Goal: Transaction & Acquisition: Purchase product/service

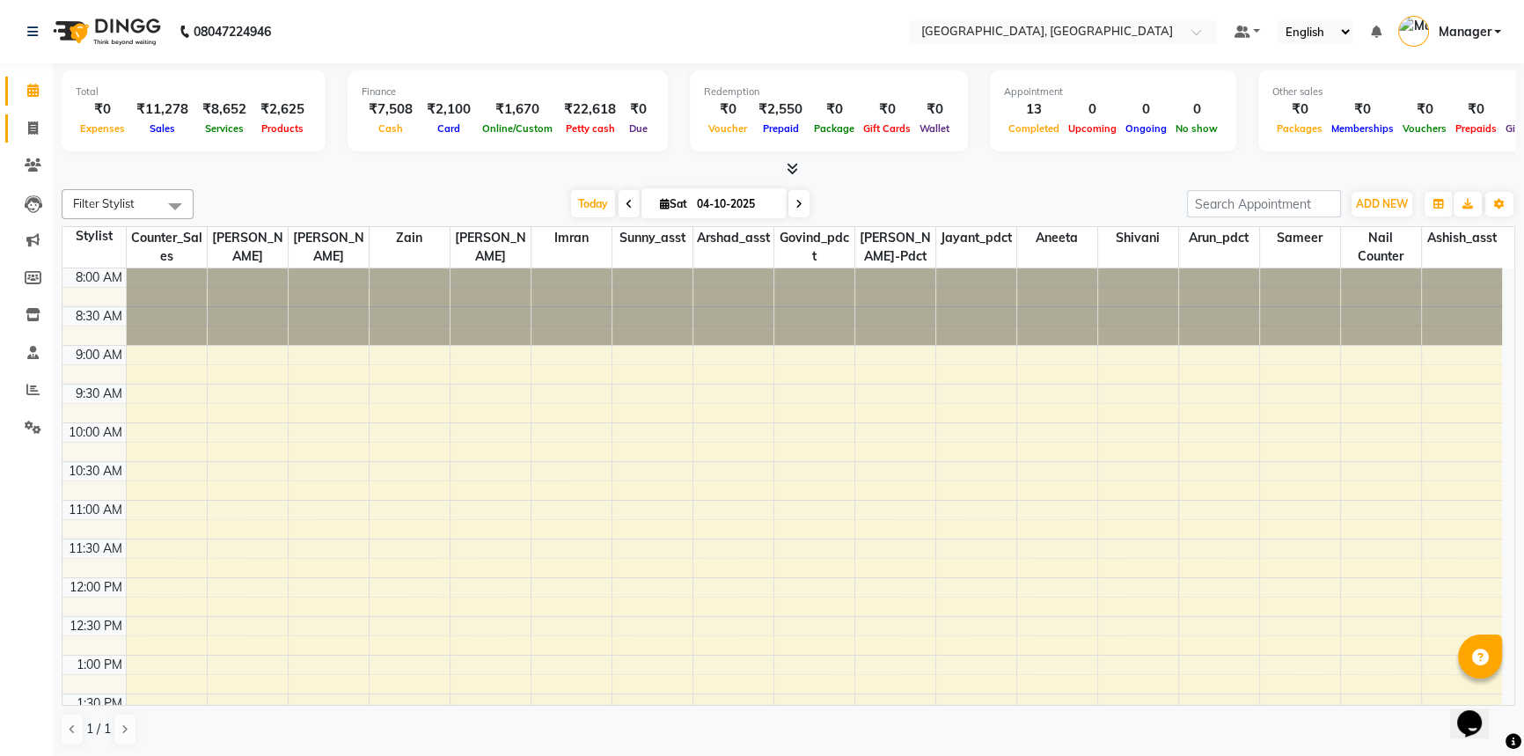
click at [37, 127] on icon at bounding box center [33, 127] width 10 height 13
select select "service"
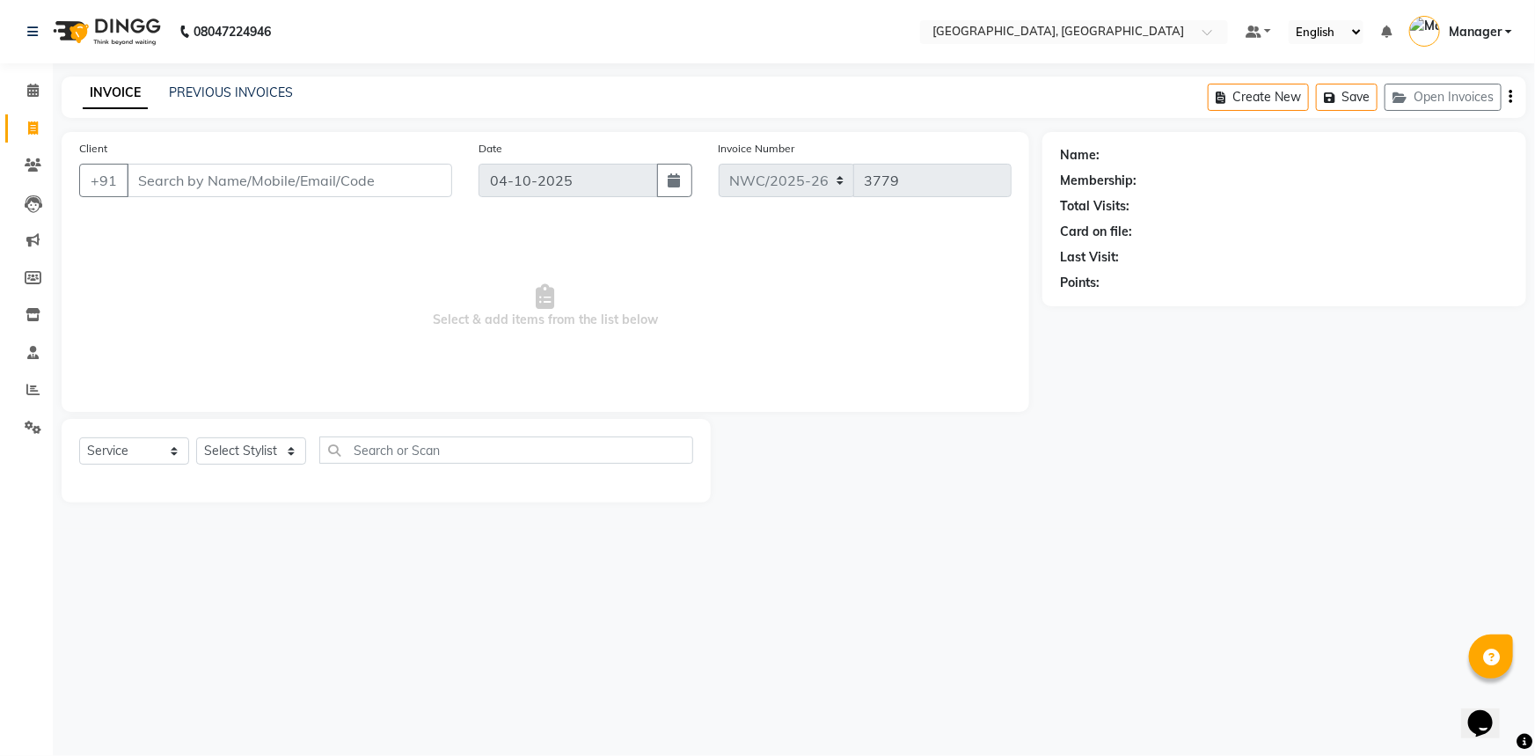
click at [311, 179] on input "Client" at bounding box center [290, 180] width 326 height 33
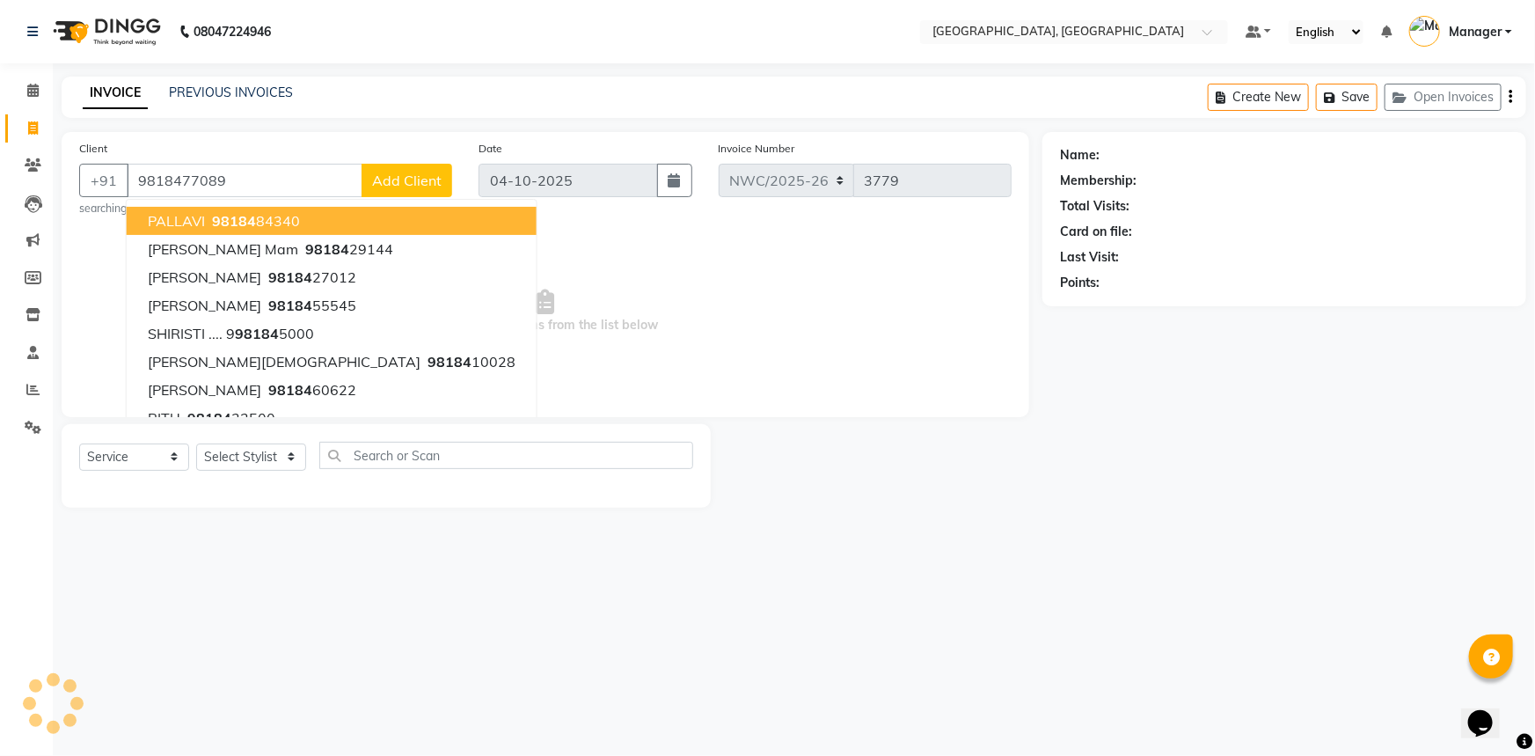
type input "9818477089"
select select "1: Object"
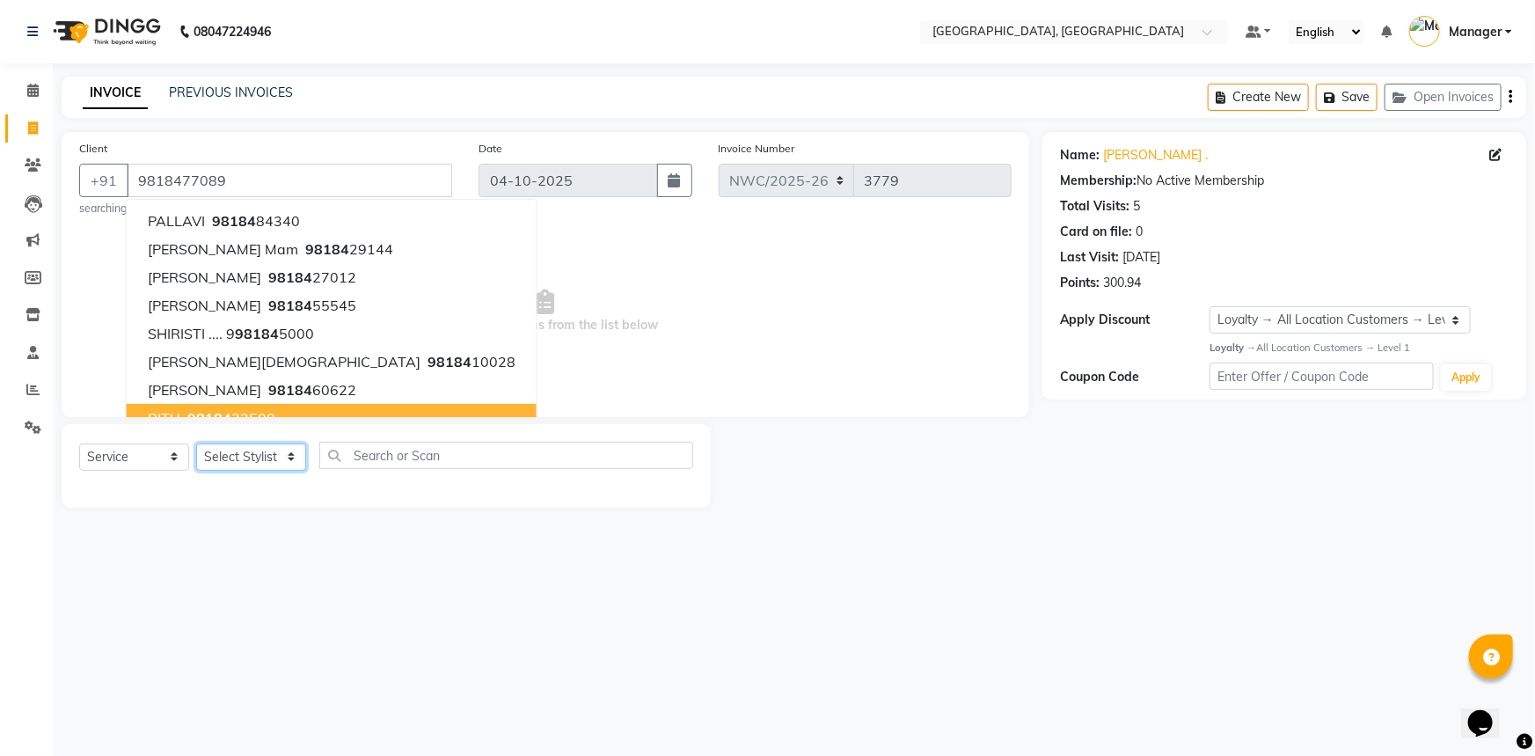
drag, startPoint x: 214, startPoint y: 458, endPoint x: 231, endPoint y: 4, distance: 454.3
click at [214, 458] on select "Select Stylist [PERSON_NAME]-pdct Arshad_asst Arun_pdct Ashish_asst Counter_Sal…" at bounding box center [251, 456] width 110 height 27
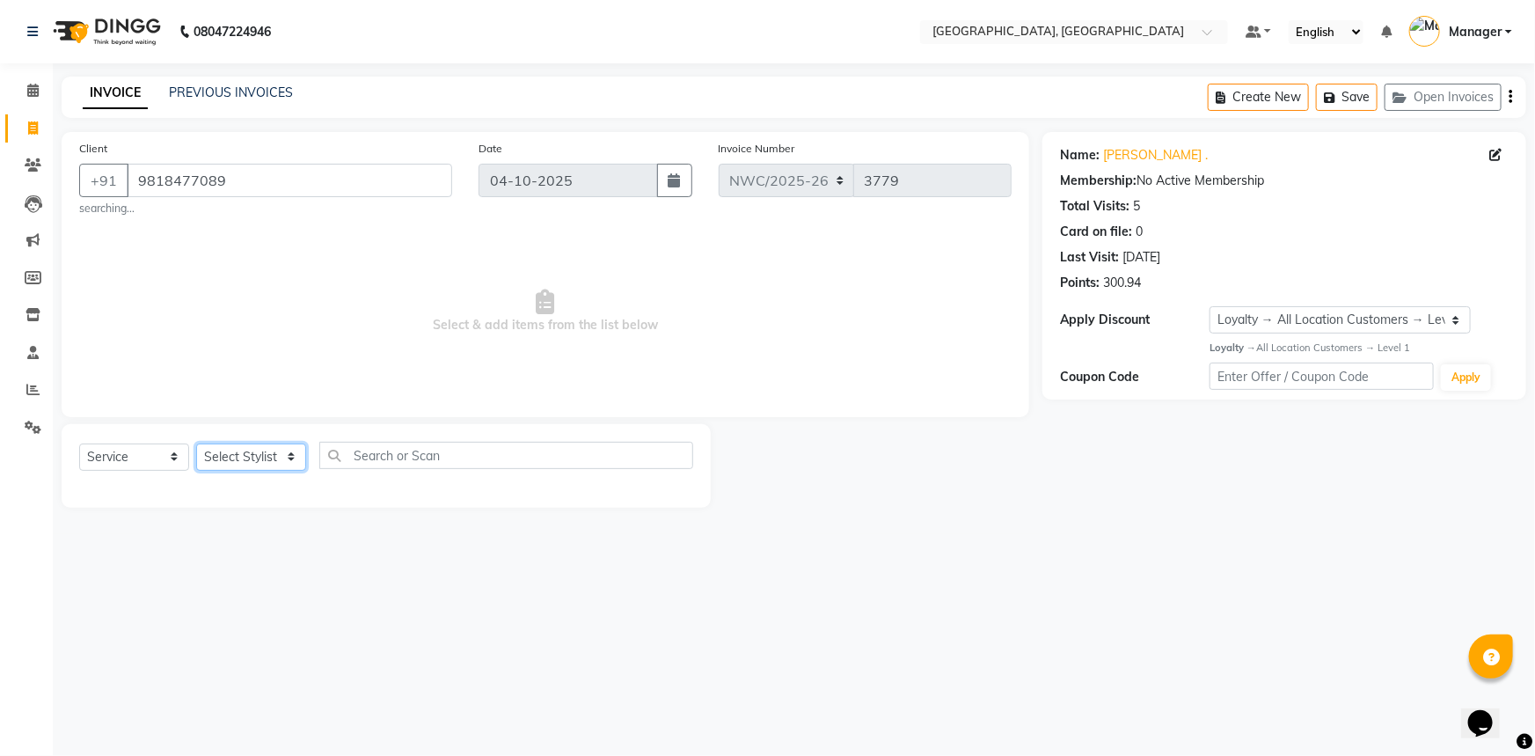
select select "85322"
click at [196, 443] on select "Select Stylist [PERSON_NAME]-pdct Arshad_asst Arun_pdct Ashish_asst Counter_Sal…" at bounding box center [251, 456] width 110 height 27
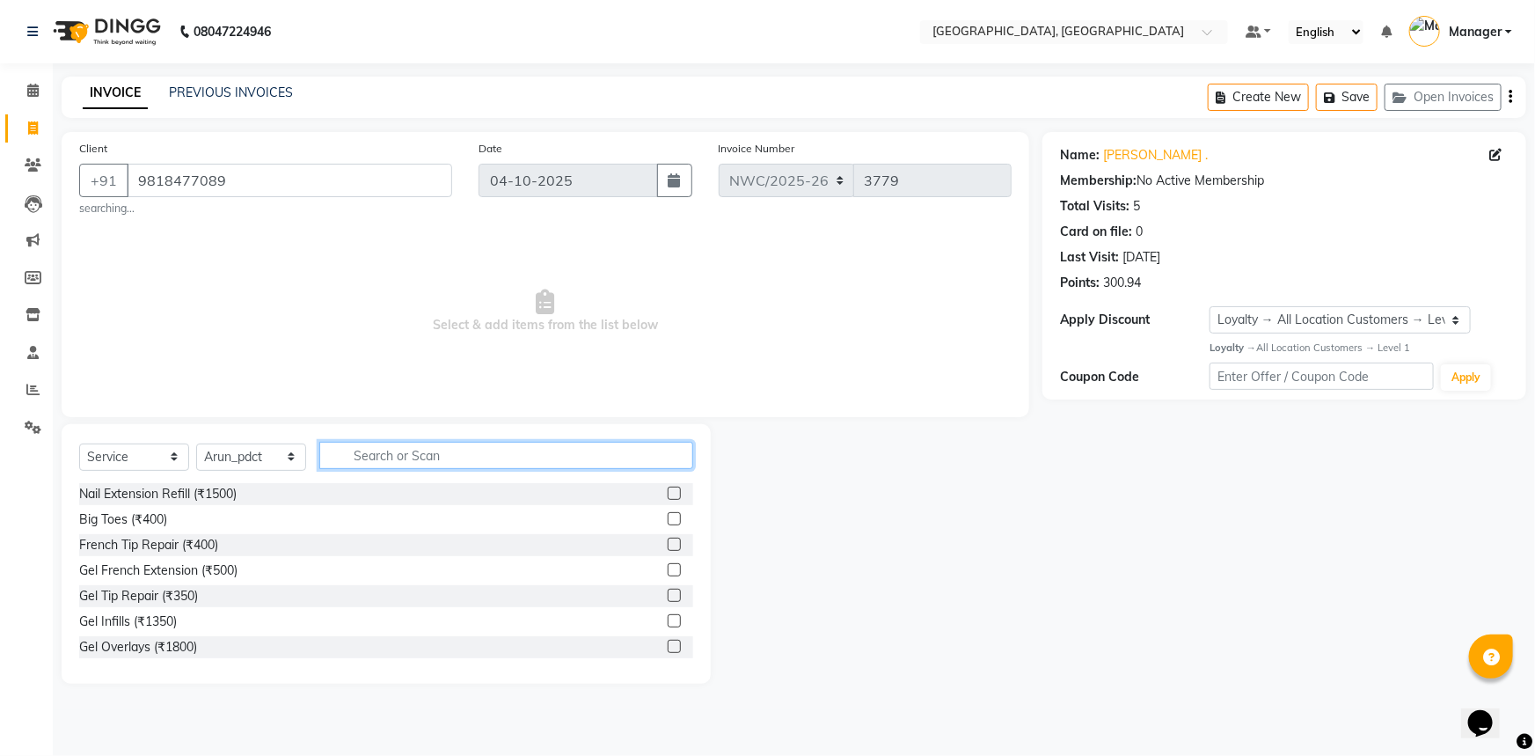
click at [439, 450] on input "text" at bounding box center [506, 455] width 374 height 27
type input "wash"
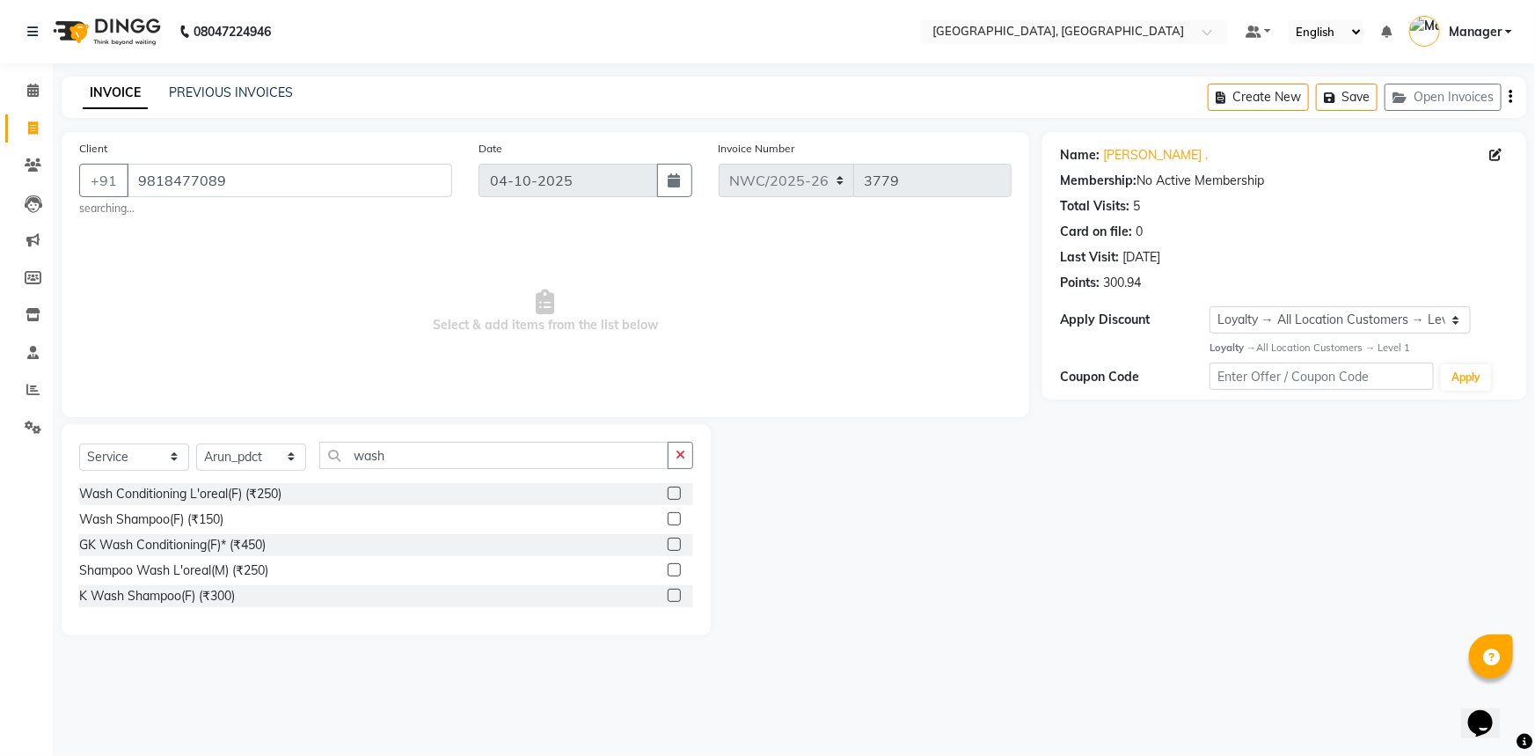
click at [674, 594] on label at bounding box center [674, 595] width 13 height 13
click at [674, 594] on input "checkbox" at bounding box center [673, 595] width 11 height 11
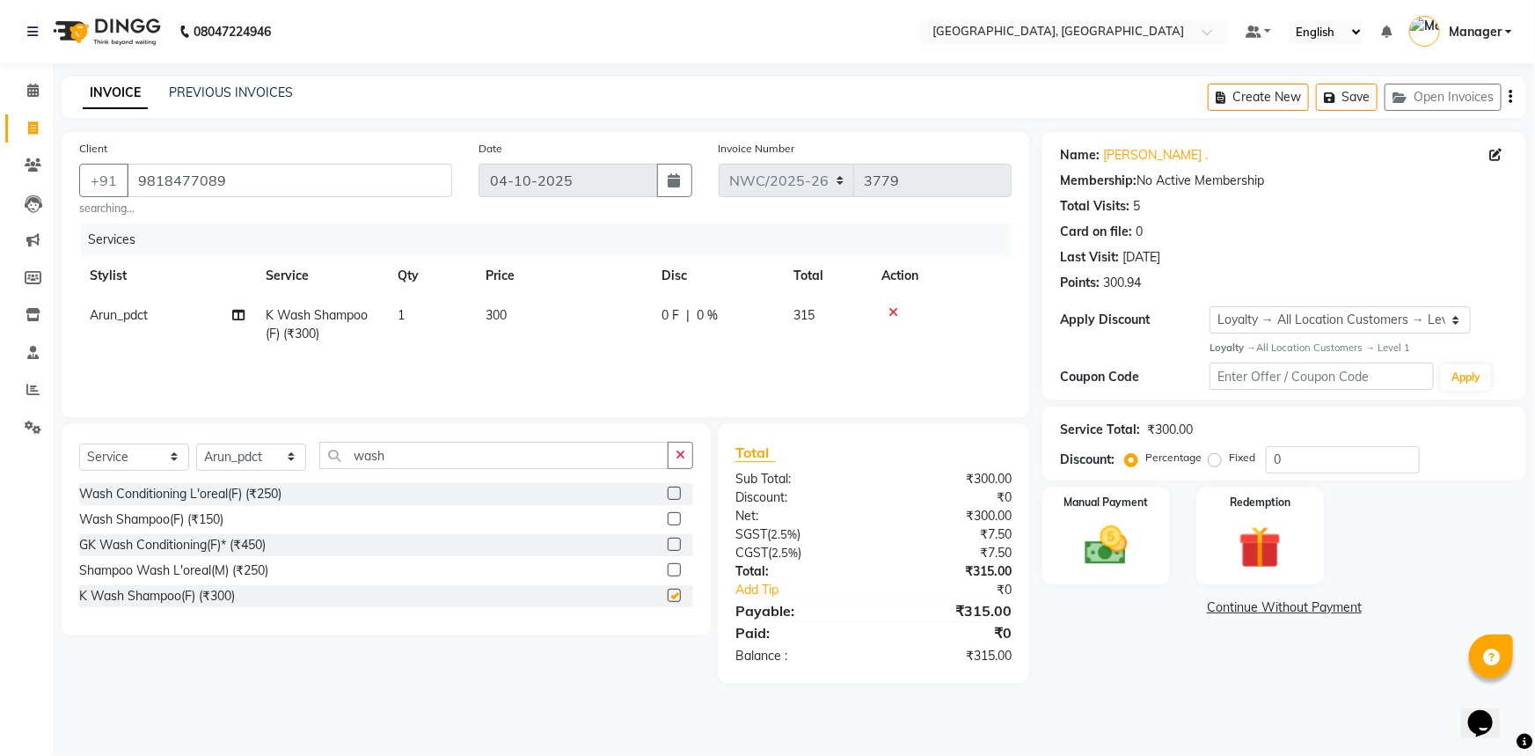
checkbox input "false"
drag, startPoint x: 384, startPoint y: 451, endPoint x: 347, endPoint y: 407, distance: 57.5
click at [326, 457] on input "wash" at bounding box center [493, 455] width 349 height 27
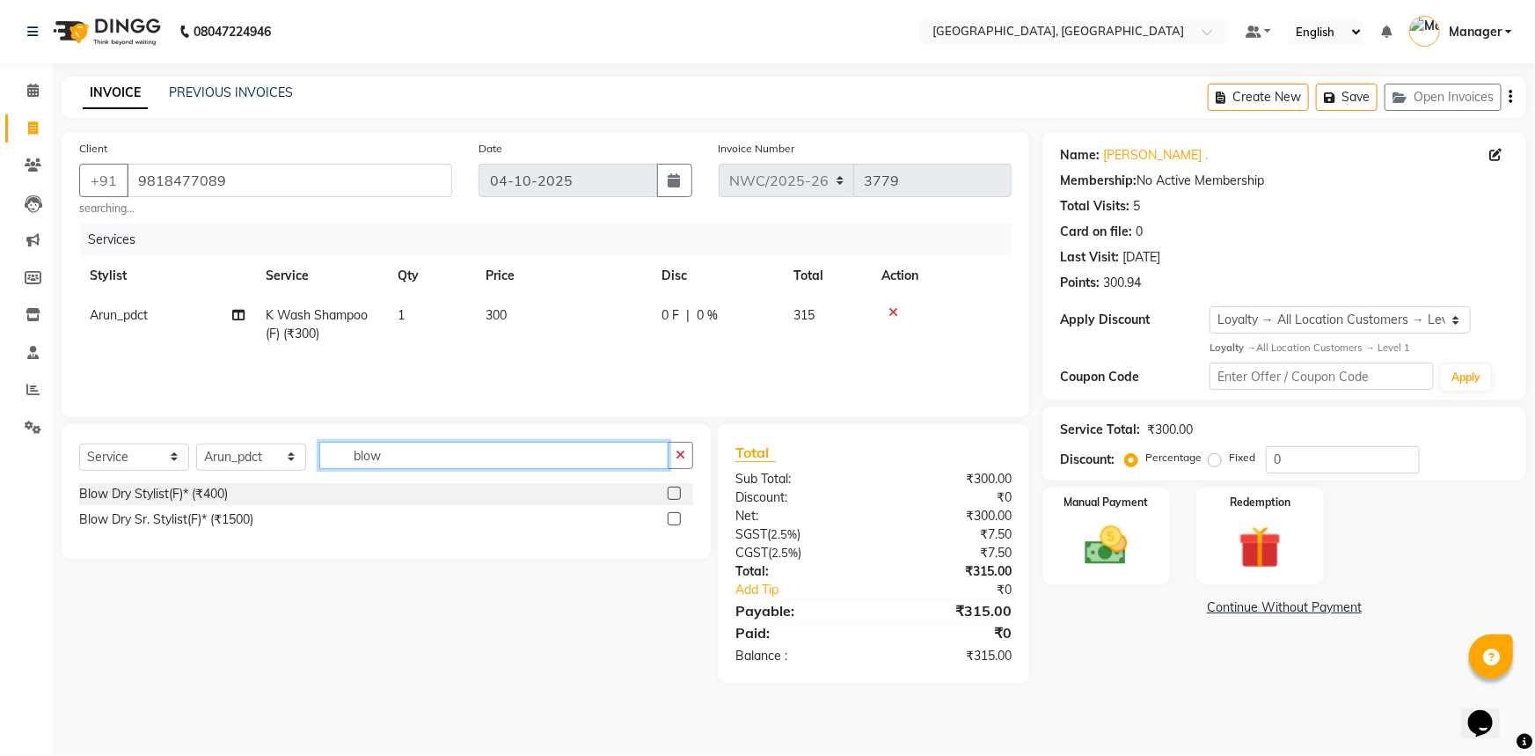
type input "blow"
click at [677, 492] on label at bounding box center [674, 493] width 13 height 13
click at [677, 492] on input "checkbox" at bounding box center [673, 493] width 11 height 11
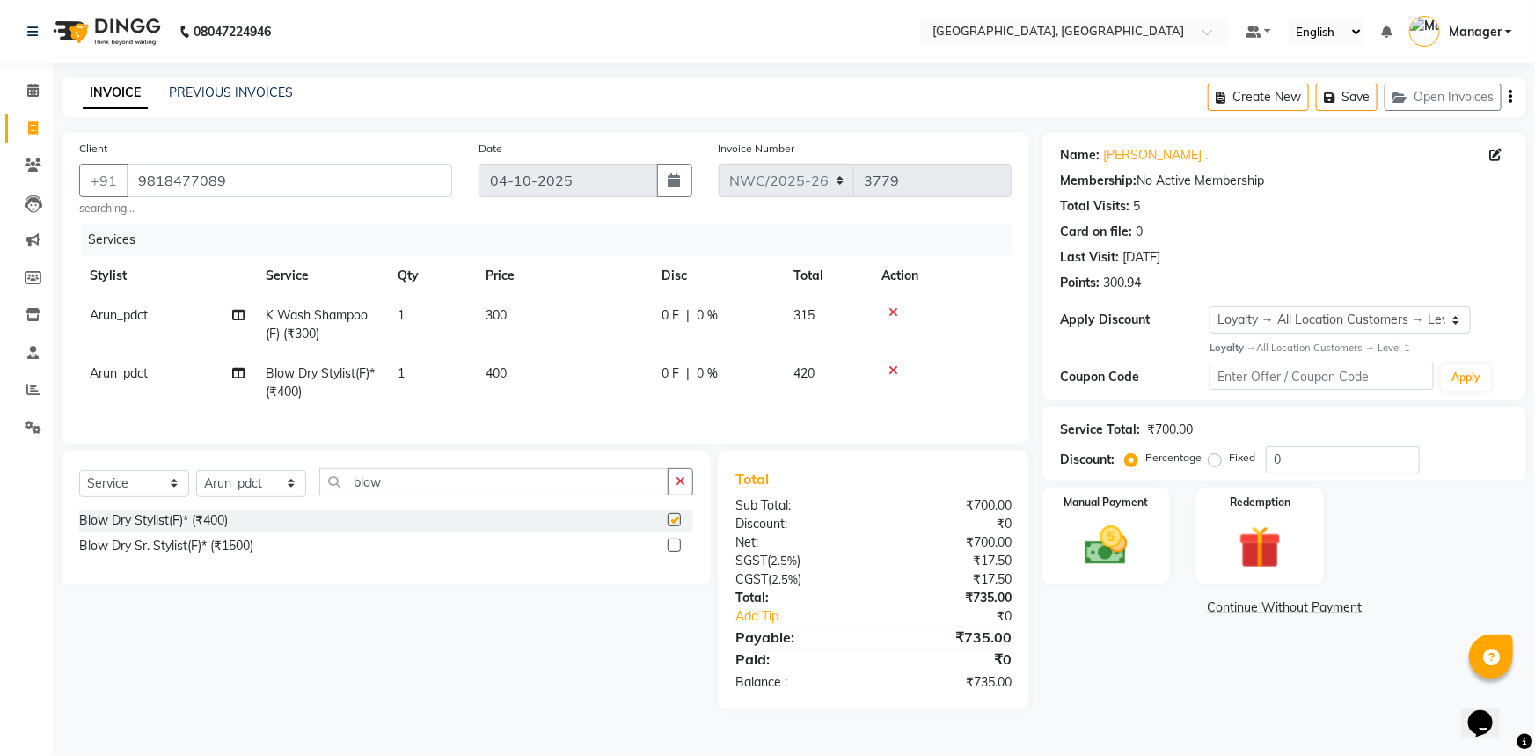
checkbox input "false"
drag, startPoint x: 283, startPoint y: 496, endPoint x: 282, endPoint y: 485, distance: 11.6
click at [283, 496] on select "Select Stylist [PERSON_NAME]-pdct Arshad_asst Arun_pdct Ashish_asst Counter_Sal…" at bounding box center [251, 483] width 110 height 27
select select "84843"
click at [196, 481] on select "Select Stylist [PERSON_NAME]-pdct Arshad_asst Arun_pdct Ashish_asst Counter_Sal…" at bounding box center [251, 483] width 110 height 27
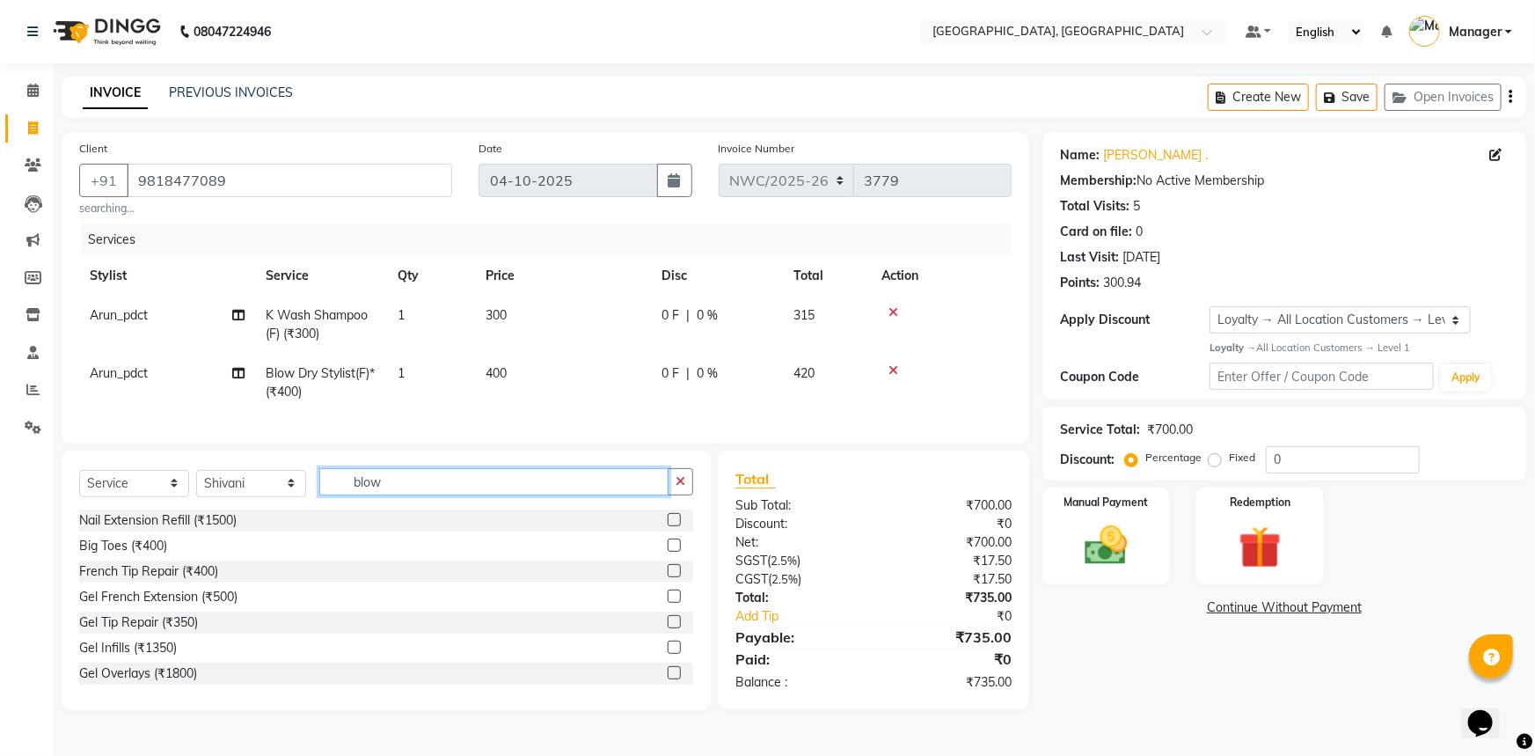
drag, startPoint x: 298, startPoint y: 498, endPoint x: 324, endPoint y: 466, distance: 40.7
click at [300, 497] on div "Select Service Product Membership Package Voucher Prepaid Gift Card Select Styl…" at bounding box center [386, 488] width 614 height 41
type input "eye"
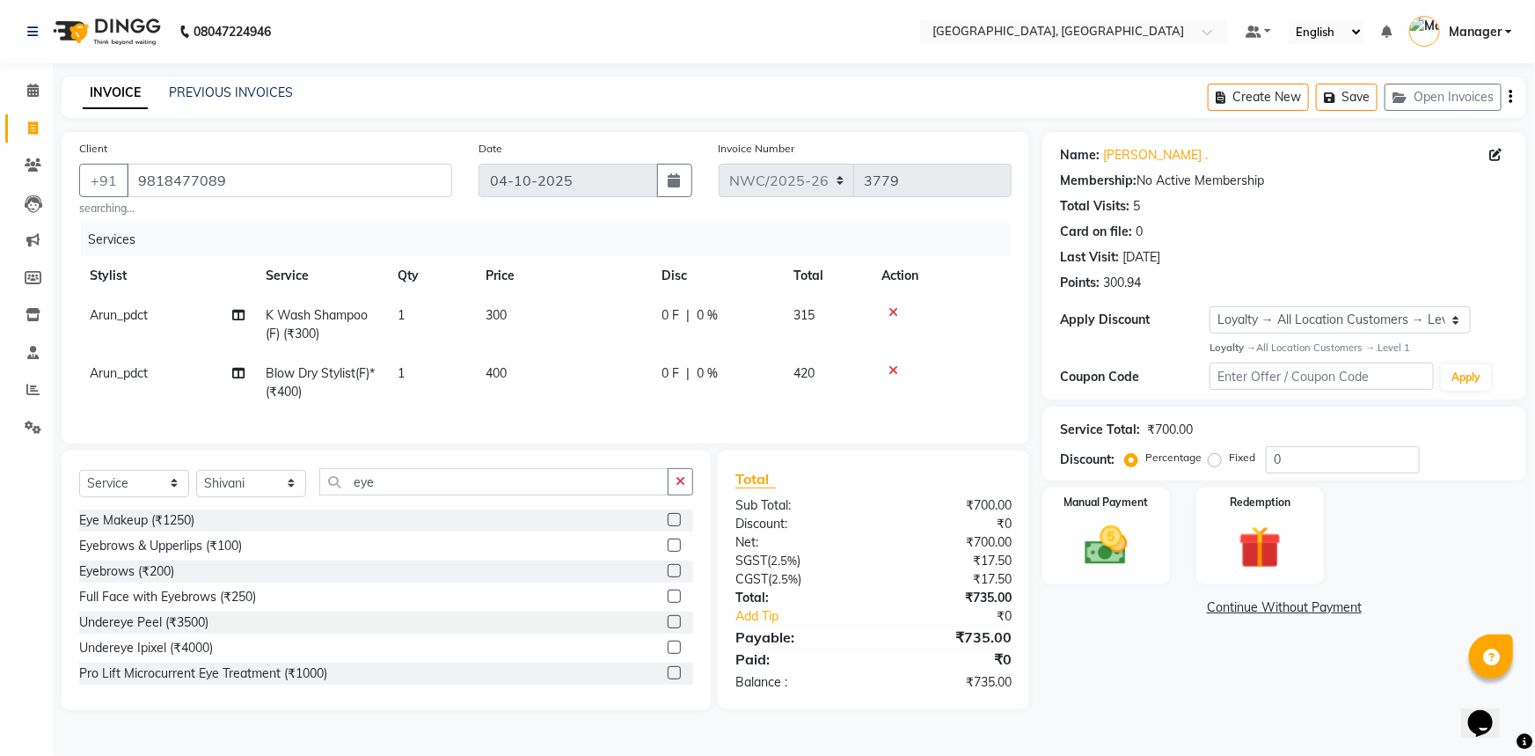
click at [668, 552] on label at bounding box center [674, 544] width 13 height 13
click at [668, 552] on input "checkbox" at bounding box center [673, 545] width 11 height 11
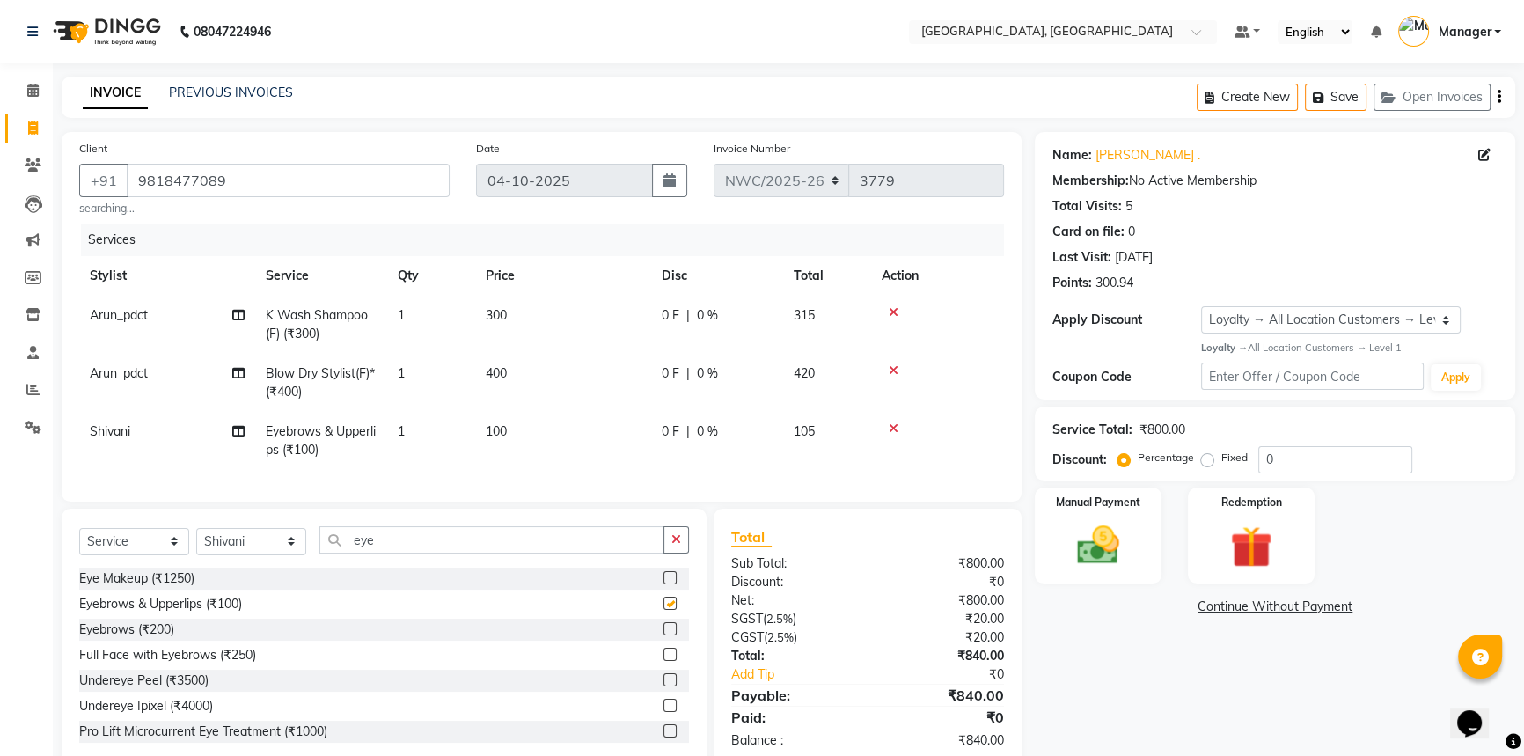
checkbox input "false"
click at [496, 436] on span "100" at bounding box center [496, 431] width 21 height 16
select select "84843"
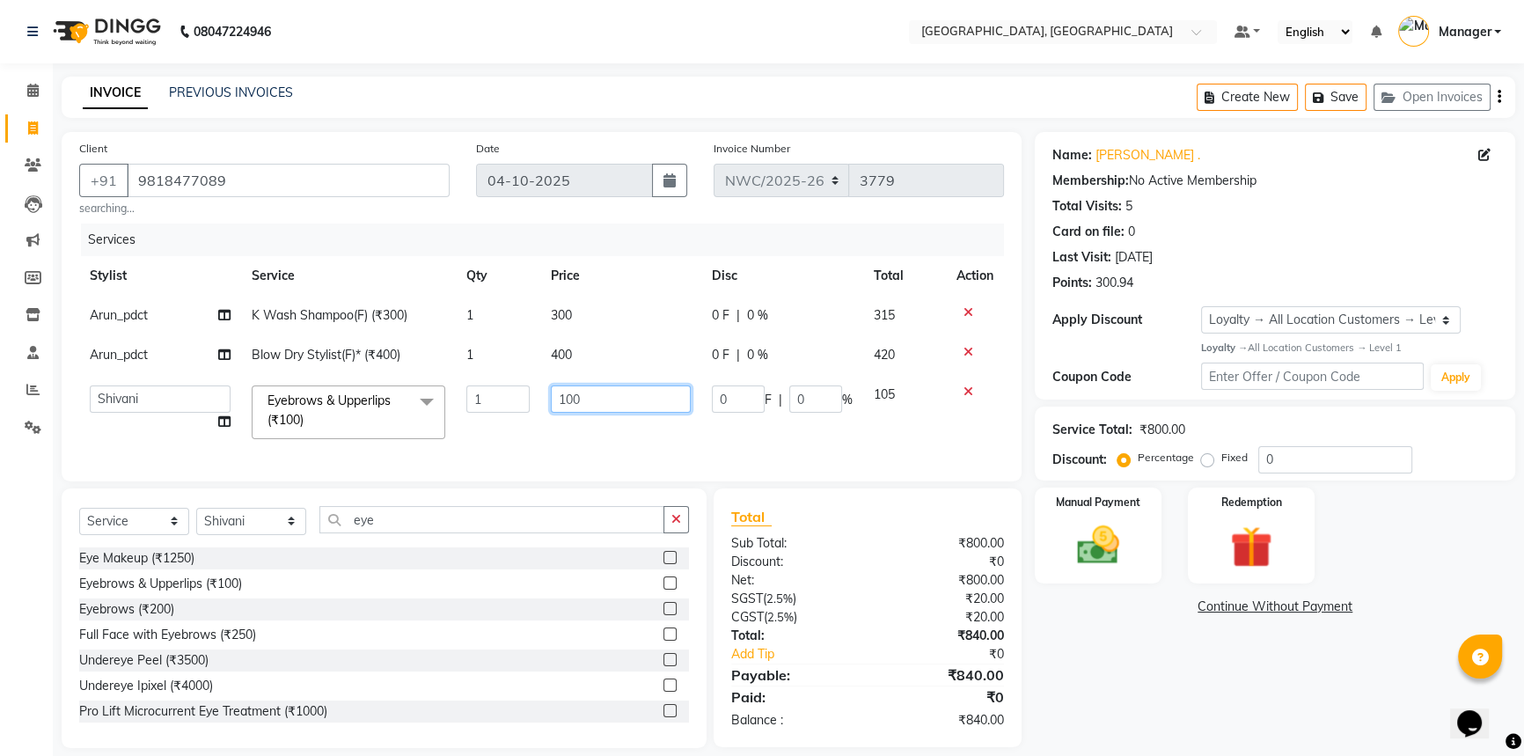
drag, startPoint x: 540, startPoint y: 405, endPoint x: 525, endPoint y: 407, distance: 15.2
click at [525, 407] on tr "[PERSON_NAME]-pdct Arshad_asst Arun_pdct Ashish_asst Counter_Sales [PERSON_NAME…" at bounding box center [541, 412] width 925 height 75
type input "140"
click at [521, 437] on tr "Aneeta Ankush-pdct Arshad_asst Arun_pdct Ashish_asst Counter_Sales Faheem Govin…" at bounding box center [541, 412] width 925 height 75
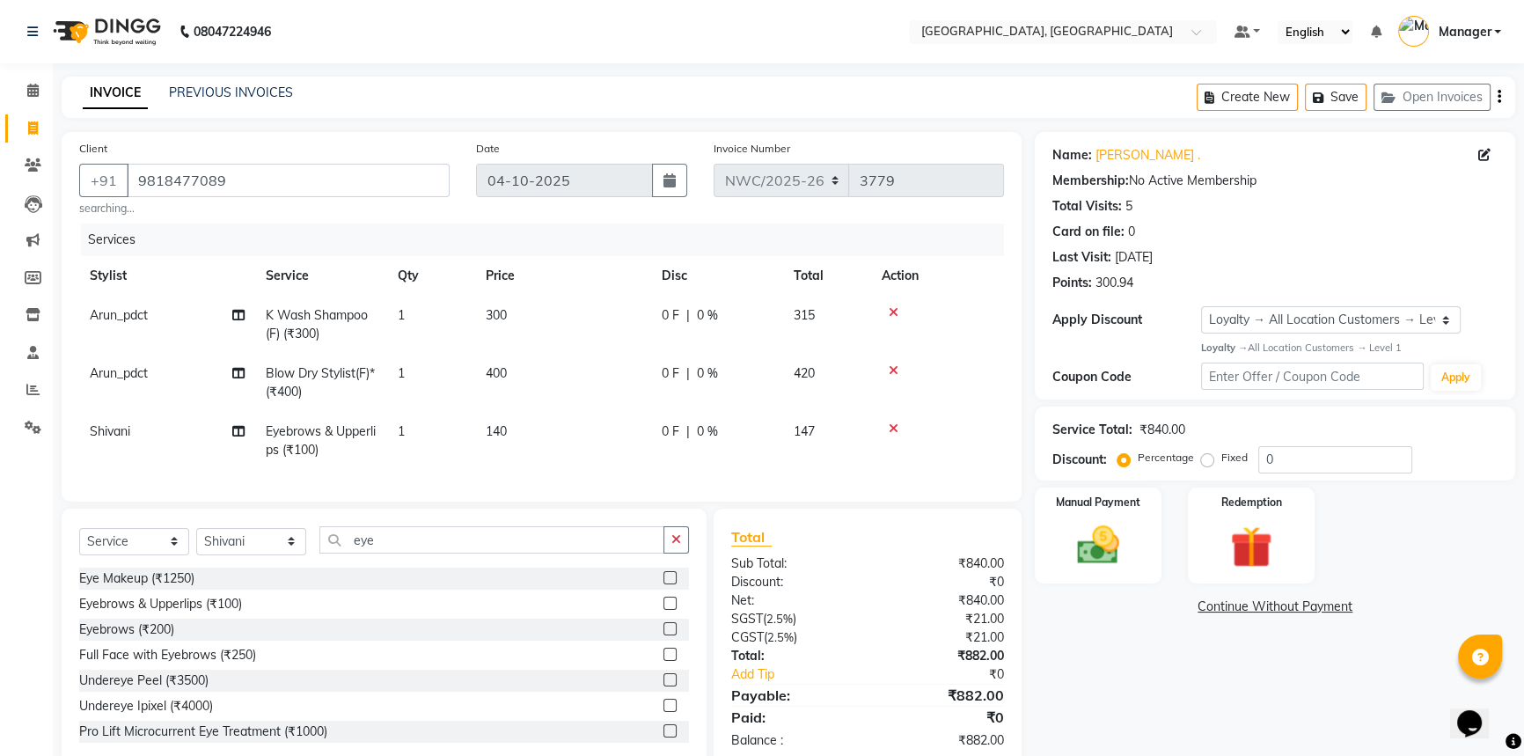
click at [518, 376] on td "400" at bounding box center [563, 383] width 176 height 58
select select "85322"
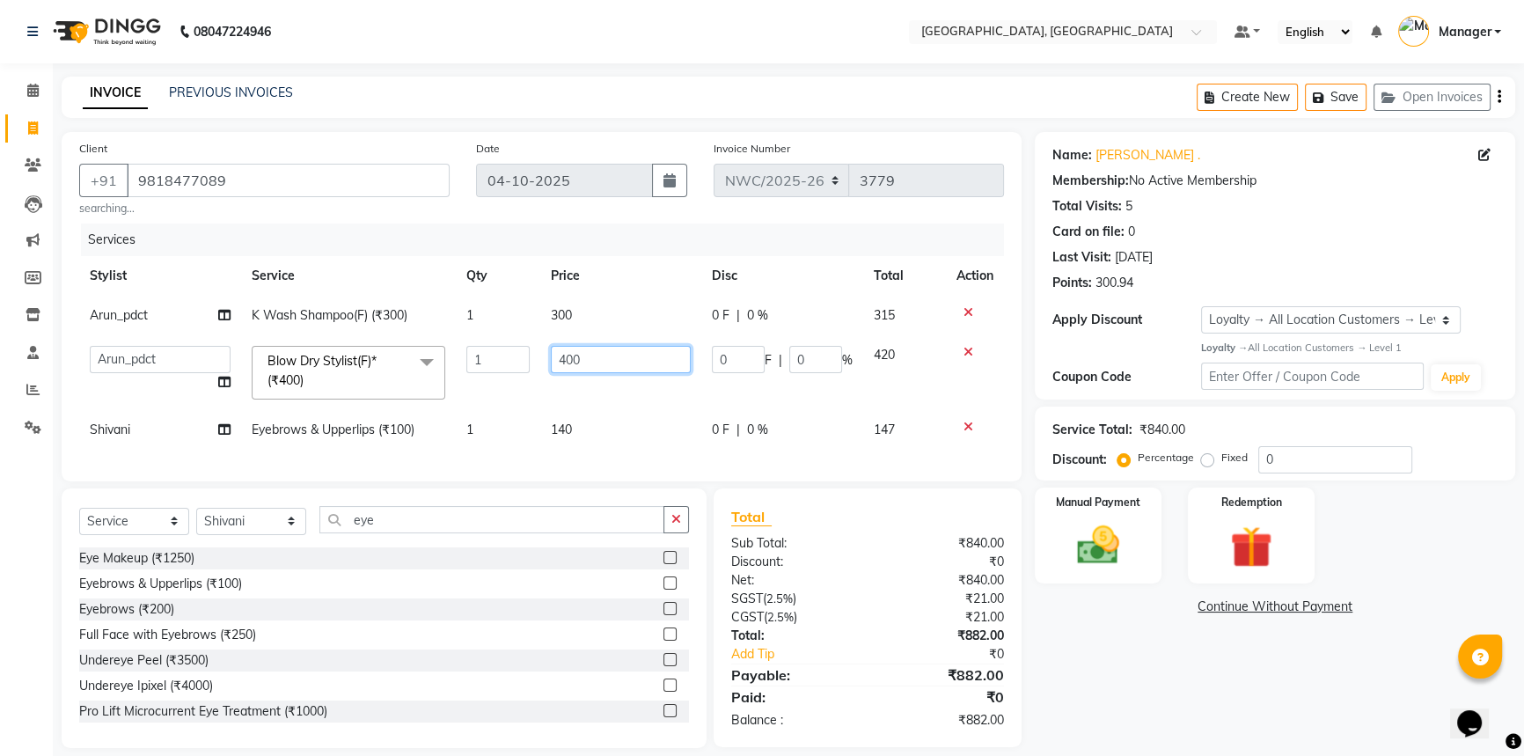
drag, startPoint x: 596, startPoint y: 360, endPoint x: 502, endPoint y: 384, distance: 97.1
click at [502, 384] on tr "[PERSON_NAME]-pdct Arshad_asst Arun_pdct Ashish_asst Counter_Sales [PERSON_NAME…" at bounding box center [541, 372] width 925 height 75
type input "500"
click at [527, 460] on div "Services Stylist Service Qty Price Disc Total Action Arun_pdct K Wash Shampoo(F…" at bounding box center [541, 343] width 925 height 240
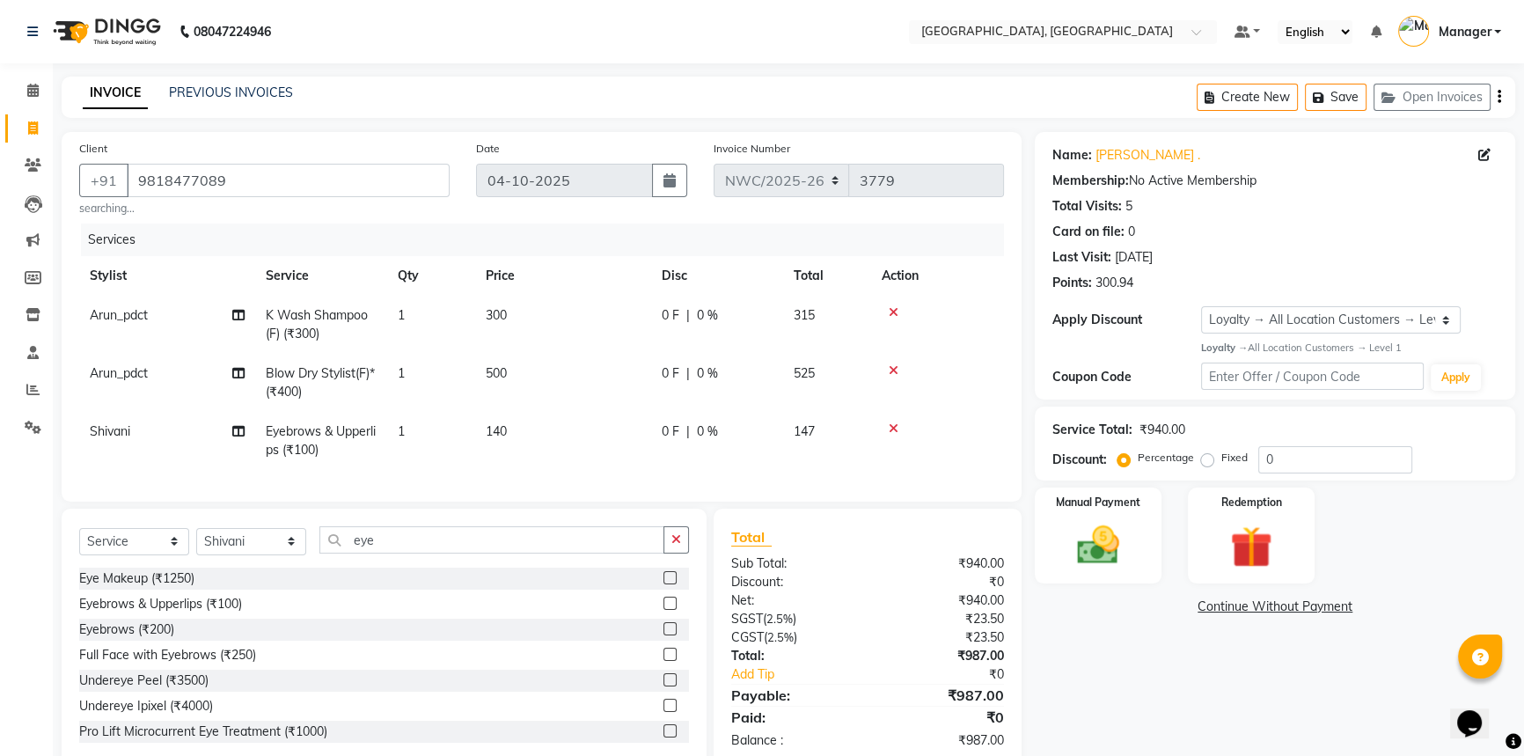
click at [501, 321] on span "300" at bounding box center [496, 315] width 21 height 16
select select "85322"
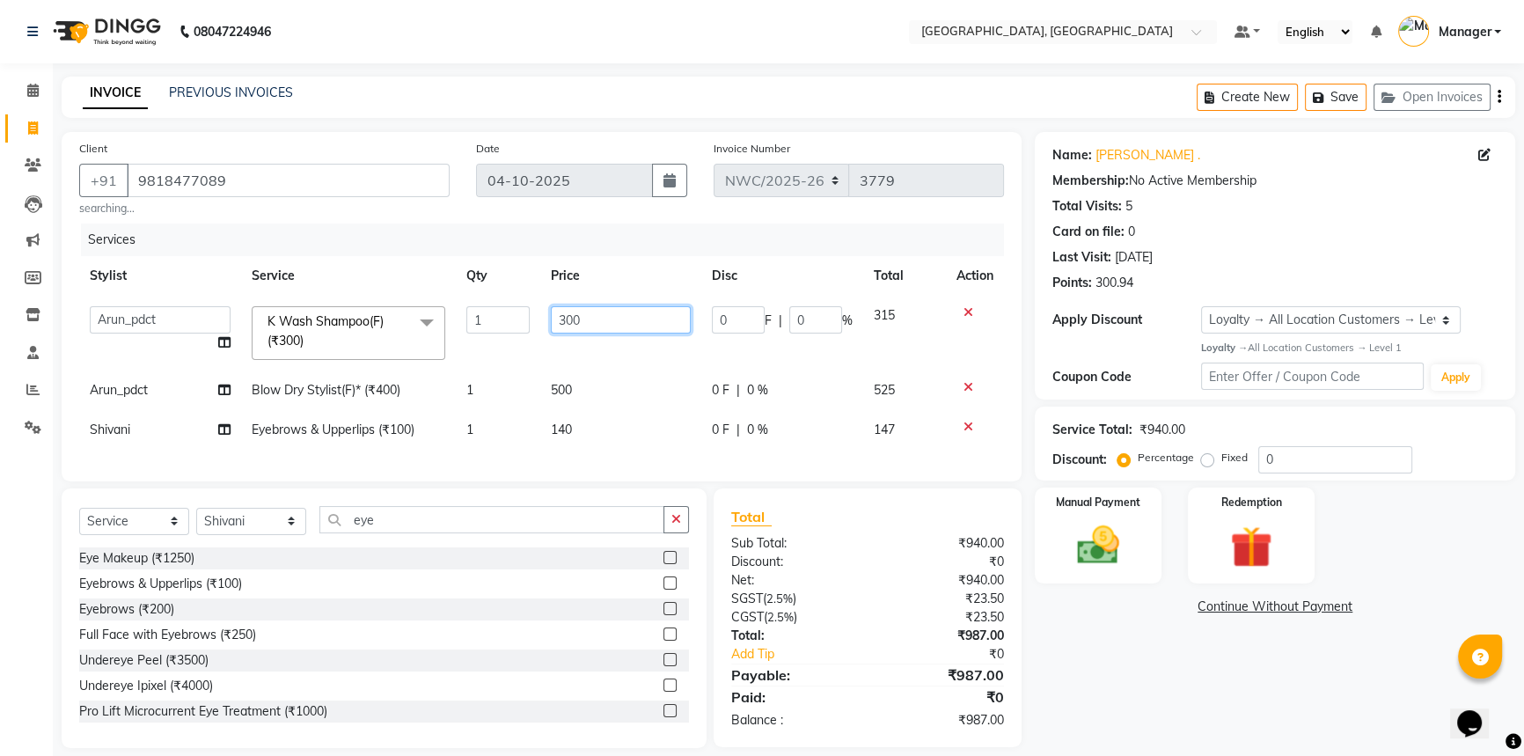
drag, startPoint x: 587, startPoint y: 315, endPoint x: 531, endPoint y: 335, distance: 59.0
click at [531, 335] on tr "Aneeta Ankush-pdct Arshad_asst Arun_pdct Ashish_asst Counter_Sales Faheem Govin…" at bounding box center [541, 333] width 925 height 75
type input "600"
click at [537, 448] on tr "Shivani Eyebrows & Upperlips (₹100) 1 140 0 F | 0 % 147" at bounding box center [541, 430] width 925 height 40
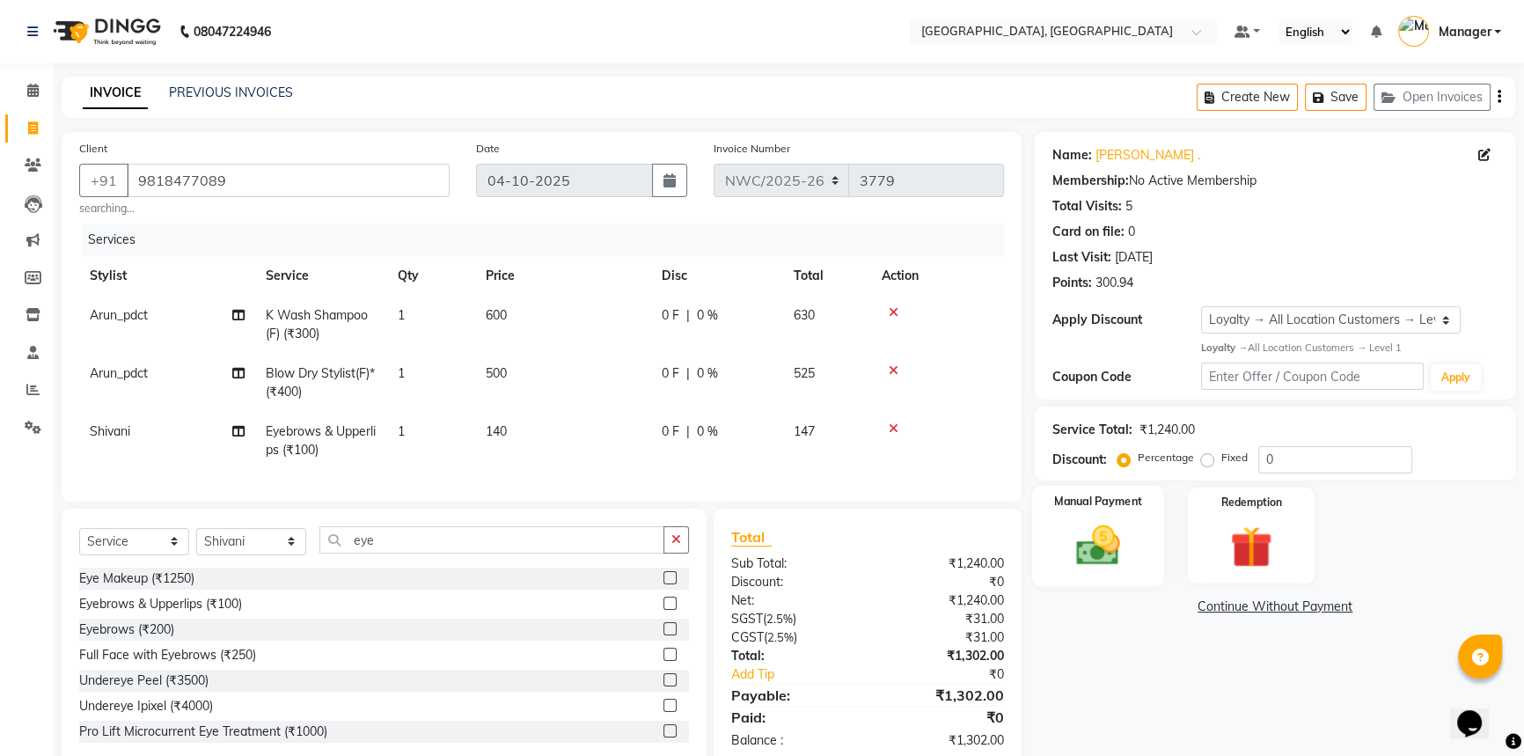
scroll to position [51, 0]
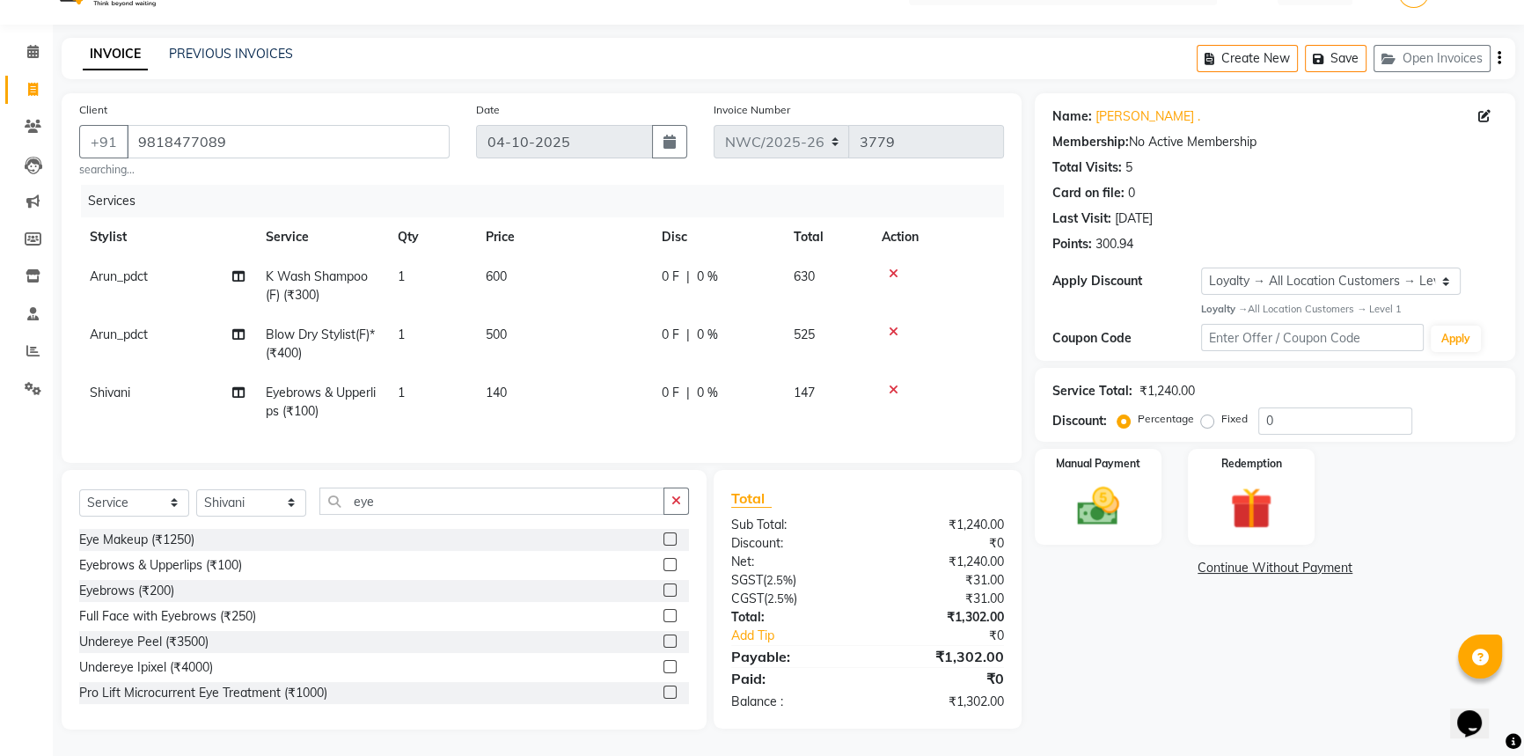
click at [1221, 411] on label "Fixed" at bounding box center [1234, 419] width 26 height 16
click at [1206, 413] on input "Fixed" at bounding box center [1211, 419] width 12 height 12
radio input "true"
click at [1271, 407] on input "0" at bounding box center [1335, 420] width 154 height 27
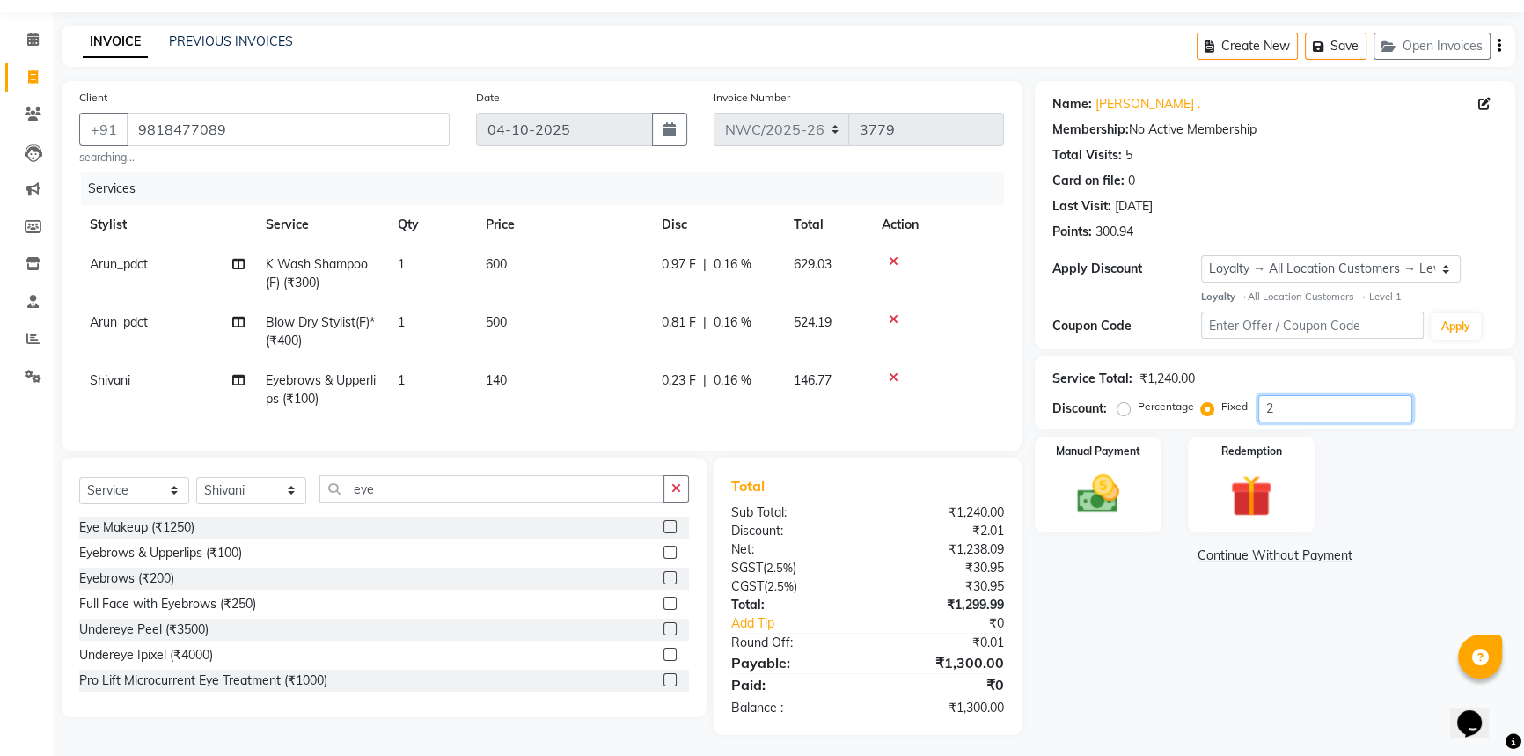
type input "2"
click at [1144, 542] on div "Name: Aradhya . Membership: No Active Membership Total Visits: 5 Card on file: …" at bounding box center [1282, 408] width 494 height 654
click at [1126, 486] on img at bounding box center [1098, 494] width 71 height 50
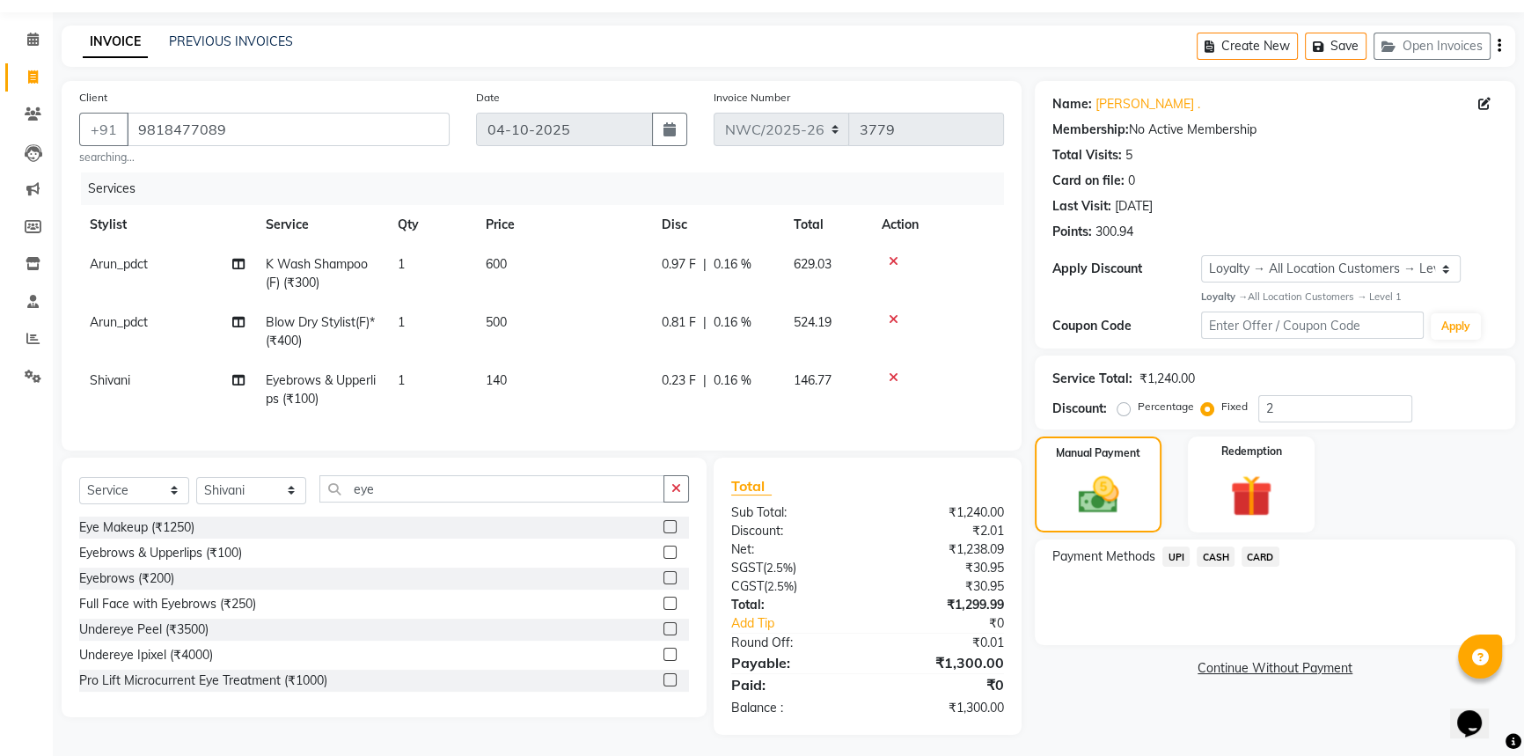
scroll to position [70, 0]
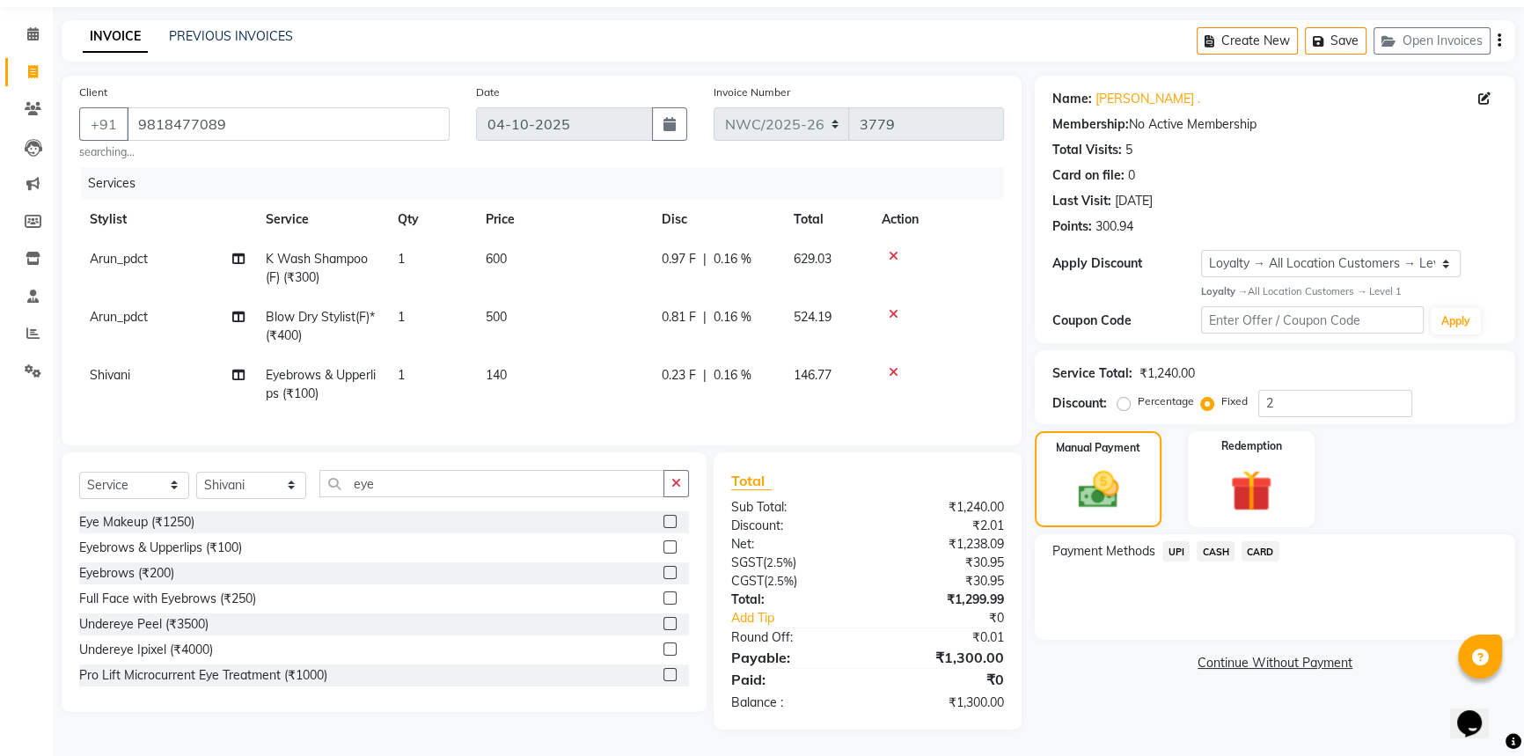
click at [1222, 541] on span "CASH" at bounding box center [1216, 551] width 38 height 20
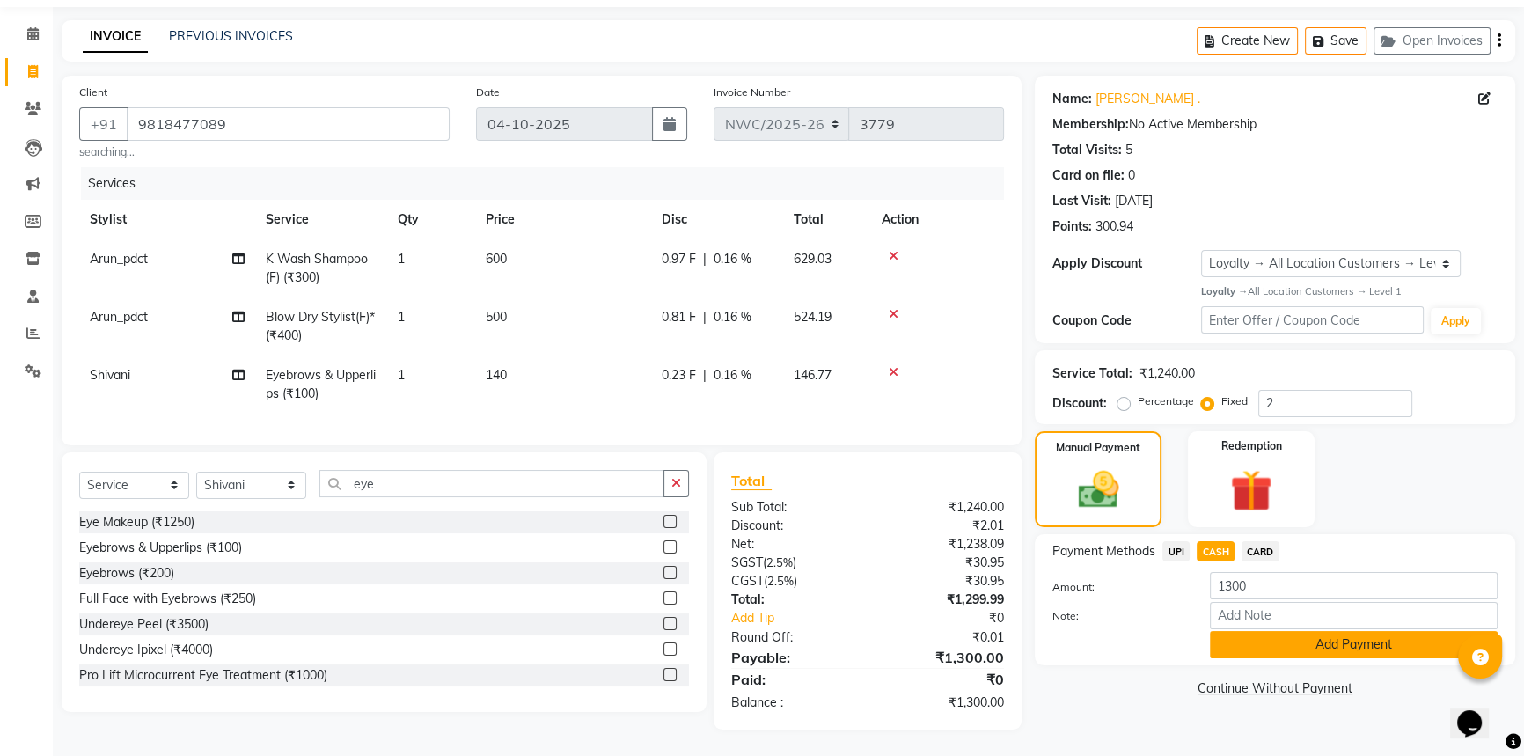
click at [1279, 634] on button "Add Payment" at bounding box center [1354, 644] width 288 height 27
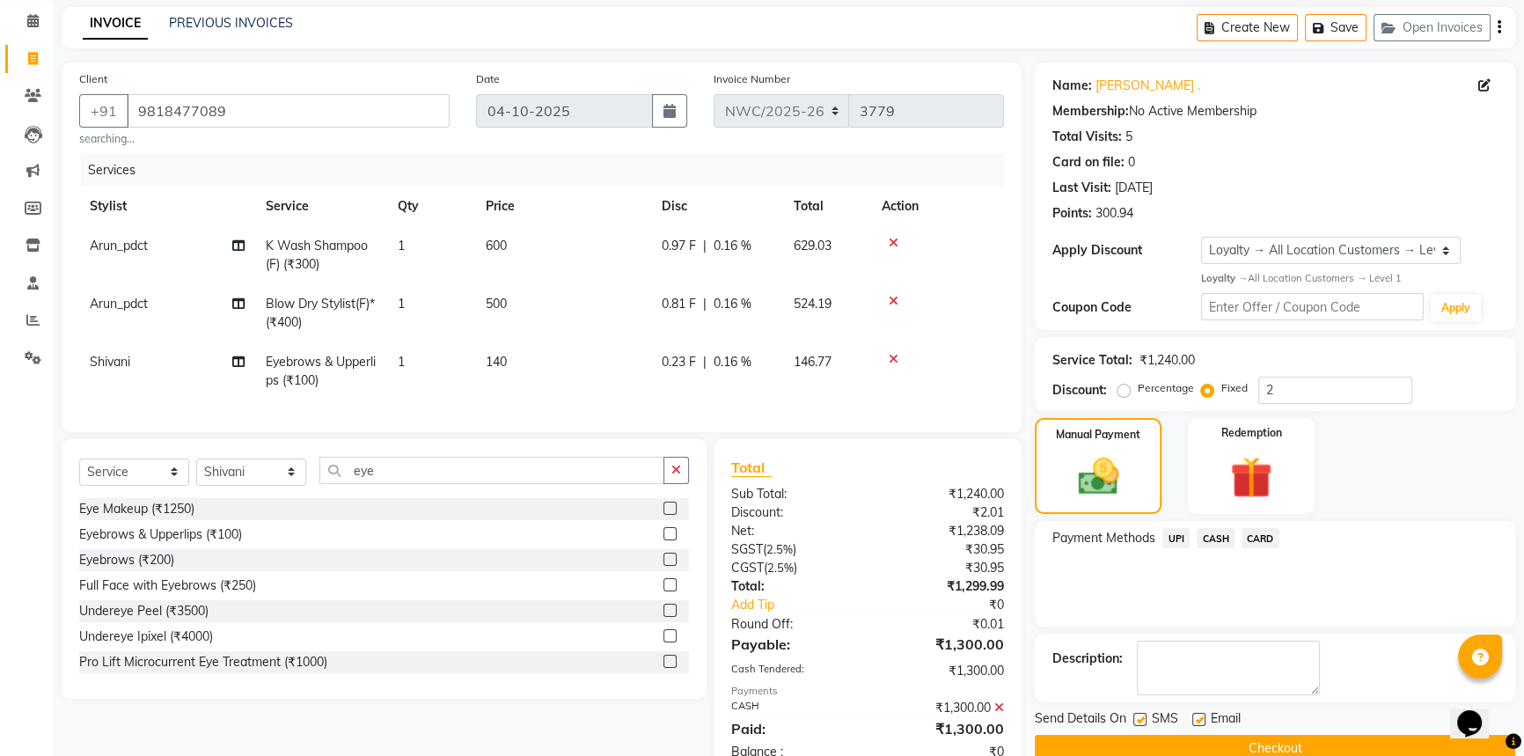
scroll to position [219, 0]
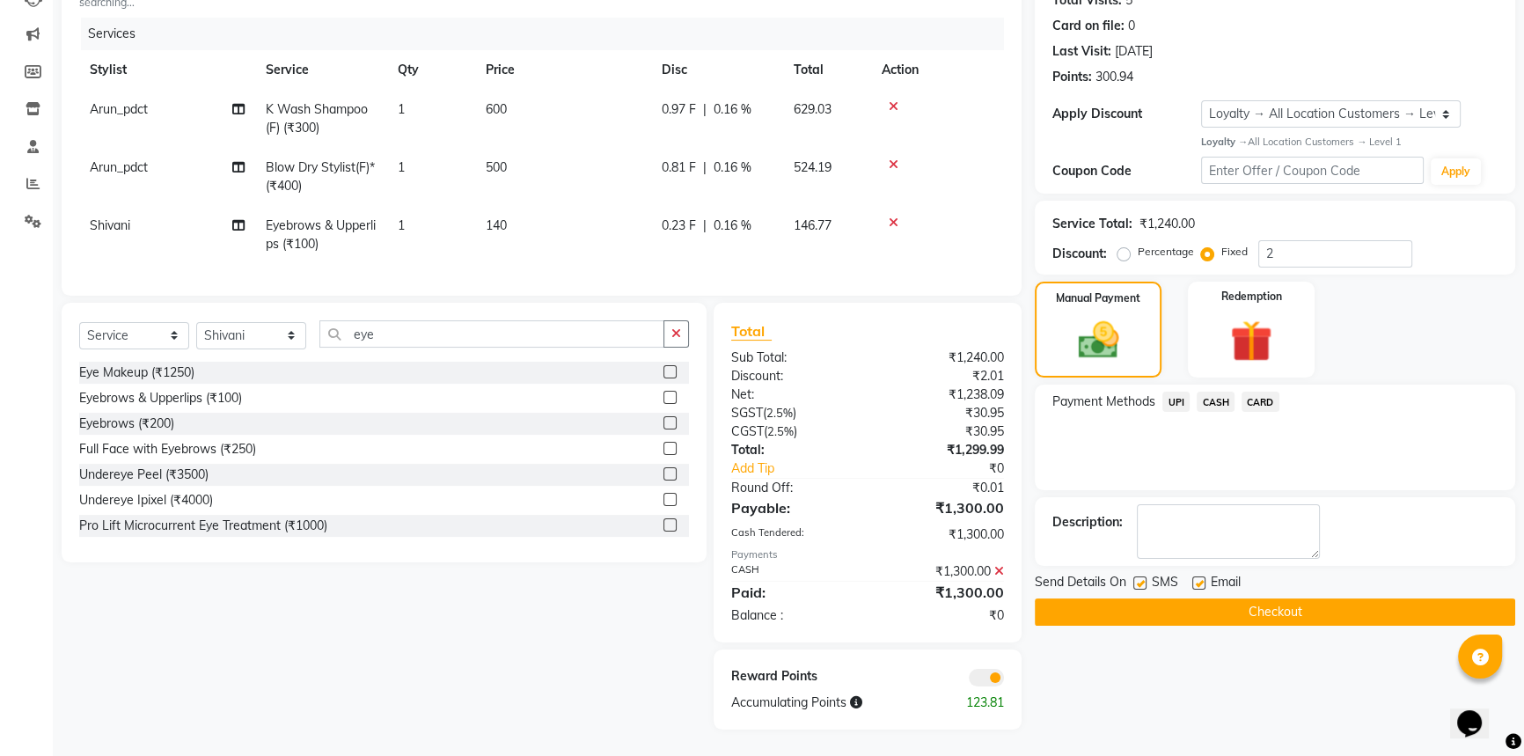
click at [1219, 605] on button "Checkout" at bounding box center [1275, 611] width 480 height 27
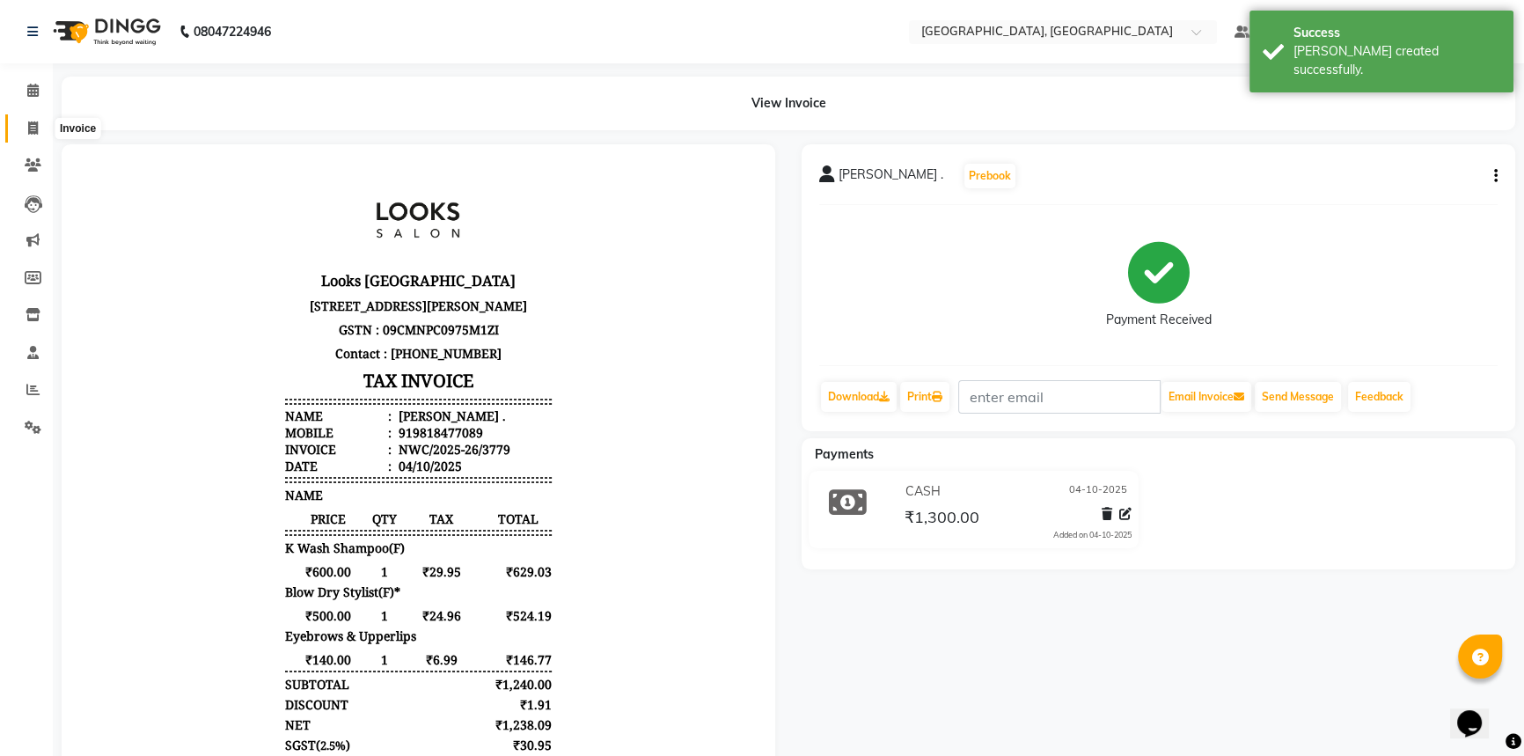
click at [23, 127] on span at bounding box center [33, 129] width 31 height 20
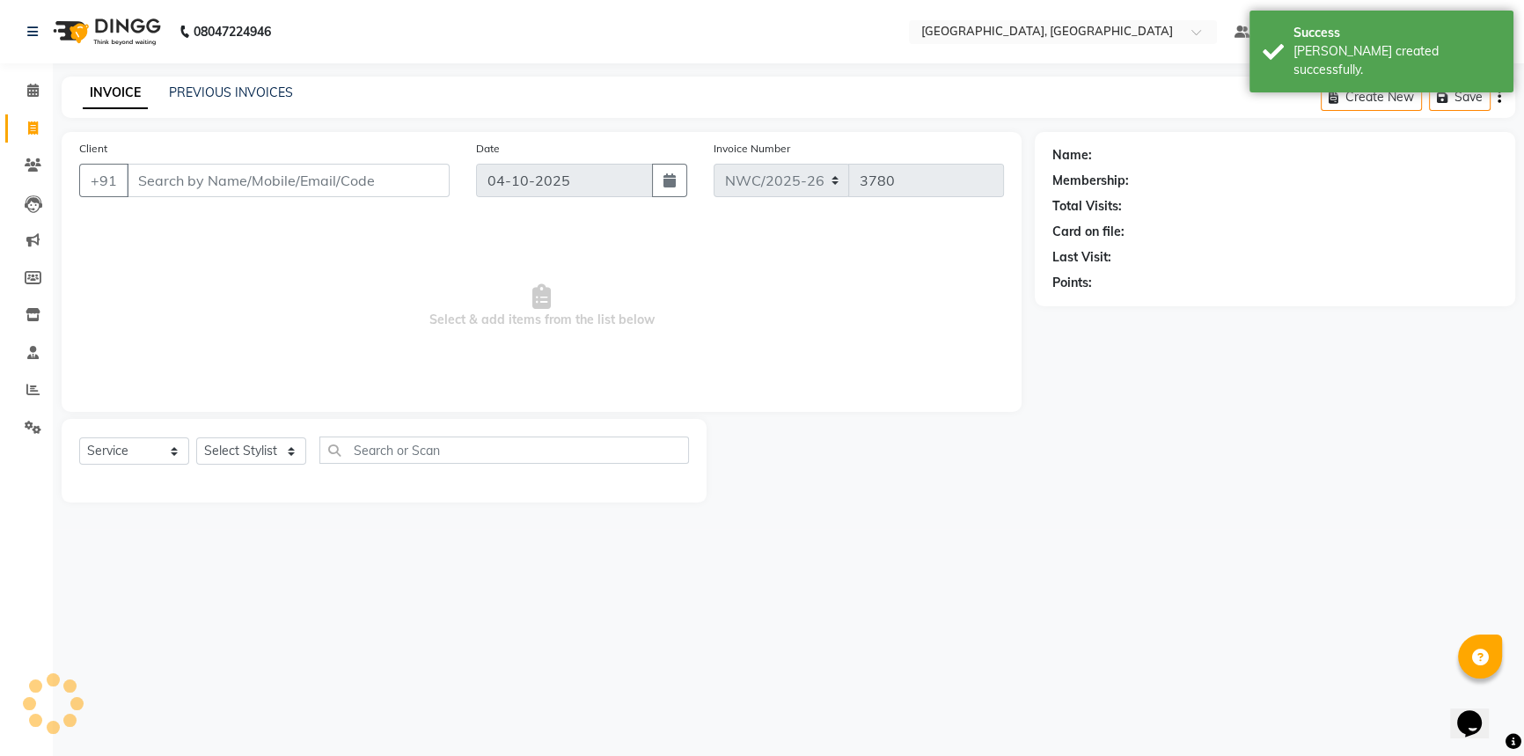
click at [35, 128] on icon at bounding box center [33, 127] width 10 height 13
click at [219, 87] on link "PREVIOUS INVOICES" at bounding box center [231, 92] width 124 height 16
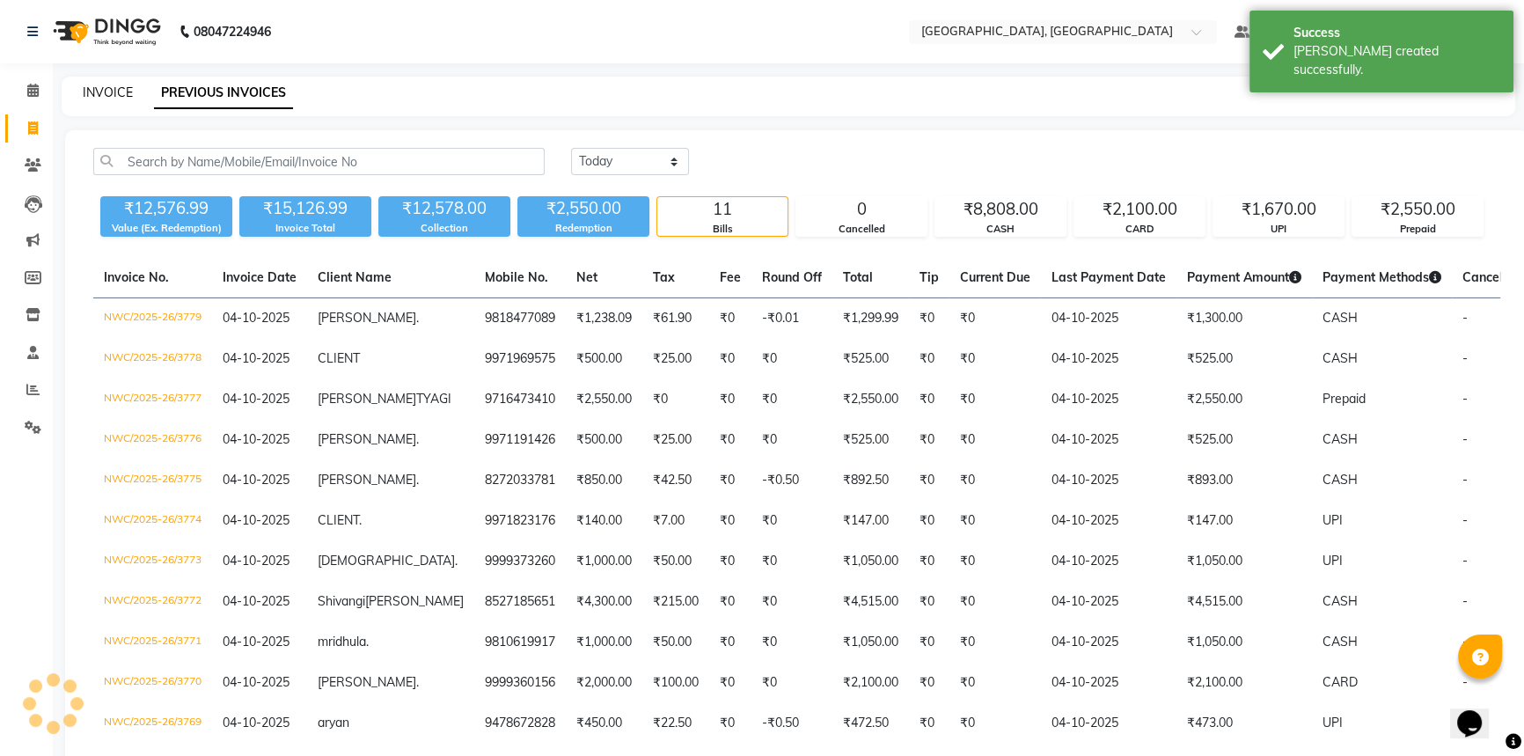
click at [114, 91] on link "INVOICE" at bounding box center [108, 92] width 50 height 16
select select "service"
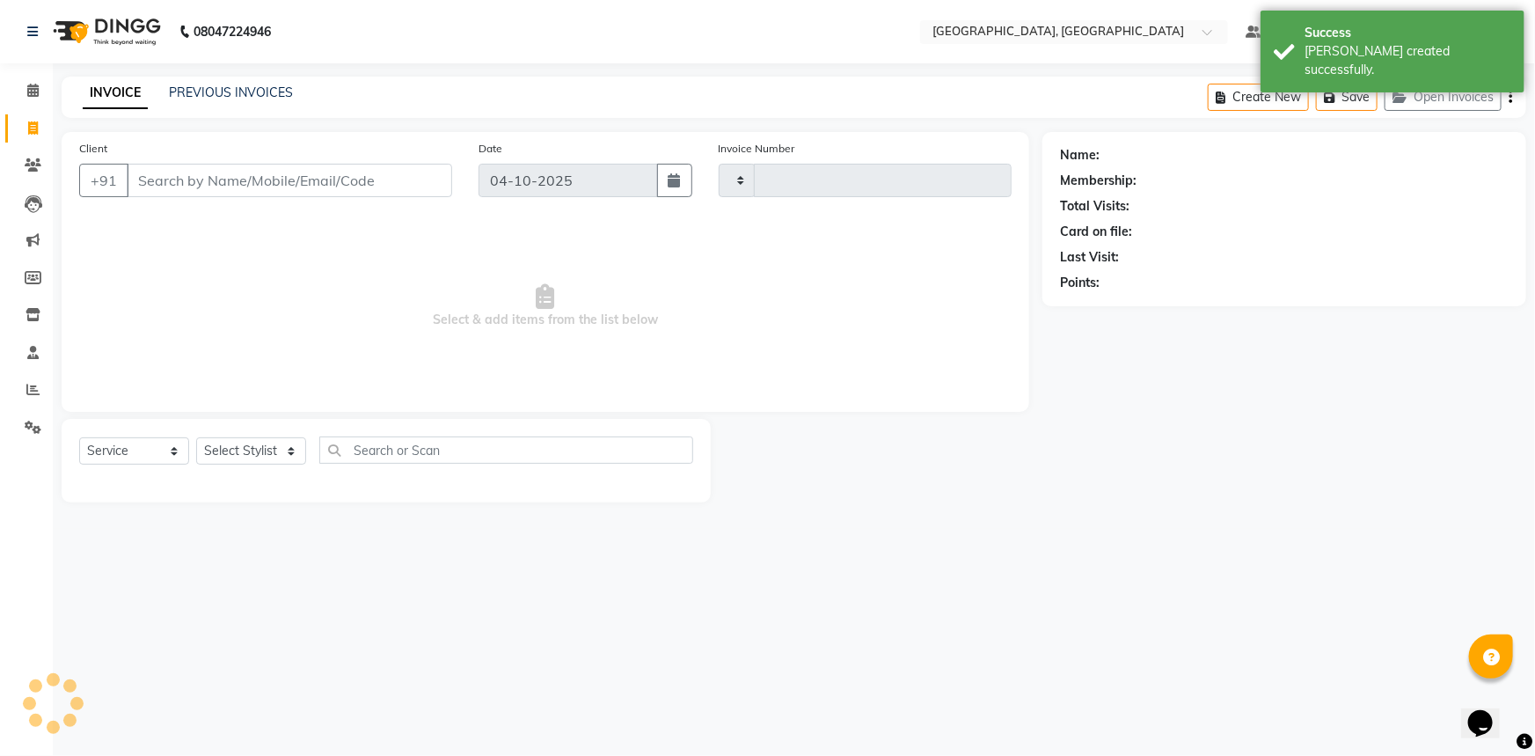
type input "3780"
select select "8574"
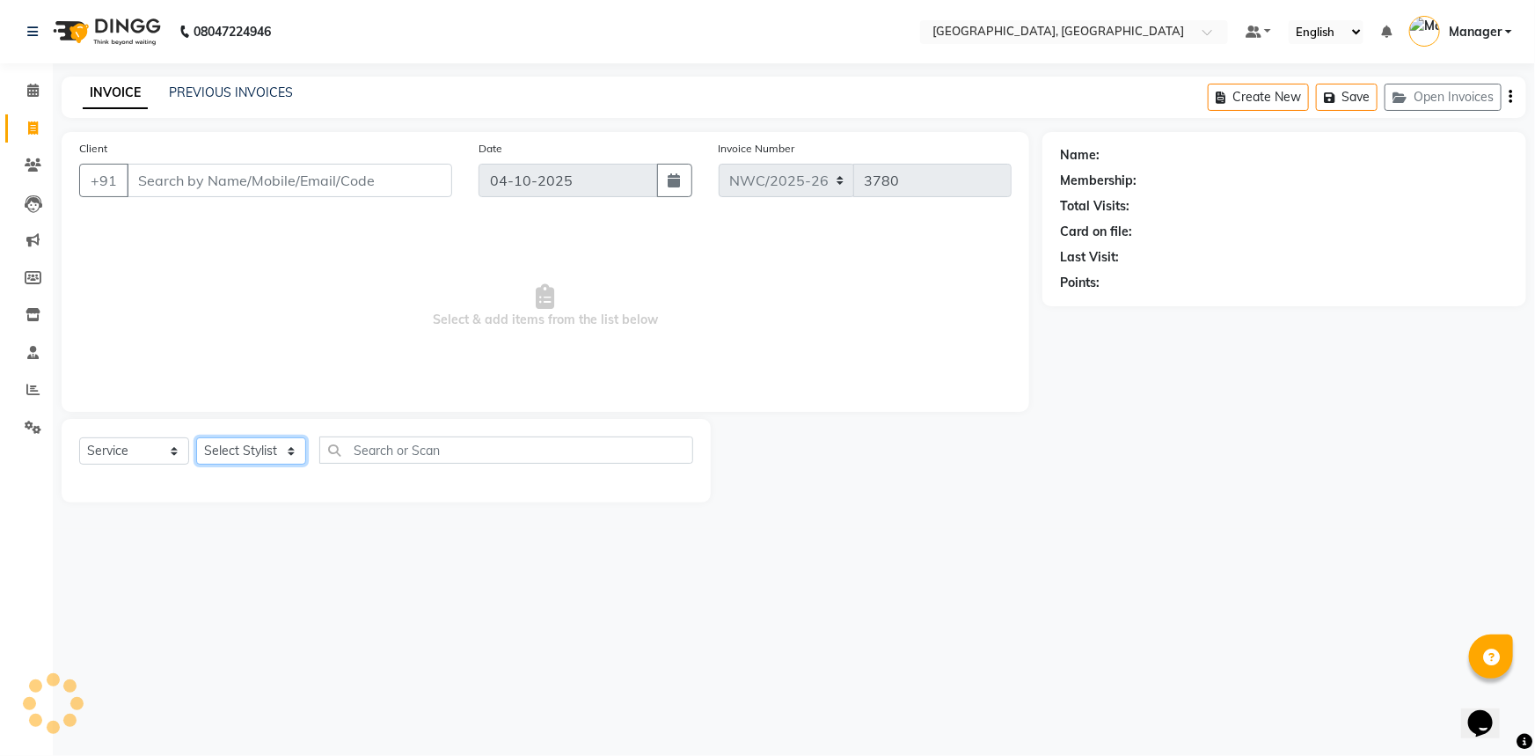
click at [238, 455] on select "Select Stylist [PERSON_NAME]-pdct Arshad_asst Arun_pdct Ashish_asst Counter_Sal…" at bounding box center [251, 450] width 110 height 27
select select "84843"
click at [196, 437] on select "Select Stylist [PERSON_NAME]-pdct Arshad_asst Arun_pdct Ashish_asst Counter_Sal…" at bounding box center [251, 450] width 110 height 27
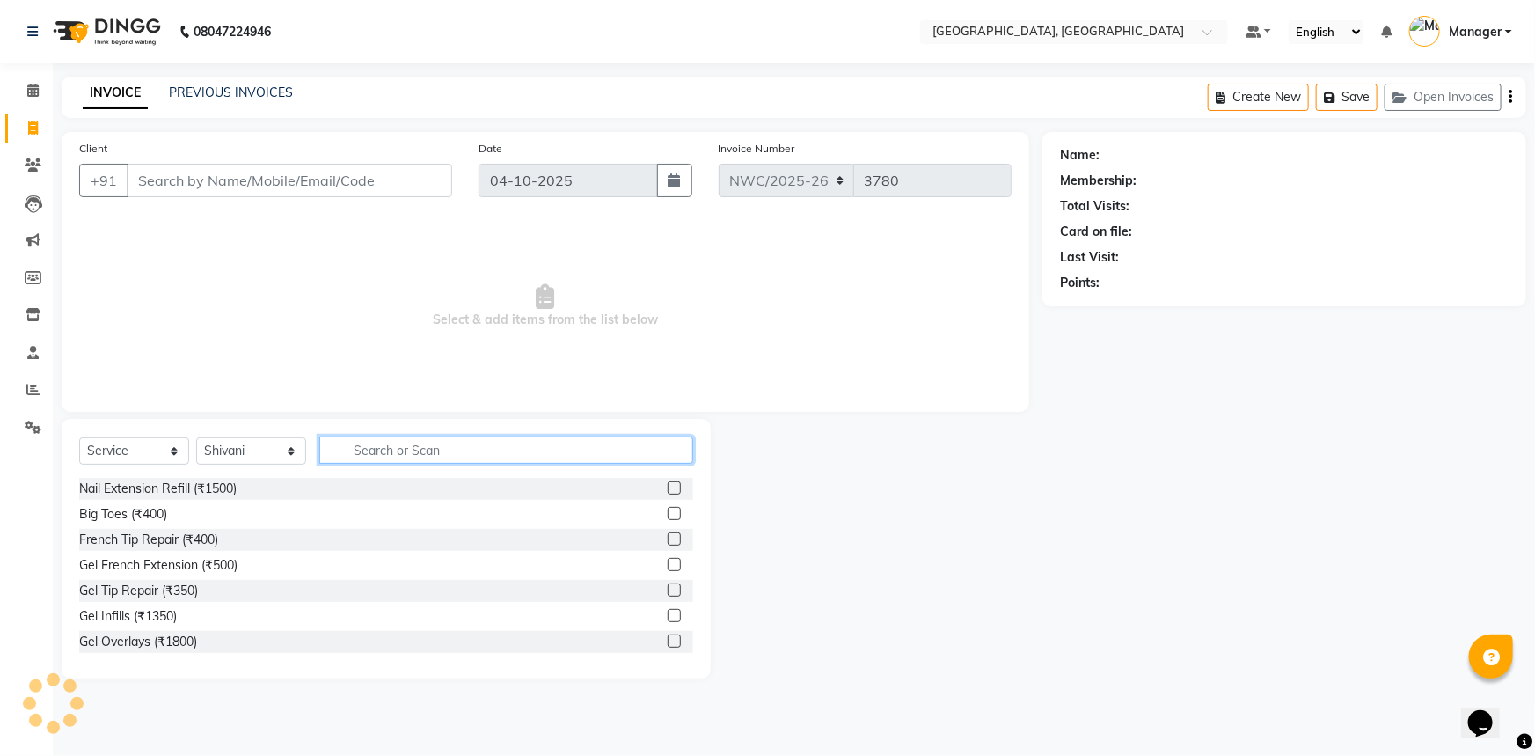
click at [417, 451] on input "text" at bounding box center [506, 449] width 374 height 27
type input "under"
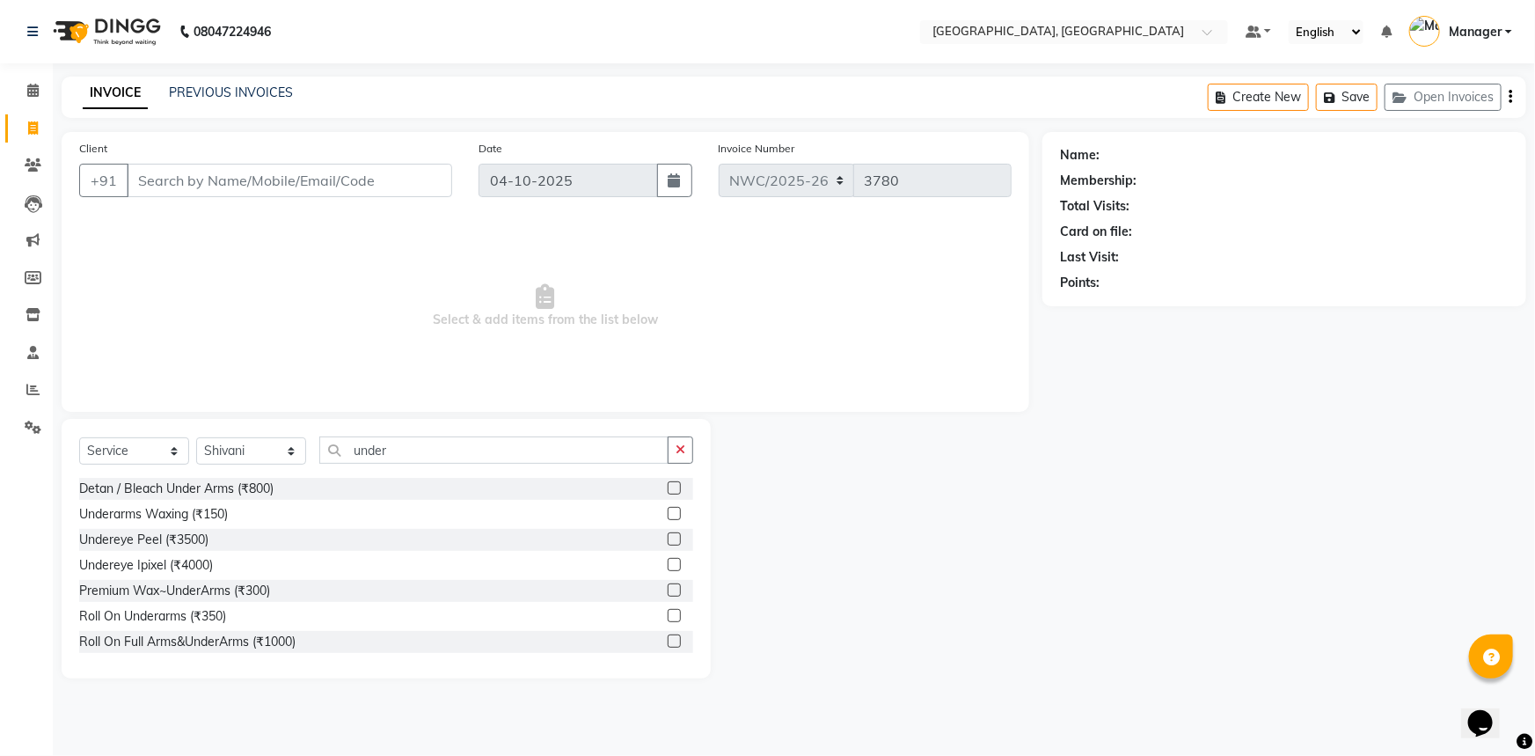
drag, startPoint x: 664, startPoint y: 509, endPoint x: 581, endPoint y: 399, distance: 138.1
click at [668, 507] on label at bounding box center [674, 513] width 13 height 13
click at [668, 509] on input "checkbox" at bounding box center [673, 514] width 11 height 11
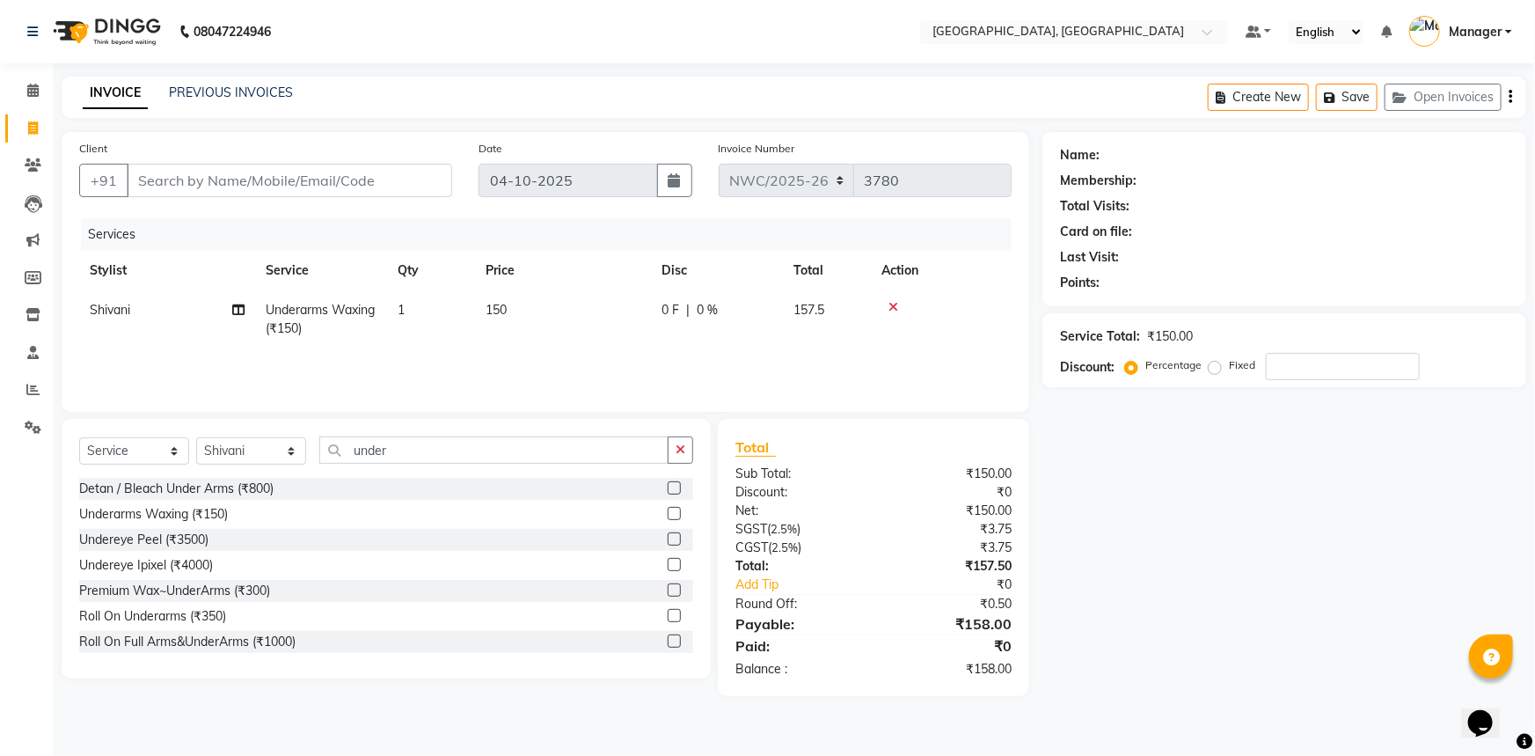
checkbox input "false"
click at [528, 309] on td "150" at bounding box center [563, 319] width 176 height 58
select select "84843"
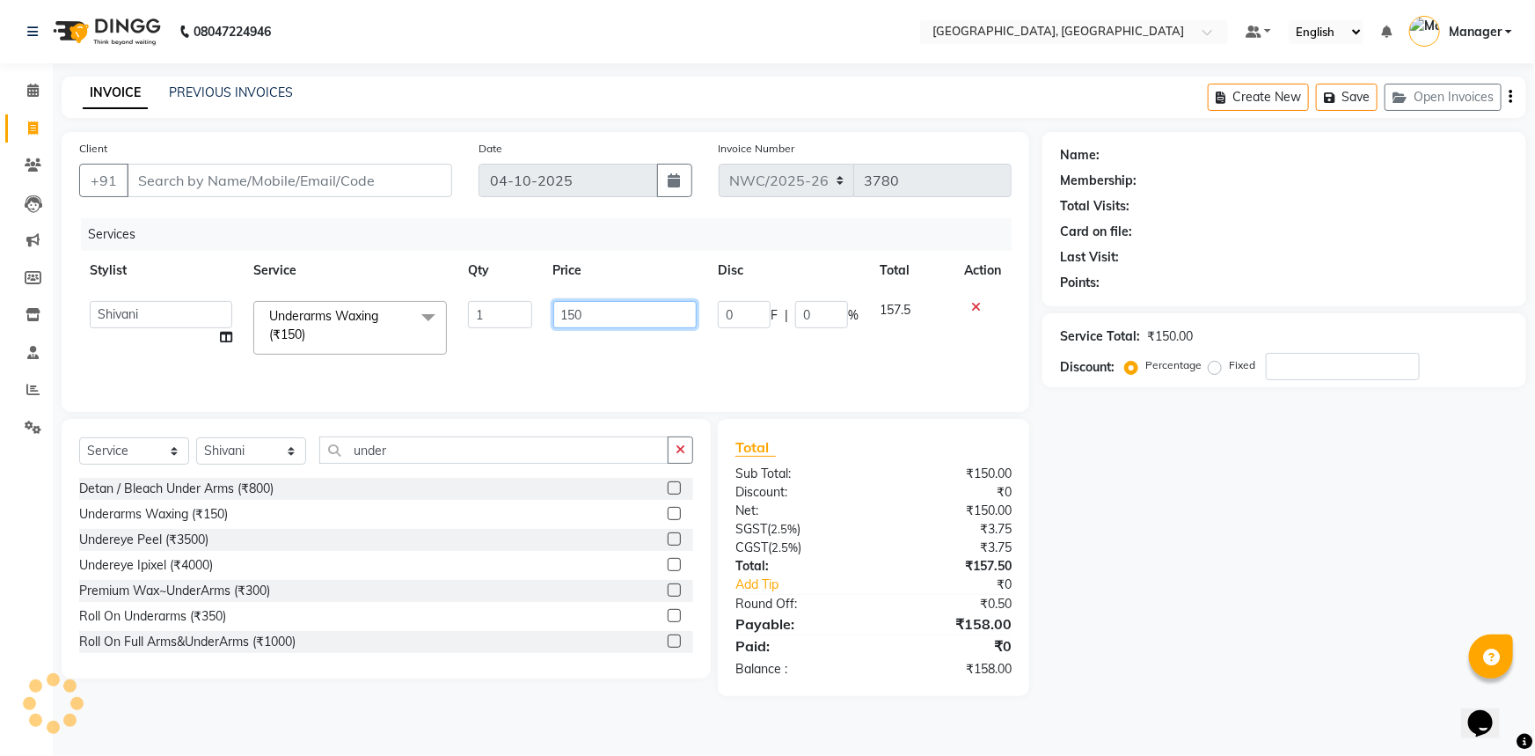
click at [620, 314] on input "150" at bounding box center [625, 314] width 144 height 27
type input "1"
type input "500"
drag, startPoint x: 609, startPoint y: 354, endPoint x: 591, endPoint y: 351, distance: 17.8
click at [597, 352] on div "Services Stylist Service Qty Price Disc Total Action Aneeta Ankush-pdct Arshad_…" at bounding box center [545, 306] width 933 height 176
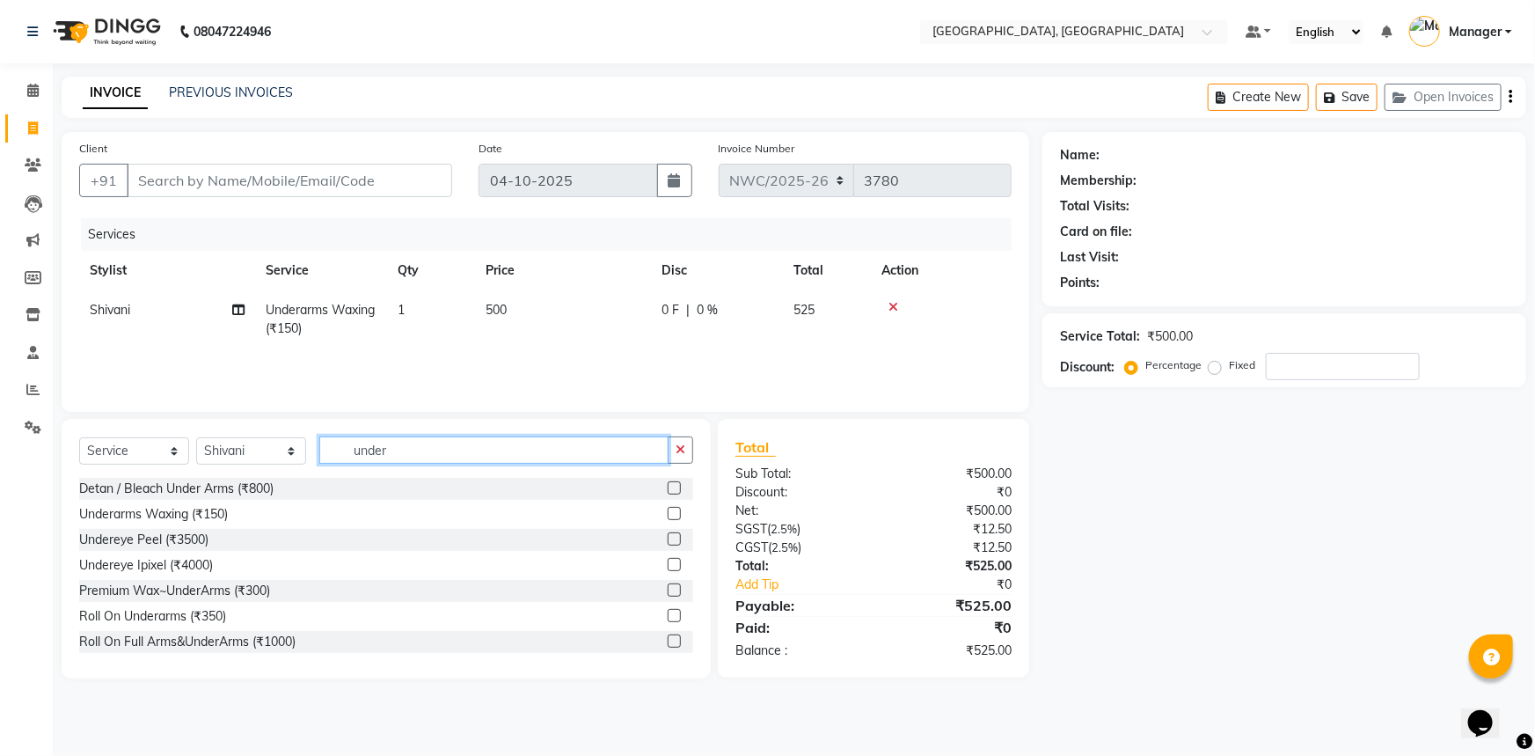
drag, startPoint x: 410, startPoint y: 446, endPoint x: 299, endPoint y: 470, distance: 113.4
click at [299, 470] on div "Select Service Product Membership Package Voucher Prepaid Gift Card Select Styl…" at bounding box center [386, 456] width 614 height 41
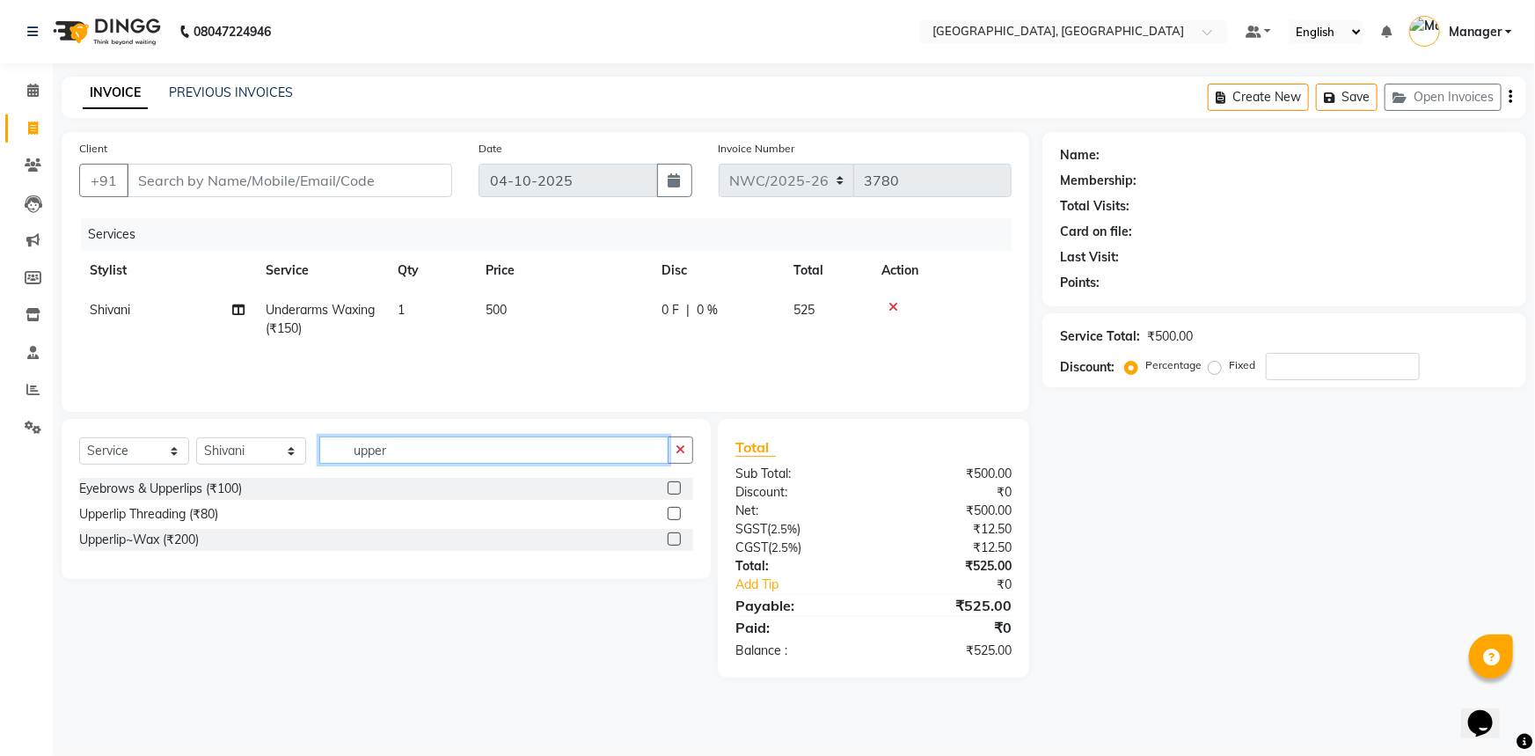
type input "upper"
click at [677, 542] on label at bounding box center [674, 538] width 13 height 13
click at [677, 542] on input "checkbox" at bounding box center [673, 539] width 11 height 11
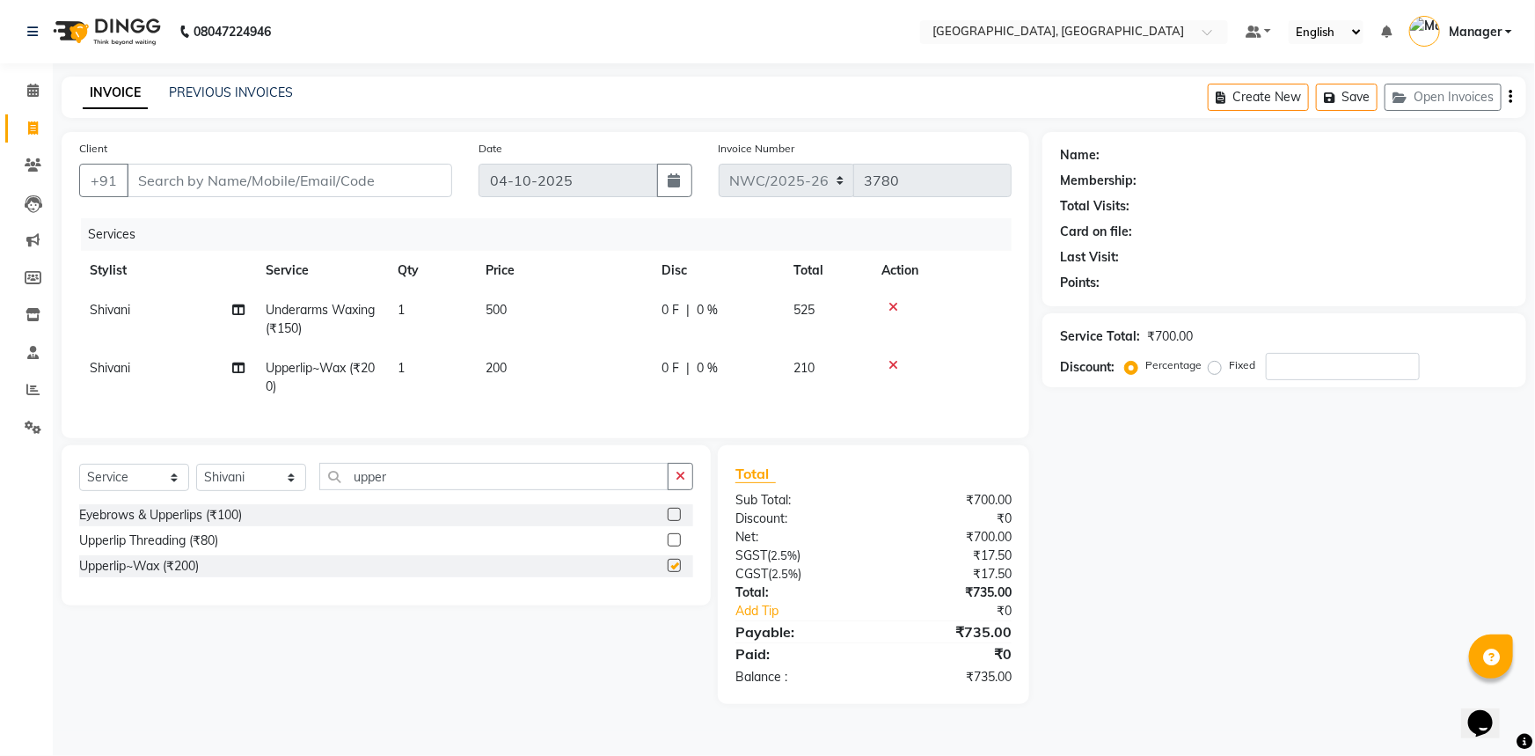
checkbox input "false"
click at [559, 372] on td "200" at bounding box center [563, 377] width 176 height 58
select select "84843"
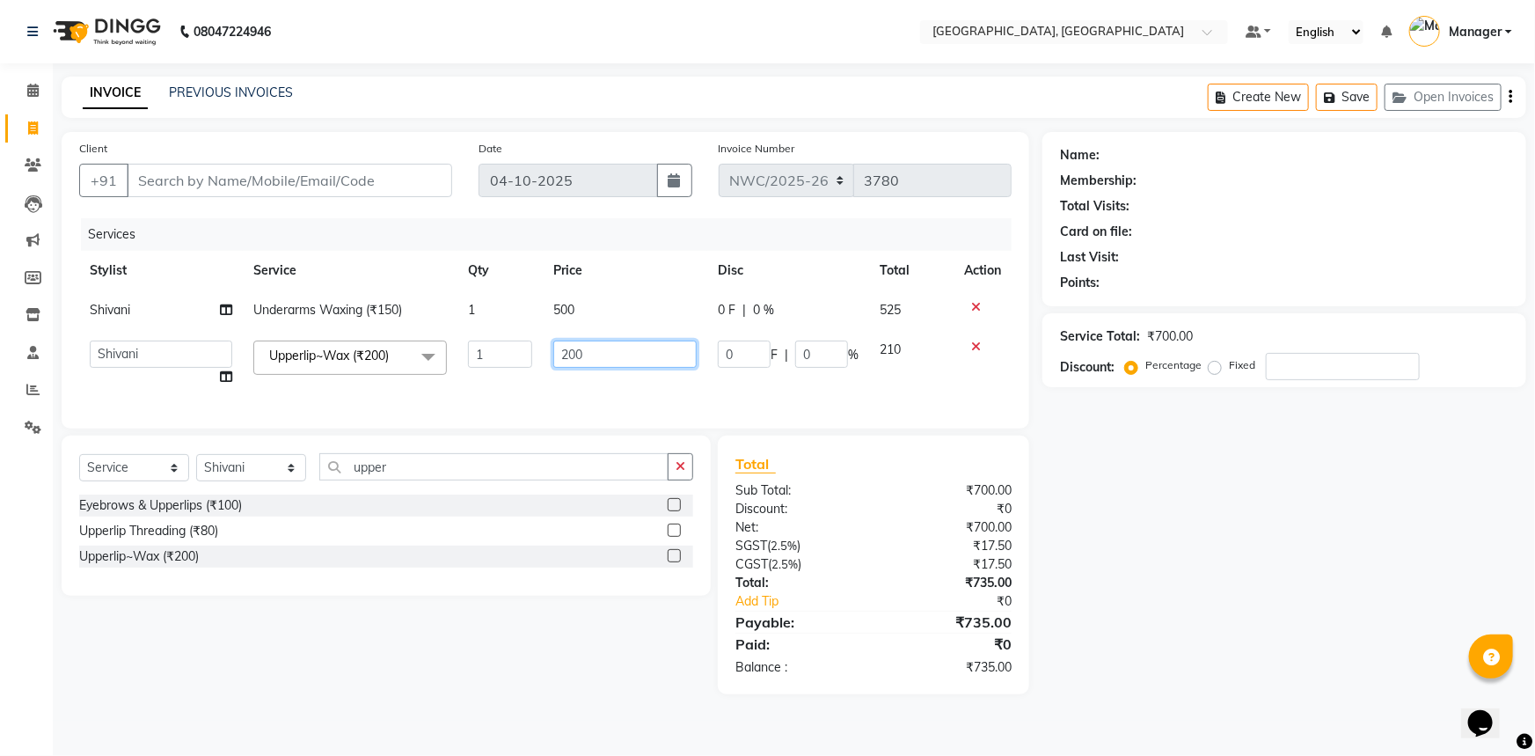
drag, startPoint x: 606, startPoint y: 355, endPoint x: 539, endPoint y: 370, distance: 68.5
click at [541, 367] on tr "Aneeta Ankush-pdct Arshad_asst Arun_pdct Ashish_asst Counter_Sales Faheem Govin…" at bounding box center [545, 363] width 933 height 67
type input "450"
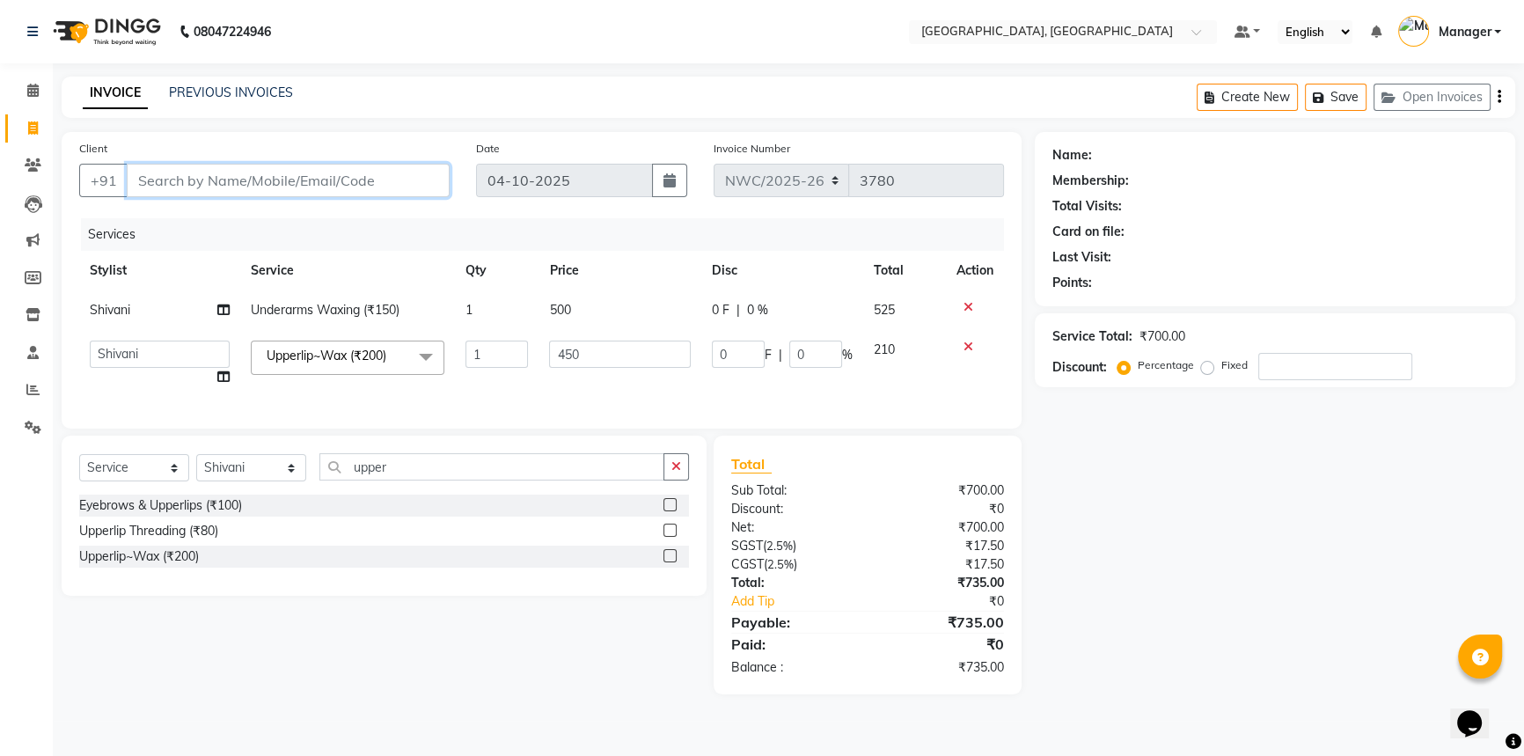
drag, startPoint x: 404, startPoint y: 187, endPoint x: 398, endPoint y: 198, distance: 13.0
click at [406, 187] on input "Client" at bounding box center [288, 180] width 323 height 33
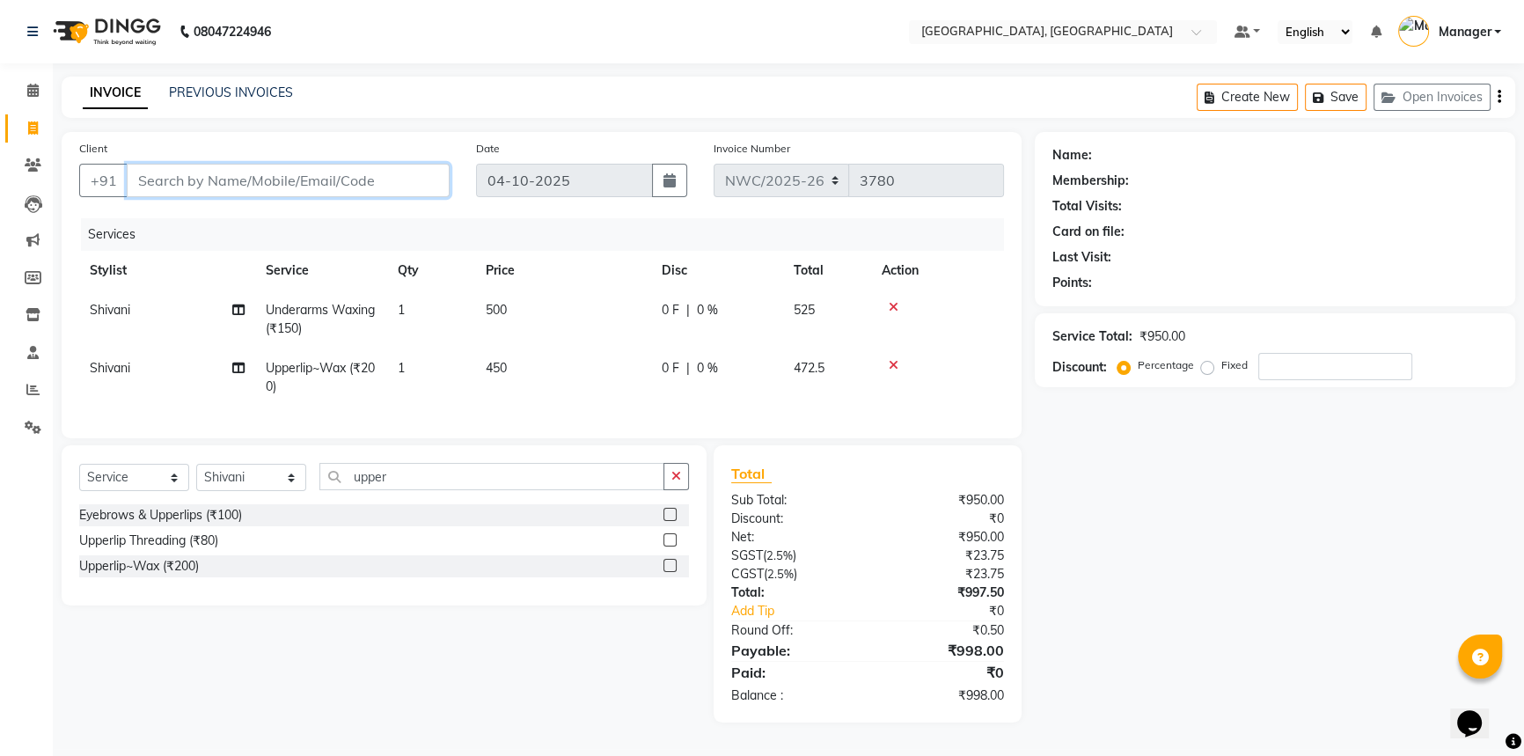
type input "9"
type input "0"
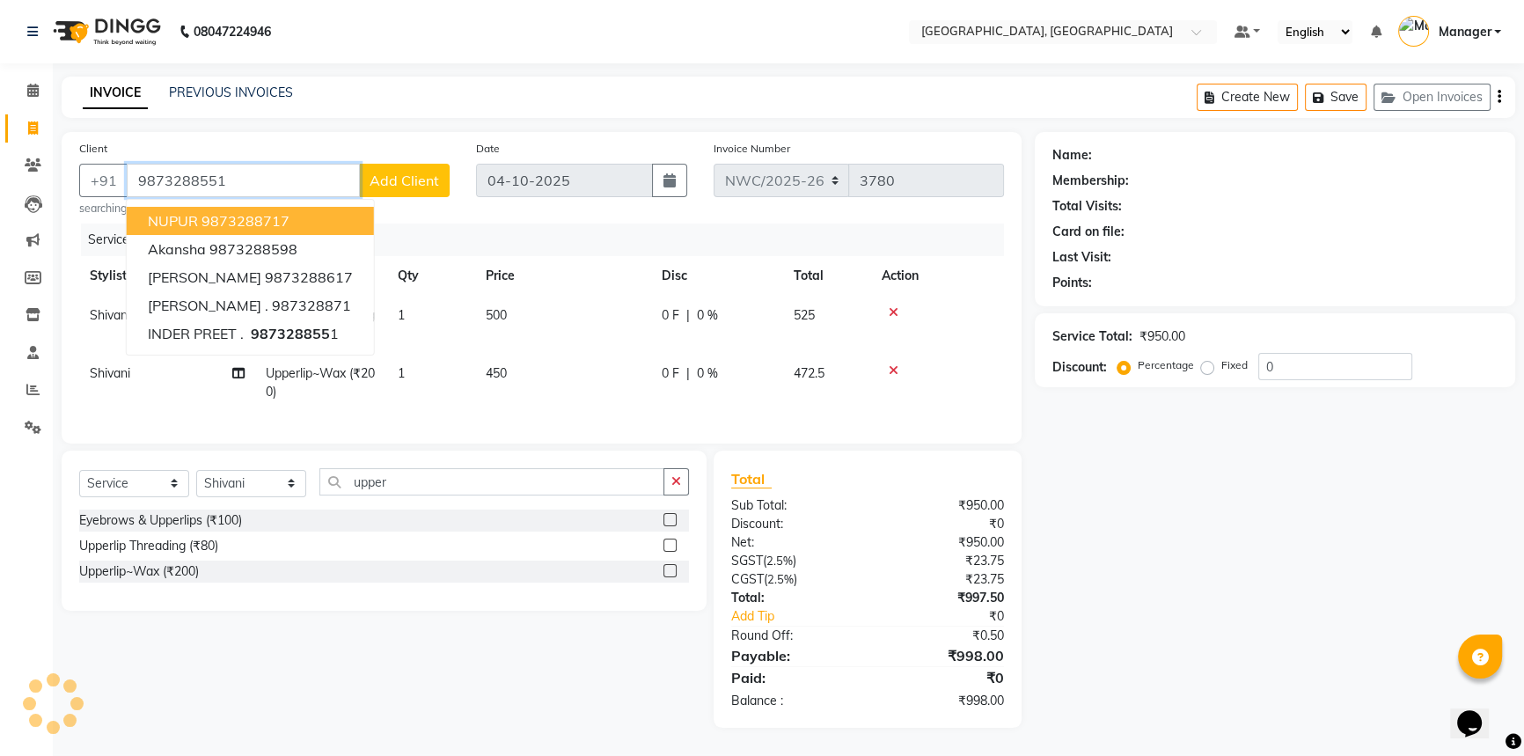
type input "9873288551"
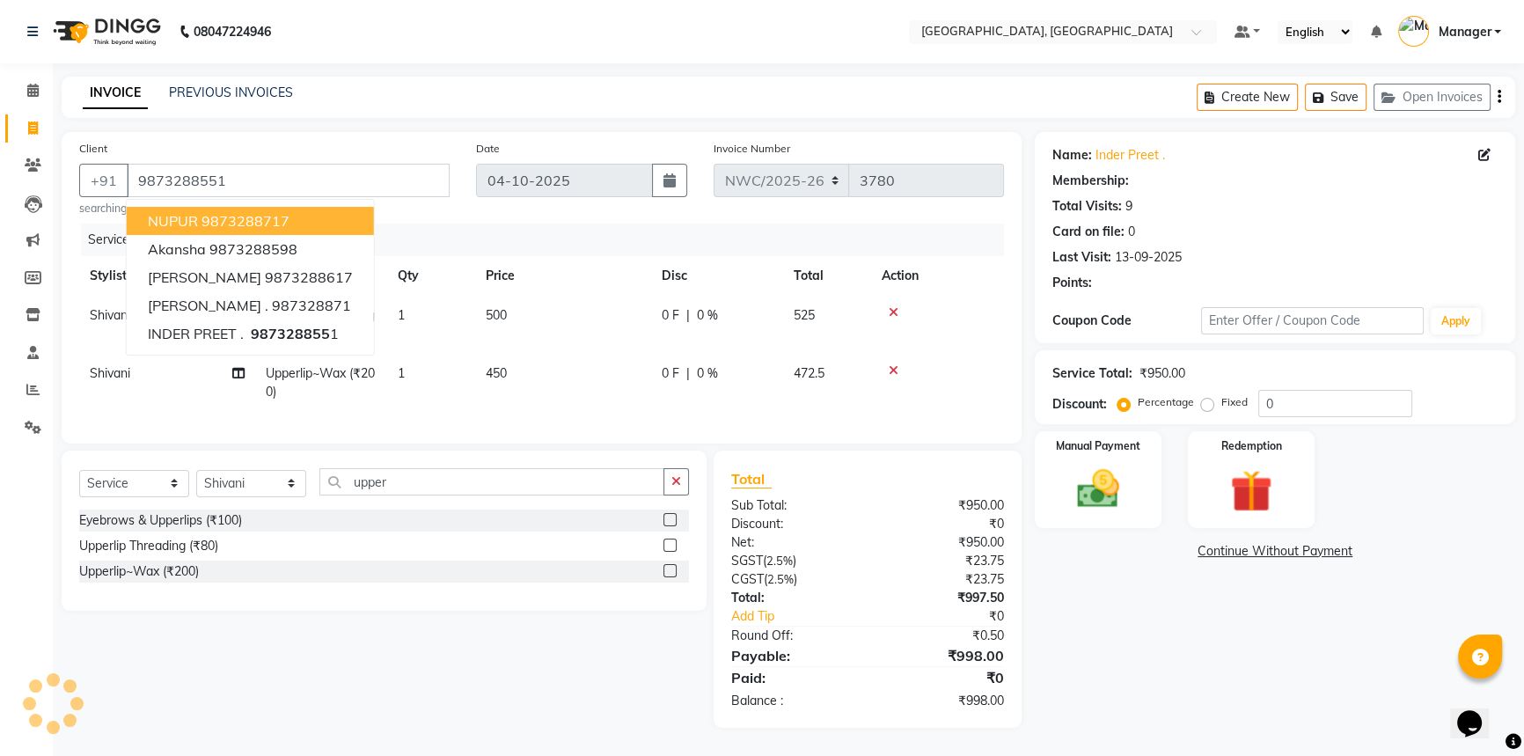
select select "1: Object"
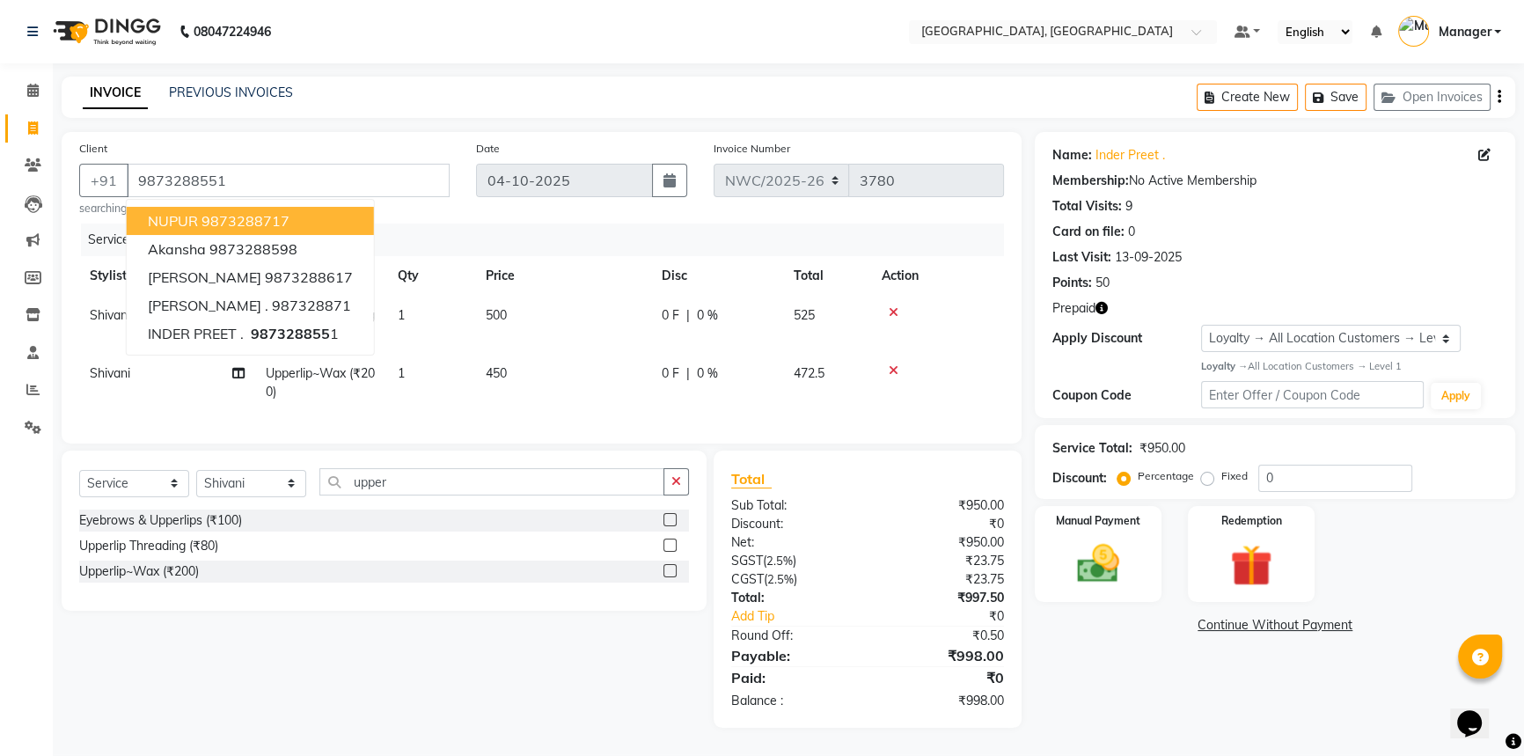
drag, startPoint x: 809, startPoint y: 229, endPoint x: 682, endPoint y: 324, distance: 158.4
click at [808, 229] on div "Services" at bounding box center [549, 239] width 936 height 33
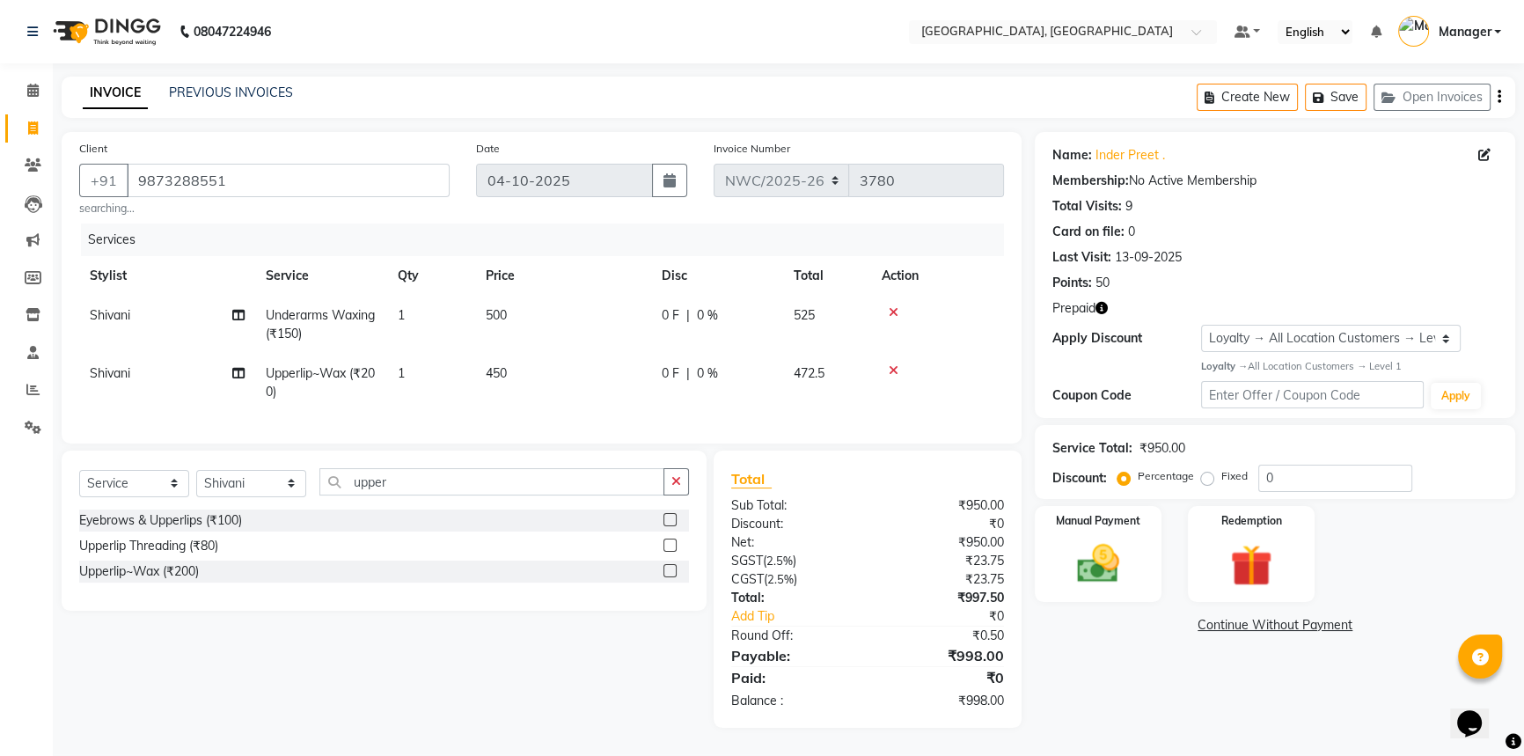
click at [535, 364] on td "450" at bounding box center [563, 383] width 176 height 58
select select "84843"
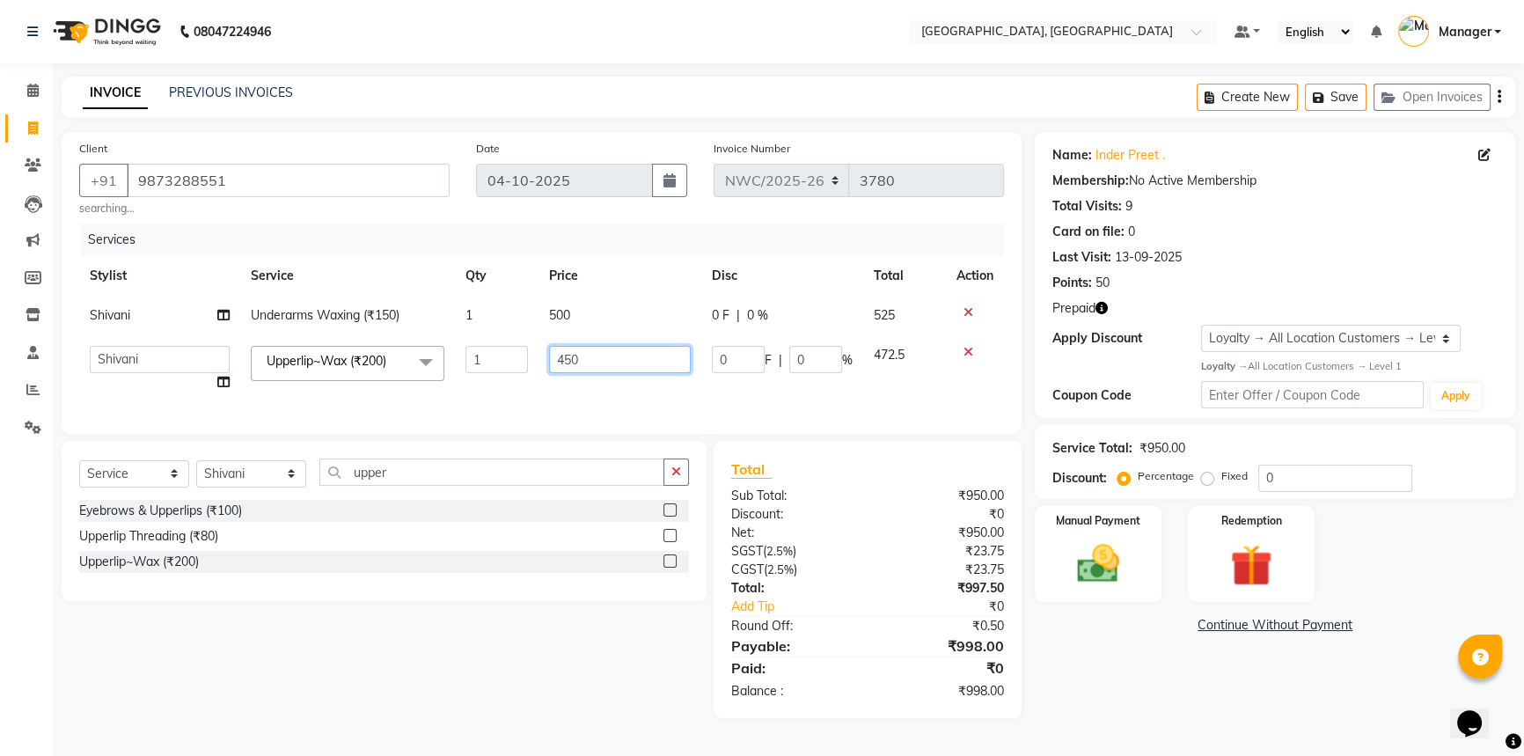
click at [590, 362] on input "450" at bounding box center [619, 359] width 141 height 27
type input "470"
click at [686, 395] on tr "Aneeta Ankush-pdct Arshad_asst Arun_pdct Ashish_asst Counter_Sales Faheem Govin…" at bounding box center [541, 368] width 925 height 67
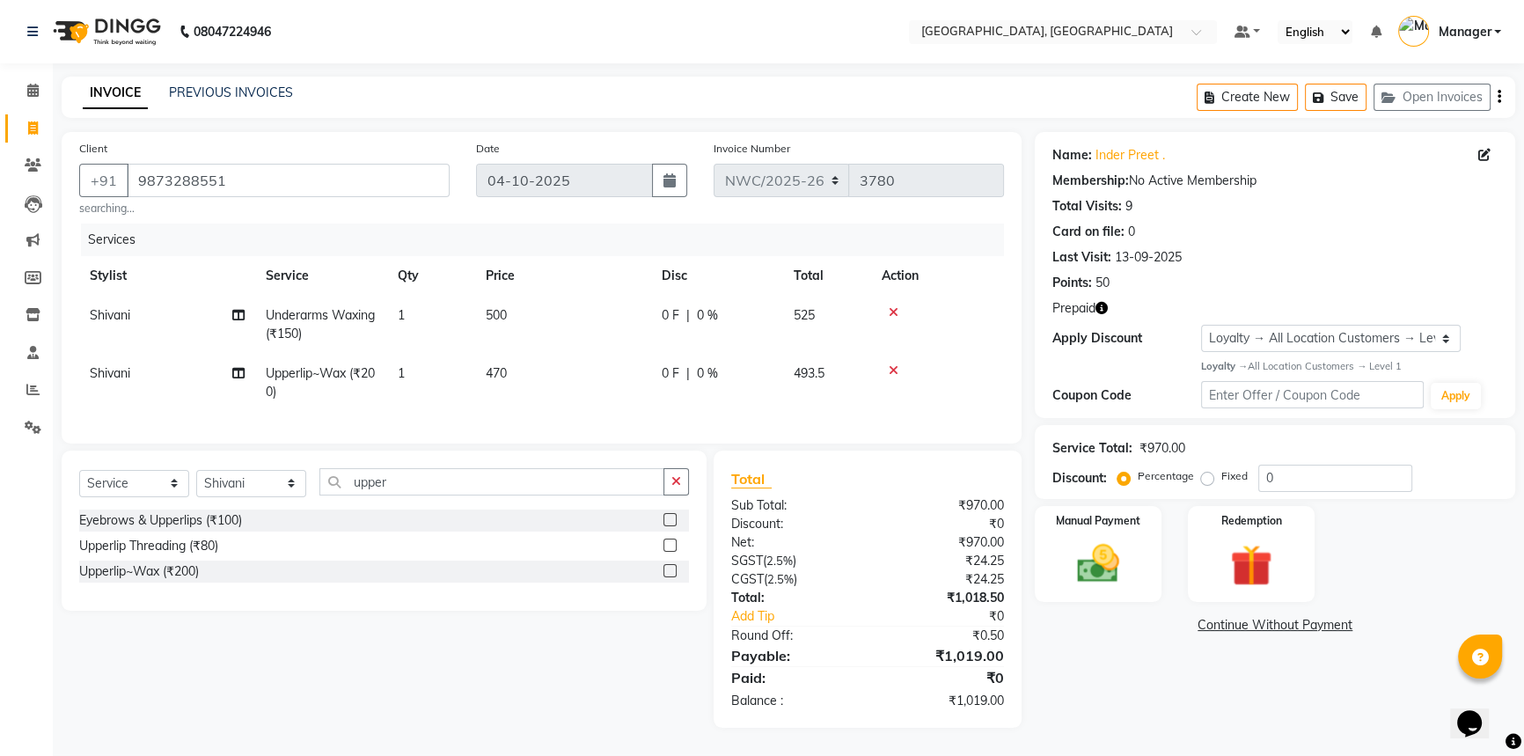
scroll to position [11, 0]
click at [1223, 554] on img at bounding box center [1251, 565] width 71 height 55
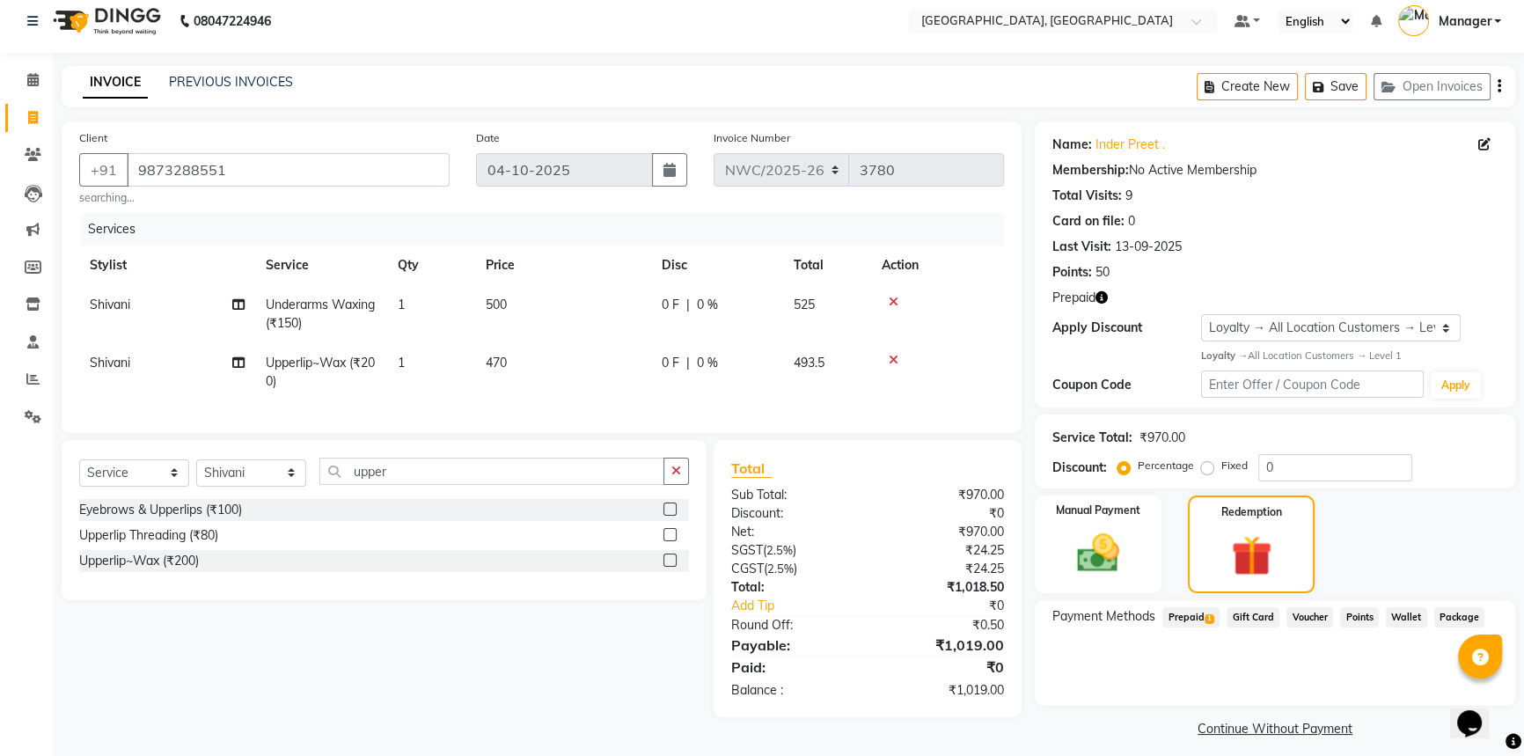
scroll to position [22, 0]
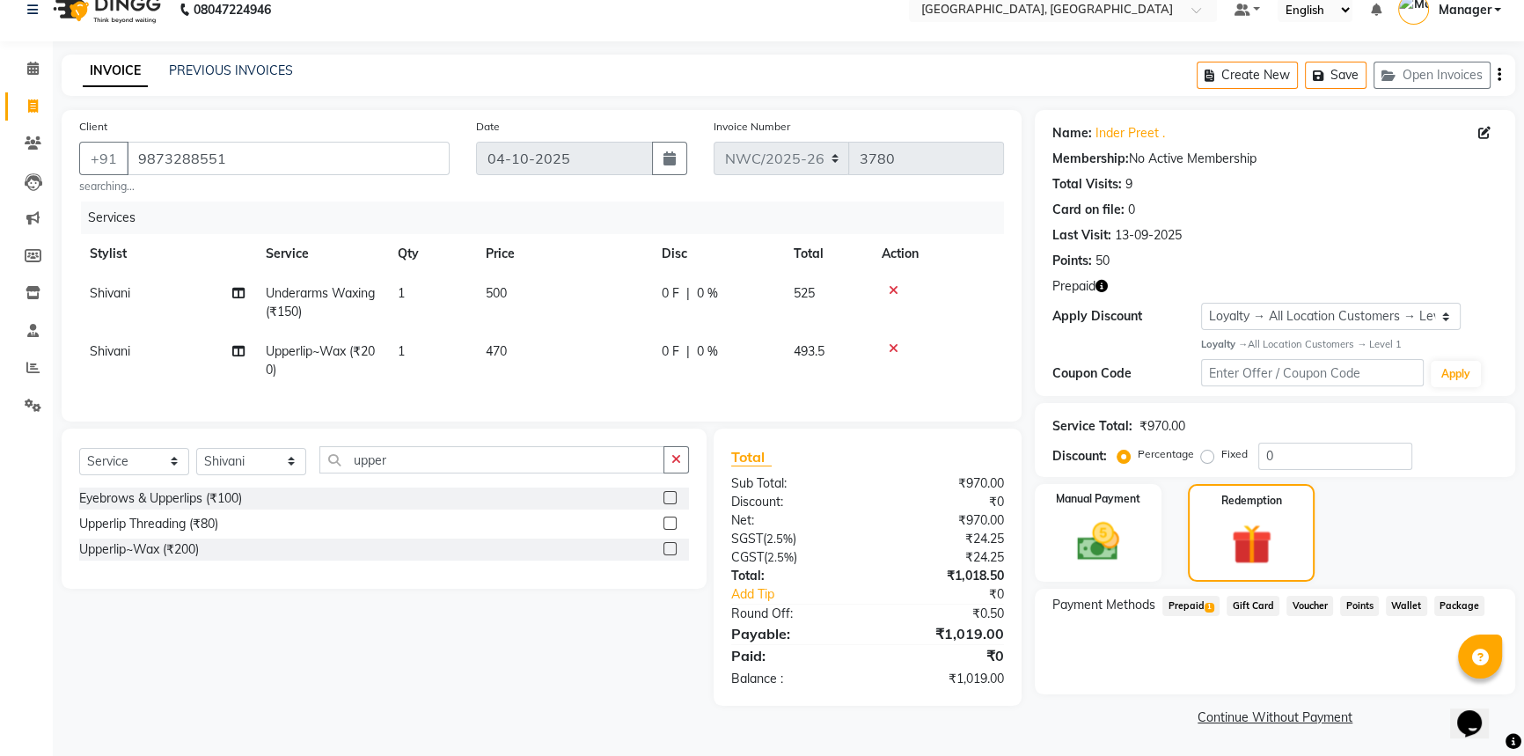
click at [1197, 607] on span "Prepaid 1" at bounding box center [1190, 606] width 57 height 20
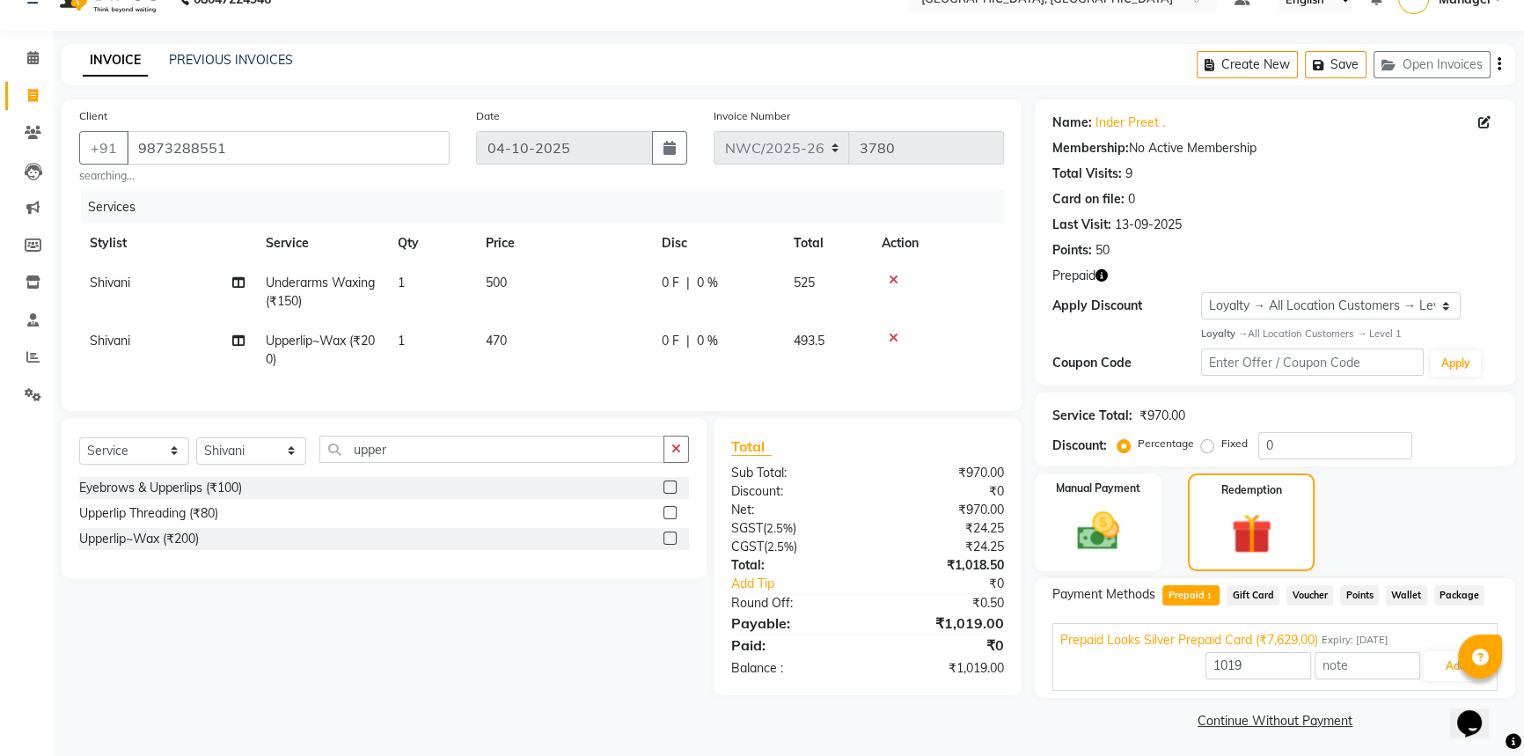
scroll to position [35, 0]
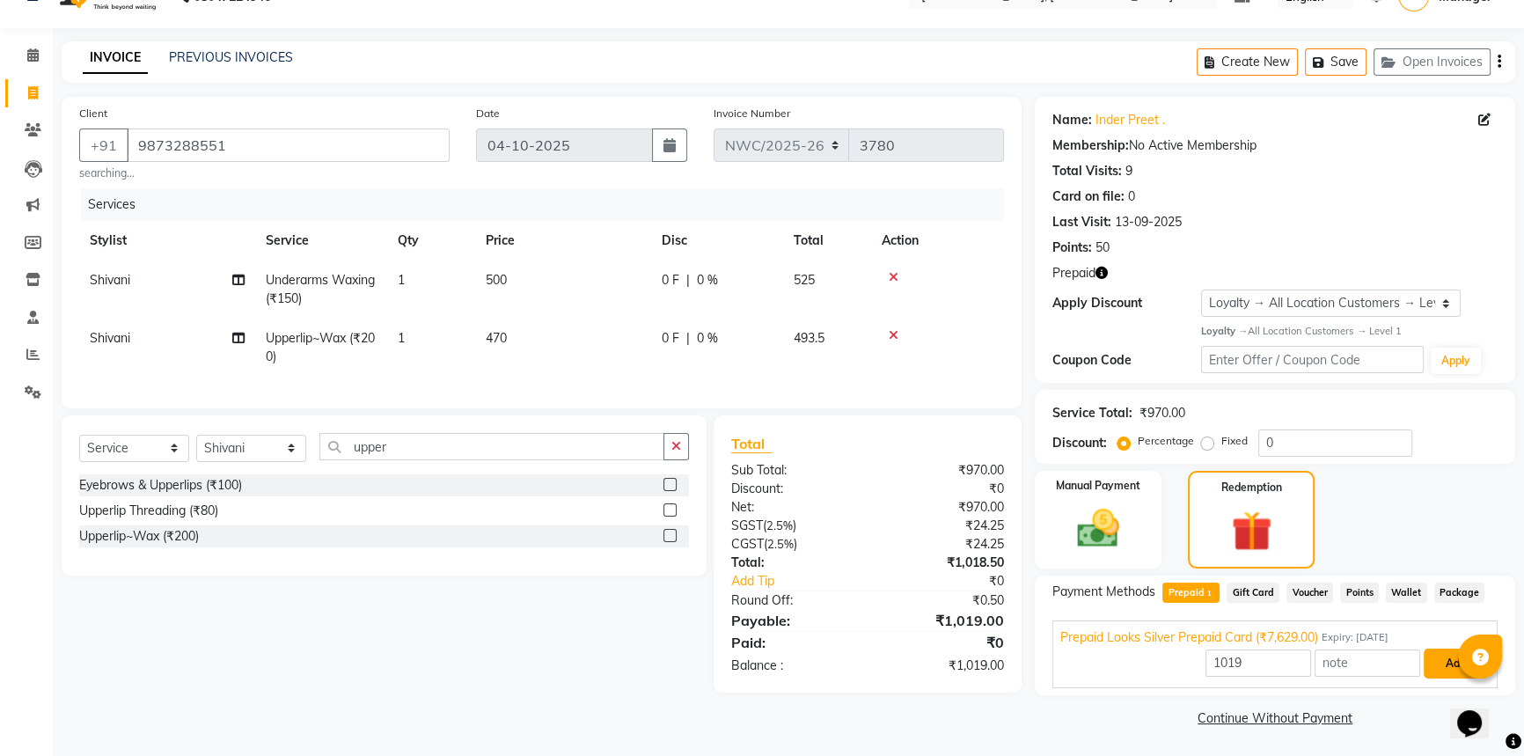
click at [1446, 665] on button "Add" at bounding box center [1456, 663] width 64 height 30
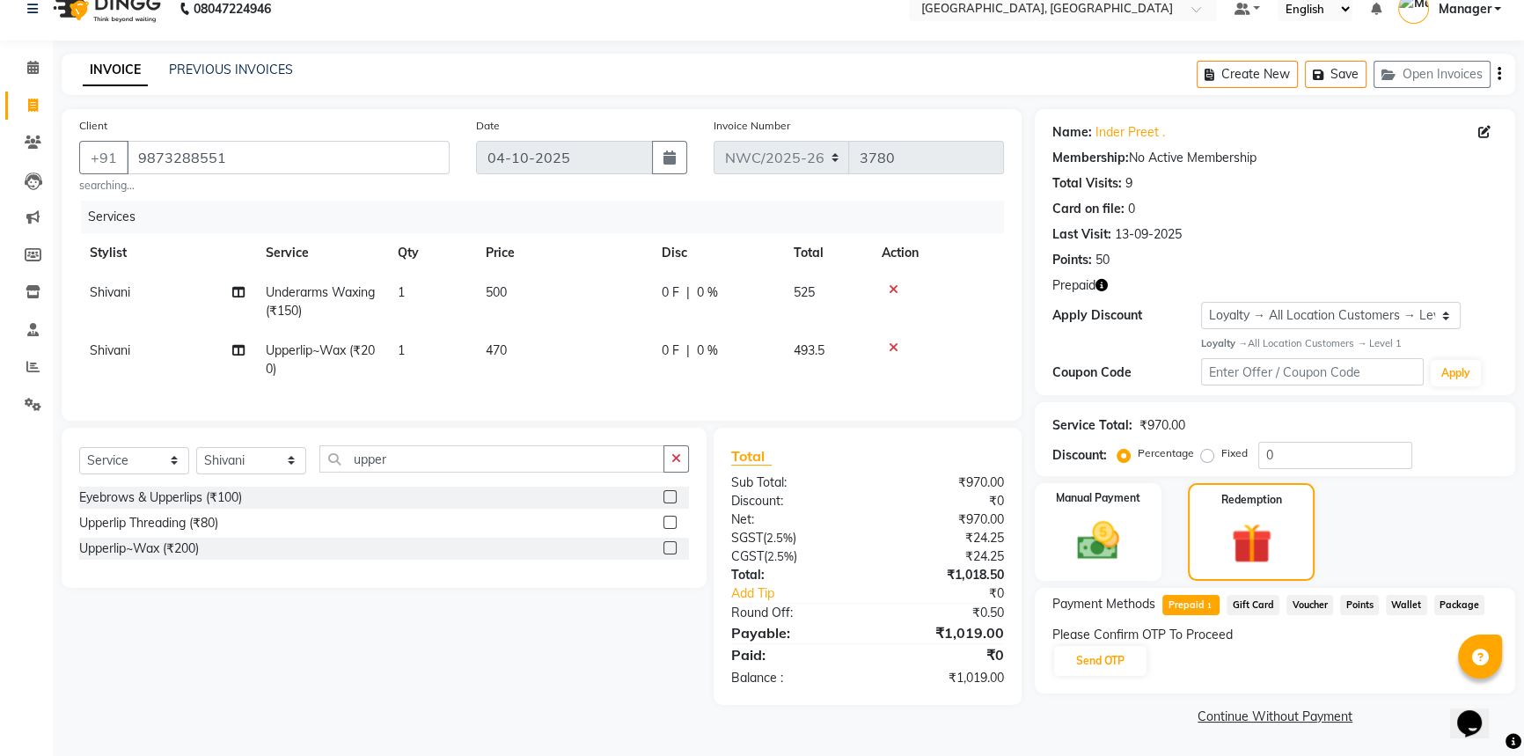
scroll to position [22, 0]
click at [1112, 665] on button "Send OTP" at bounding box center [1100, 662] width 92 height 30
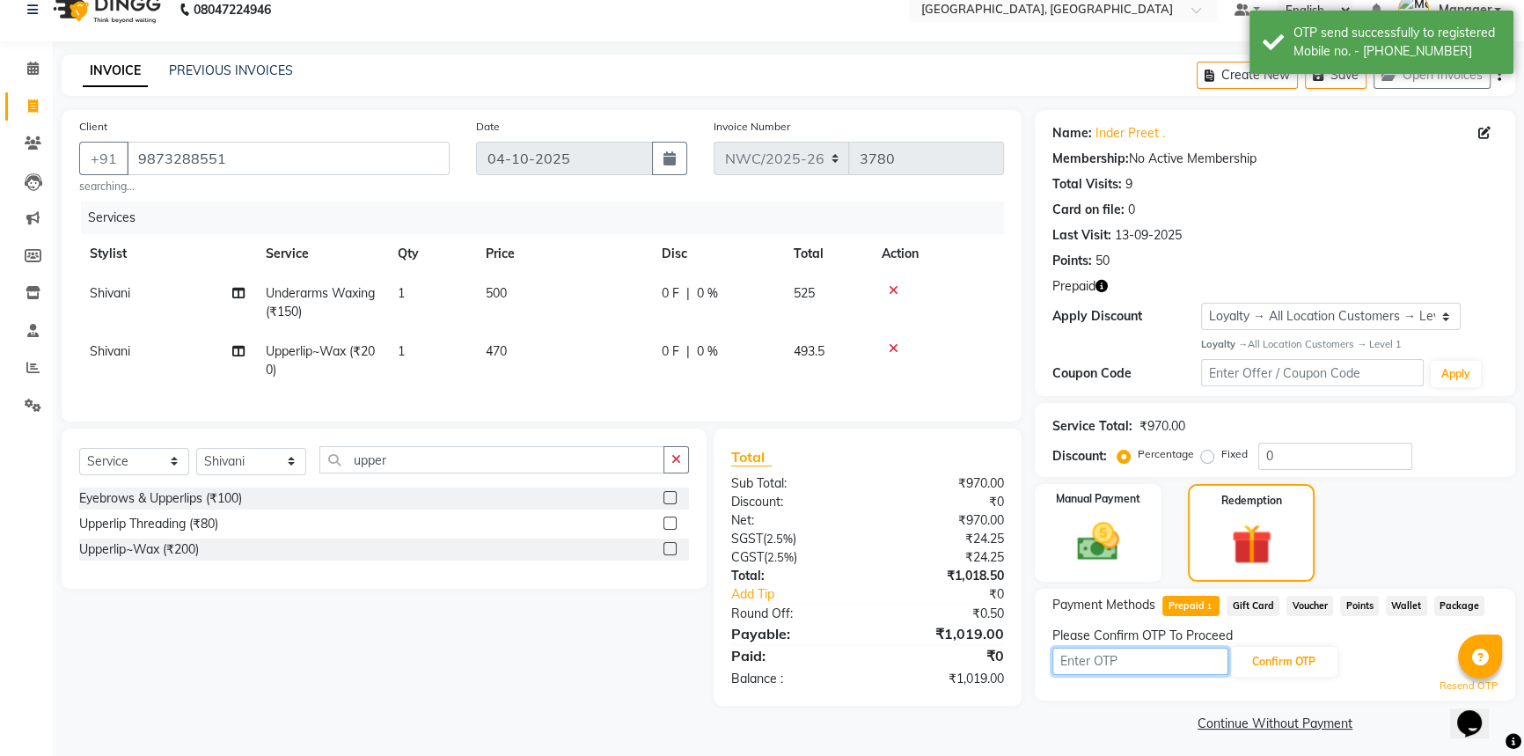
click at [1174, 665] on input "text" at bounding box center [1140, 661] width 176 height 27
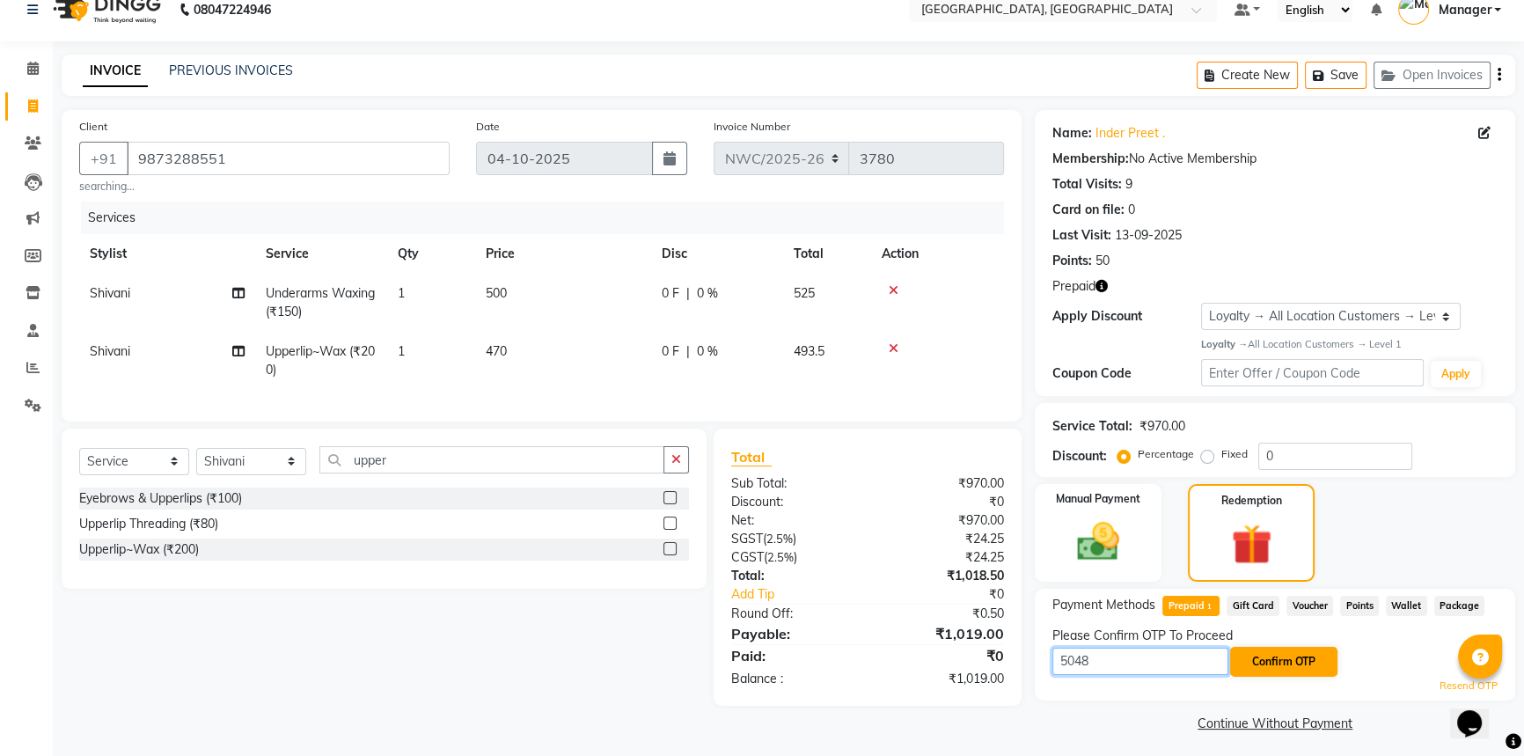
type input "5048"
click at [1303, 661] on button "Confirm OTP" at bounding box center [1283, 662] width 107 height 30
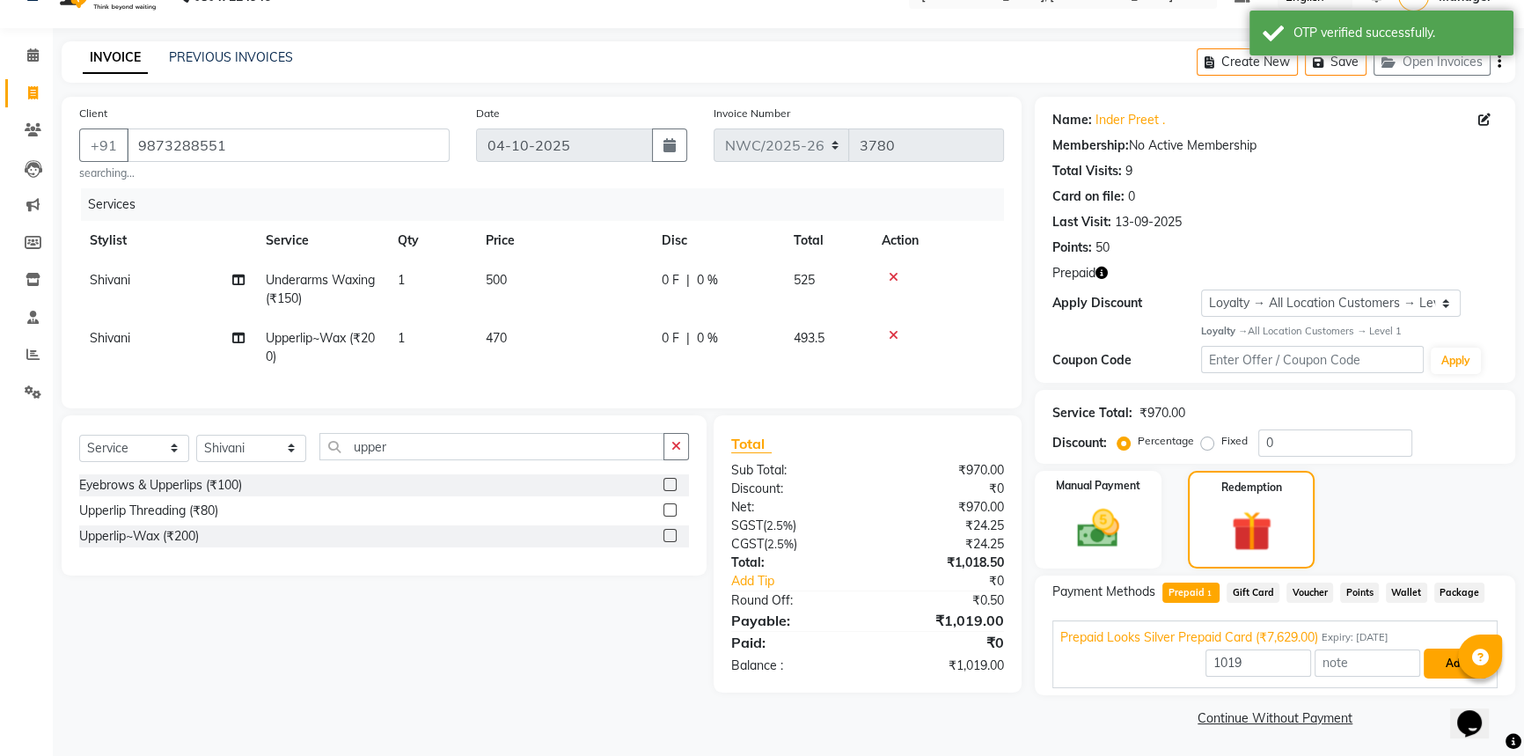
click at [1439, 661] on button "Add" at bounding box center [1456, 663] width 64 height 30
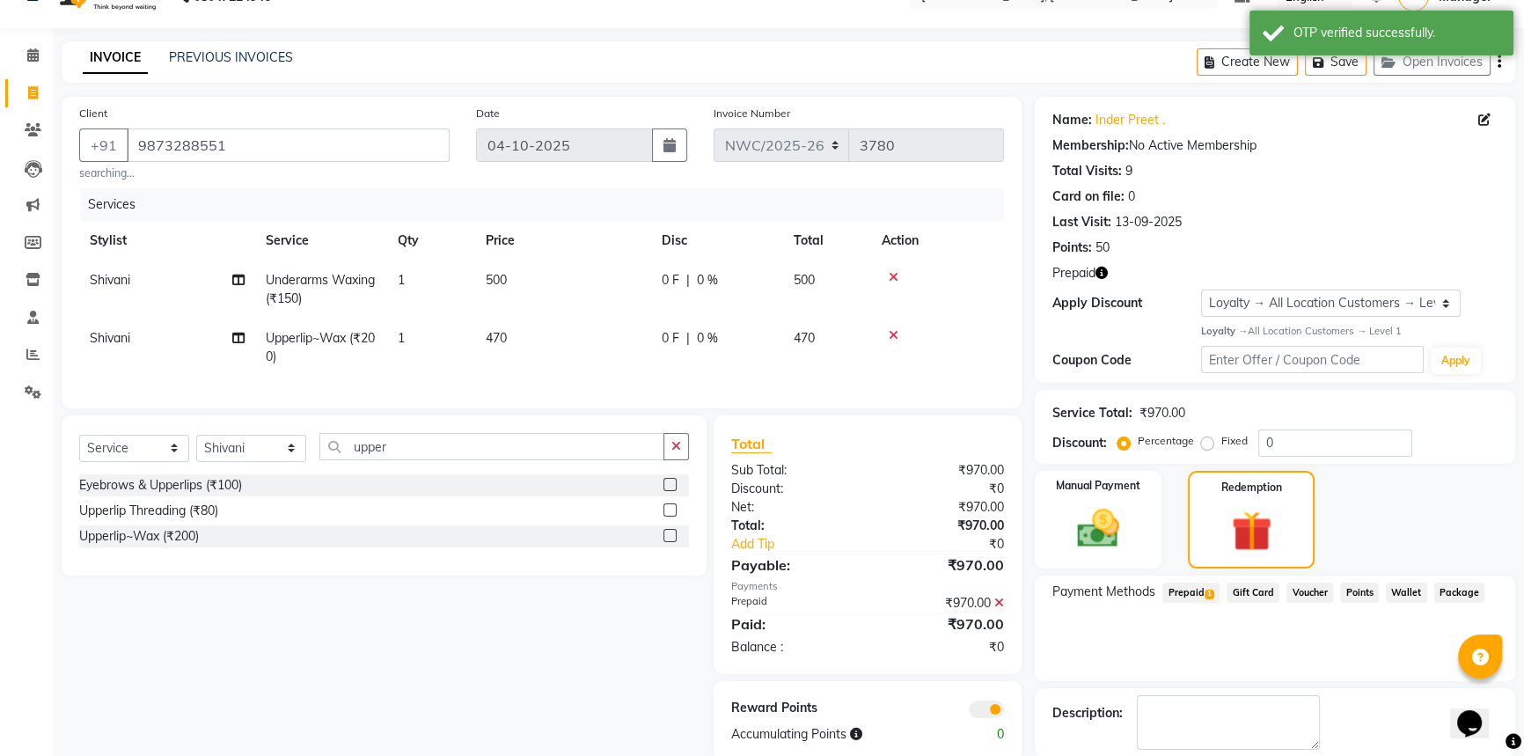
scroll to position [121, 0]
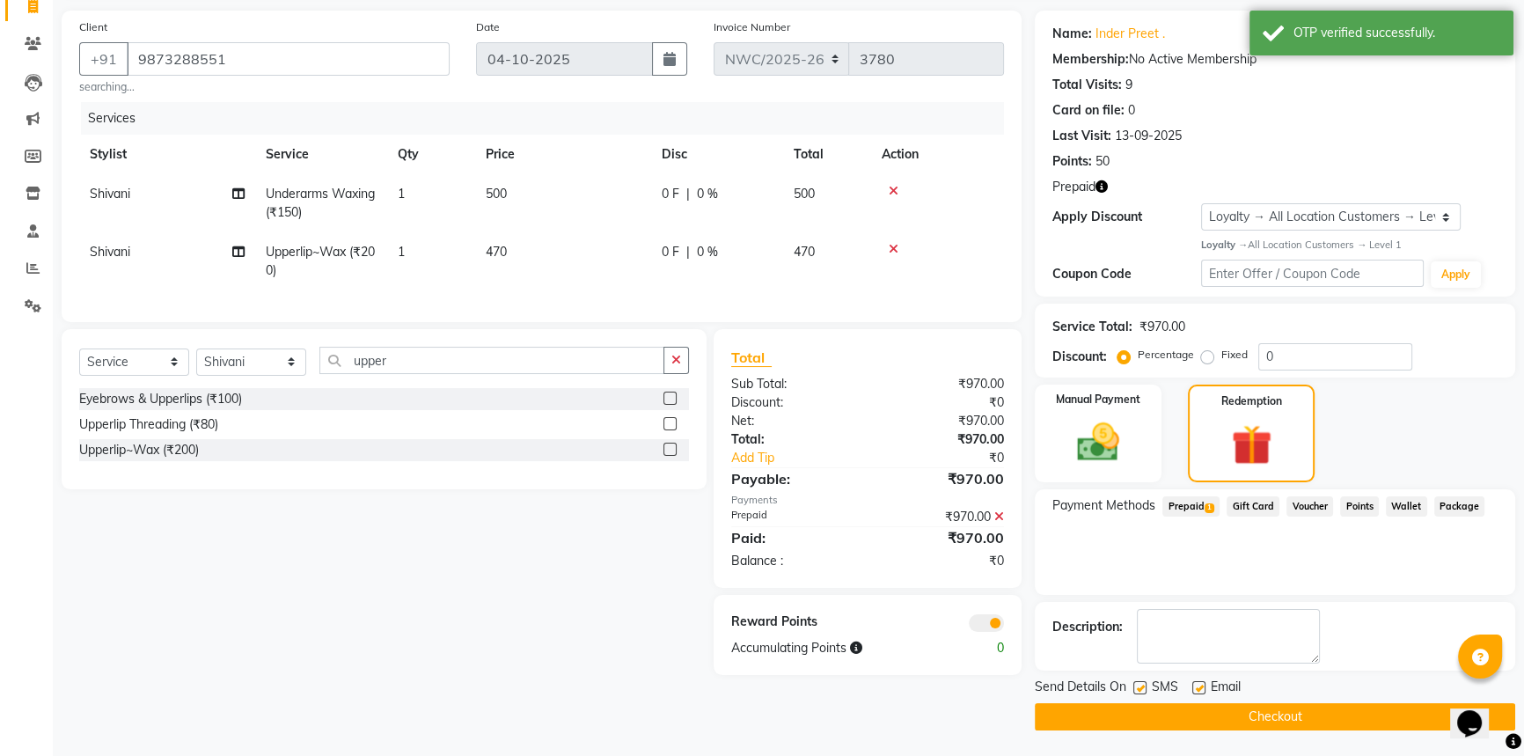
click at [1200, 713] on button "Checkout" at bounding box center [1275, 716] width 480 height 27
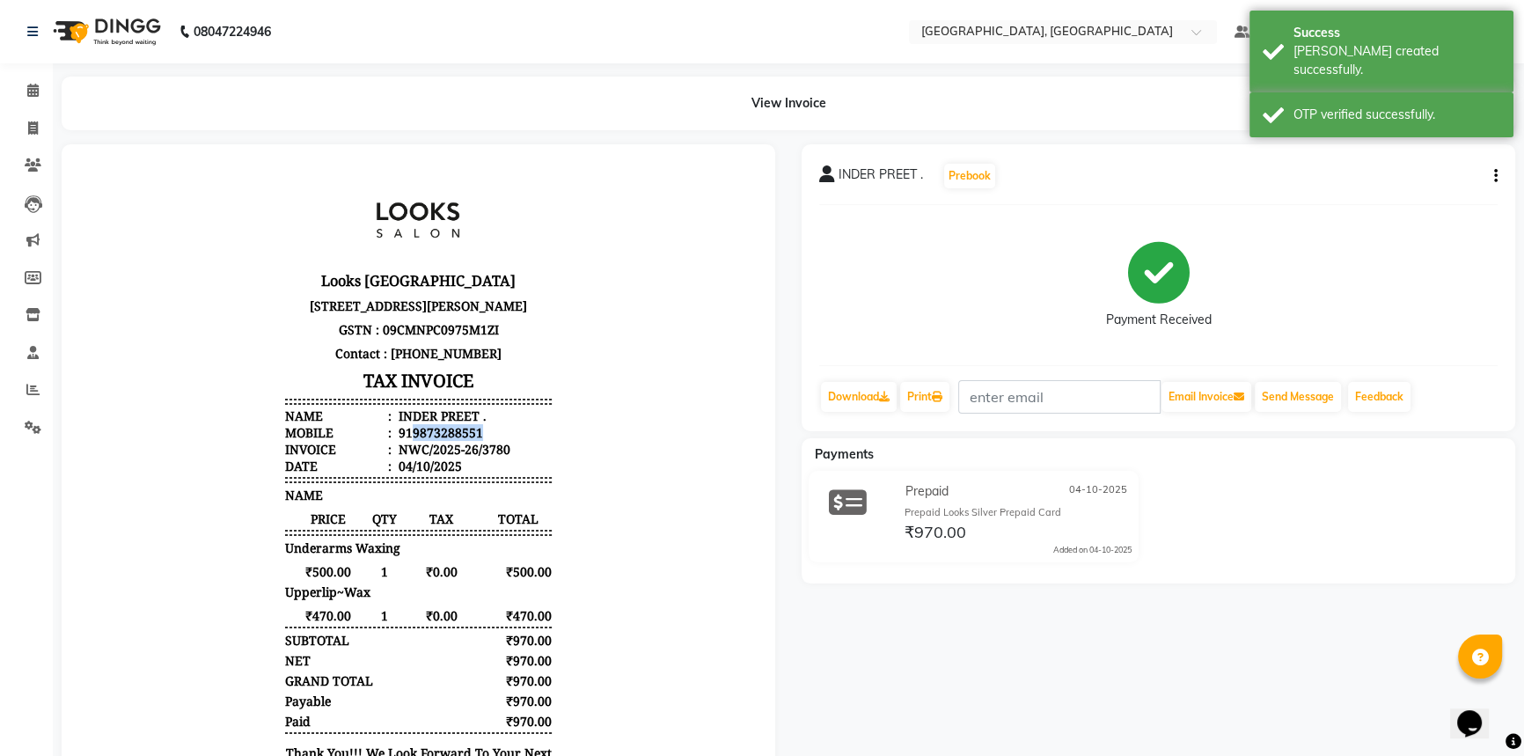
drag, startPoint x: 402, startPoint y: 500, endPoint x: 477, endPoint y: 501, distance: 74.8
click at [477, 441] on li "Mobile : 919873288551" at bounding box center [418, 432] width 266 height 17
copy div "9873288551"
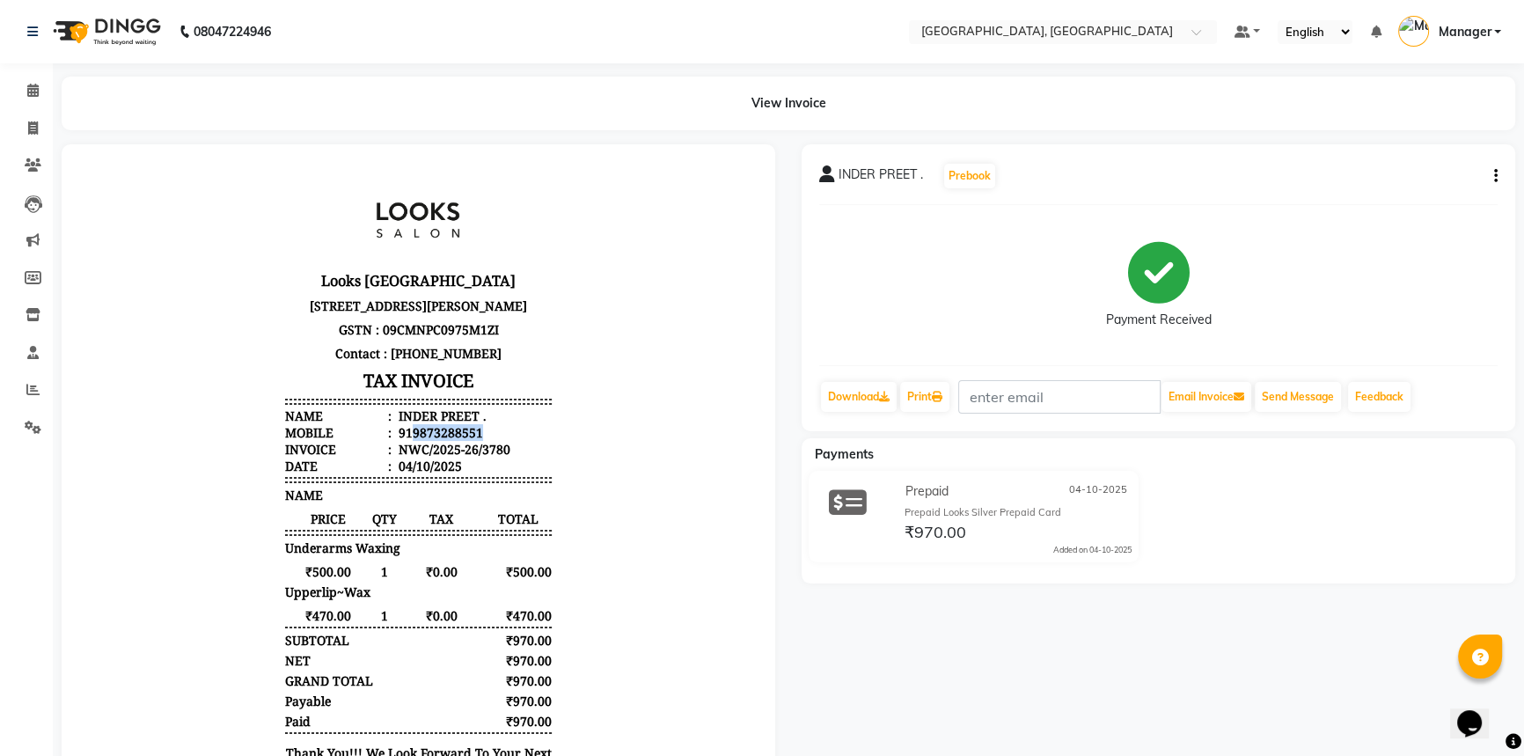
scroll to position [177, 0]
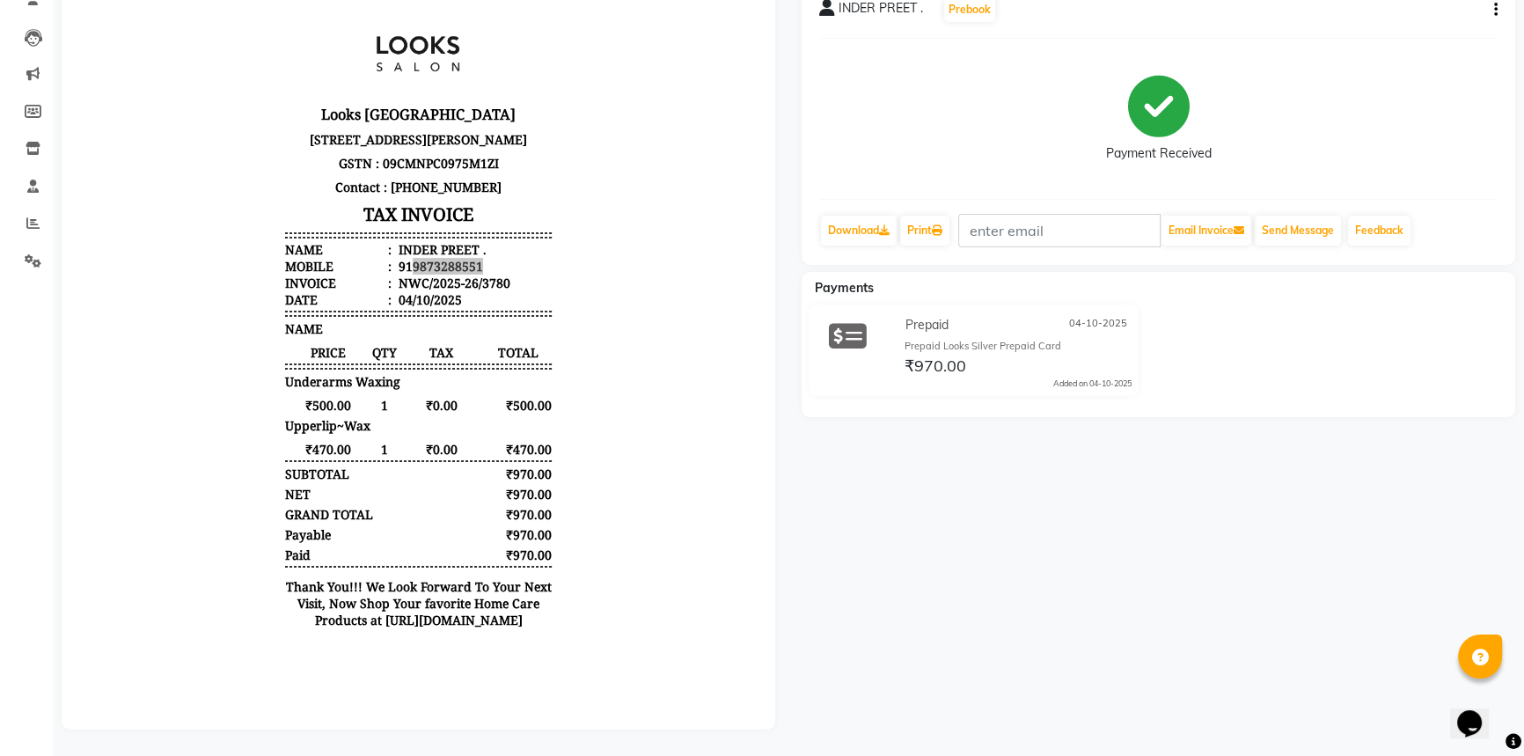
click at [923, 475] on div "INDER PREET . Prebook Payment Received Download Print Email Invoice Send Messag…" at bounding box center [1158, 353] width 740 height 751
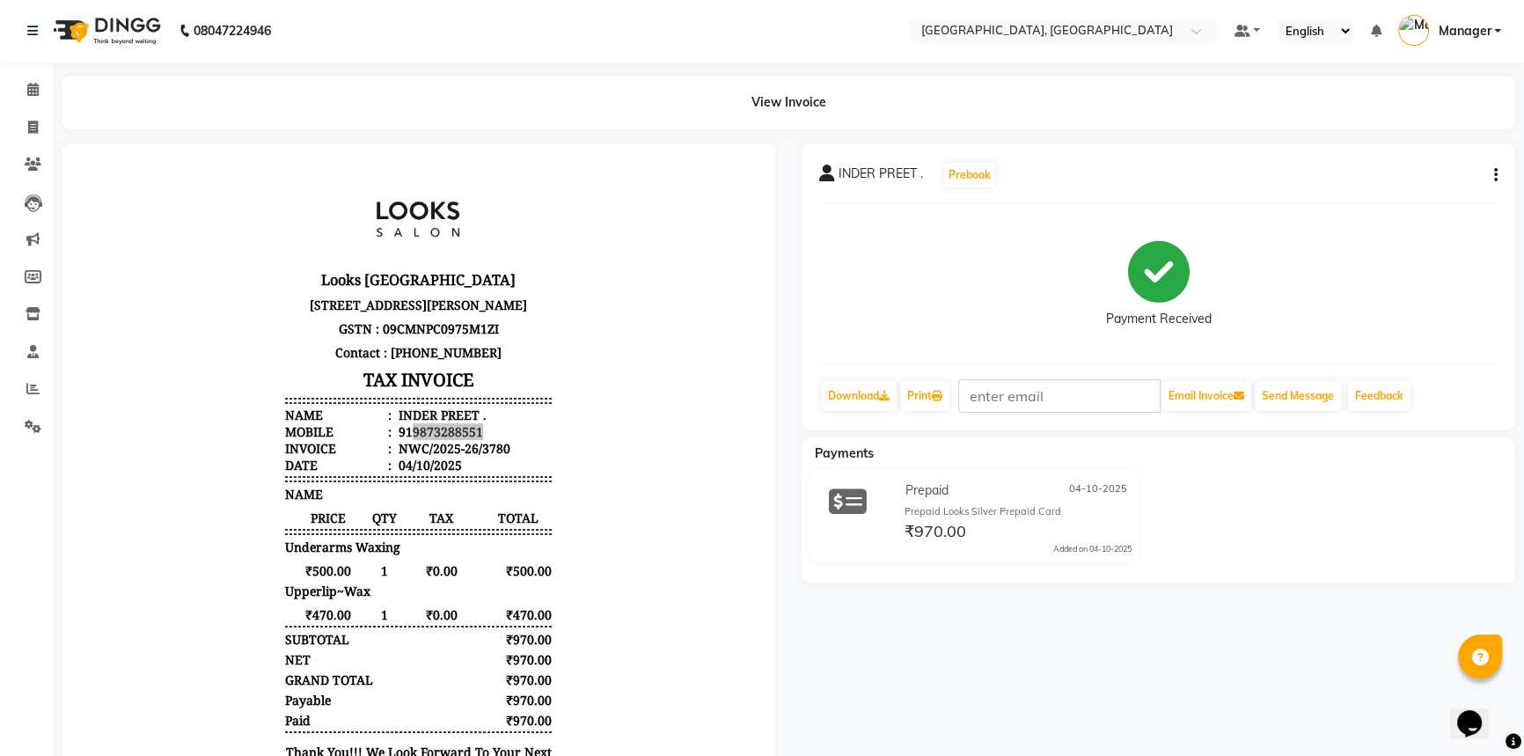
scroll to position [0, 0]
click at [35, 123] on icon at bounding box center [33, 127] width 10 height 13
select select "service"
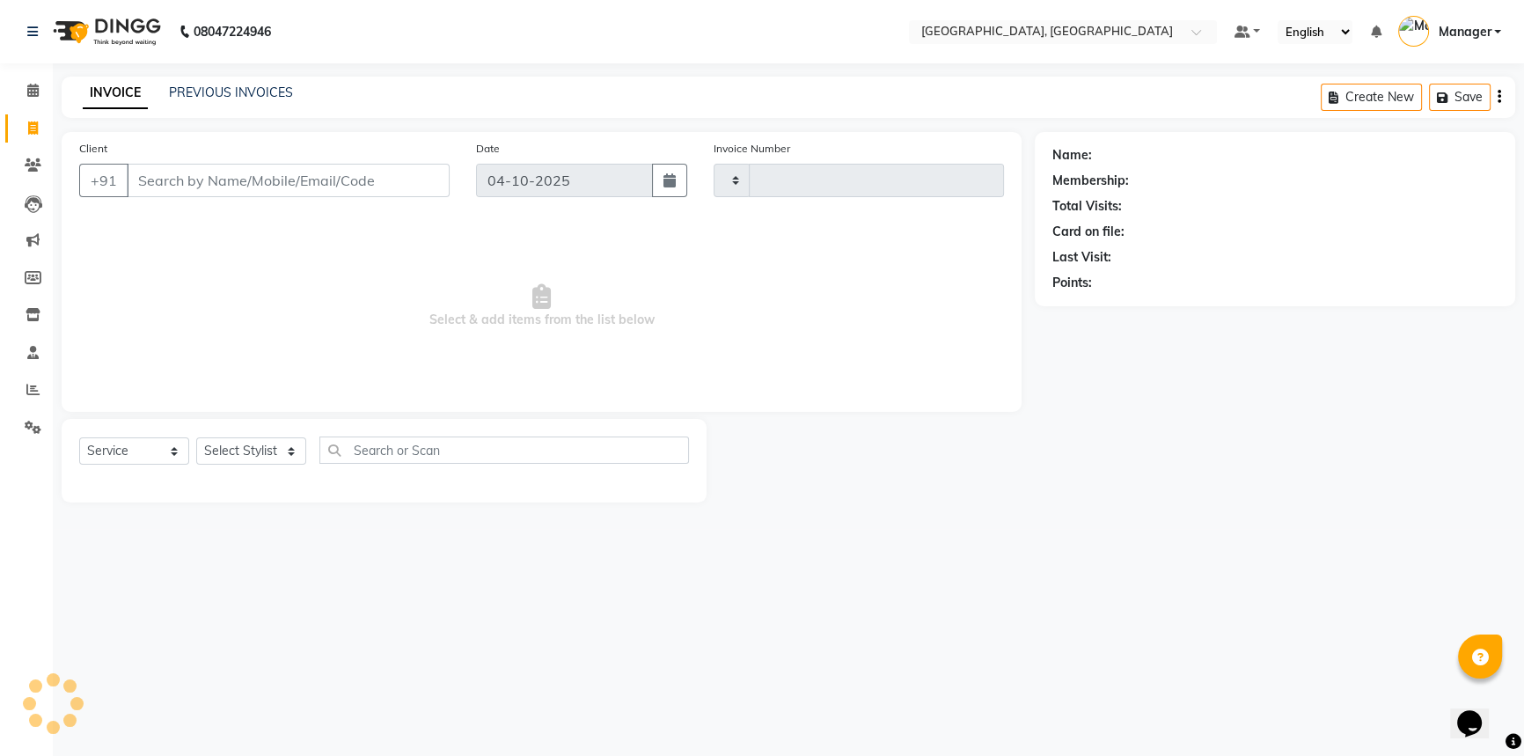
type input "3781"
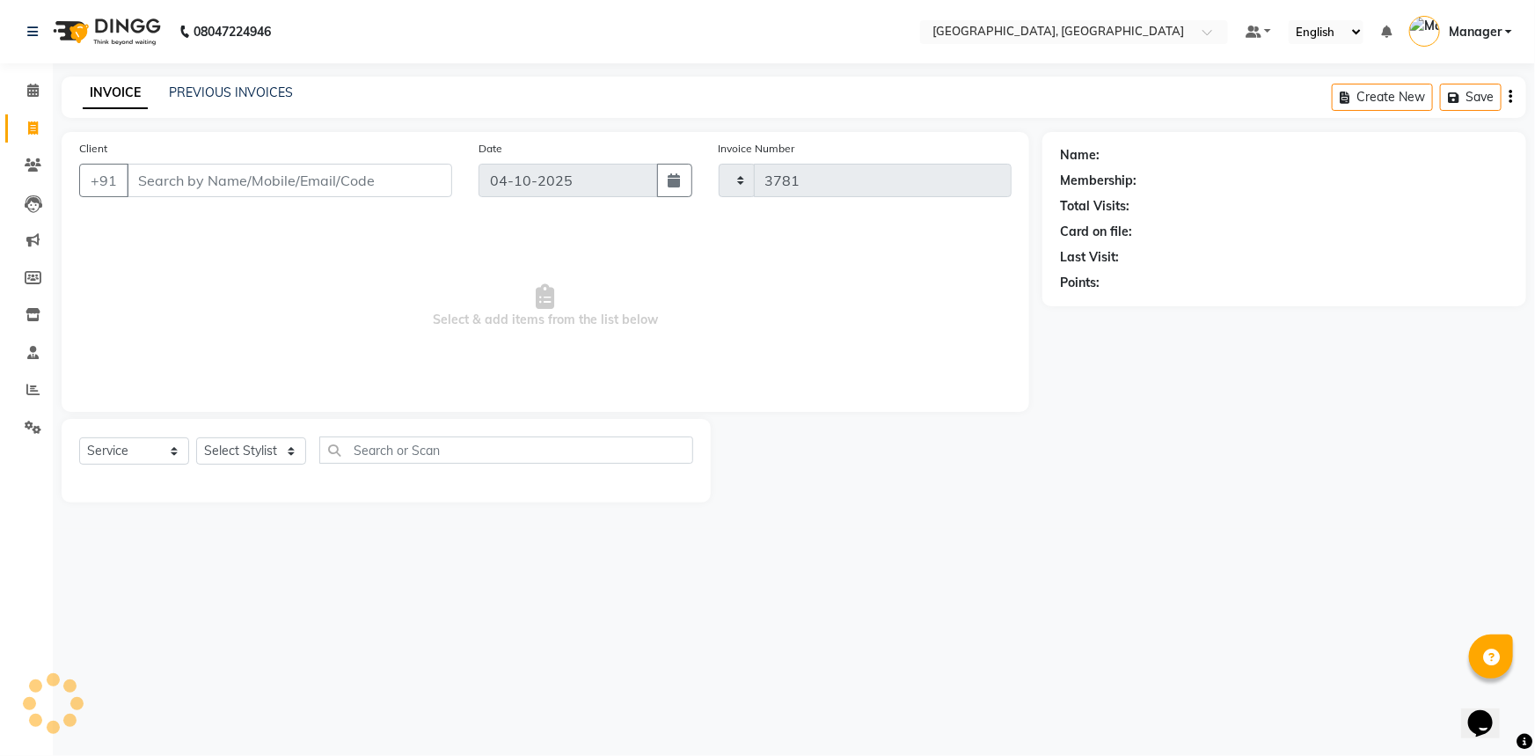
select select "8574"
click at [238, 94] on link "PREVIOUS INVOICES" at bounding box center [231, 92] width 124 height 16
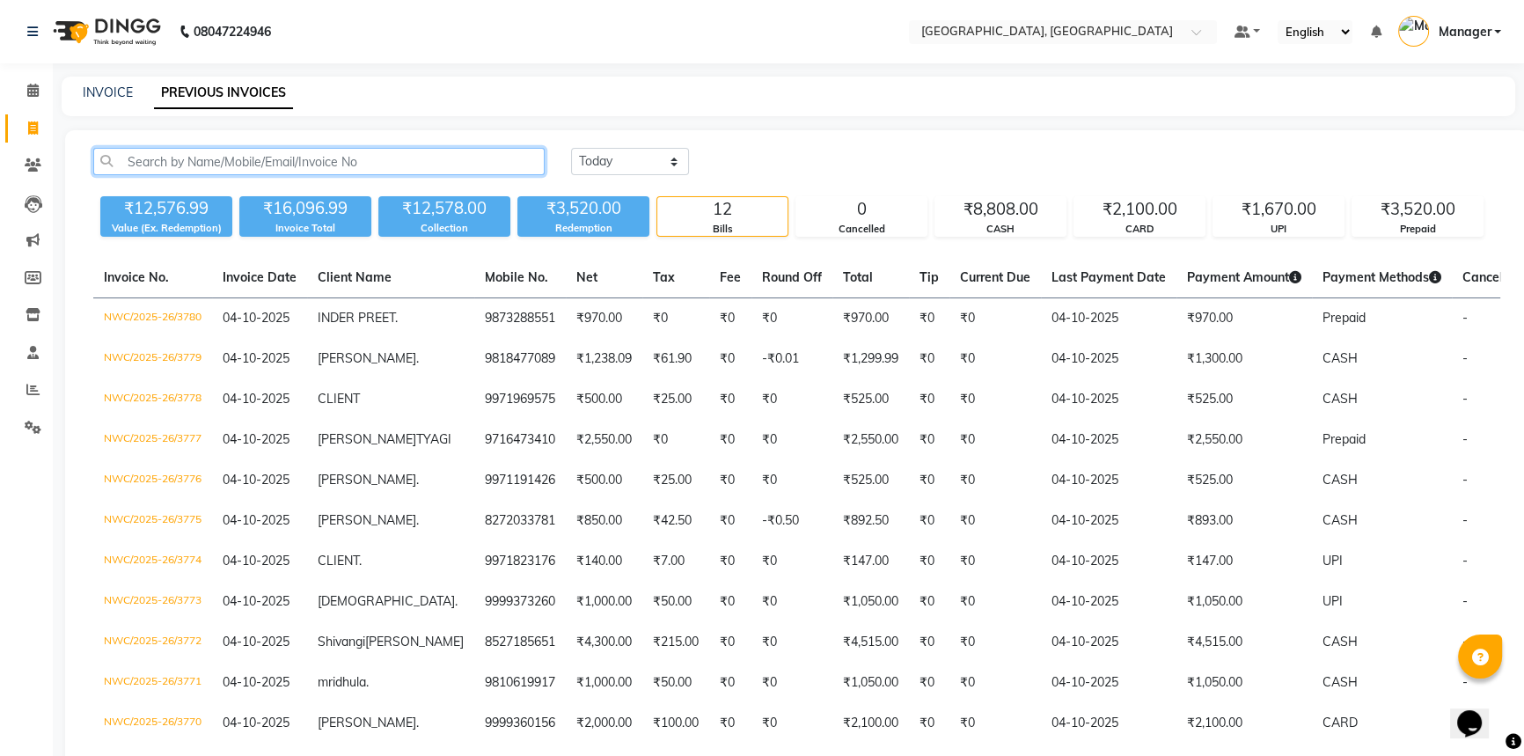
click at [238, 162] on input "text" at bounding box center [318, 161] width 451 height 27
paste input "9873288551"
type input "9873288551"
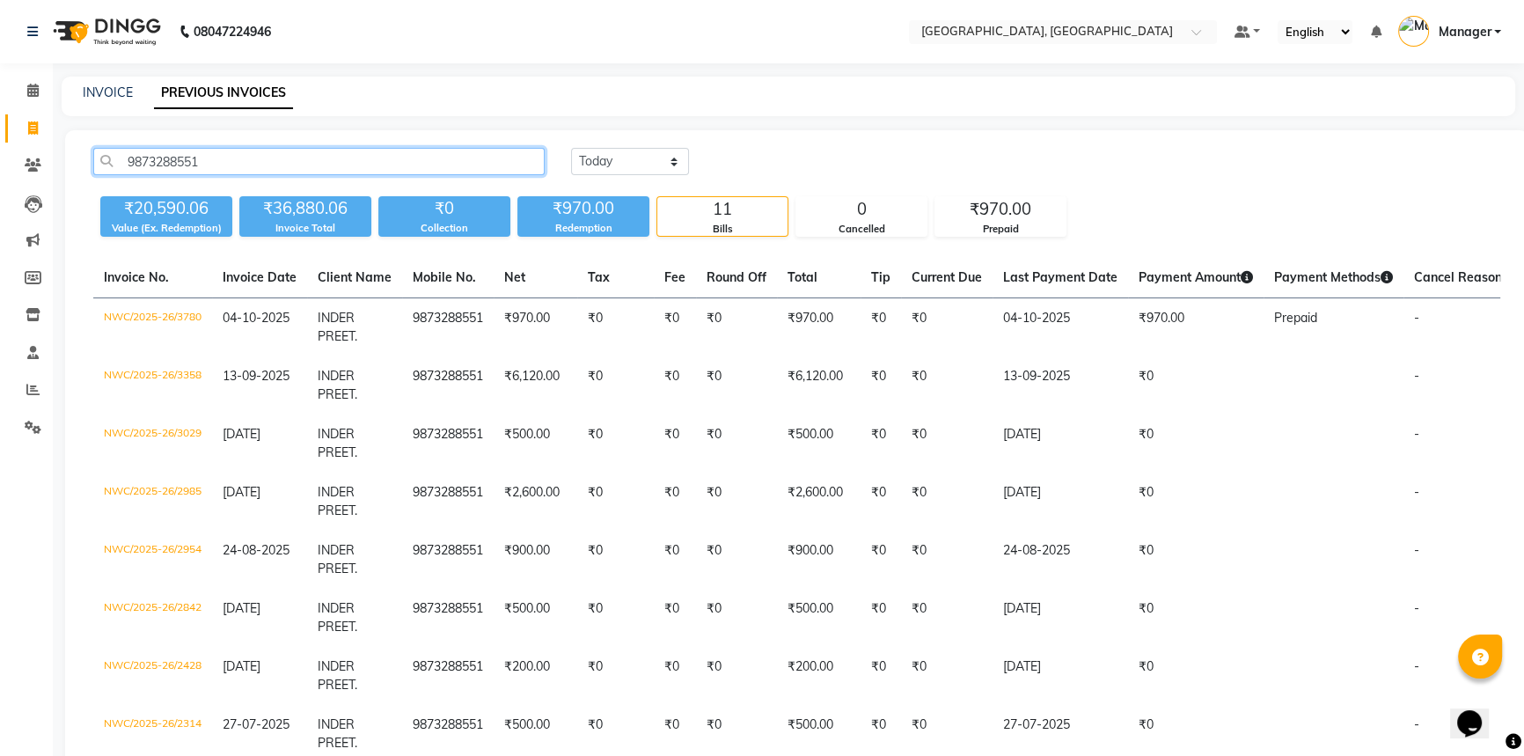
drag, startPoint x: 229, startPoint y: 168, endPoint x: 88, endPoint y: 176, distance: 141.0
click at [88, 184] on div "9873288551 Today Yesterday Custom Range" at bounding box center [796, 168] width 1433 height 41
type input "\"
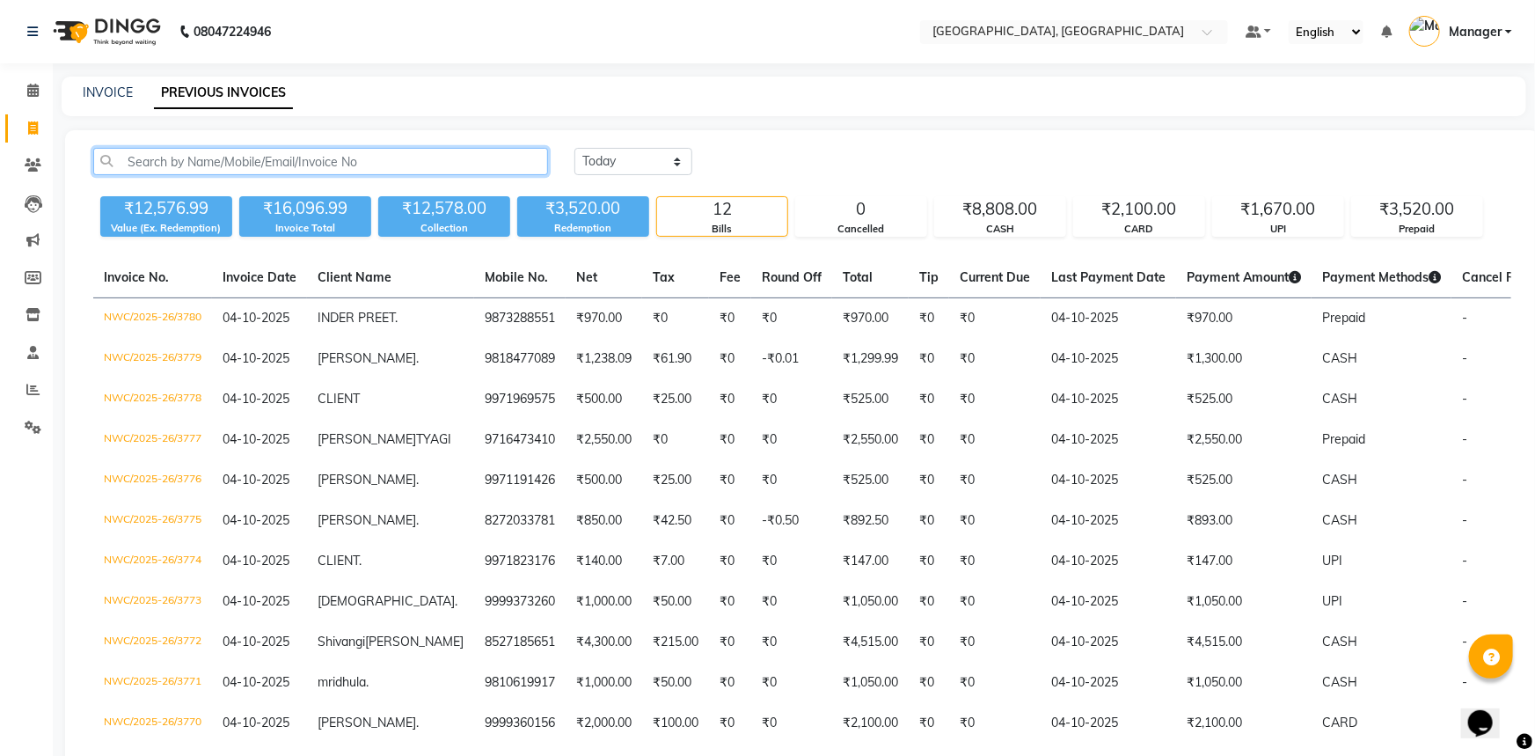
paste input "9873288551"
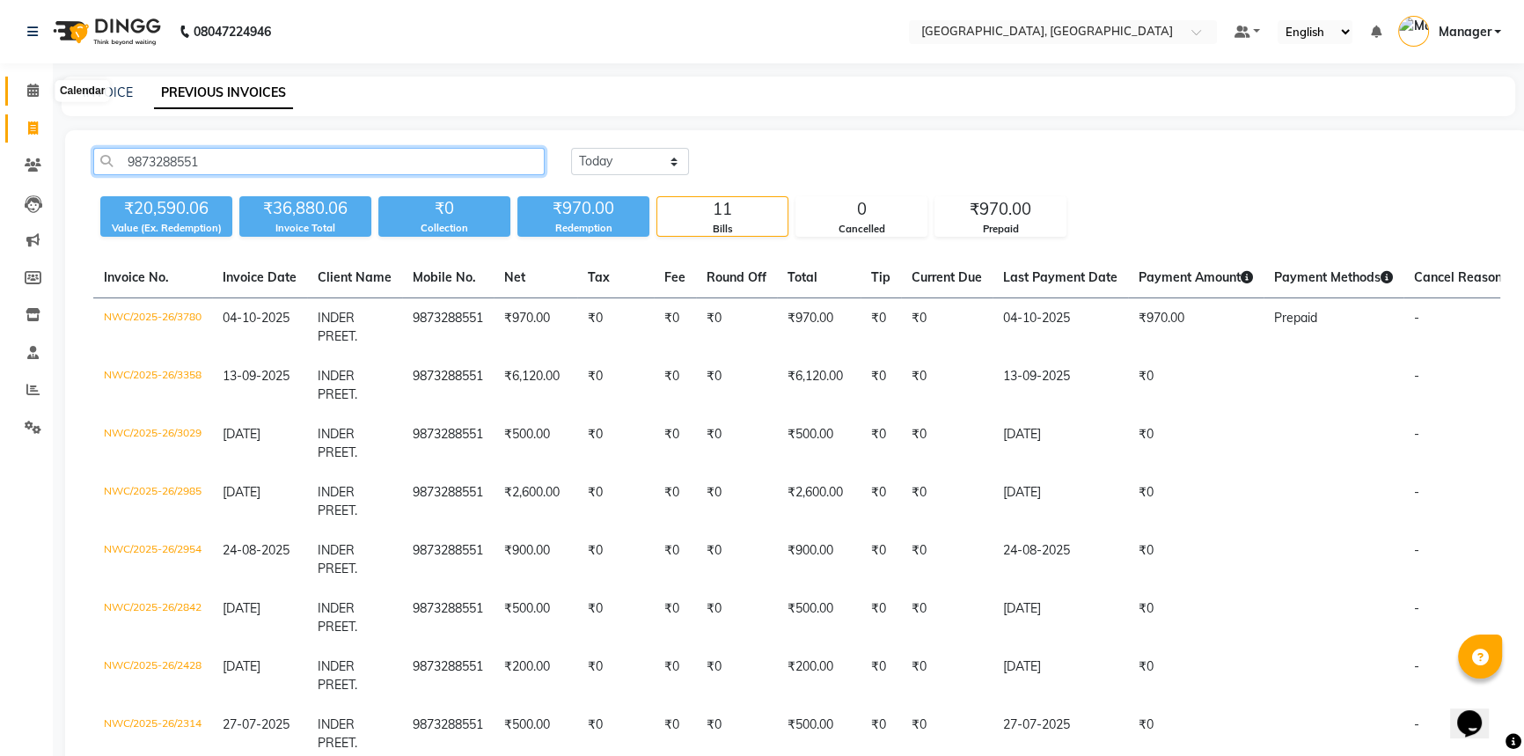
type input "9873288551"
click at [35, 98] on span at bounding box center [33, 91] width 31 height 20
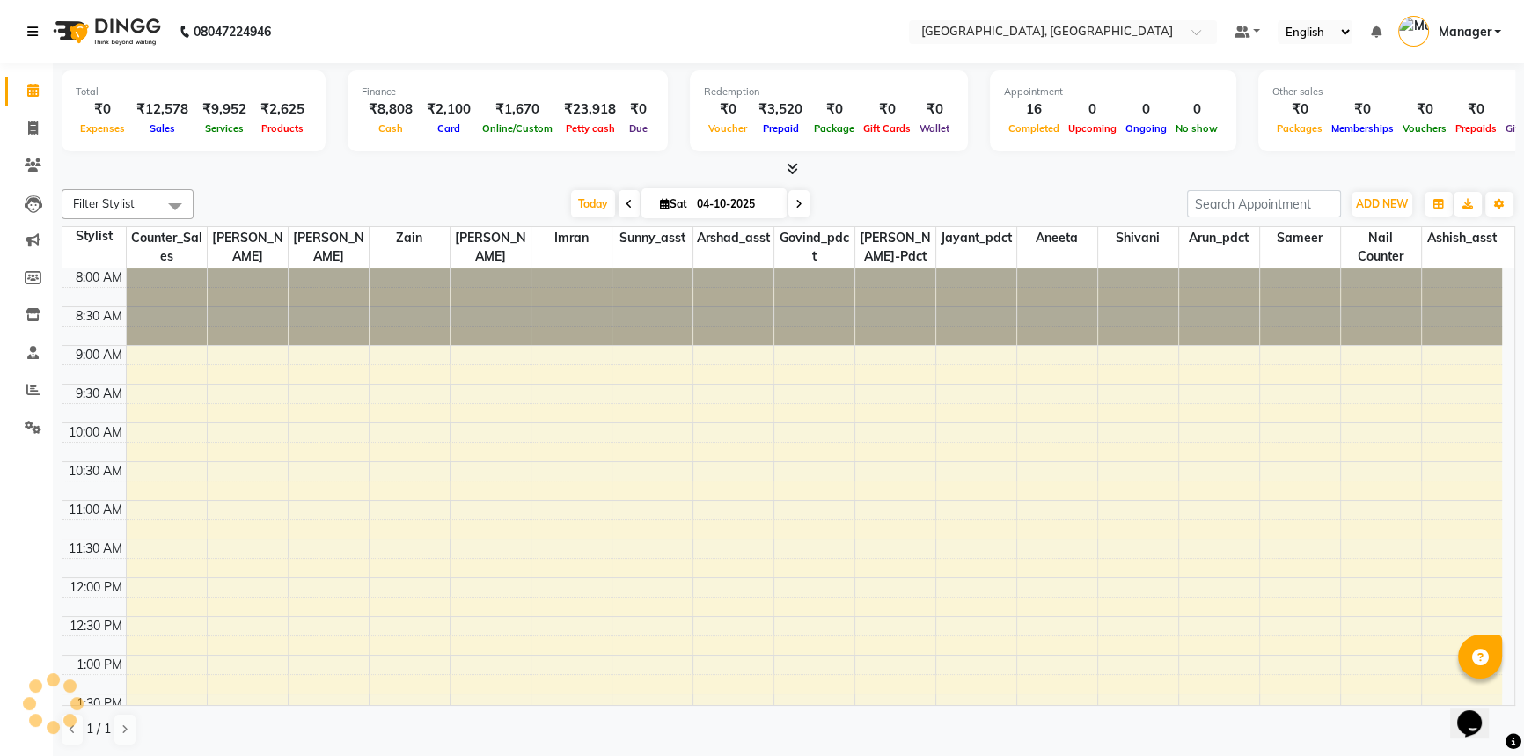
drag, startPoint x: 31, startPoint y: 29, endPoint x: 32, endPoint y: 93, distance: 64.2
click at [31, 30] on icon at bounding box center [32, 32] width 11 height 12
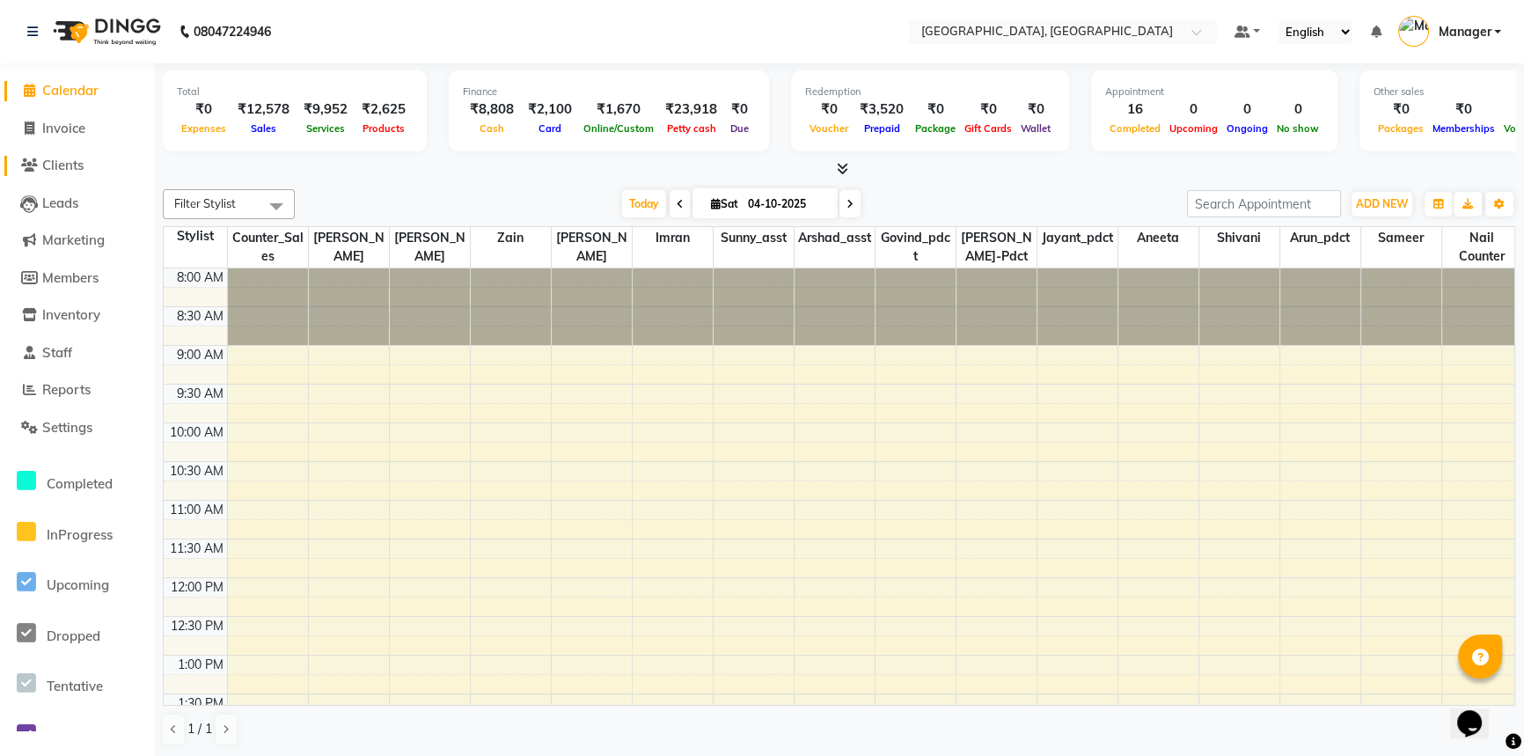
click at [55, 162] on span "Clients" at bounding box center [62, 165] width 41 height 17
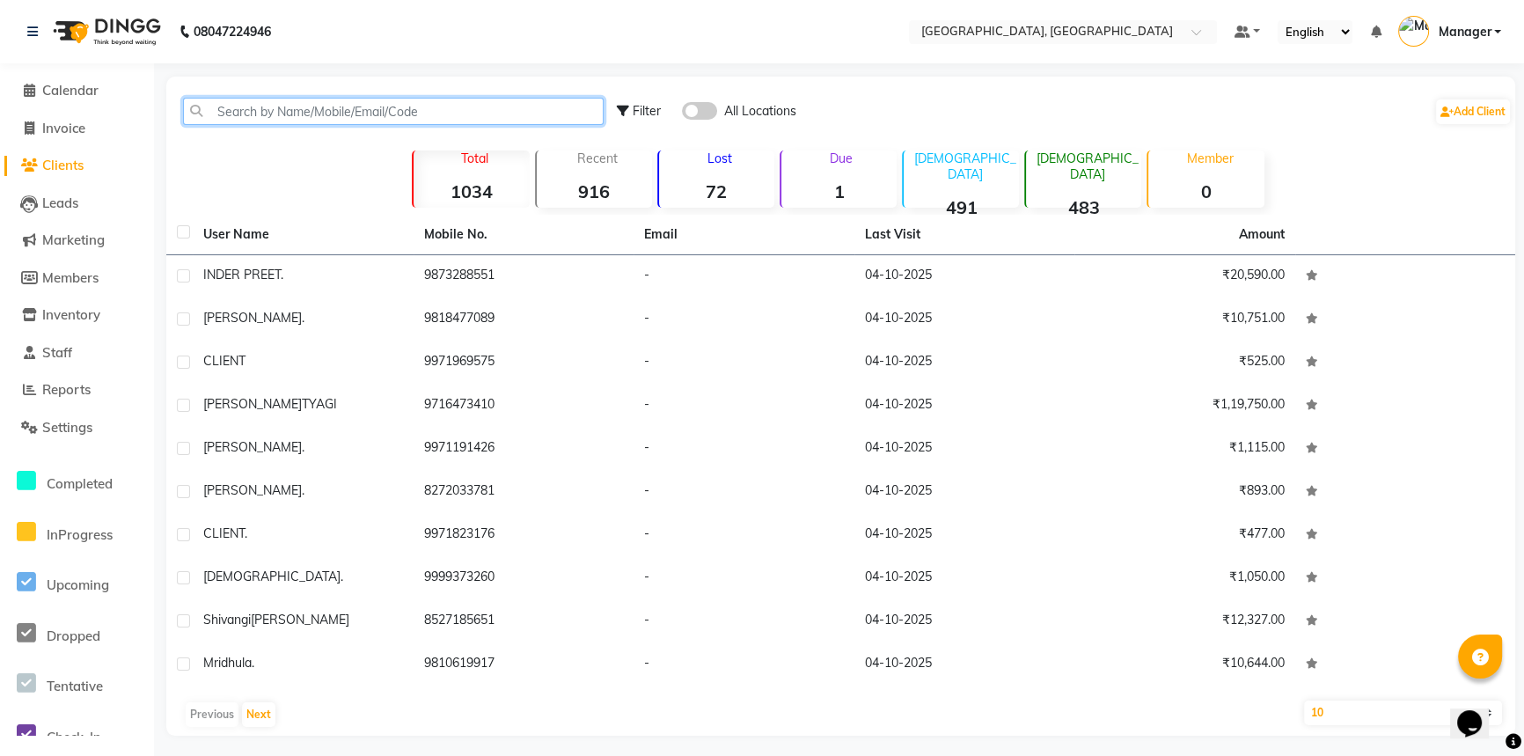
click at [268, 107] on input "text" at bounding box center [393, 111] width 421 height 27
paste input "9873288551"
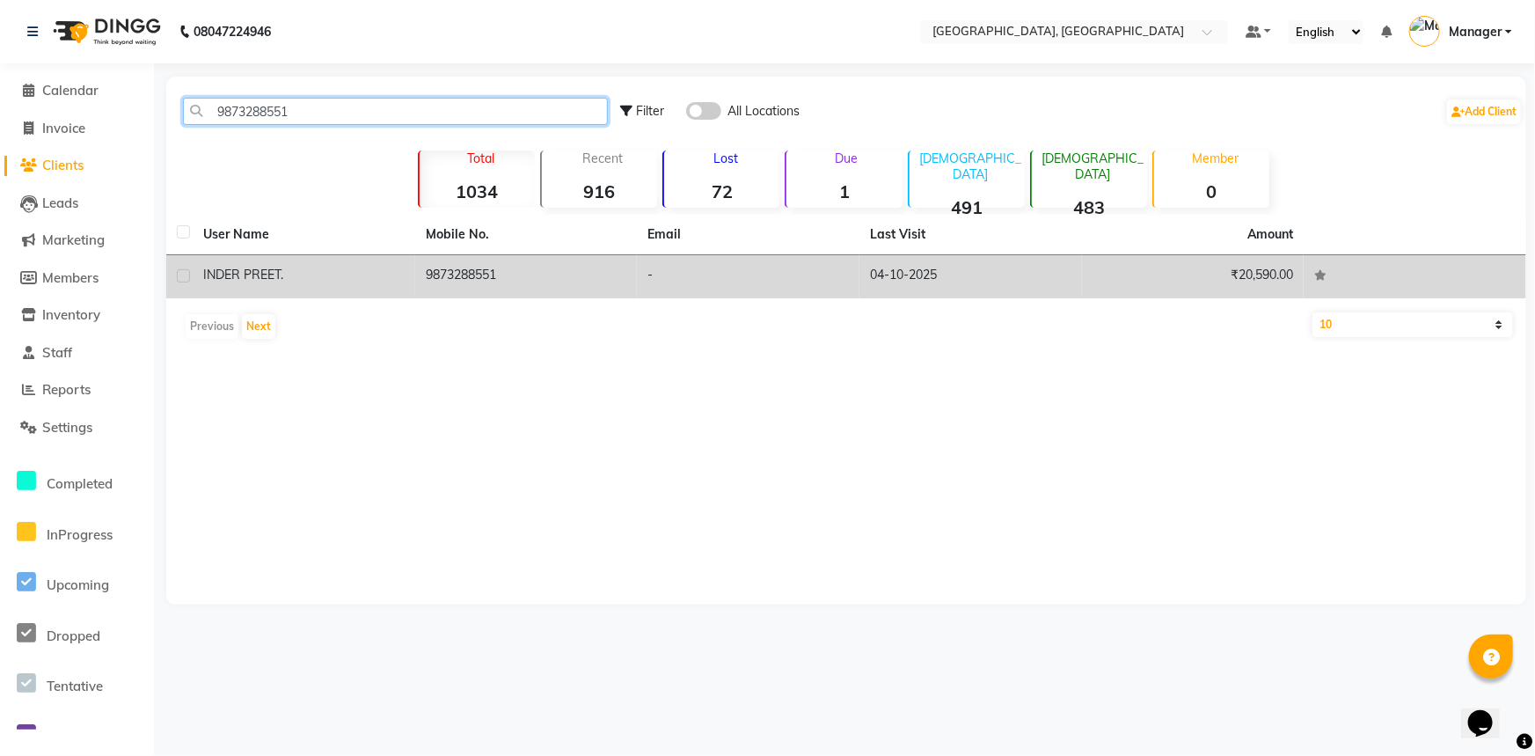
type input "9873288551"
click at [255, 275] on span "INDER PREET" at bounding box center [241, 275] width 77 height 16
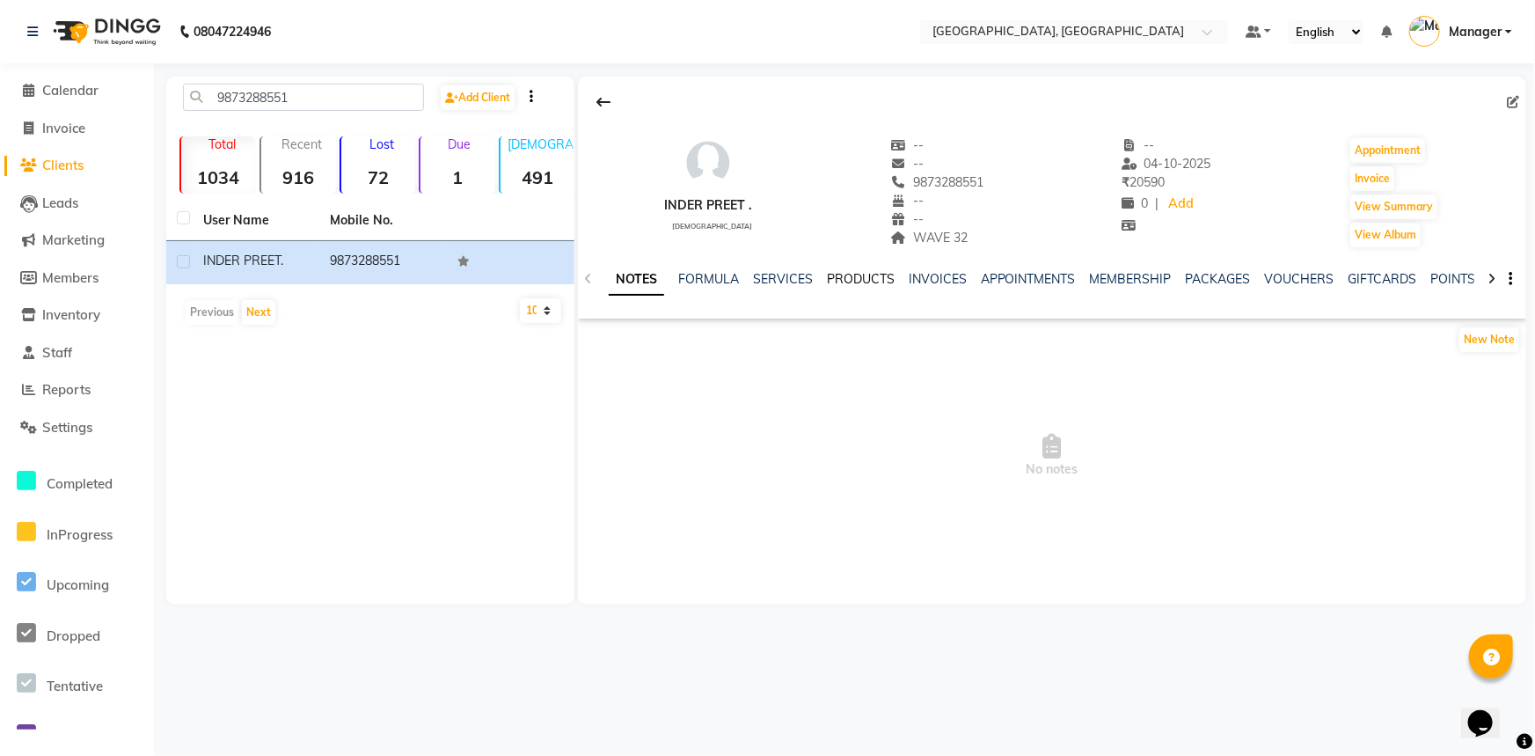
click at [874, 282] on link "PRODUCTS" at bounding box center [861, 279] width 68 height 16
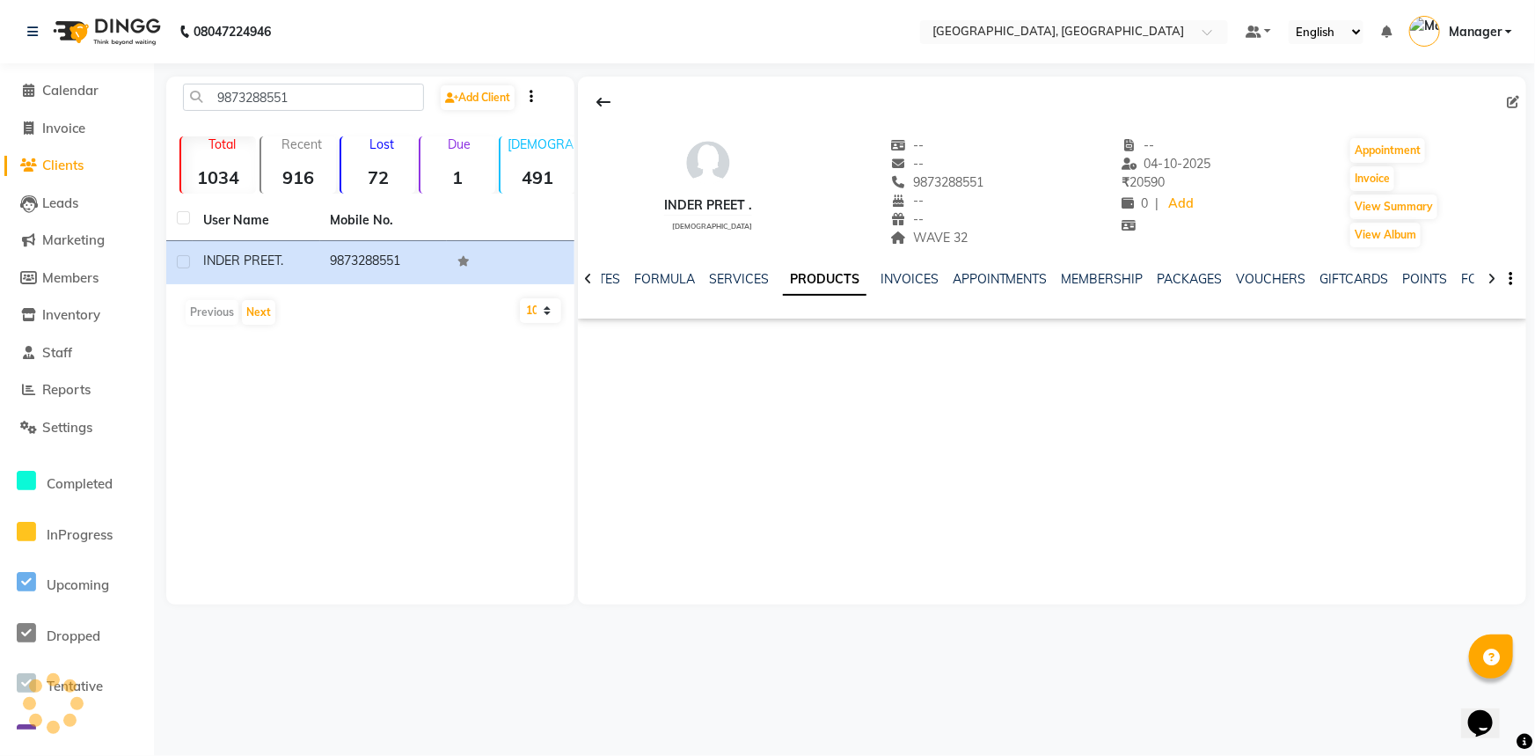
click at [941, 280] on ul "NOTES FORMULA SERVICES PRODUCTS INVOICES APPOINTMENTS MEMBERSHIP PACKAGES VOUCH…" at bounding box center [1139, 279] width 1117 height 18
click at [1089, 282] on link "MEMBERSHIP" at bounding box center [1103, 279] width 82 height 16
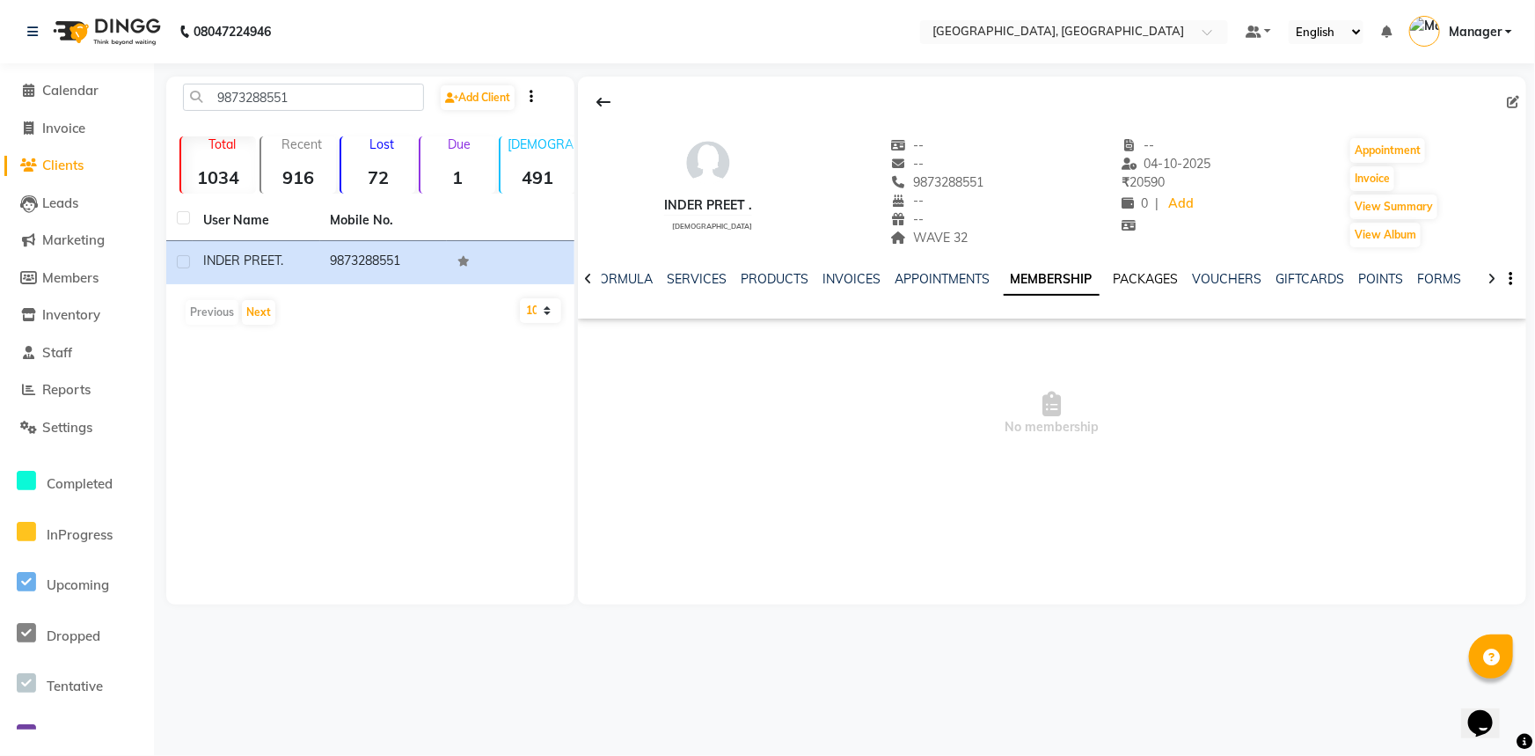
click at [1153, 283] on link "PACKAGES" at bounding box center [1146, 279] width 65 height 16
click at [1181, 282] on link "VOUCHERS" at bounding box center [1214, 279] width 70 height 16
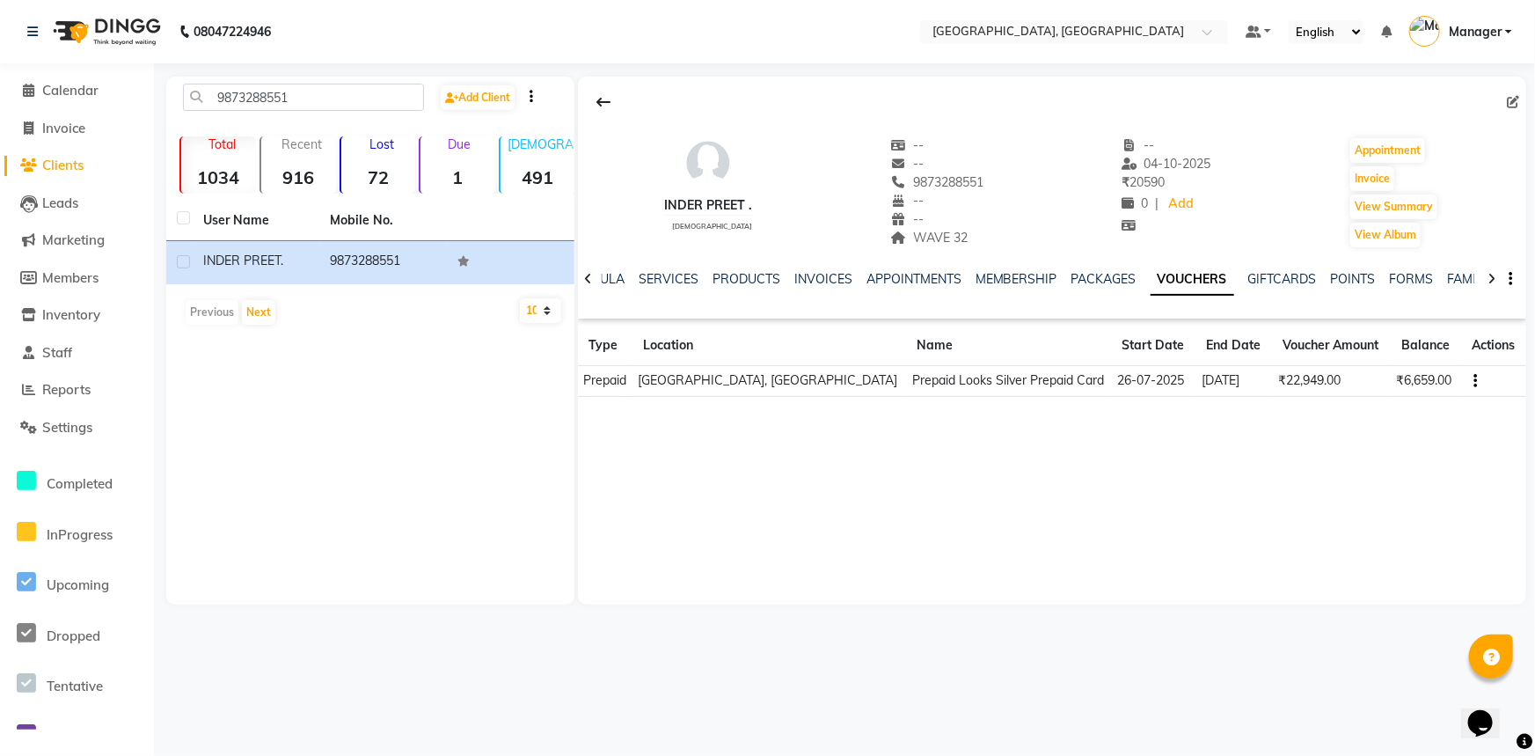
click at [1478, 383] on td at bounding box center [1493, 381] width 65 height 31
click at [1476, 382] on icon "button" at bounding box center [1477, 381] width 4 height 1
click at [1410, 448] on div "INDER PREET . female -- -- 9873288551 -- -- WAVE 32 -- 04-10-2025 ₹ 20590 0 | A…" at bounding box center [1052, 341] width 948 height 528
click at [1475, 381] on icon "button" at bounding box center [1477, 381] width 4 height 1
click at [1411, 385] on td "Redemption History" at bounding box center [1394, 380] width 110 height 20
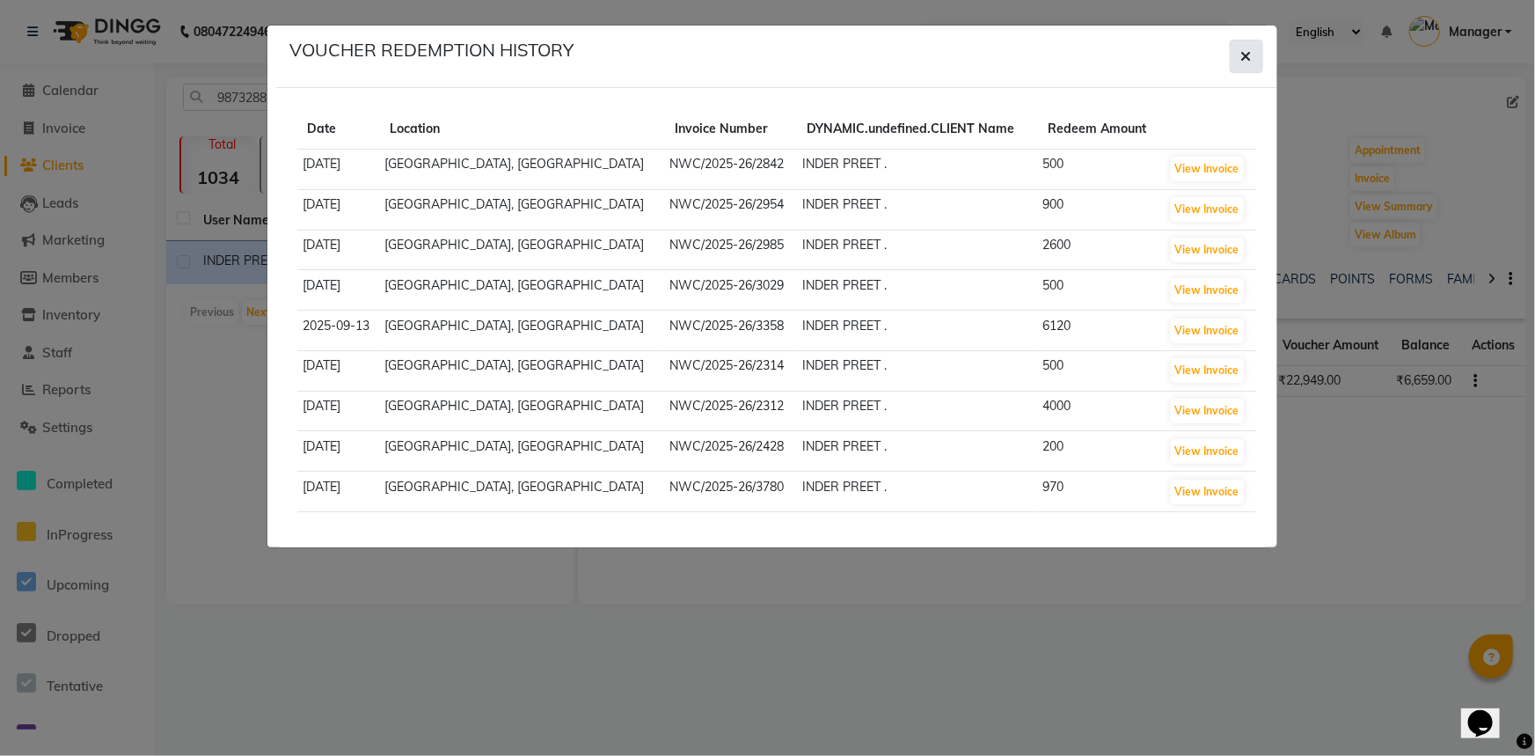
click at [1244, 49] on icon "button" at bounding box center [1246, 56] width 11 height 14
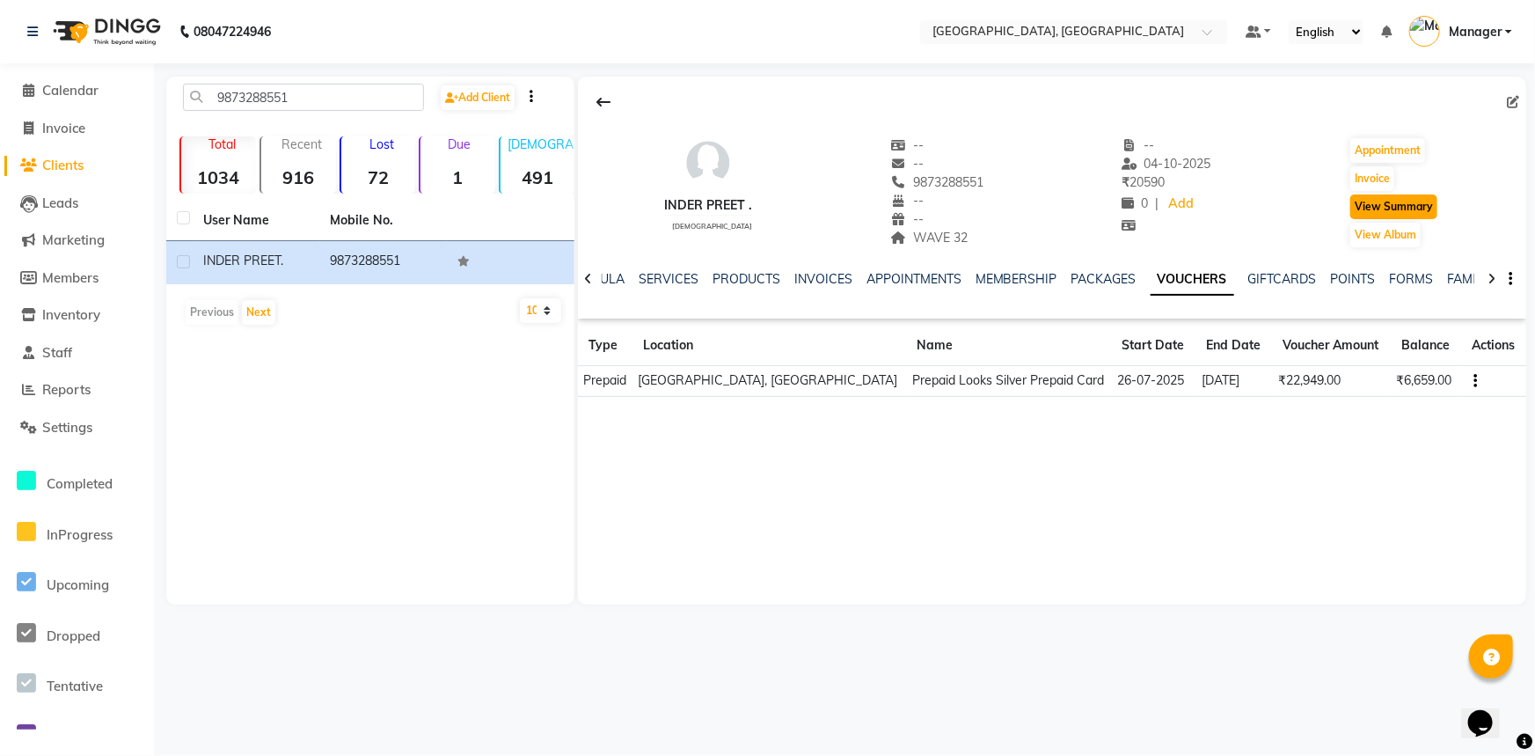
click at [1381, 209] on button "View Summary" at bounding box center [1394, 206] width 87 height 25
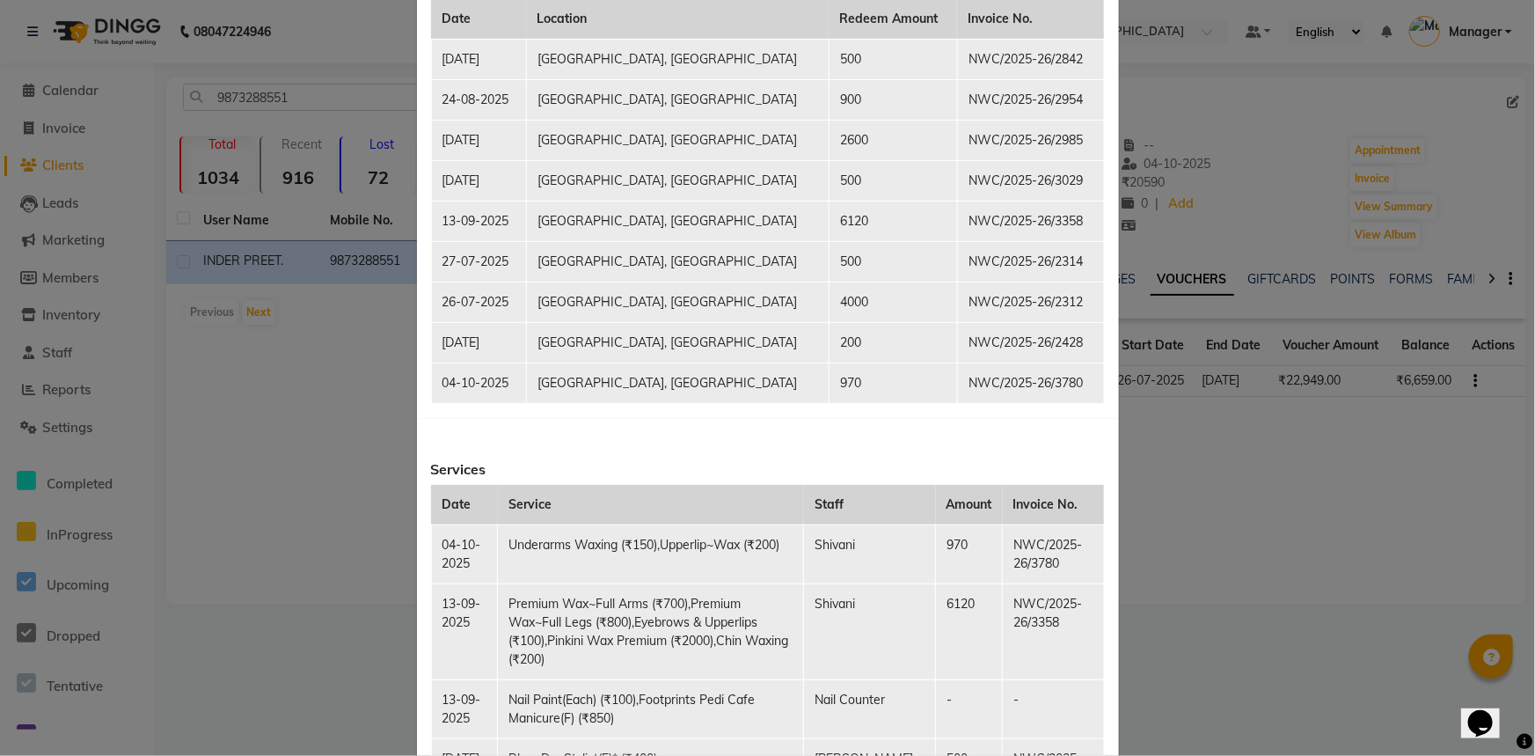
scroll to position [399, 0]
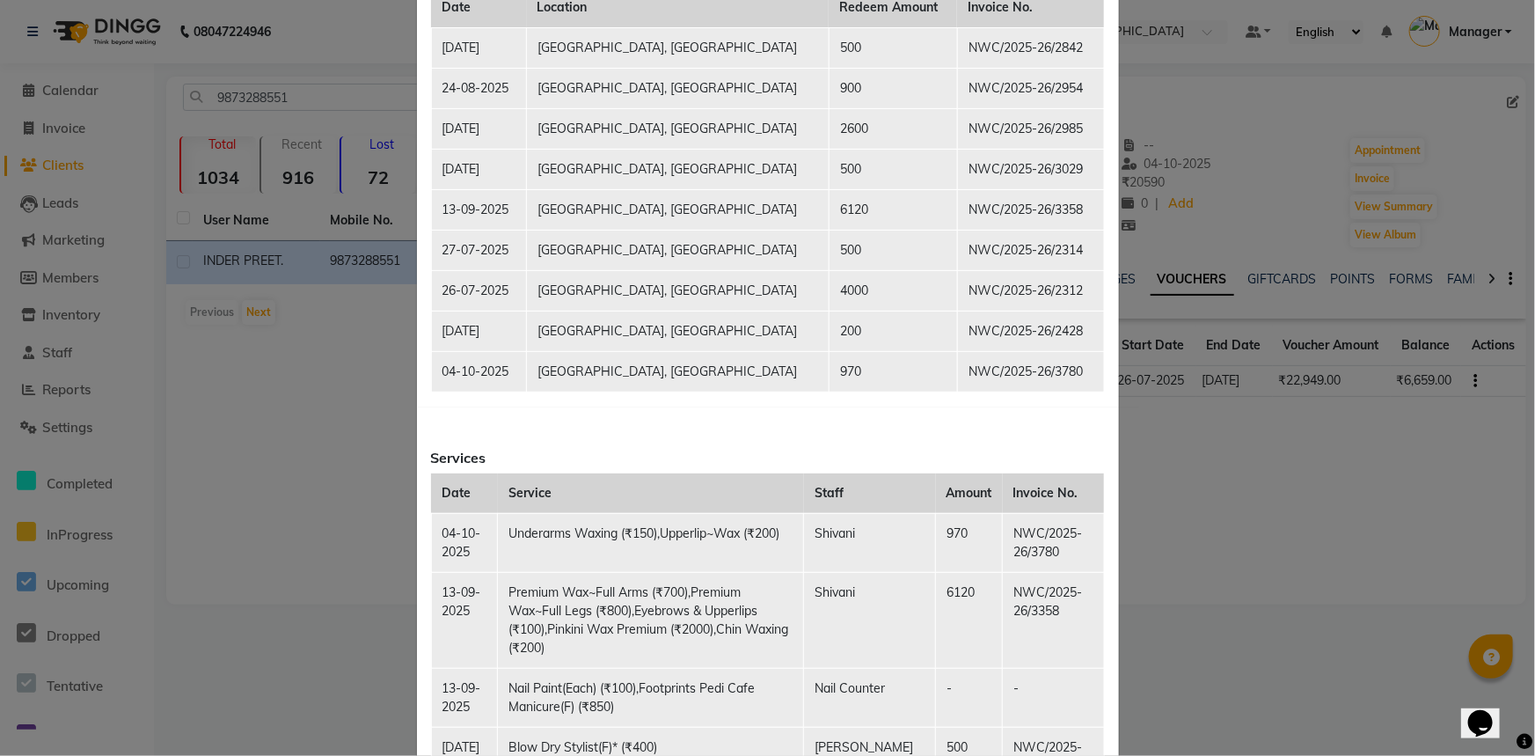
click at [1319, 496] on ngb-modal-window "Client Summary Print INDER PREET . 9873288551 2025-10-04 Membership Vouchers & …" at bounding box center [767, 378] width 1535 height 756
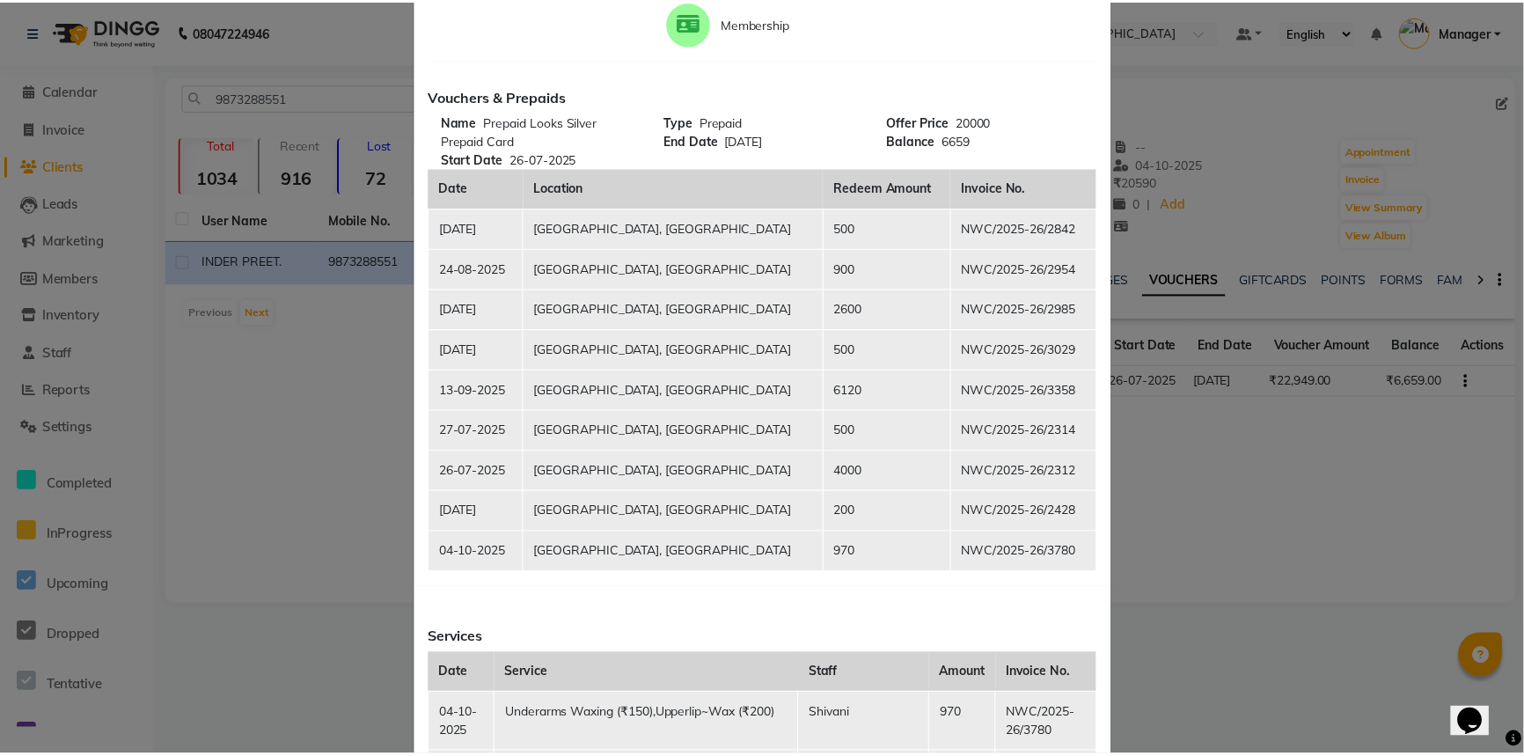
scroll to position [0, 0]
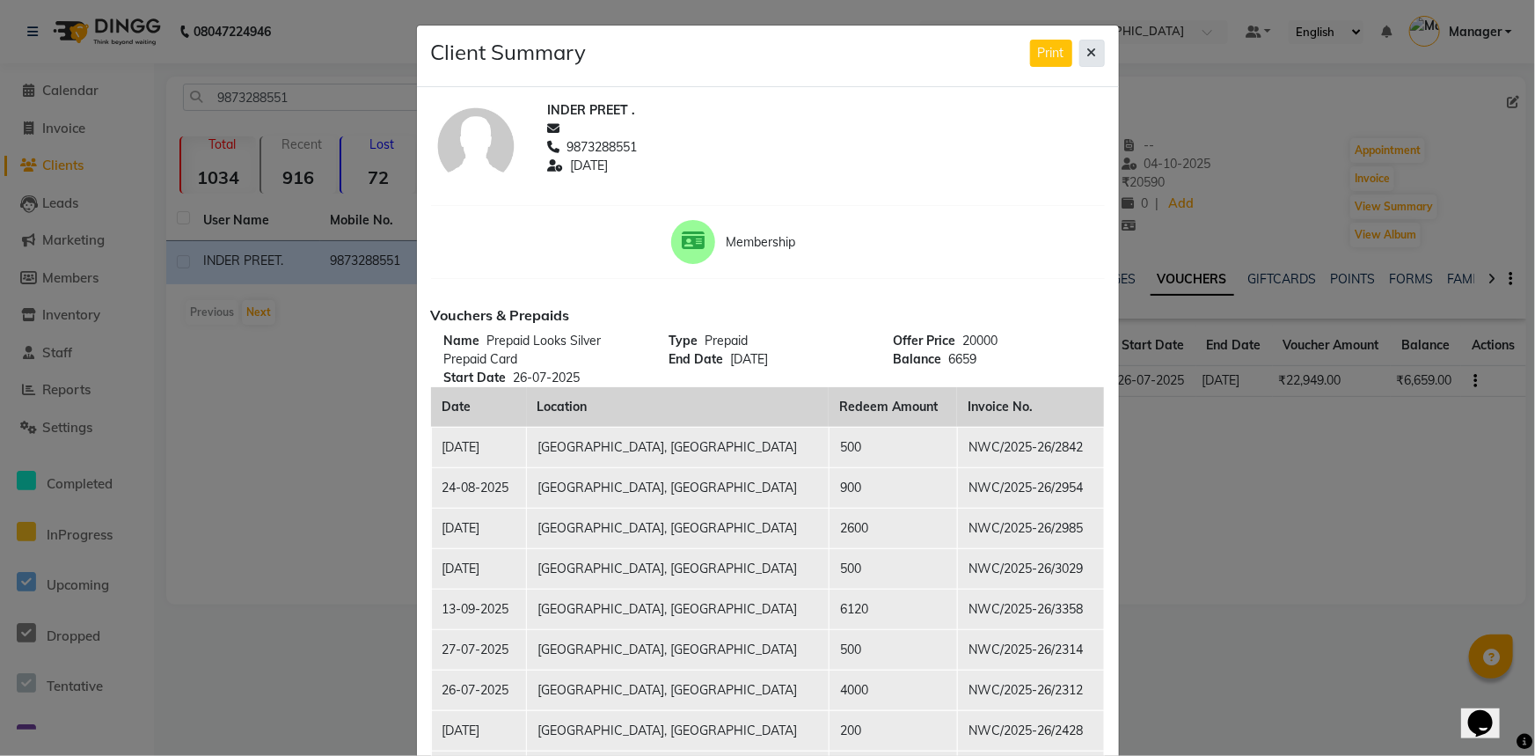
click at [1088, 48] on icon at bounding box center [1093, 53] width 10 height 12
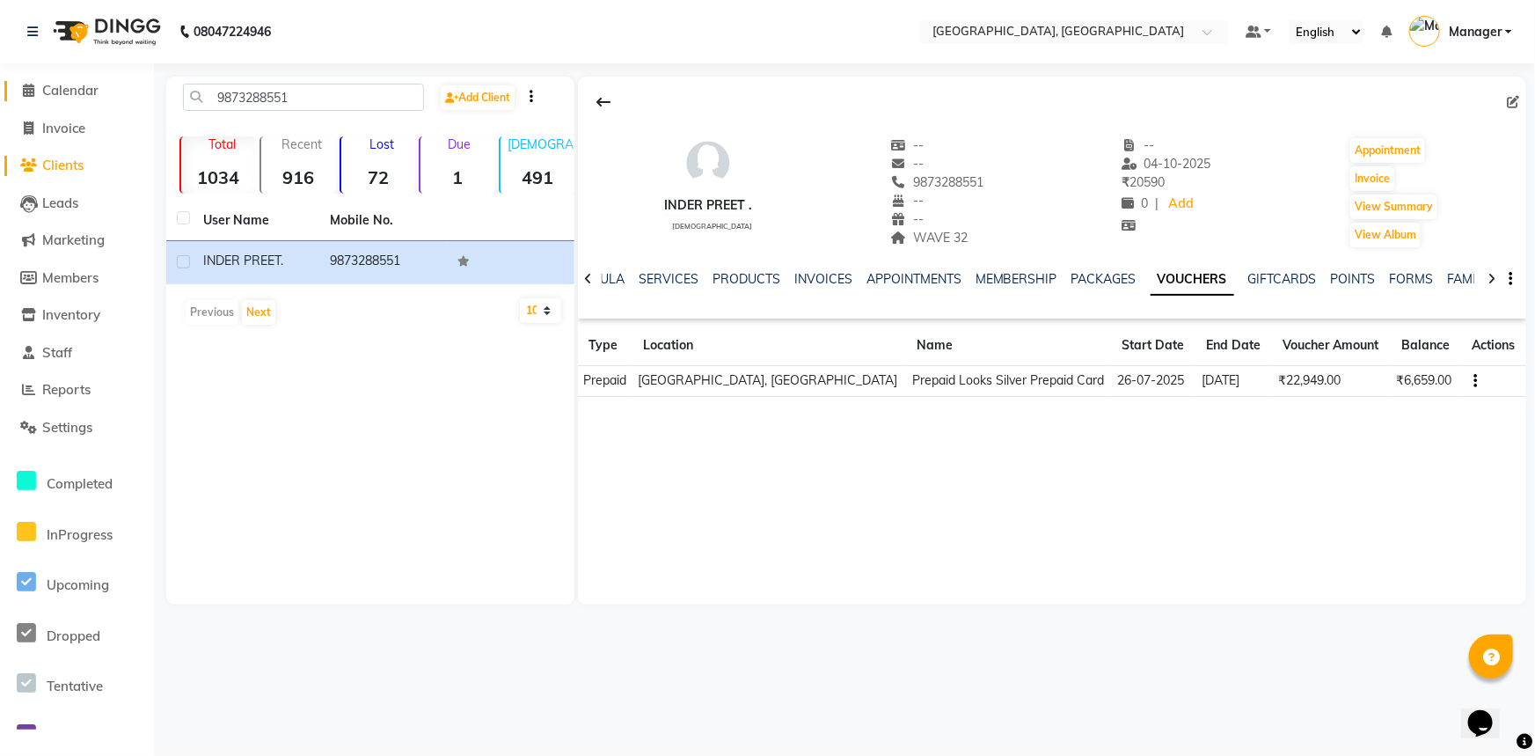
click at [81, 88] on span "Calendar" at bounding box center [70, 90] width 56 height 17
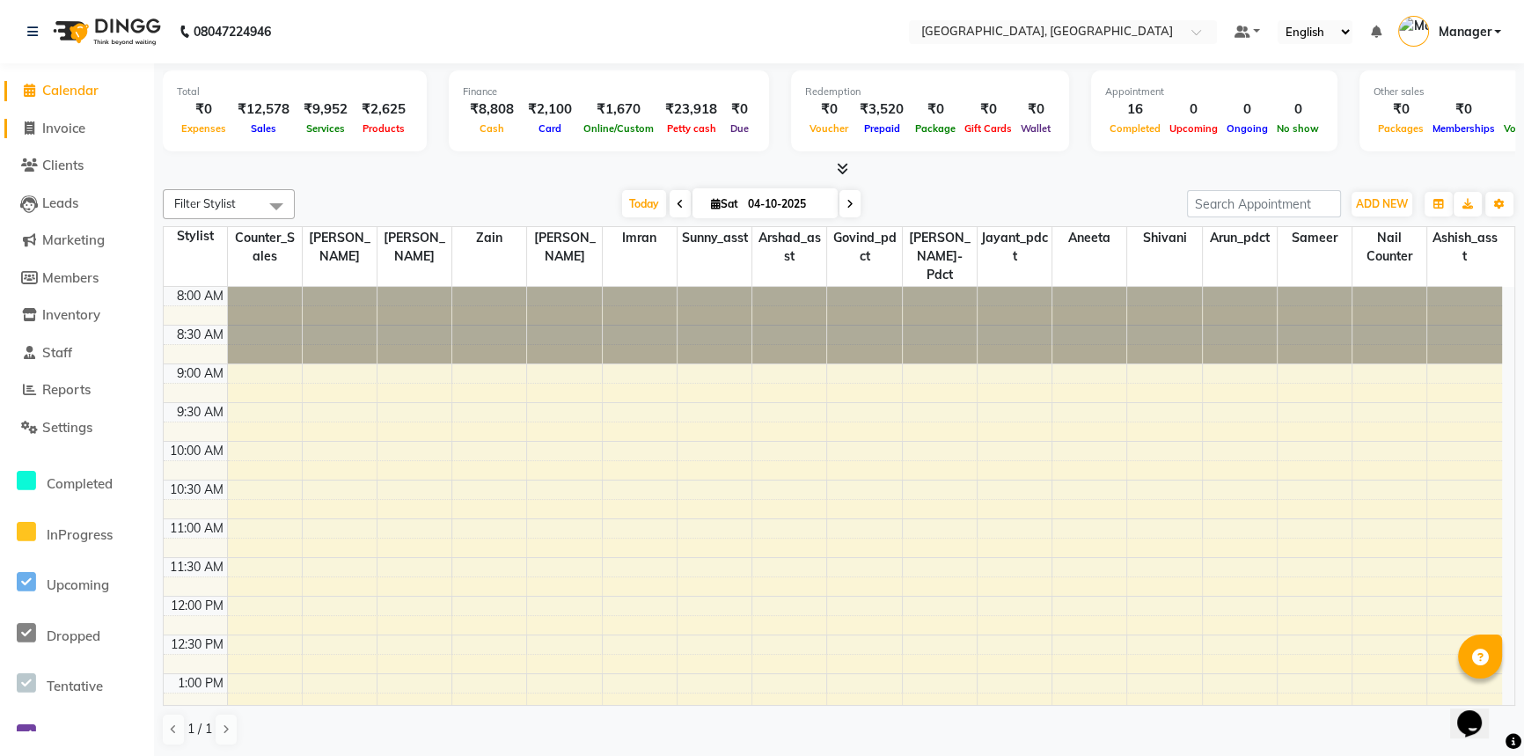
drag, startPoint x: 52, startPoint y: 124, endPoint x: 336, endPoint y: 9, distance: 306.7
click at [53, 124] on span "Invoice" at bounding box center [63, 128] width 43 height 17
select select "service"
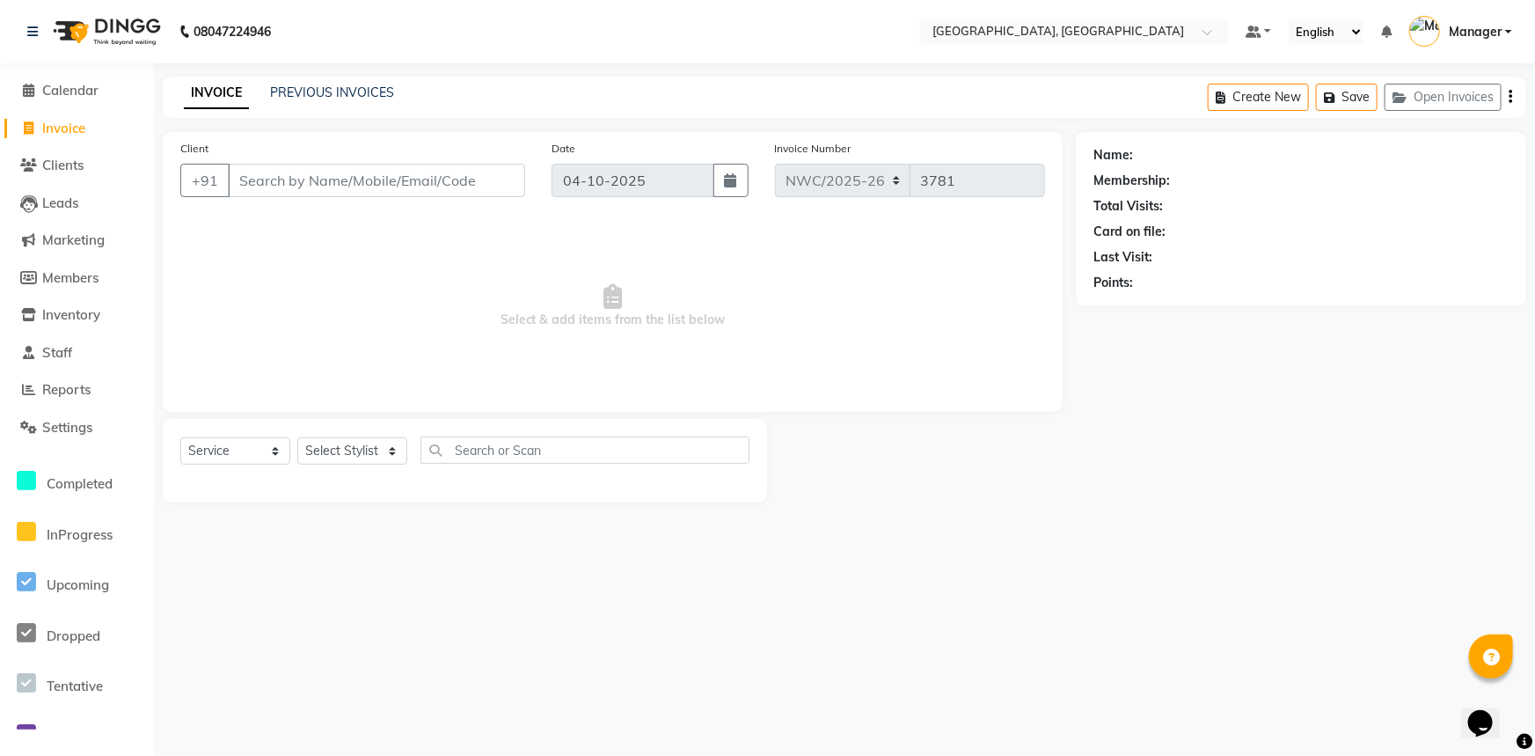
click at [359, 82] on div "INVOICE PREVIOUS INVOICES Create New Save Open Invoices" at bounding box center [845, 97] width 1364 height 41
click at [320, 93] on link "PREVIOUS INVOICES" at bounding box center [332, 92] width 124 height 16
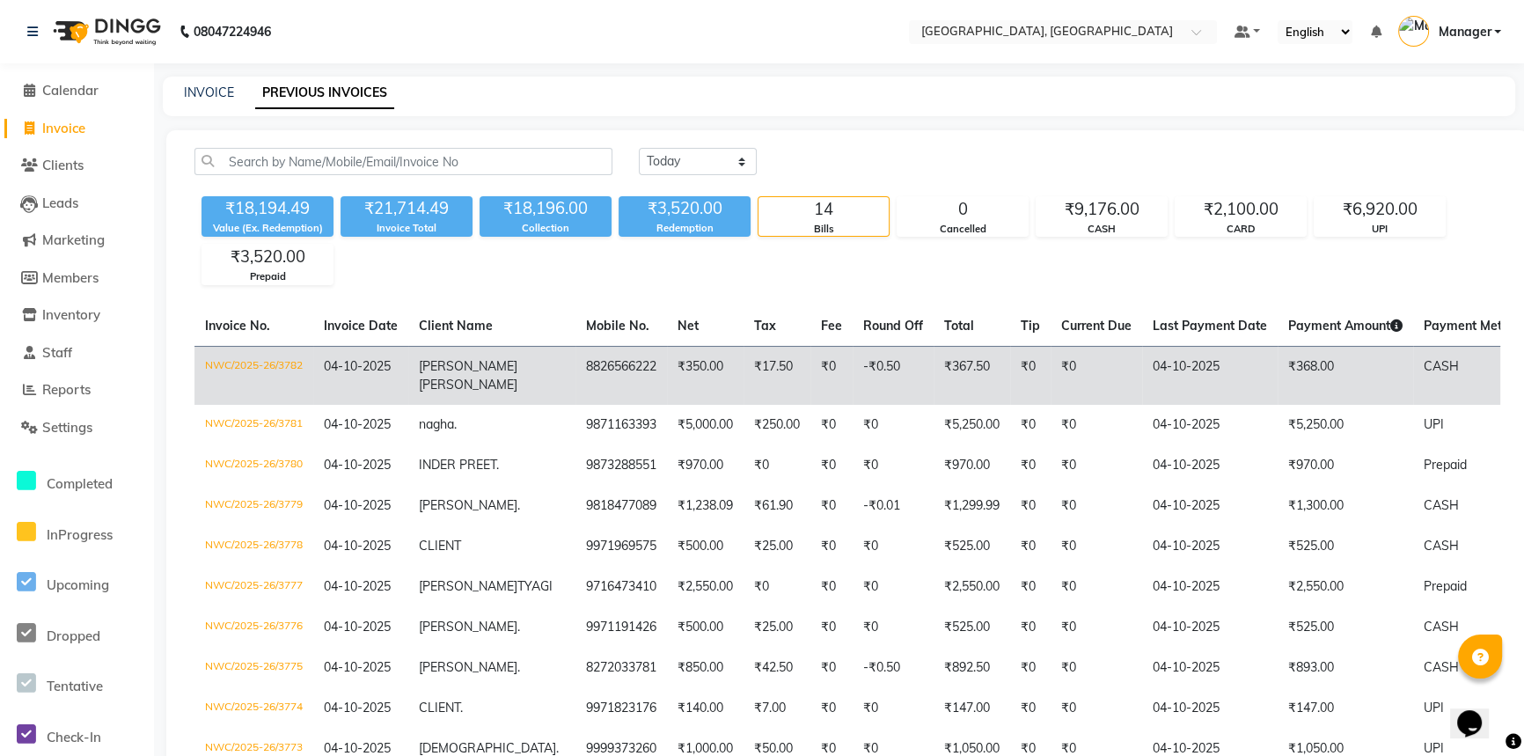
click at [667, 384] on td "₹350.00" at bounding box center [705, 375] width 77 height 59
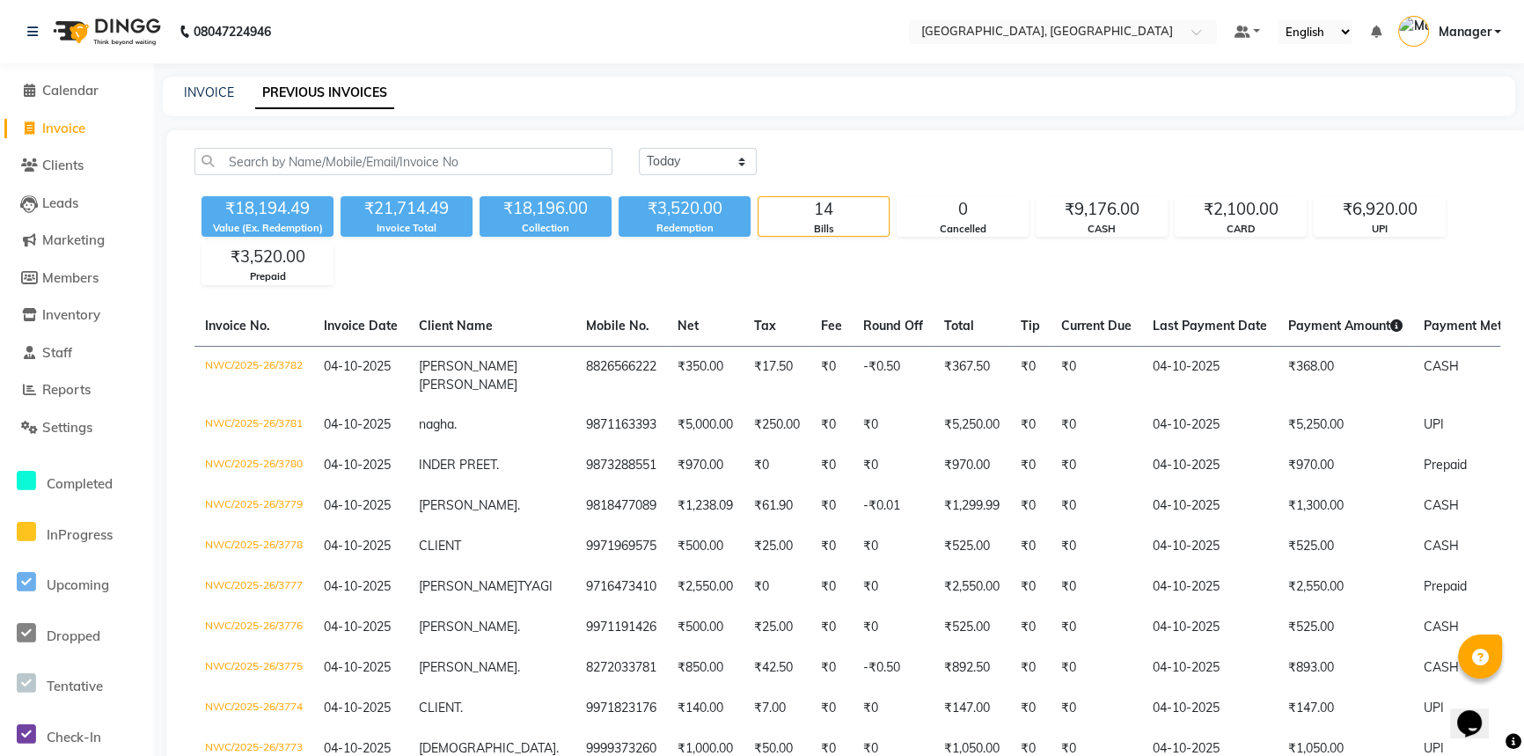
drag, startPoint x: 60, startPoint y: 135, endPoint x: 64, endPoint y: 124, distance: 12.3
click at [60, 135] on link "Invoice" at bounding box center [76, 129] width 145 height 20
click at [60, 132] on span "Invoice" at bounding box center [63, 128] width 43 height 17
select select "service"
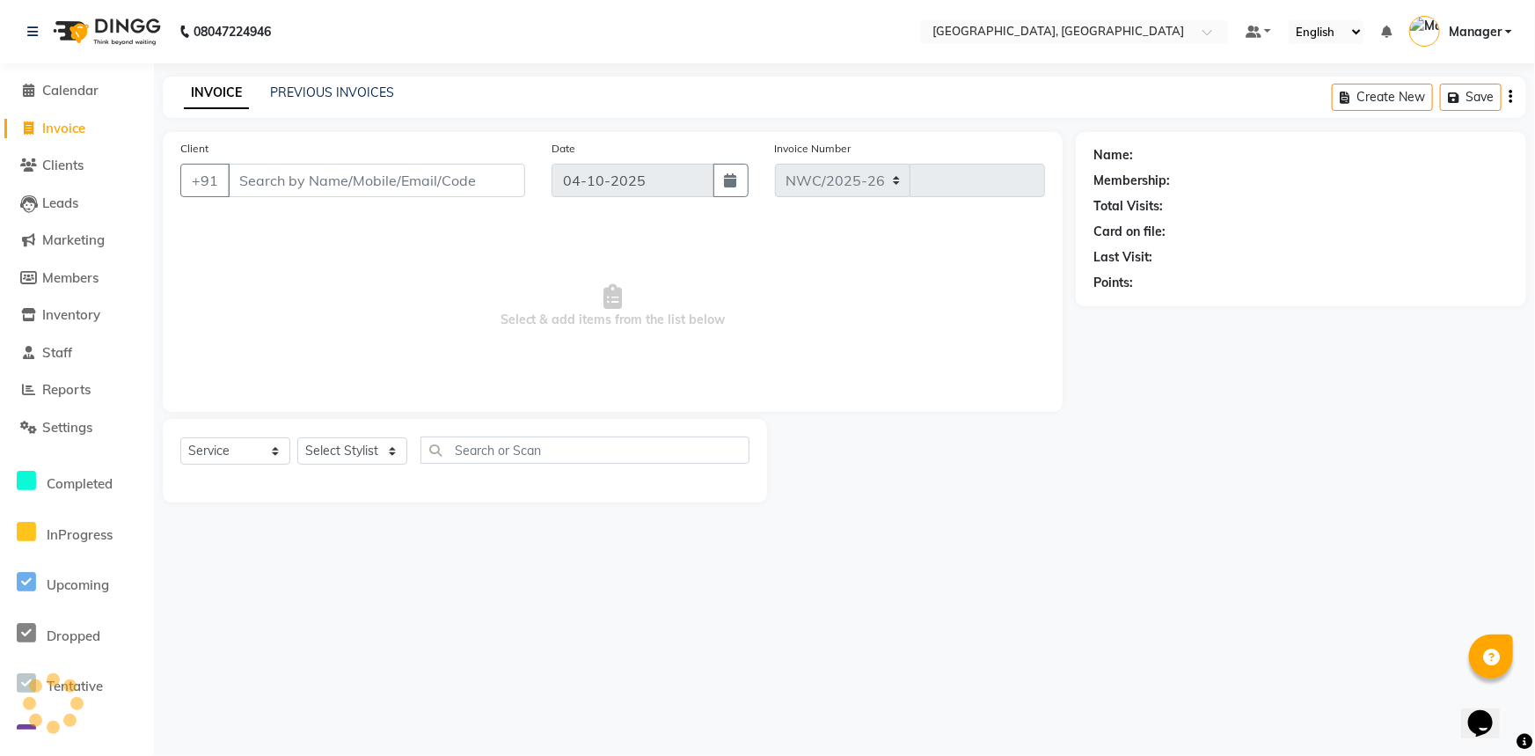
select select "8574"
type input "3783"
click at [373, 90] on link "PREVIOUS INVOICES" at bounding box center [332, 92] width 124 height 16
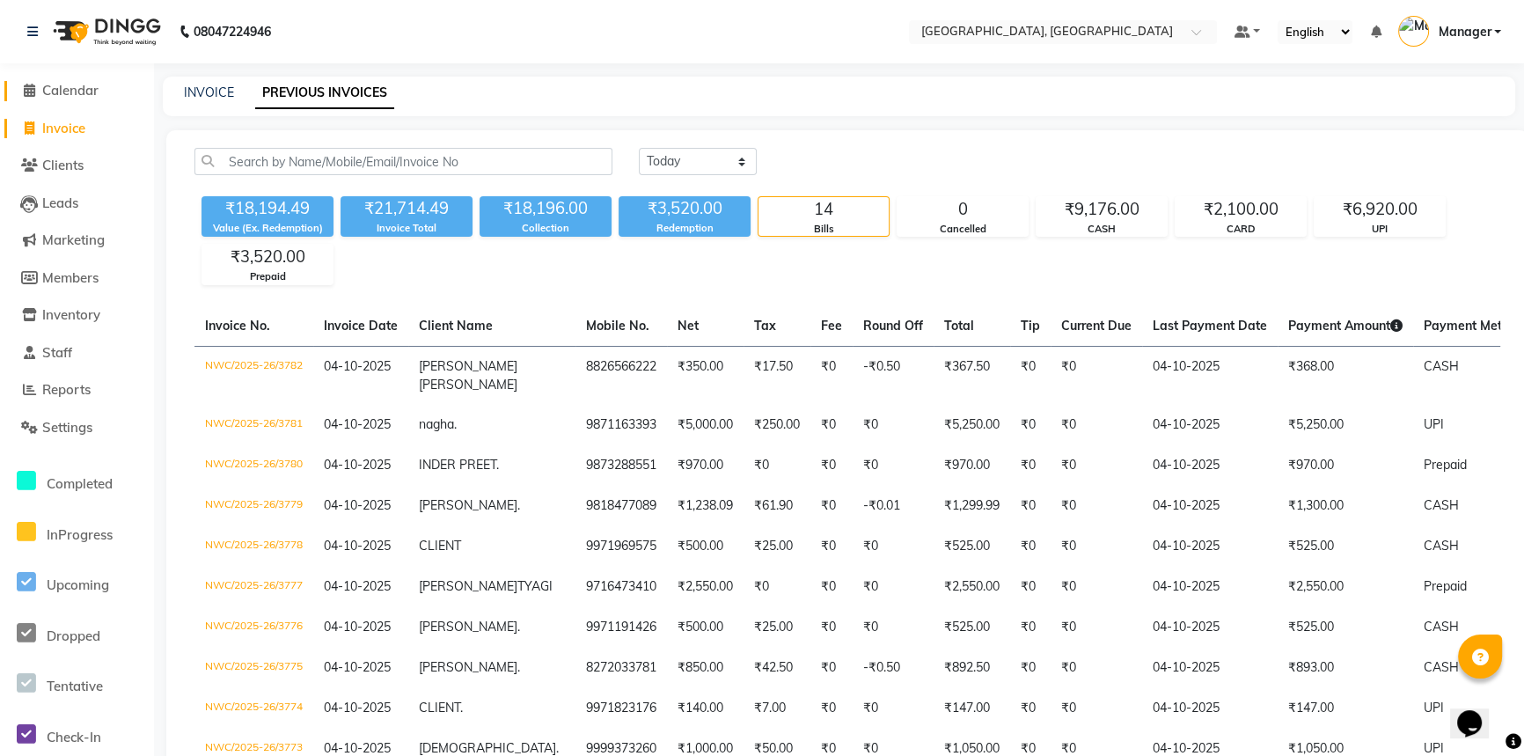
click at [78, 93] on span "Calendar" at bounding box center [70, 90] width 56 height 17
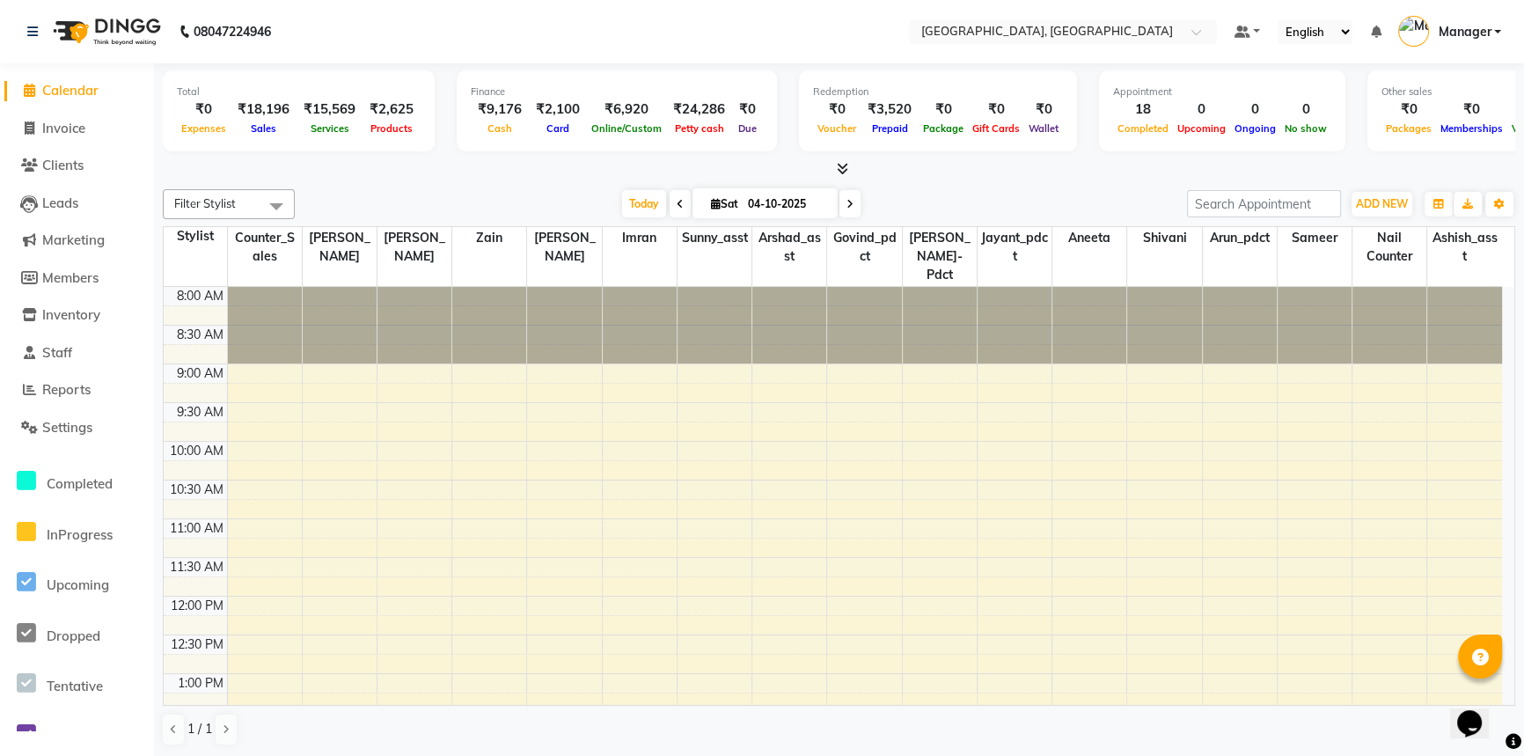
click at [380, 179] on div "Total ₹0 Expenses ₹18,196 Sales ₹15,569 Services ₹2,625 Products Finance ₹9,176…" at bounding box center [839, 410] width 1370 height 694
click at [80, 127] on span "Invoice" at bounding box center [63, 128] width 43 height 17
select select "service"
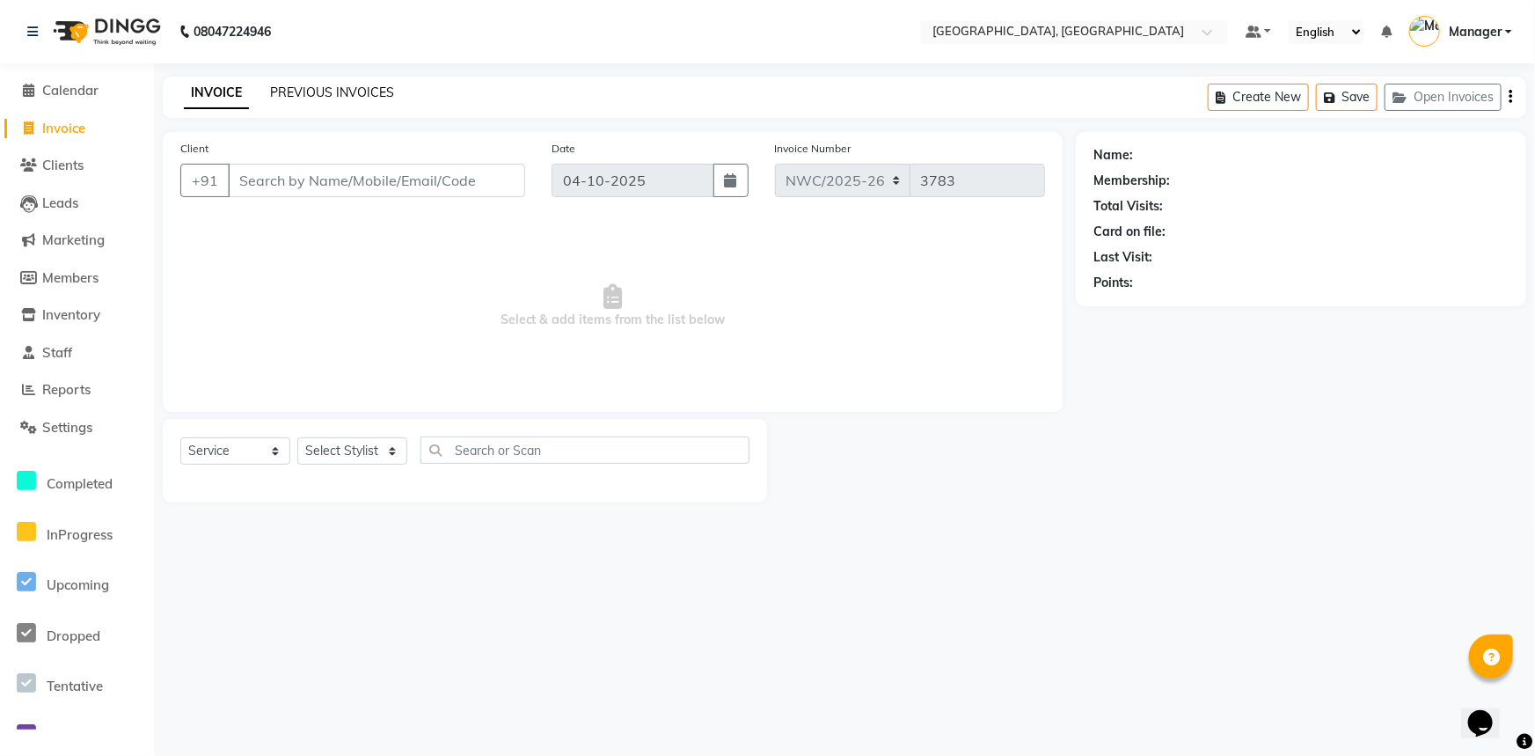
click at [337, 94] on link "PREVIOUS INVOICES" at bounding box center [332, 92] width 124 height 16
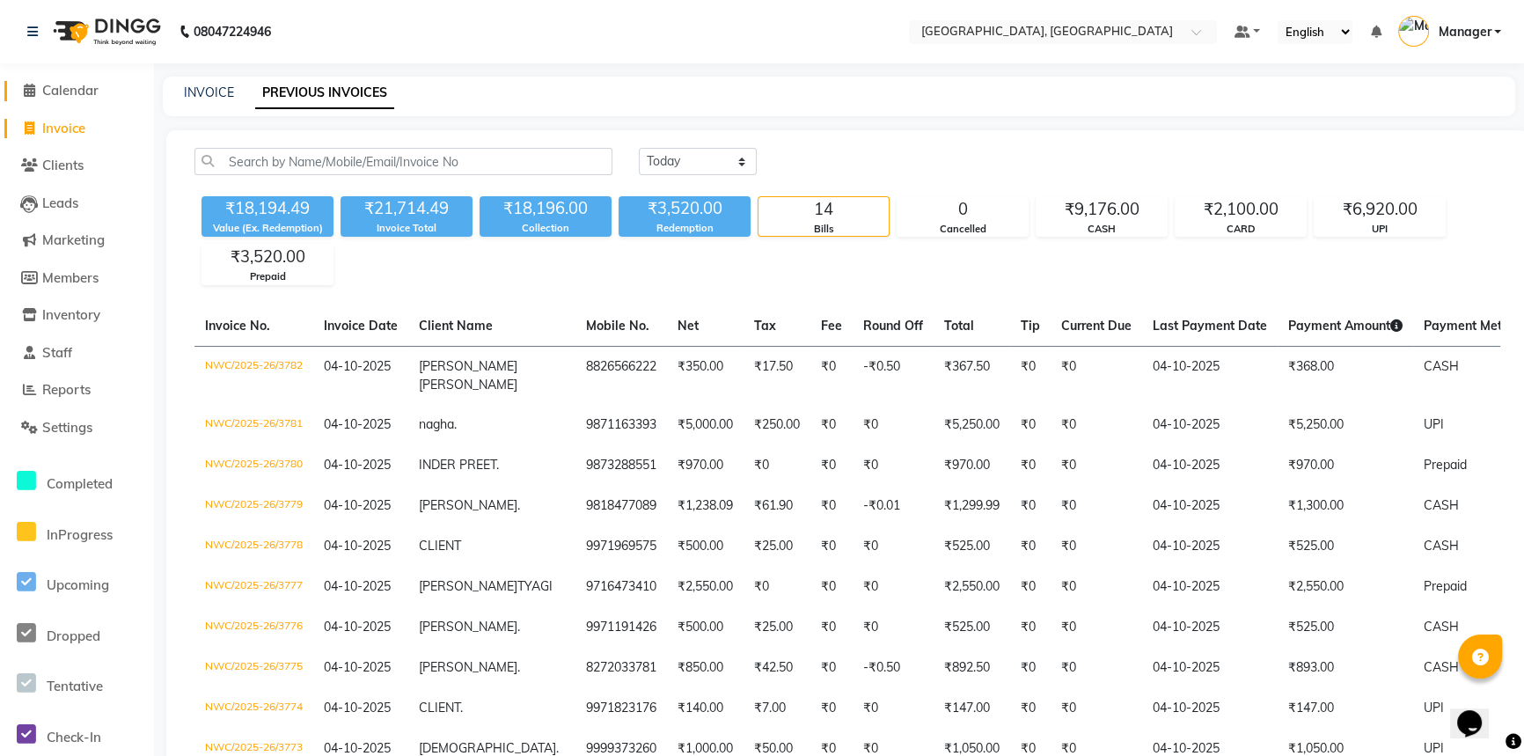
drag, startPoint x: 75, startPoint y: 81, endPoint x: 128, endPoint y: 185, distance: 116.9
click at [75, 82] on span "Calendar" at bounding box center [70, 90] width 56 height 17
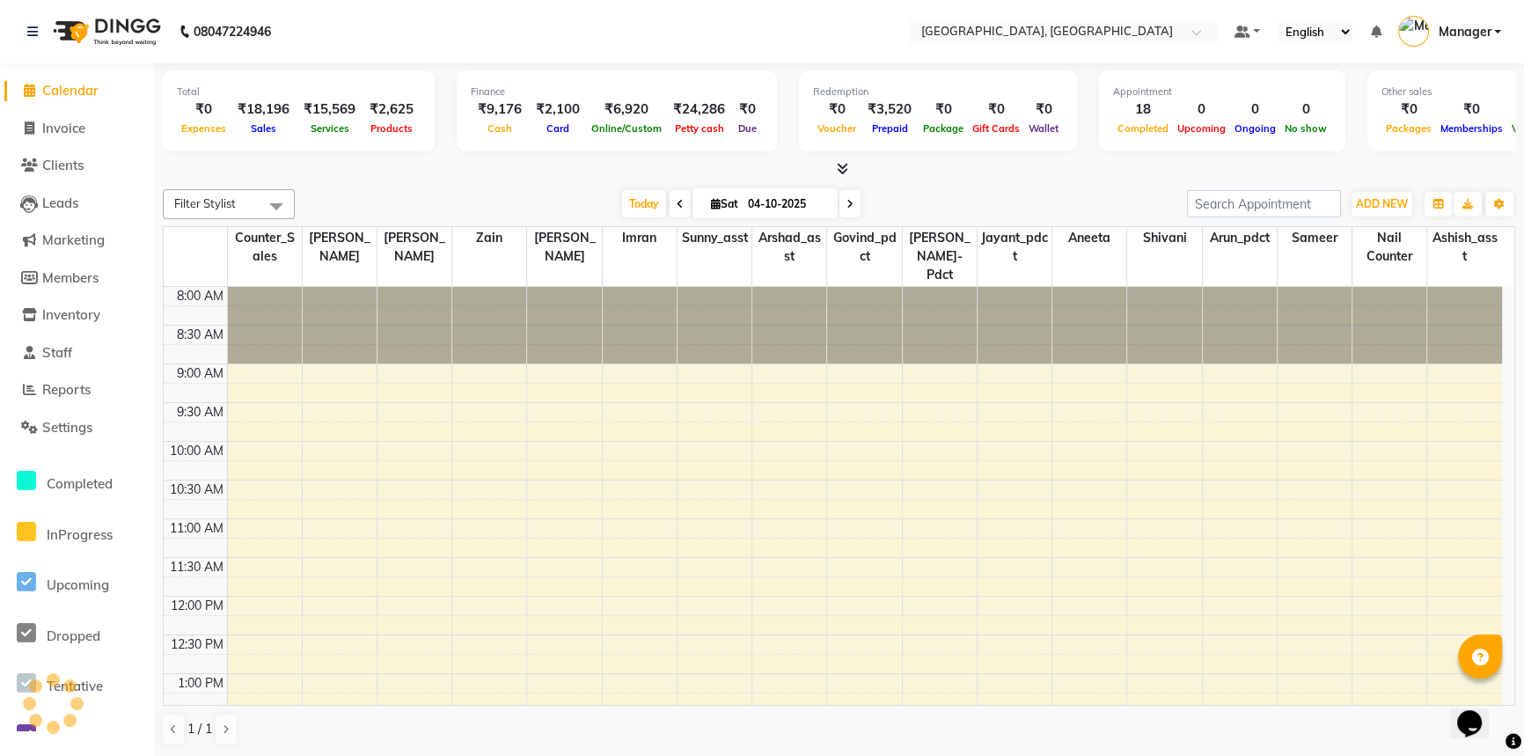
click at [392, 182] on div "Filter Stylist Select All Aneeta Ankush-pdct Arshad_asst Arun_pdct Ashish_asst …" at bounding box center [839, 467] width 1352 height 571
click at [79, 132] on span "Invoice" at bounding box center [63, 128] width 43 height 17
select select "service"
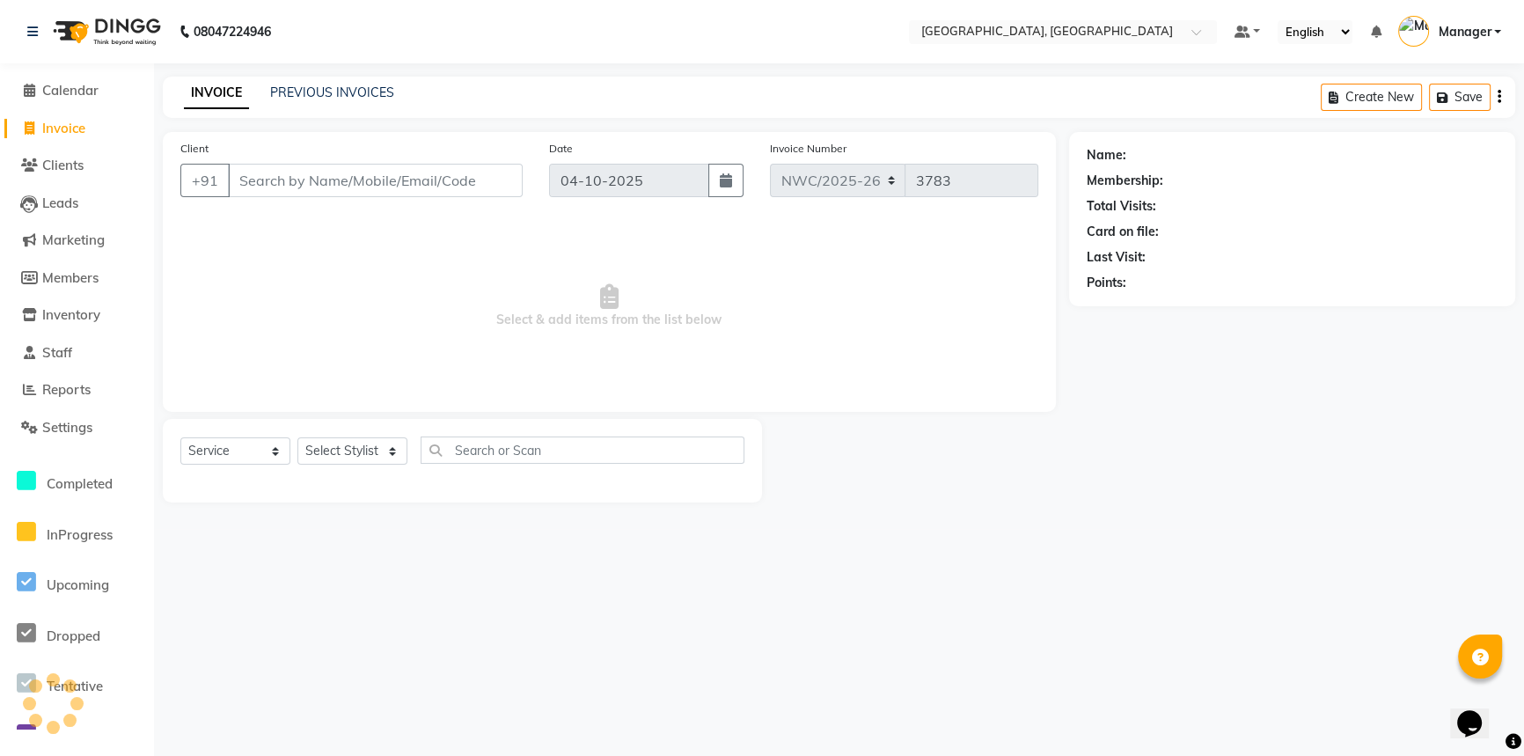
click at [337, 180] on input "Client" at bounding box center [375, 180] width 295 height 33
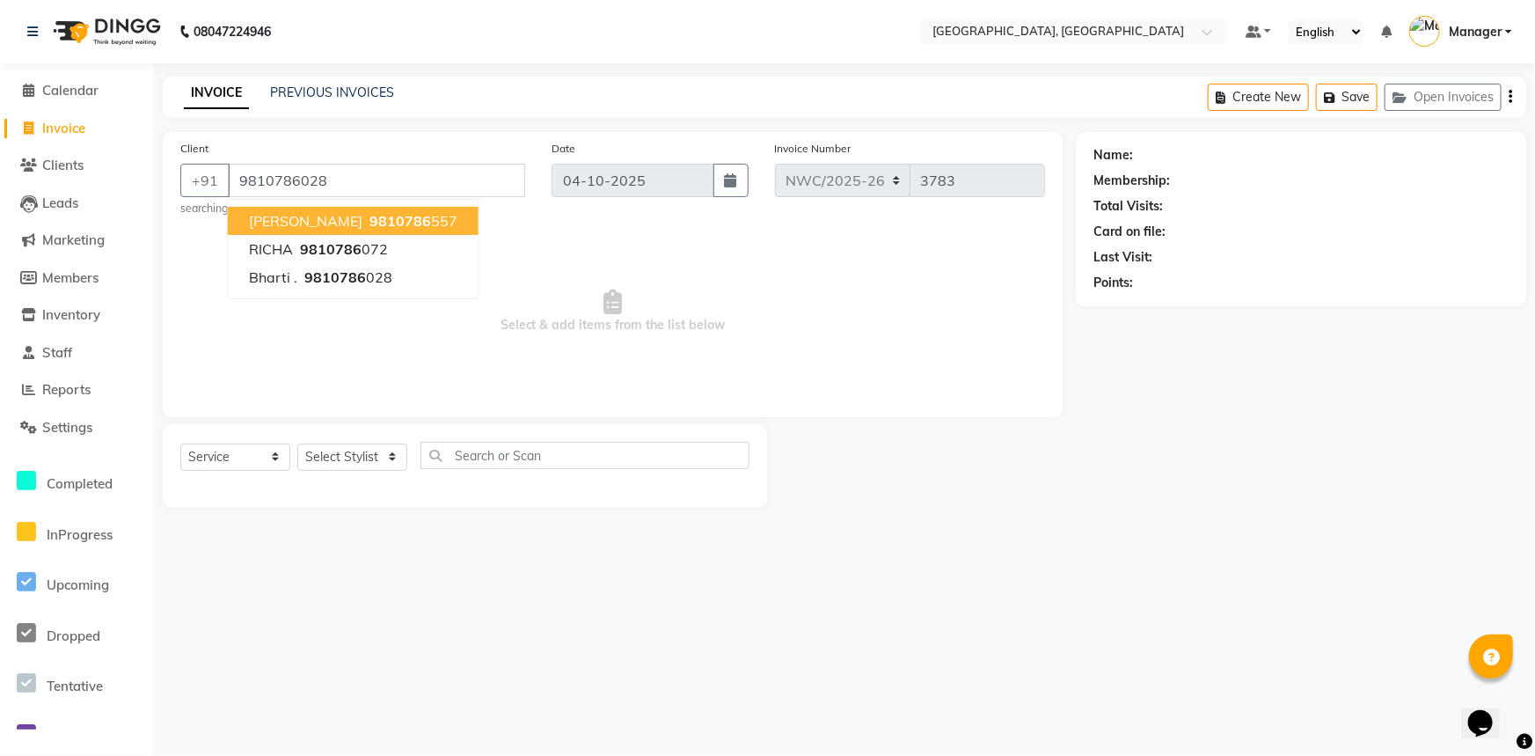
type input "9810786028"
select select "1: Object"
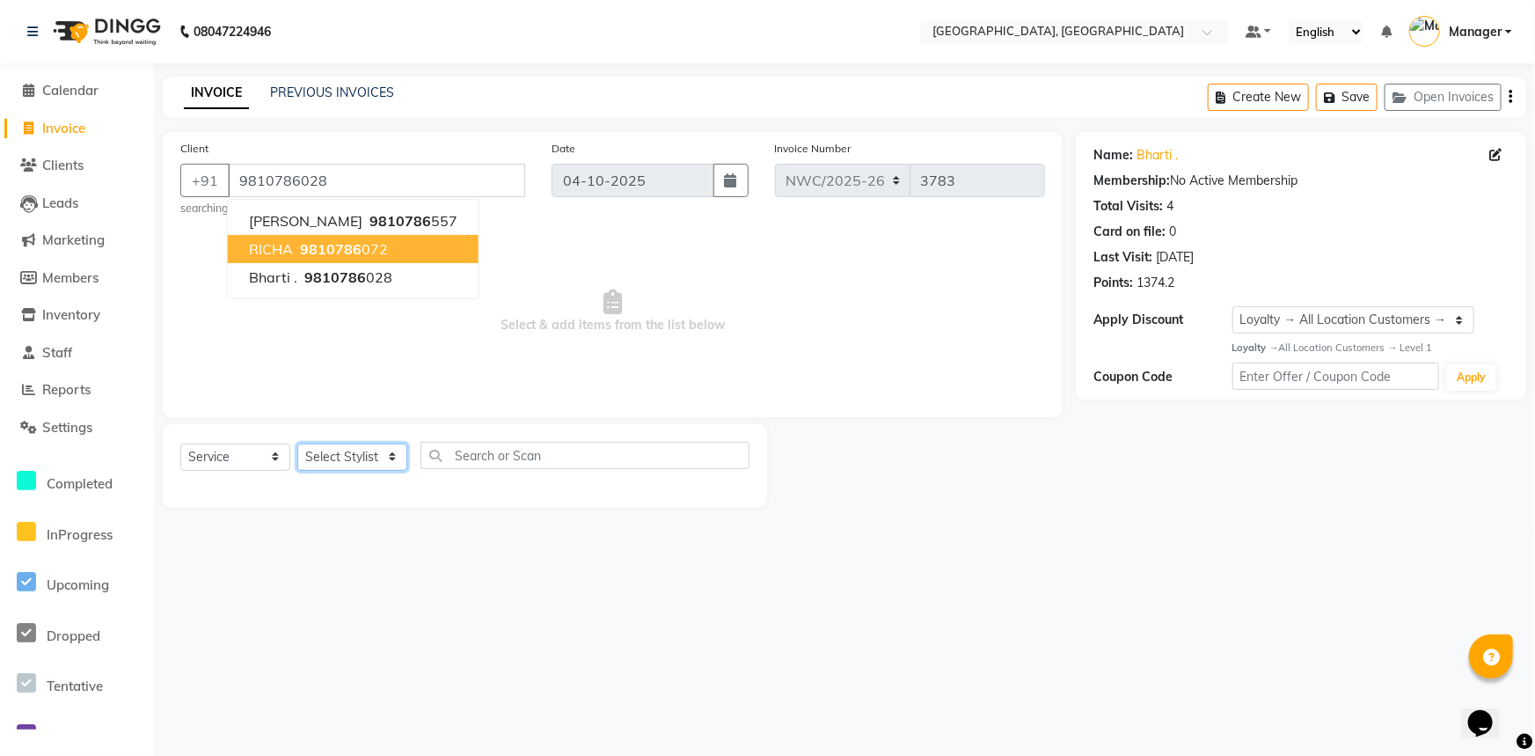
click at [344, 458] on select "Select Stylist [PERSON_NAME]-pdct Arshad_asst Arun_pdct Ashish_asst Counter_Sal…" at bounding box center [352, 456] width 110 height 27
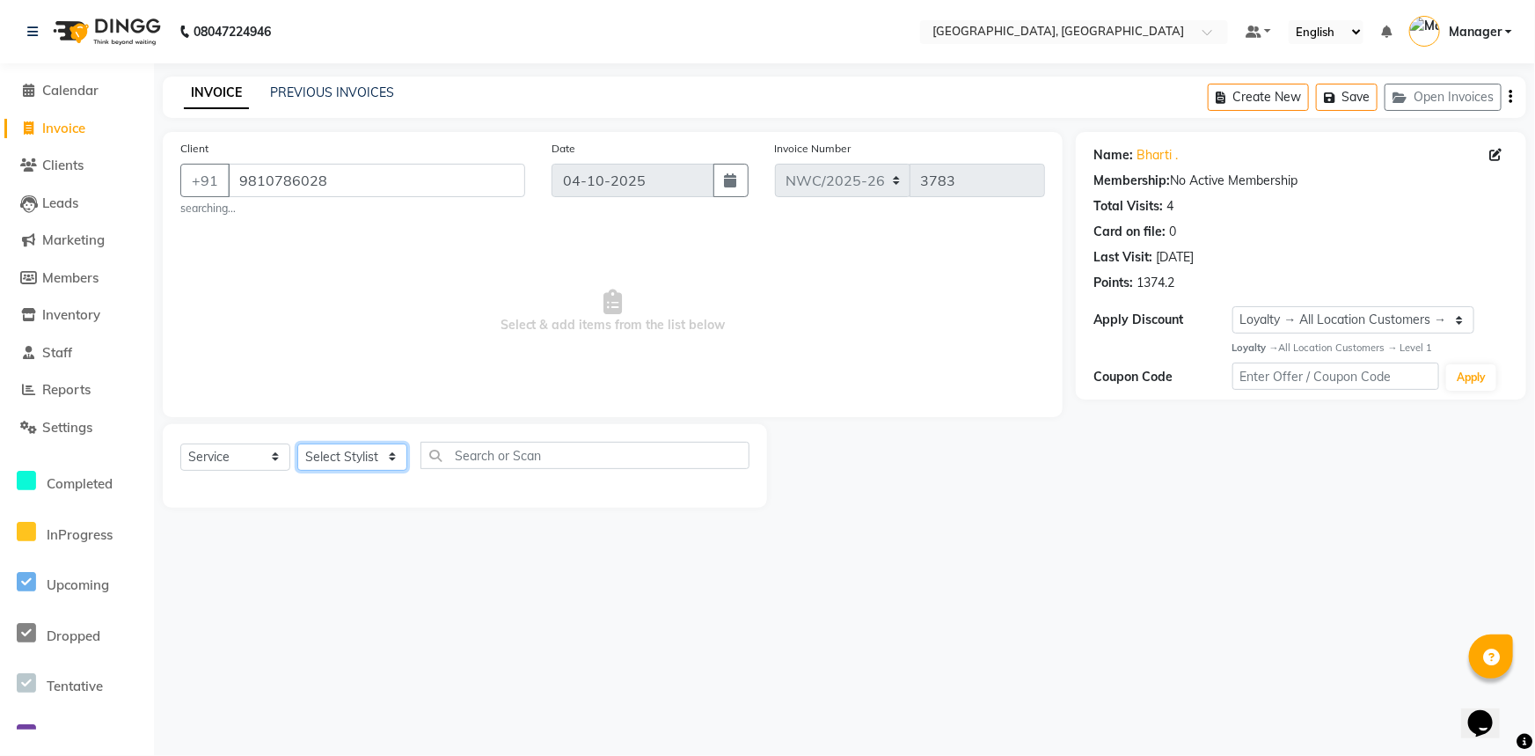
select select "84837"
click at [297, 443] on select "Select Stylist [PERSON_NAME]-pdct Arshad_asst Arun_pdct Ashish_asst Counter_Sal…" at bounding box center [352, 456] width 110 height 27
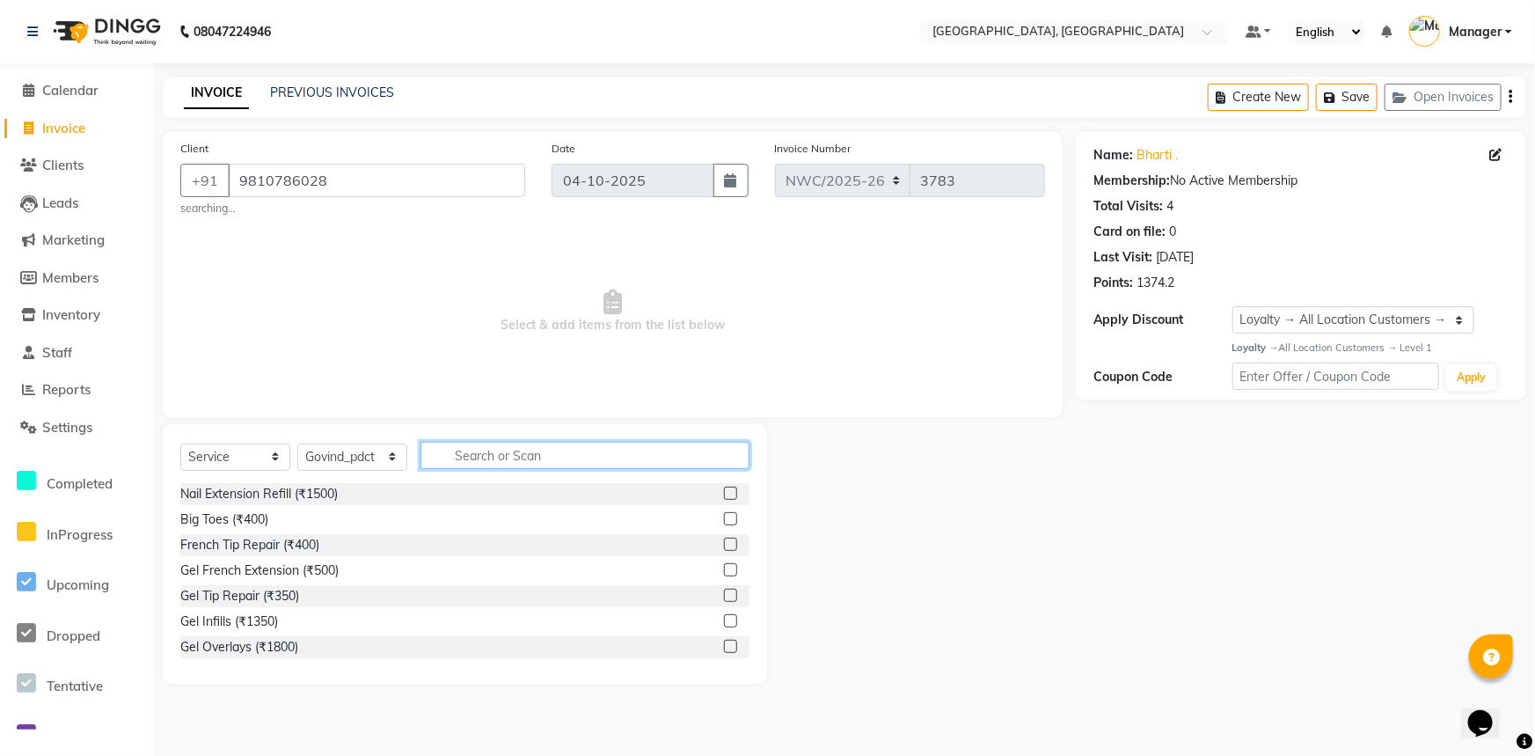
click at [460, 461] on input "text" at bounding box center [585, 455] width 329 height 27
type input "ice"
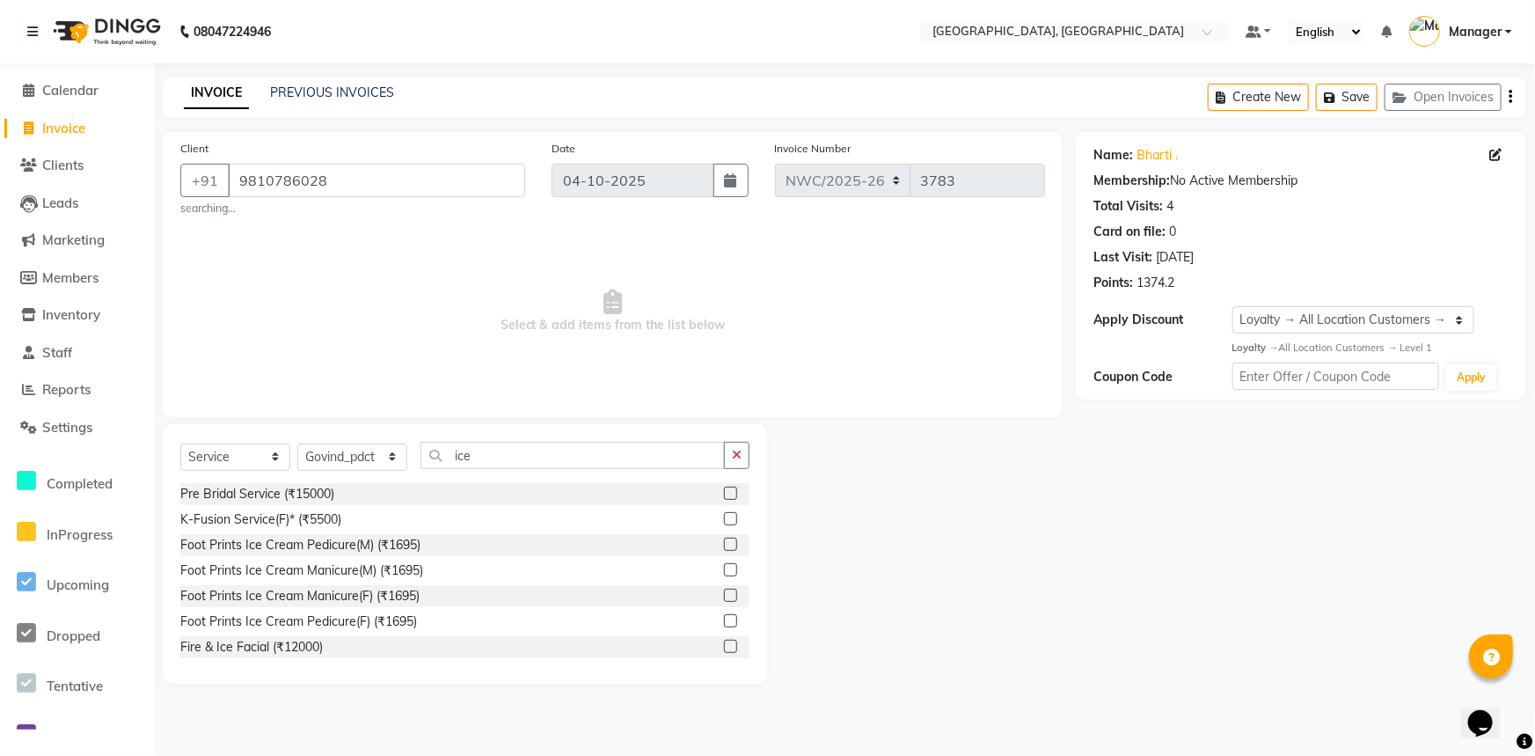
click at [724, 572] on label at bounding box center [730, 569] width 13 height 13
click at [724, 572] on input "checkbox" at bounding box center [729, 570] width 11 height 11
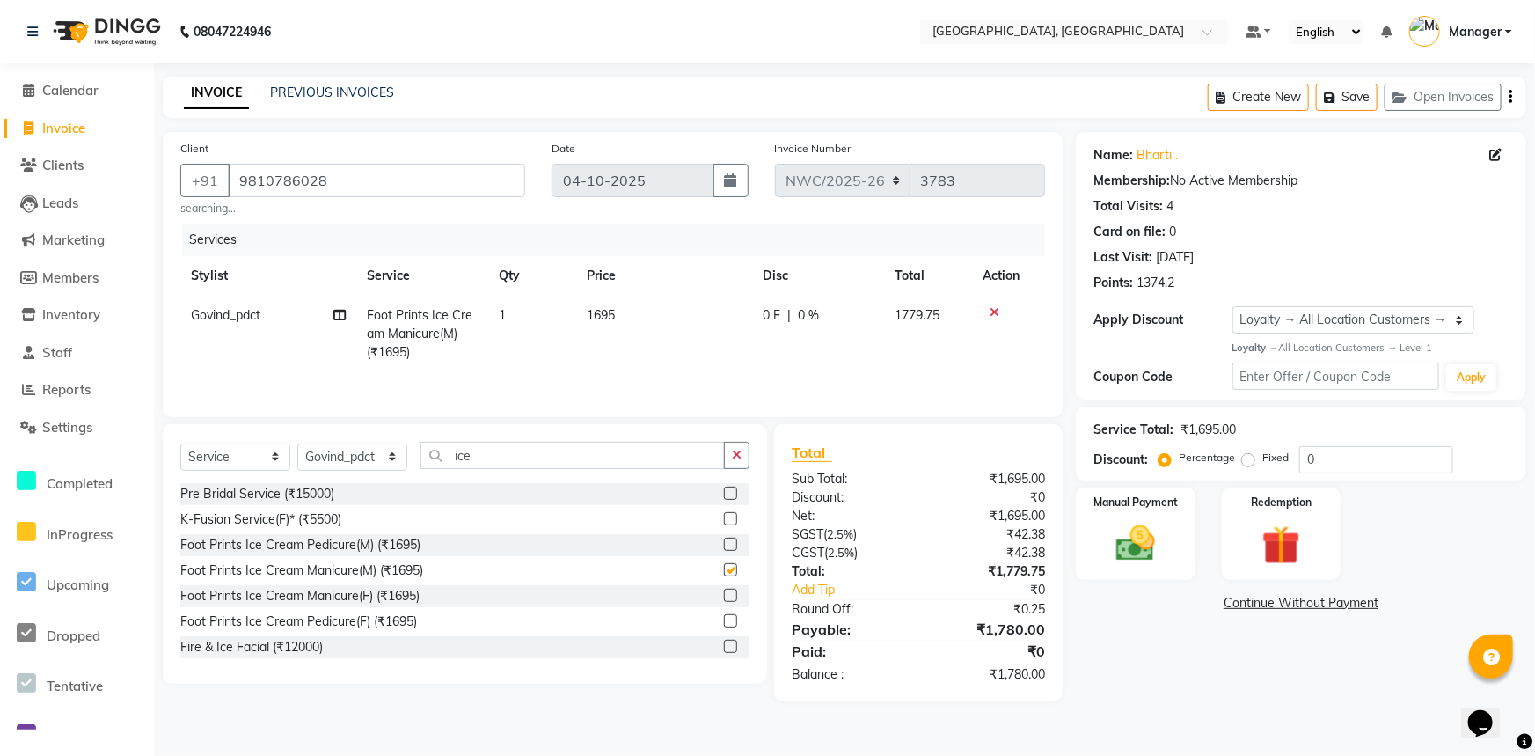
checkbox input "false"
click at [593, 330] on td "1695" at bounding box center [664, 334] width 176 height 77
select select "84837"
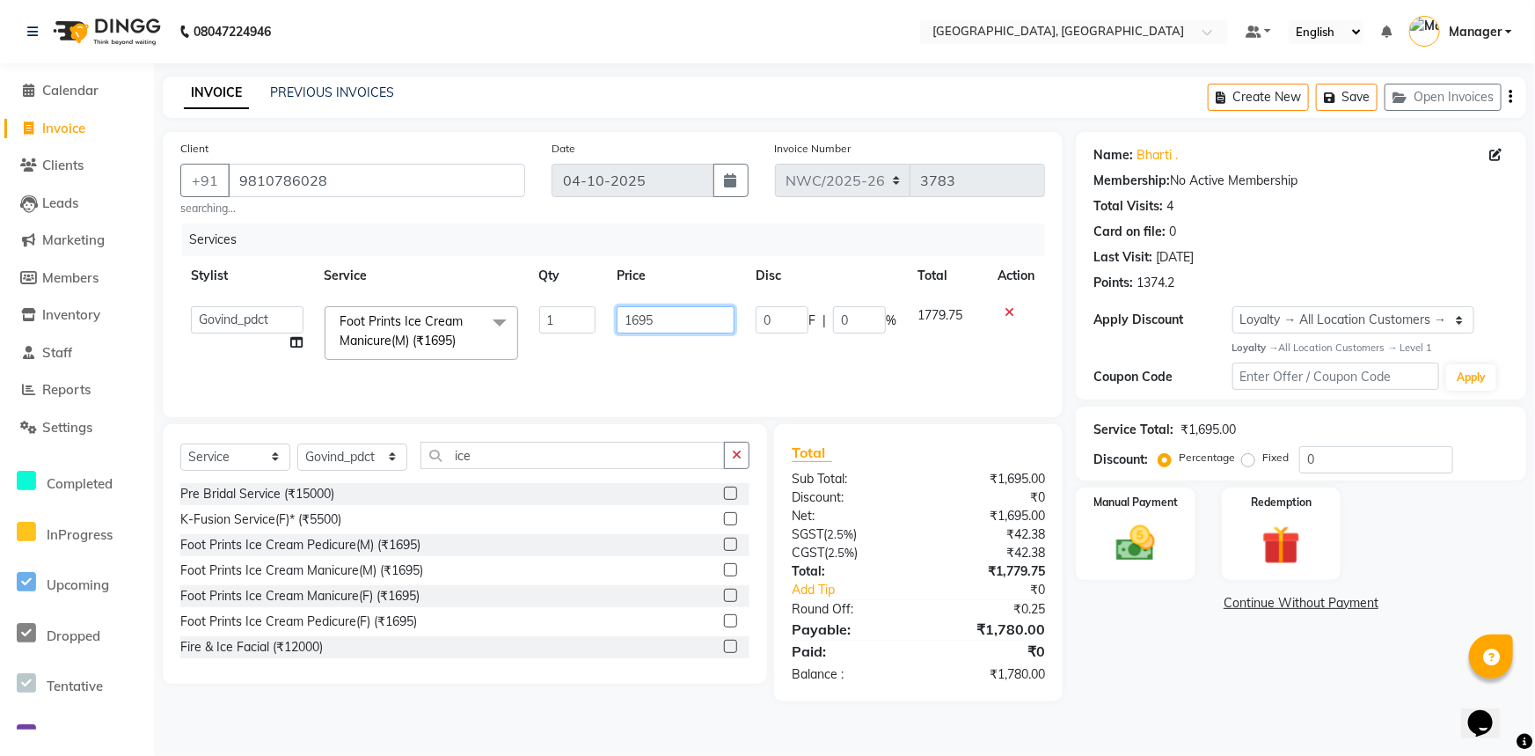
drag, startPoint x: 677, startPoint y: 314, endPoint x: 598, endPoint y: 326, distance: 80.0
click at [599, 322] on tr "Aneeta Ankush-pdct Arshad_asst Arun_pdct Ashish_asst Counter_Sales Faheem Govin…" at bounding box center [612, 333] width 865 height 75
type input "1700"
click at [635, 374] on div "Services Stylist Service Qty Price Disc Total Action Aneeta Ankush-pdct Arshad_…" at bounding box center [612, 311] width 865 height 176
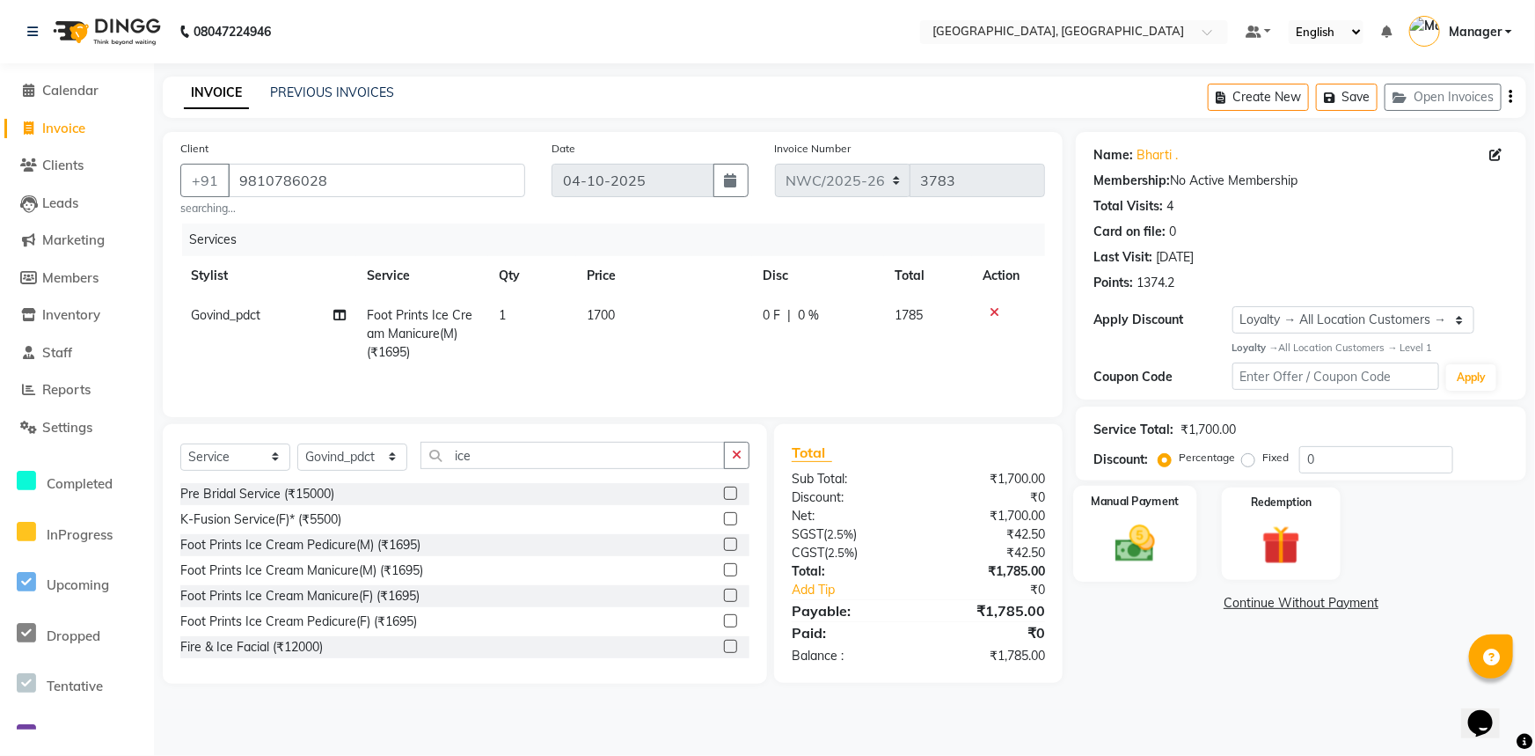
click at [1154, 550] on img at bounding box center [1135, 543] width 65 height 47
click at [1304, 602] on span "CARD" at bounding box center [1302, 604] width 38 height 20
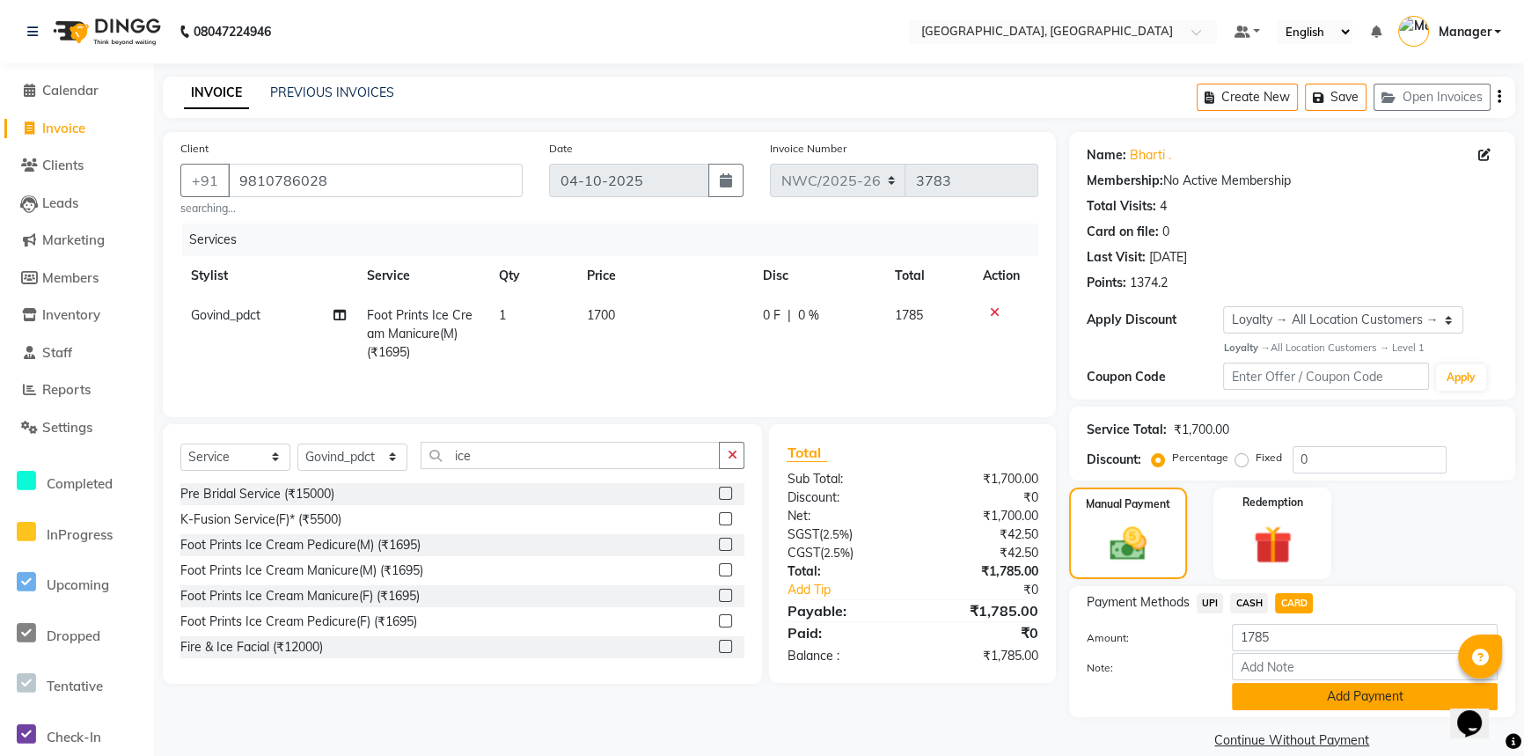
click at [1307, 692] on button "Add Payment" at bounding box center [1365, 696] width 266 height 27
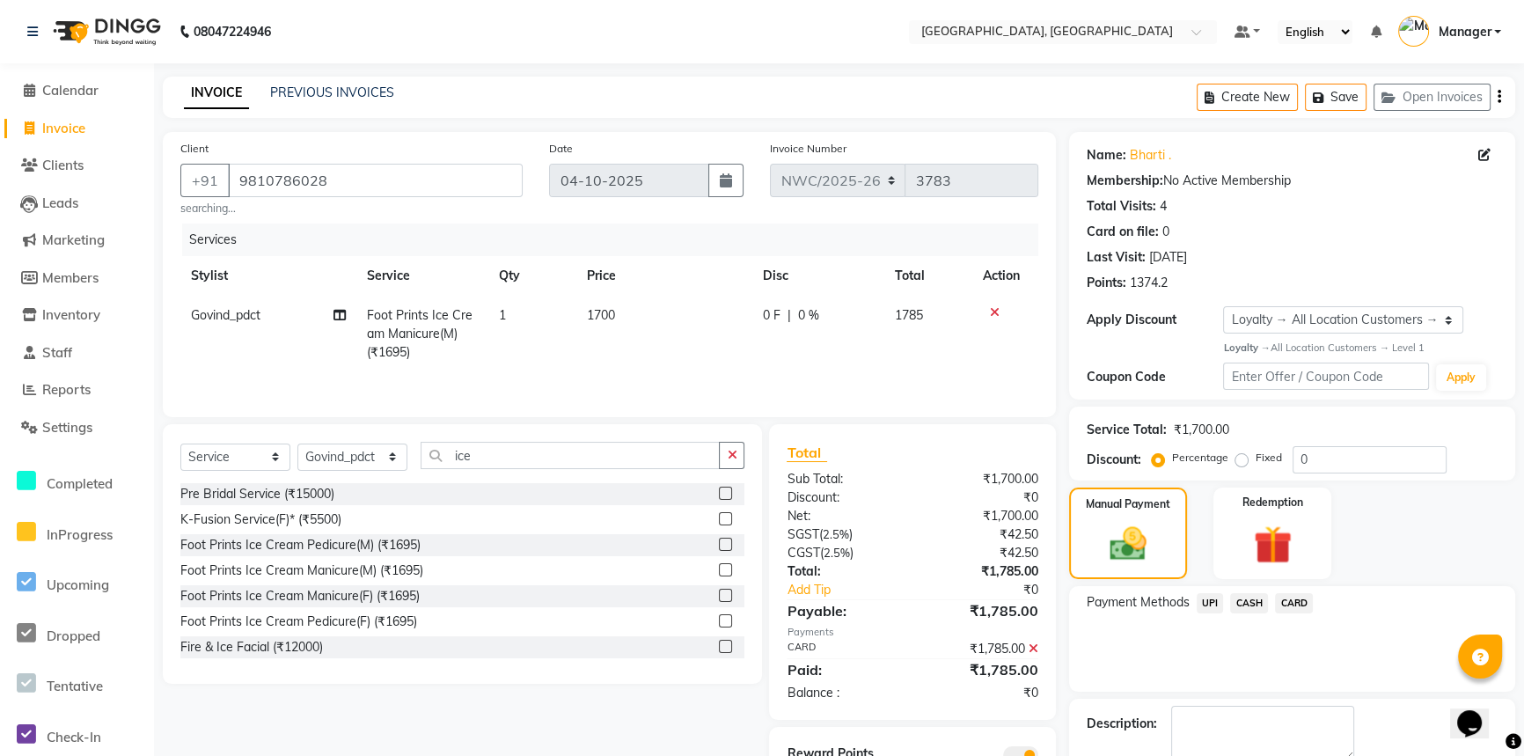
scroll to position [97, 0]
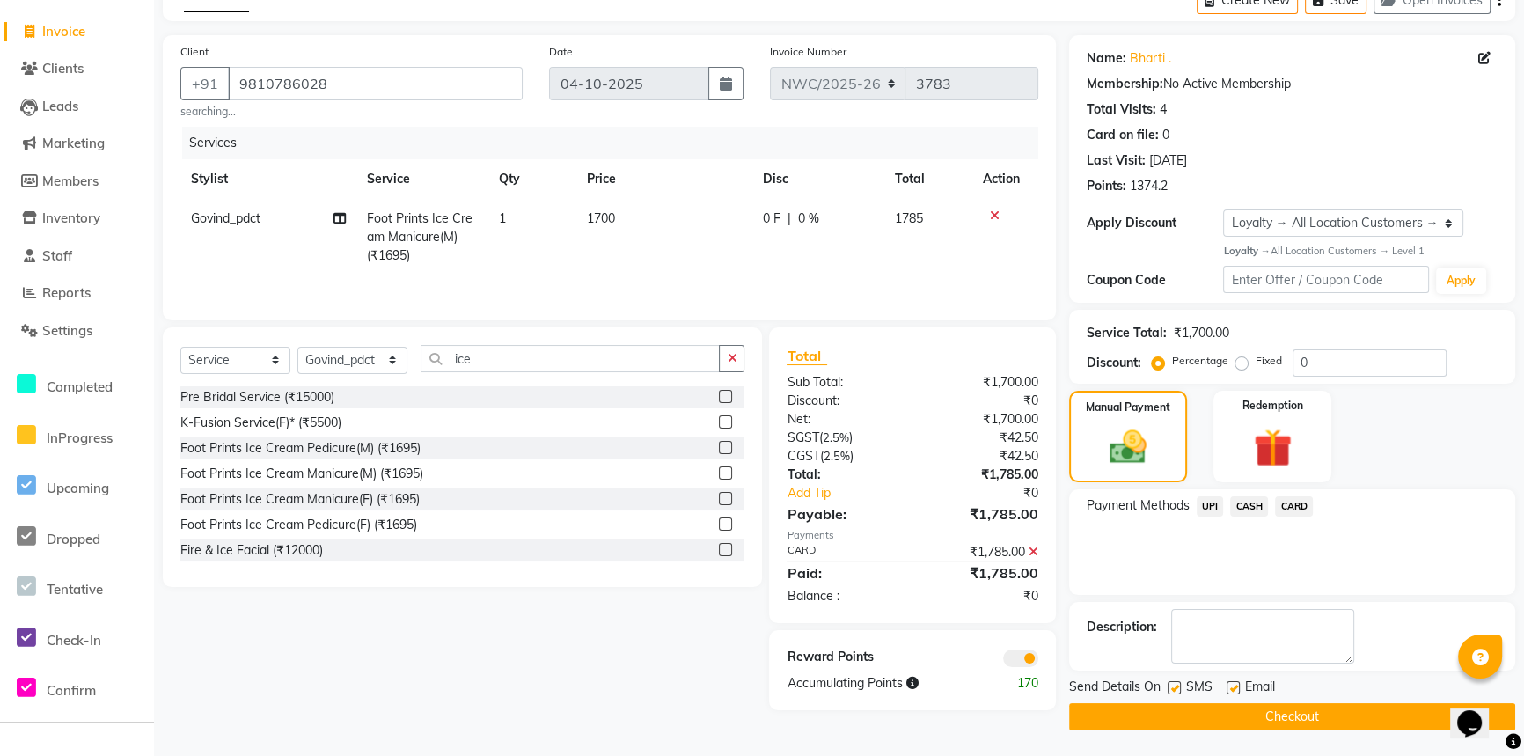
click at [1301, 714] on button "Checkout" at bounding box center [1292, 716] width 446 height 27
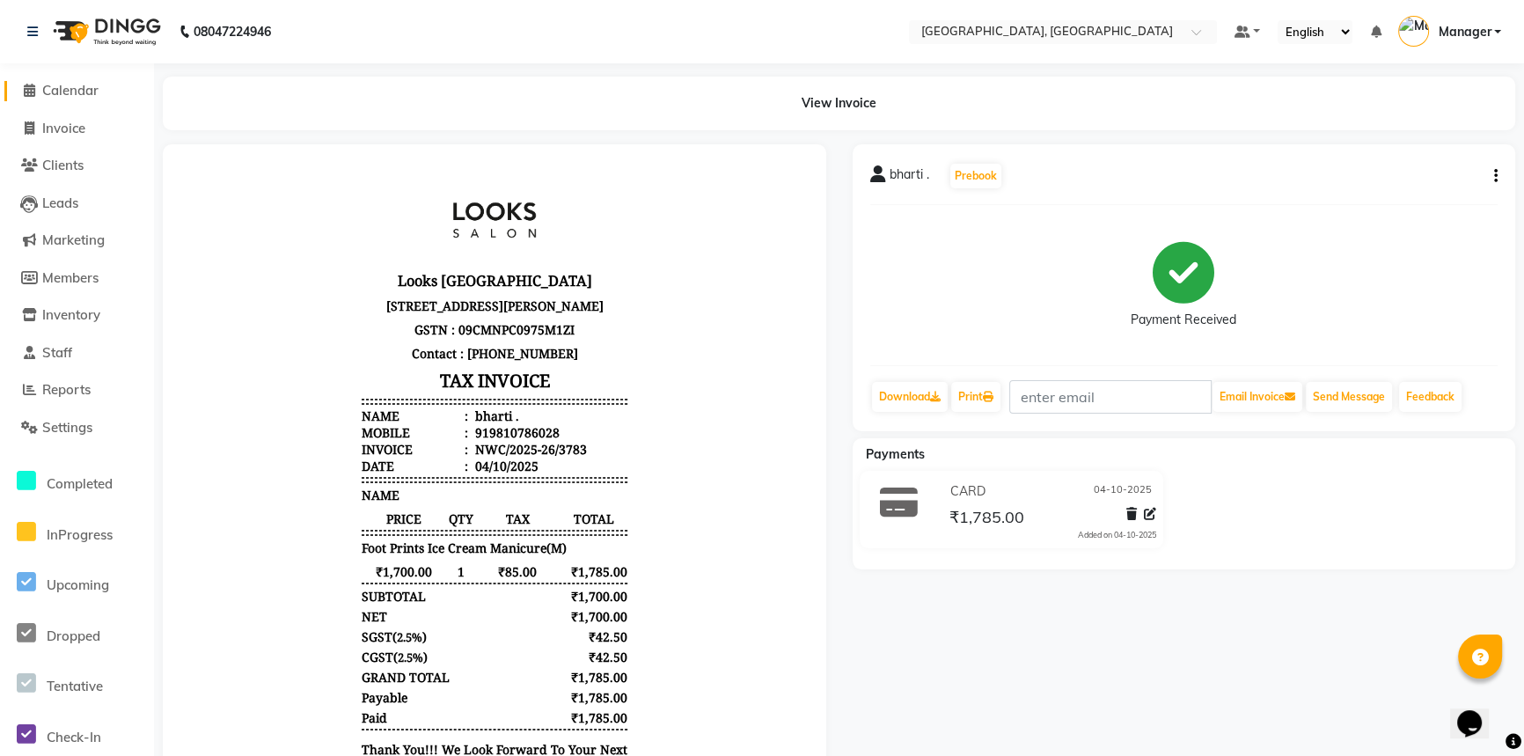
click at [80, 89] on span "Calendar" at bounding box center [70, 90] width 56 height 17
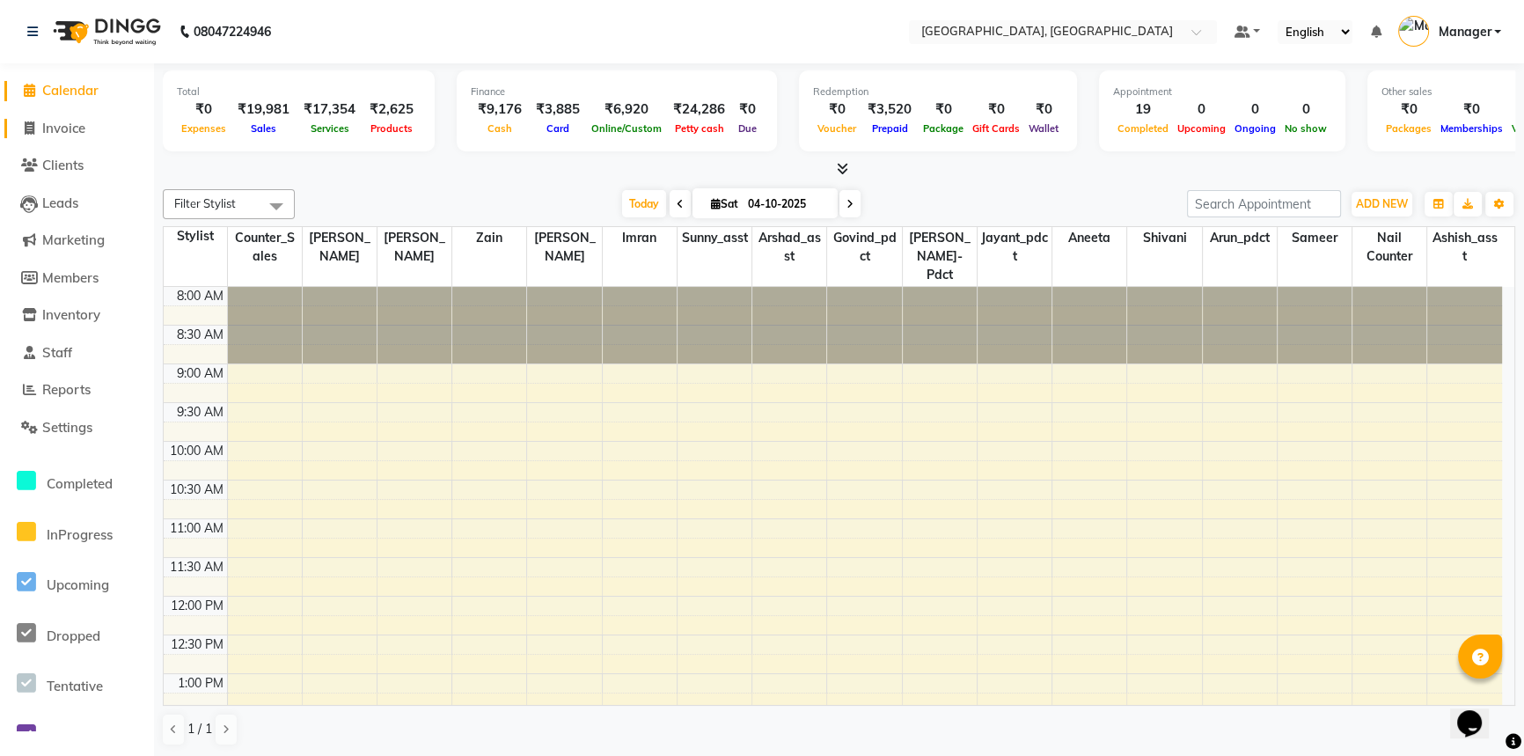
click at [77, 131] on span "Invoice" at bounding box center [63, 128] width 43 height 17
select select "service"
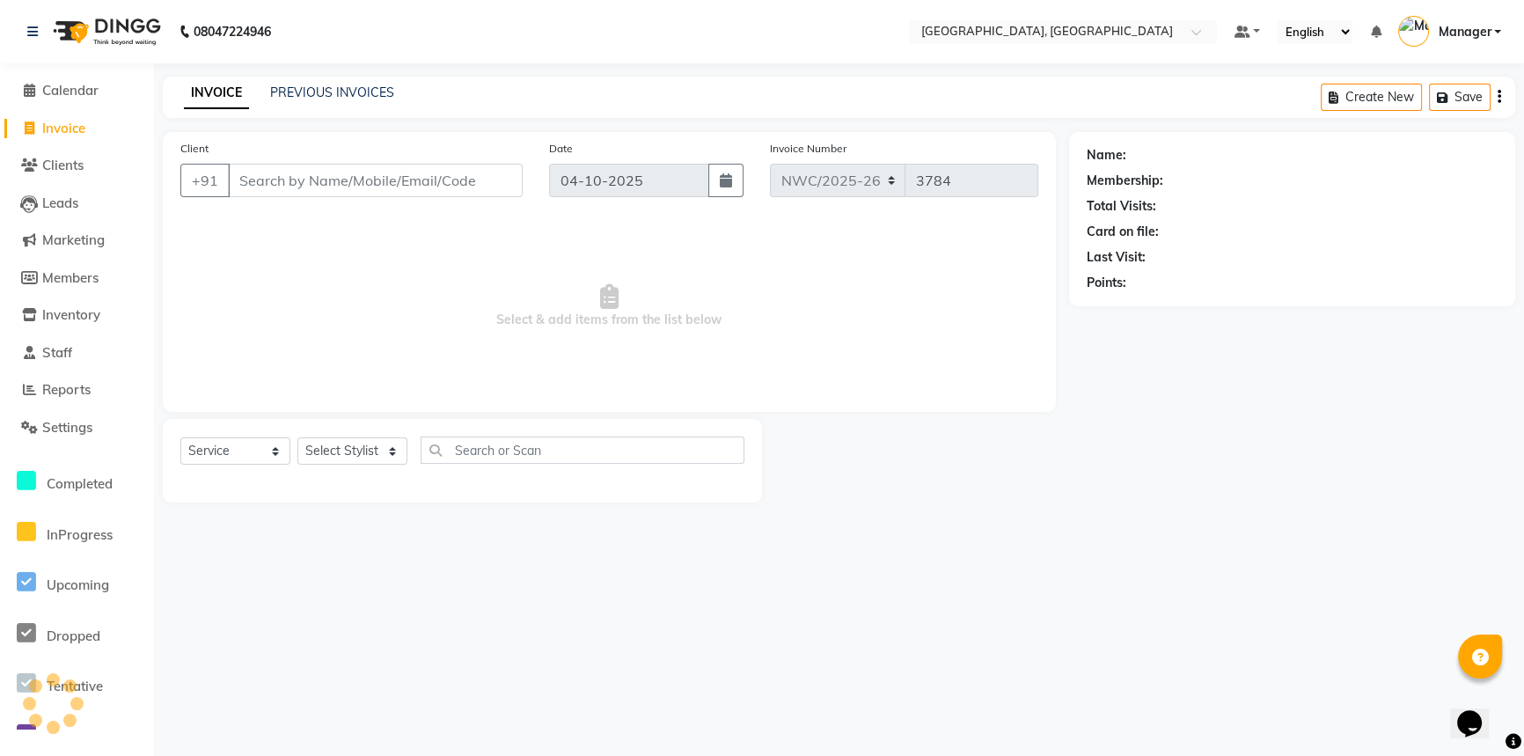
click at [343, 178] on input "Client" at bounding box center [375, 180] width 295 height 33
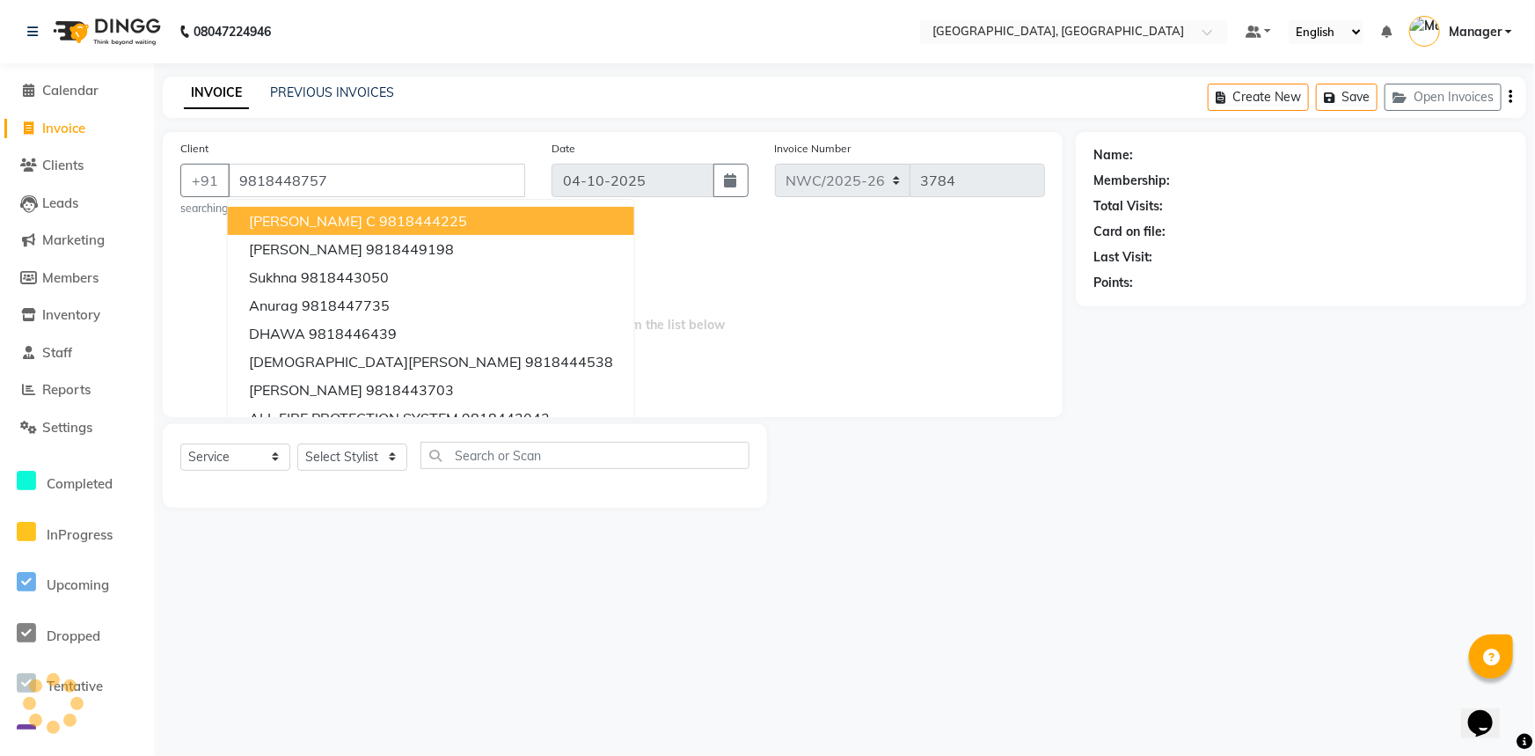
type input "9818448757"
select select "1: Object"
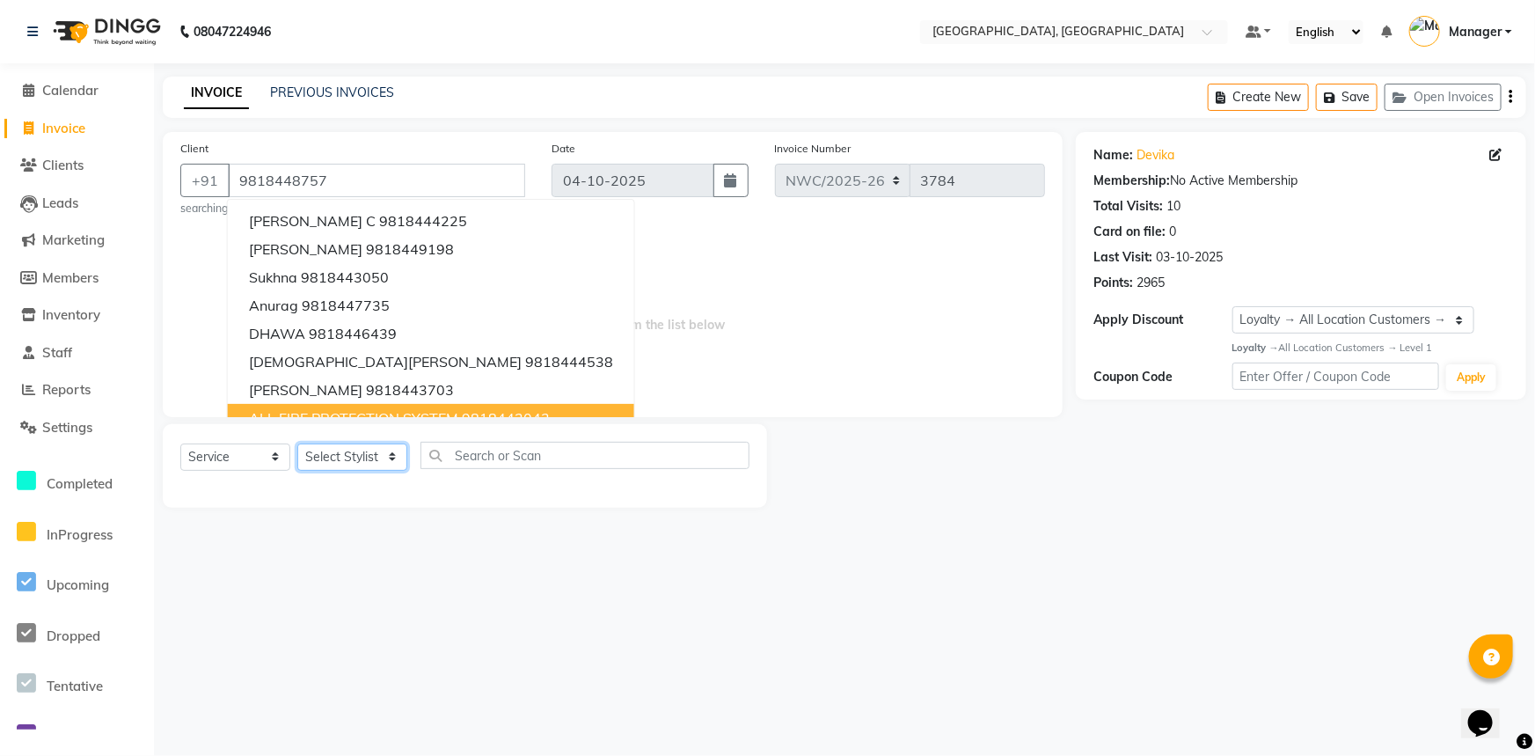
click at [341, 462] on select "Select Stylist [PERSON_NAME]-pdct Arshad_asst Arun_pdct Ashish_asst Counter_Sal…" at bounding box center [352, 456] width 110 height 27
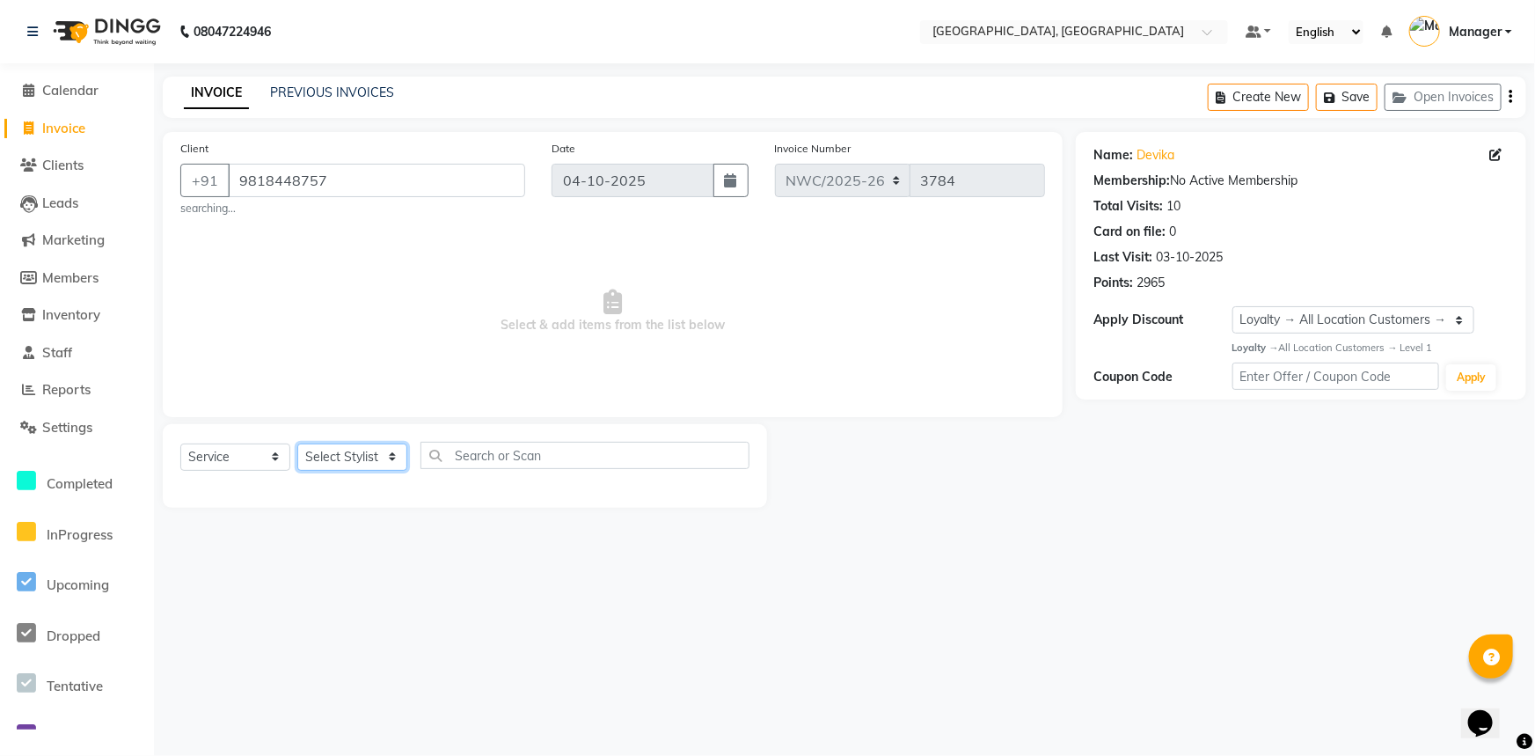
select select "84834"
click at [297, 443] on select "Select Stylist [PERSON_NAME]-pdct Arshad_asst Arun_pdct Ashish_asst Counter_Sal…" at bounding box center [352, 456] width 110 height 27
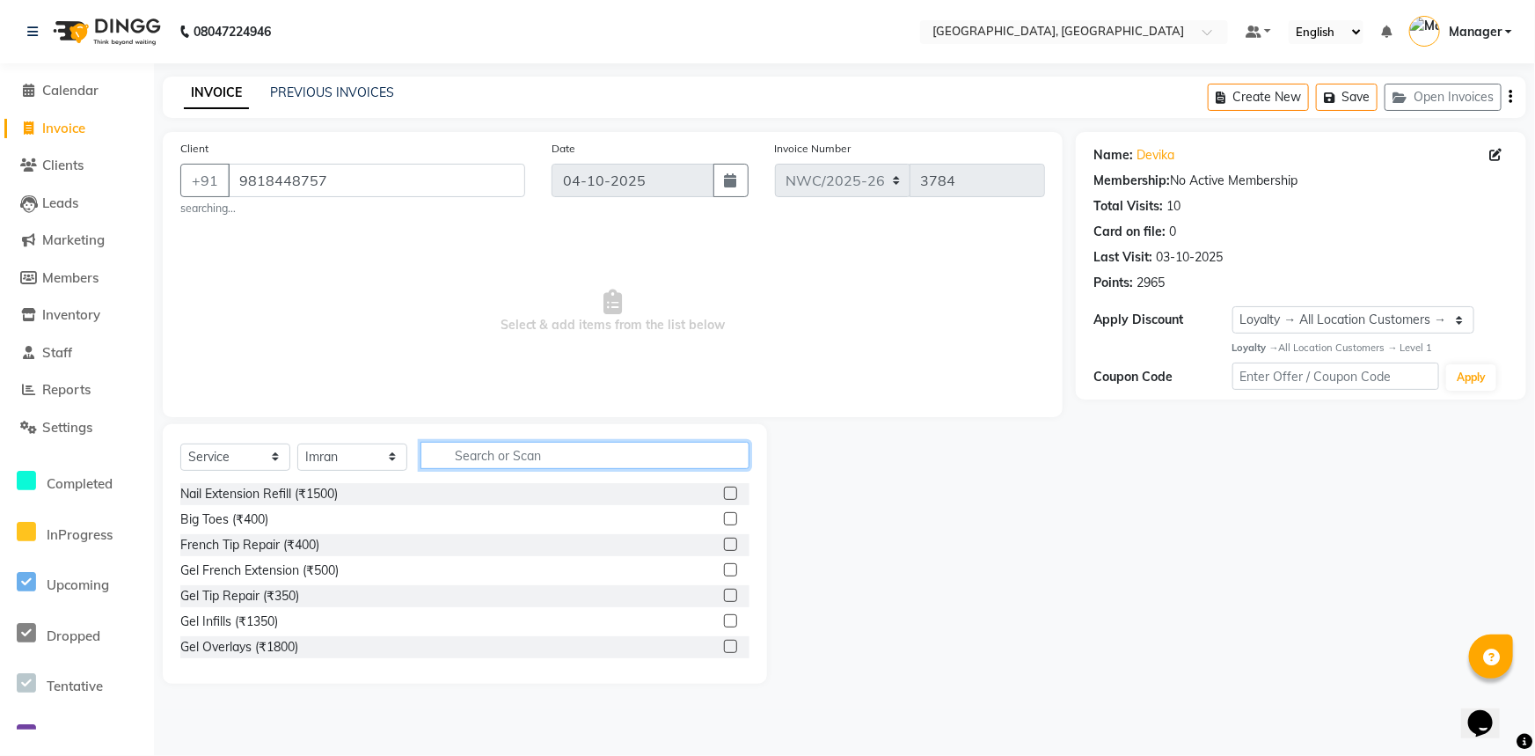
click at [539, 457] on input "text" at bounding box center [585, 455] width 329 height 27
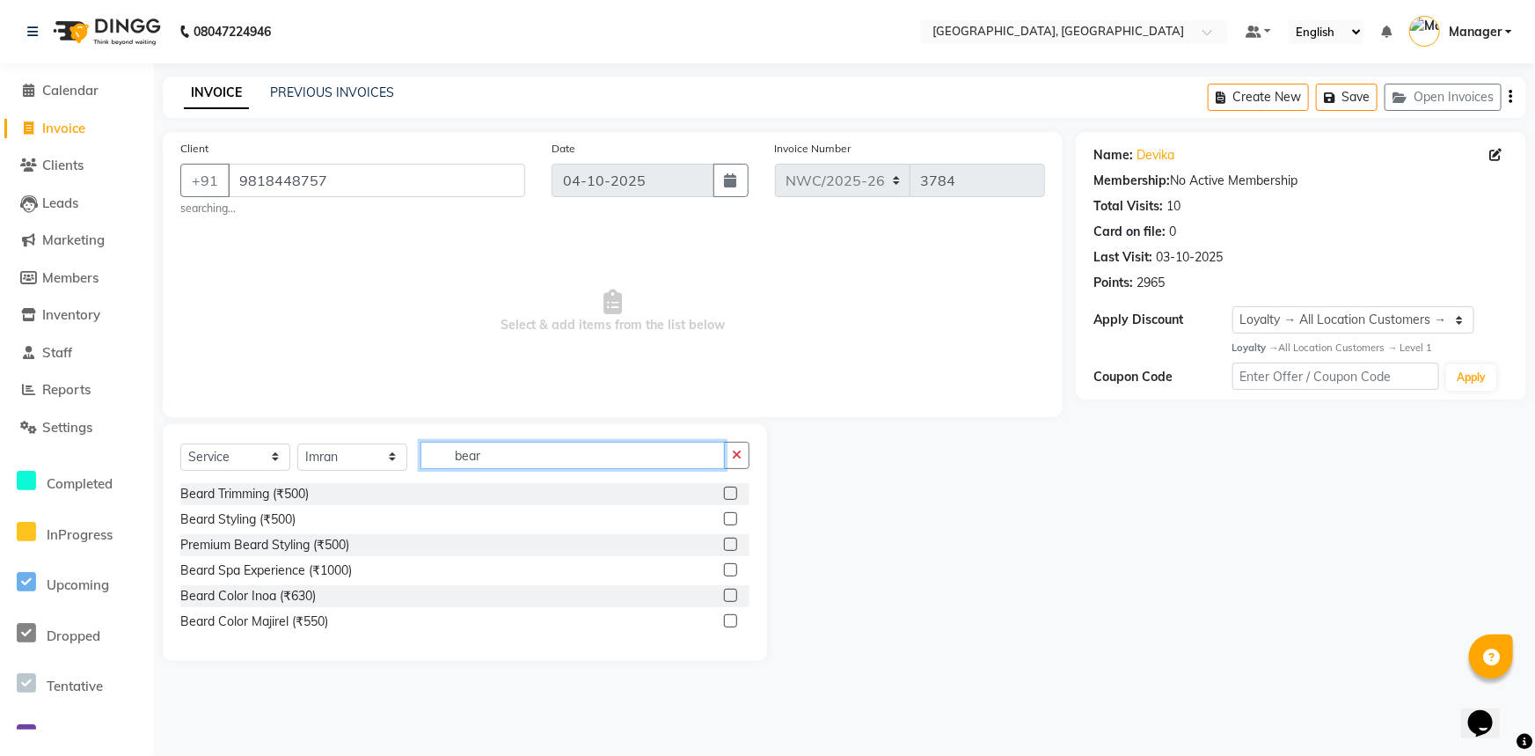
type input "bear"
click at [729, 487] on label at bounding box center [730, 493] width 13 height 13
click at [729, 488] on input "checkbox" at bounding box center [729, 493] width 11 height 11
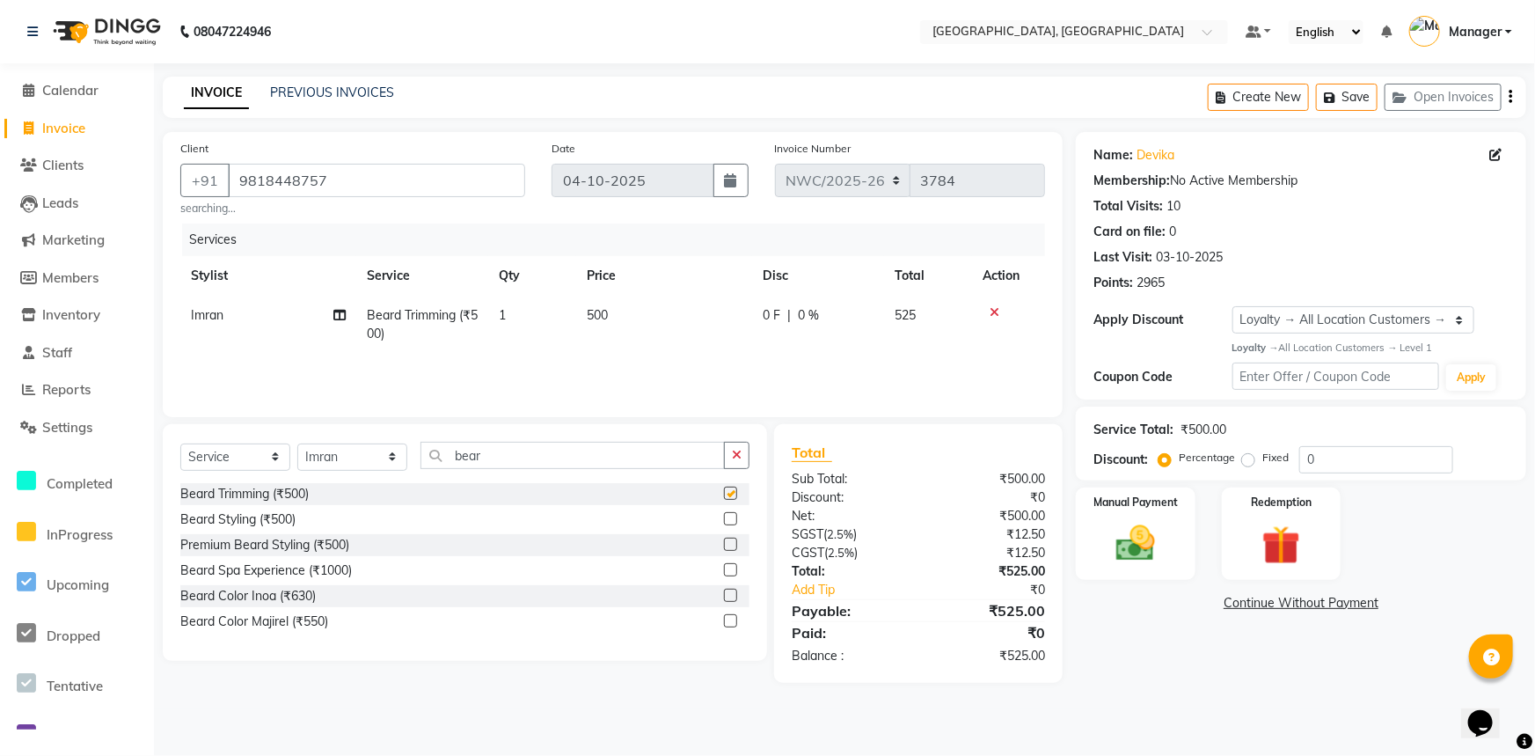
checkbox input "false"
click at [600, 320] on span "500" at bounding box center [597, 315] width 21 height 16
select select "84834"
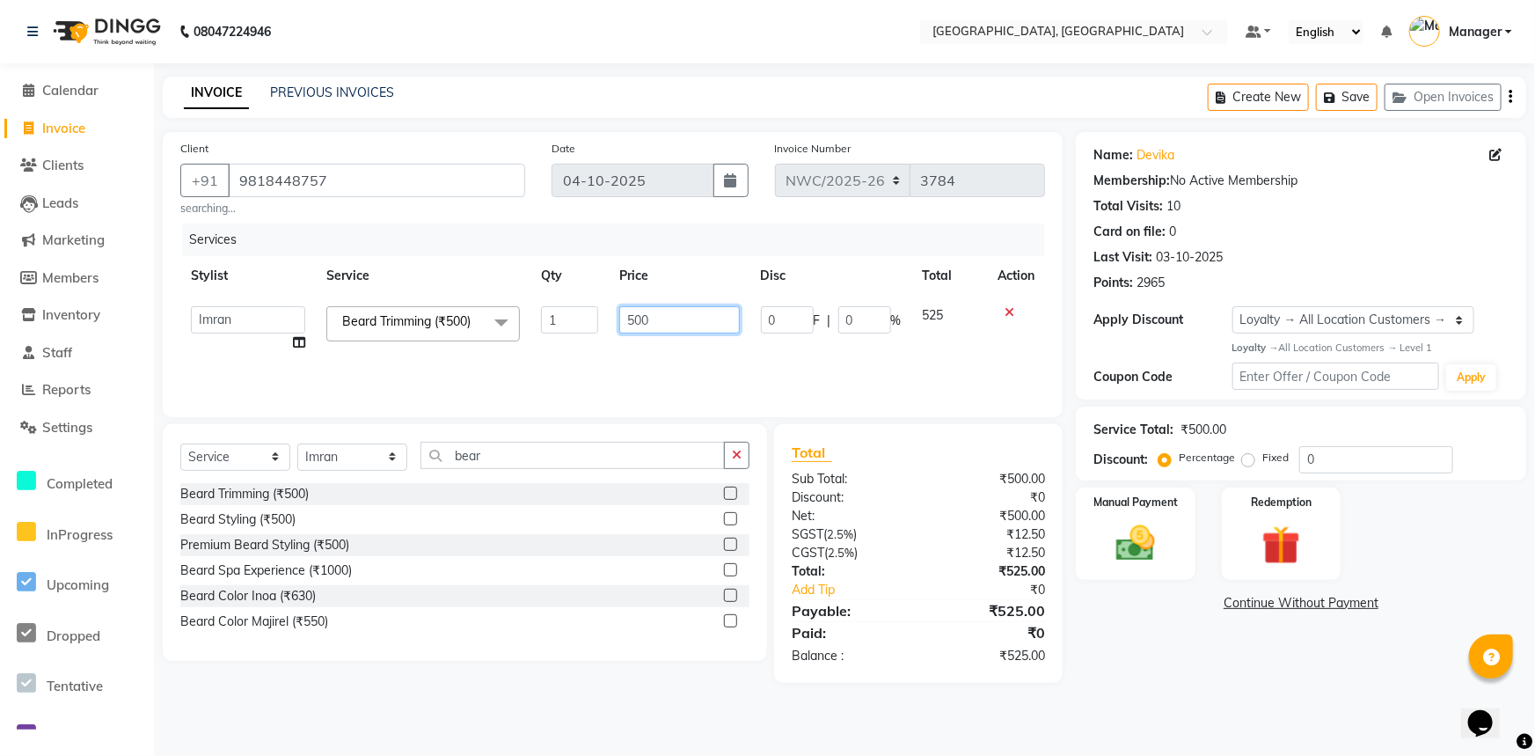
drag, startPoint x: 665, startPoint y: 310, endPoint x: 620, endPoint y: 375, distance: 79.1
click at [613, 368] on div "Services Stylist Service Qty Price Disc Total Action Aneeta Ankush-pdct Arshad_…" at bounding box center [612, 311] width 865 height 176
type input "350"
click at [620, 375] on div "Services Stylist Service Qty Price Disc Total Action Aneeta Ankush-pdct Arshad_…" at bounding box center [612, 311] width 865 height 176
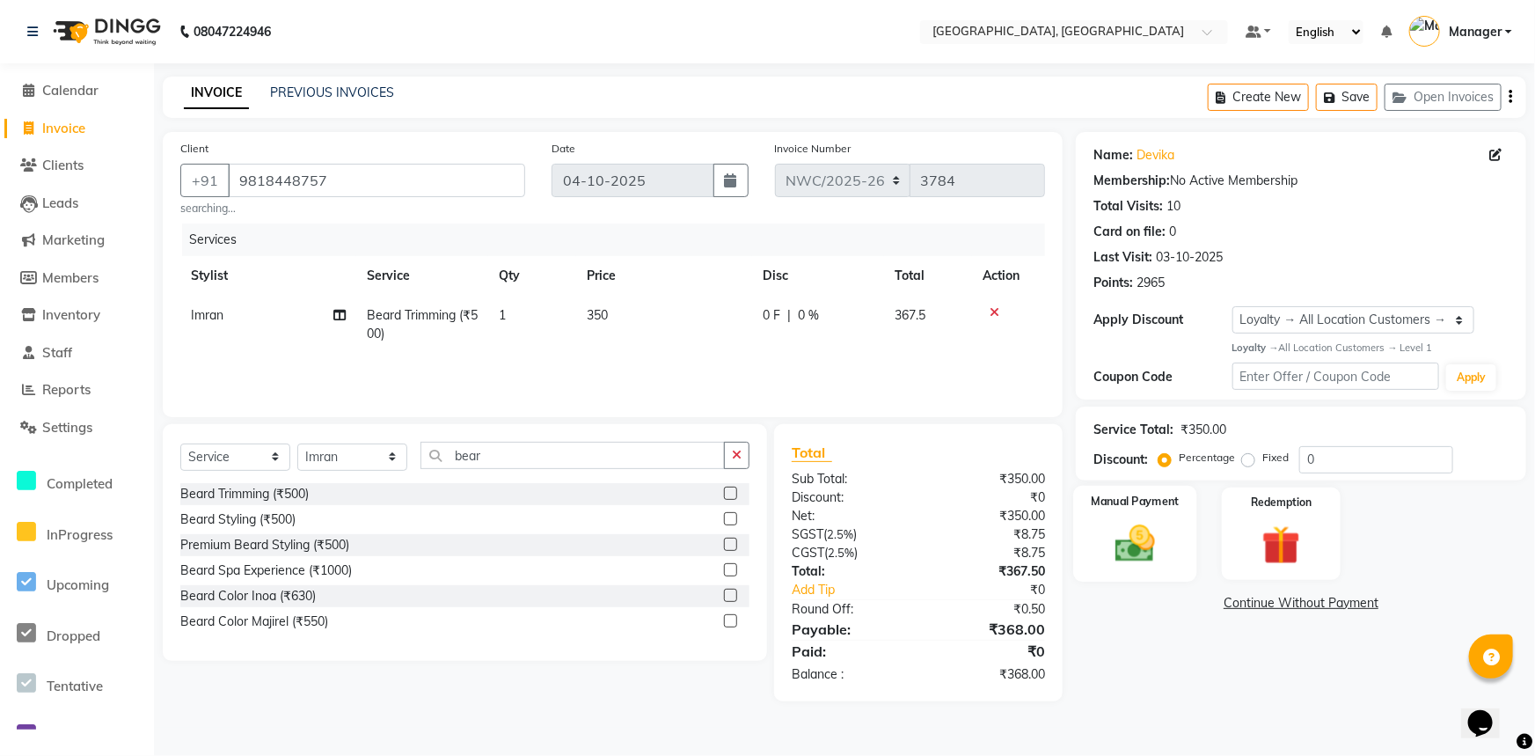
click at [1169, 555] on div "Manual Payment" at bounding box center [1136, 534] width 124 height 96
click at [1302, 604] on span "CARD" at bounding box center [1302, 604] width 38 height 20
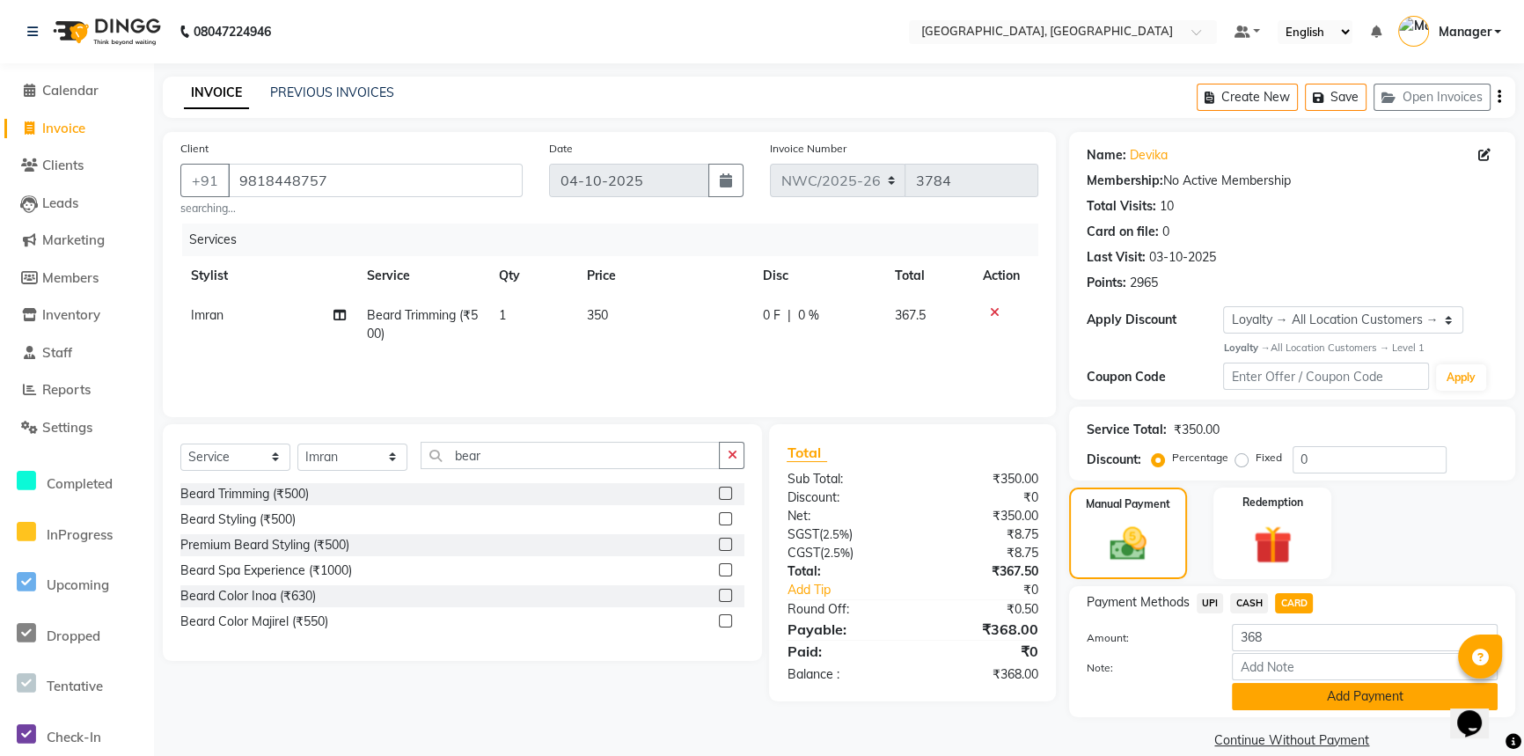
click at [1301, 683] on button "Add Payment" at bounding box center [1365, 696] width 266 height 27
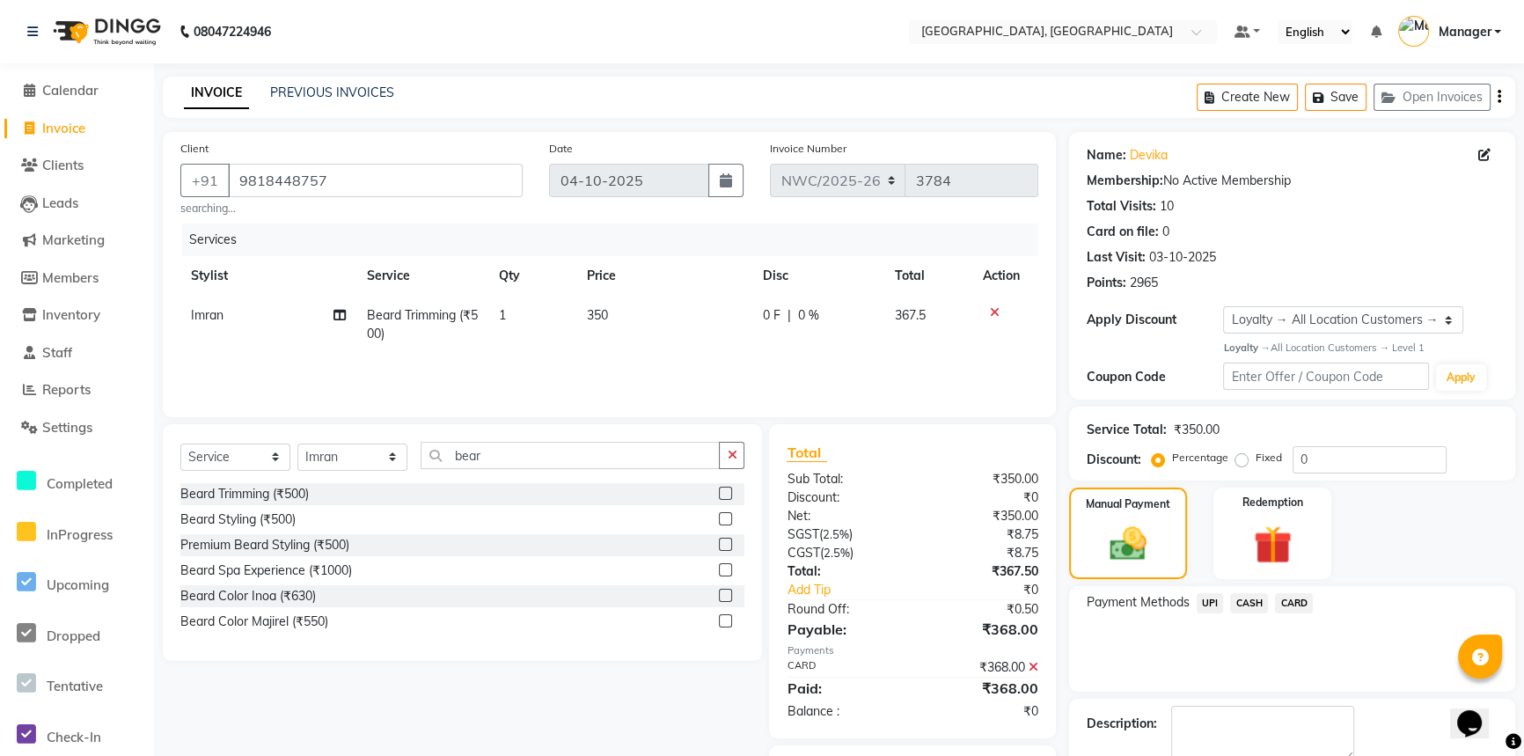
scroll to position [23, 0]
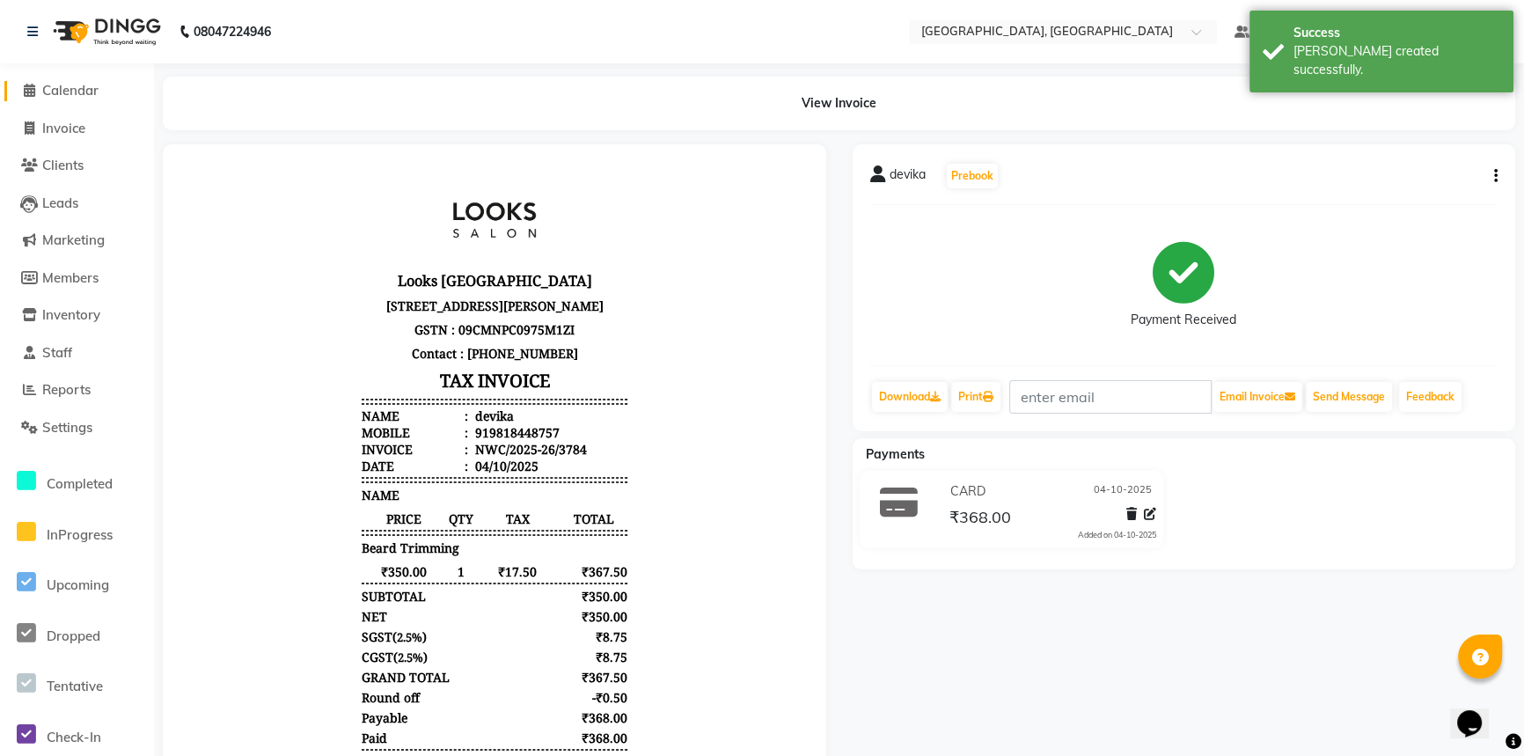
click at [70, 91] on span "Calendar" at bounding box center [70, 90] width 56 height 17
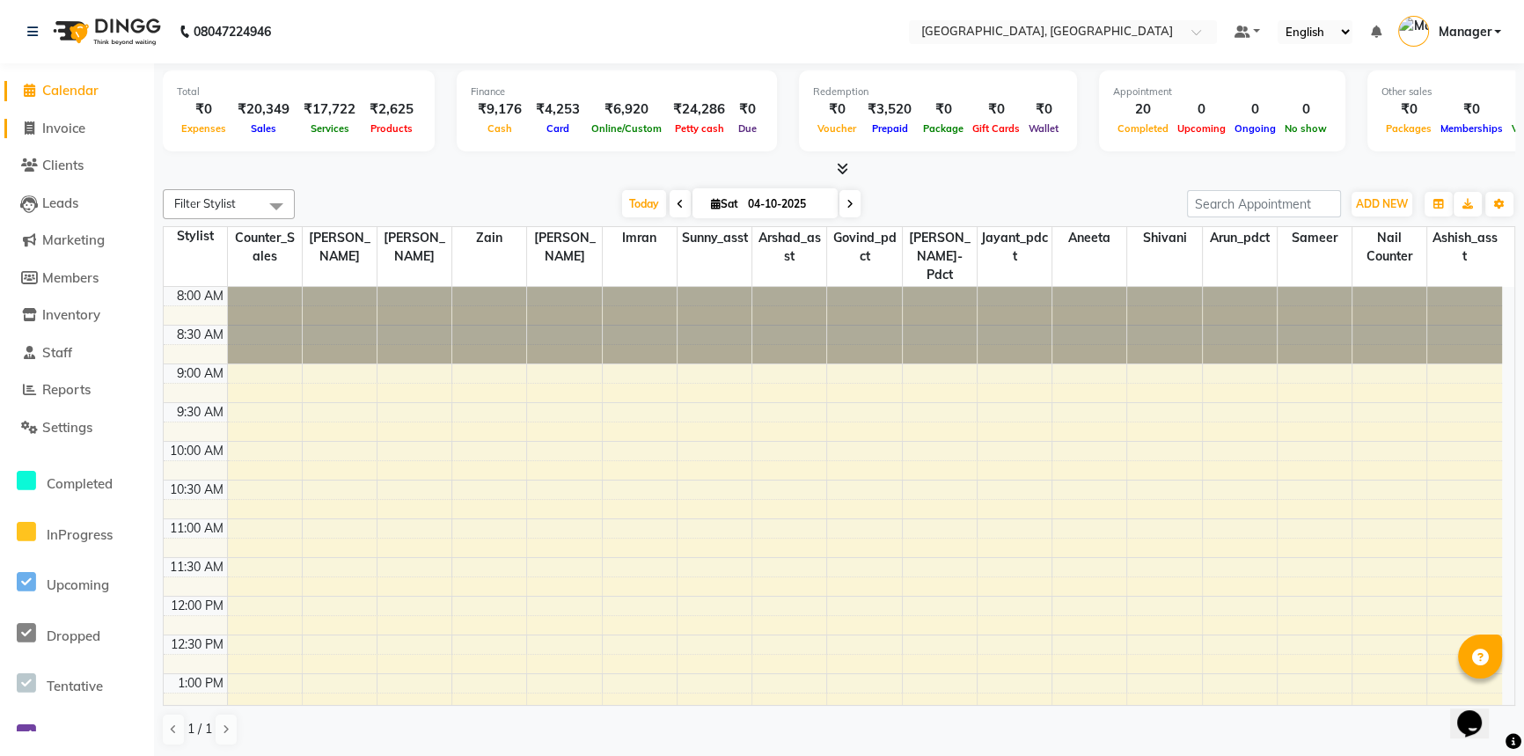
click at [45, 134] on span "Invoice" at bounding box center [63, 128] width 43 height 17
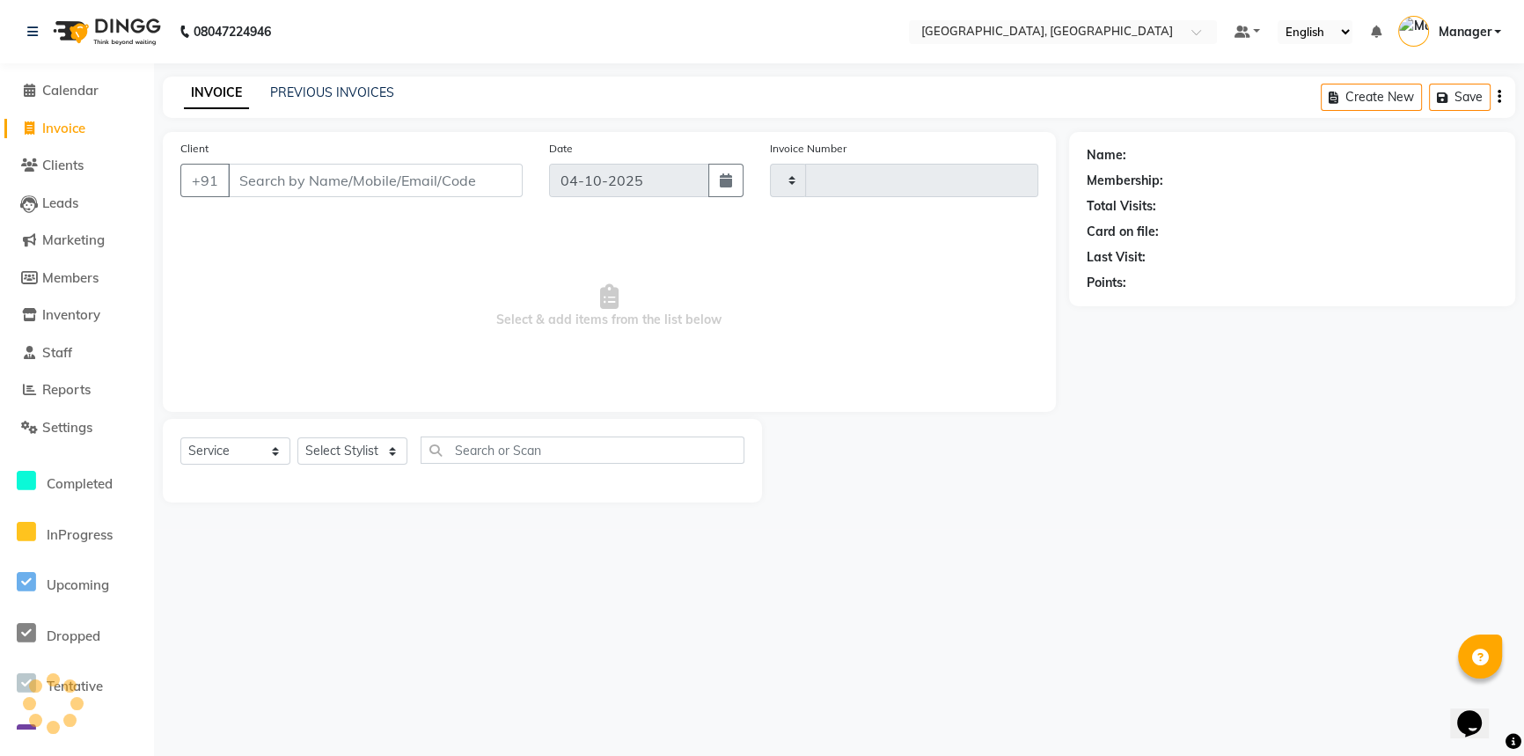
click at [76, 123] on span "Invoice" at bounding box center [63, 128] width 43 height 17
select select "service"
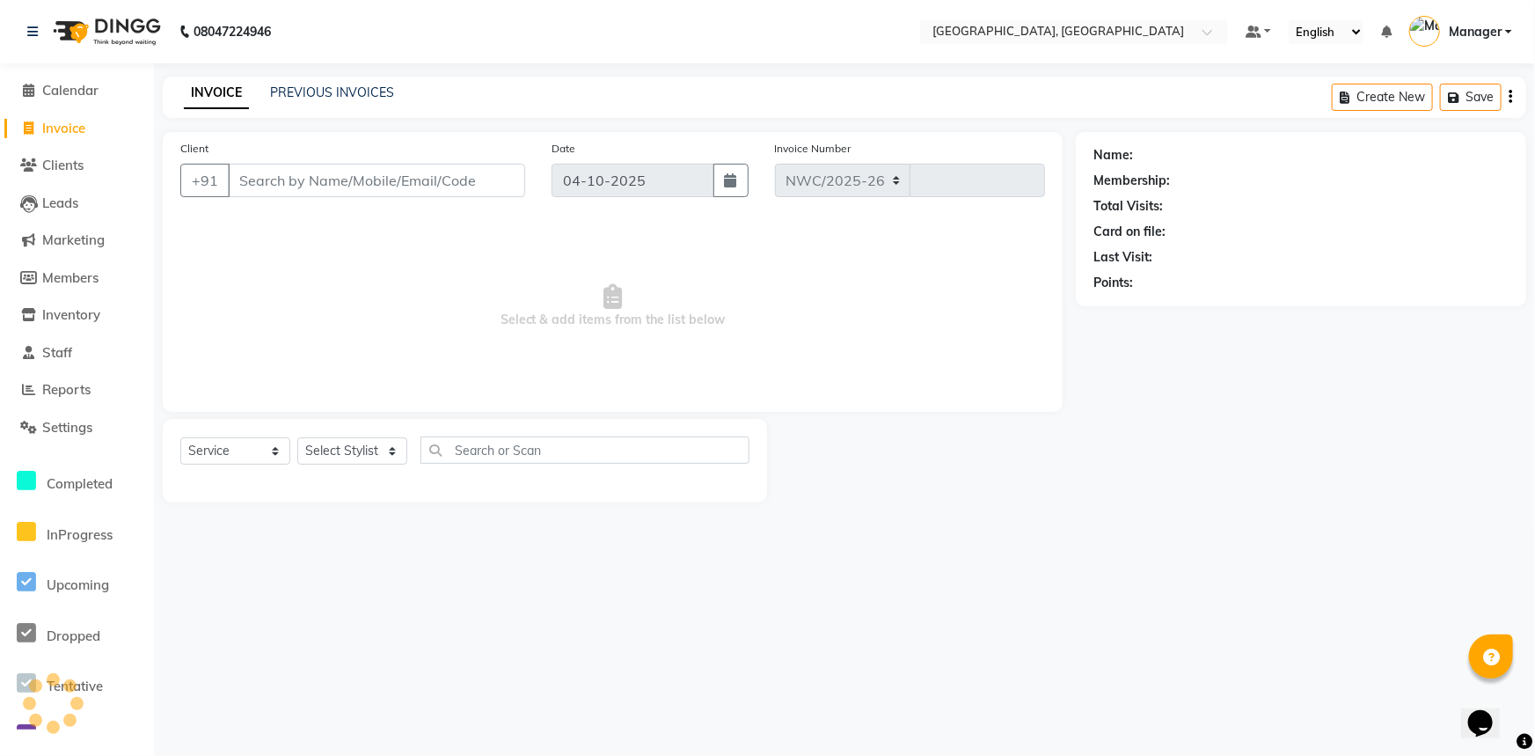
select select "8574"
type input "3785"
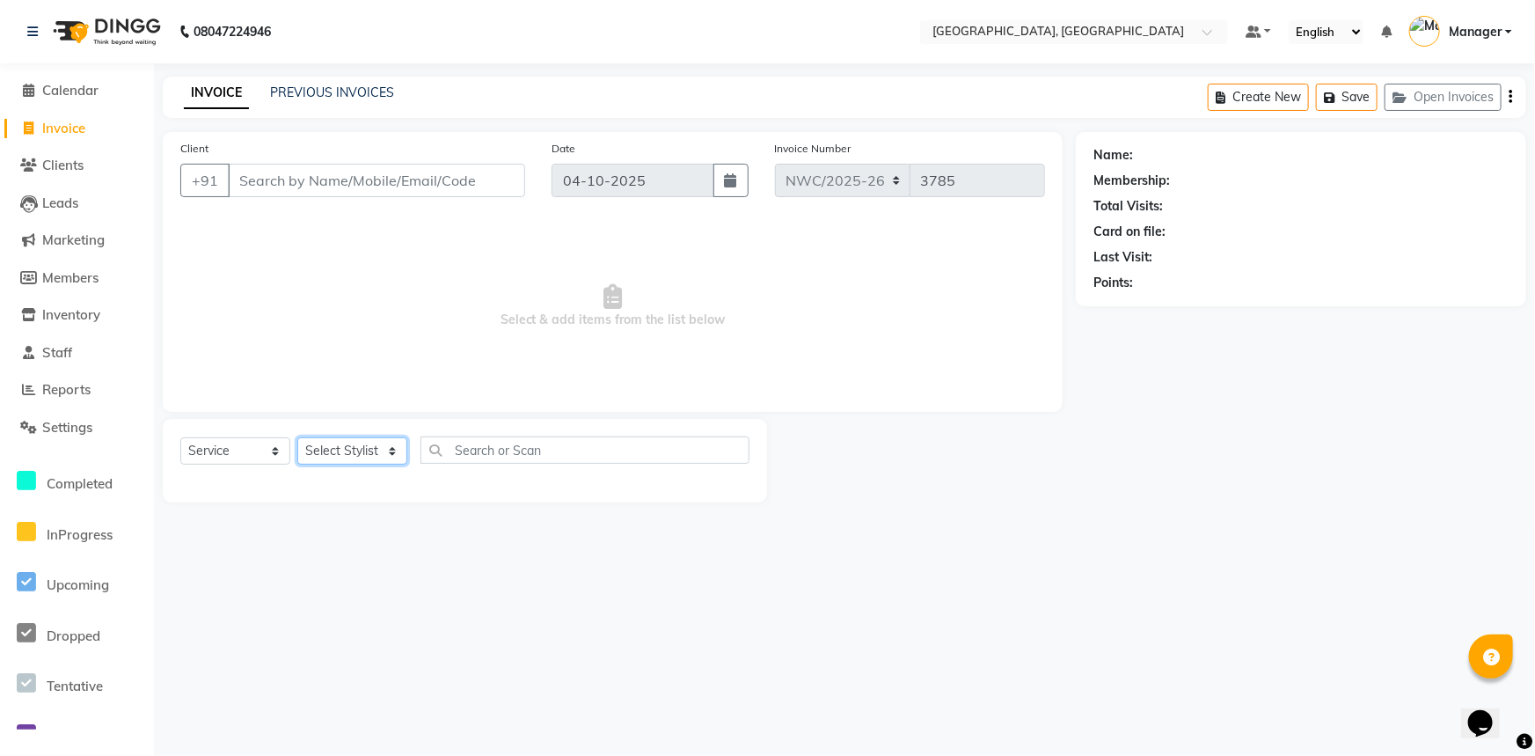
click at [374, 455] on select "Select Stylist [PERSON_NAME]-pdct Arshad_asst Arun_pdct Ashish_asst Counter_Sal…" at bounding box center [352, 450] width 110 height 27
click at [568, 283] on span "Select & add items from the list below" at bounding box center [612, 306] width 865 height 176
click at [475, 183] on input "Client" at bounding box center [376, 180] width 297 height 33
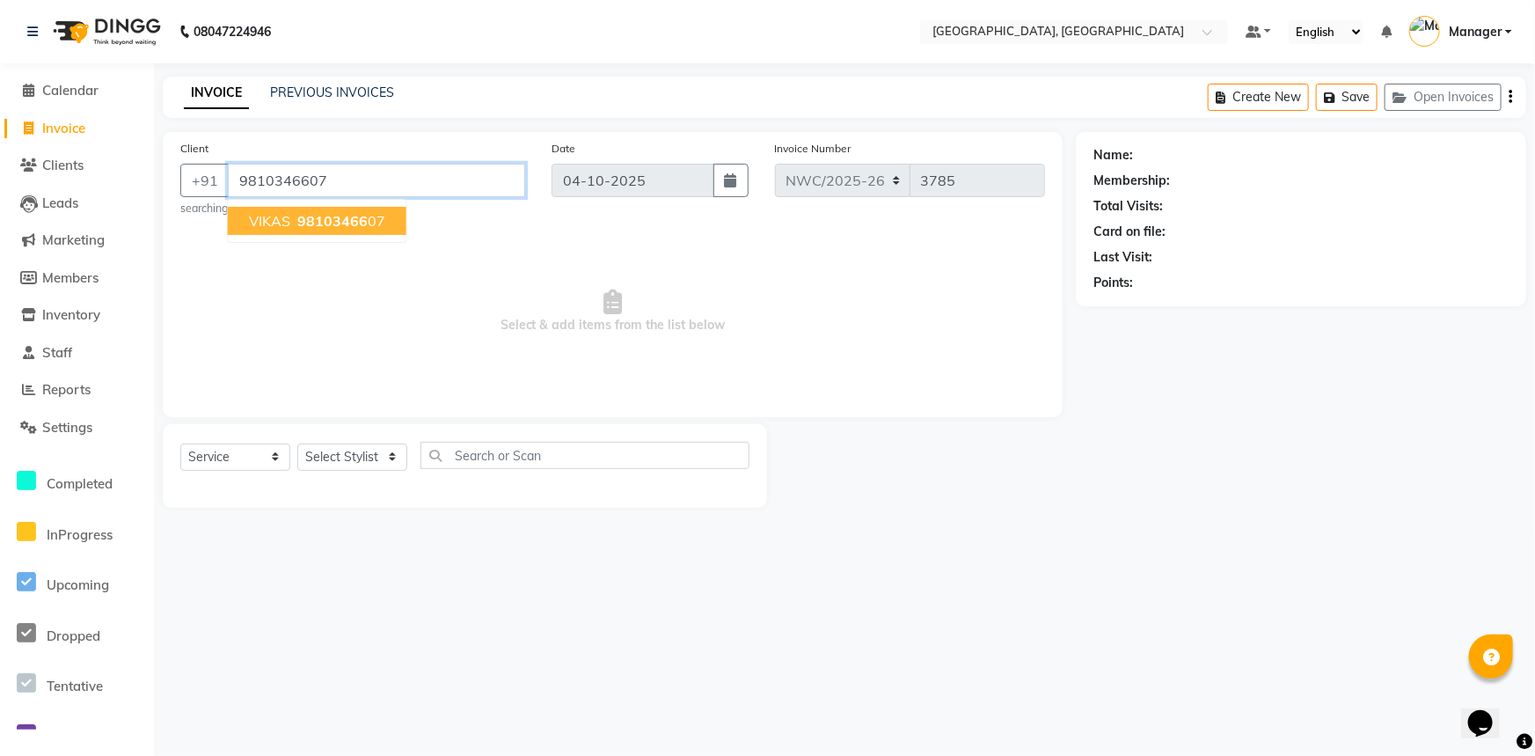
type input "9810346607"
select select "1: Object"
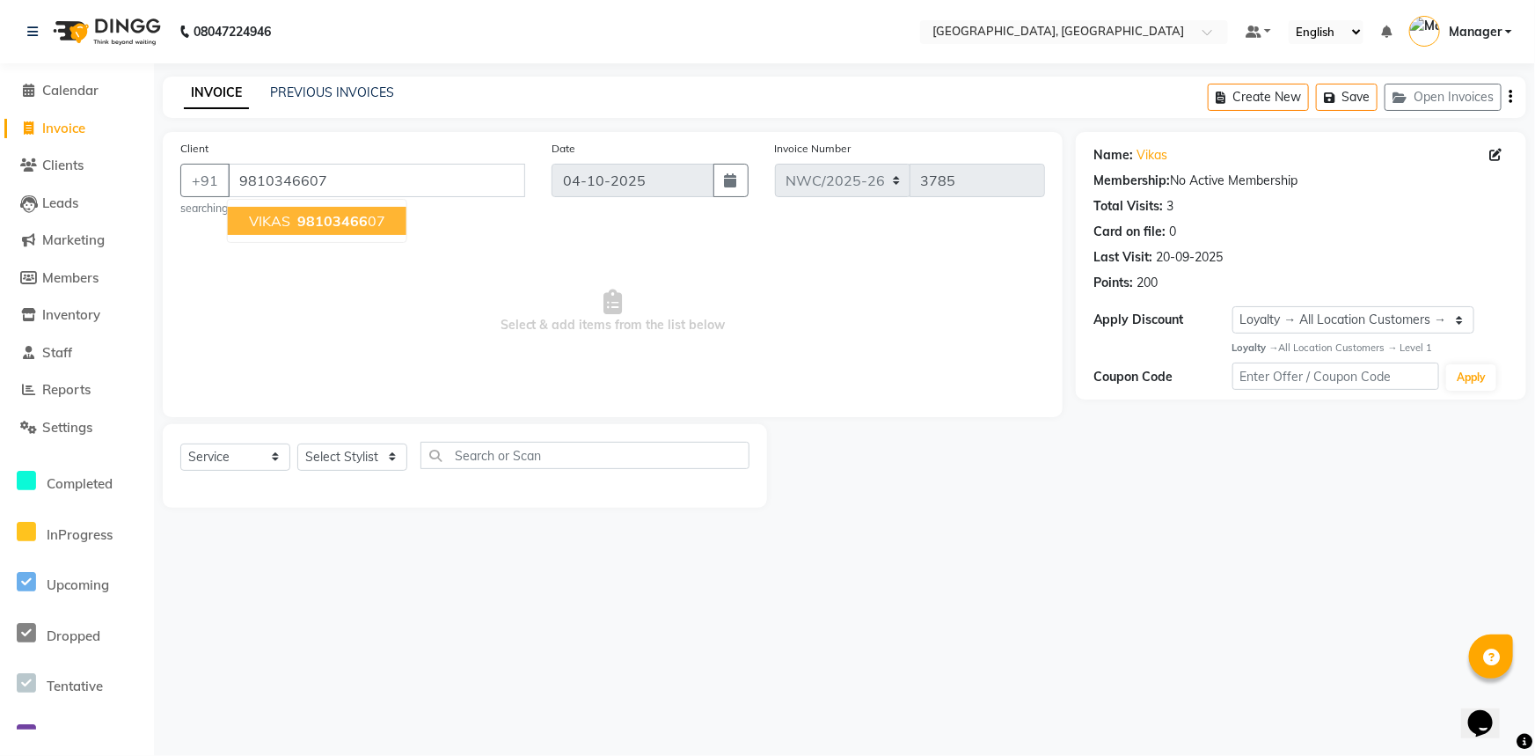
click at [348, 221] on span "98103466" at bounding box center [332, 221] width 70 height 18
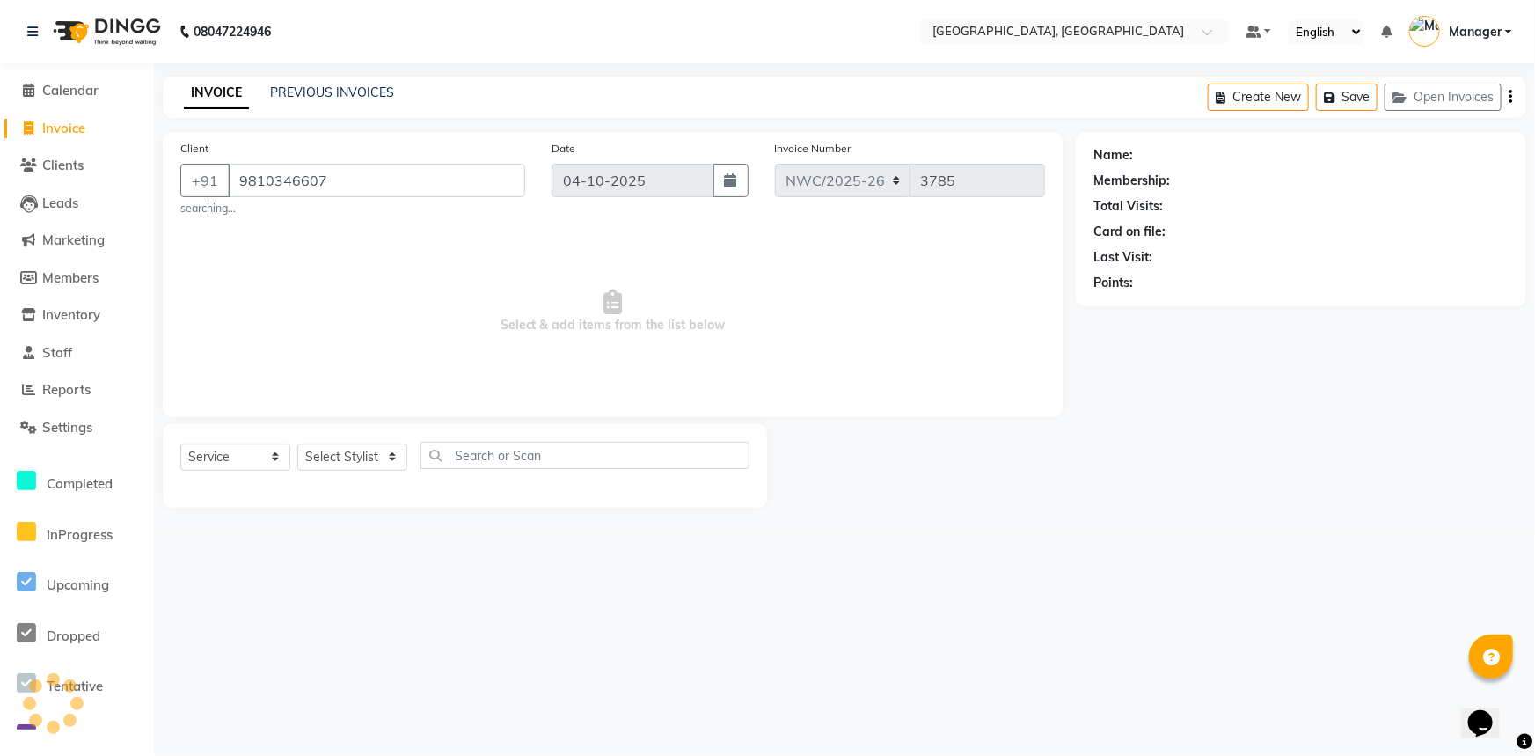
click at [388, 283] on span "Select & add items from the list below" at bounding box center [612, 311] width 865 height 176
select select "1: Object"
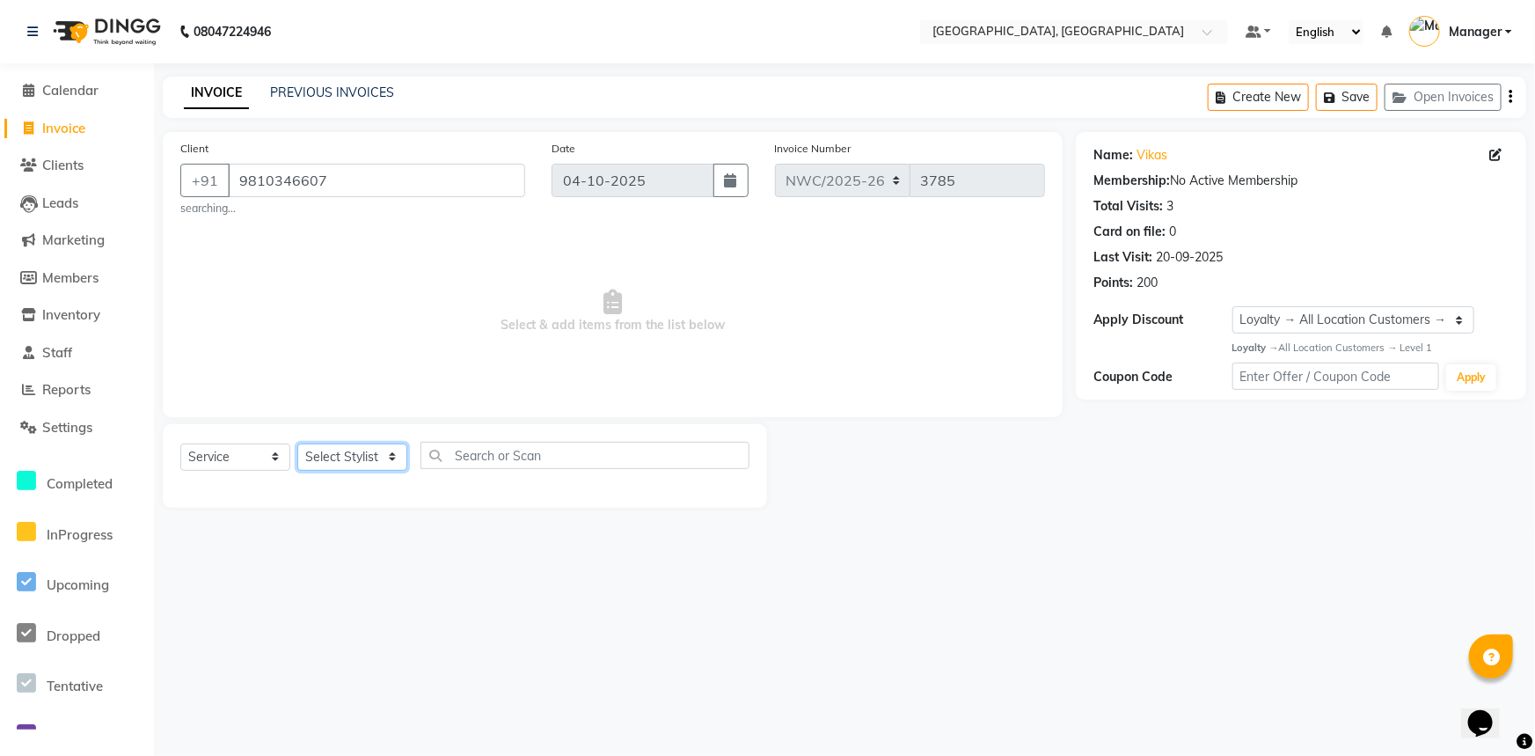
drag, startPoint x: 385, startPoint y: 462, endPoint x: 344, endPoint y: 443, distance: 45.3
click at [385, 462] on select "Select Stylist [PERSON_NAME]-pdct Arshad_asst Arun_pdct Ashish_asst Counter_Sal…" at bounding box center [352, 456] width 110 height 27
select select "84838"
click at [297, 443] on select "Select Stylist [PERSON_NAME]-pdct Arshad_asst Arun_pdct Ashish_asst Counter_Sal…" at bounding box center [352, 456] width 110 height 27
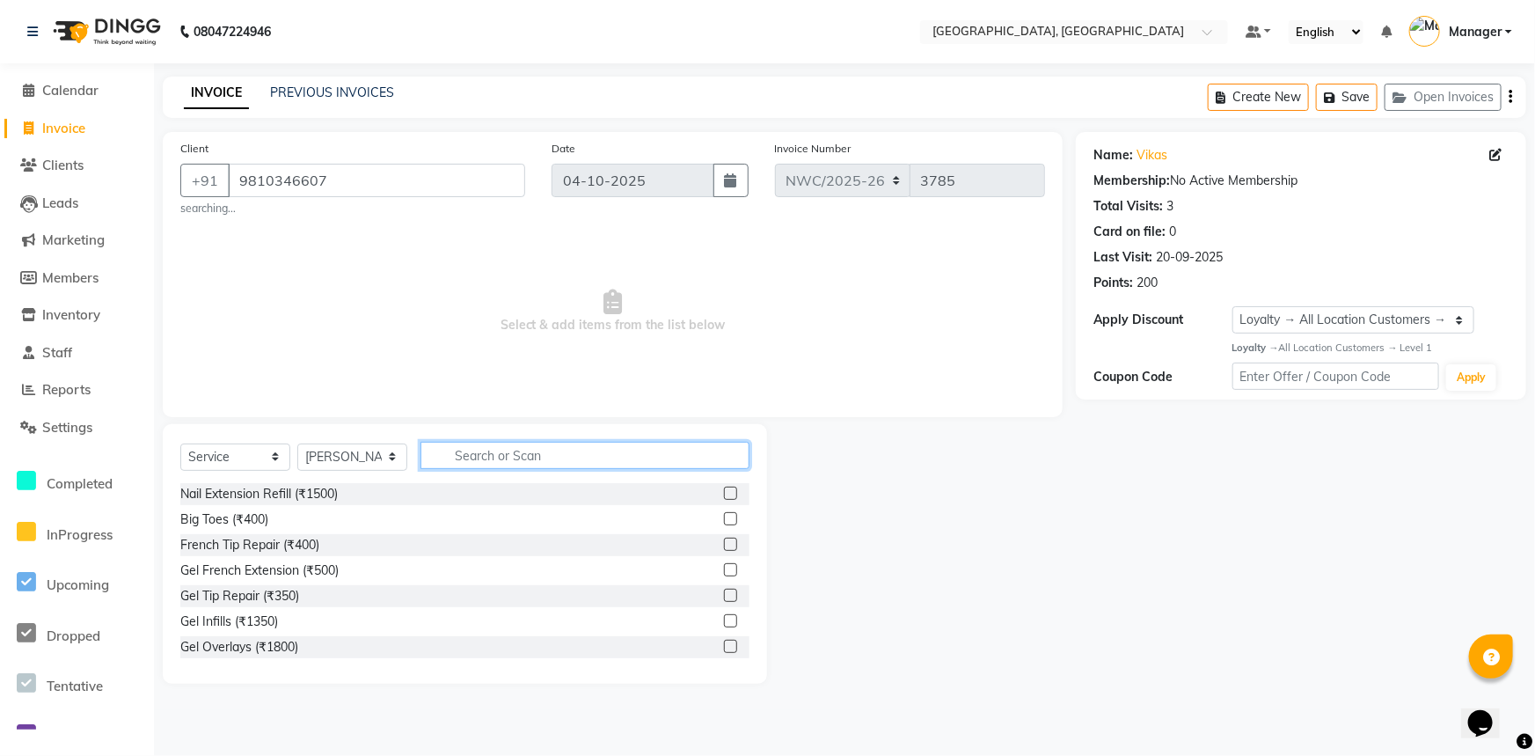
click at [522, 450] on input "text" at bounding box center [585, 455] width 329 height 27
type input "wash"
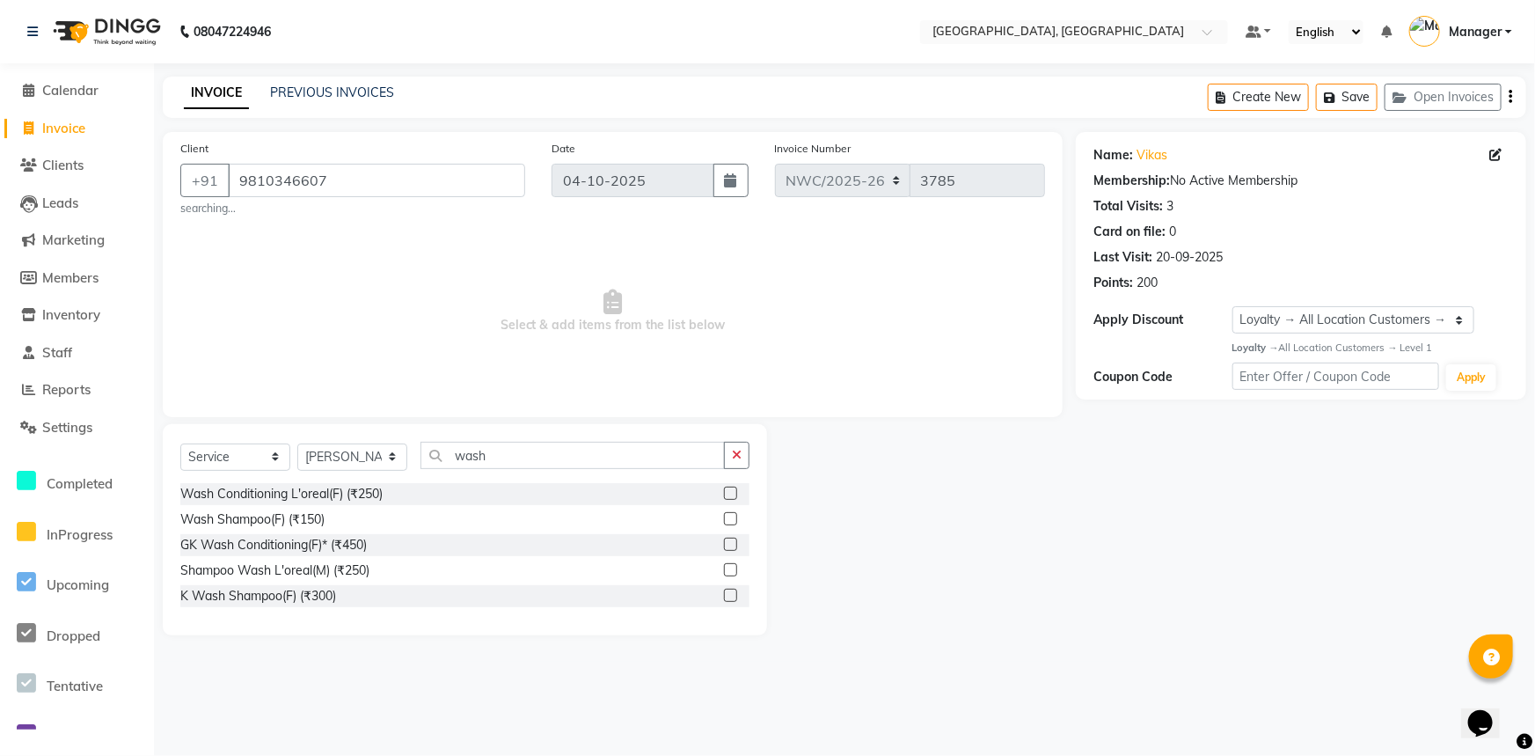
click at [730, 597] on label at bounding box center [730, 595] width 13 height 13
click at [730, 597] on input "checkbox" at bounding box center [729, 595] width 11 height 11
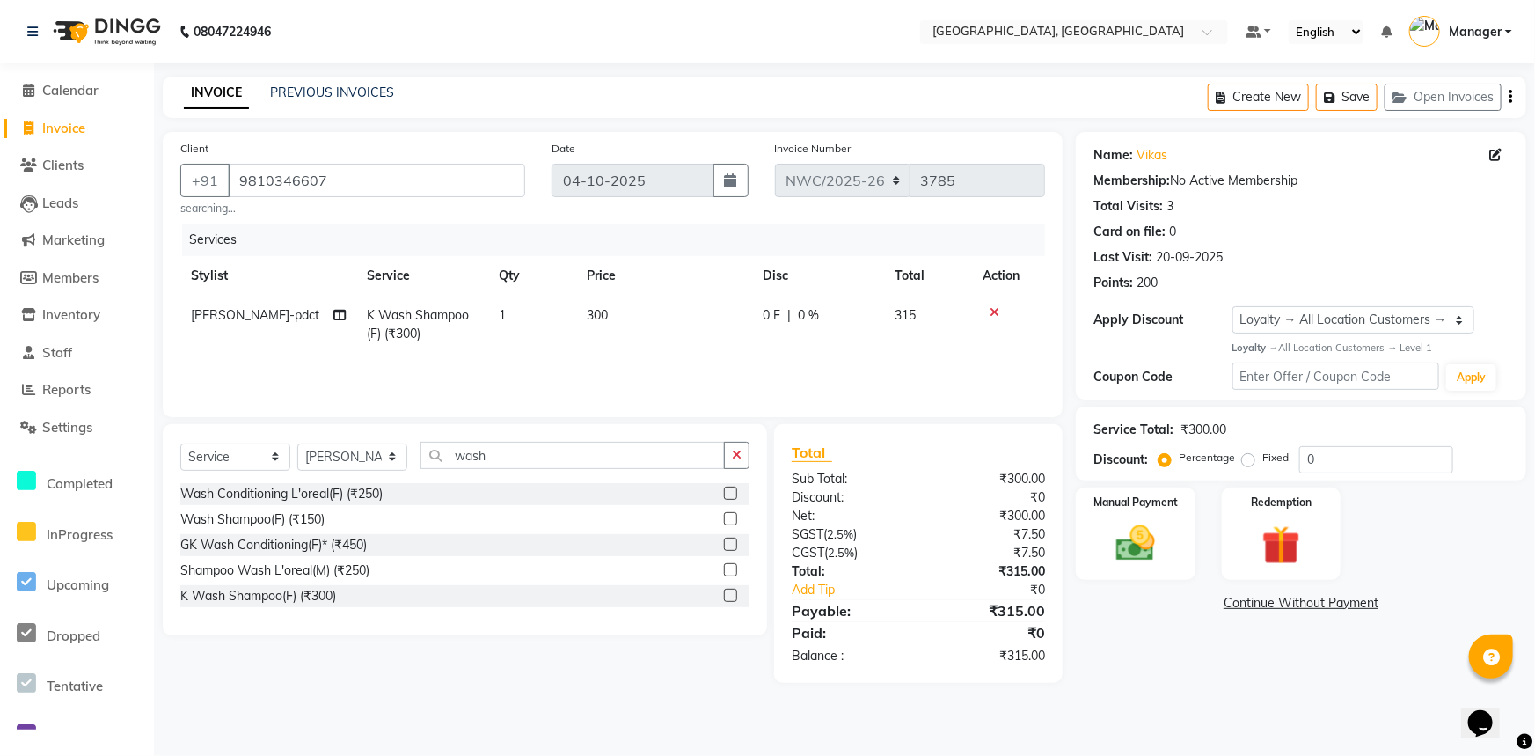
click at [660, 338] on td "300" at bounding box center [664, 325] width 176 height 58
checkbox input "false"
select select "84838"
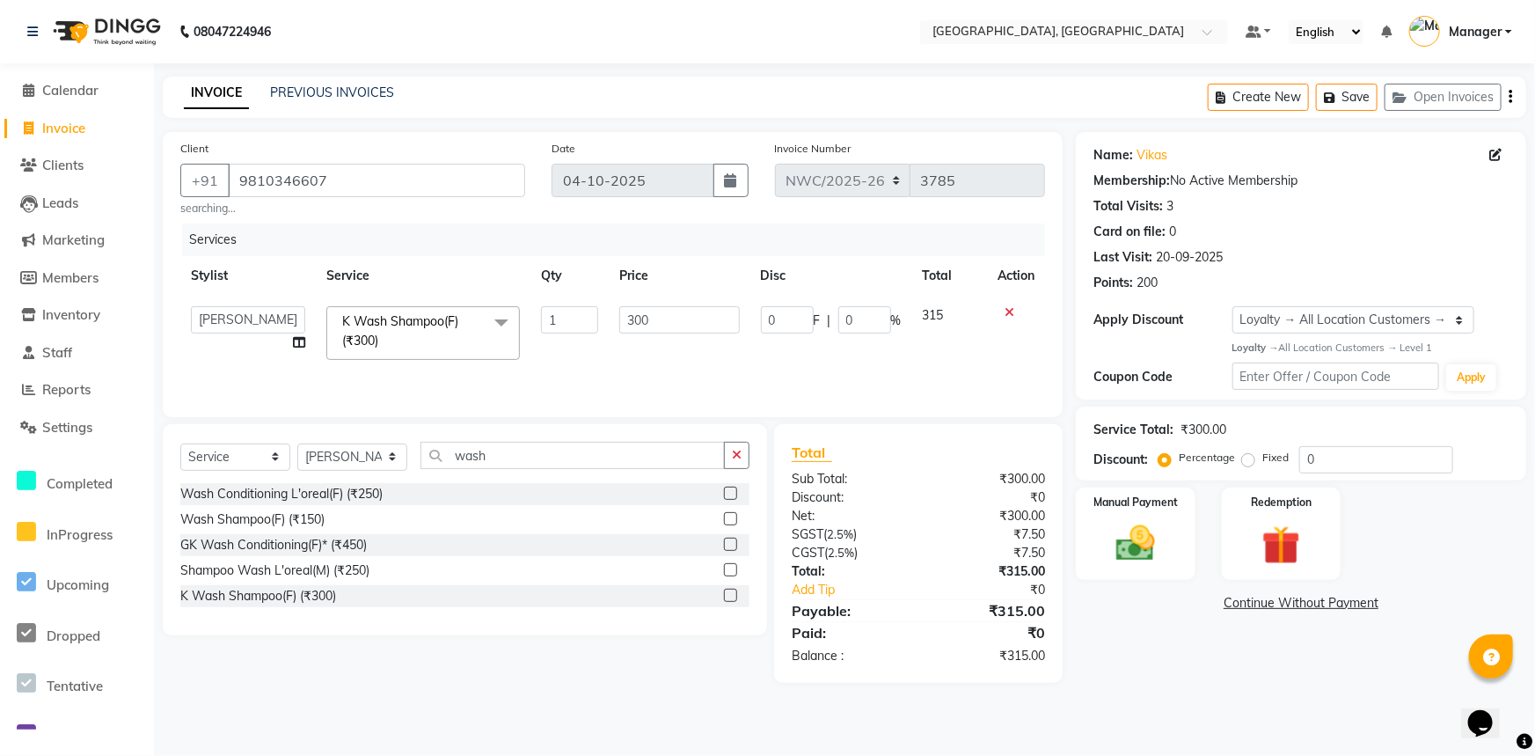
click at [663, 317] on input "300" at bounding box center [679, 319] width 120 height 27
click at [638, 325] on input "300" at bounding box center [679, 319] width 120 height 27
type input "600"
click at [636, 348] on td "600" at bounding box center [679, 333] width 141 height 75
select select "84838"
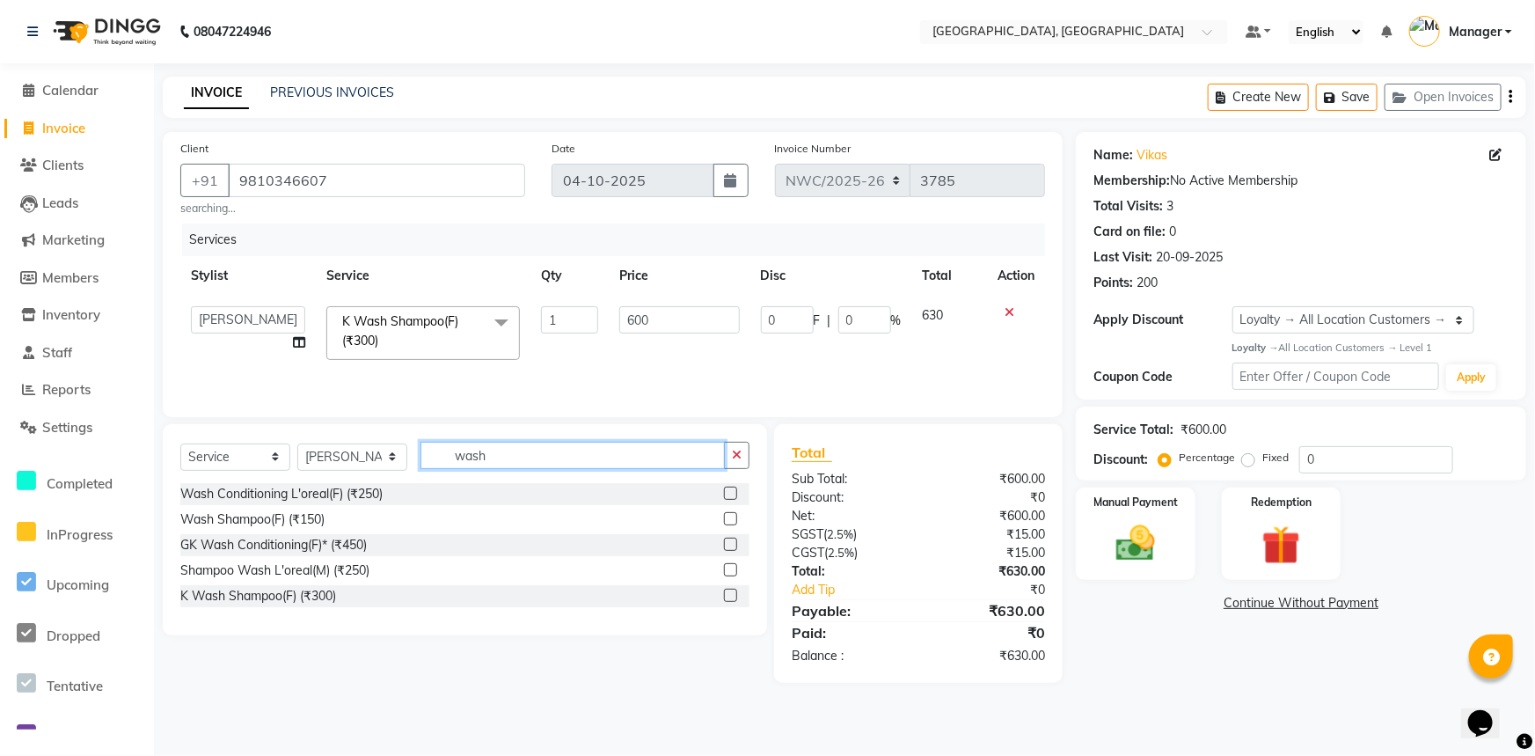
drag, startPoint x: 494, startPoint y: 472, endPoint x: 436, endPoint y: 472, distance: 59.0
click at [458, 479] on div "Select Service Product Membership Package Voucher Prepaid Gift Card Select Styl…" at bounding box center [464, 462] width 569 height 41
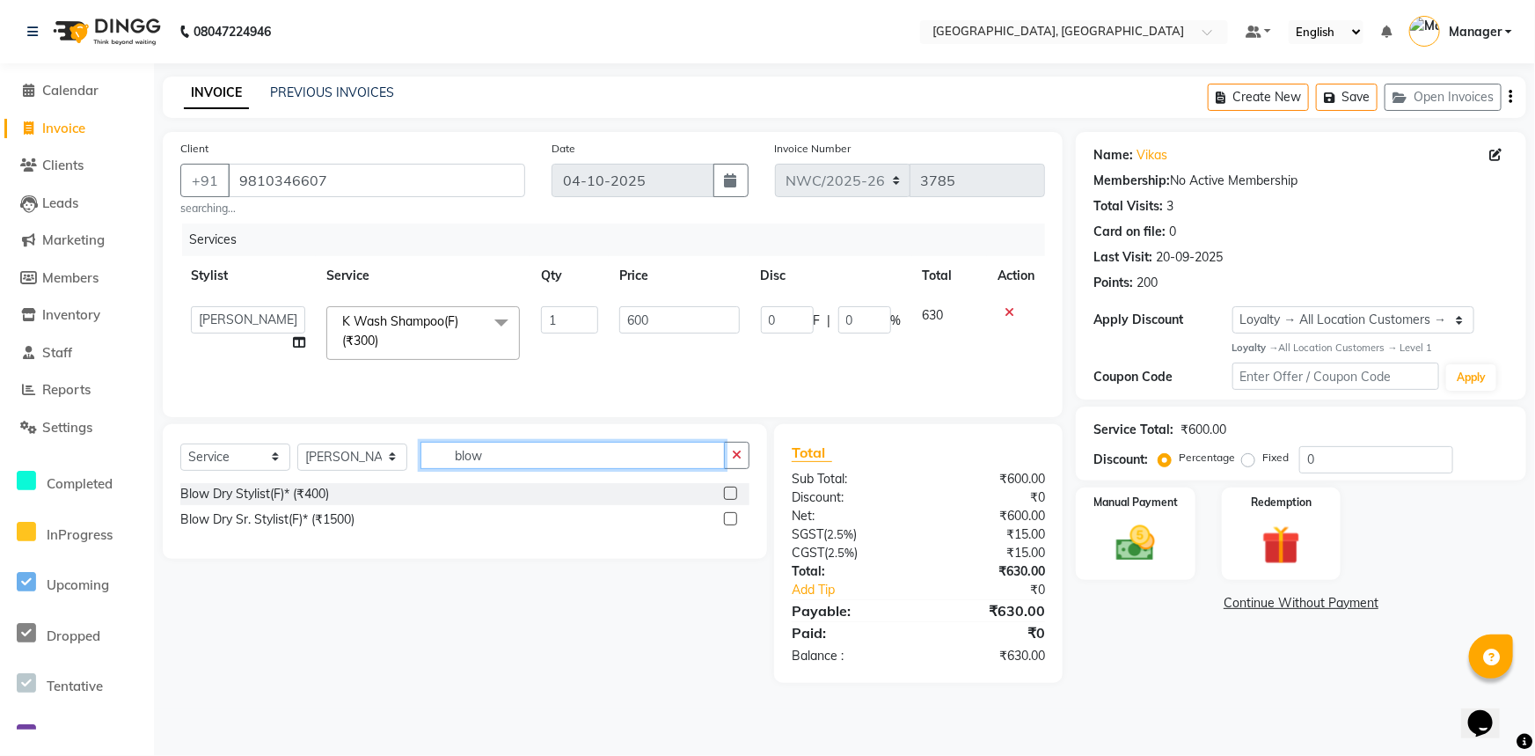
type input "blow"
click at [729, 493] on label at bounding box center [730, 493] width 13 height 13
click at [729, 493] on input "checkbox" at bounding box center [729, 493] width 11 height 11
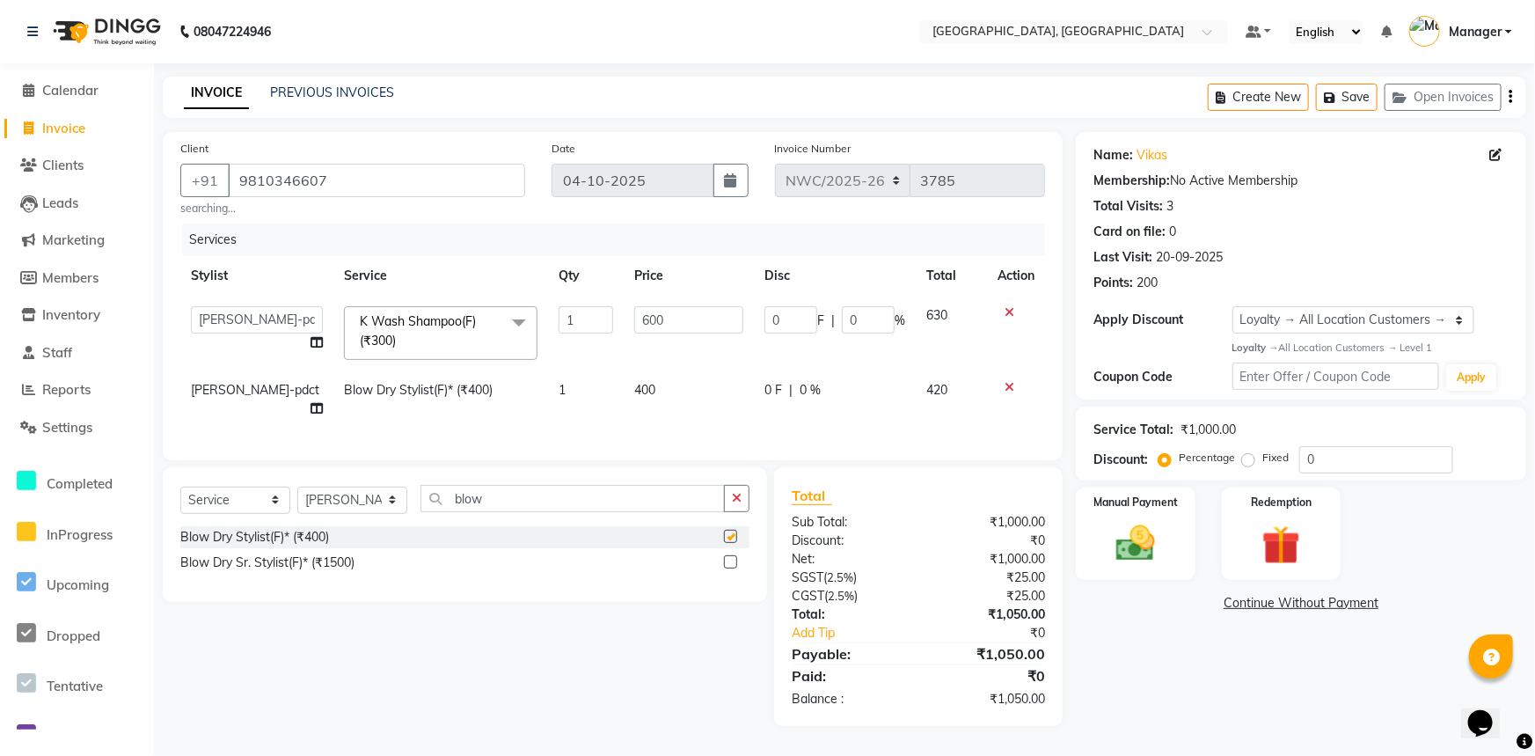
click at [661, 386] on td "400" at bounding box center [689, 399] width 130 height 58
checkbox input "false"
select select "84838"
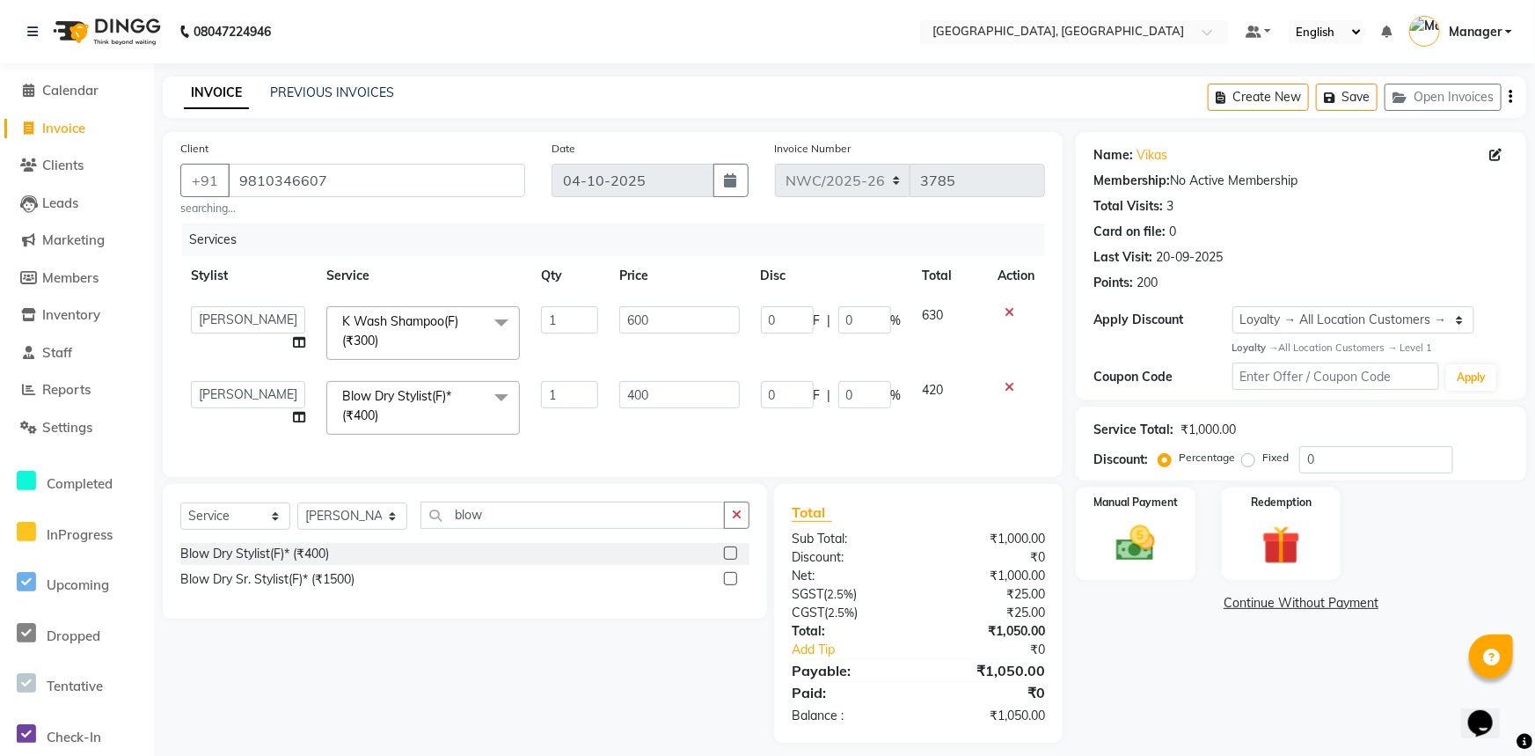
click at [643, 386] on input "400" at bounding box center [679, 394] width 120 height 27
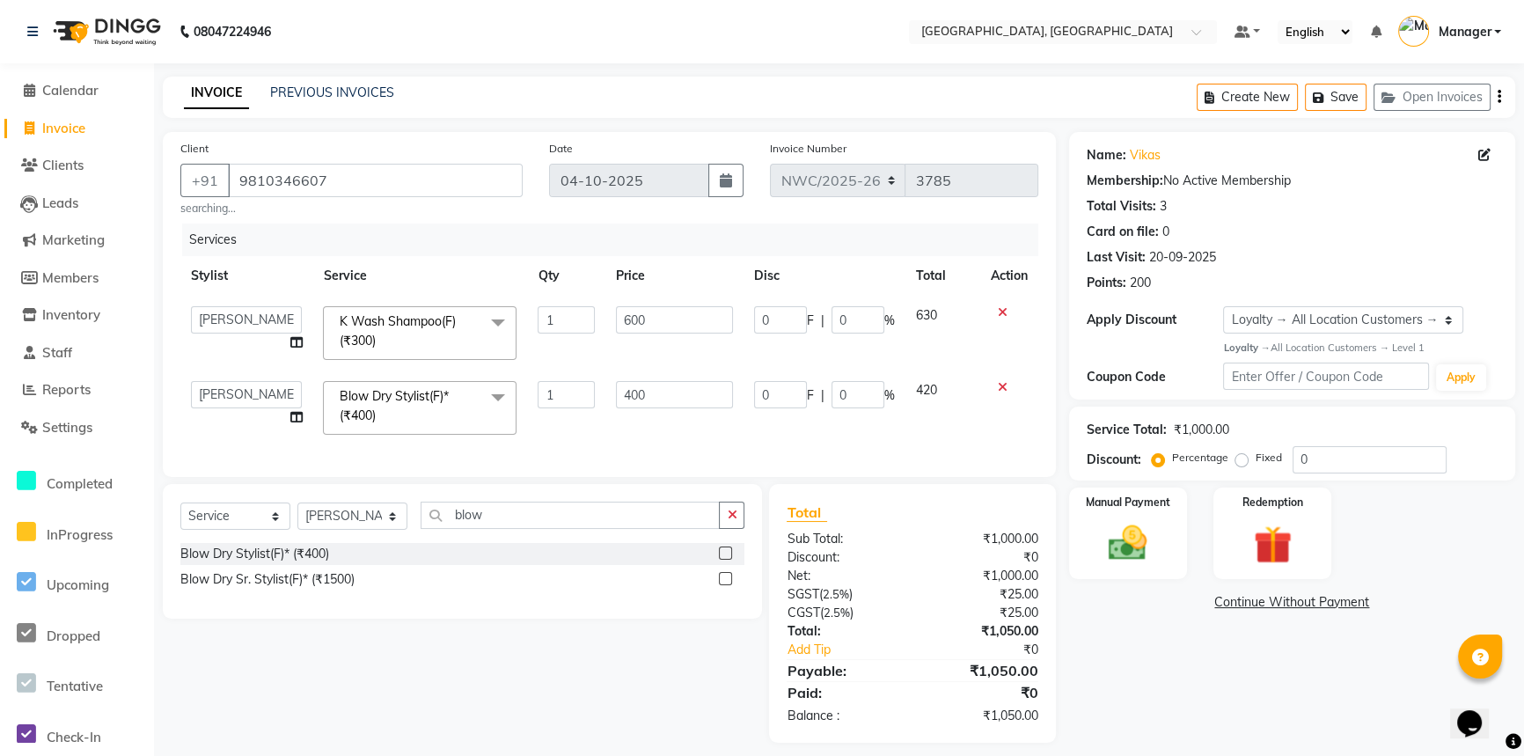
click at [636, 391] on input "400" at bounding box center [674, 394] width 117 height 27
type input "800"
click at [810, 438] on div "Client +91 9810346607 searching... Date 04-10-2025 Invoice Number NWC/2025-26 V…" at bounding box center [609, 304] width 893 height 345
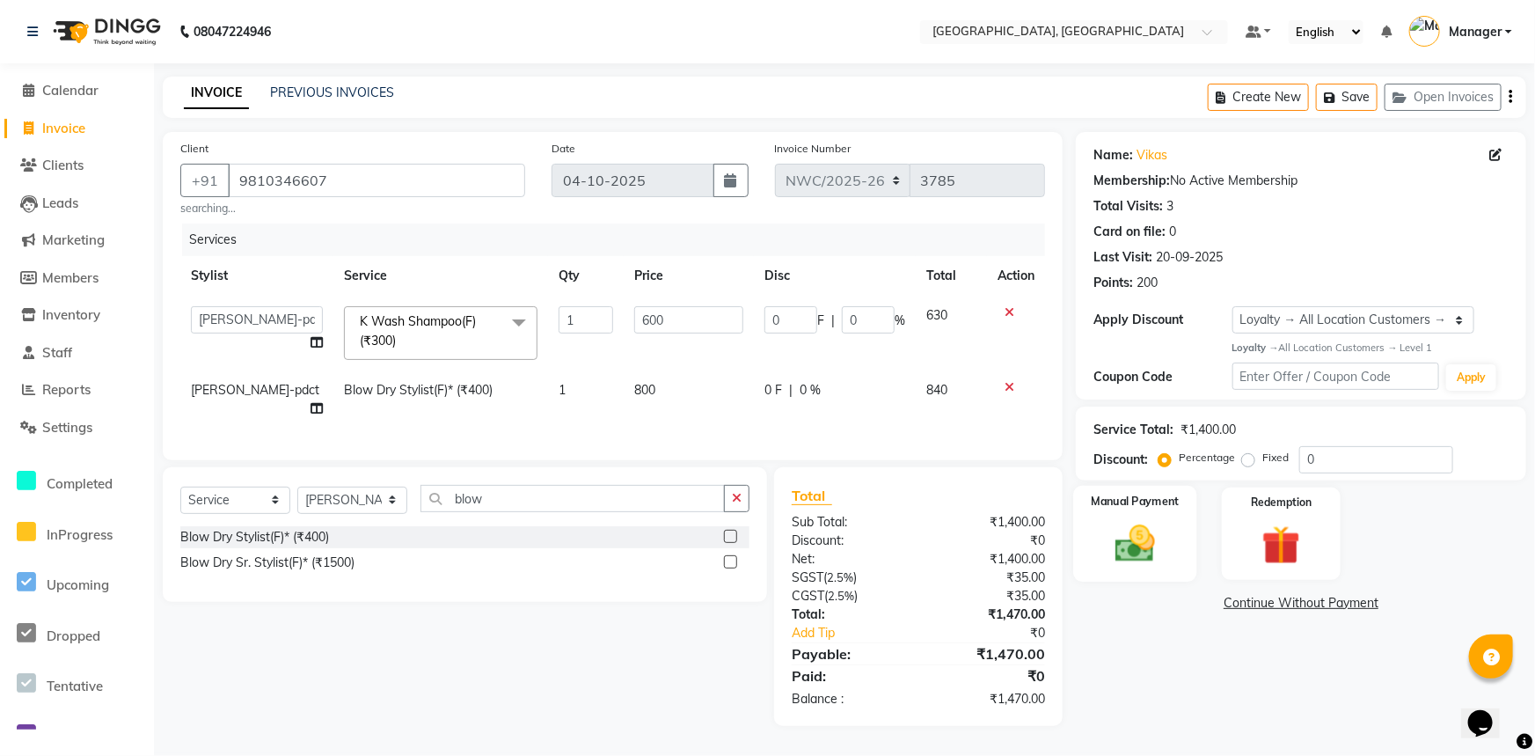
click at [1175, 552] on div "Manual Payment" at bounding box center [1136, 534] width 124 height 96
click at [1270, 602] on span "CASH" at bounding box center [1257, 604] width 38 height 20
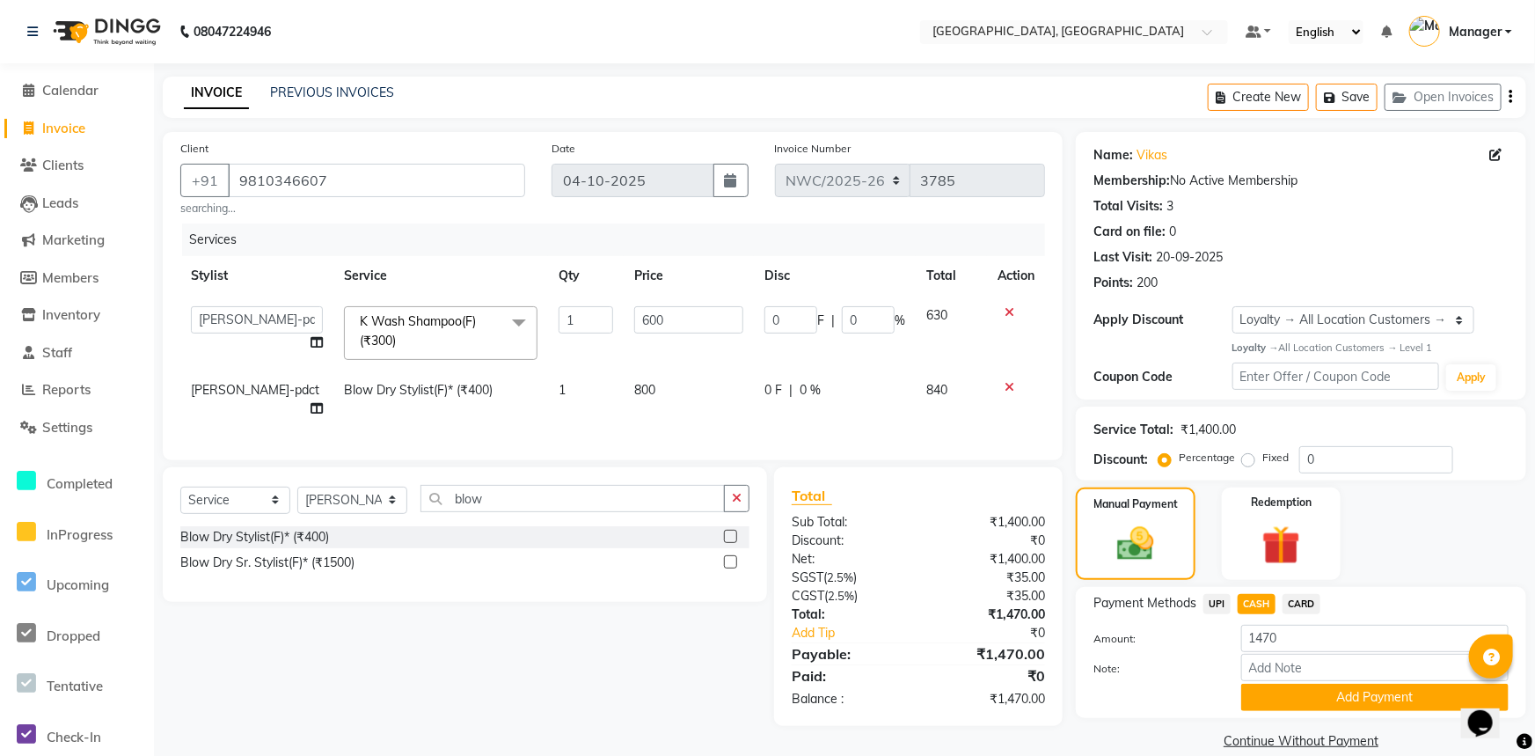
click at [1270, 684] on button "Add Payment" at bounding box center [1374, 697] width 267 height 27
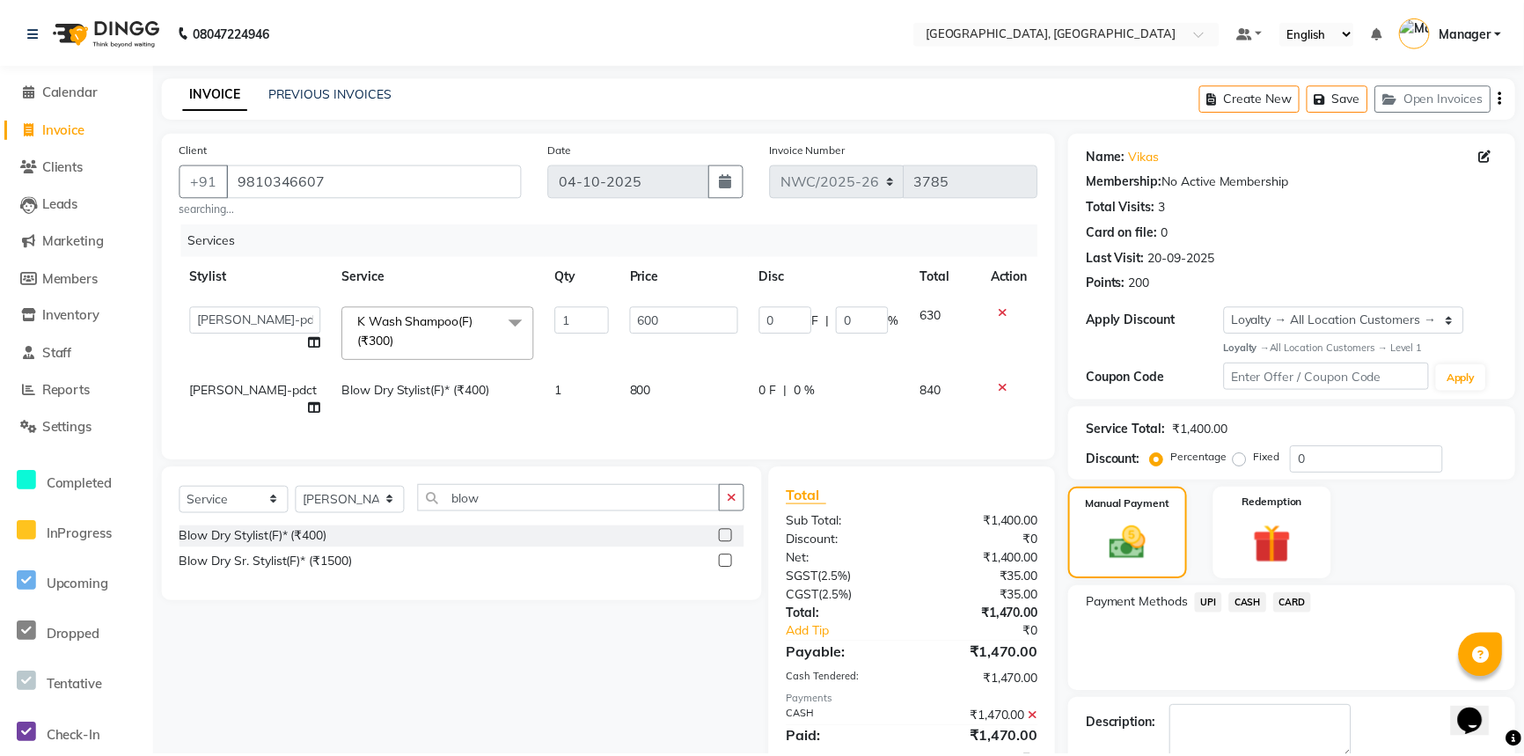
scroll to position [141, 0]
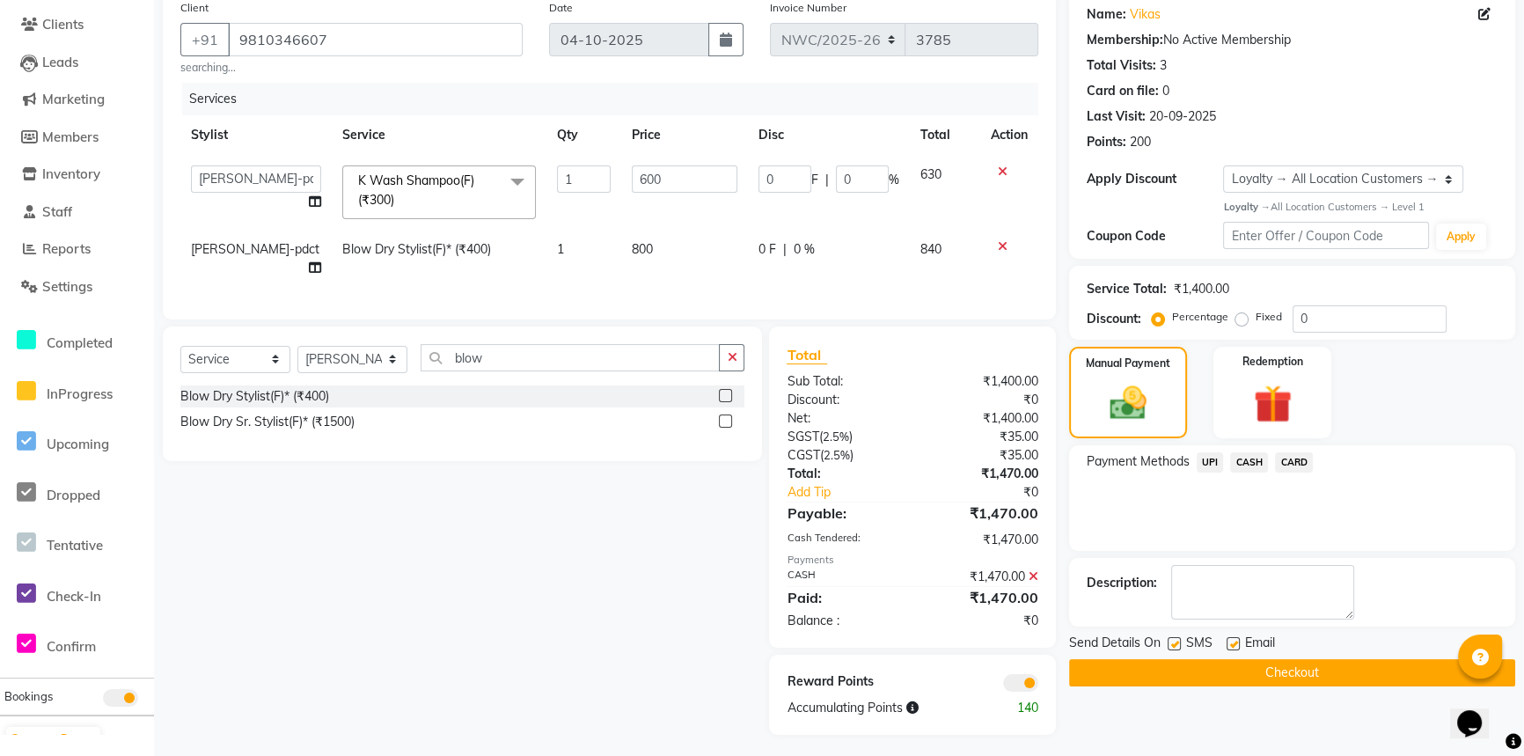
click at [1187, 667] on button "Checkout" at bounding box center [1292, 672] width 446 height 27
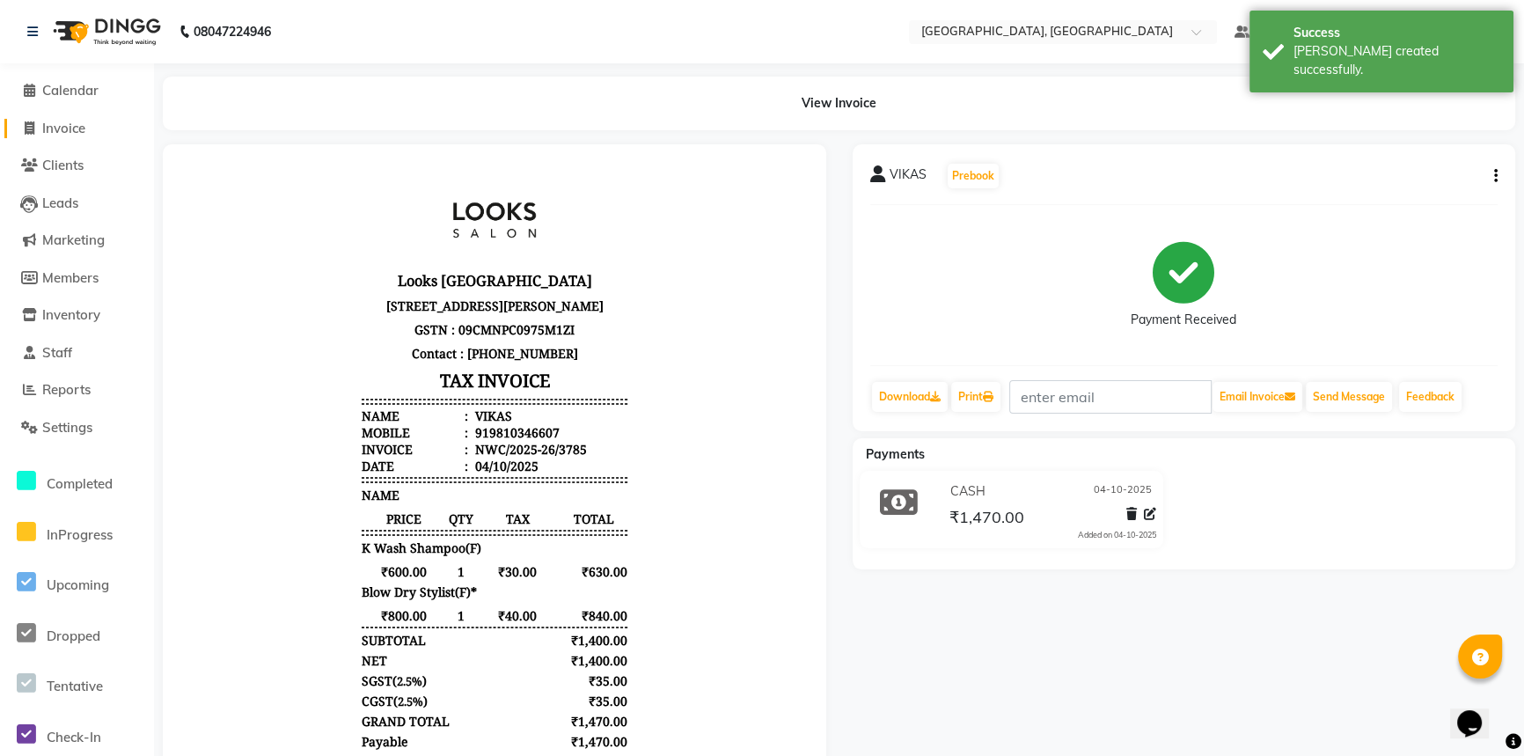
click at [81, 131] on span "Invoice" at bounding box center [63, 128] width 43 height 17
select select "service"
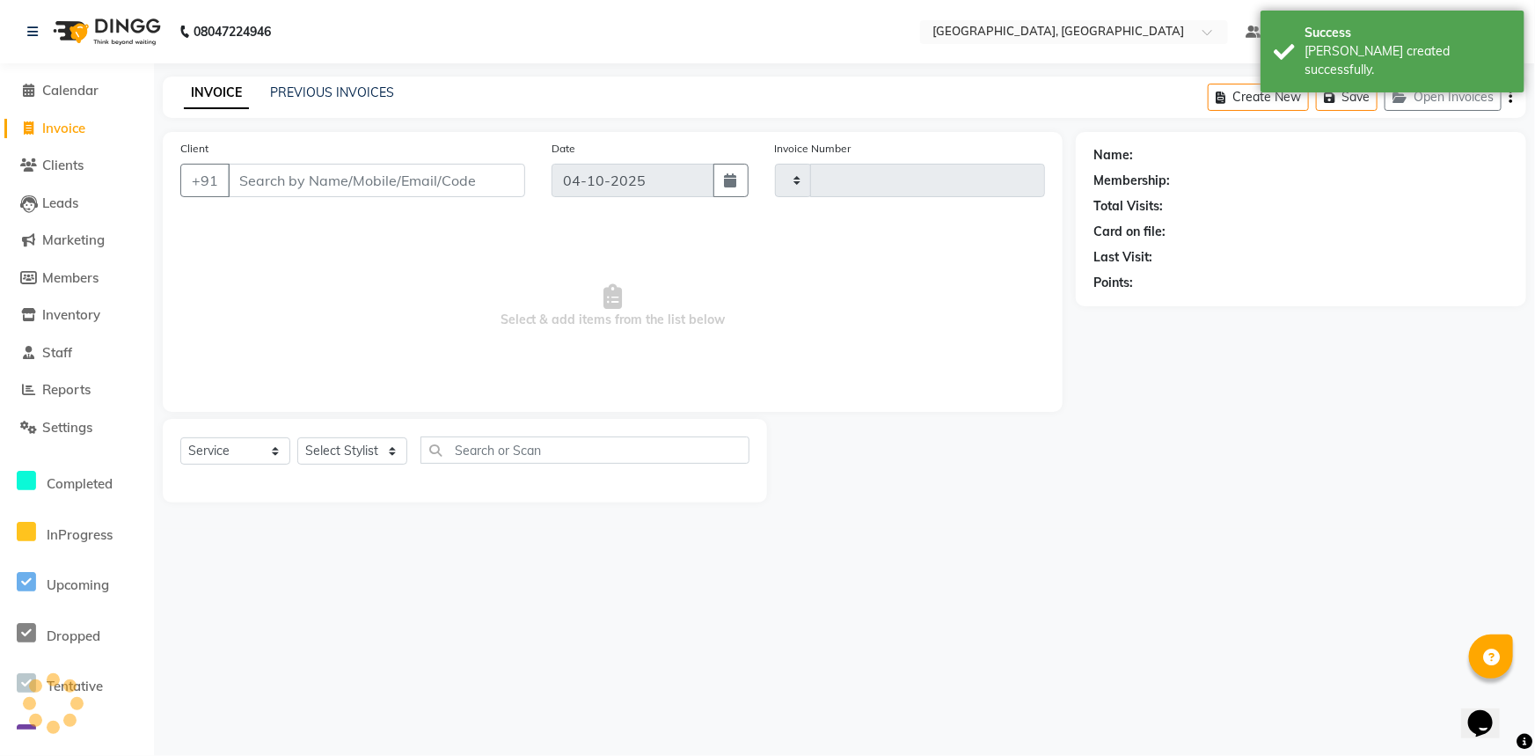
type input "3786"
select select "8574"
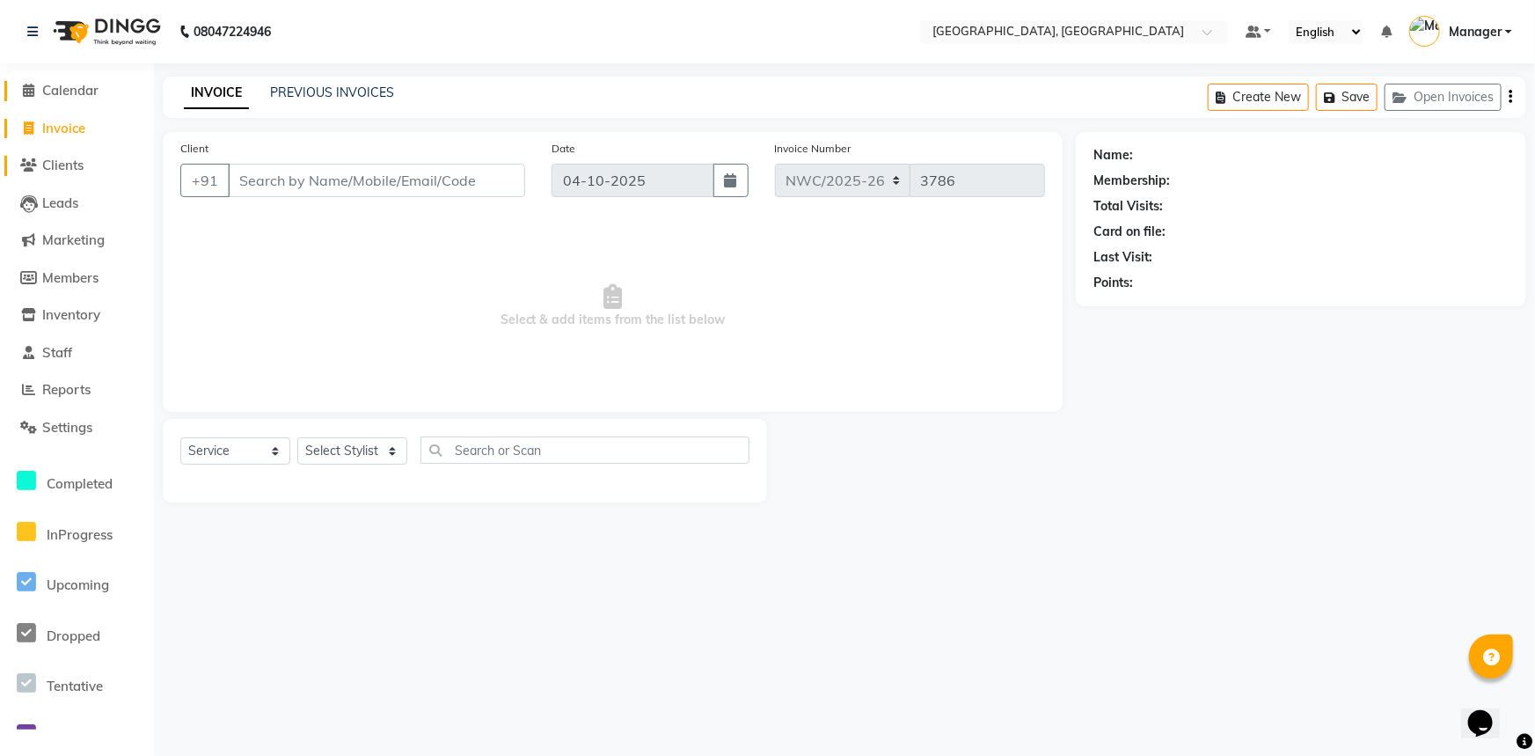
drag, startPoint x: 63, startPoint y: 92, endPoint x: 107, endPoint y: 158, distance: 80.0
click at [63, 92] on span "Calendar" at bounding box center [70, 90] width 56 height 17
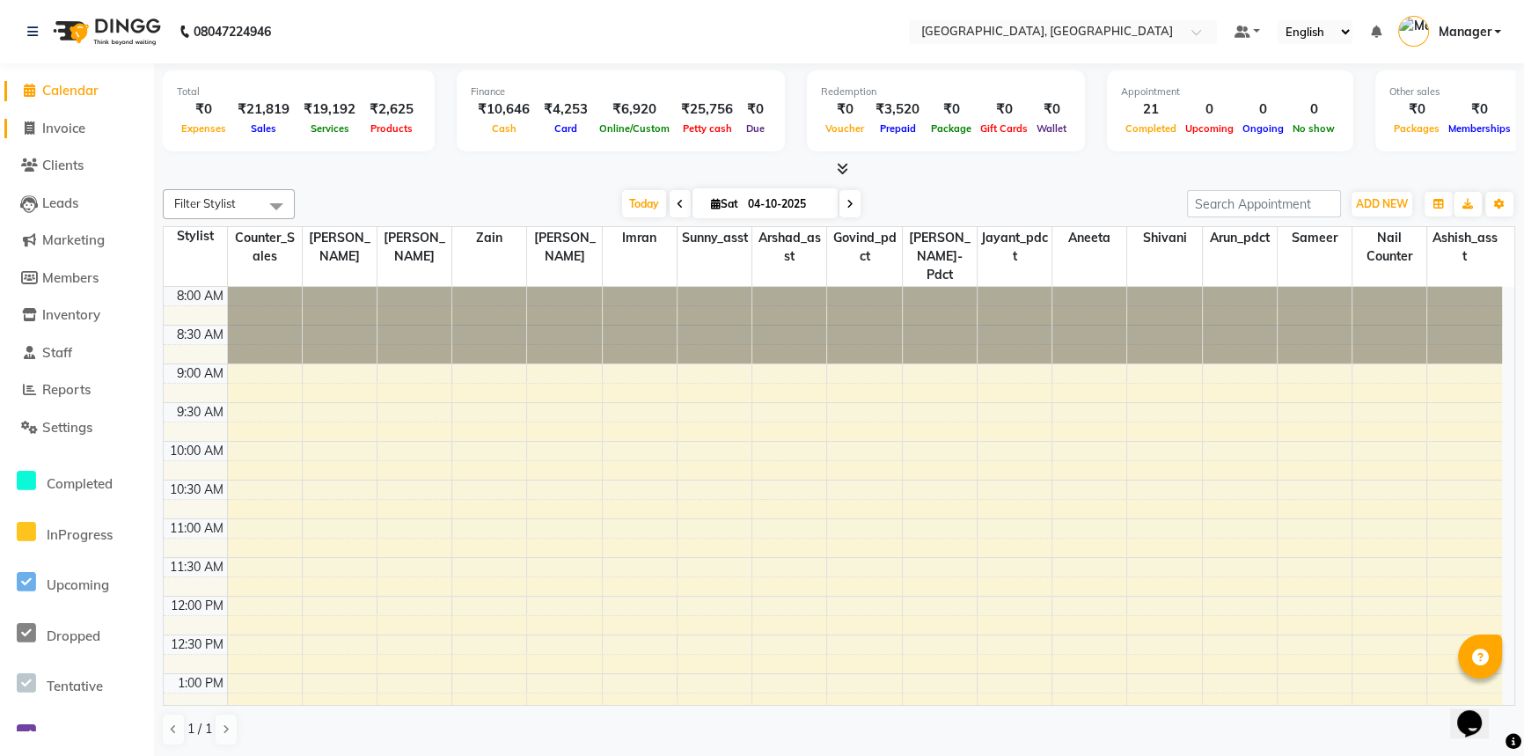
drag, startPoint x: 55, startPoint y: 125, endPoint x: 152, endPoint y: 241, distance: 151.7
click at [55, 125] on span "Invoice" at bounding box center [63, 128] width 43 height 17
select select "service"
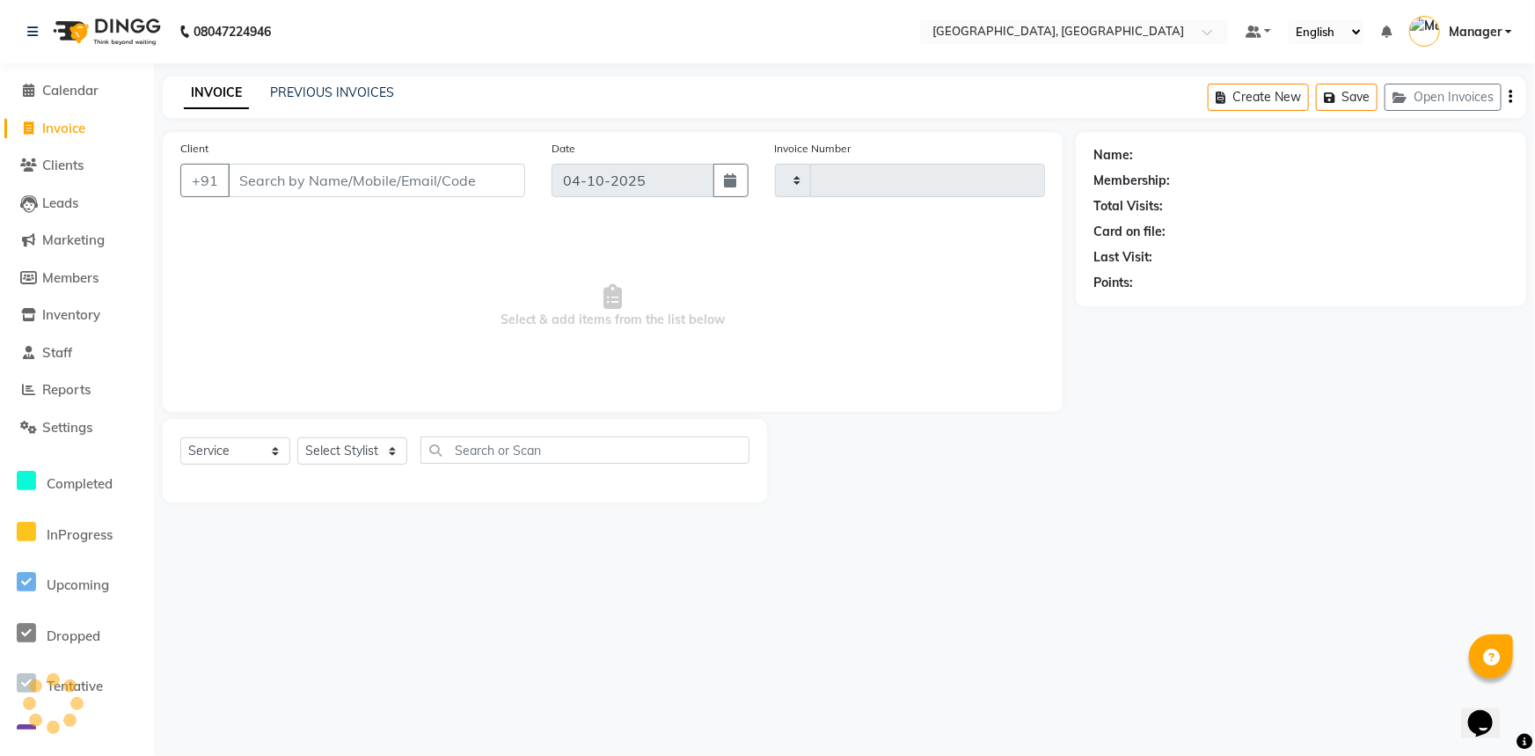
type input "3786"
select select "8574"
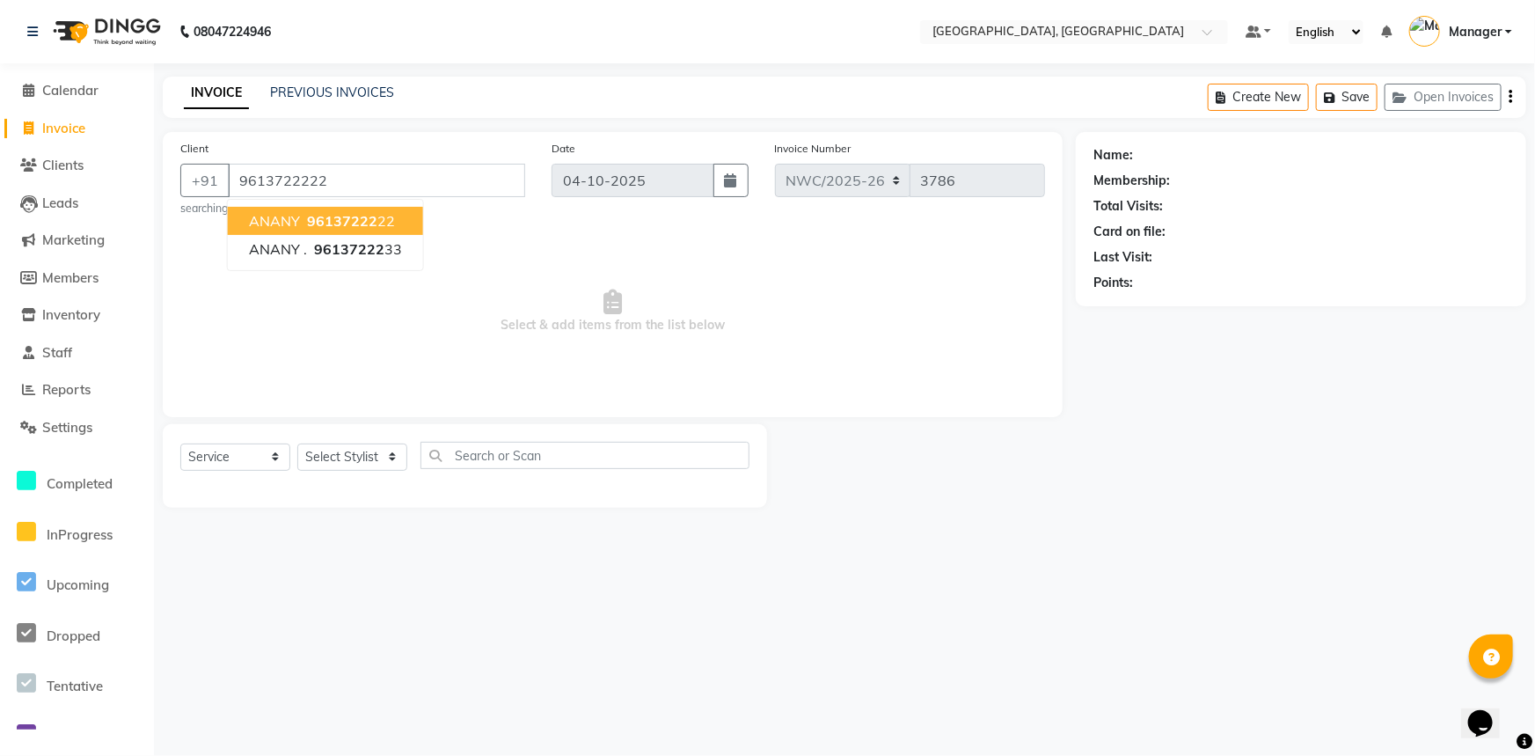
type input "9613722222"
select select "1: Object"
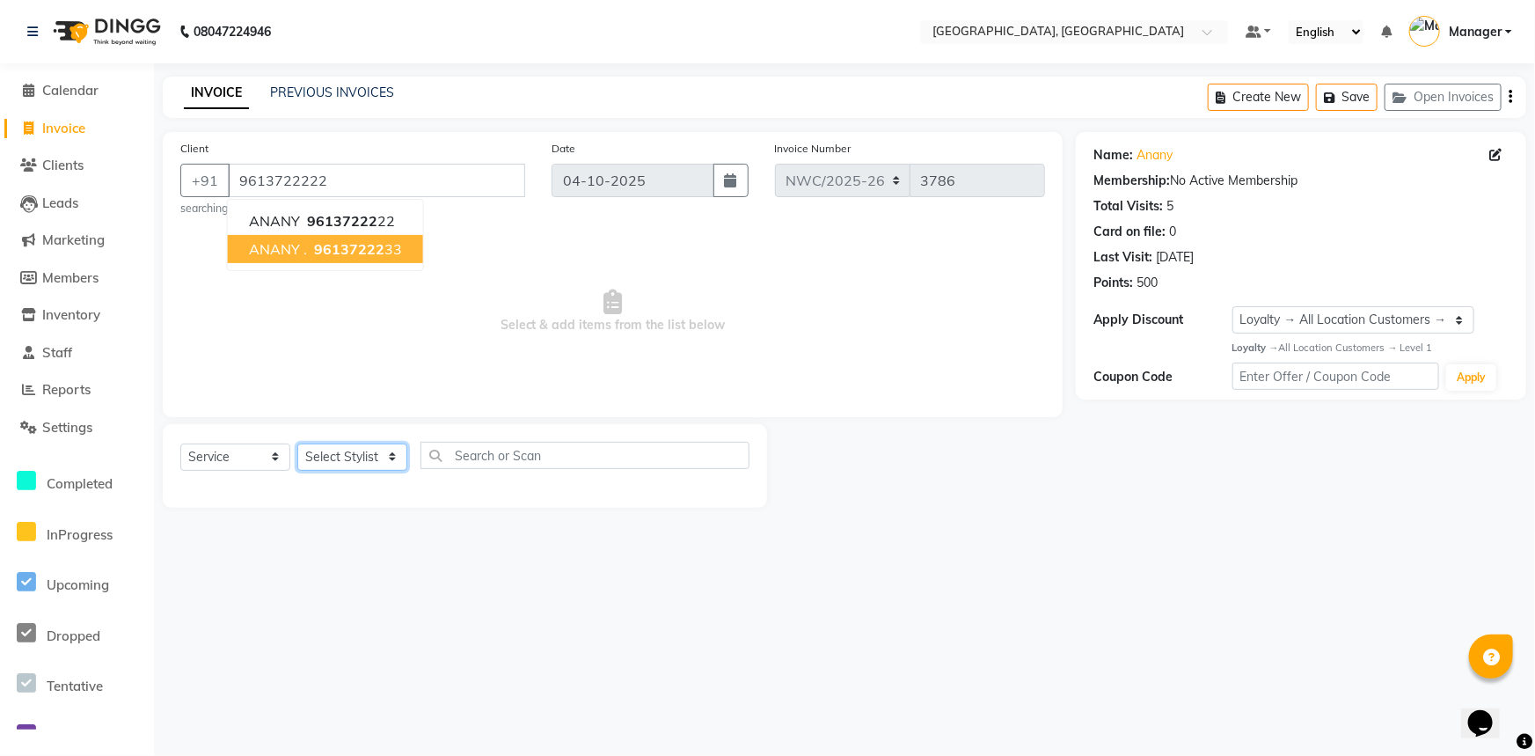
click at [351, 462] on select "Select Stylist [PERSON_NAME]-pdct Arshad_asst Arun_pdct Ashish_asst Counter_Sal…" at bounding box center [352, 456] width 110 height 27
select select "85707"
click at [297, 443] on select "Select Stylist [PERSON_NAME]-pdct Arshad_asst Arun_pdct Ashish_asst Counter_Sal…" at bounding box center [352, 456] width 110 height 27
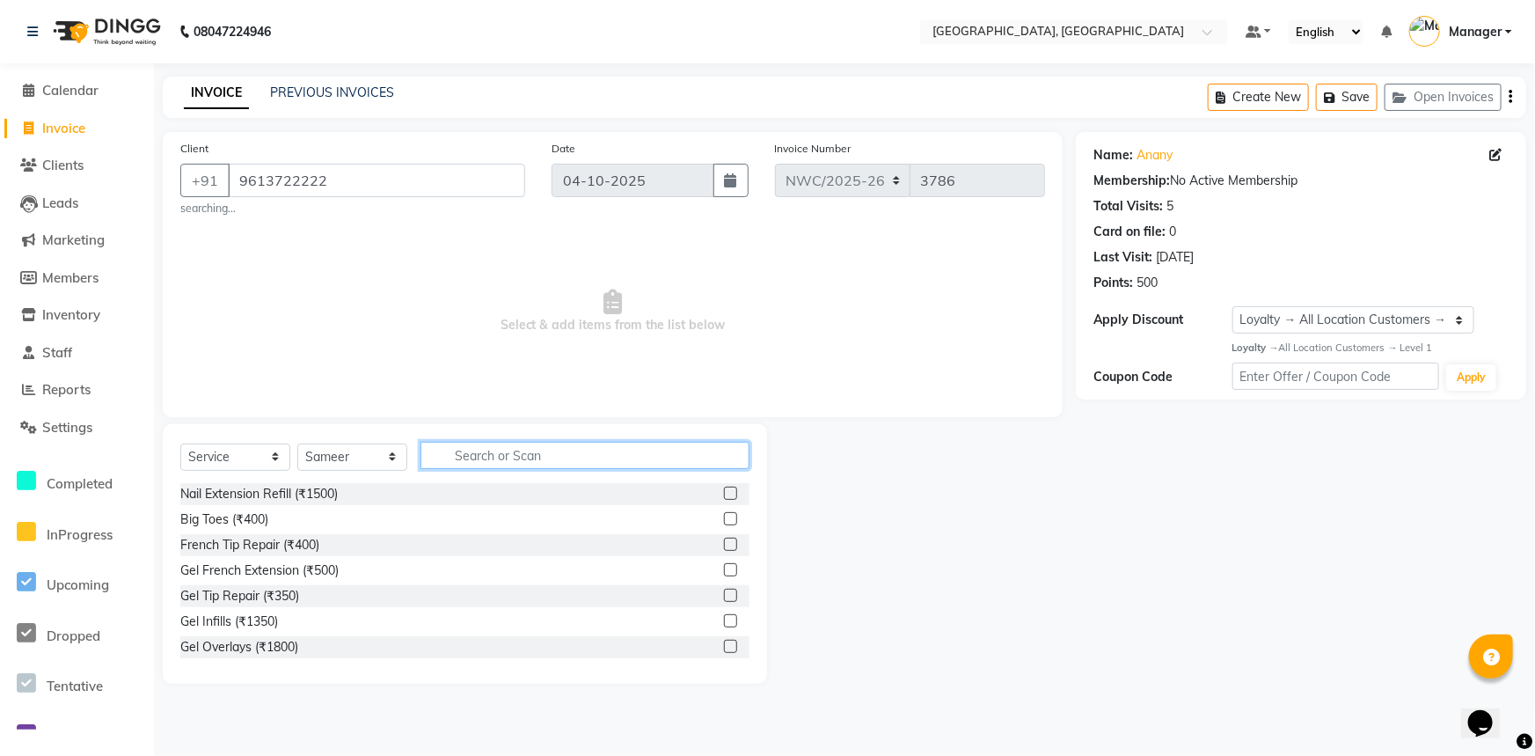
click at [453, 452] on input "text" at bounding box center [585, 455] width 329 height 27
type input "cut"
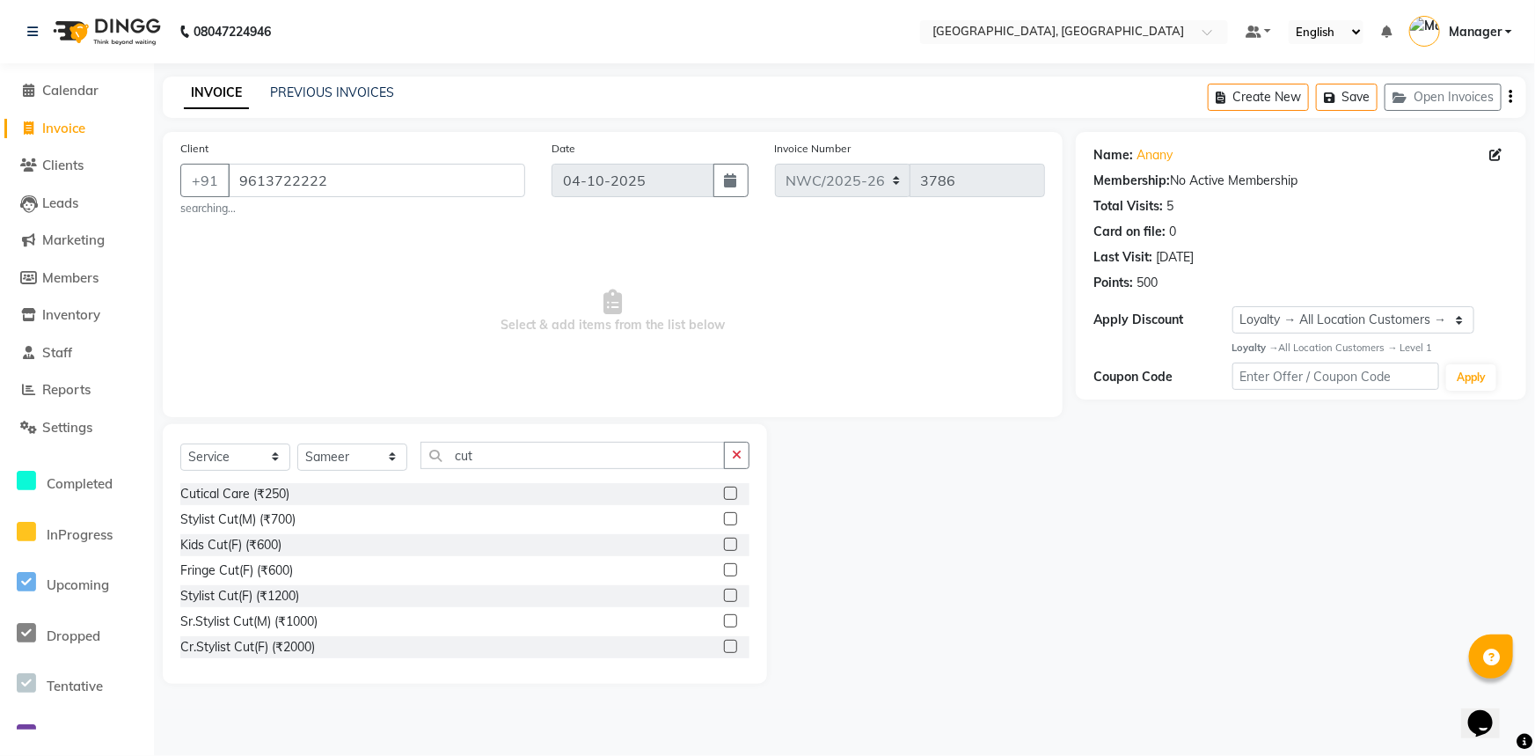
click at [724, 520] on label at bounding box center [730, 518] width 13 height 13
click at [724, 520] on input "checkbox" at bounding box center [729, 519] width 11 height 11
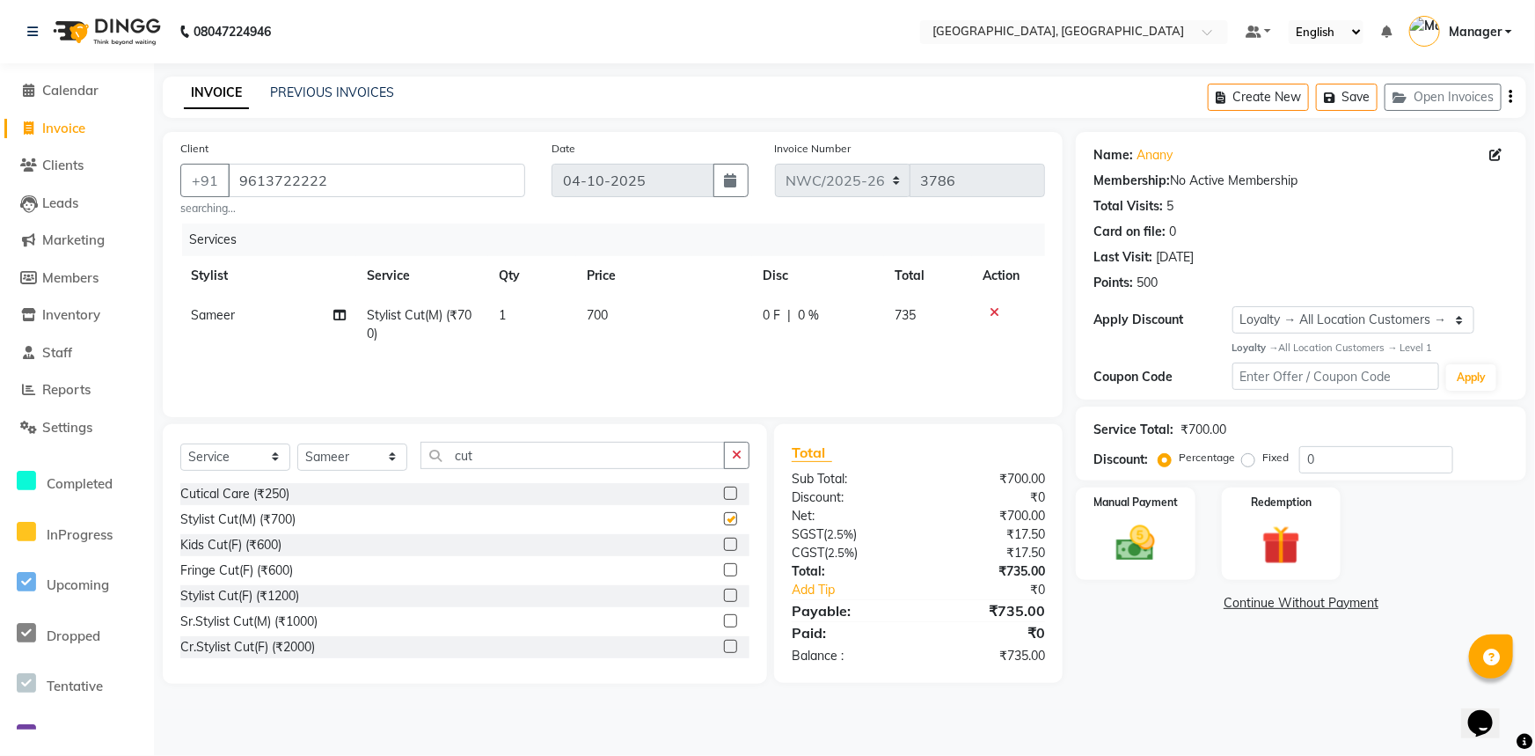
checkbox input "false"
click at [606, 317] on span "700" at bounding box center [597, 315] width 21 height 16
select select "85707"
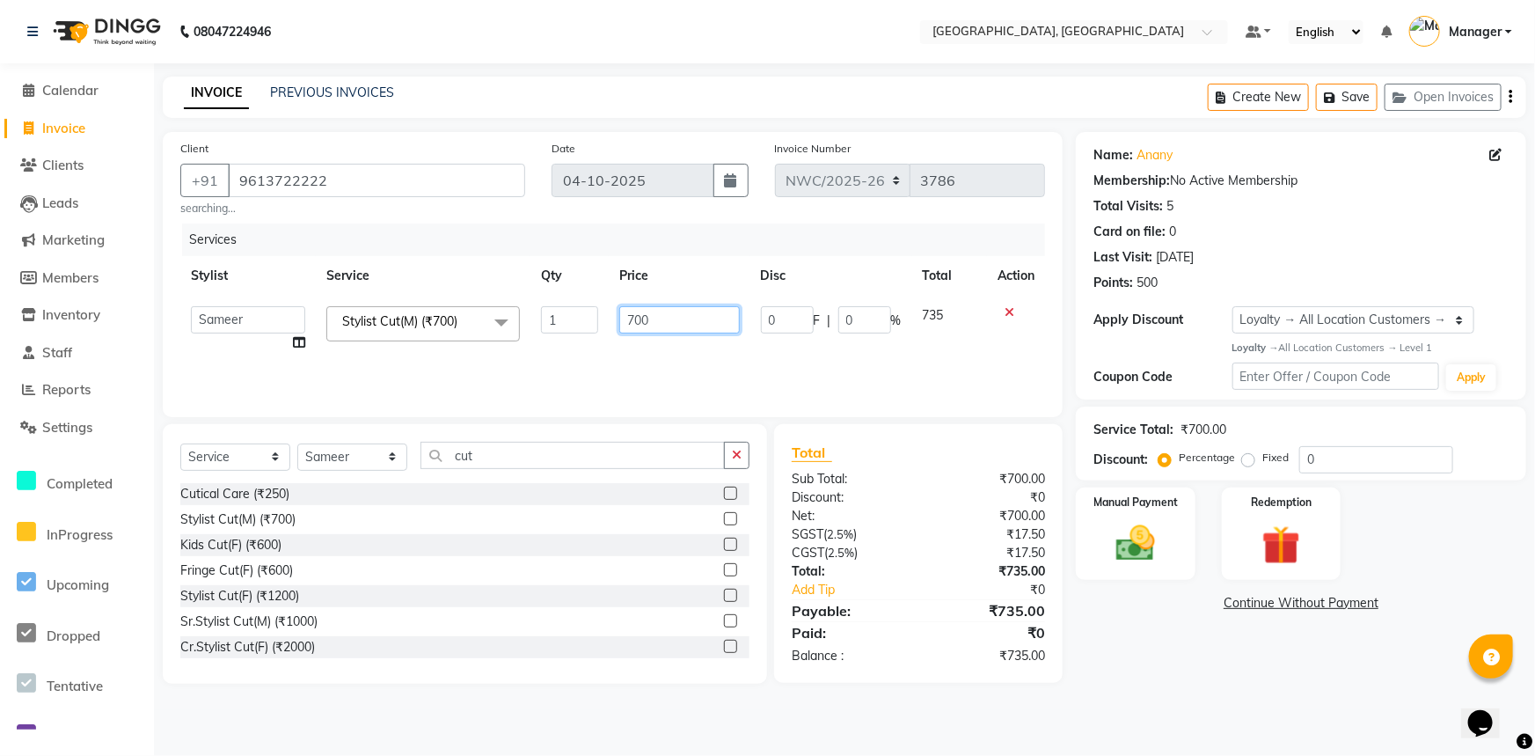
drag, startPoint x: 627, startPoint y: 319, endPoint x: 590, endPoint y: 368, distance: 61.6
click at [582, 329] on tr "Aneeta Ankush-pdct Arshad_asst Arun_pdct Ashish_asst Counter_Sales Faheem Govin…" at bounding box center [612, 329] width 865 height 67
type input "500"
click at [605, 357] on div "Services Stylist Service Qty Price Disc Total Action Aneeta Ankush-pdct Arshad_…" at bounding box center [612, 311] width 865 height 176
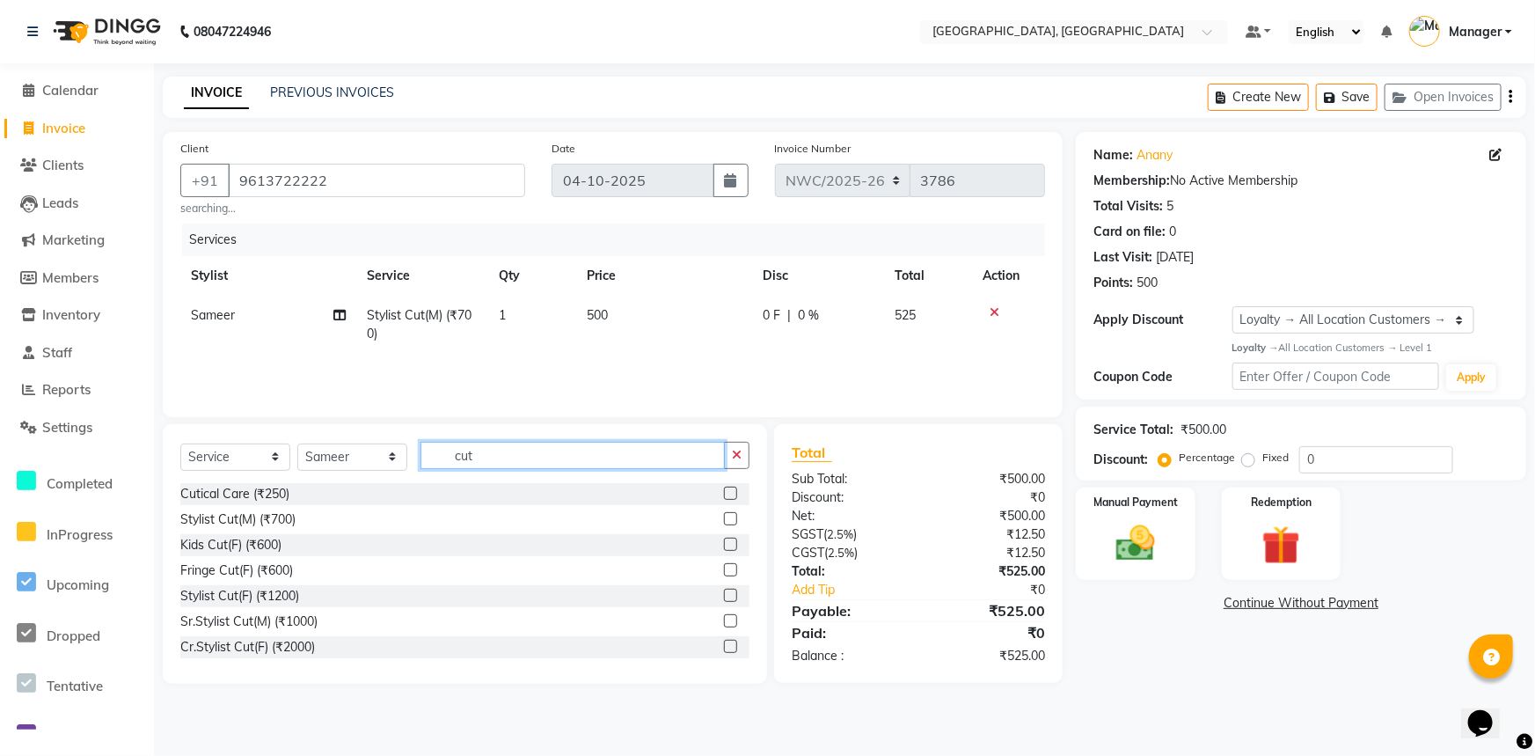
click at [421, 454] on input "cut" at bounding box center [573, 455] width 304 height 27
type input "bear"
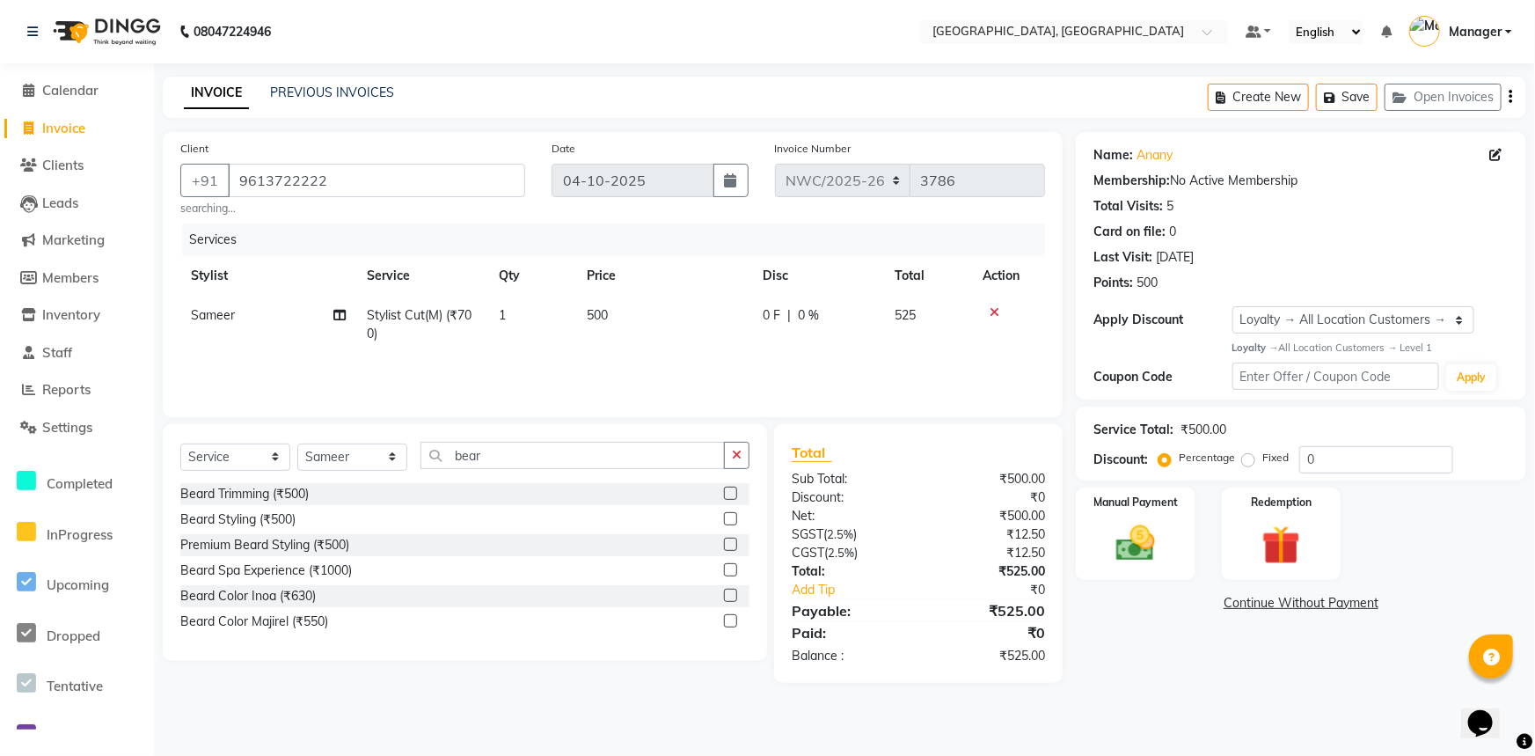
click at [733, 495] on label at bounding box center [730, 493] width 13 height 13
click at [733, 495] on input "checkbox" at bounding box center [729, 493] width 11 height 11
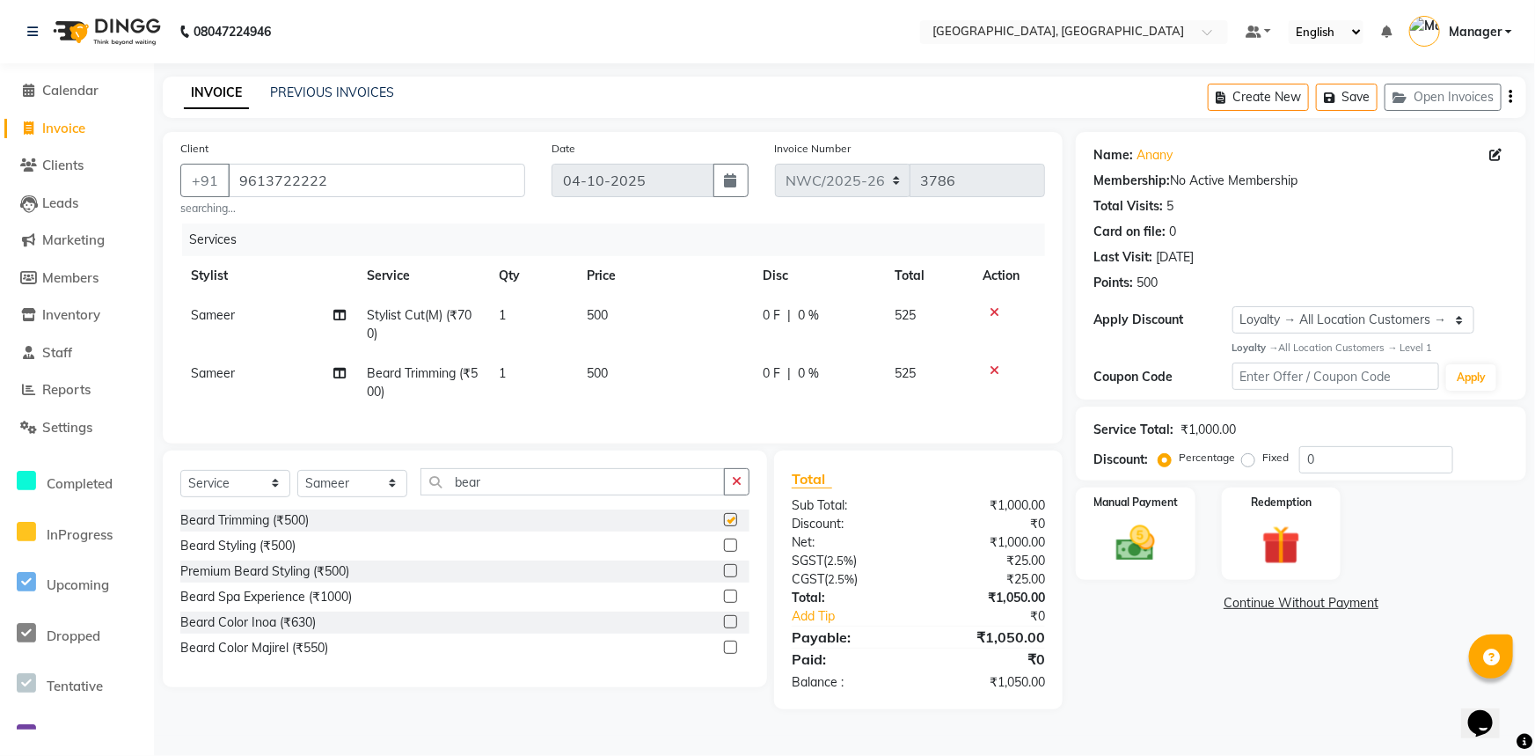
checkbox input "false"
click at [612, 377] on td "500" at bounding box center [664, 383] width 176 height 58
select select "85707"
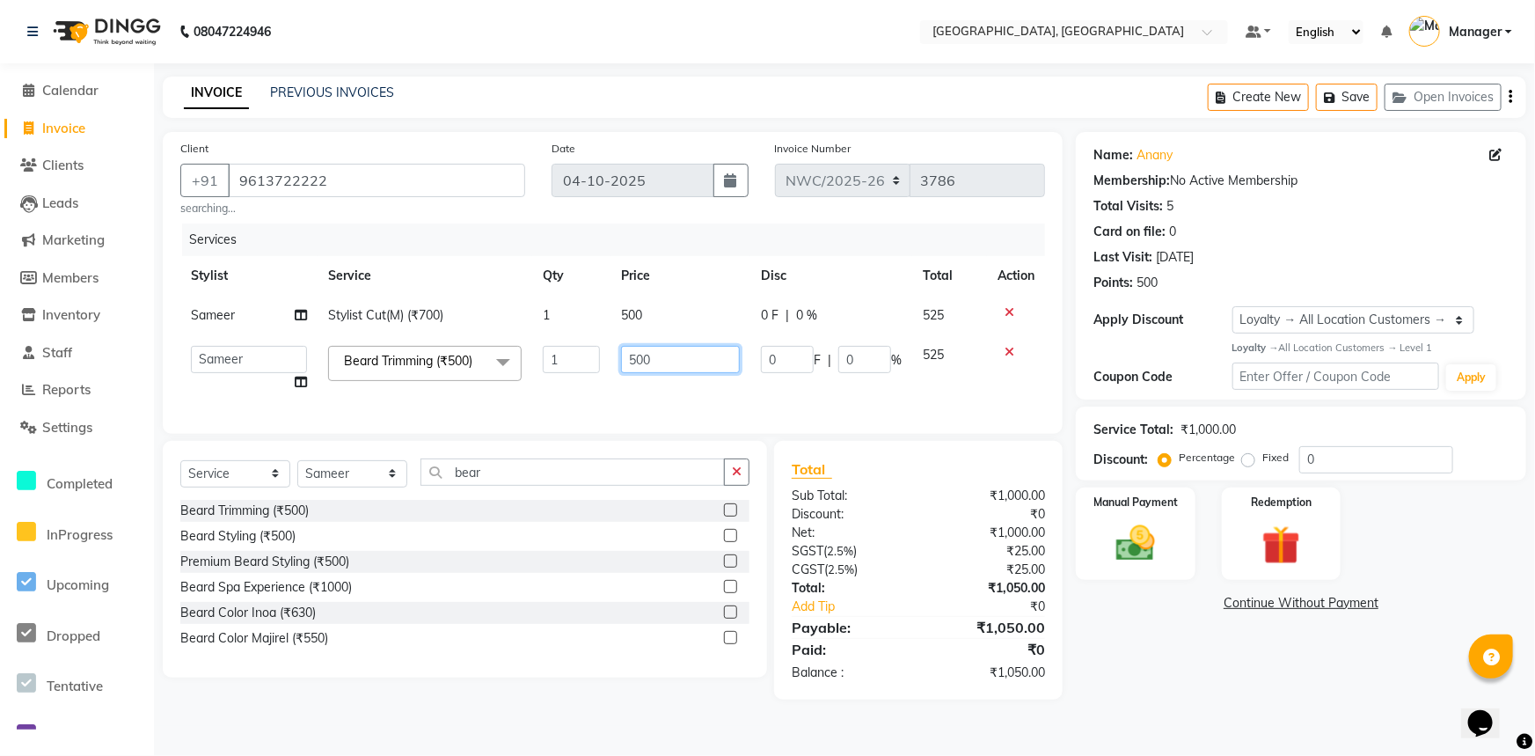
drag, startPoint x: 664, startPoint y: 361, endPoint x: 599, endPoint y: 436, distance: 99.2
click at [590, 370] on tr "Aneeta Ankush-pdct Arshad_asst Arun_pdct Ashish_asst Counter_Sales Faheem Govin…" at bounding box center [612, 368] width 865 height 67
type input "3"
type input "40"
click at [659, 406] on div "Services Stylist Service Qty Price Disc Total Action Sameer Stylist Cut(M) (₹70…" at bounding box center [612, 319] width 865 height 193
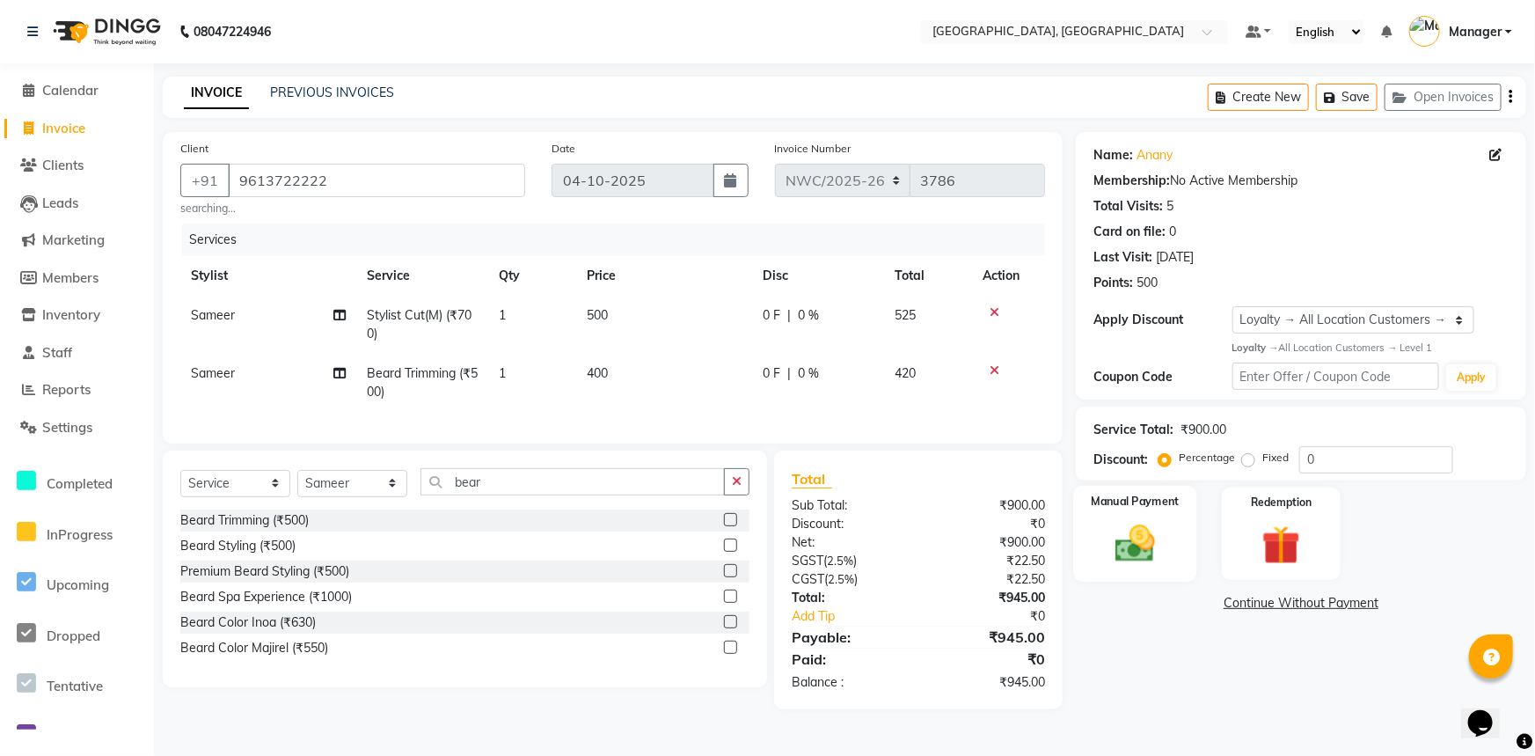
click at [1152, 564] on img at bounding box center [1135, 543] width 65 height 47
click at [1209, 604] on span "UPI" at bounding box center [1217, 604] width 27 height 20
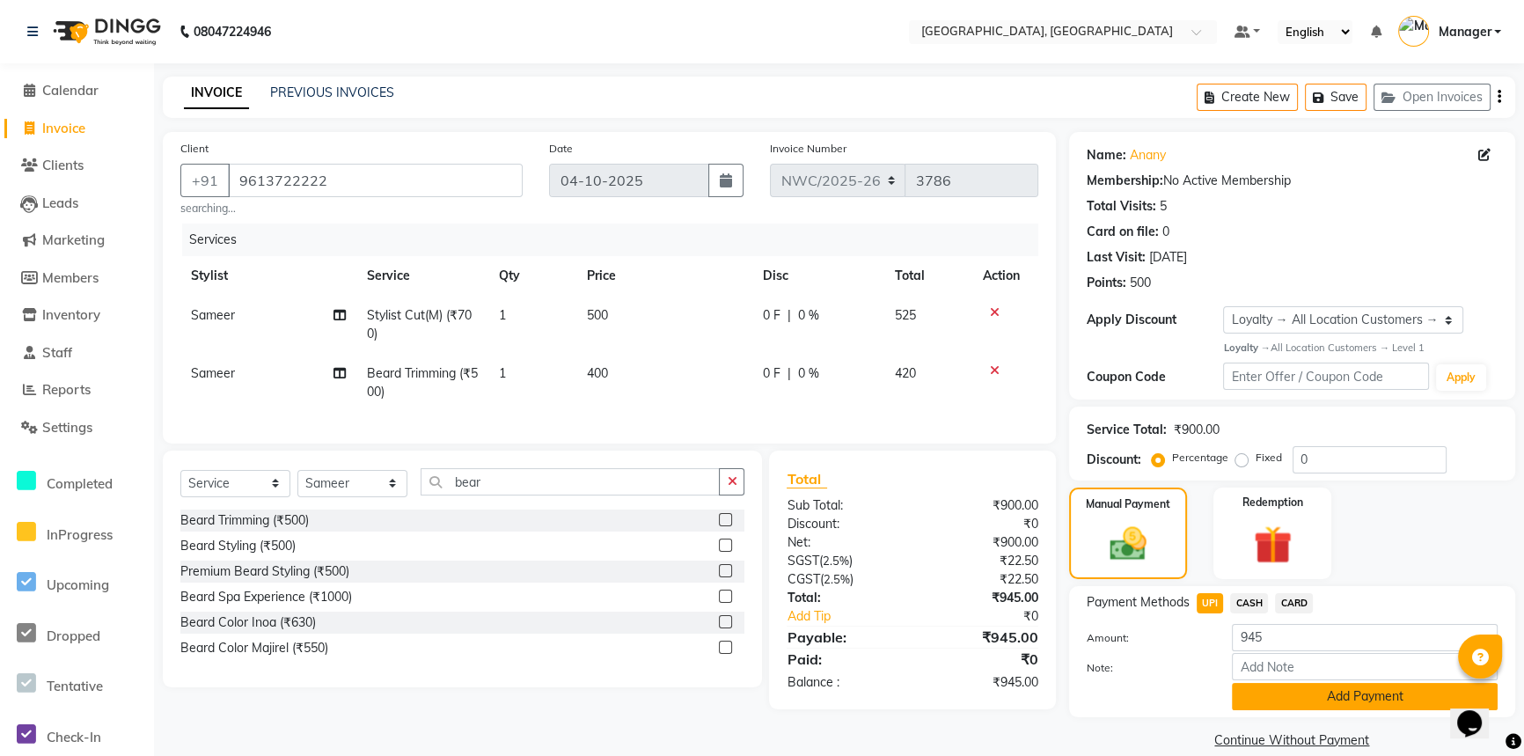
click at [1271, 683] on button "Add Payment" at bounding box center [1365, 696] width 266 height 27
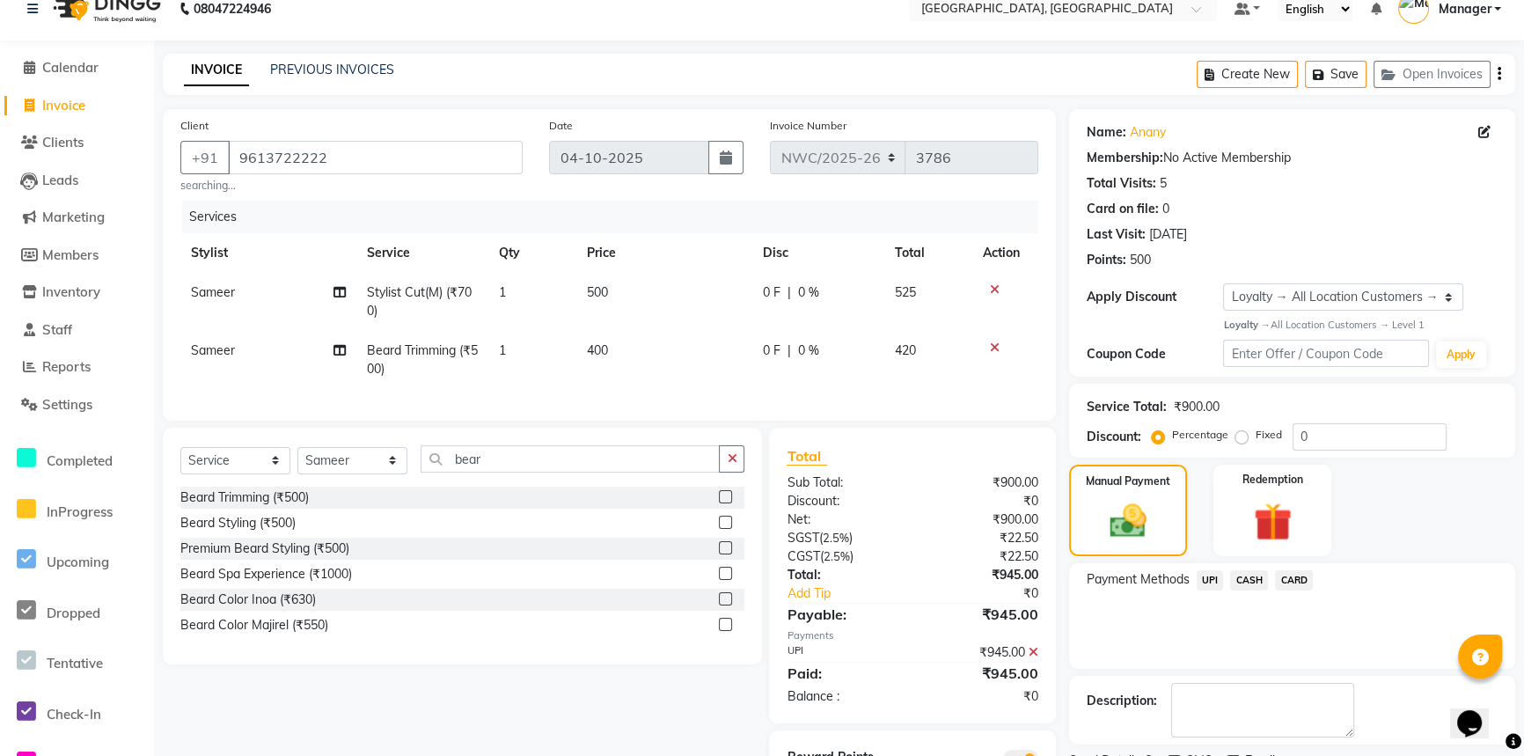
scroll to position [117, 0]
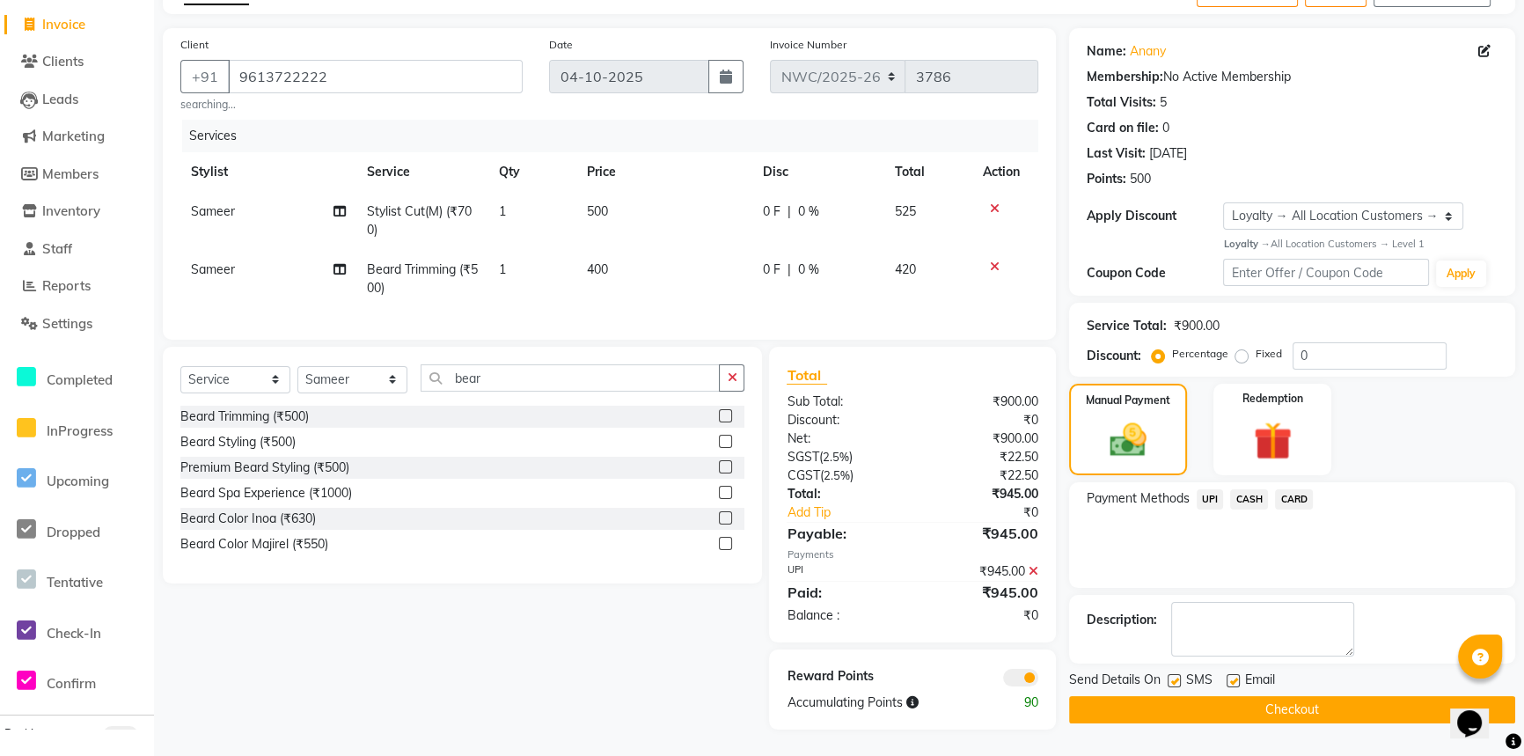
click at [1228, 696] on button "Checkout" at bounding box center [1292, 709] width 446 height 27
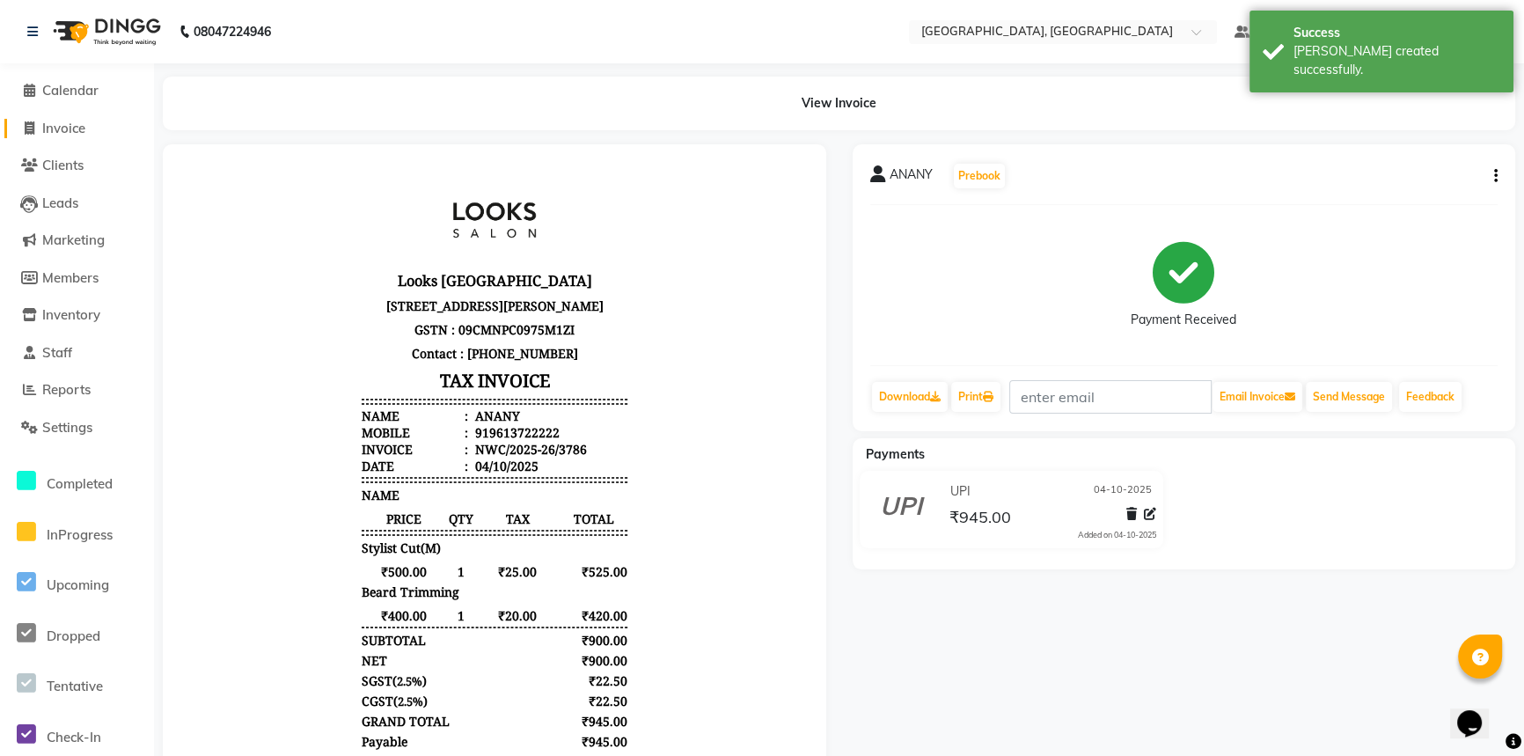
click at [53, 132] on span "Invoice" at bounding box center [63, 128] width 43 height 17
select select "service"
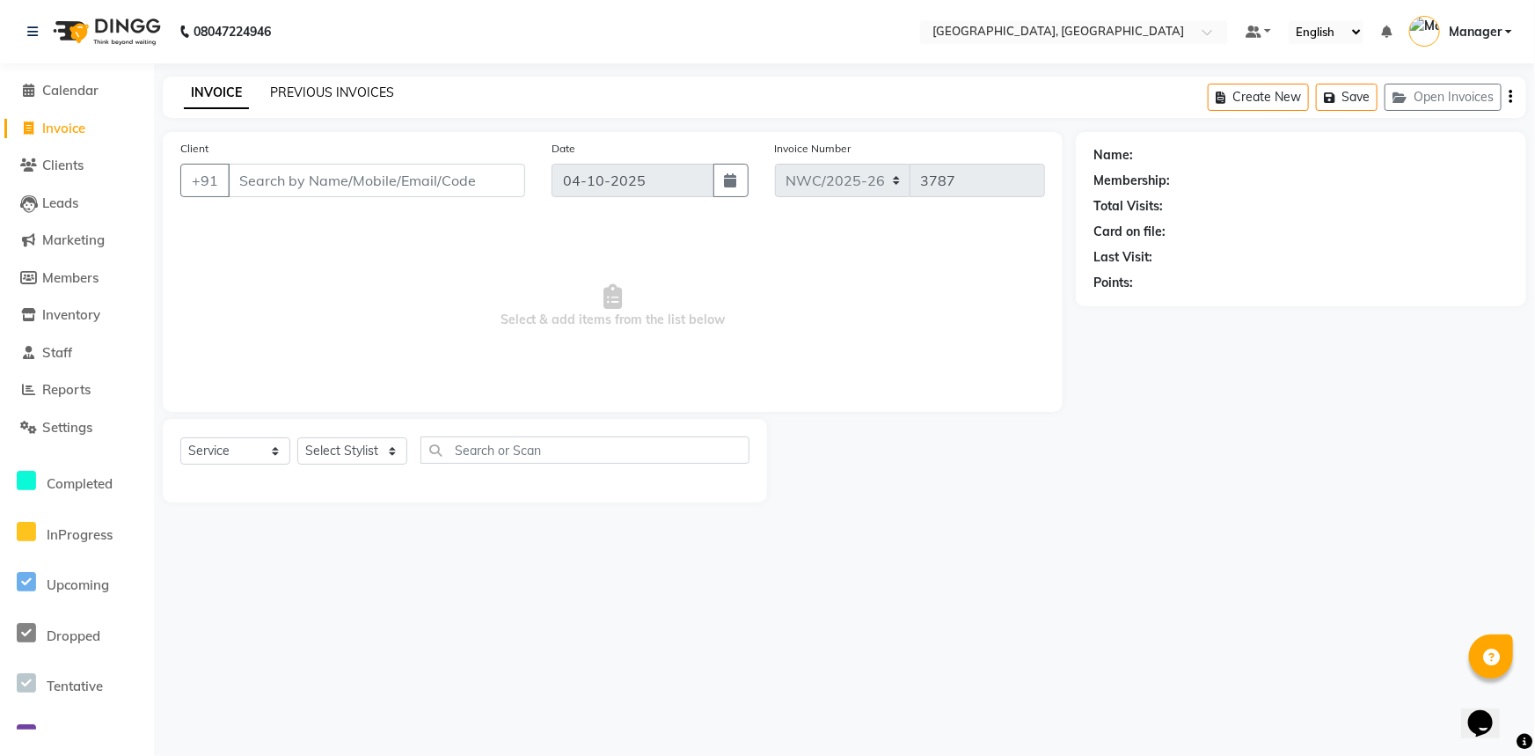
click at [323, 85] on link "PREVIOUS INVOICES" at bounding box center [332, 92] width 124 height 16
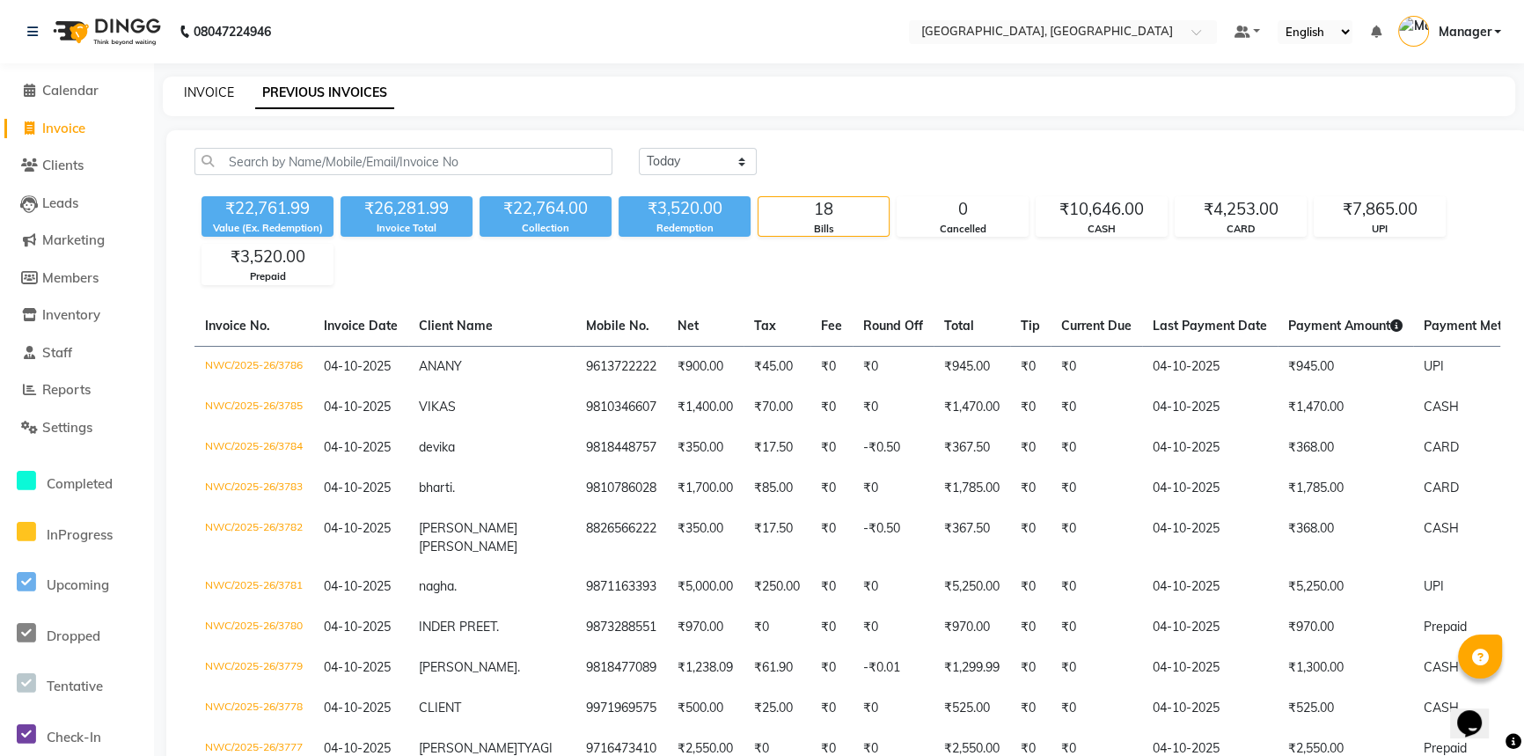
click at [216, 89] on link "INVOICE" at bounding box center [209, 92] width 50 height 16
select select "service"
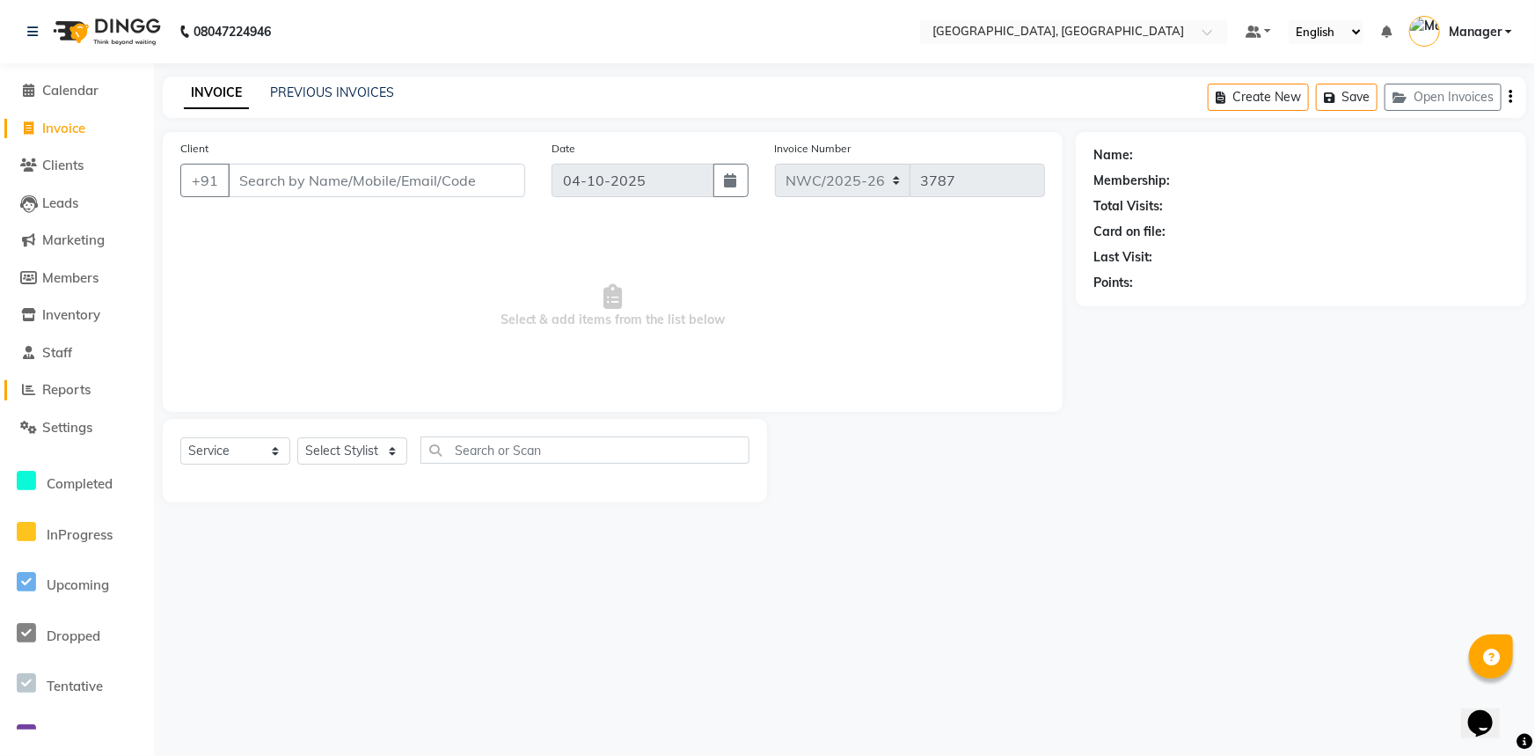
click at [66, 394] on span "Reports" at bounding box center [66, 389] width 48 height 17
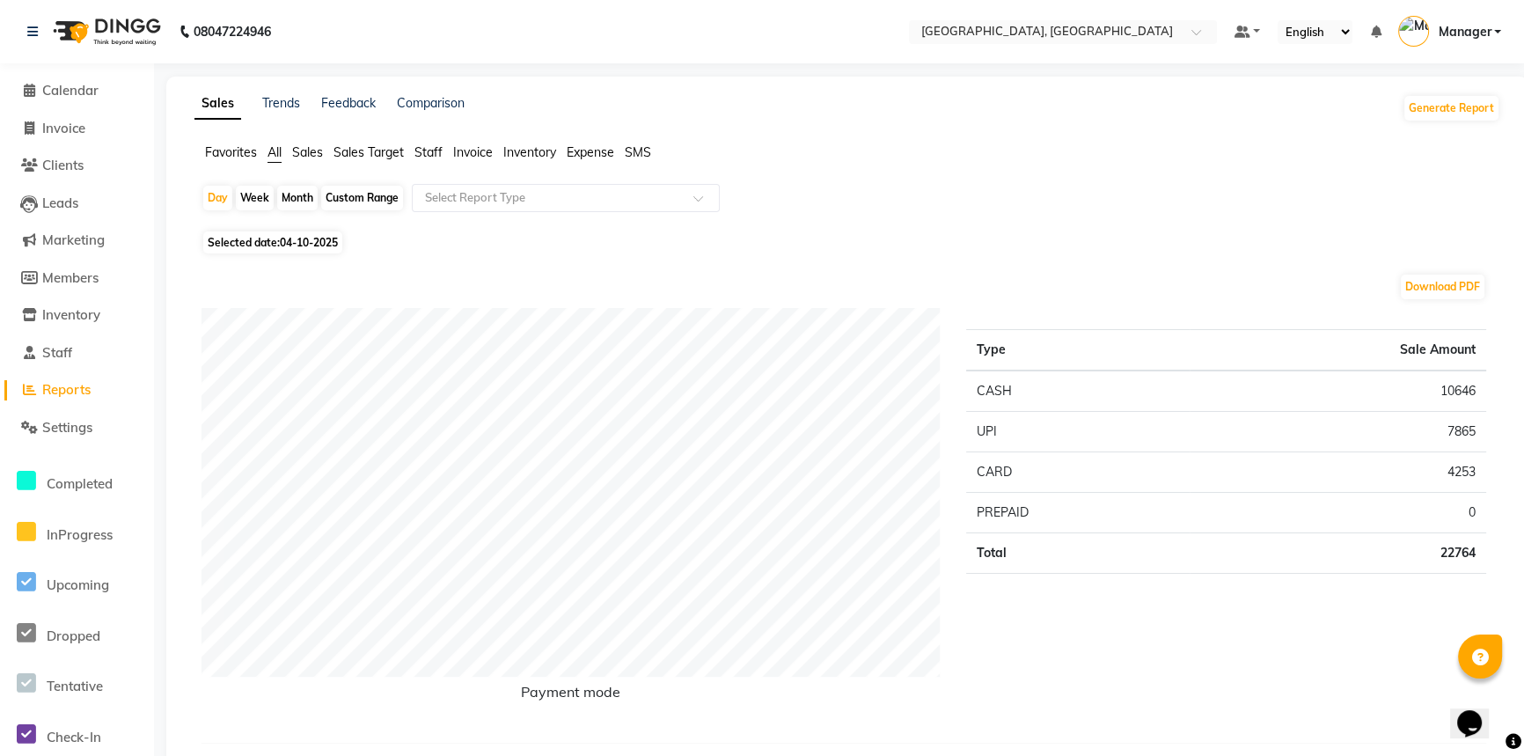
click at [428, 155] on span "Staff" at bounding box center [428, 152] width 28 height 16
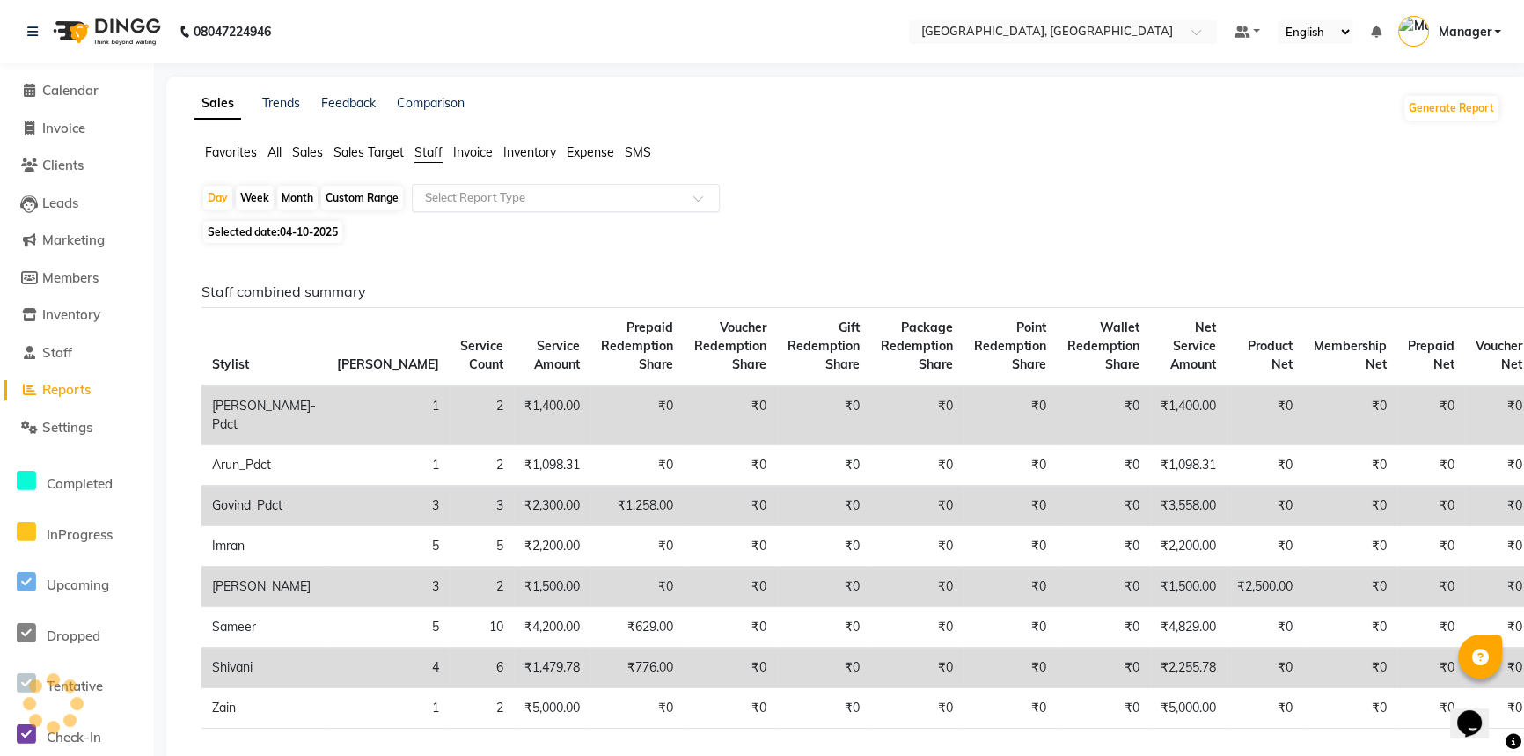
click at [466, 201] on input "text" at bounding box center [547, 198] width 253 height 18
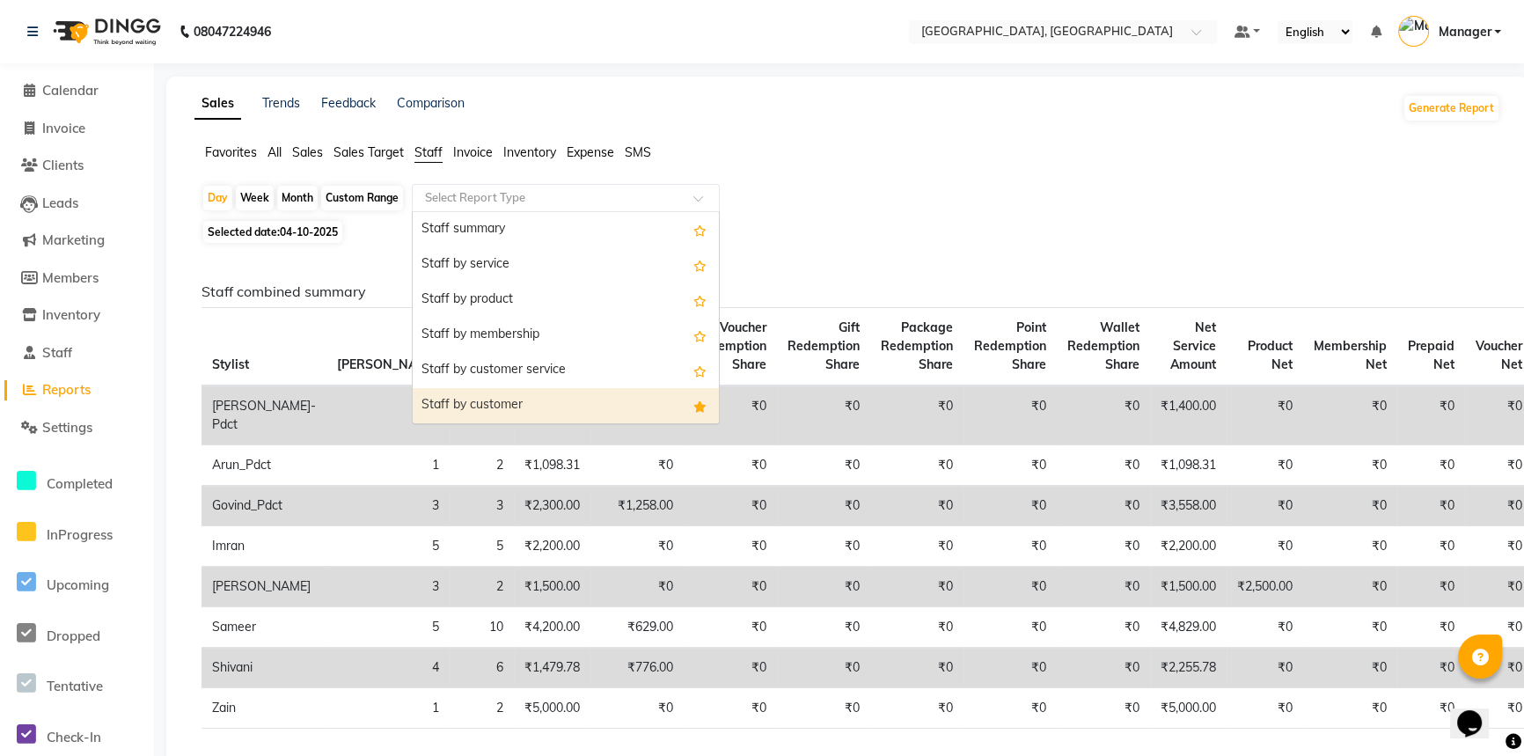
click at [458, 404] on div "Staff by customer" at bounding box center [566, 405] width 306 height 35
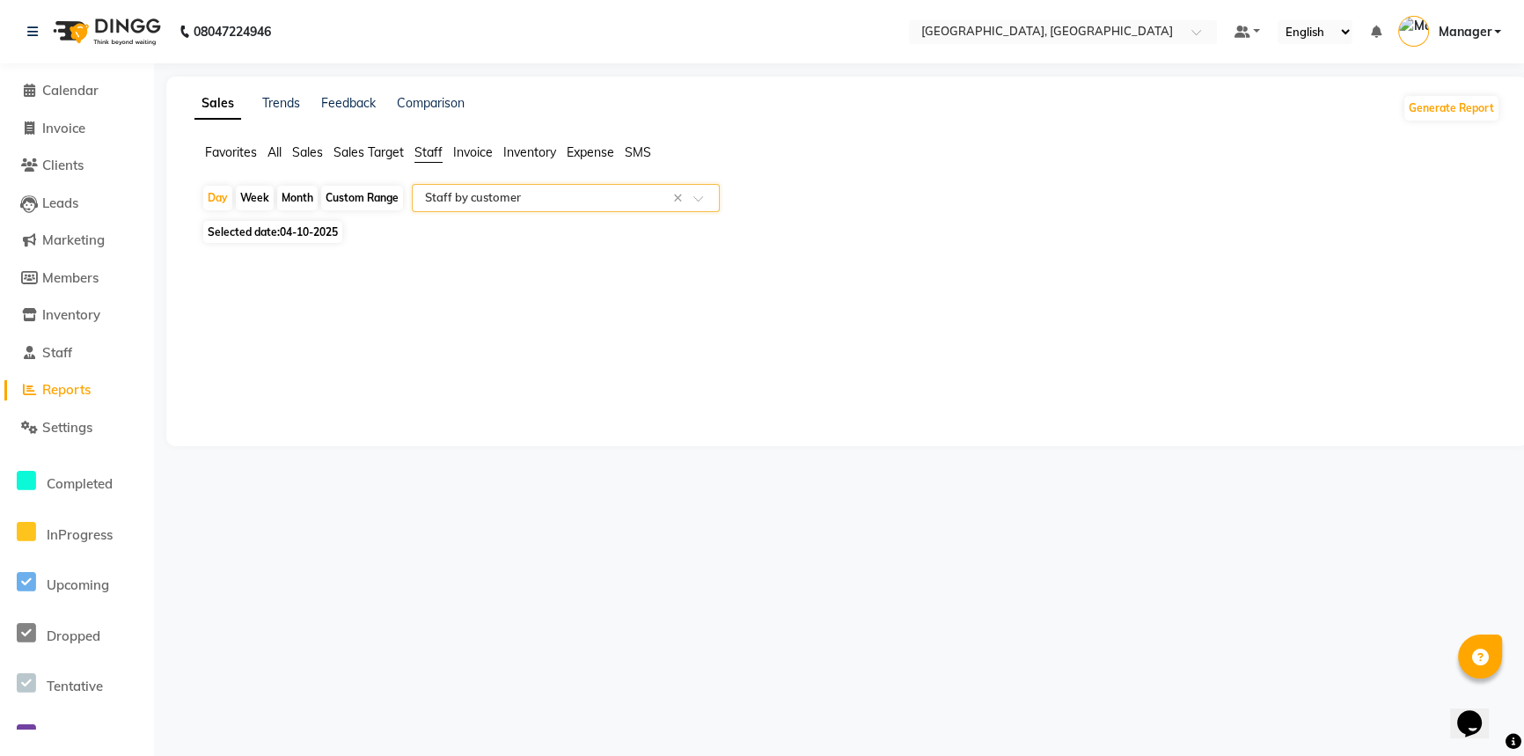
select select "full_report"
select select "csv"
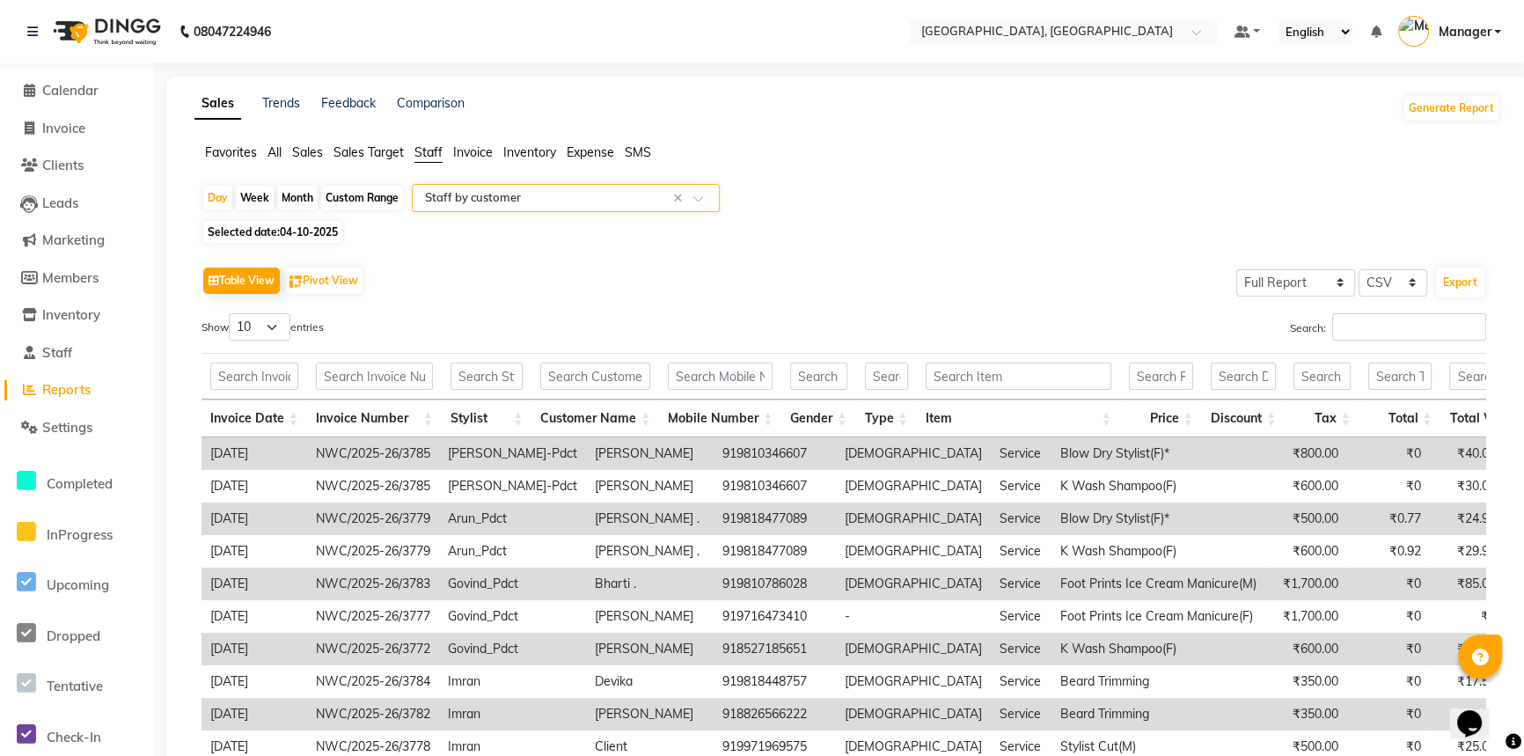
click at [421, 341] on div "Show 10 25 50 100 entries" at bounding box center [515, 330] width 629 height 34
click at [471, 385] on input "text" at bounding box center [486, 376] width 72 height 27
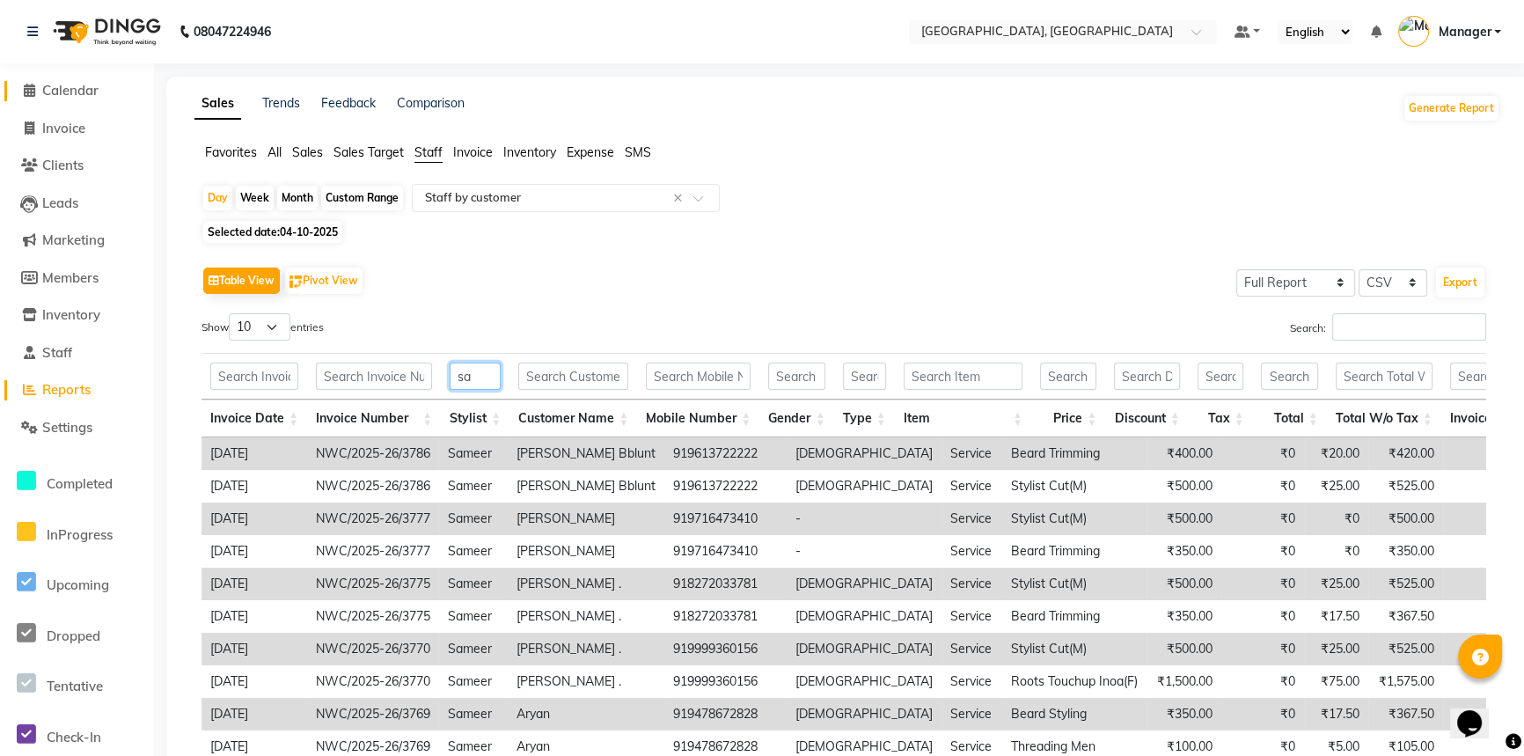
type input "sa"
click at [92, 90] on span "Calendar" at bounding box center [70, 90] width 56 height 17
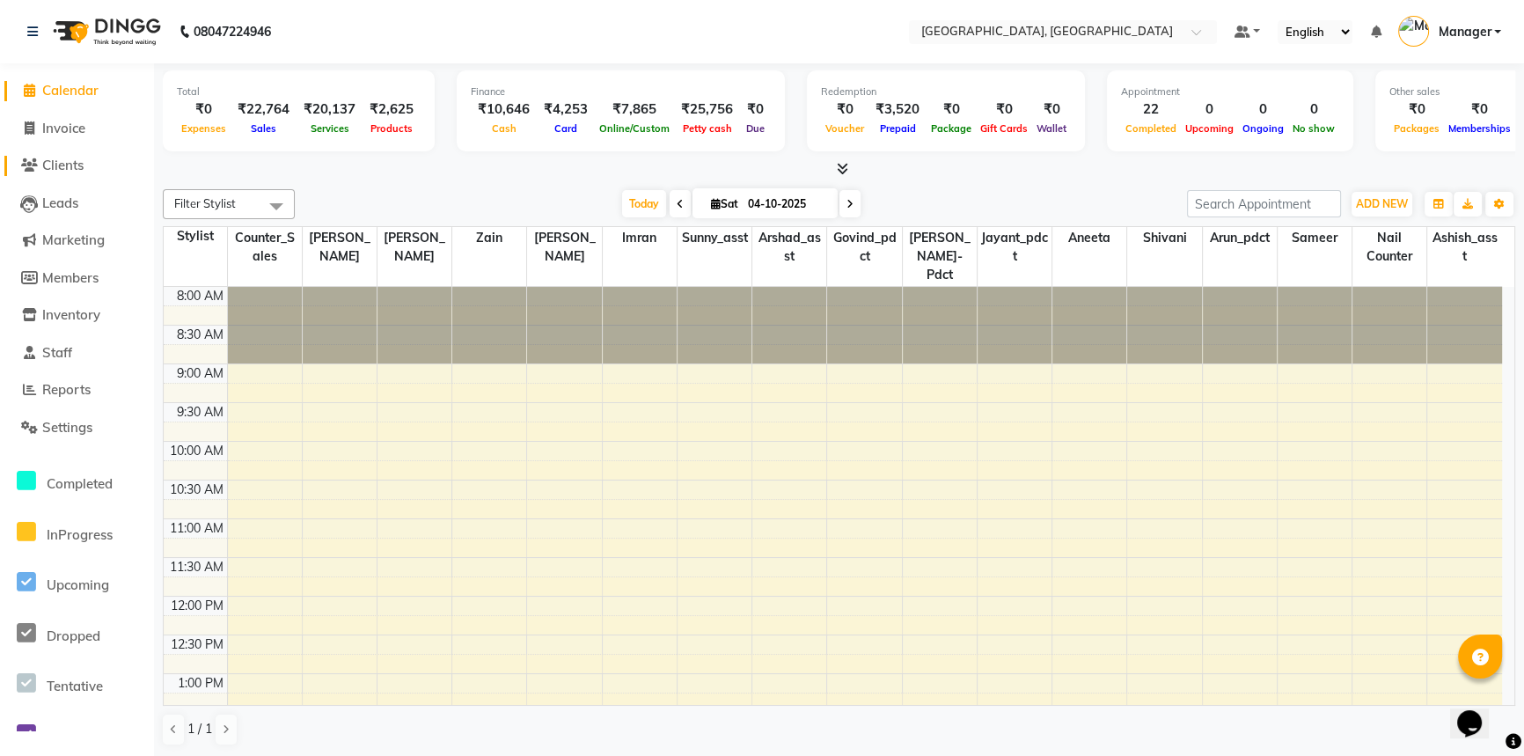
click at [69, 172] on span "Clients" at bounding box center [62, 165] width 41 height 17
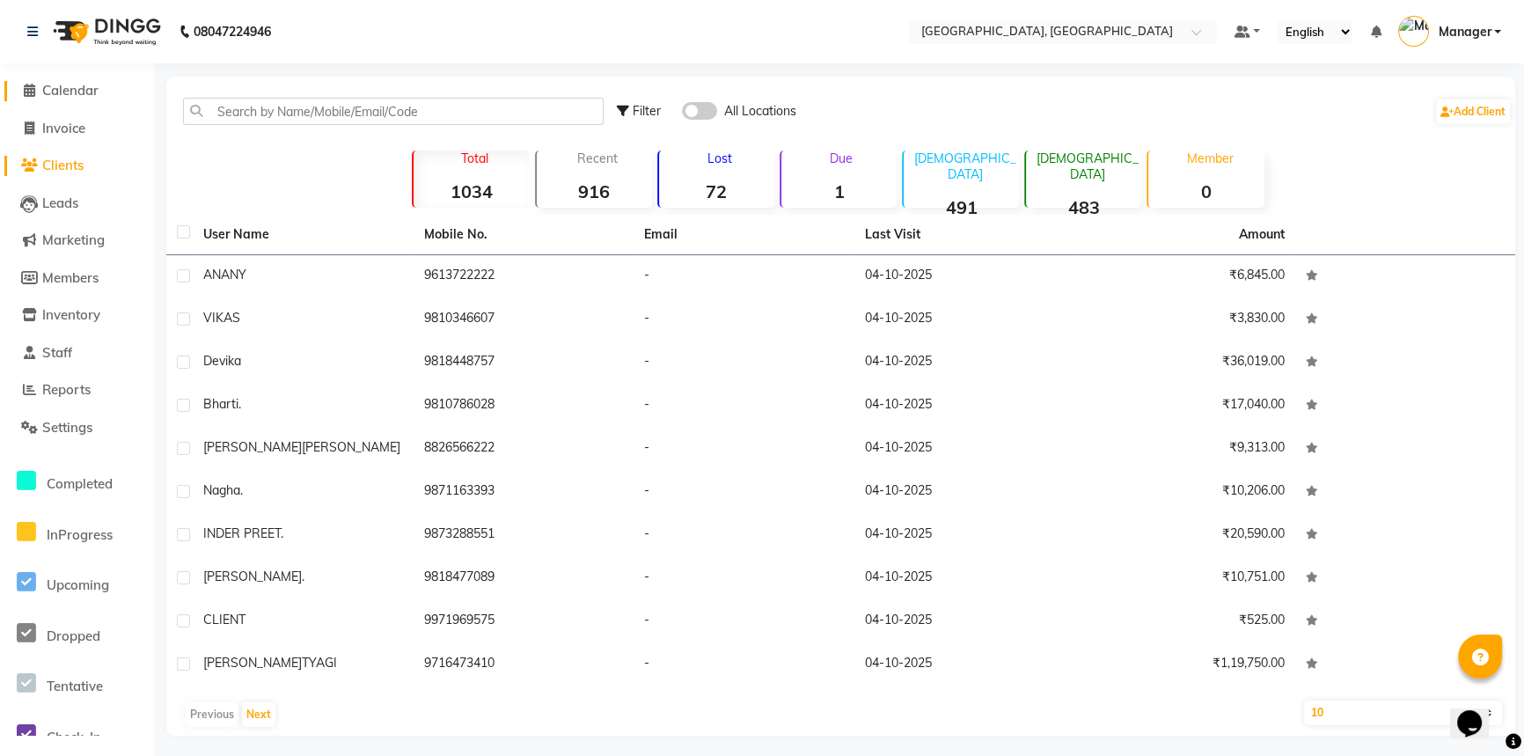
click at [57, 85] on span "Calendar" at bounding box center [70, 90] width 56 height 17
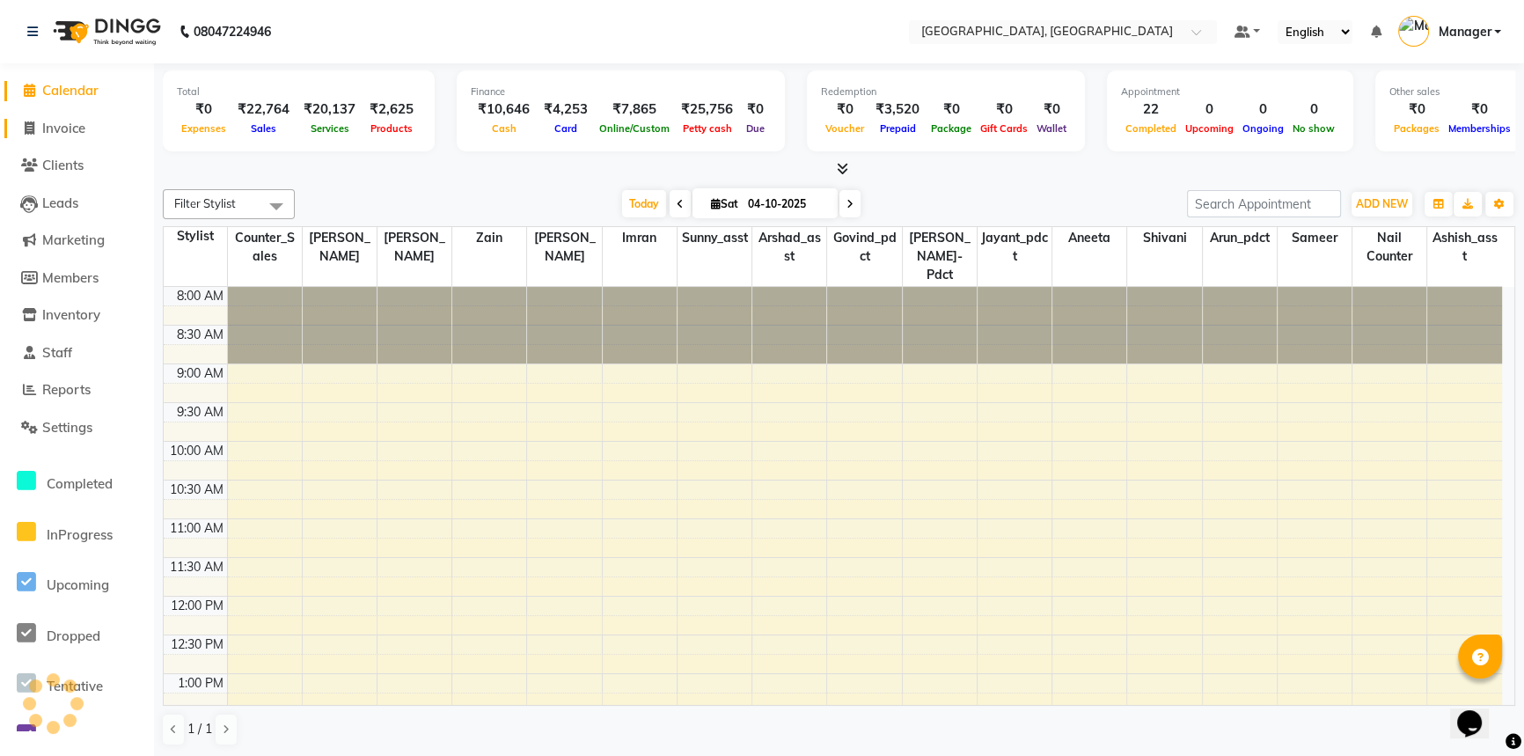
click at [55, 126] on span "Invoice" at bounding box center [63, 128] width 43 height 17
select select "service"
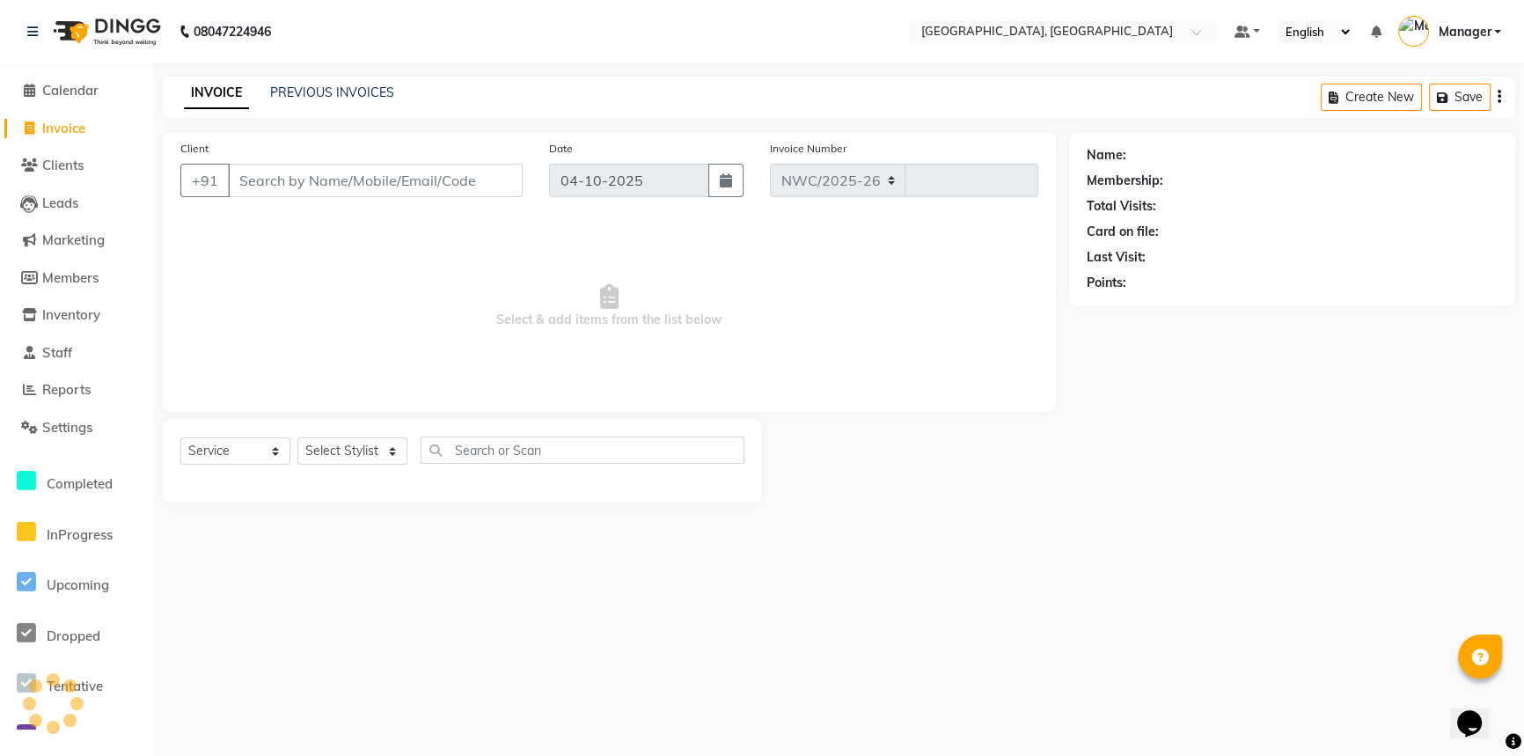
select select "8574"
type input "3787"
click at [333, 182] on input "Client" at bounding box center [375, 180] width 295 height 33
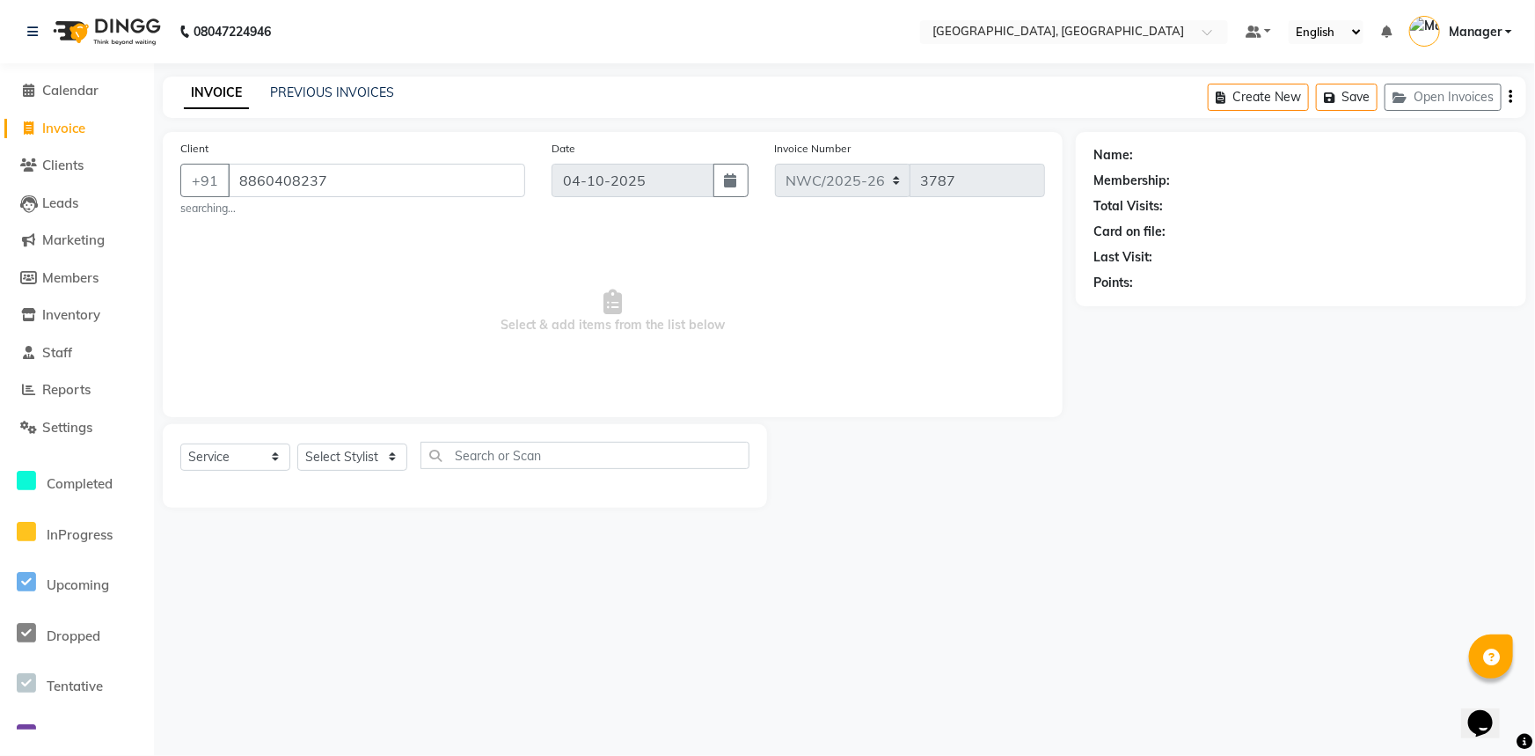
type input "8860408237"
select select "1: Object"
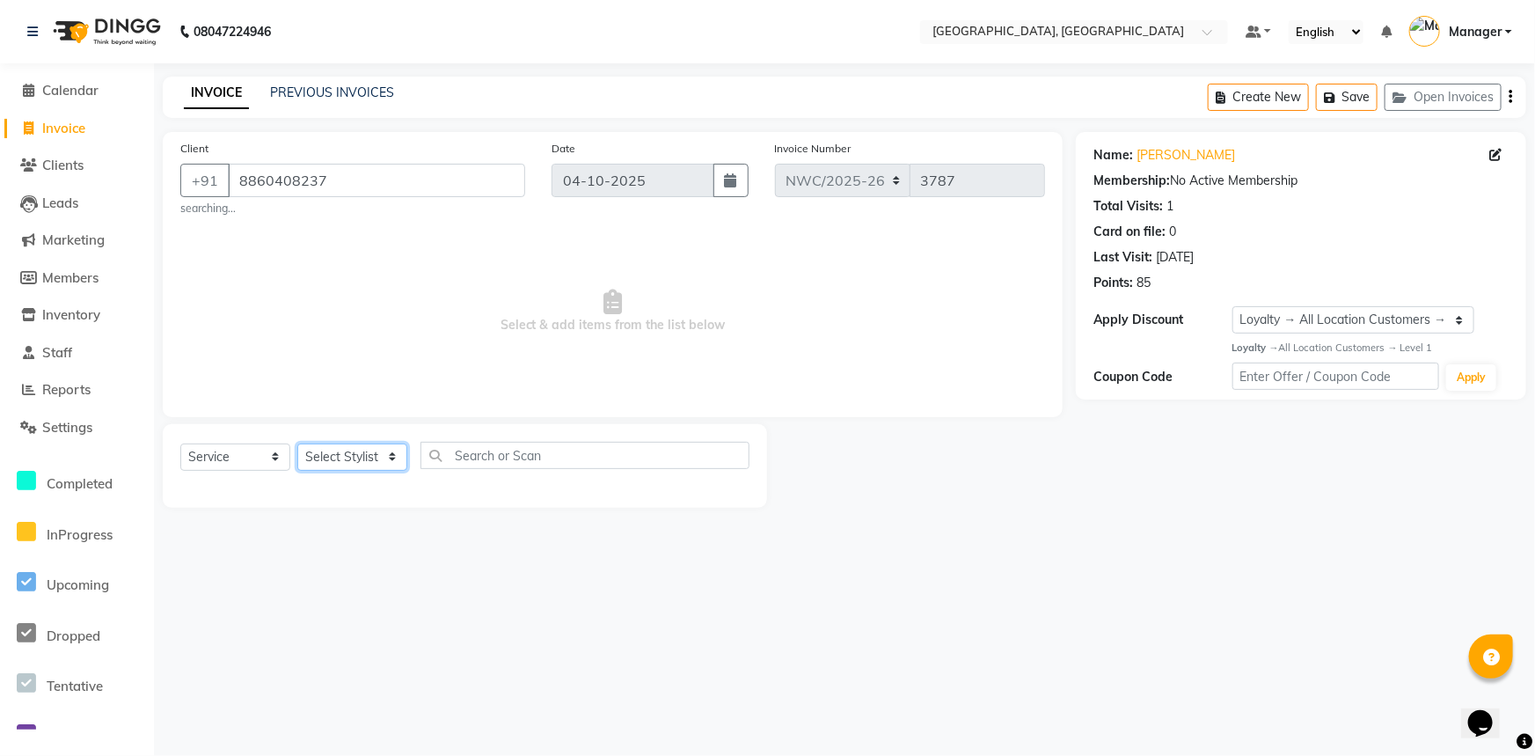
click at [335, 459] on select "Select Stylist [PERSON_NAME]-pdct Arshad_asst Arun_pdct Ashish_asst Counter_Sal…" at bounding box center [352, 456] width 110 height 27
select select "84834"
click at [297, 443] on select "Select Stylist [PERSON_NAME]-pdct Arshad_asst Arun_pdct Ashish_asst Counter_Sal…" at bounding box center [352, 456] width 110 height 27
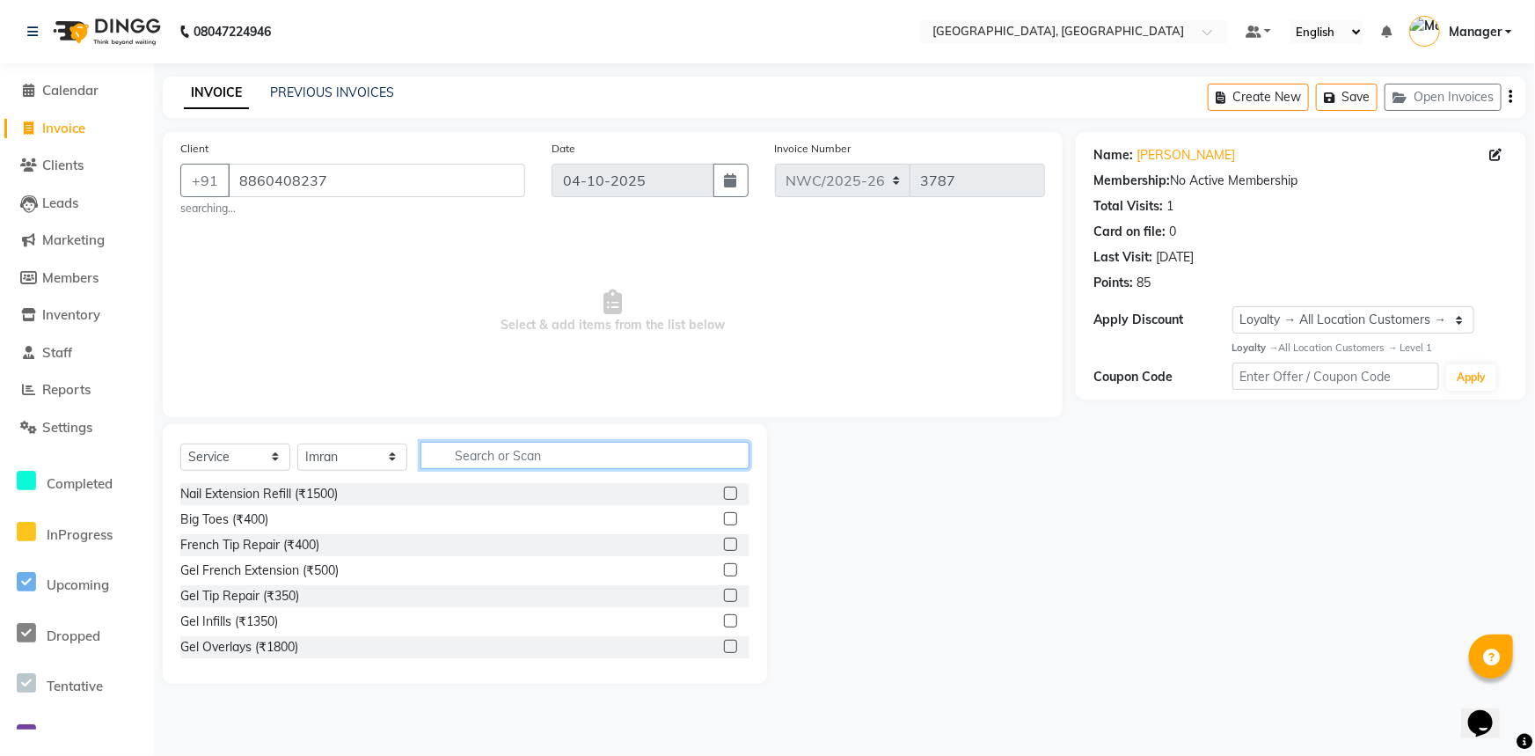
click at [493, 453] on input "text" at bounding box center [585, 455] width 329 height 27
type input "cut"
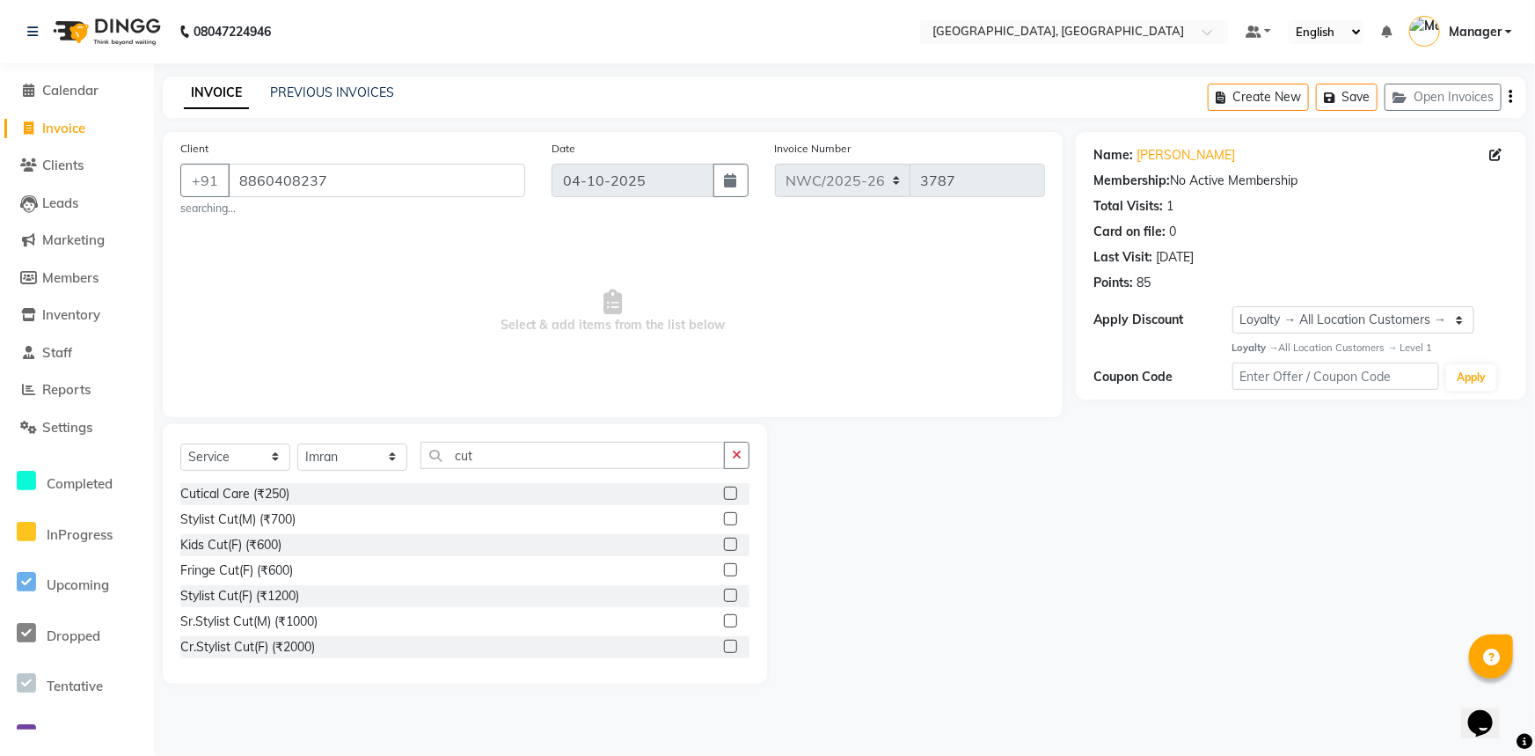
click at [724, 516] on label at bounding box center [730, 518] width 13 height 13
click at [724, 516] on input "checkbox" at bounding box center [729, 519] width 11 height 11
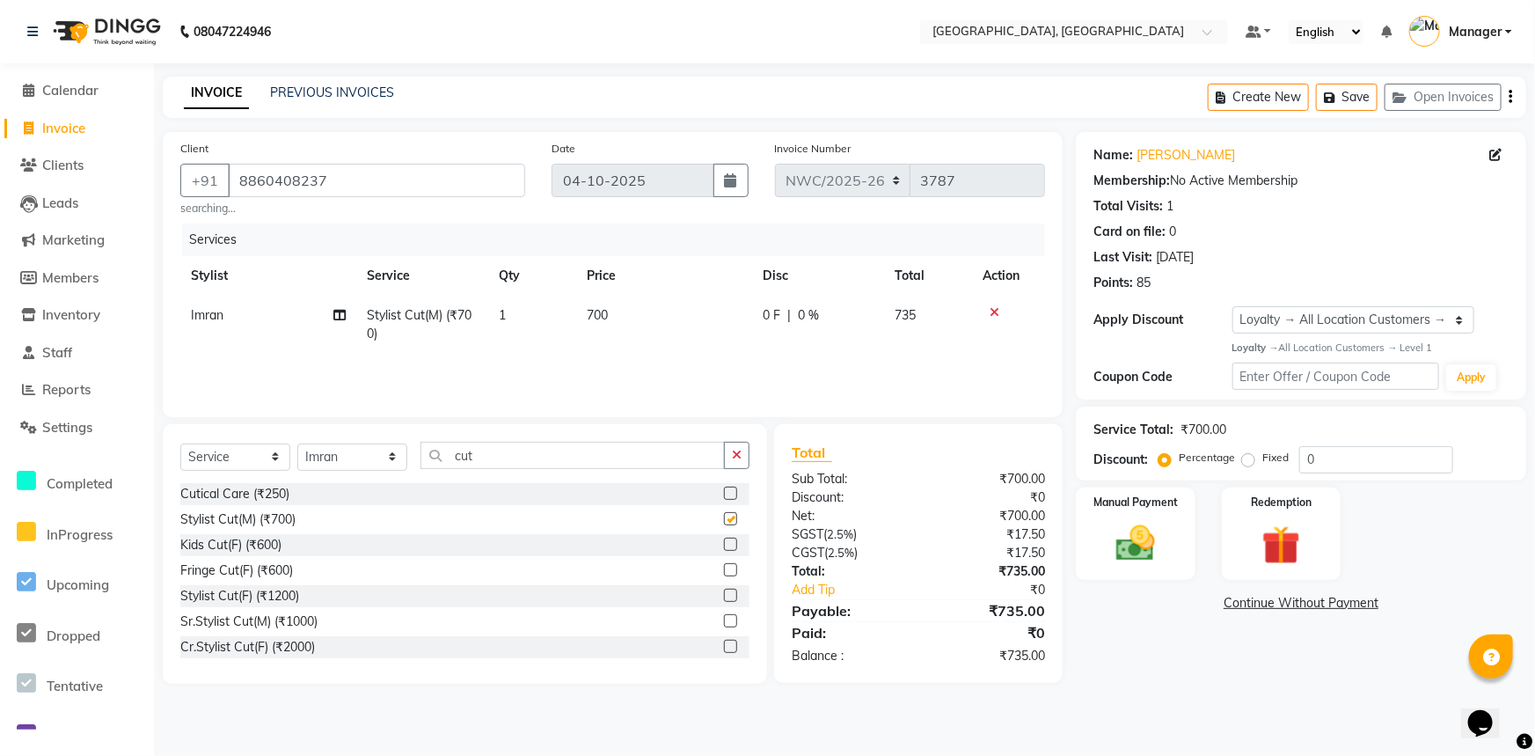
checkbox input "false"
drag, startPoint x: 476, startPoint y: 449, endPoint x: 408, endPoint y: 469, distance: 70.7
click at [408, 469] on div "Select Service Product Membership Package Voucher Prepaid Gift Card Select Styl…" at bounding box center [464, 462] width 569 height 41
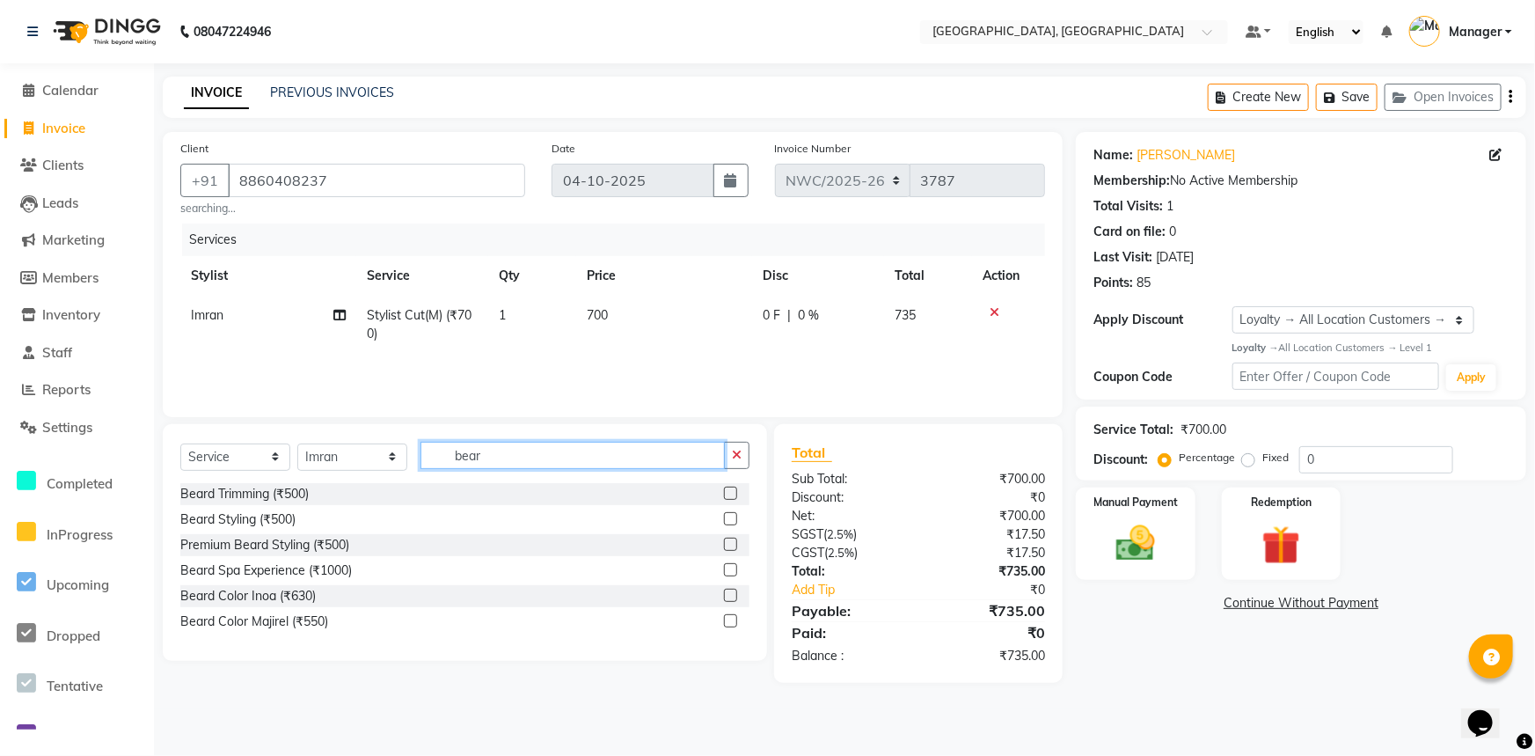
type input "bear"
click at [724, 498] on div at bounding box center [729, 496] width 11 height 18
click at [729, 492] on label at bounding box center [730, 493] width 13 height 13
click at [729, 492] on input "checkbox" at bounding box center [729, 493] width 11 height 11
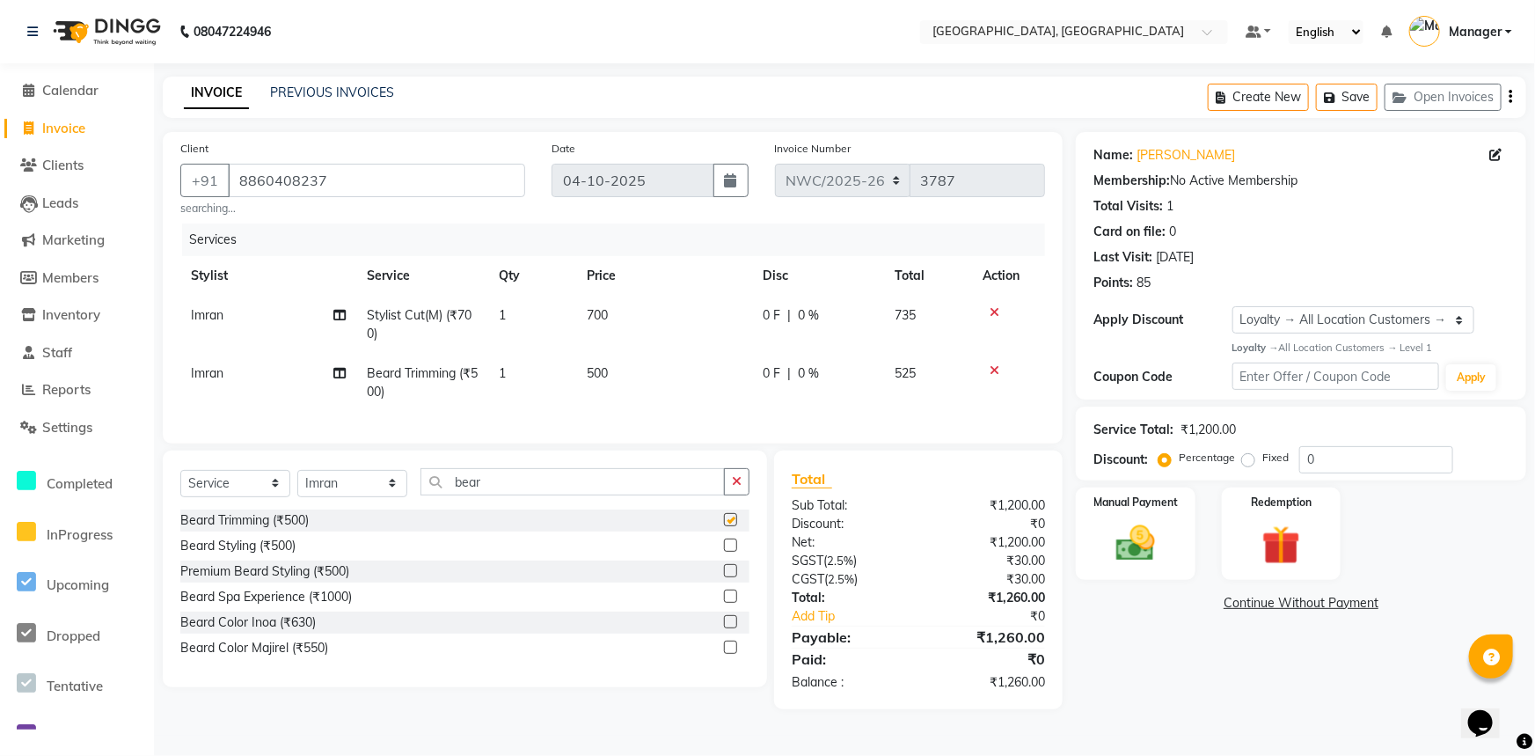
checkbox input "false"
click at [618, 313] on td "700" at bounding box center [664, 325] width 176 height 58
select select "84834"
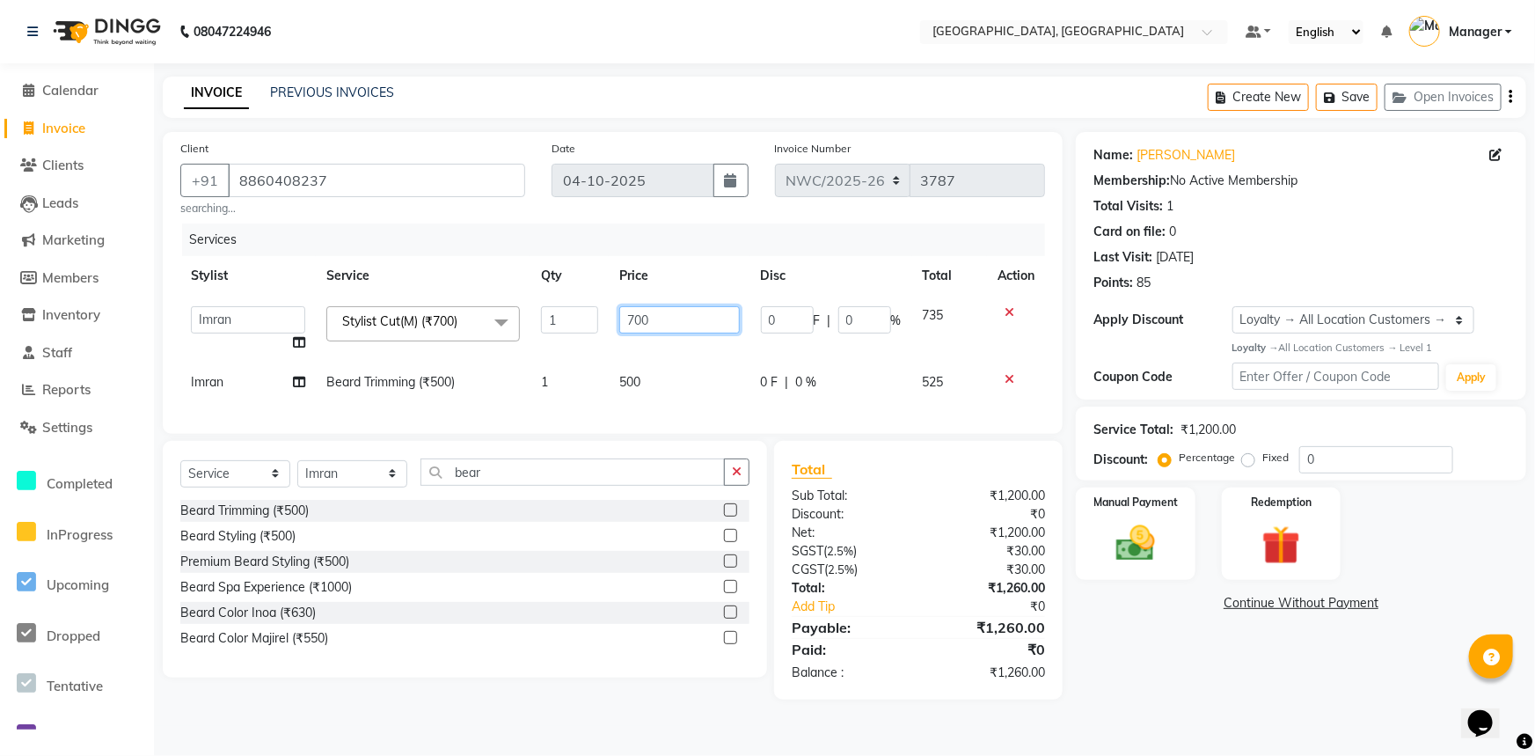
drag, startPoint x: 613, startPoint y: 315, endPoint x: 595, endPoint y: 332, distance: 24.9
click at [597, 322] on tr "Aneeta Ankush-pdct Arshad_asst Arun_pdct Ashish_asst Counter_Sales Faheem Govin…" at bounding box center [612, 329] width 865 height 67
type input "500"
click at [628, 380] on td "500" at bounding box center [679, 383] width 141 height 40
select select "84834"
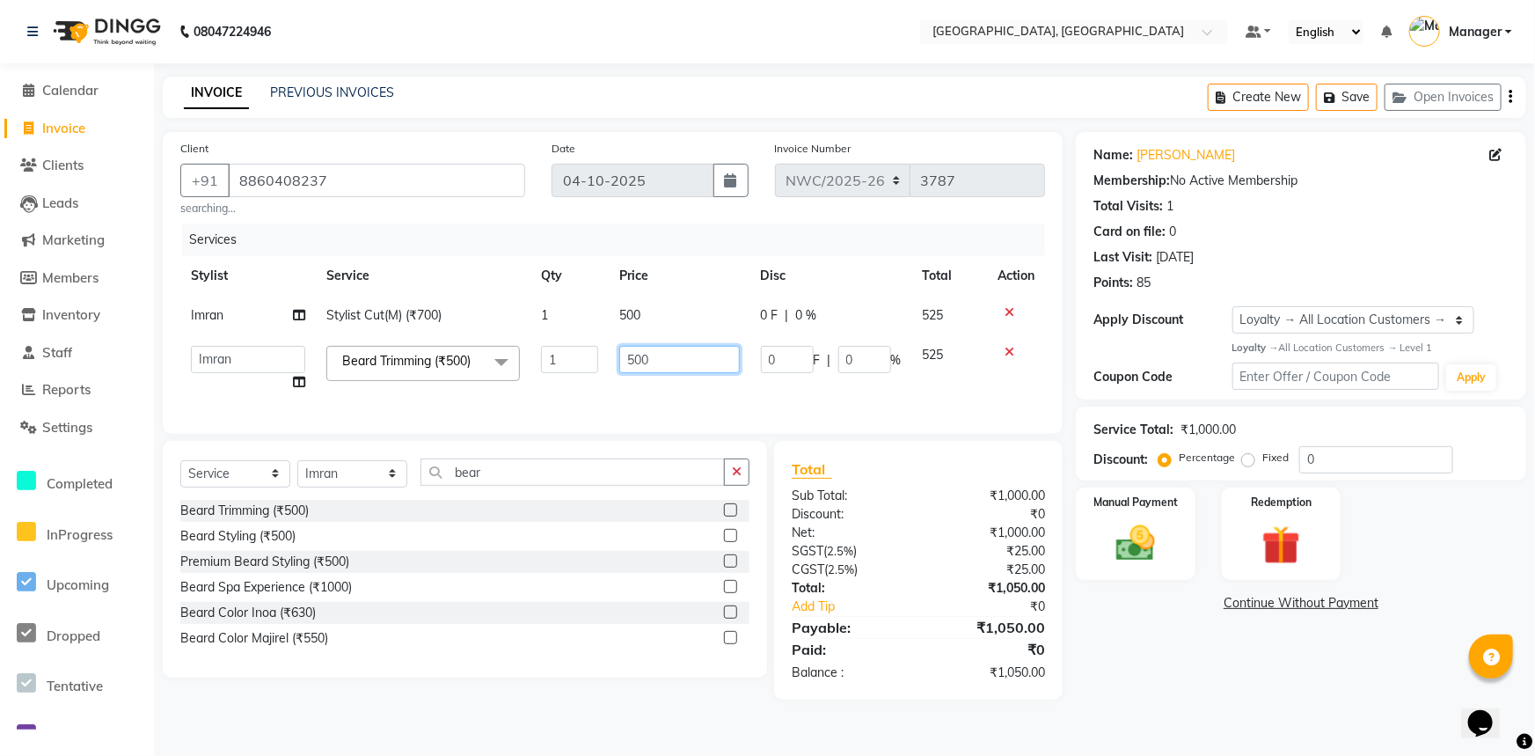
drag, startPoint x: 664, startPoint y: 358, endPoint x: 567, endPoint y: 377, distance: 99.6
click at [567, 377] on tr "Aneeta Ankush-pdct Arshad_asst Arun_pdct Ashish_asst Counter_Sales Faheem Govin…" at bounding box center [612, 368] width 865 height 67
type input "350"
click at [580, 390] on tr "Aneeta Ankush-pdct Arshad_asst Arun_pdct Ashish_asst Counter_Sales Faheem Govin…" at bounding box center [612, 368] width 865 height 67
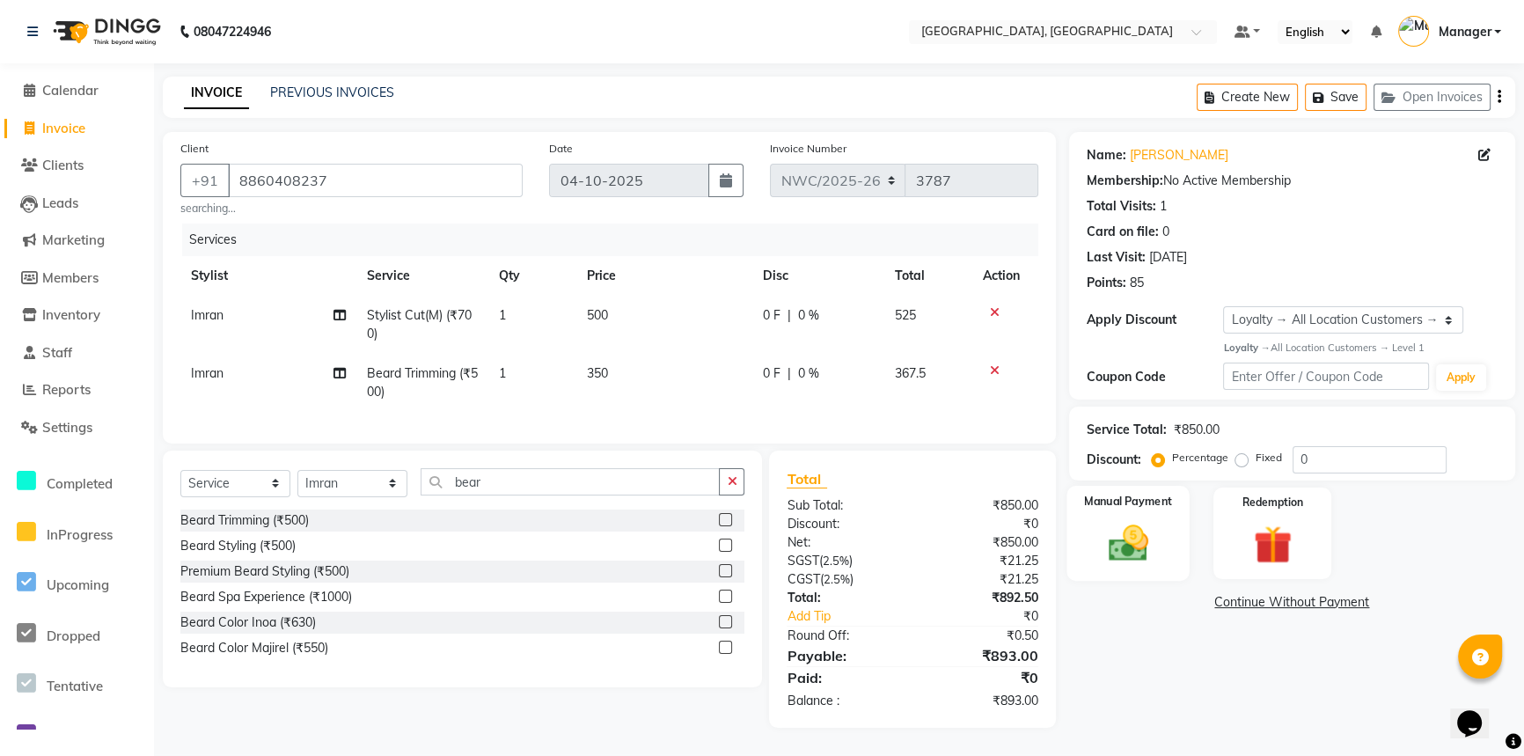
click at [1091, 546] on div "Manual Payment" at bounding box center [1127, 533] width 123 height 95
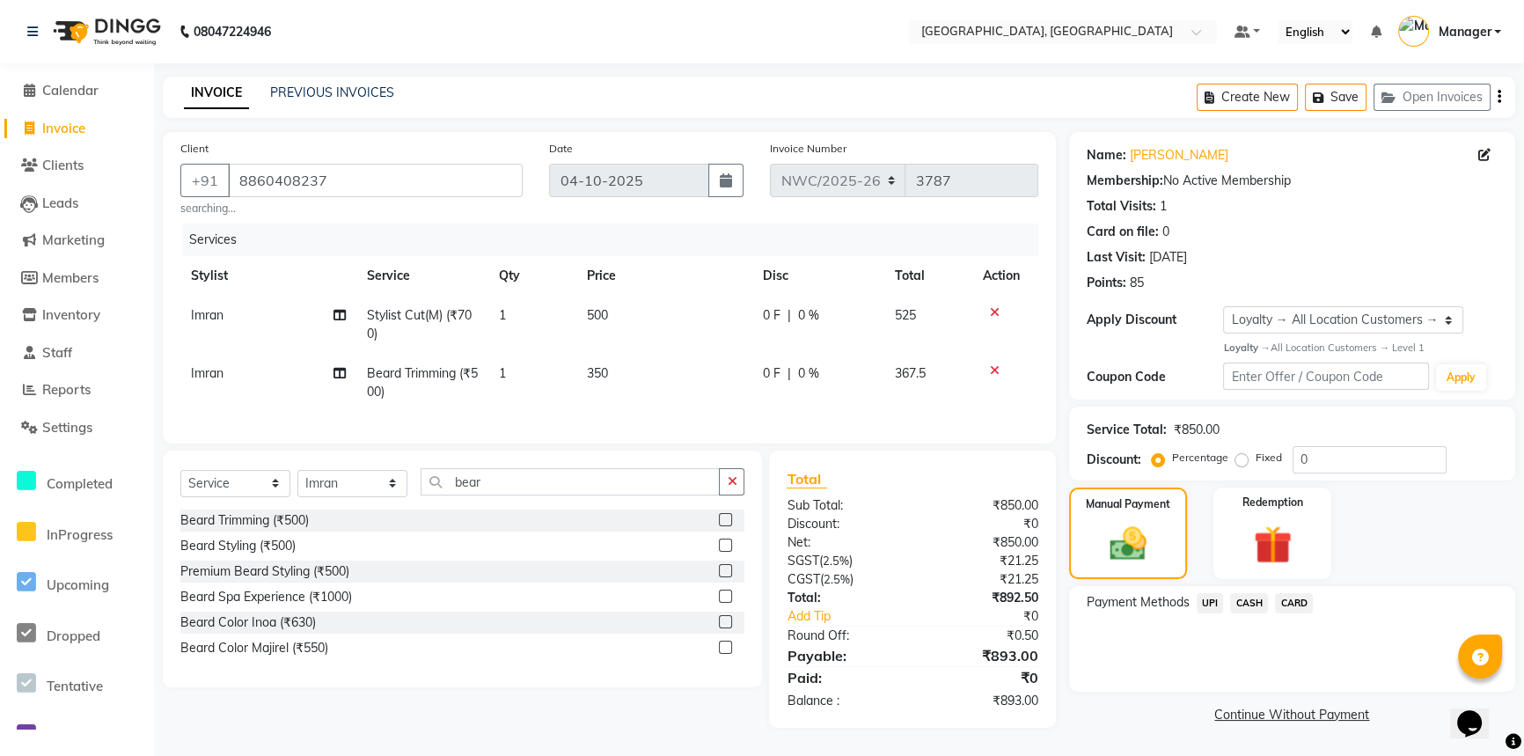
click at [1294, 595] on span "CARD" at bounding box center [1294, 603] width 38 height 20
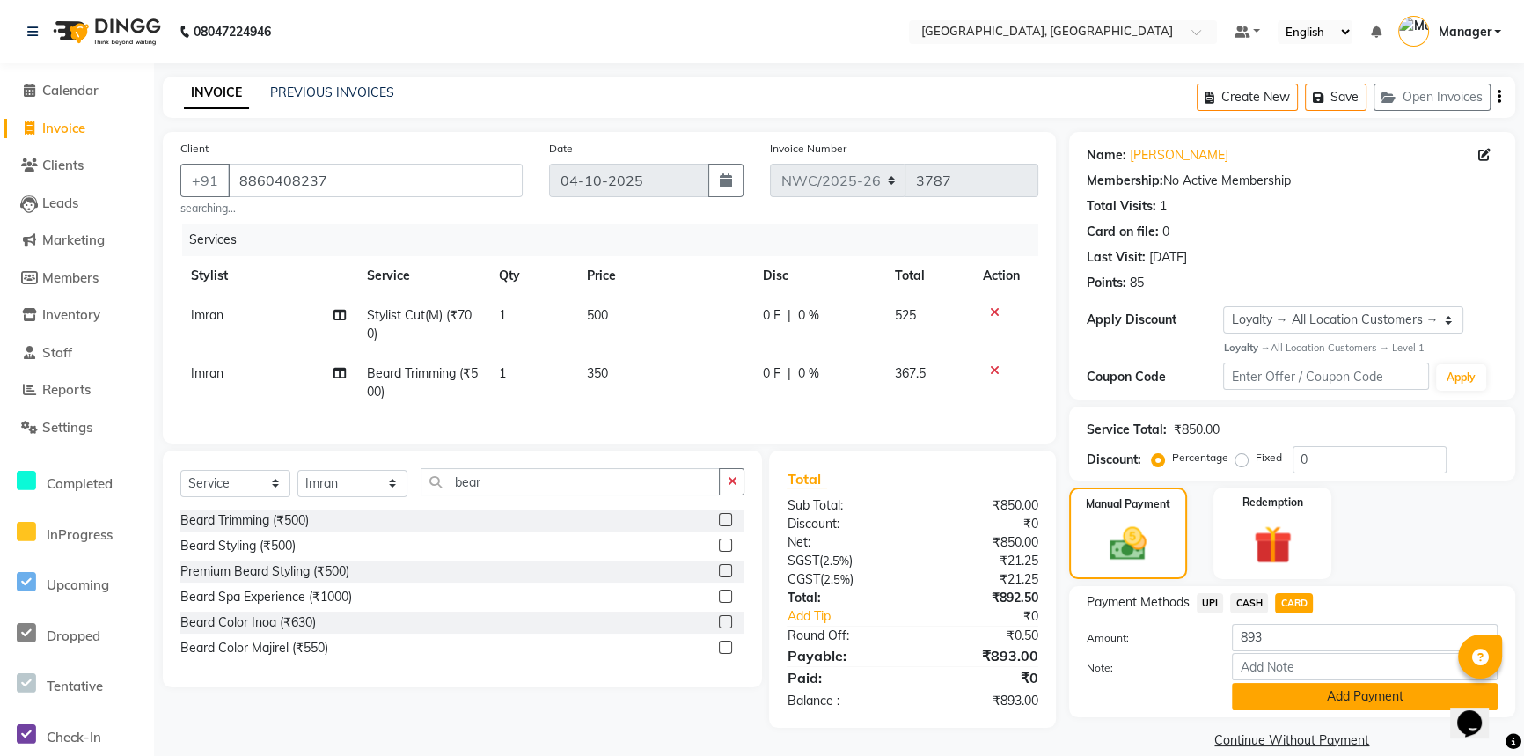
click at [1320, 691] on button "Add Payment" at bounding box center [1365, 696] width 266 height 27
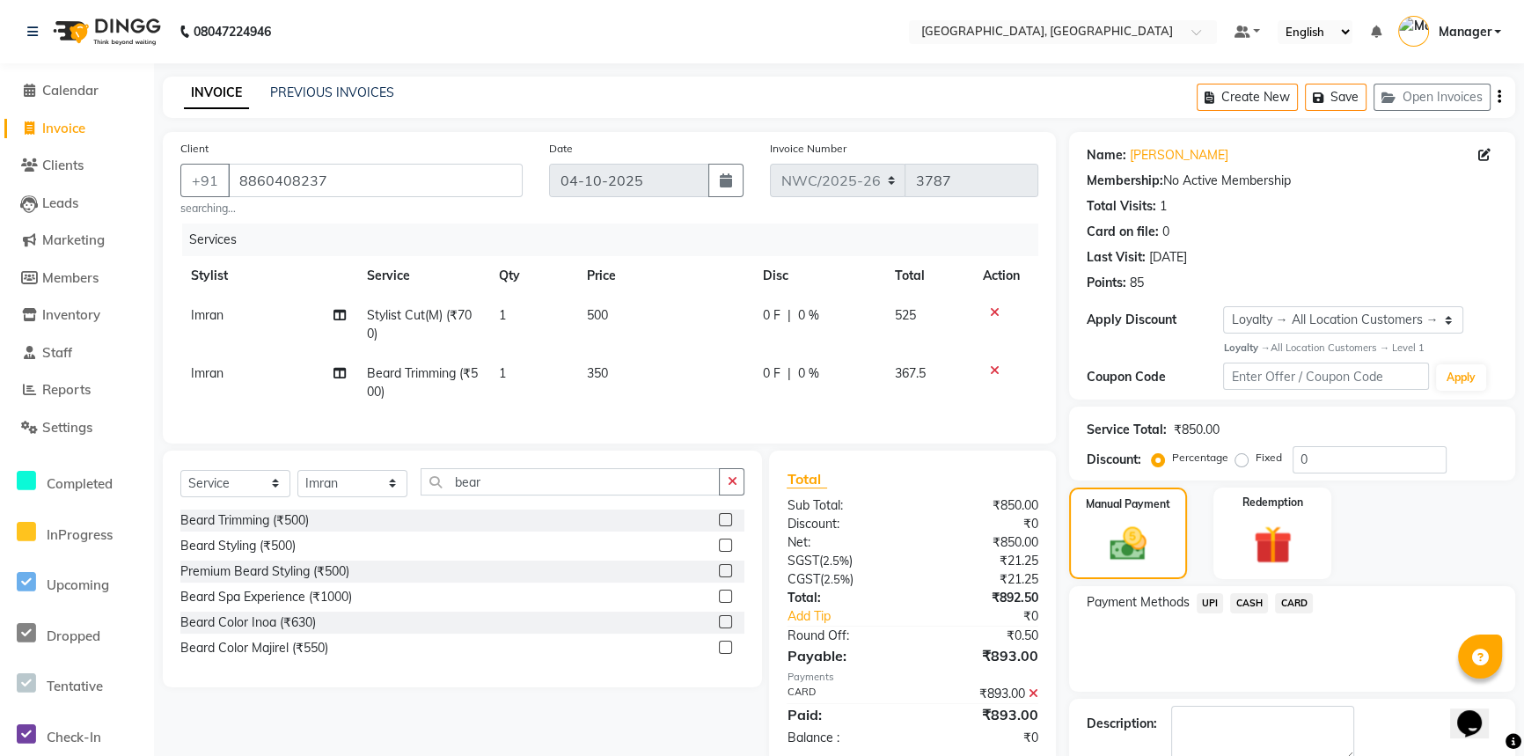
scroll to position [135, 0]
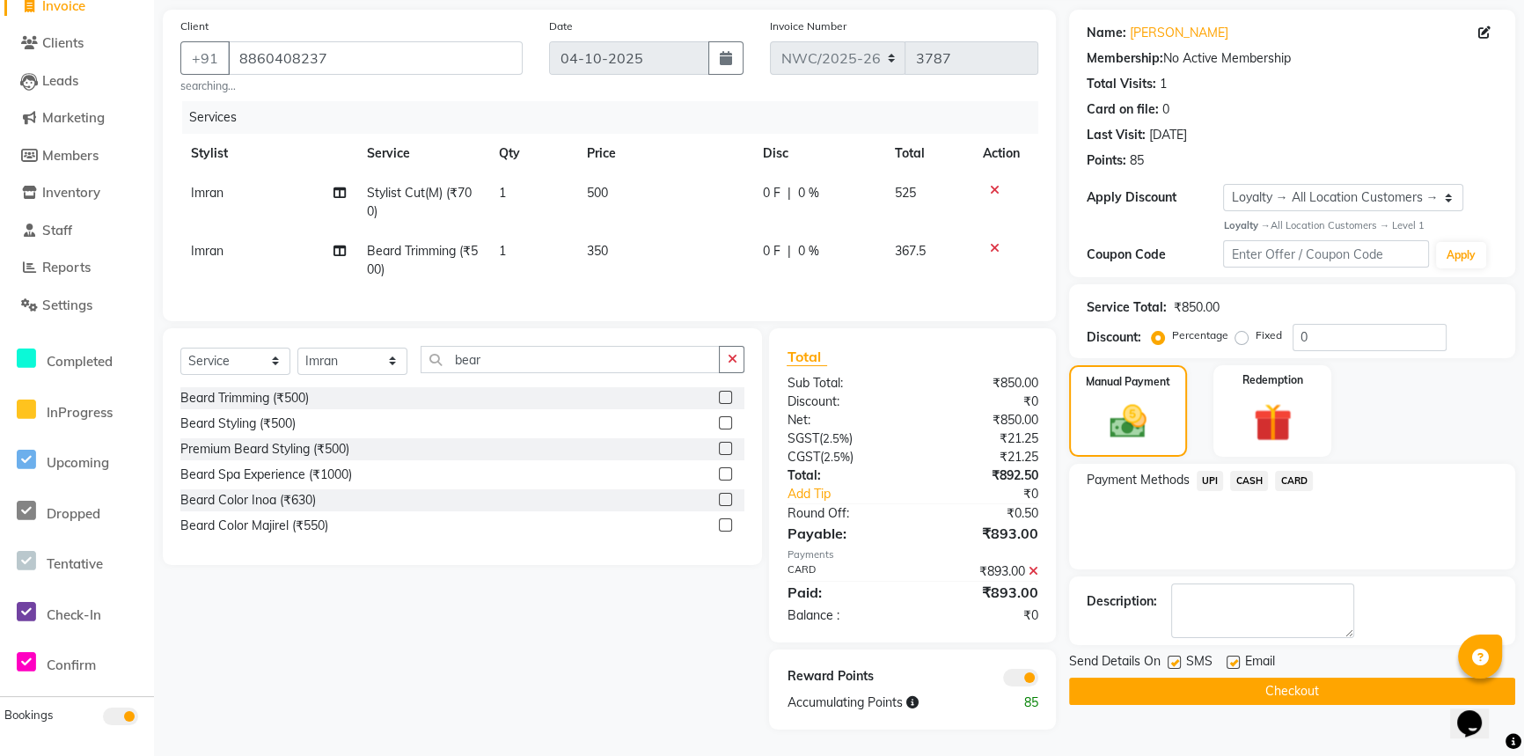
click at [1315, 680] on button "Checkout" at bounding box center [1292, 690] width 446 height 27
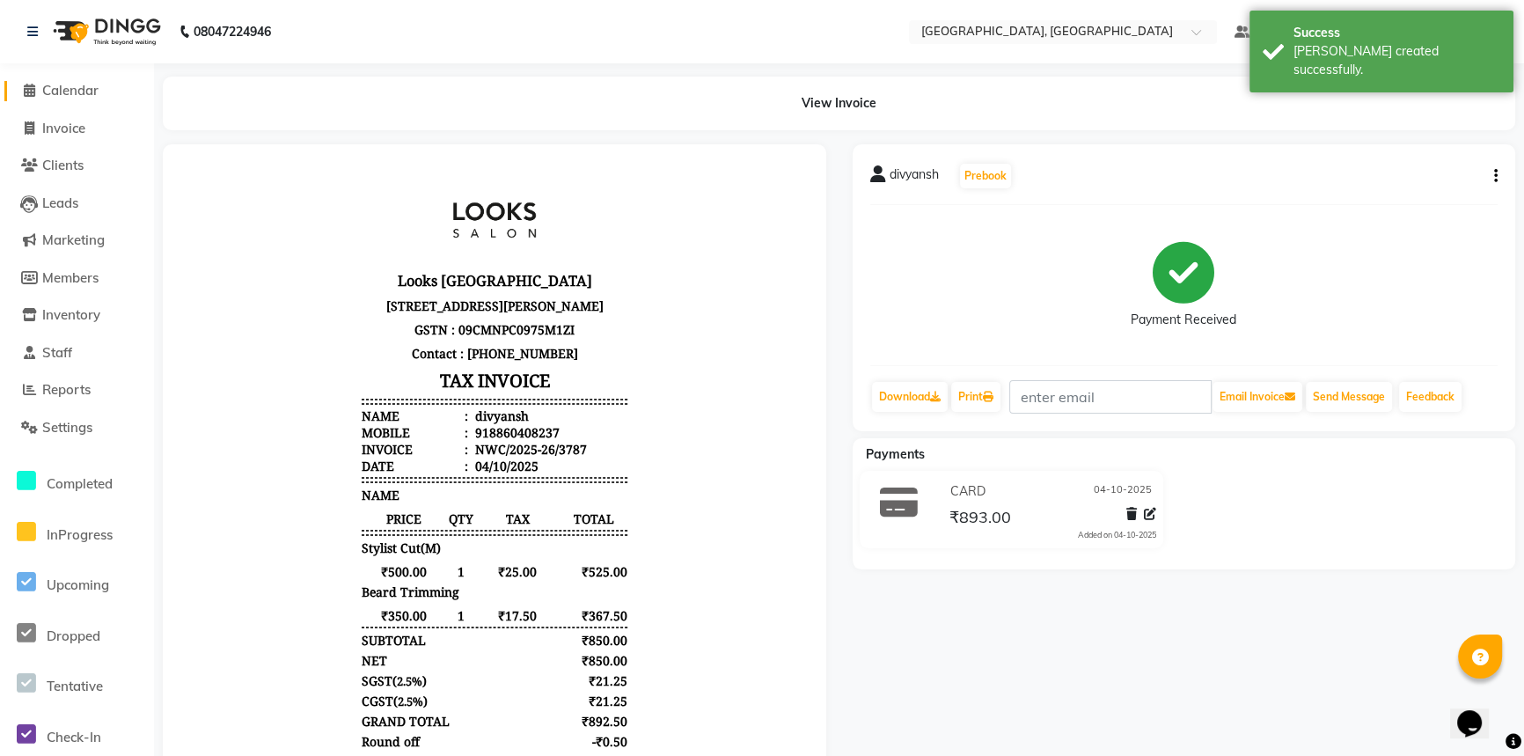
drag, startPoint x: 69, startPoint y: 87, endPoint x: 92, endPoint y: 93, distance: 23.7
click at [69, 87] on span "Calendar" at bounding box center [70, 90] width 56 height 17
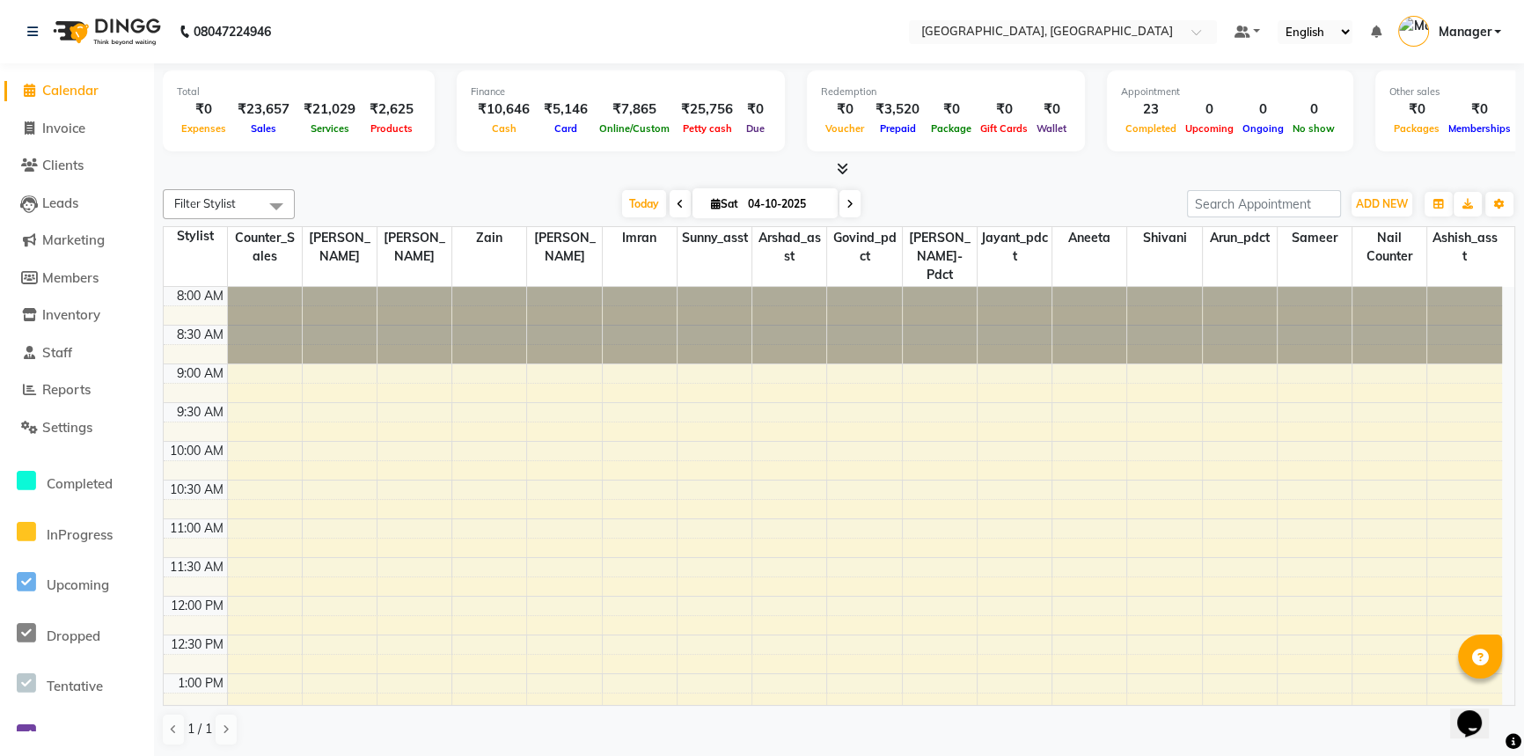
click at [77, 89] on span "Calendar" at bounding box center [70, 90] width 56 height 17
click at [45, 123] on ngb-tooltip-window "Invoice" at bounding box center [46, 127] width 11 height 11
click at [67, 123] on span "Invoice" at bounding box center [63, 128] width 43 height 17
select select "service"
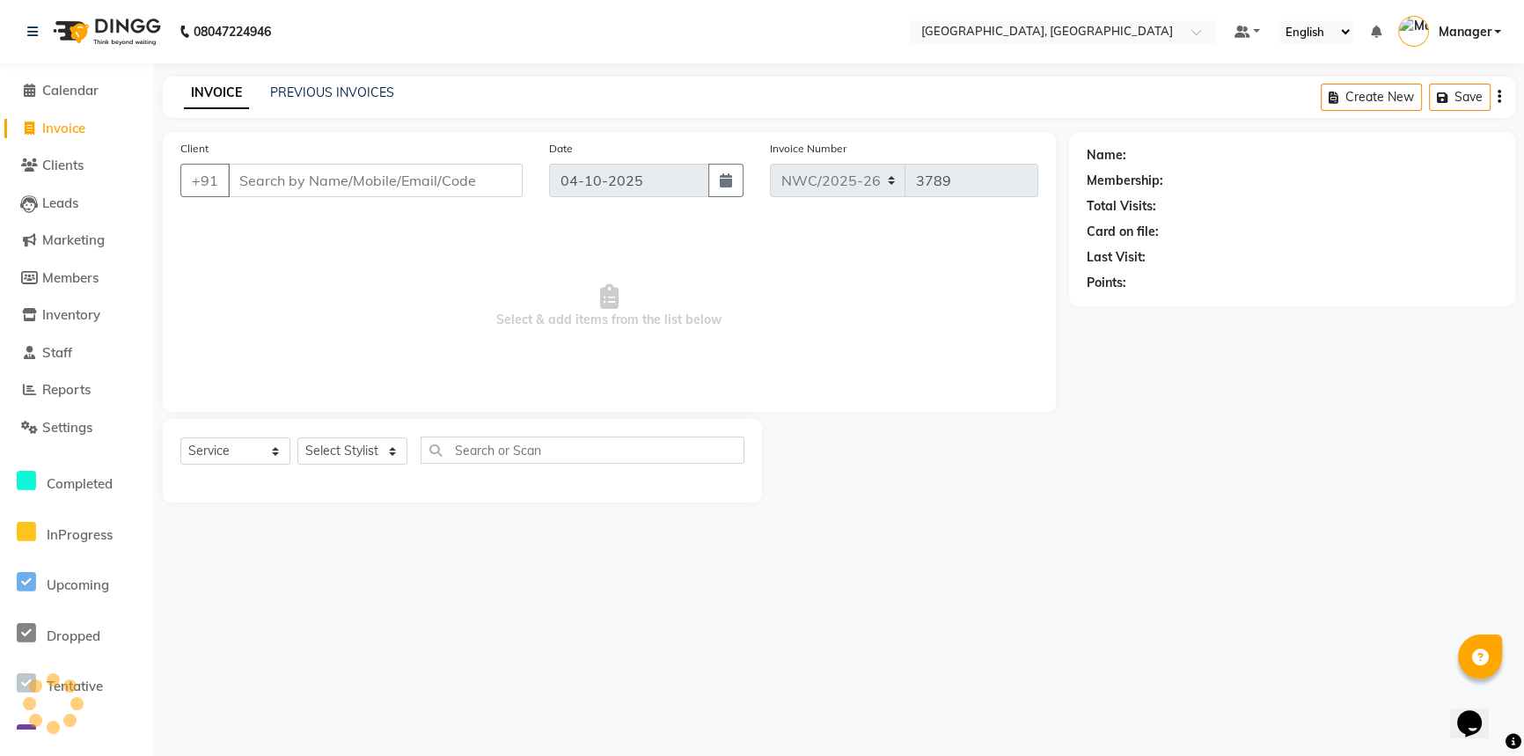
click at [326, 182] on input "Client" at bounding box center [375, 180] width 295 height 33
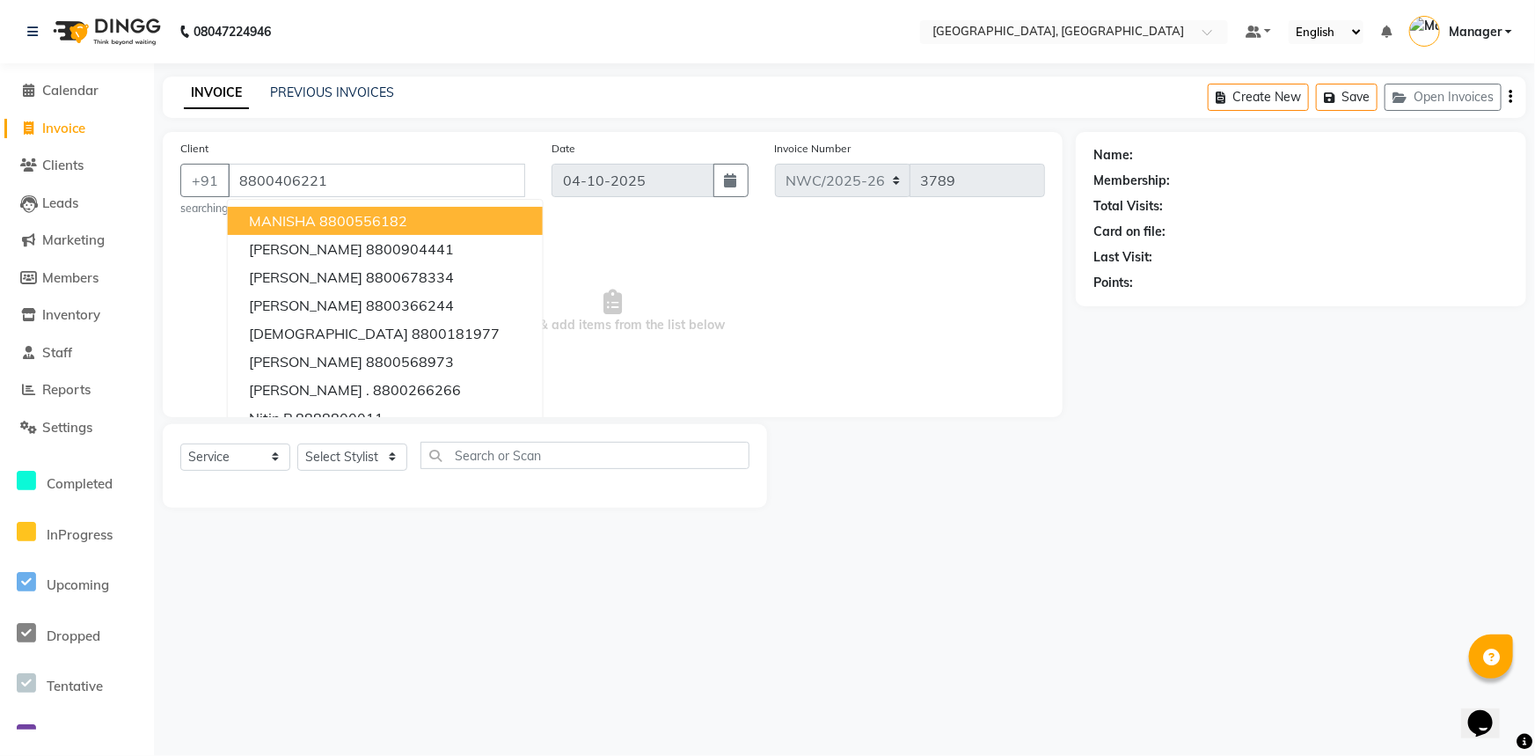
type input "8800406221"
drag, startPoint x: 950, startPoint y: 238, endPoint x: 669, endPoint y: 317, distance: 292.2
click at [948, 238] on span "Select & add items from the list below" at bounding box center [612, 311] width 865 height 176
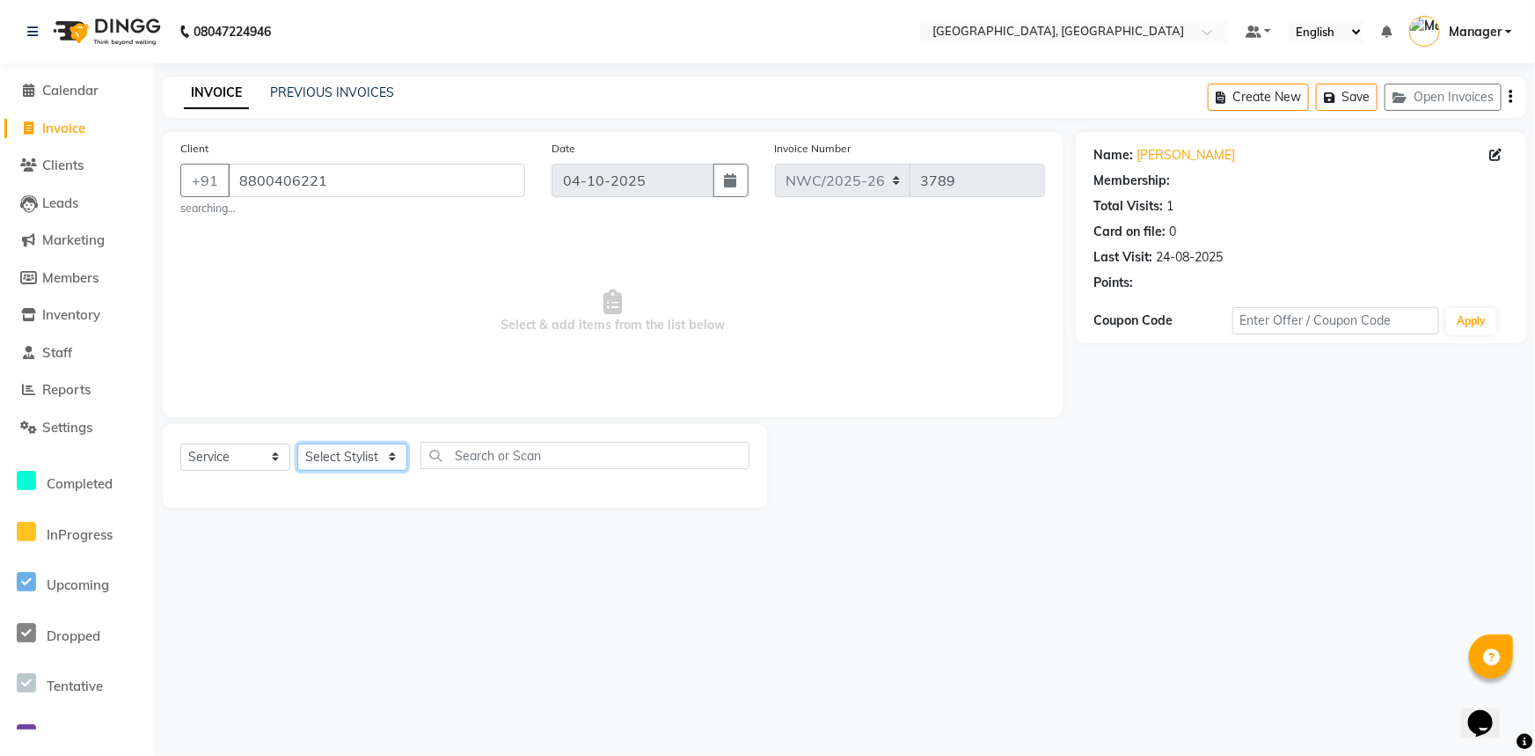
select select "1: Object"
drag, startPoint x: 350, startPoint y: 464, endPoint x: 341, endPoint y: 448, distance: 18.1
click at [350, 464] on select "Select Stylist [PERSON_NAME]-pdct Arshad_asst Arun_pdct Ashish_asst Counter_Sal…" at bounding box center [352, 456] width 110 height 27
select select "84831"
click at [297, 443] on select "Select Stylist [PERSON_NAME]-pdct Arshad_asst Arun_pdct Ashish_asst Counter_Sal…" at bounding box center [352, 456] width 110 height 27
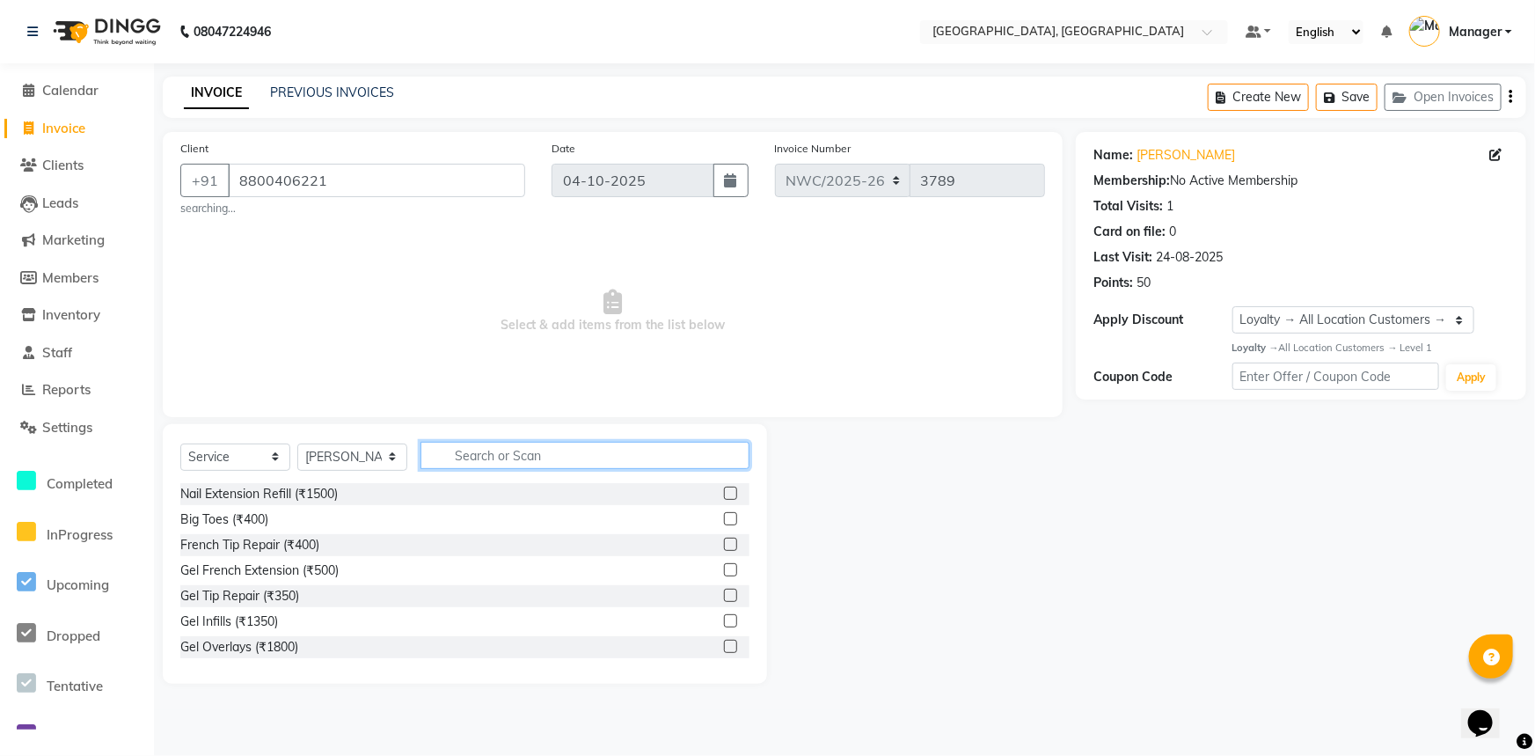
click at [486, 448] on input "text" at bounding box center [585, 455] width 329 height 27
type input "cut"
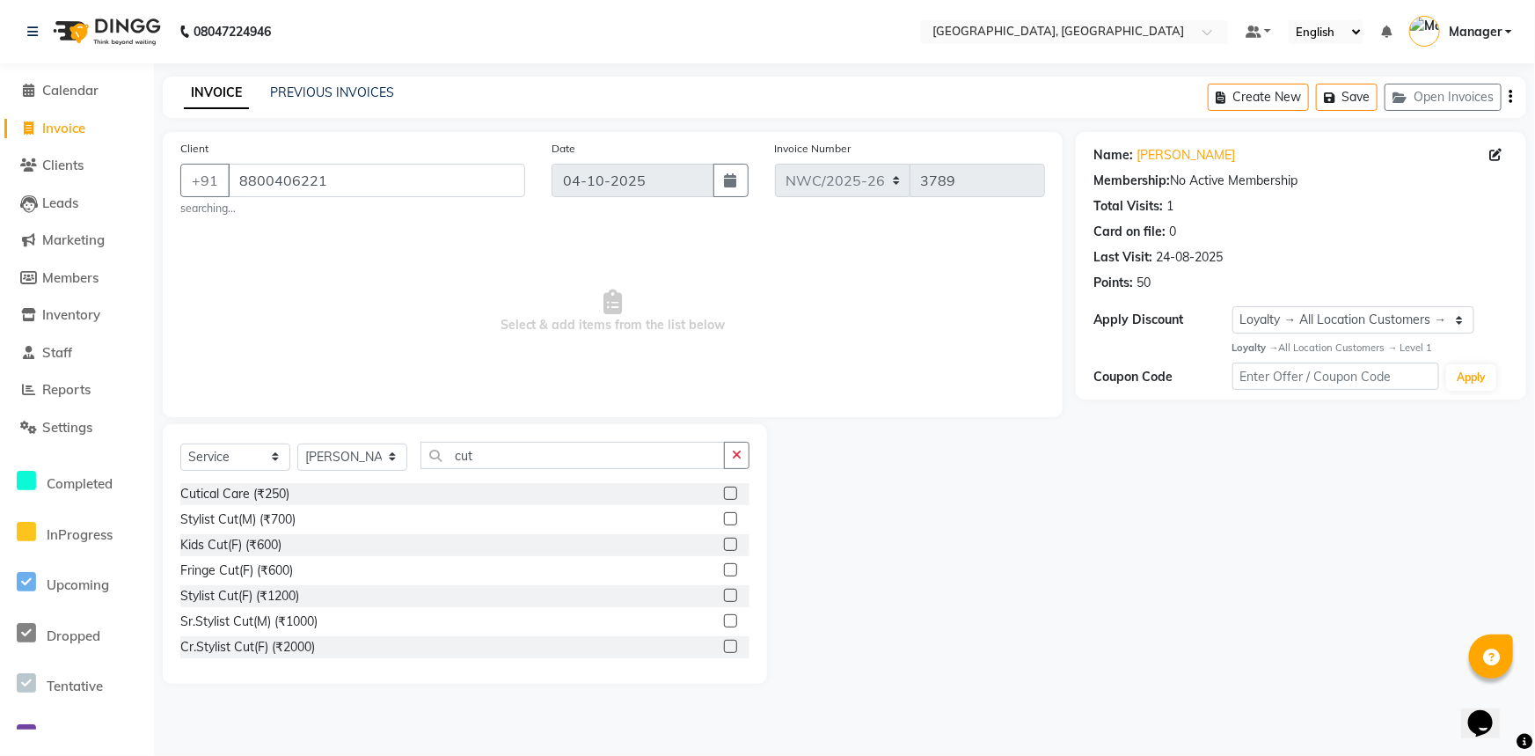
click at [724, 520] on label at bounding box center [730, 518] width 13 height 13
click at [724, 520] on input "checkbox" at bounding box center [729, 519] width 11 height 11
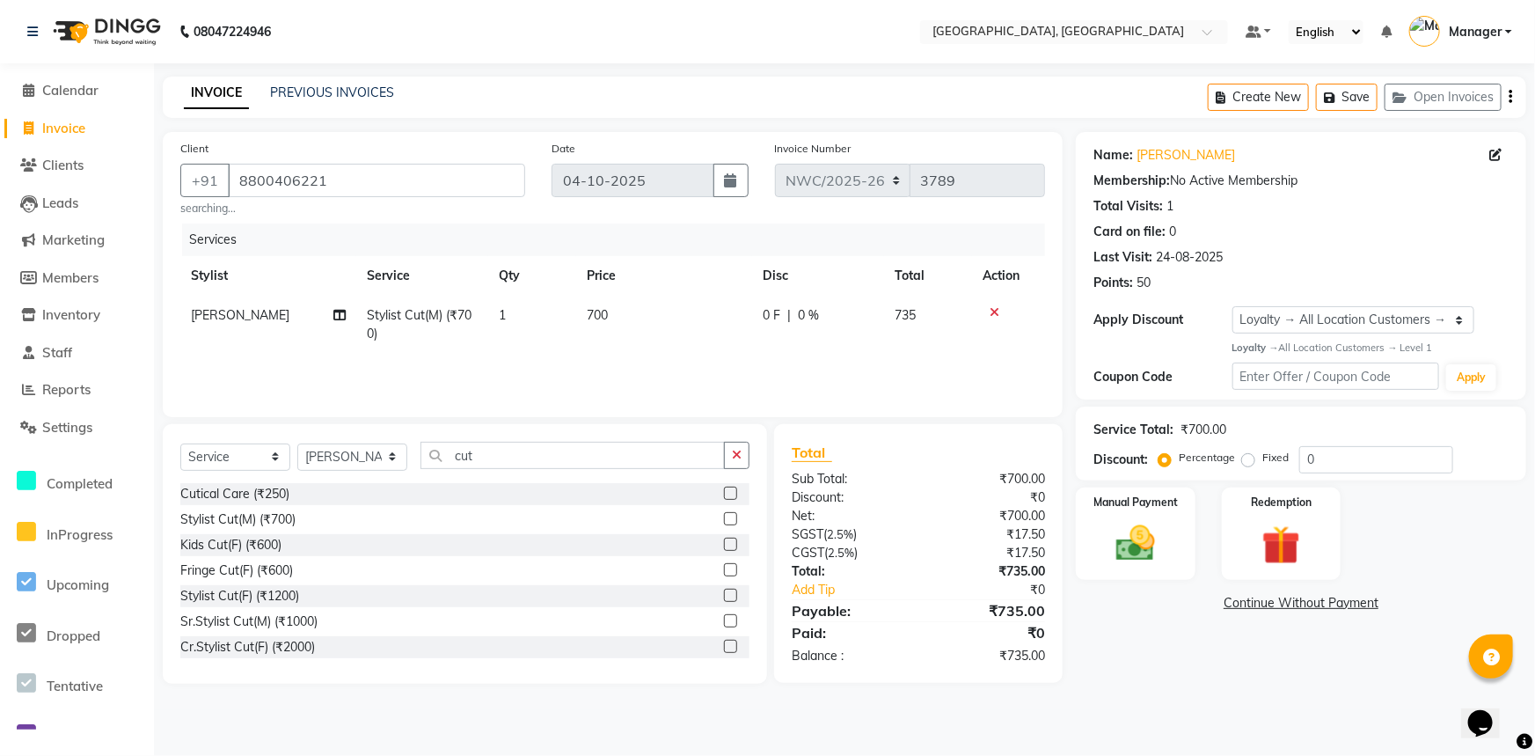
checkbox input "false"
click at [626, 324] on td "700" at bounding box center [664, 325] width 176 height 58
select select "84831"
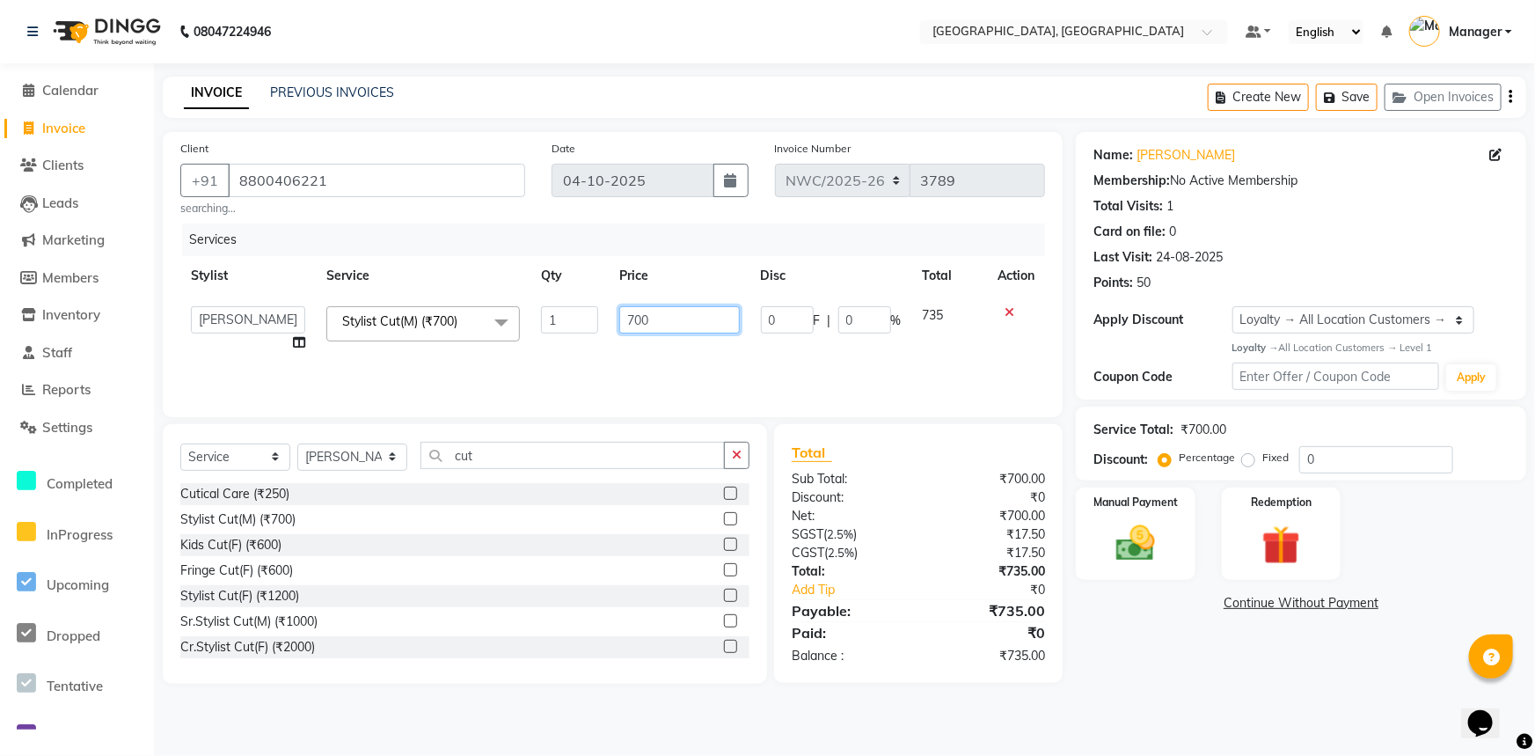
drag, startPoint x: 634, startPoint y: 319, endPoint x: 631, endPoint y: 328, distance: 10.3
click at [634, 321] on input "700" at bounding box center [679, 319] width 120 height 27
type input "500"
drag, startPoint x: 727, startPoint y: 327, endPoint x: 731, endPoint y: 341, distance: 13.9
click at [728, 328] on input "500" at bounding box center [679, 319] width 120 height 27
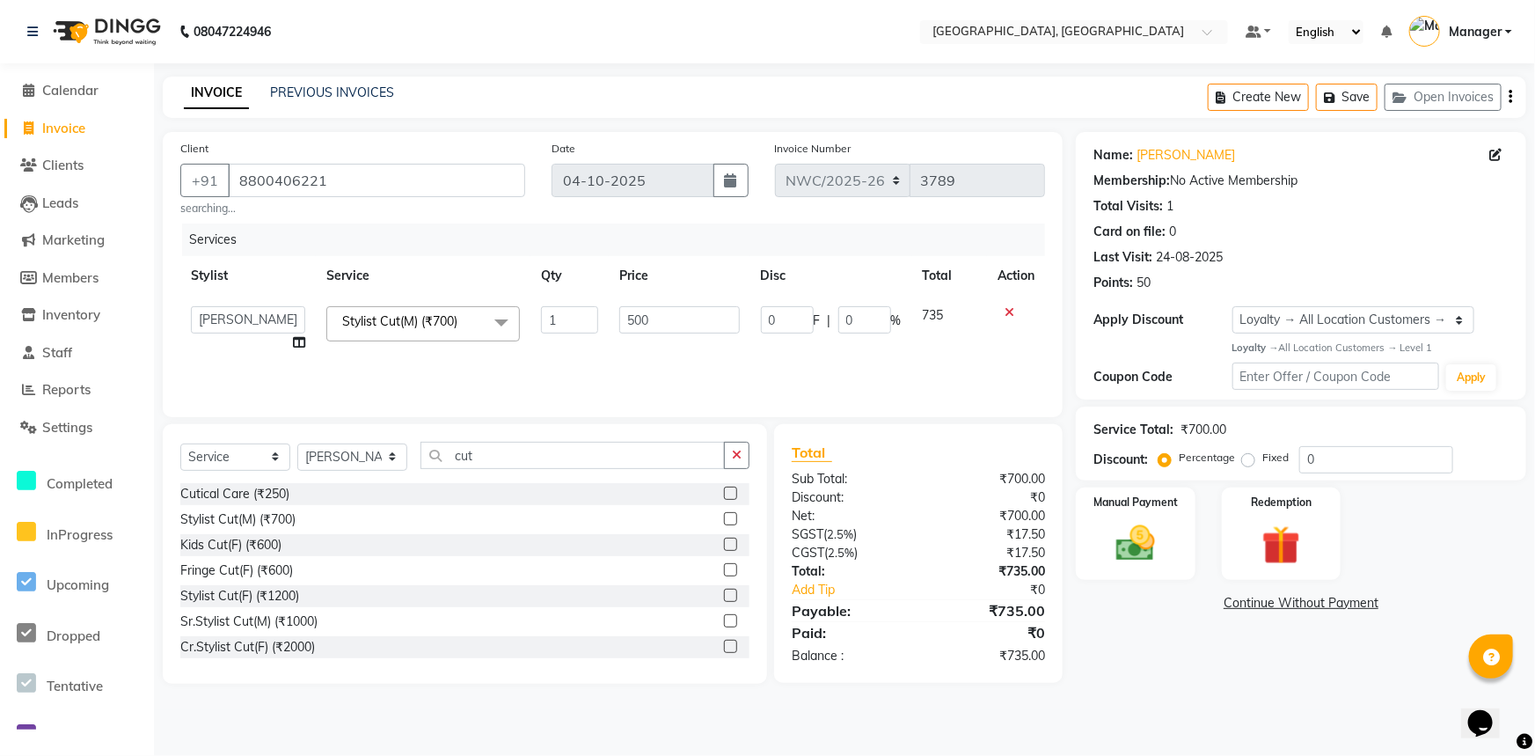
click at [825, 367] on div "Services Stylist Service Qty Price Disc Total Action Aneeta Ankush-pdct Arshad_…" at bounding box center [612, 311] width 865 height 176
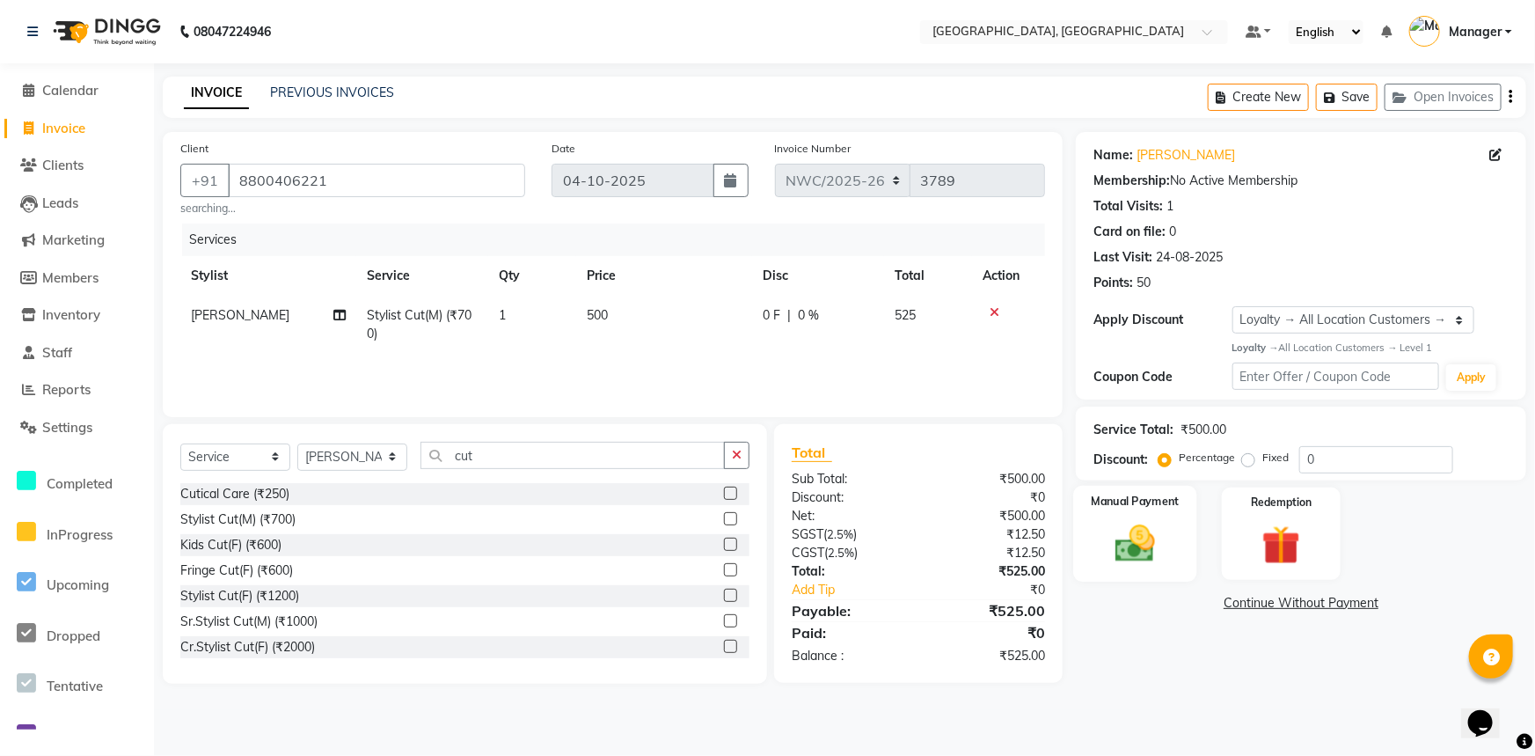
click at [1134, 526] on img at bounding box center [1135, 543] width 65 height 47
click at [1221, 605] on span "UPI" at bounding box center [1217, 604] width 27 height 20
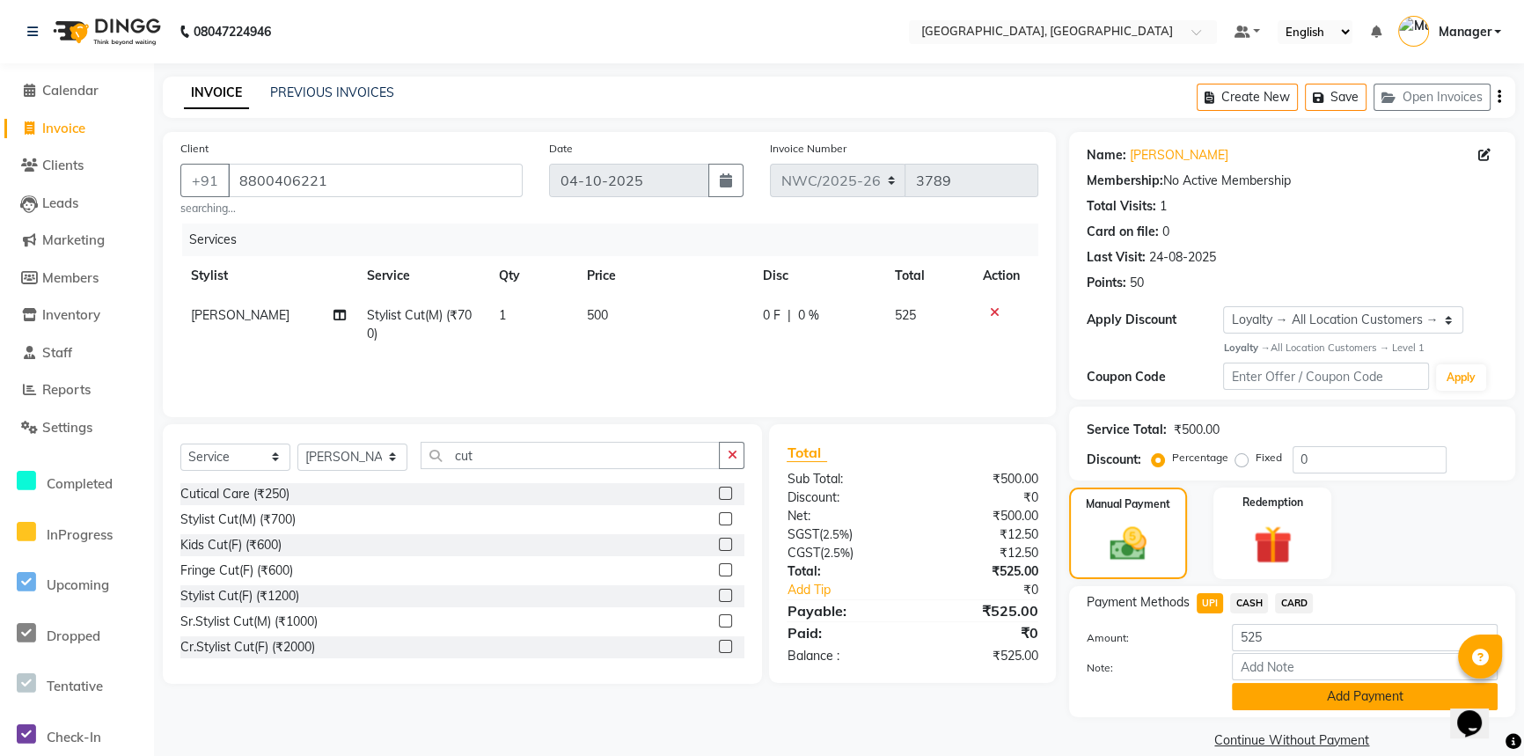
scroll to position [23, 0]
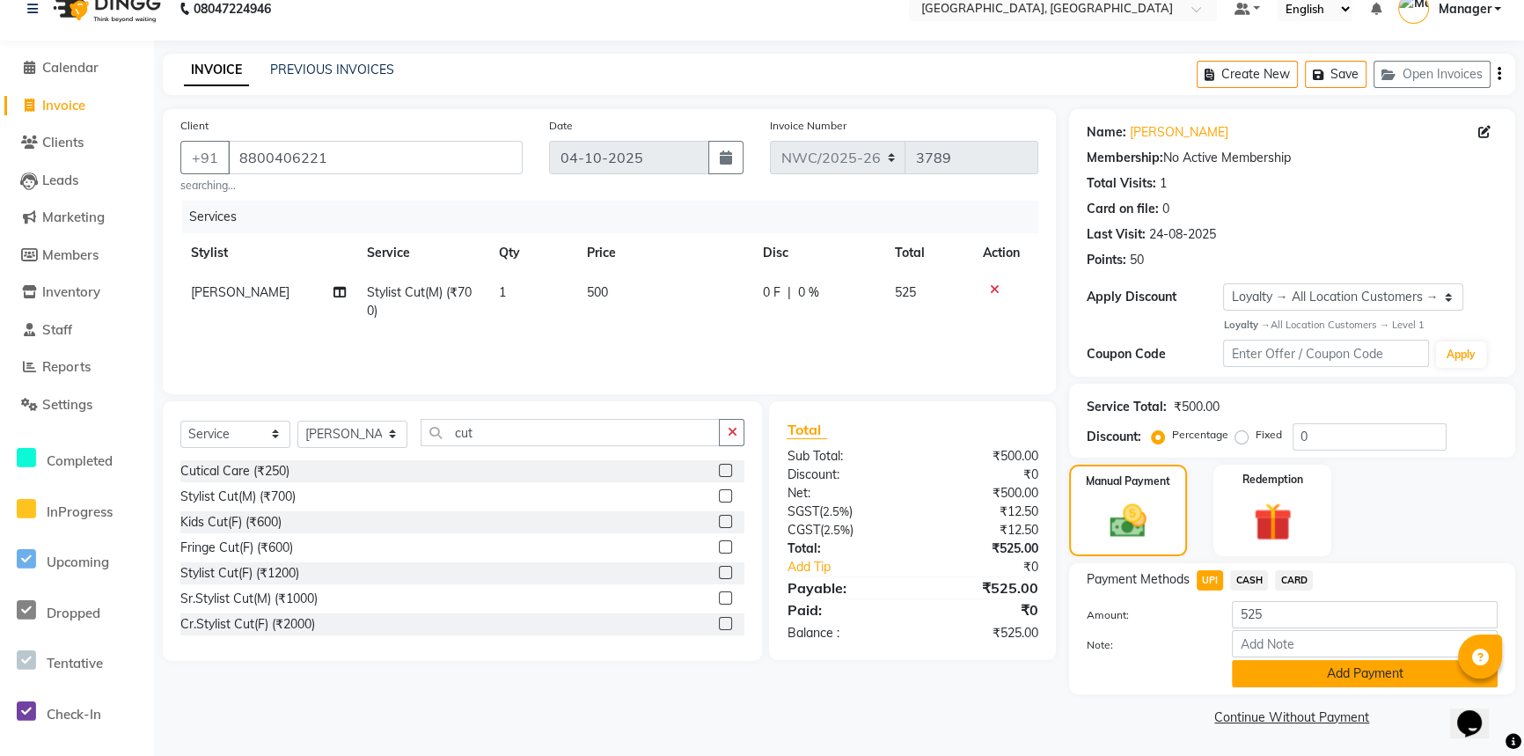
click at [1360, 676] on button "Add Payment" at bounding box center [1365, 673] width 266 height 27
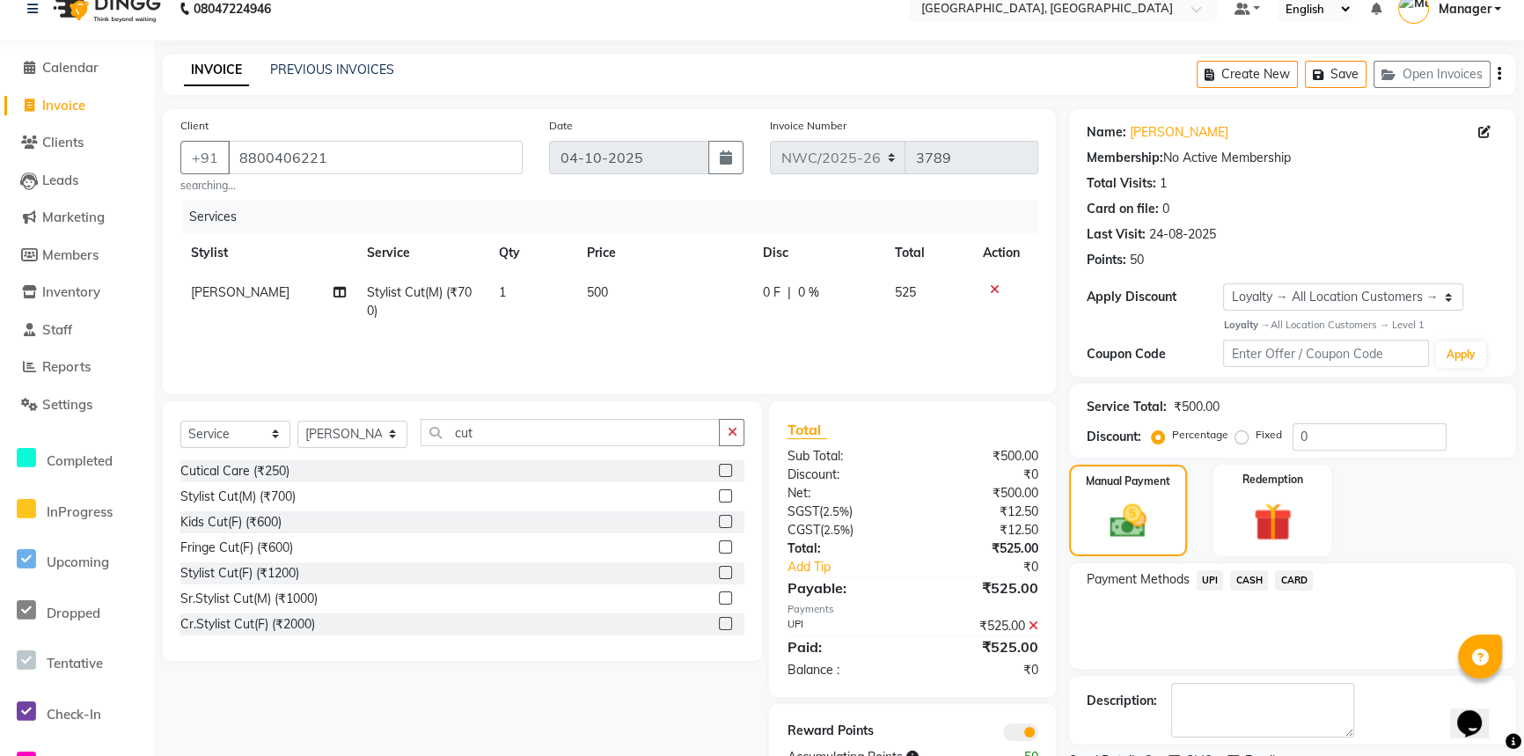
scroll to position [97, 0]
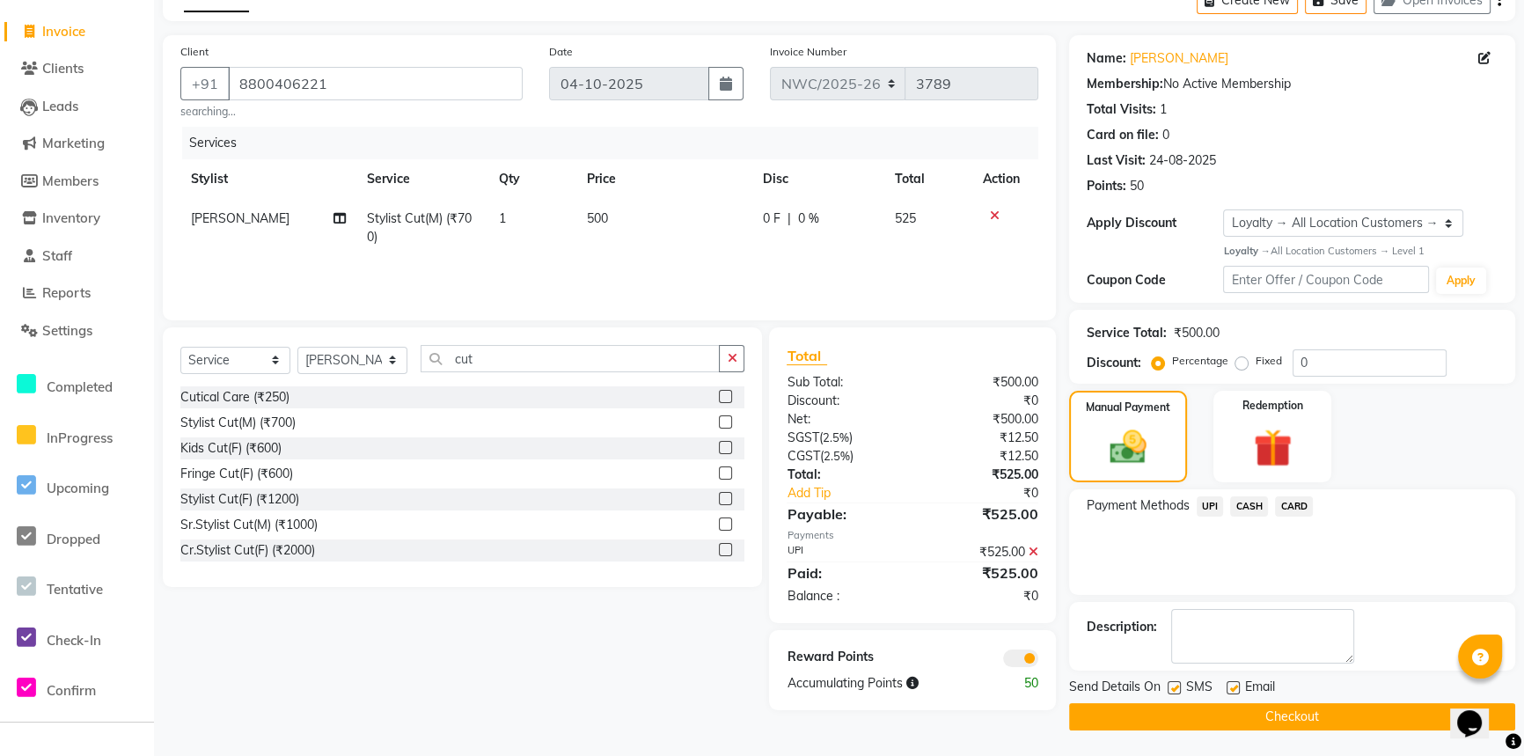
click at [1230, 717] on button "Checkout" at bounding box center [1292, 716] width 446 height 27
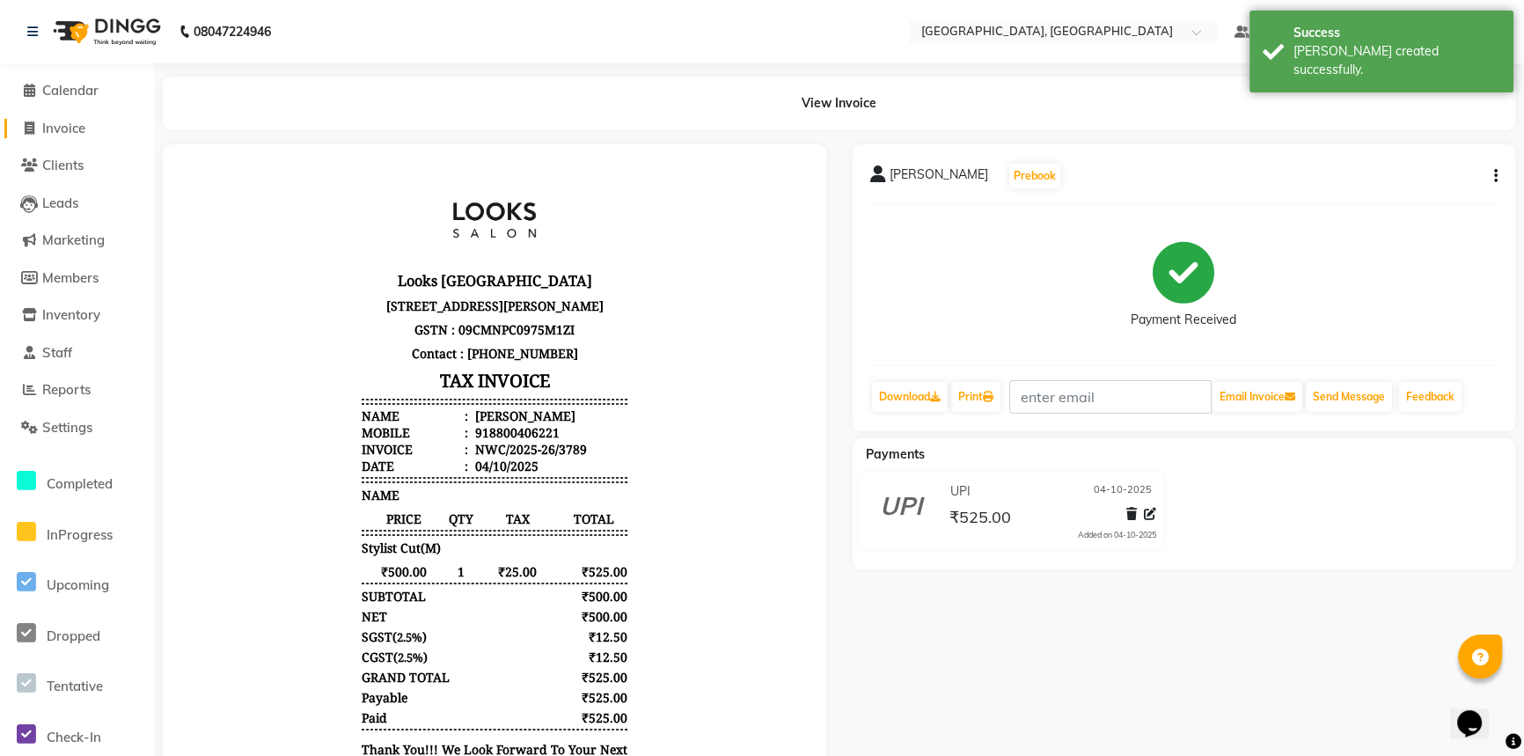
click at [74, 127] on span "Invoice" at bounding box center [63, 128] width 43 height 17
select select "service"
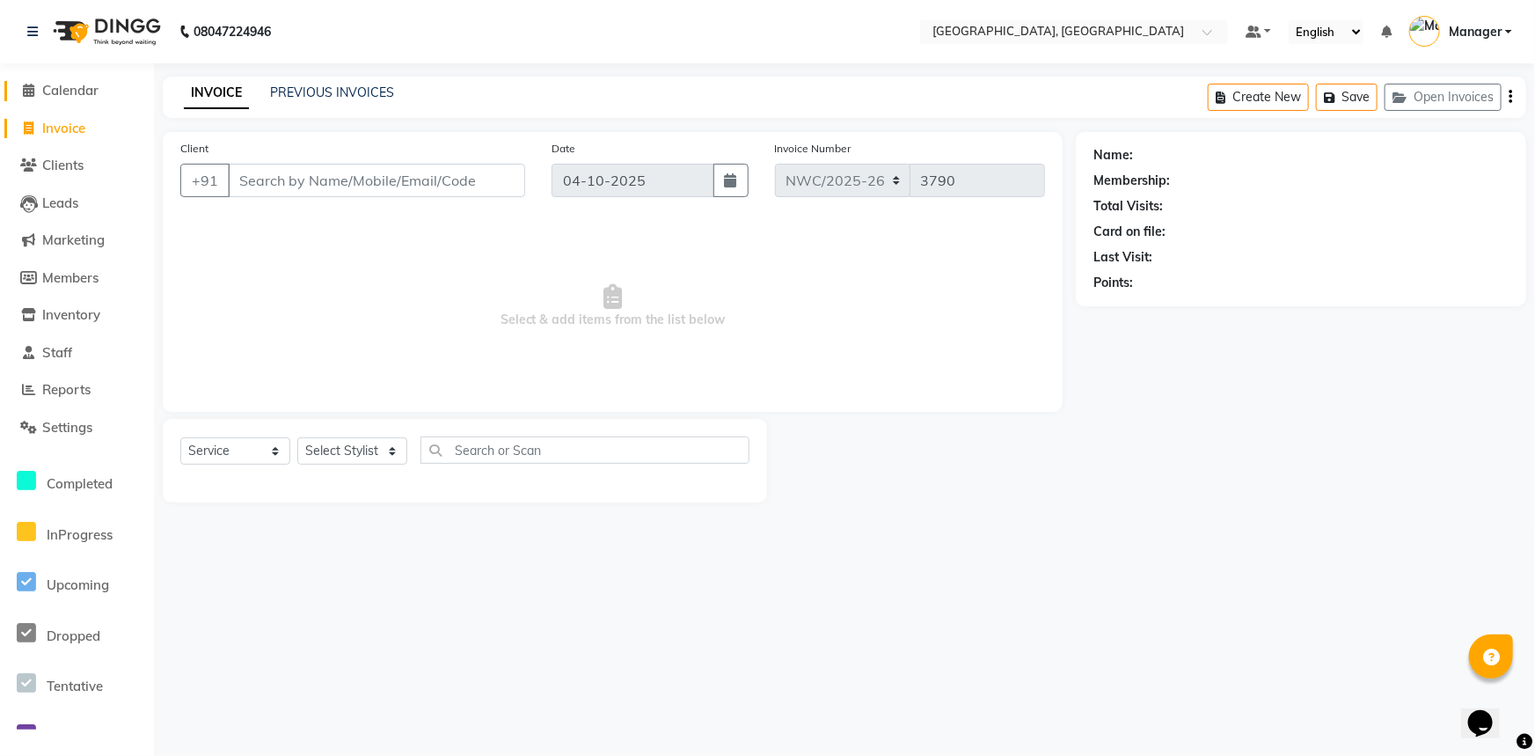
click at [72, 96] on span "Calendar" at bounding box center [70, 90] width 56 height 17
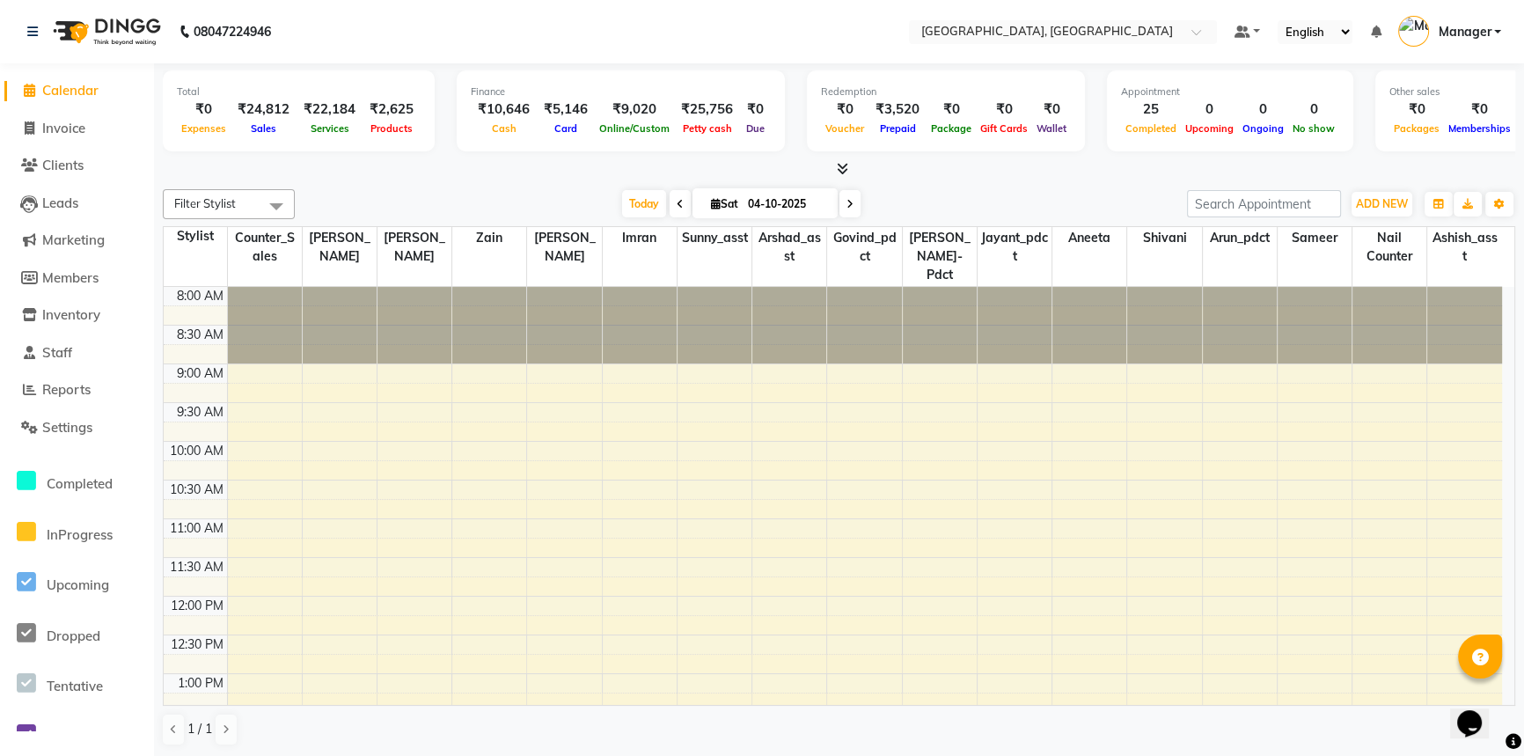
click at [595, 179] on div "Total ₹0 Expenses ₹24,812 Sales ₹22,184 Services ₹2,625 Products Finance ₹10,64…" at bounding box center [839, 410] width 1370 height 694
click at [920, 171] on div at bounding box center [839, 169] width 1352 height 18
click at [983, 165] on div at bounding box center [839, 169] width 1352 height 18
click at [72, 128] on span "Invoice" at bounding box center [63, 128] width 43 height 17
select select "service"
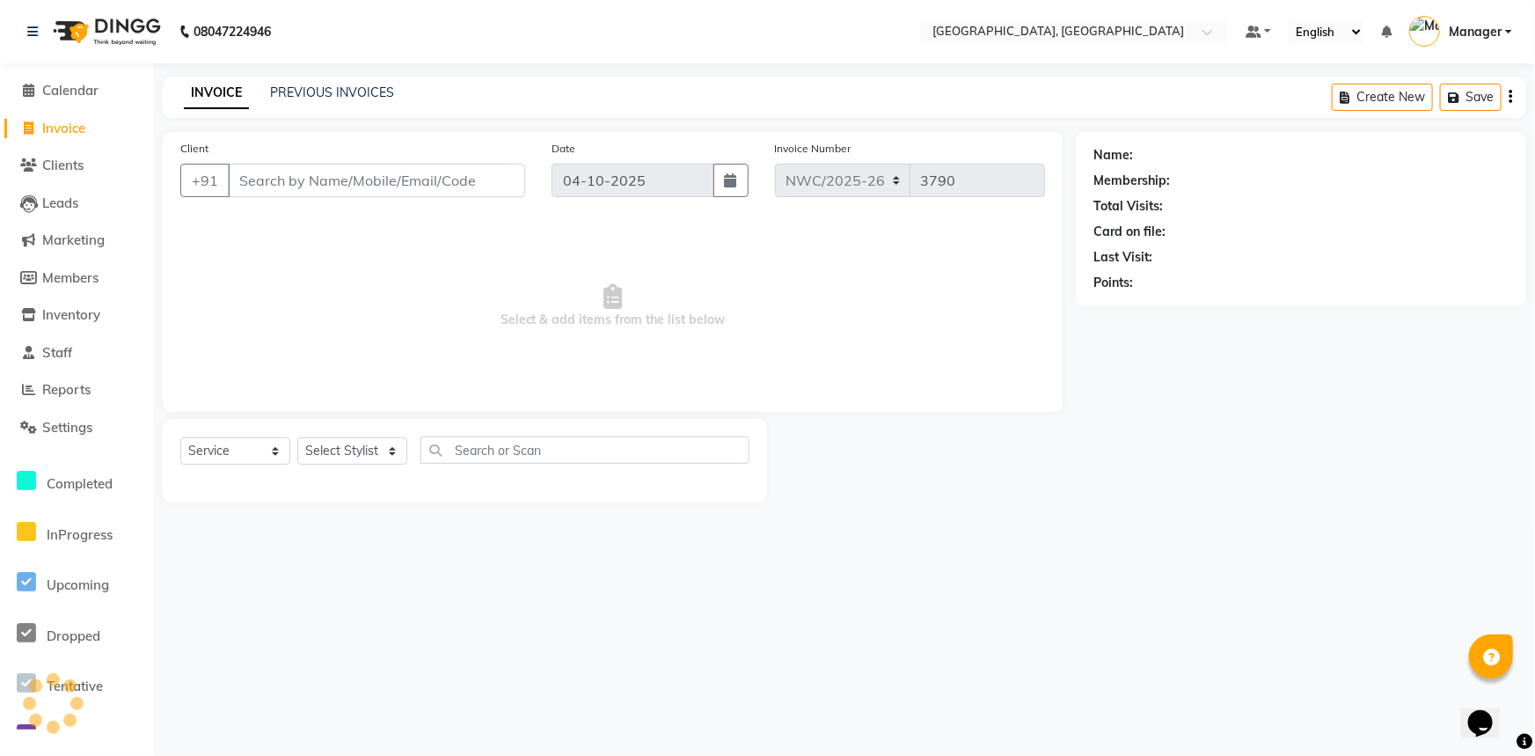
click at [326, 175] on input "Client" at bounding box center [376, 180] width 297 height 33
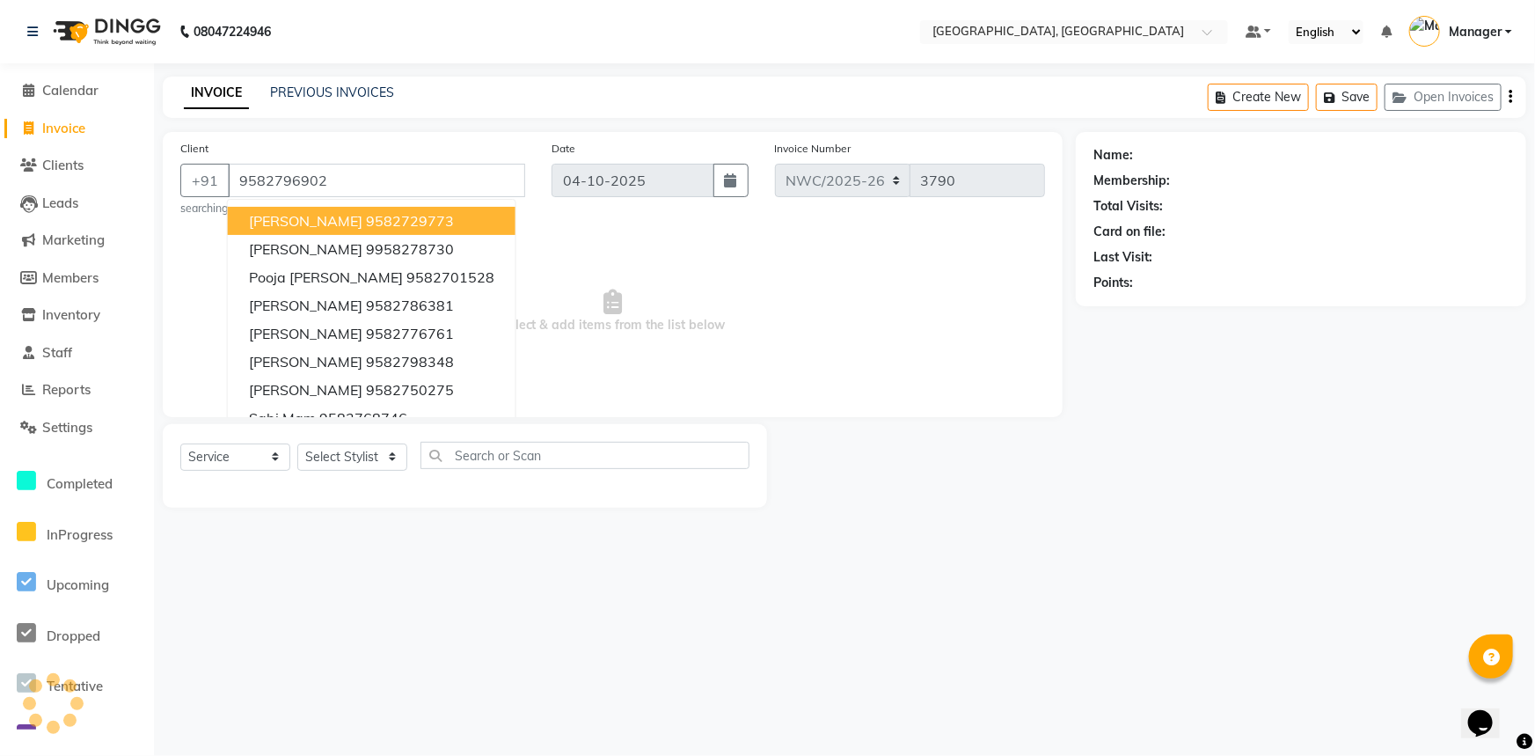
type input "9582796902"
select select "1: Object"
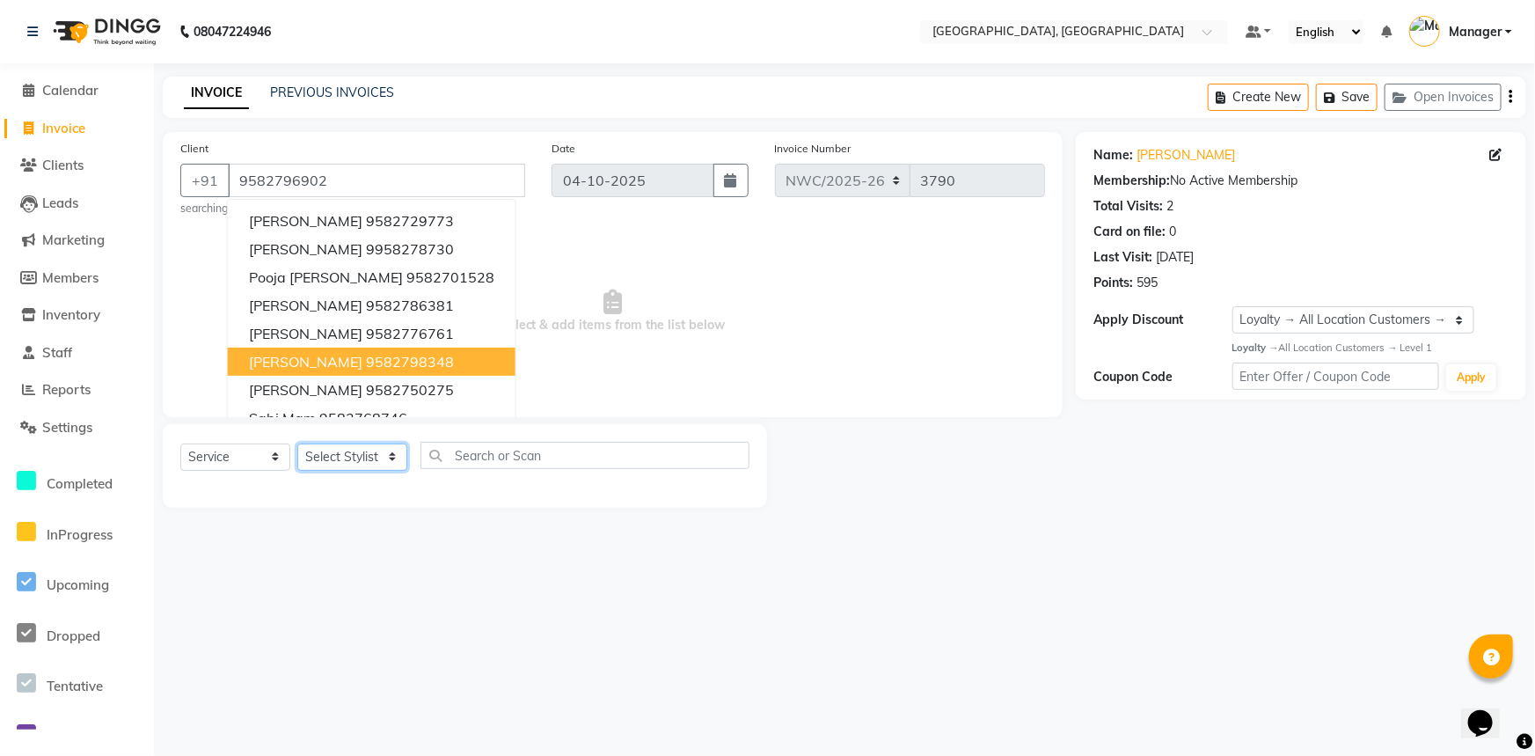
click at [361, 466] on select "Select Stylist [PERSON_NAME]-pdct Arshad_asst Arun_pdct Ashish_asst Counter_Sal…" at bounding box center [352, 456] width 110 height 27
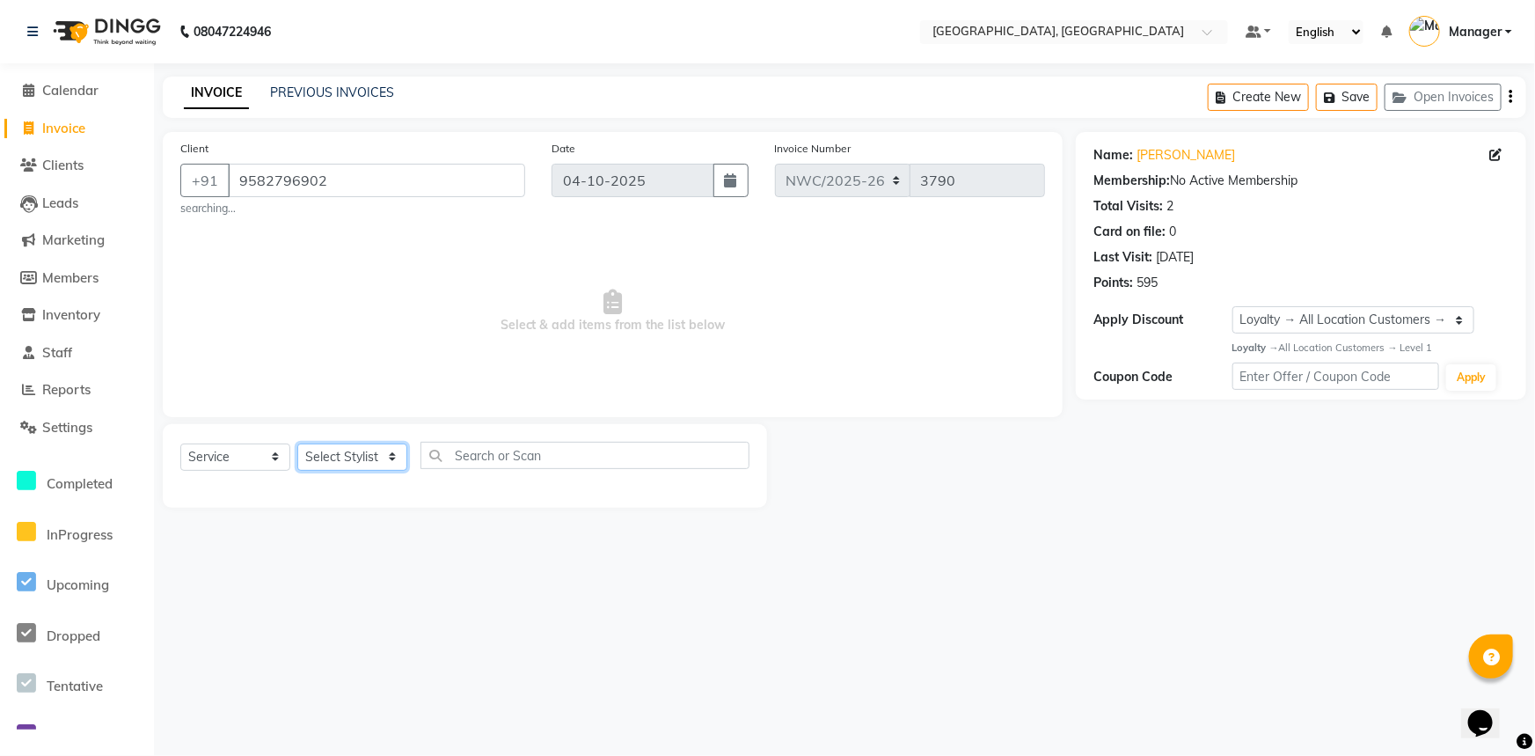
select select "84831"
click at [297, 443] on select "Select Stylist [PERSON_NAME]-pdct Arshad_asst Arun_pdct Ashish_asst Counter_Sal…" at bounding box center [352, 456] width 110 height 27
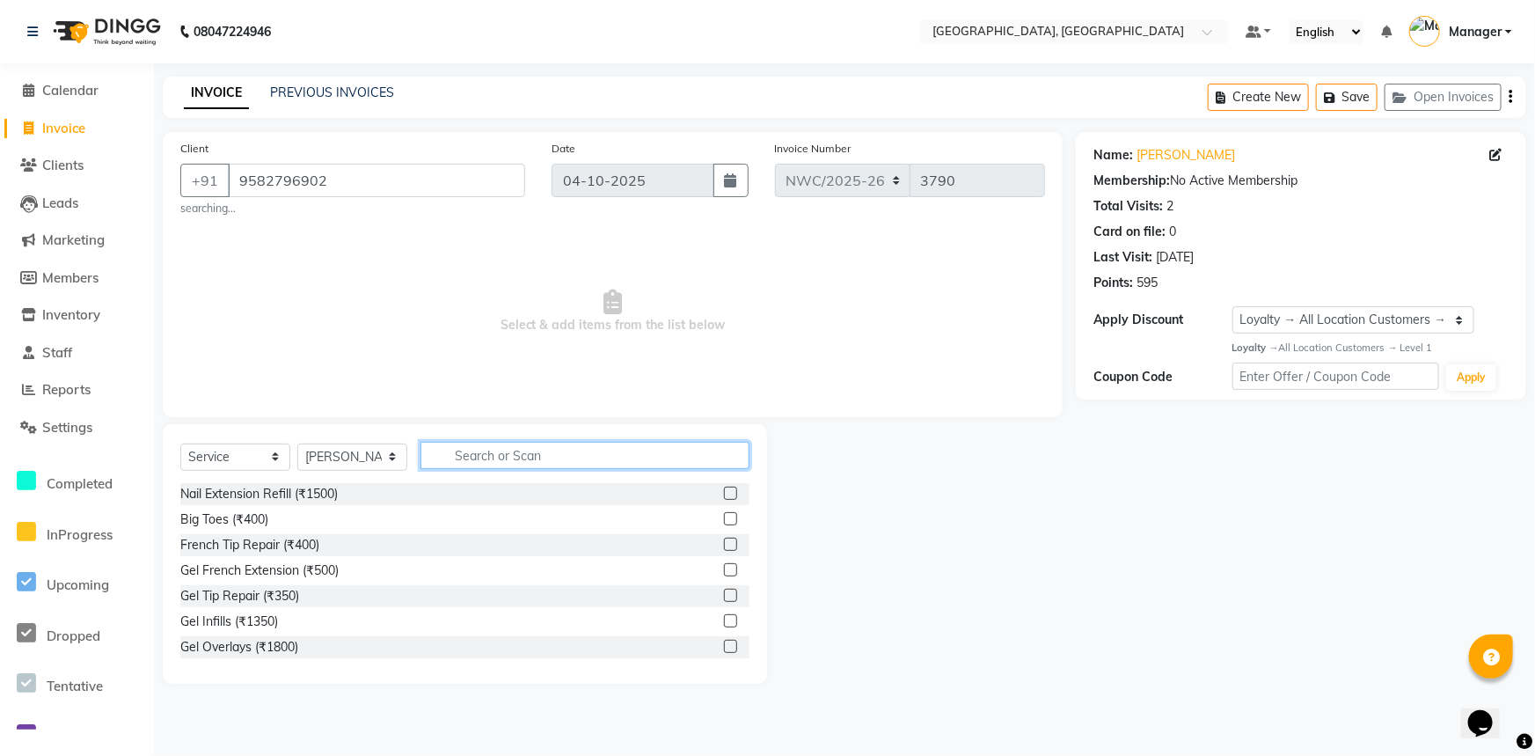
click at [452, 456] on input "text" at bounding box center [585, 455] width 329 height 27
type input "cut"
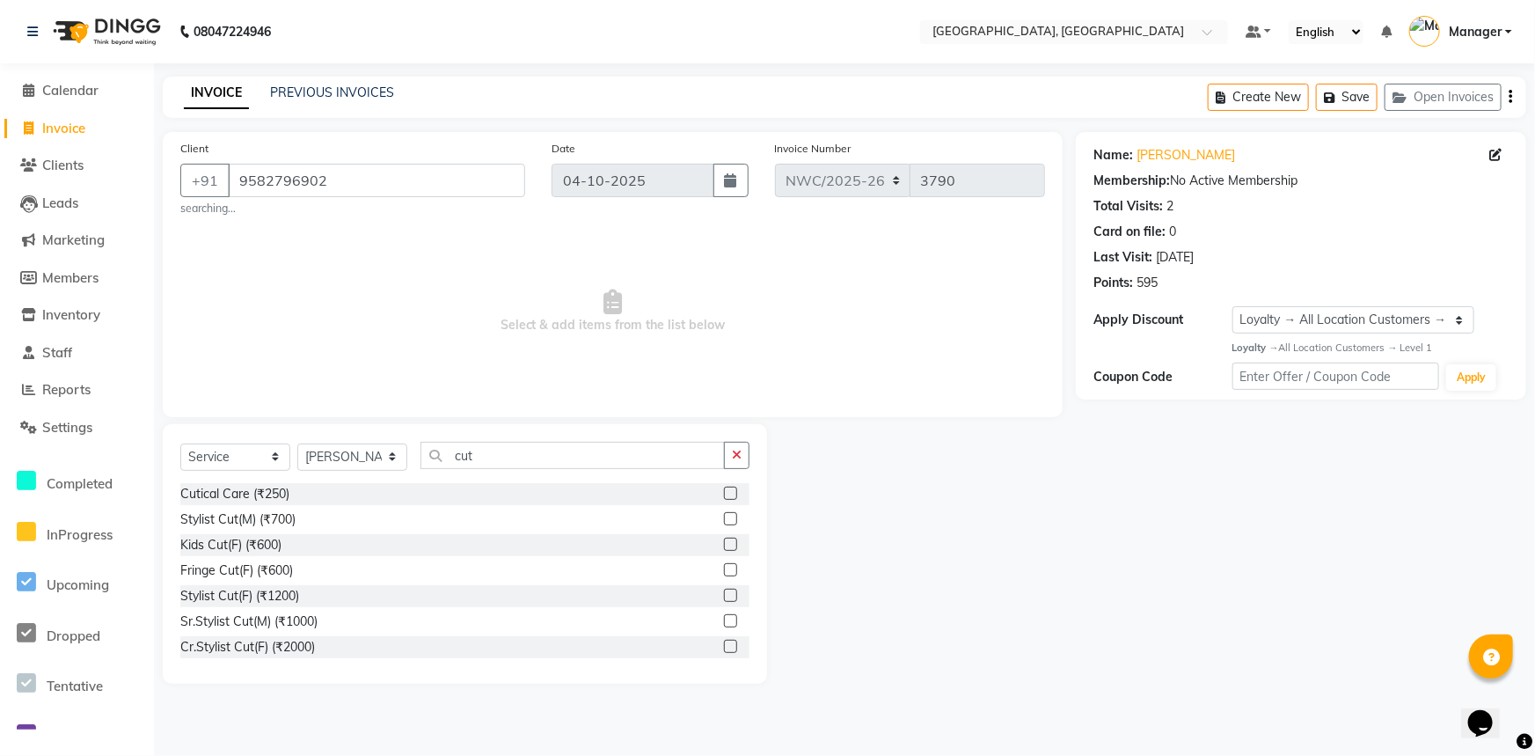
click at [724, 517] on label at bounding box center [730, 518] width 13 height 13
click at [724, 517] on input "checkbox" at bounding box center [729, 519] width 11 height 11
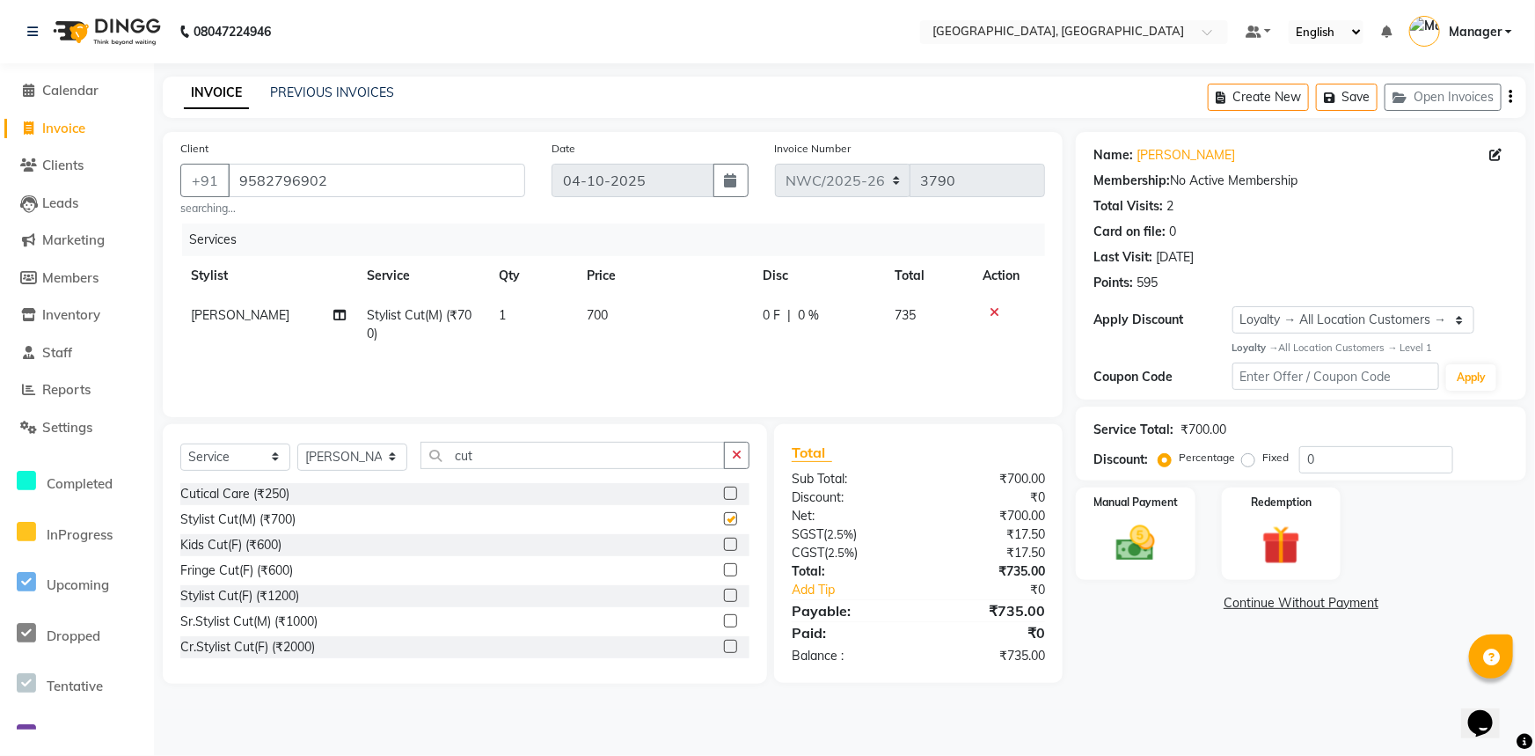
checkbox input "false"
click at [582, 317] on td "700" at bounding box center [664, 325] width 176 height 58
select select "84831"
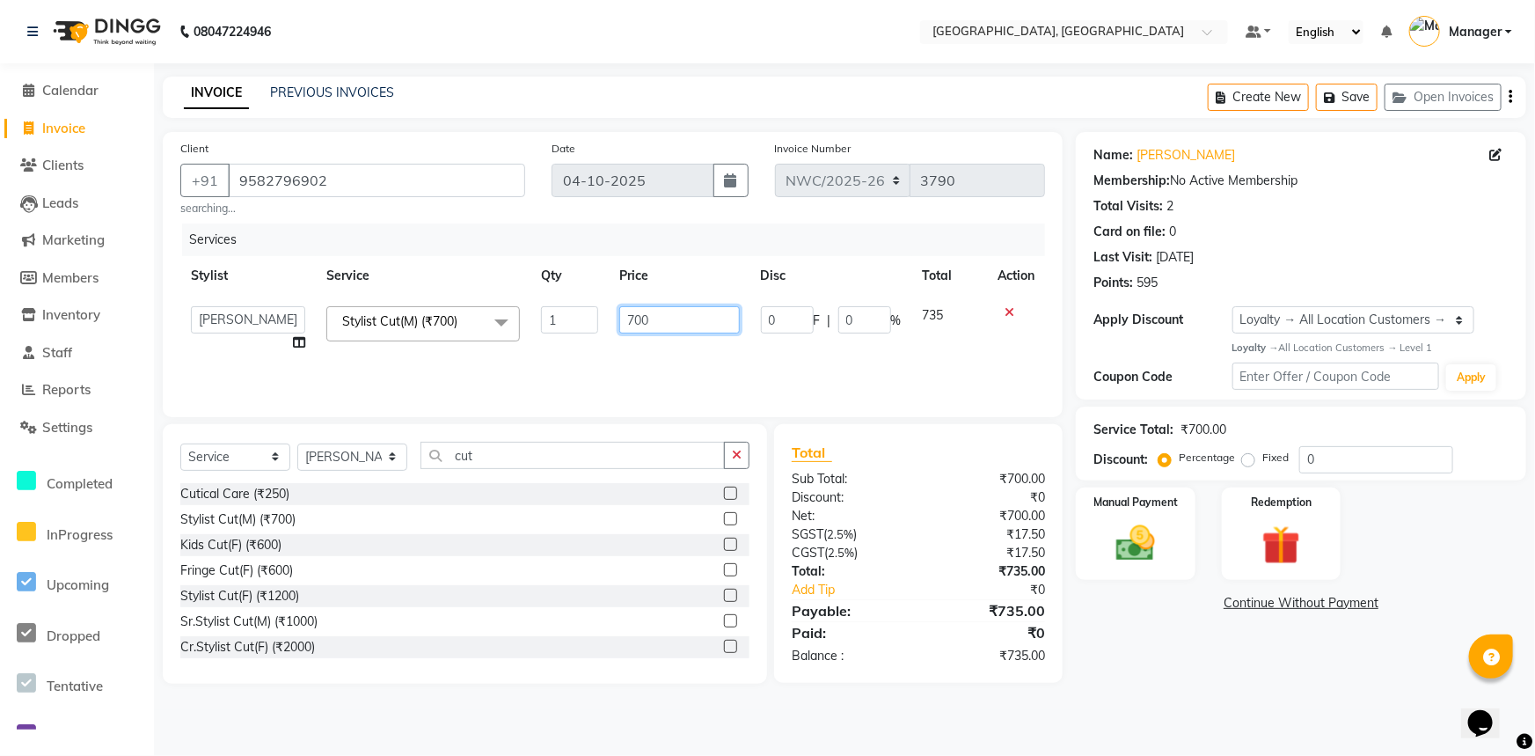
drag, startPoint x: 657, startPoint y: 320, endPoint x: 596, endPoint y: 323, distance: 61.6
click at [596, 323] on tr "Aneeta Ankush-pdct Arshad_asst Arun_pdct Ashish_asst Counter_Sales Faheem Govin…" at bounding box center [612, 329] width 865 height 67
type input "500"
click at [594, 361] on div "Services Stylist Service Qty Price Disc Total Action Aneeta Ankush-pdct Arshad_…" at bounding box center [612, 311] width 865 height 176
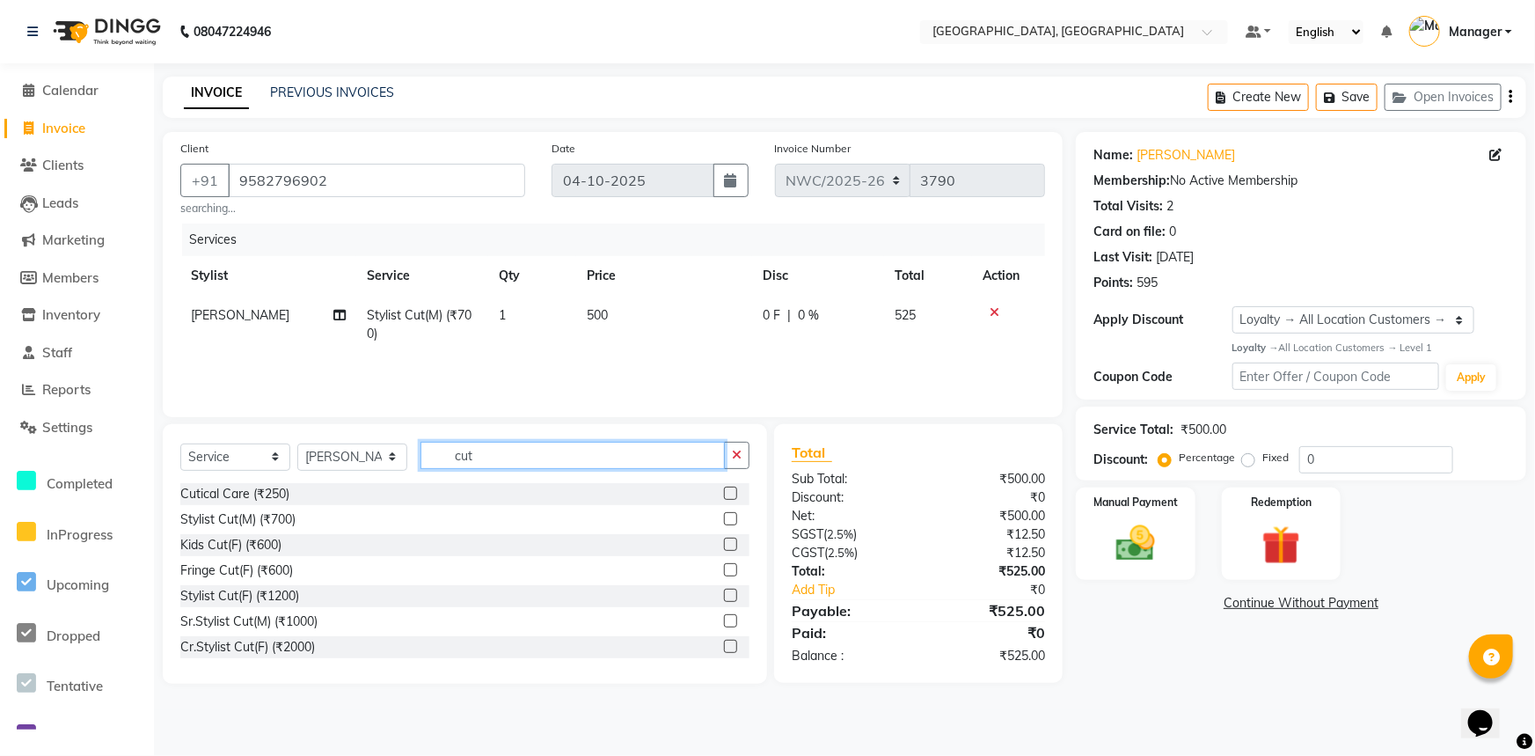
drag, startPoint x: 475, startPoint y: 456, endPoint x: 435, endPoint y: 445, distance: 41.8
click at [382, 462] on div "Select Service Product Membership Package Voucher Prepaid Gift Card Select Styl…" at bounding box center [464, 462] width 569 height 41
type input "mass"
click at [724, 642] on label at bounding box center [730, 646] width 13 height 13
click at [724, 642] on input "checkbox" at bounding box center [729, 646] width 11 height 11
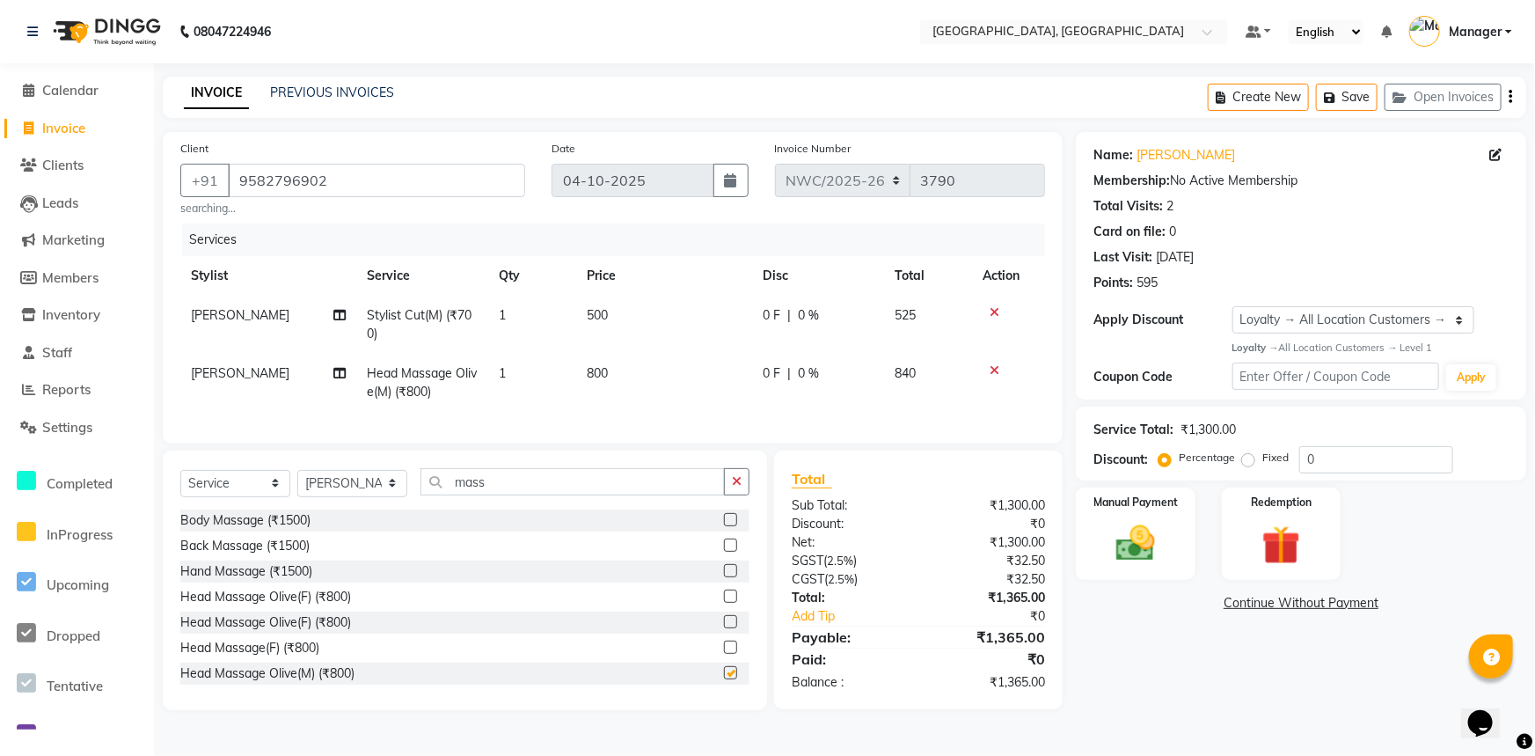
checkbox input "false"
click at [597, 384] on td "800" at bounding box center [664, 383] width 176 height 58
select select "84831"
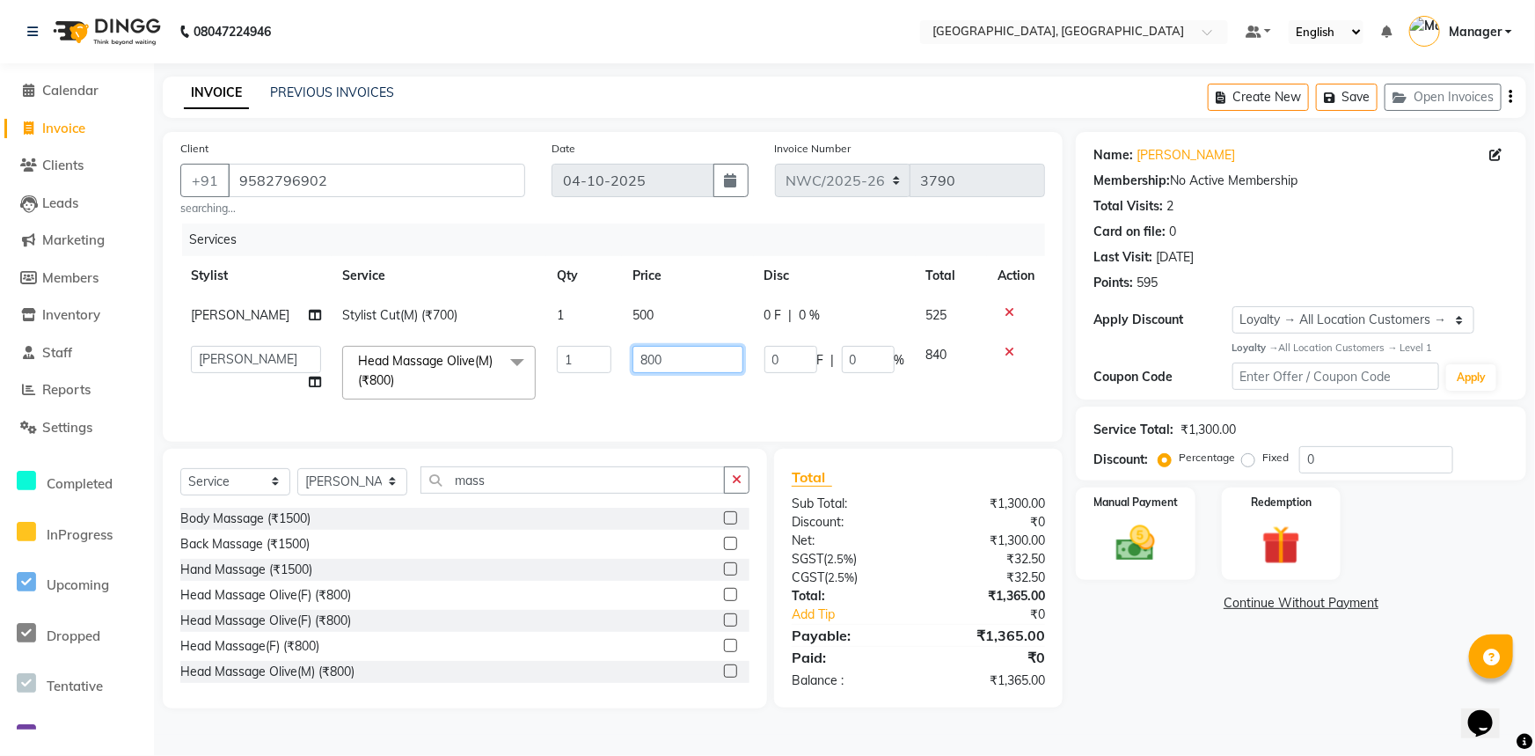
drag, startPoint x: 667, startPoint y: 360, endPoint x: 625, endPoint y: 391, distance: 52.3
click at [622, 375] on td "800" at bounding box center [687, 372] width 131 height 75
type input "700"
click at [622, 406] on td "700" at bounding box center [687, 372] width 131 height 75
select select "84831"
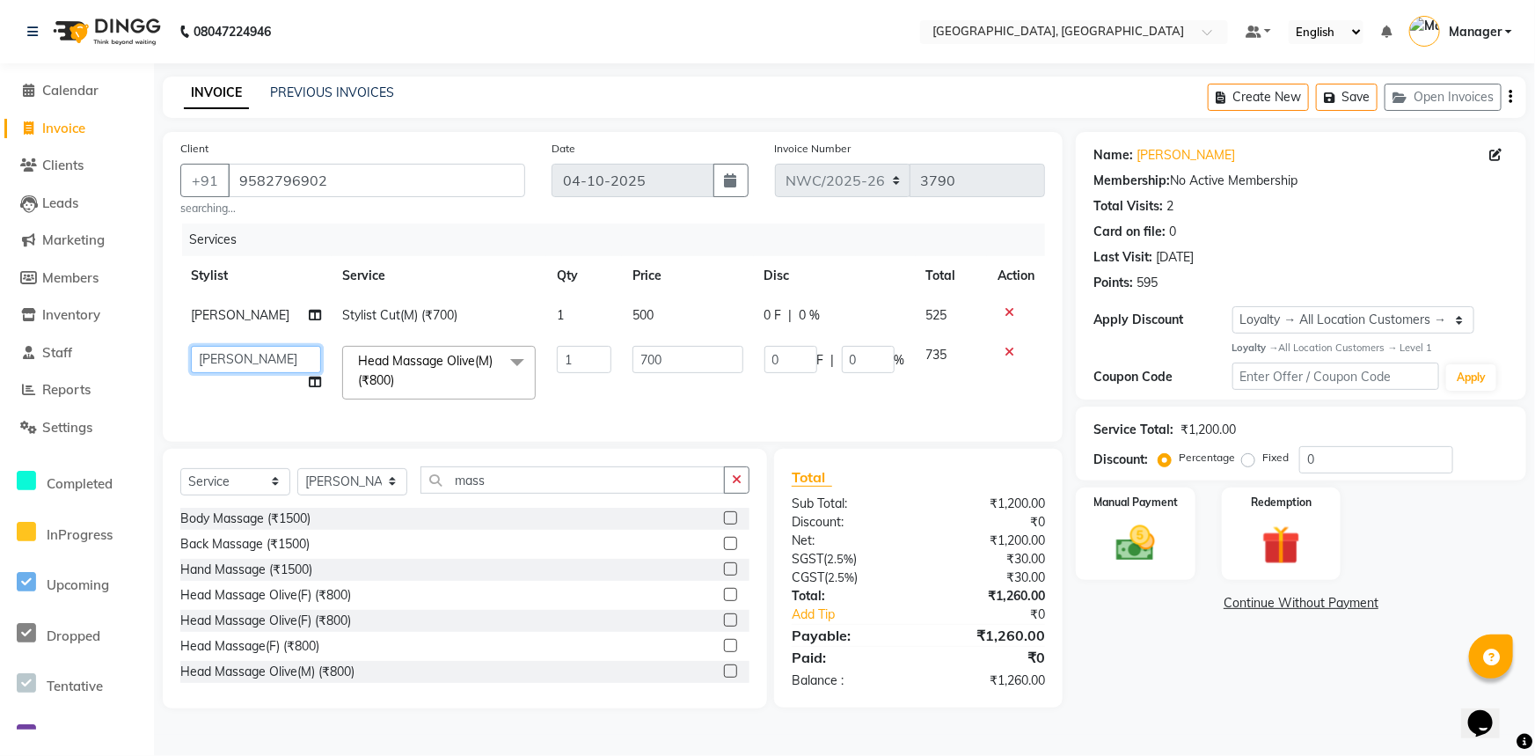
drag, startPoint x: 256, startPoint y: 363, endPoint x: 258, endPoint y: 348, distance: 15.9
click at [256, 363] on select "Aneeta Ankush-pdct Arshad_asst Arun_pdct Ashish_asst Counter_Sales Faheem Govin…" at bounding box center [256, 359] width 130 height 27
select select "84838"
click at [607, 411] on div "Services Stylist Service Qty Price Disc Total Action Rumaan Stylist Cut(M) (₹70…" at bounding box center [612, 323] width 865 height 201
click at [1144, 537] on img at bounding box center [1135, 543] width 65 height 47
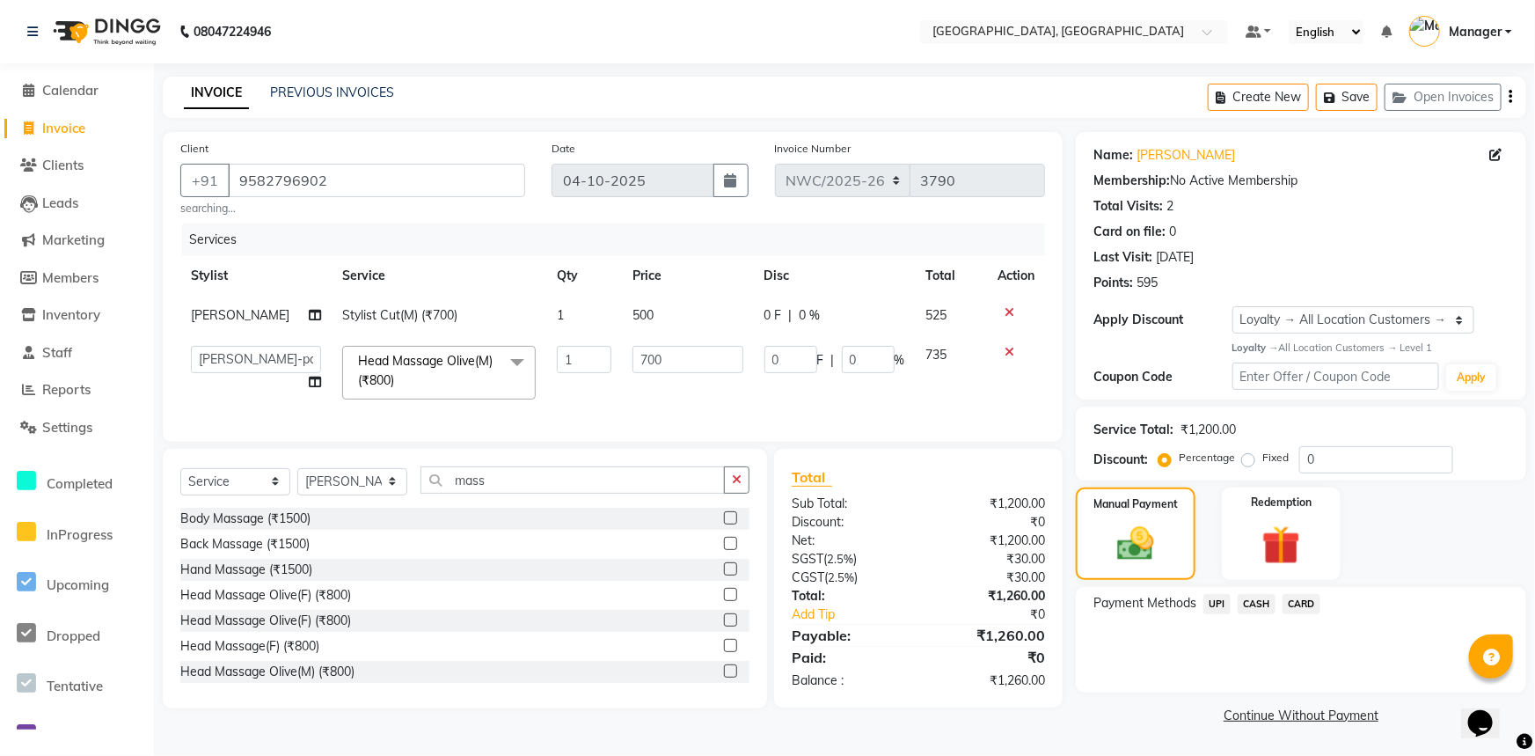
click at [1266, 600] on span "CASH" at bounding box center [1257, 604] width 38 height 20
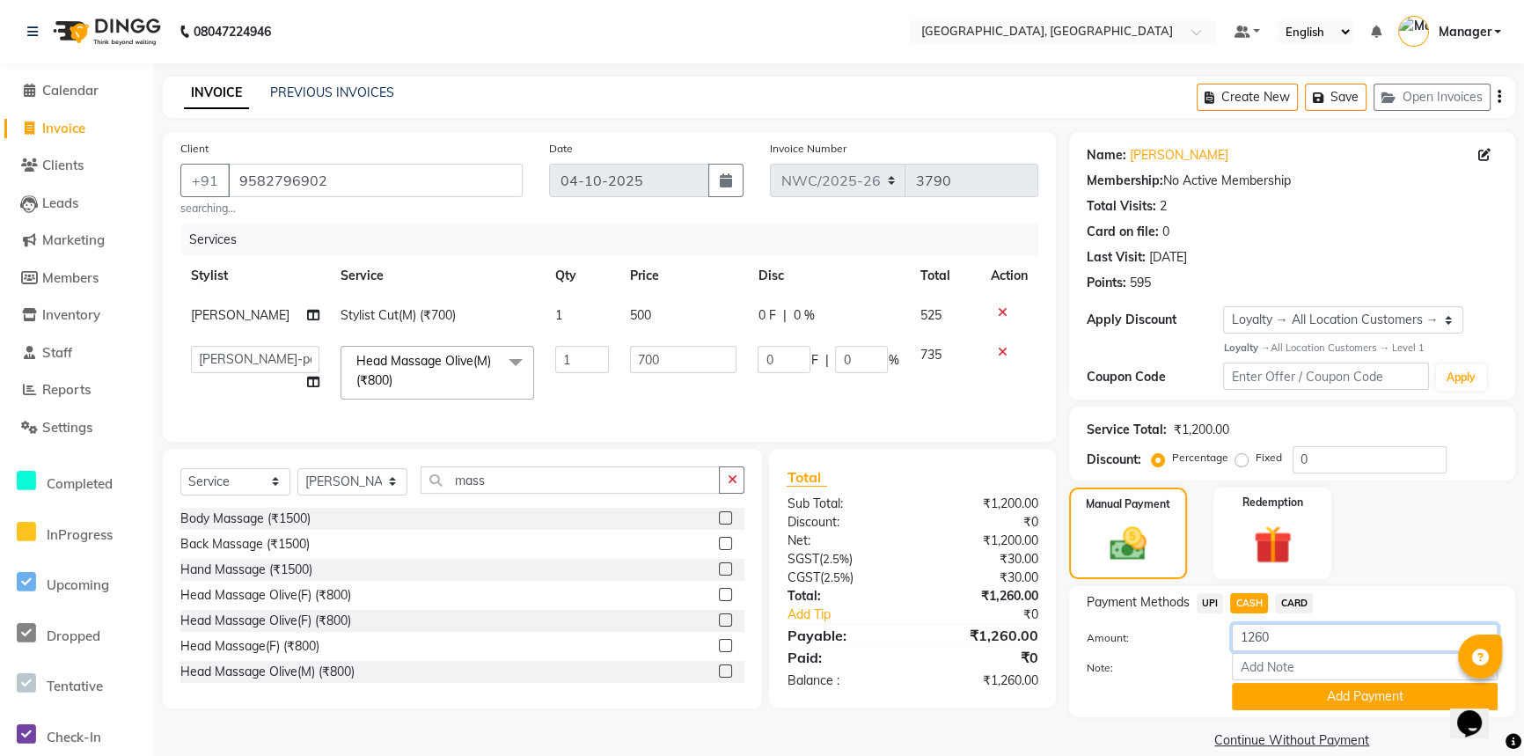
drag, startPoint x: 1272, startPoint y: 632, endPoint x: 1254, endPoint y: 640, distance: 20.1
click at [1254, 640] on input "1260" at bounding box center [1365, 637] width 266 height 27
type input "1200"
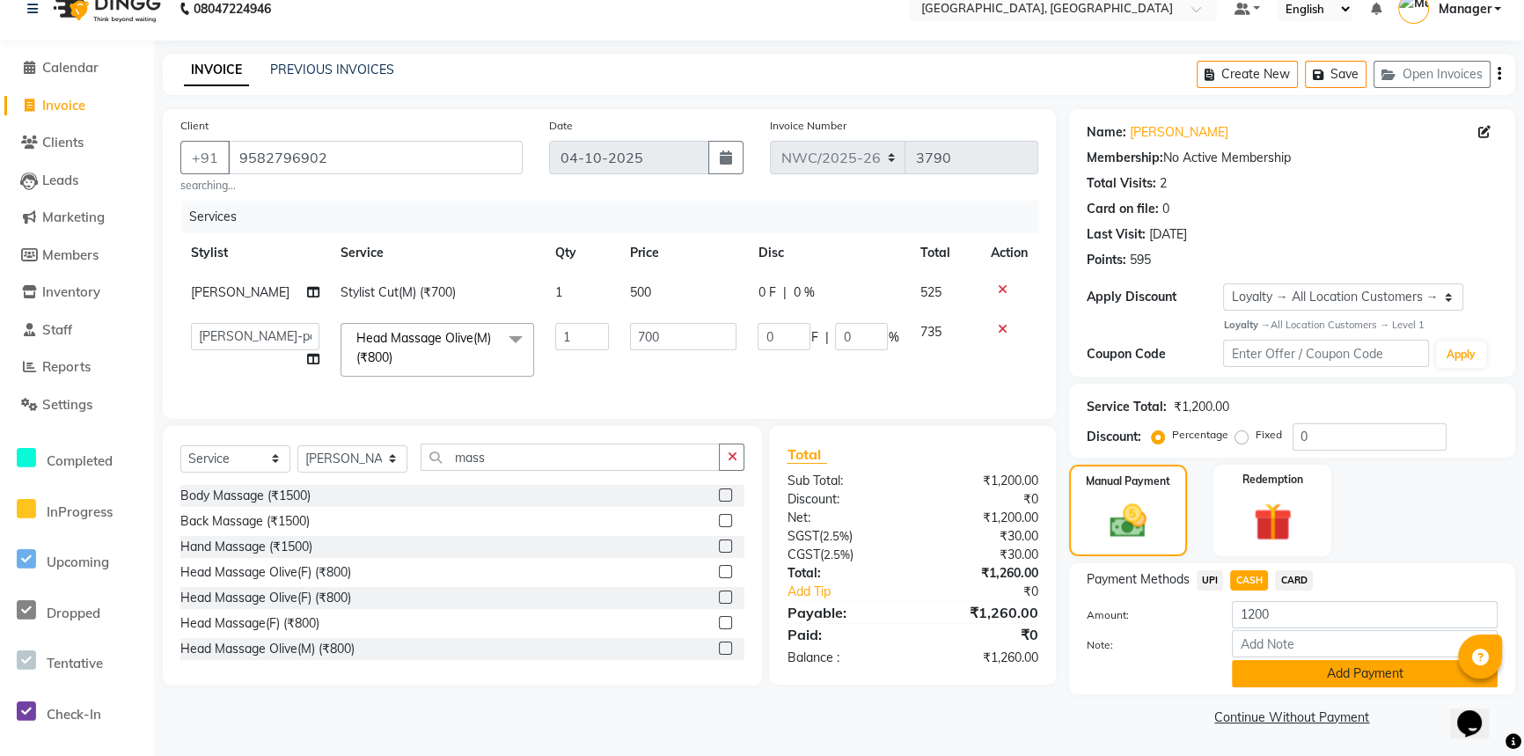
click at [1296, 674] on button "Add Payment" at bounding box center [1365, 673] width 266 height 27
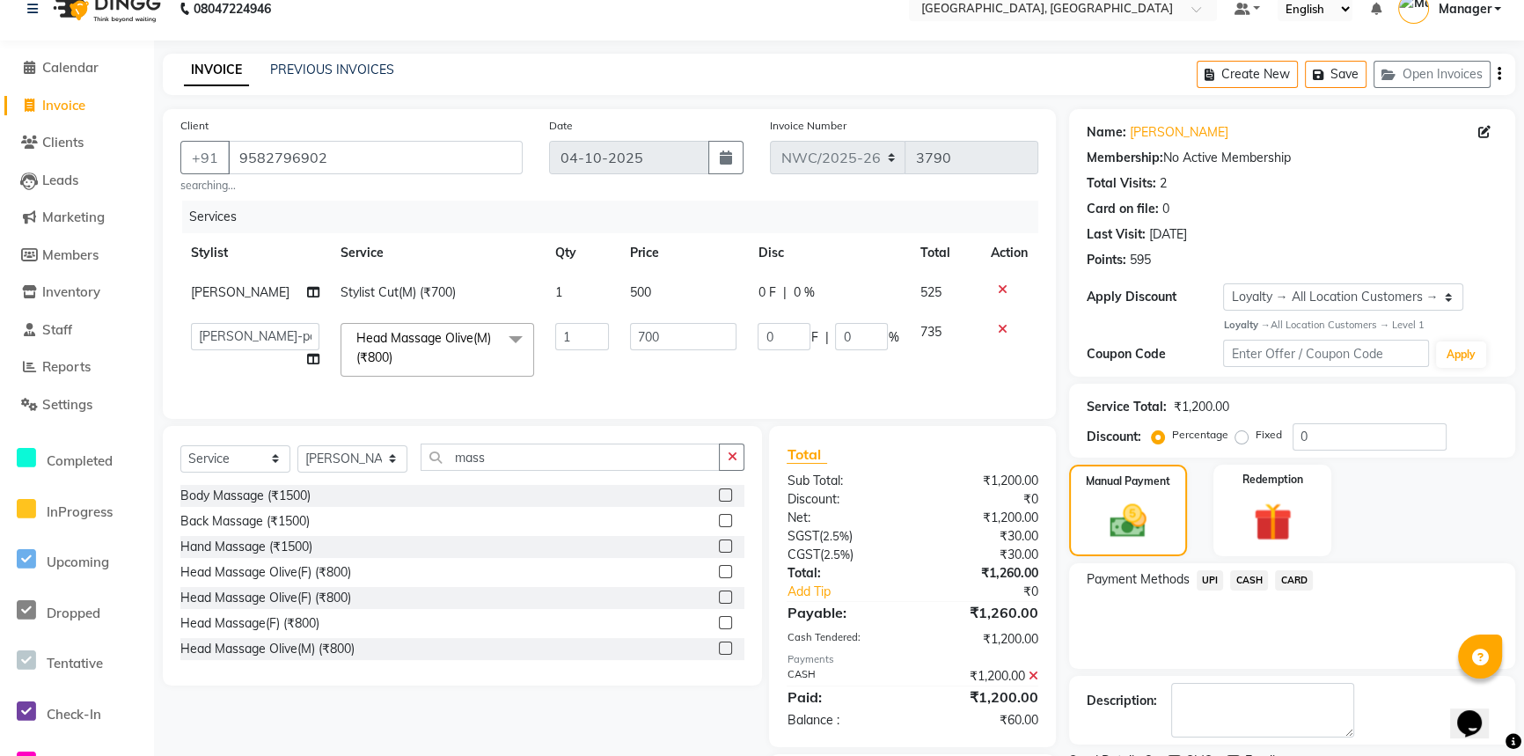
scroll to position [141, 0]
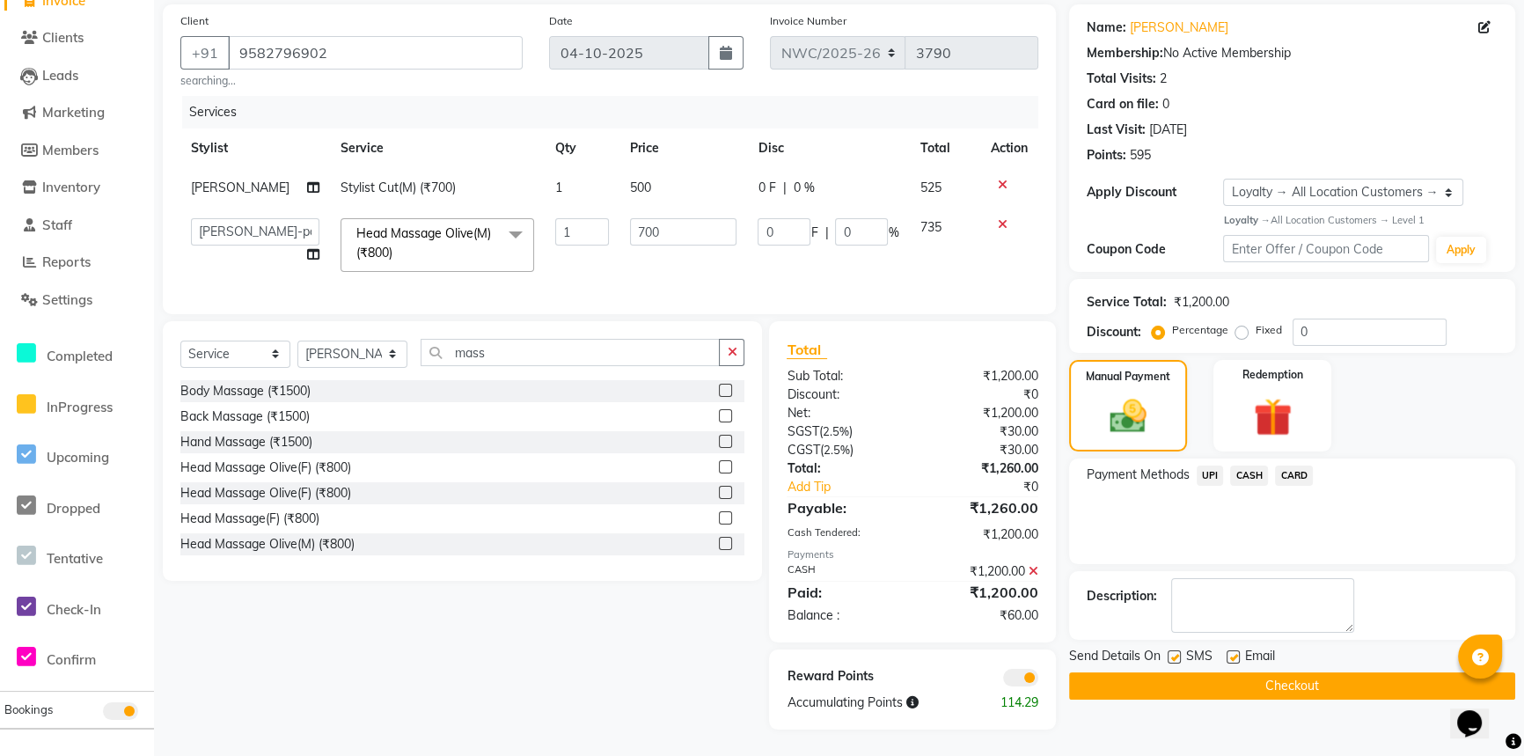
click at [1207, 465] on span "UPI" at bounding box center [1210, 475] width 27 height 20
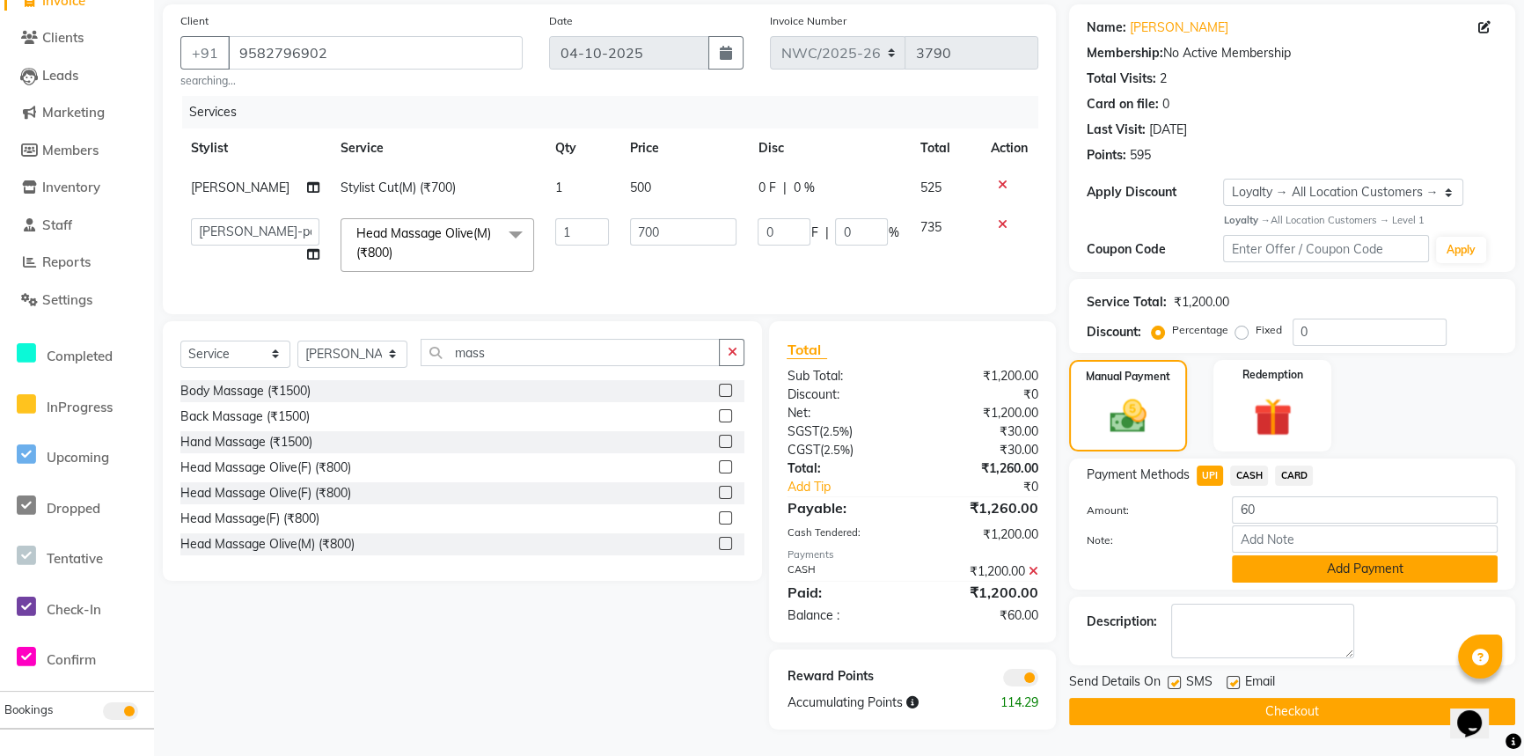
click at [1334, 560] on button "Add Payment" at bounding box center [1365, 568] width 266 height 27
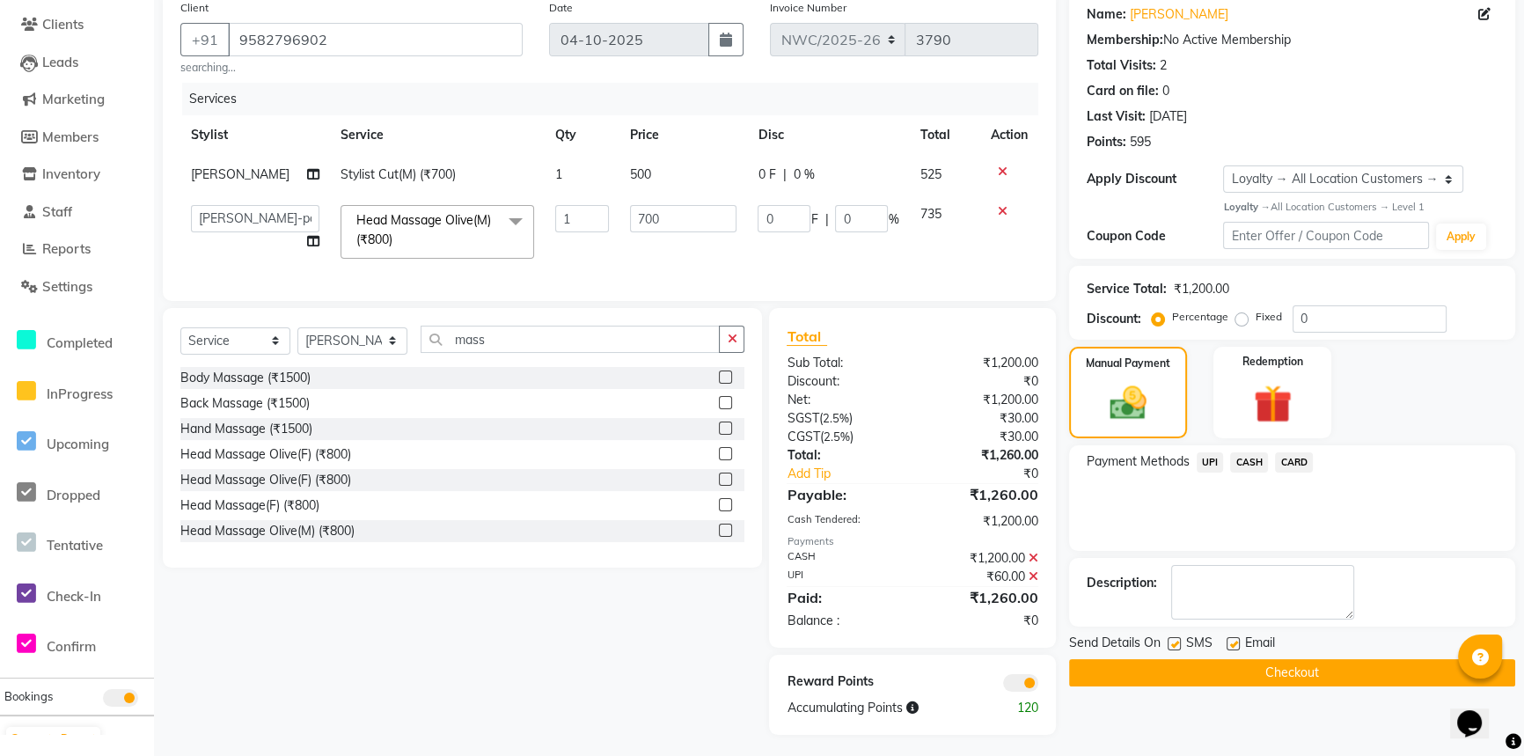
click at [1284, 677] on button "Checkout" at bounding box center [1292, 672] width 446 height 27
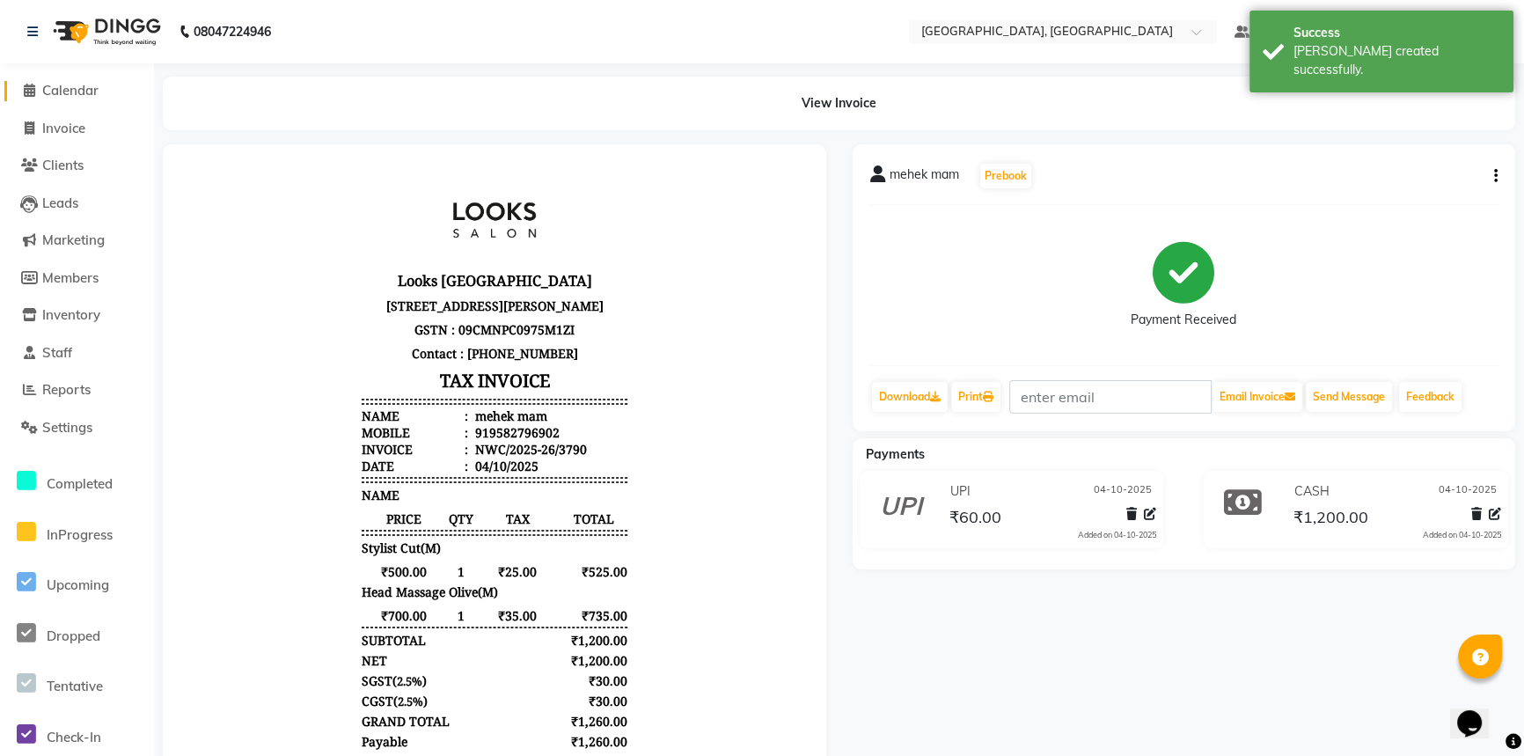
click at [66, 95] on span "Calendar" at bounding box center [70, 90] width 56 height 17
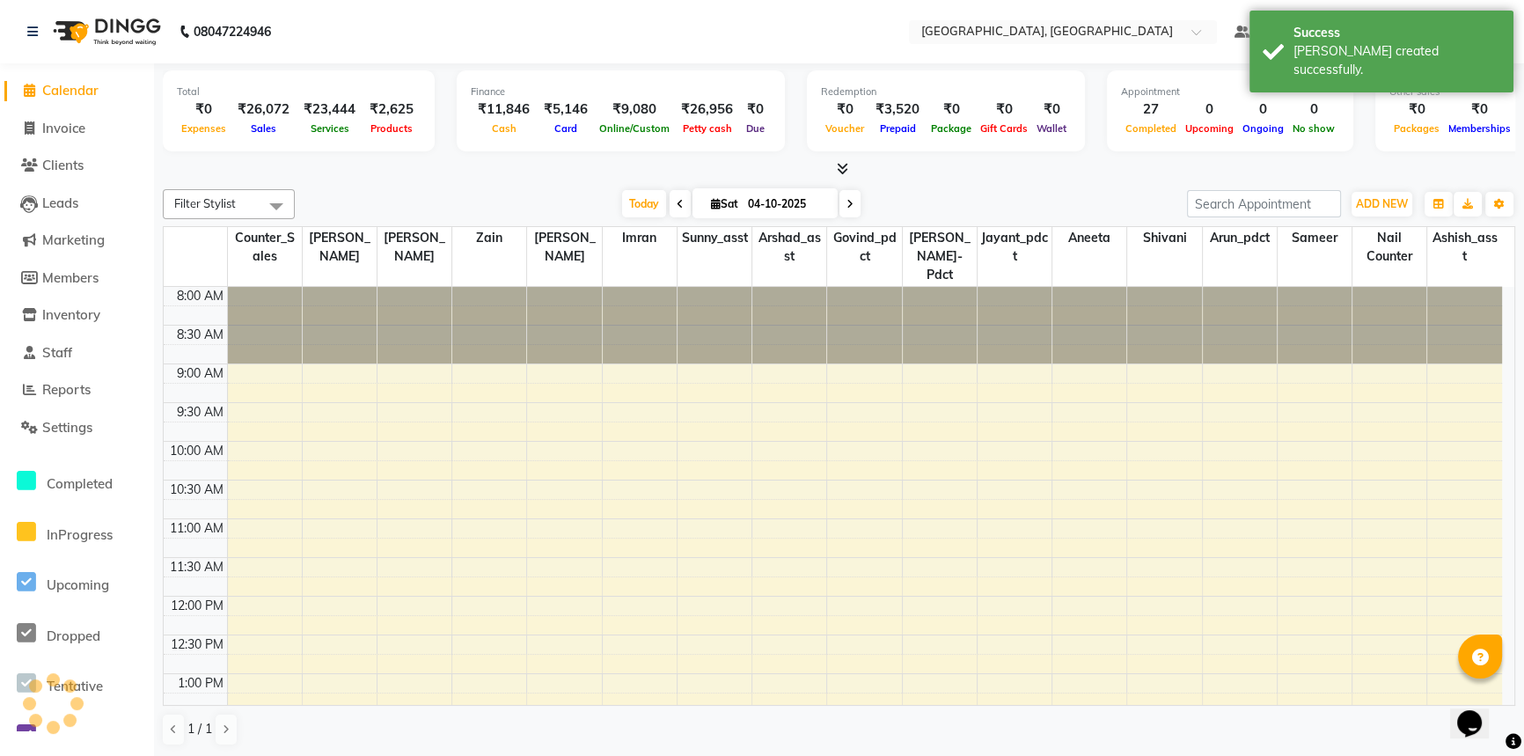
click at [397, 191] on div "Today Sat 04-10-2025" at bounding box center [741, 204] width 875 height 26
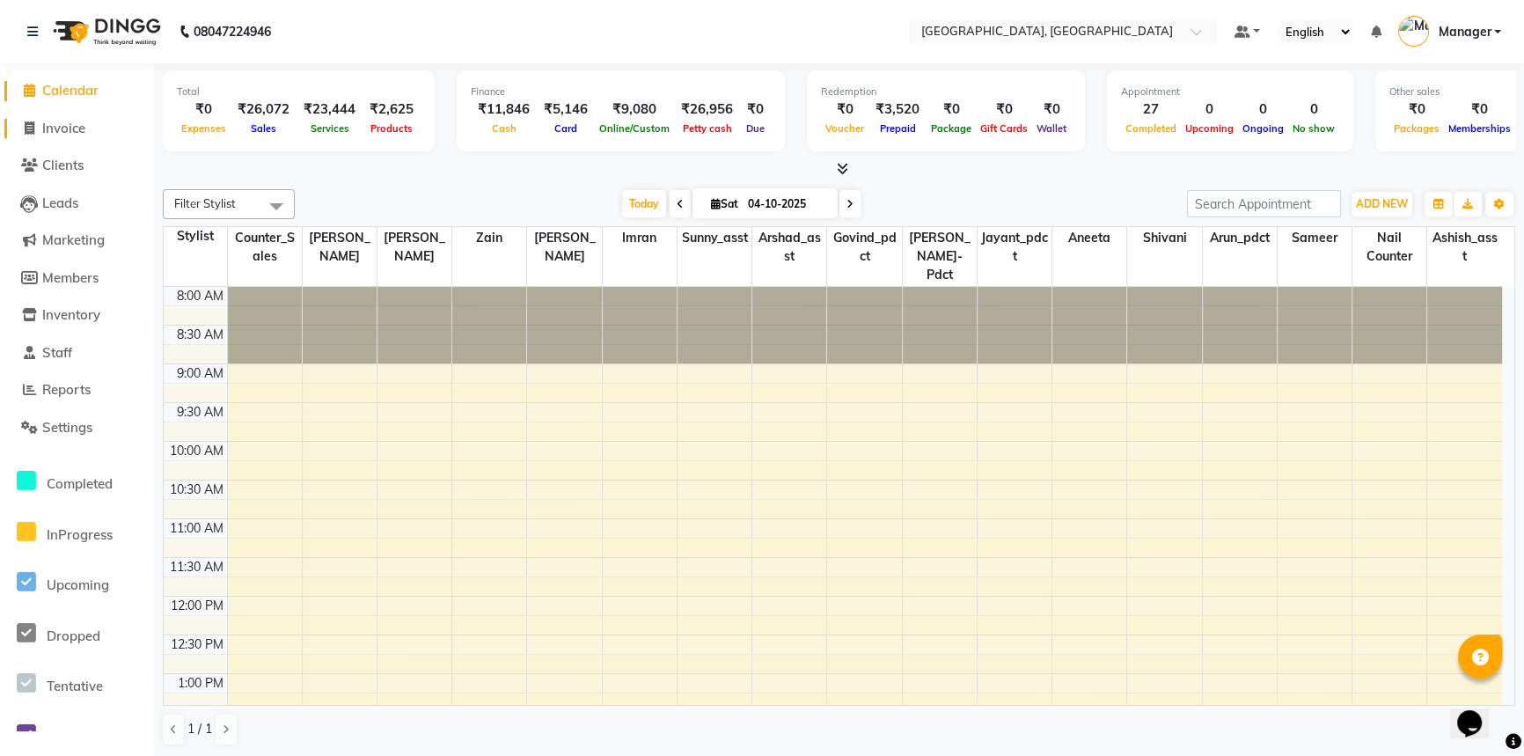
click at [59, 124] on span "Invoice" at bounding box center [63, 128] width 43 height 17
select select "service"
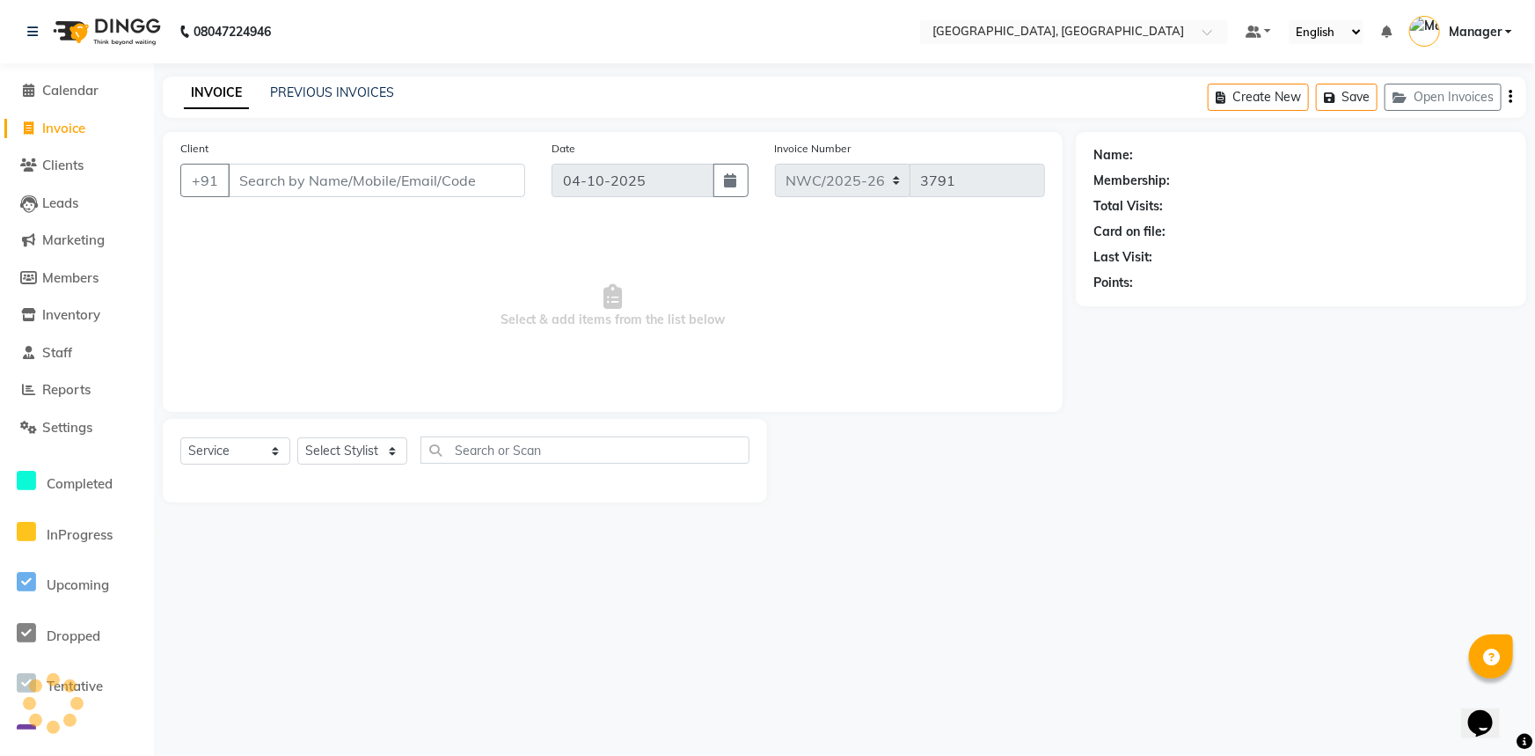
click at [369, 184] on input "Client" at bounding box center [376, 180] width 297 height 33
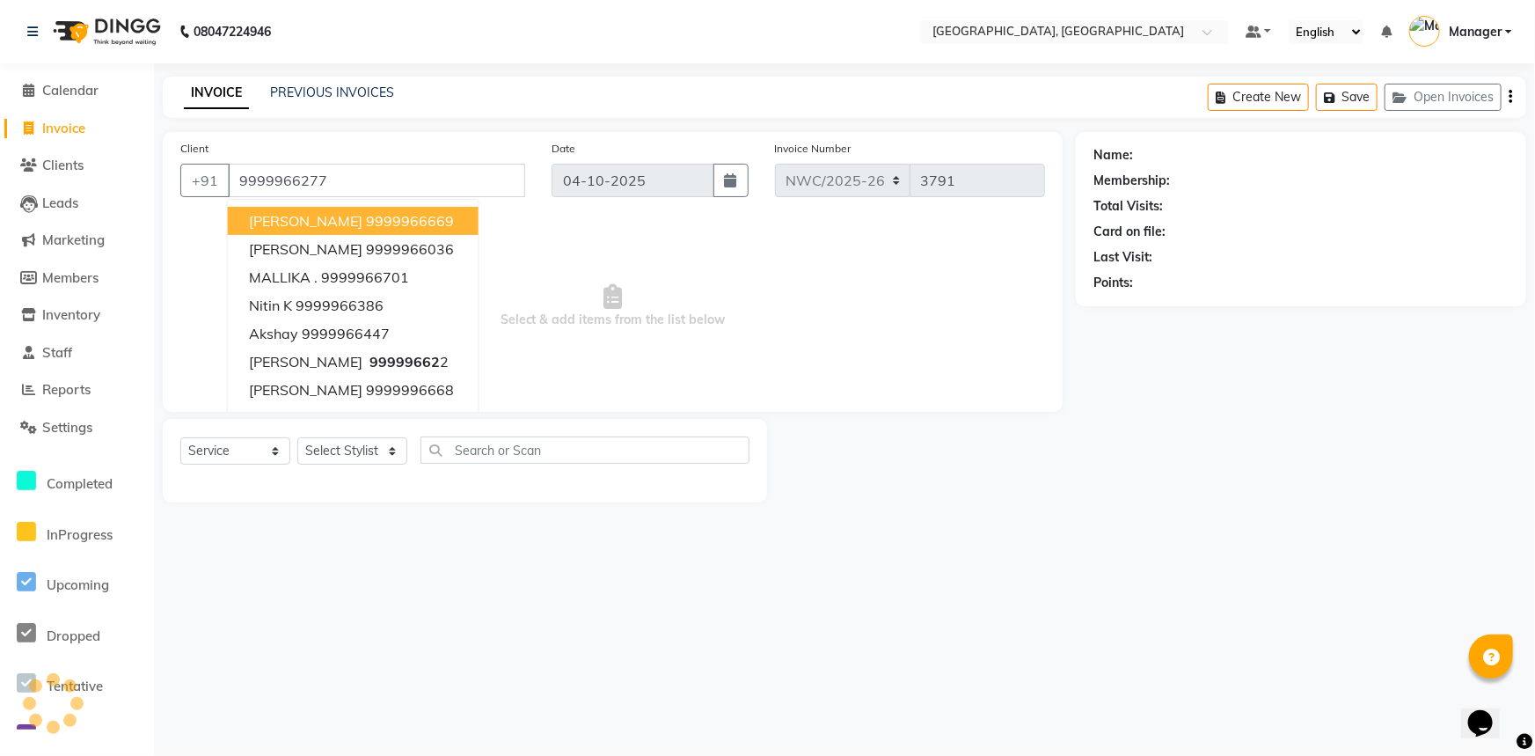
type input "9999966277"
select select "1: Object"
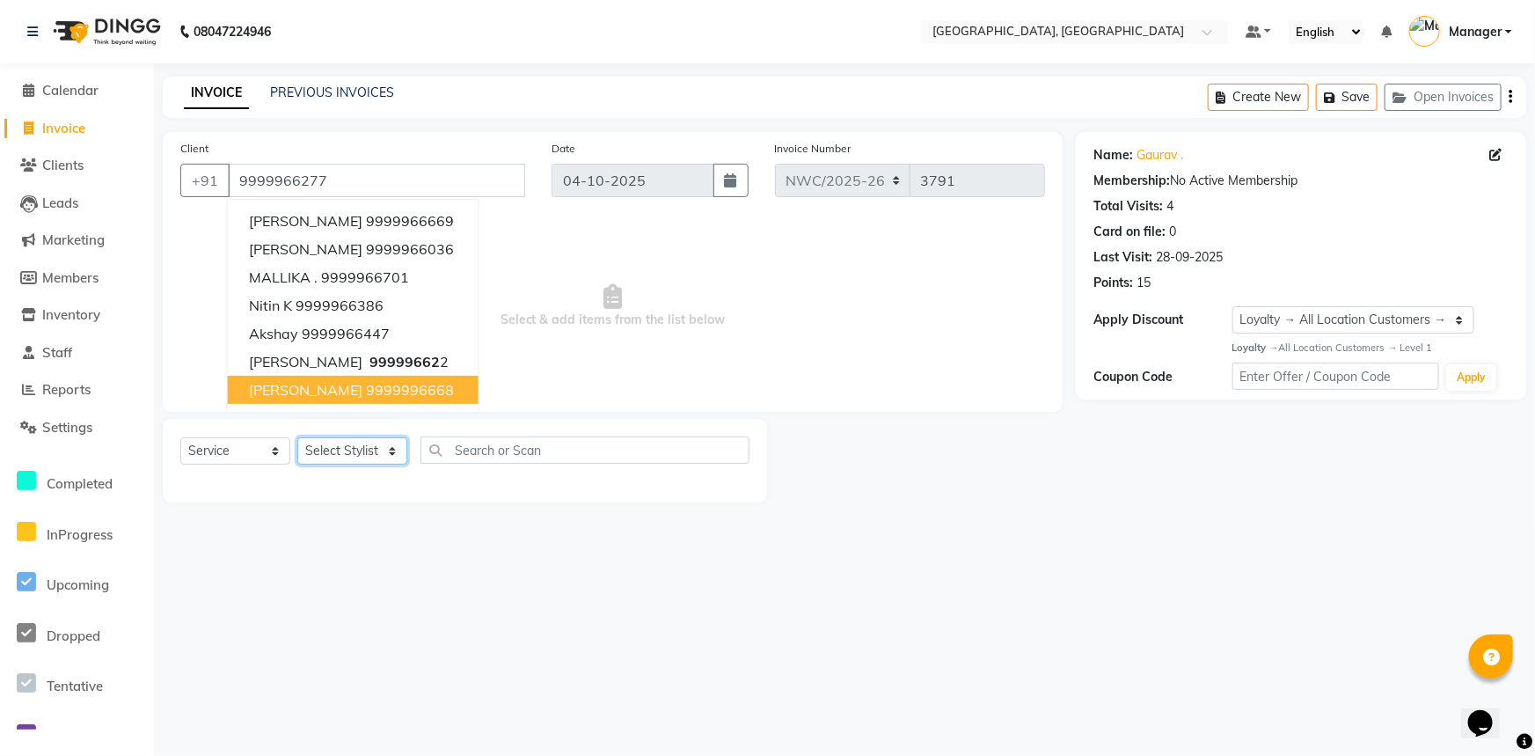
drag, startPoint x: 348, startPoint y: 457, endPoint x: 385, endPoint y: 223, distance: 236.2
click at [348, 448] on select "Select Stylist" at bounding box center [352, 450] width 110 height 27
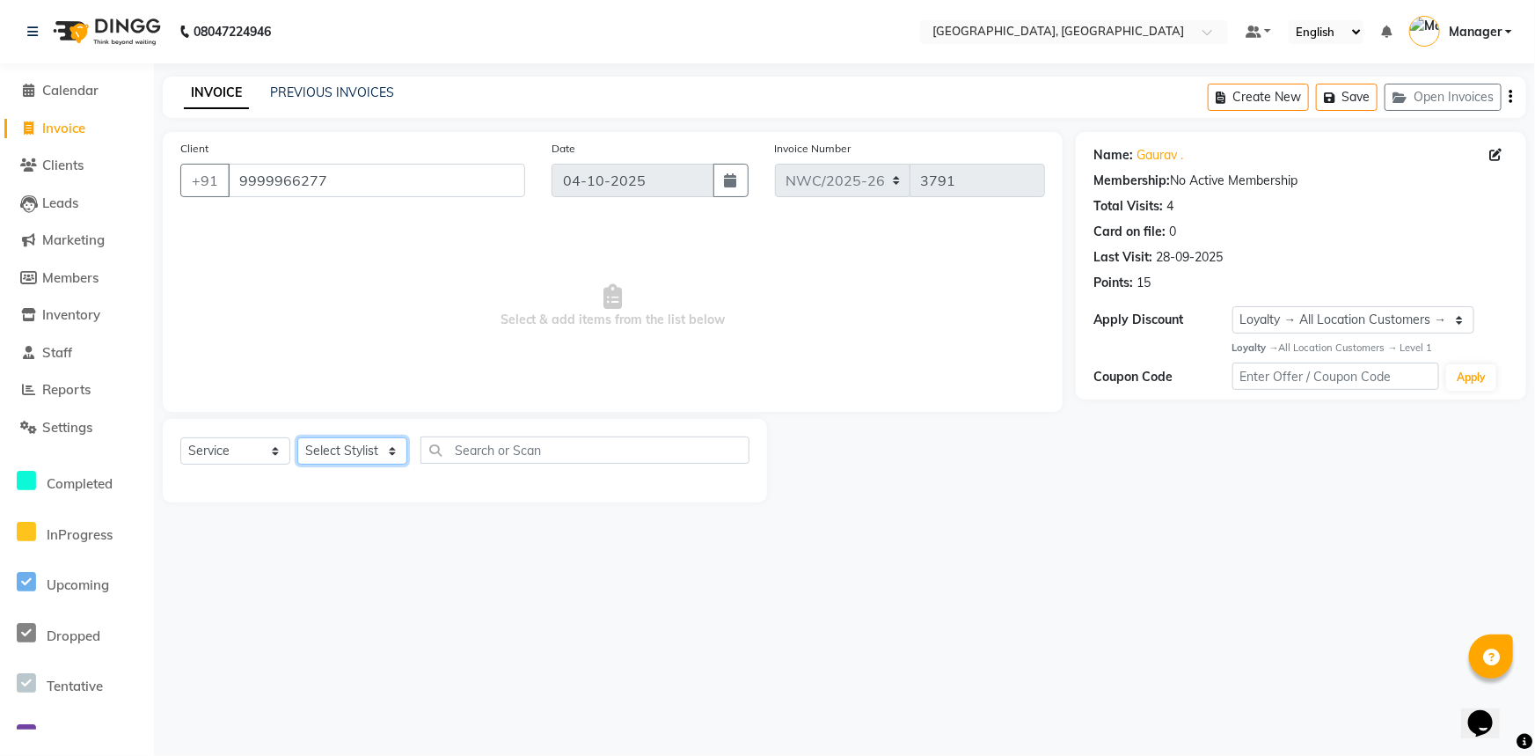
drag, startPoint x: 330, startPoint y: 449, endPoint x: 368, endPoint y: 424, distance: 45.1
click at [330, 449] on select "Select Stylist" at bounding box center [352, 450] width 110 height 27
click at [381, 458] on select "Select Stylist" at bounding box center [352, 450] width 110 height 27
click at [348, 454] on select "Select Stylist" at bounding box center [352, 450] width 110 height 27
drag, startPoint x: 329, startPoint y: 446, endPoint x: 346, endPoint y: 439, distance: 18.1
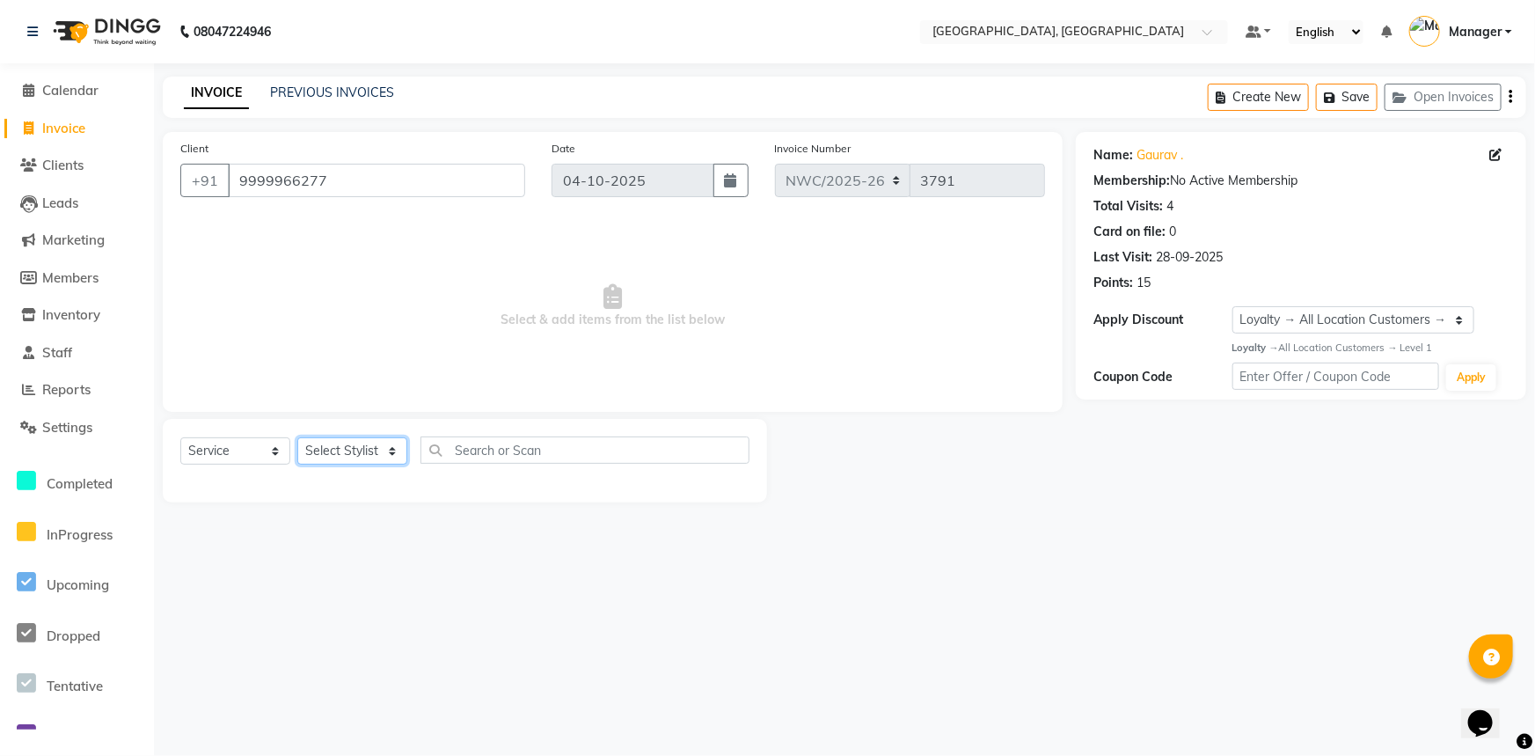
click at [329, 446] on select "Select Stylist" at bounding box center [352, 450] width 110 height 27
click at [297, 437] on select "Select Stylist" at bounding box center [352, 450] width 110 height 27
click at [360, 453] on select "Select Stylist" at bounding box center [352, 450] width 110 height 27
drag, startPoint x: 352, startPoint y: 183, endPoint x: 239, endPoint y: 206, distance: 114.9
click at [239, 206] on div "Client +91 9999966277" at bounding box center [352, 175] width 371 height 72
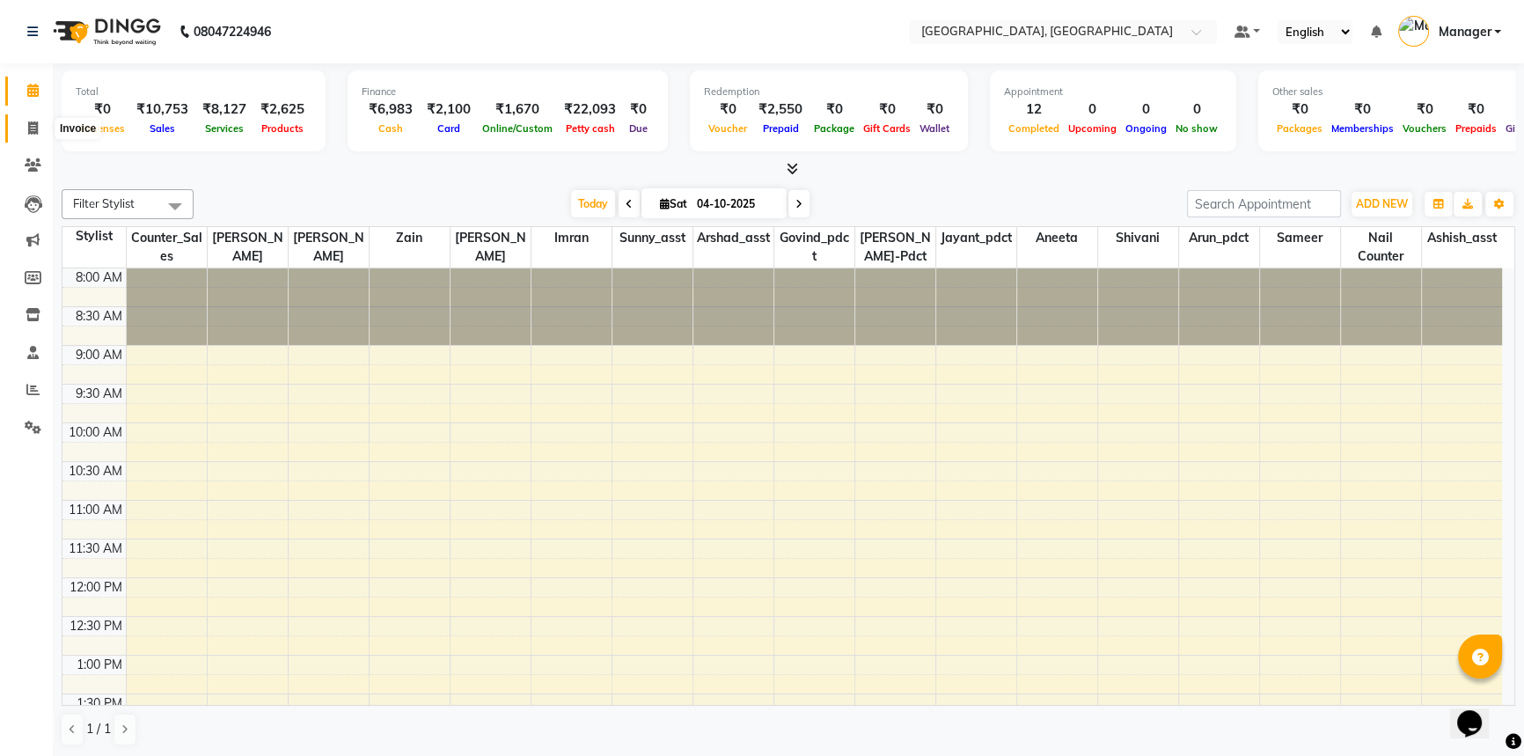
click at [31, 129] on icon at bounding box center [33, 127] width 10 height 13
select select "service"
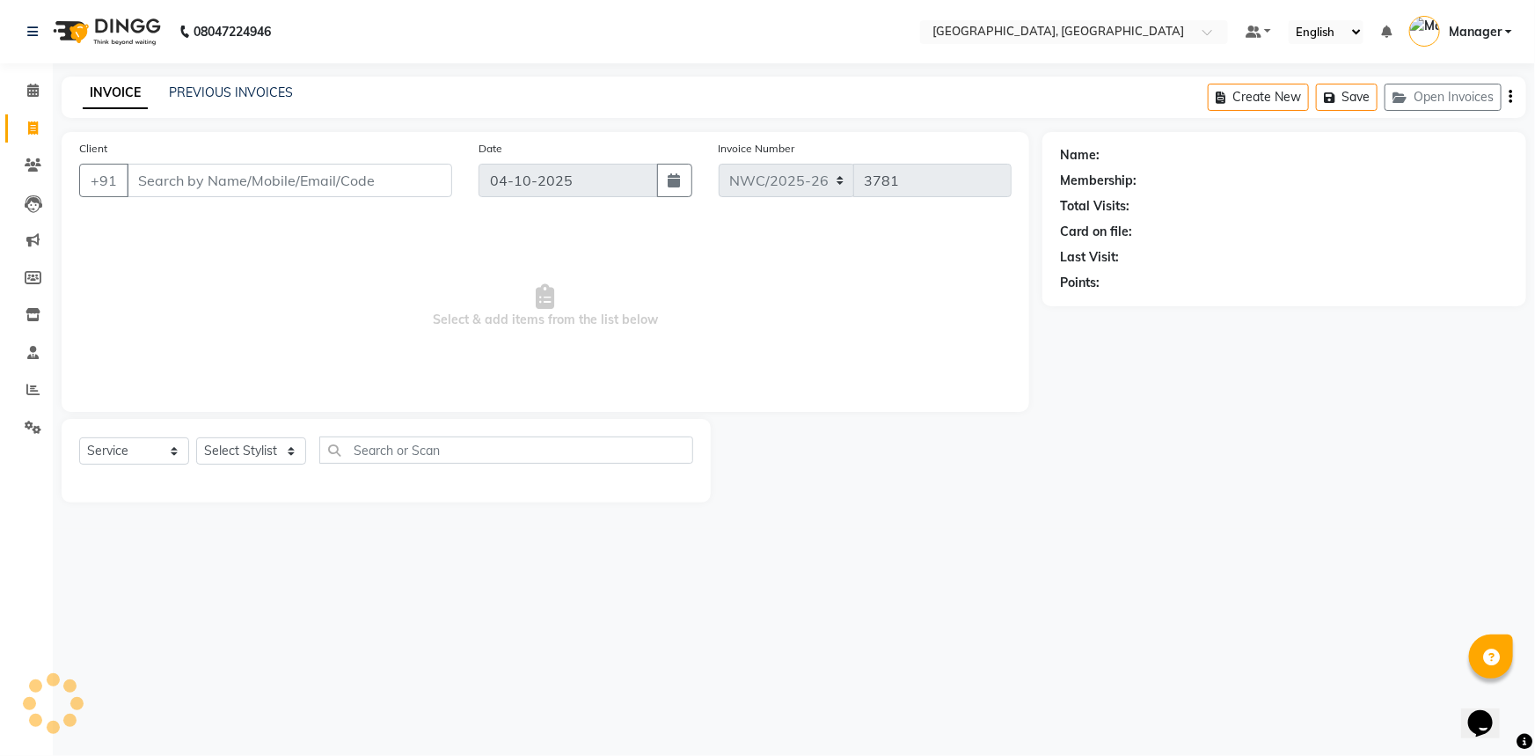
click at [209, 172] on input "Client" at bounding box center [290, 180] width 326 height 33
type input "9873288551"
select select "1: Object"
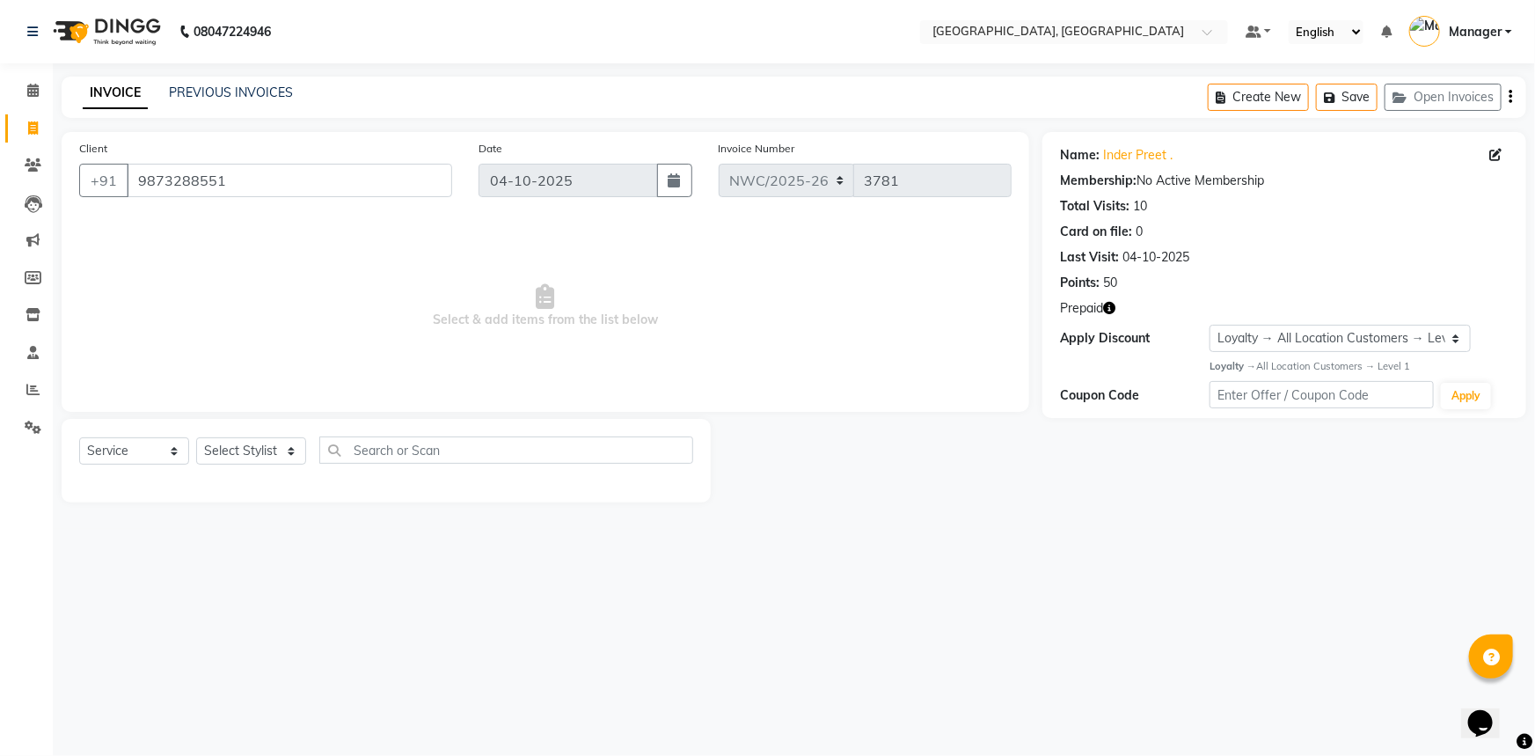
click at [1108, 308] on icon "button" at bounding box center [1109, 308] width 12 height 12
click at [730, 253] on span "Select & add items from the list below" at bounding box center [545, 306] width 933 height 176
click at [260, 87] on link "PREVIOUS INVOICES" at bounding box center [231, 92] width 124 height 16
click at [912, 392] on span "Select & add items from the list below" at bounding box center [545, 306] width 933 height 176
click at [273, 99] on link "PREVIOUS INVOICES" at bounding box center [231, 92] width 124 height 16
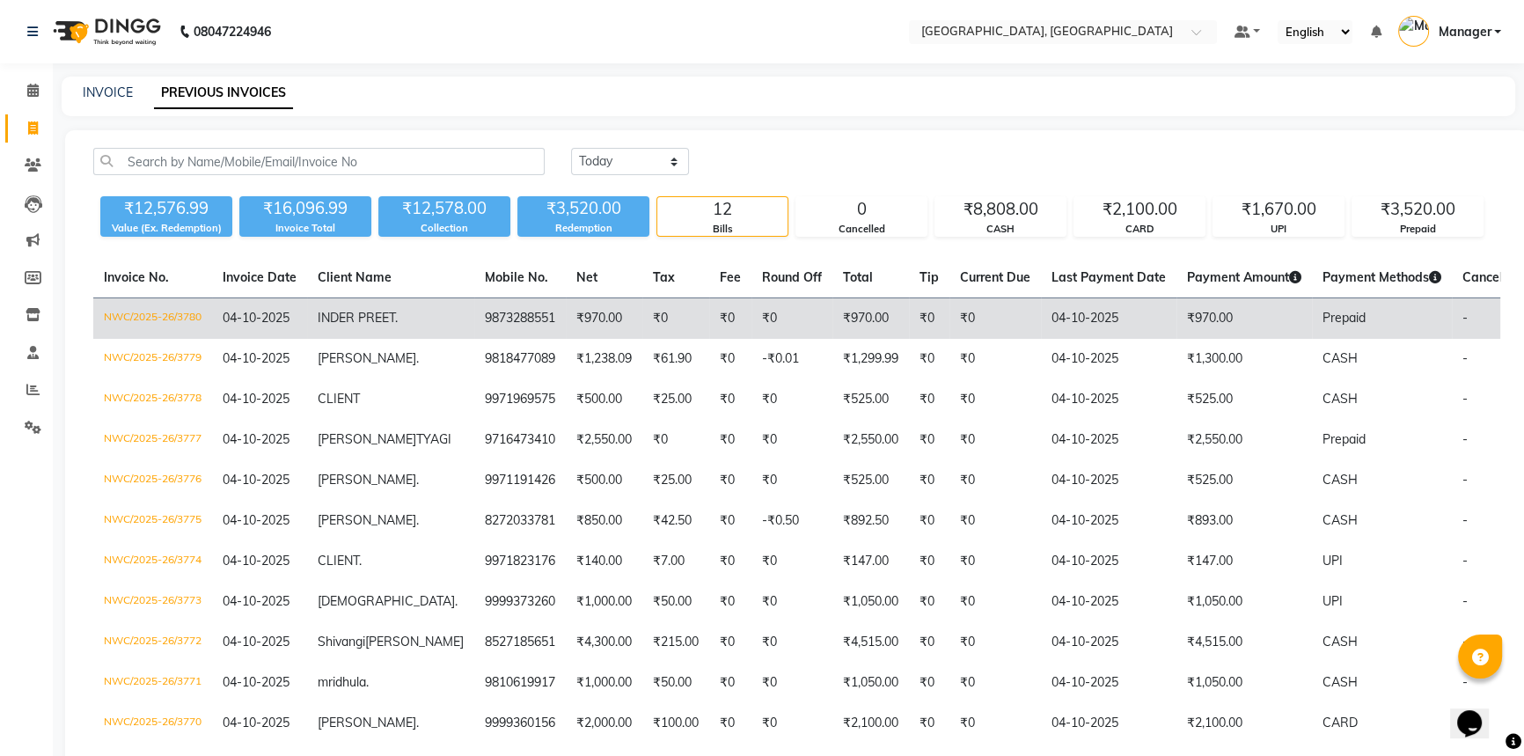
click at [395, 323] on td "INDER PREET ." at bounding box center [390, 318] width 167 height 41
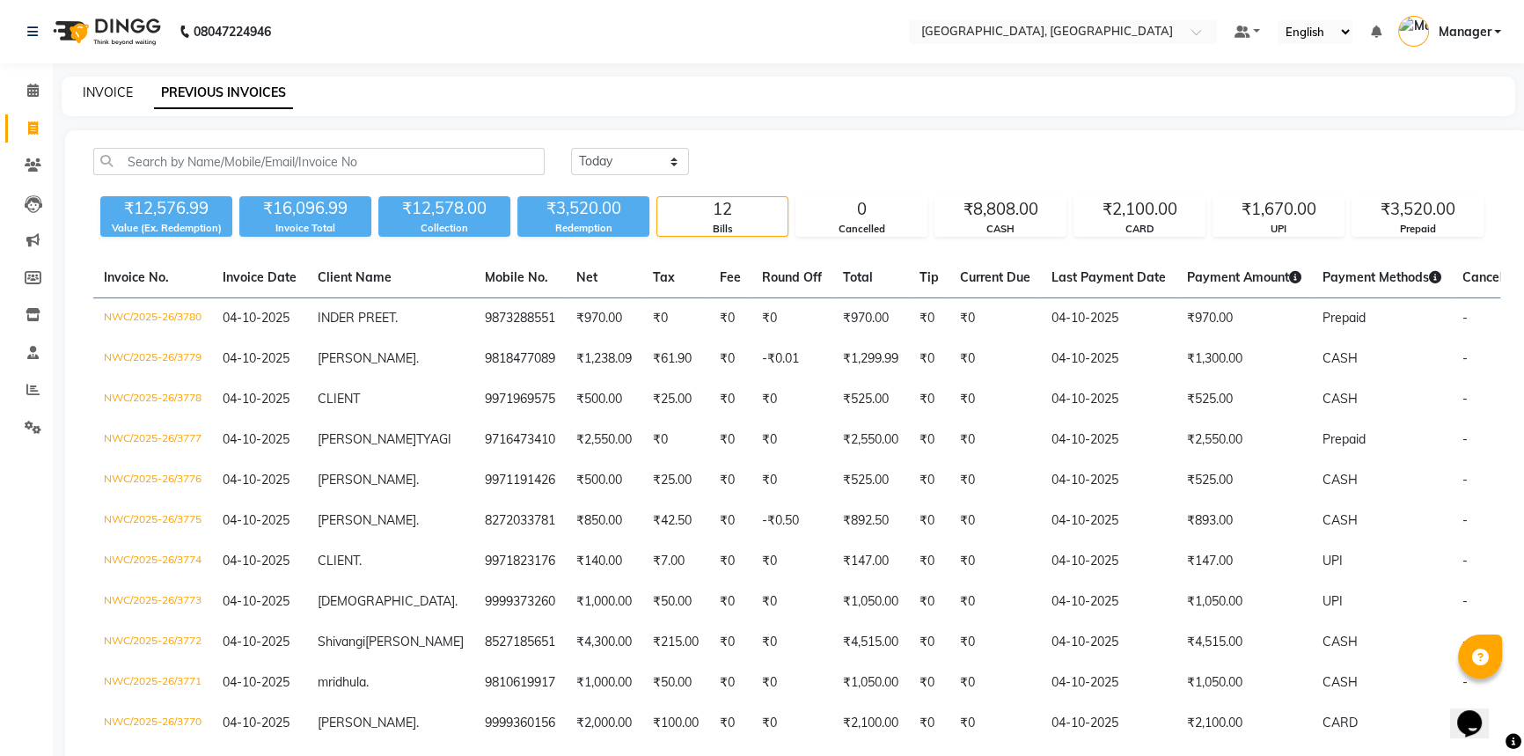
click at [124, 93] on link "INVOICE" at bounding box center [108, 92] width 50 height 16
select select "service"
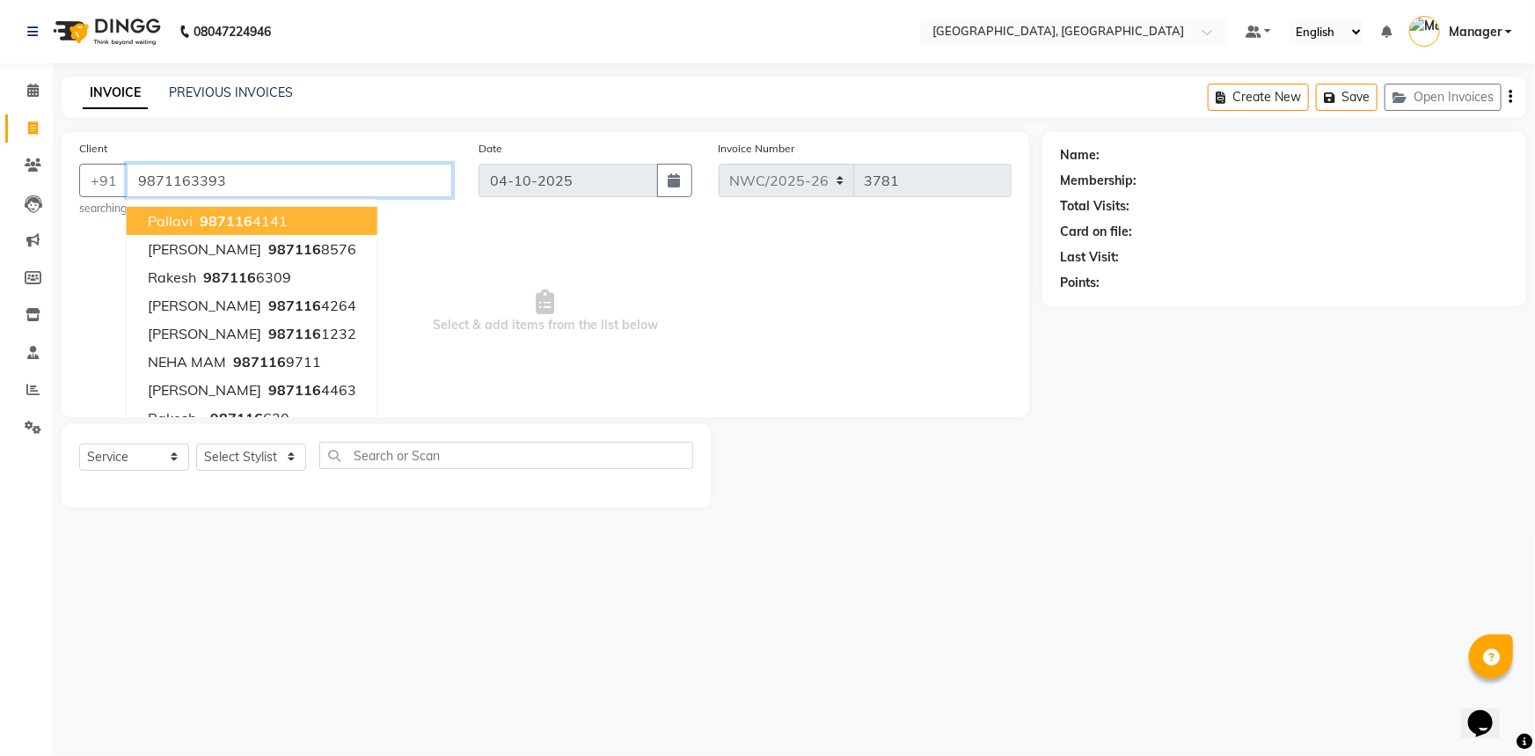
type input "9871163393"
select select "1: Object"
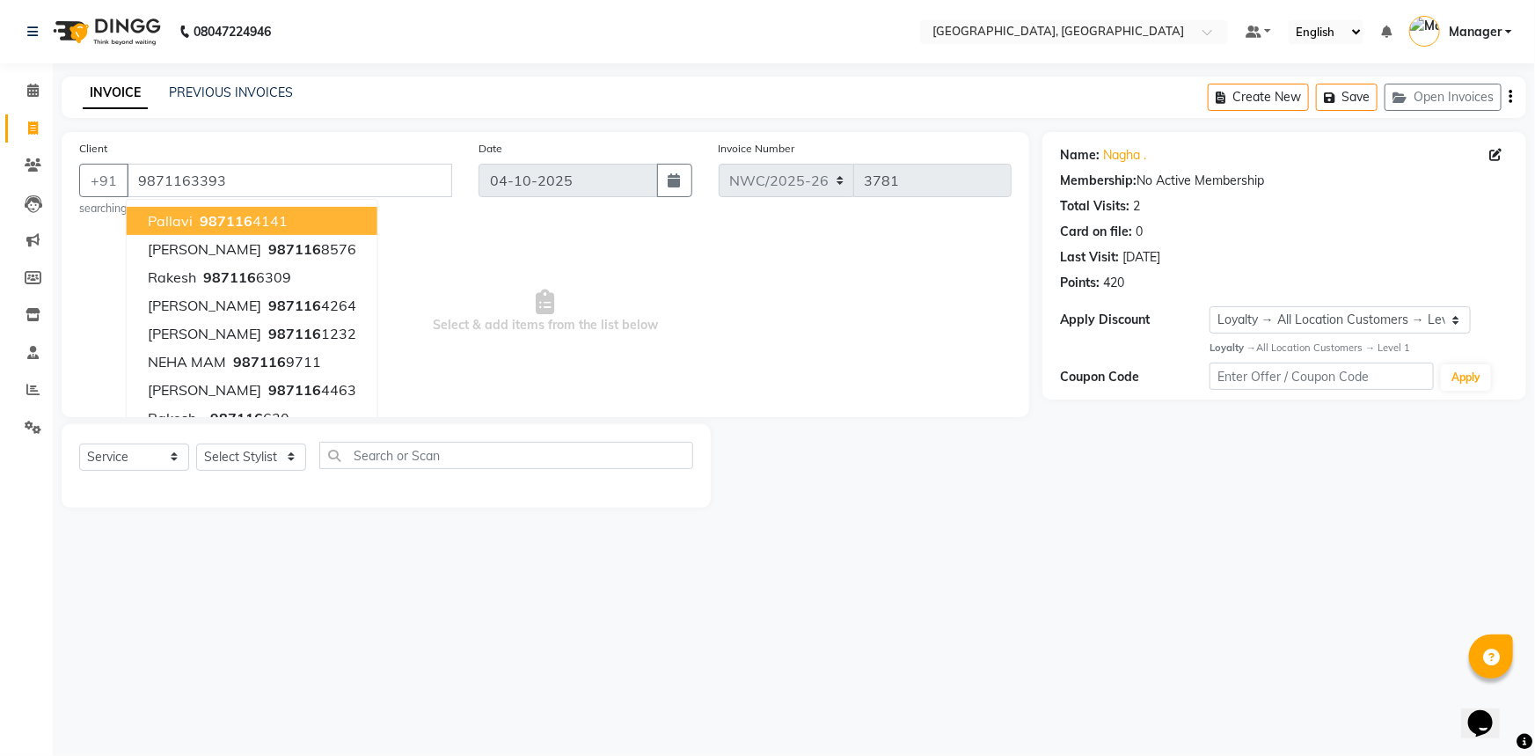
click at [521, 274] on span "Select & add items from the list below" at bounding box center [545, 311] width 933 height 176
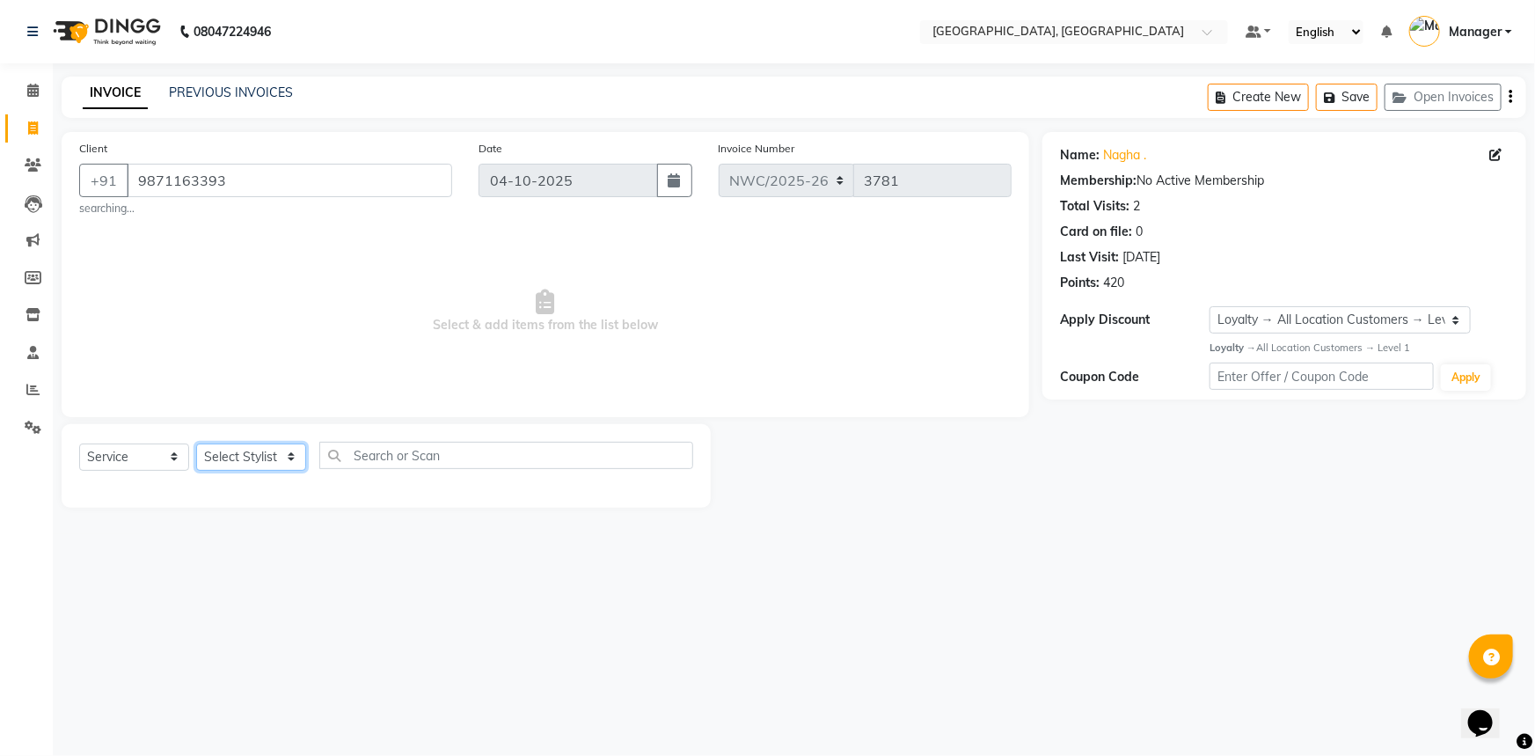
drag, startPoint x: 290, startPoint y: 458, endPoint x: 257, endPoint y: 443, distance: 36.3
click at [290, 458] on select "Select Stylist [PERSON_NAME]-pdct Arshad_asst Arun_pdct Ashish_asst Counter_Sal…" at bounding box center [251, 456] width 110 height 27
select select "84832"
click at [196, 443] on select "Select Stylist [PERSON_NAME]-pdct Arshad_asst Arun_pdct Ashish_asst Counter_Sal…" at bounding box center [251, 456] width 110 height 27
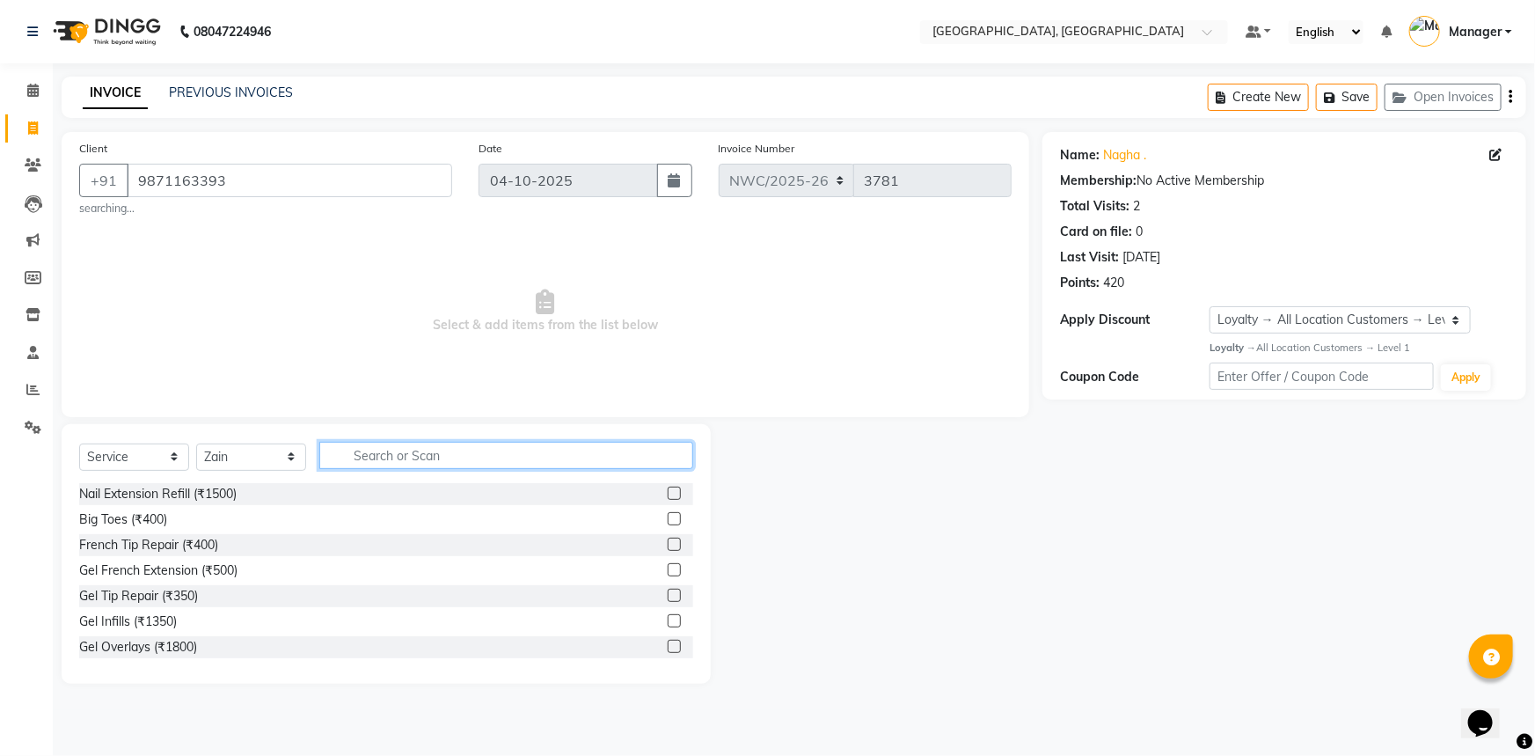
click at [353, 448] on input "text" at bounding box center [506, 455] width 374 height 27
type input "touch"
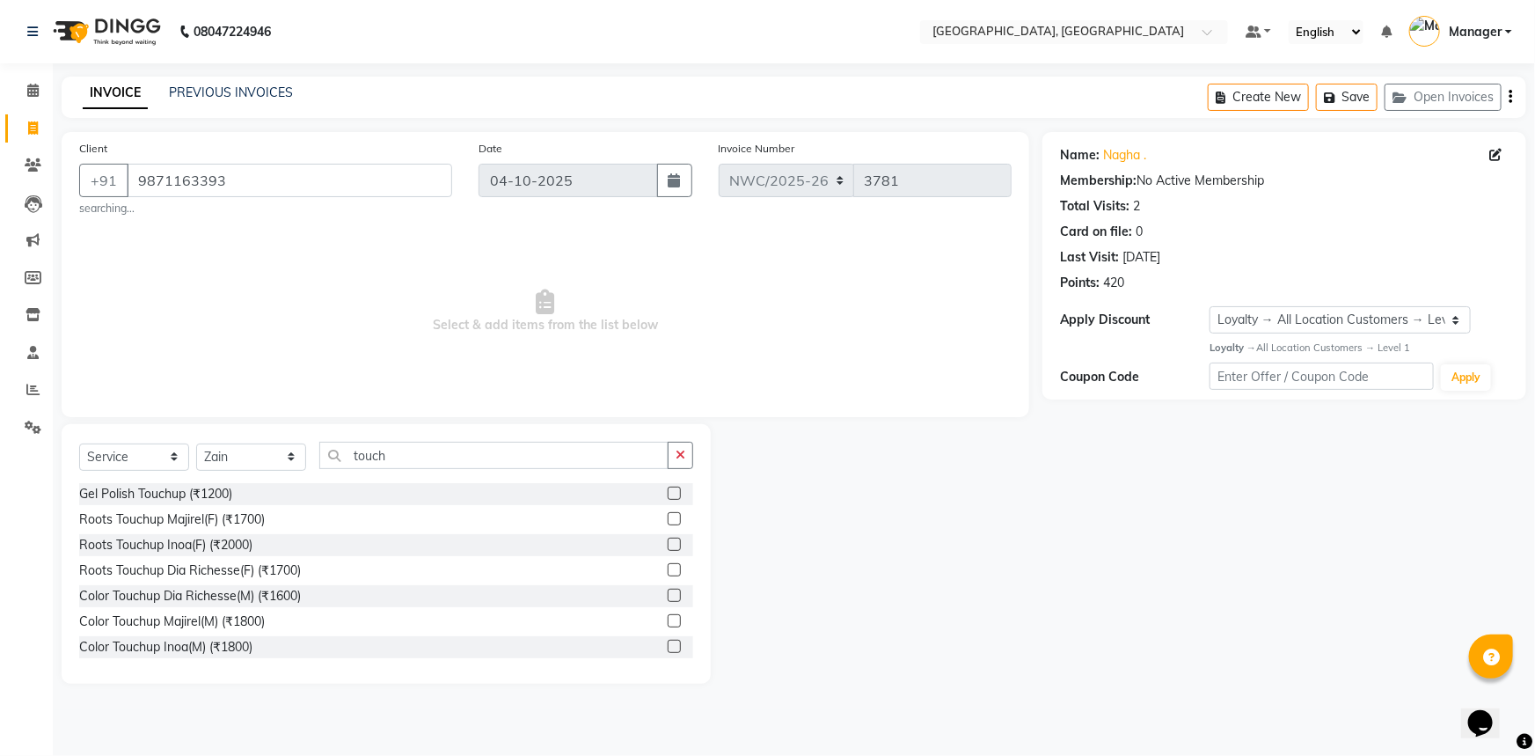
click at [668, 546] on label at bounding box center [674, 544] width 13 height 13
click at [668, 546] on input "checkbox" at bounding box center [673, 544] width 11 height 11
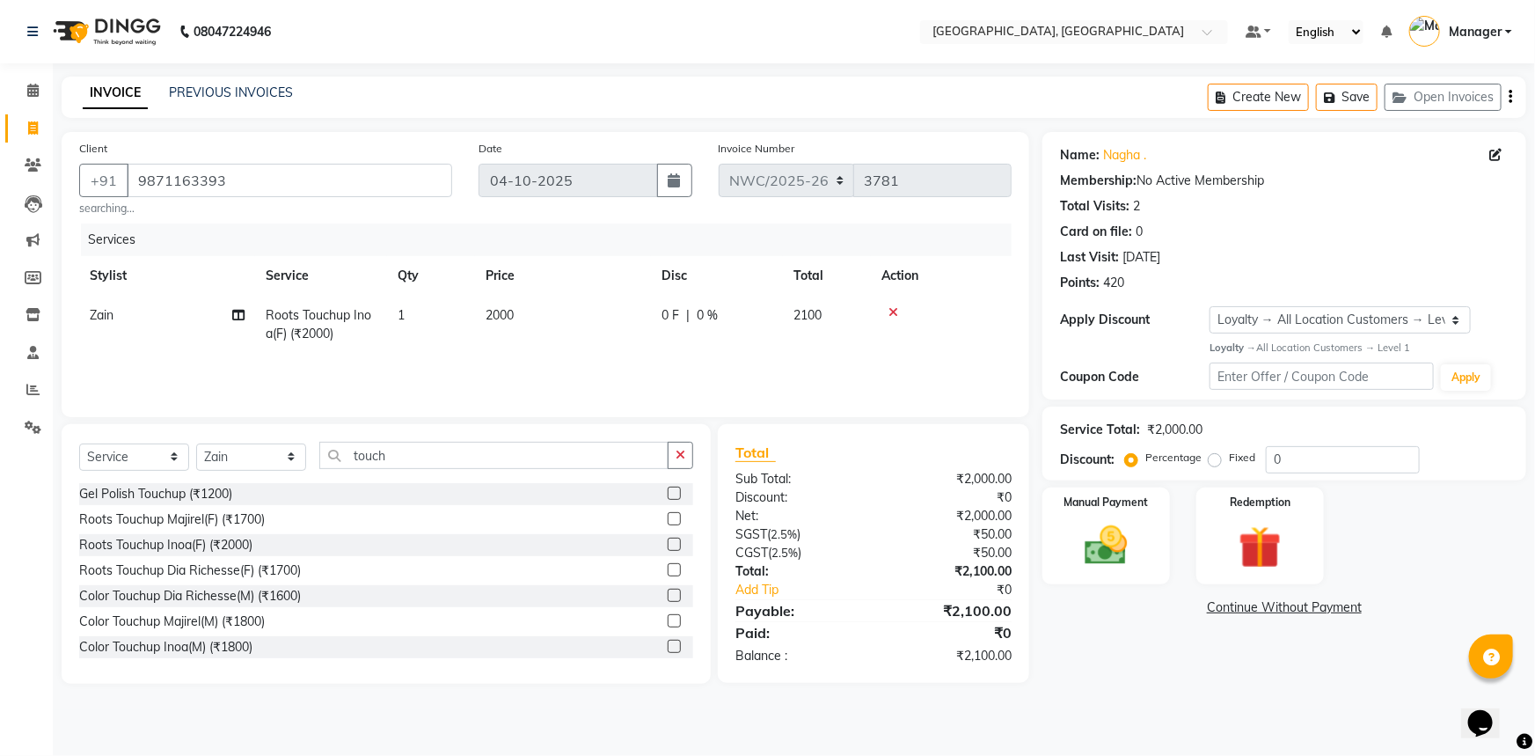
checkbox input "false"
click at [563, 309] on td "2000" at bounding box center [563, 325] width 176 height 58
select select "84832"
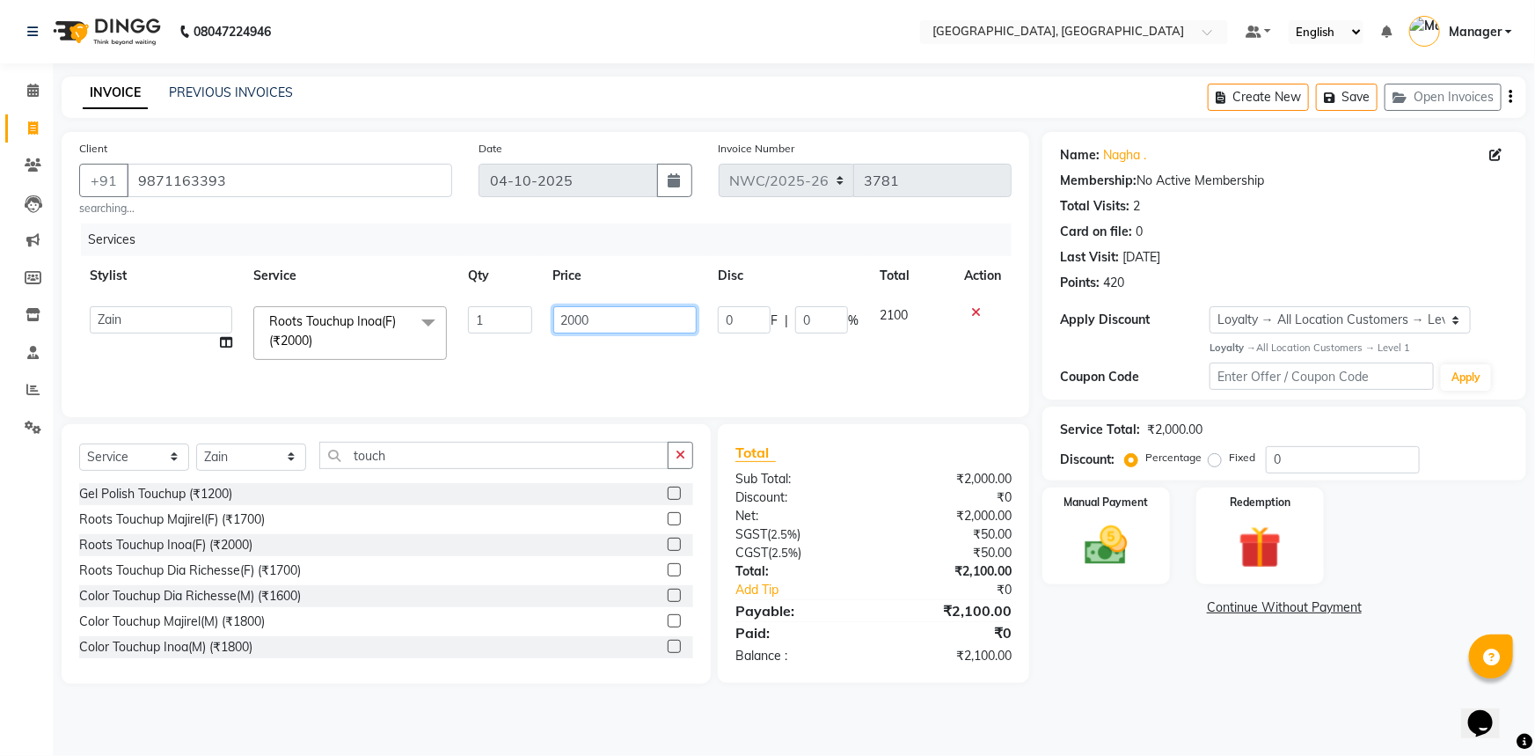
click at [572, 319] on input "2000" at bounding box center [625, 319] width 144 height 27
type input "1500"
click at [675, 372] on div "Services Stylist Service Qty Price Disc Total Action Aneeta Ankush-pdct Arshad_…" at bounding box center [545, 311] width 933 height 176
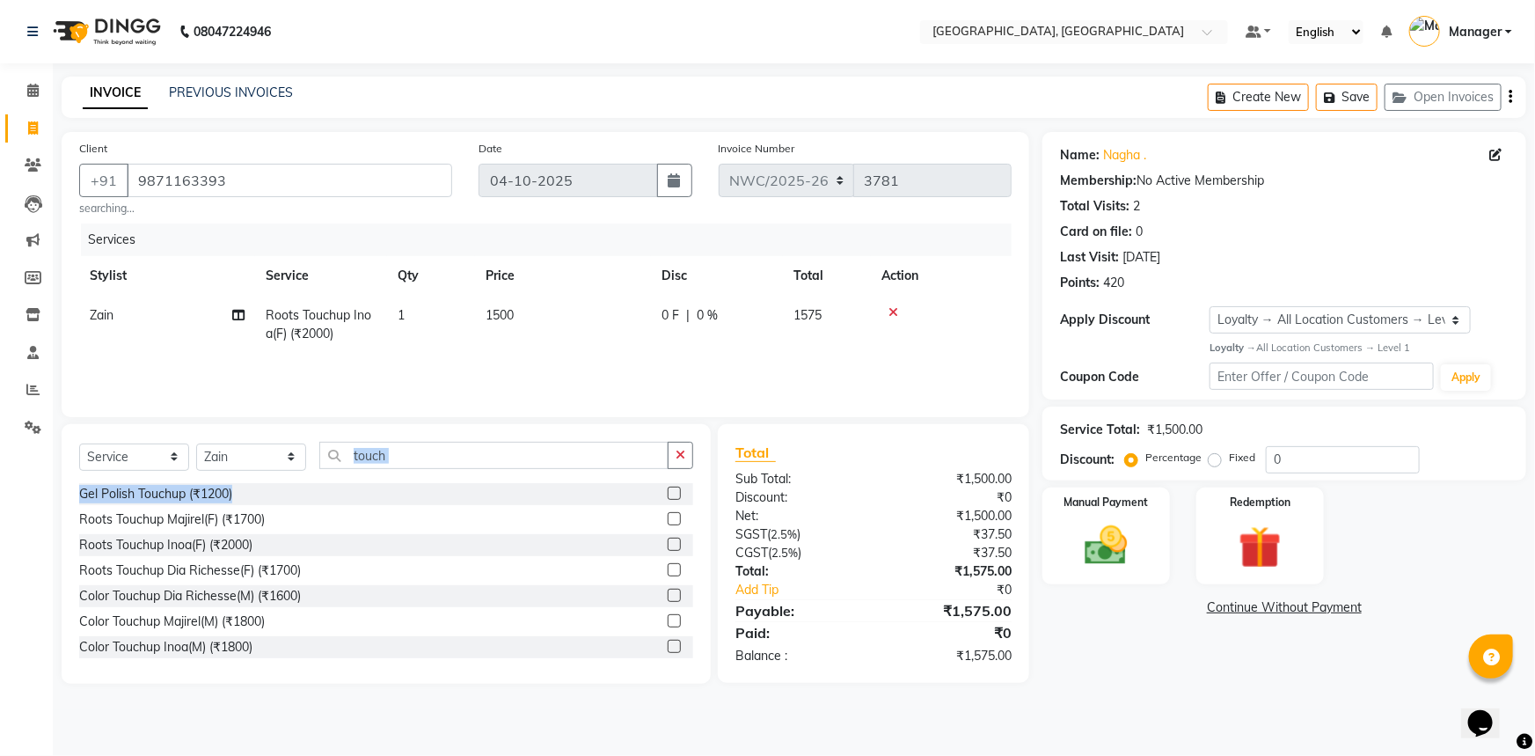
drag, startPoint x: 523, startPoint y: 479, endPoint x: 300, endPoint y: 485, distance: 222.7
click at [300, 485] on div "Select Service Product Membership Package Voucher Prepaid Gift Card Select Styl…" at bounding box center [386, 554] width 649 height 260
drag, startPoint x: 412, startPoint y: 466, endPoint x: 339, endPoint y: 471, distance: 73.2
click at [339, 471] on div "Select Service Product Membership Package Voucher Prepaid Gift Card Select Styl…" at bounding box center [386, 462] width 614 height 41
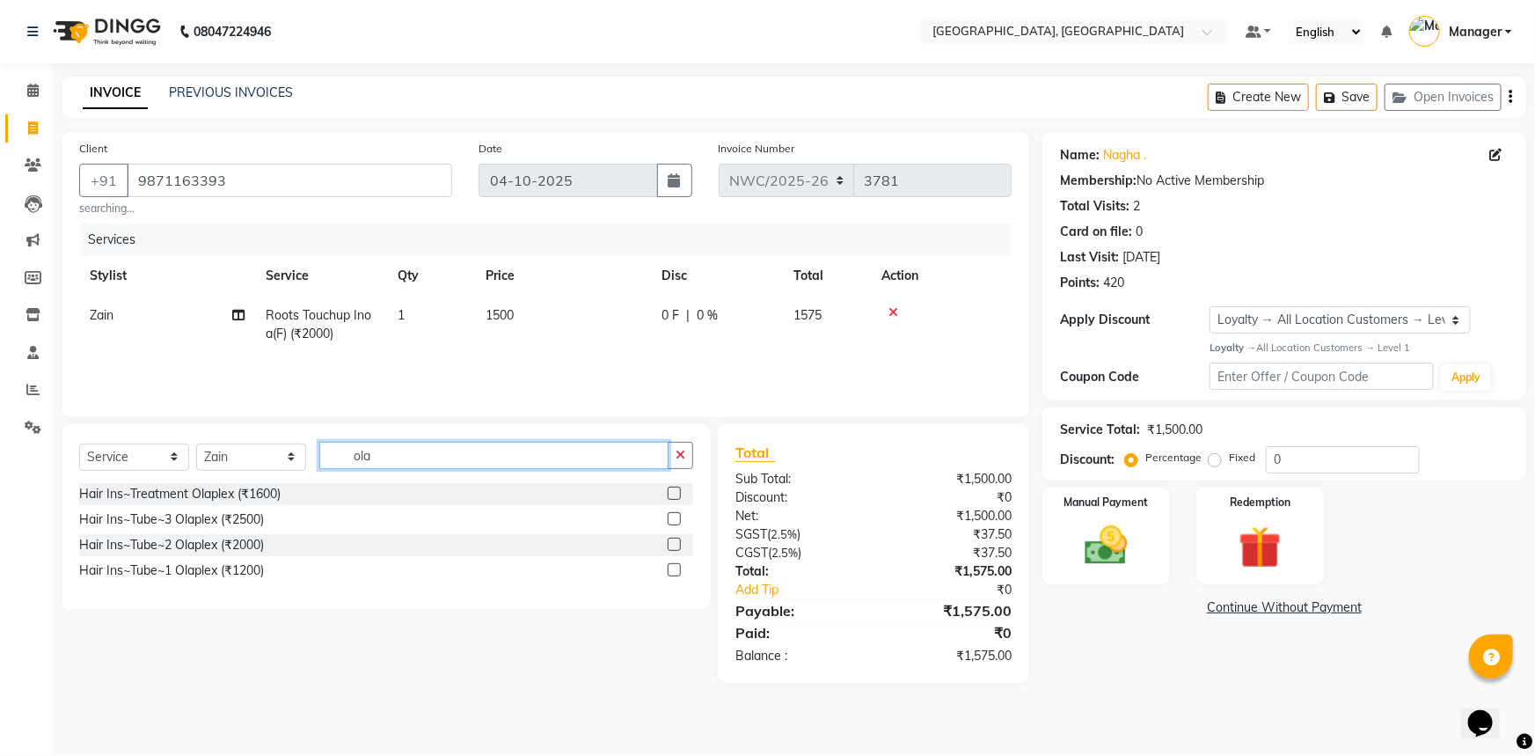
type input "ola"
click at [675, 519] on label at bounding box center [674, 518] width 13 height 13
click at [675, 519] on input "checkbox" at bounding box center [673, 519] width 11 height 11
checkbox input "true"
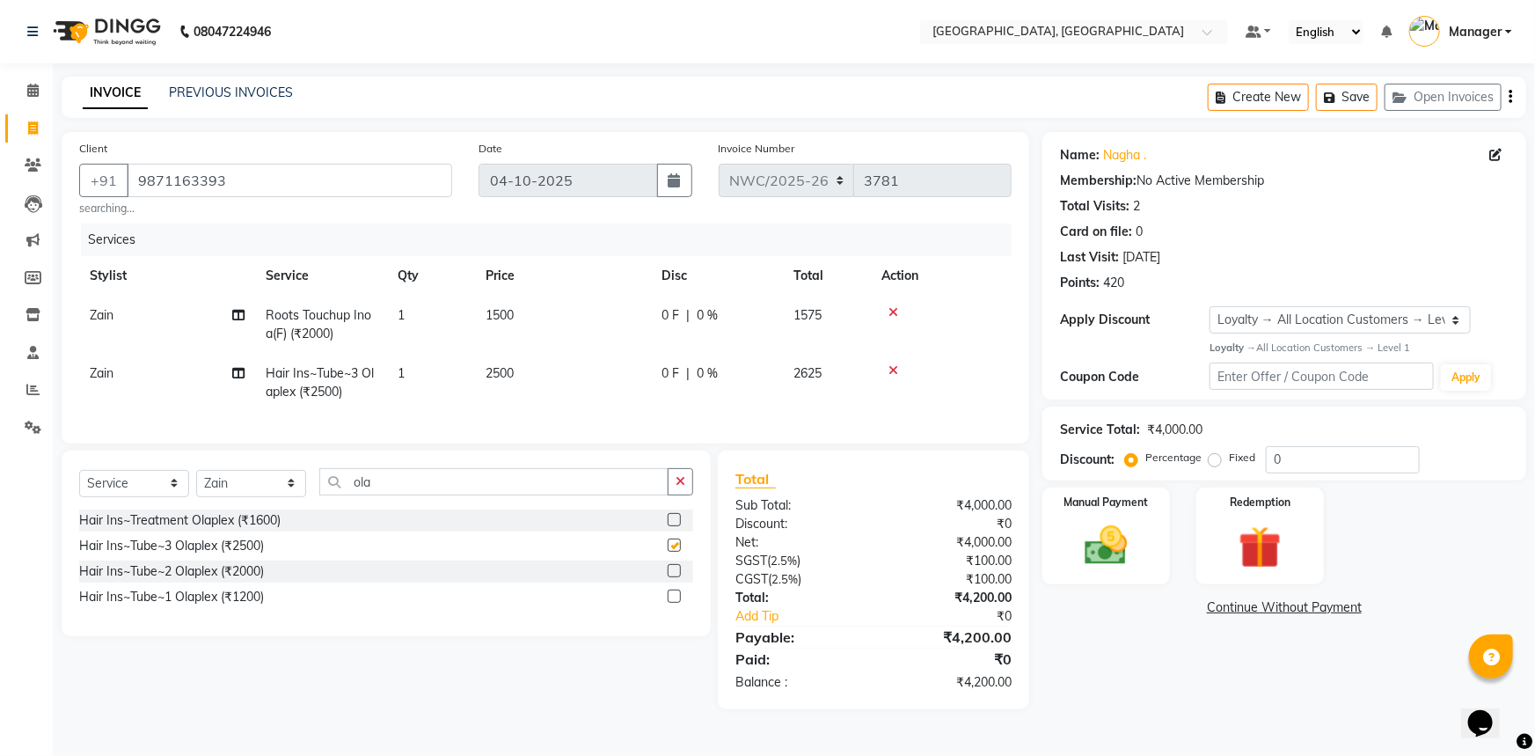
drag, startPoint x: 564, startPoint y: 354, endPoint x: 551, endPoint y: 376, distance: 25.7
click at [562, 365] on td "2500" at bounding box center [563, 383] width 176 height 58
select select "84832"
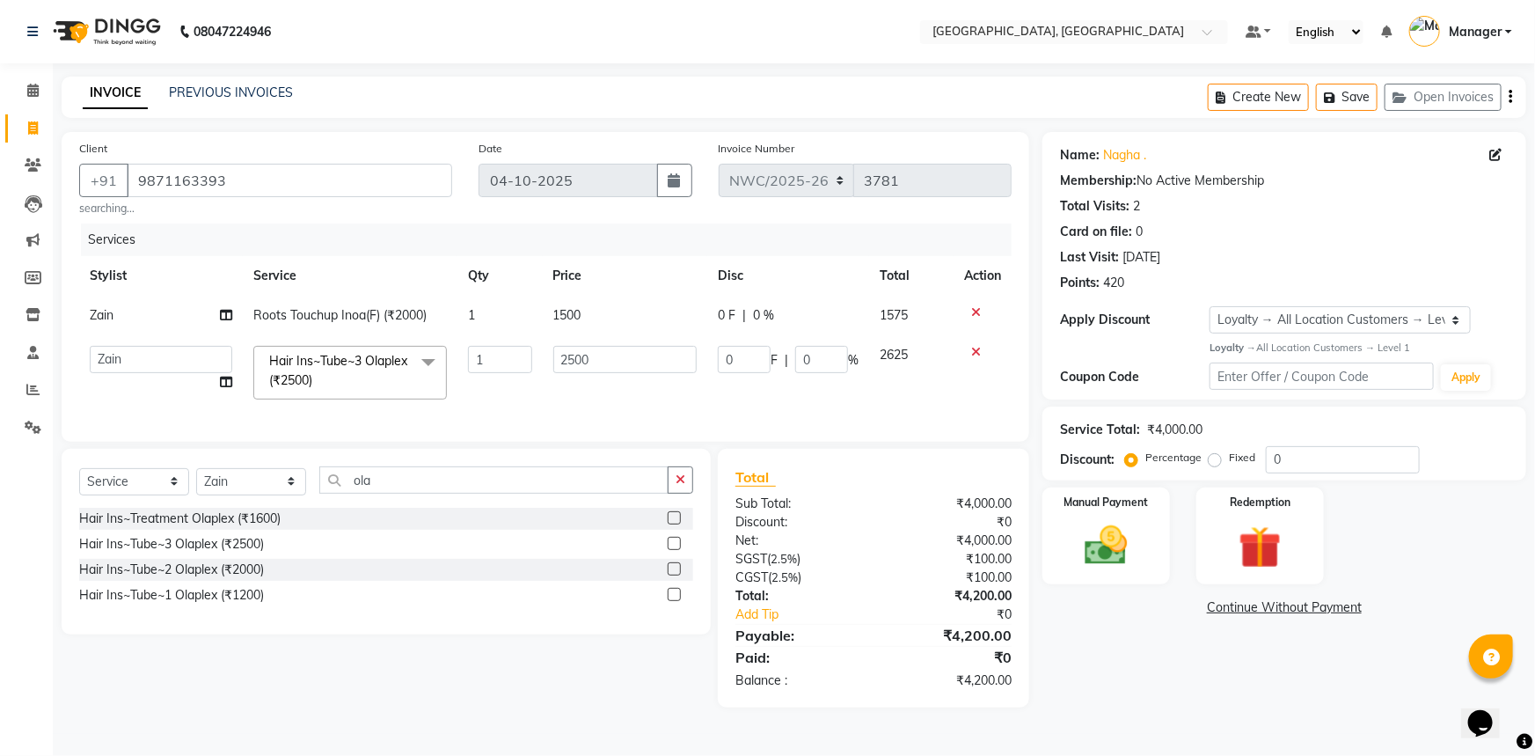
checkbox input "false"
click at [546, 374] on td "2500" at bounding box center [625, 372] width 165 height 75
click at [581, 362] on input "2500" at bounding box center [625, 359] width 144 height 27
type input "3500"
click at [596, 410] on td "3500" at bounding box center [625, 372] width 165 height 75
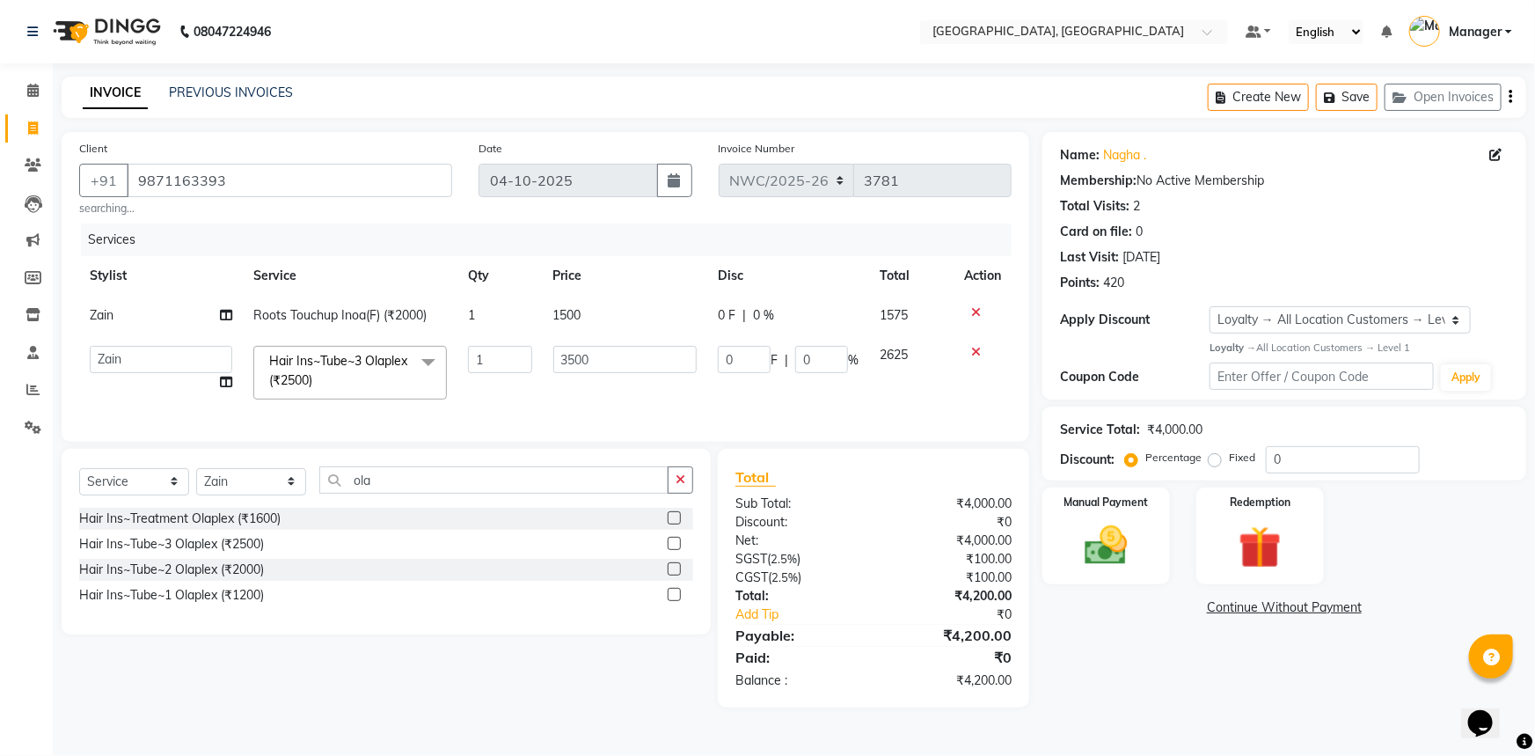
select select "84832"
click at [1102, 551] on img at bounding box center [1107, 545] width 72 height 51
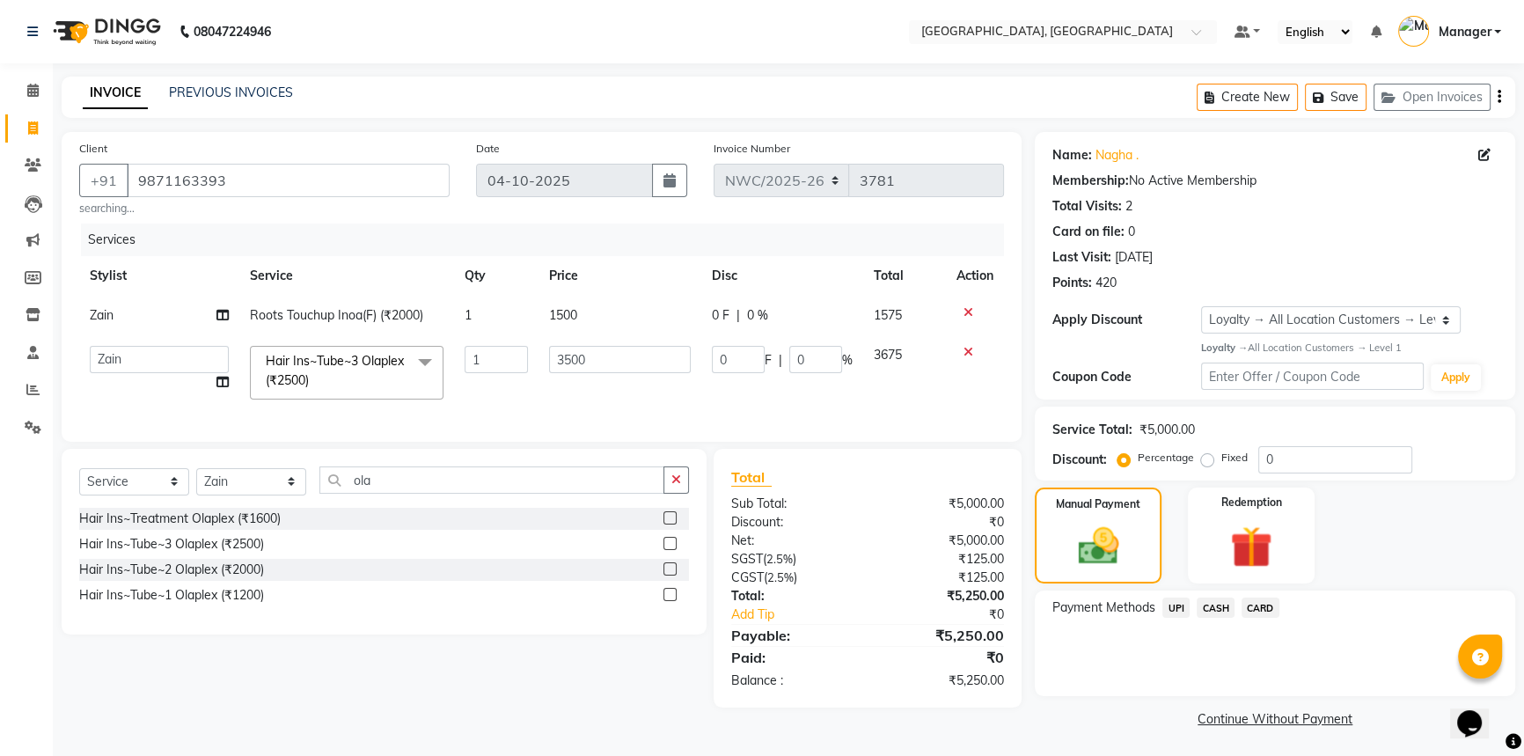
scroll to position [2, 0]
click at [1179, 604] on span "UPI" at bounding box center [1175, 606] width 27 height 20
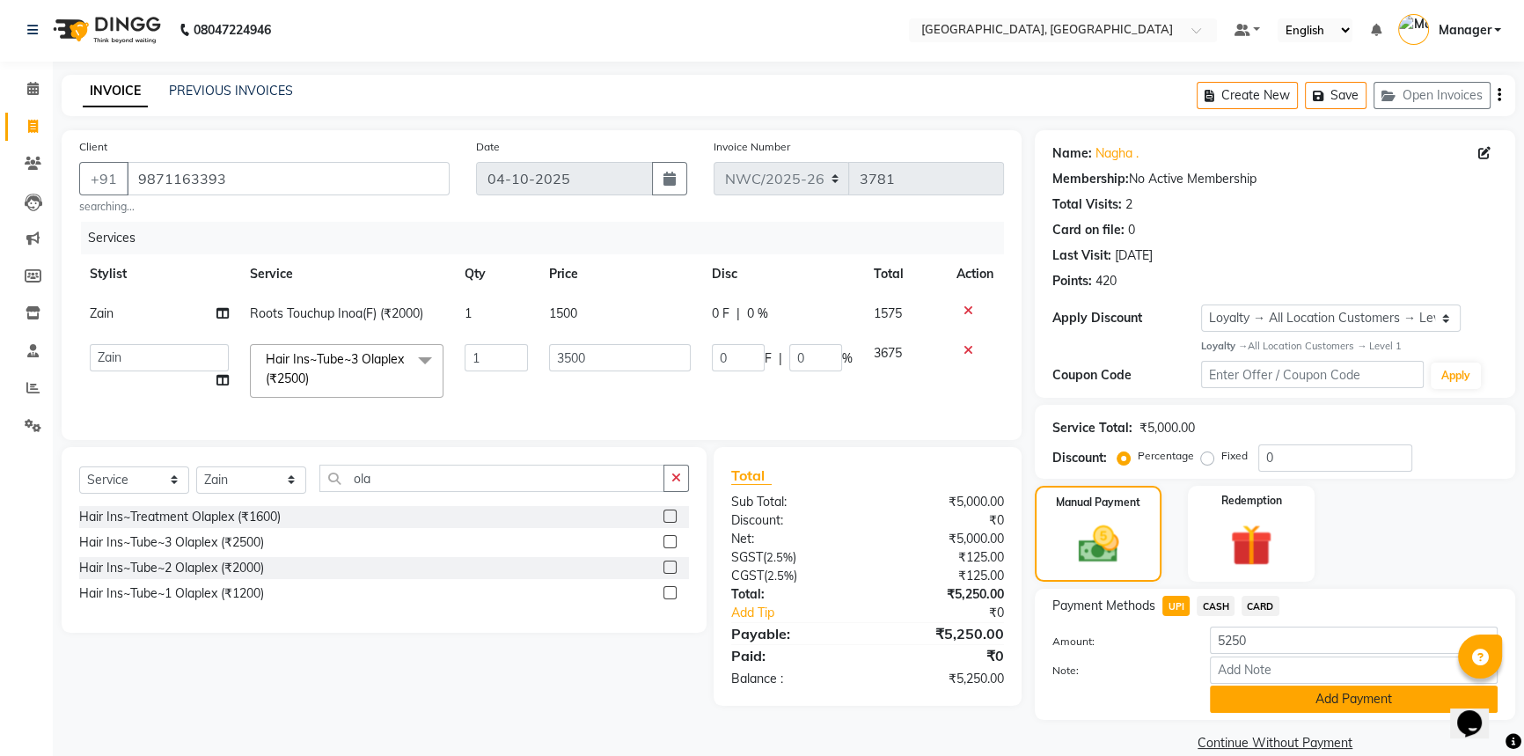
scroll to position [28, 0]
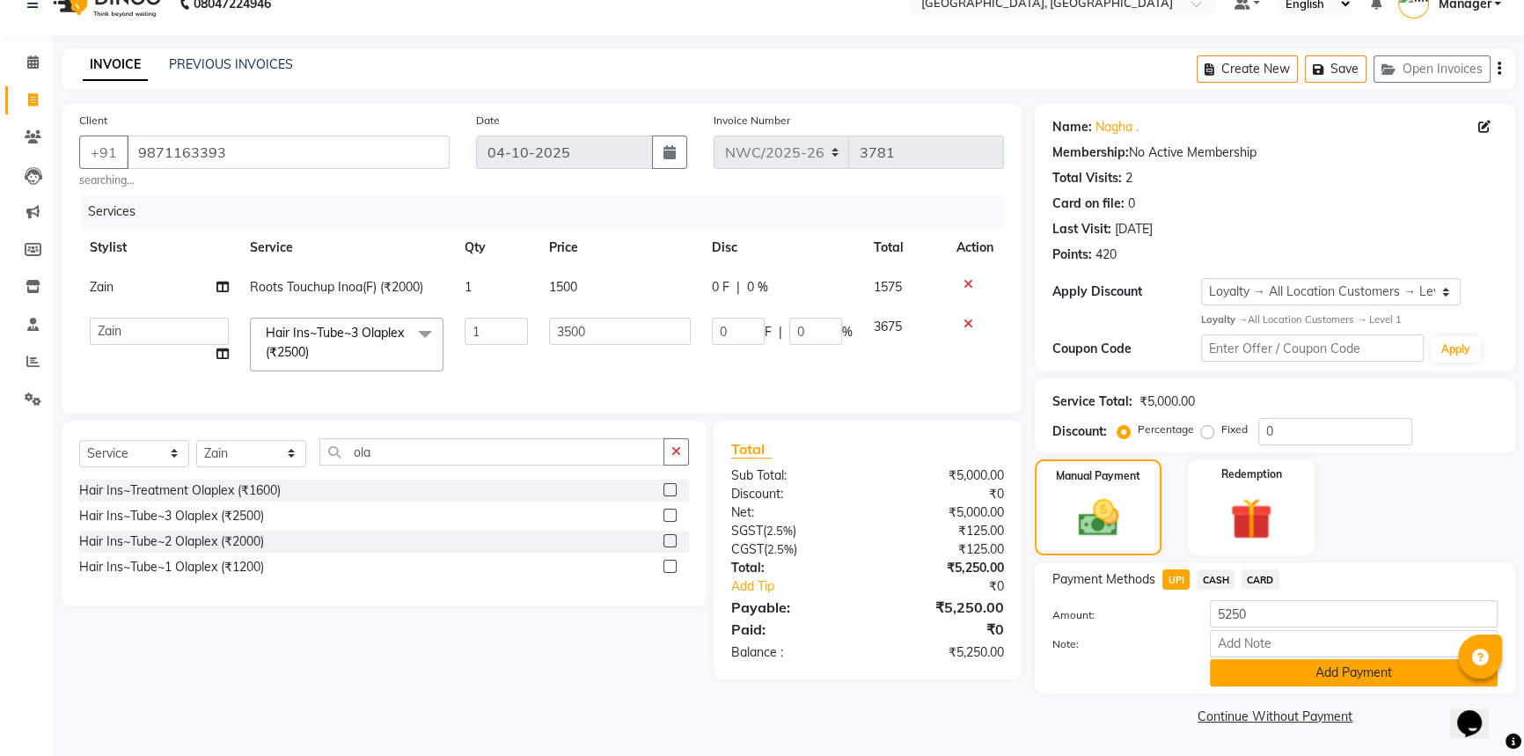
click at [1290, 674] on button "Add Payment" at bounding box center [1354, 672] width 288 height 27
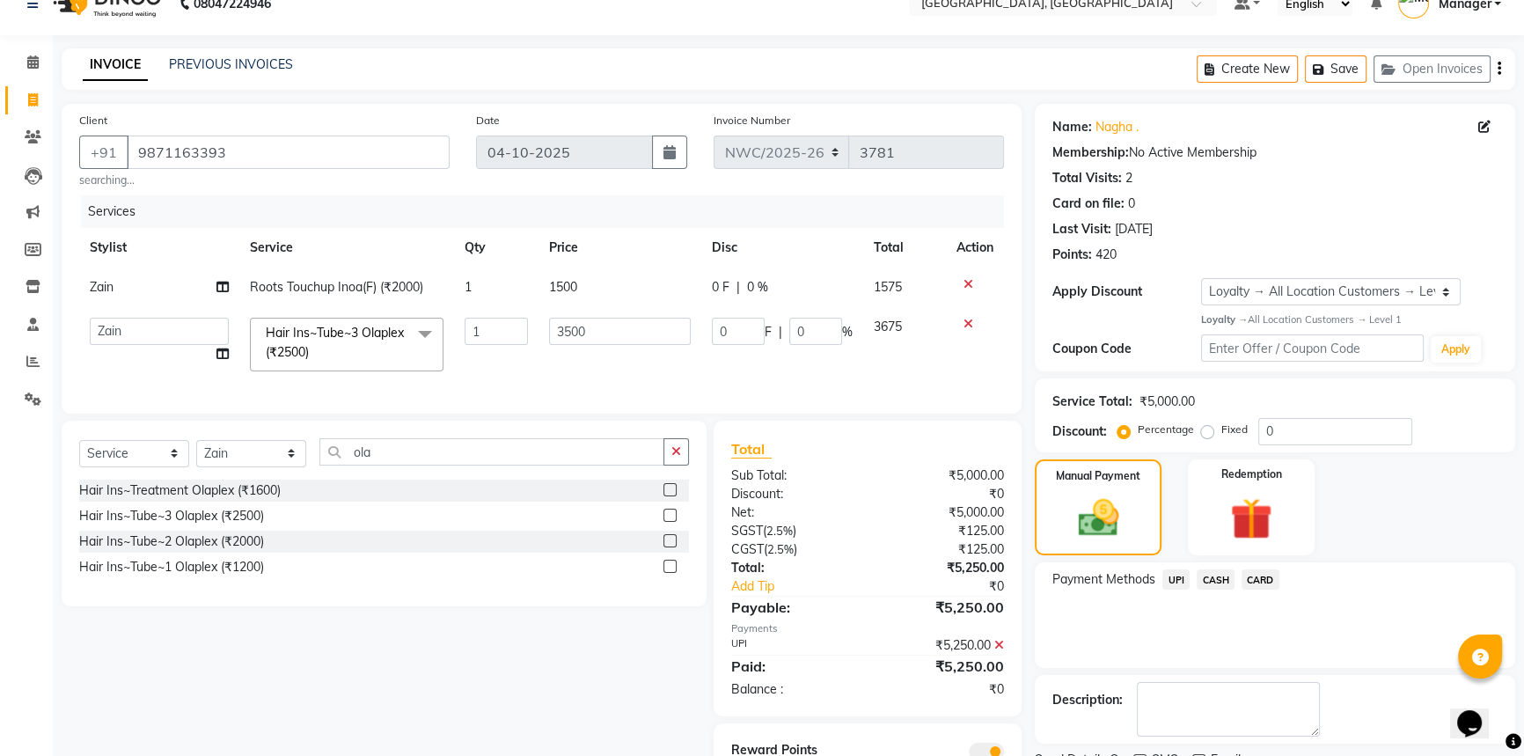
scroll to position [108, 0]
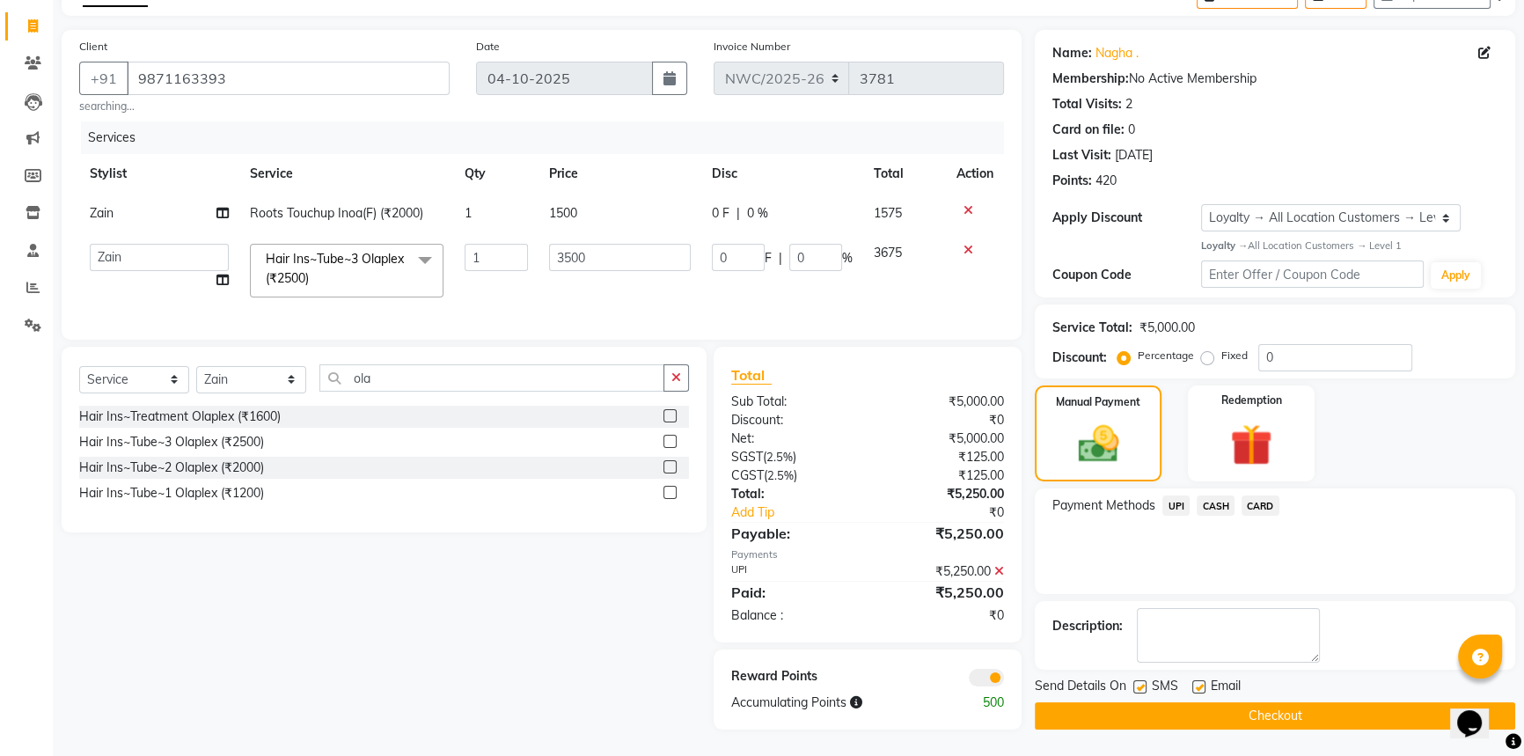
click at [1197, 705] on button "Checkout" at bounding box center [1275, 715] width 480 height 27
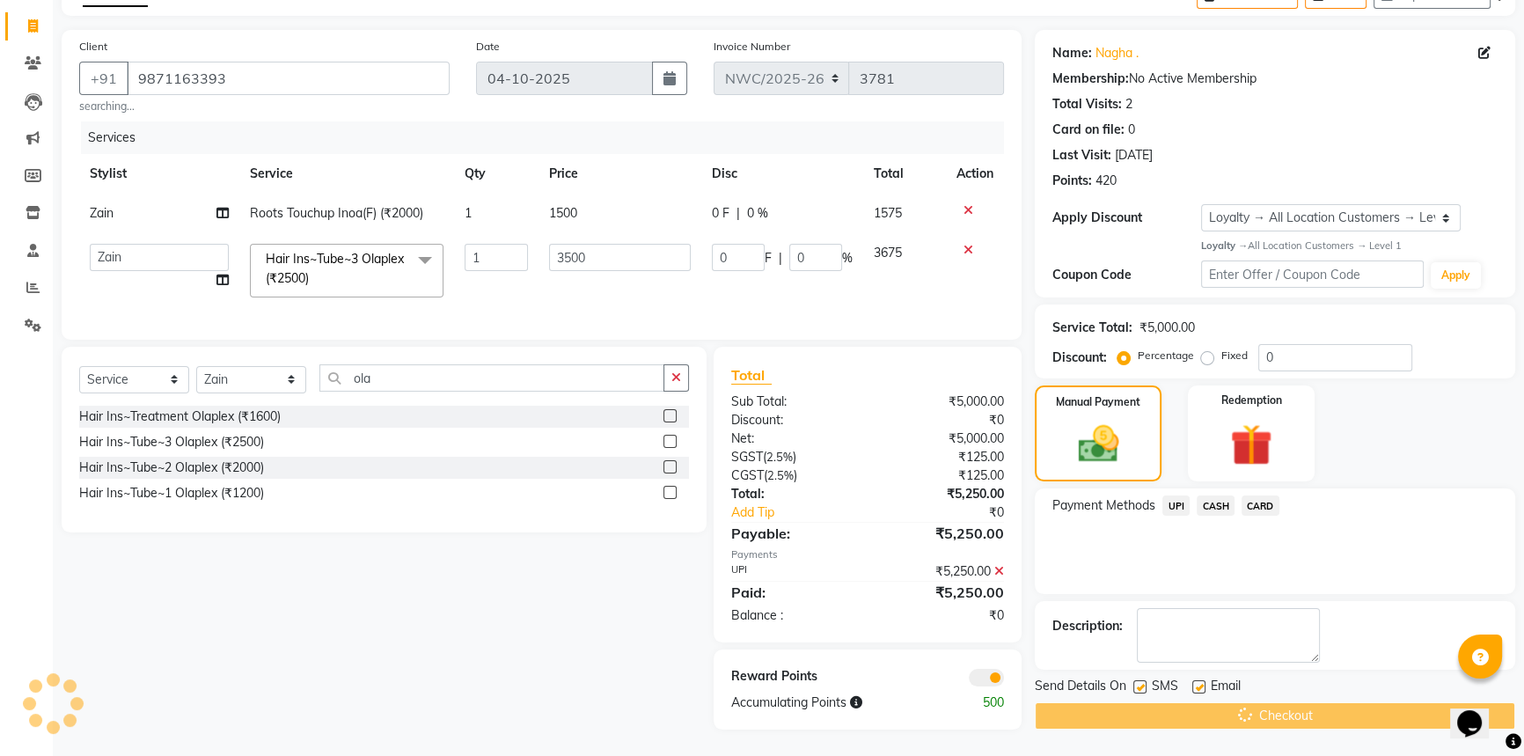
scroll to position [114, 0]
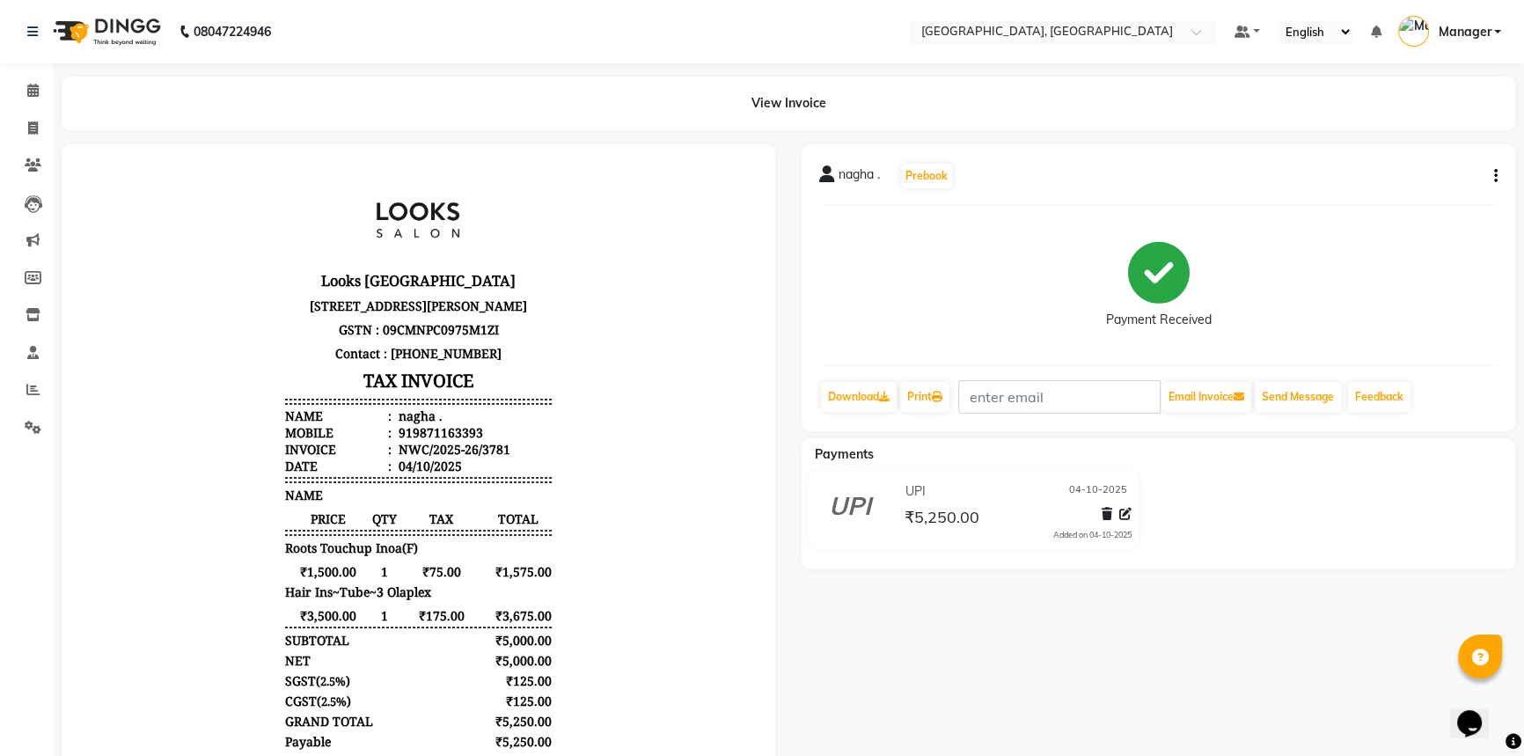
click at [1496, 176] on icon "button" at bounding box center [1496, 176] width 4 height 1
click at [1449, 275] on div "Payment Received" at bounding box center [1158, 285] width 678 height 132
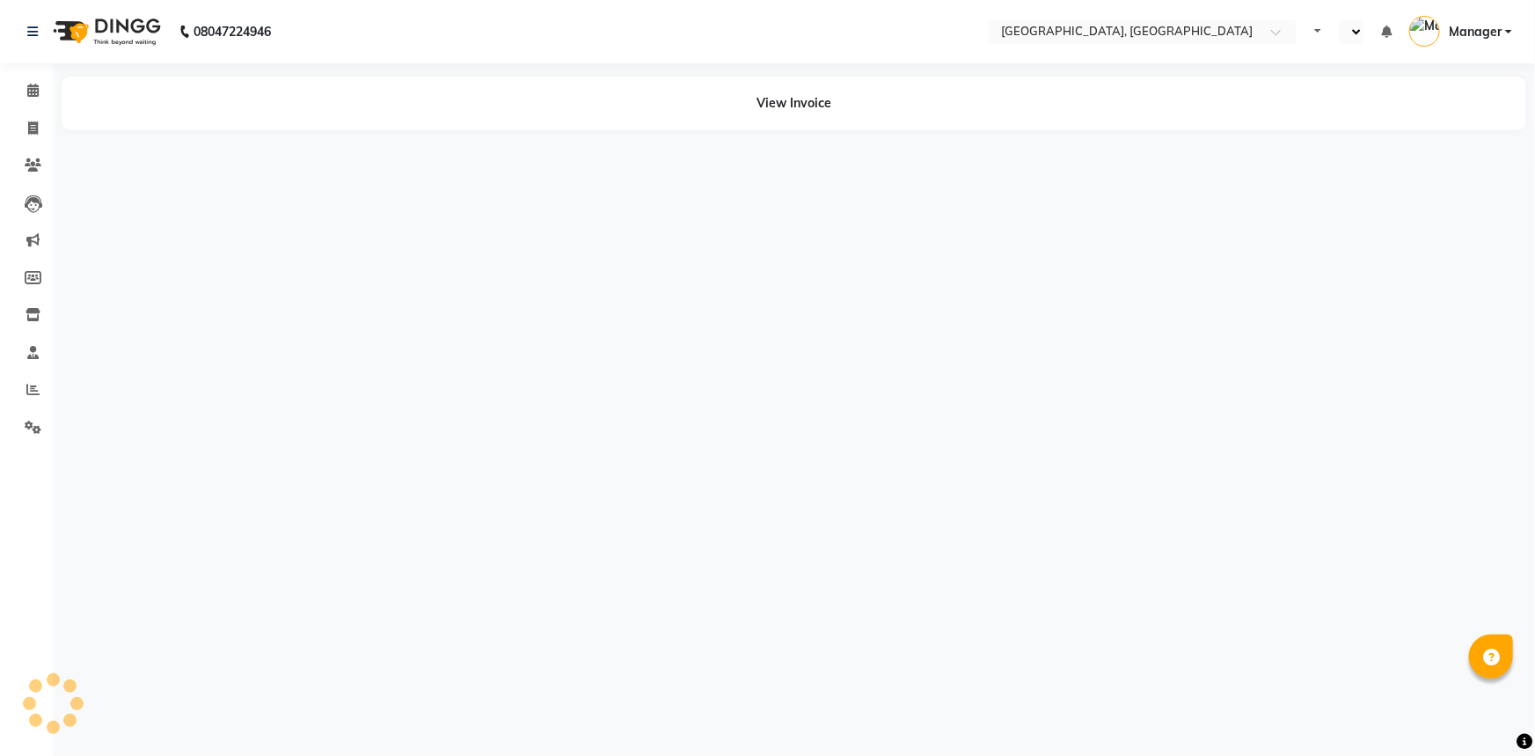
select select "en"
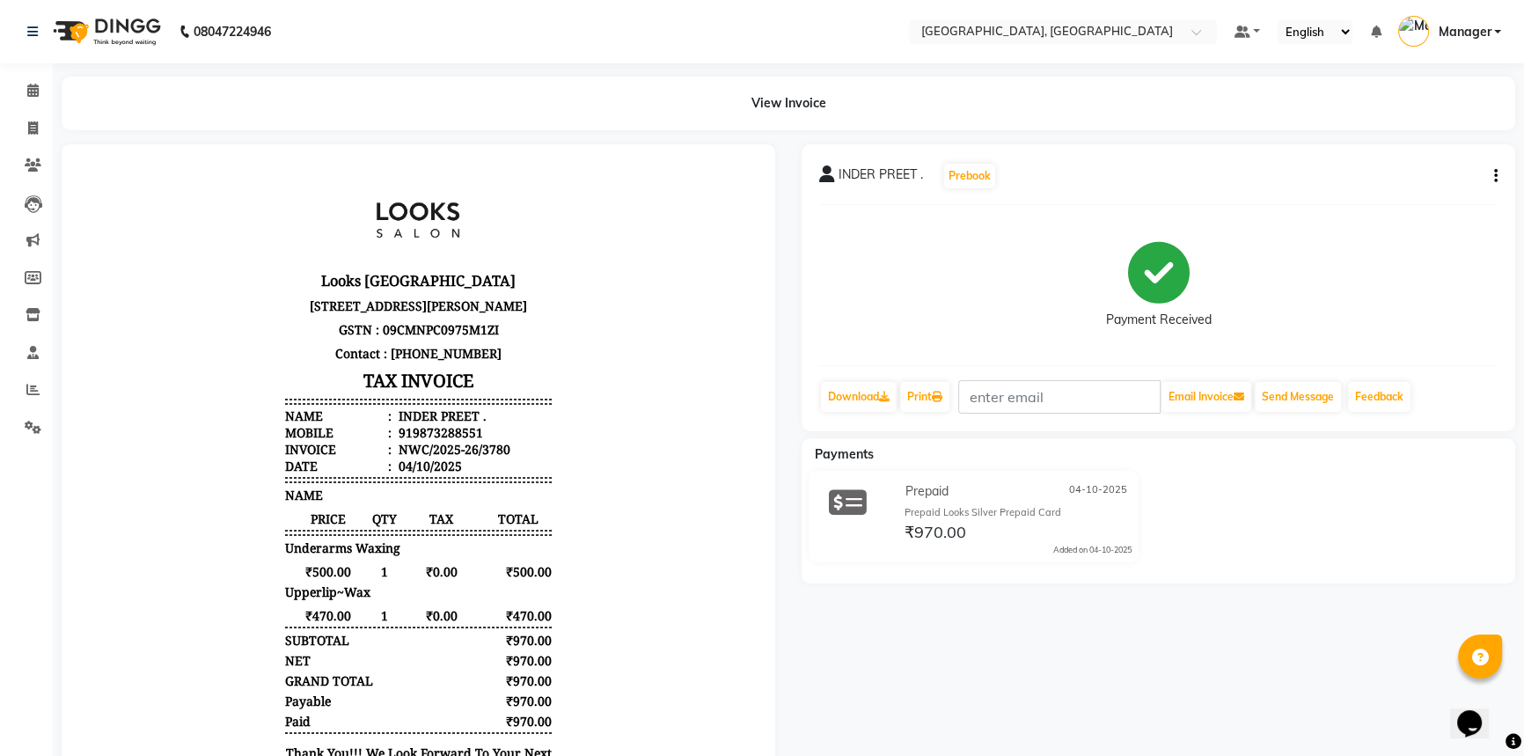
scroll to position [14, 0]
click at [1503, 172] on div "INDER PREET . Prebook Payment Received Download Print Email Invoice Send Messag…" at bounding box center [1159, 287] width 714 height 287
click at [1497, 173] on div "INDER PREET . Prebook Payment Received Download Print Email Invoice Send Messag…" at bounding box center [1159, 287] width 714 height 287
click at [1496, 176] on icon "button" at bounding box center [1496, 176] width 4 height 1
click at [1436, 190] on div "Edit Item Staff" at bounding box center [1407, 187] width 121 height 22
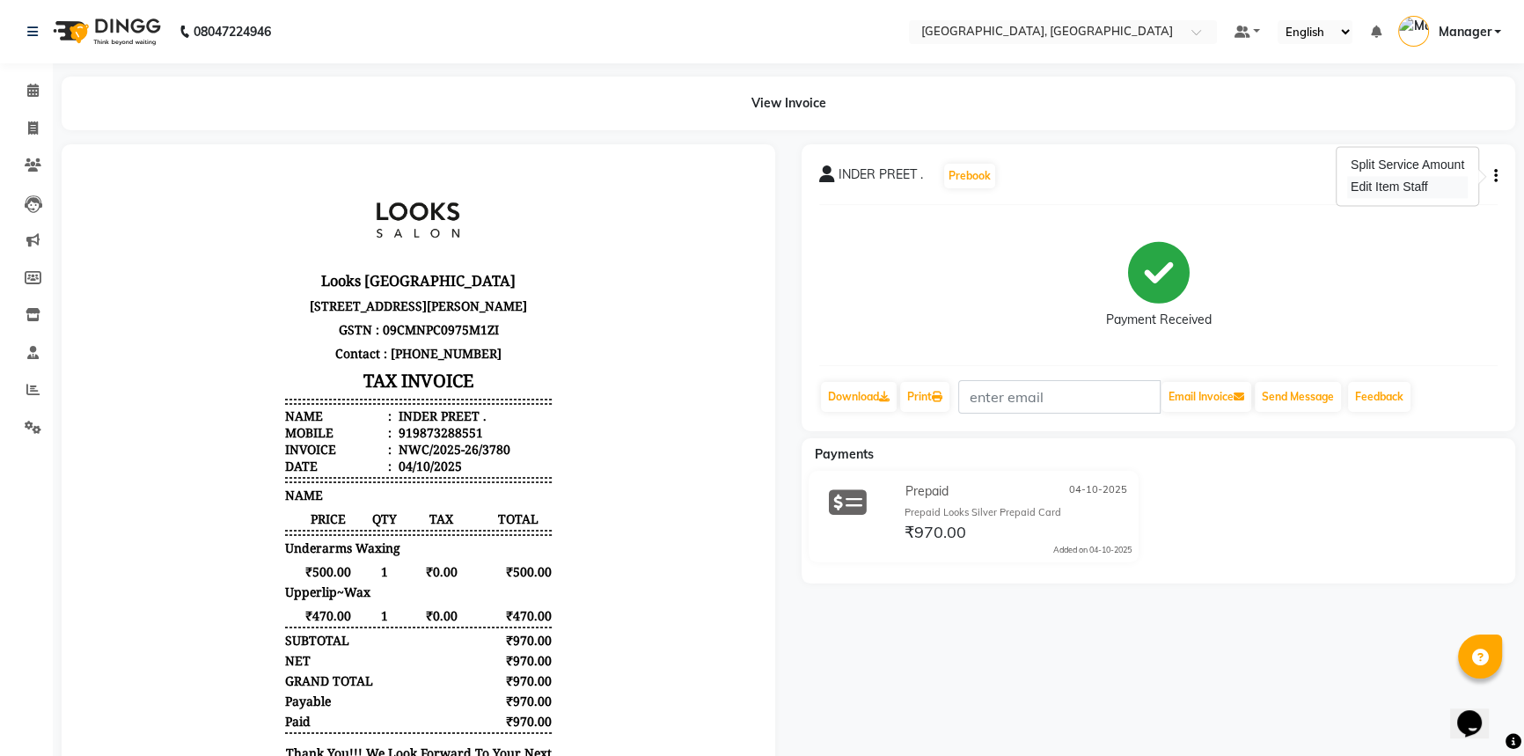
select select
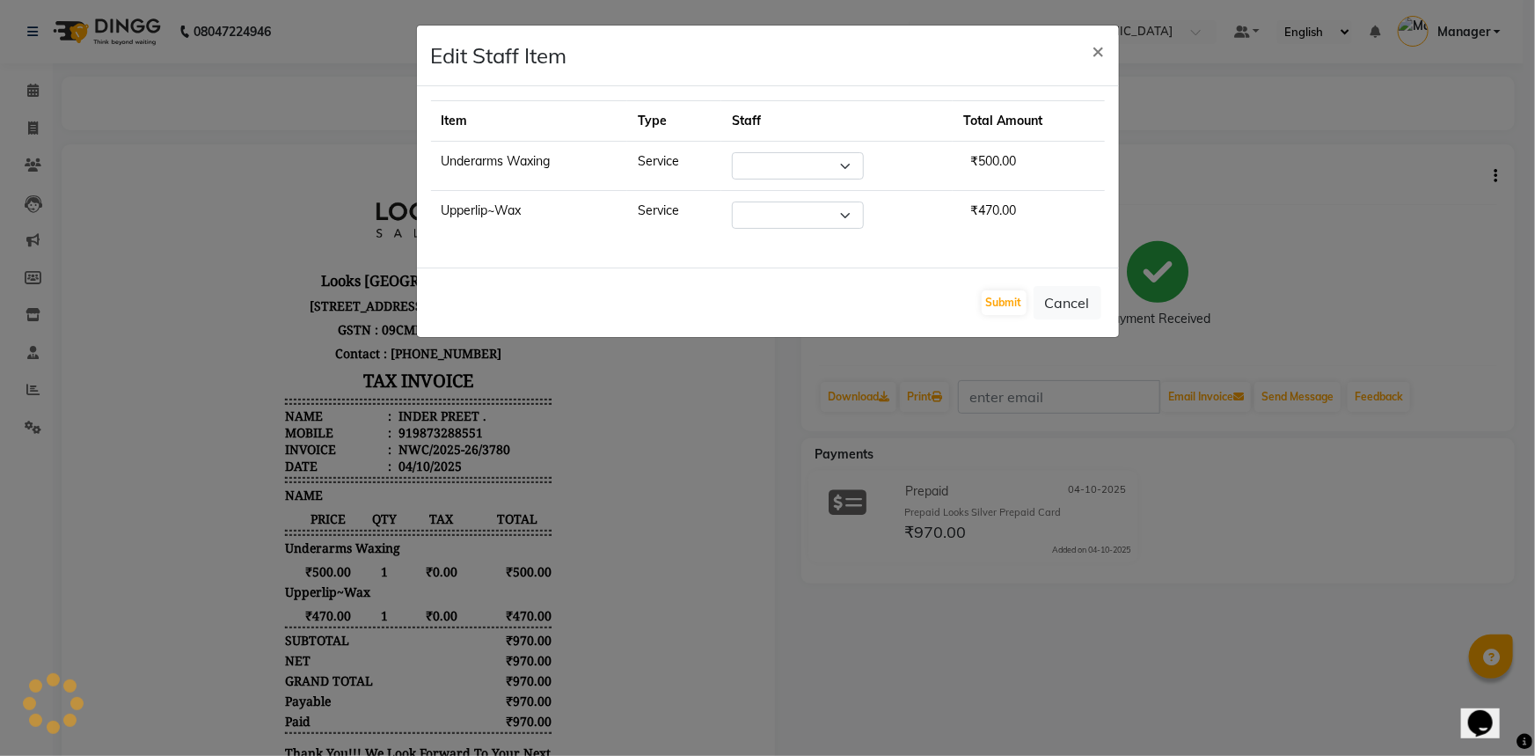
select select "84843"
click at [1076, 304] on button "Cancel" at bounding box center [1068, 302] width 68 height 33
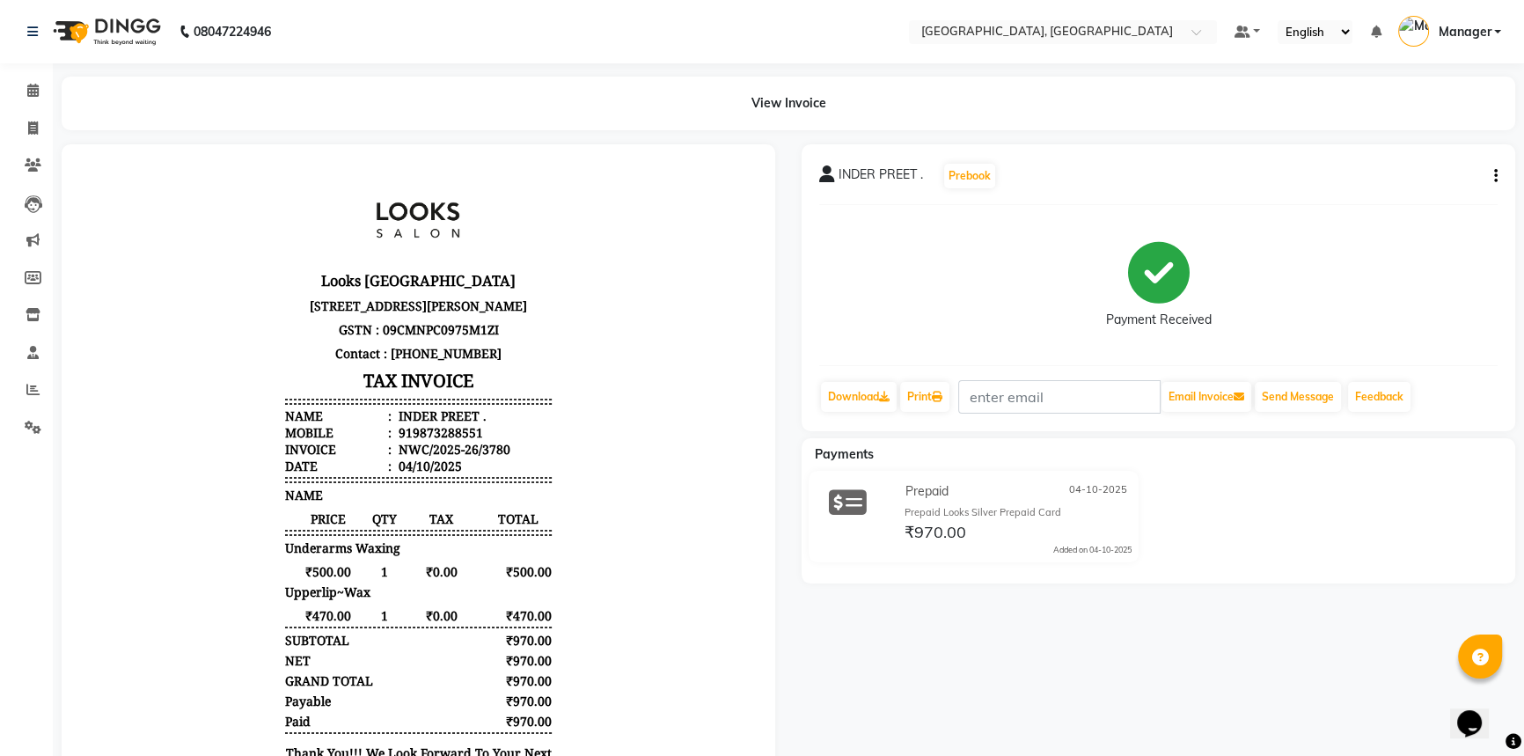
click at [1179, 424] on div "INDER PREET . Prebook Payment Received Download Print Email Invoice Send Messag…" at bounding box center [1159, 287] width 714 height 287
click at [40, 130] on span at bounding box center [33, 129] width 31 height 20
select select "service"
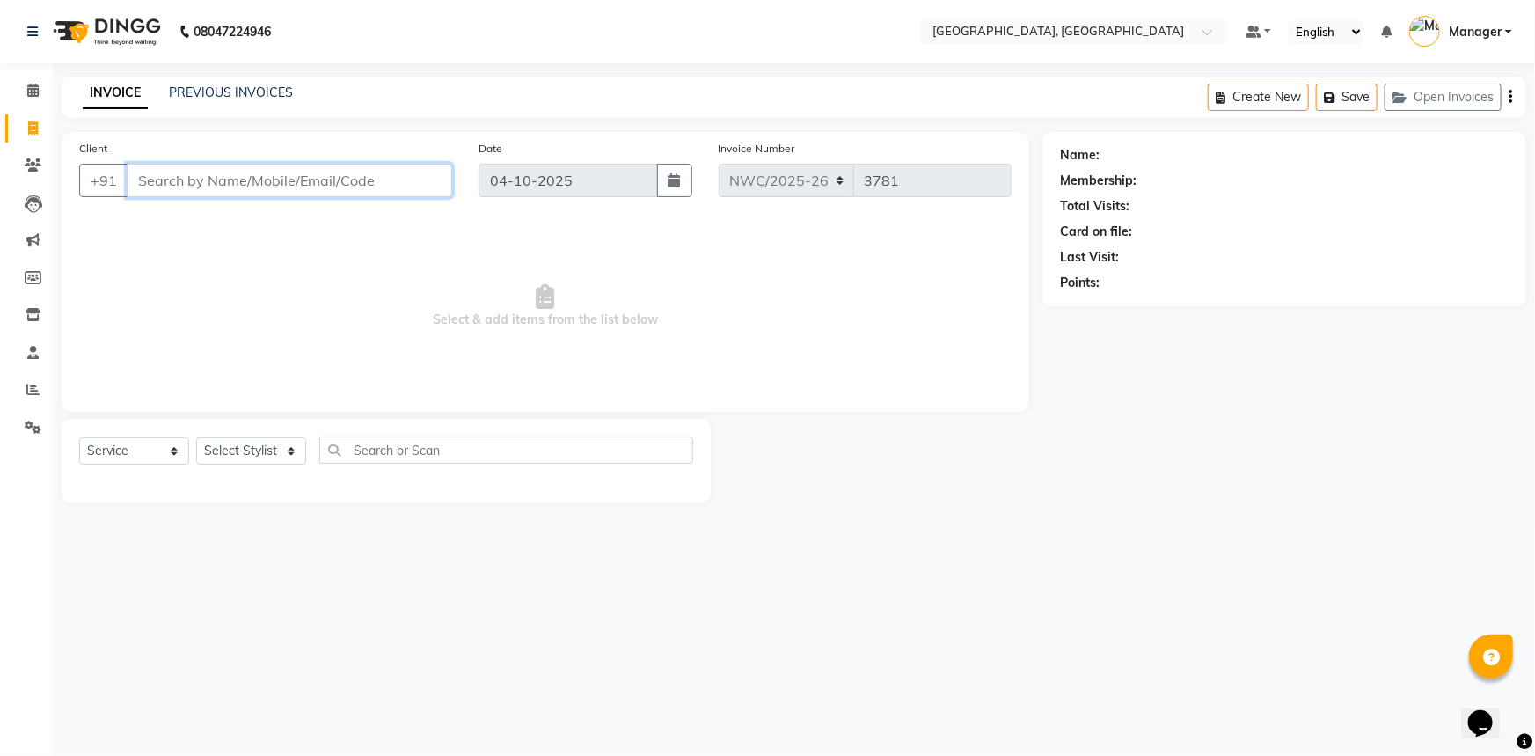
click at [308, 179] on input "Client" at bounding box center [290, 180] width 326 height 33
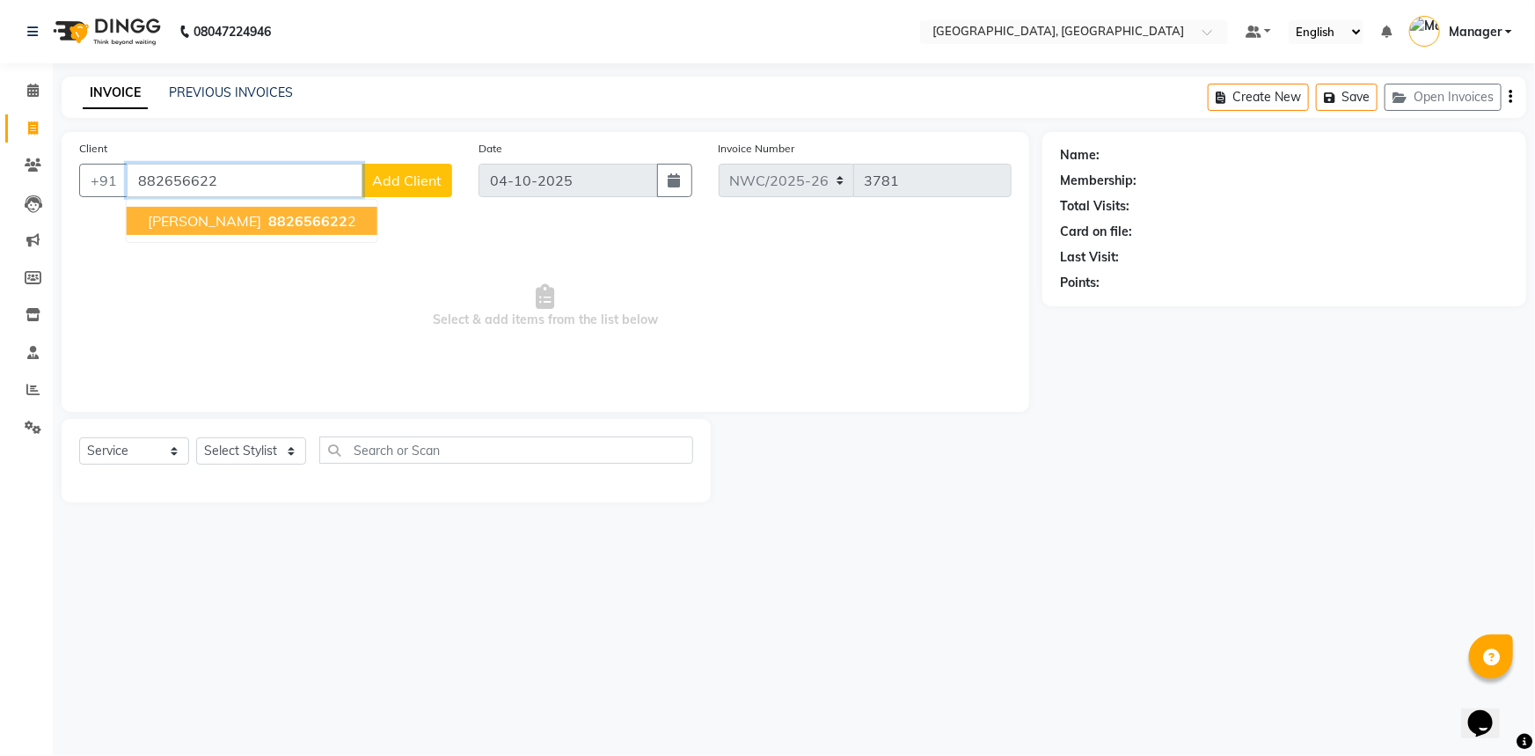
click at [268, 226] on span "882656622" at bounding box center [307, 221] width 79 height 18
type input "8826566222"
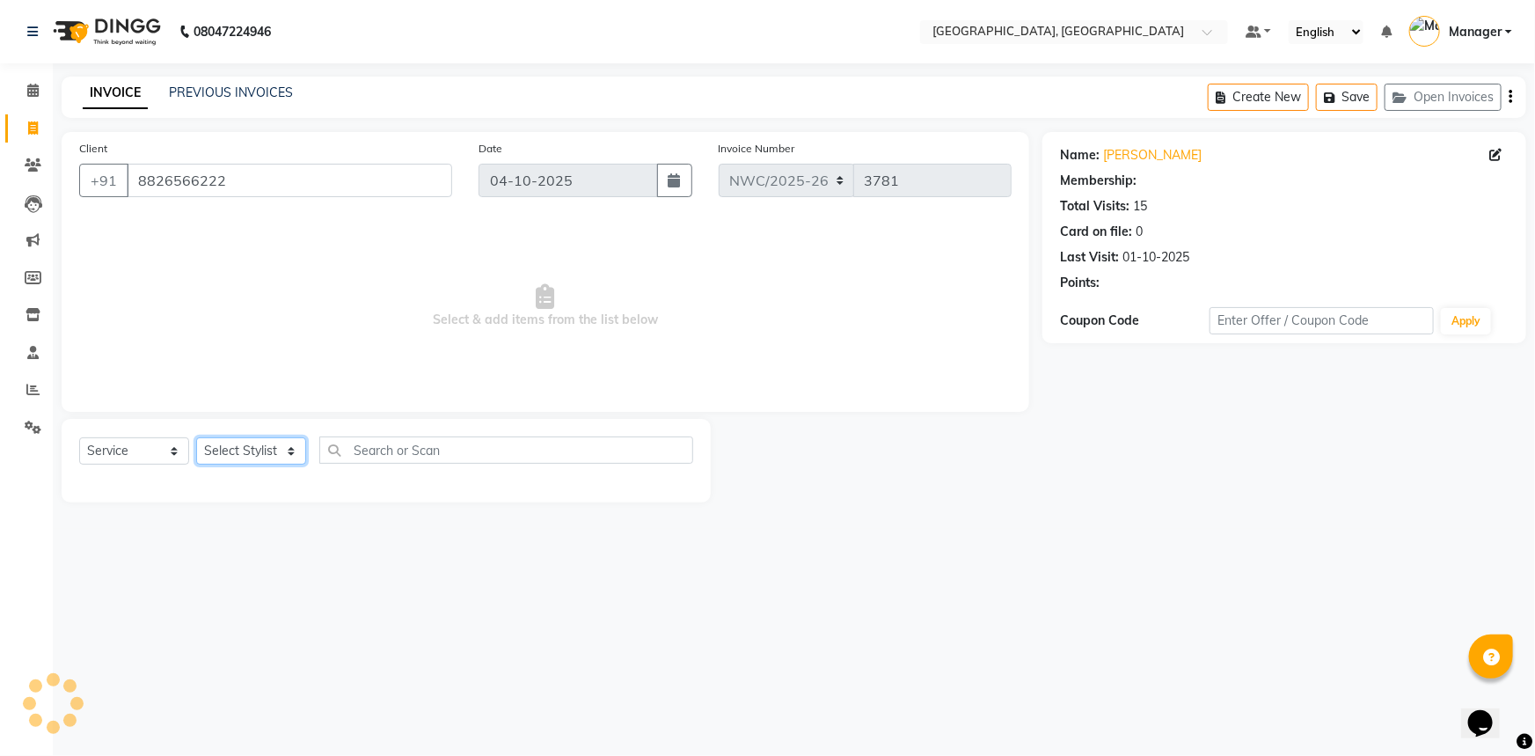
click at [253, 443] on select "Select Stylist [PERSON_NAME]-pdct Arshad_asst Arun_pdct Ashish_asst Counter_Sal…" at bounding box center [251, 450] width 110 height 27
select select "1: Object"
select select "84834"
click at [196, 437] on select "Select Stylist [PERSON_NAME]-pdct Arshad_asst Arun_pdct Ashish_asst Counter_Sal…" at bounding box center [251, 450] width 110 height 27
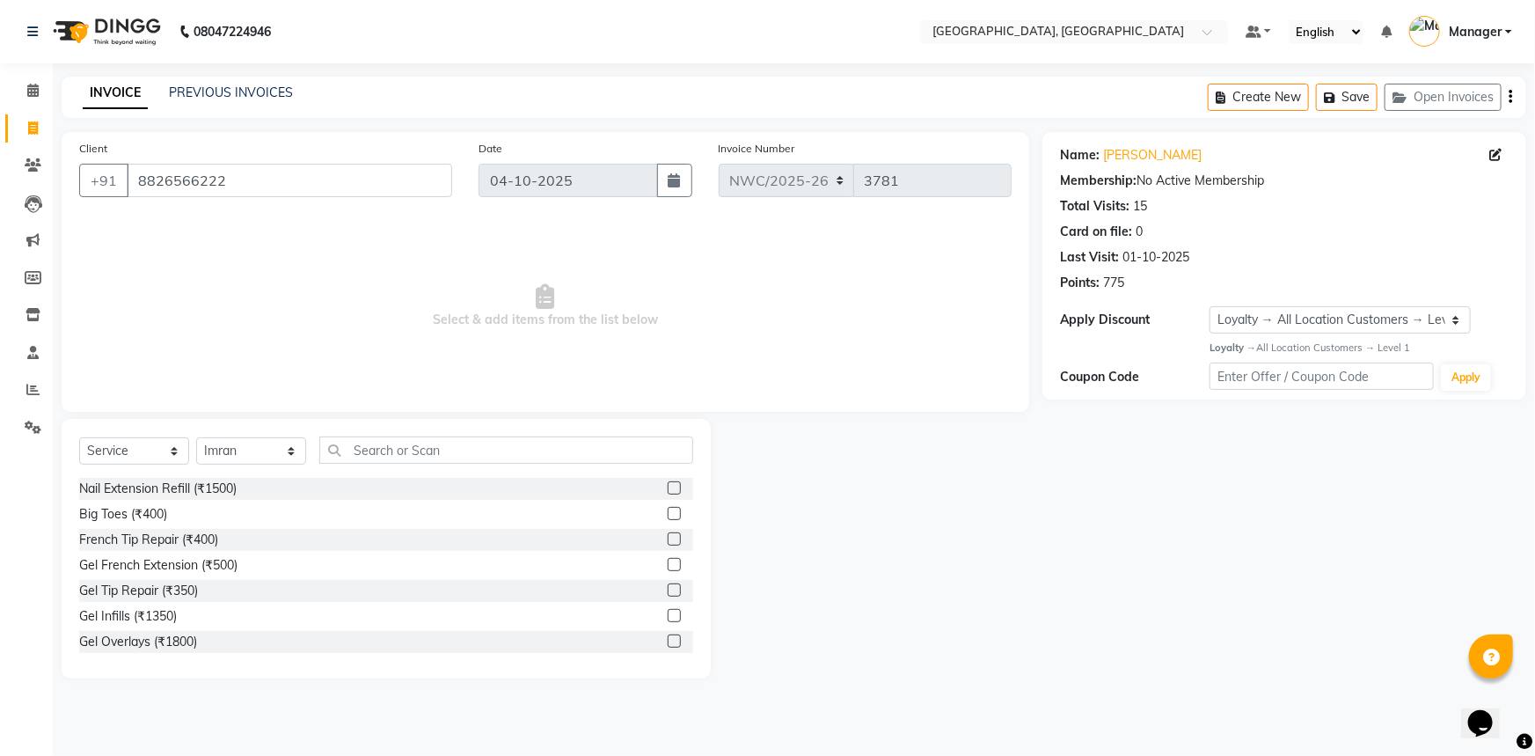
click at [404, 435] on div "Select Service Product Membership Package Voucher Prepaid Gift Card Select Styl…" at bounding box center [386, 549] width 649 height 260
click at [409, 448] on input "text" at bounding box center [506, 449] width 374 height 27
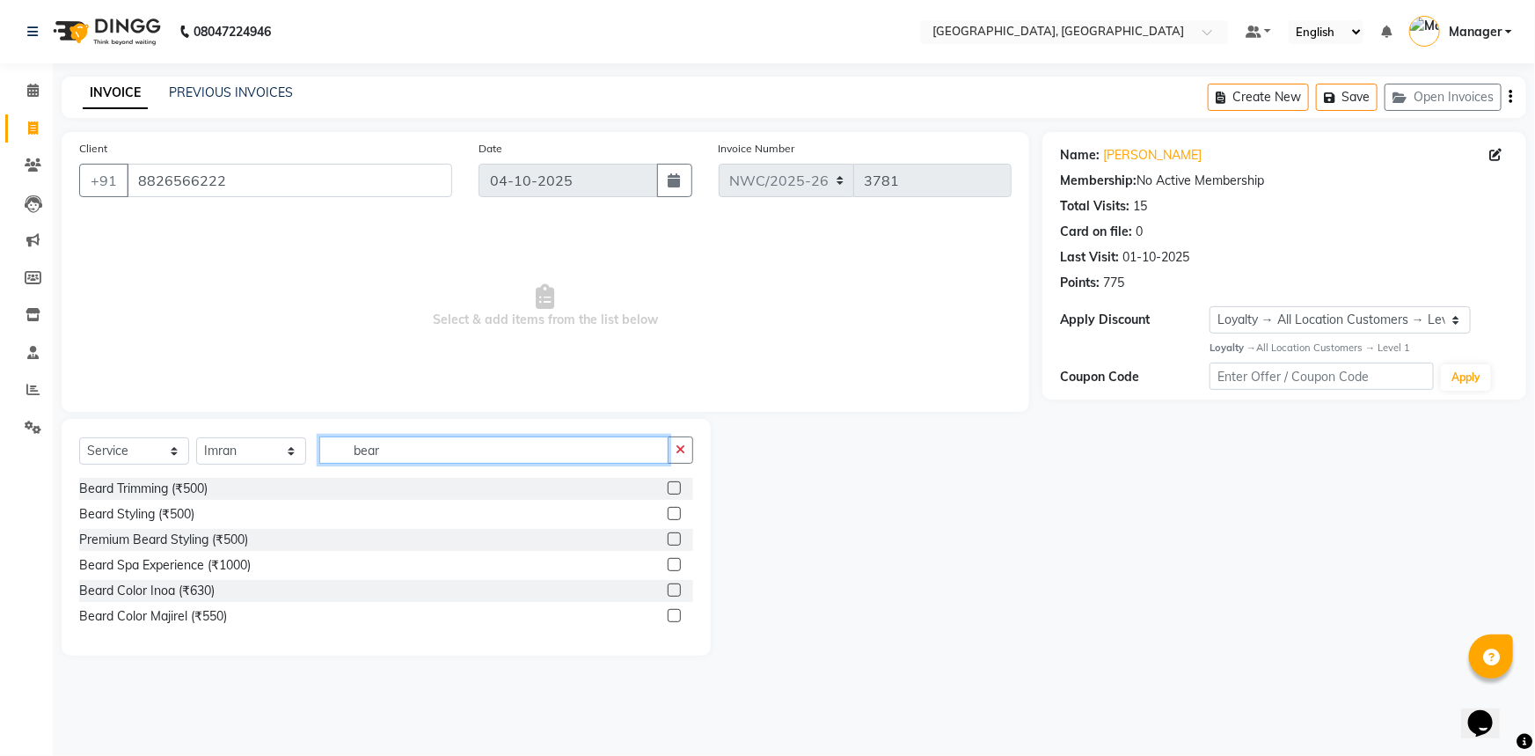
type input "bear"
click at [675, 492] on label at bounding box center [674, 487] width 13 height 13
click at [675, 492] on input "checkbox" at bounding box center [673, 488] width 11 height 11
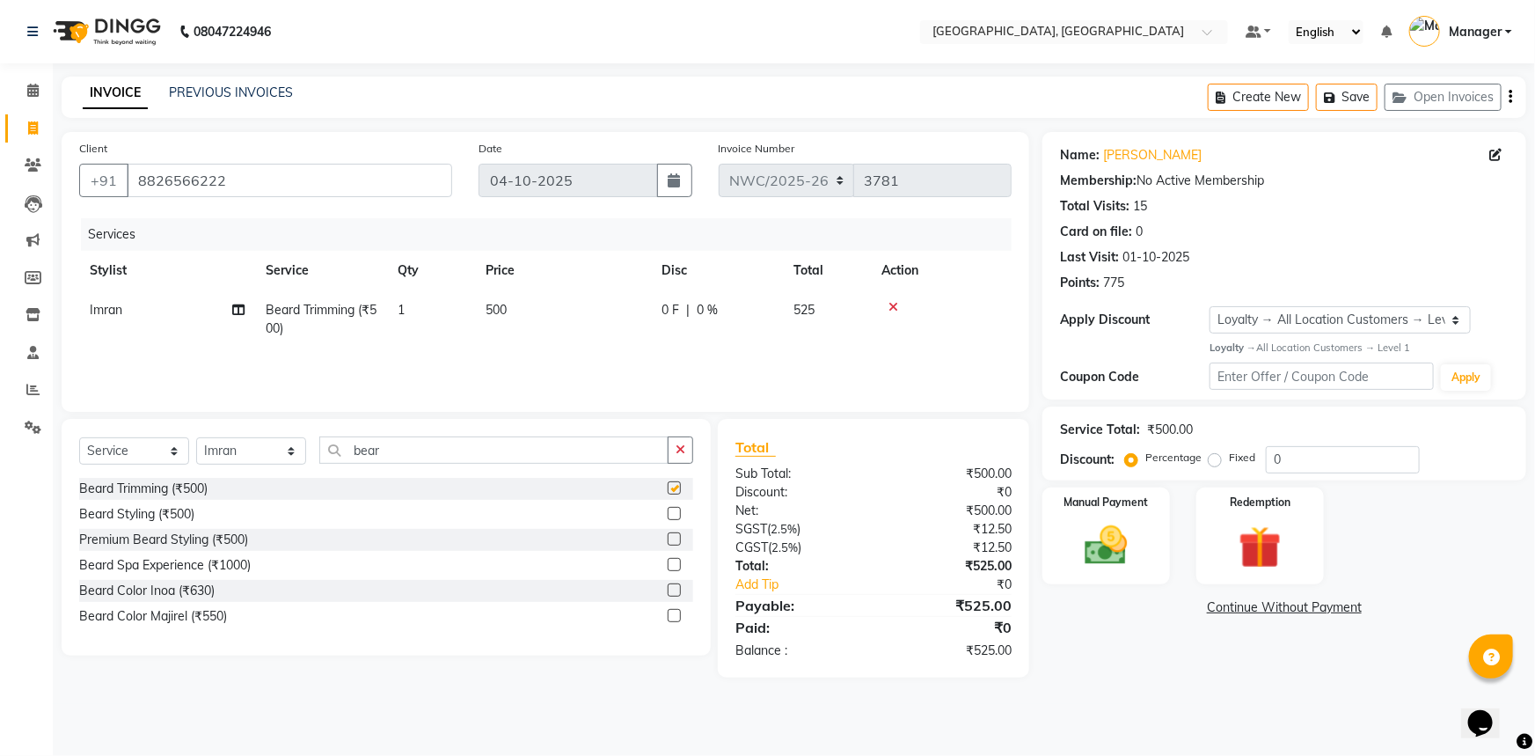
checkbox input "false"
click at [550, 308] on td "500" at bounding box center [563, 319] width 176 height 58
select select "84834"
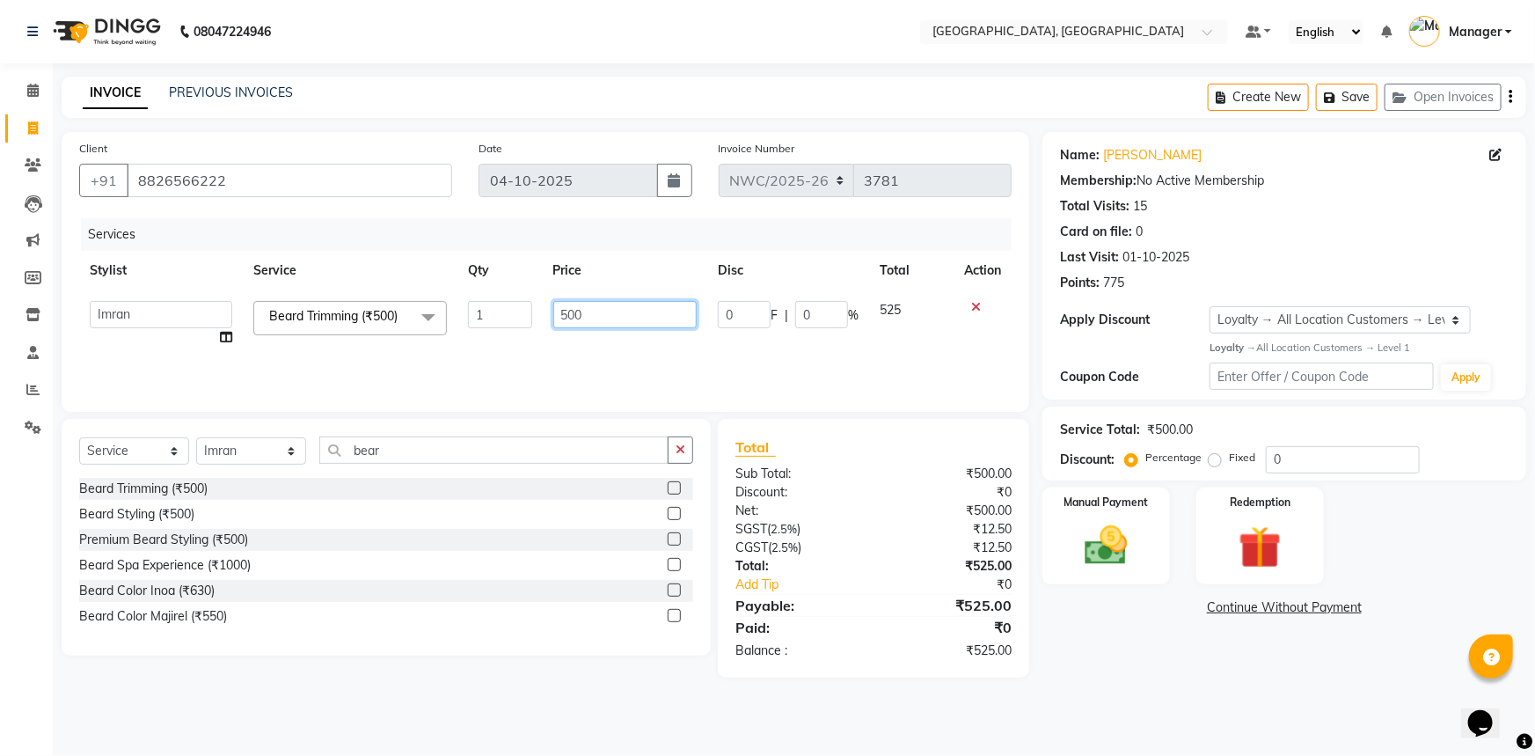
click at [584, 309] on input "500" at bounding box center [625, 314] width 144 height 27
type input "5"
type input "350"
click at [683, 355] on div "Services Stylist Service Qty Price Disc Total Action Aneeta Ankush-pdct Arshad_…" at bounding box center [545, 306] width 933 height 176
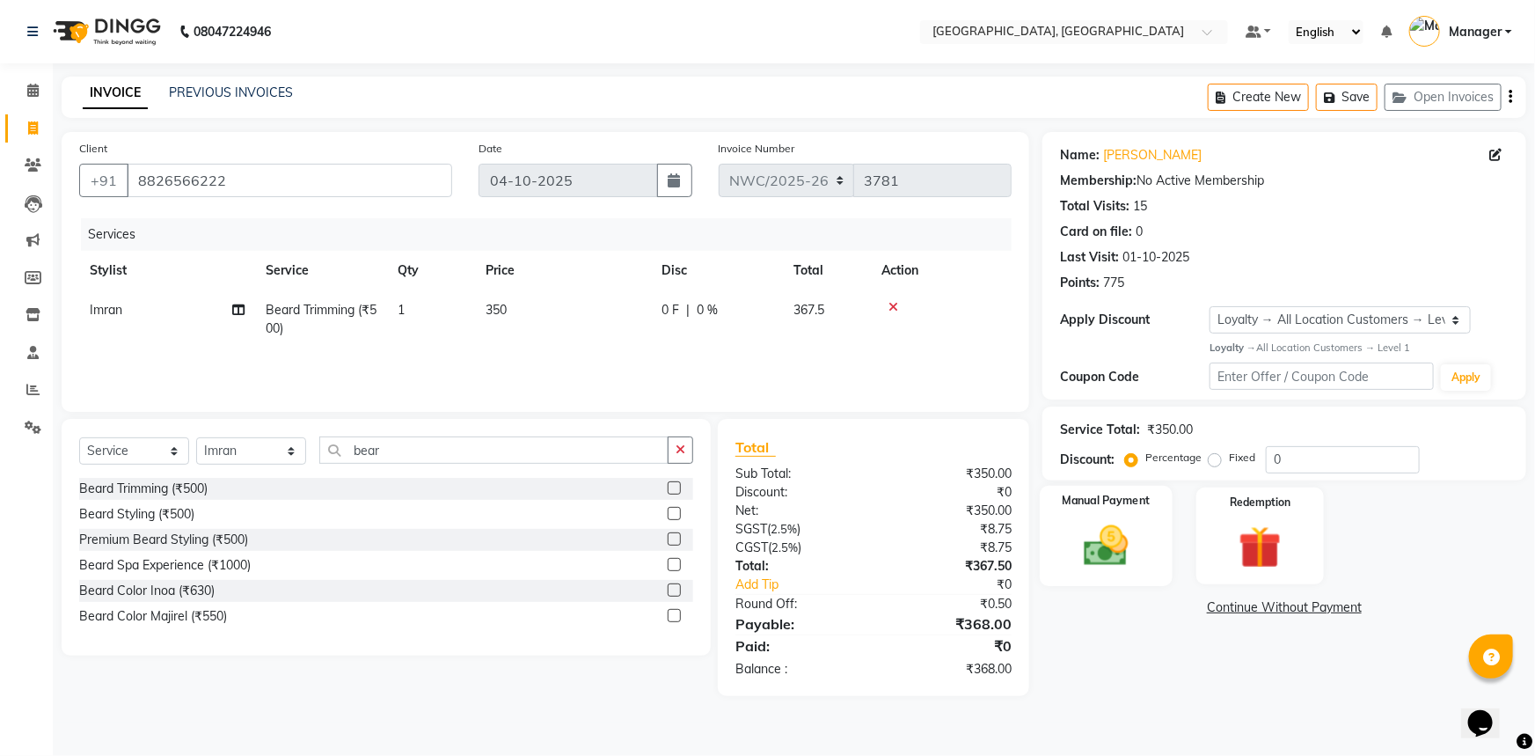
click at [1117, 557] on img at bounding box center [1107, 545] width 72 height 51
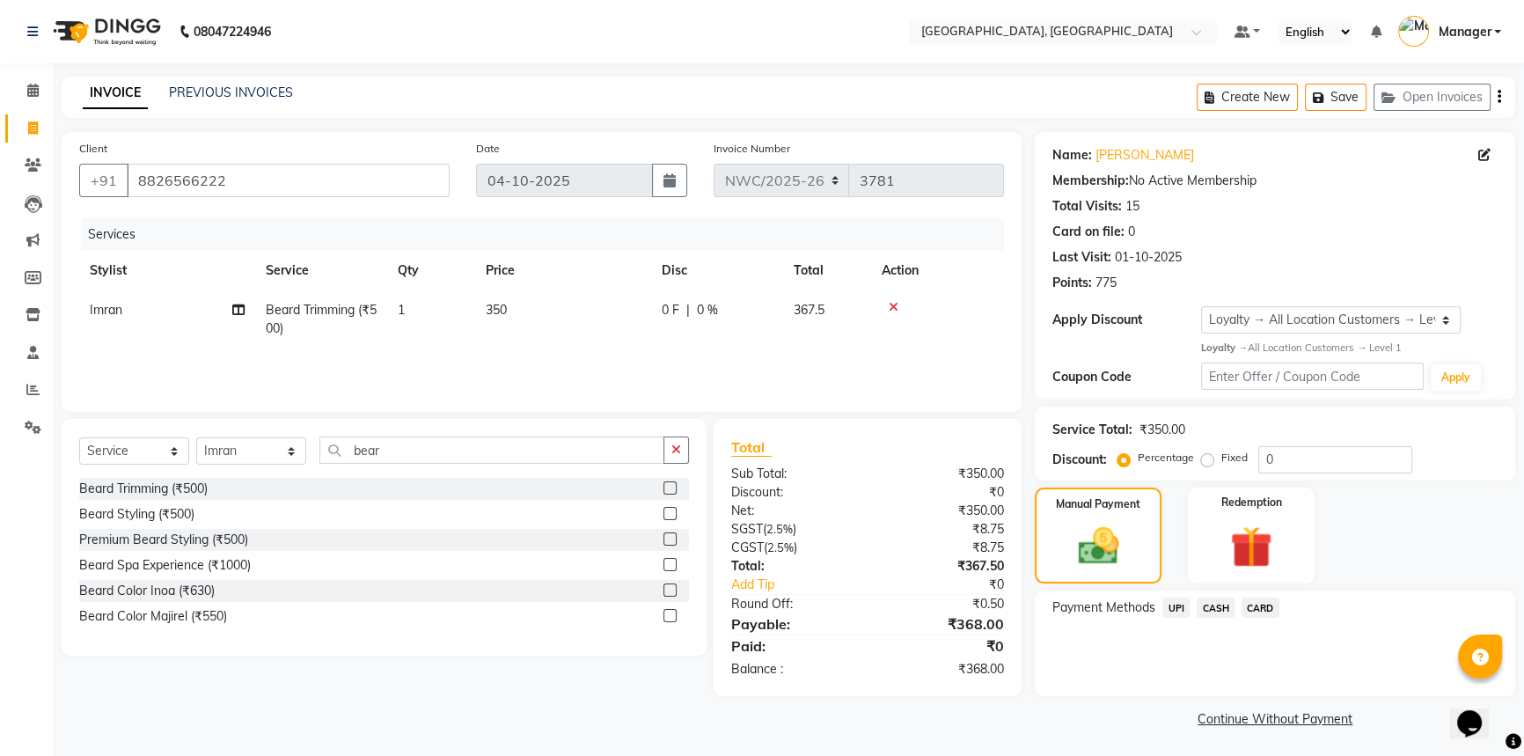
scroll to position [2, 0]
click at [1212, 607] on span "CASH" at bounding box center [1216, 606] width 38 height 20
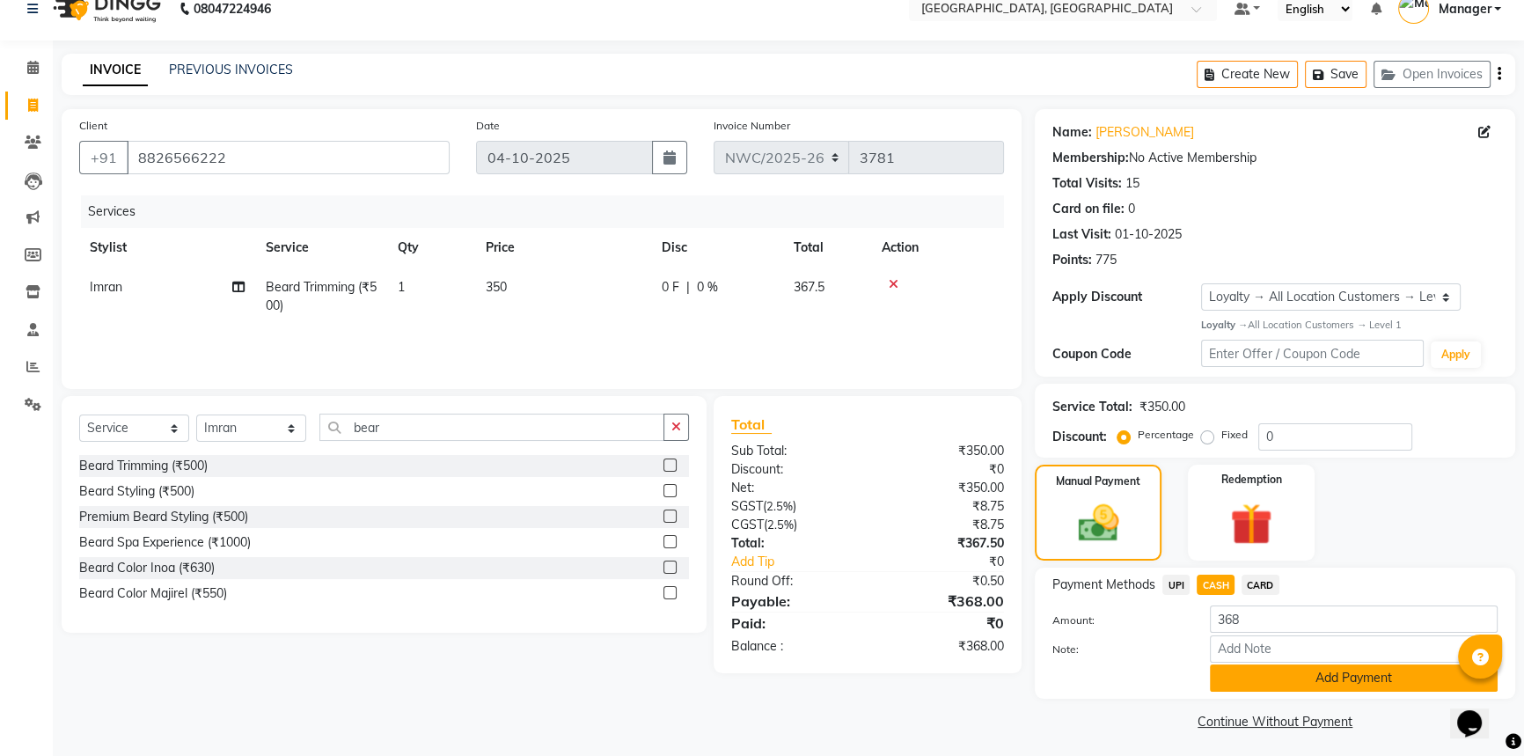
scroll to position [28, 0]
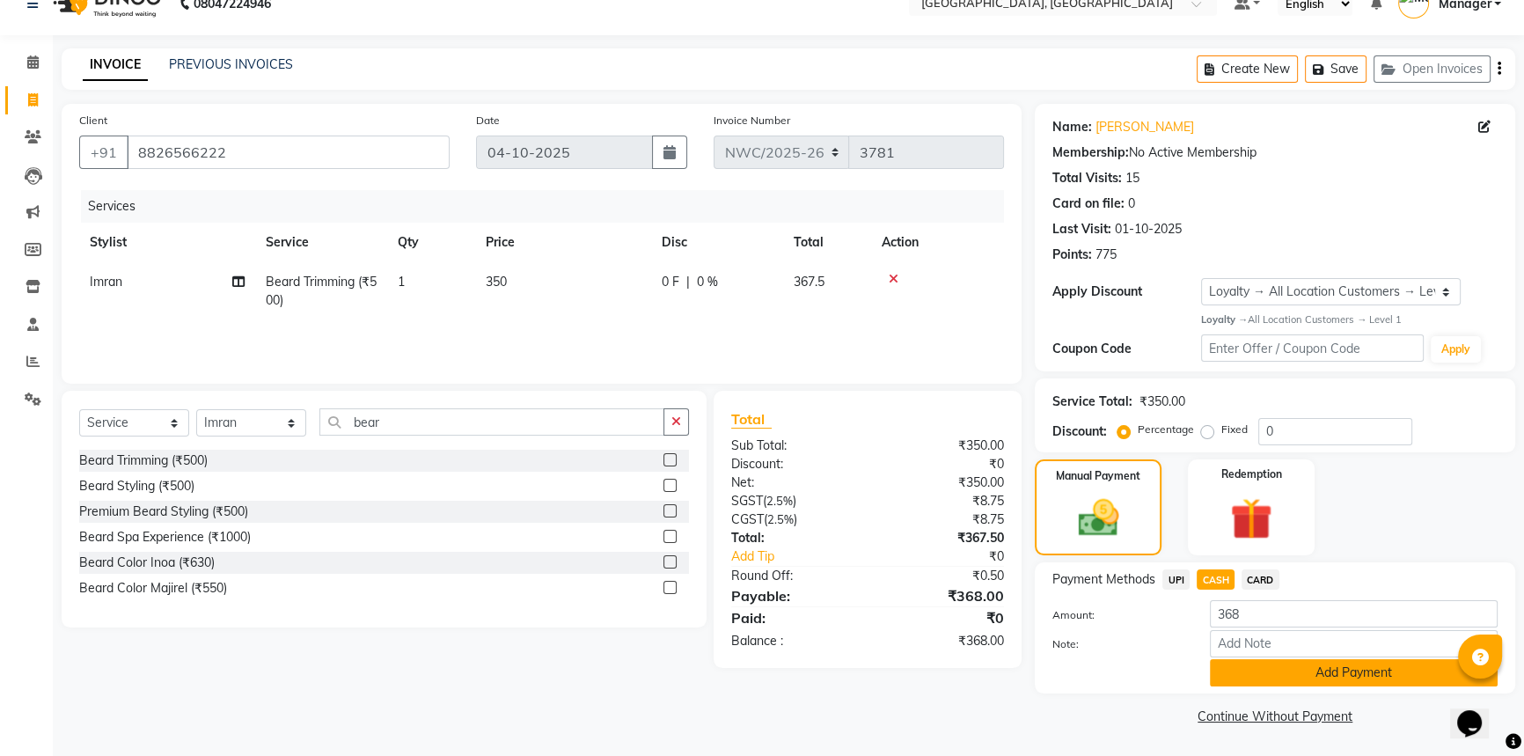
click at [1286, 677] on button "Add Payment" at bounding box center [1354, 672] width 288 height 27
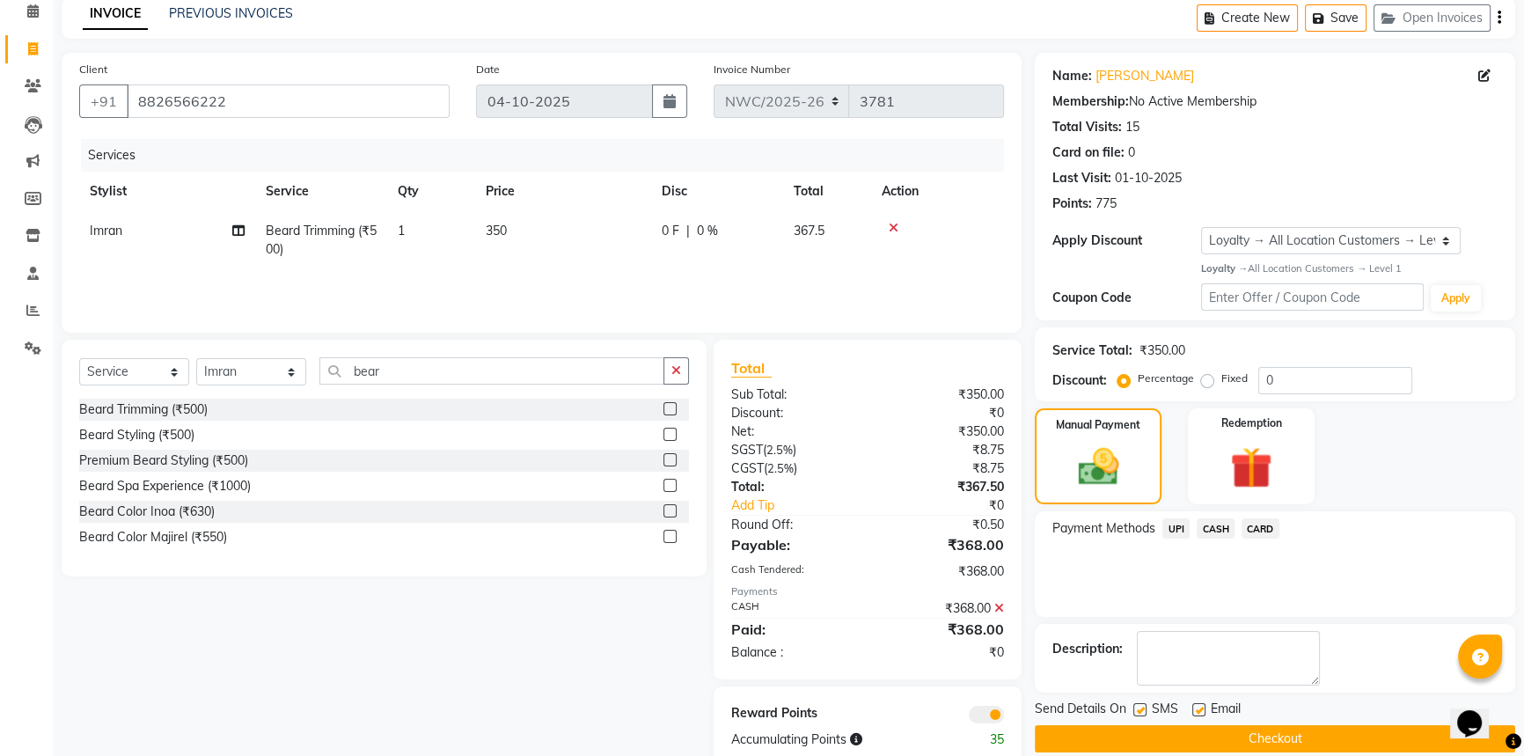
scroll to position [117, 0]
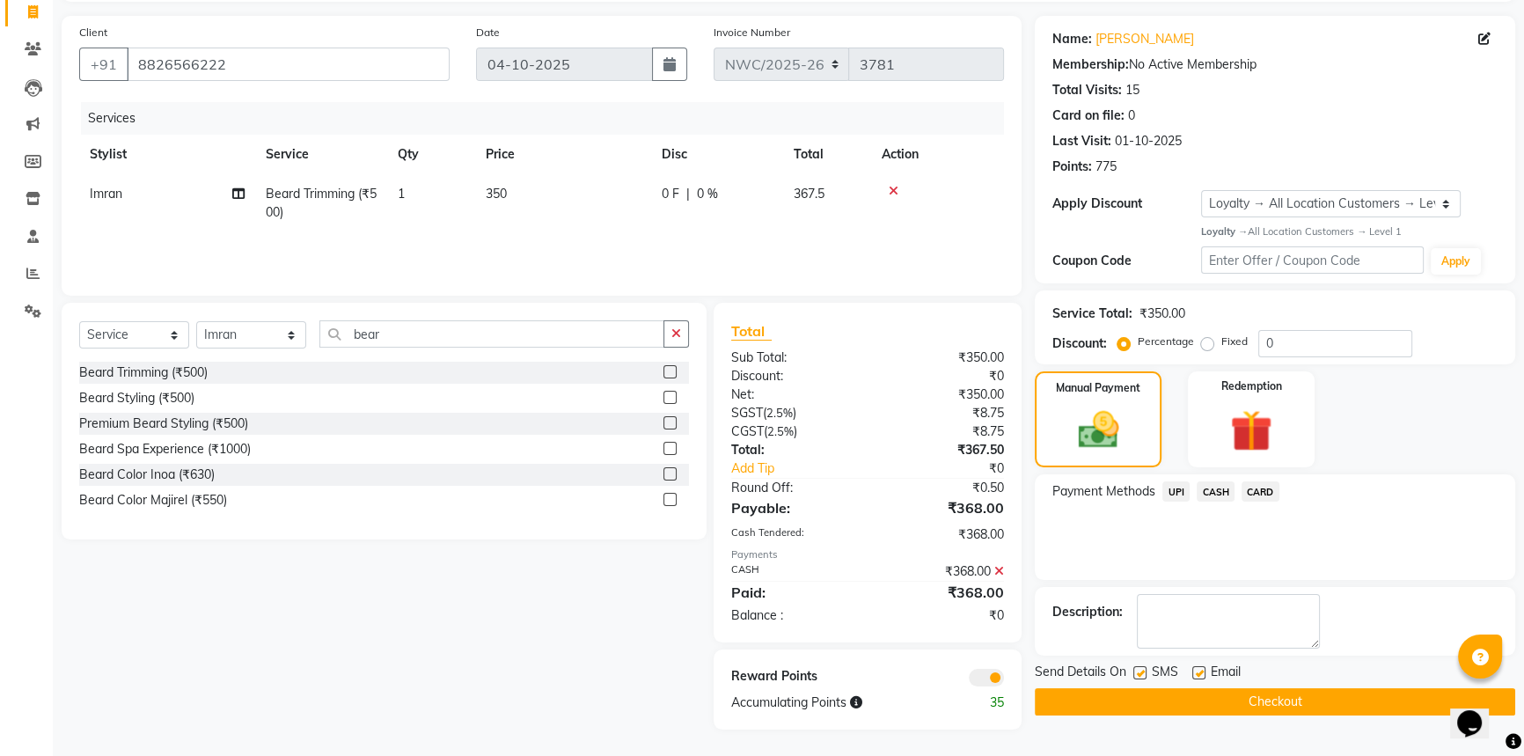
click at [1211, 704] on button "Checkout" at bounding box center [1275, 701] width 480 height 27
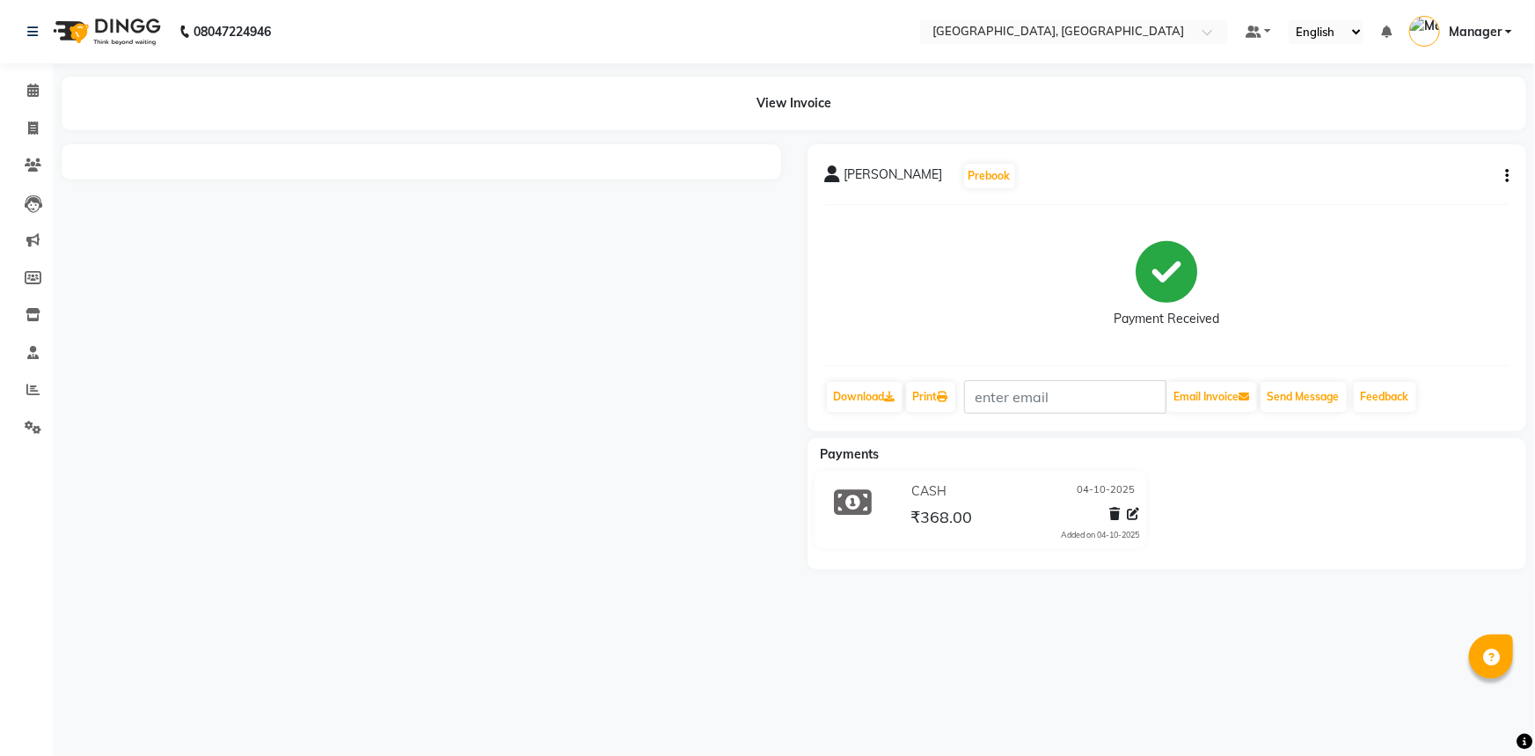
click at [1503, 178] on button "button" at bounding box center [1503, 176] width 11 height 18
click at [1466, 183] on div "Edit Item Staff" at bounding box center [1419, 187] width 121 height 22
select select "84834"
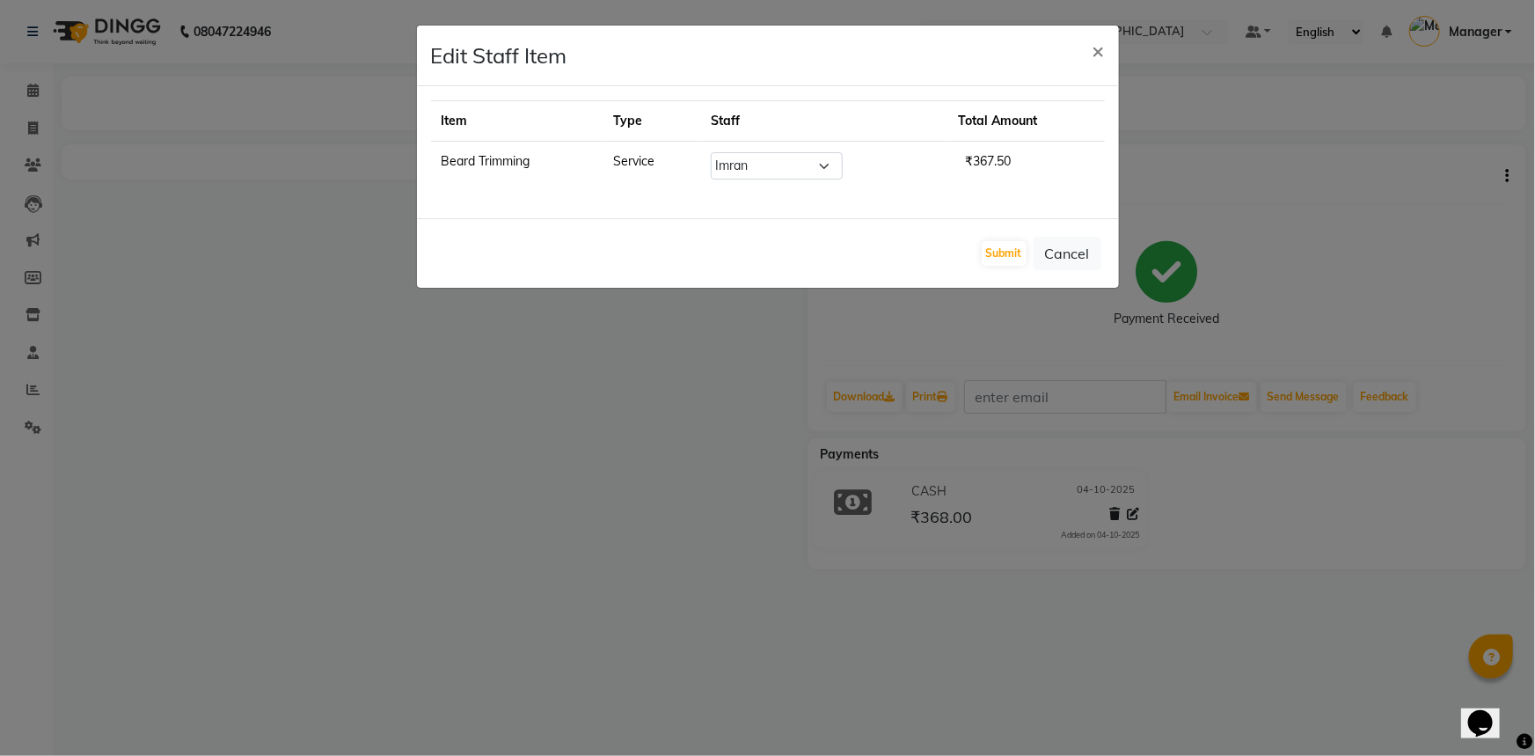
click at [1196, 169] on ngb-modal-window "Edit Staff Item × Item Type Staff Total Amount Beard Trimming Service Select An…" at bounding box center [767, 378] width 1535 height 756
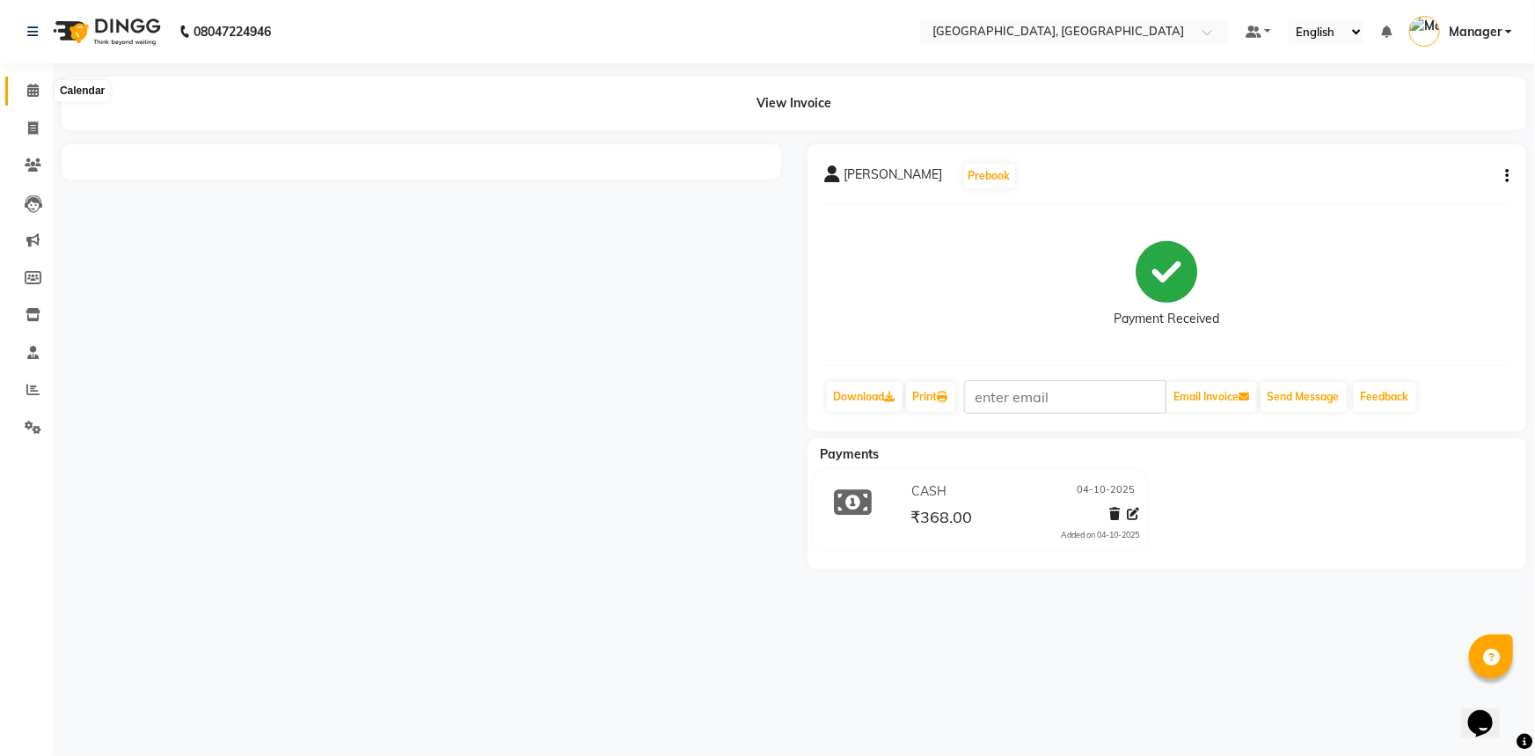
click at [40, 92] on span at bounding box center [33, 91] width 31 height 20
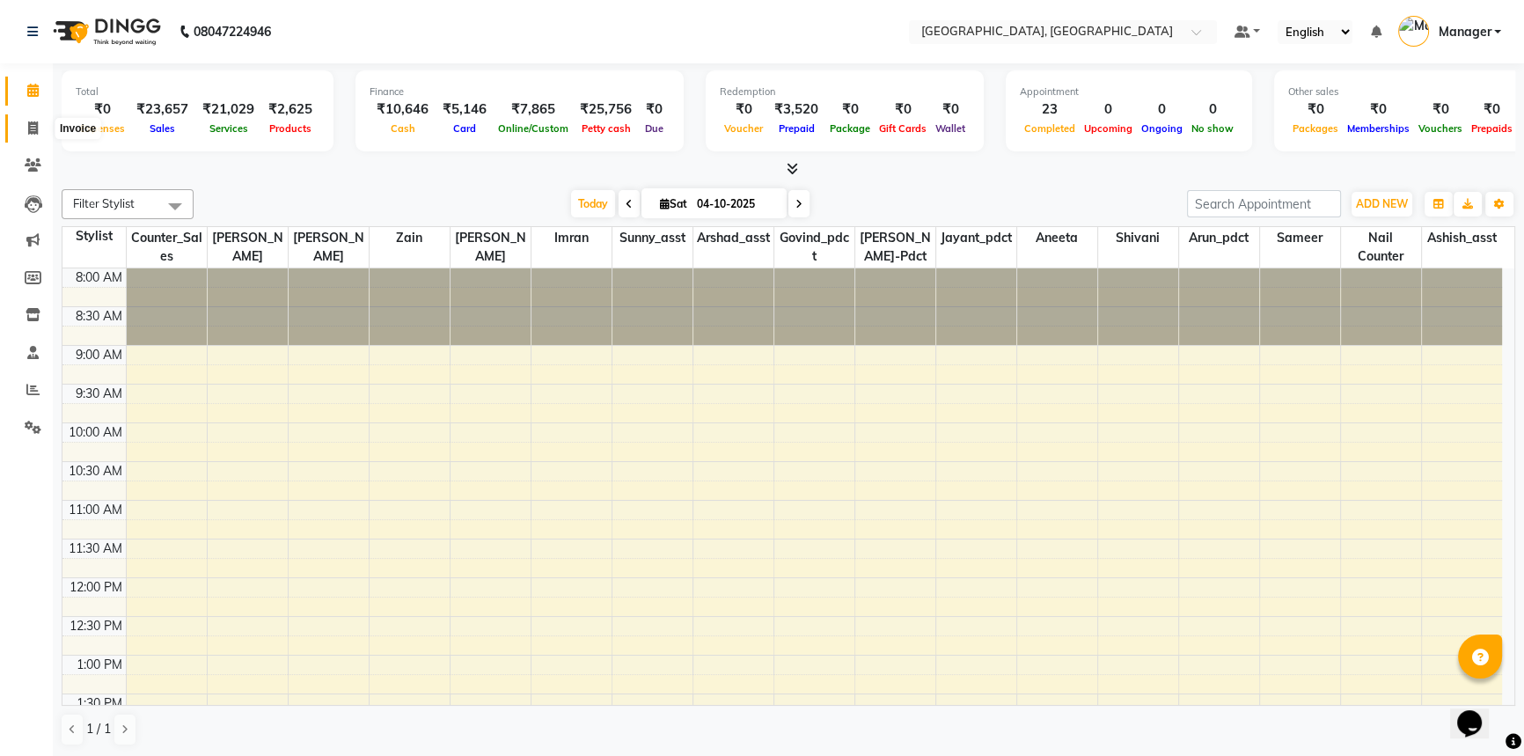
click at [34, 135] on span at bounding box center [33, 129] width 31 height 20
select select "service"
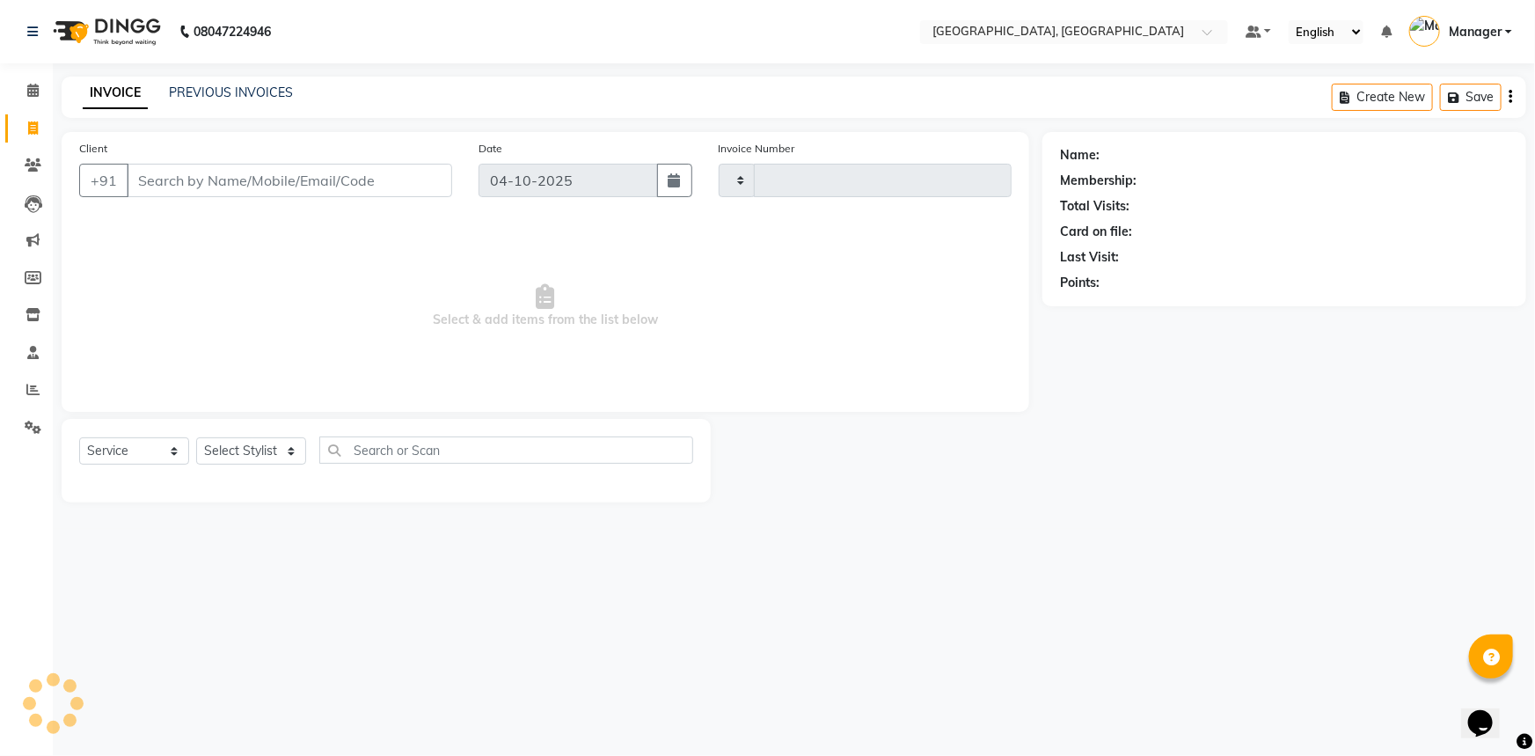
type input "3789"
select select "8574"
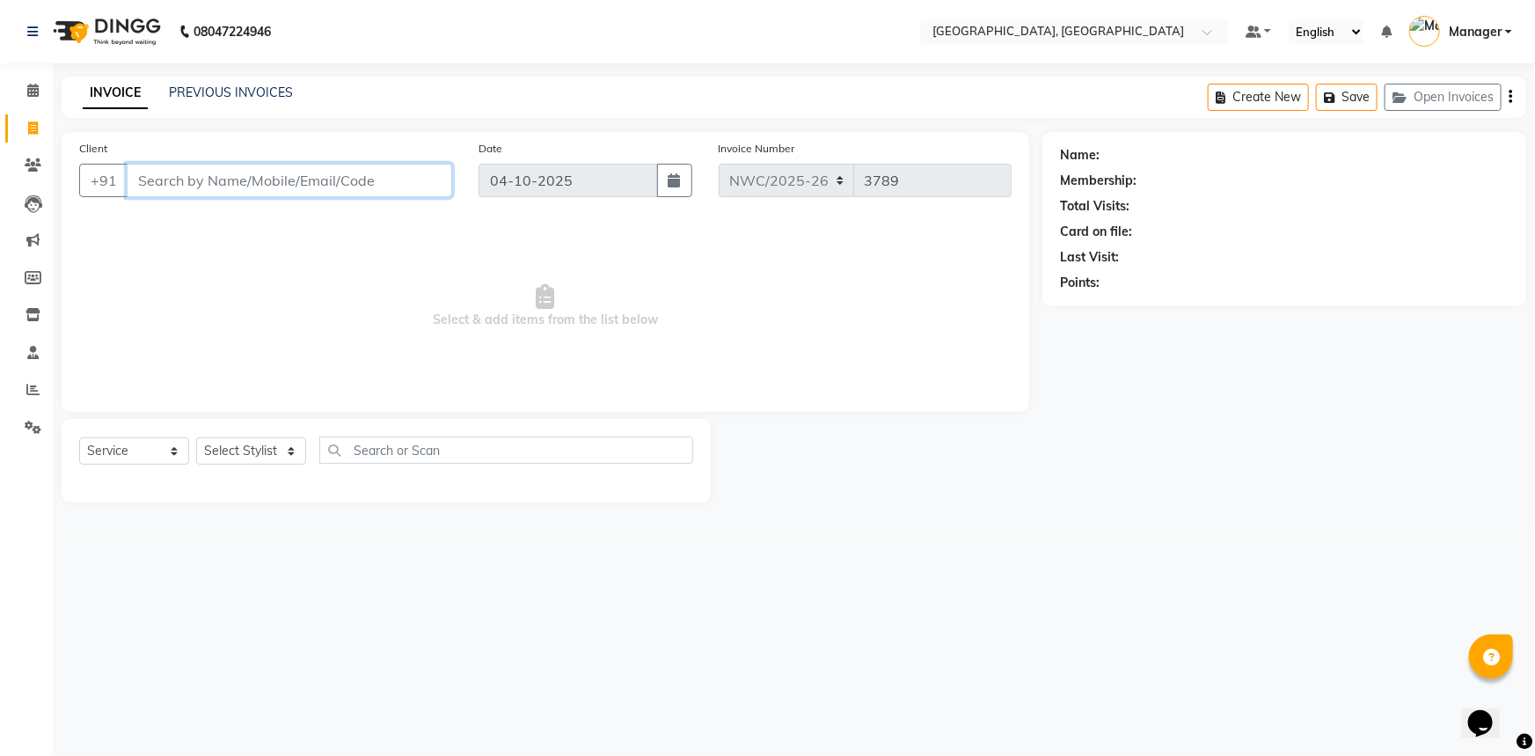
click at [279, 187] on input "Client" at bounding box center [290, 180] width 326 height 33
paste input "9999966277"
type input "9999966277"
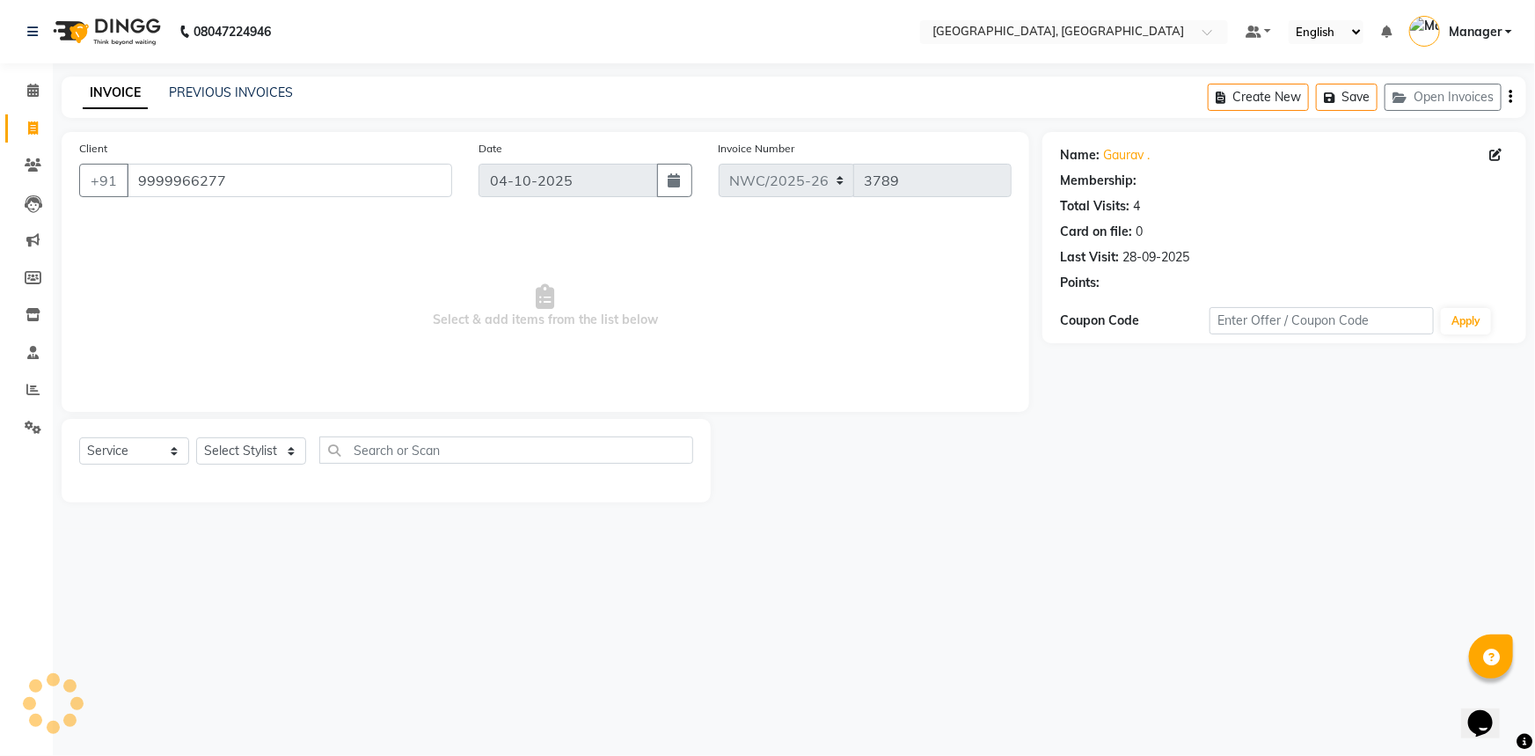
select select "1: Object"
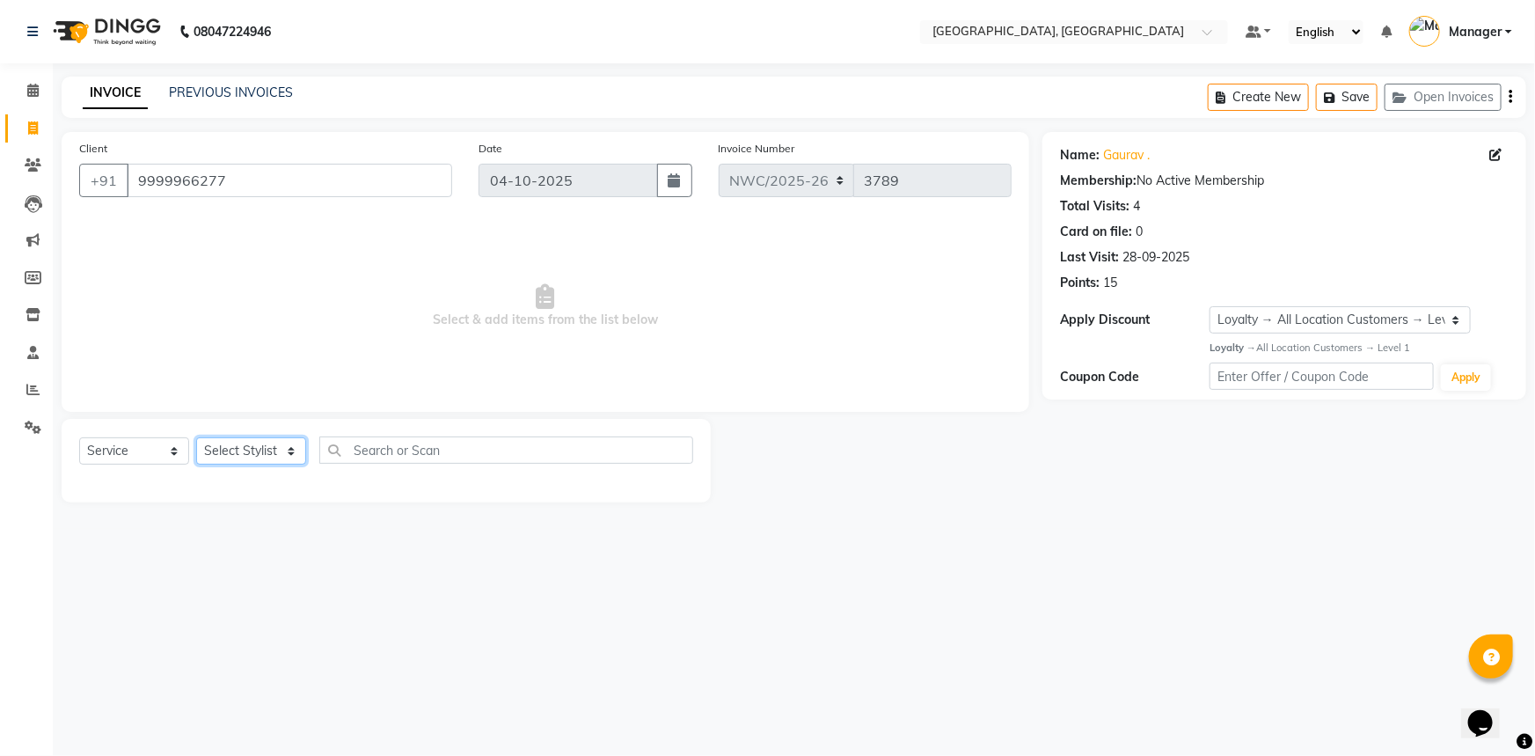
drag, startPoint x: 263, startPoint y: 450, endPoint x: 264, endPoint y: 439, distance: 10.6
click at [263, 450] on select "Select Stylist [PERSON_NAME]-pdct Arshad_asst Arun_pdct Ashish_asst Counter_Sal…" at bounding box center [251, 450] width 110 height 27
select select "84834"
click at [196, 437] on select "Select Stylist [PERSON_NAME]-pdct Arshad_asst Arun_pdct Ashish_asst Counter_Sal…" at bounding box center [251, 450] width 110 height 27
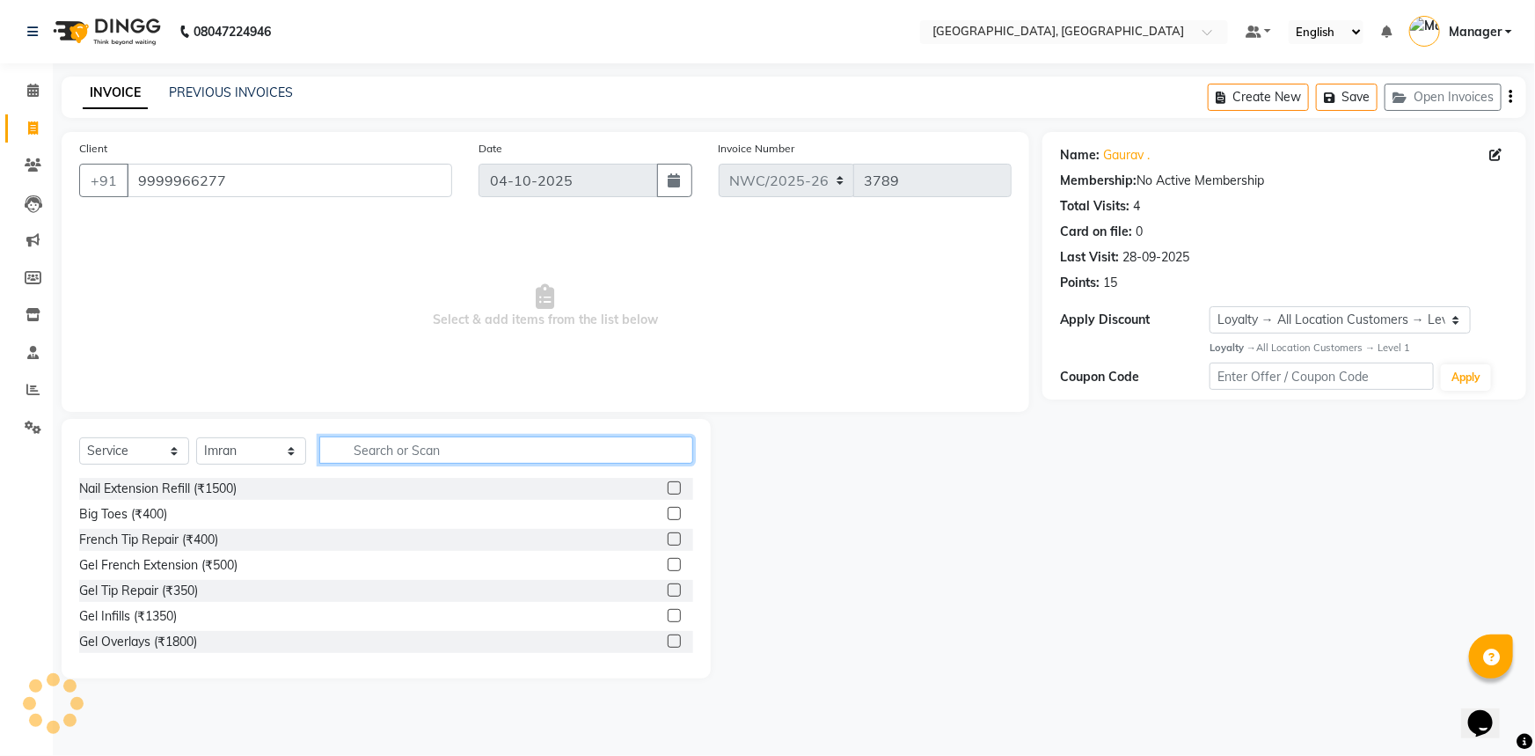
click at [370, 457] on input "text" at bounding box center [506, 449] width 374 height 27
type input "cut"
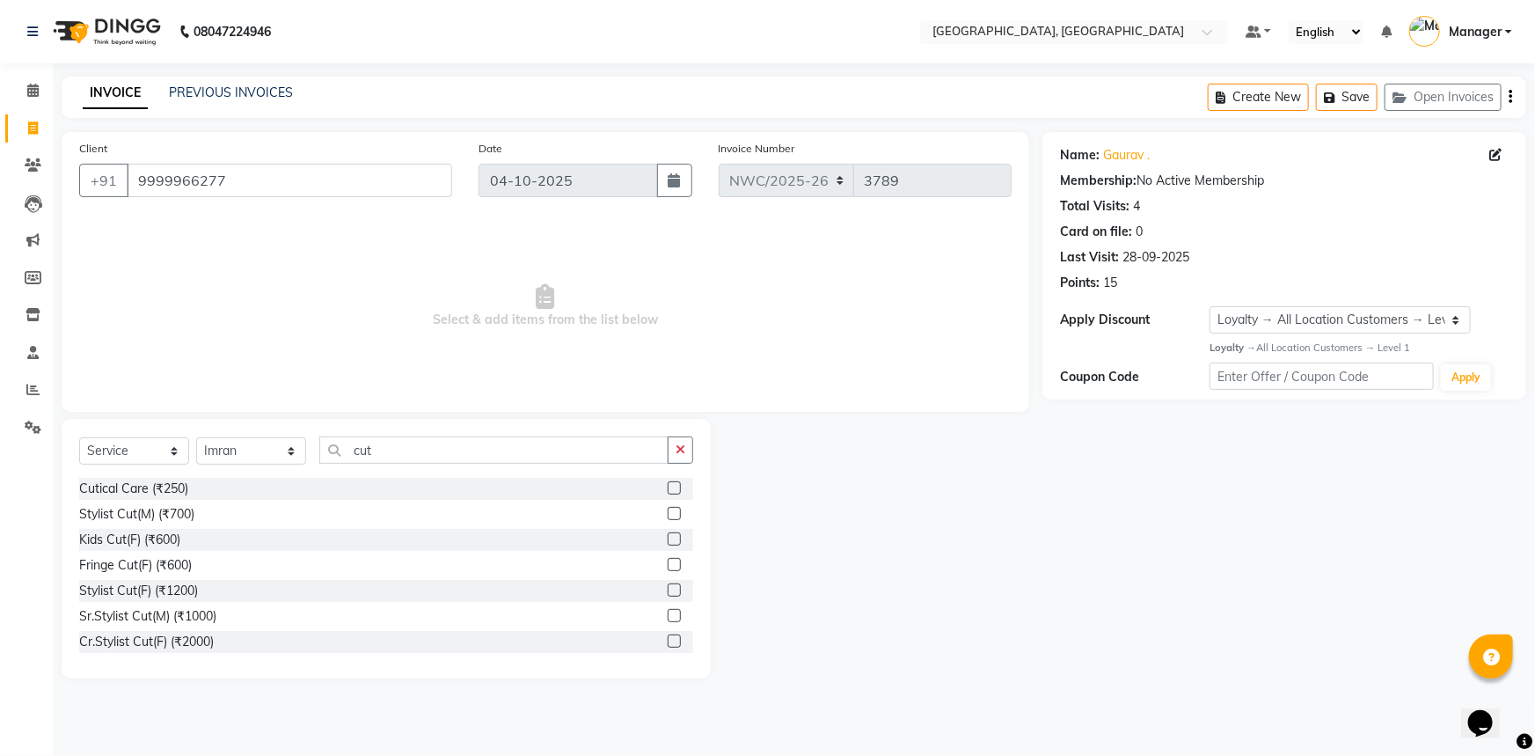
click at [668, 516] on label at bounding box center [674, 513] width 13 height 13
click at [668, 516] on input "checkbox" at bounding box center [673, 514] width 11 height 11
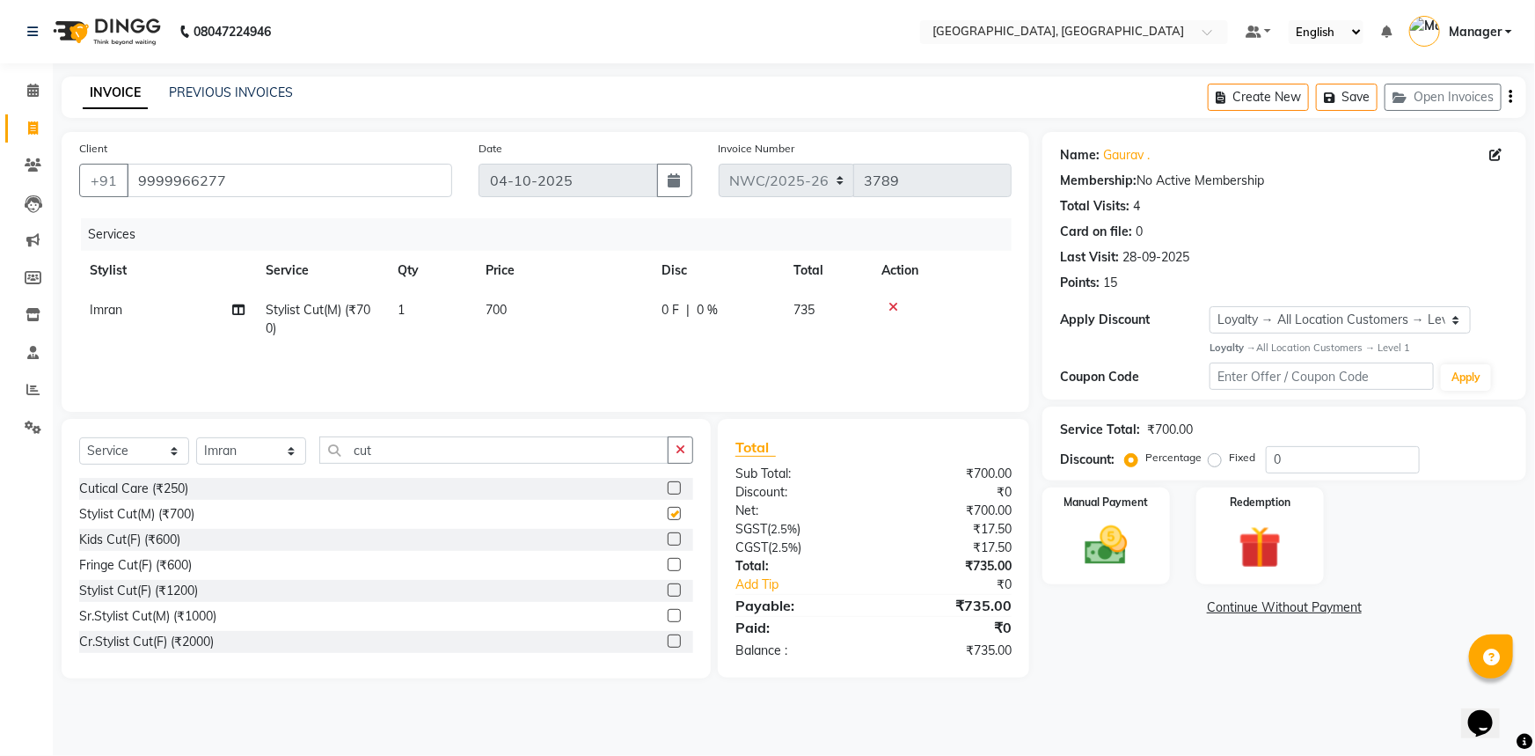
checkbox input "false"
drag, startPoint x: 394, startPoint y: 447, endPoint x: 363, endPoint y: 448, distance: 30.8
click at [319, 455] on input "cut" at bounding box center [493, 449] width 349 height 27
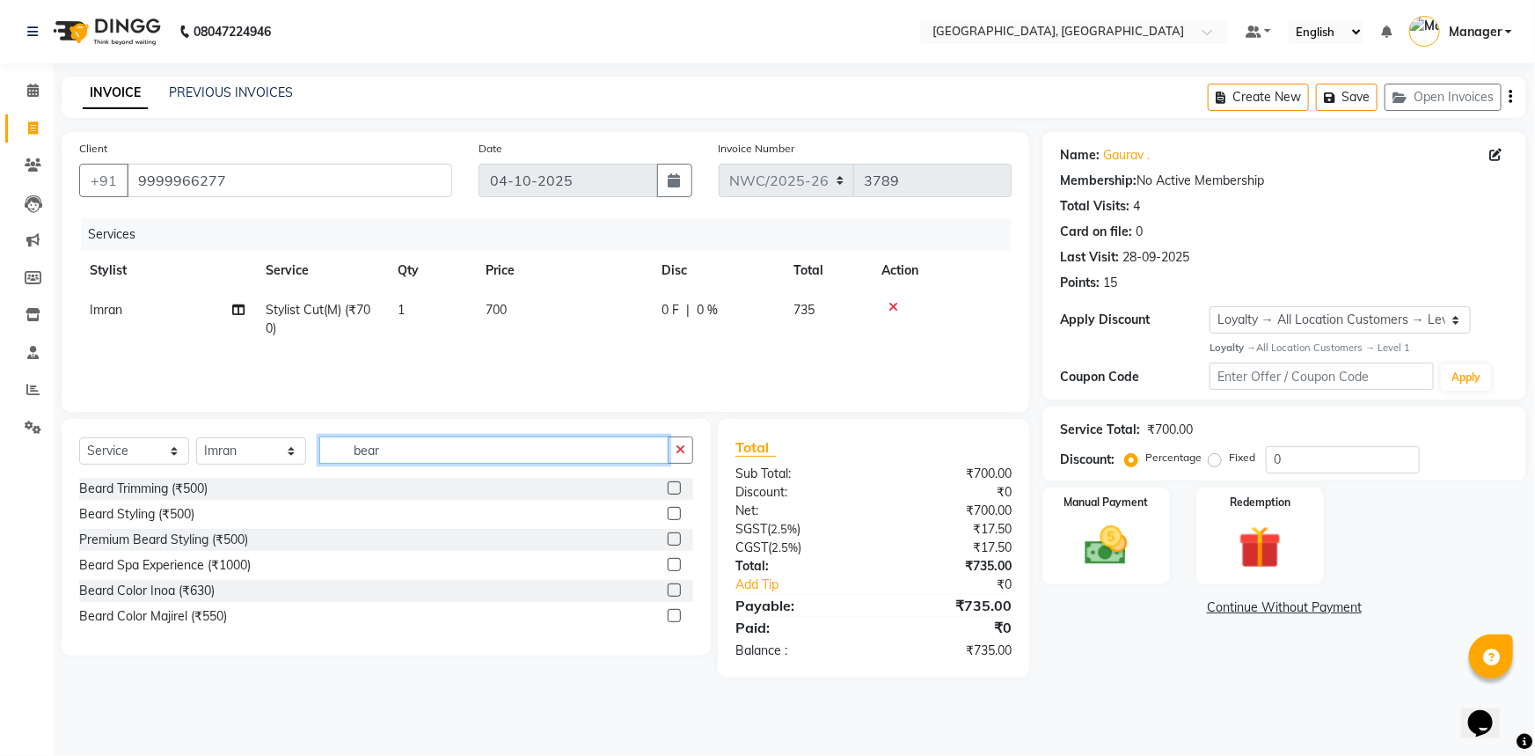
type input "bear"
click at [667, 487] on div "Beard Trimming (₹500)" at bounding box center [386, 489] width 614 height 22
click at [671, 487] on label at bounding box center [674, 487] width 13 height 13
click at [671, 487] on input "checkbox" at bounding box center [673, 488] width 11 height 11
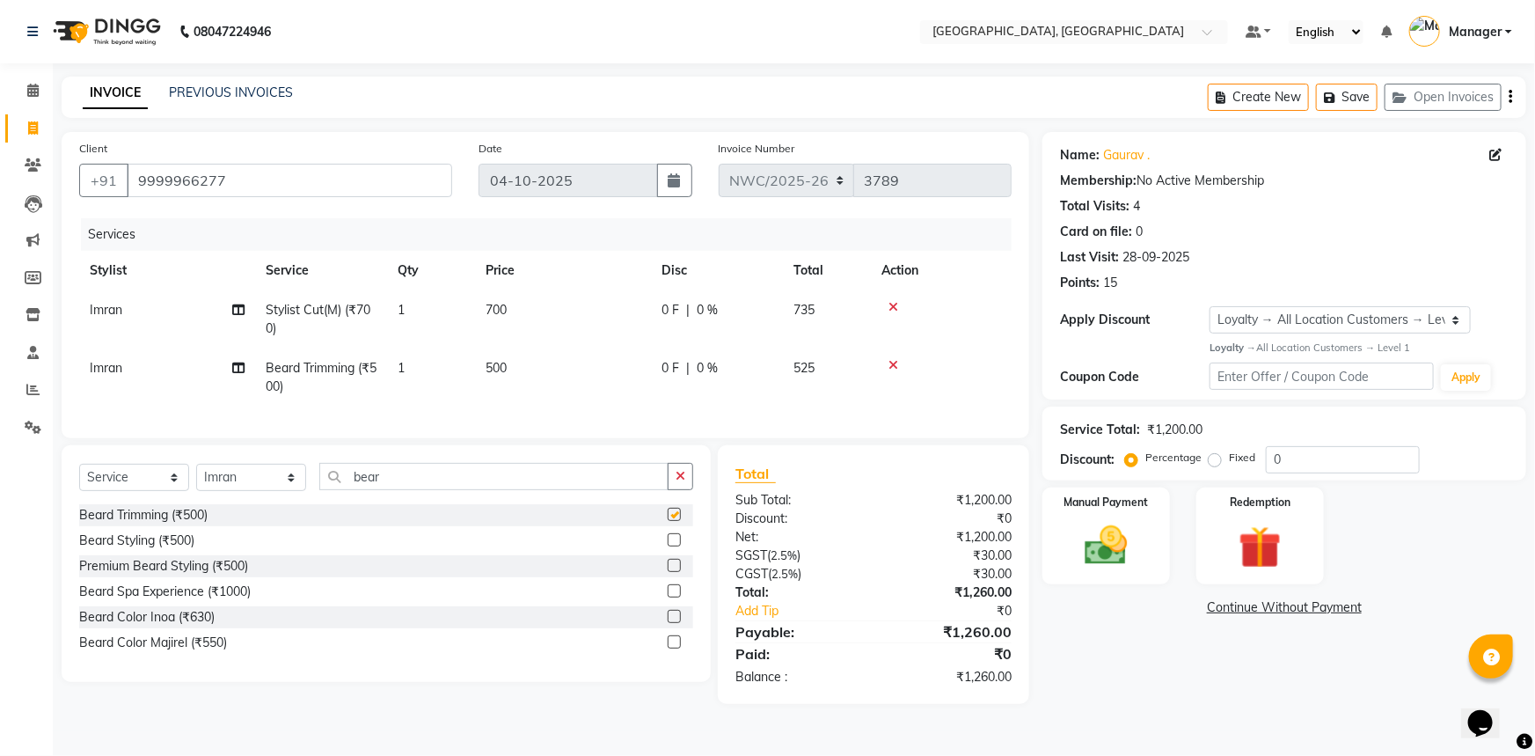
checkbox input "false"
click at [510, 363] on td "500" at bounding box center [563, 377] width 176 height 58
select select "84834"
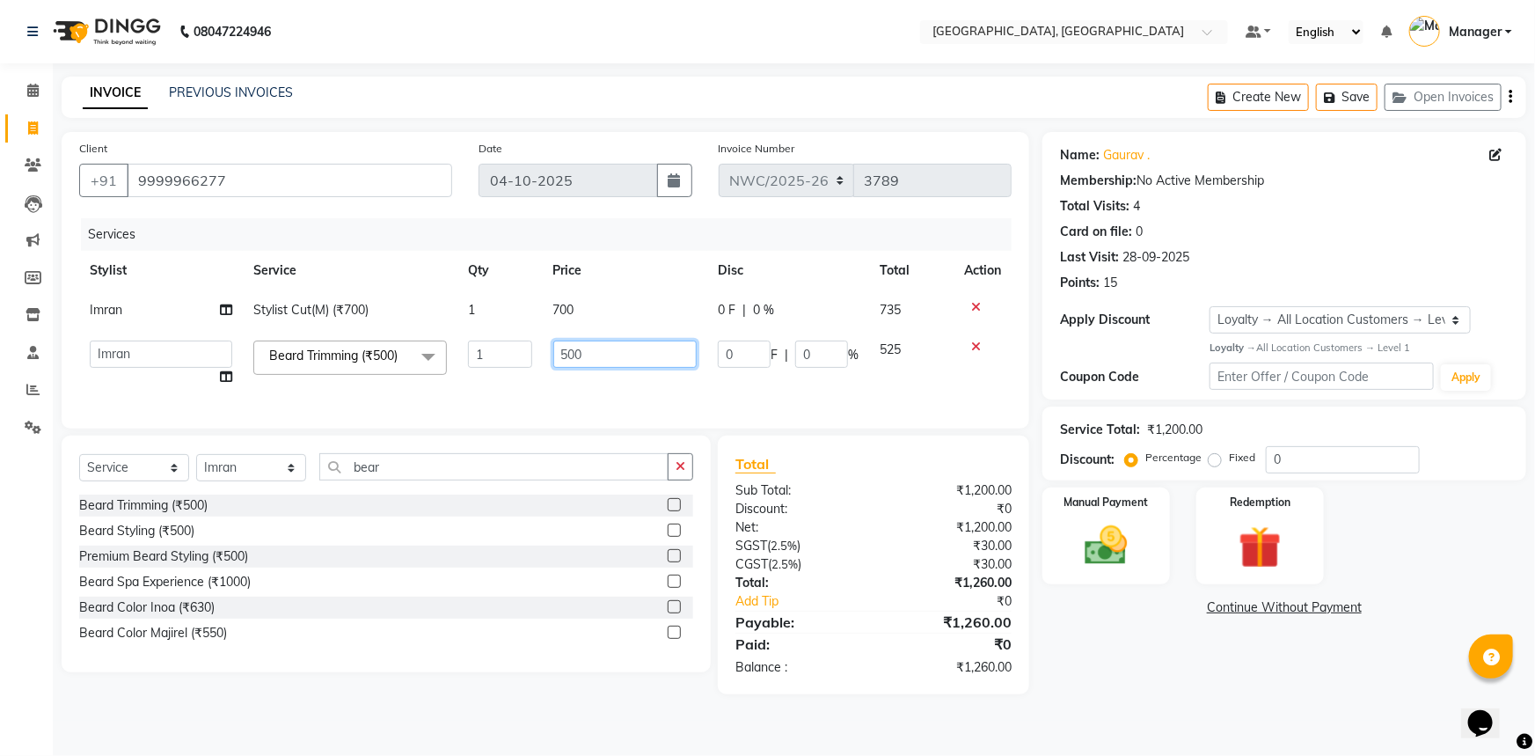
drag, startPoint x: 581, startPoint y: 357, endPoint x: 545, endPoint y: 398, distance: 54.2
click at [543, 388] on td "500" at bounding box center [625, 363] width 165 height 67
type input "350"
click at [545, 398] on div "Services Stylist Service Qty Price Disc Total Action Imran Stylist Cut(M) (₹700…" at bounding box center [545, 314] width 933 height 193
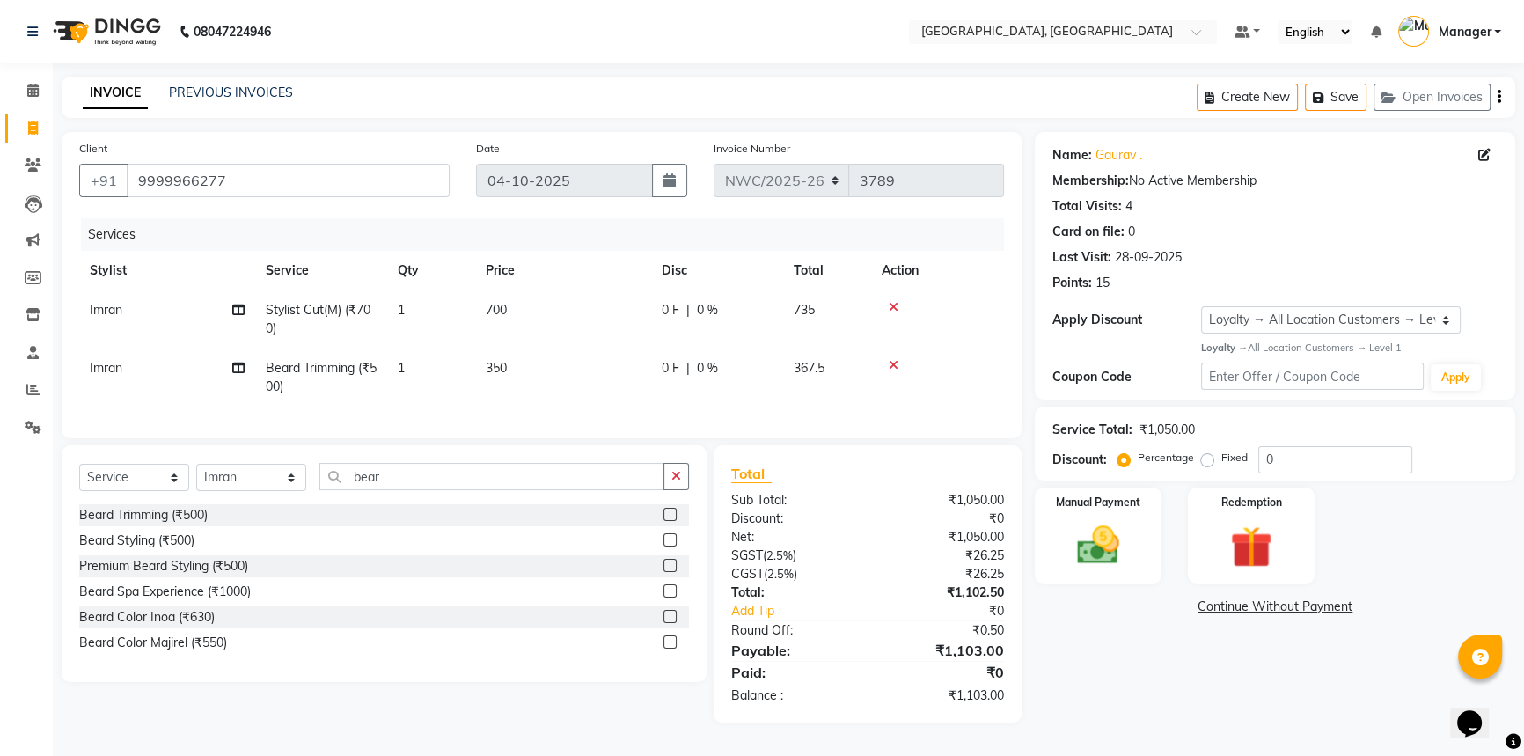
click at [514, 312] on td "700" at bounding box center [563, 319] width 176 height 58
select select "84834"
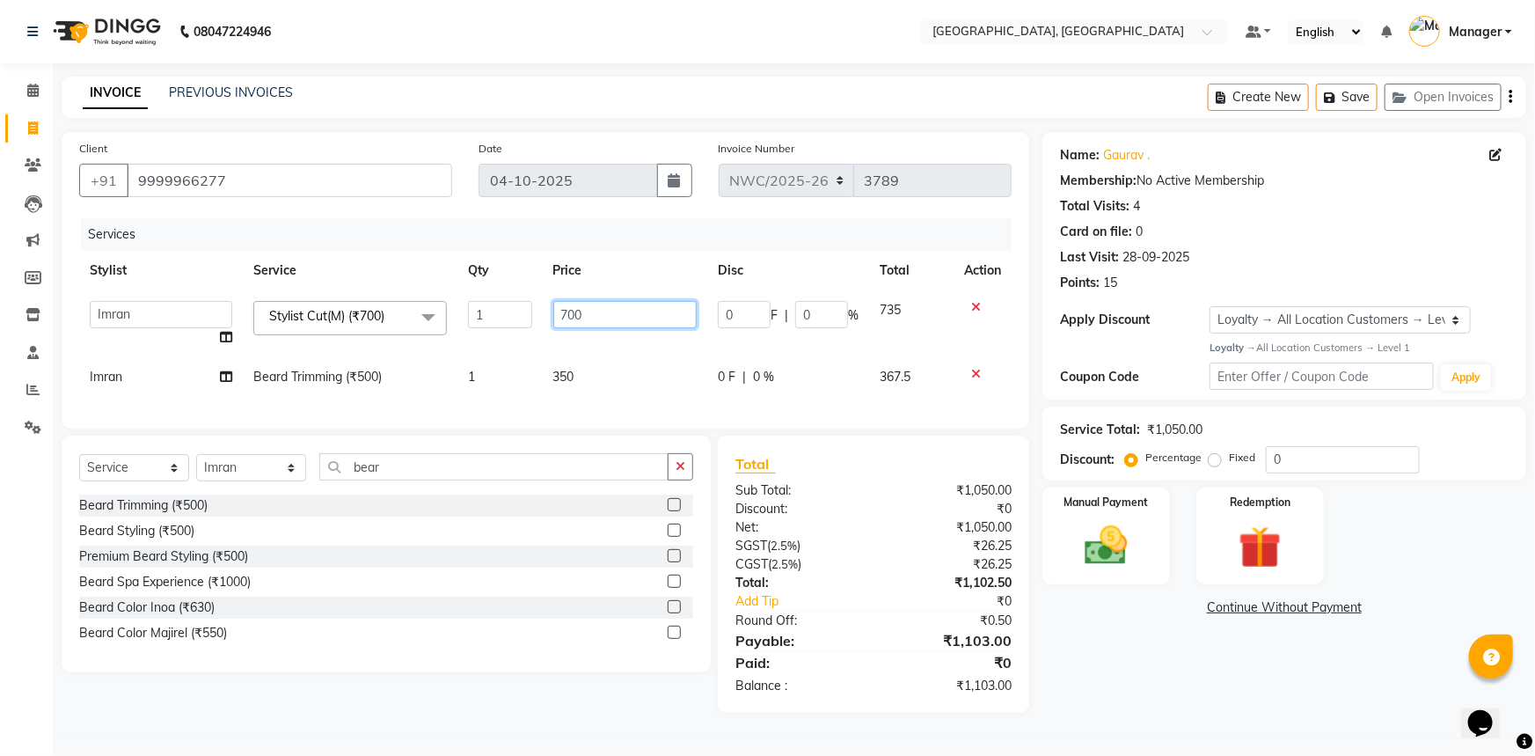
drag, startPoint x: 598, startPoint y: 309, endPoint x: 560, endPoint y: 385, distance: 85.0
click at [540, 359] on tbody "[PERSON_NAME]-pdct Arshad_asst Arun_pdct Ashish_asst Counter_Sales [PERSON_NAME…" at bounding box center [545, 343] width 933 height 106
type input "500"
click at [553, 398] on div "Services Stylist Service Qty Price Disc Total Action [PERSON_NAME]-pdct Arshad_…" at bounding box center [545, 314] width 933 height 193
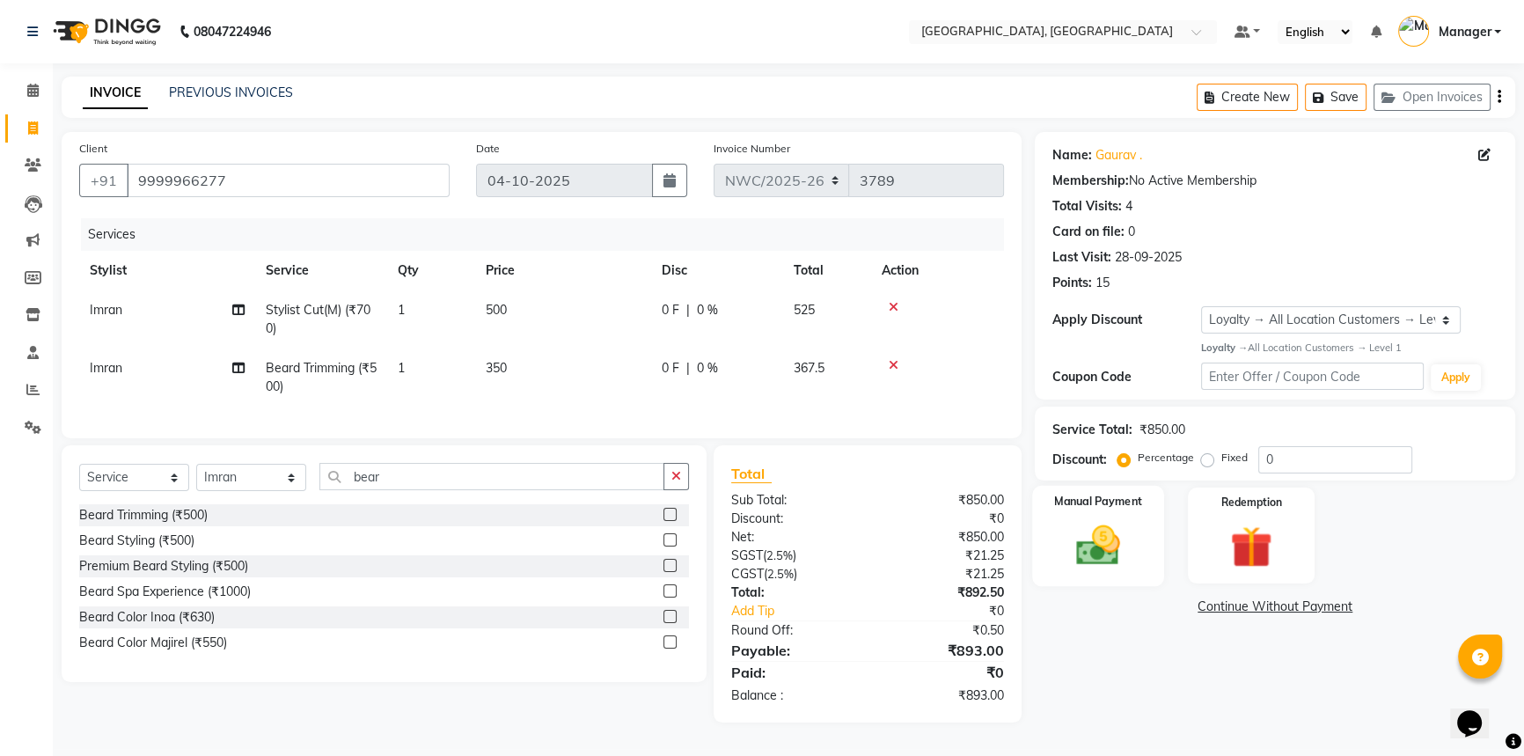
click at [1120, 540] on img at bounding box center [1098, 545] width 71 height 50
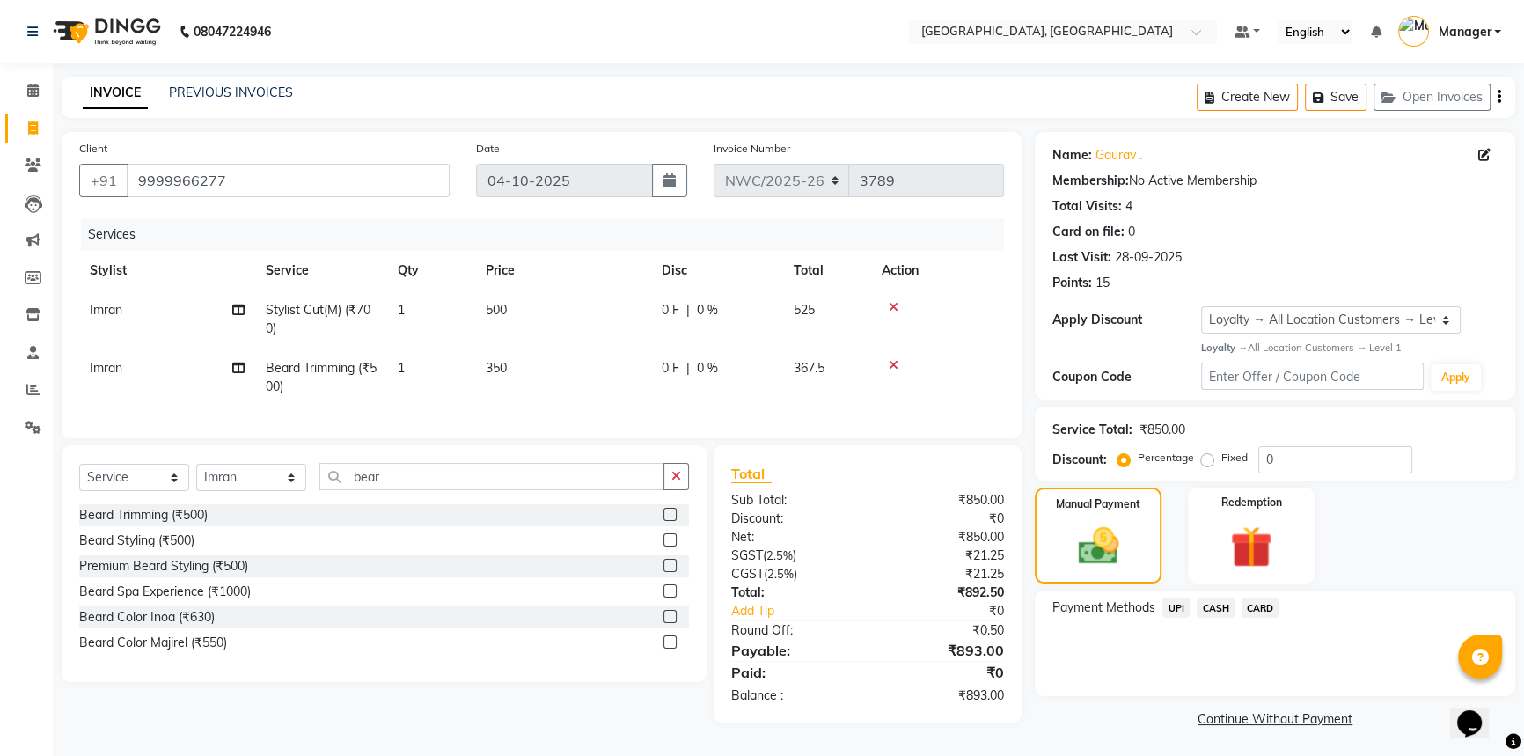
click at [1223, 607] on span "CASH" at bounding box center [1216, 607] width 38 height 20
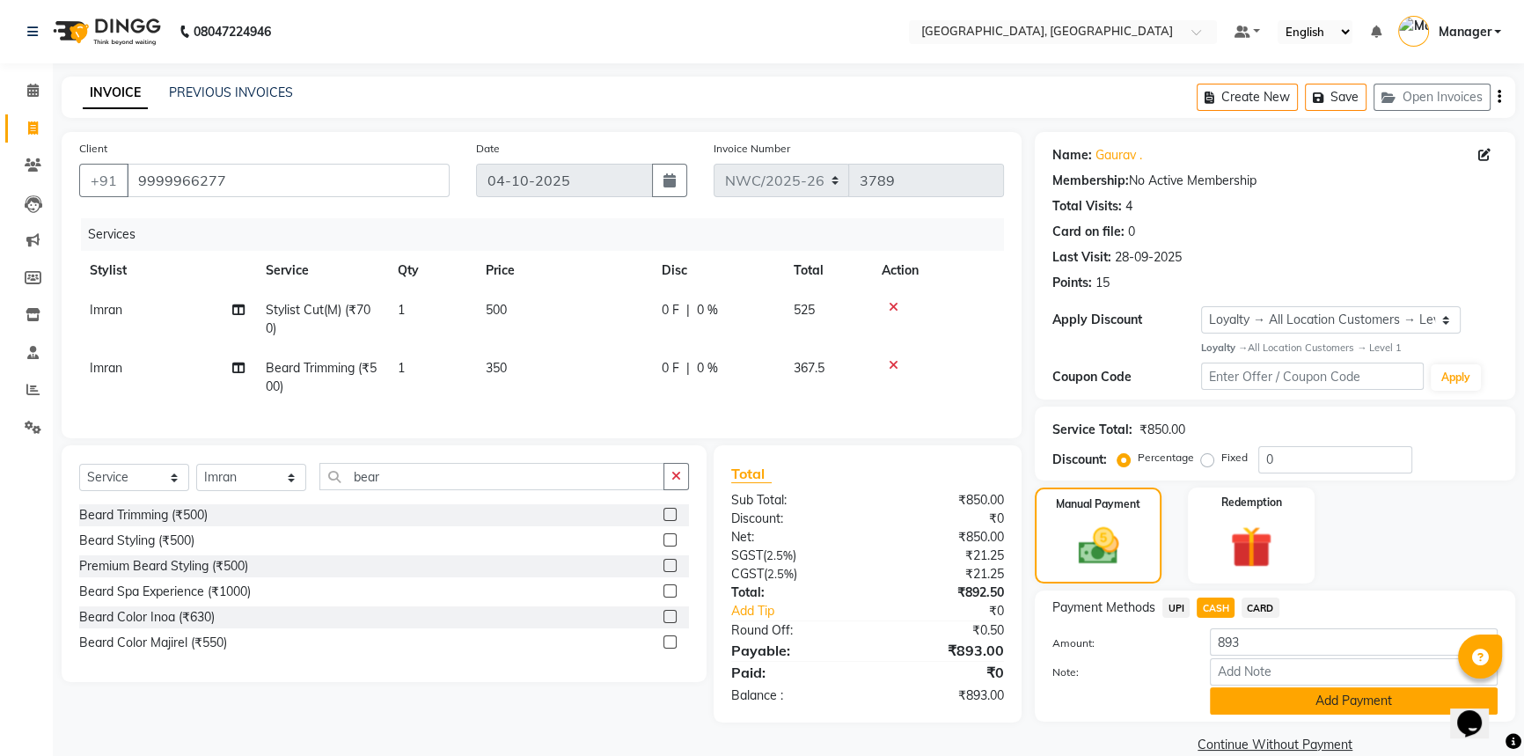
click at [1281, 696] on button "Add Payment" at bounding box center [1354, 700] width 288 height 27
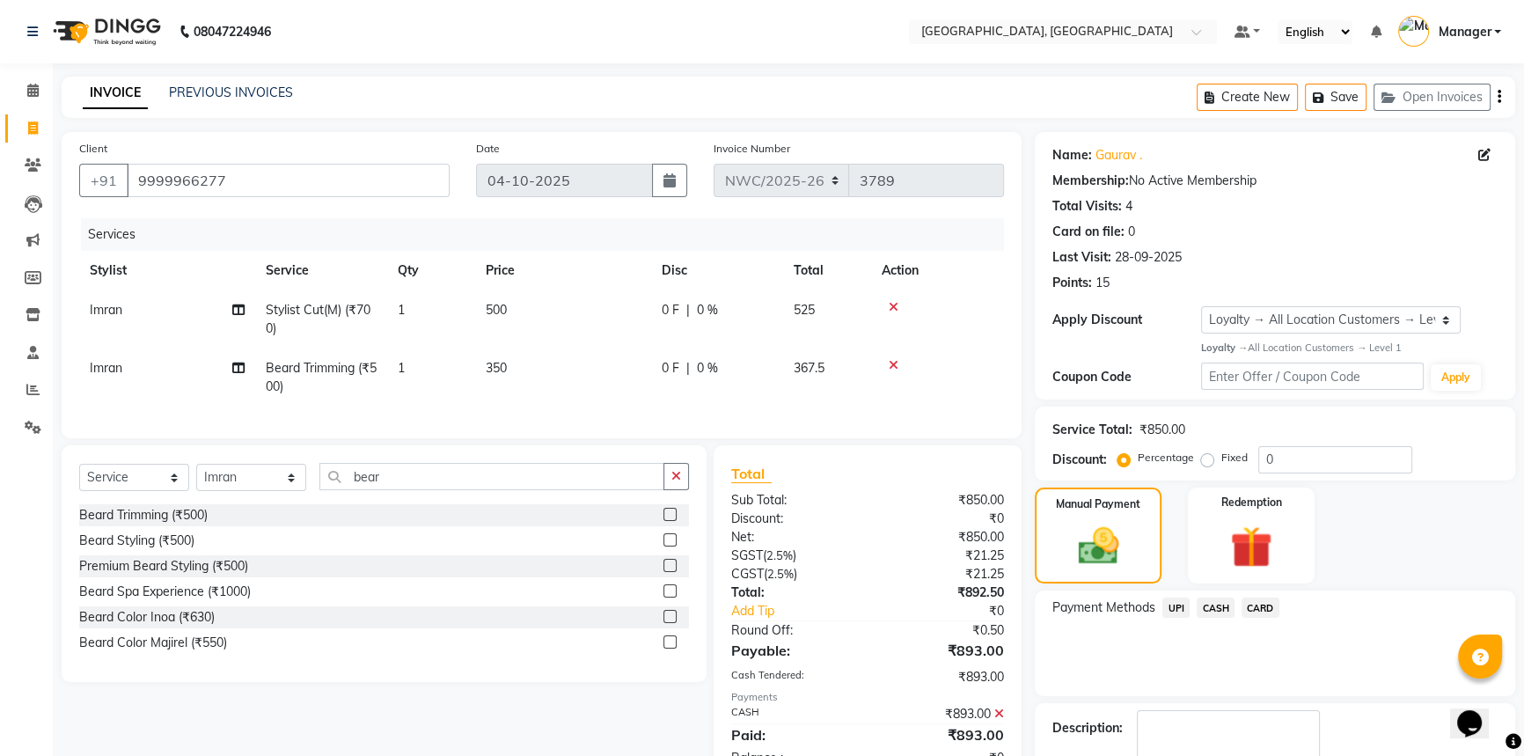
scroll to position [156, 0]
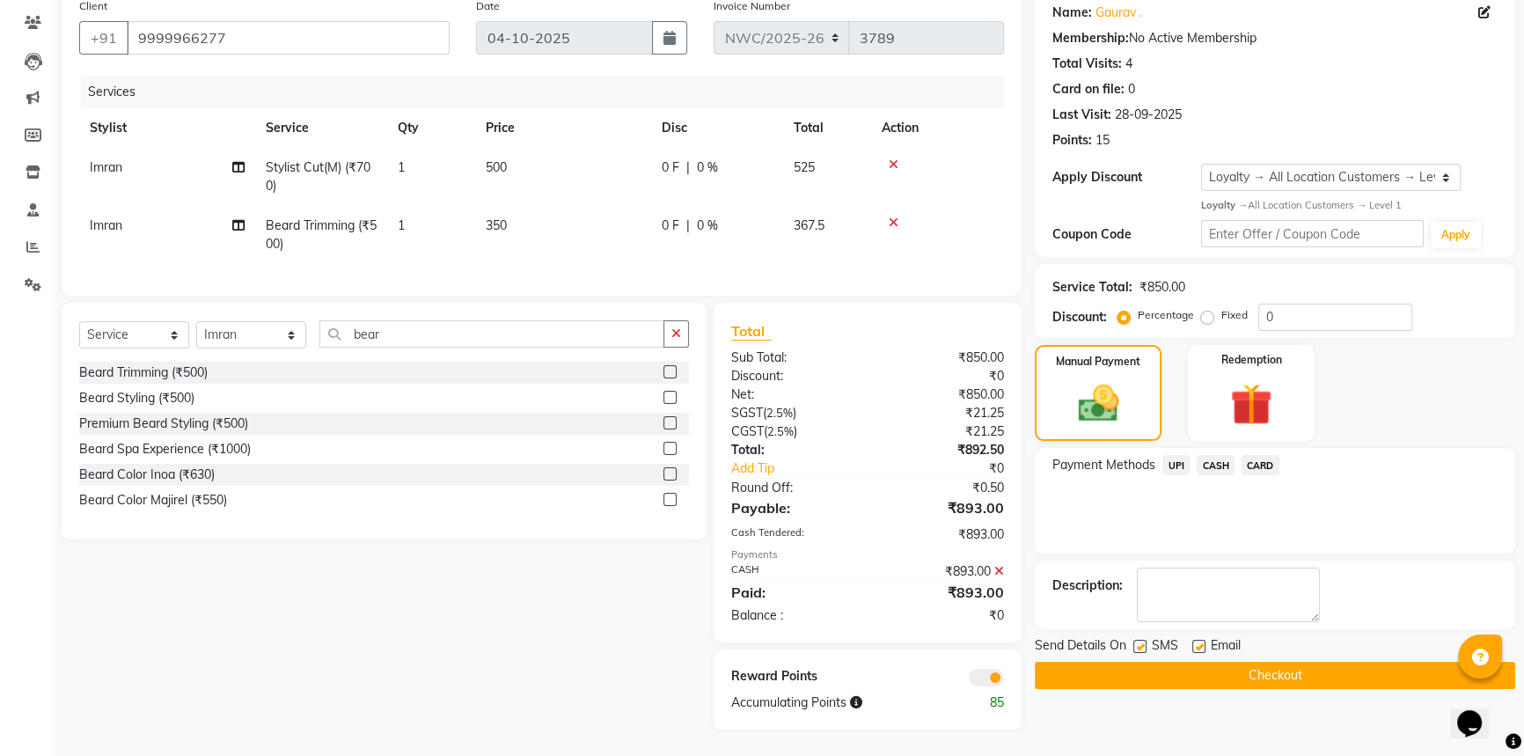
click at [1267, 662] on button "Checkout" at bounding box center [1275, 675] width 480 height 27
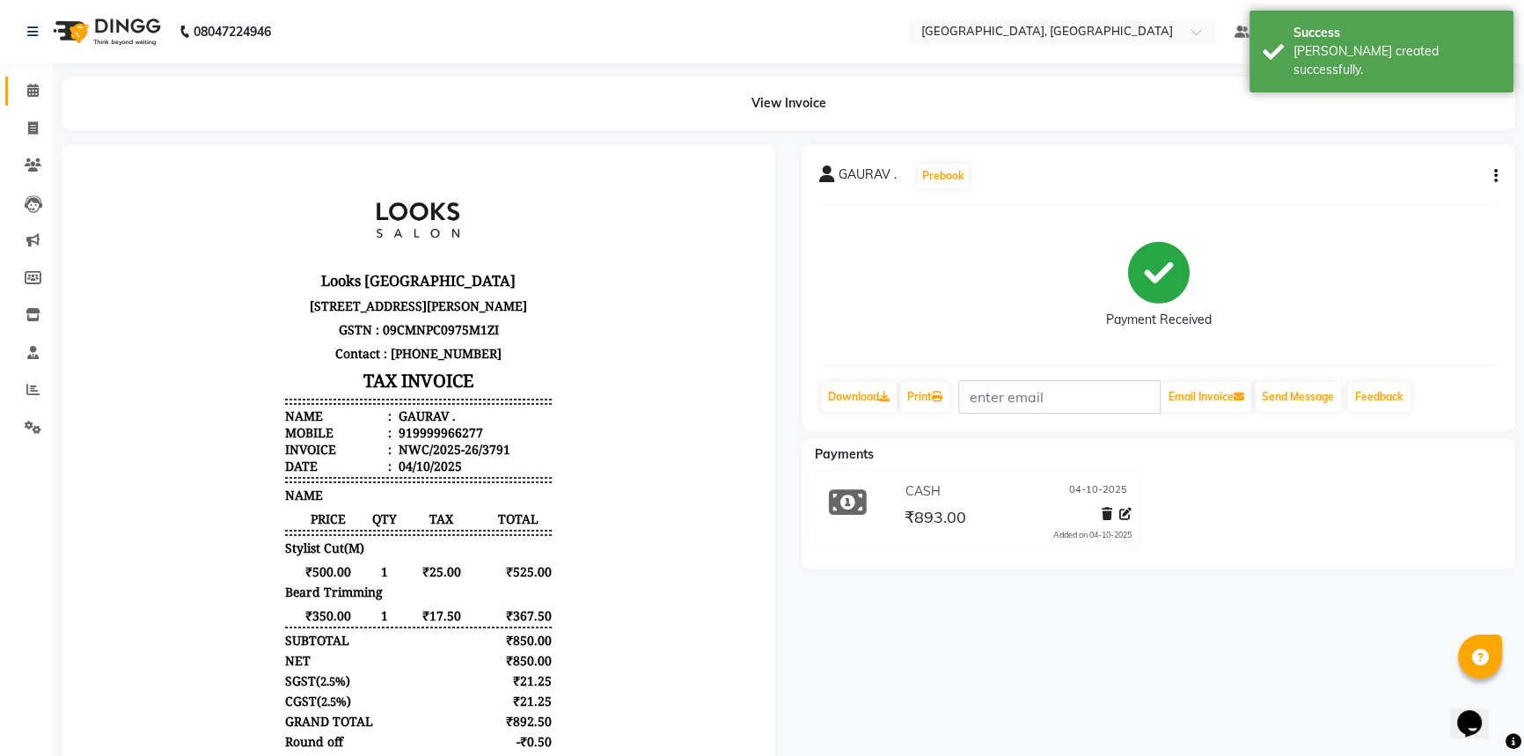
click at [30, 92] on icon at bounding box center [32, 90] width 11 height 13
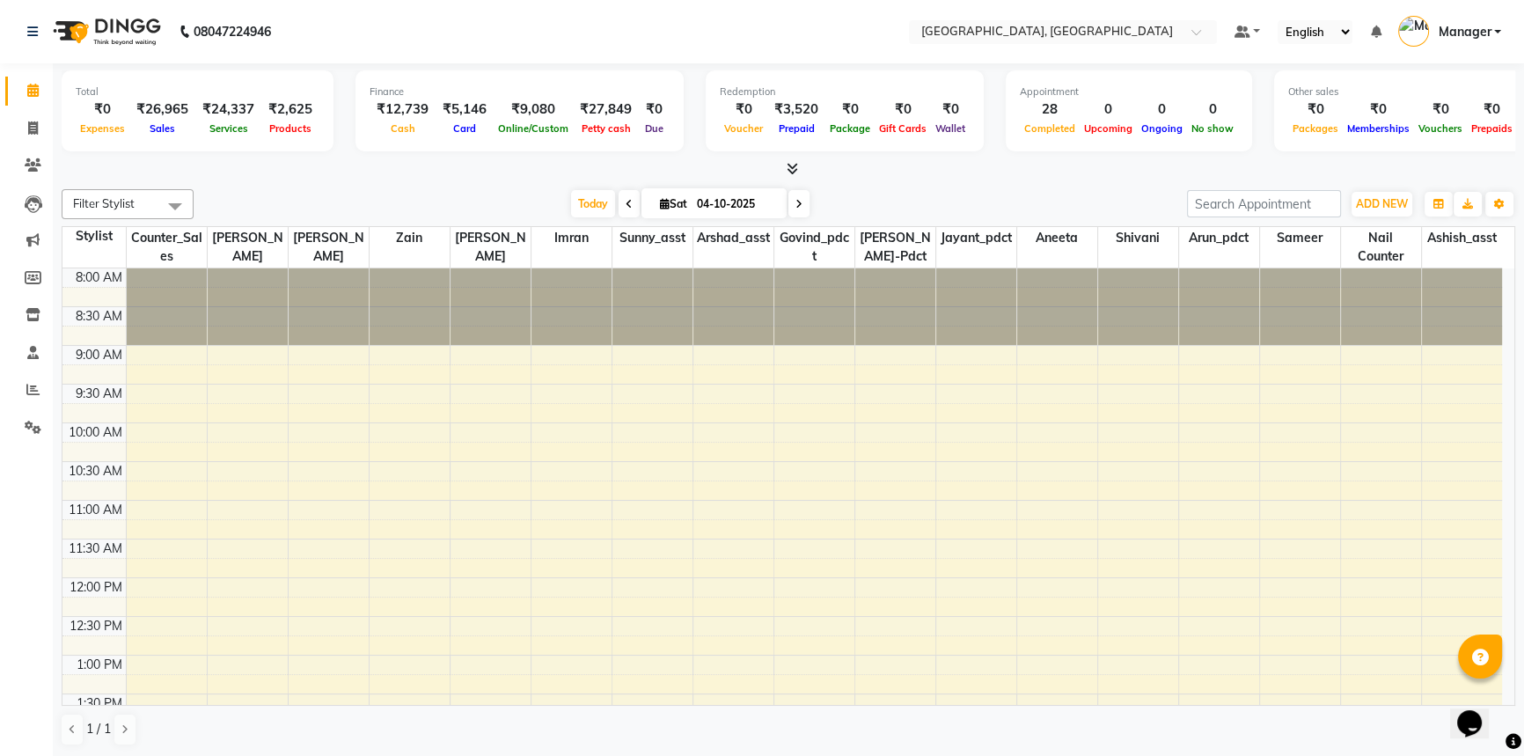
click at [981, 183] on div "Filter Stylist Select All [PERSON_NAME]-pdct Arshad_asst Arun_pdct Ashish_asst …" at bounding box center [789, 467] width 1454 height 571
click at [33, 123] on icon at bounding box center [33, 127] width 10 height 13
select select "service"
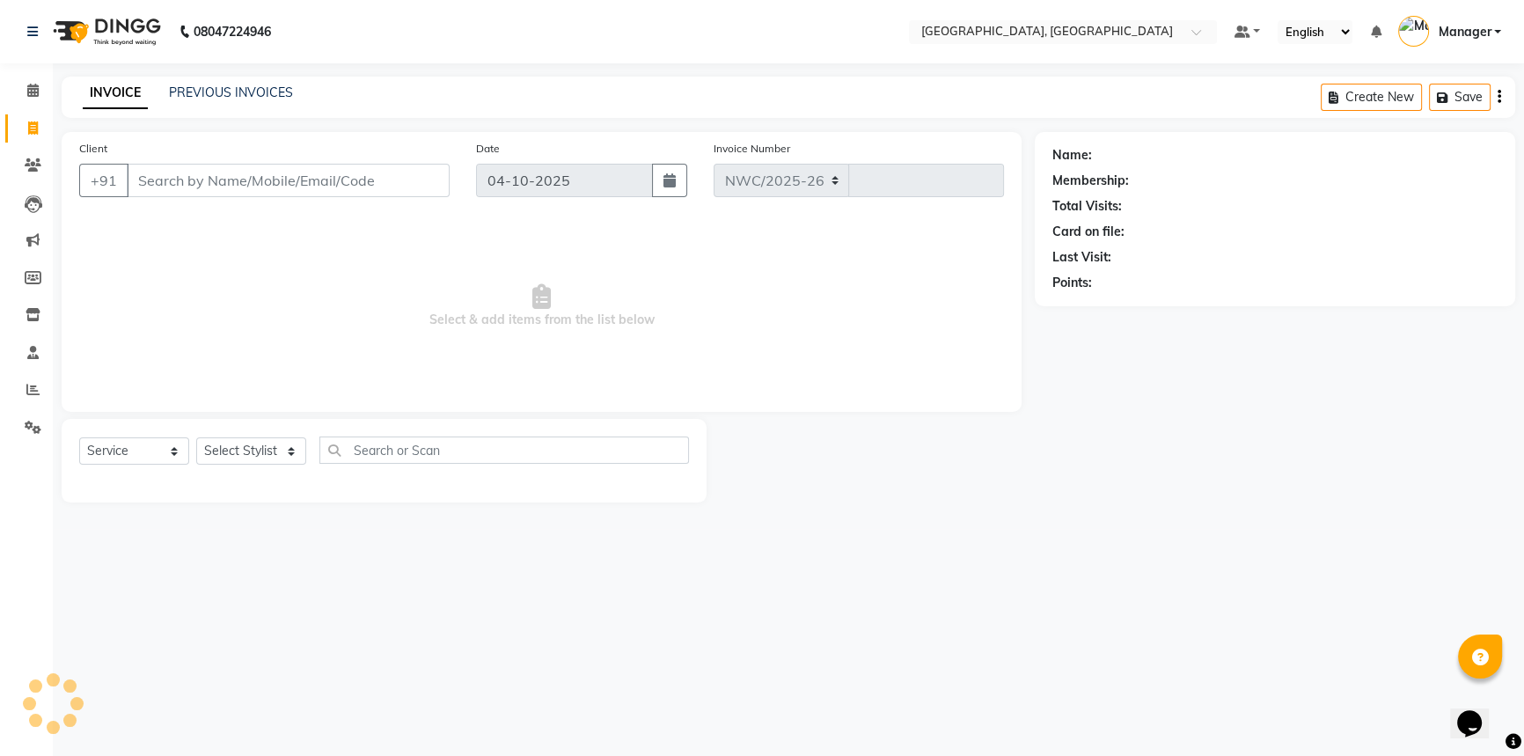
click at [250, 180] on input "Client" at bounding box center [288, 180] width 323 height 33
select select "8574"
type input "3792"
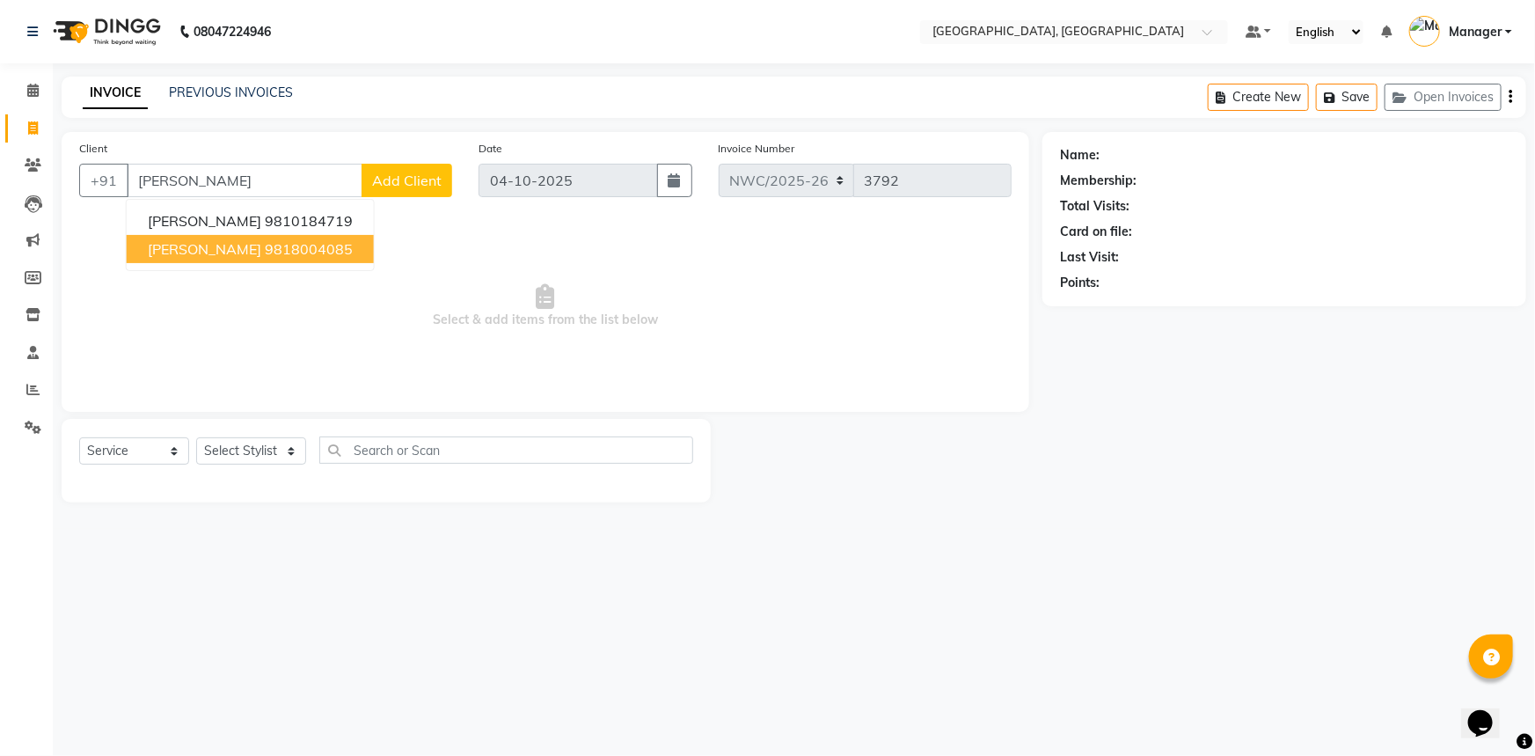
click at [252, 259] on button "sonu sir 9818004085" at bounding box center [250, 249] width 247 height 28
type input "9818004085"
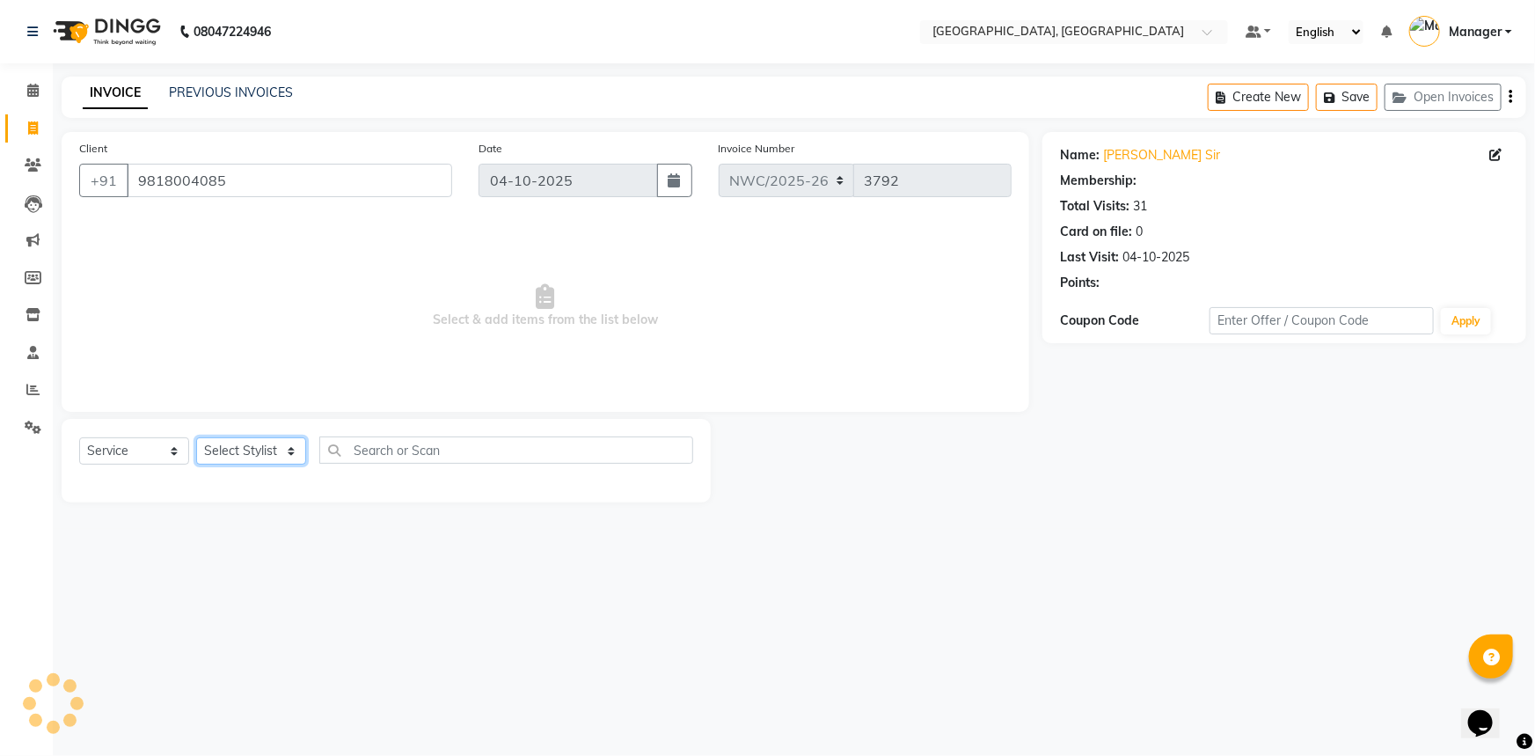
select select "1: Object"
click at [260, 452] on select "Select Stylist [PERSON_NAME]-pdct Arshad_asst Arun_pdct Ashish_asst Counter_Sal…" at bounding box center [251, 450] width 110 height 27
select select "84840"
click at [196, 437] on select "Select Stylist [PERSON_NAME]-pdct Arshad_asst Arun_pdct Ashish_asst Counter_Sal…" at bounding box center [251, 450] width 110 height 27
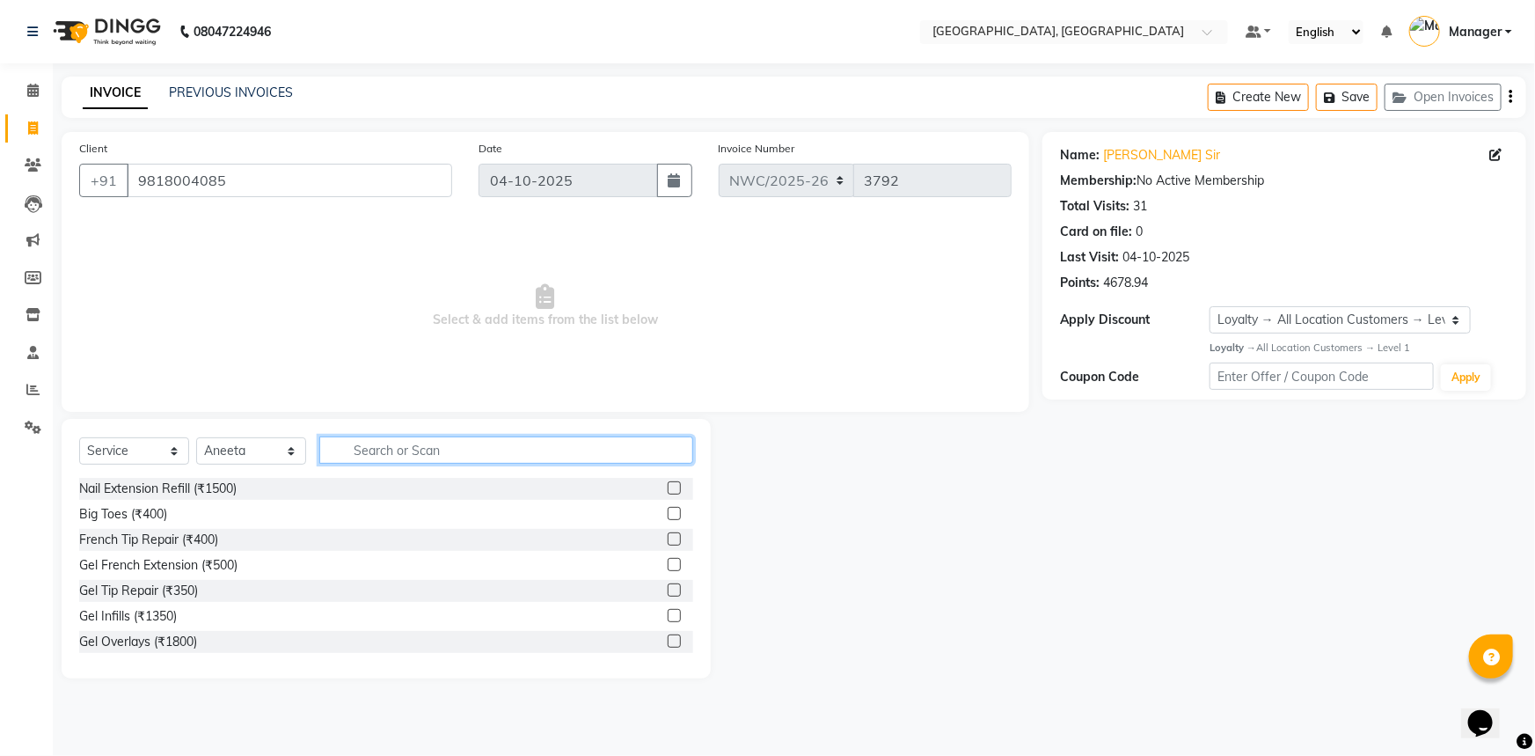
click at [395, 442] on input "text" at bounding box center [506, 449] width 374 height 27
type input "eye"
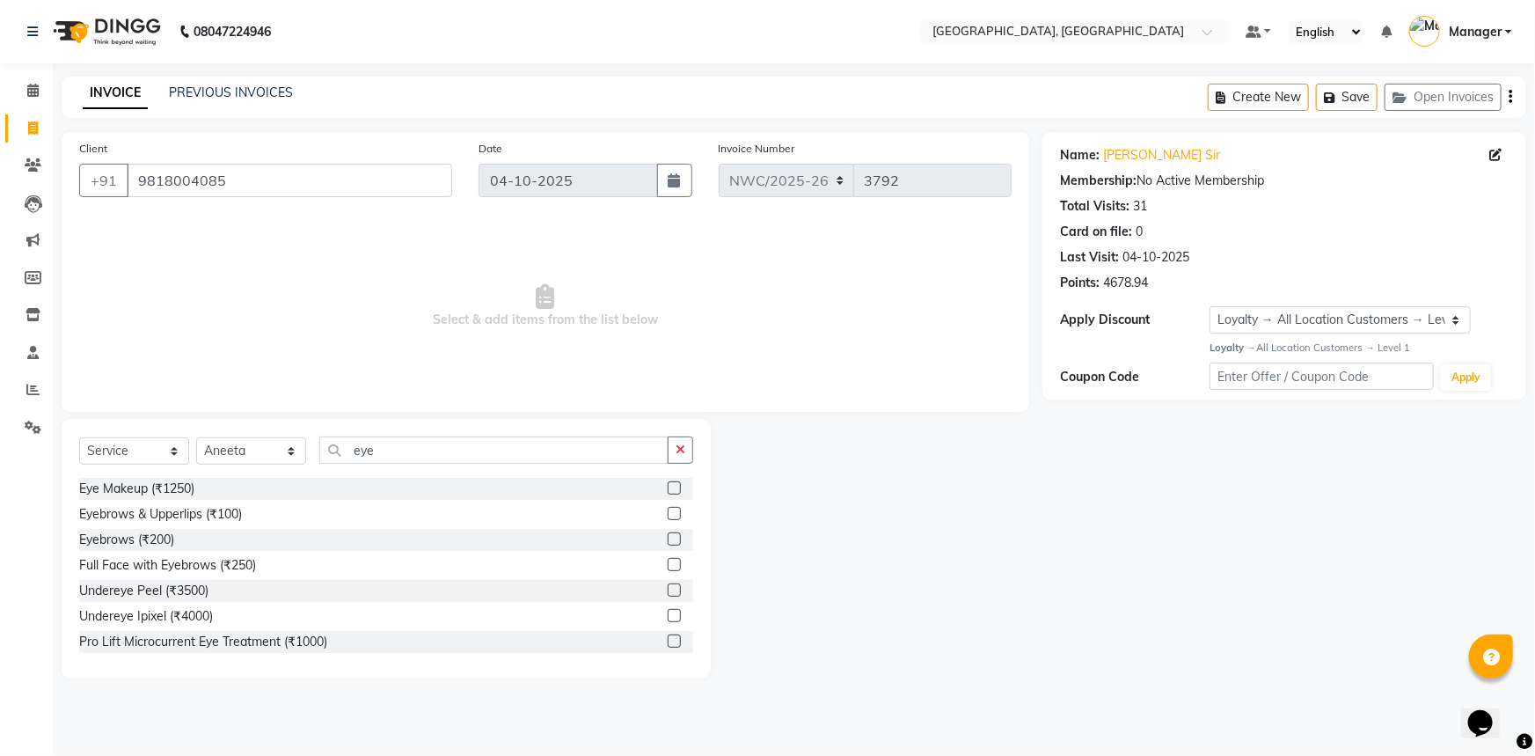
click at [668, 506] on div at bounding box center [681, 514] width 26 height 22
click at [668, 514] on label at bounding box center [674, 513] width 13 height 13
click at [668, 514] on input "checkbox" at bounding box center [673, 514] width 11 height 11
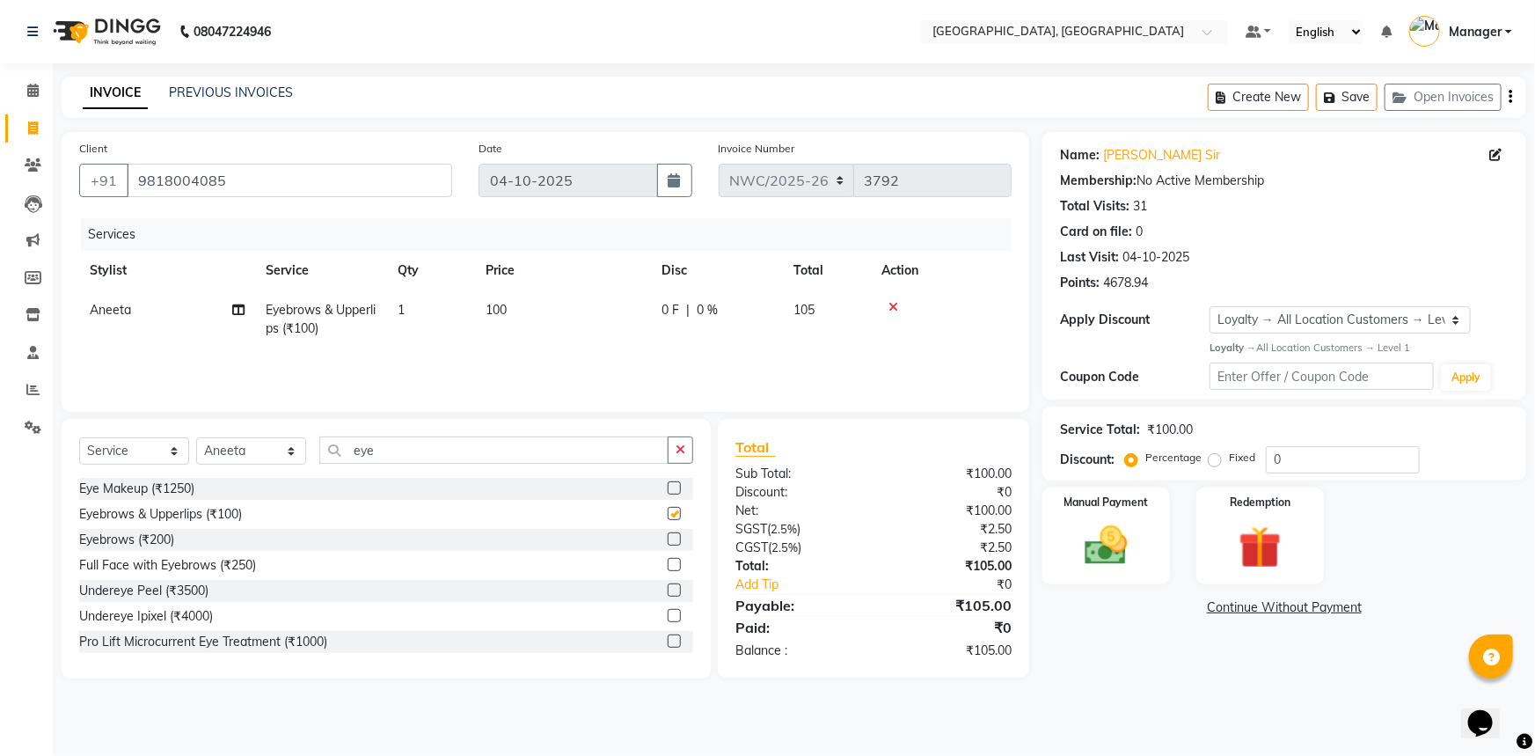
checkbox input "false"
click at [528, 327] on td "100" at bounding box center [563, 319] width 176 height 58
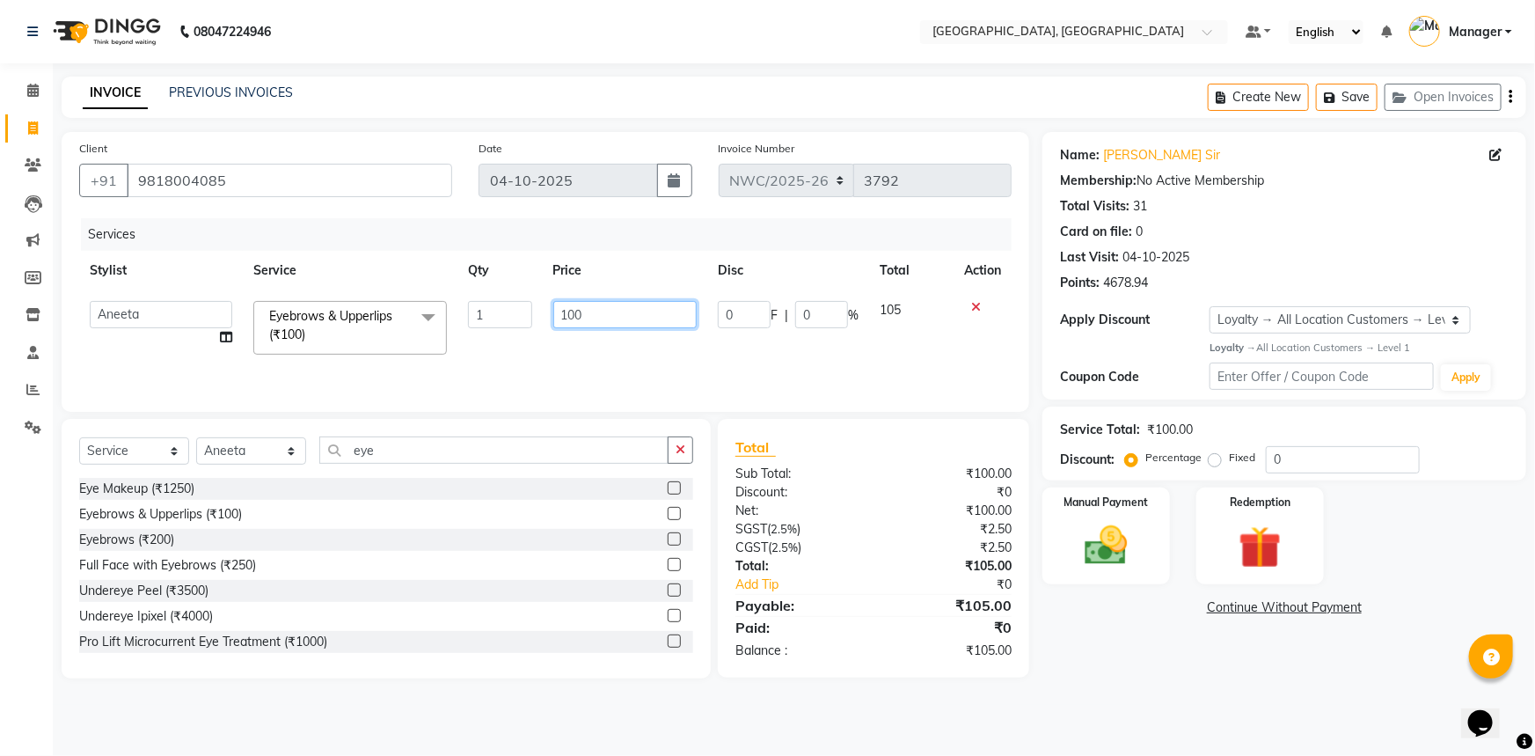
drag, startPoint x: 591, startPoint y: 310, endPoint x: 531, endPoint y: 311, distance: 60.7
click at [531, 311] on tr "Aneeta Ankush-pdct Arshad_asst Arun_pdct Ashish_asst Counter_Sales Faheem Govin…" at bounding box center [545, 327] width 933 height 75
type input "70"
click at [533, 366] on div "Services Stylist Service Qty Price Disc Total Action Aneeta Ankush-pdct Arshad_…" at bounding box center [545, 306] width 933 height 176
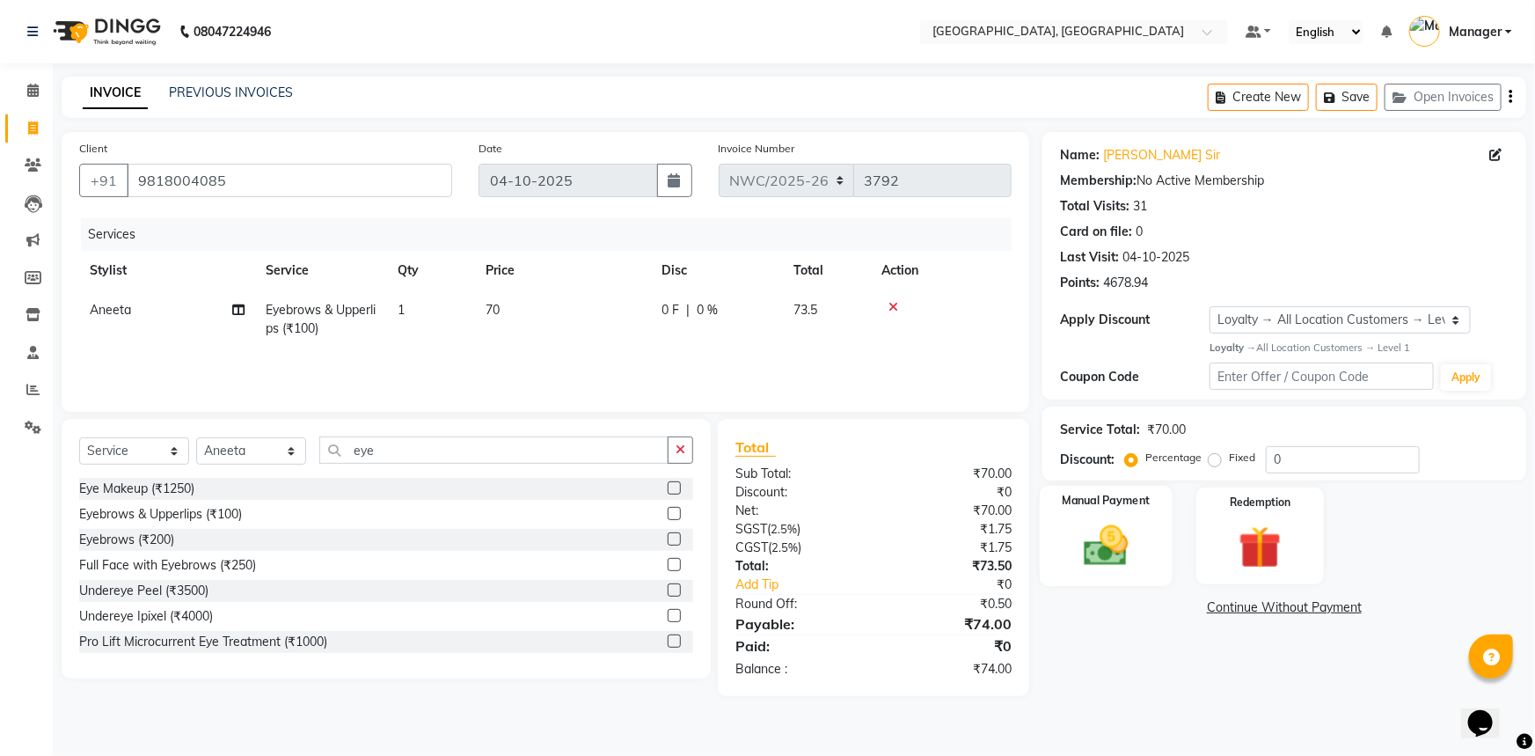
click at [1143, 529] on div "Manual Payment" at bounding box center [1106, 536] width 133 height 101
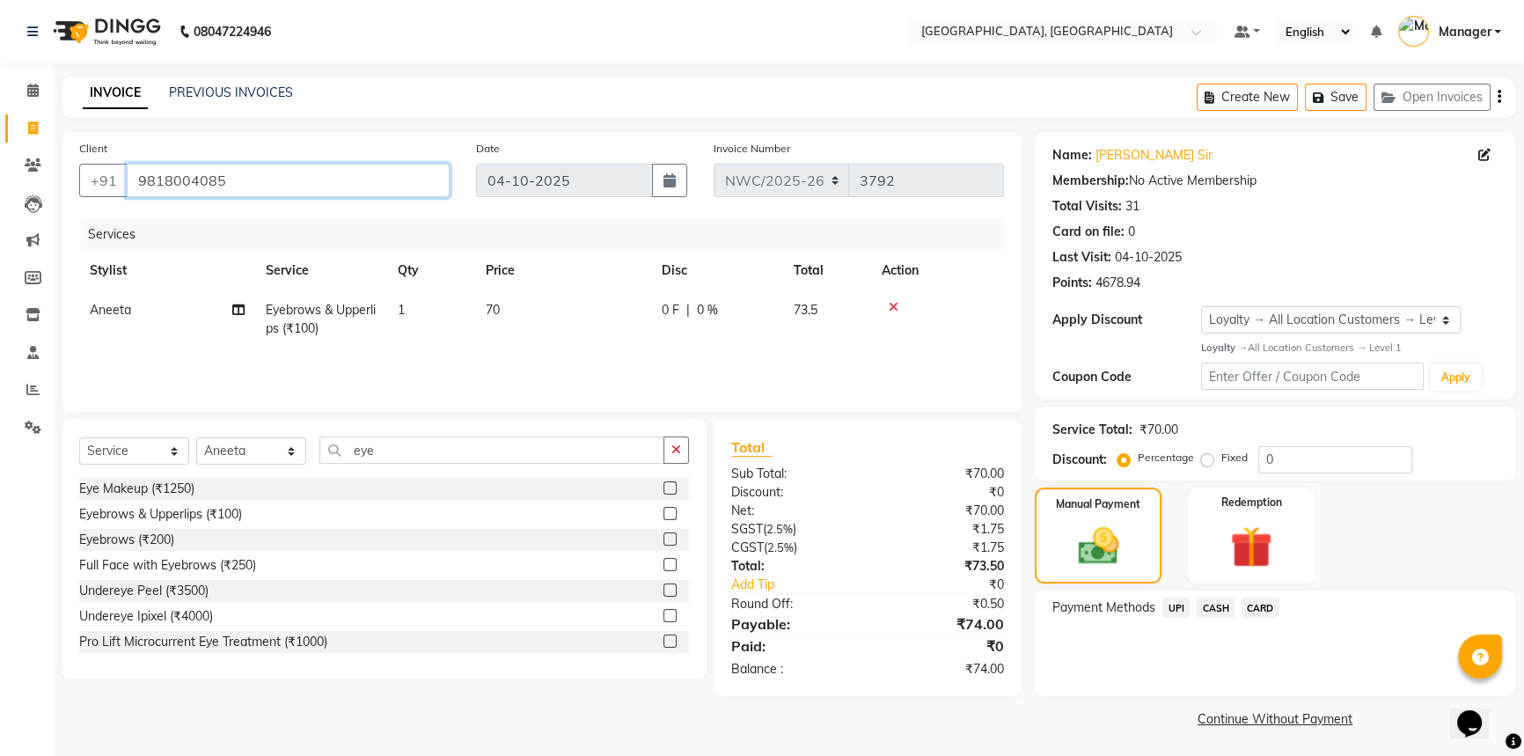
drag, startPoint x: 236, startPoint y: 173, endPoint x: 129, endPoint y: 180, distance: 106.7
click at [129, 179] on input "9818004085" at bounding box center [288, 180] width 323 height 33
click at [1175, 606] on span "UPI" at bounding box center [1175, 607] width 27 height 20
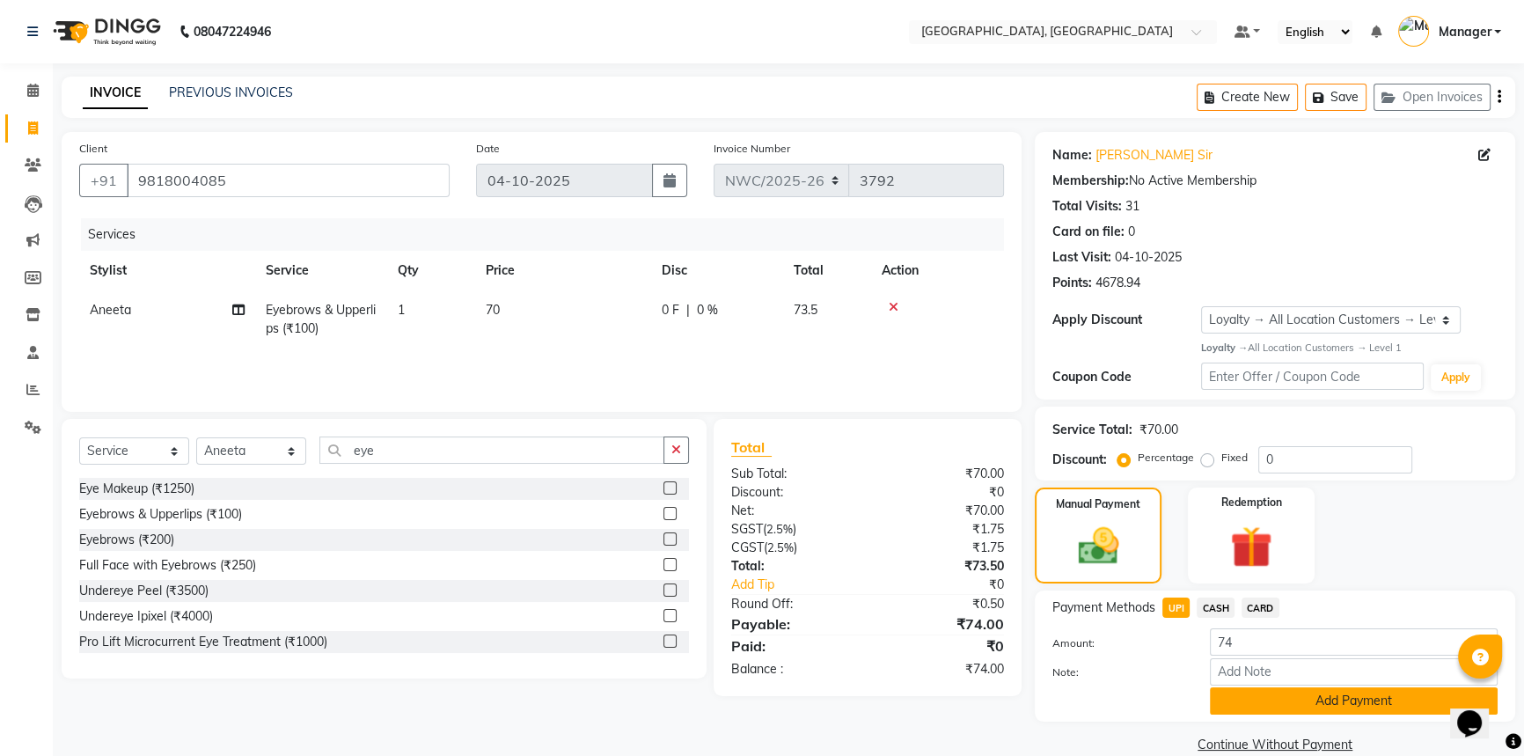
click at [1293, 699] on button "Add Payment" at bounding box center [1354, 700] width 288 height 27
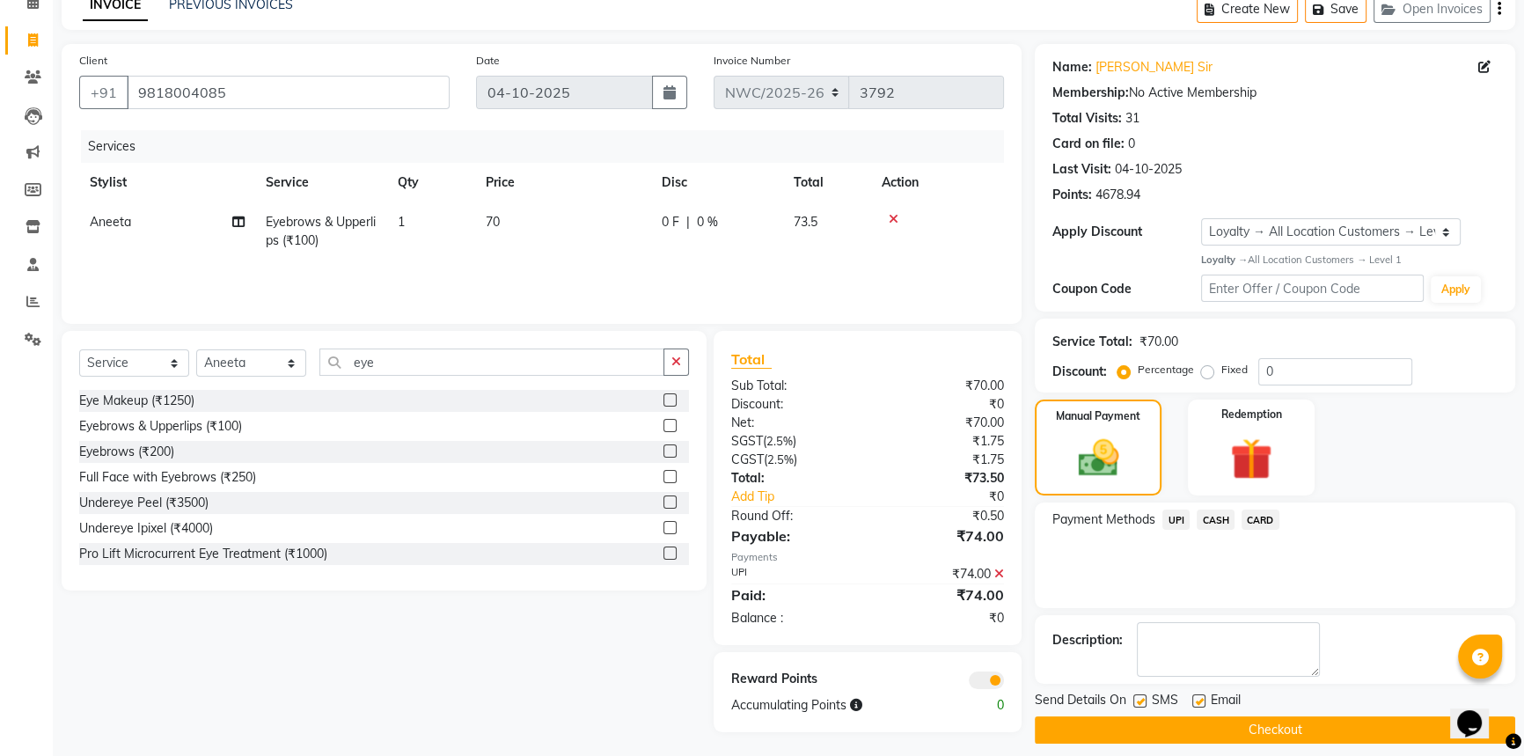
scroll to position [101, 0]
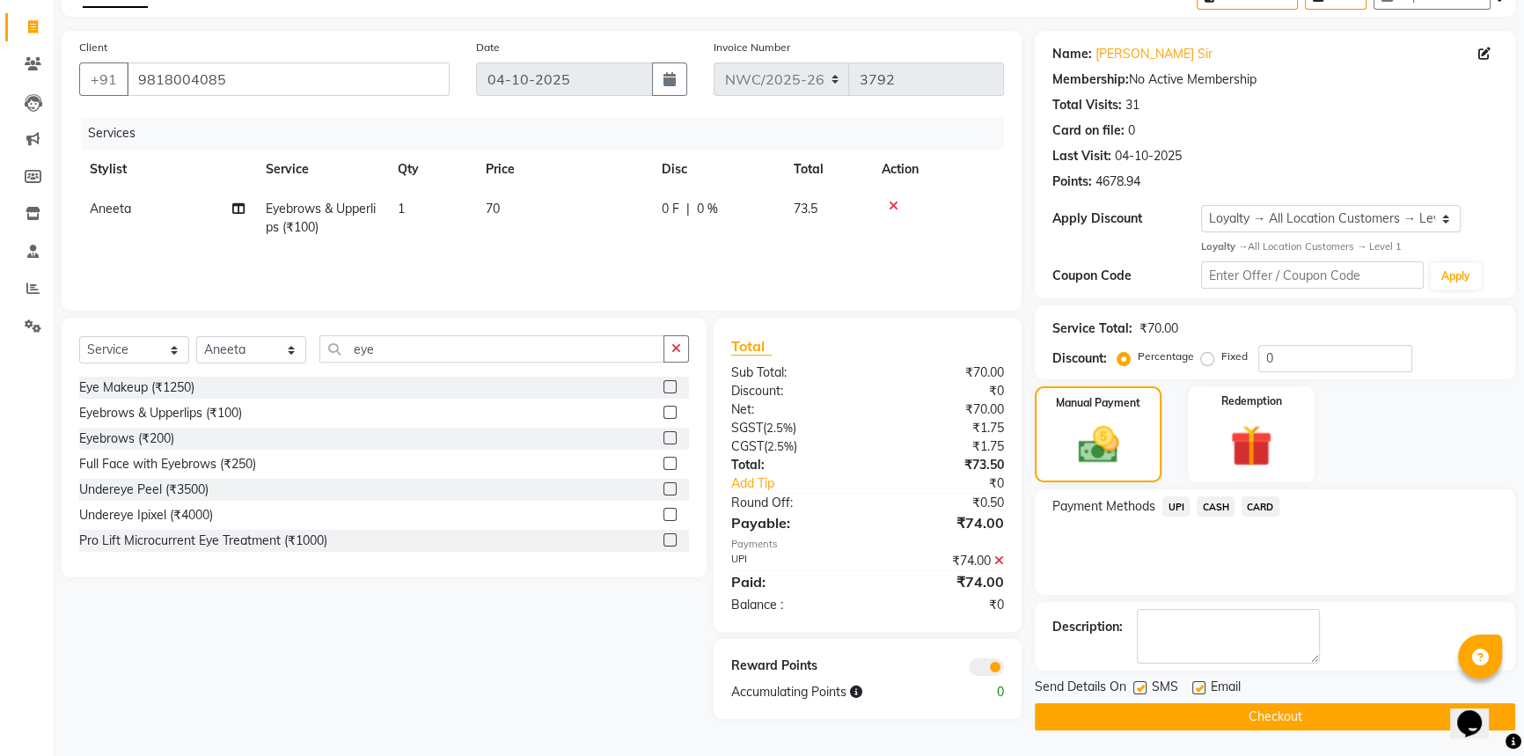
click at [1290, 723] on button "Checkout" at bounding box center [1275, 716] width 480 height 27
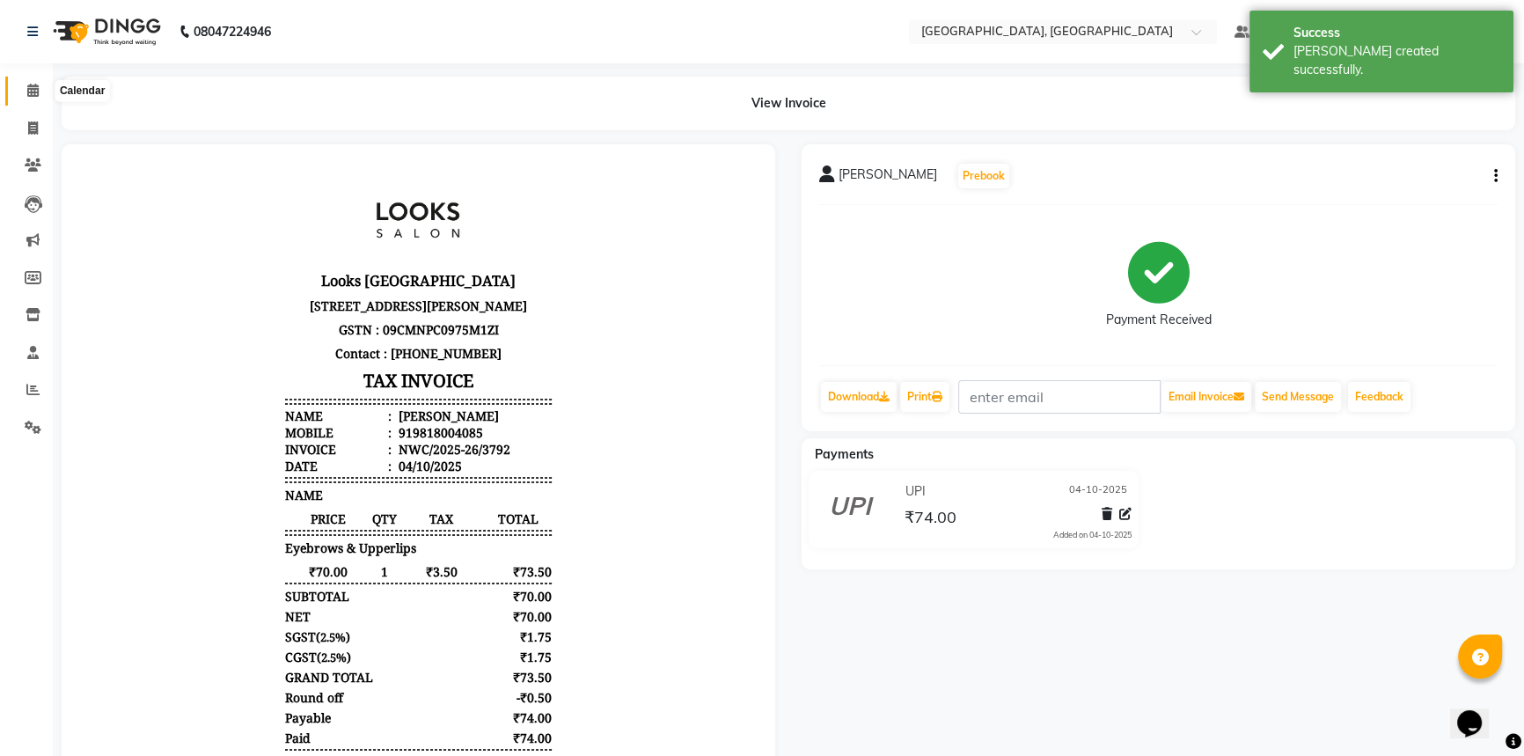
click at [30, 88] on icon at bounding box center [32, 90] width 11 height 13
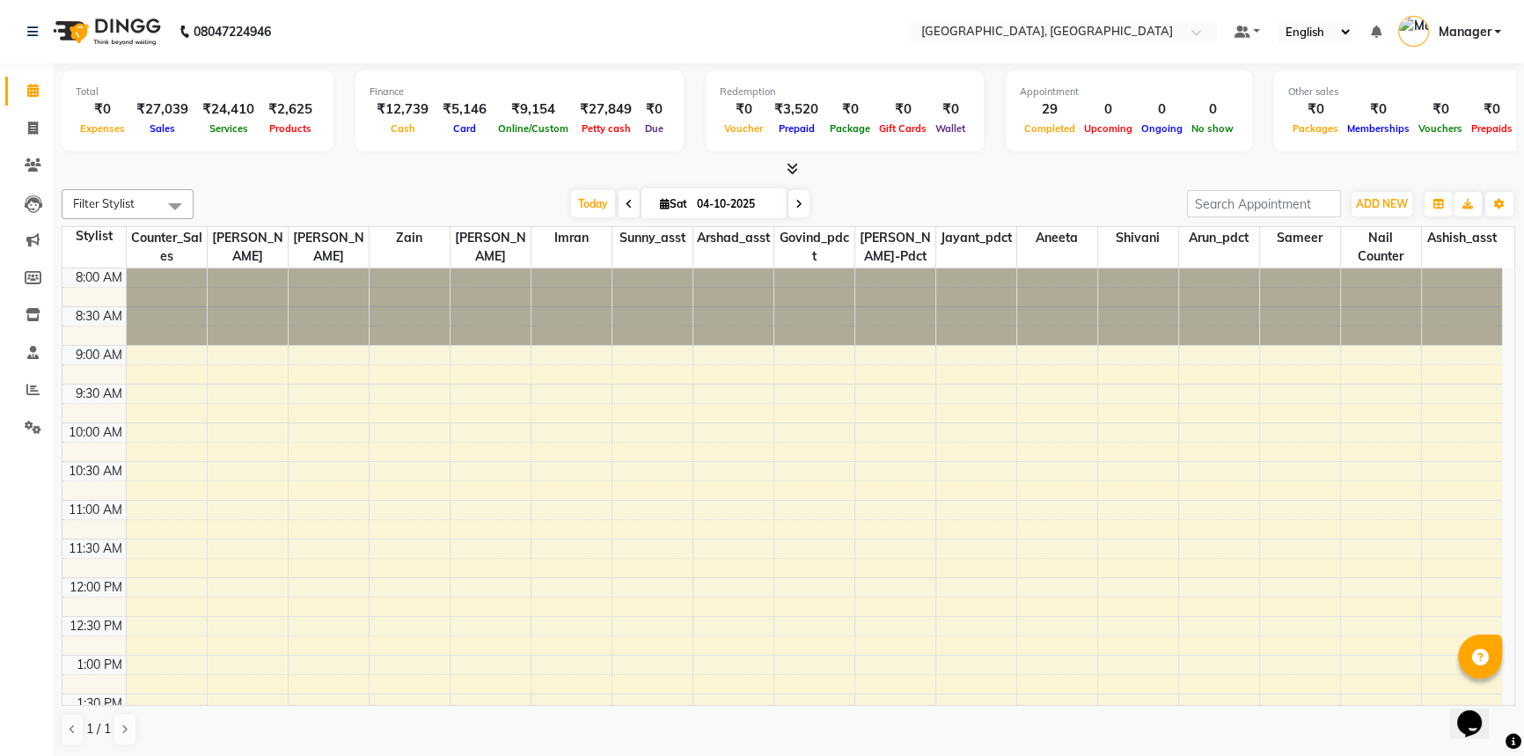
click at [889, 183] on div "Filter Stylist Select All [PERSON_NAME]-pdct Arshad_asst Arun_pdct Ashish_asst …" at bounding box center [789, 467] width 1454 height 571
click at [1004, 204] on div "Today Sat 04-10-2025" at bounding box center [690, 204] width 976 height 26
click at [32, 126] on icon at bounding box center [33, 127] width 10 height 13
select select "service"
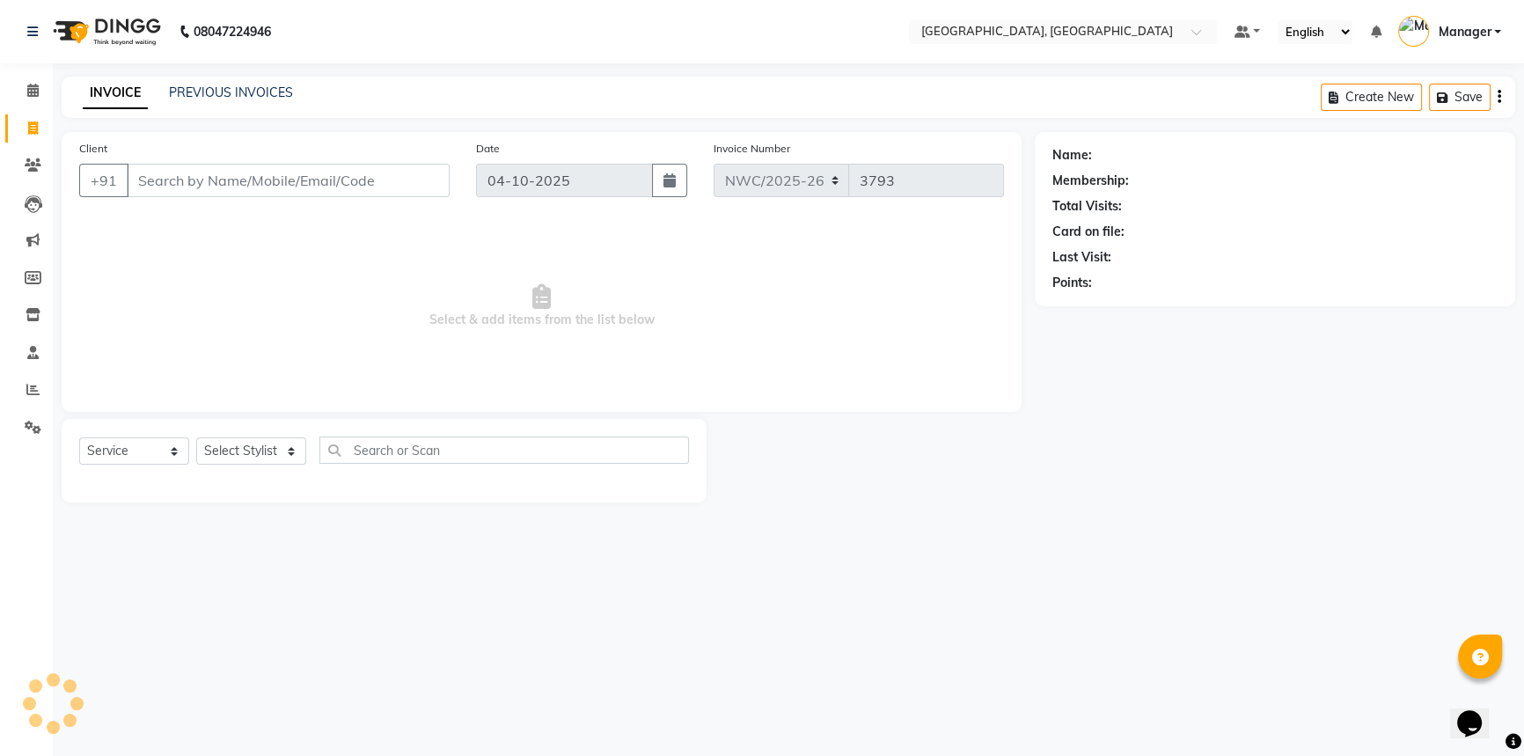
click at [282, 175] on input "Client" at bounding box center [288, 180] width 323 height 33
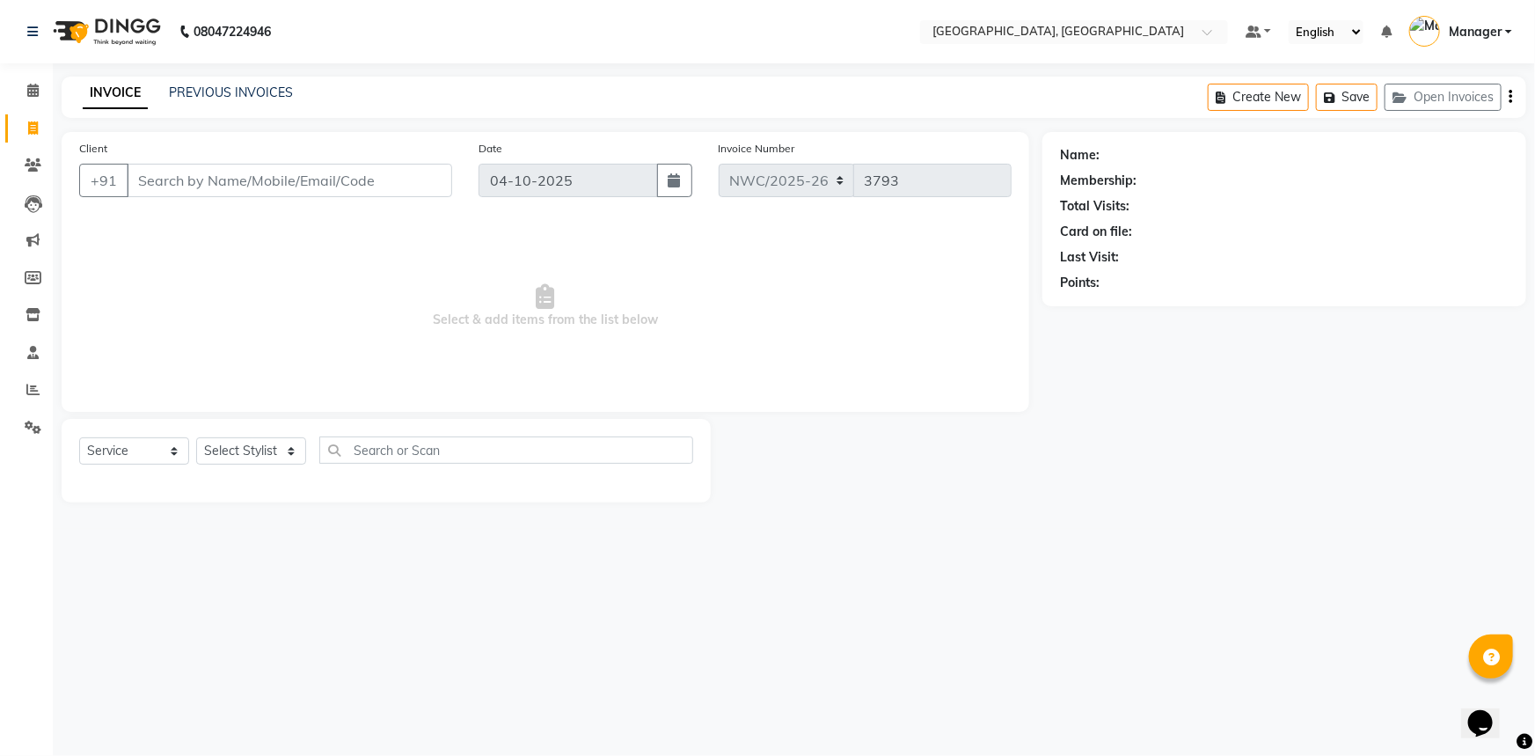
click at [350, 179] on input "Client" at bounding box center [290, 180] width 326 height 33
type input "8601083106"
click at [425, 172] on span "Add Client" at bounding box center [407, 181] width 70 height 18
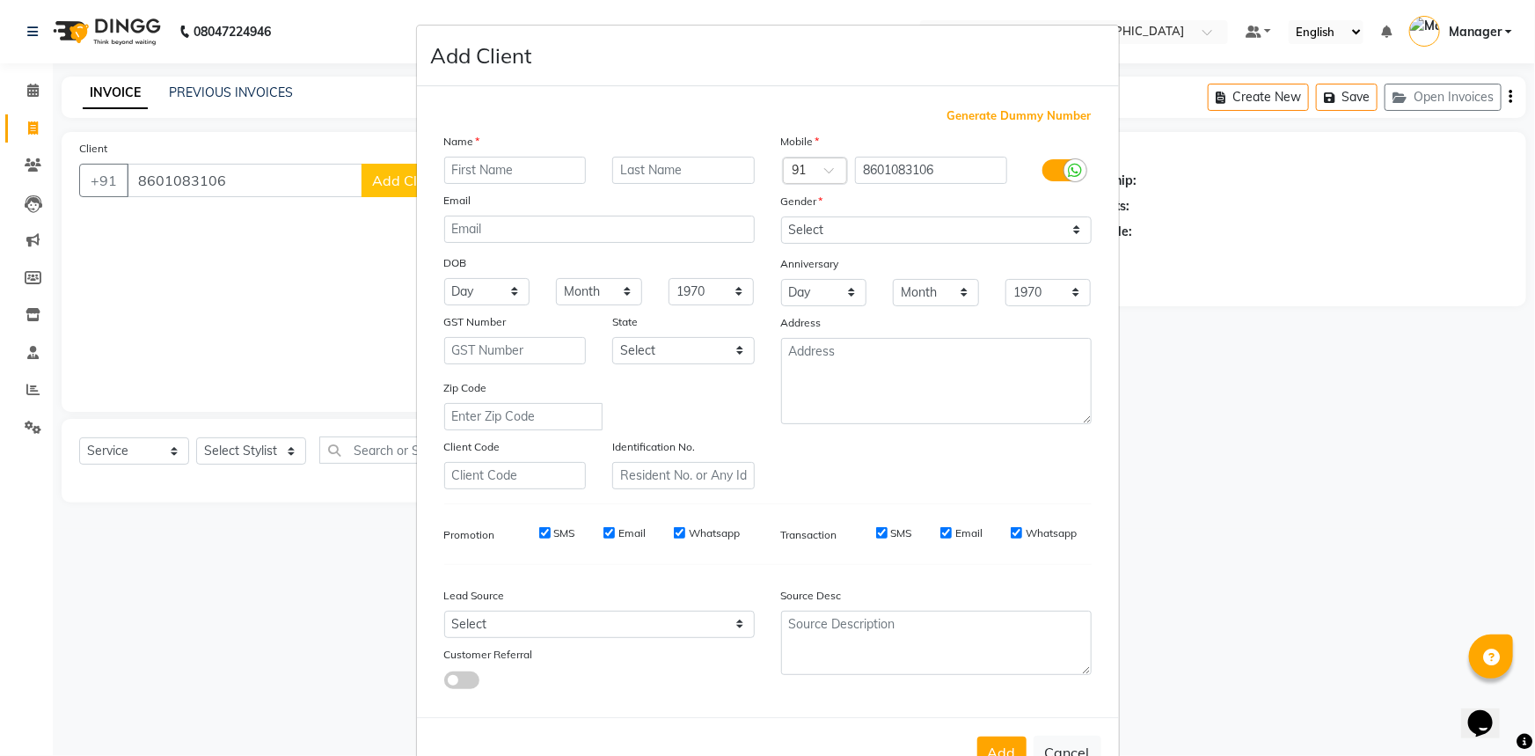
click at [495, 167] on input "text" at bounding box center [515, 170] width 143 height 27
type input "hibba"
type input "."
click at [818, 234] on select "Select [DEMOGRAPHIC_DATA] [DEMOGRAPHIC_DATA] Other Prefer Not To Say" at bounding box center [936, 229] width 311 height 27
select select "[DEMOGRAPHIC_DATA]"
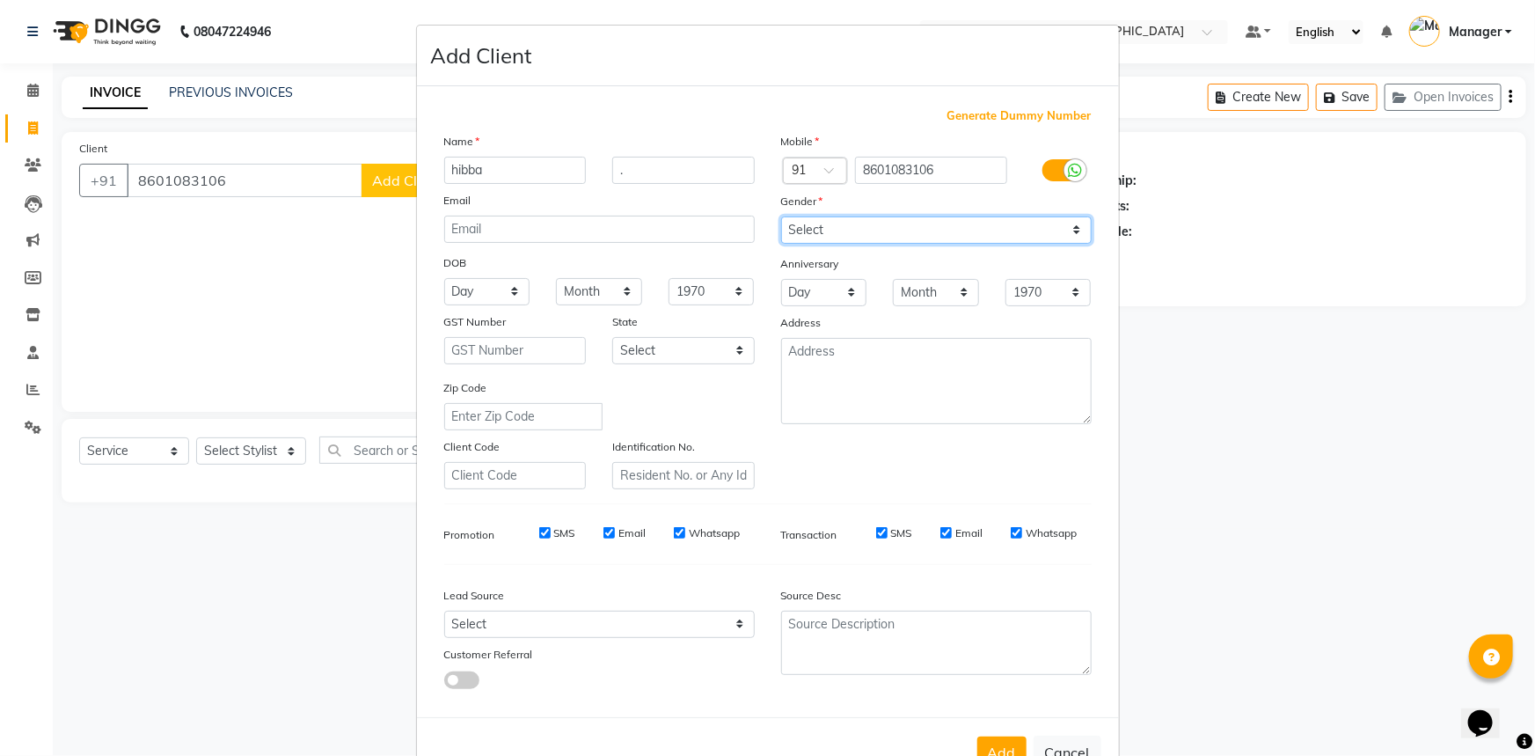
click at [781, 216] on select "Select [DEMOGRAPHIC_DATA] [DEMOGRAPHIC_DATA] Other Prefer Not To Say" at bounding box center [936, 229] width 311 height 27
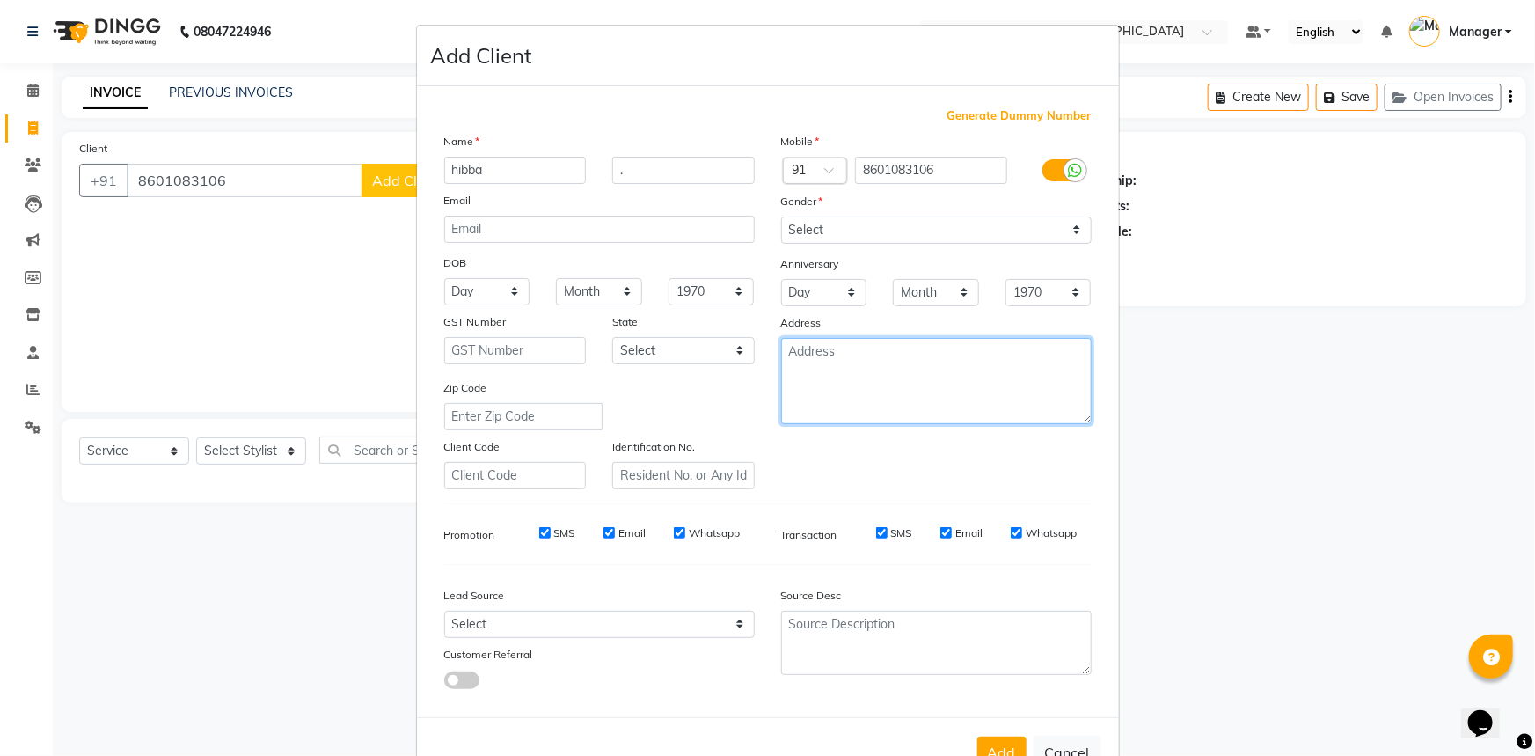
click at [817, 372] on textarea at bounding box center [936, 381] width 311 height 86
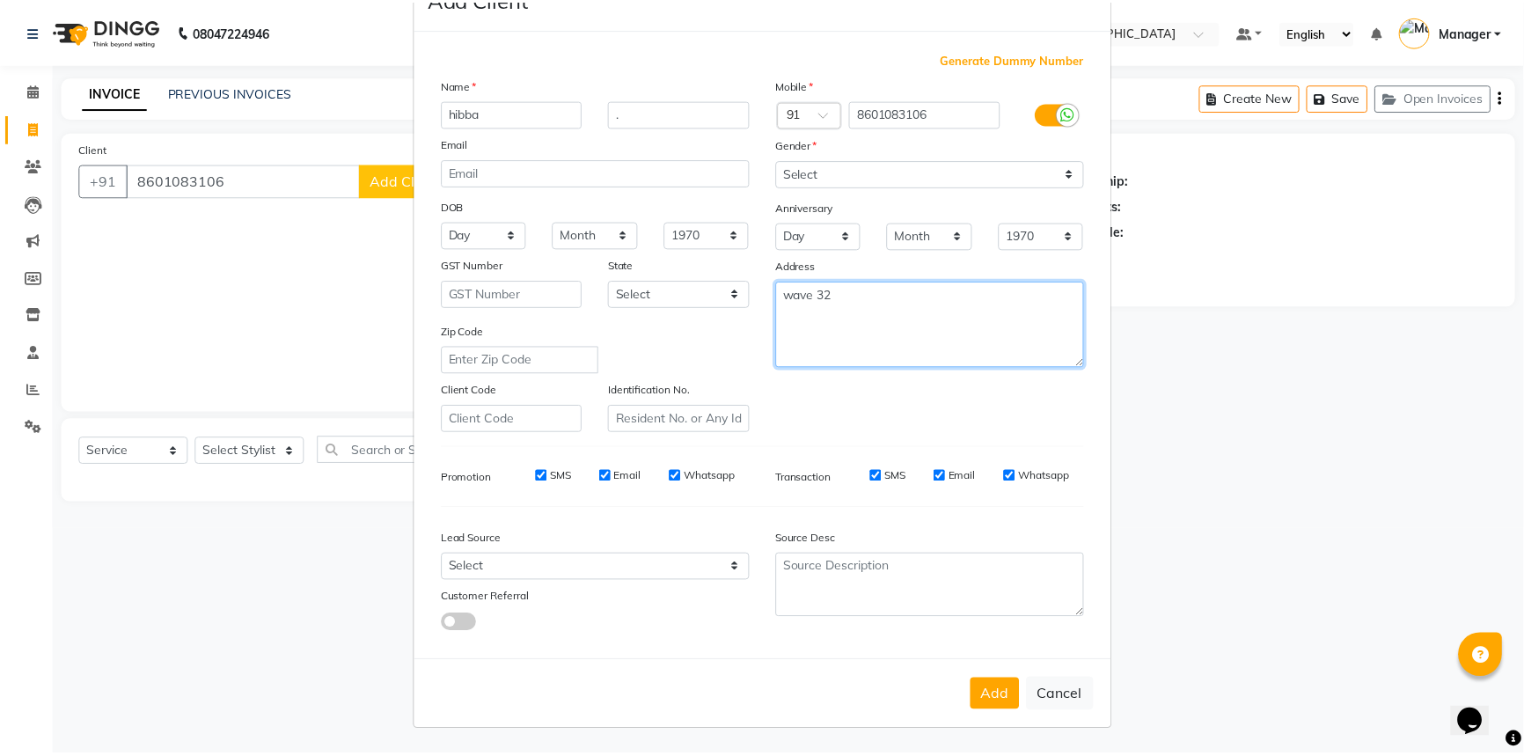
scroll to position [62, 0]
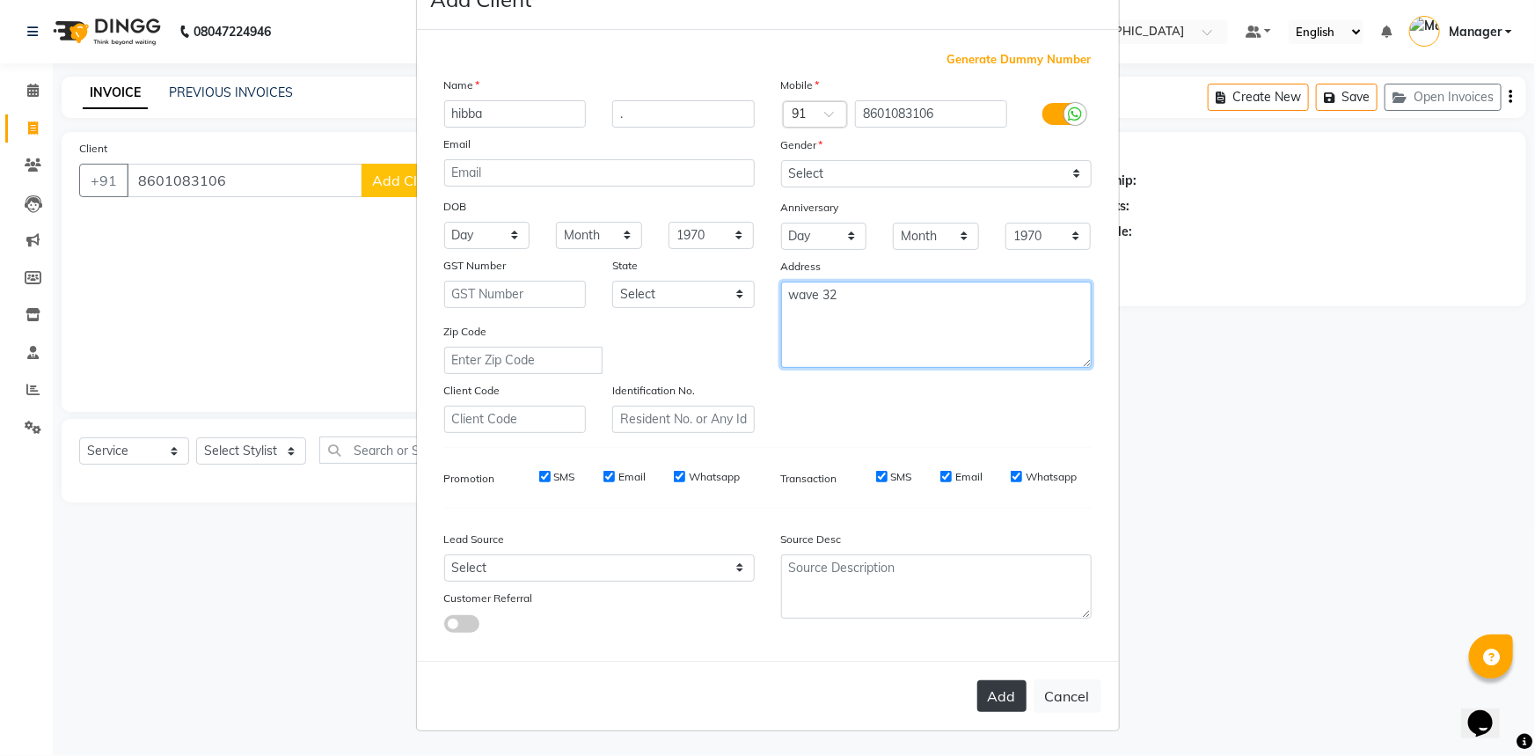
type textarea "wave 32"
click at [995, 695] on button "Add" at bounding box center [1002, 696] width 49 height 32
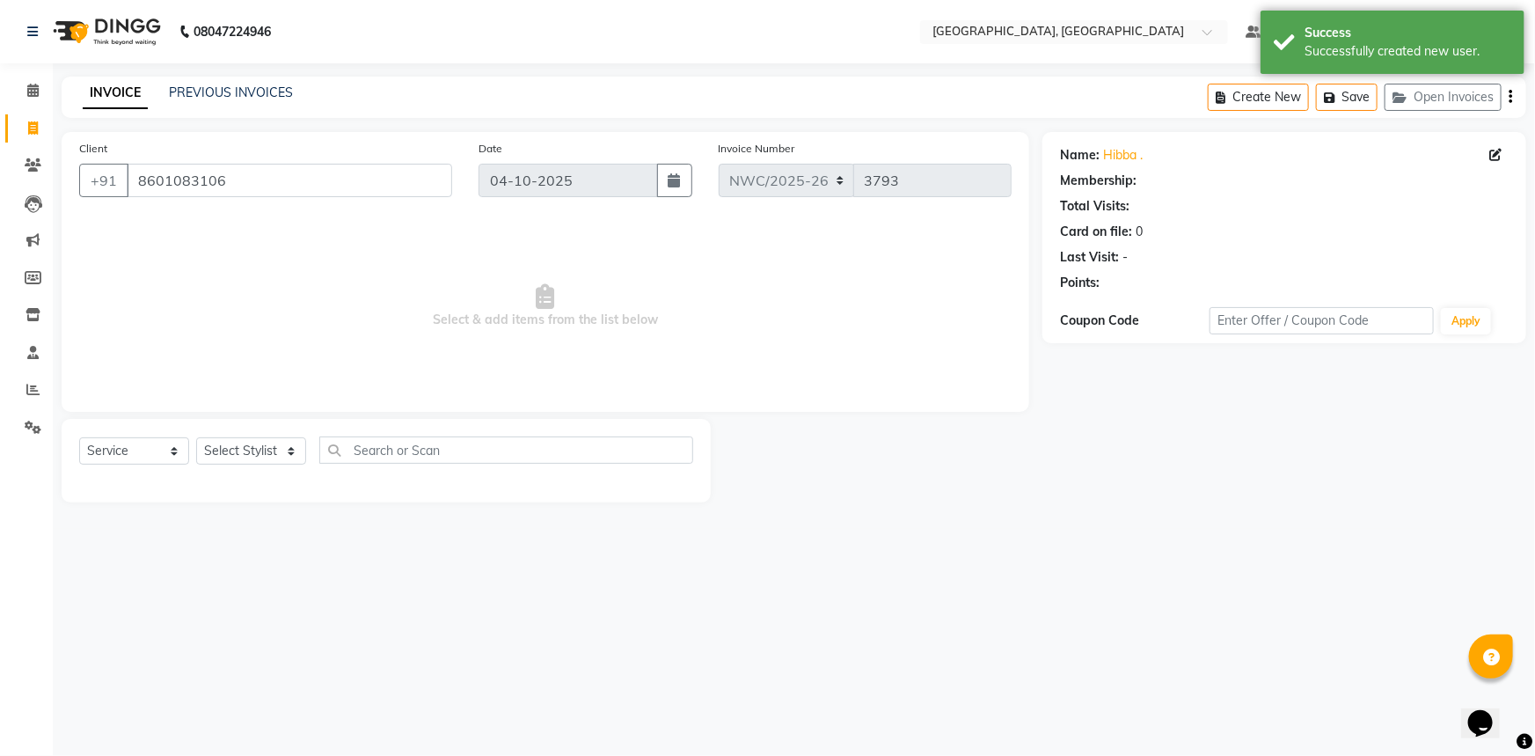
select select "1: Object"
drag, startPoint x: 216, startPoint y: 449, endPoint x: 218, endPoint y: 438, distance: 10.9
click at [216, 448] on select "Select Stylist [PERSON_NAME]-pdct Arshad_asst Arun_pdct Ashish_asst Counter_Sal…" at bounding box center [251, 450] width 110 height 27
select select "84833"
click at [196, 437] on select "Select Stylist [PERSON_NAME]-pdct Arshad_asst Arun_pdct Ashish_asst Counter_Sal…" at bounding box center [251, 450] width 110 height 27
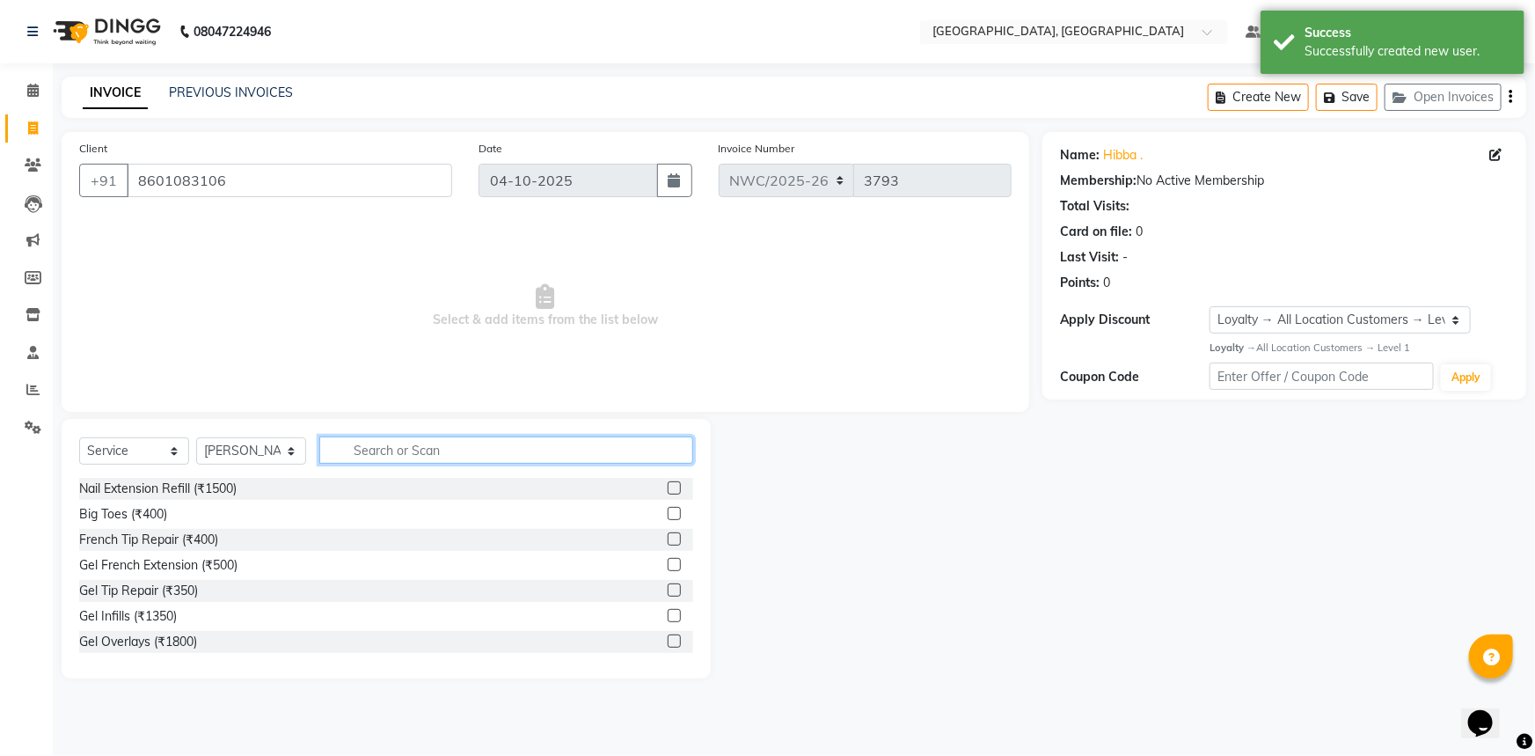
click at [352, 443] on input "text" at bounding box center [506, 449] width 374 height 27
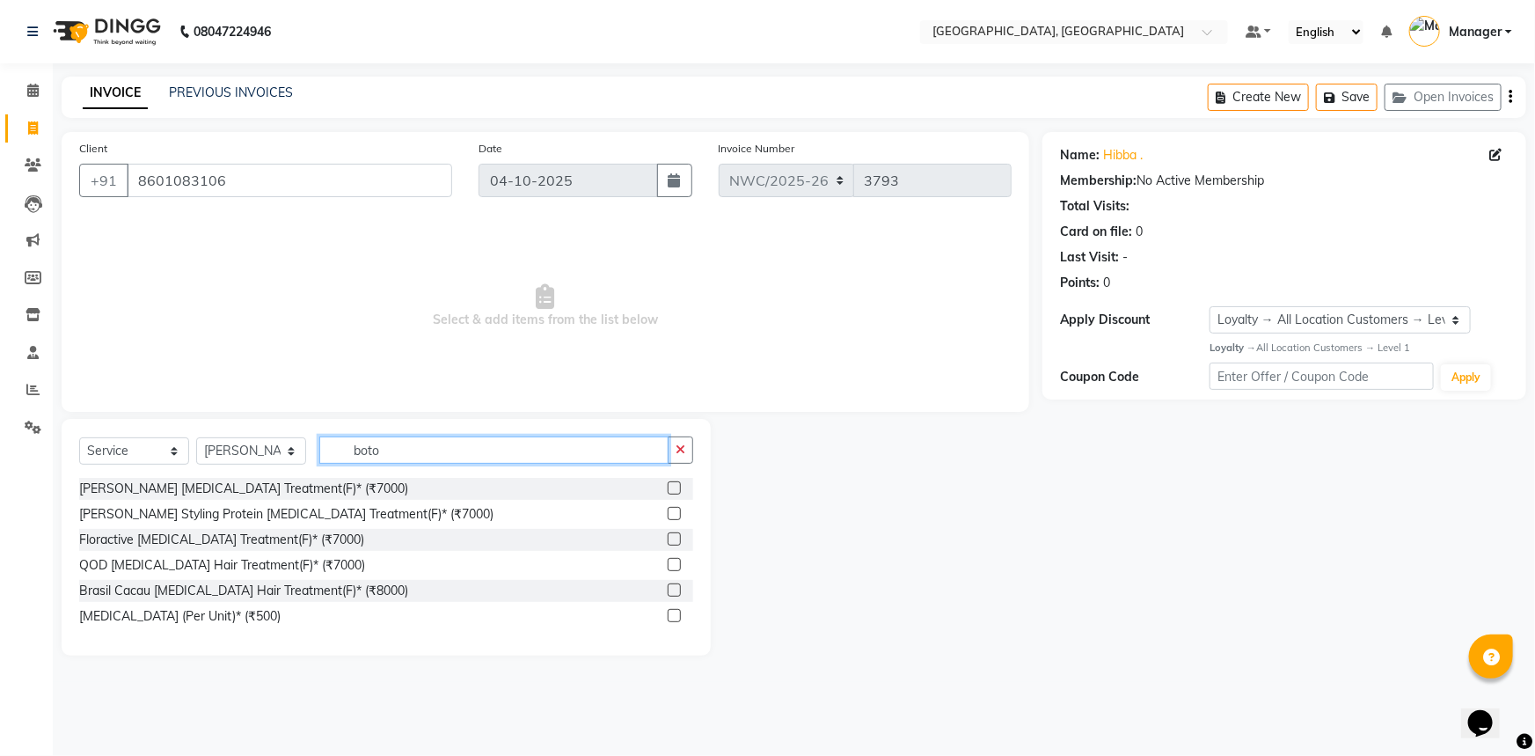
type input "boto"
click at [674, 491] on label at bounding box center [674, 487] width 13 height 13
click at [674, 491] on input "checkbox" at bounding box center [673, 488] width 11 height 11
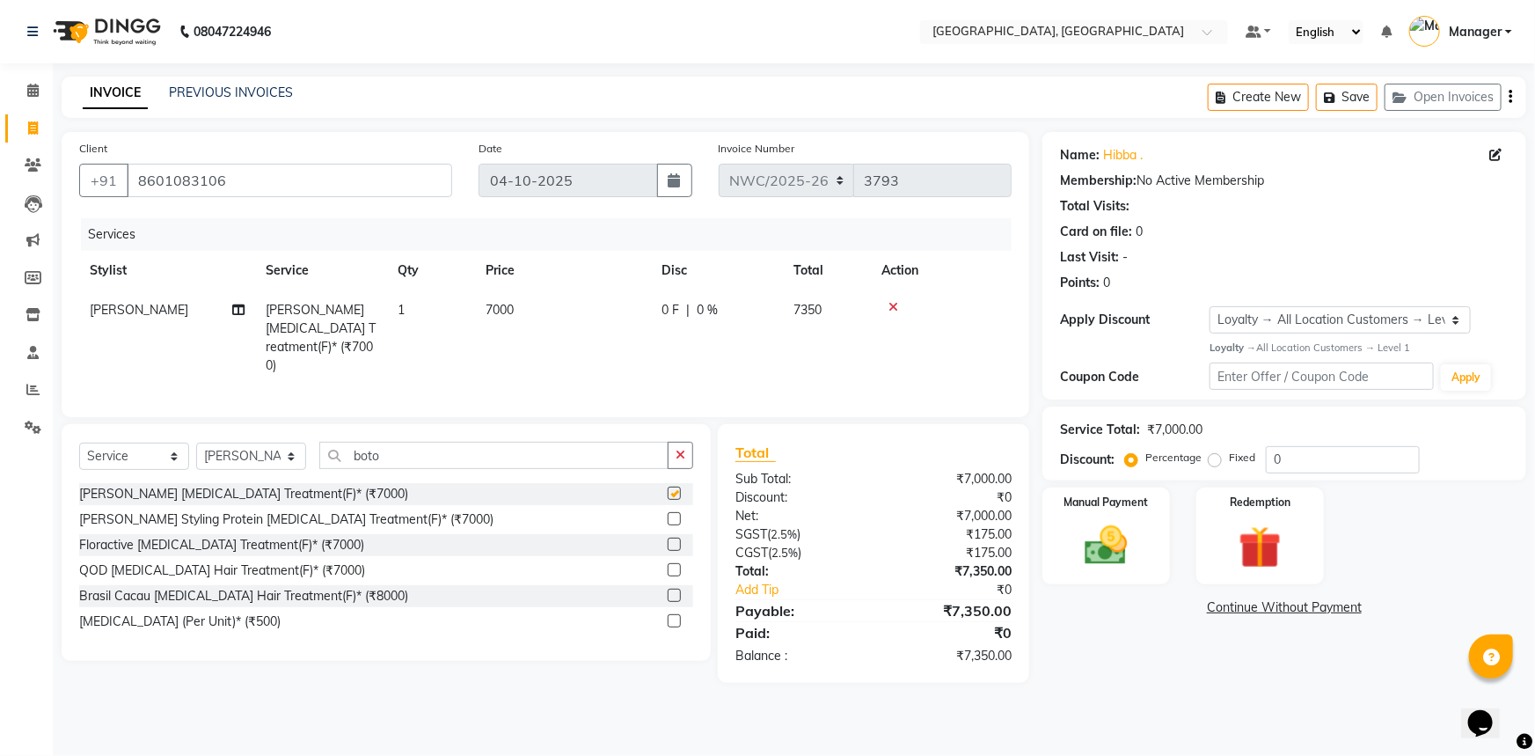
checkbox input "false"
click at [509, 311] on span "7000" at bounding box center [500, 310] width 28 height 16
select select "84833"
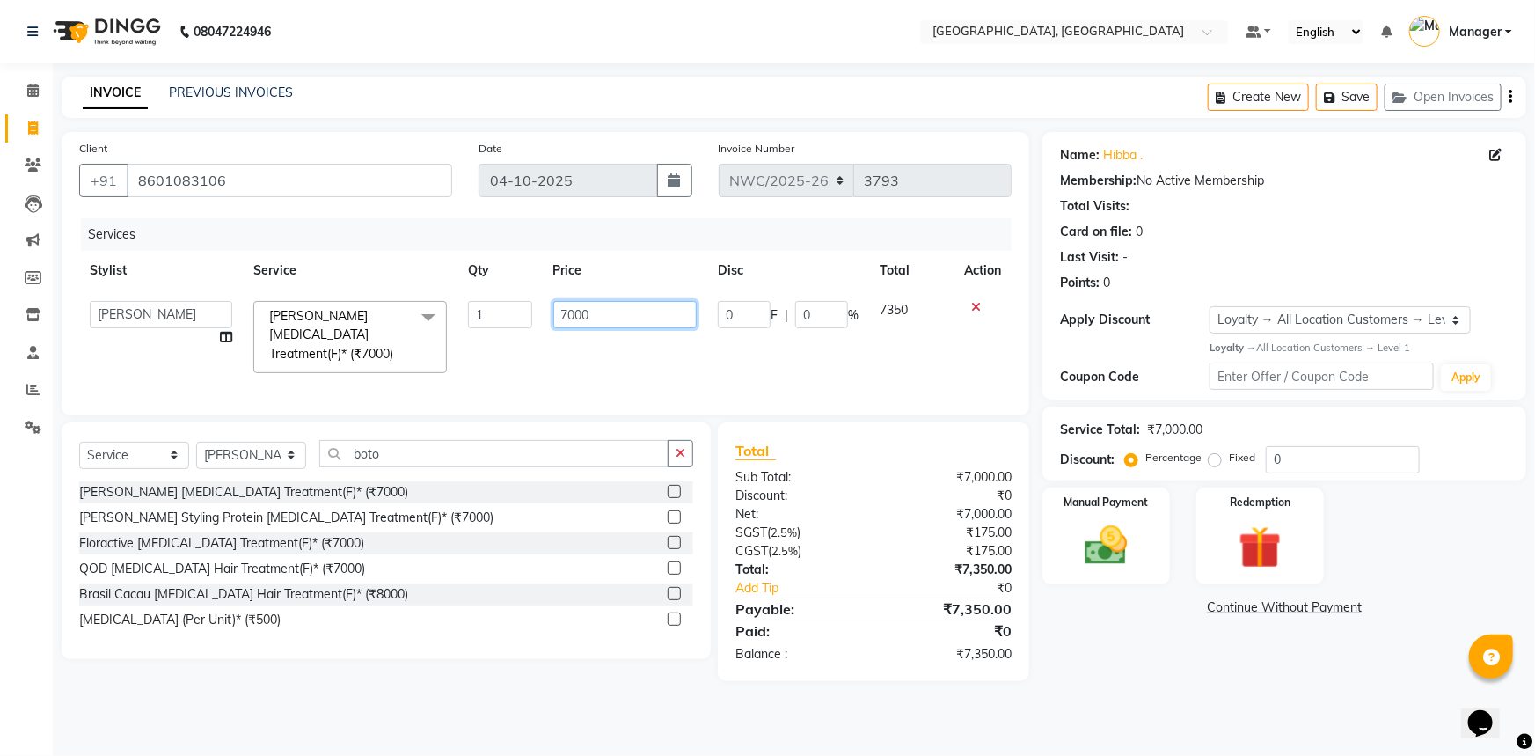
drag, startPoint x: 572, startPoint y: 314, endPoint x: 540, endPoint y: 342, distance: 42.4
click at [537, 335] on tr "Aneeta Ankush-pdct Arshad_asst Arun_pdct Ashish_asst Counter_Sales Faheem Govin…" at bounding box center [545, 336] width 933 height 93
type input "9000"
click at [502, 366] on div "Services Stylist Service Qty Price Disc Total Action Aneeta Ankush-pdct Arshad_…" at bounding box center [545, 307] width 933 height 179
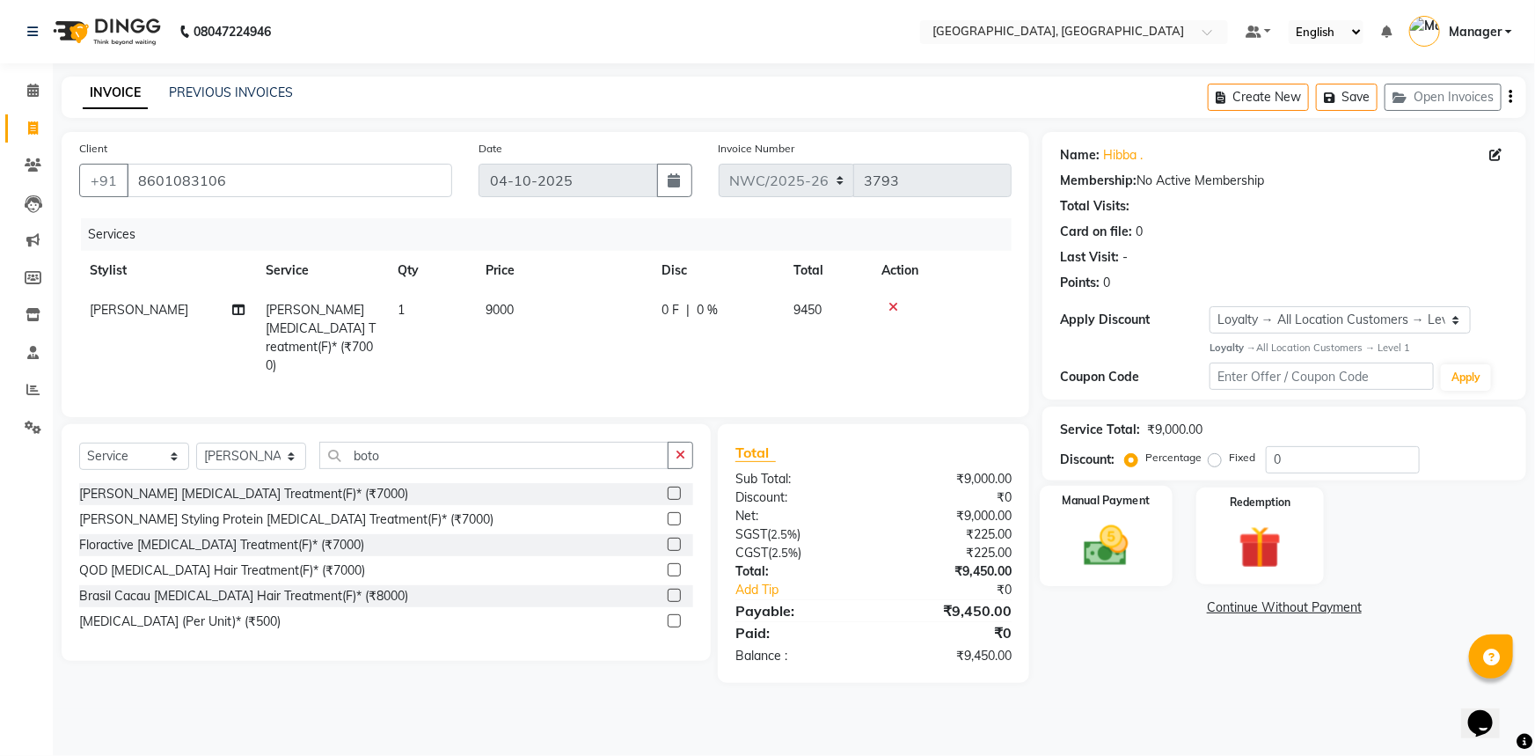
click at [1139, 552] on img at bounding box center [1107, 545] width 72 height 51
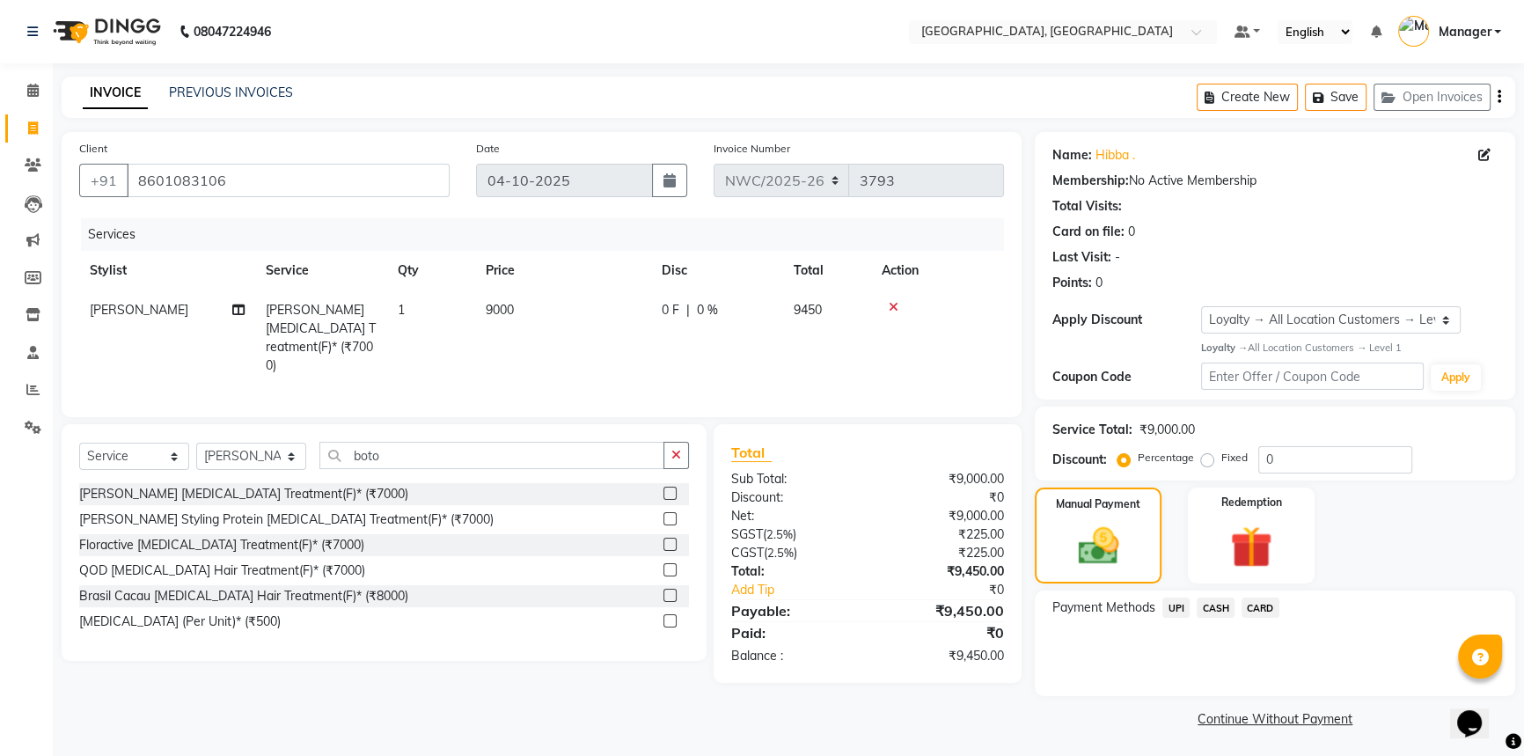
scroll to position [2, 0]
click at [1180, 602] on span "UPI" at bounding box center [1175, 606] width 27 height 20
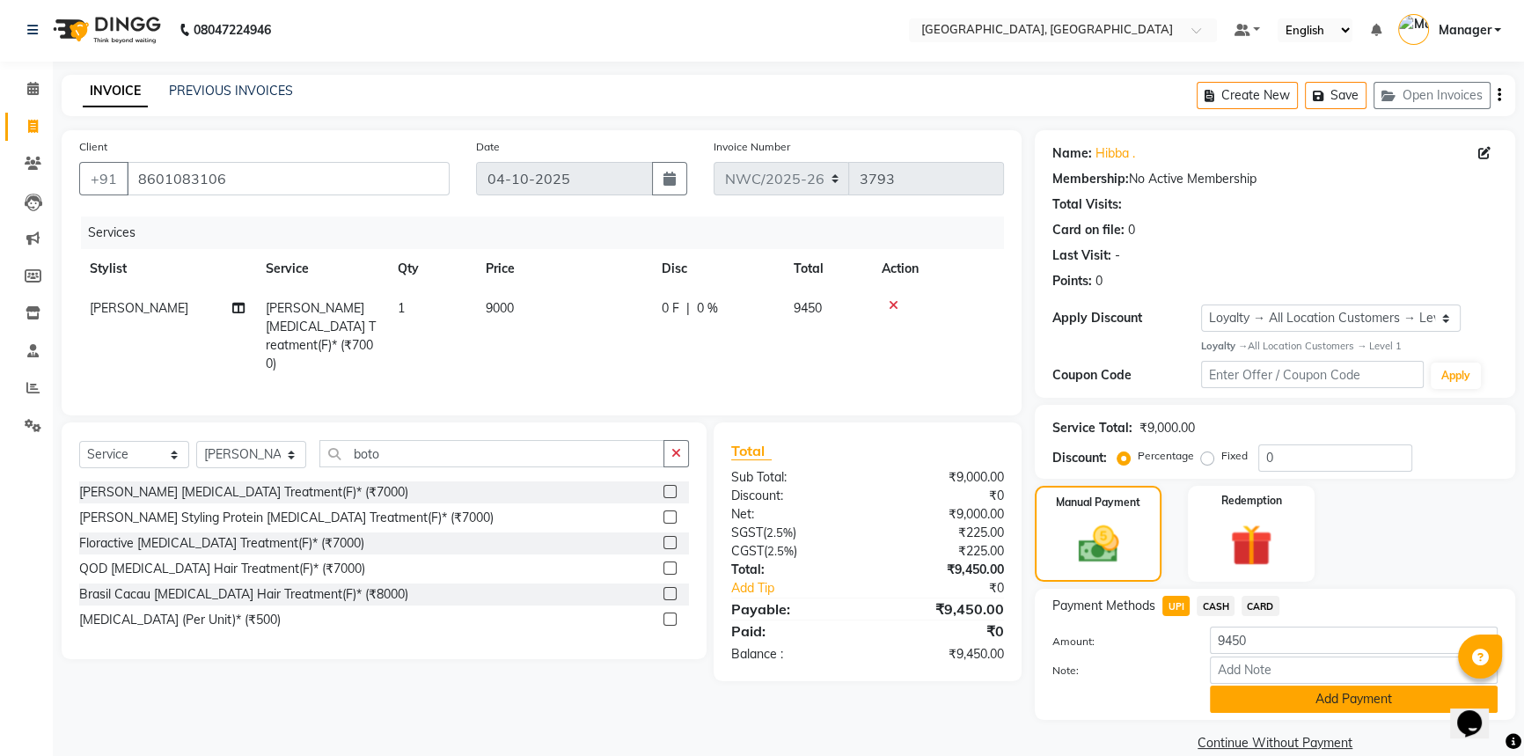
scroll to position [28, 0]
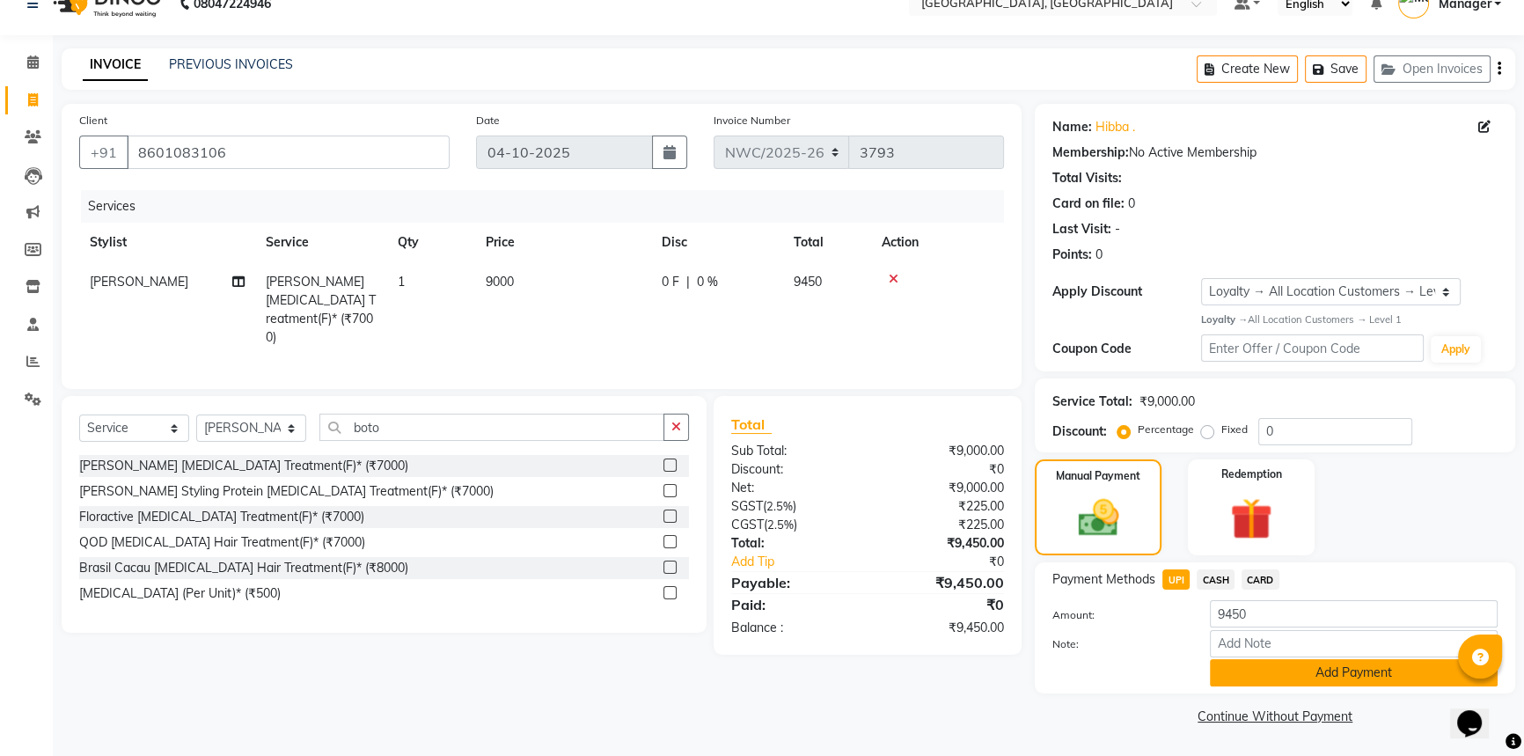
click at [1321, 666] on button "Add Payment" at bounding box center [1354, 672] width 288 height 27
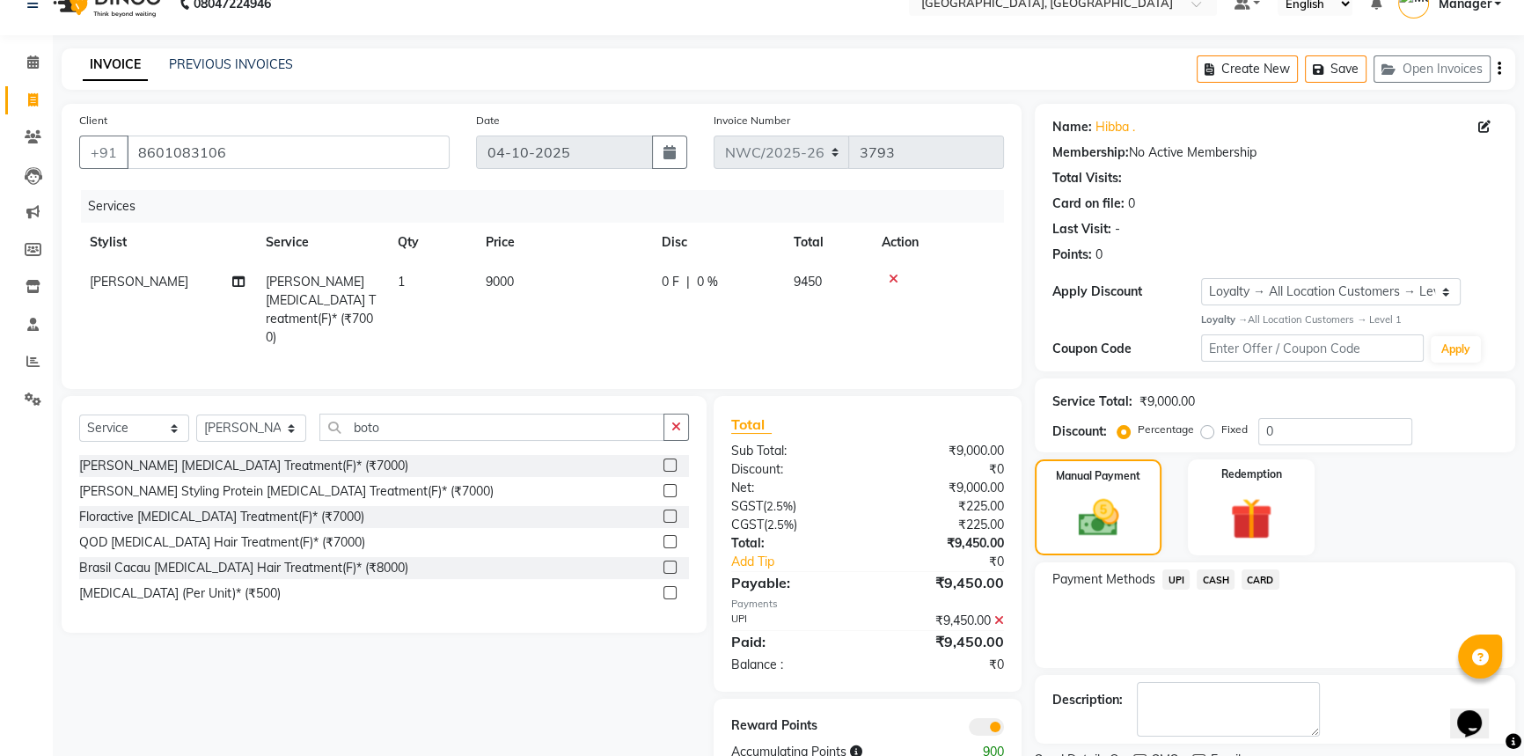
scroll to position [101, 0]
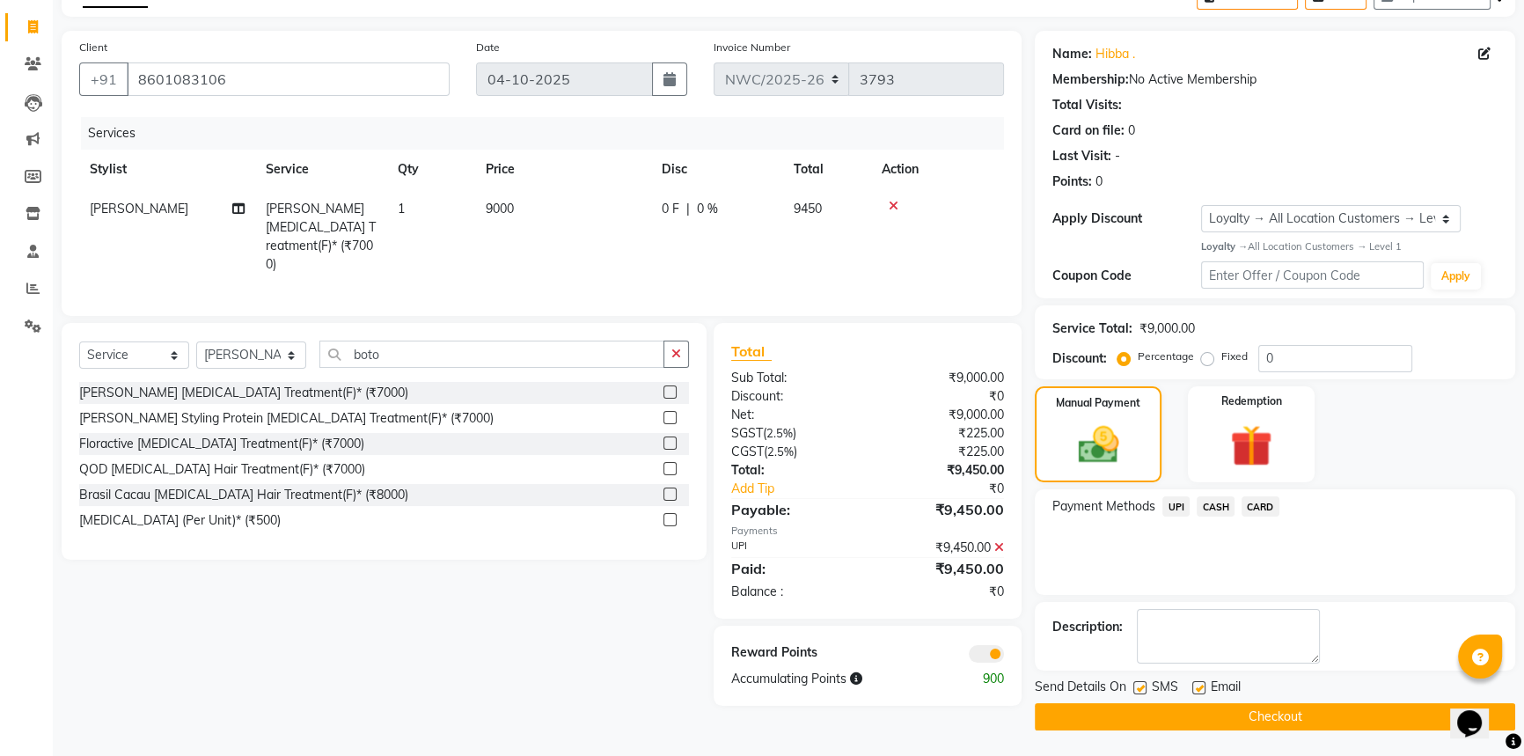
click at [1273, 718] on button "Checkout" at bounding box center [1275, 716] width 480 height 27
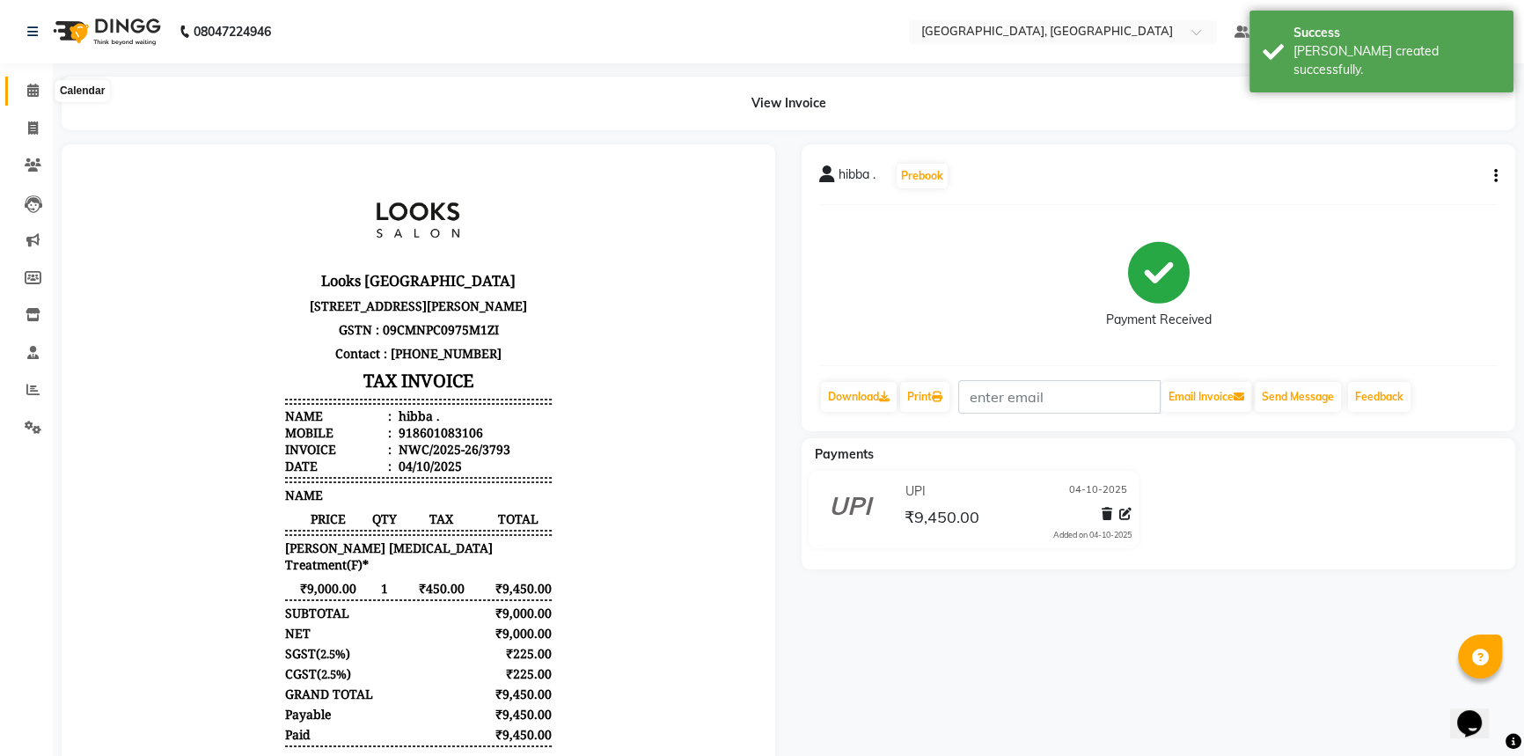
drag, startPoint x: 26, startPoint y: 88, endPoint x: 40, endPoint y: 95, distance: 15.7
click at [27, 88] on icon at bounding box center [32, 90] width 11 height 13
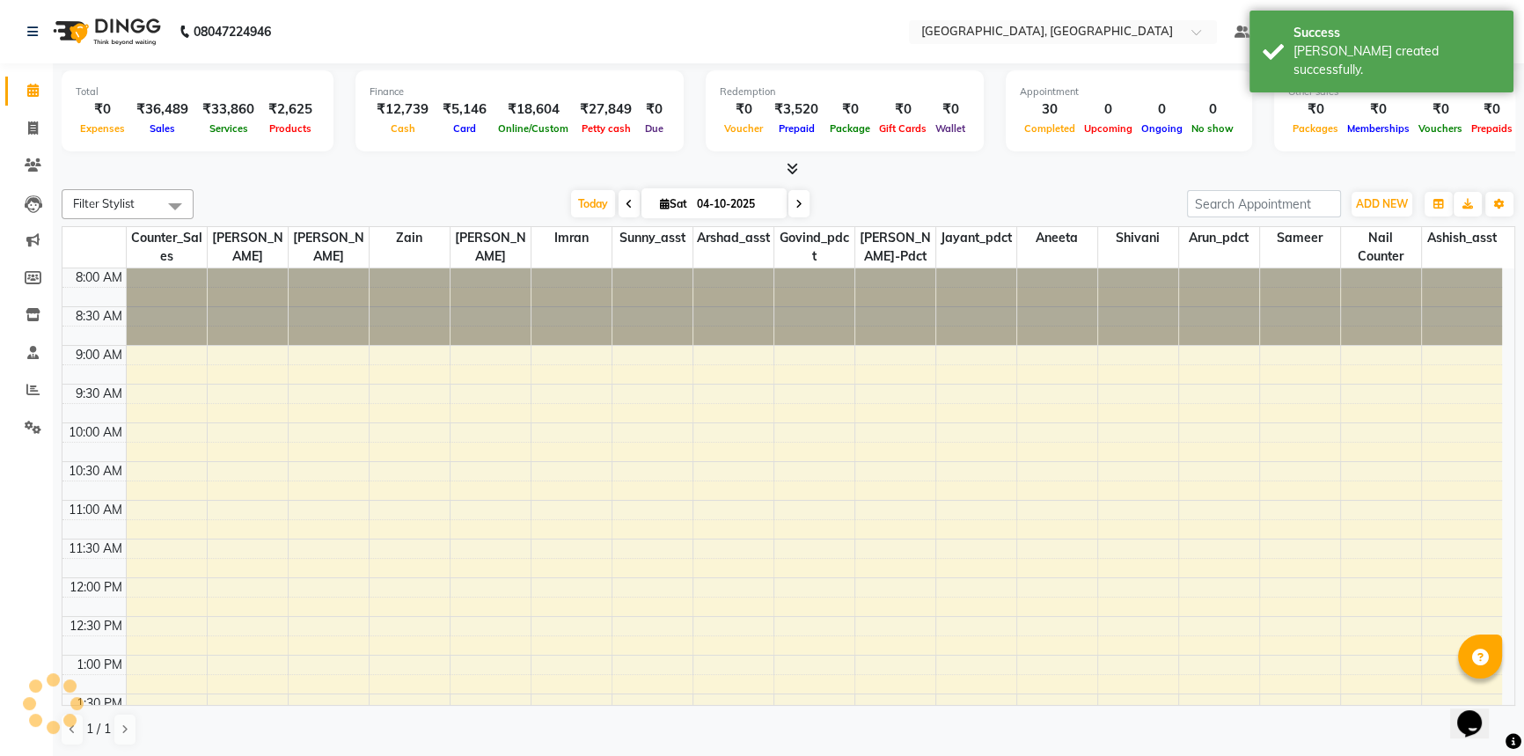
click at [326, 179] on div "Total ₹0 Expenses ₹36,489 Sales ₹33,860 Services ₹2,625 Products Finance ₹12,73…" at bounding box center [788, 410] width 1471 height 694
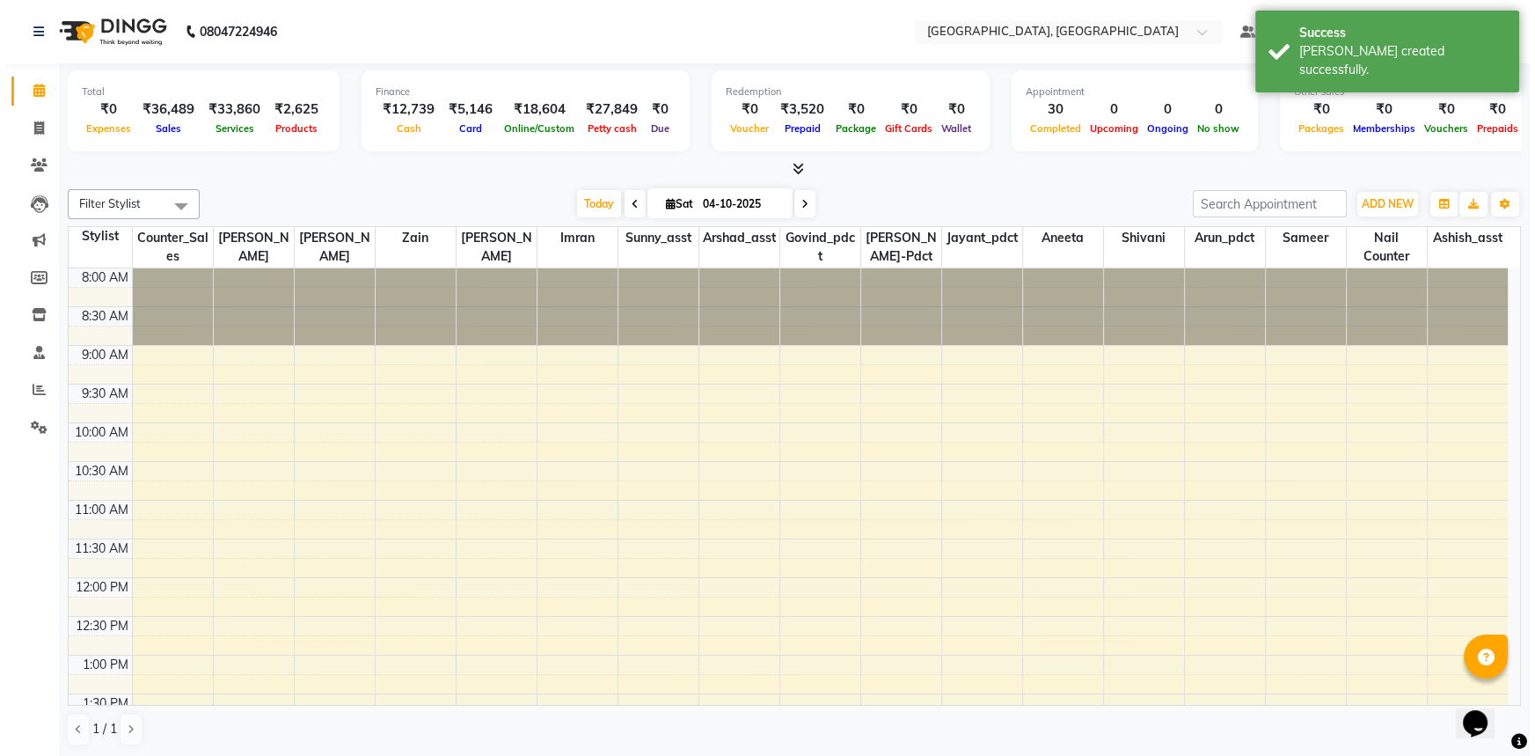
scroll to position [686, 0]
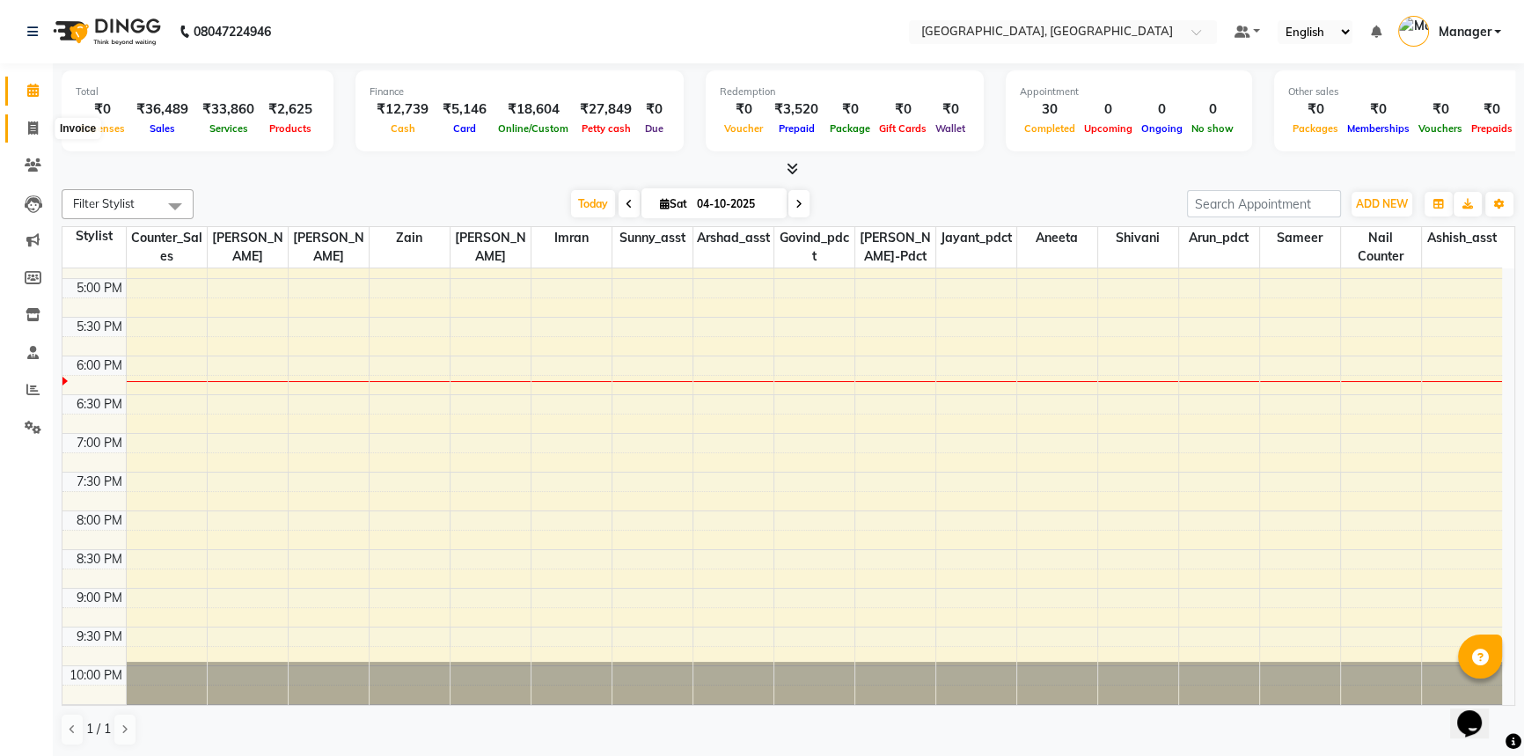
click at [33, 127] on icon at bounding box center [33, 127] width 10 height 13
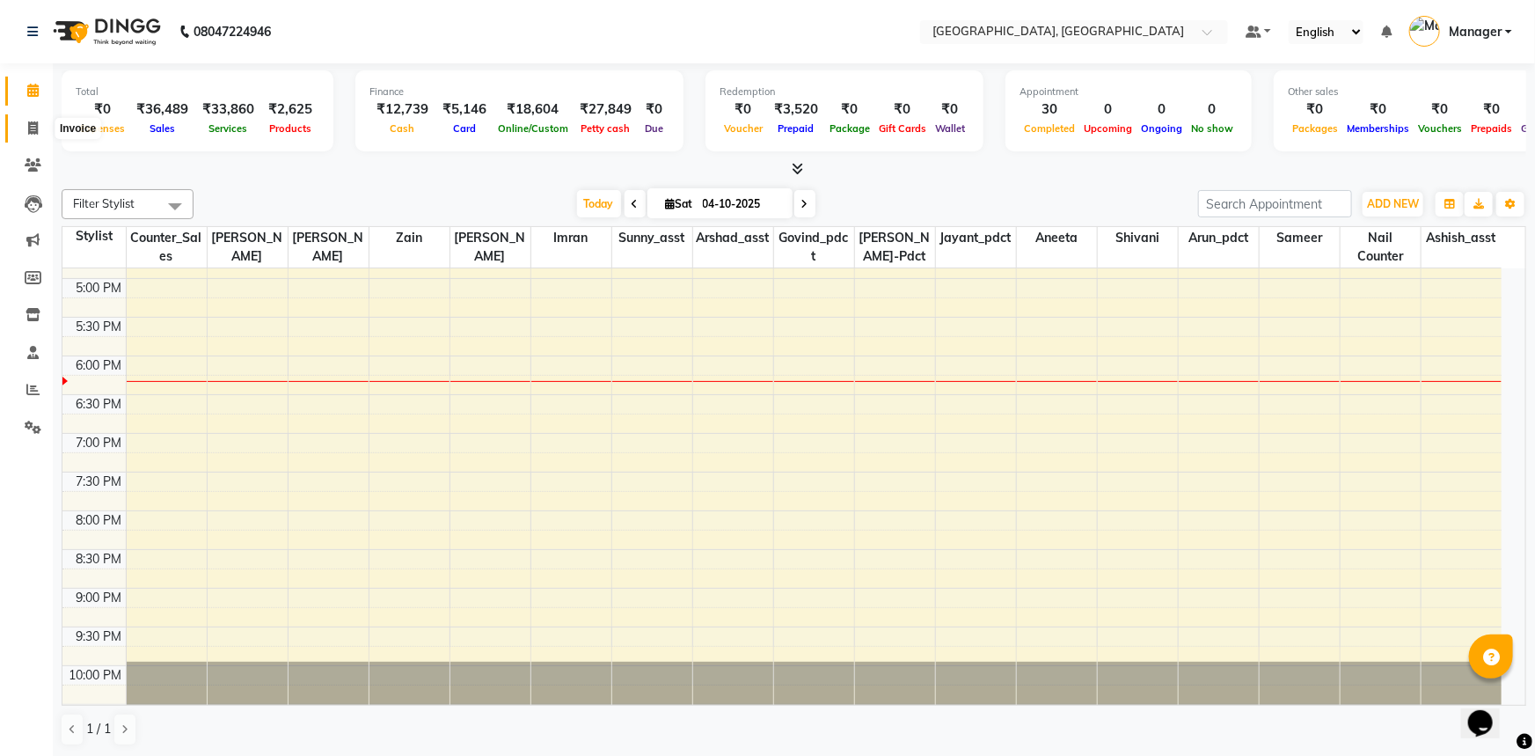
select select "service"
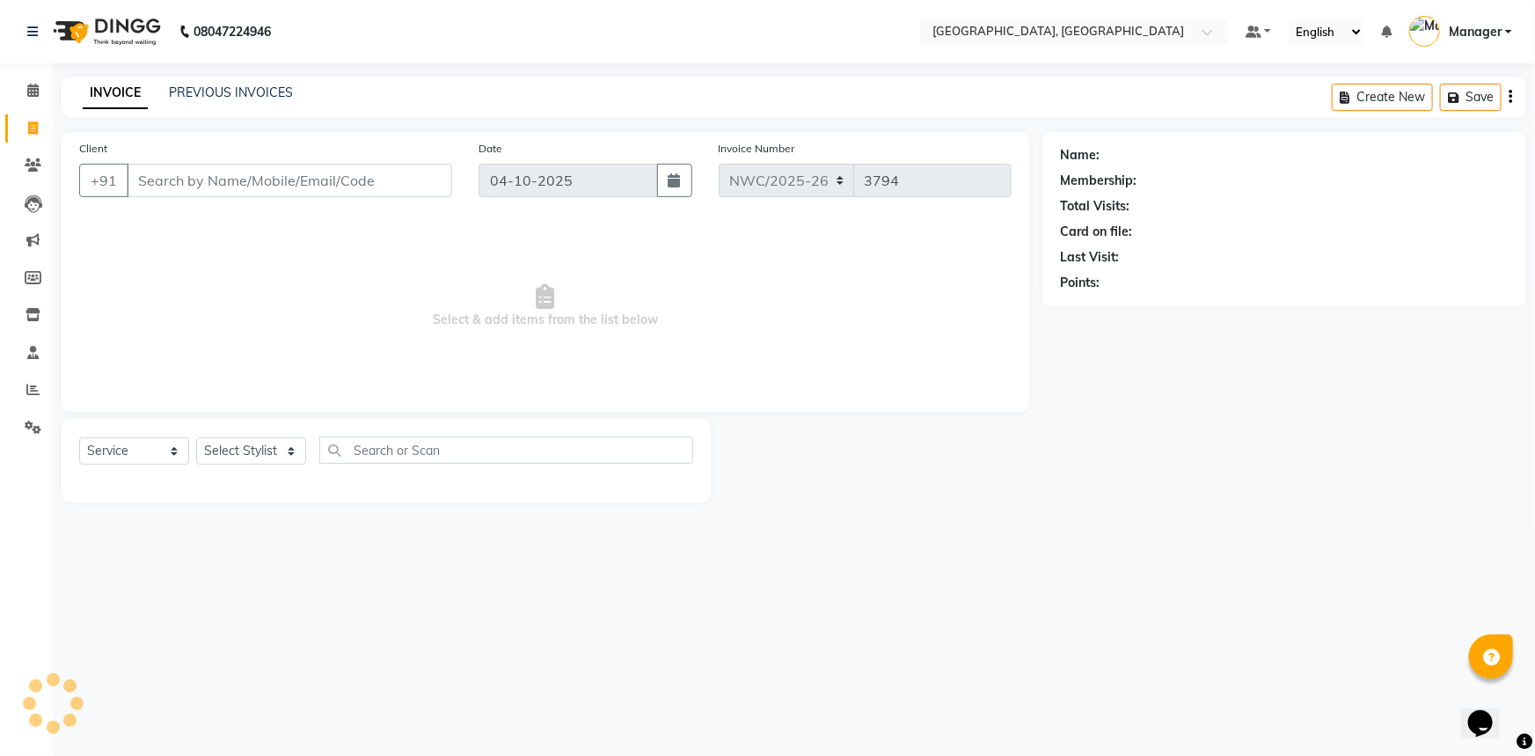
click at [326, 180] on input "Client" at bounding box center [290, 180] width 326 height 33
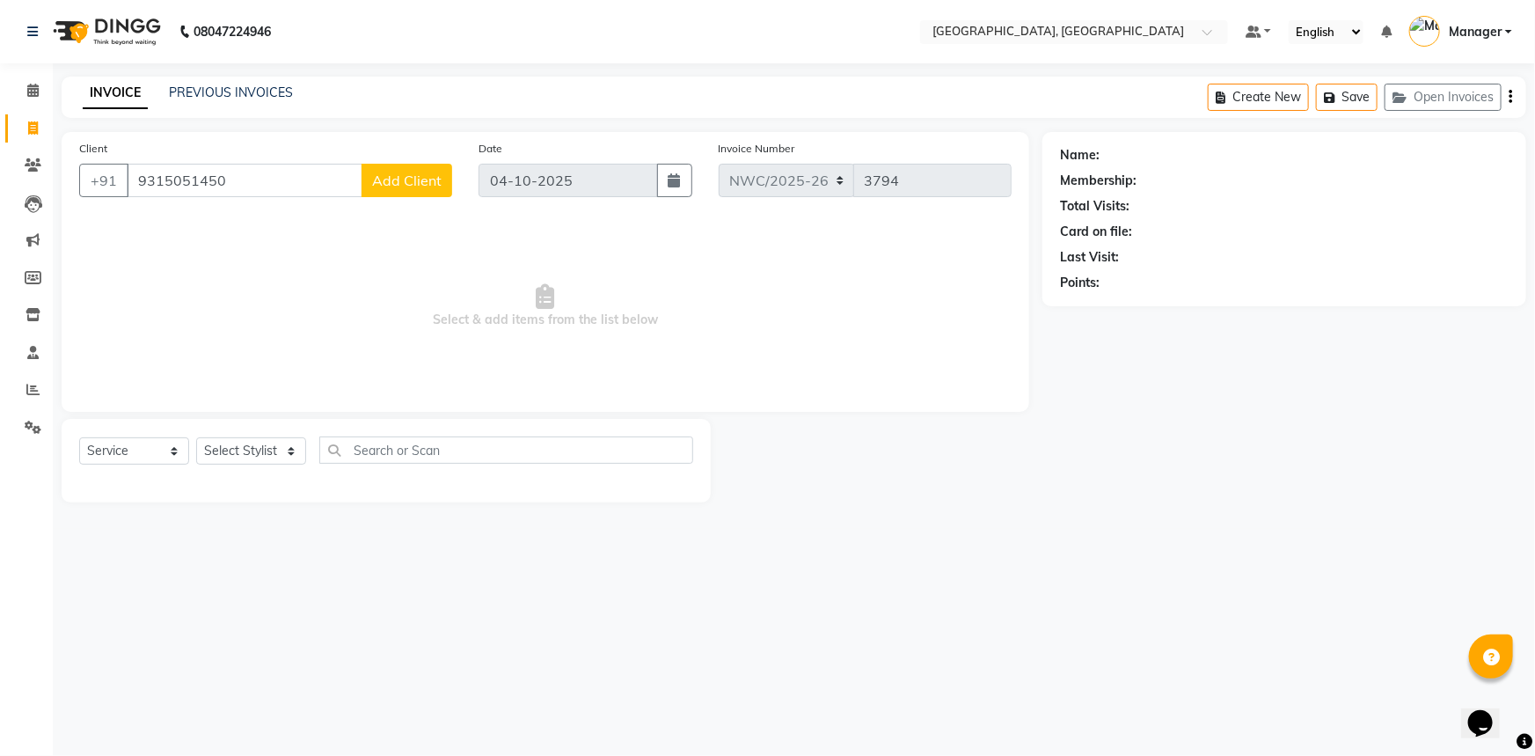
type input "9315051450"
click at [411, 182] on span "Add Client" at bounding box center [407, 181] width 70 height 18
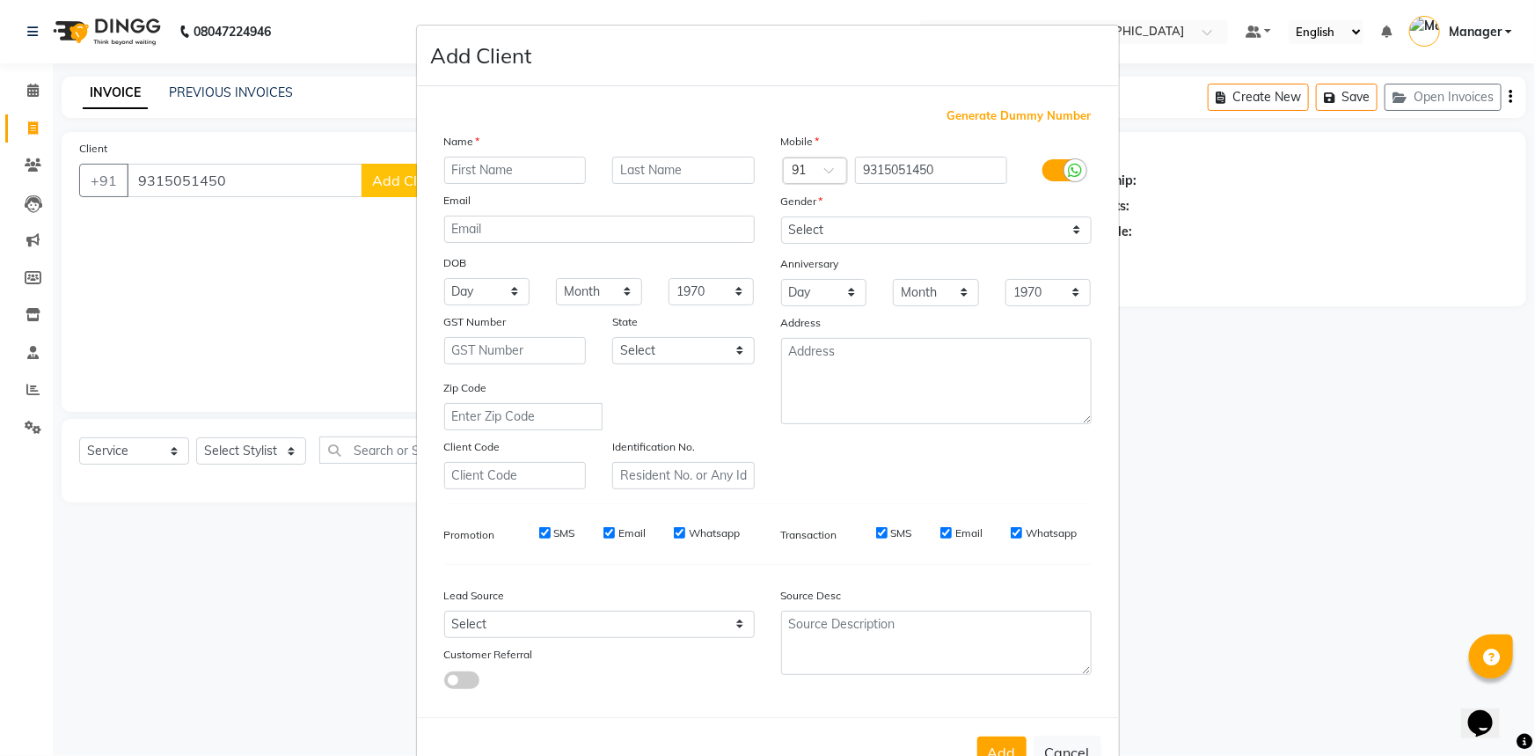
click at [541, 179] on input "text" at bounding box center [515, 170] width 143 height 27
type input "ADITYA"
type input "."
click at [934, 231] on select "Select [DEMOGRAPHIC_DATA] [DEMOGRAPHIC_DATA] Other Prefer Not To Say" at bounding box center [936, 229] width 311 height 27
select select "male"
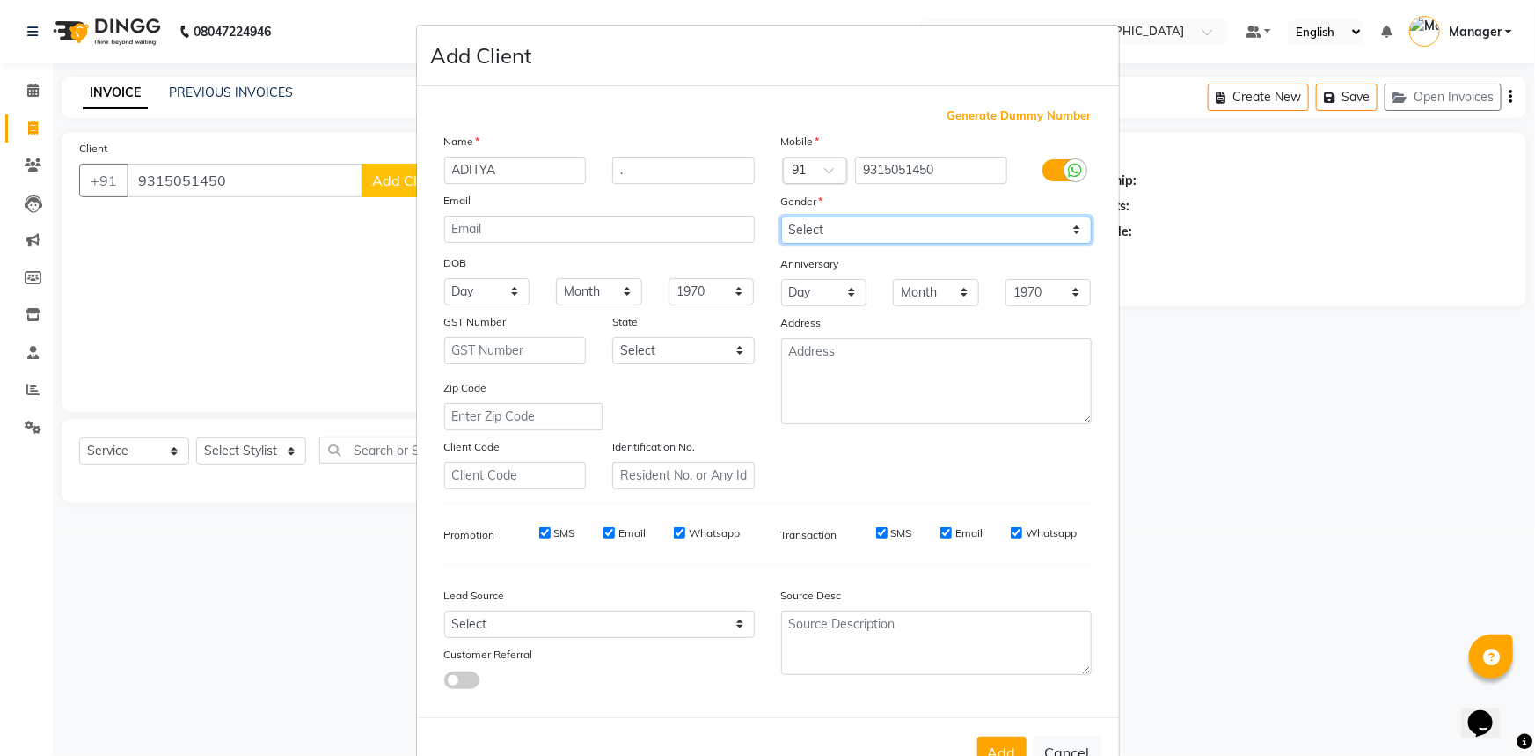
click at [781, 216] on select "Select [DEMOGRAPHIC_DATA] [DEMOGRAPHIC_DATA] Other Prefer Not To Say" at bounding box center [936, 229] width 311 height 27
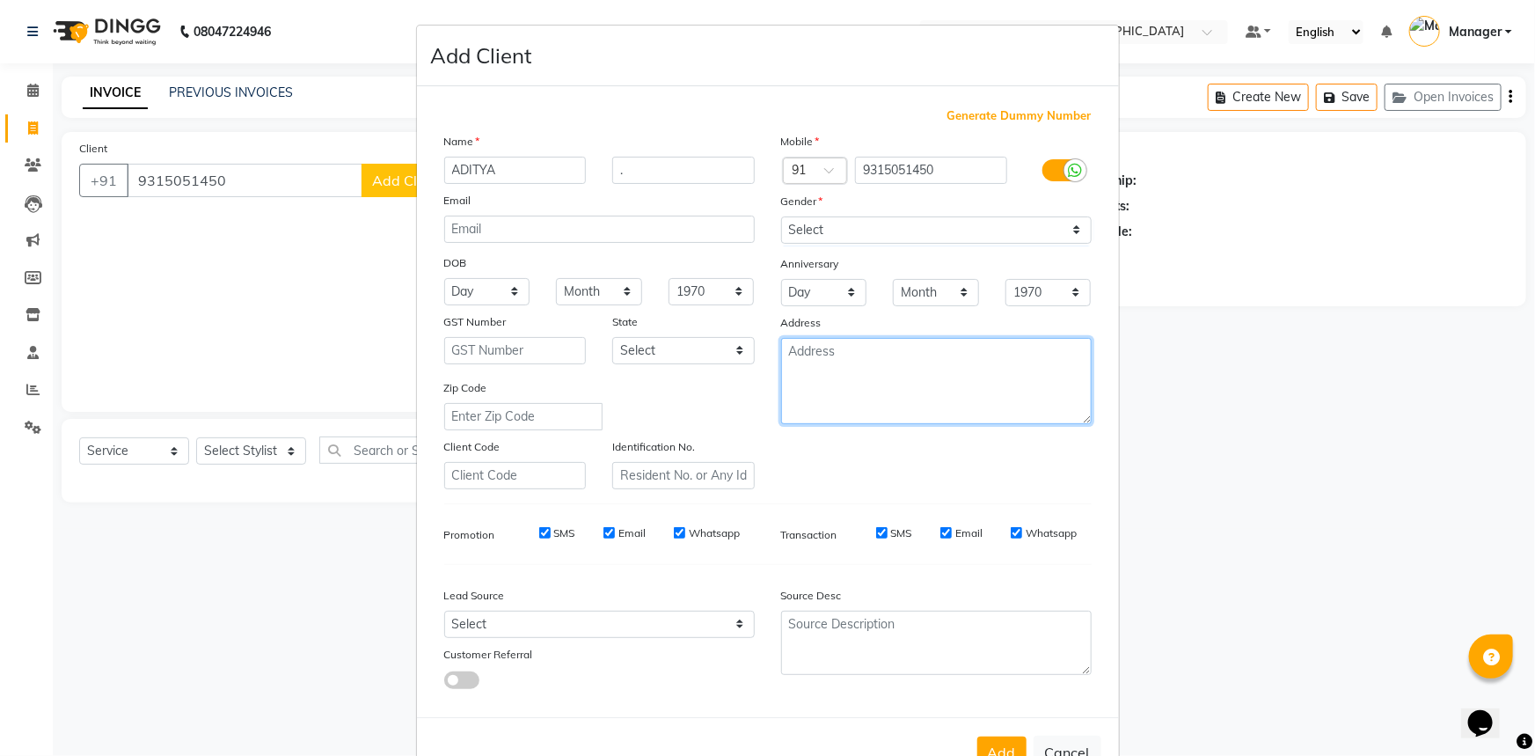
click at [825, 370] on textarea at bounding box center [936, 381] width 311 height 86
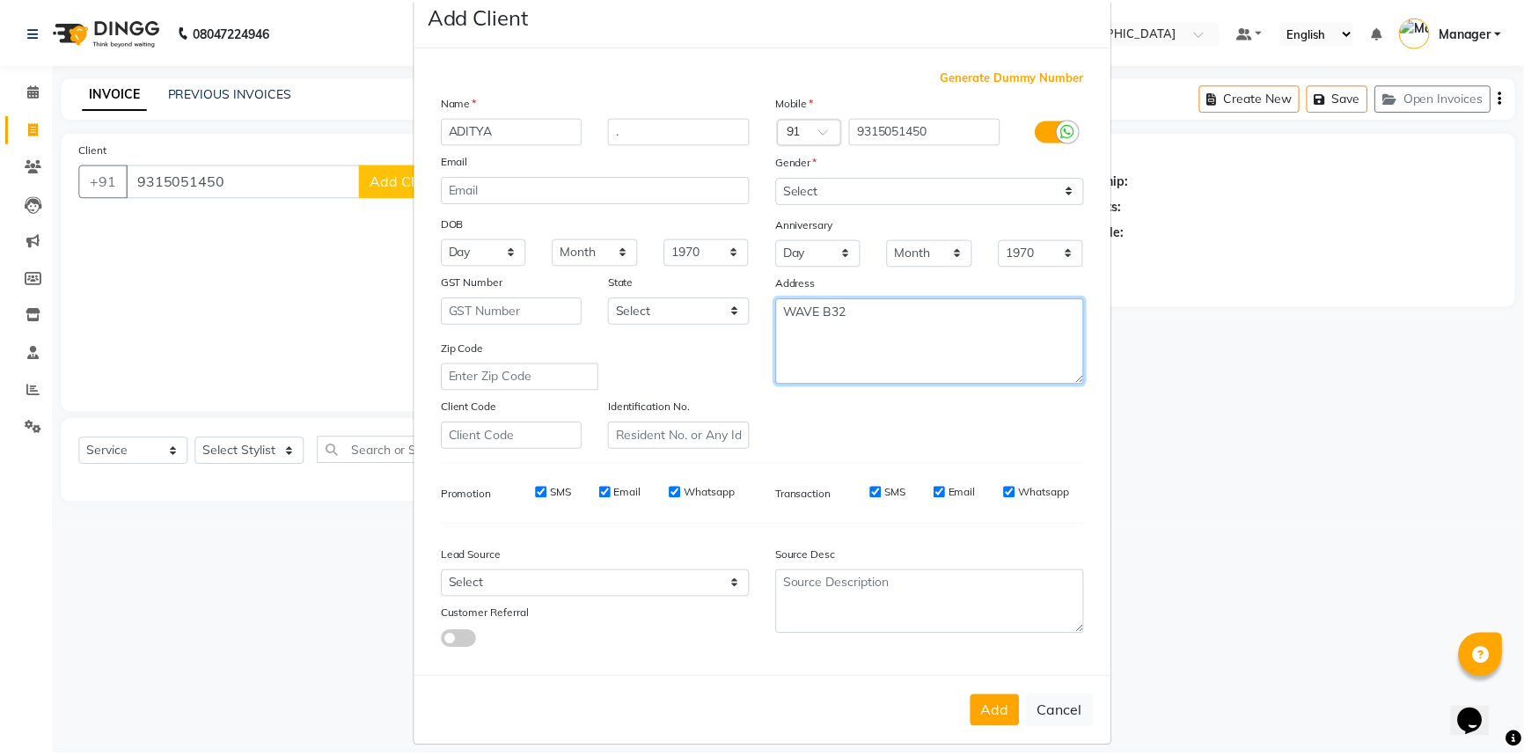
scroll to position [62, 0]
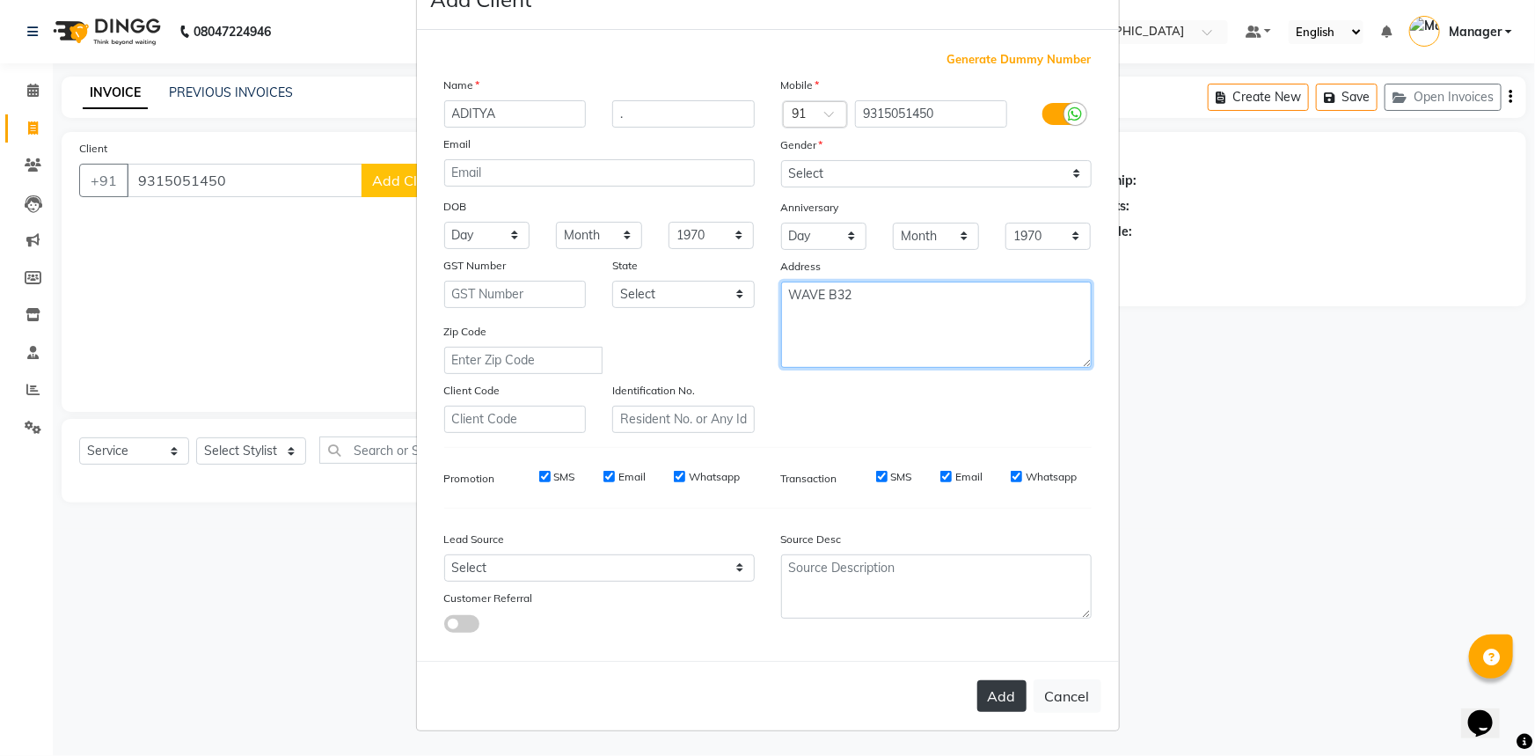
type textarea "WAVE B32"
click at [985, 695] on button "Add" at bounding box center [1002, 696] width 49 height 32
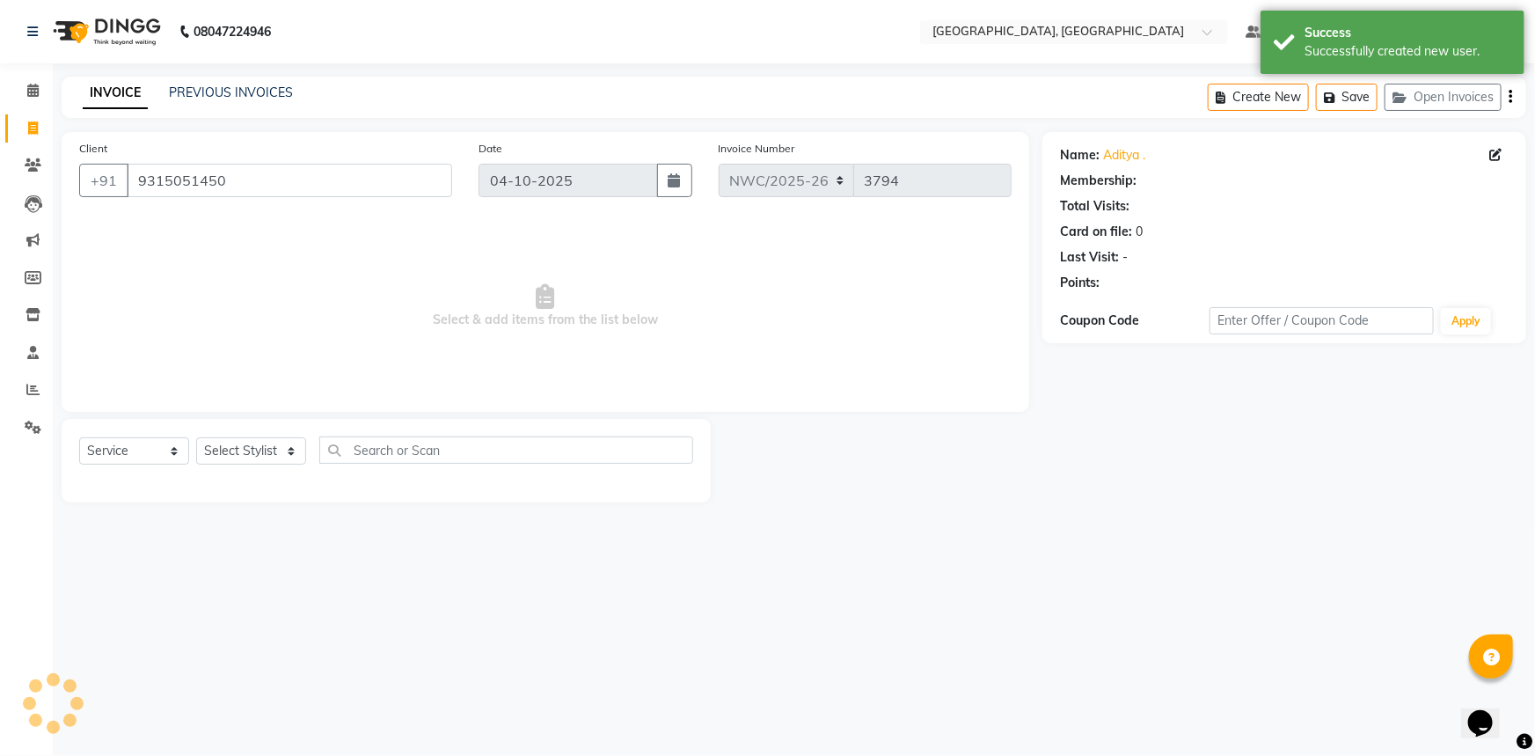
select select "1: Object"
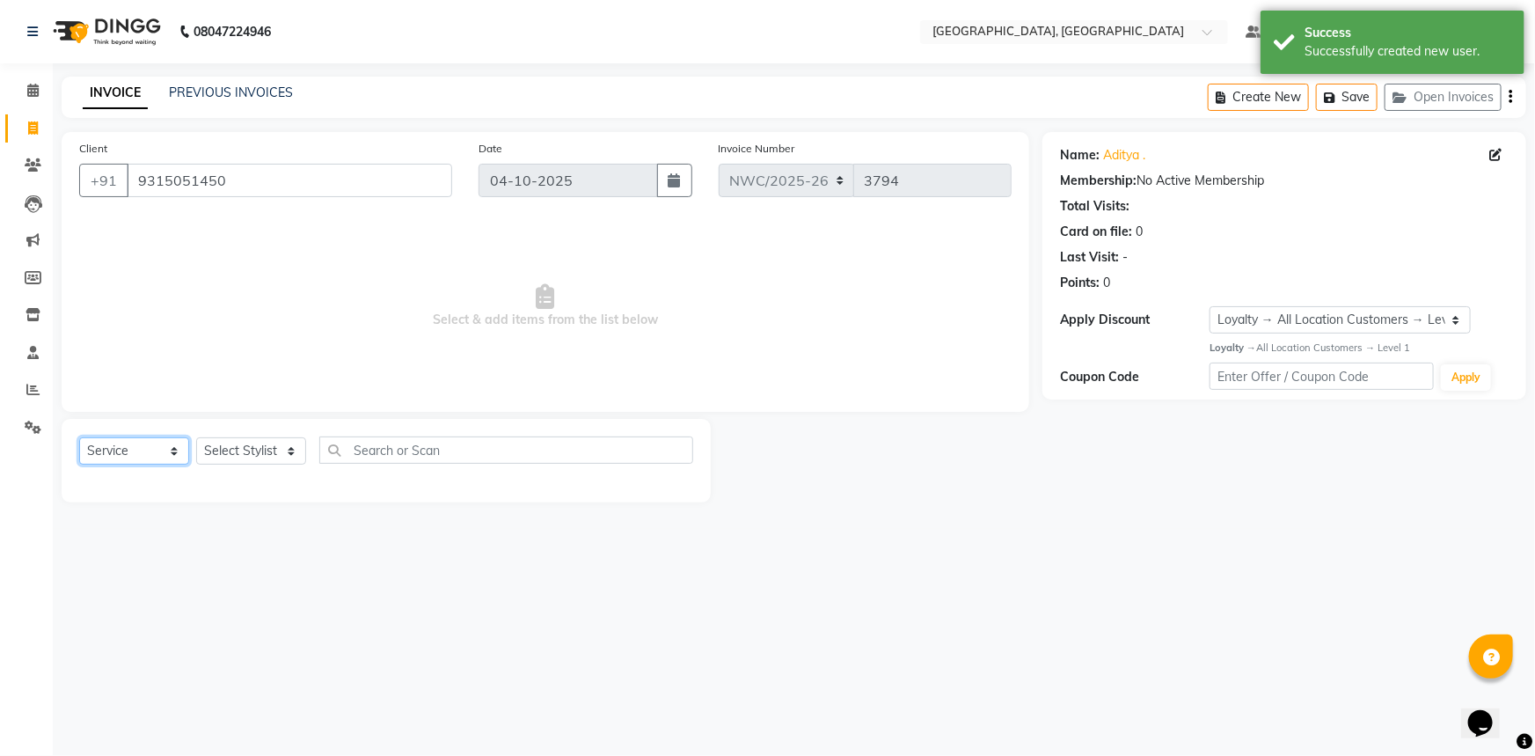
click at [139, 450] on select "Select Service Product Membership Package Voucher Prepaid Gift Card" at bounding box center [134, 450] width 110 height 27
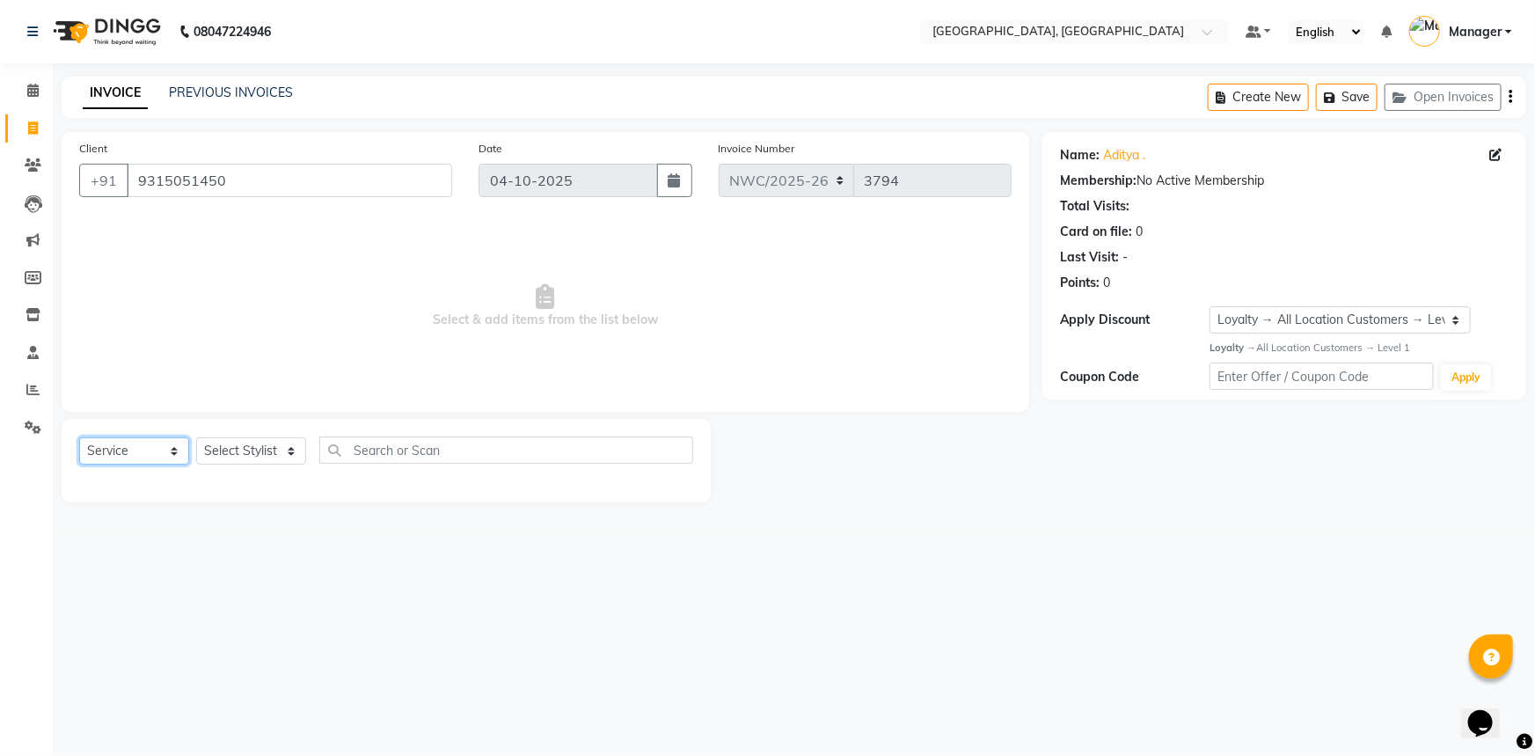
select select "product"
click at [79, 437] on select "Select Service Product Membership Package Voucher Prepaid Gift Card" at bounding box center [134, 450] width 110 height 27
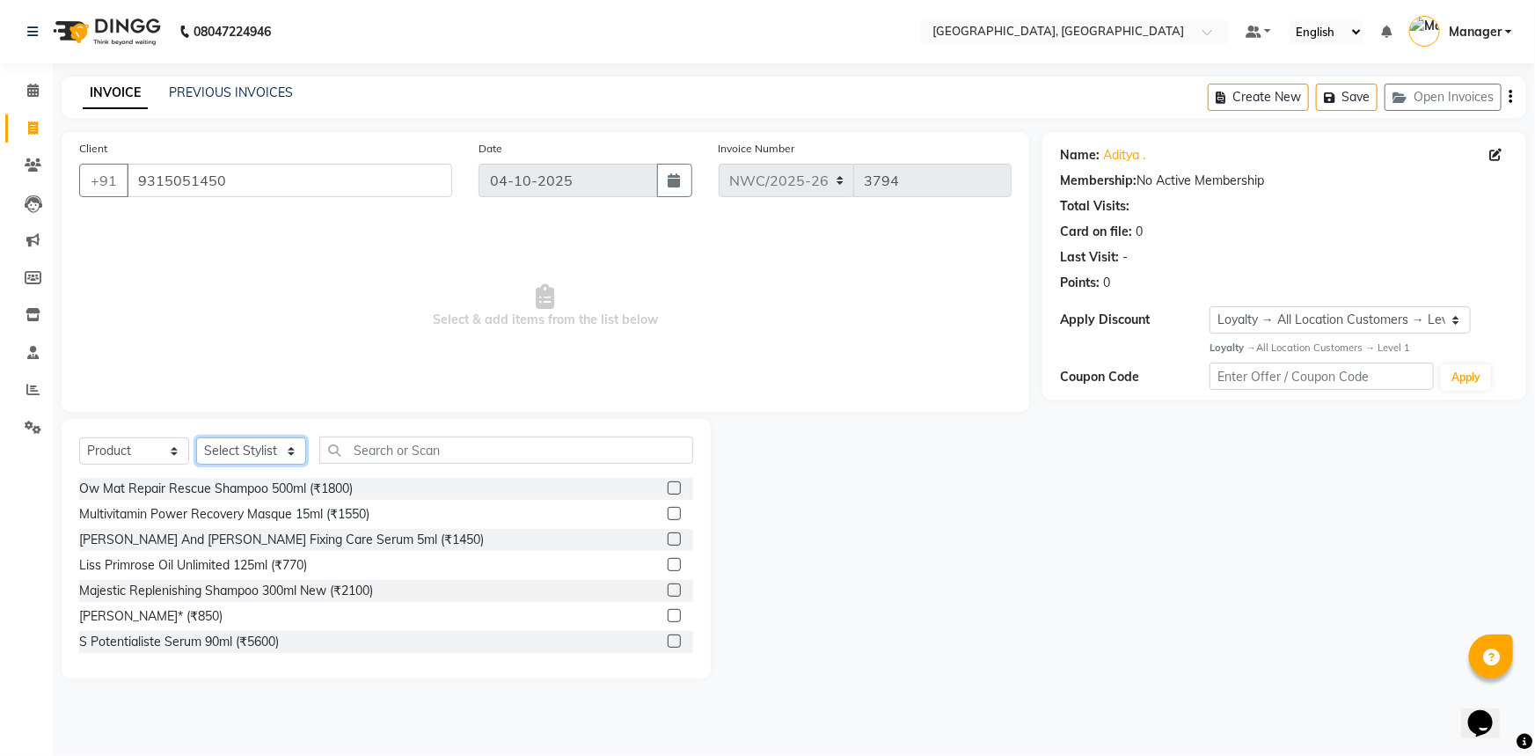
click at [239, 445] on select "Select Stylist [PERSON_NAME]-pdct Arshad_asst Arun_pdct Ashish_asst Counter_Sal…" at bounding box center [251, 450] width 110 height 27
select select "84832"
click at [196, 437] on select "Select Stylist [PERSON_NAME]-pdct Arshad_asst Arun_pdct Ashish_asst Counter_Sal…" at bounding box center [251, 450] width 110 height 27
click at [360, 450] on input "text" at bounding box center [506, 449] width 374 height 27
type input "8901526509317"
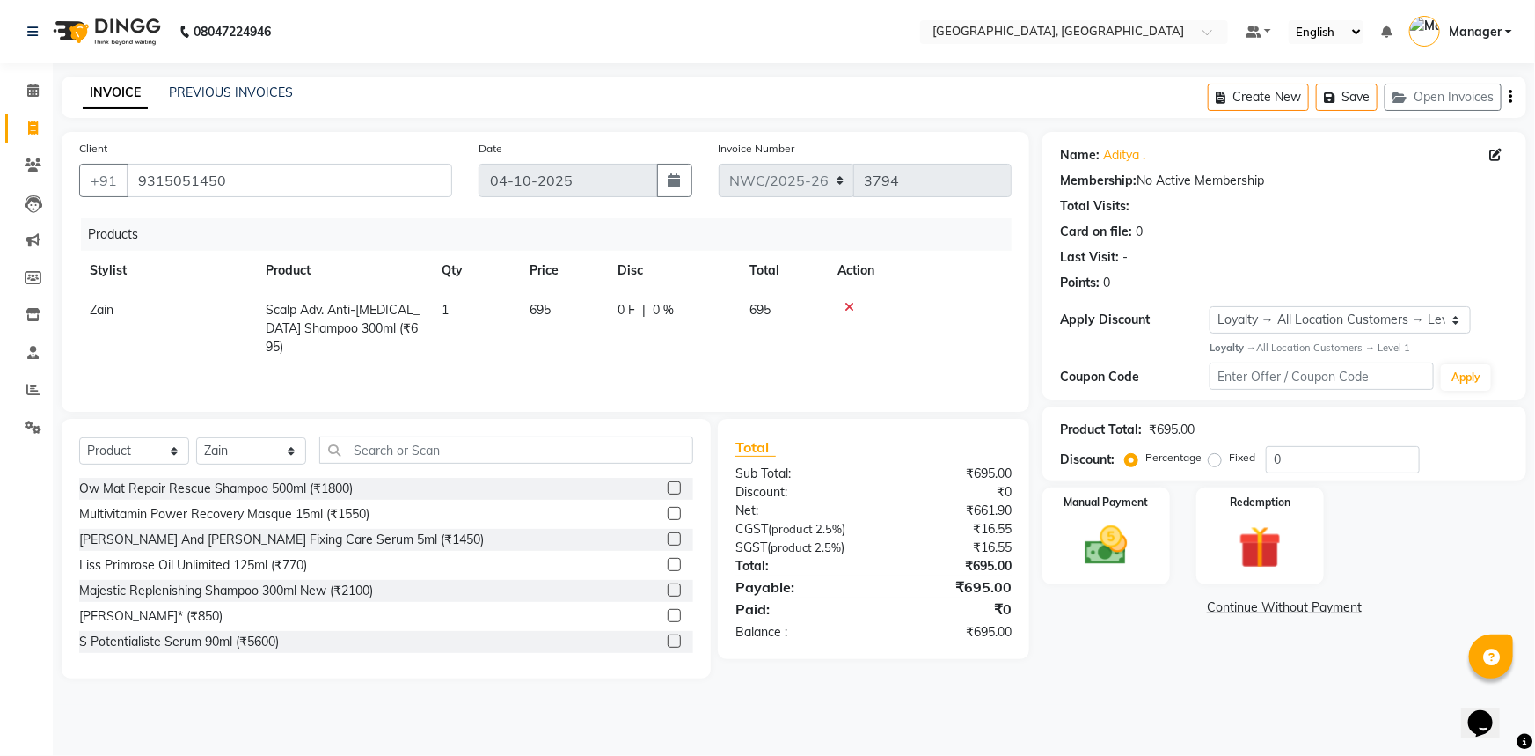
click at [552, 316] on td "695" at bounding box center [563, 328] width 88 height 77
select select "84832"
drag, startPoint x: 590, startPoint y: 306, endPoint x: 511, endPoint y: 338, distance: 84.5
click at [511, 338] on tr "Aneeta Ankush-pdct Arshad_asst Arun_pdct Ashish_asst Counter_Sales Faheem Govin…" at bounding box center [545, 322] width 933 height 65
type input "845"
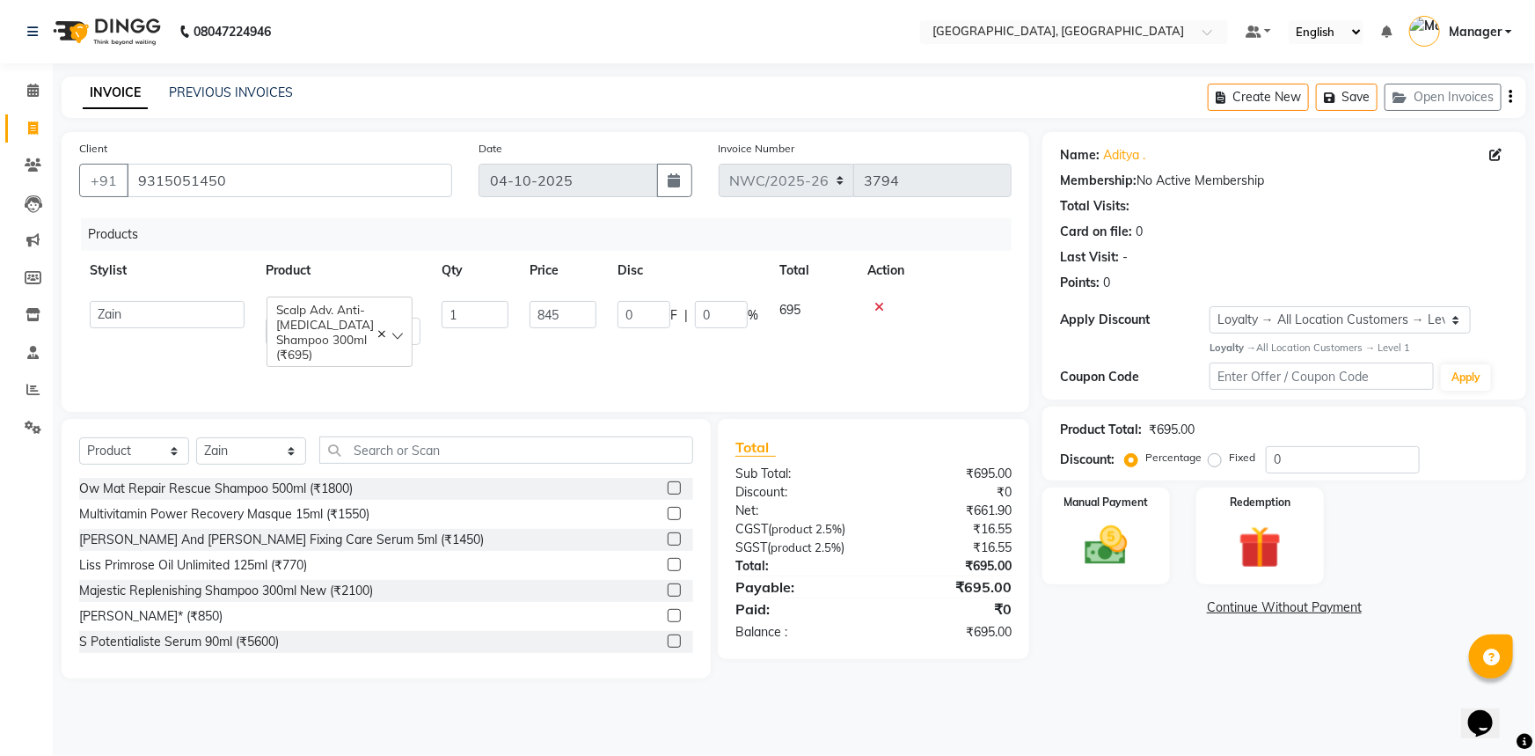
click at [537, 364] on div "Products Stylist Product Qty Price Disc Total Action Aneeta Ankush-pdct Arshad_…" at bounding box center [545, 306] width 933 height 176
click at [269, 450] on select "Select Stylist [PERSON_NAME]-pdct Arshad_asst Arun_pdct Ashish_asst Counter_Sal…" at bounding box center [251, 450] width 110 height 27
click at [135, 458] on select "Select Service Product Membership Package Voucher Prepaid Gift Card" at bounding box center [134, 450] width 110 height 27
select select "service"
click at [79, 437] on select "Select Service Product Membership Package Voucher Prepaid Gift Card" at bounding box center [134, 450] width 110 height 27
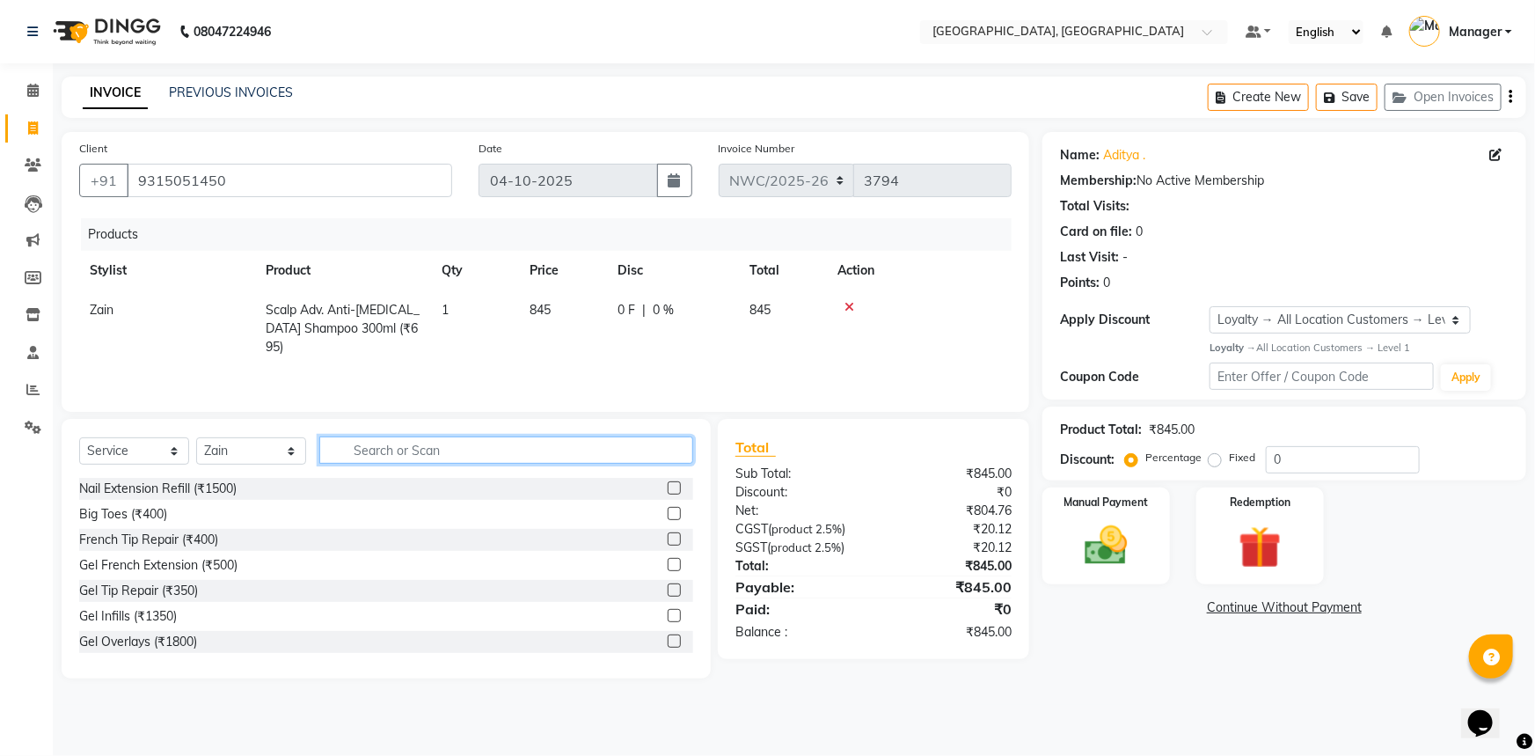
click at [364, 451] on input "text" at bounding box center [506, 449] width 374 height 27
type input "cut"
click at [668, 515] on label at bounding box center [674, 513] width 13 height 13
click at [668, 515] on input "checkbox" at bounding box center [673, 514] width 11 height 11
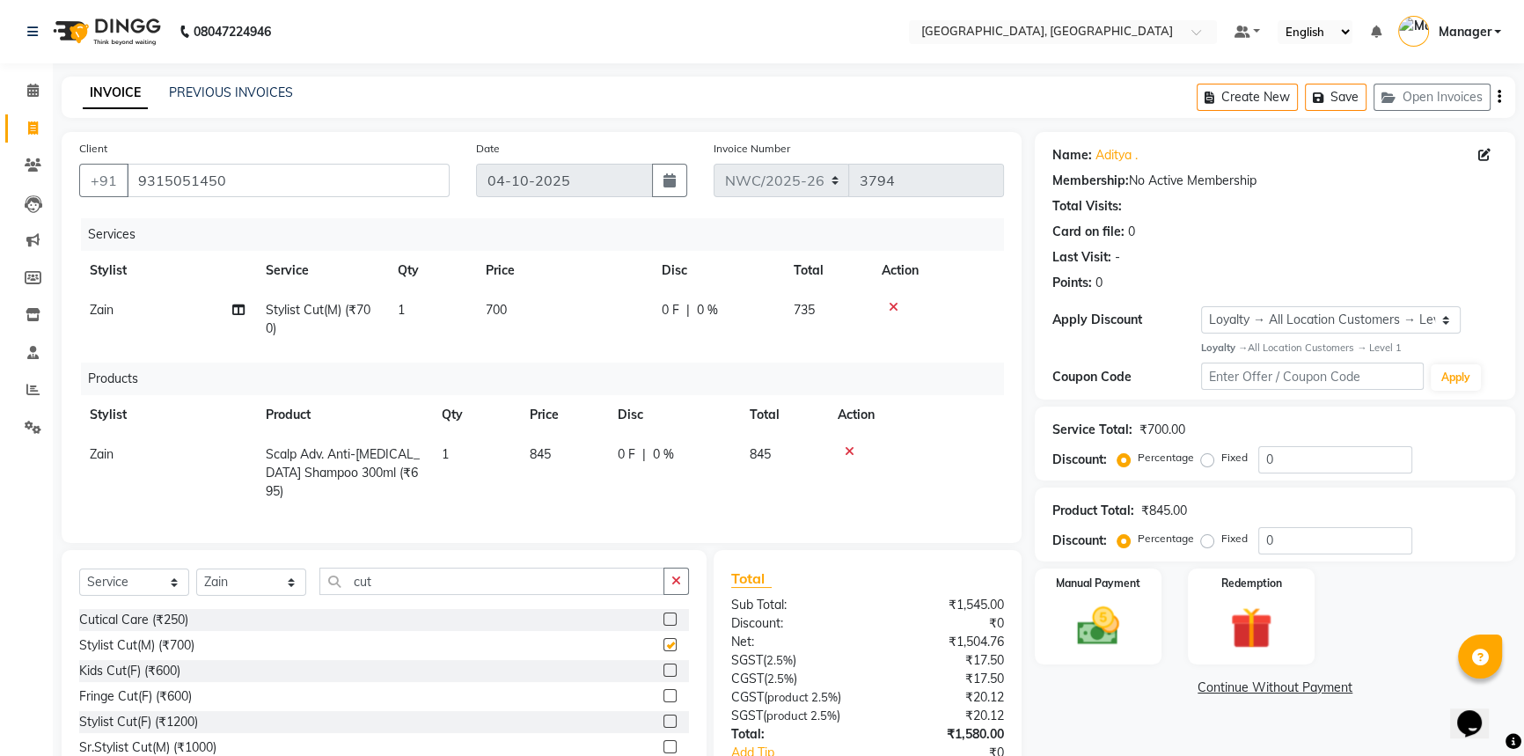
checkbox input "false"
click at [505, 308] on span "700" at bounding box center [496, 310] width 21 height 16
select select "84832"
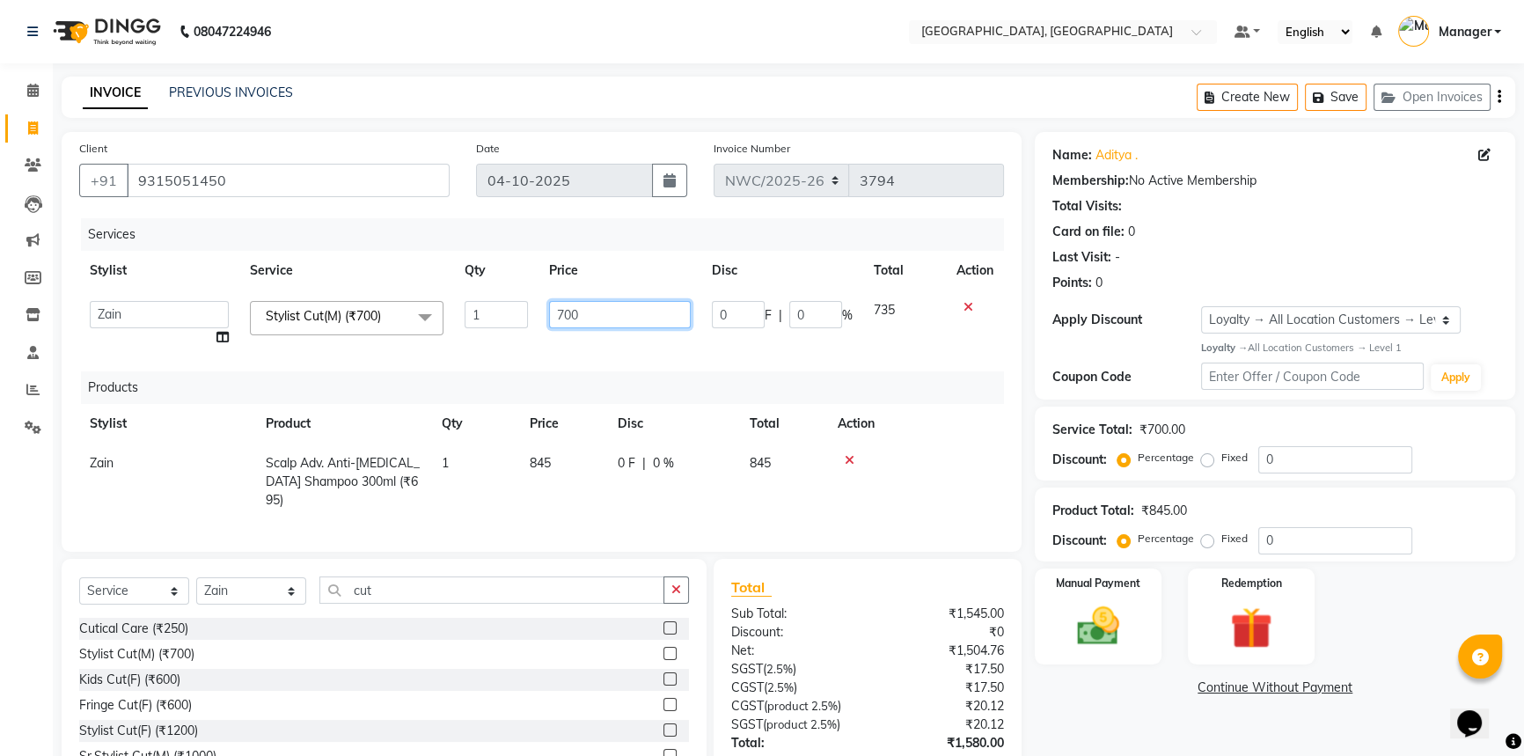
drag, startPoint x: 534, startPoint y: 316, endPoint x: 529, endPoint y: 332, distance: 16.7
click at [529, 331] on tr "Aneeta Ankush-pdct Arshad_asst Arun_pdct Ashish_asst Counter_Sales Faheem Govin…" at bounding box center [541, 323] width 925 height 67
type input "500"
click at [562, 355] on div "Services Stylist Service Qty Price Disc Total Action Aneeta Ankush-pdct Arshad_…" at bounding box center [541, 376] width 925 height 316
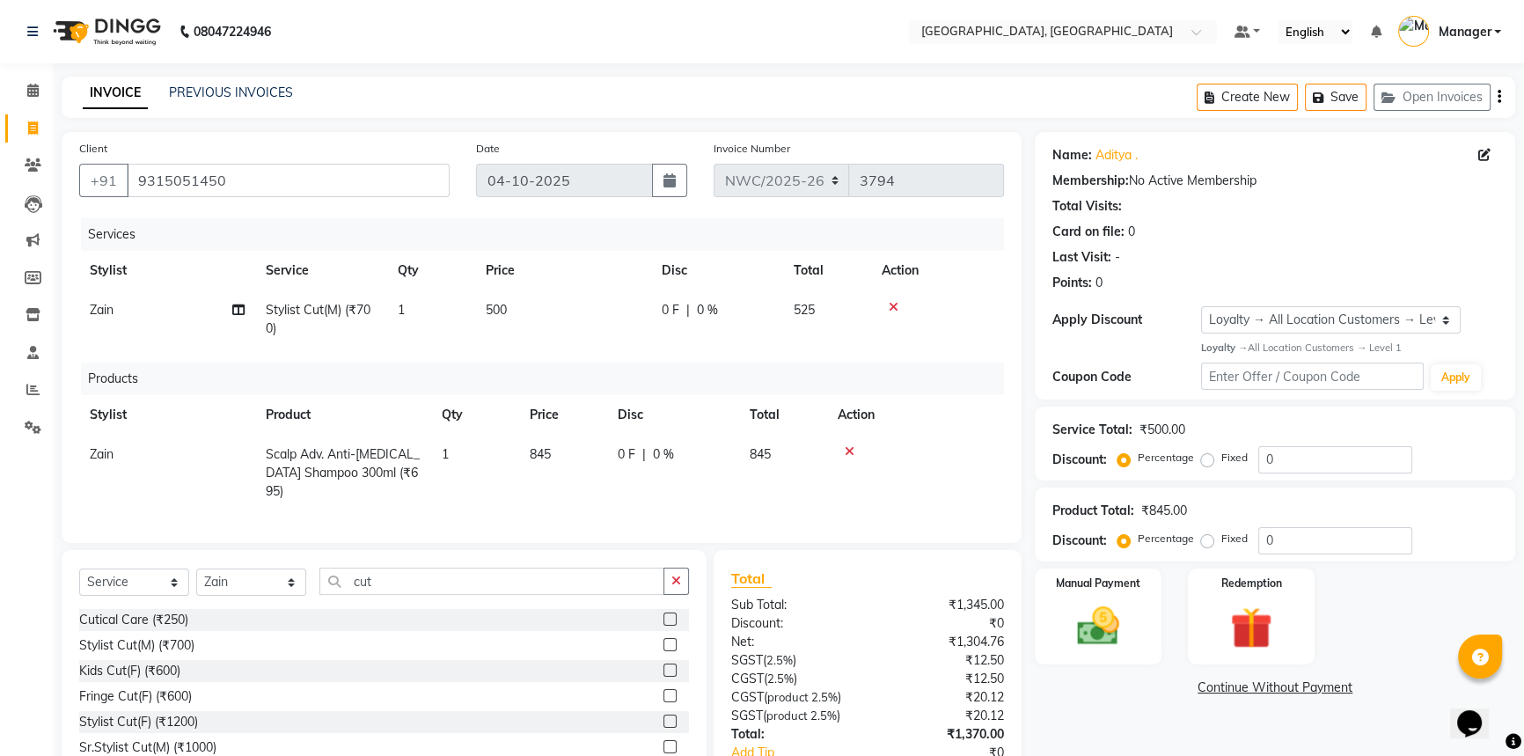
scroll to position [111, 0]
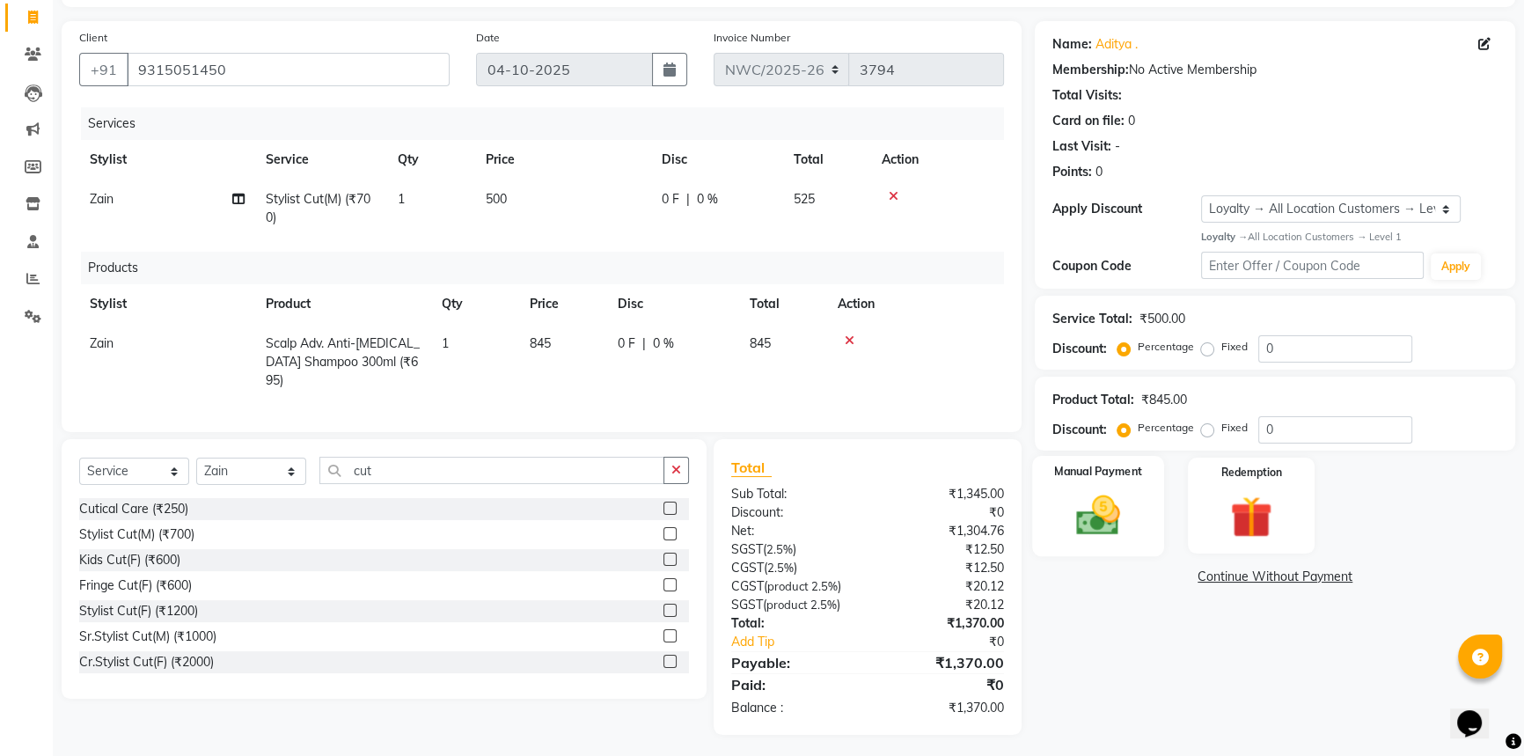
click at [1099, 519] on img at bounding box center [1098, 515] width 71 height 50
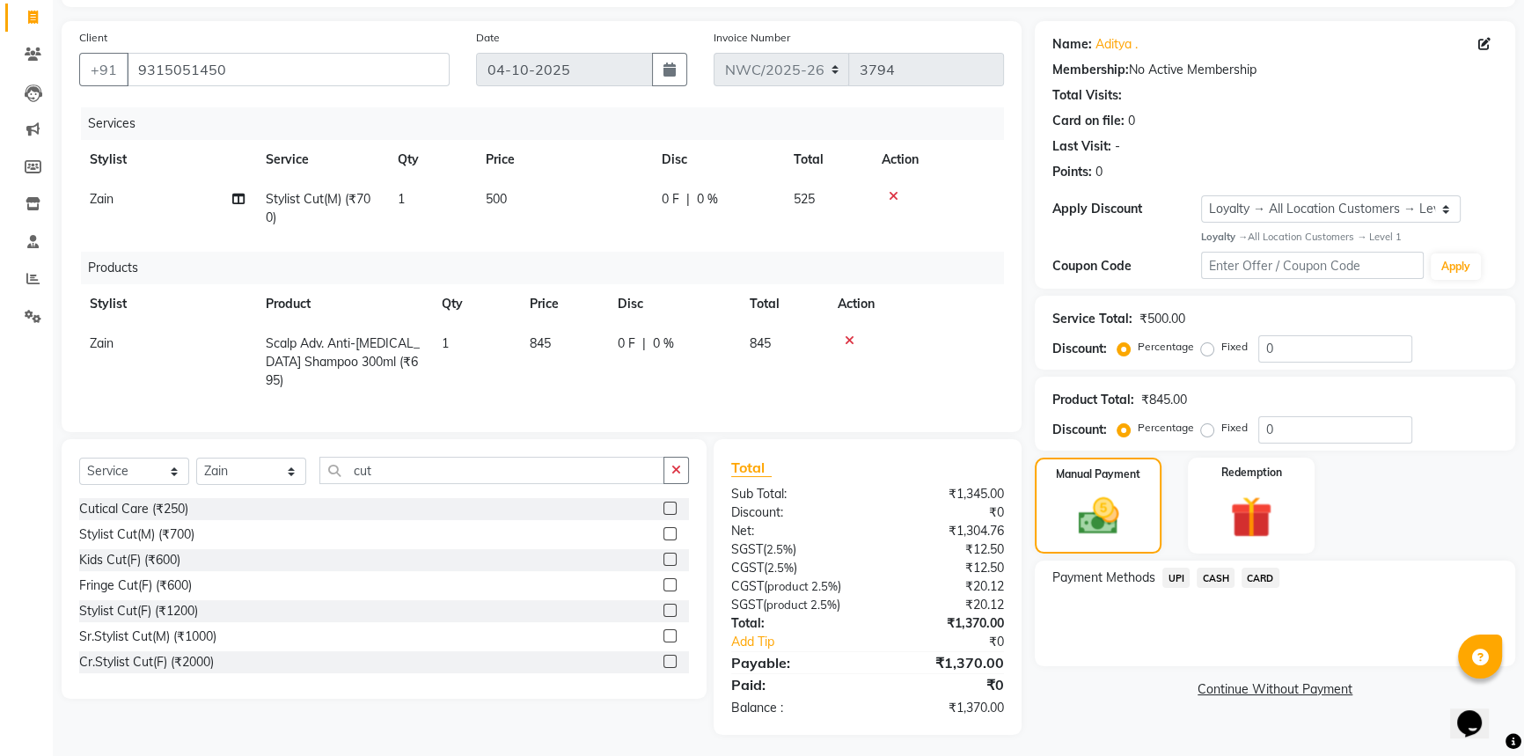
click at [1174, 575] on span "UPI" at bounding box center [1175, 578] width 27 height 20
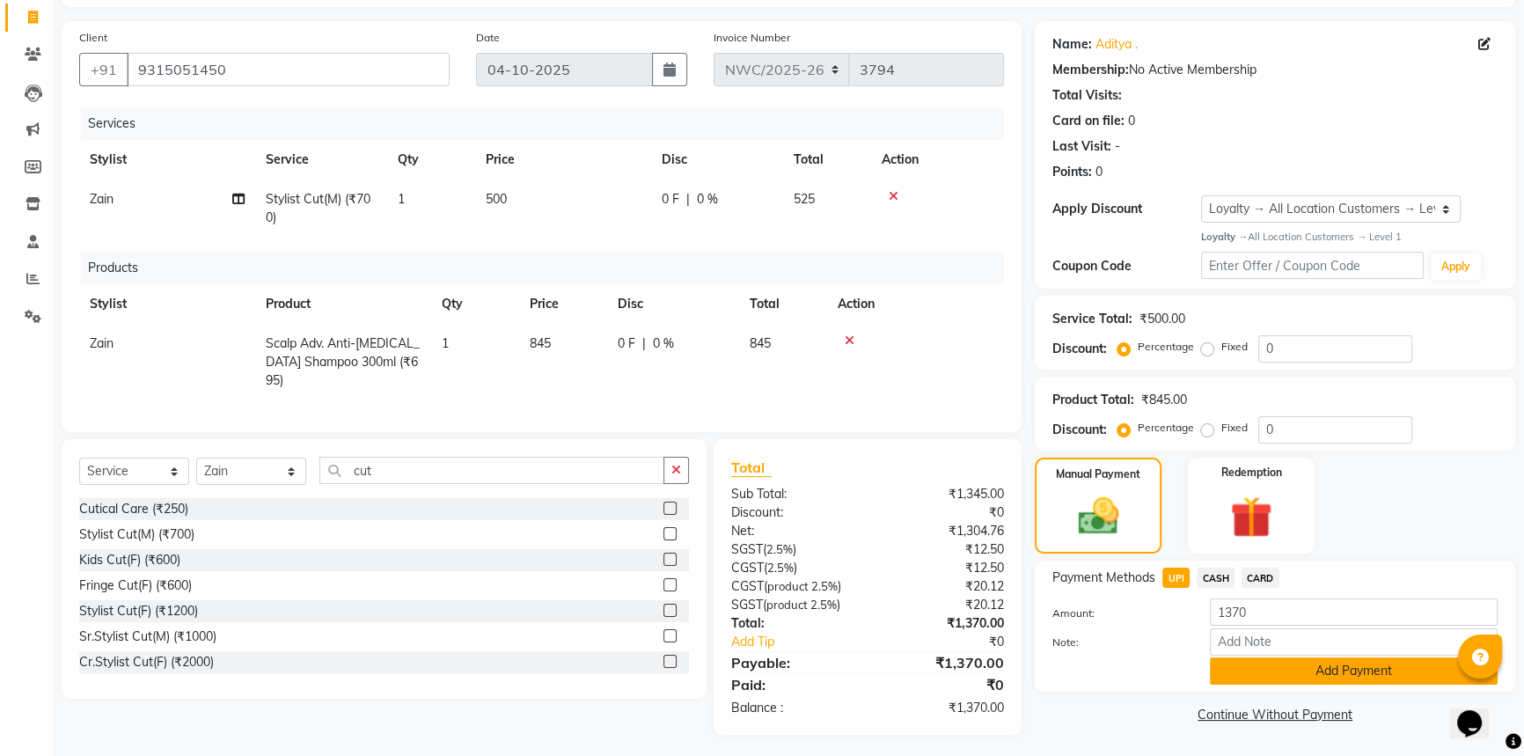
click at [1322, 676] on button "Add Payment" at bounding box center [1354, 670] width 288 height 27
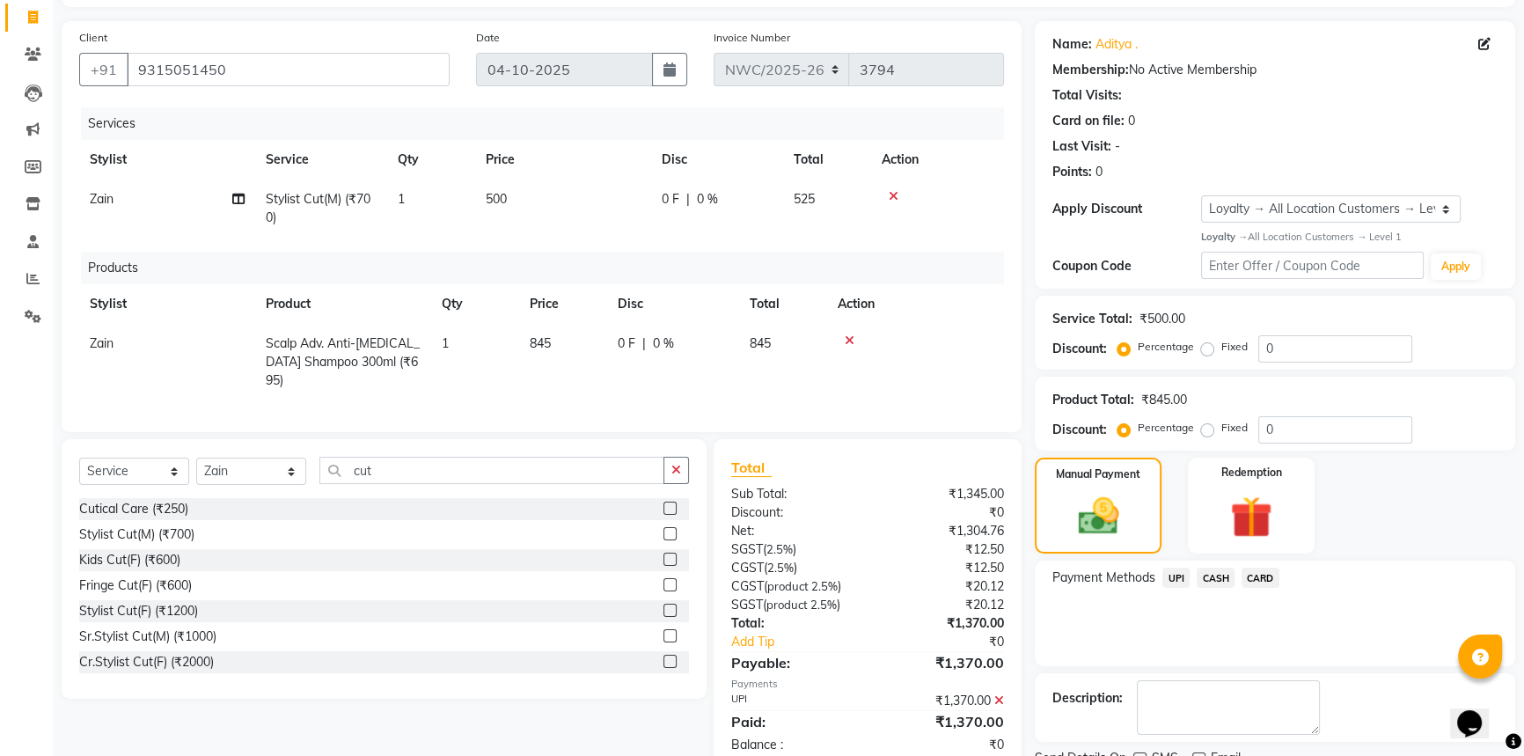
scroll to position [235, 0]
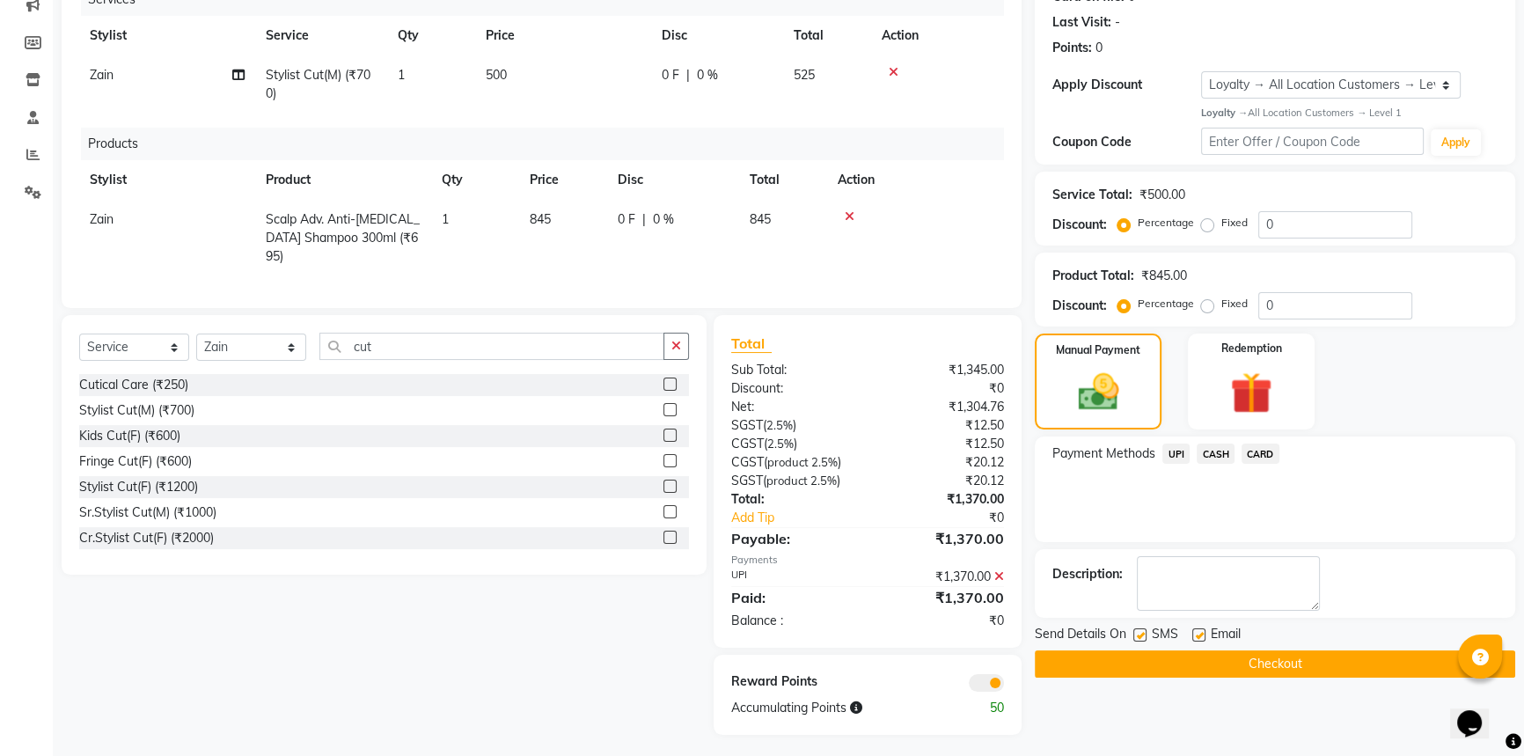
click at [1255, 662] on button "Checkout" at bounding box center [1275, 663] width 480 height 27
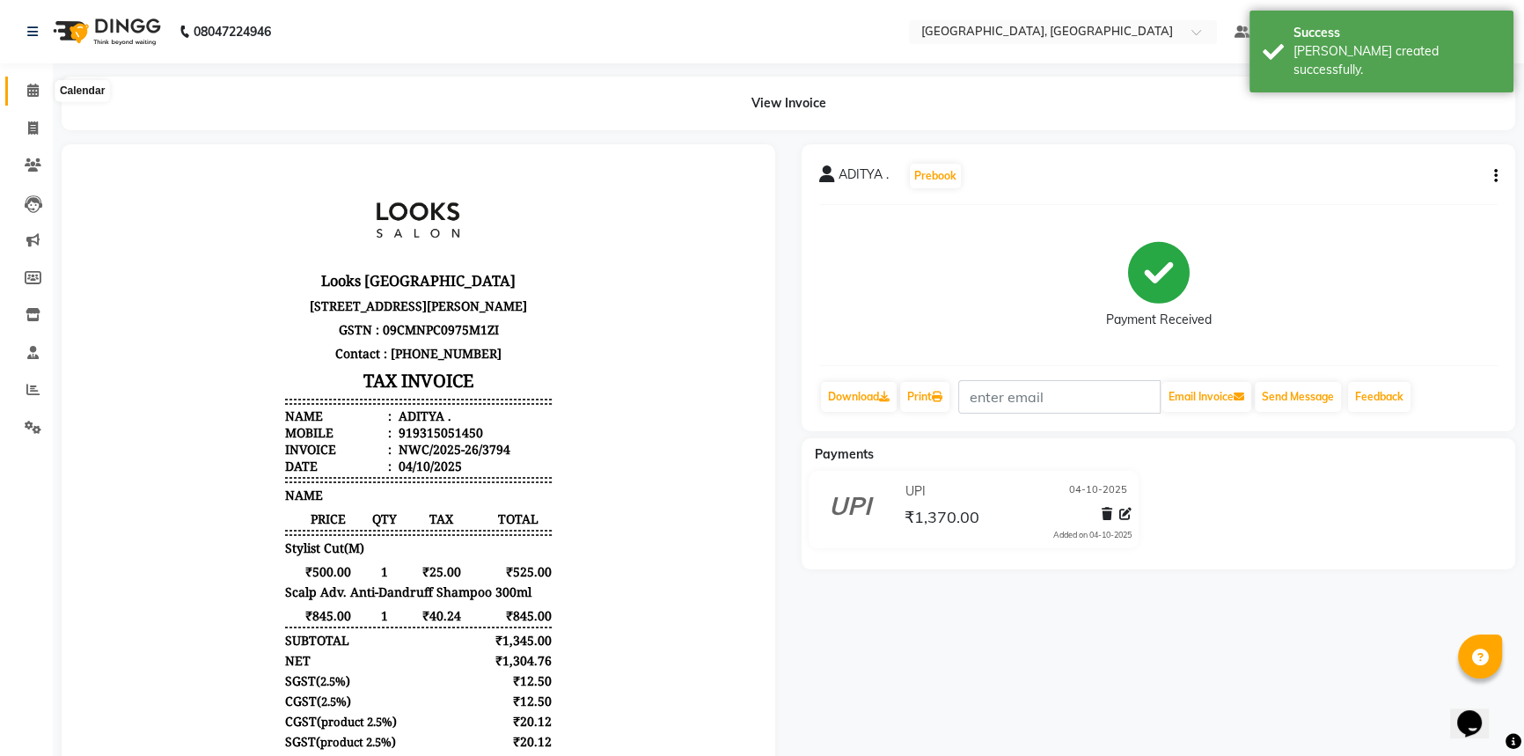
click at [29, 90] on icon at bounding box center [32, 90] width 11 height 13
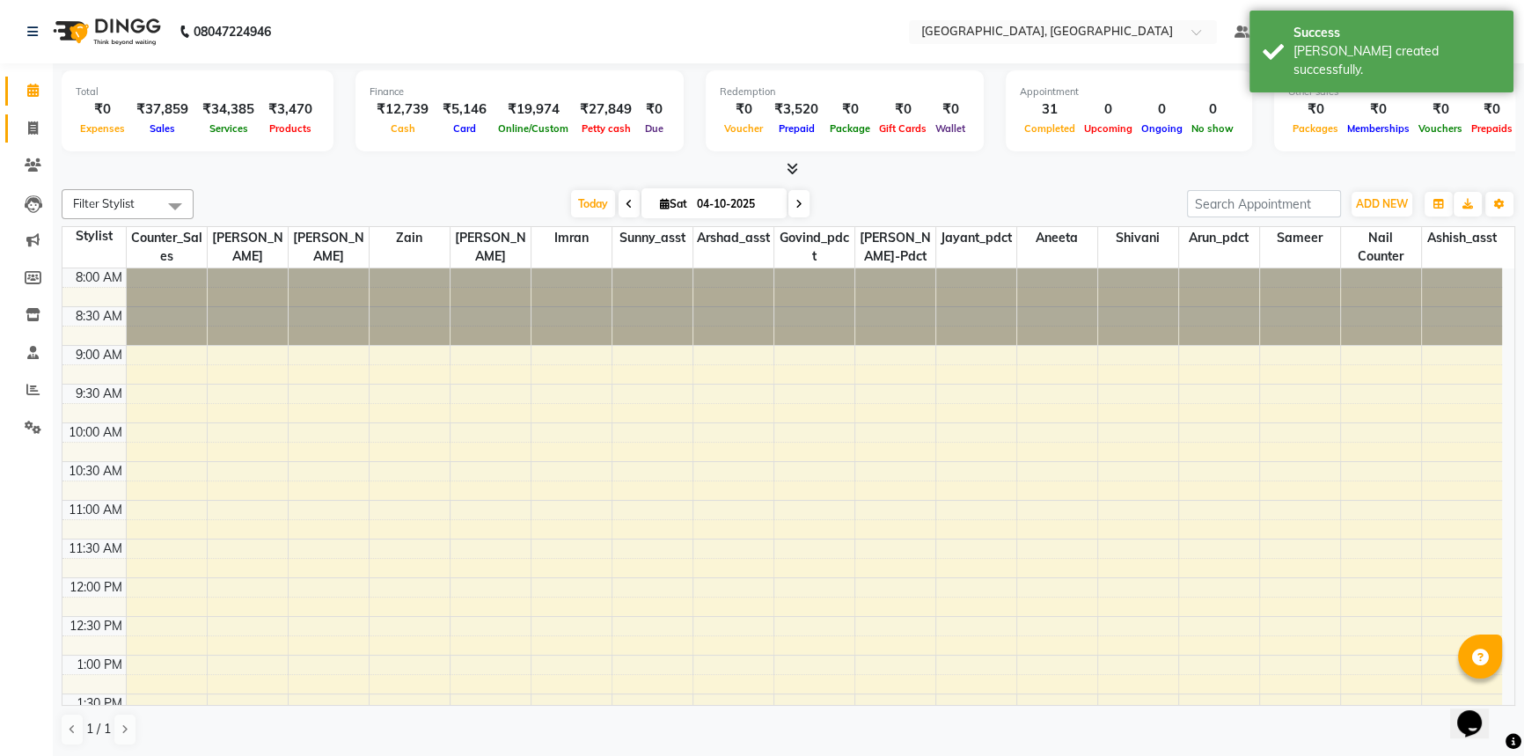
click at [40, 123] on span at bounding box center [33, 129] width 31 height 20
select select "service"
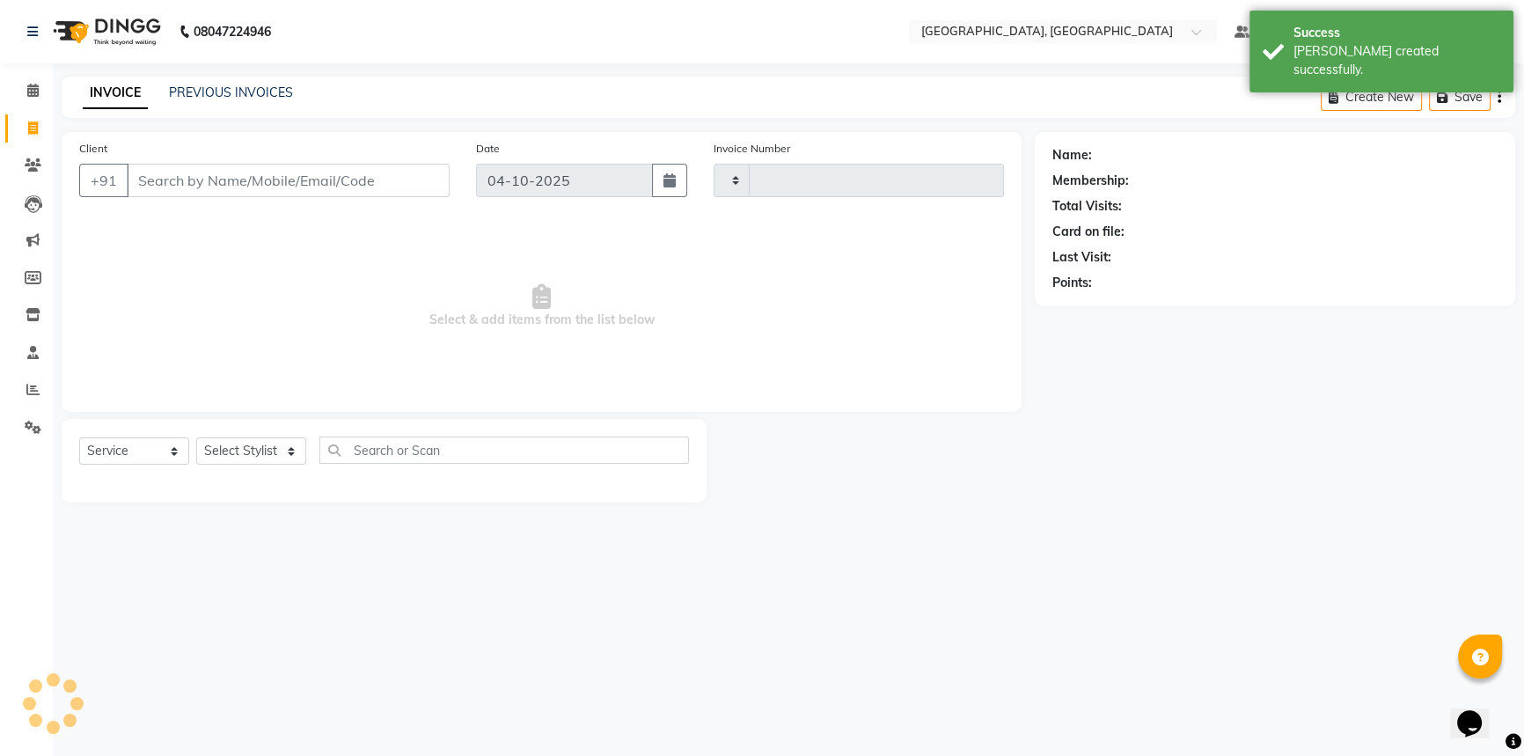
type input "3795"
select select "8574"
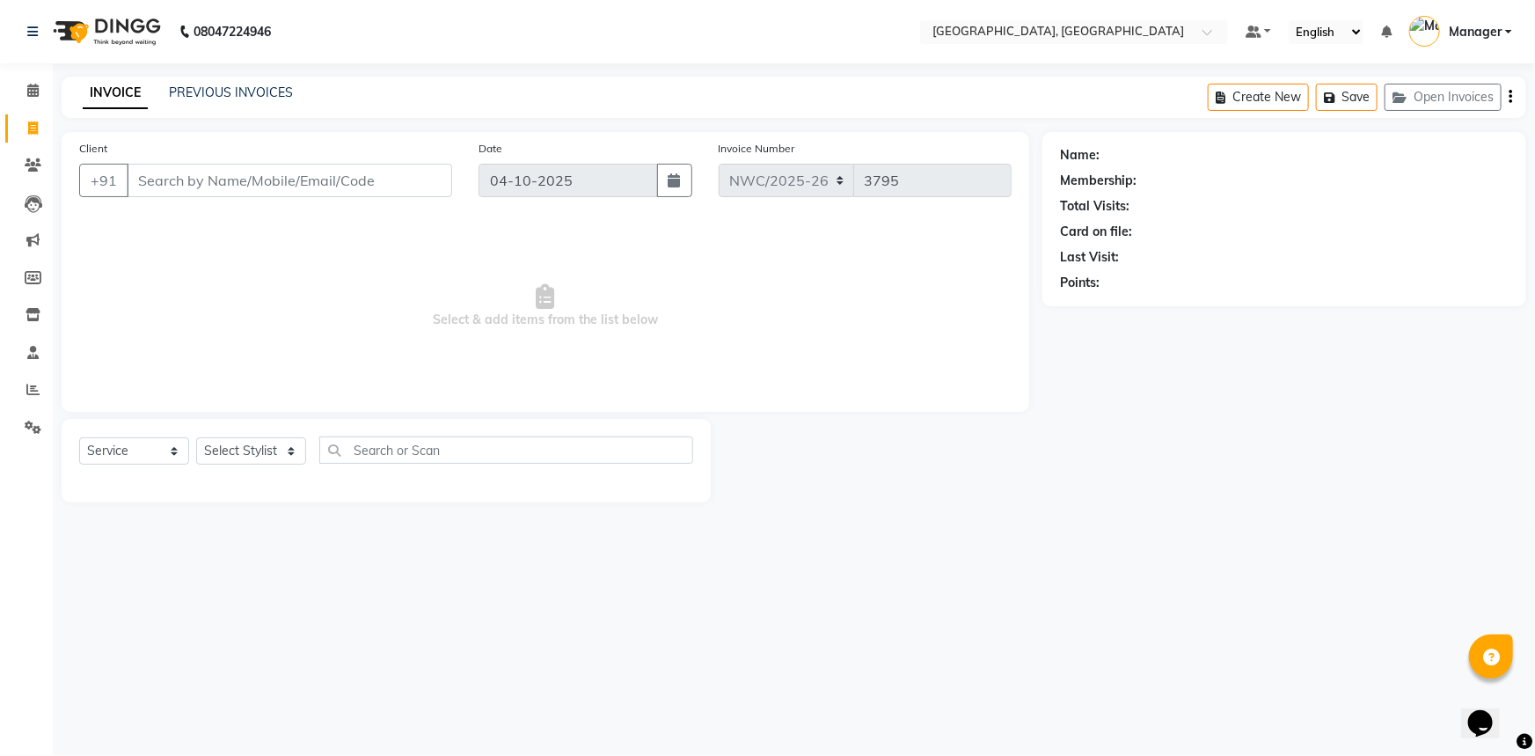
click at [214, 172] on input "Client" at bounding box center [290, 180] width 326 height 33
type input "9654427906"
click at [382, 182] on span "Add Client" at bounding box center [407, 181] width 70 height 18
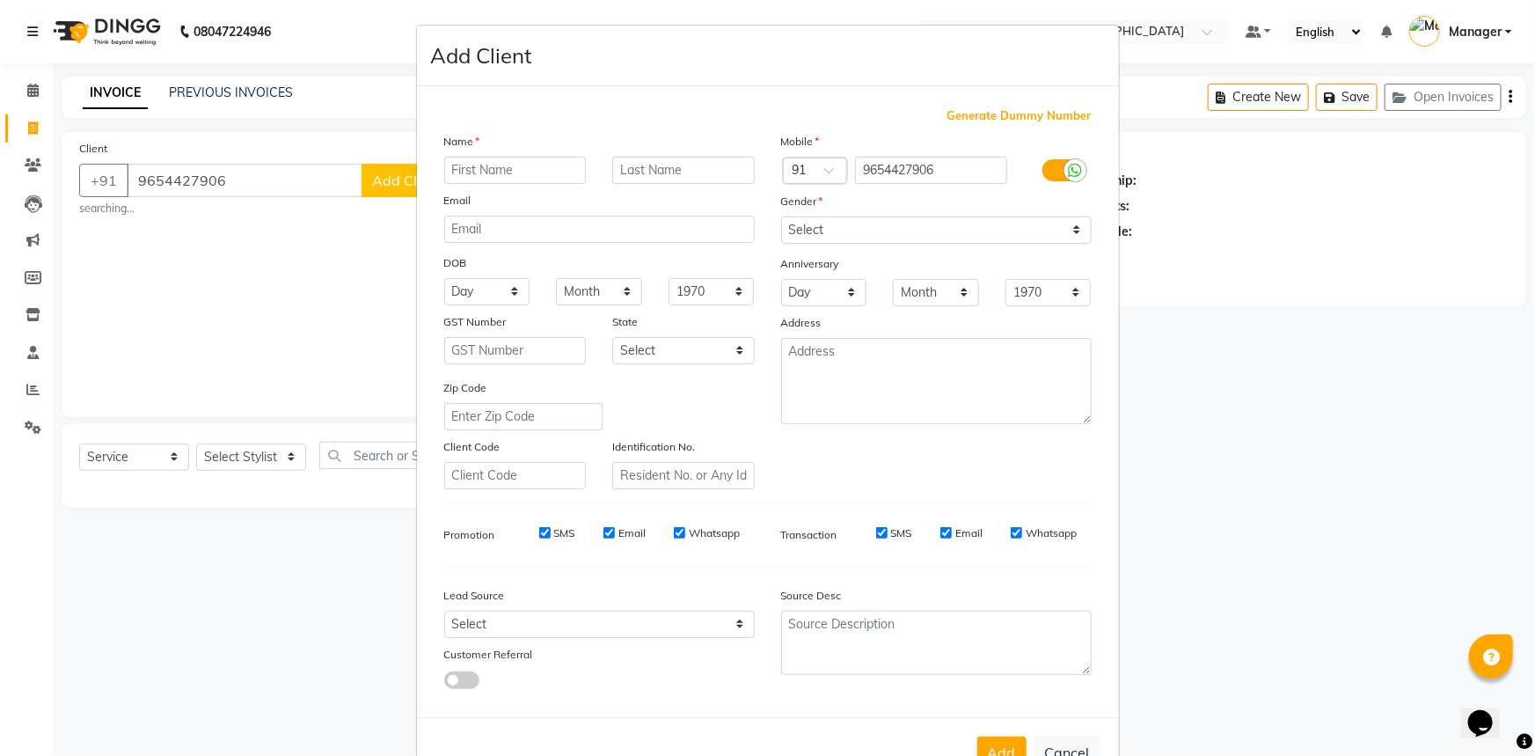
click at [524, 159] on input "text" at bounding box center [515, 170] width 143 height 27
type input "anushka"
type input "."
click at [854, 227] on select "Select [DEMOGRAPHIC_DATA] [DEMOGRAPHIC_DATA] Other Prefer Not To Say" at bounding box center [936, 229] width 311 height 27
select select "[DEMOGRAPHIC_DATA]"
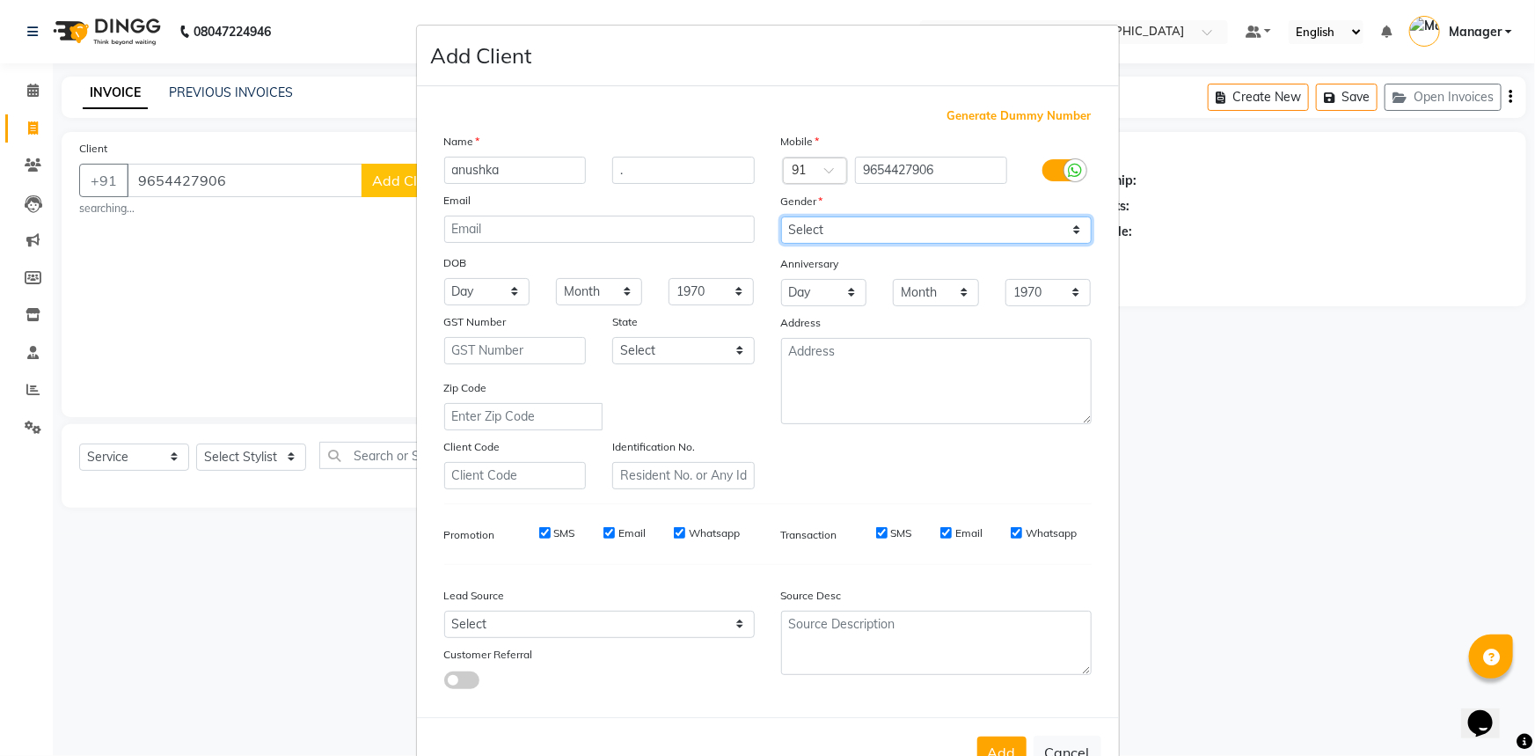
click at [781, 216] on select "Select [DEMOGRAPHIC_DATA] [DEMOGRAPHIC_DATA] Other Prefer Not To Say" at bounding box center [936, 229] width 311 height 27
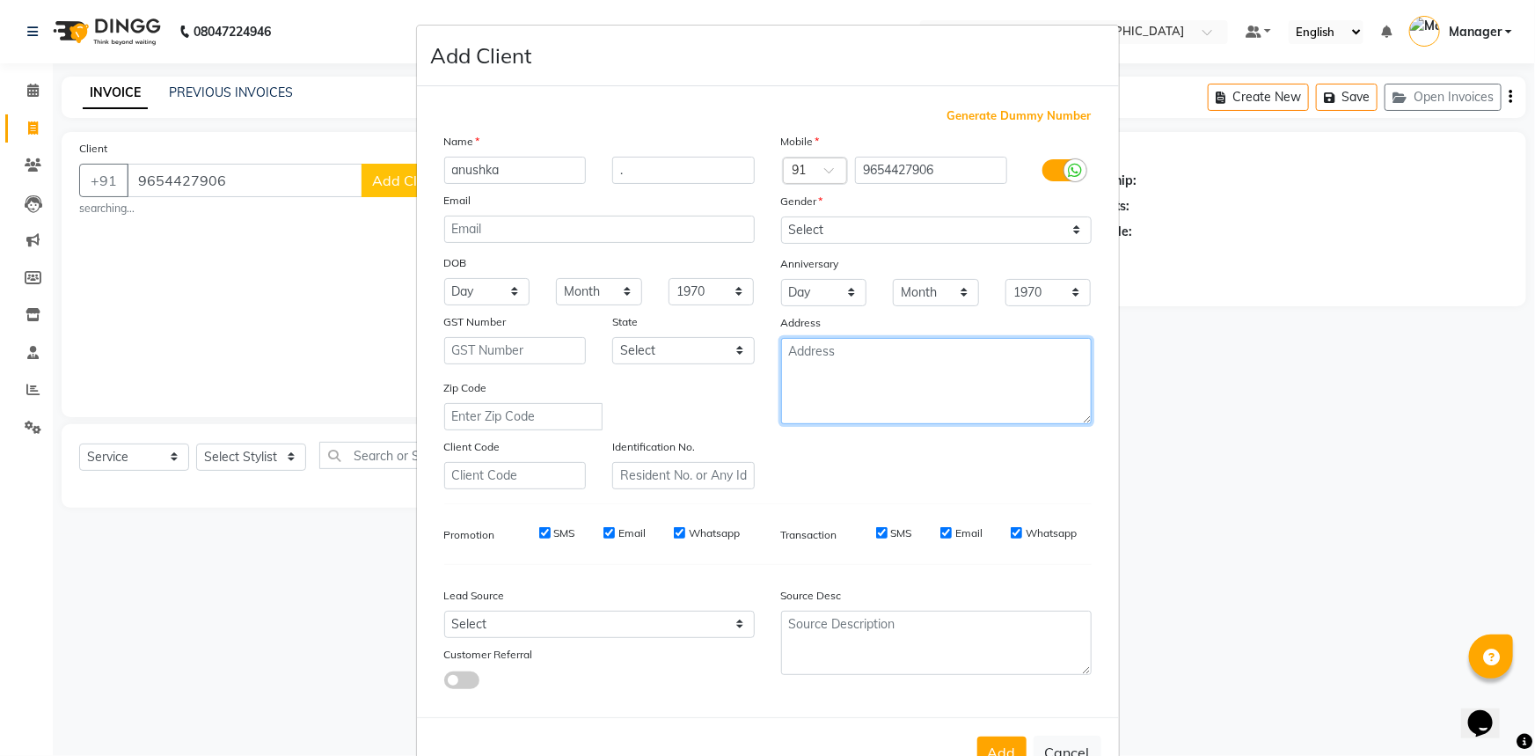
click at [844, 410] on textarea at bounding box center [936, 381] width 311 height 86
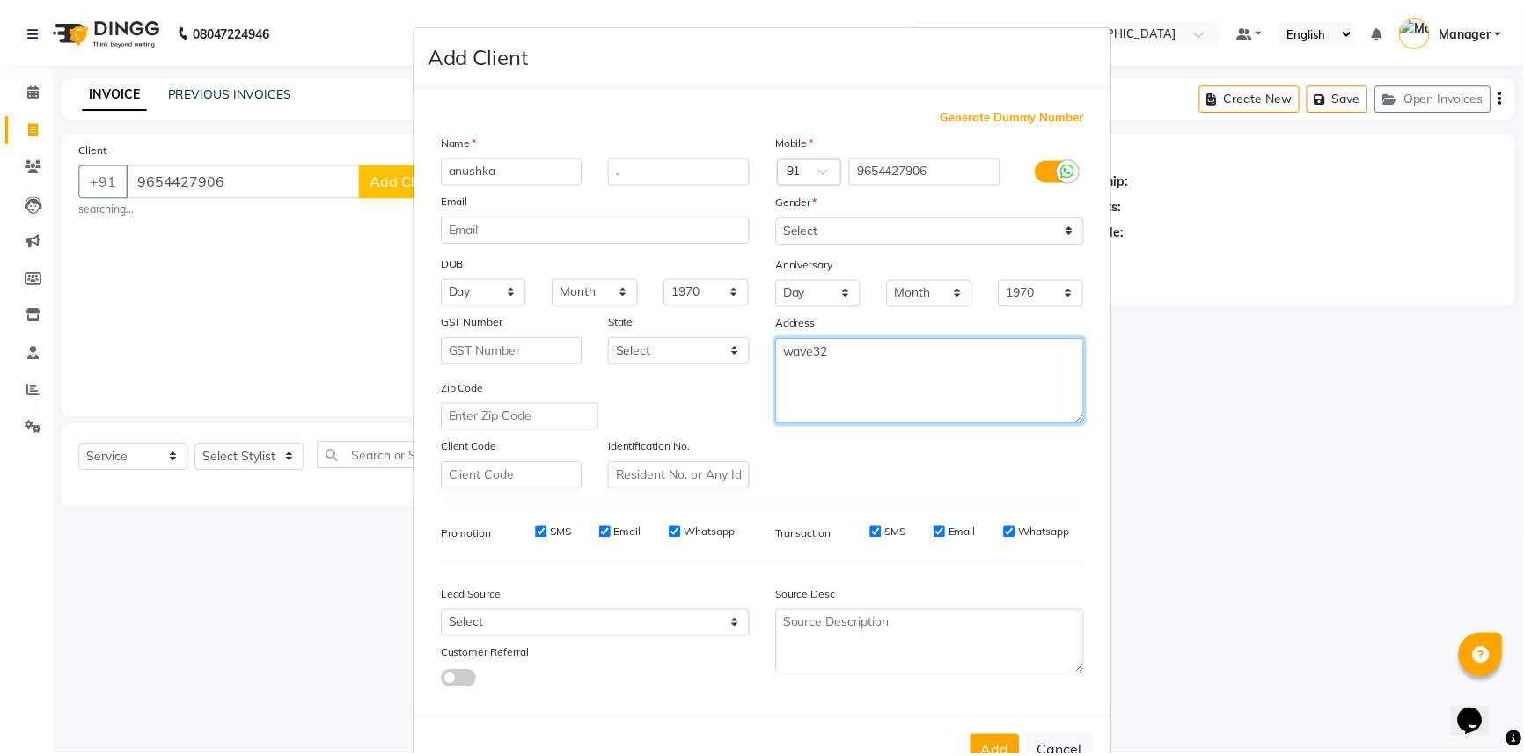
scroll to position [62, 0]
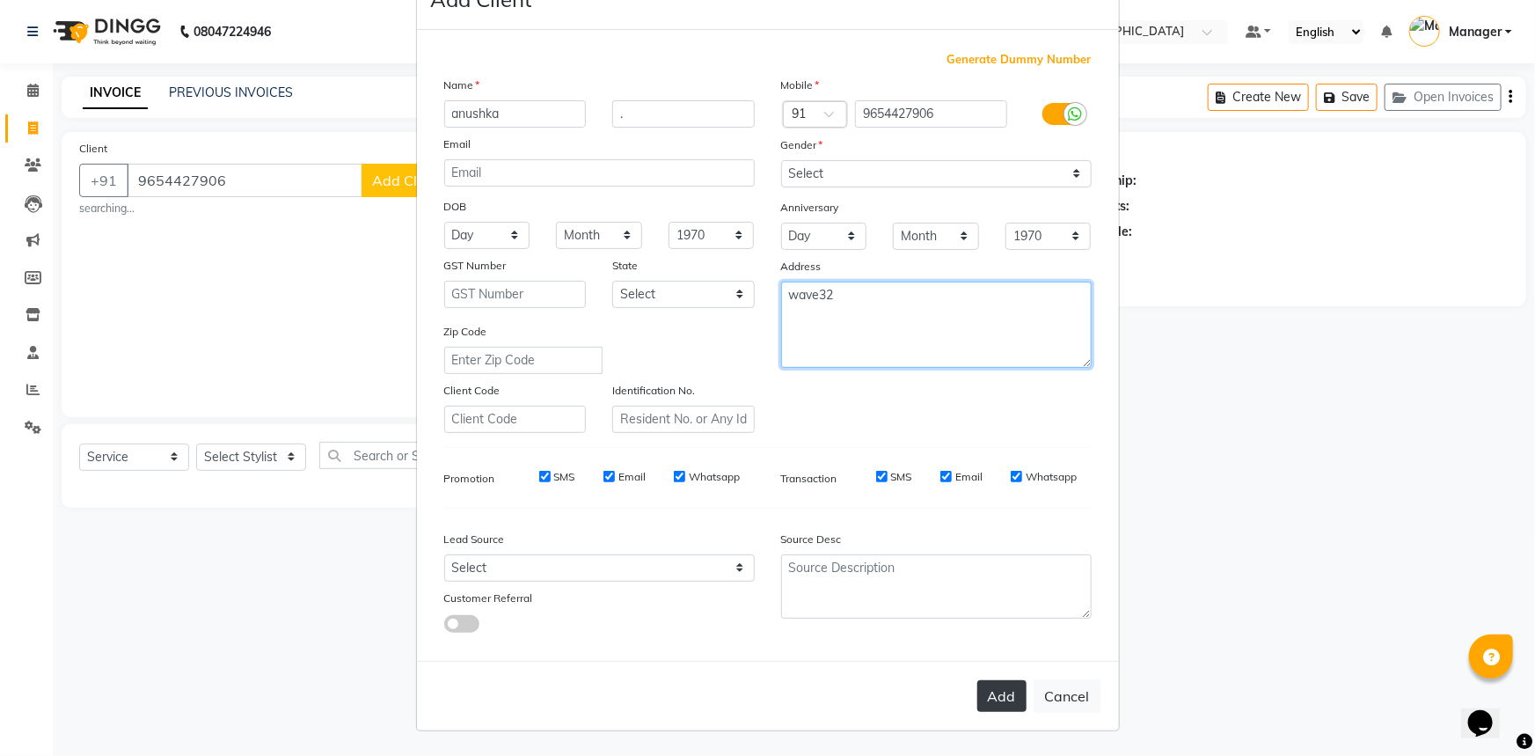
type textarea "wave32"
click at [1004, 699] on button "Add" at bounding box center [1002, 696] width 49 height 32
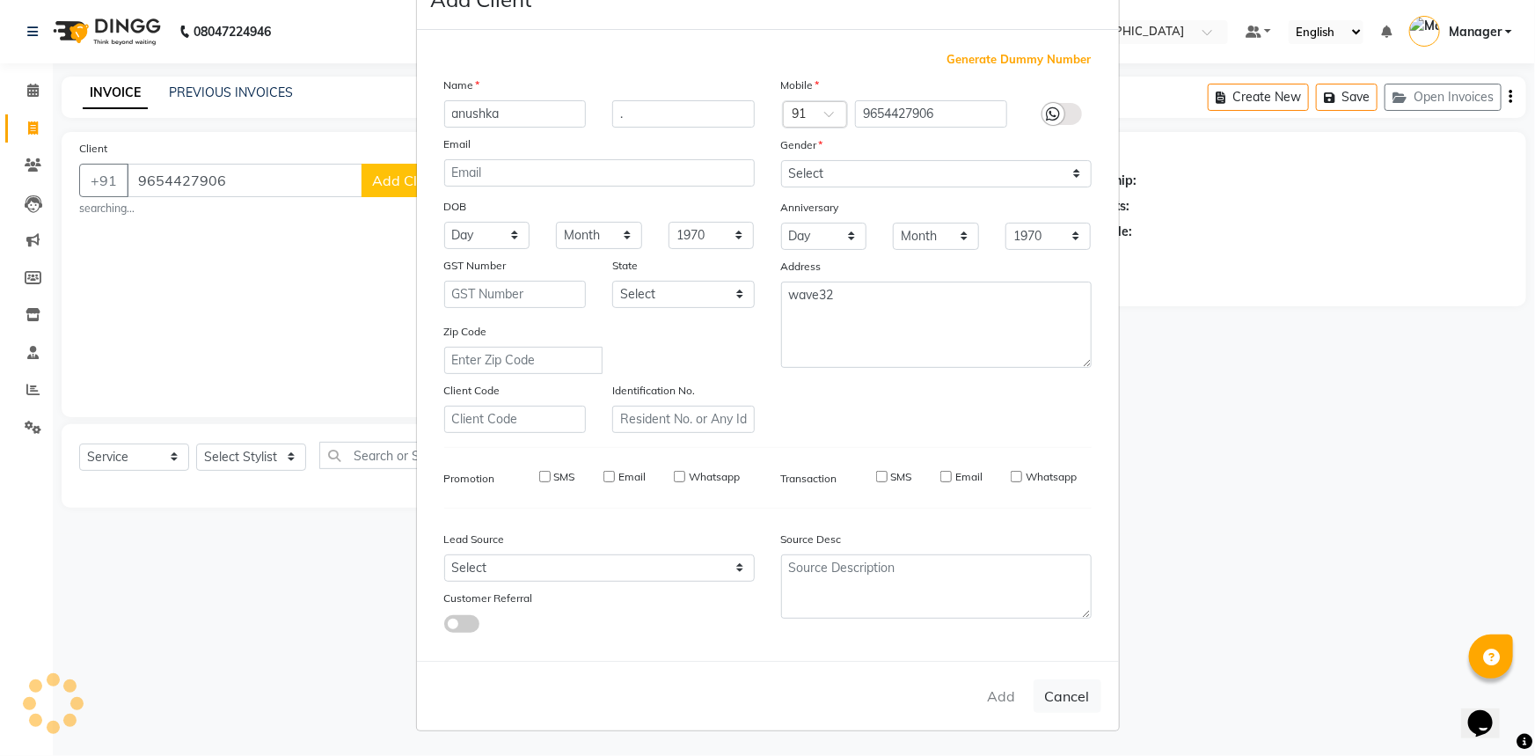
select select
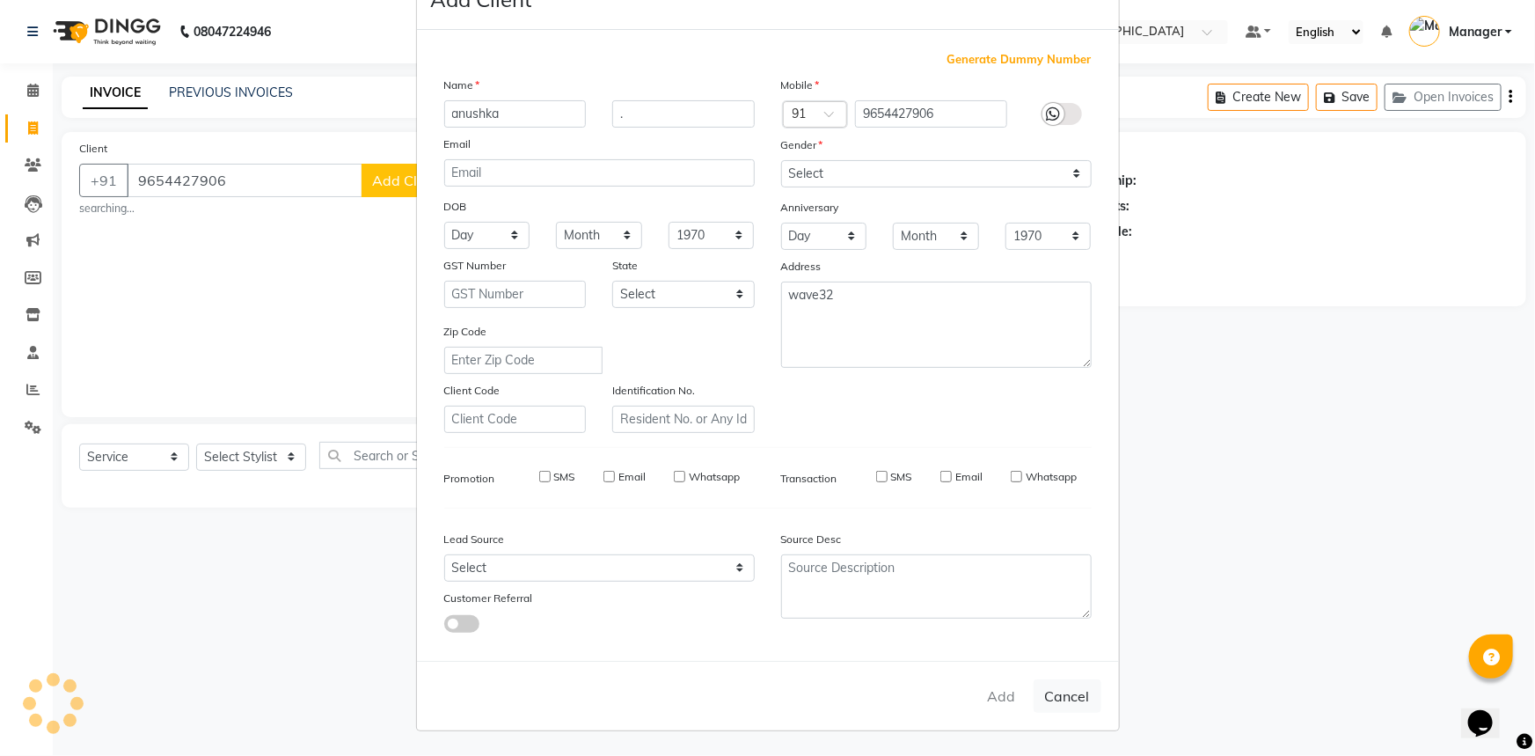
select select
checkbox input "false"
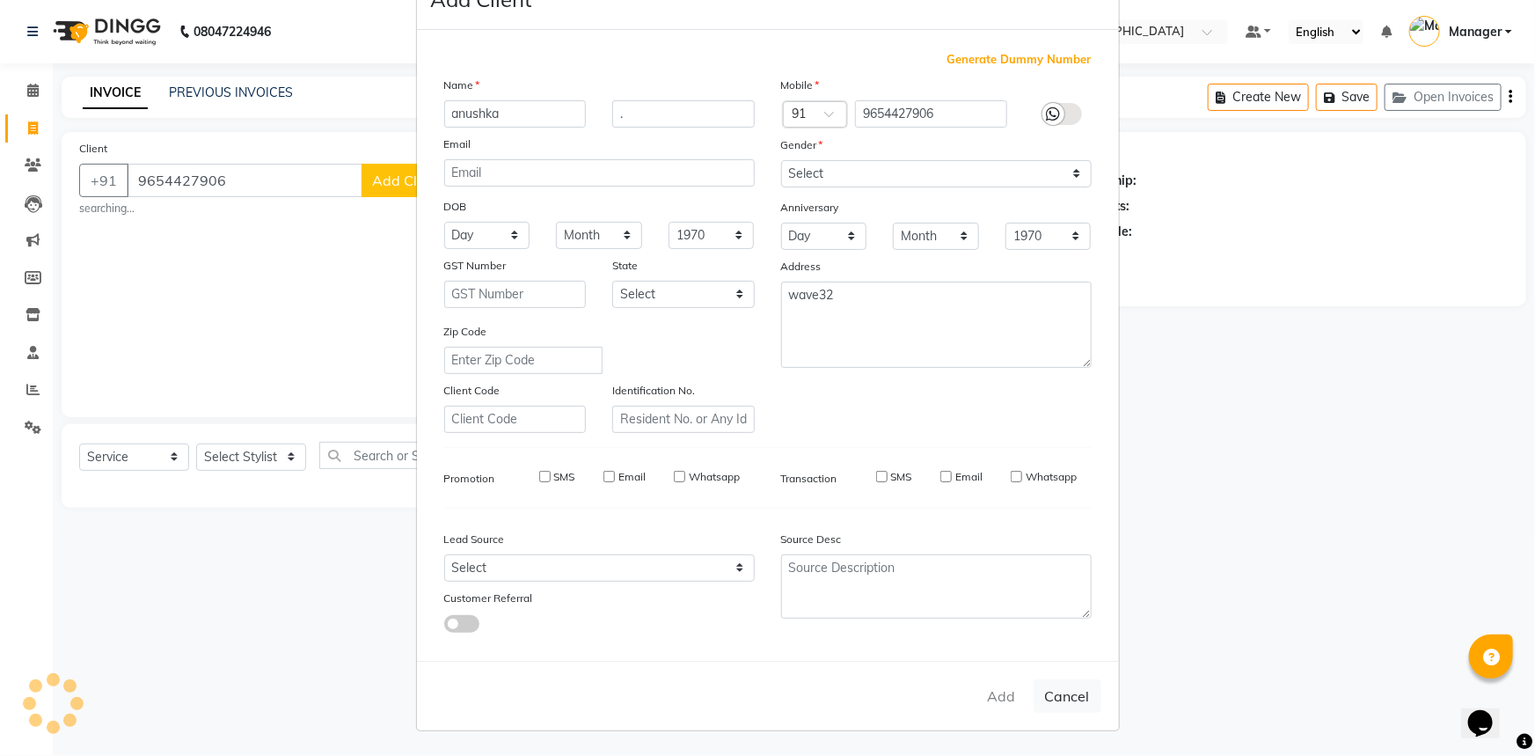
checkbox input "false"
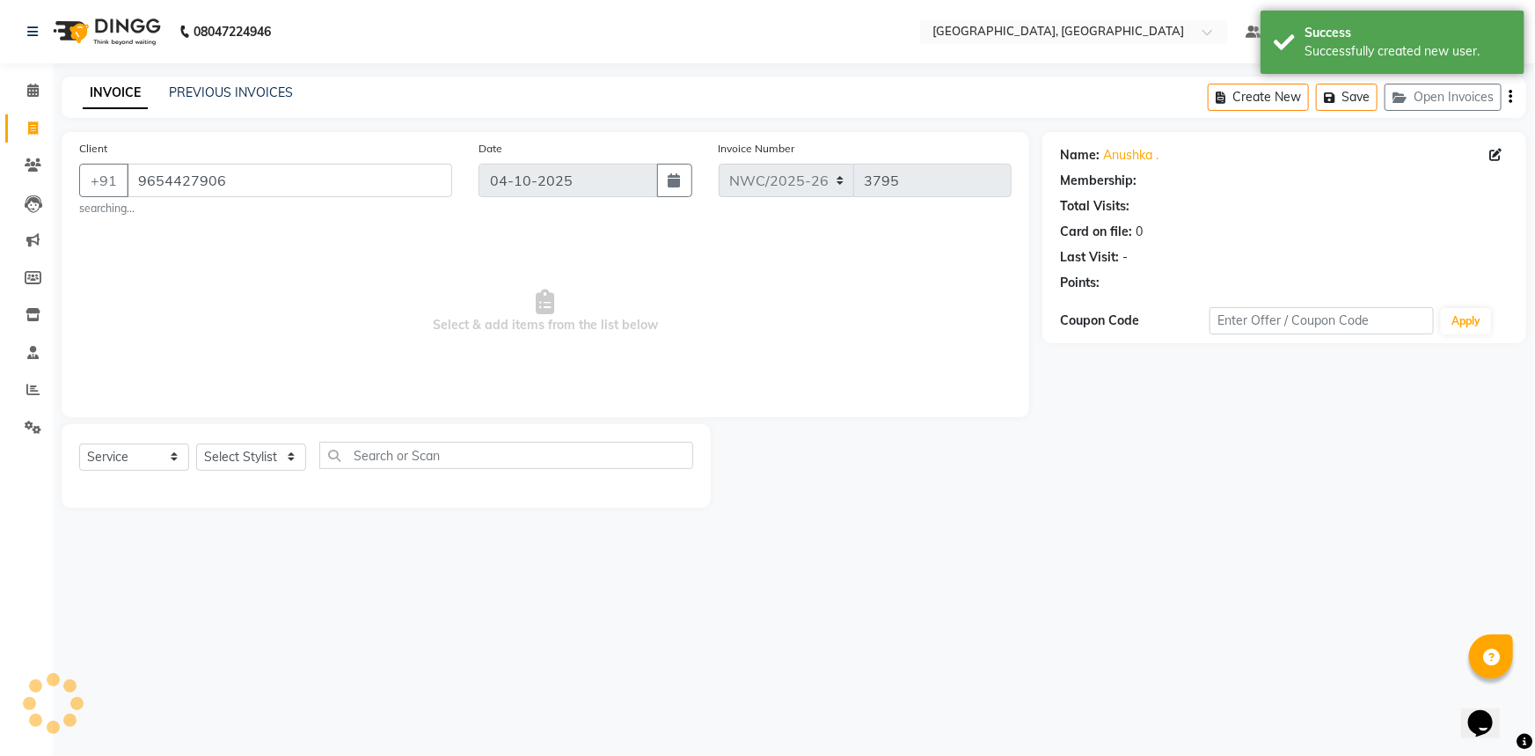
select select "1: Object"
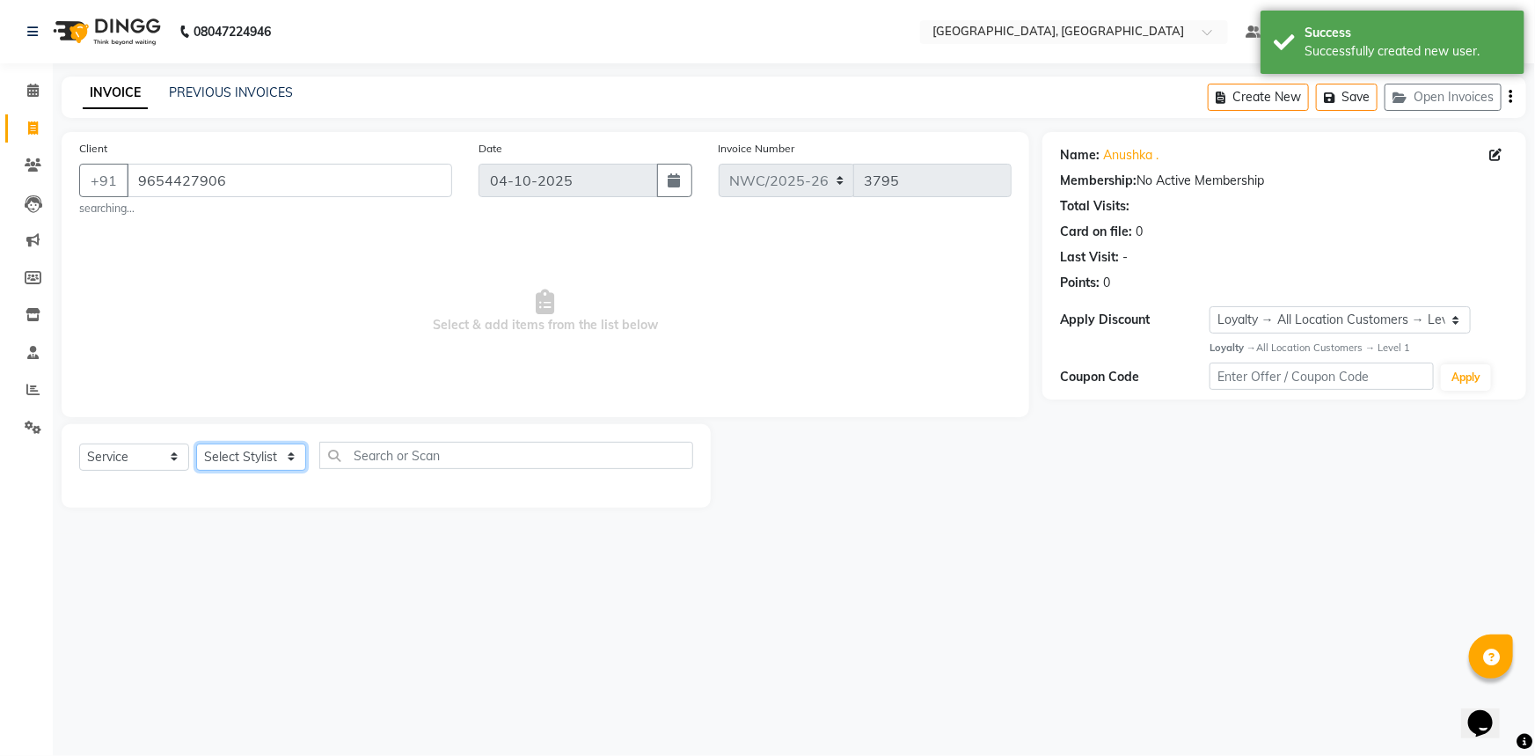
drag, startPoint x: 236, startPoint y: 458, endPoint x: 238, endPoint y: 449, distance: 9.2
click at [236, 458] on select "Select Stylist [PERSON_NAME]-pdct Arshad_asst Arun_pdct Ashish_asst Counter_Sal…" at bounding box center [251, 456] width 110 height 27
select select "84831"
click at [196, 443] on select "Select Stylist [PERSON_NAME]-pdct Arshad_asst Arun_pdct Ashish_asst Counter_Sal…" at bounding box center [251, 456] width 110 height 27
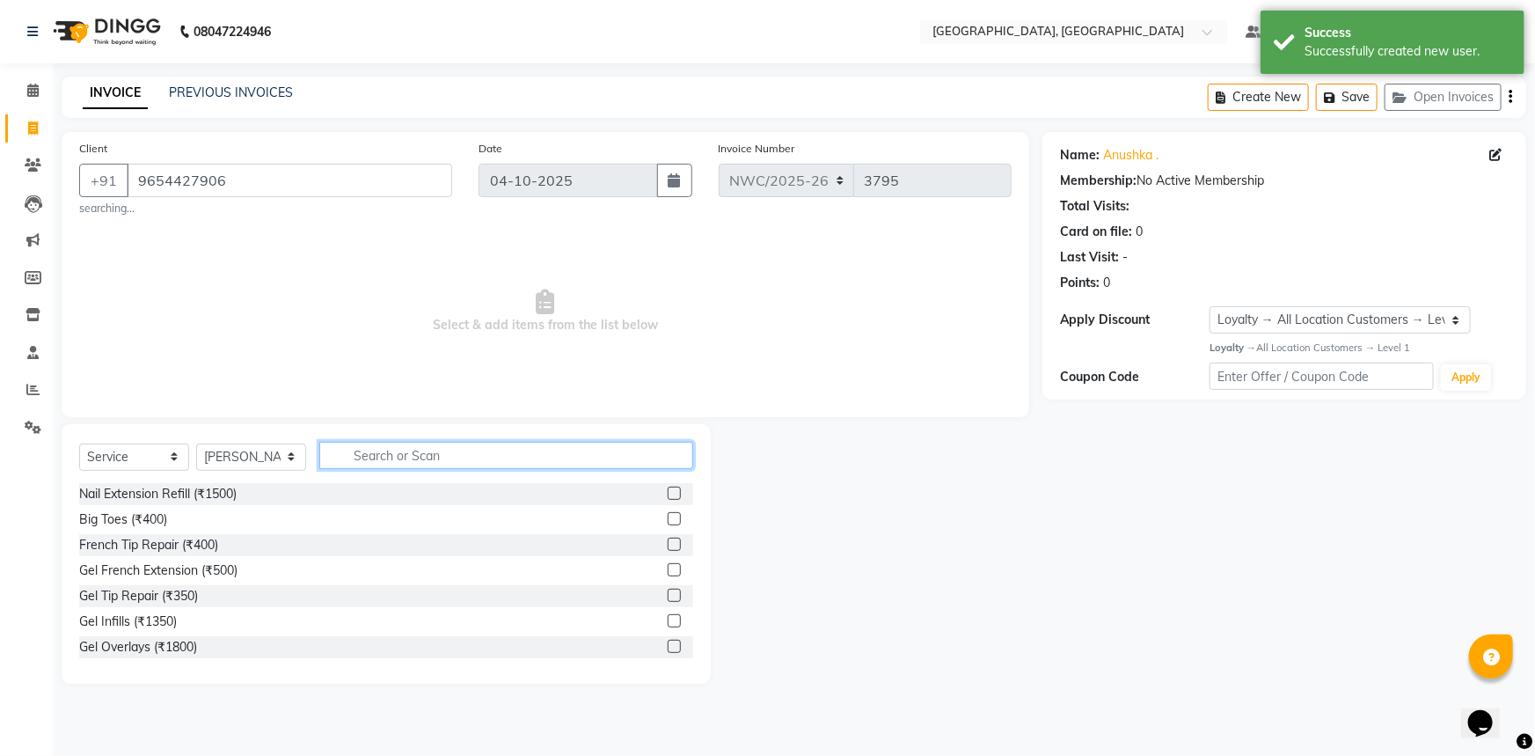
click at [401, 450] on input "text" at bounding box center [506, 455] width 374 height 27
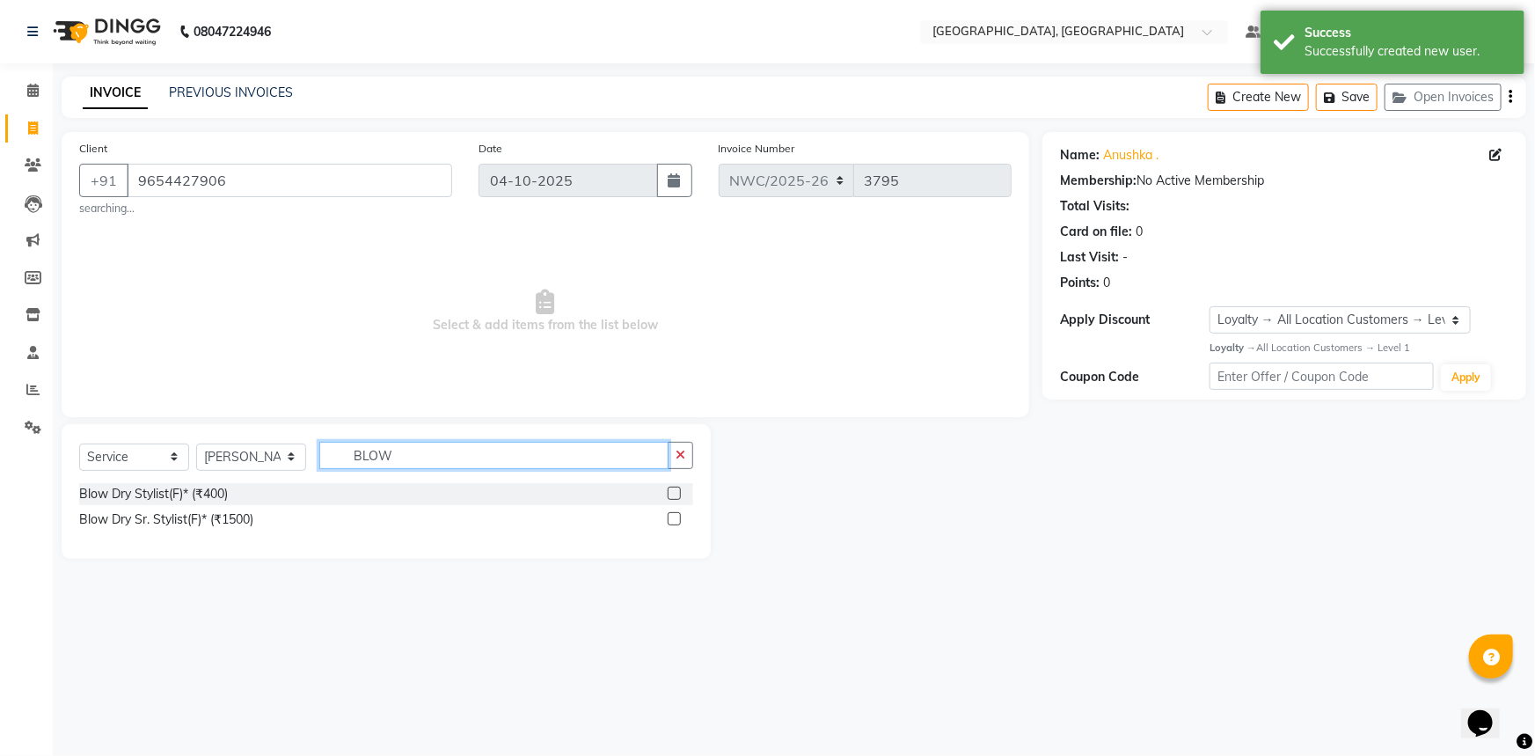
type input "BLOW"
click at [670, 492] on label at bounding box center [674, 493] width 13 height 13
click at [670, 492] on input "checkbox" at bounding box center [673, 493] width 11 height 11
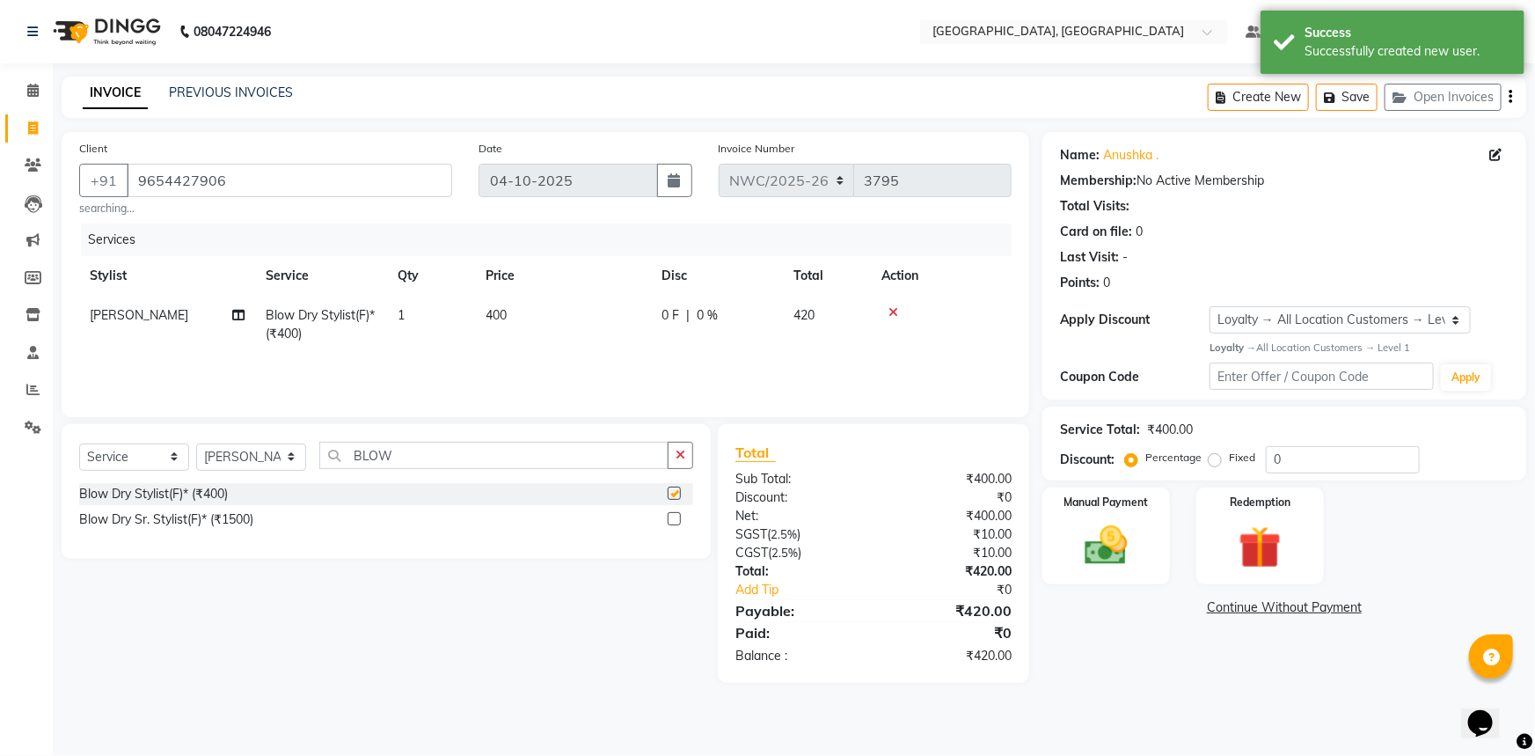
checkbox input "false"
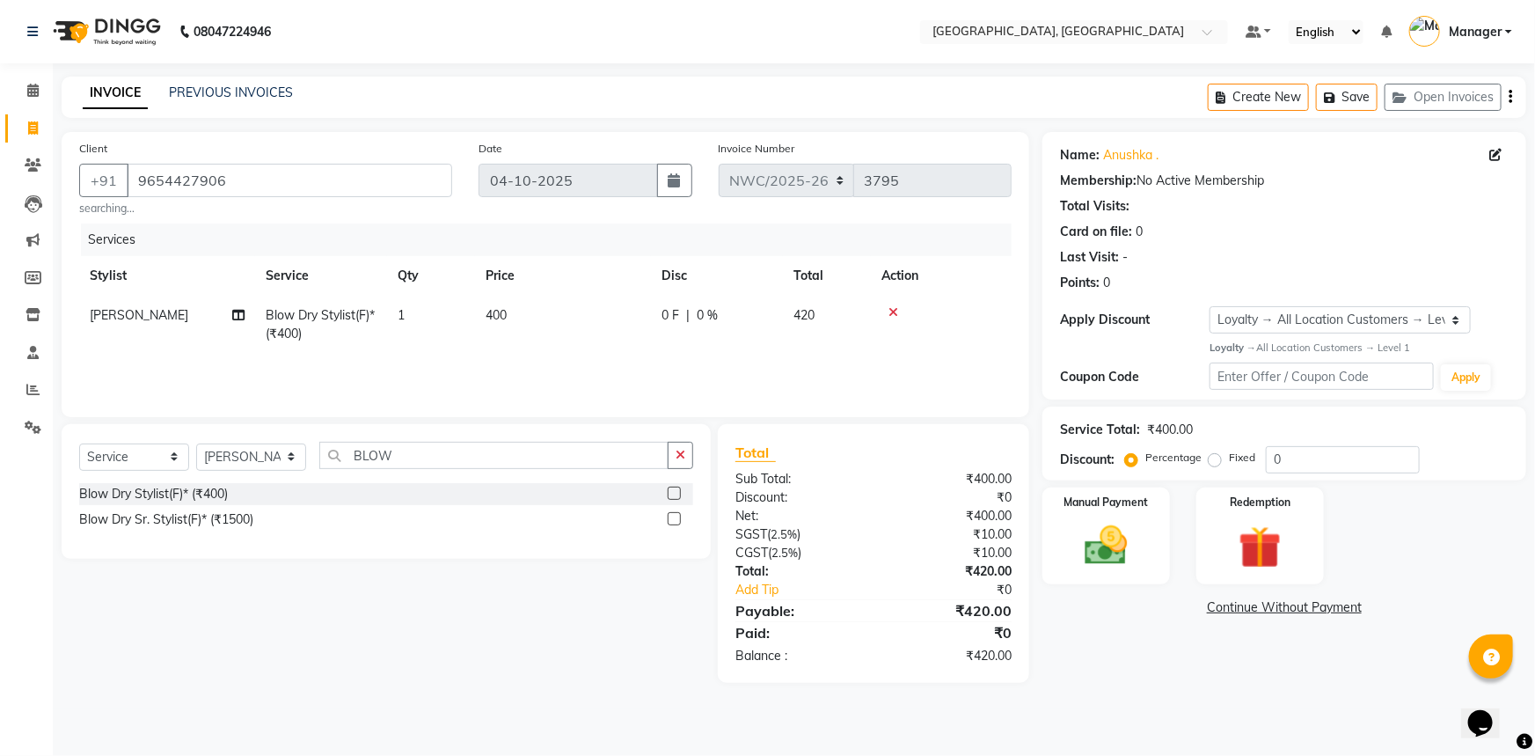
click at [505, 319] on span "400" at bounding box center [496, 315] width 21 height 16
select select "84831"
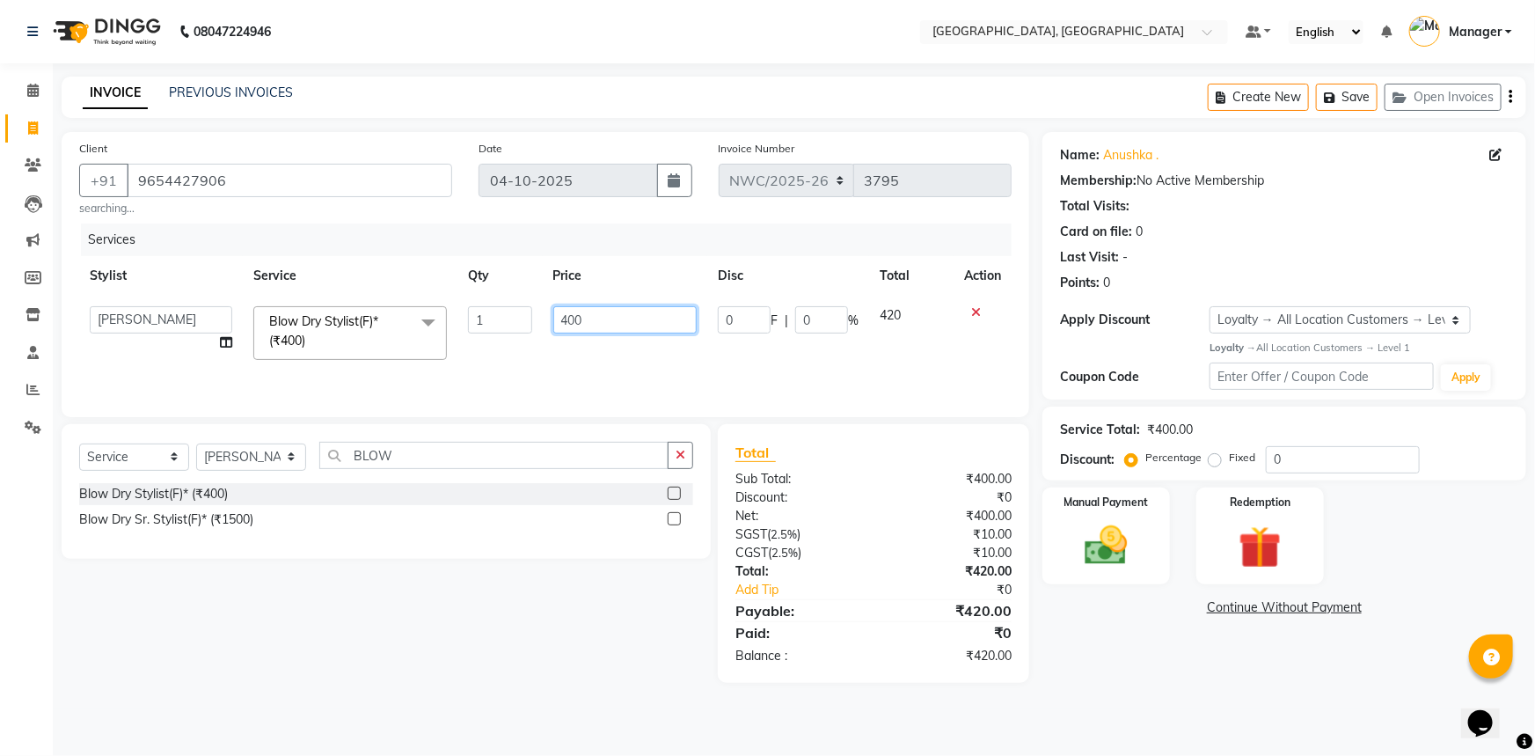
drag, startPoint x: 590, startPoint y: 308, endPoint x: 517, endPoint y: 331, distance: 75.7
click at [517, 331] on tr "[PERSON_NAME]-pdct Arshad_asst Arun_pdct Ashish_asst Counter_Sales [PERSON_NAME…" at bounding box center [545, 333] width 933 height 75
type input "600"
click at [537, 355] on div "Services Stylist Service Qty Price Disc Total Action [PERSON_NAME]-pdct Arshad_…" at bounding box center [545, 311] width 933 height 176
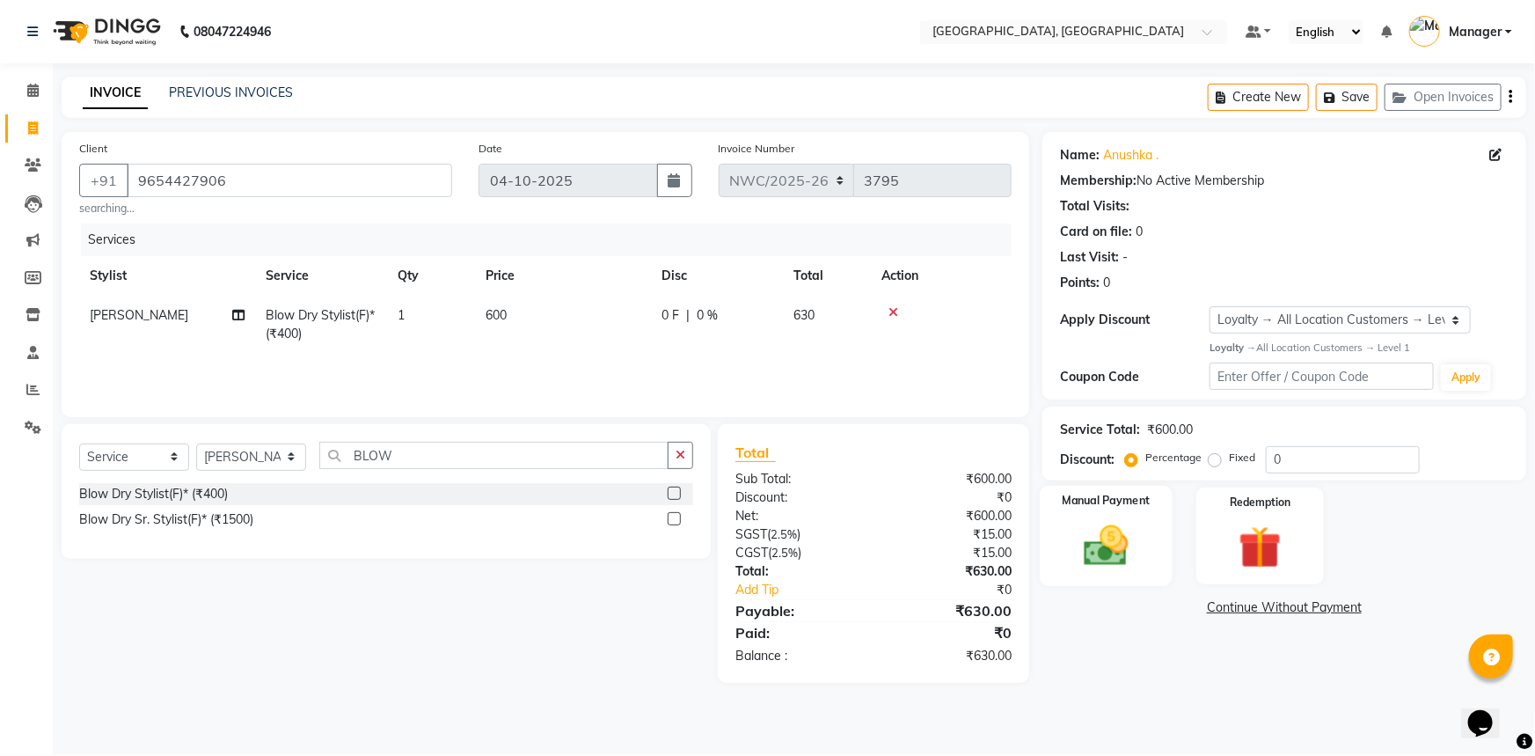
click at [1157, 525] on div "Manual Payment" at bounding box center [1106, 536] width 133 height 101
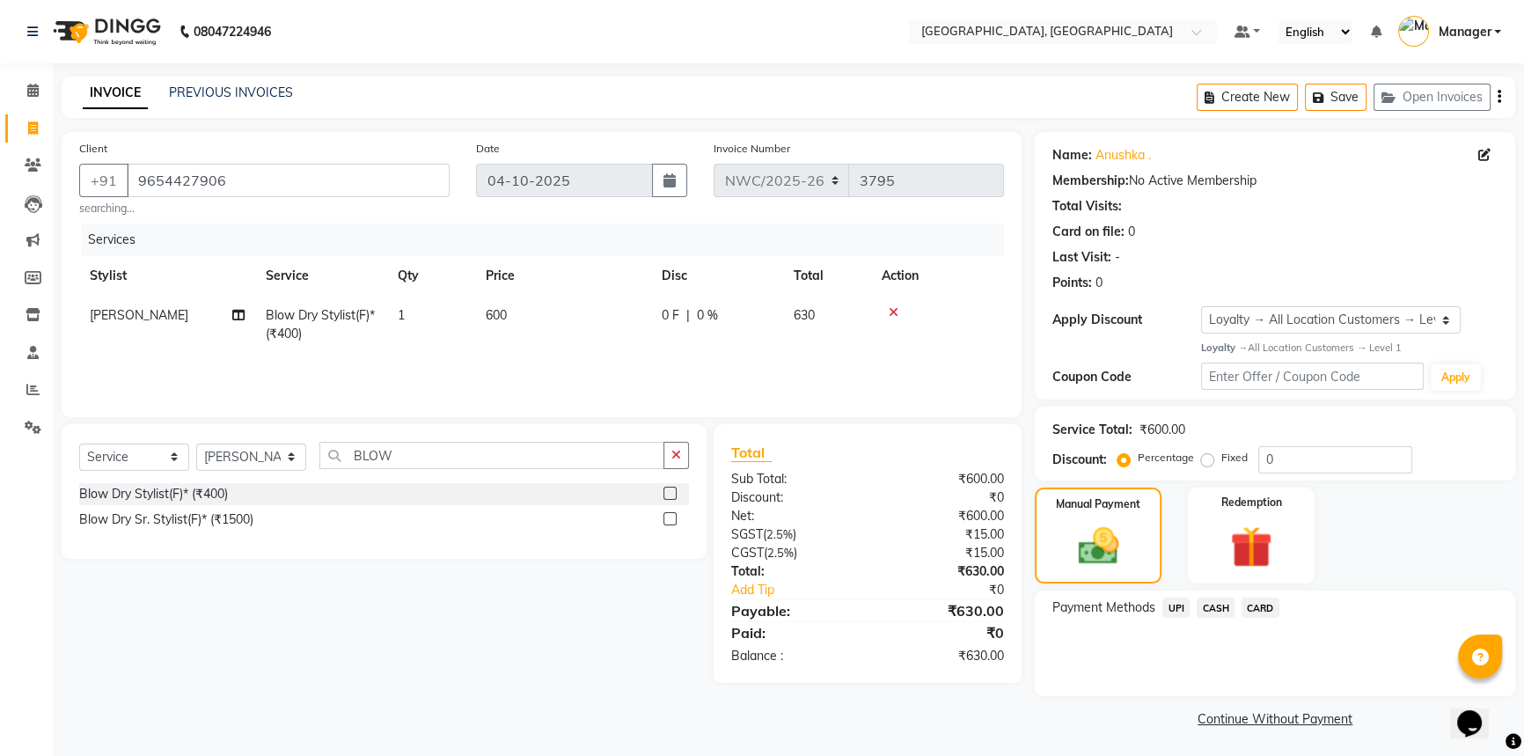
click at [1170, 607] on span "UPI" at bounding box center [1175, 607] width 27 height 20
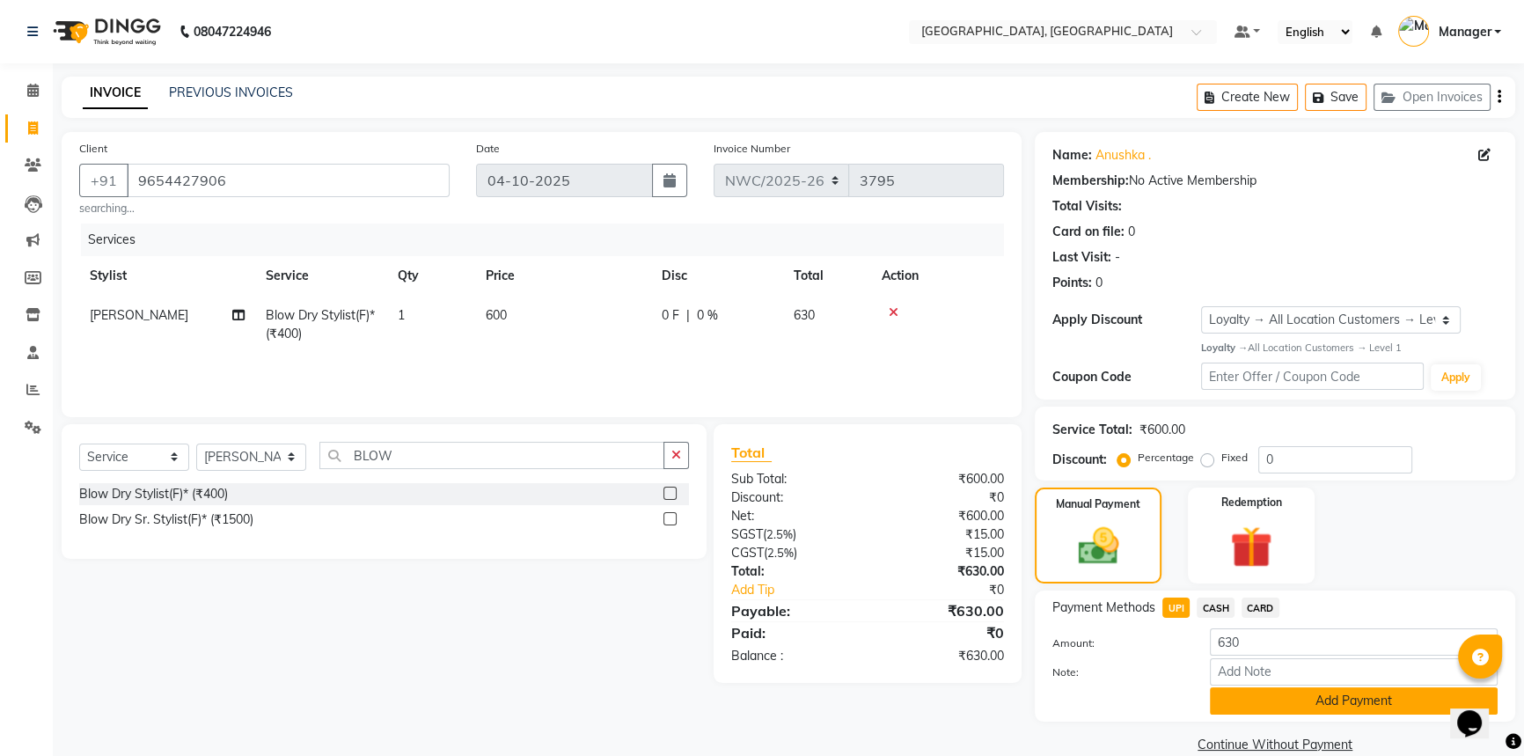
scroll to position [28, 0]
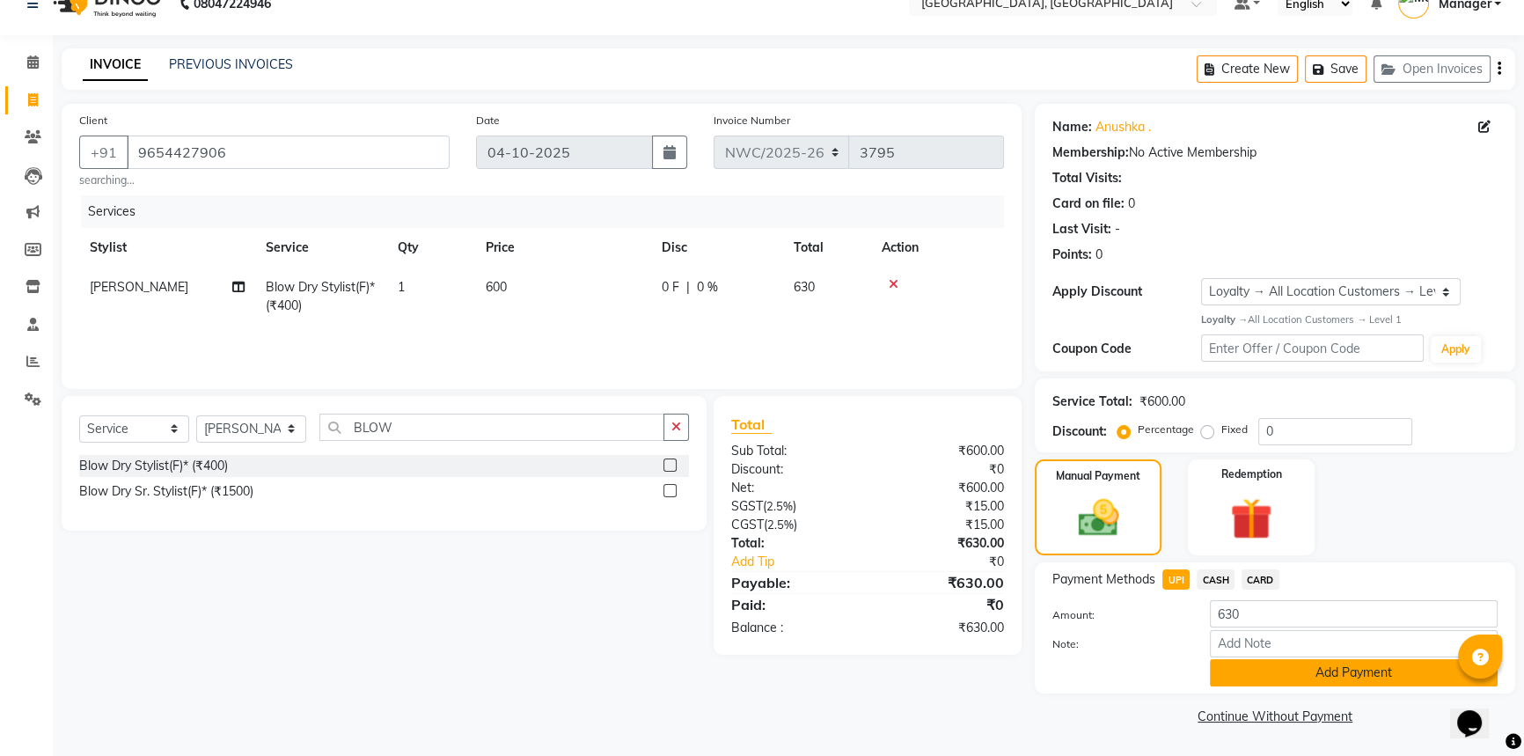
click at [1238, 669] on button "Add Payment" at bounding box center [1354, 672] width 288 height 27
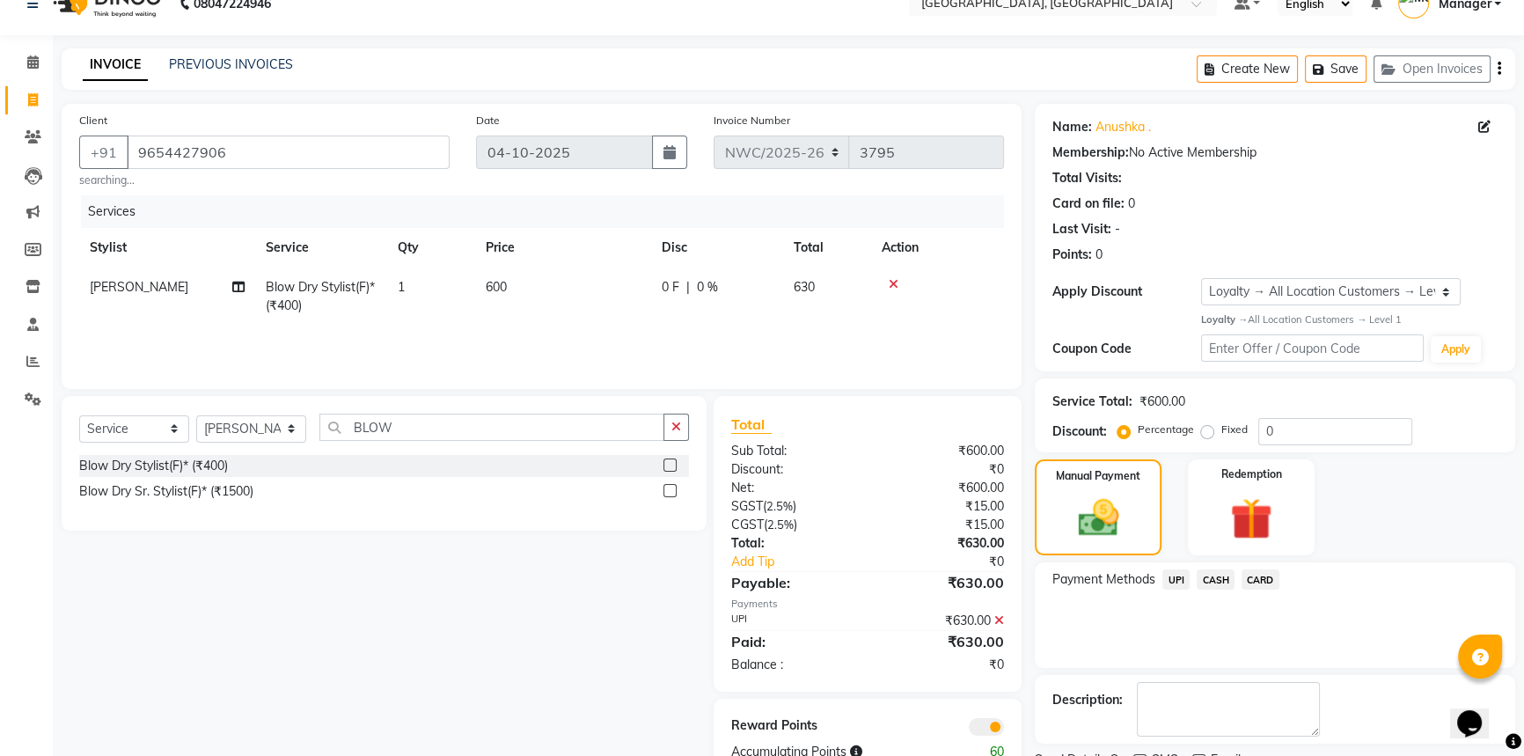
scroll to position [101, 0]
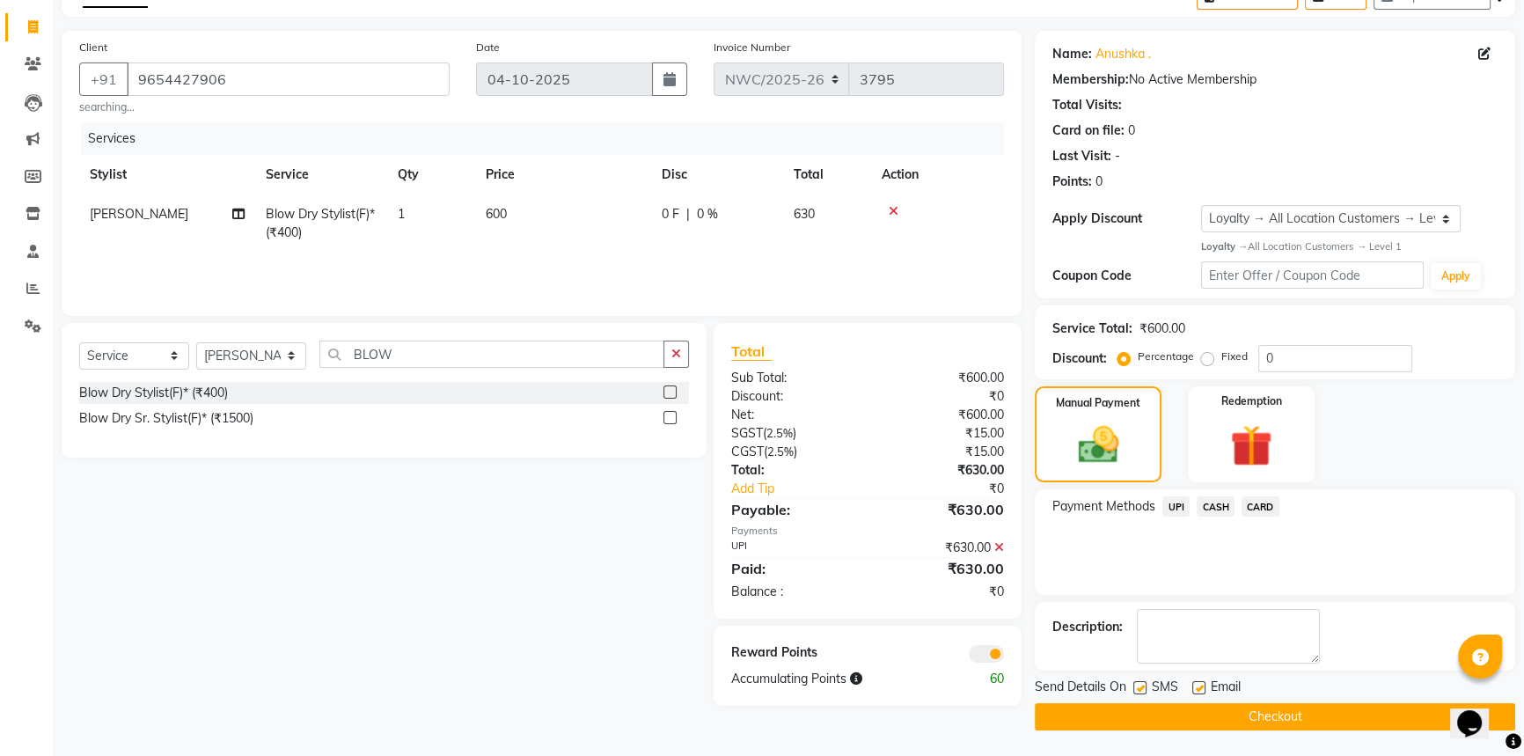
click at [1212, 719] on button "Checkout" at bounding box center [1275, 716] width 480 height 27
click at [1161, 724] on button "Checkout" at bounding box center [1275, 716] width 480 height 27
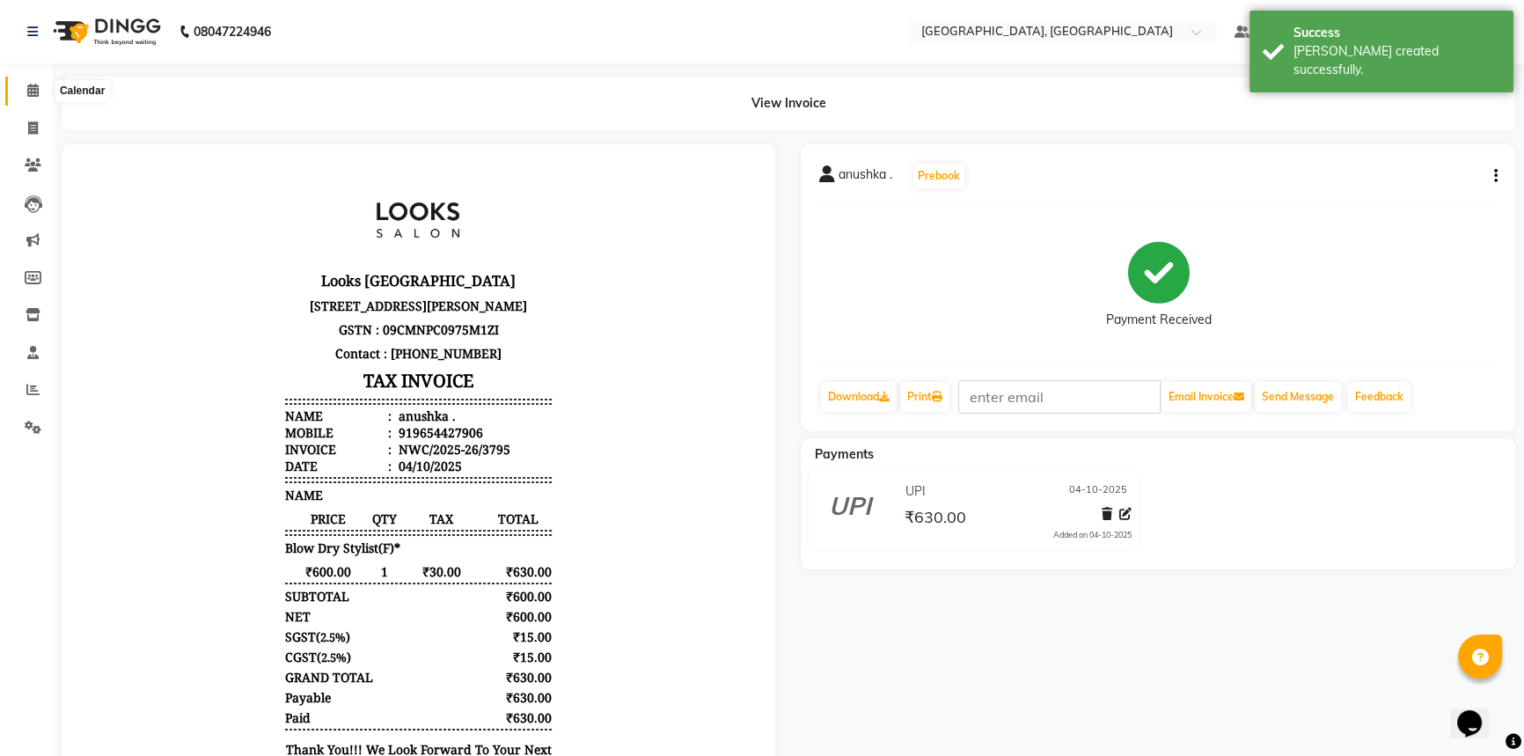
click at [25, 85] on span at bounding box center [33, 91] width 31 height 20
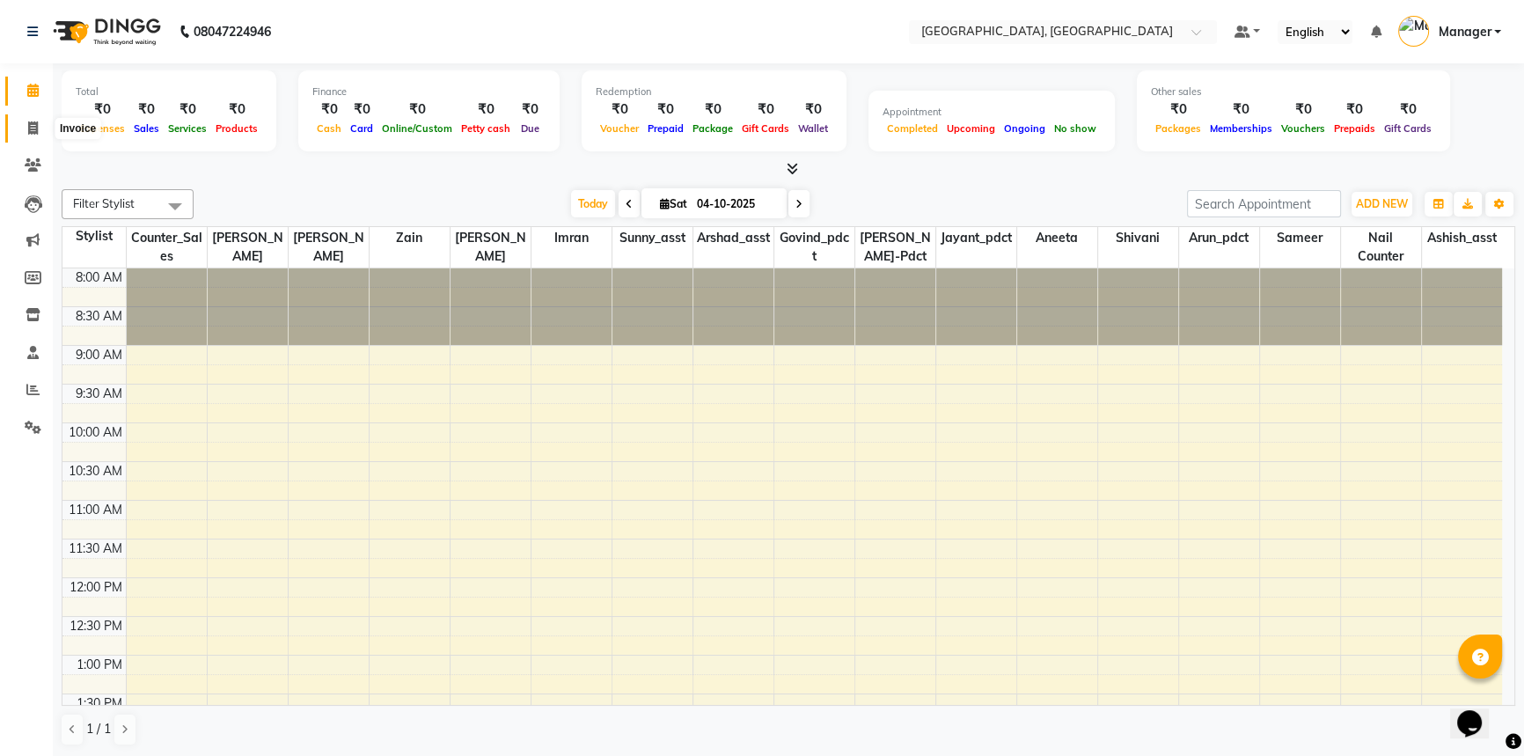
click at [30, 121] on icon at bounding box center [33, 127] width 10 height 13
select select "service"
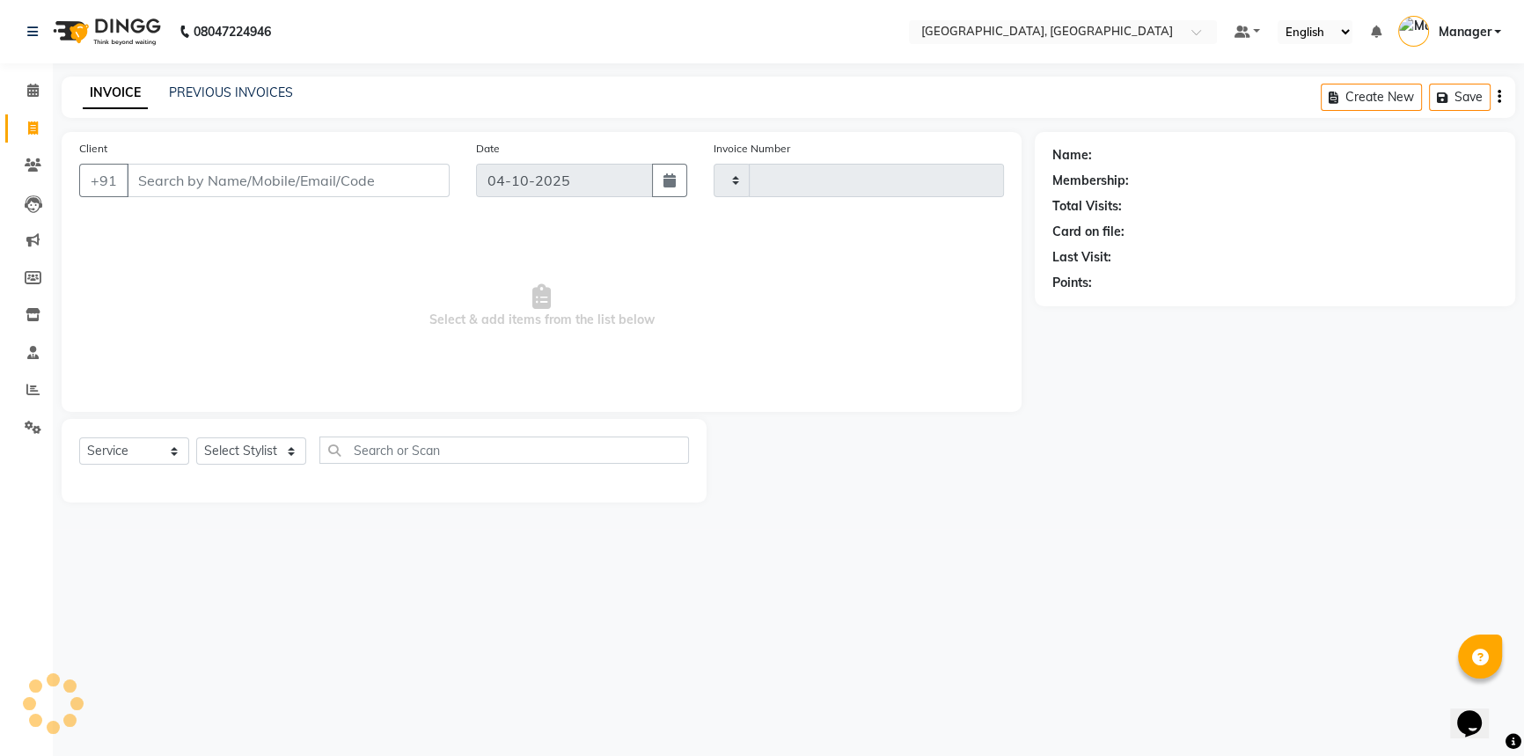
type input "3796"
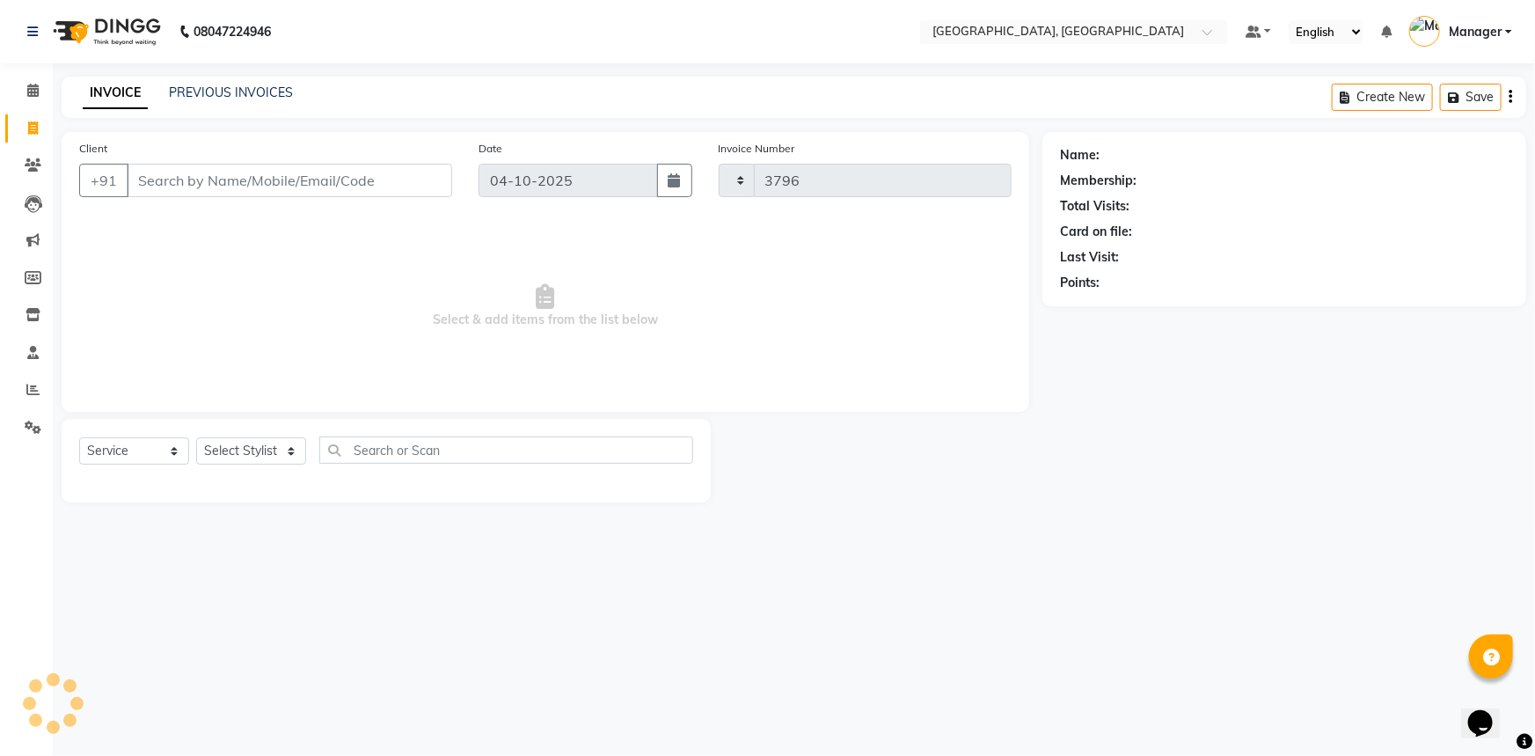
select select "8574"
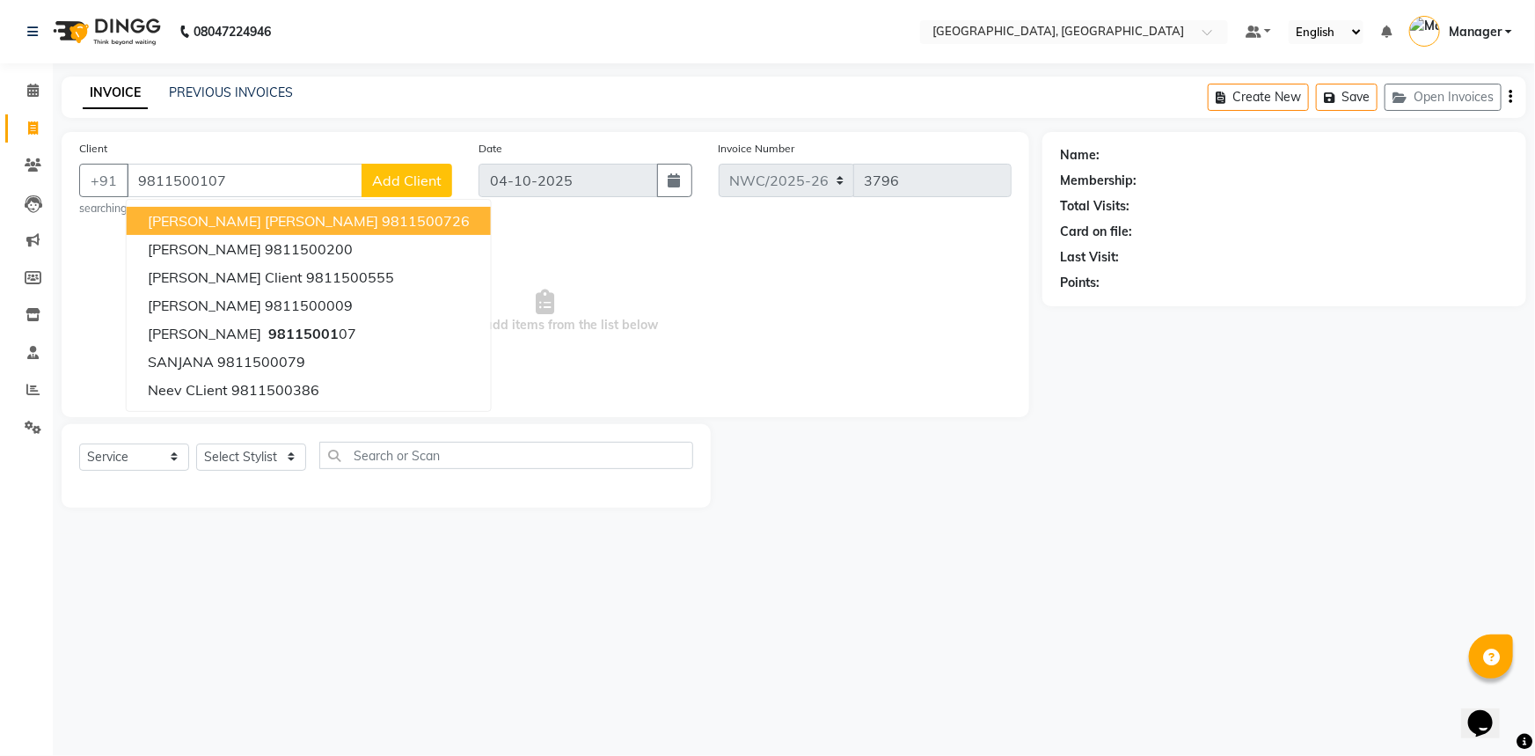
type input "9811500107"
select select "1: Object"
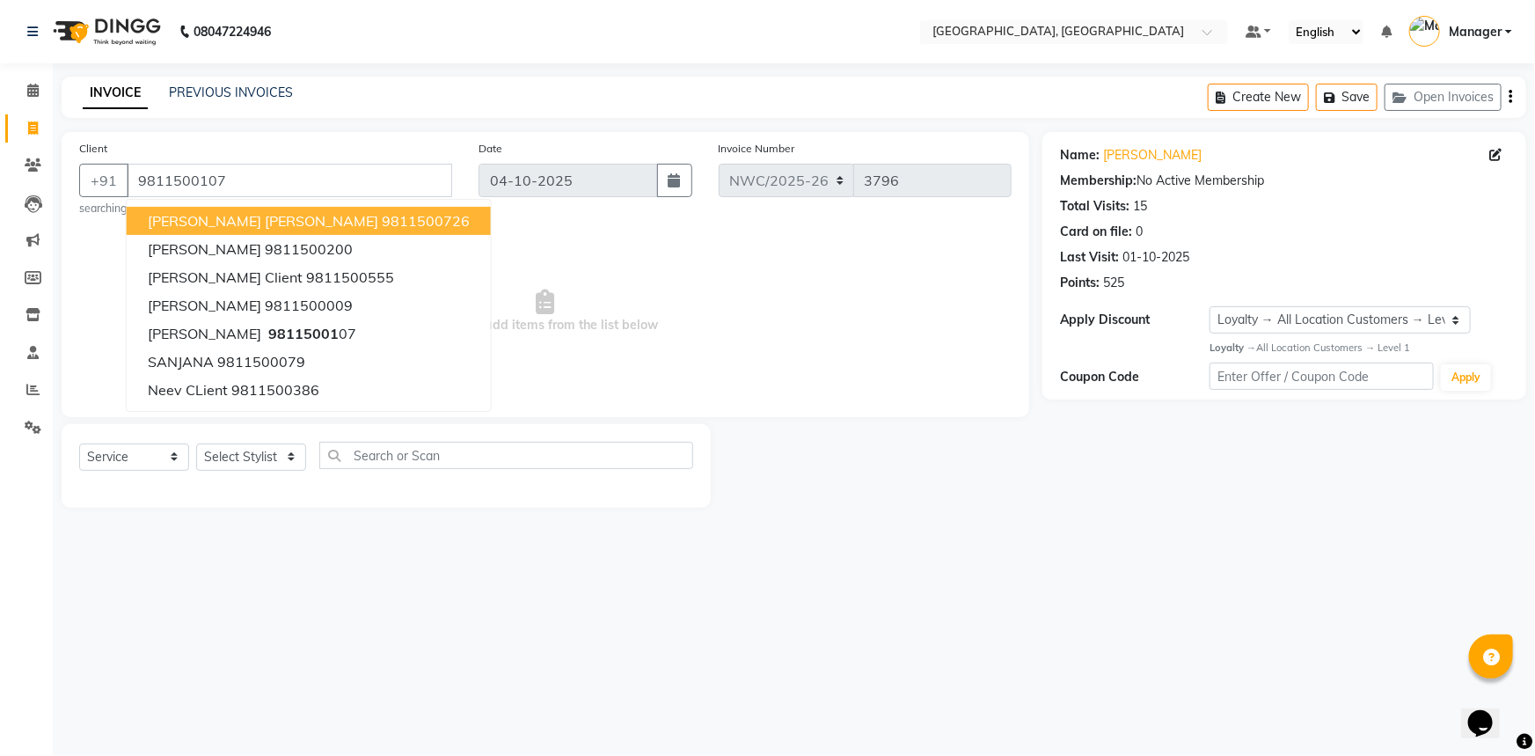
click at [669, 308] on span "Select & add items from the list below" at bounding box center [545, 311] width 933 height 176
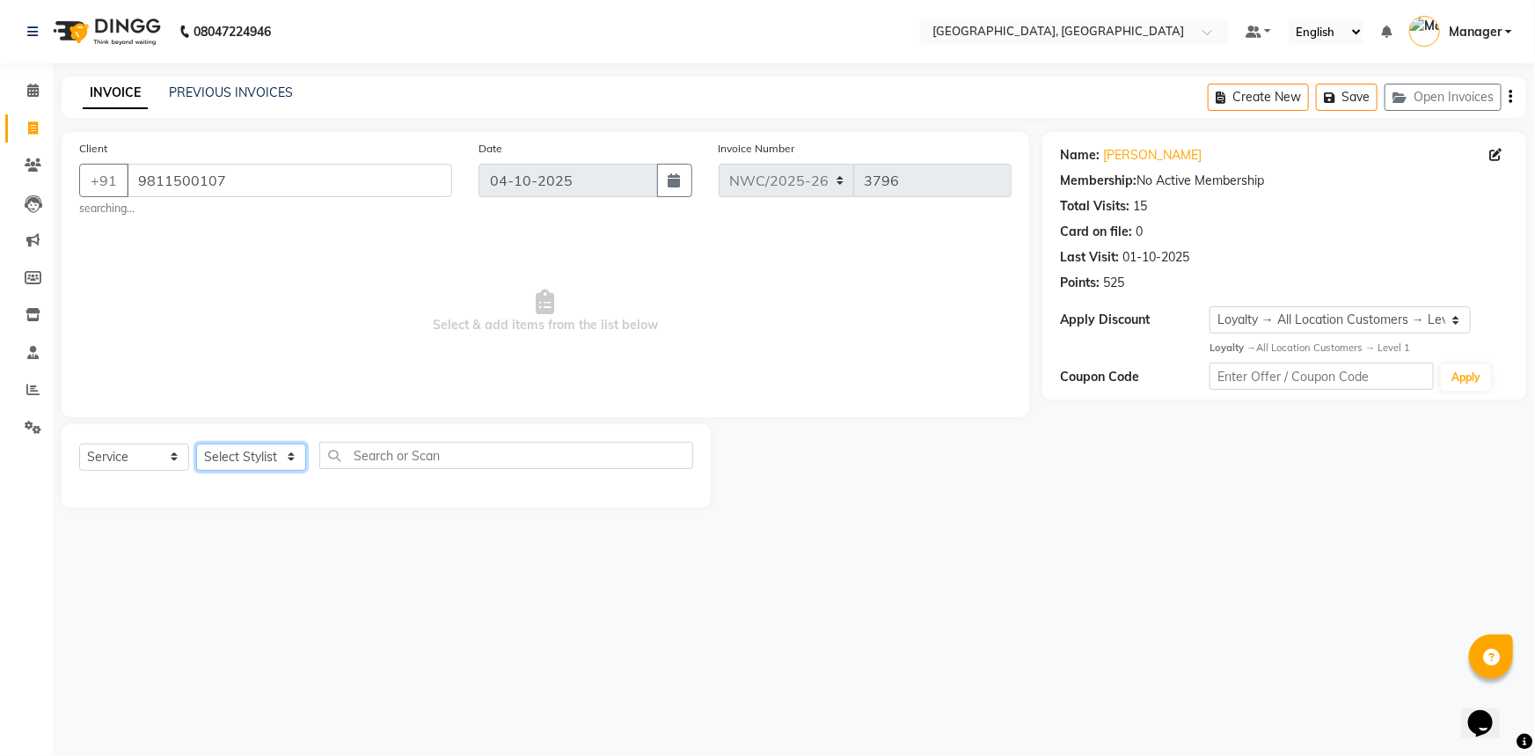
click at [239, 460] on select "Select Stylist [PERSON_NAME]-pdct Arshad_asst Arun_pdct Ashish_asst Counter_Sal…" at bounding box center [251, 456] width 110 height 27
select select "85707"
click at [196, 443] on select "Select Stylist [PERSON_NAME]-pdct Arshad_asst Arun_pdct Ashish_asst Counter_Sal…" at bounding box center [251, 456] width 110 height 27
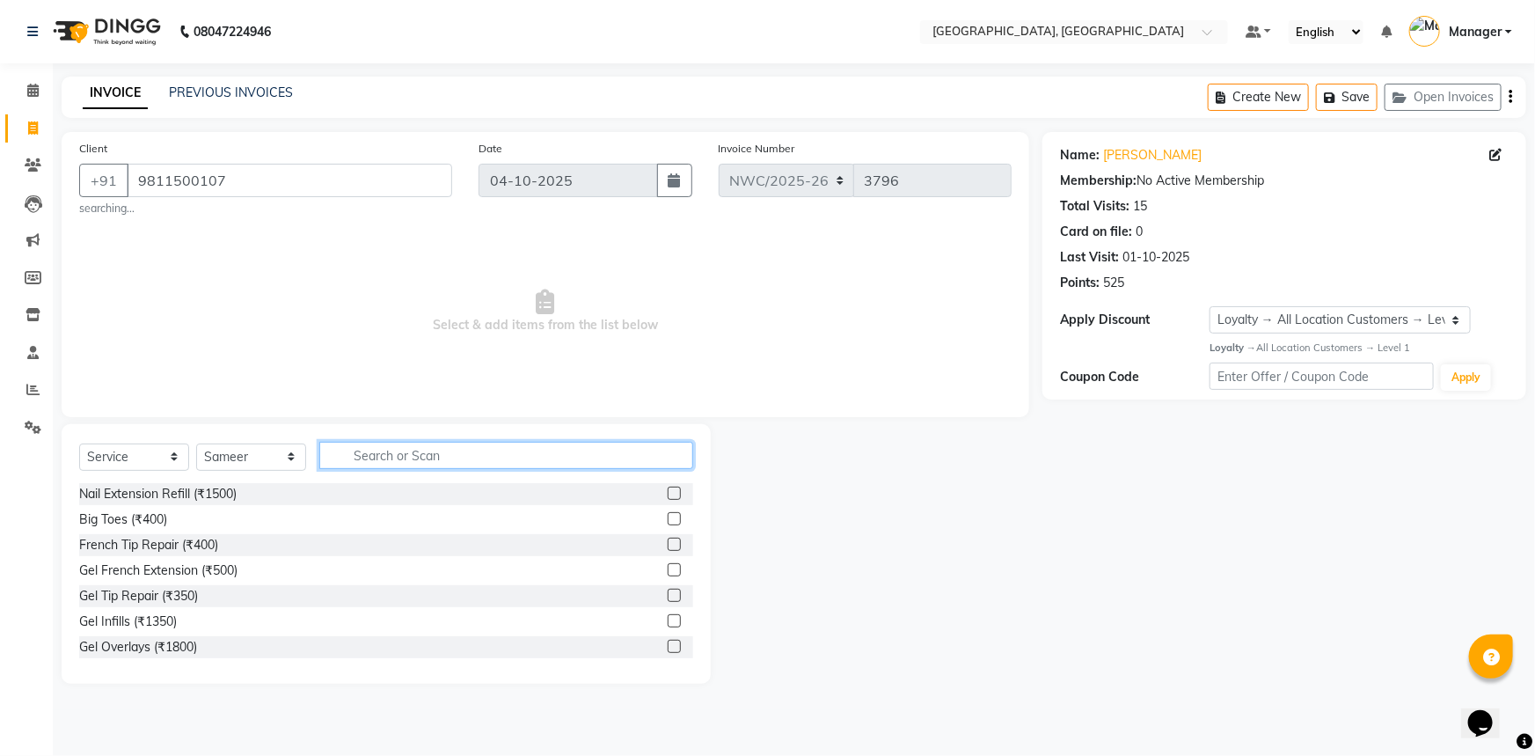
click at [437, 453] on input "text" at bounding box center [506, 455] width 374 height 27
type input "CUT"
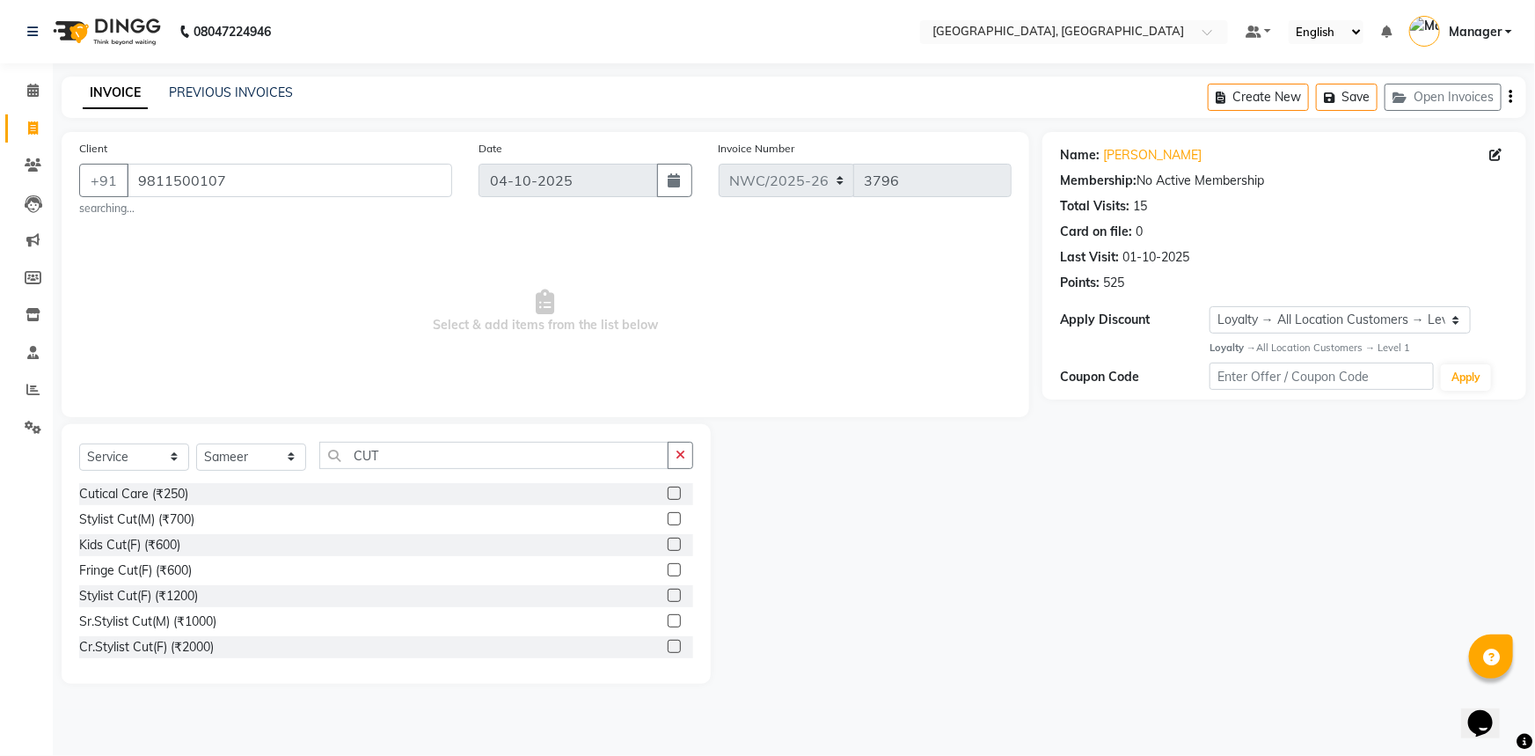
click at [668, 519] on label at bounding box center [674, 518] width 13 height 13
click at [668, 519] on input "checkbox" at bounding box center [673, 519] width 11 height 11
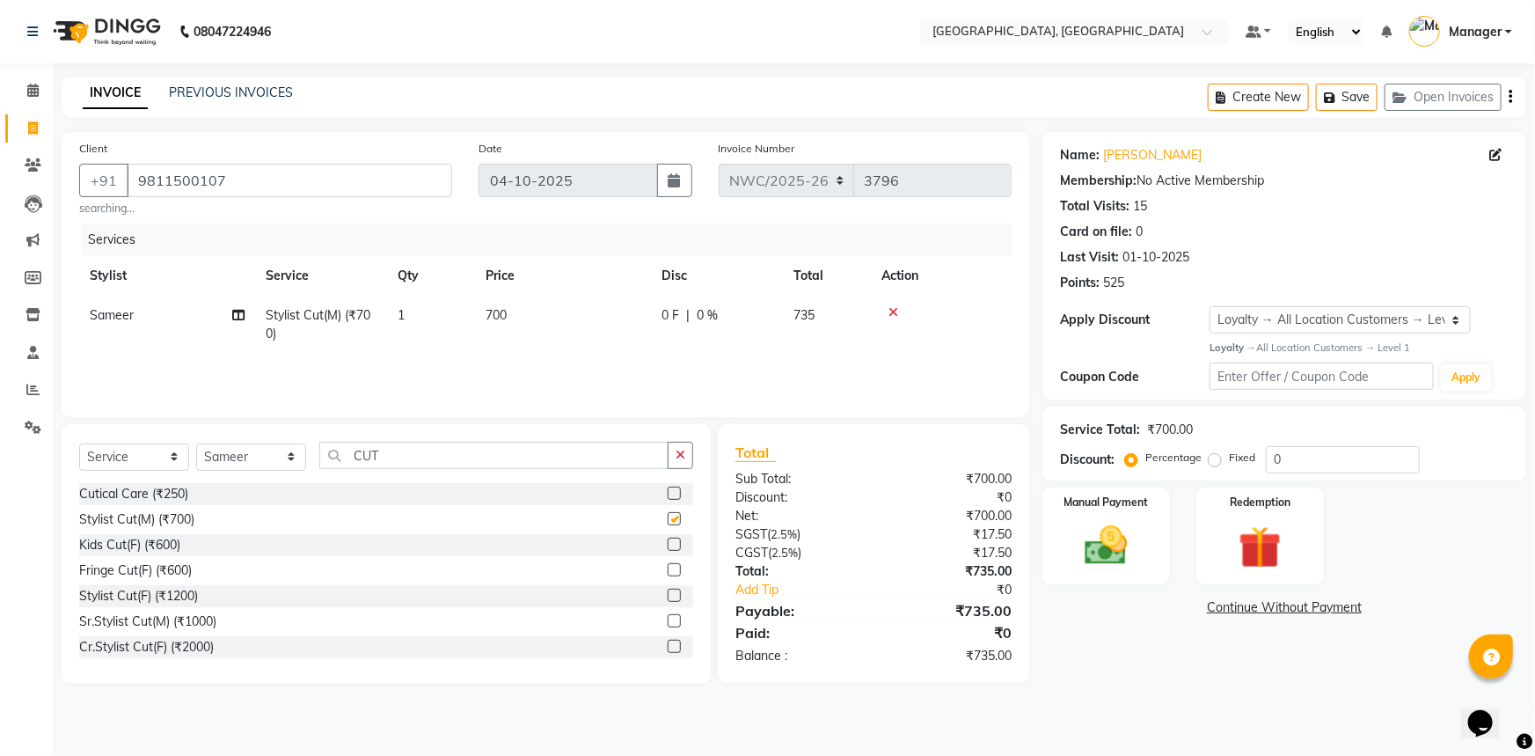
checkbox input "false"
drag, startPoint x: 607, startPoint y: 472, endPoint x: 404, endPoint y: 486, distance: 203.7
click at [406, 483] on div "Select Service Product Membership Package Voucher Prepaid Gift Card Select Styl…" at bounding box center [386, 554] width 649 height 260
drag, startPoint x: 370, startPoint y: 458, endPoint x: 289, endPoint y: 478, distance: 83.2
click at [289, 478] on div "Select Service Product Membership Package Voucher Prepaid Gift Card Select Styl…" at bounding box center [386, 462] width 614 height 41
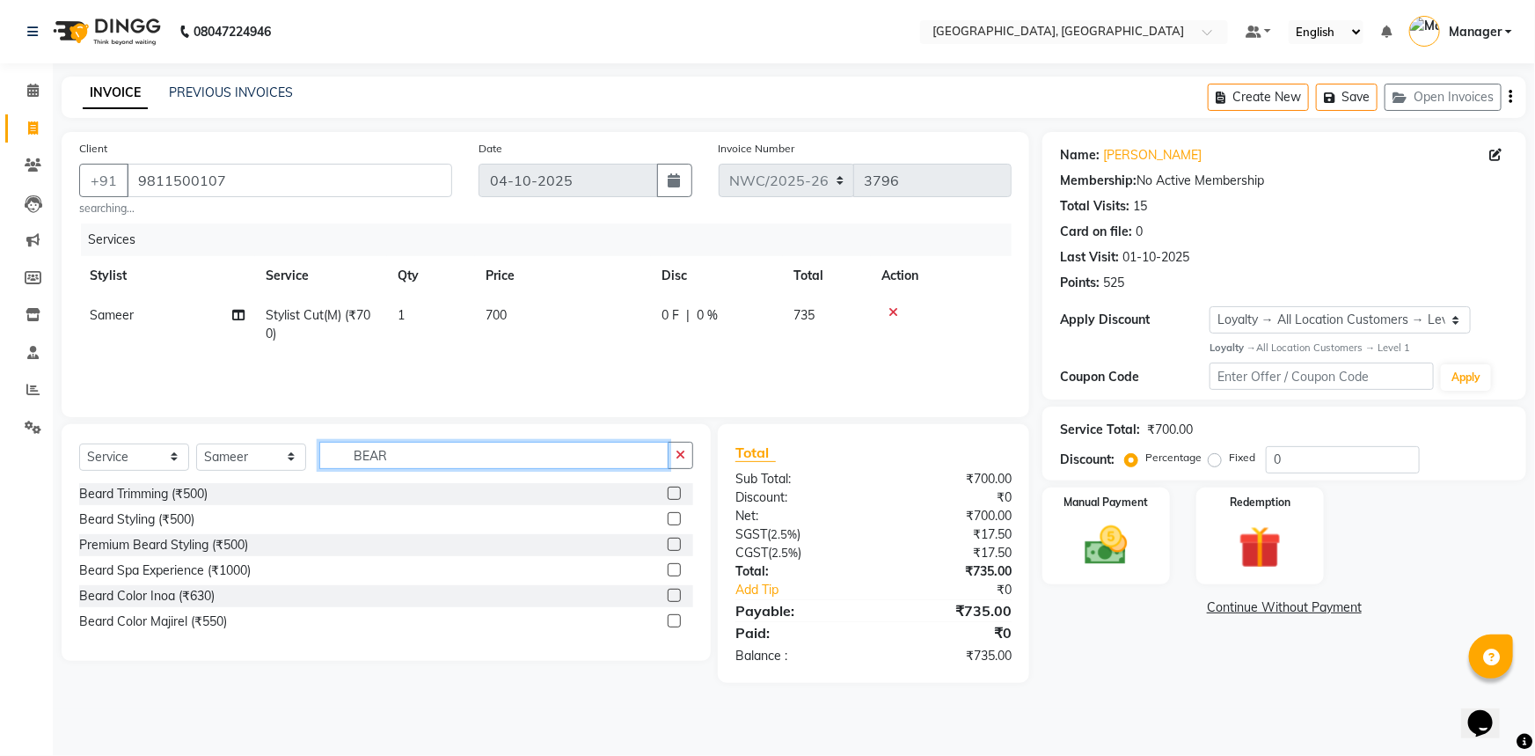
type input "BEAR"
drag, startPoint x: 674, startPoint y: 493, endPoint x: 638, endPoint y: 423, distance: 78.3
click at [672, 490] on label at bounding box center [674, 493] width 13 height 13
click at [672, 490] on input "checkbox" at bounding box center [673, 493] width 11 height 11
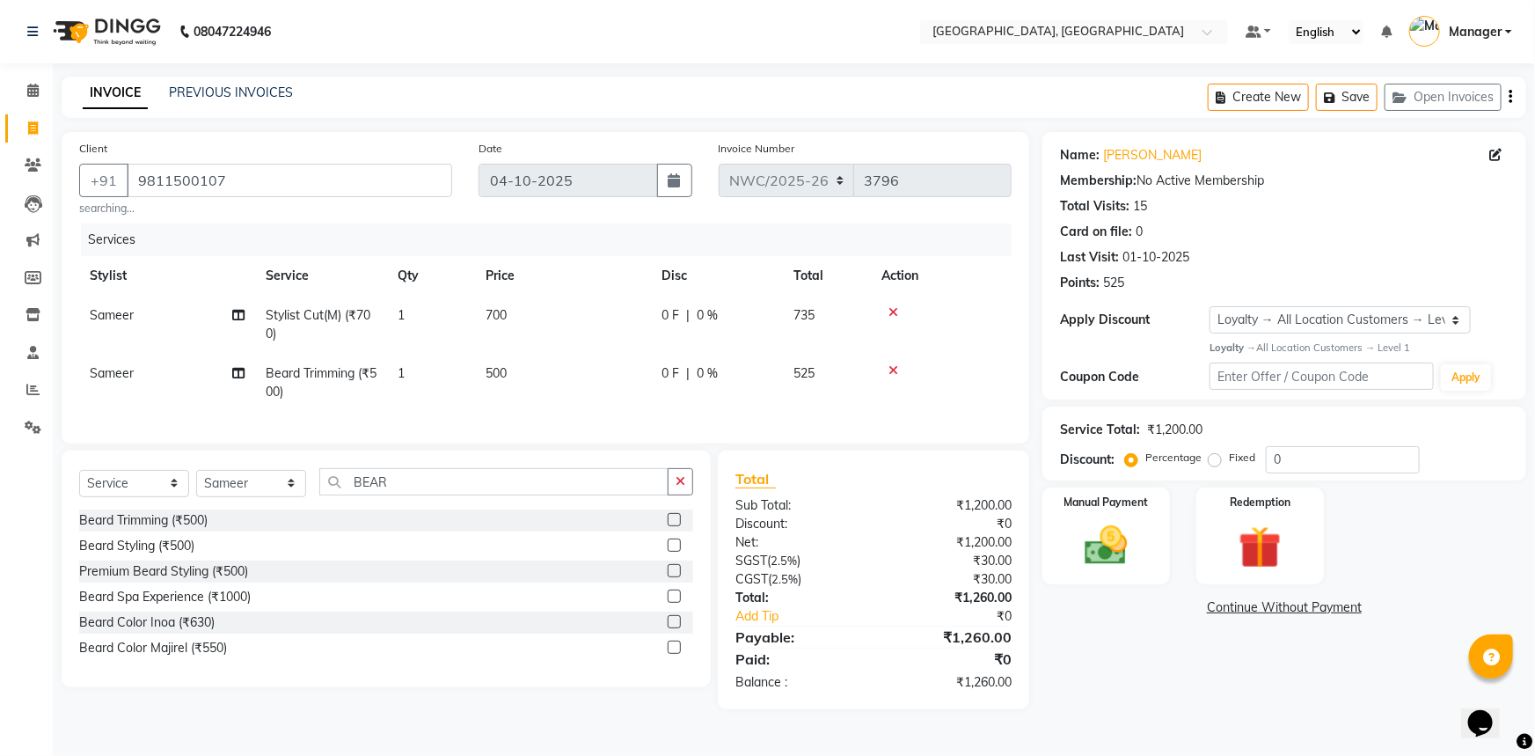
checkbox input "false"
click at [553, 322] on td "700" at bounding box center [563, 325] width 176 height 58
select select "85707"
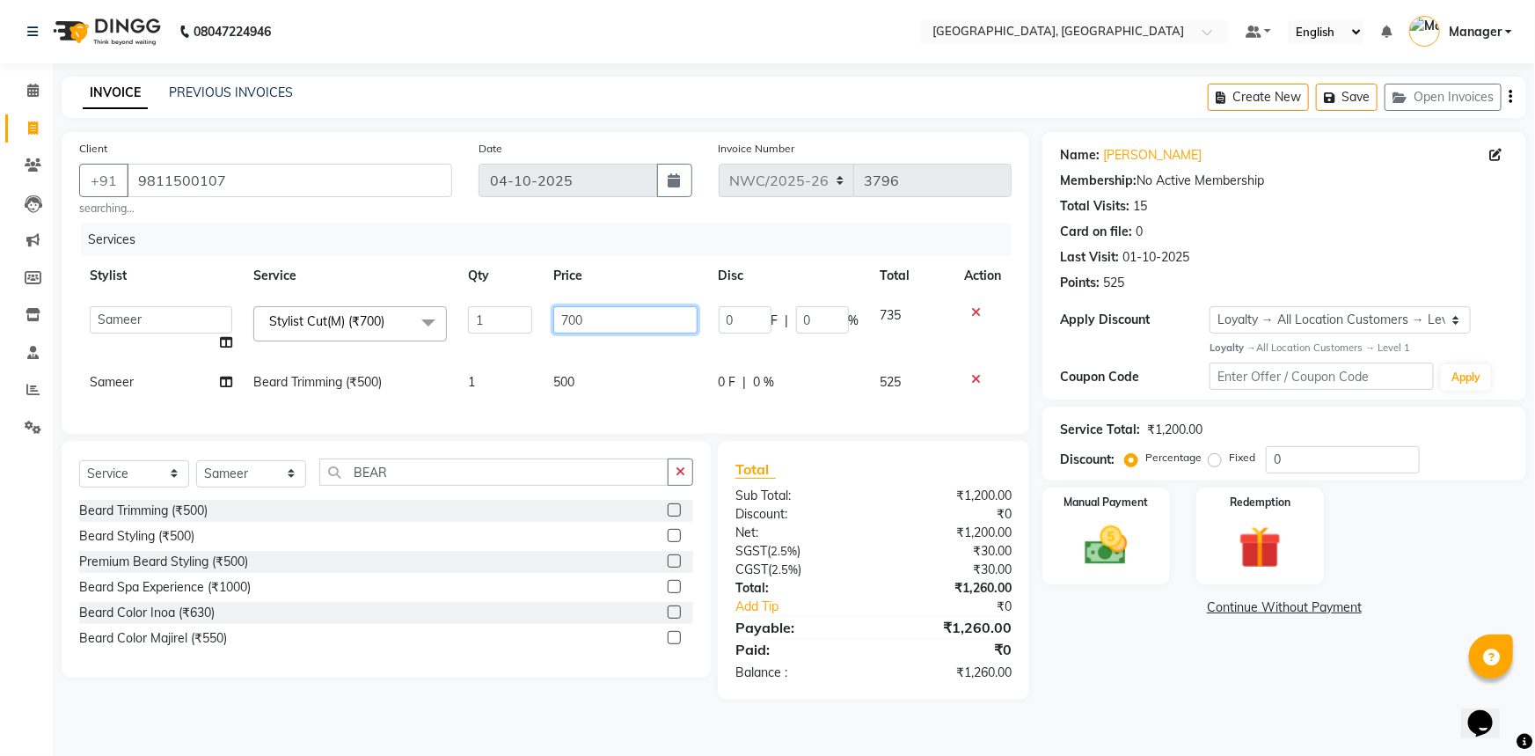
click at [570, 318] on input "700" at bounding box center [624, 319] width 143 height 27
type input "500"
click at [578, 371] on td "500" at bounding box center [625, 383] width 165 height 40
select select "85707"
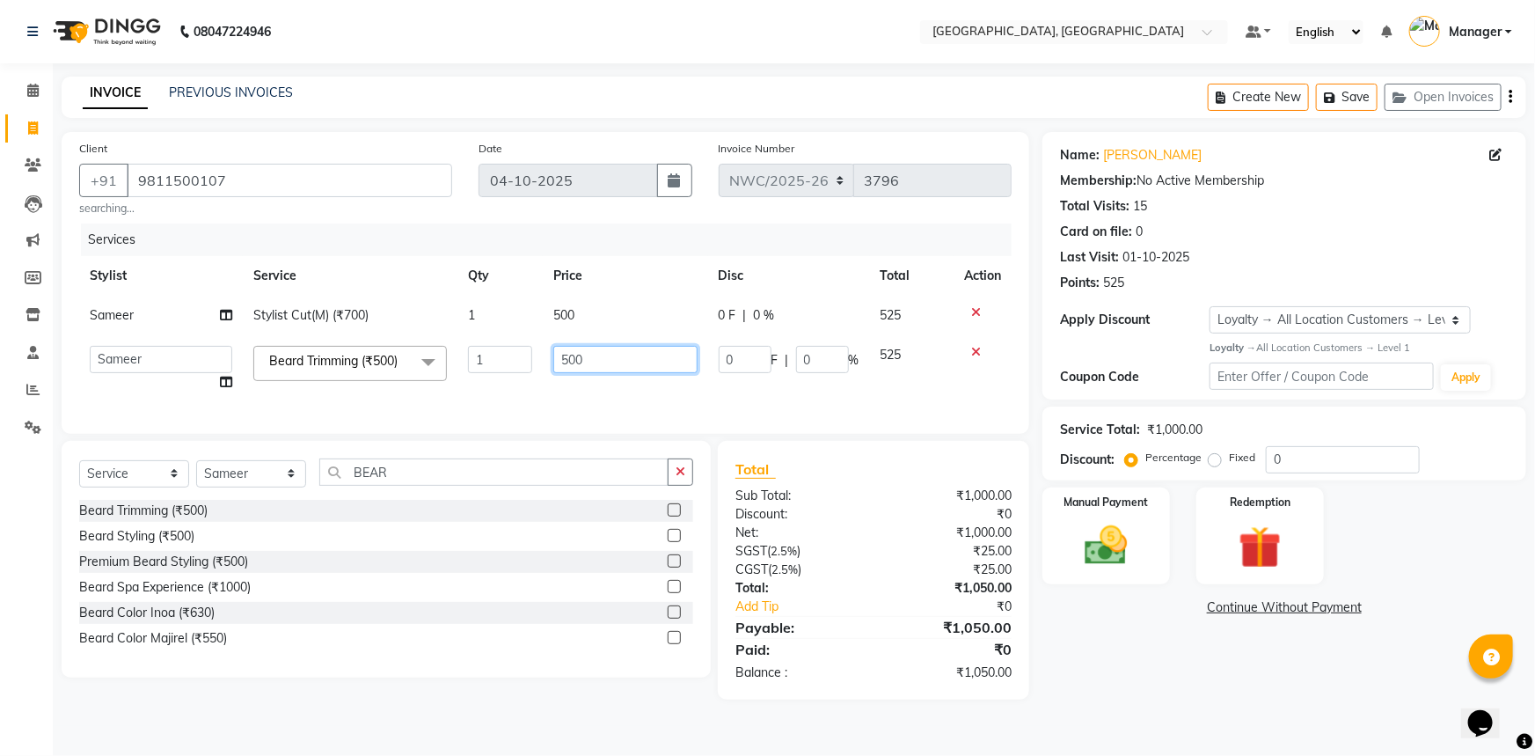
click at [573, 366] on input "500" at bounding box center [624, 359] width 143 height 27
type input "400"
click at [569, 389] on td "400" at bounding box center [625, 368] width 165 height 67
select select "85707"
drag, startPoint x: 165, startPoint y: 476, endPoint x: 172, endPoint y: 468, distance: 10.6
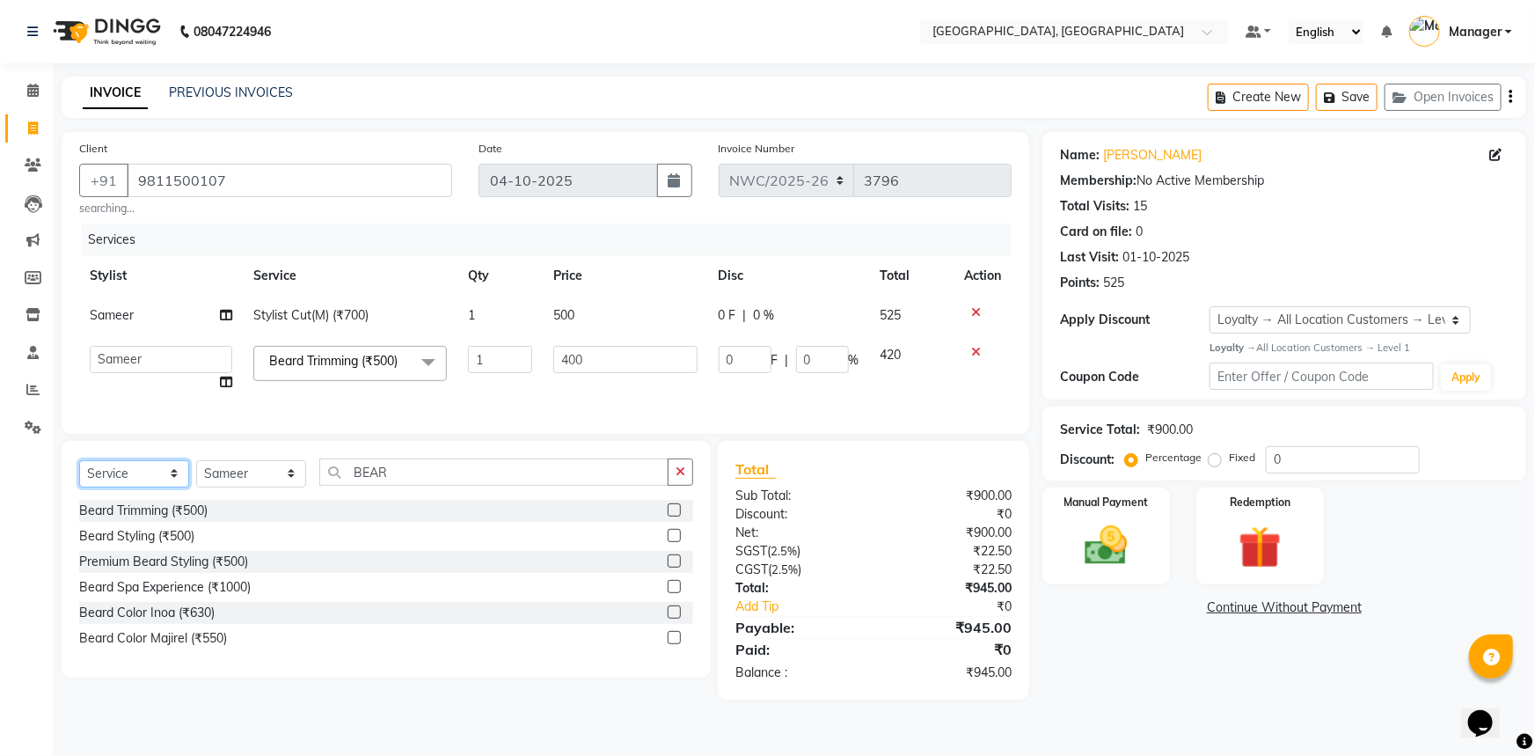
click at [165, 476] on select "Select Service Product Membership Package Voucher Prepaid Gift Card" at bounding box center [134, 473] width 110 height 27
select select "product"
click at [79, 472] on select "Select Service Product Membership Package Voucher Prepaid Gift Card" at bounding box center [134, 473] width 110 height 27
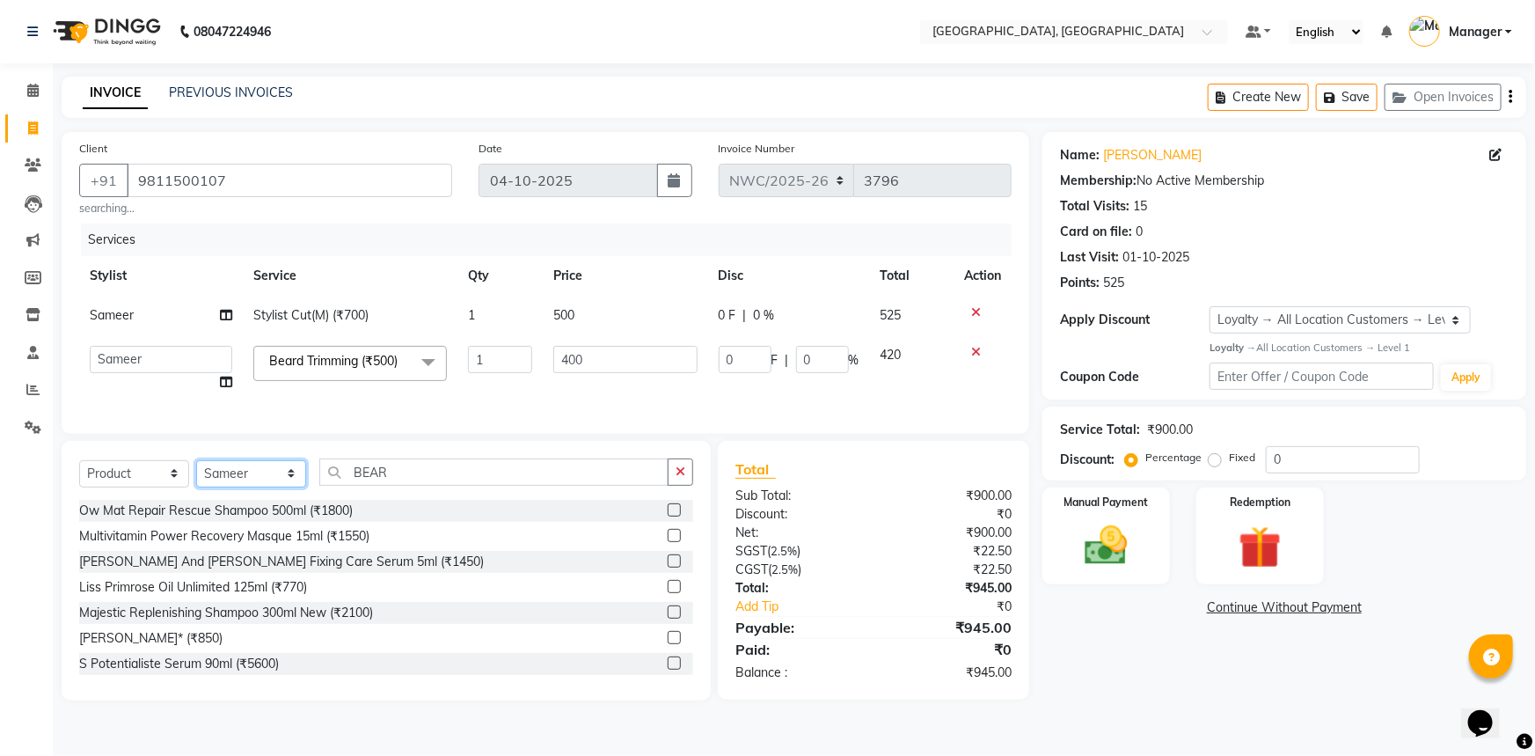
click at [225, 487] on select "Select Stylist [PERSON_NAME]-pdct Arshad_asst Arun_pdct Ashish_asst Counter_Sal…" at bounding box center [251, 473] width 110 height 27
click at [355, 485] on input "BEAR" at bounding box center [493, 471] width 349 height 27
drag, startPoint x: 338, startPoint y: 489, endPoint x: 280, endPoint y: 494, distance: 58.3
click at [285, 494] on div "Select Service Product Membership Package Voucher Prepaid Gift Card Select Styl…" at bounding box center [386, 478] width 614 height 41
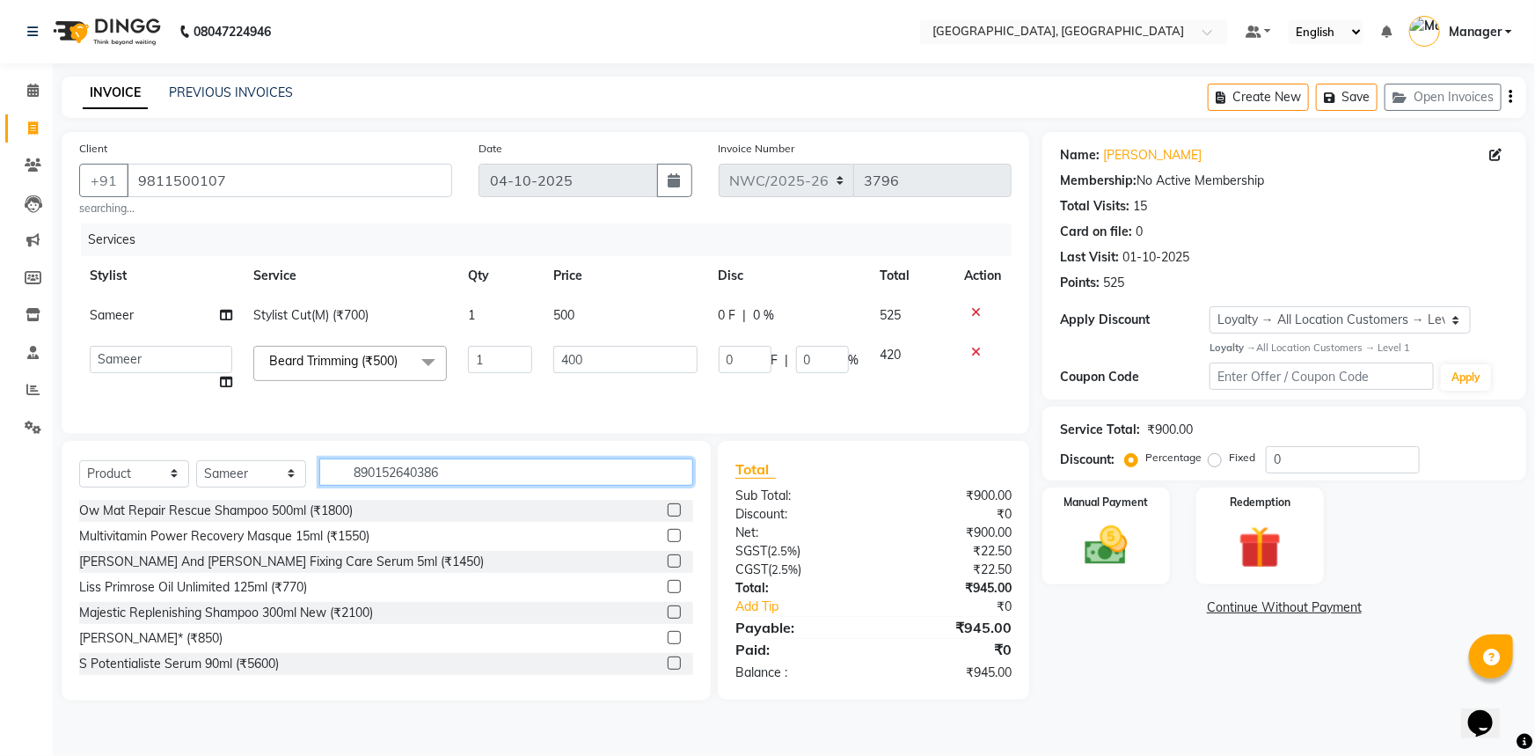
type input "8901526403868"
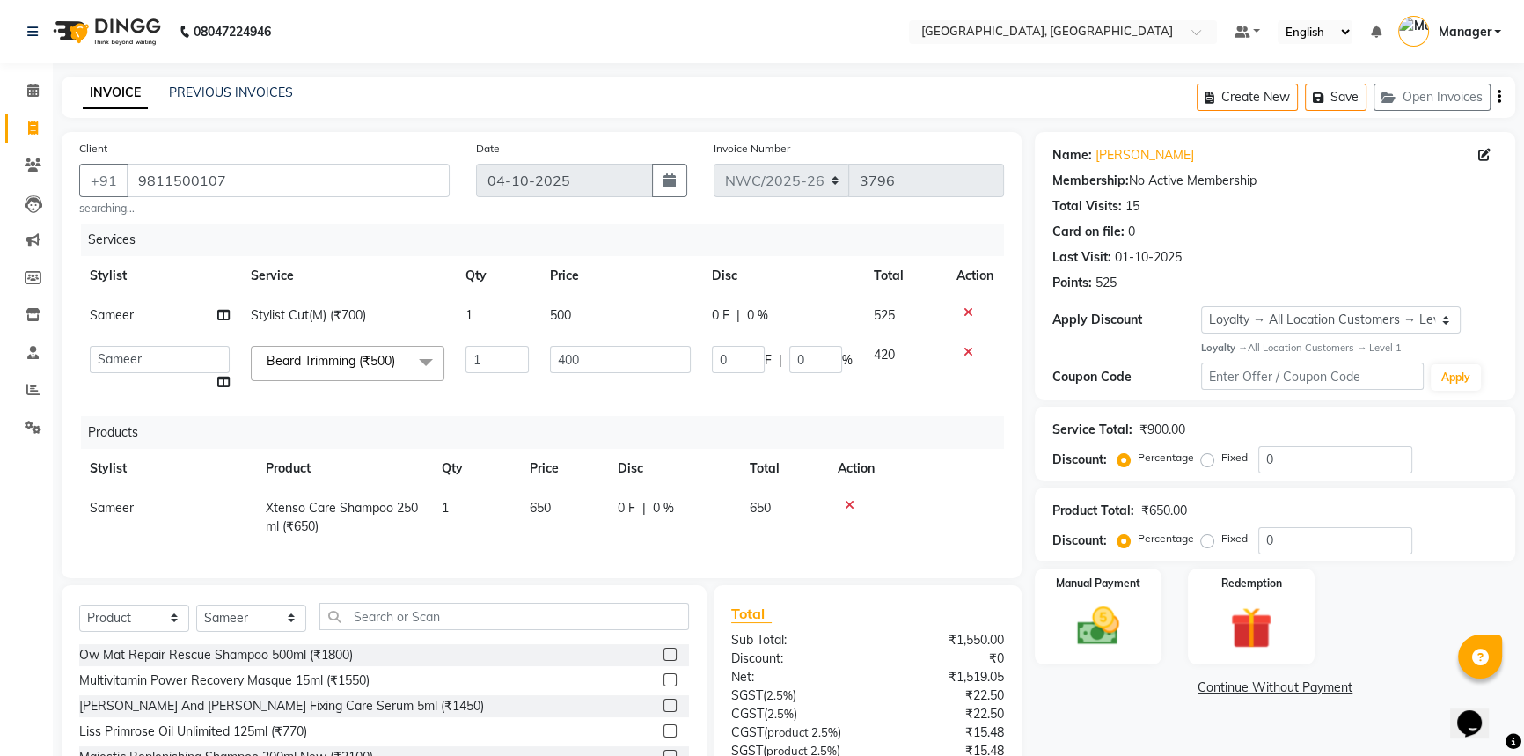
click at [560, 507] on td "650" at bounding box center [563, 517] width 88 height 58
select select "85707"
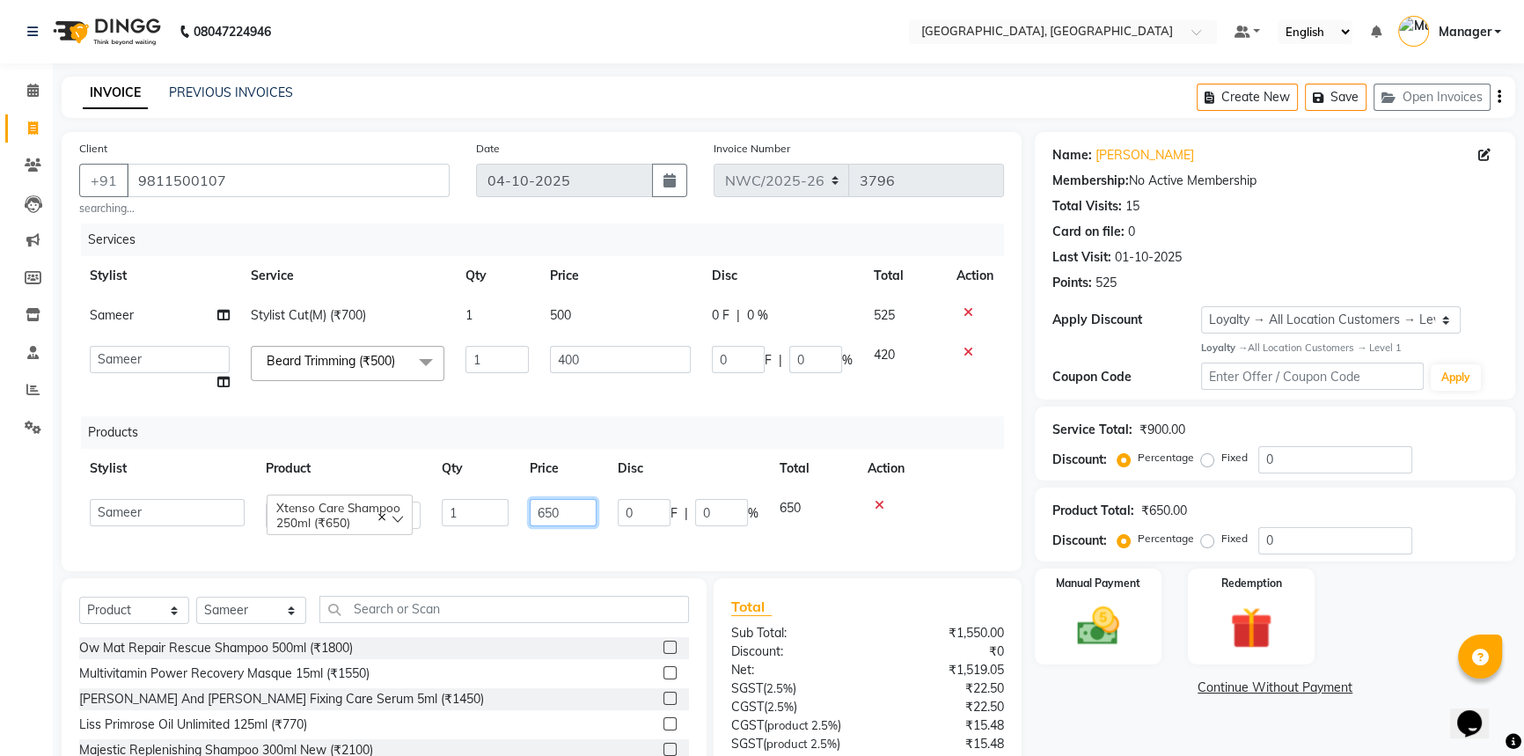
click at [563, 511] on input "650" at bounding box center [563, 512] width 67 height 27
type input "6"
type input "57"
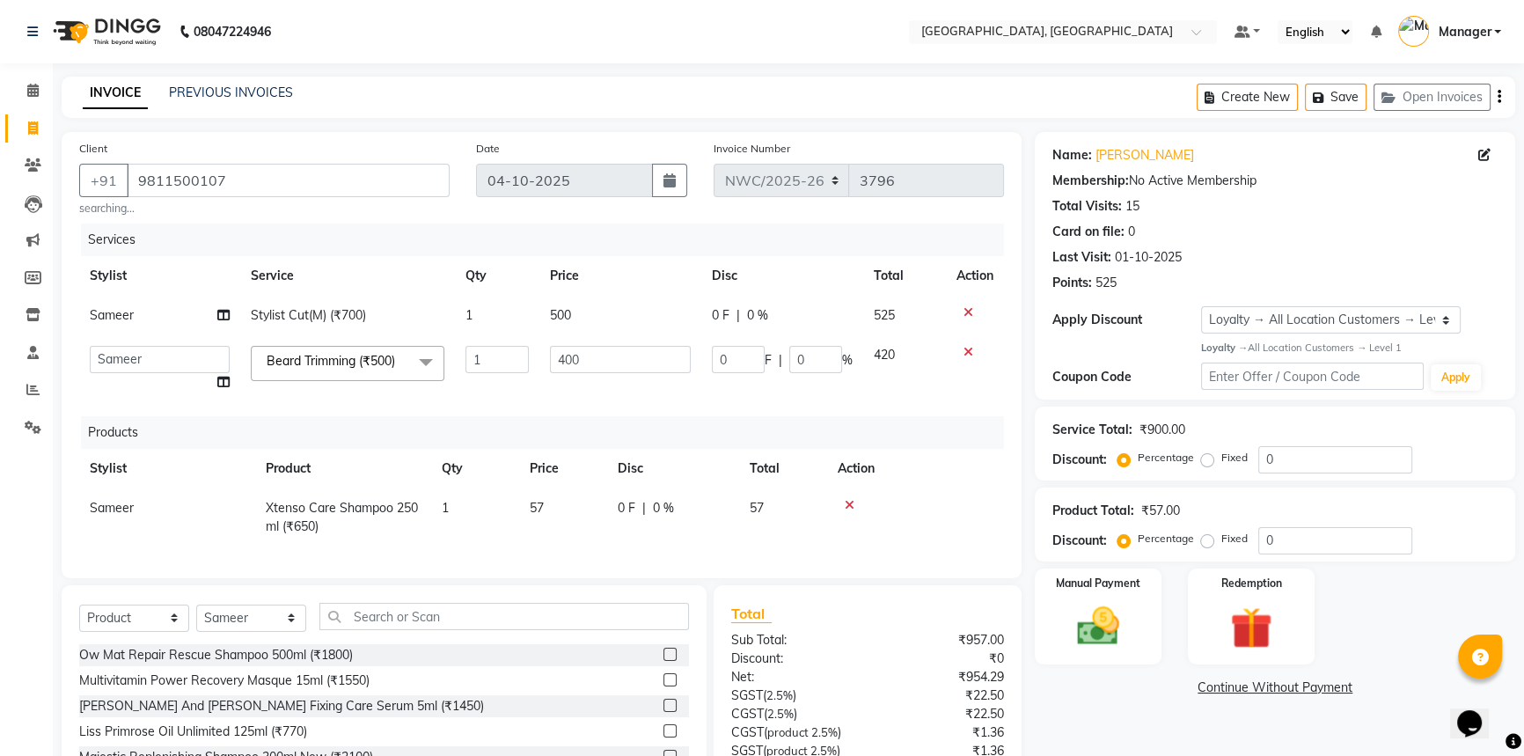
click at [558, 517] on td "57" at bounding box center [563, 517] width 88 height 58
select select "85707"
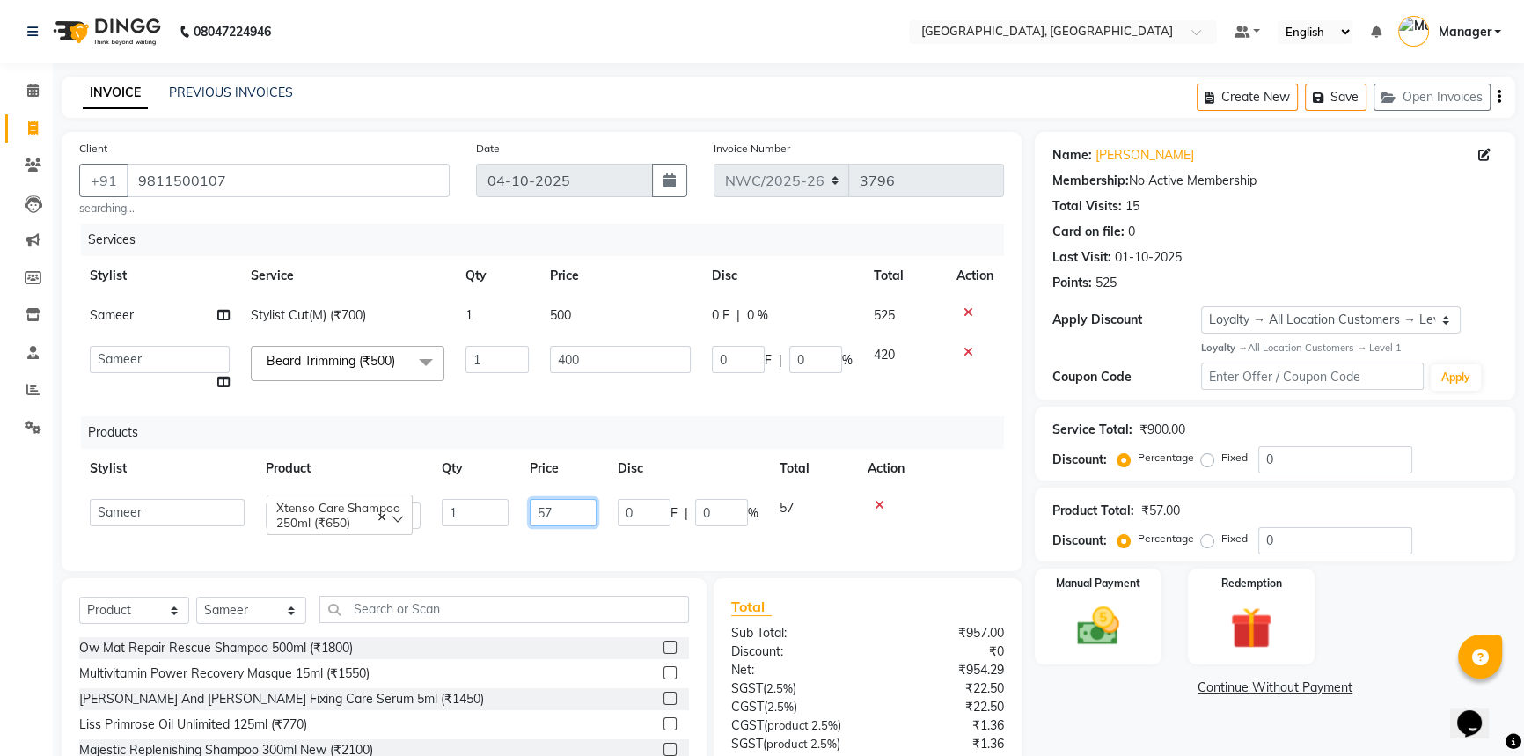
click at [567, 511] on input "57" at bounding box center [563, 512] width 67 height 27
type input "5"
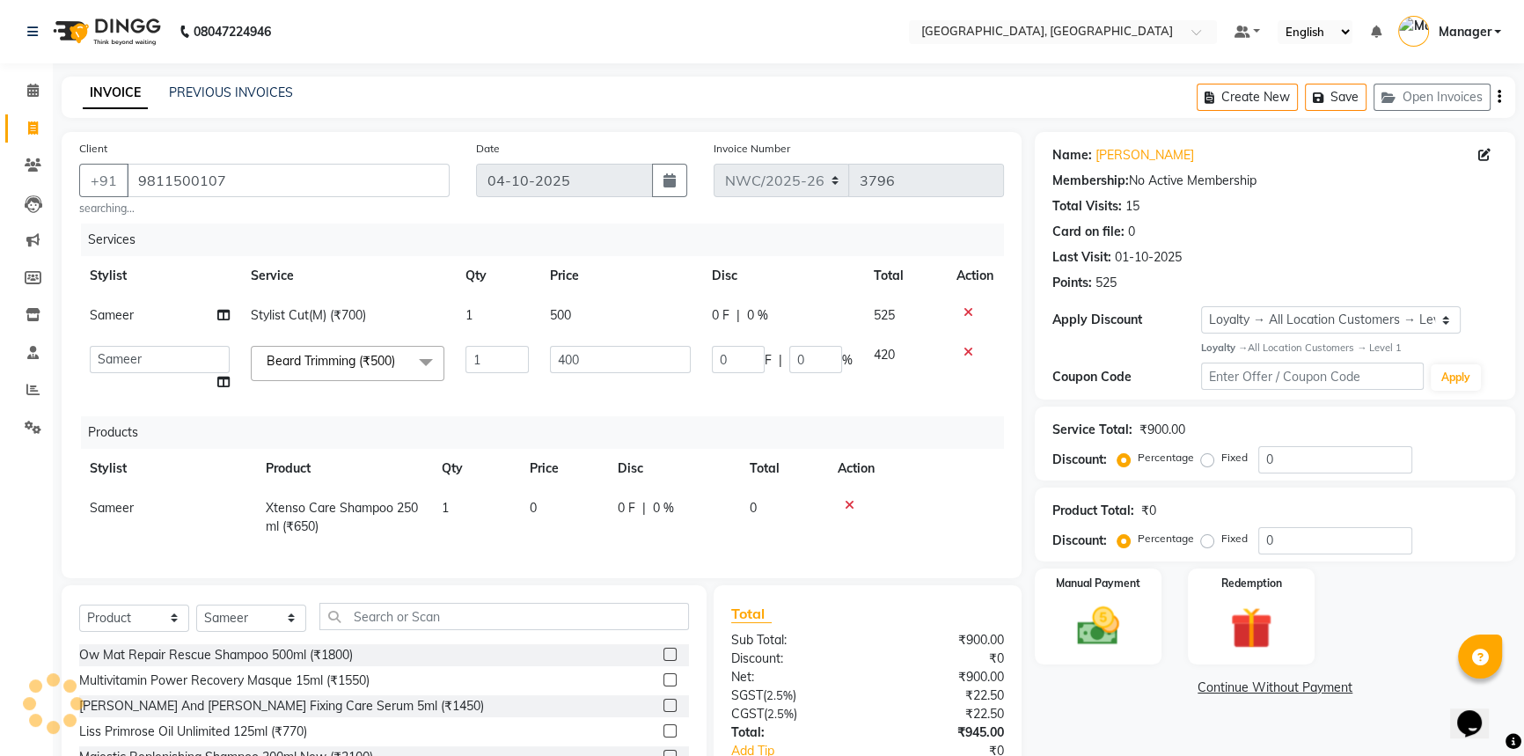
click at [546, 518] on td "0" at bounding box center [563, 517] width 88 height 58
select select "85707"
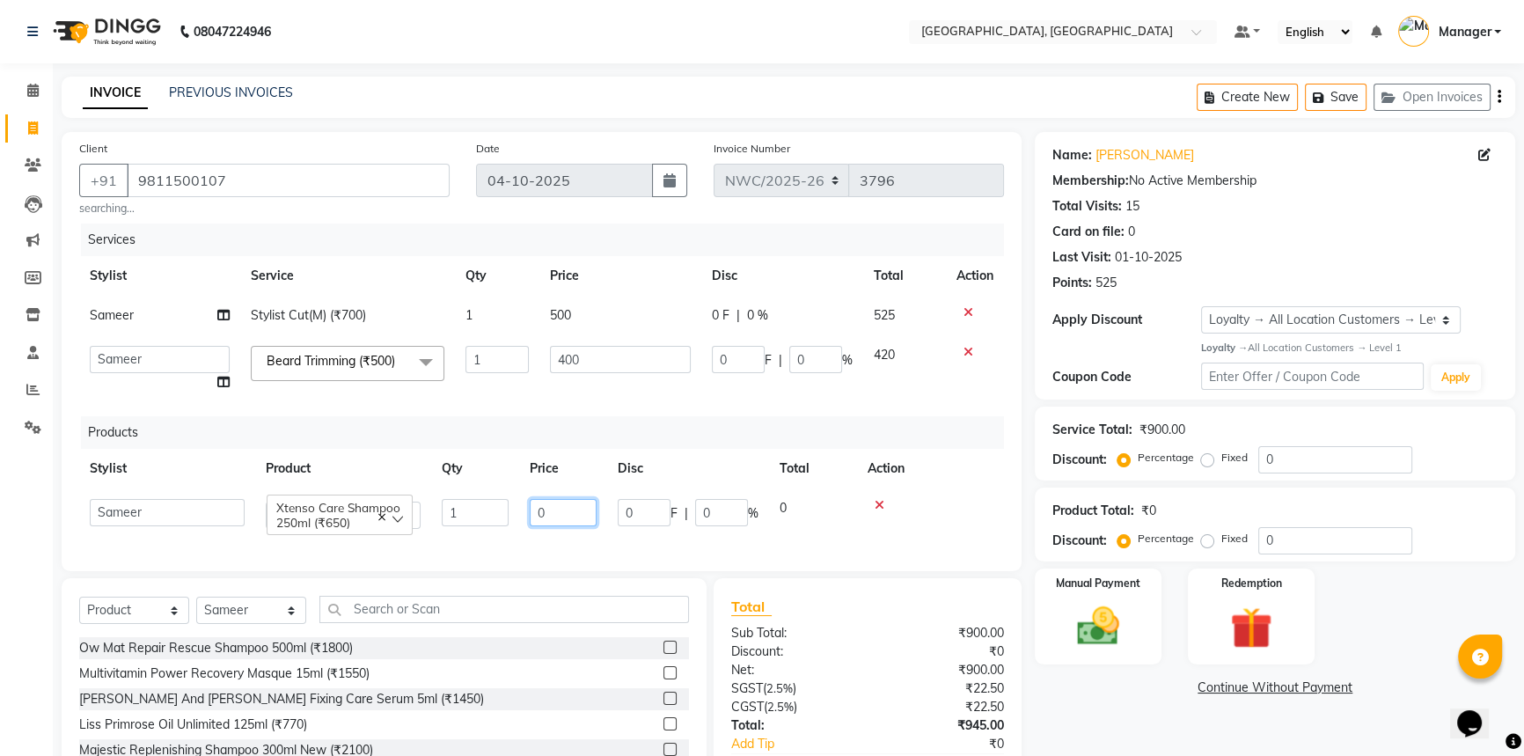
click at [576, 509] on input "0" at bounding box center [563, 512] width 67 height 27
type input "26"
click at [879, 503] on div at bounding box center [931, 505] width 126 height 12
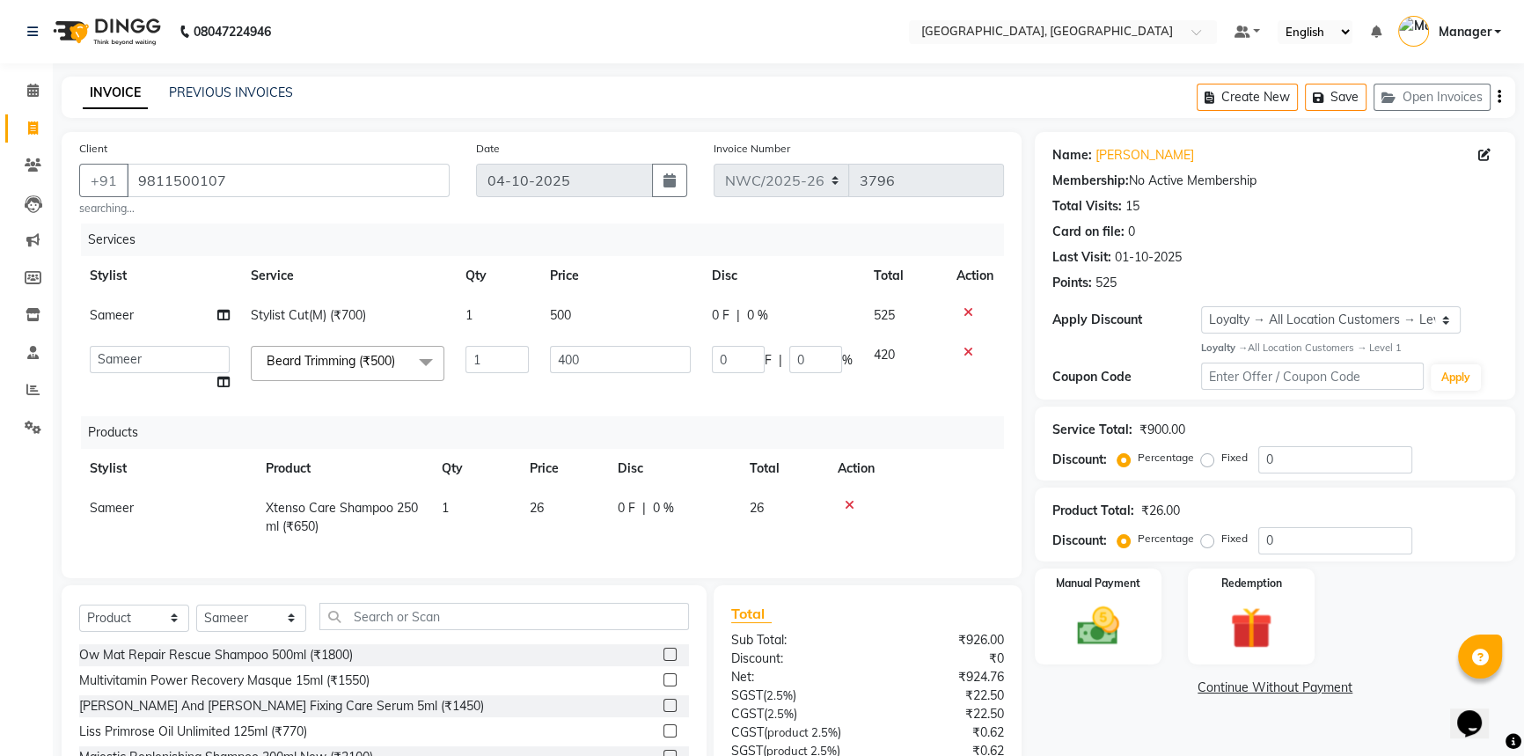
click at [851, 503] on icon at bounding box center [850, 505] width 10 height 12
click at [570, 510] on td "2950" at bounding box center [563, 517] width 88 height 58
select select "85707"
drag, startPoint x: 583, startPoint y: 508, endPoint x: 516, endPoint y: 535, distance: 72.2
click at [516, 535] on tr "Aneeta Ankush-pdct Arshad_asst Arun_pdct Ashish_asst Counter_Sales Faheem Govin…" at bounding box center [541, 517] width 925 height 58
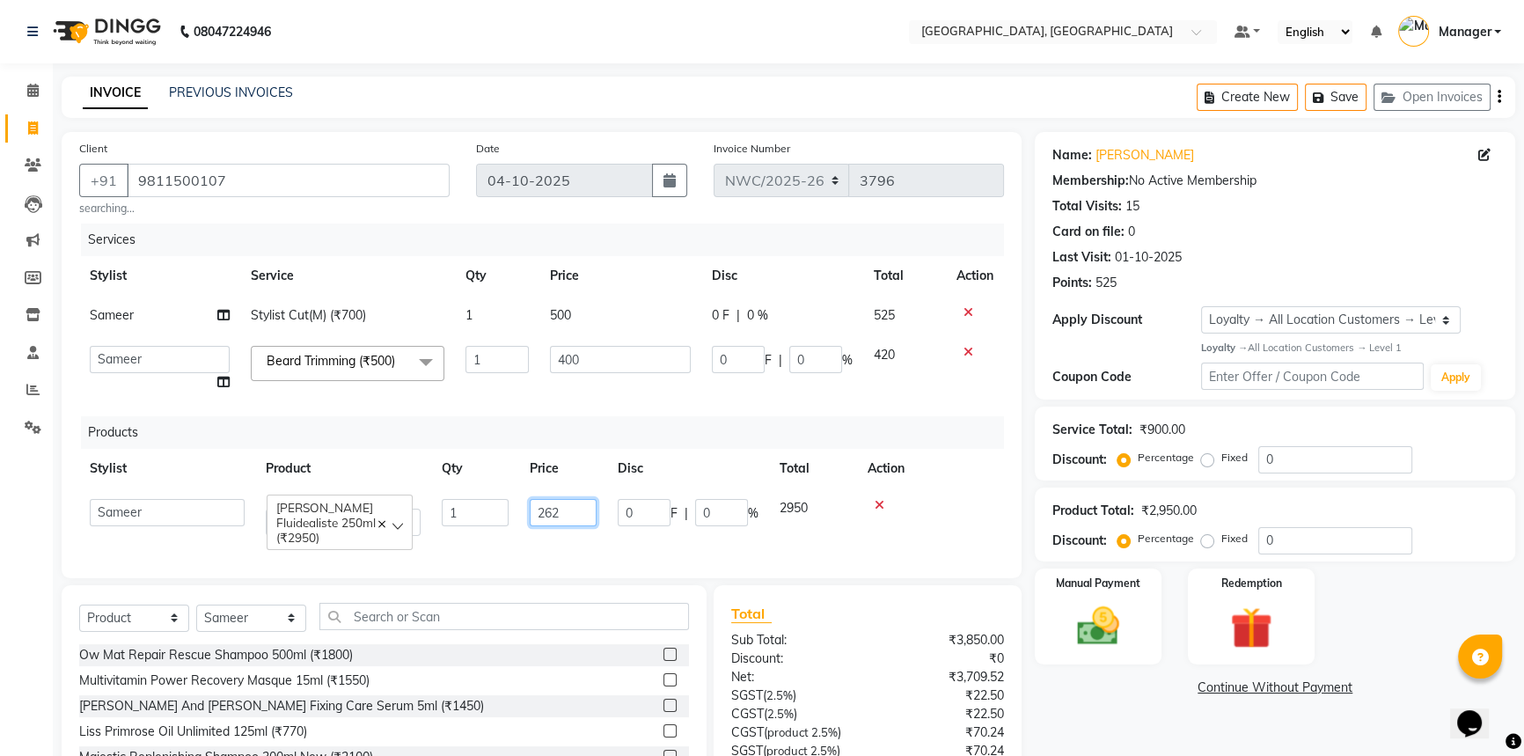
type input "2625"
click at [516, 541] on div "Services Stylist Service Qty Price Disc Total Action Sameer Stylist Cut(M) (₹70…" at bounding box center [541, 391] width 925 height 337
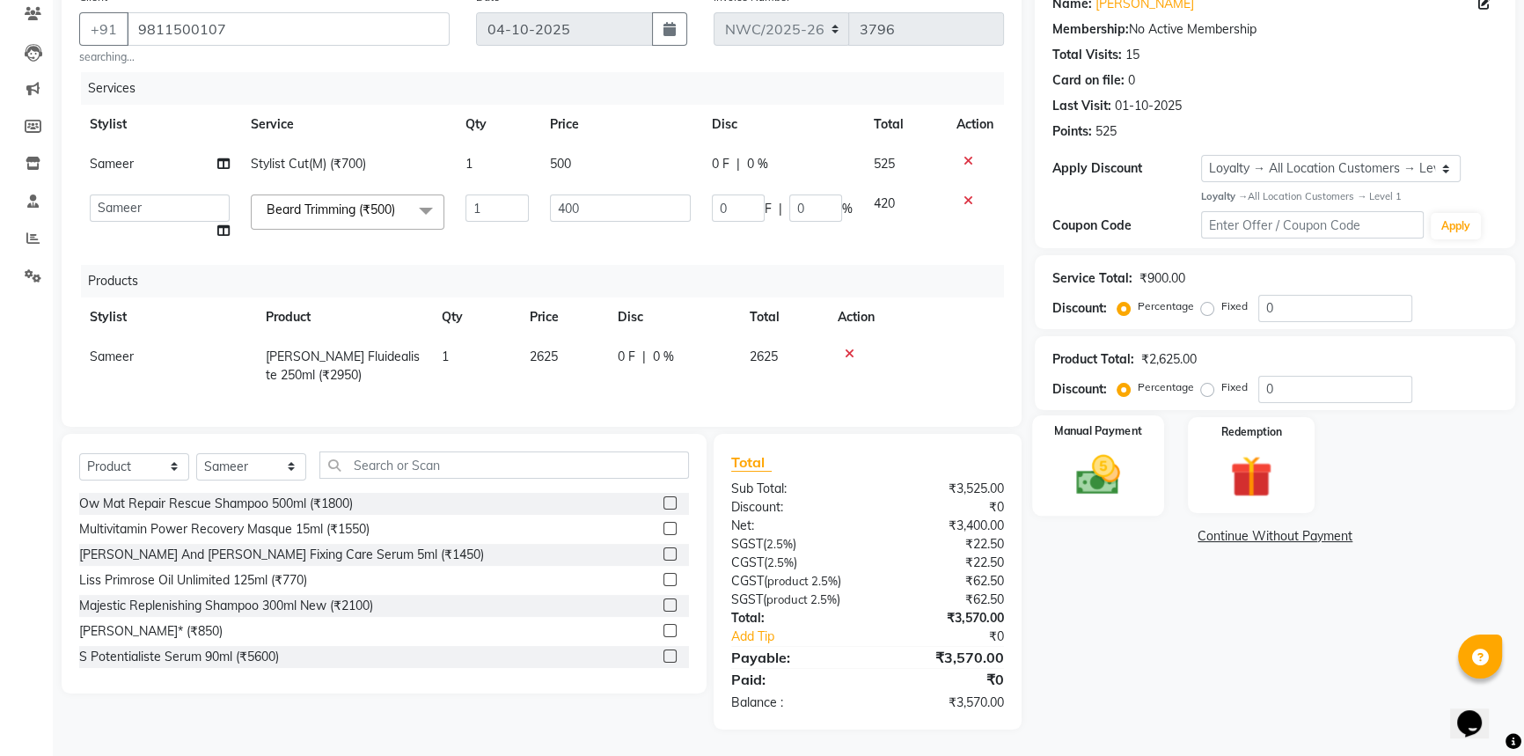
click at [1102, 458] on img at bounding box center [1098, 475] width 71 height 50
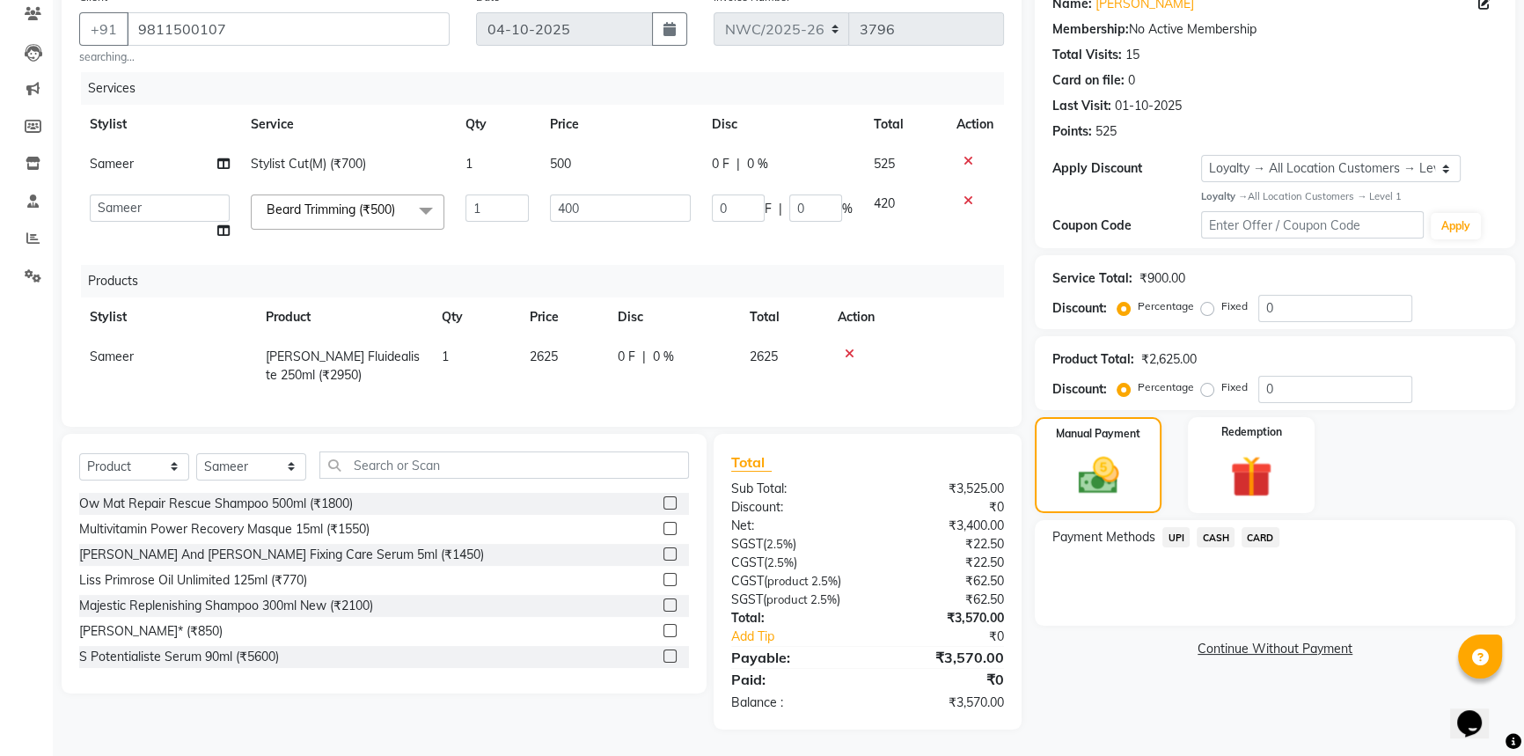
click at [1263, 527] on span "CARD" at bounding box center [1260, 537] width 38 height 20
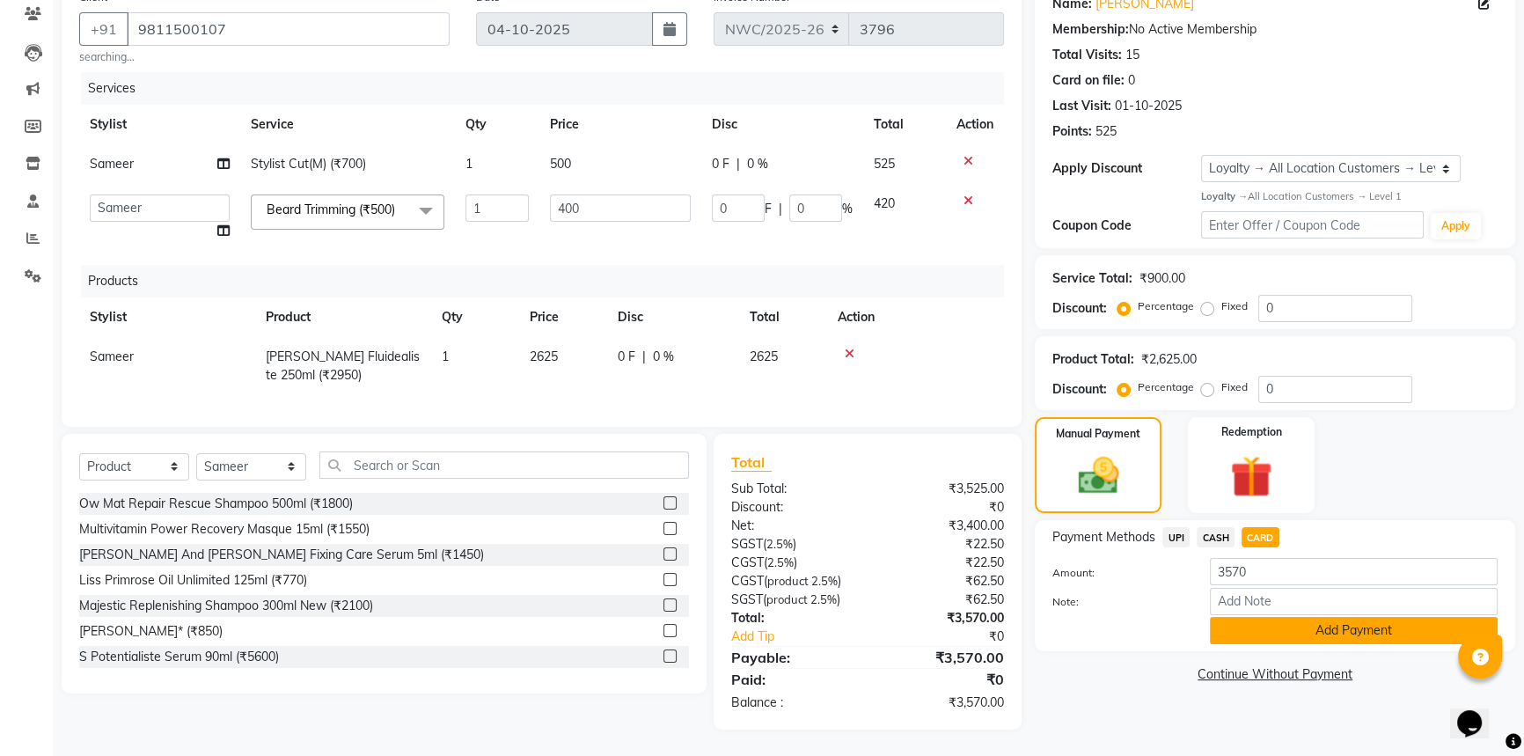
click at [1274, 617] on button "Add Payment" at bounding box center [1354, 630] width 288 height 27
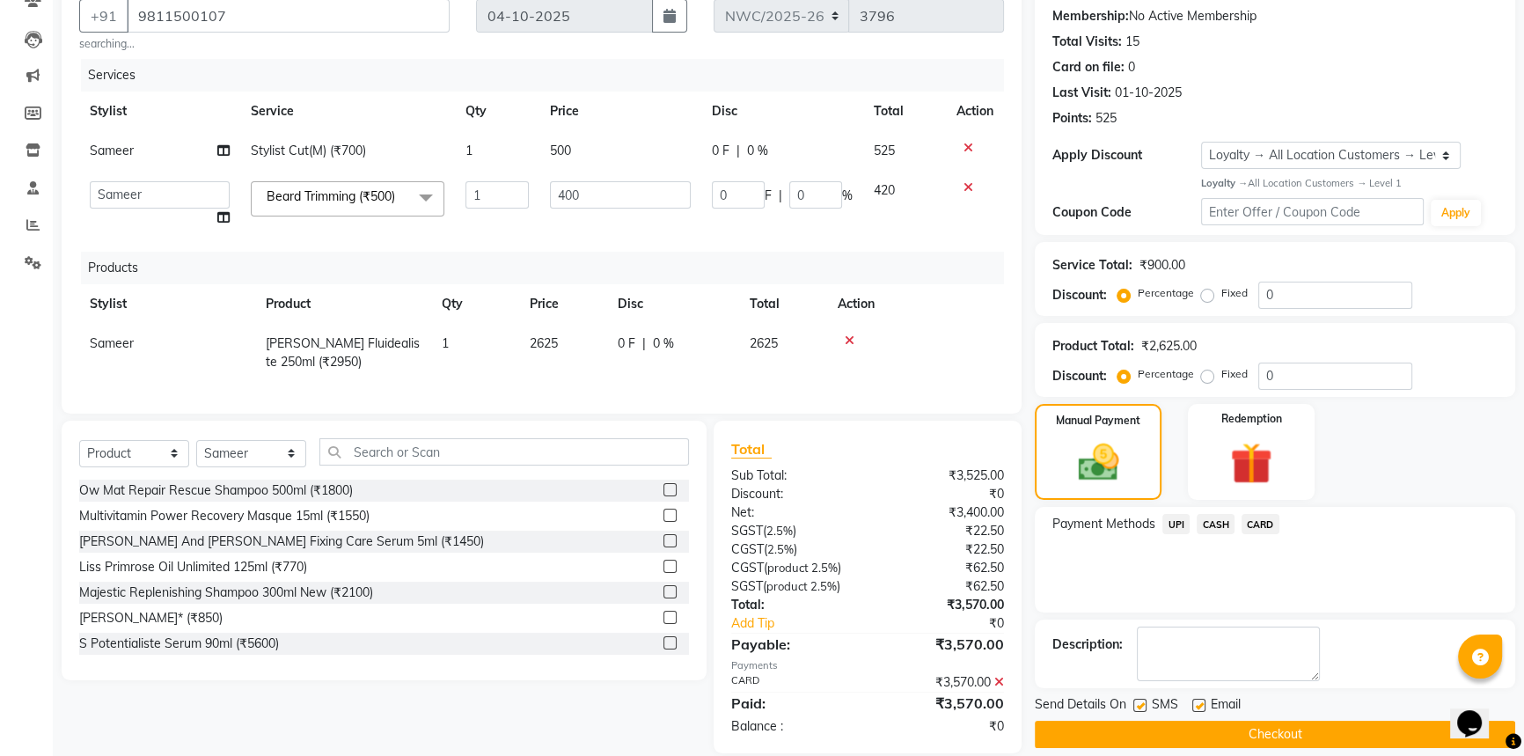
scroll to position [289, 0]
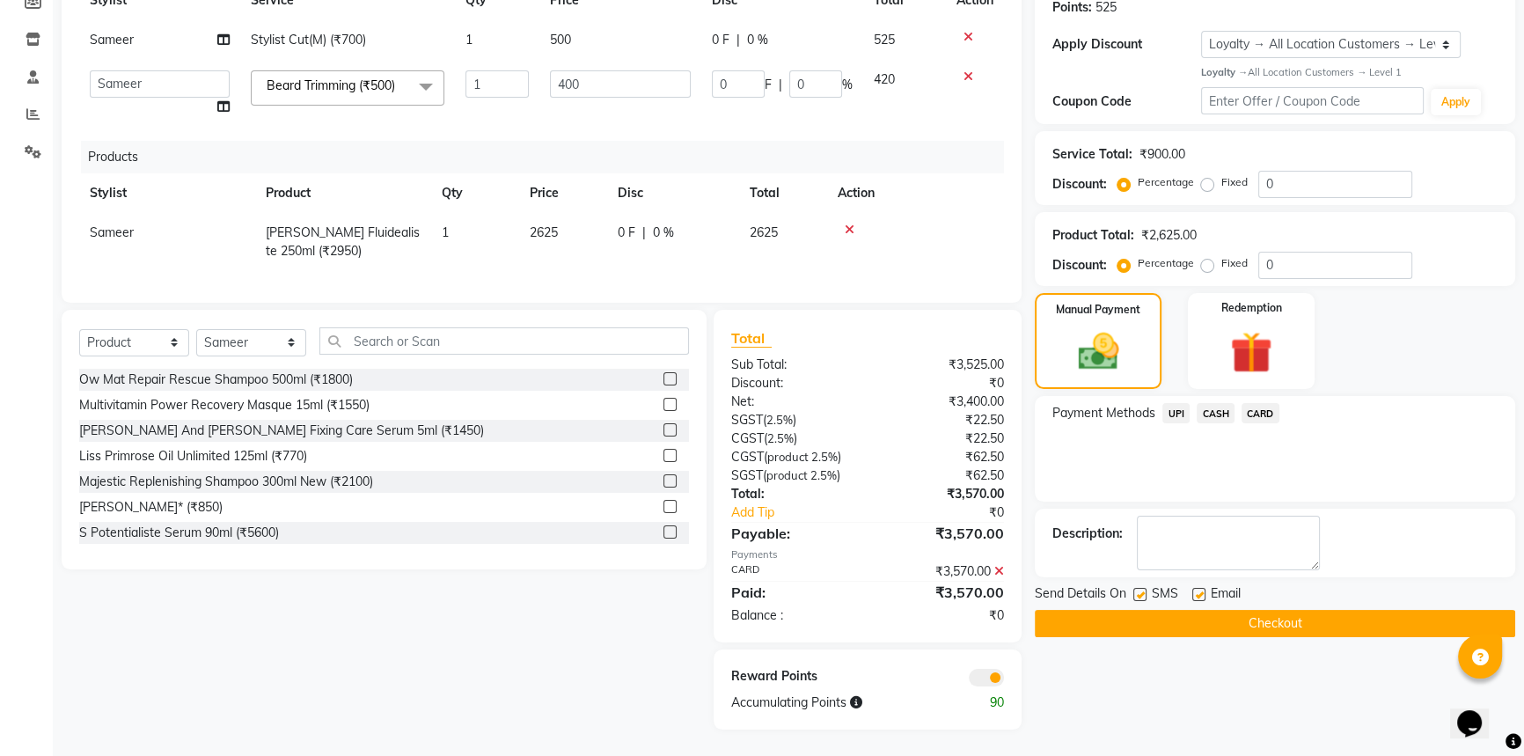
click at [1241, 622] on button "Checkout" at bounding box center [1275, 623] width 480 height 27
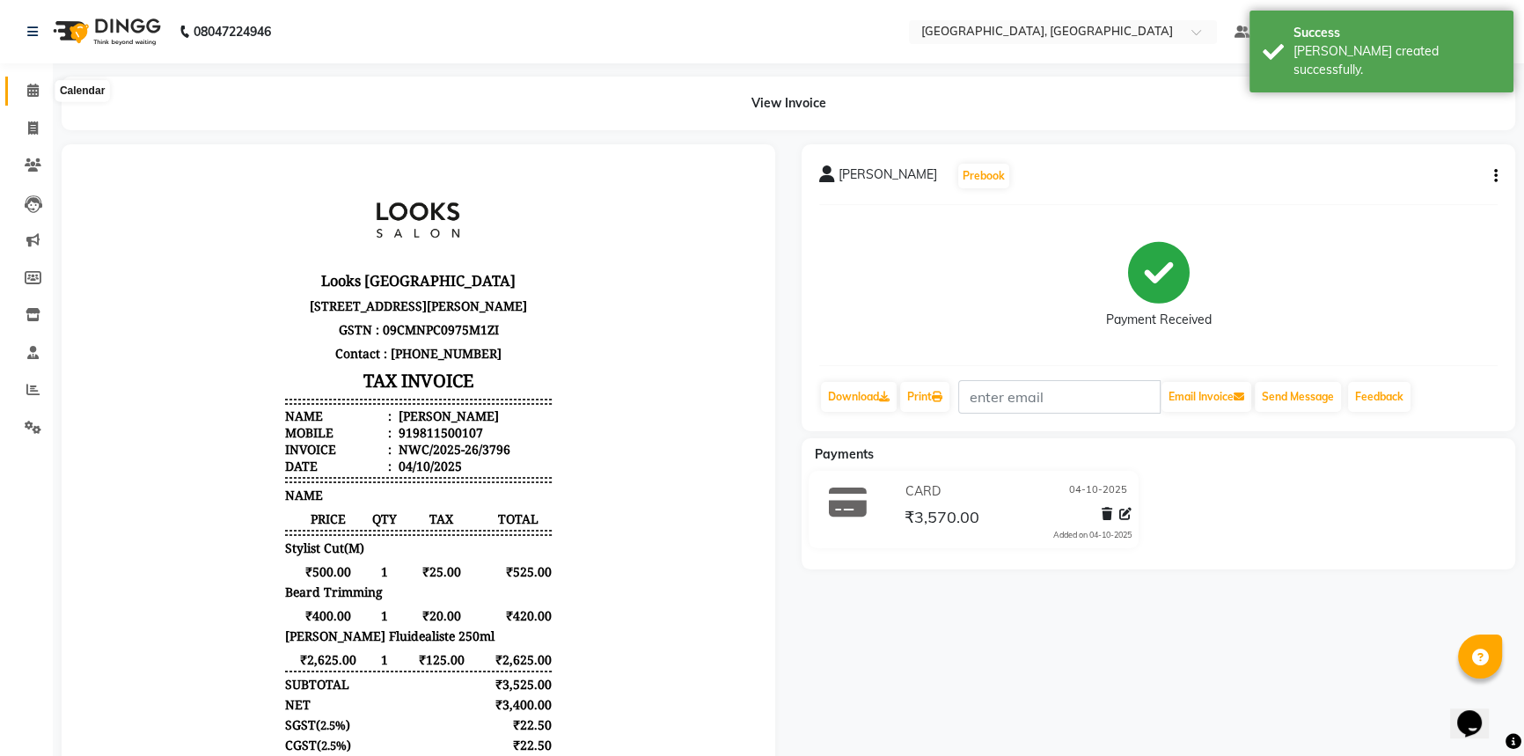
drag, startPoint x: 30, startPoint y: 87, endPoint x: 108, endPoint y: 87, distance: 78.3
click at [30, 87] on icon at bounding box center [32, 90] width 11 height 13
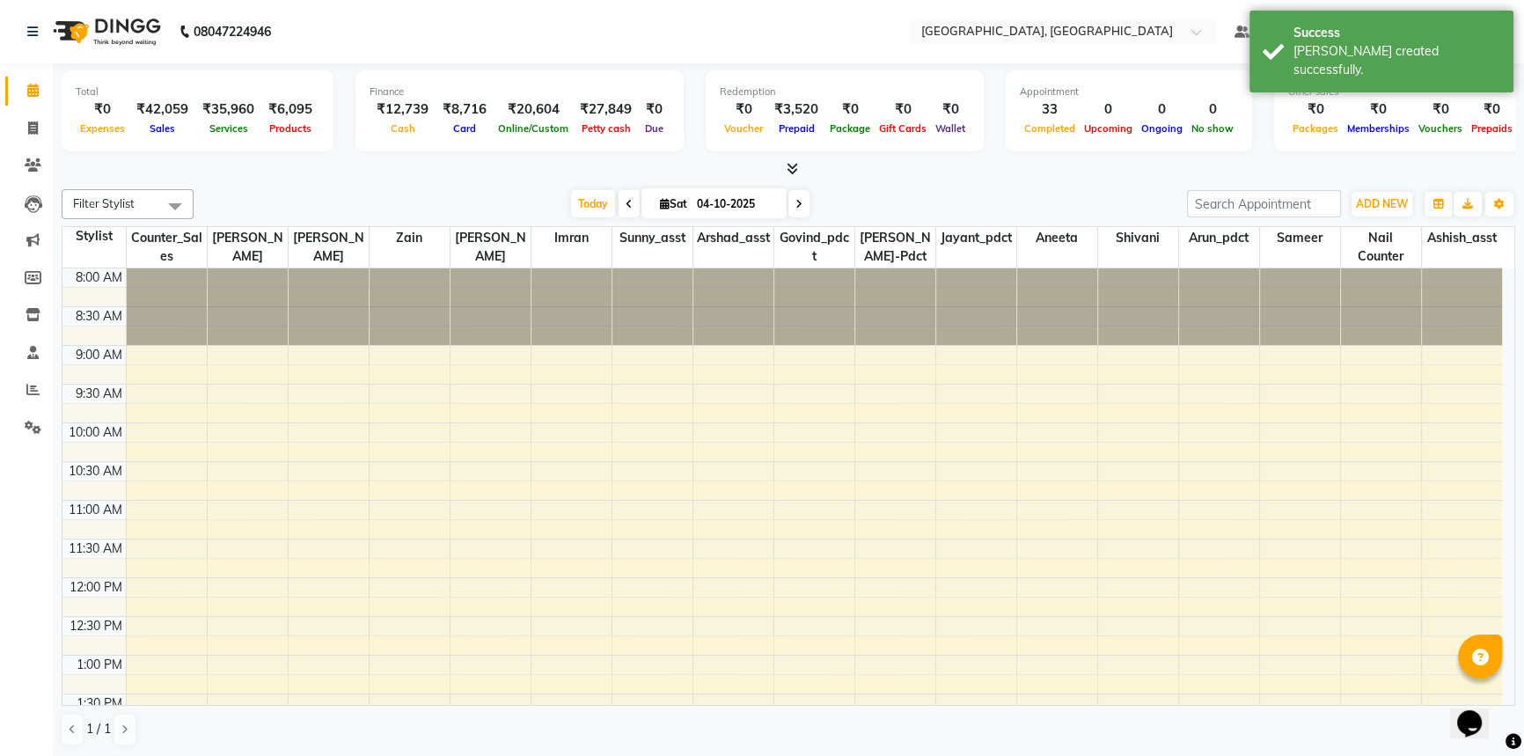
click at [396, 156] on div "Total ₹0 Expenses ₹42,059 Sales ₹35,960 Services ₹6,095 Products Finance ₹12,73…" at bounding box center [789, 113] width 1454 height 86
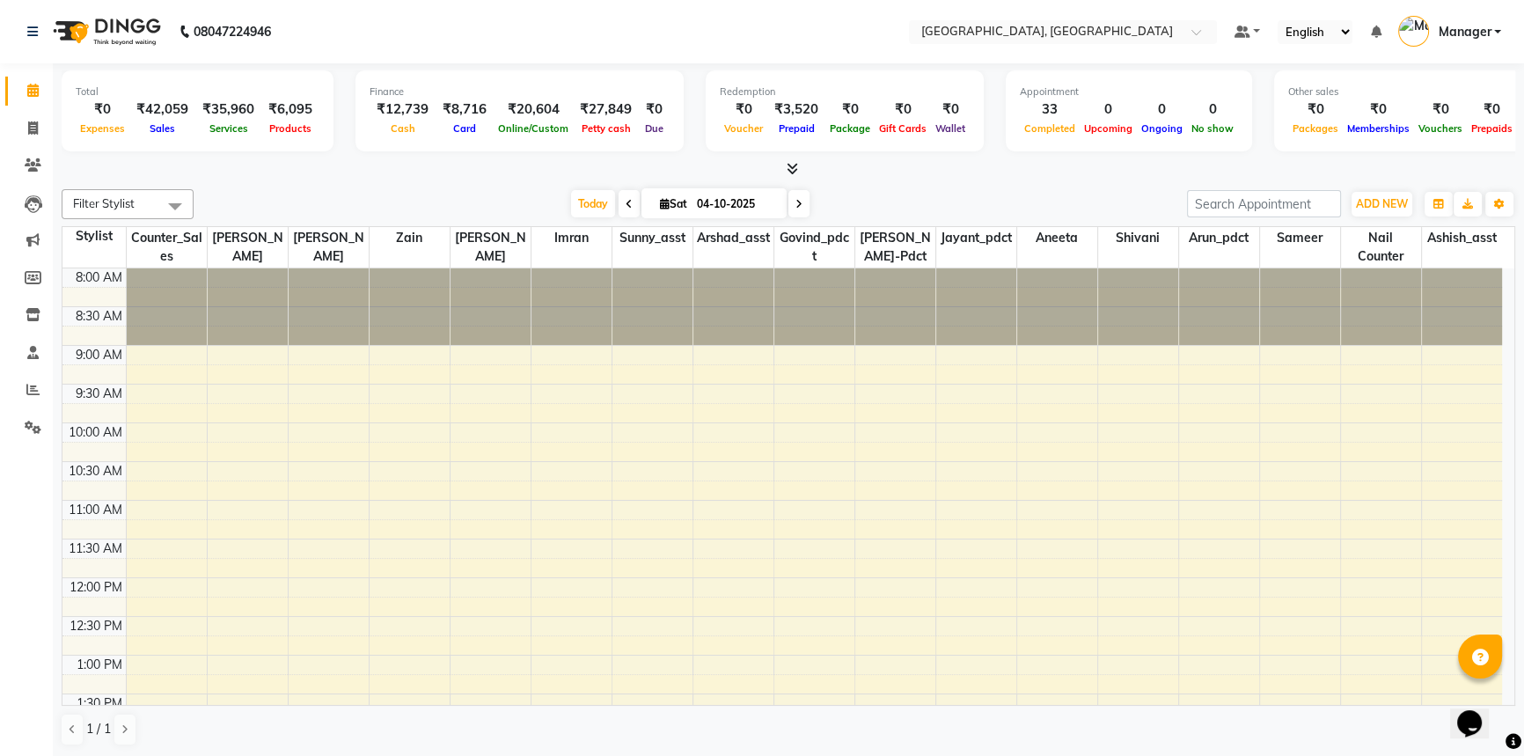
click at [945, 158] on div "Total ₹0 Expenses ₹42,059 Sales ₹35,960 Services ₹6,095 Products Finance ₹12,73…" at bounding box center [789, 120] width 1454 height 115
click at [257, 182] on div "Filter Stylist Select All [PERSON_NAME]-pdct Arshad_asst Arun_pdct Ashish_asst …" at bounding box center [789, 467] width 1454 height 571
click at [498, 177] on div at bounding box center [789, 169] width 1454 height 18
click at [27, 392] on icon at bounding box center [32, 389] width 13 height 13
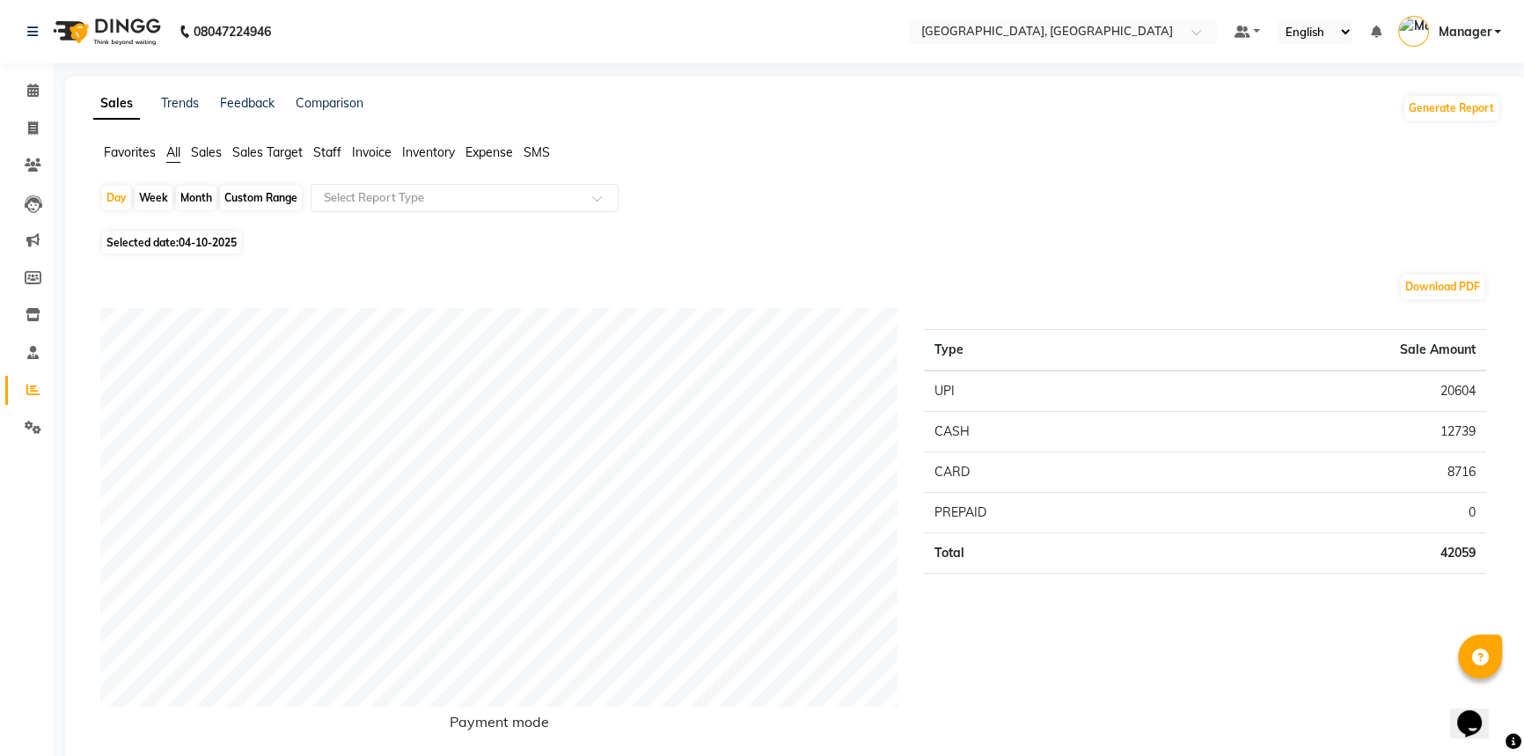
click at [150, 239] on span "Selected date: 04-10-2025" at bounding box center [171, 242] width 139 height 22
select select "10"
select select "2025"
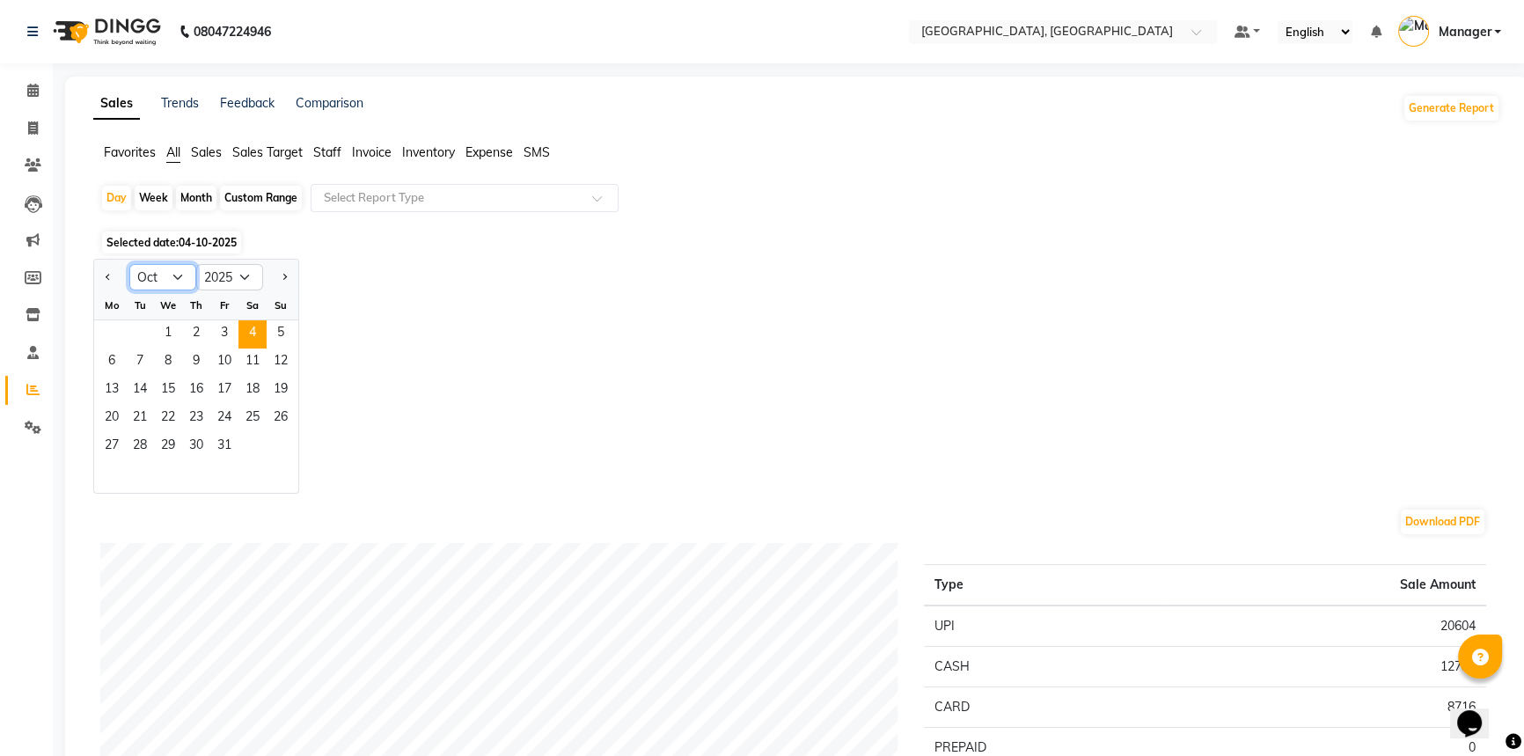
drag, startPoint x: 150, startPoint y: 276, endPoint x: 153, endPoint y: 289, distance: 12.6
click at [150, 276] on select "Jan Feb Mar Apr May Jun Jul Aug Sep Oct Nov Dec" at bounding box center [162, 277] width 67 height 26
click at [162, 285] on select "Jan Feb Mar Apr May Jun Jul Aug Sep Oct Nov Dec" at bounding box center [162, 277] width 67 height 26
select select "9"
click at [129, 264] on select "Jan Feb Mar Apr May Jun Jul Aug Sep Oct Nov Dec" at bounding box center [162, 277] width 67 height 26
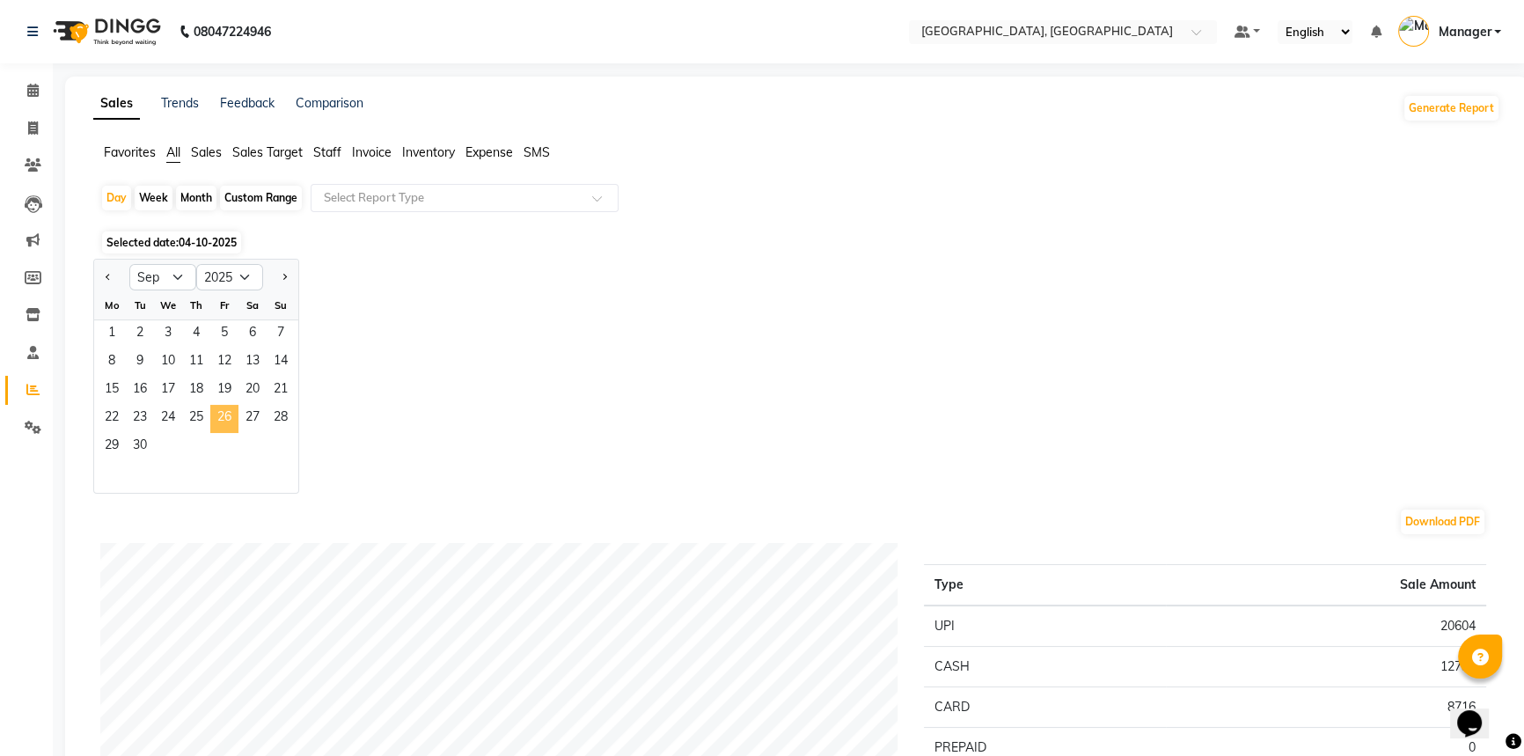
click at [217, 421] on span "26" at bounding box center [224, 419] width 28 height 28
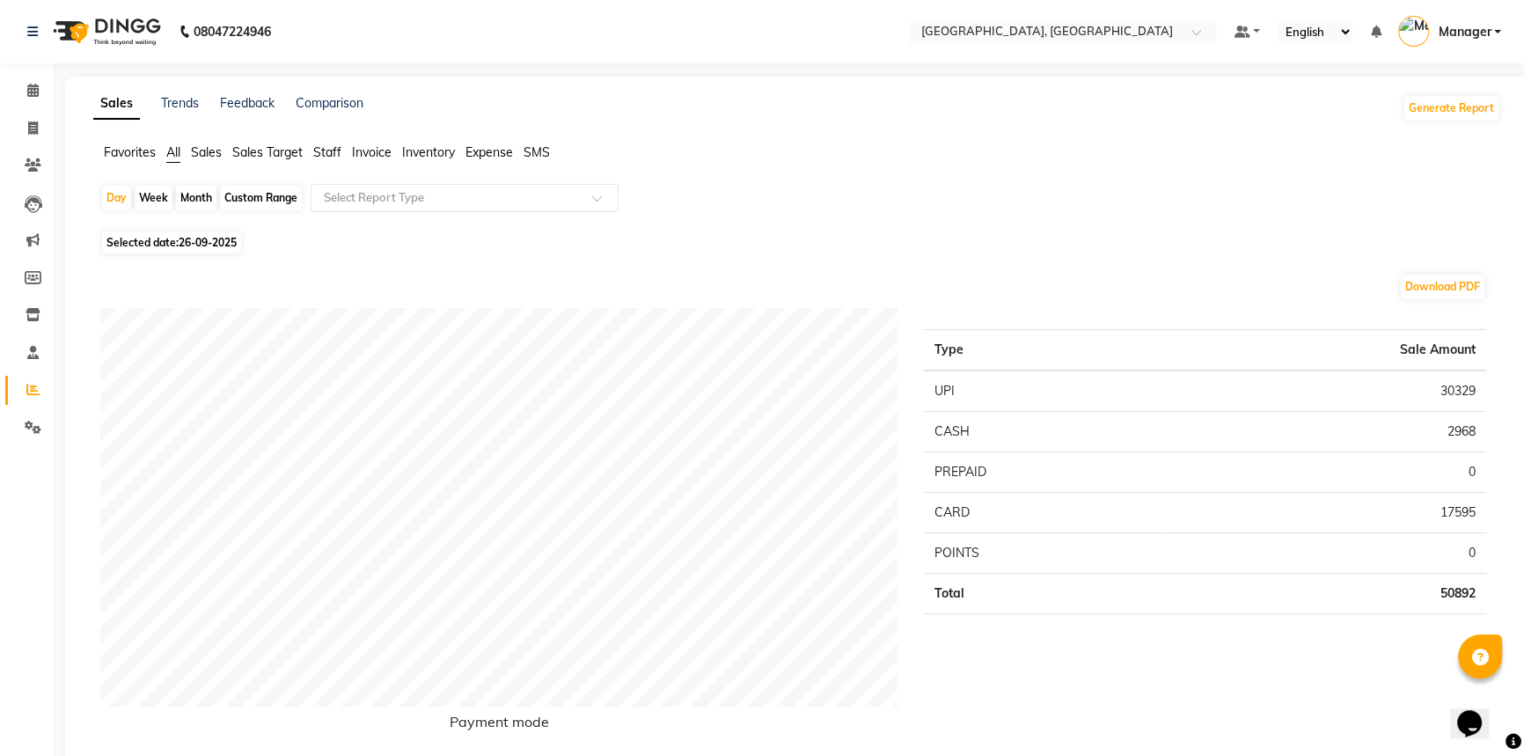
click at [323, 147] on span "Staff" at bounding box center [327, 152] width 28 height 16
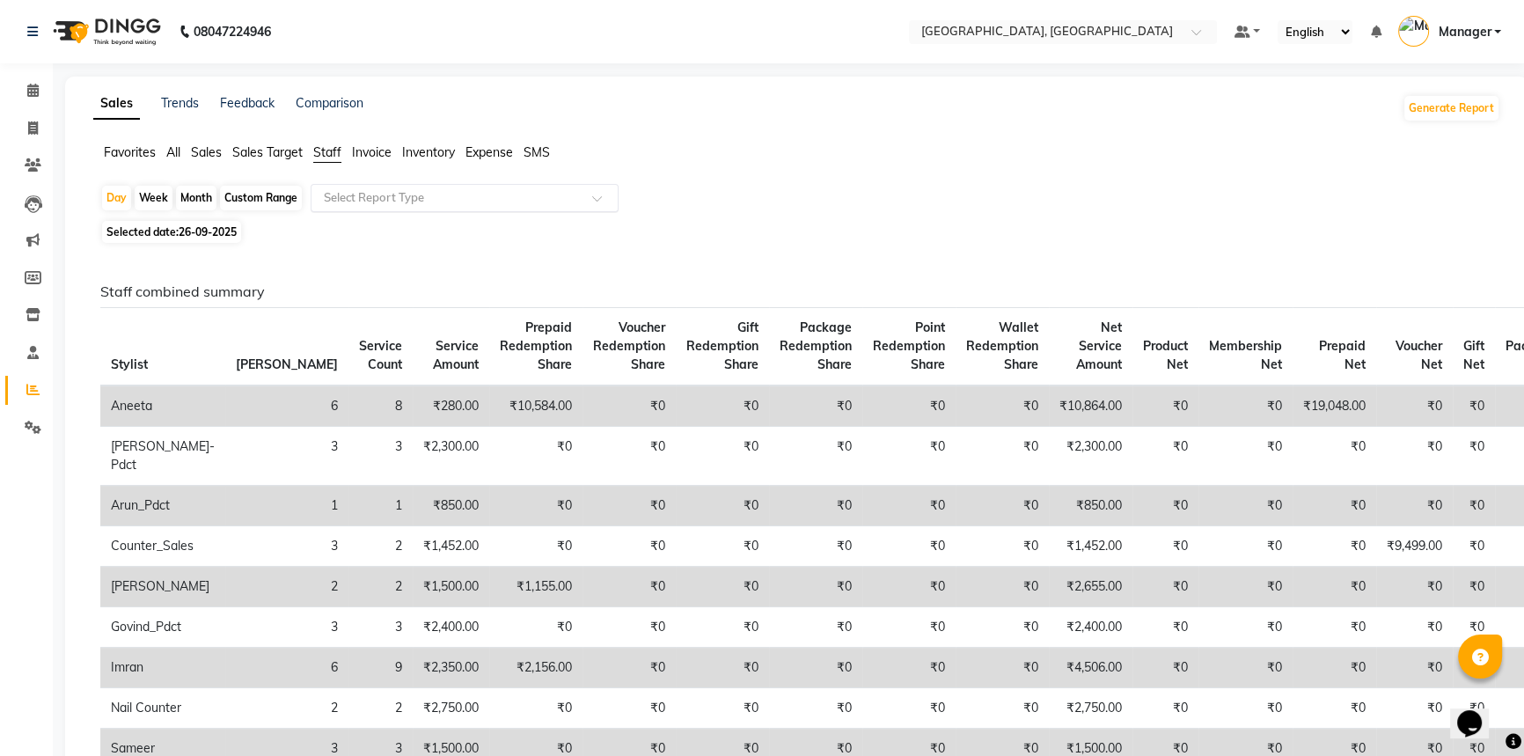
click at [348, 202] on input "text" at bounding box center [446, 198] width 253 height 18
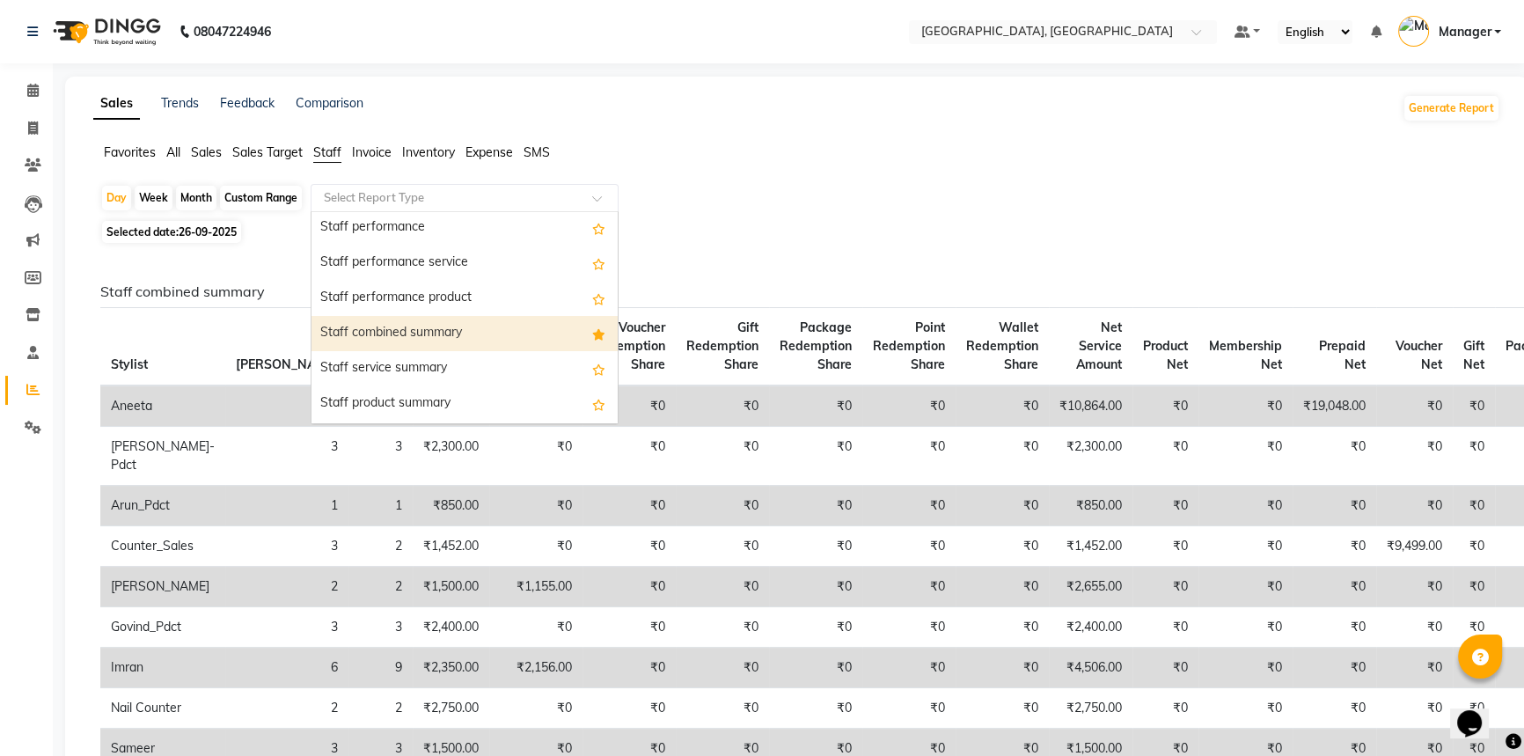
scroll to position [319, 0]
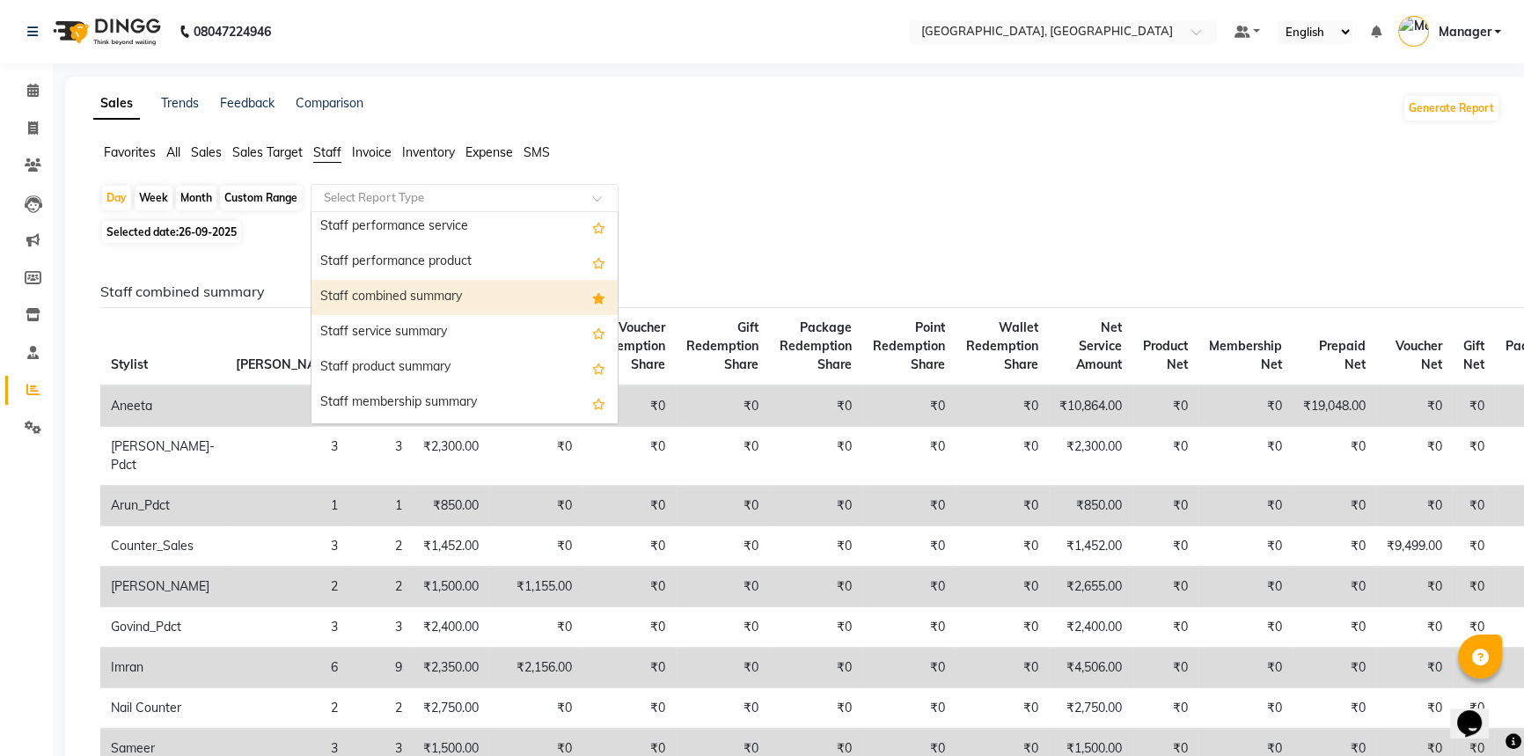
click at [374, 286] on div "Staff combined summary" at bounding box center [464, 297] width 306 height 35
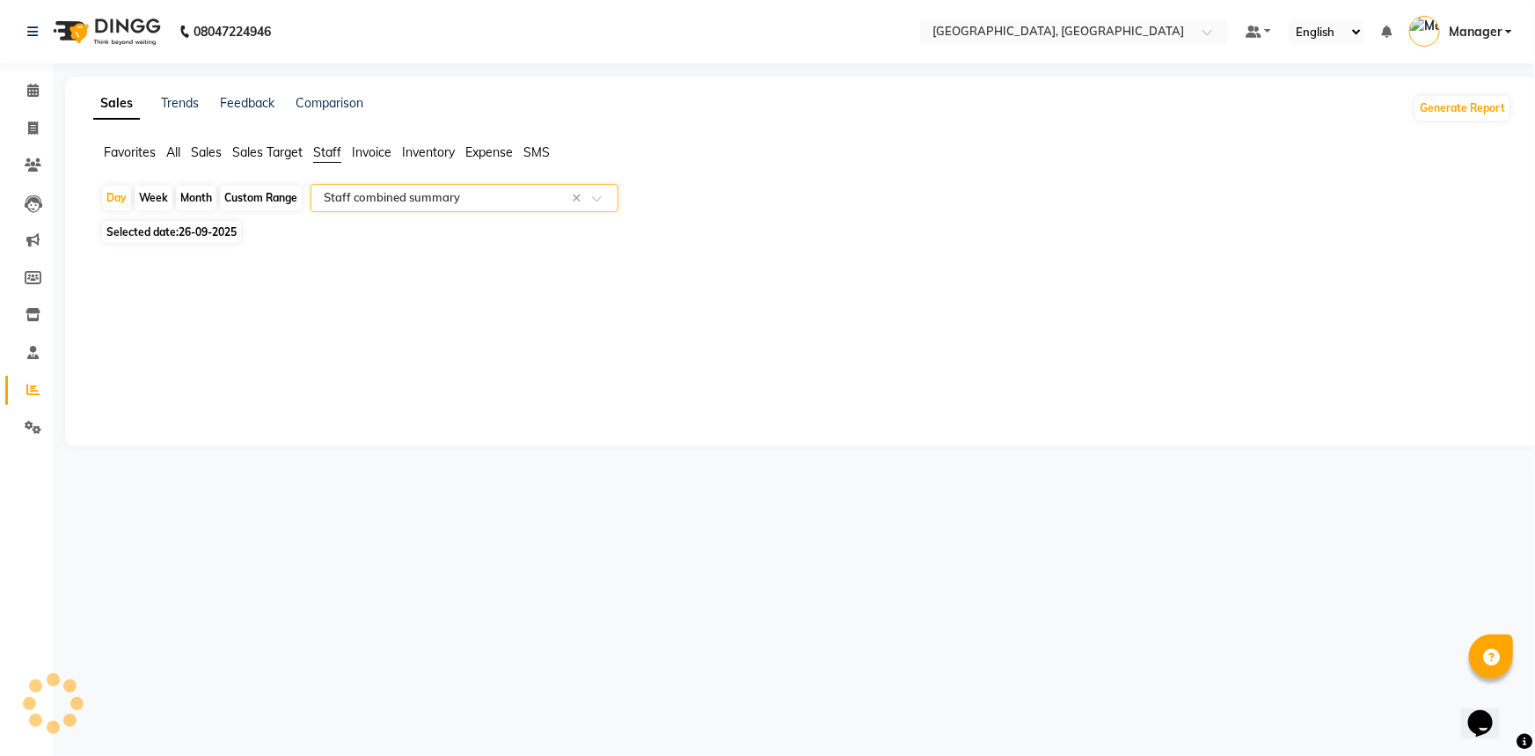
select select "full_report"
select select "csv"
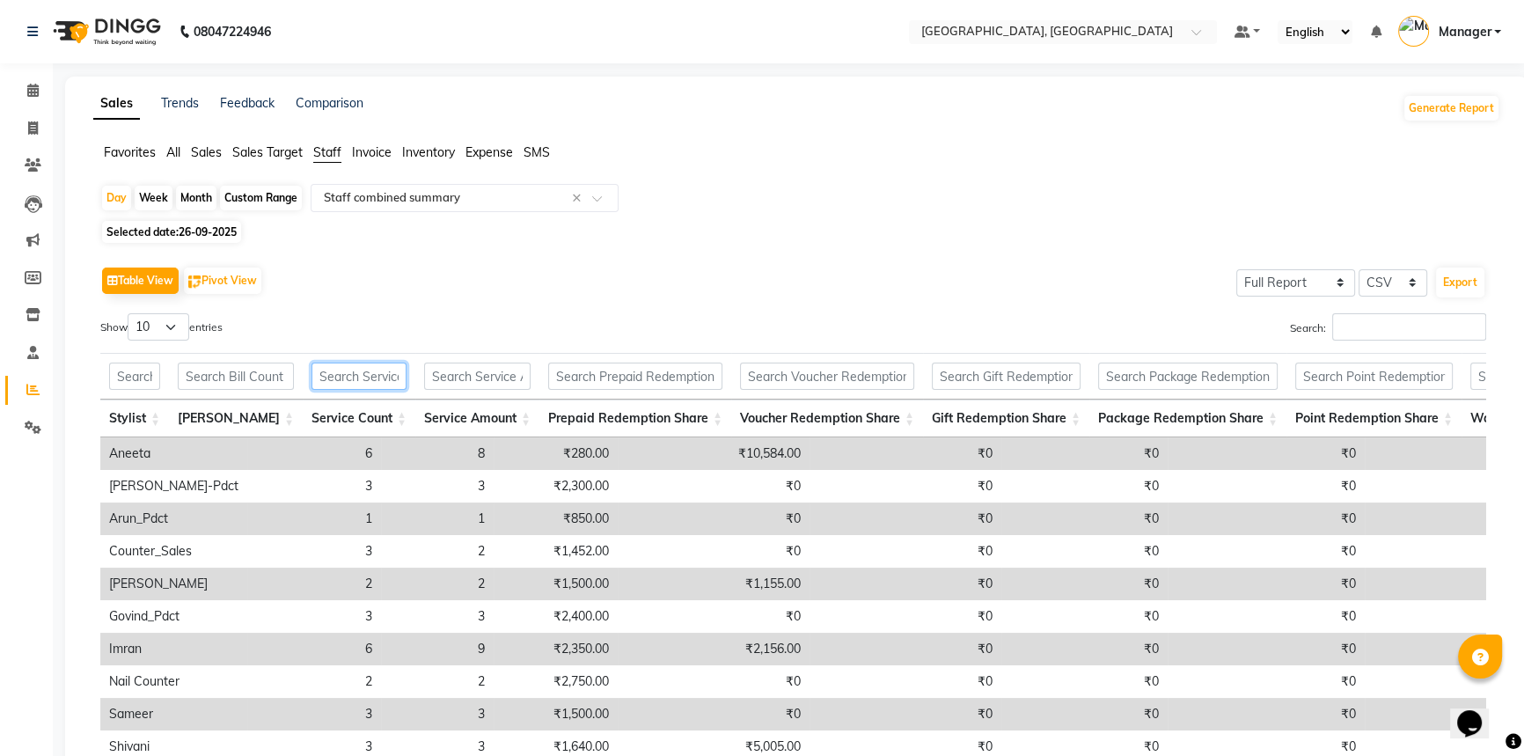
click at [352, 371] on input "text" at bounding box center [358, 376] width 95 height 27
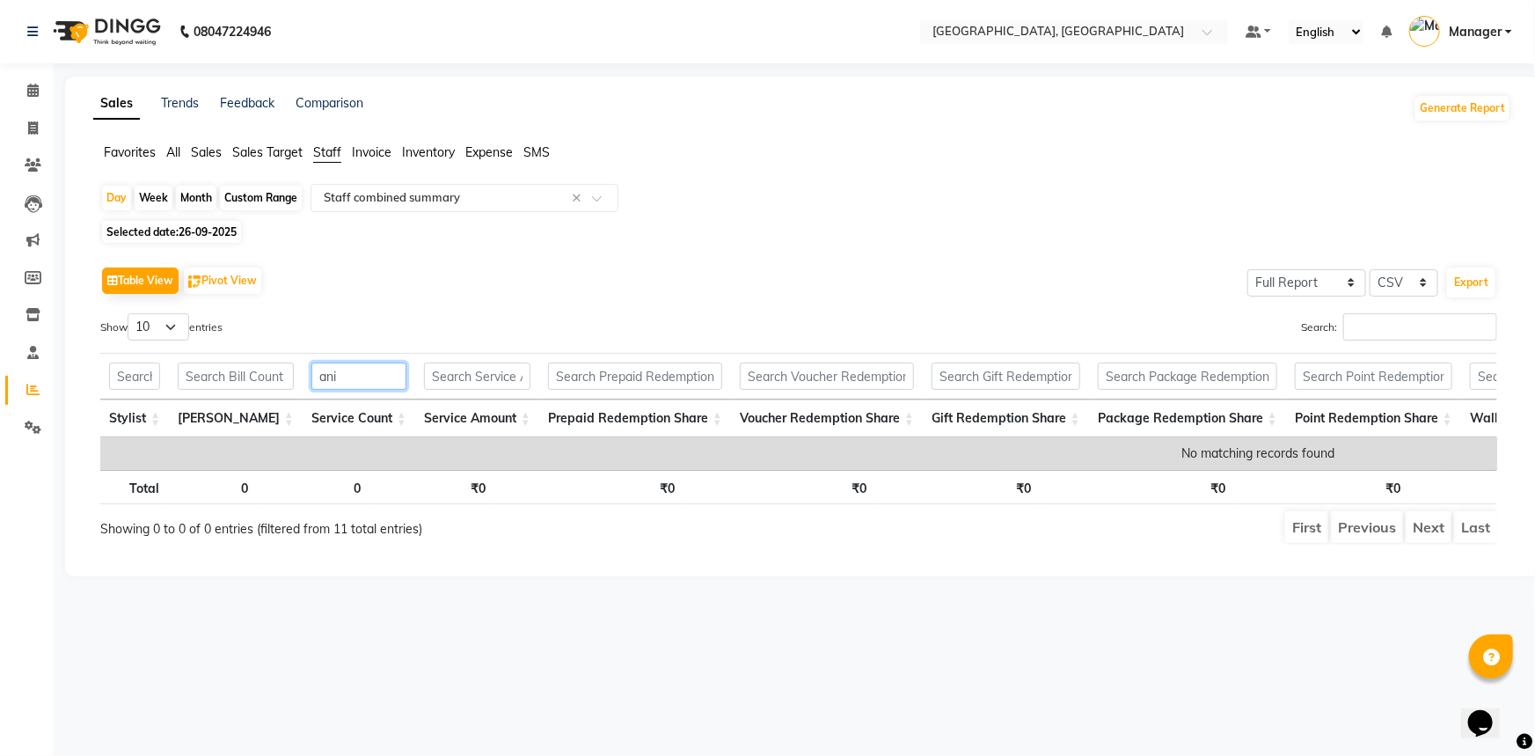
type input "ani"
click at [201, 228] on span "26-09-2025" at bounding box center [208, 231] width 58 height 13
select select "9"
select select "2025"
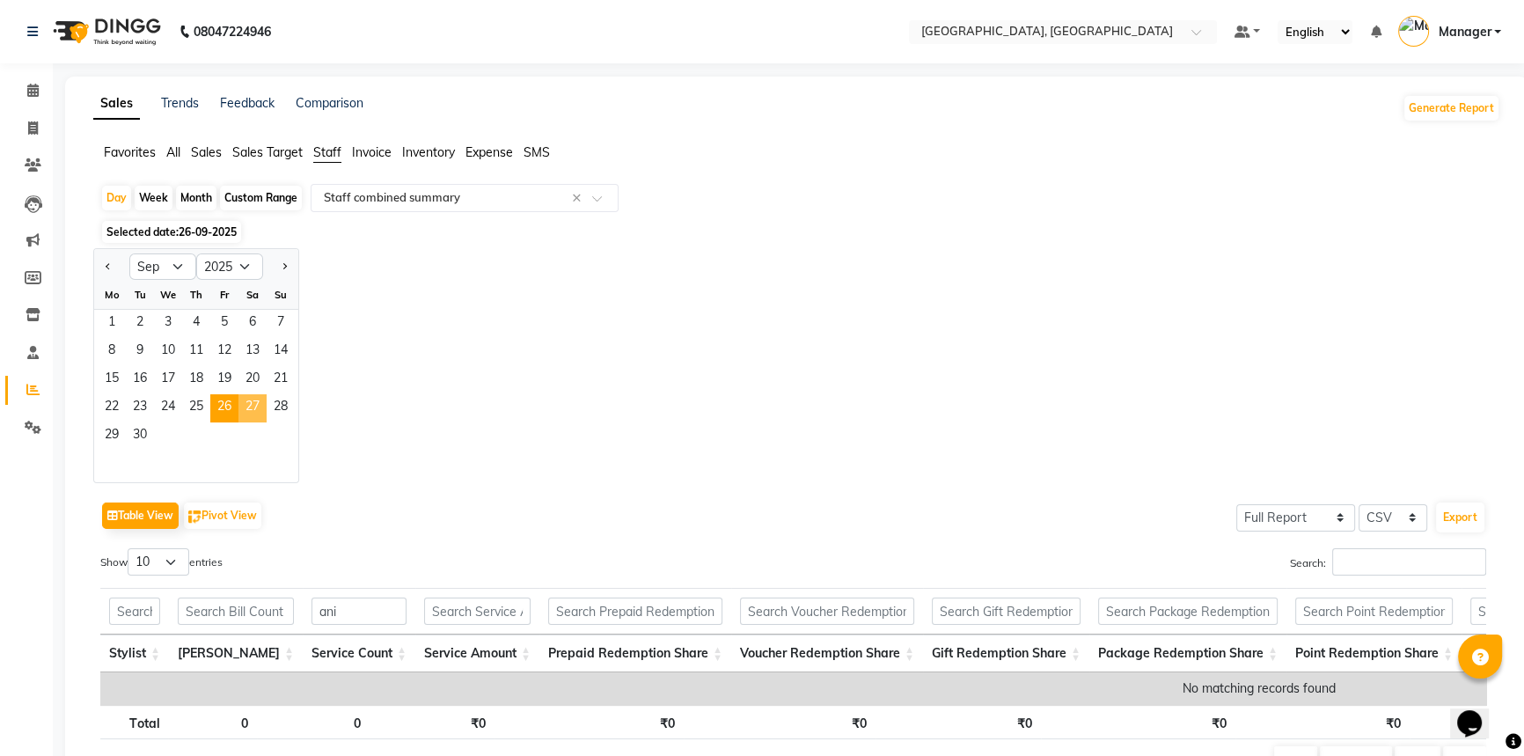
click at [253, 409] on span "27" at bounding box center [252, 408] width 28 height 28
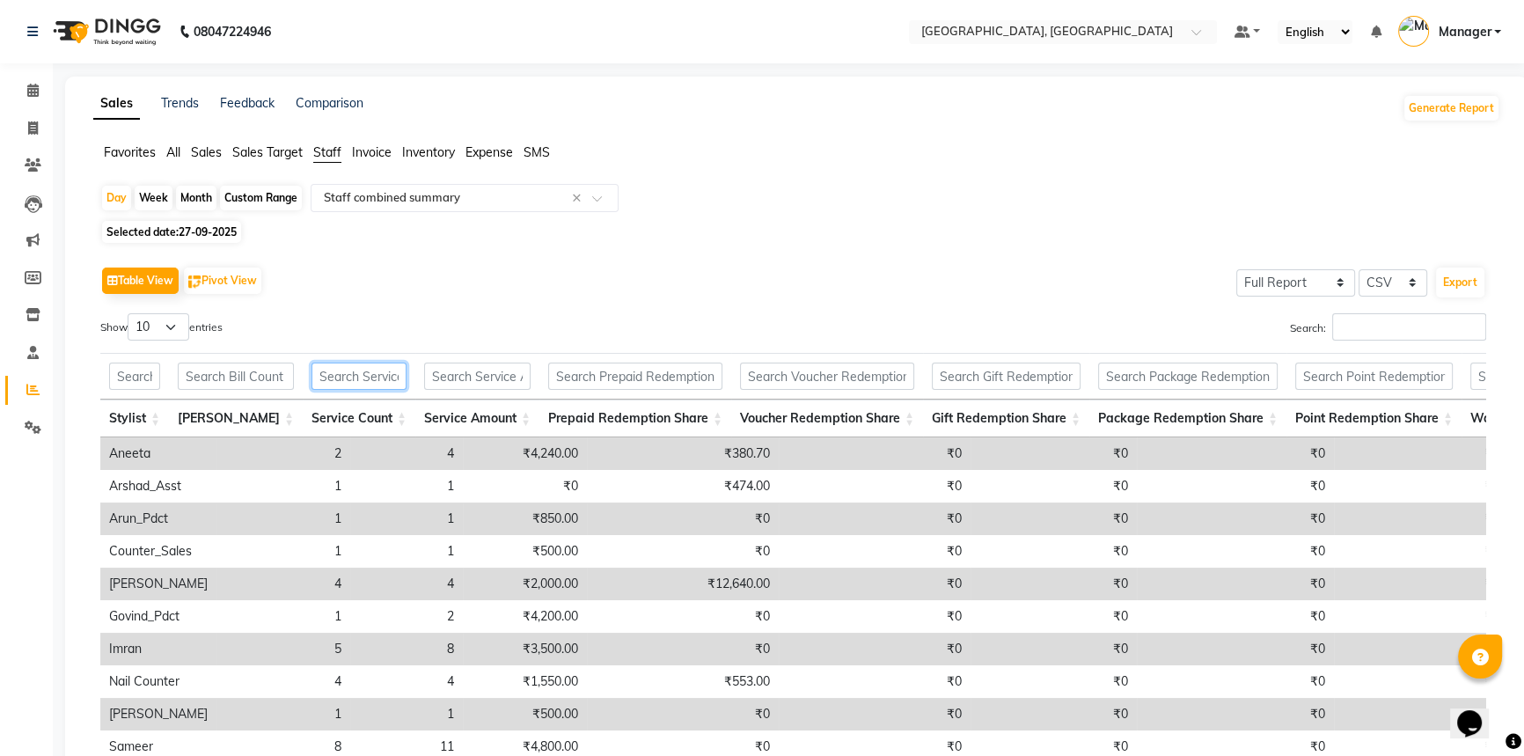
click at [349, 384] on input "text" at bounding box center [358, 376] width 95 height 27
click at [134, 375] on input "text" at bounding box center [134, 376] width 51 height 27
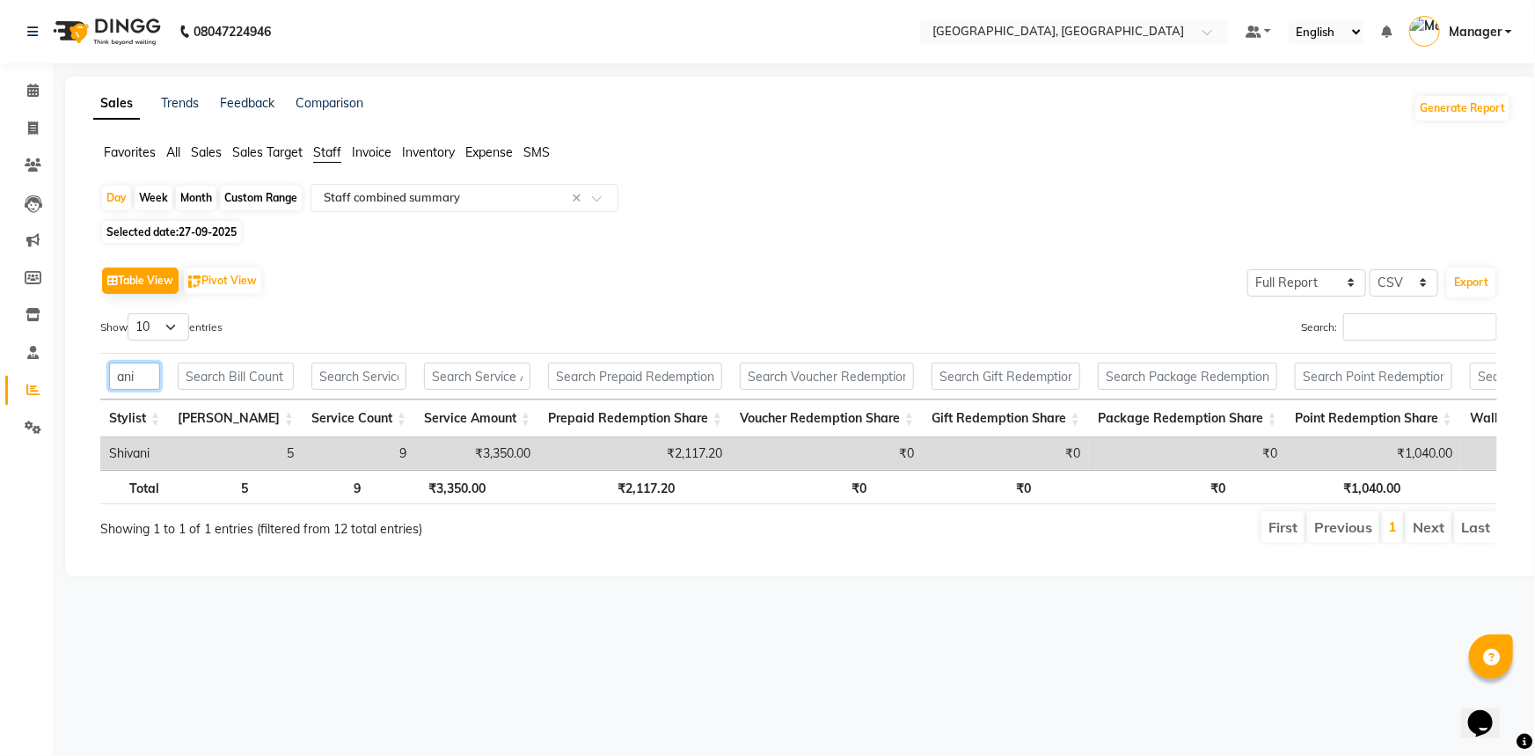
type input "ani"
click at [213, 232] on span "27-09-2025" at bounding box center [208, 231] width 58 height 13
select select "9"
select select "2025"
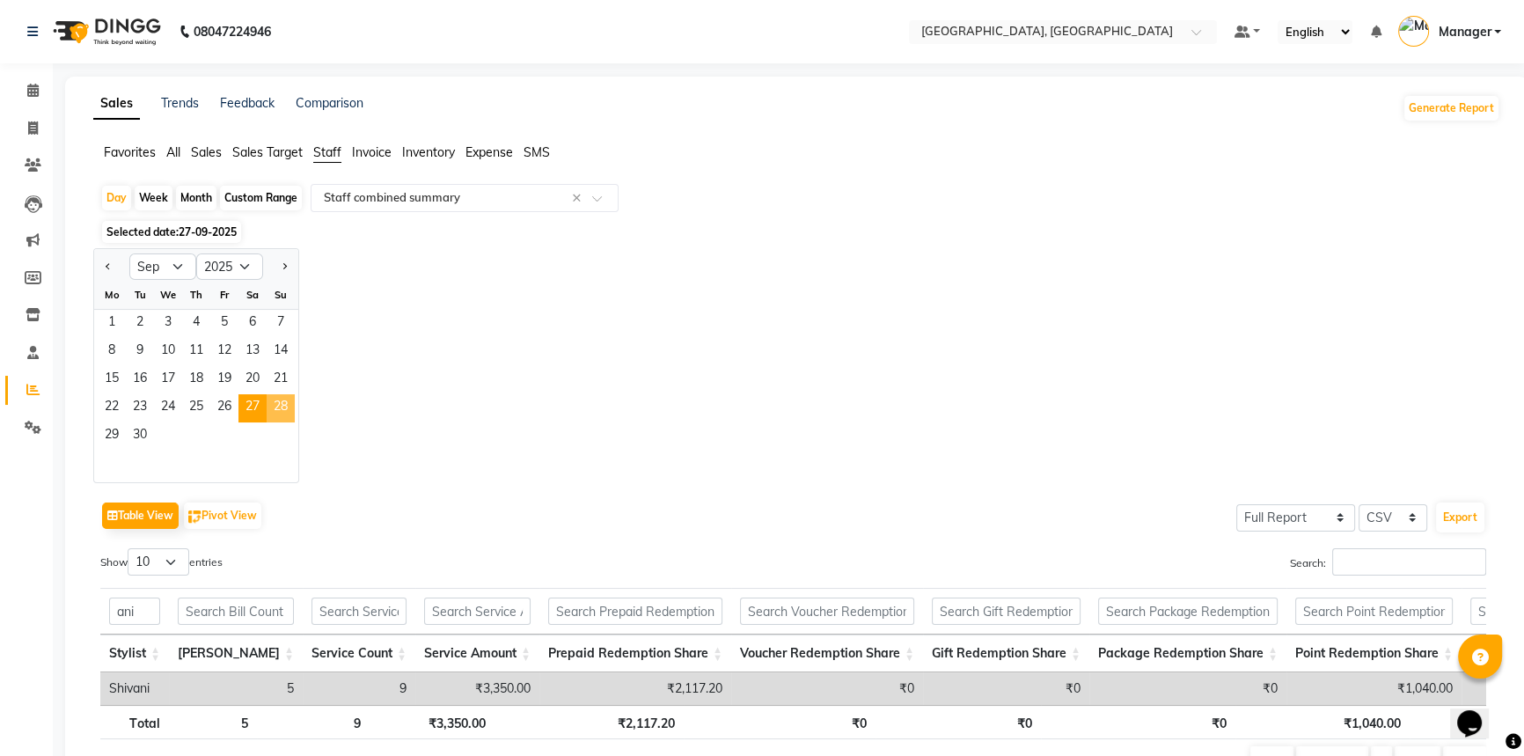
click at [275, 400] on span "28" at bounding box center [281, 408] width 28 height 28
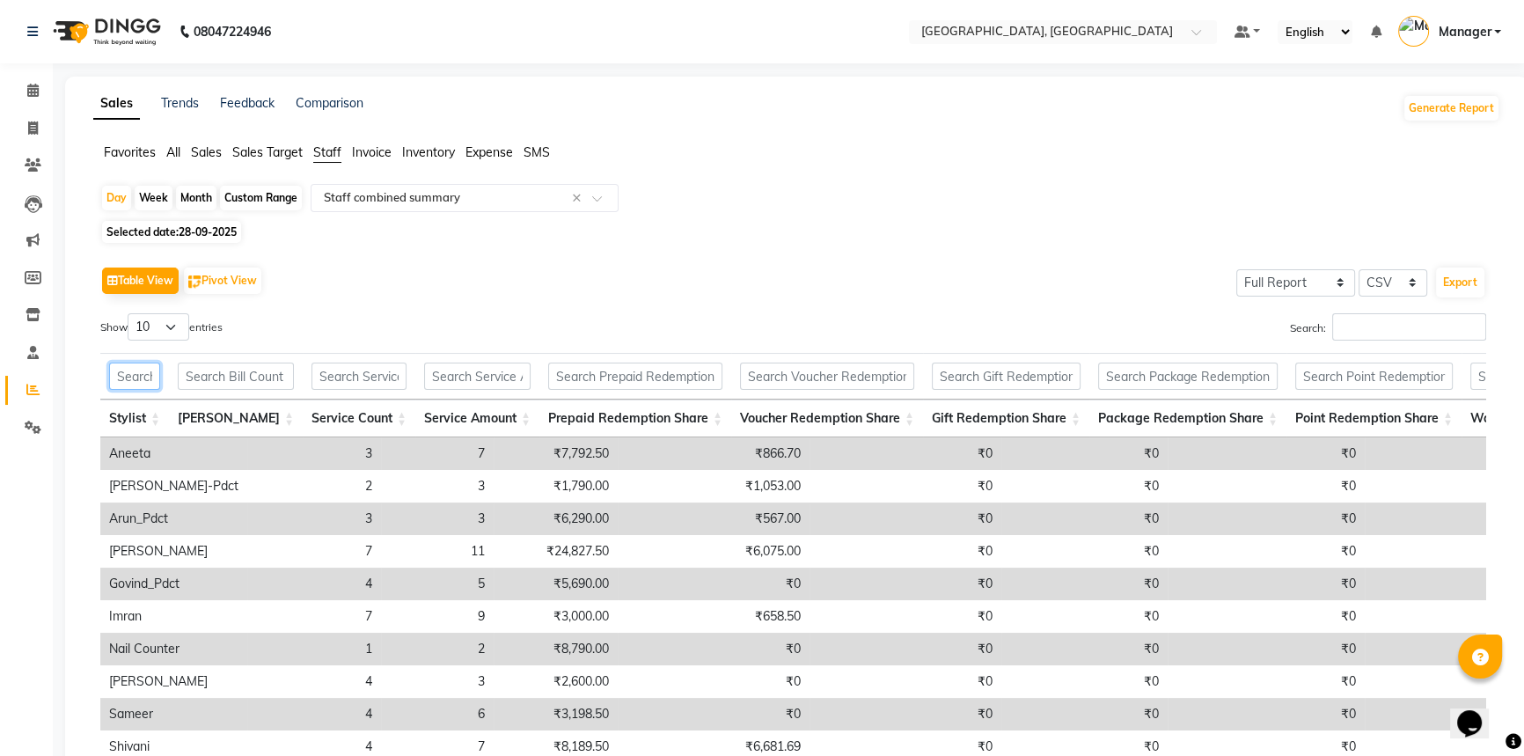
click at [160, 375] on input "text" at bounding box center [134, 376] width 51 height 27
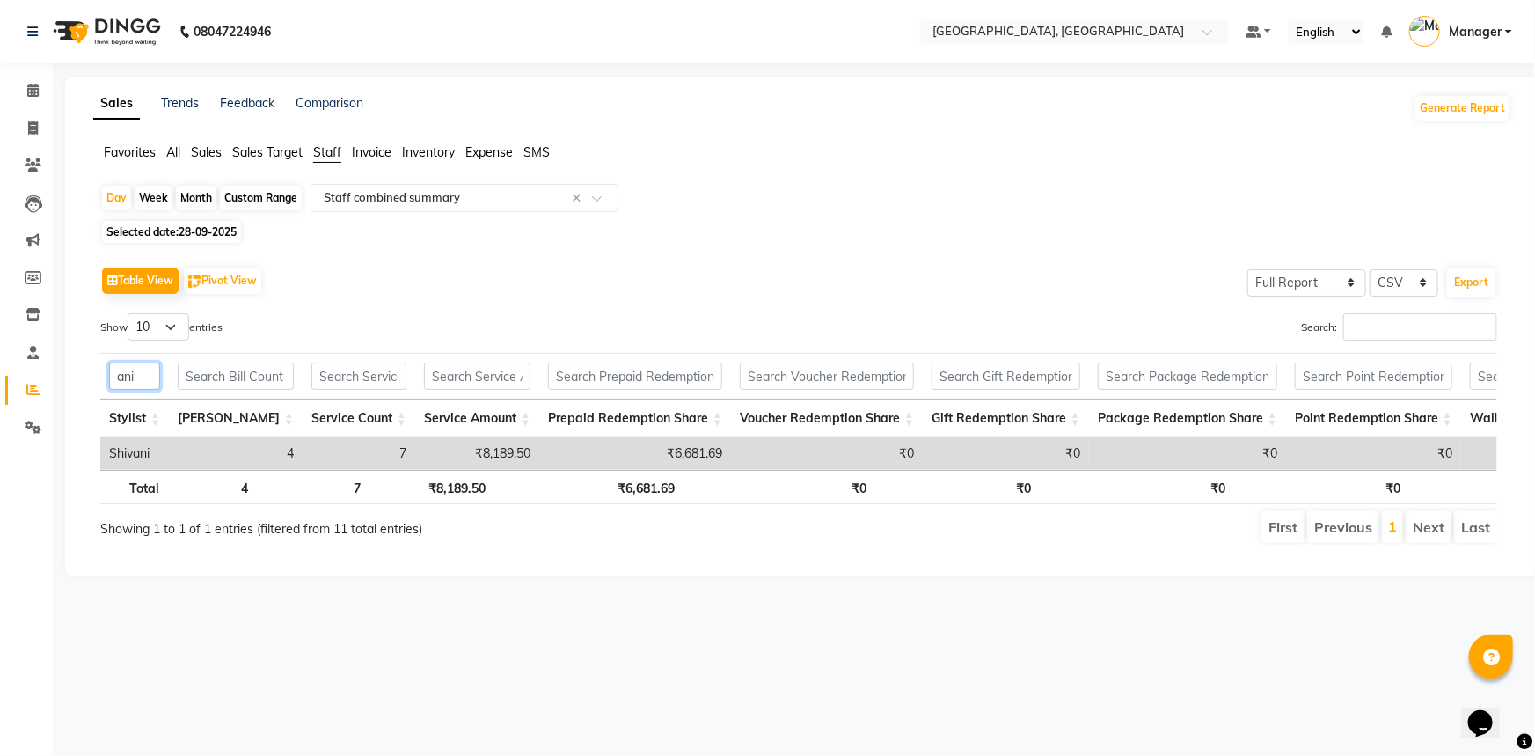
type input "ani"
click at [201, 229] on span "28-09-2025" at bounding box center [208, 231] width 58 height 13
select select "9"
select select "2025"
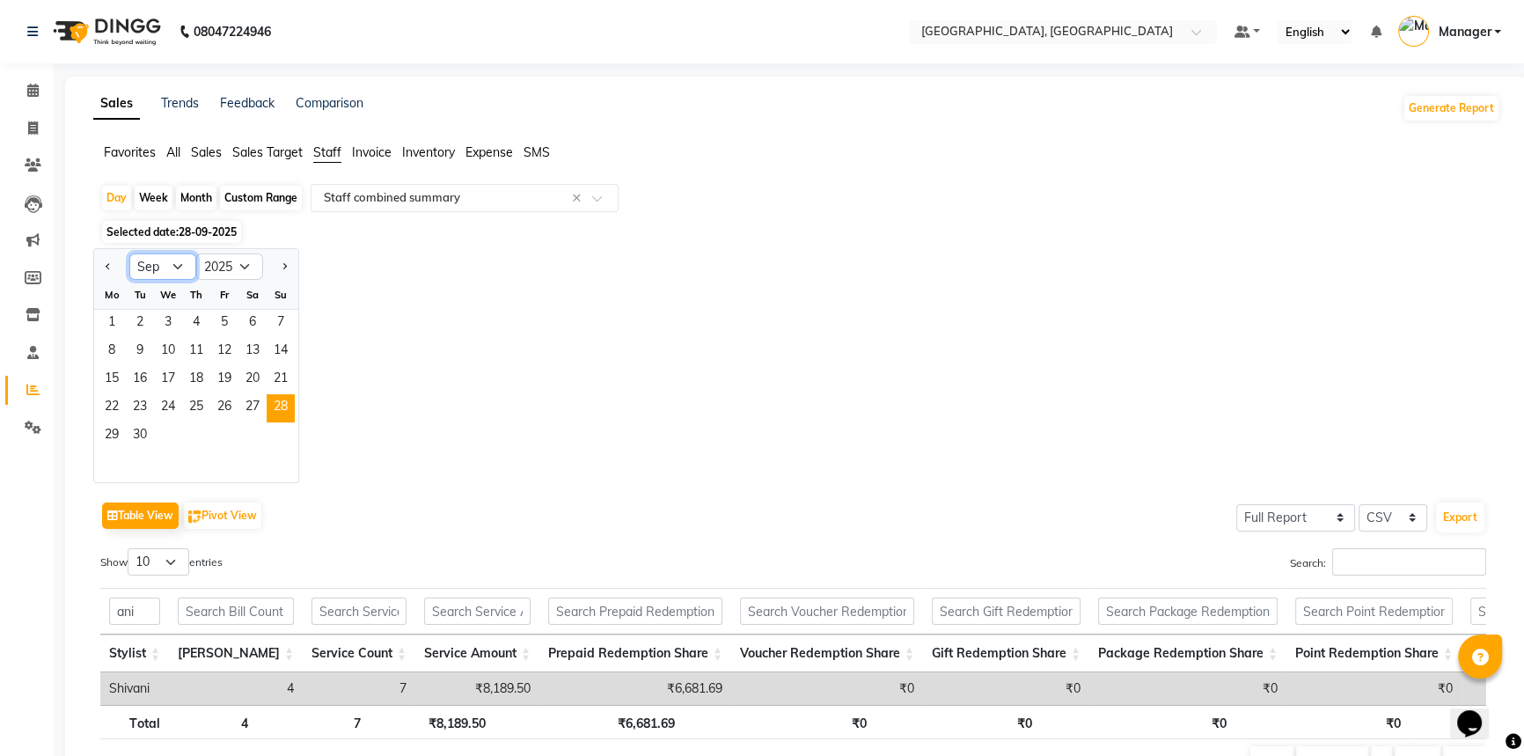
click at [159, 257] on select "Jan Feb Mar Apr May Jun Jul Aug Sep Oct Nov Dec" at bounding box center [162, 266] width 67 height 26
select select "10"
click at [129, 253] on select "Jan Feb Mar Apr May Jun Jul Aug Sep Oct Nov Dec" at bounding box center [162, 266] width 67 height 26
click at [200, 327] on span "2" at bounding box center [196, 324] width 28 height 28
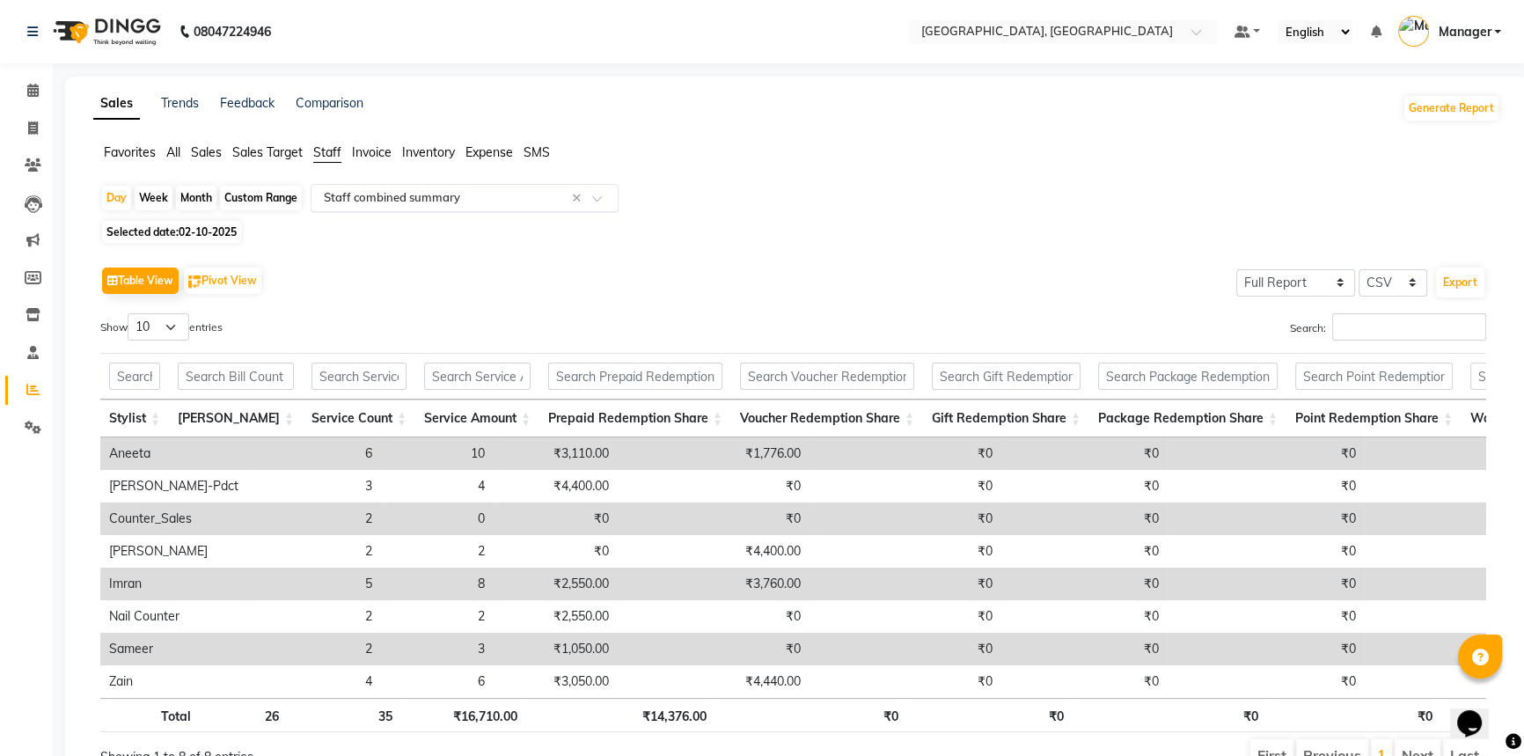
click at [357, 198] on input "text" at bounding box center [446, 198] width 253 height 18
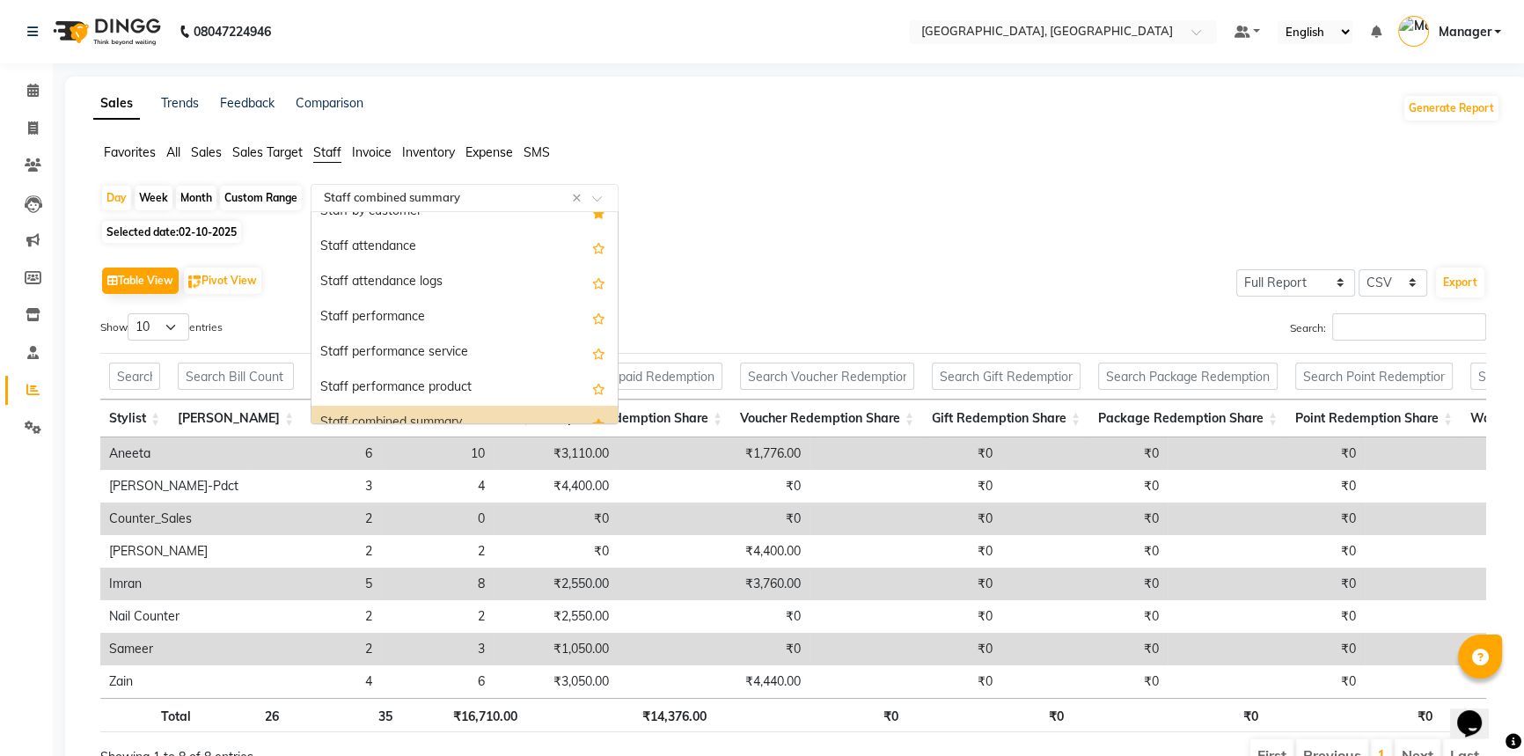
scroll to position [0, 0]
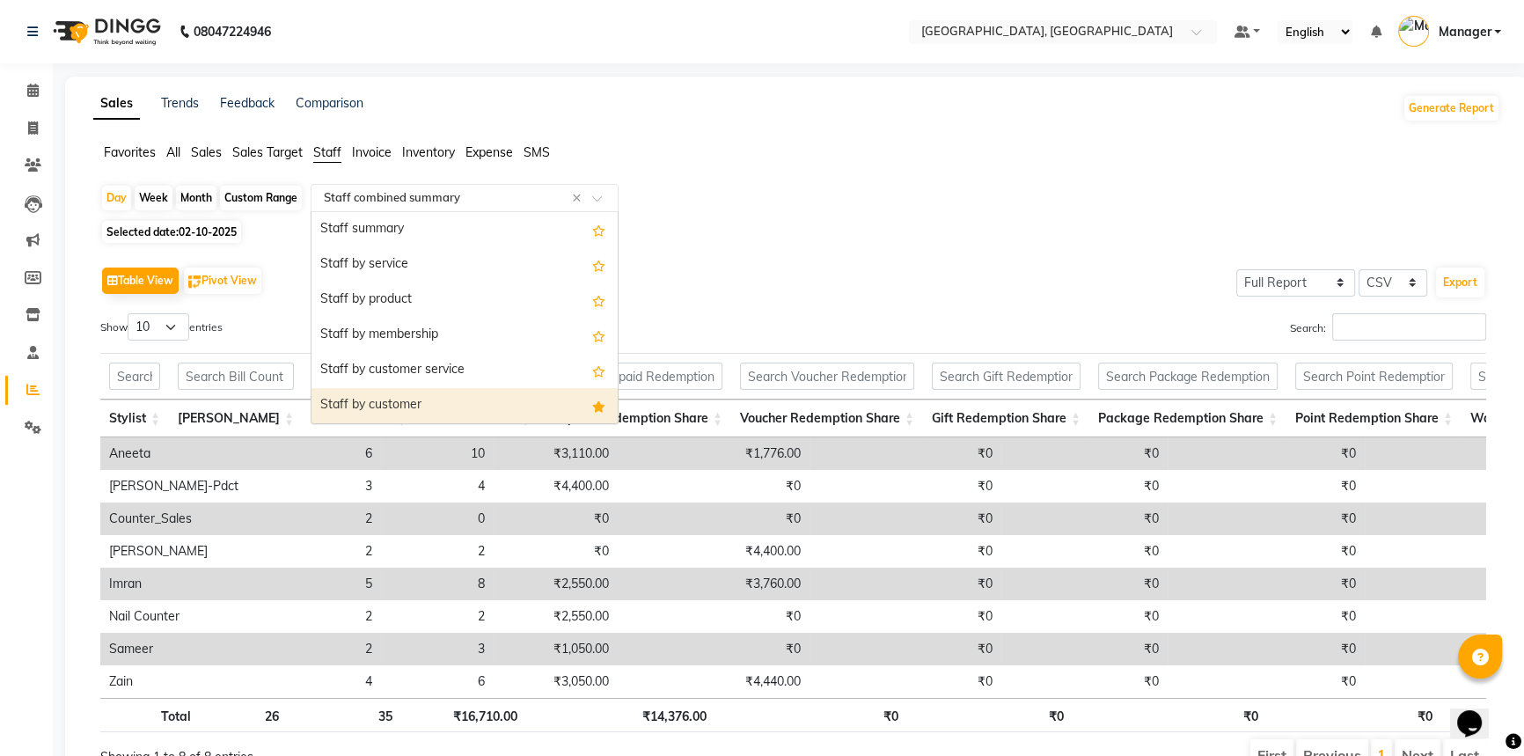
click at [445, 397] on div "Staff by customer" at bounding box center [464, 405] width 306 height 35
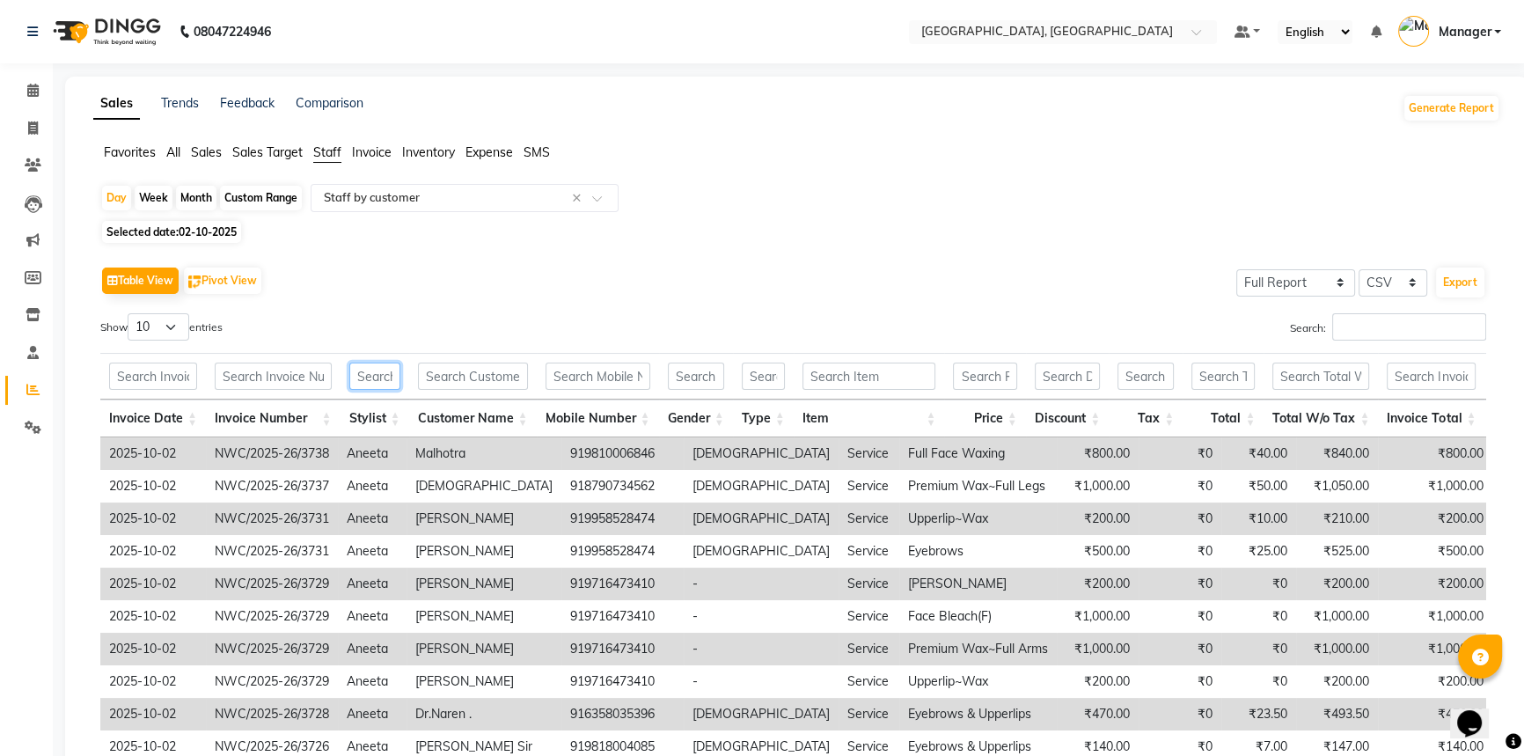
click at [355, 377] on input "text" at bounding box center [374, 376] width 51 height 27
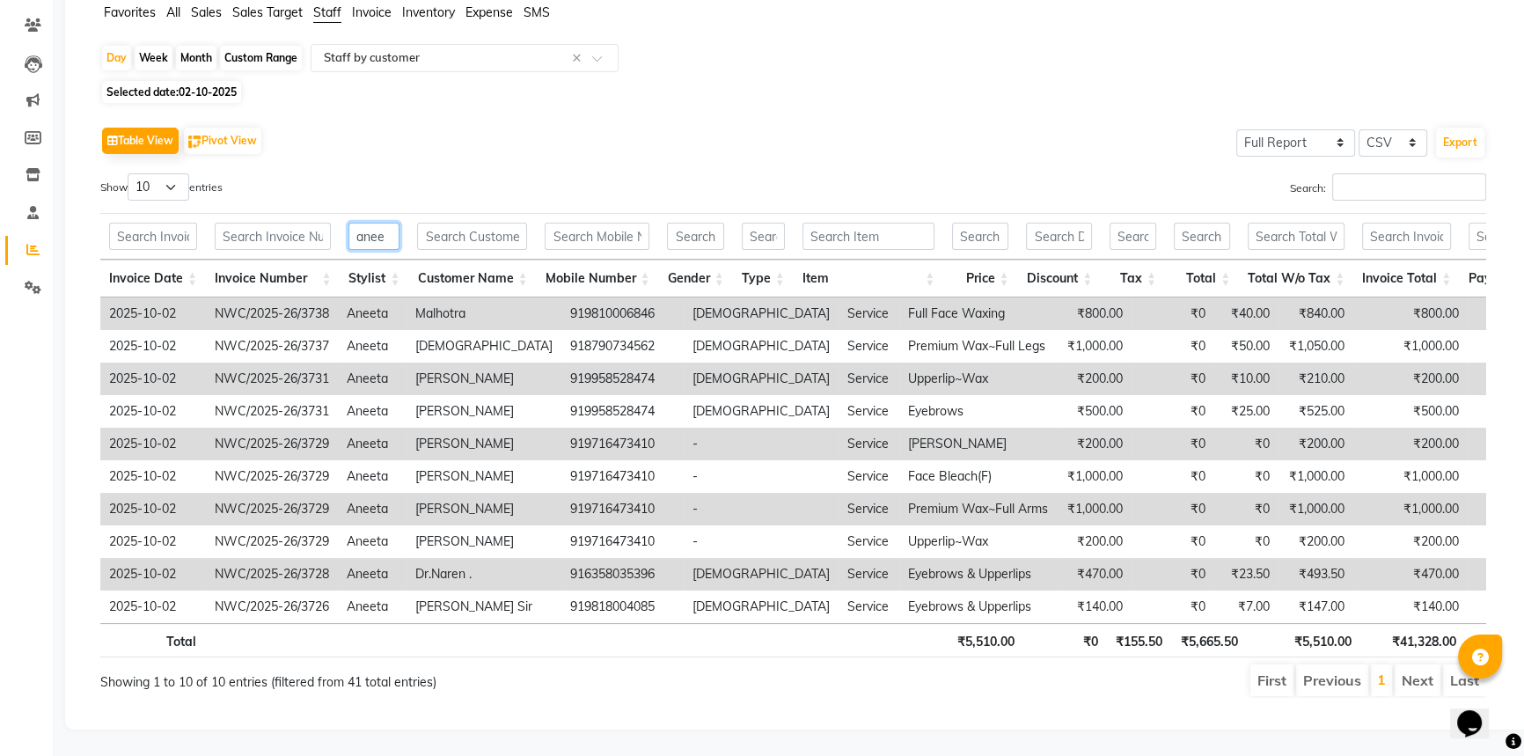
type input "anee"
click at [207, 85] on span "02-10-2025" at bounding box center [208, 91] width 58 height 13
select select "10"
select select "2025"
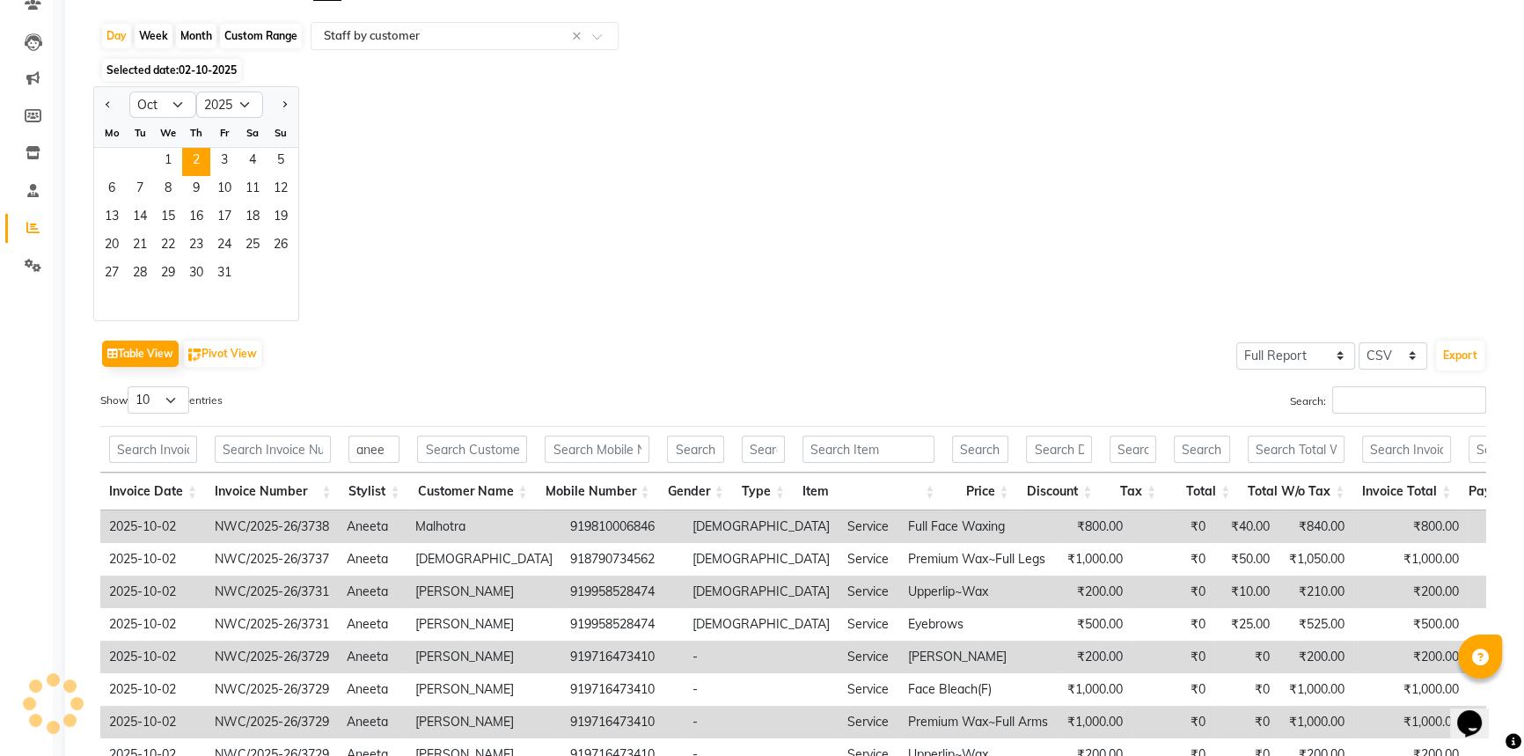
click at [380, 176] on div "Jan Feb Mar Apr May Jun Jul Aug Sep Oct Nov Dec 2015 2016 2017 2018 2019 2020 2…" at bounding box center [796, 203] width 1407 height 235
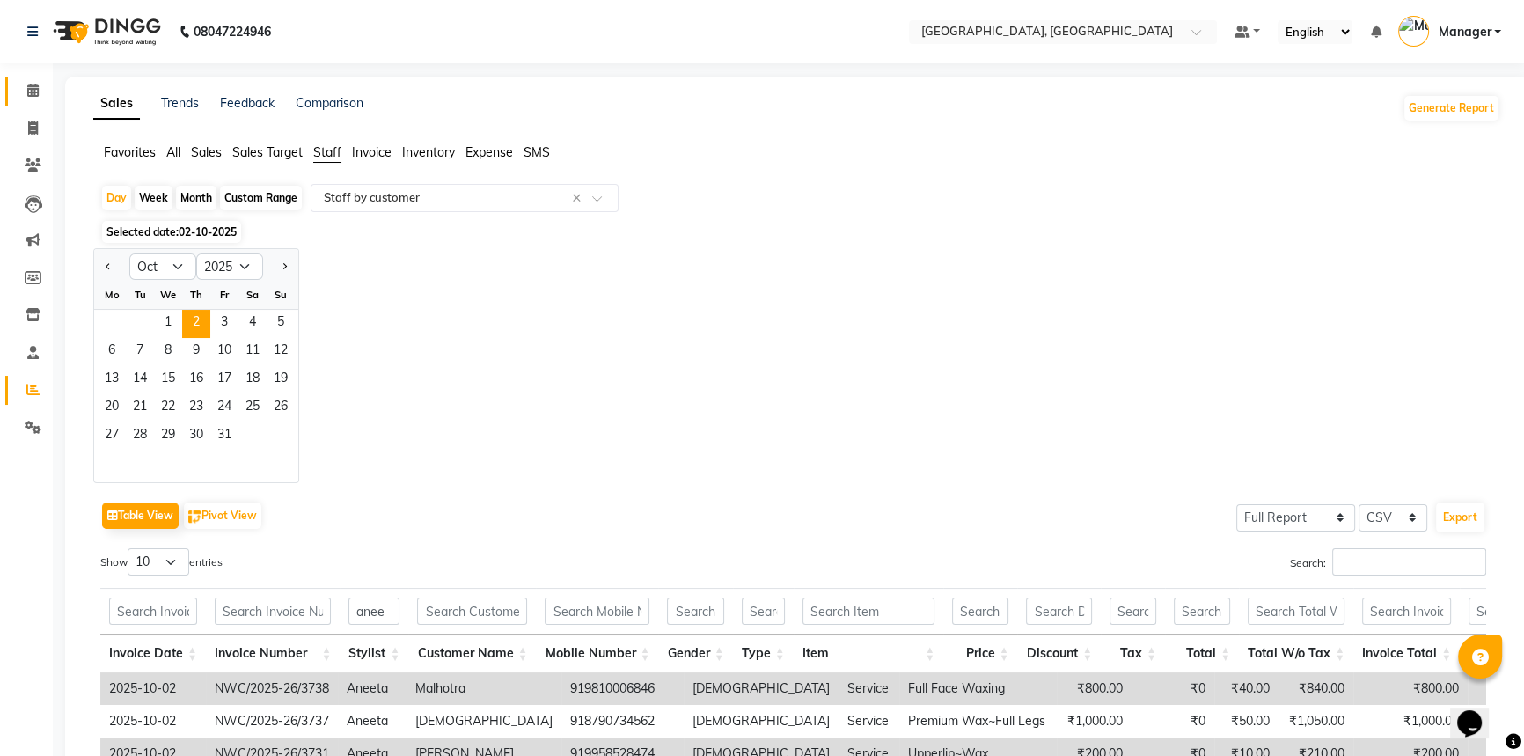
drag, startPoint x: 35, startPoint y: 94, endPoint x: 42, endPoint y: 100, distance: 9.4
click at [35, 94] on icon at bounding box center [32, 90] width 11 height 13
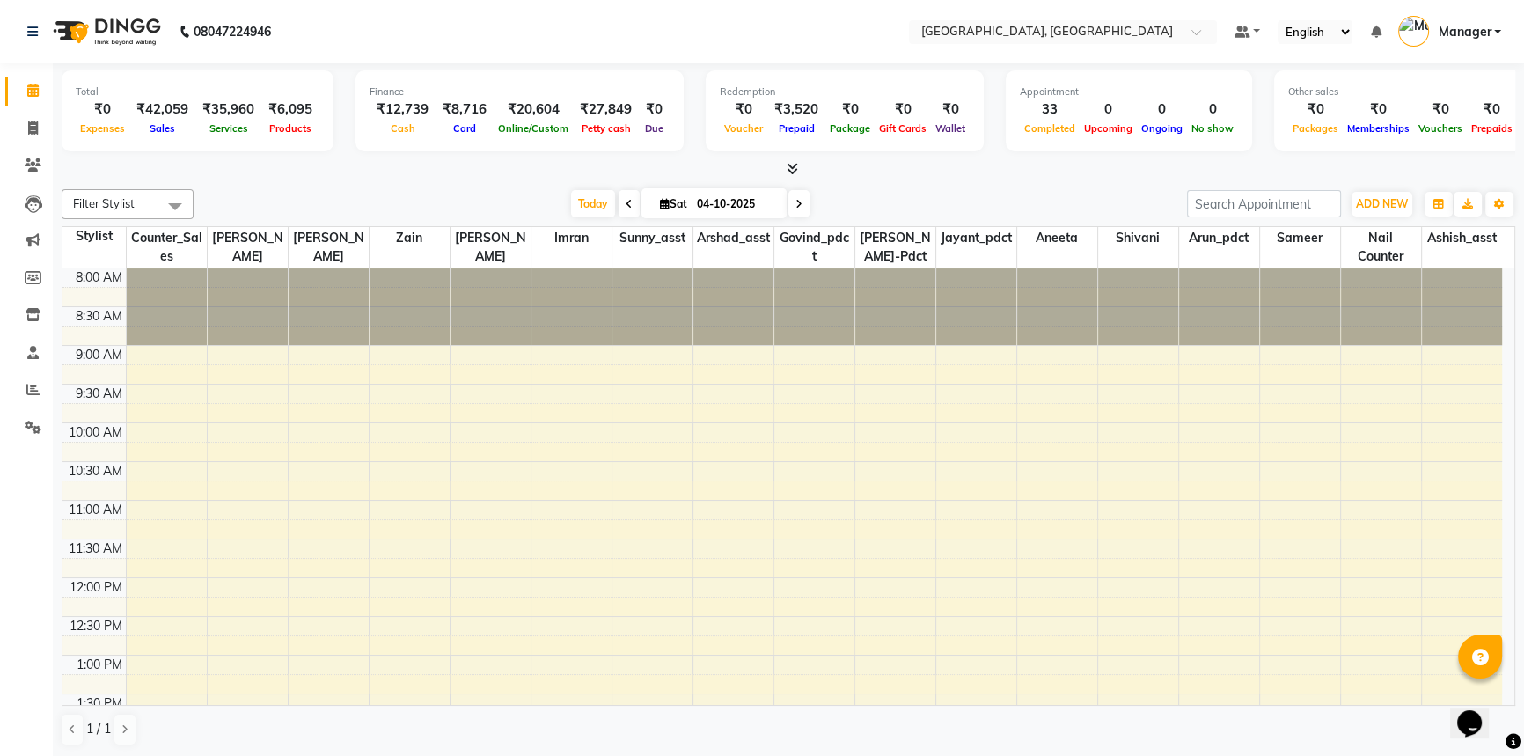
click at [464, 170] on div at bounding box center [789, 169] width 1454 height 18
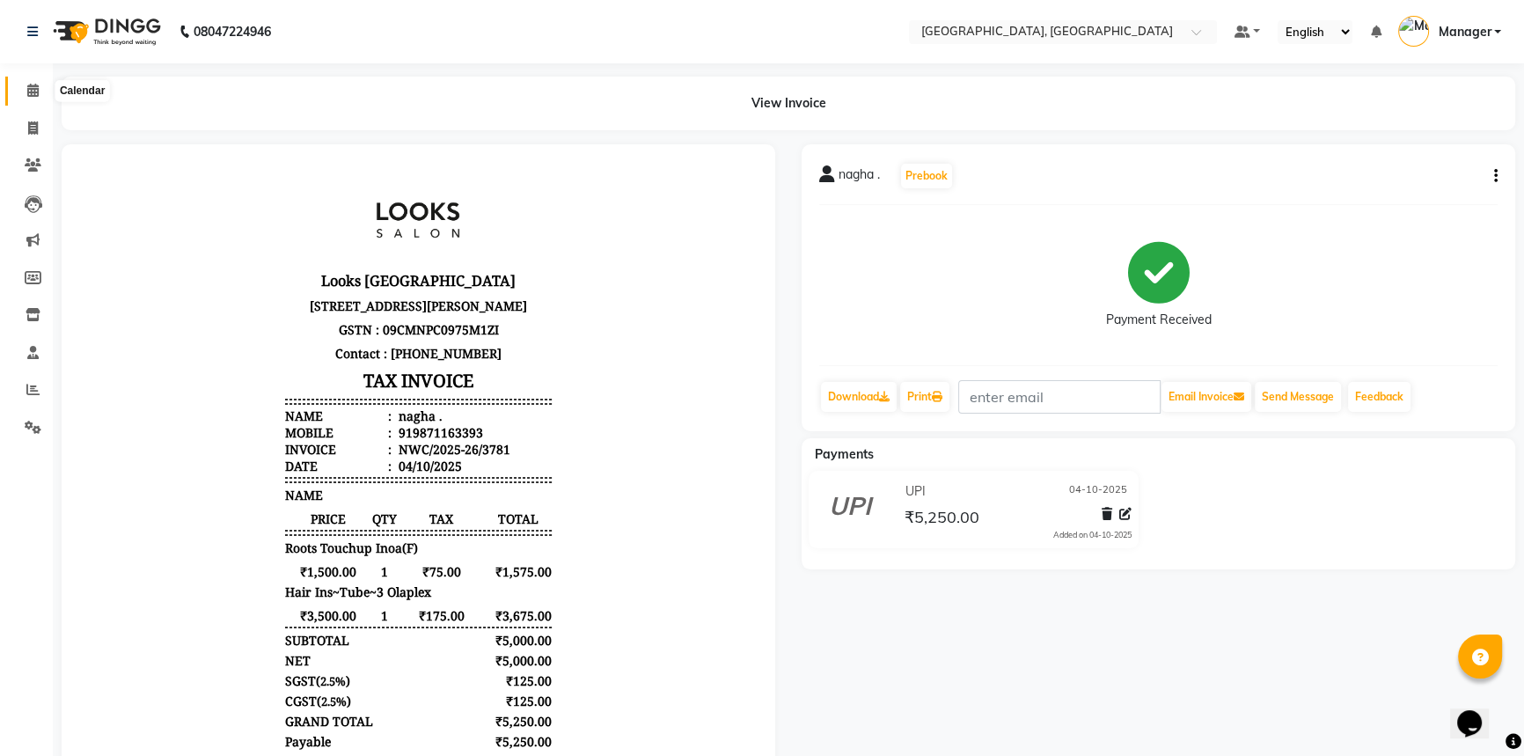
scroll to position [14, 0]
drag, startPoint x: 25, startPoint y: 85, endPoint x: 461, endPoint y: 2, distance: 444.3
click at [25, 85] on span at bounding box center [33, 91] width 31 height 20
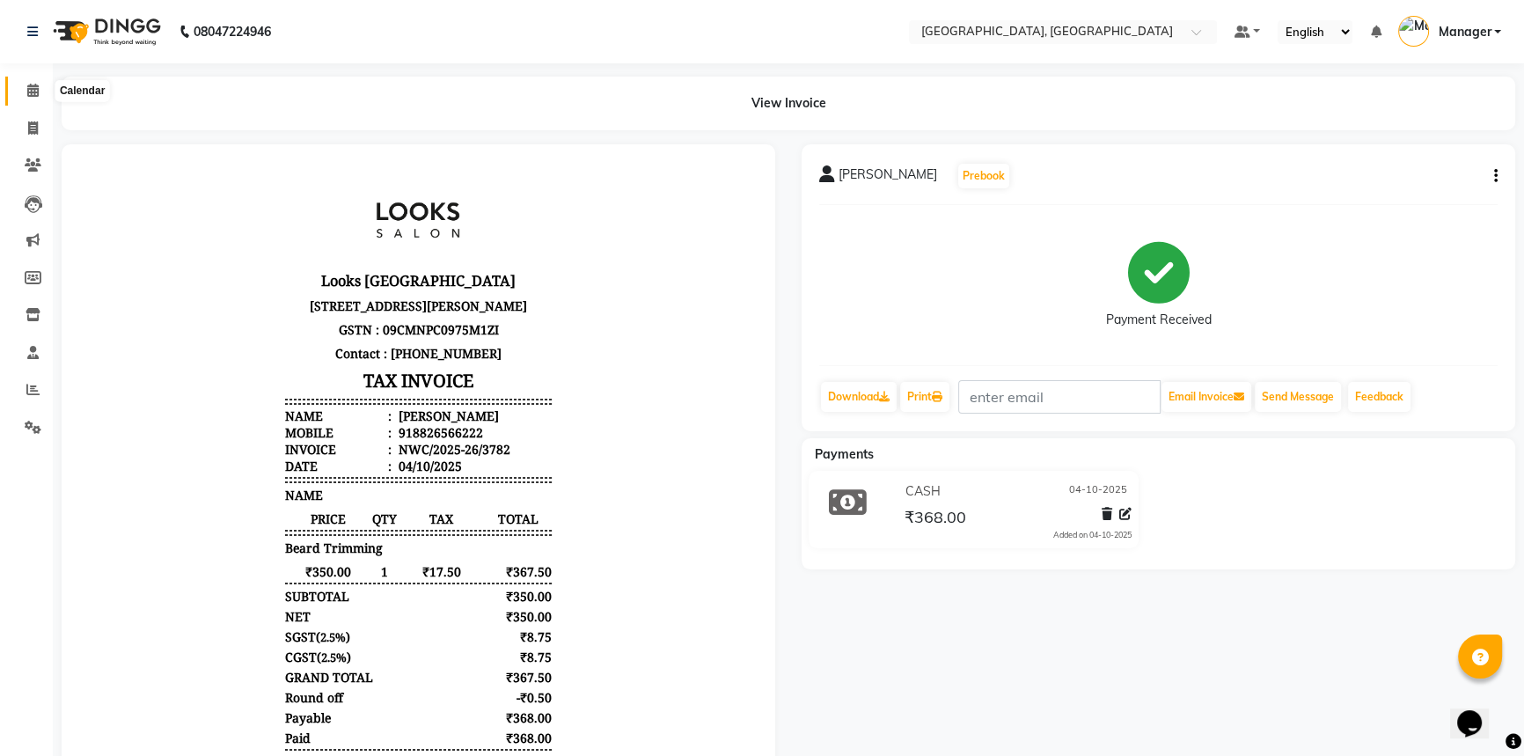
click at [33, 92] on icon at bounding box center [32, 90] width 11 height 13
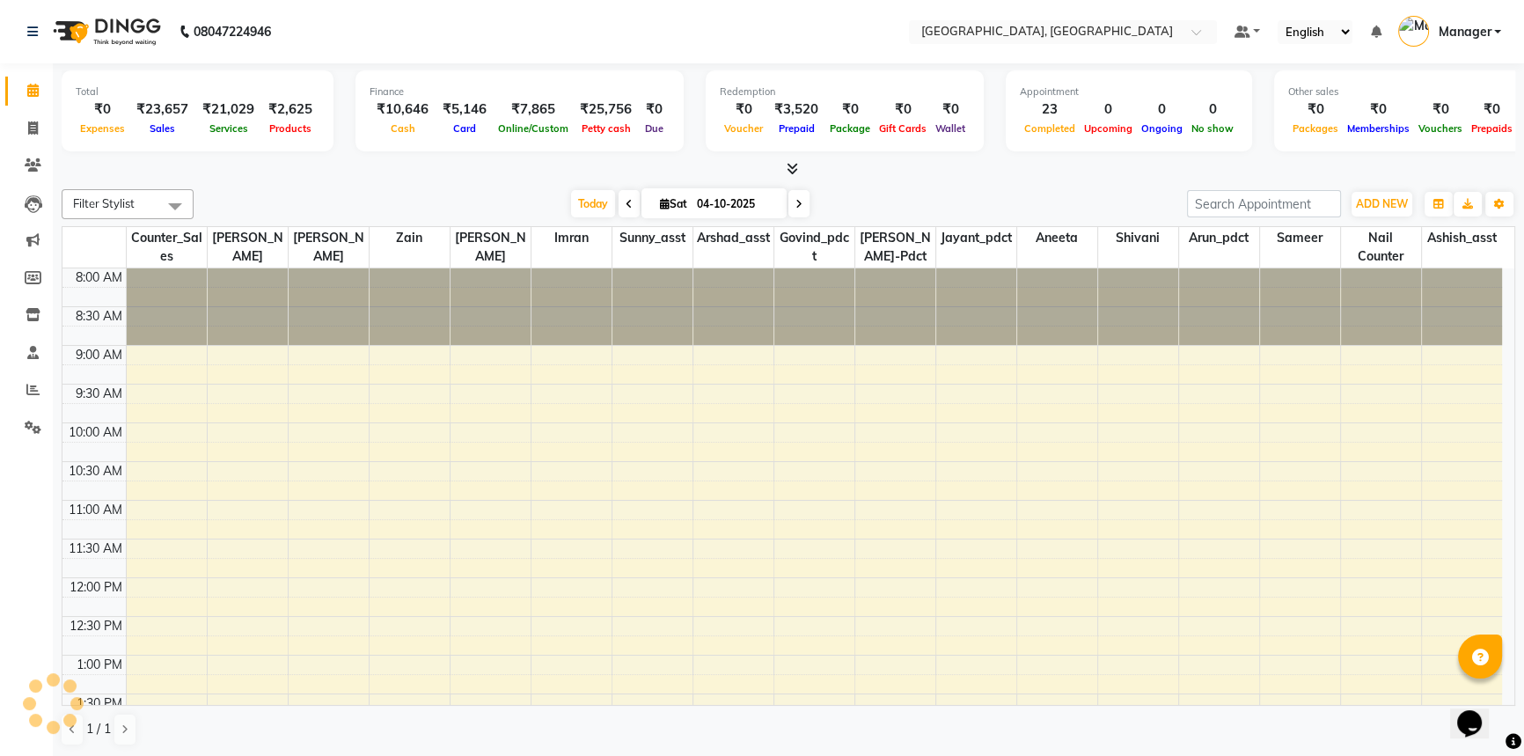
click at [530, 178] on div "Total ₹0 Expenses ₹23,657 Sales ₹21,029 Services ₹2,625 Products Finance ₹10,64…" at bounding box center [788, 410] width 1471 height 694
click at [930, 182] on div "Filter Stylist Select All [PERSON_NAME]-pdct Arshad_asst Arun_pdct Ashish_asst …" at bounding box center [789, 467] width 1454 height 571
click at [371, 173] on div at bounding box center [789, 169] width 1454 height 18
click at [860, 175] on div at bounding box center [789, 169] width 1454 height 18
click at [35, 35] on icon at bounding box center [32, 32] width 11 height 12
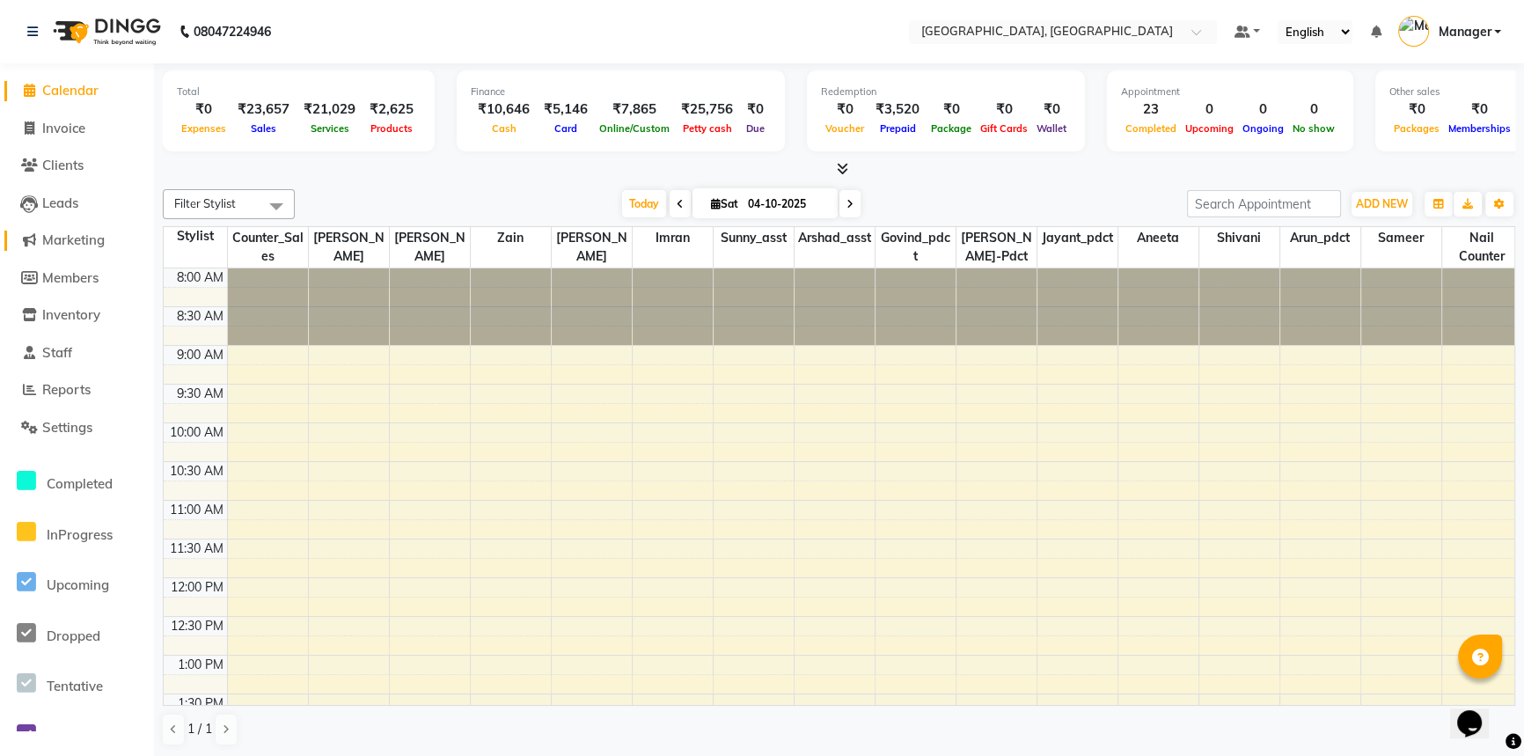
click at [91, 243] on span "Marketing" at bounding box center [73, 239] width 62 height 17
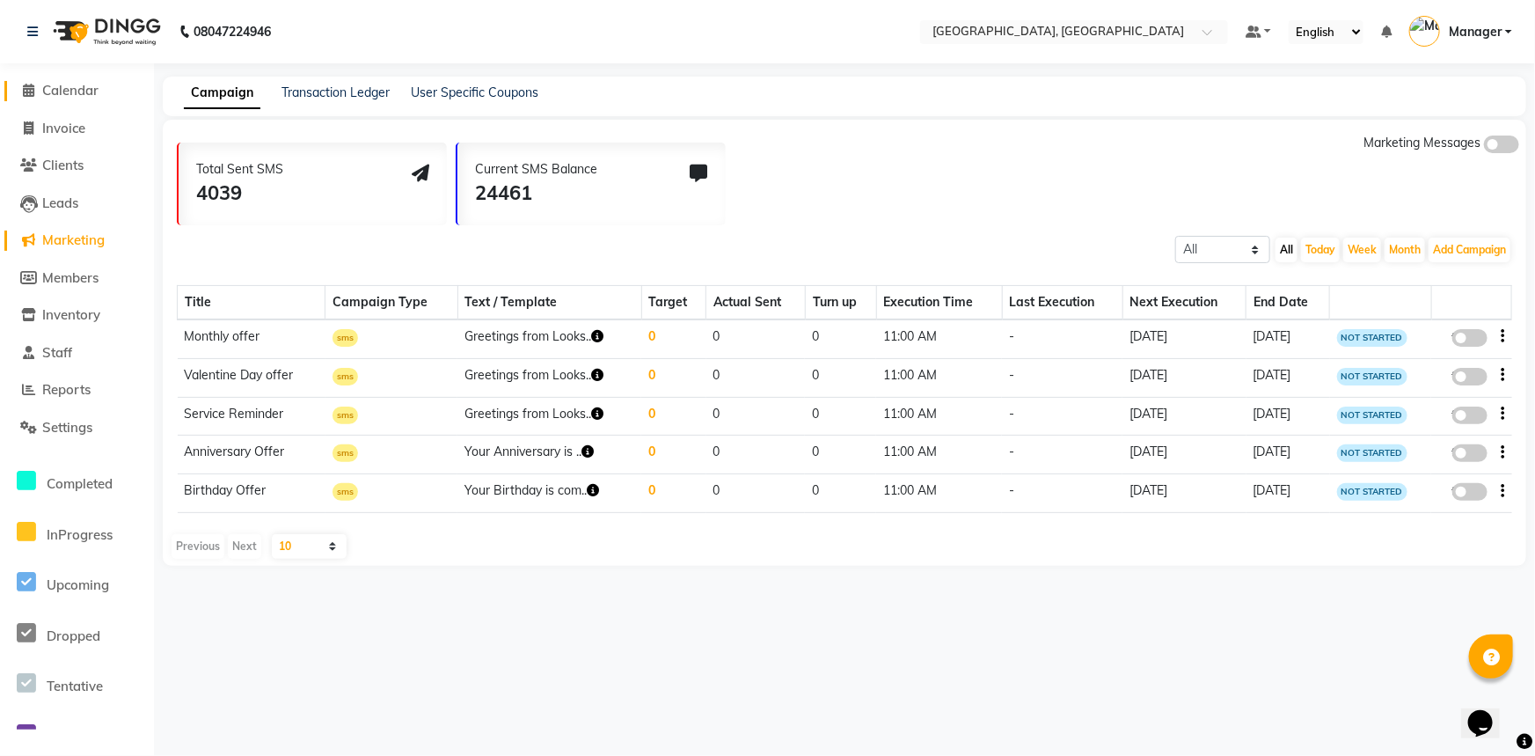
click at [65, 88] on span "Calendar" at bounding box center [70, 90] width 56 height 17
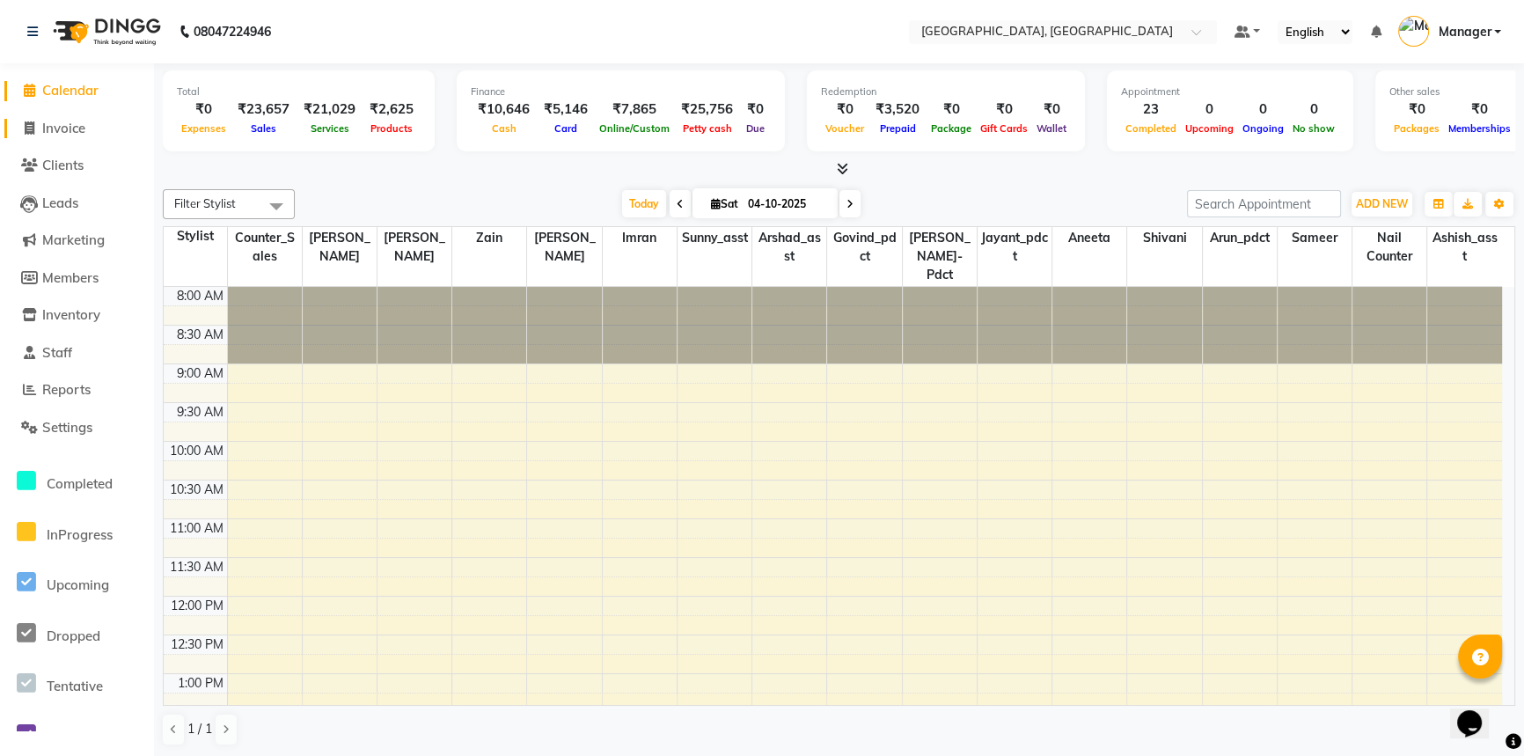
drag, startPoint x: 62, startPoint y: 131, endPoint x: 60, endPoint y: 141, distance: 10.0
click at [62, 131] on span "Invoice" at bounding box center [63, 128] width 43 height 17
select select "service"
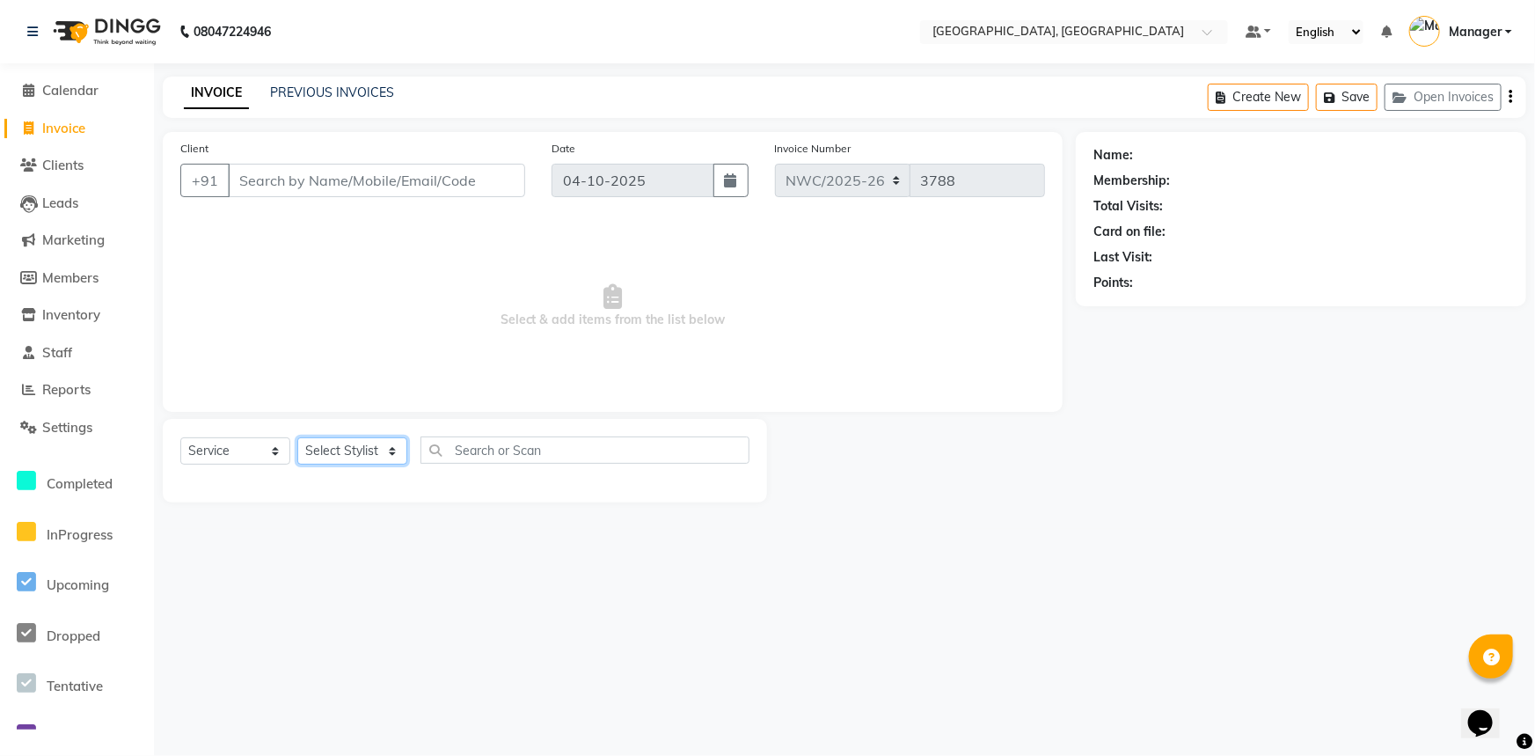
click at [342, 453] on select "Select Stylist" at bounding box center [352, 450] width 110 height 27
select select "84832"
click at [297, 437] on select "Select Stylist [PERSON_NAME]-pdct Arshad_asst Arun_pdct Ashish_asst Counter_Sal…" at bounding box center [352, 450] width 110 height 27
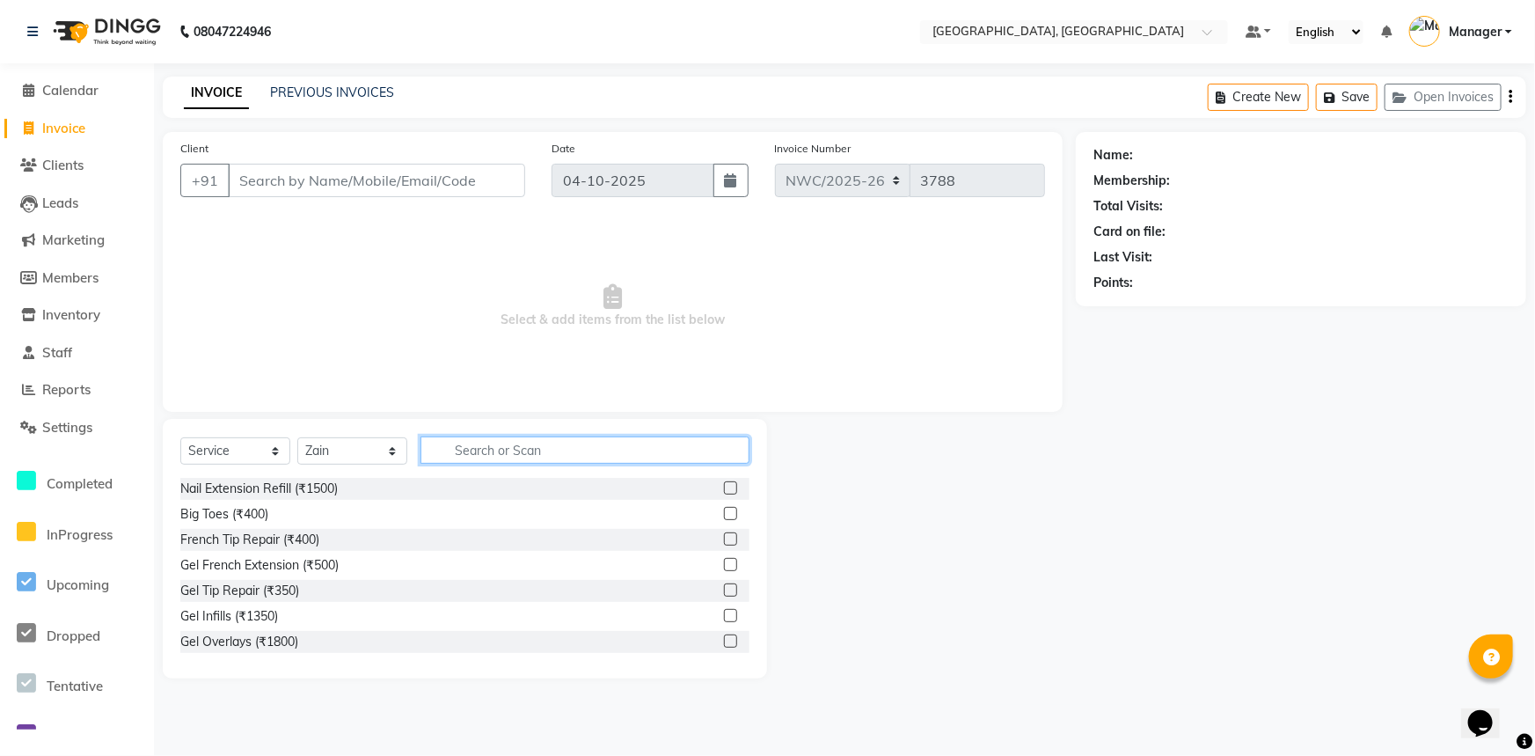
click at [458, 446] on input "text" at bounding box center [585, 449] width 329 height 27
type input "w"
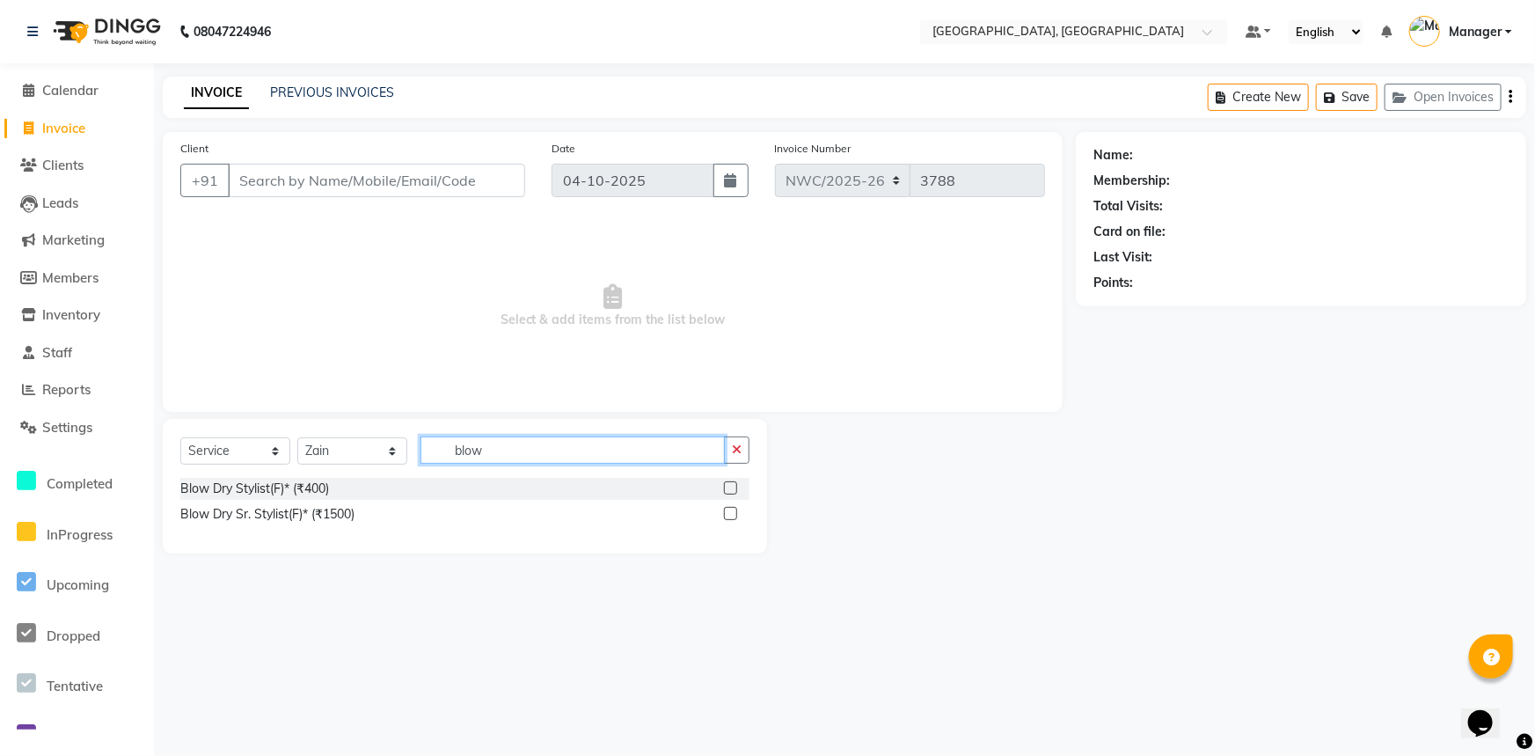
type input "blow"
click at [733, 489] on label at bounding box center [730, 487] width 13 height 13
click at [733, 489] on input "checkbox" at bounding box center [729, 488] width 11 height 11
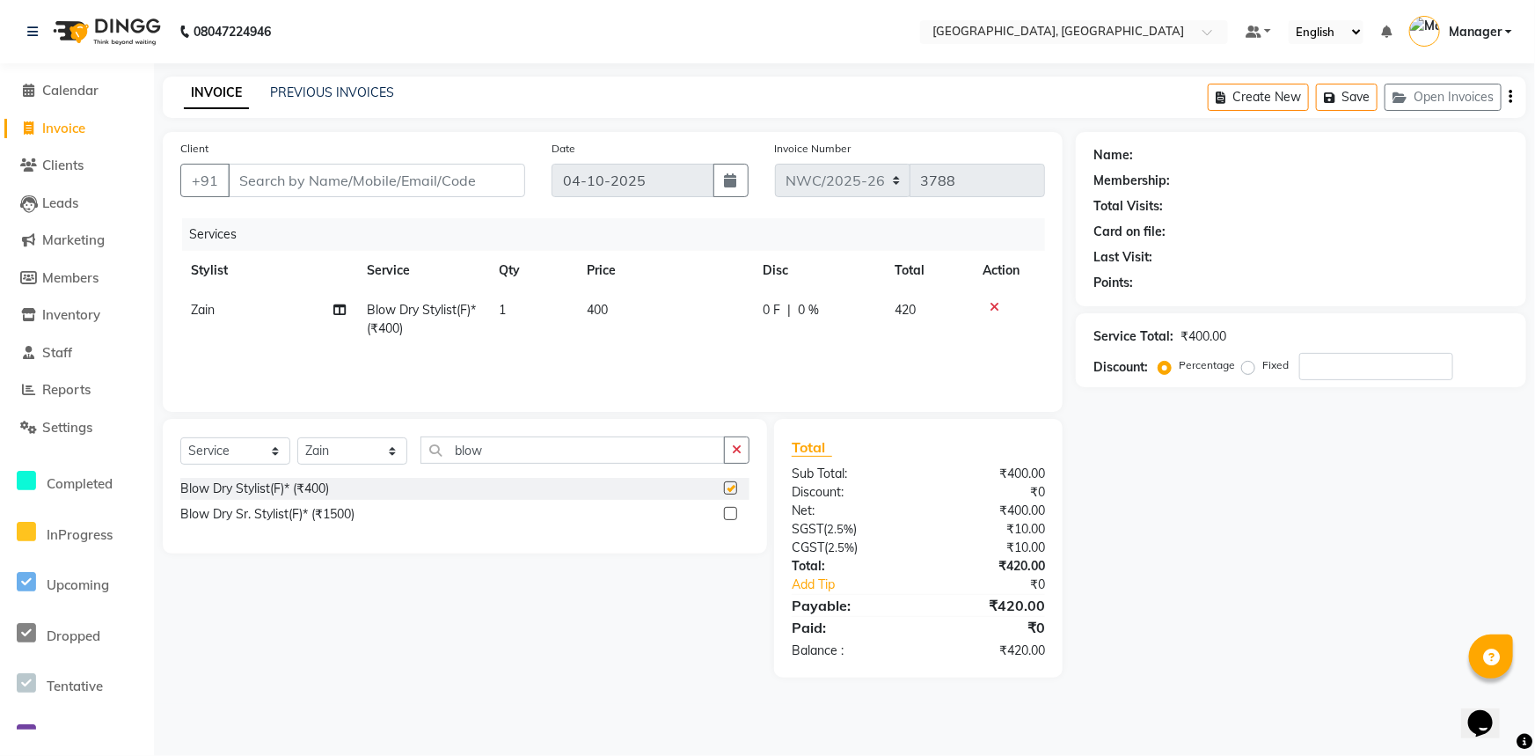
checkbox input "false"
drag, startPoint x: 552, startPoint y: 333, endPoint x: 560, endPoint y: 330, distance: 9.5
click at [560, 330] on td "1" at bounding box center [532, 319] width 88 height 58
select select "84832"
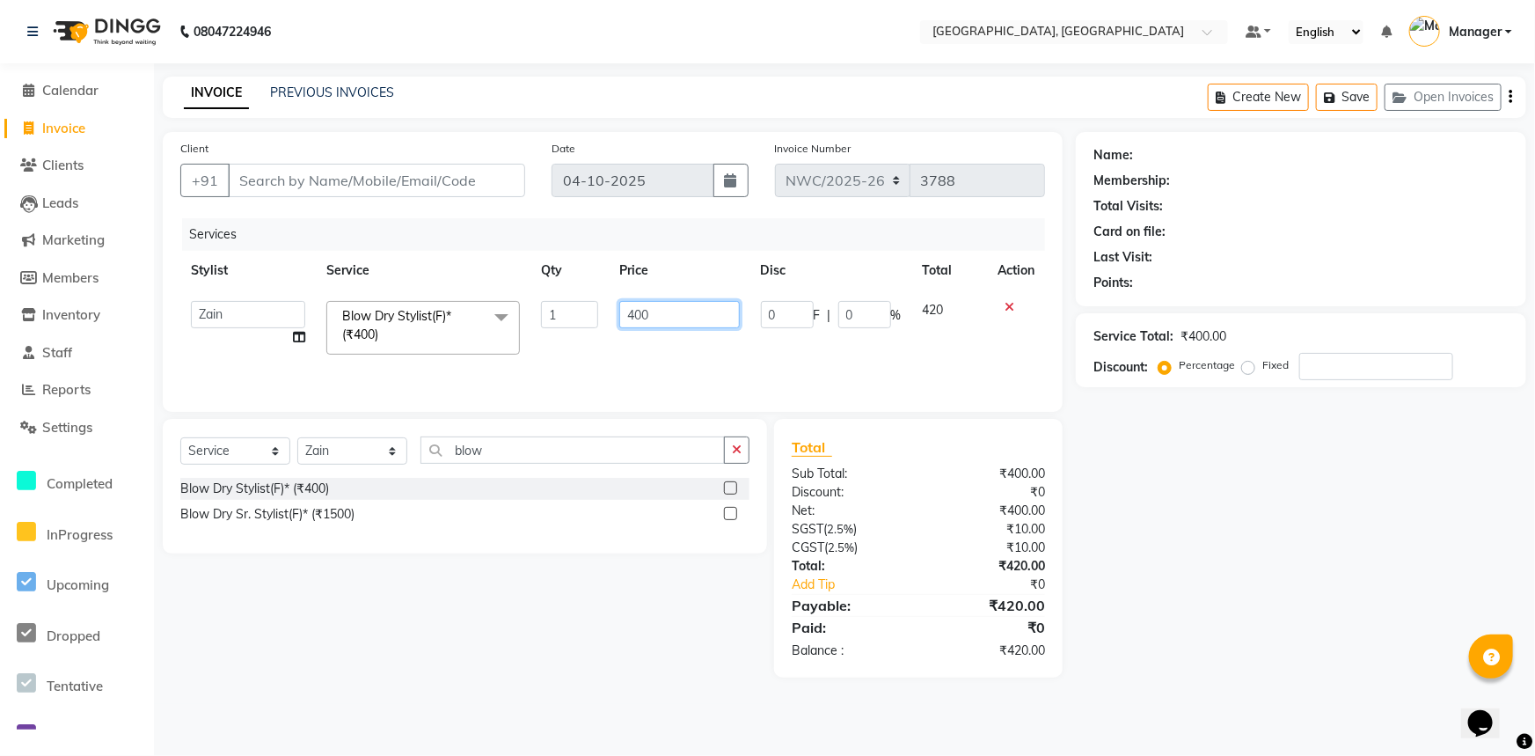
click at [635, 308] on input "400" at bounding box center [679, 314] width 120 height 27
type input "600"
click at [726, 233] on div "Services" at bounding box center [620, 234] width 876 height 33
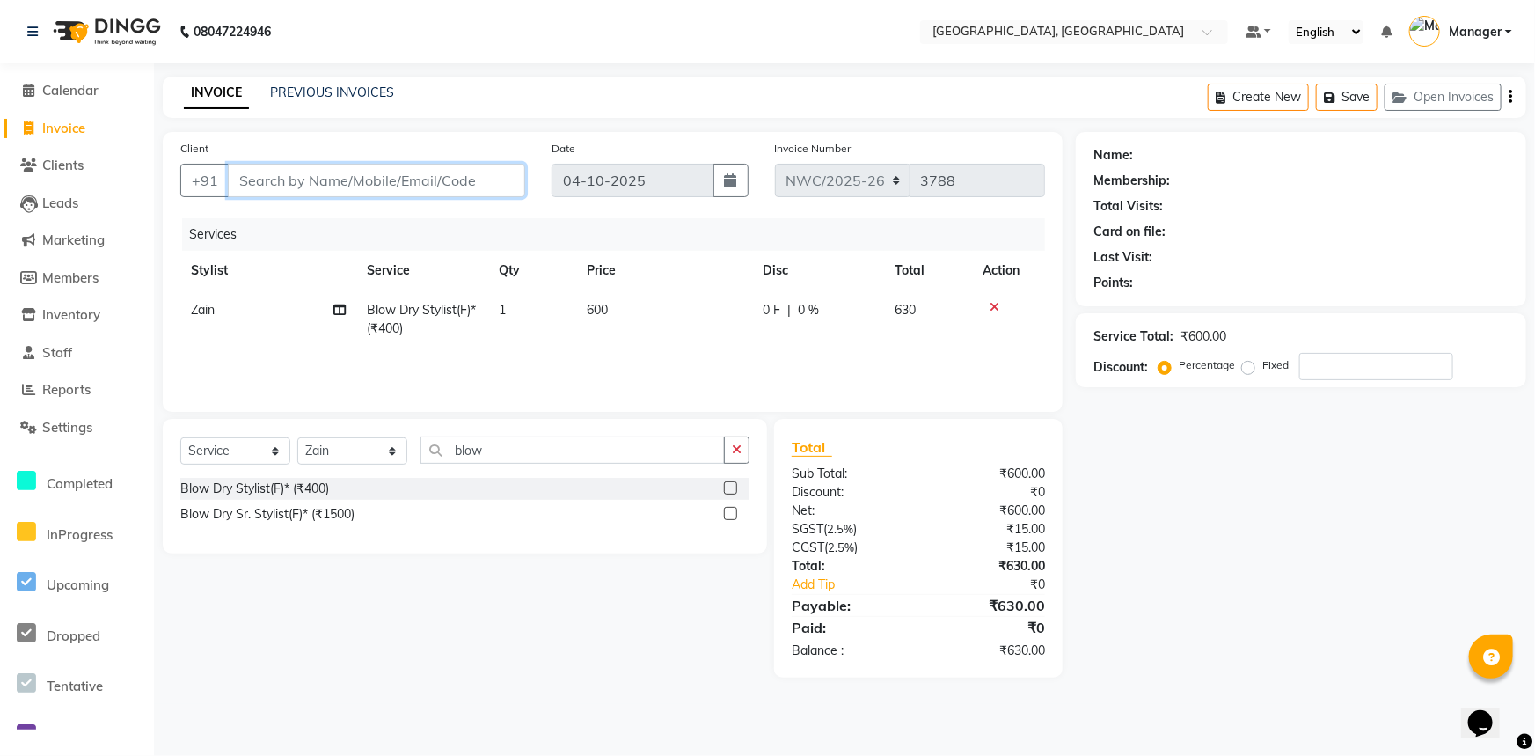
click at [484, 182] on input "Client" at bounding box center [376, 180] width 297 height 33
type input "0"
type input "9015351080"
click at [480, 228] on div "Services" at bounding box center [620, 234] width 876 height 33
click at [476, 185] on span "Add Client" at bounding box center [480, 181] width 70 height 18
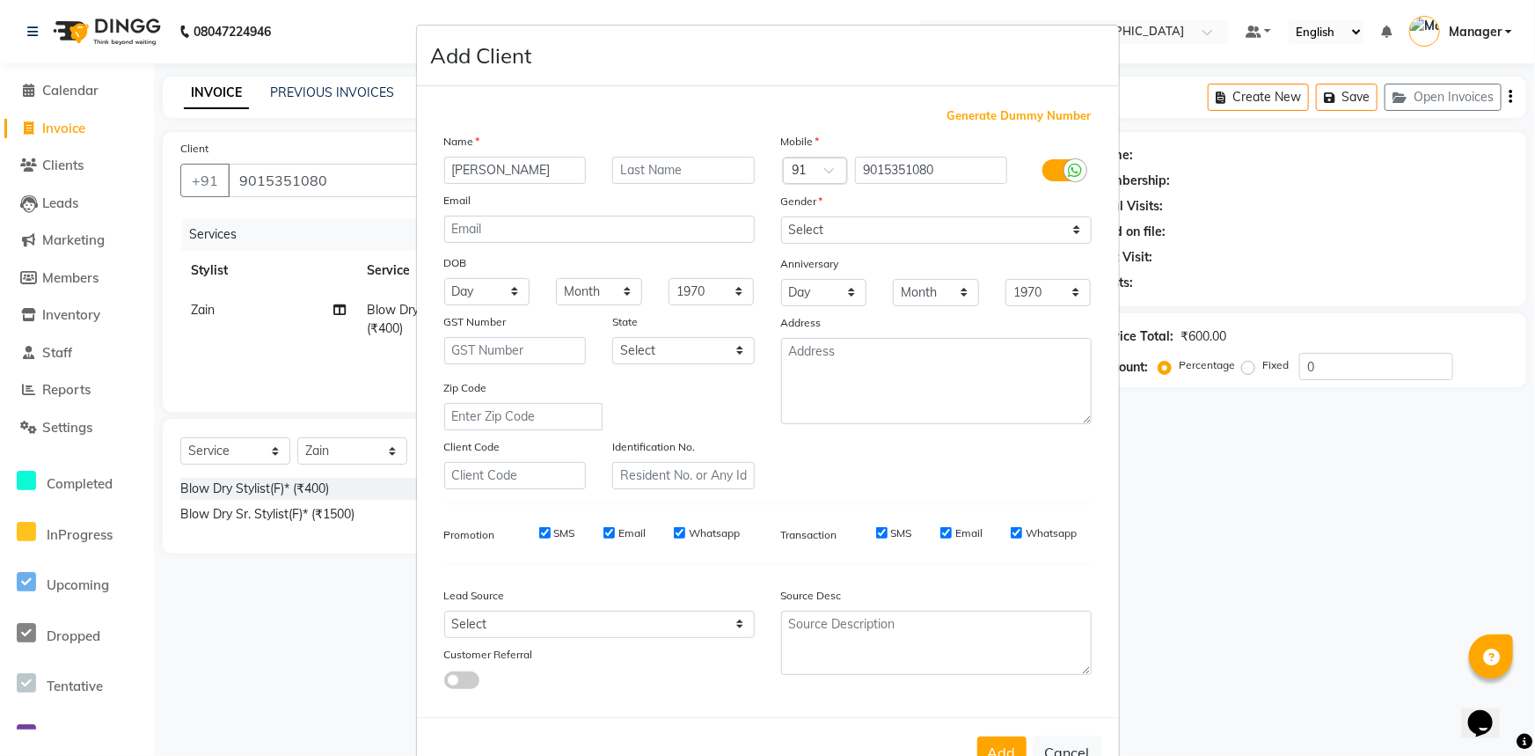
type input "[PERSON_NAME]"
click at [686, 171] on input "text" at bounding box center [683, 170] width 143 height 27
type input "gupta"
click at [852, 227] on select "Select [DEMOGRAPHIC_DATA] [DEMOGRAPHIC_DATA] Other Prefer Not To Say" at bounding box center [936, 229] width 311 height 27
select select "[DEMOGRAPHIC_DATA]"
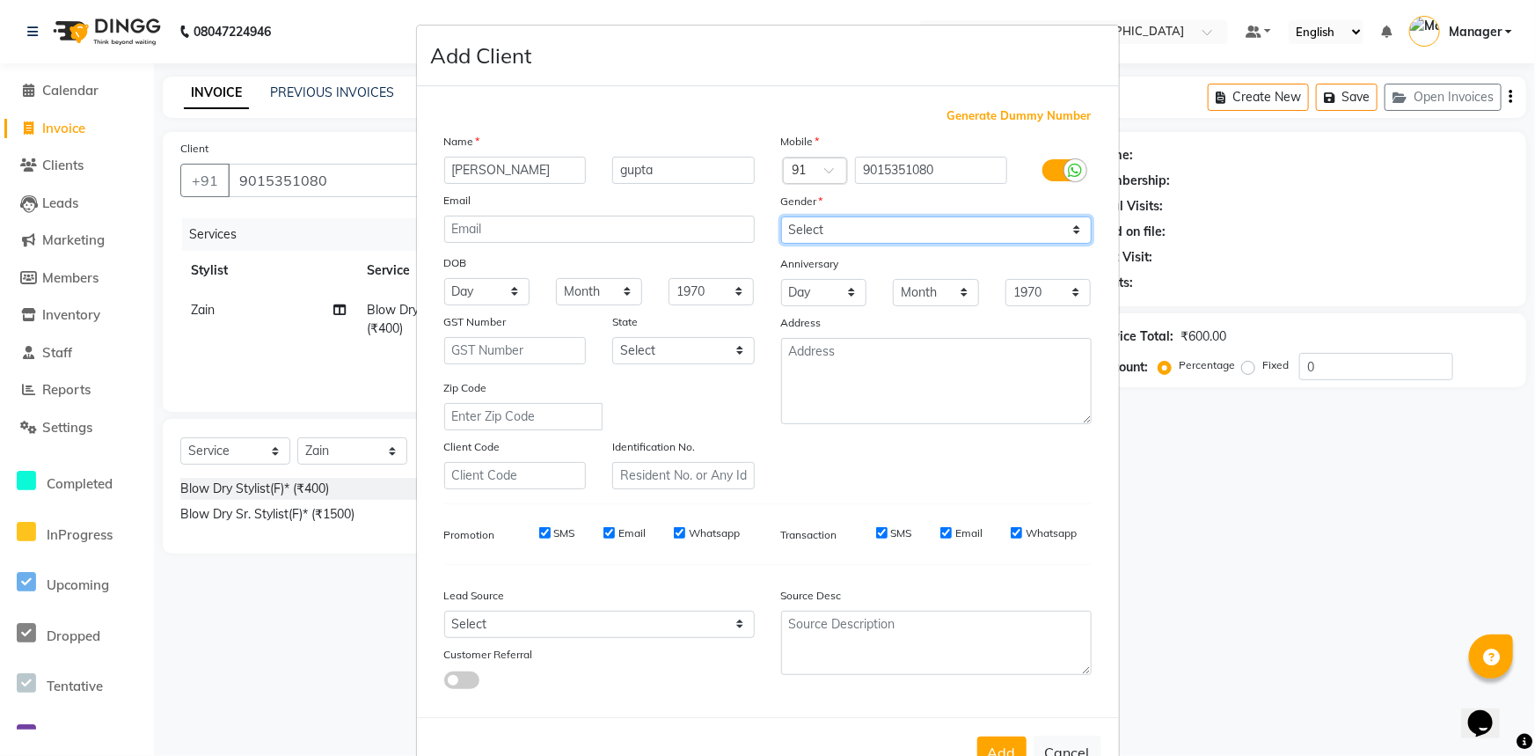
click at [781, 216] on select "Select [DEMOGRAPHIC_DATA] [DEMOGRAPHIC_DATA] Other Prefer Not To Say" at bounding box center [936, 229] width 311 height 27
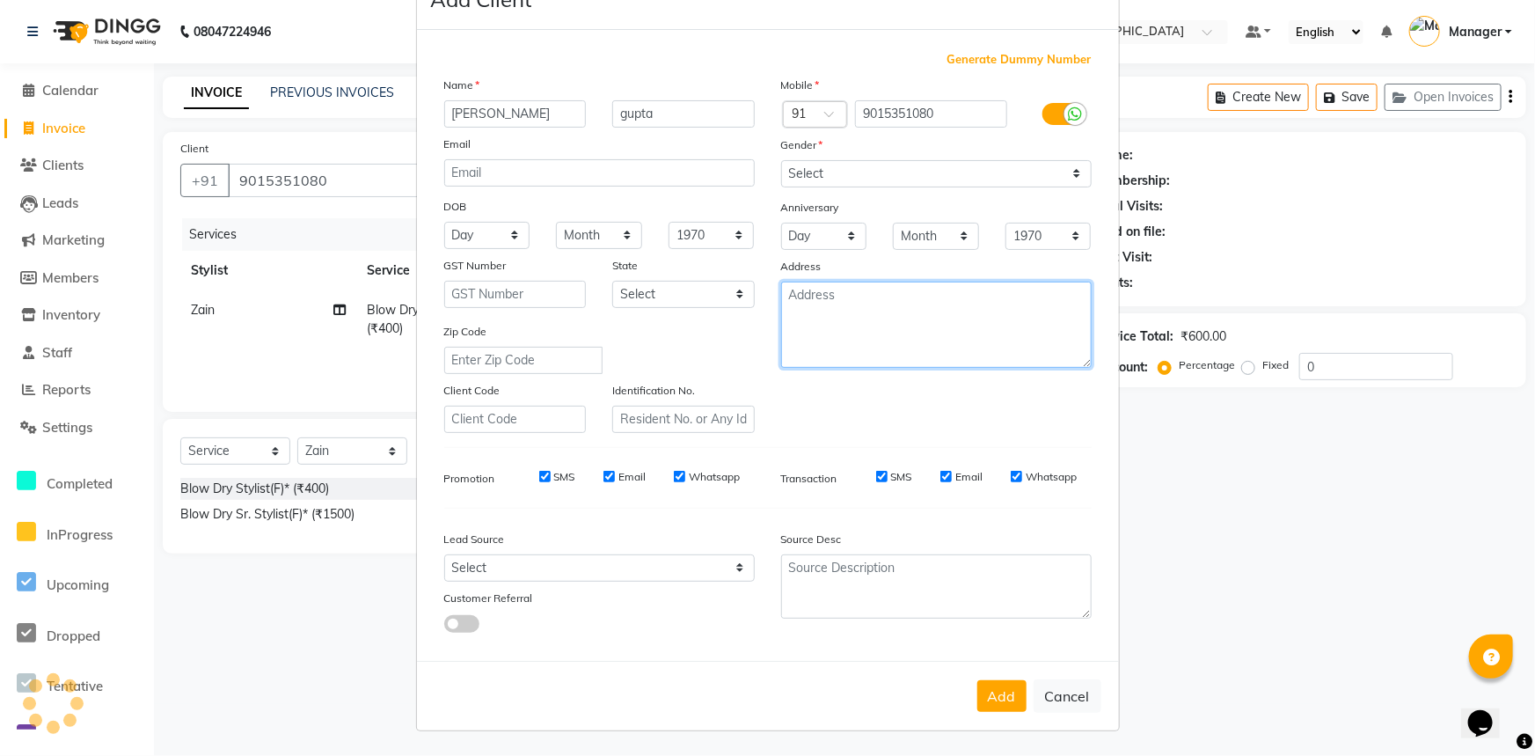
click at [851, 326] on textarea at bounding box center [936, 325] width 311 height 86
type textarea "Wave 32"
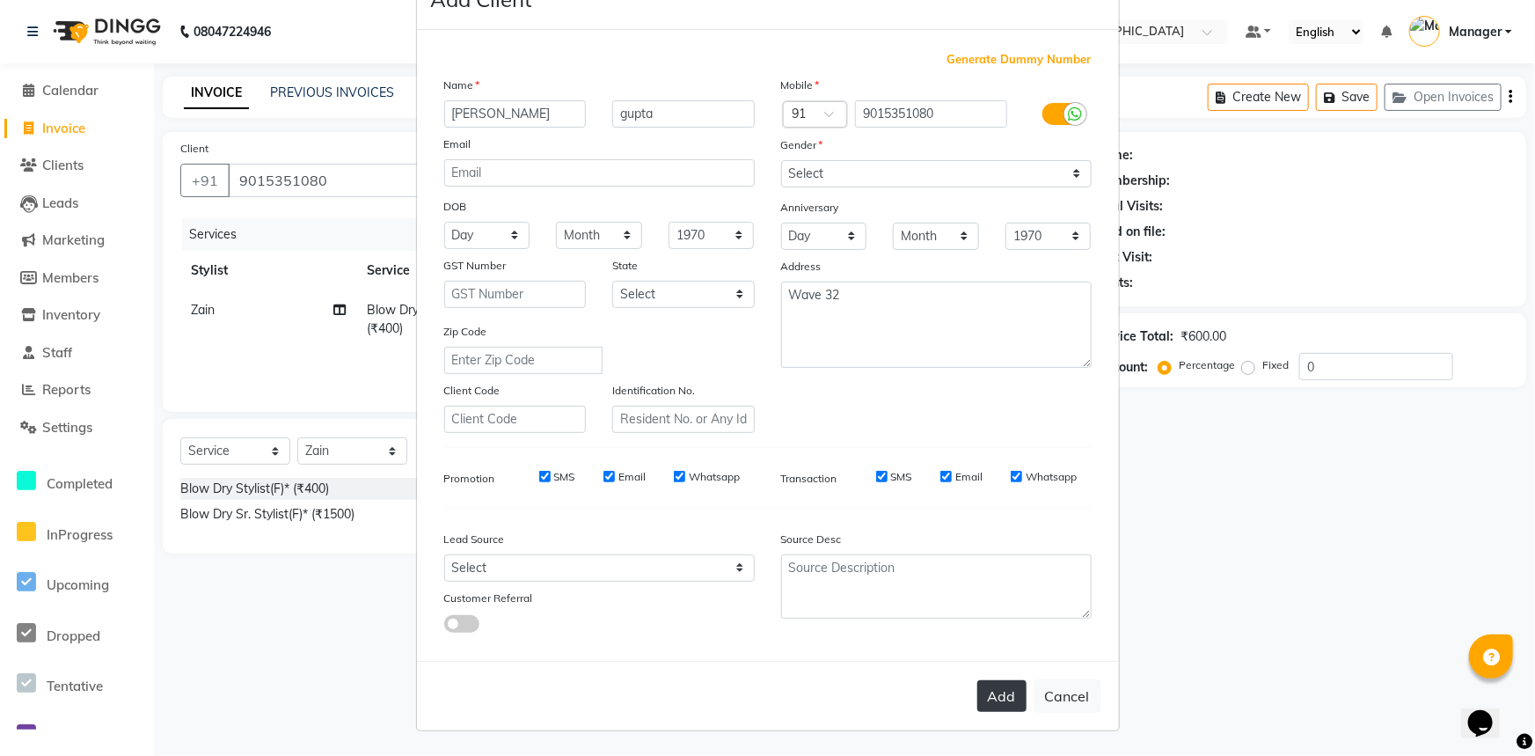
click at [1006, 697] on button "Add" at bounding box center [1002, 696] width 49 height 32
click at [945, 167] on div "Gender" at bounding box center [936, 169] width 337 height 25
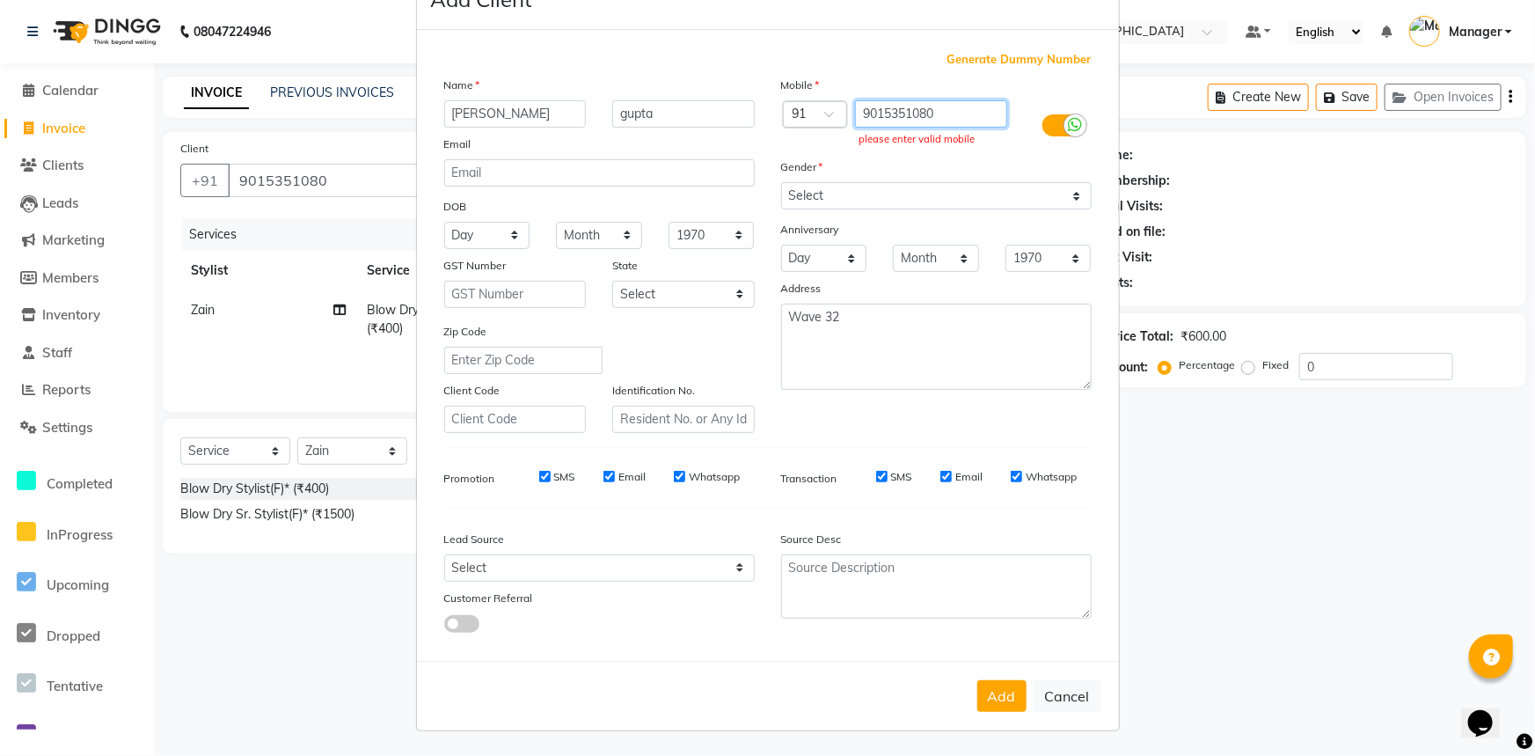
drag, startPoint x: 959, startPoint y: 109, endPoint x: 838, endPoint y: 121, distance: 122.0
click at [844, 126] on div "Country Code × 91 9015351080 please enter valid mobile" at bounding box center [936, 125] width 337 height 51
paste input "9015351080"
type input "9015351080"
click at [1211, 386] on ngb-modal-window "Add Client Generate Dummy Number Name [PERSON_NAME] Email DOB Day 01 02 03 04 0…" at bounding box center [767, 378] width 1535 height 756
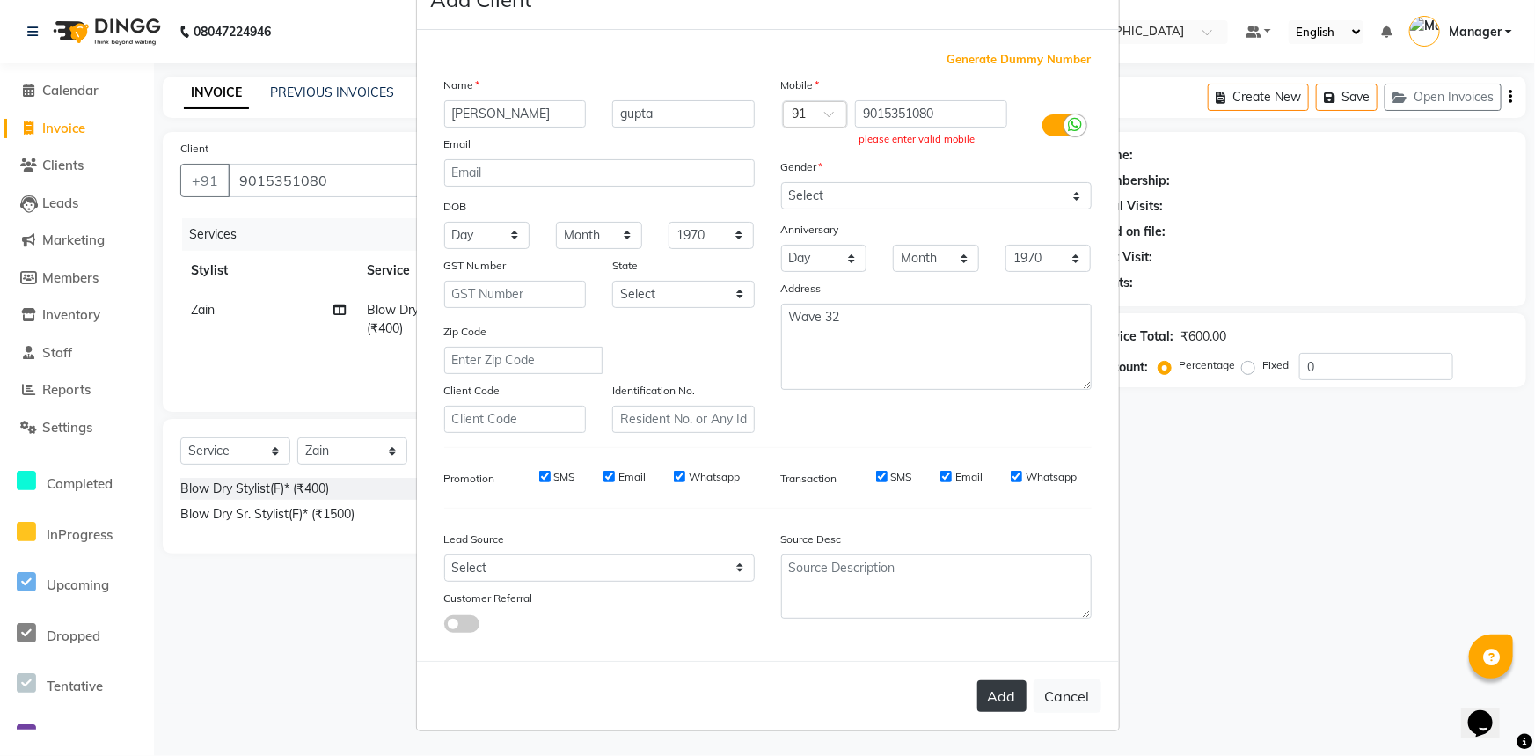
click at [995, 701] on button "Add" at bounding box center [1002, 696] width 49 height 32
drag, startPoint x: 937, startPoint y: 103, endPoint x: 852, endPoint y: 110, distance: 85.6
click at [855, 110] on input "9015351080" at bounding box center [931, 113] width 152 height 27
click at [1048, 695] on button "Cancel" at bounding box center [1068, 695] width 68 height 33
select select
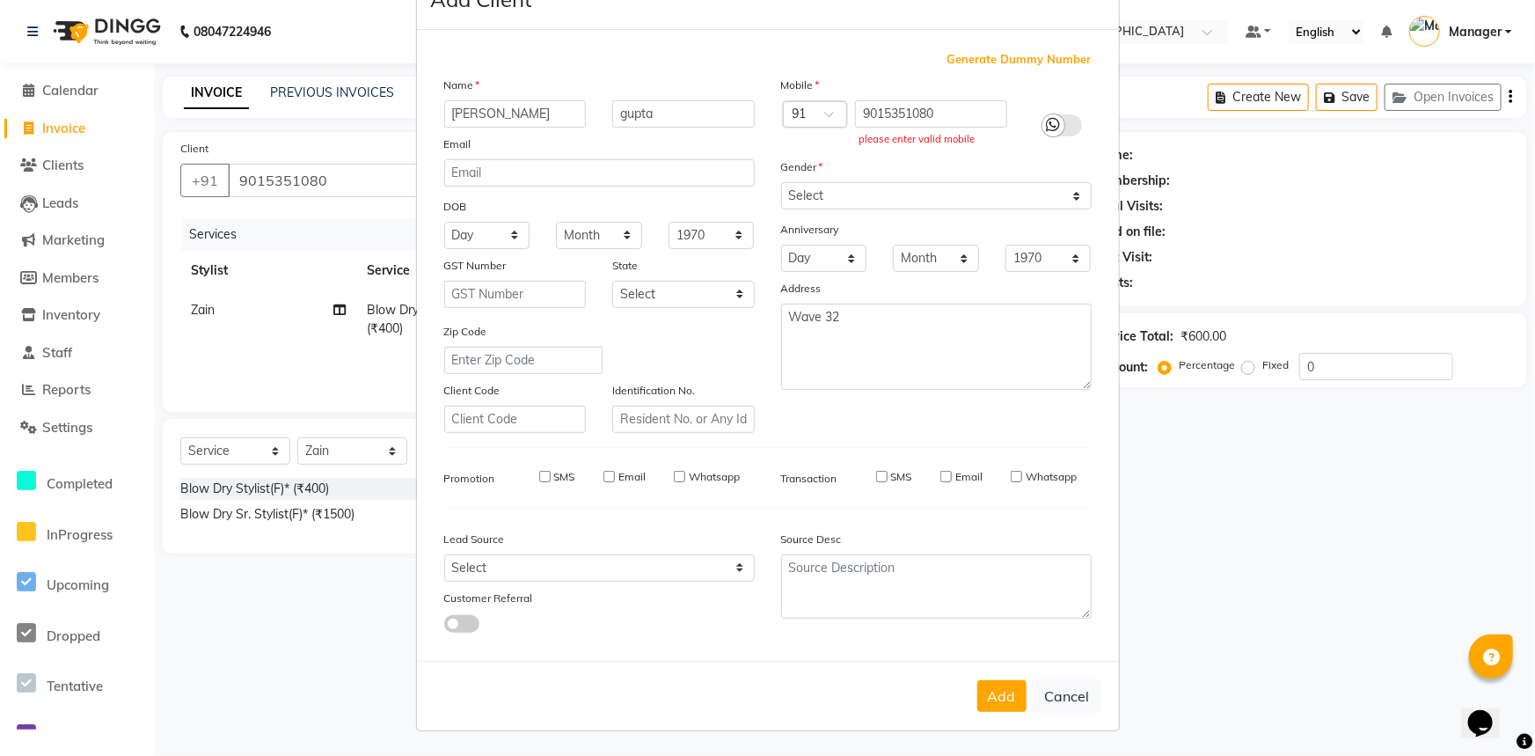
select select
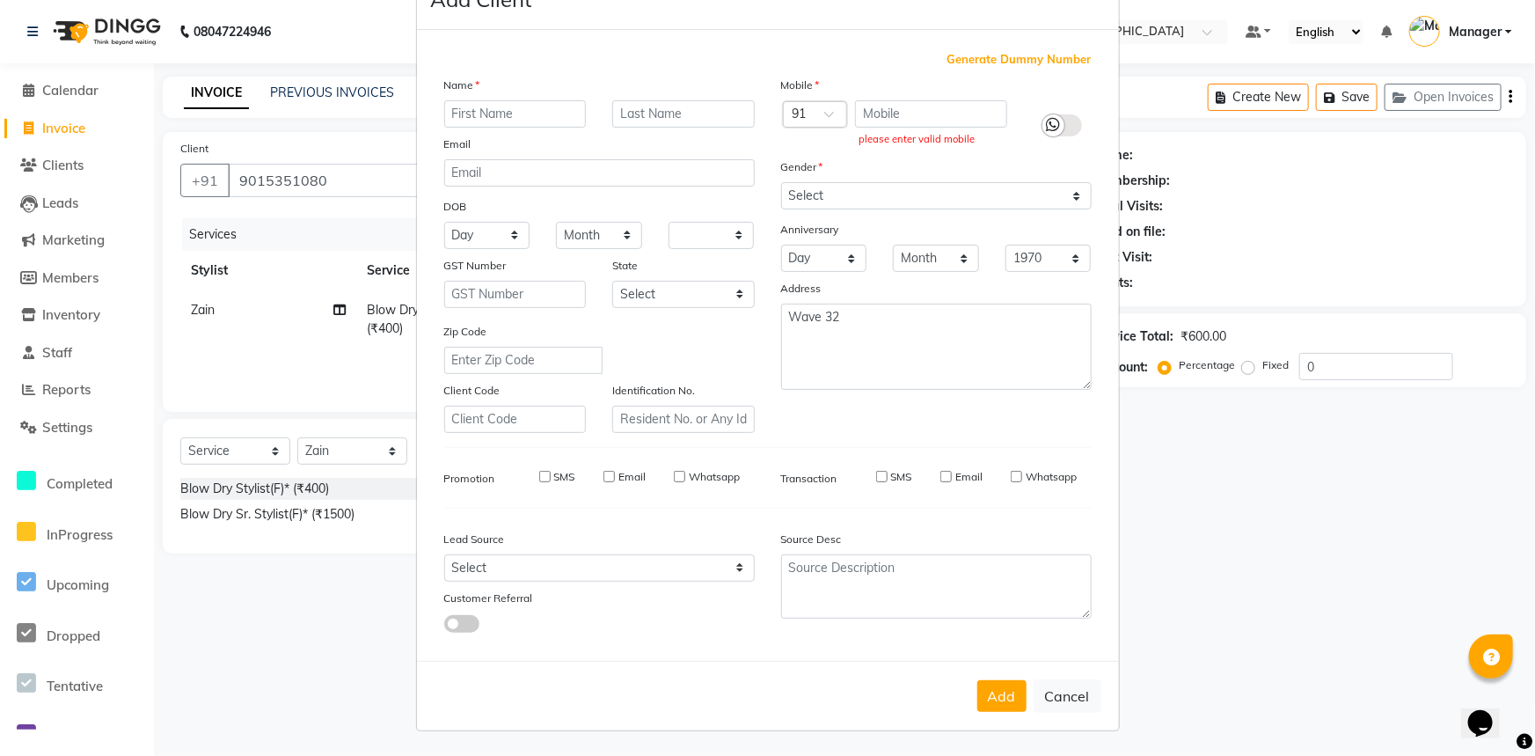
select select
checkbox input "false"
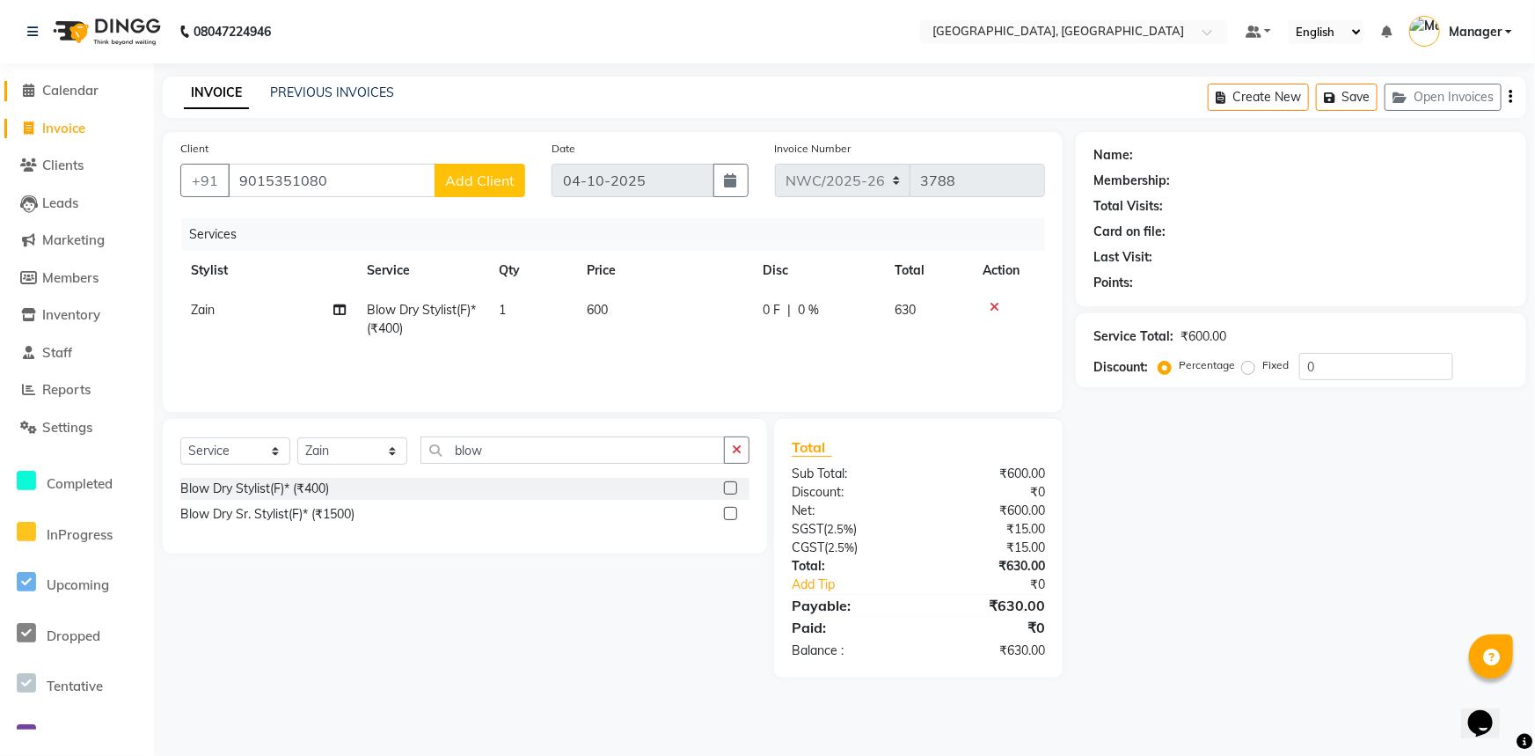
click at [73, 85] on span "Calendar" at bounding box center [70, 90] width 56 height 17
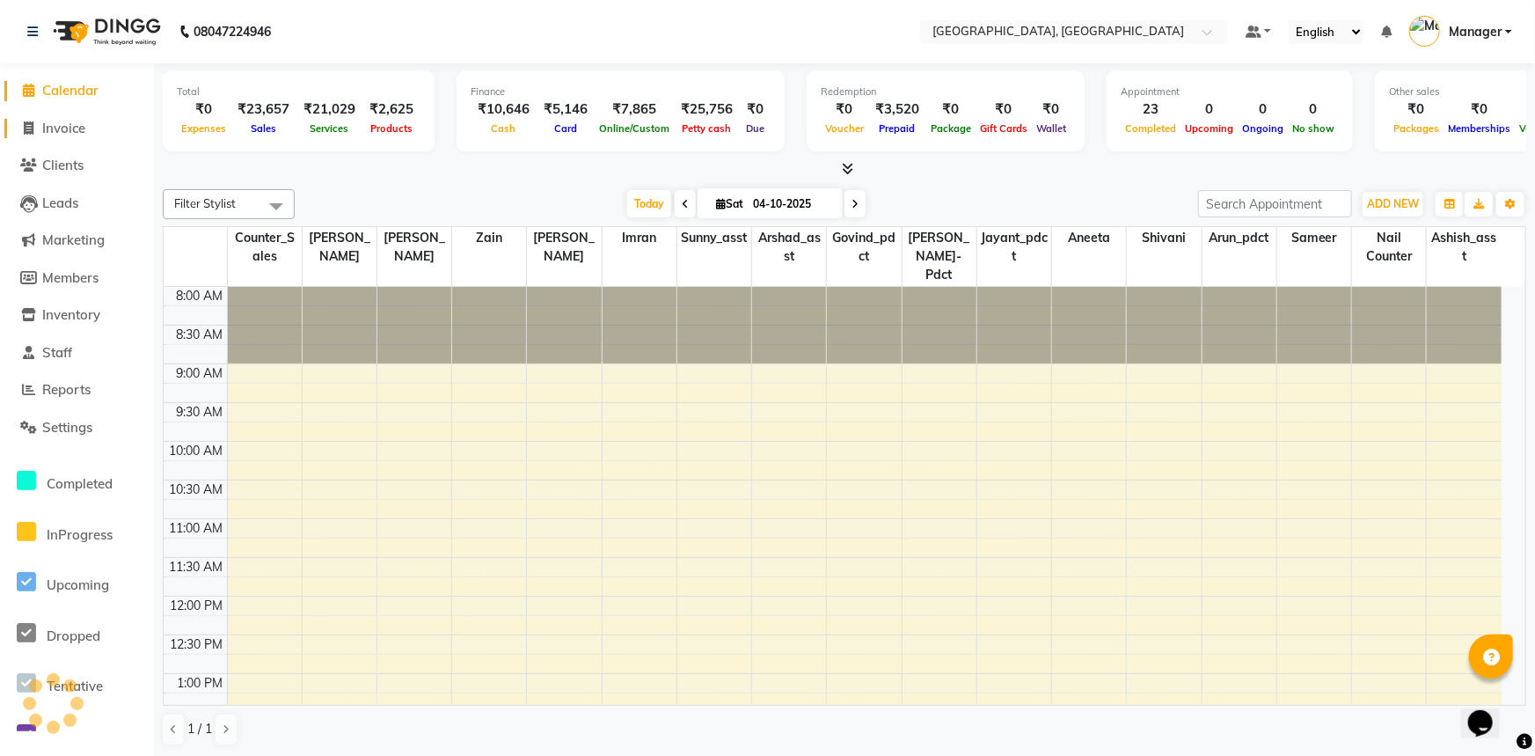
click at [70, 126] on span "Invoice" at bounding box center [63, 128] width 43 height 17
select select "service"
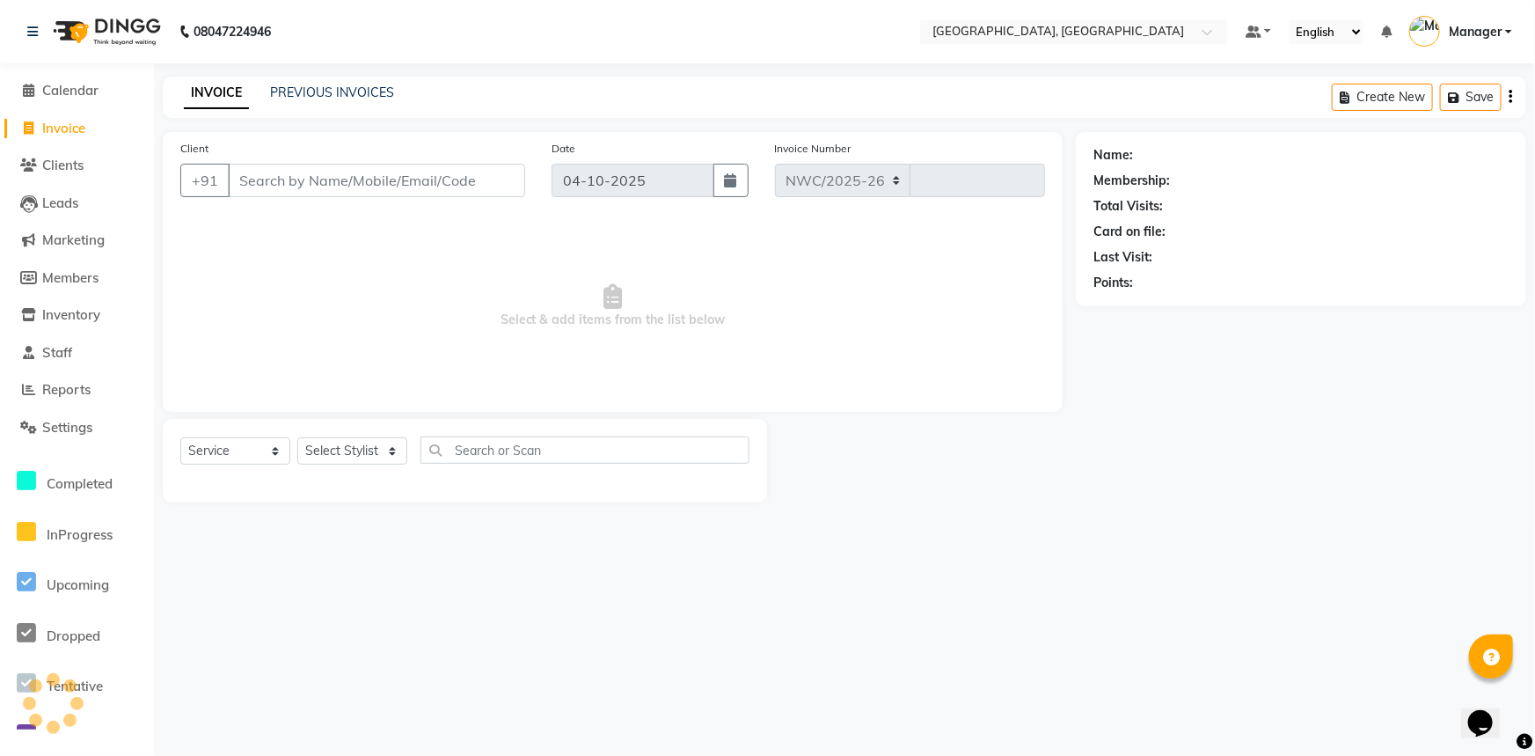
select select "8574"
type input "3788"
click at [341, 179] on input "Client" at bounding box center [376, 180] width 297 height 33
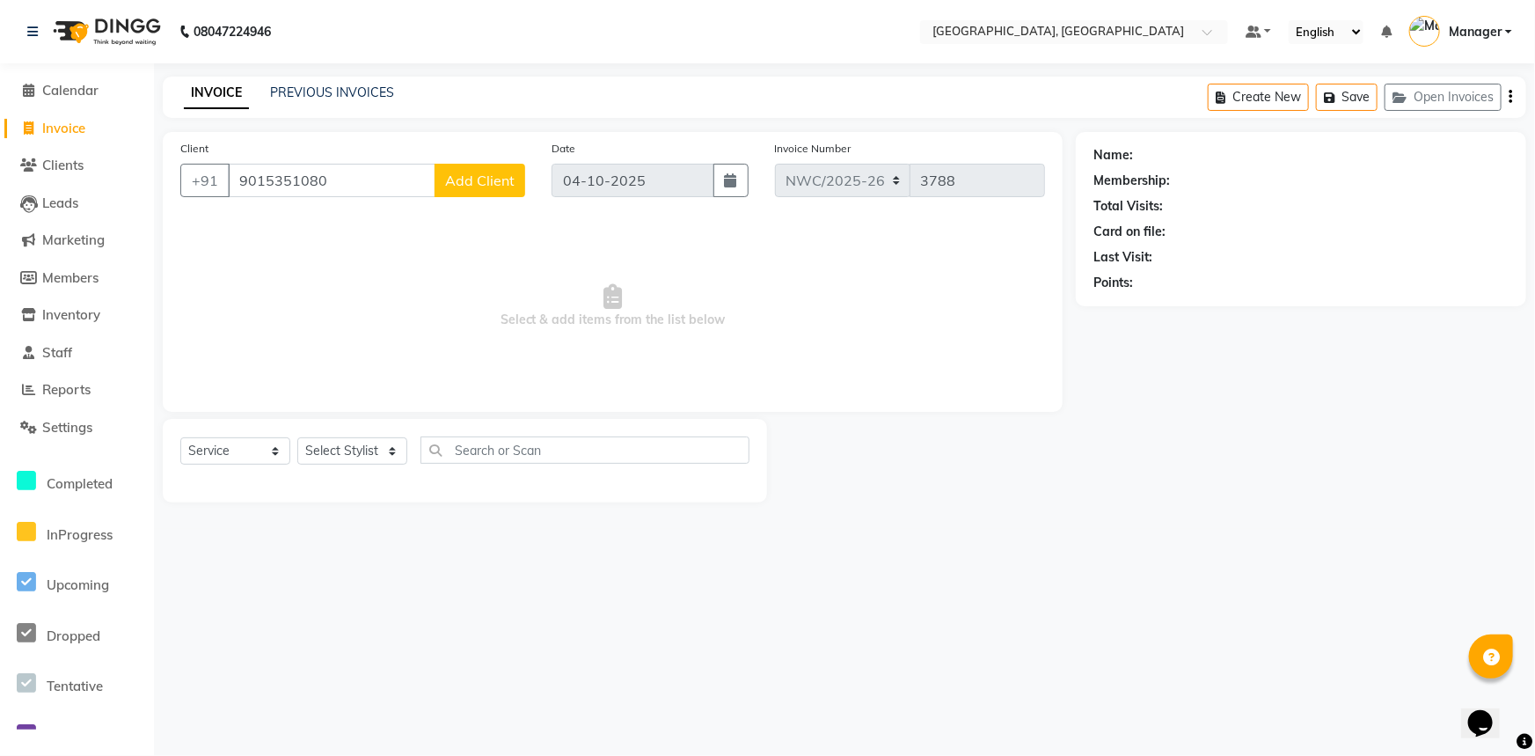
type input "9015351080"
click at [463, 178] on span "Add Client" at bounding box center [480, 181] width 70 height 18
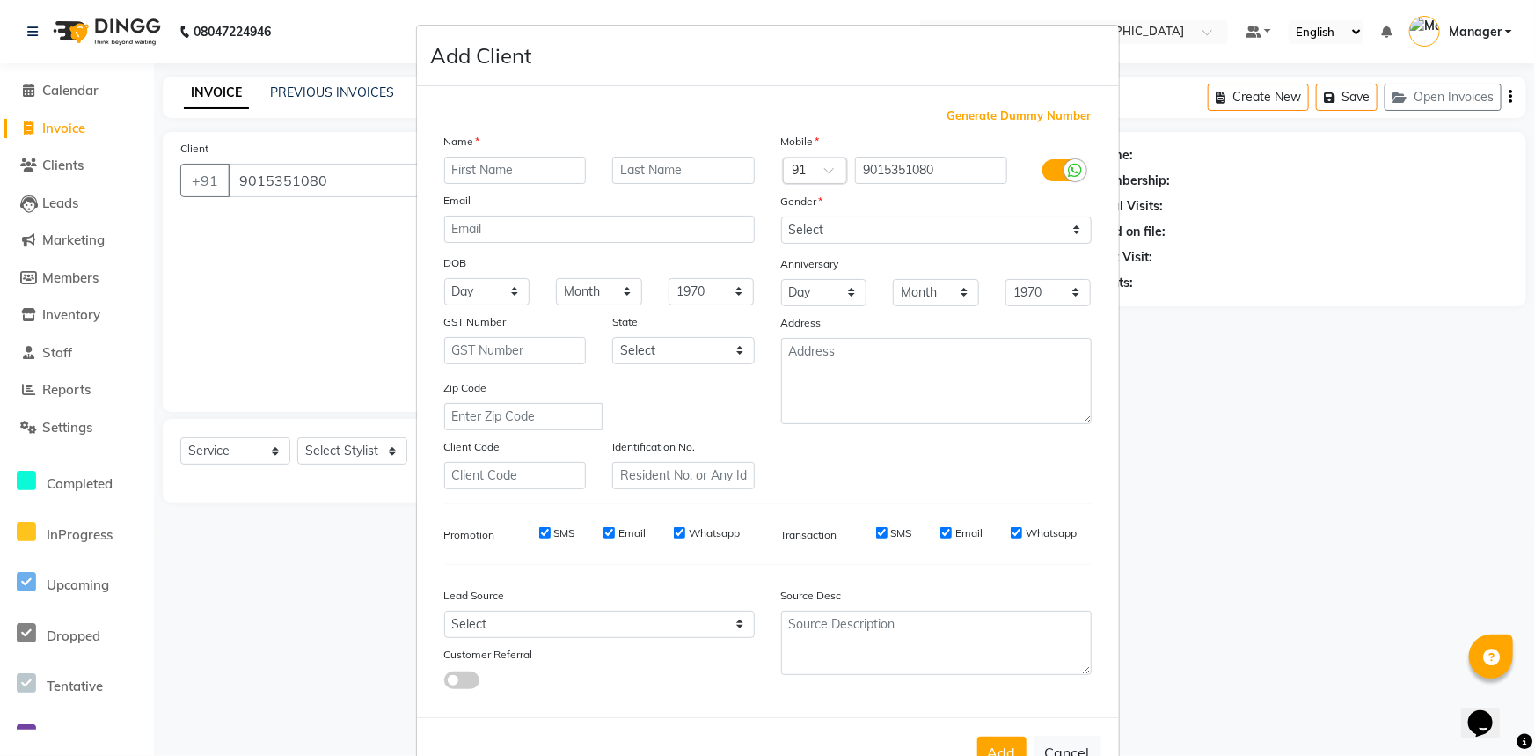
click at [458, 177] on input "text" at bounding box center [515, 170] width 143 height 27
type input "[PERSON_NAME]"
click at [651, 167] on input "text" at bounding box center [683, 170] width 143 height 27
type input "."
click at [837, 226] on select "Select [DEMOGRAPHIC_DATA] [DEMOGRAPHIC_DATA] Other Prefer Not To Say" at bounding box center [936, 229] width 311 height 27
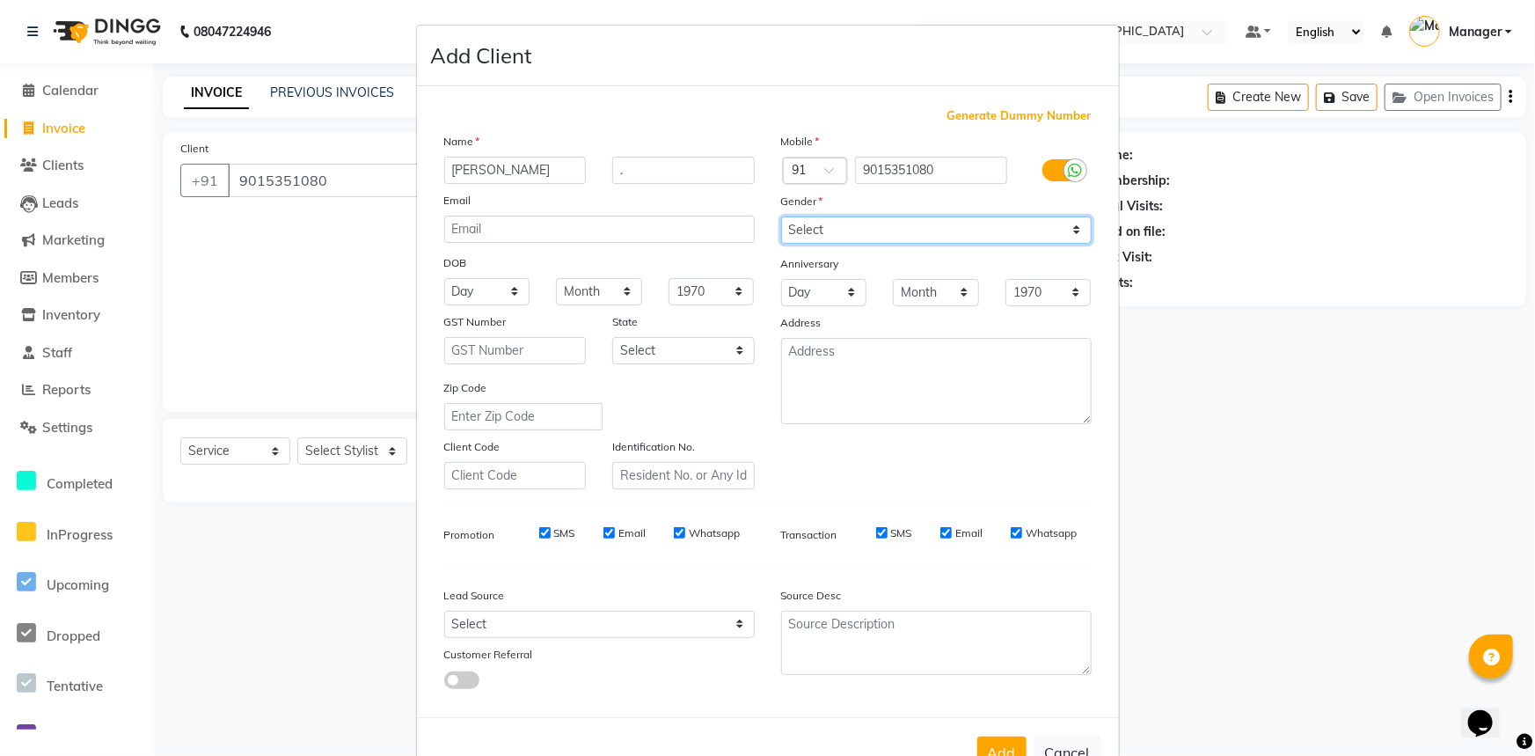
select select "[DEMOGRAPHIC_DATA]"
click at [781, 216] on select "Select [DEMOGRAPHIC_DATA] [DEMOGRAPHIC_DATA] Other Prefer Not To Say" at bounding box center [936, 229] width 311 height 27
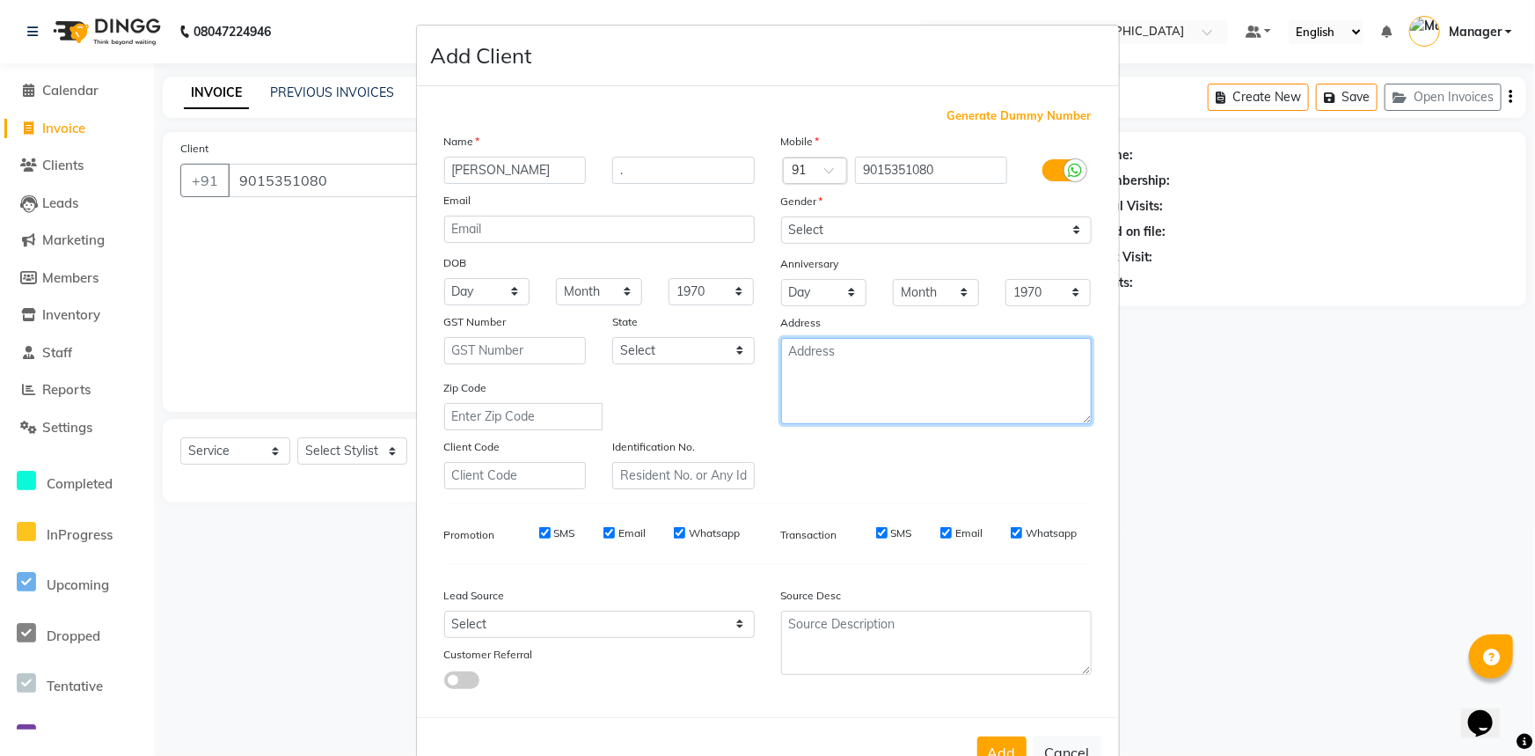
click at [794, 364] on textarea at bounding box center [936, 381] width 311 height 86
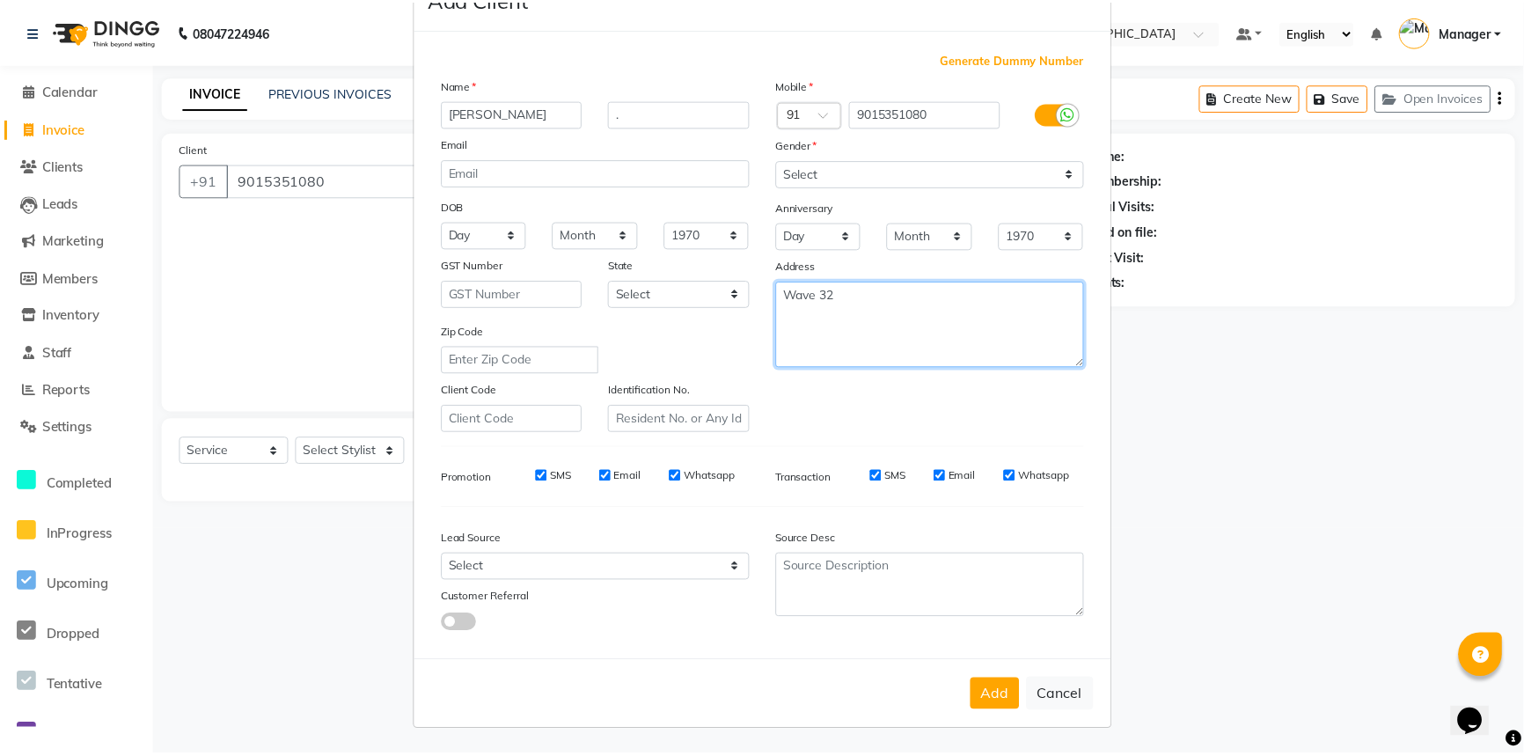
scroll to position [62, 0]
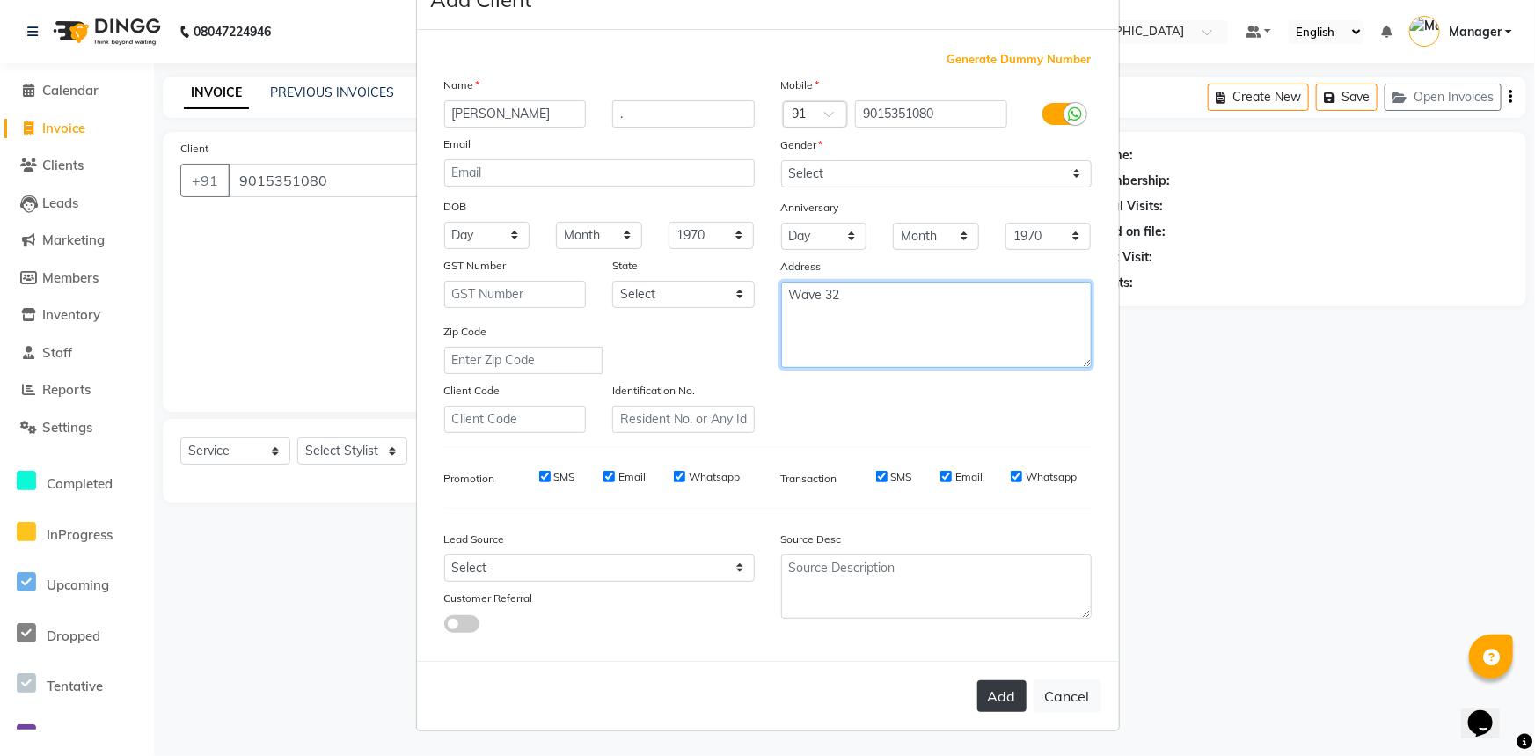
type textarea "Wave 32"
click at [994, 695] on button "Add" at bounding box center [1002, 696] width 49 height 32
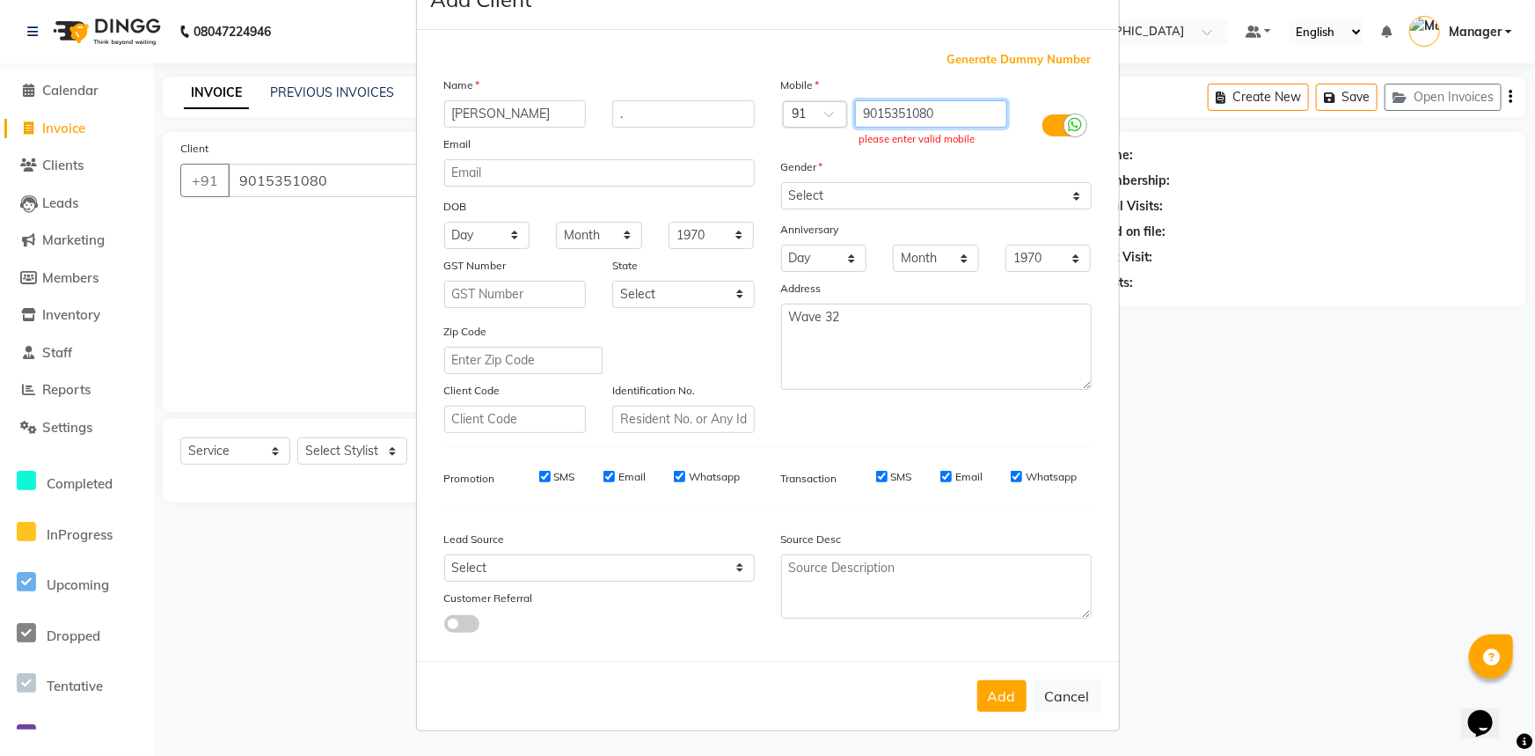
drag, startPoint x: 950, startPoint y: 105, endPoint x: 853, endPoint y: 107, distance: 96.8
click at [855, 107] on input "9015351080" at bounding box center [931, 113] width 152 height 27
click at [1051, 683] on button "Cancel" at bounding box center [1068, 695] width 68 height 33
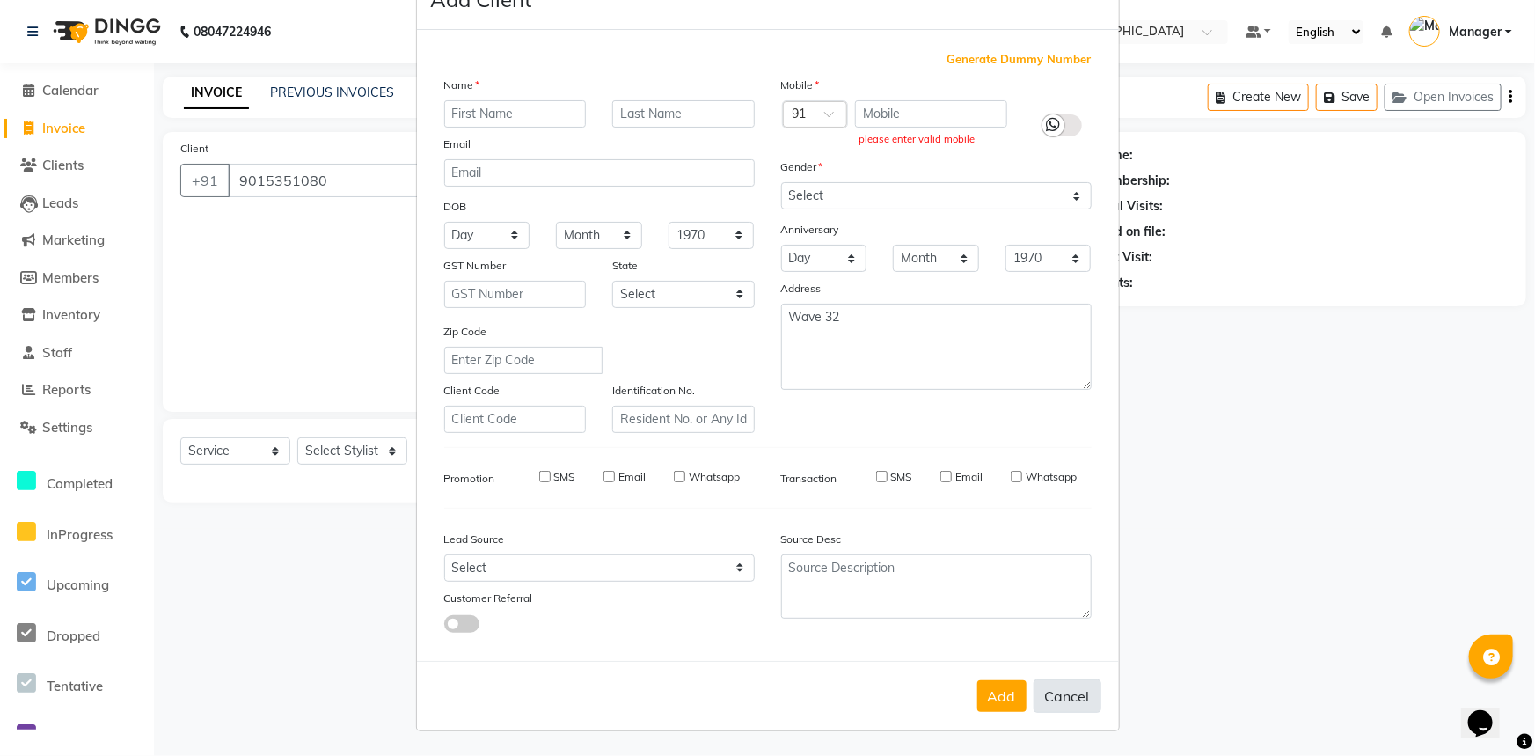
select select
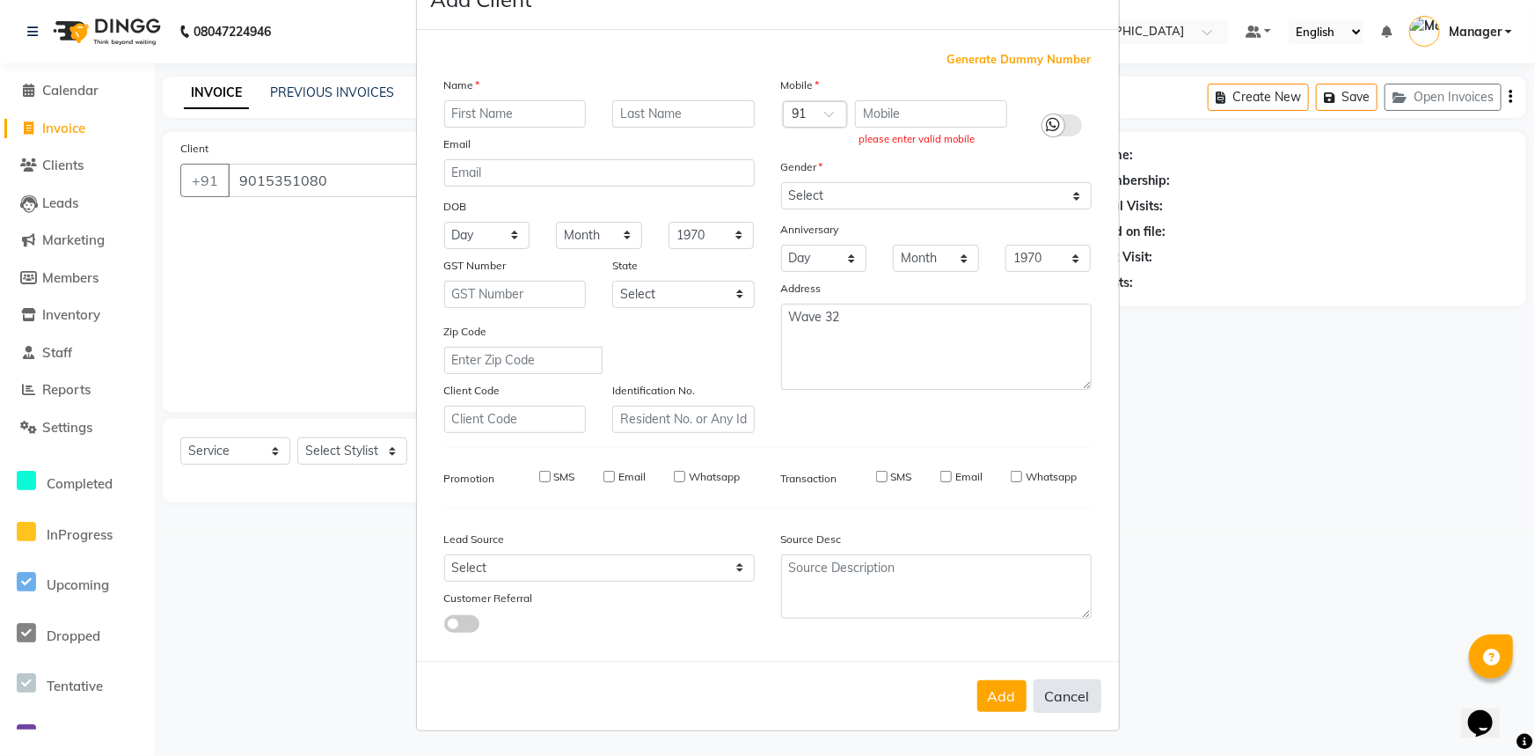
select select
checkbox input "false"
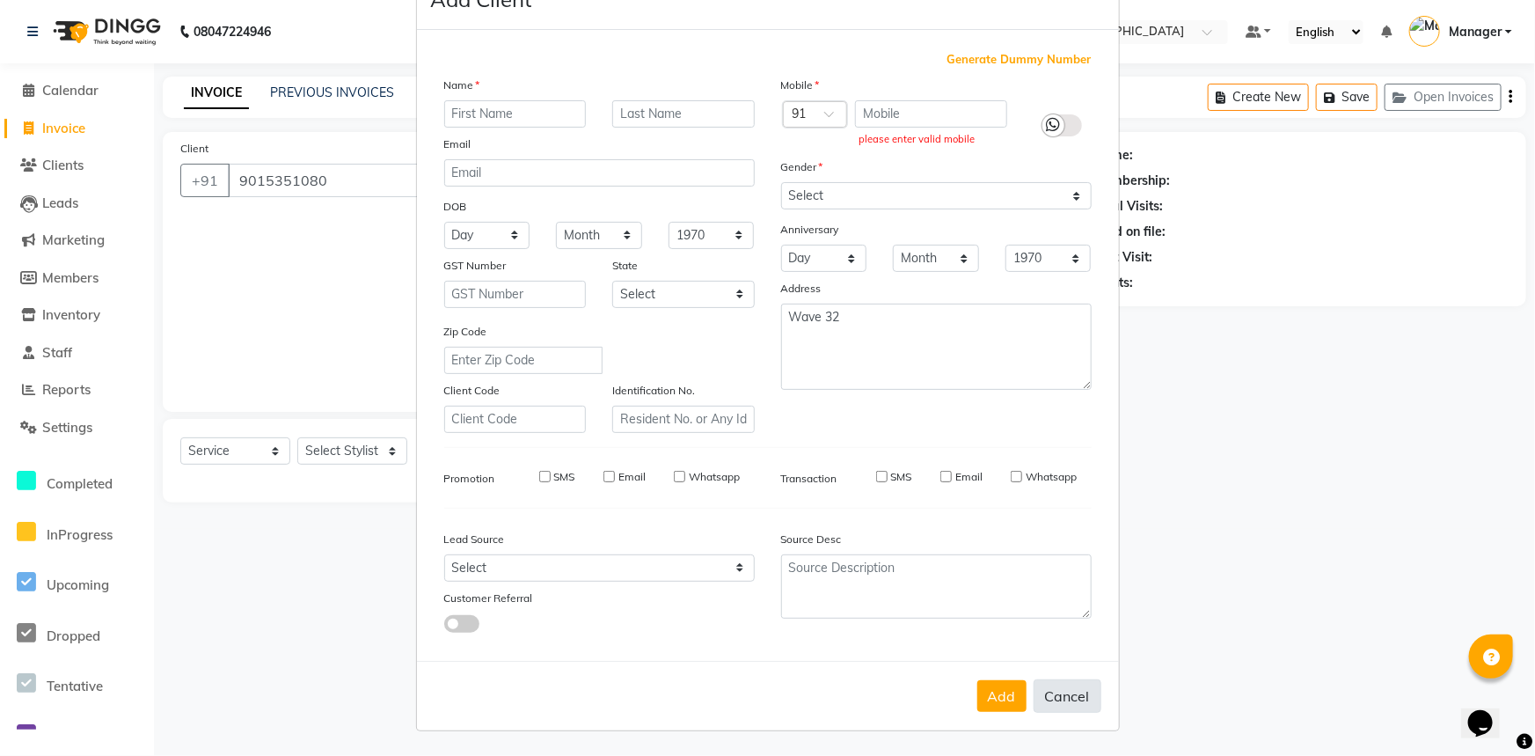
checkbox input "false"
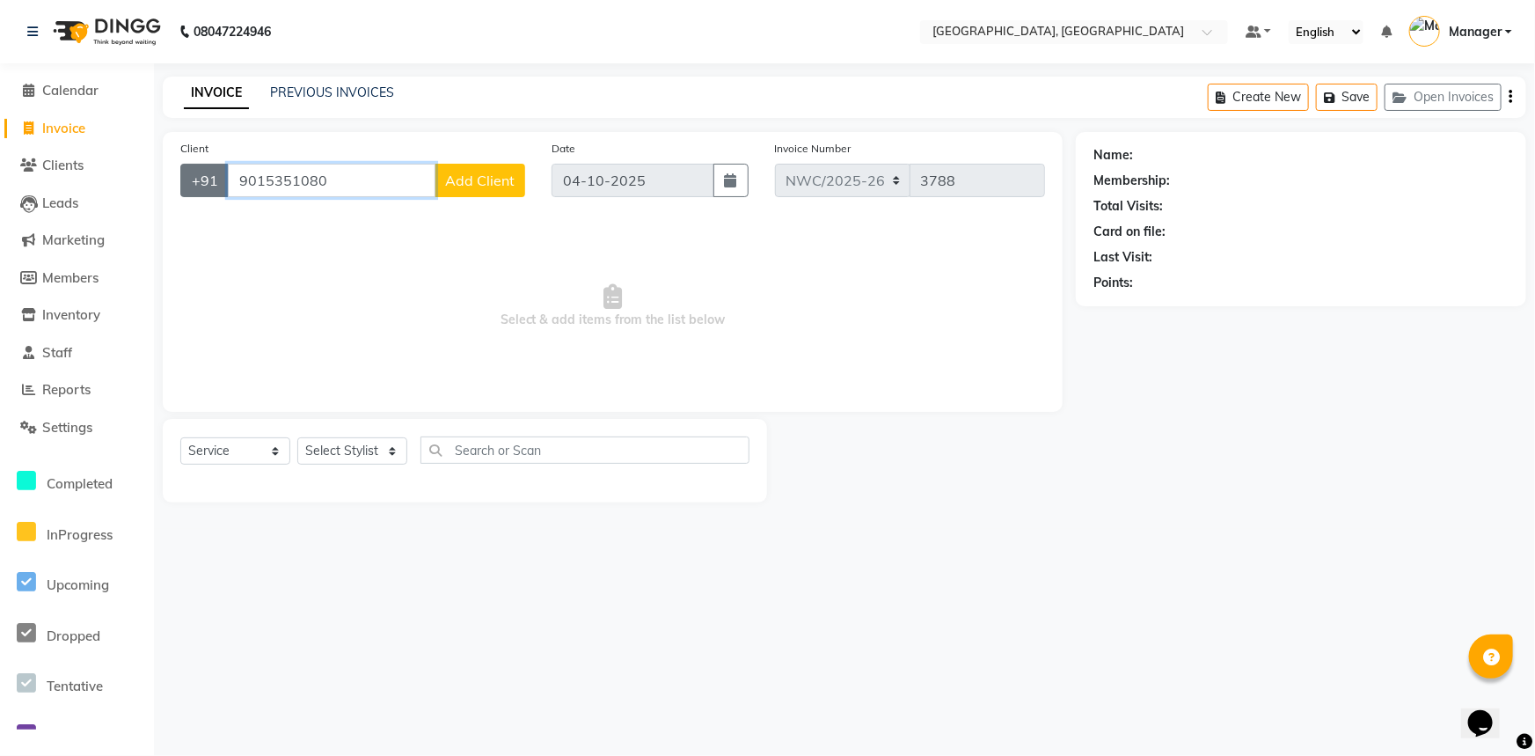
drag, startPoint x: 342, startPoint y: 179, endPoint x: 195, endPoint y: 189, distance: 147.3
click at [195, 189] on div "[PHONE_NUMBER] Add Client" at bounding box center [352, 180] width 345 height 33
click at [291, 184] on input "Client" at bounding box center [376, 180] width 297 height 33
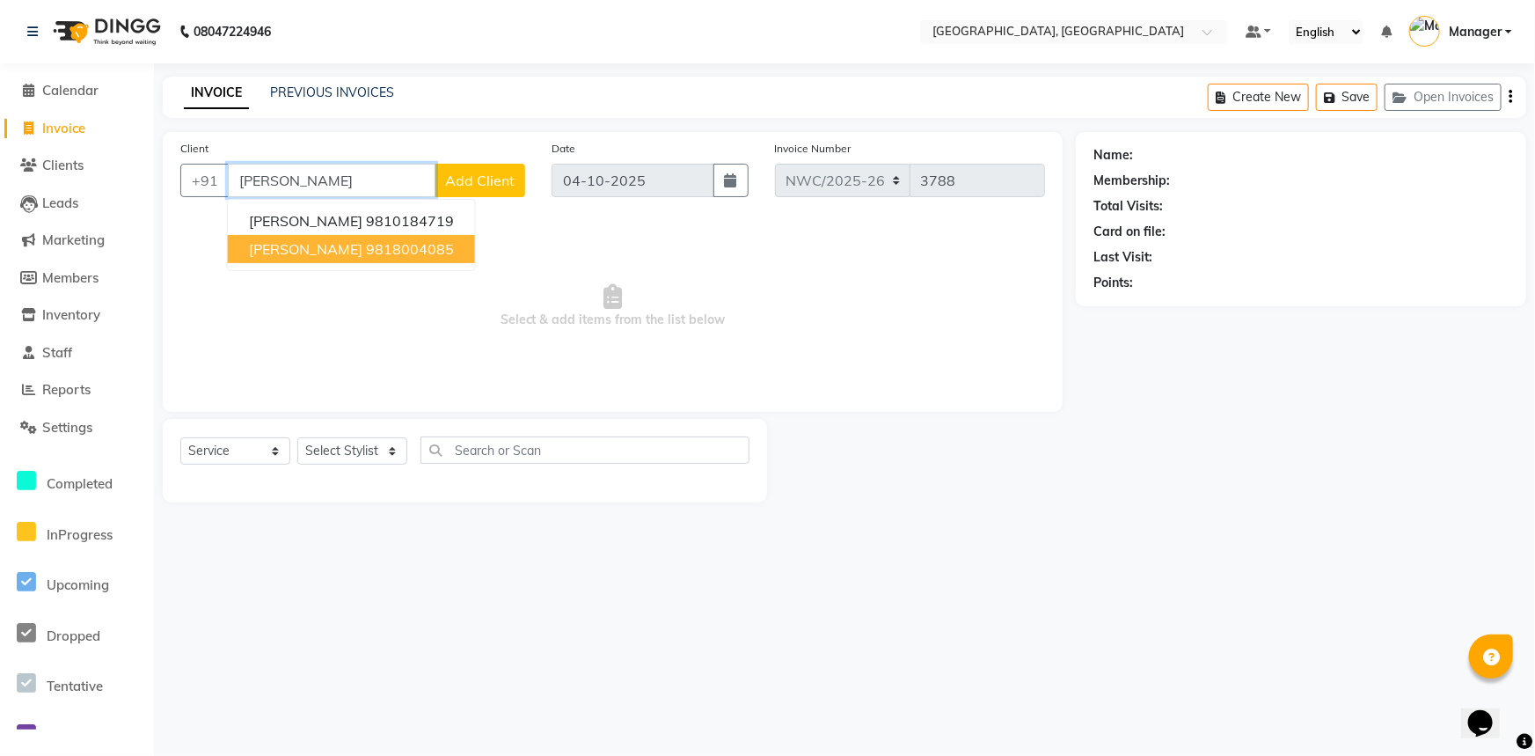
click at [366, 252] on ngb-highlight "9818004085" at bounding box center [410, 249] width 88 height 18
type input "9818004085"
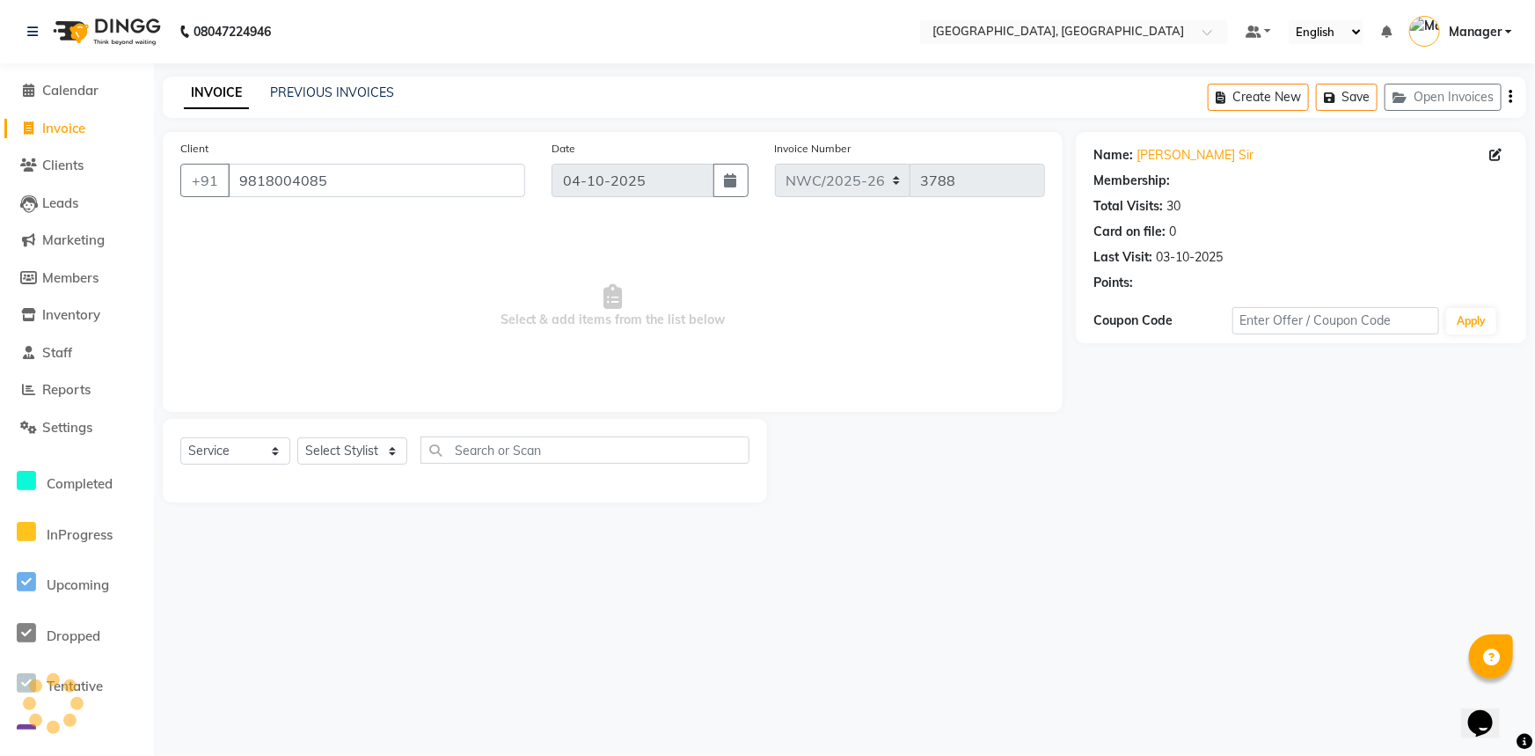
select select "1: Object"
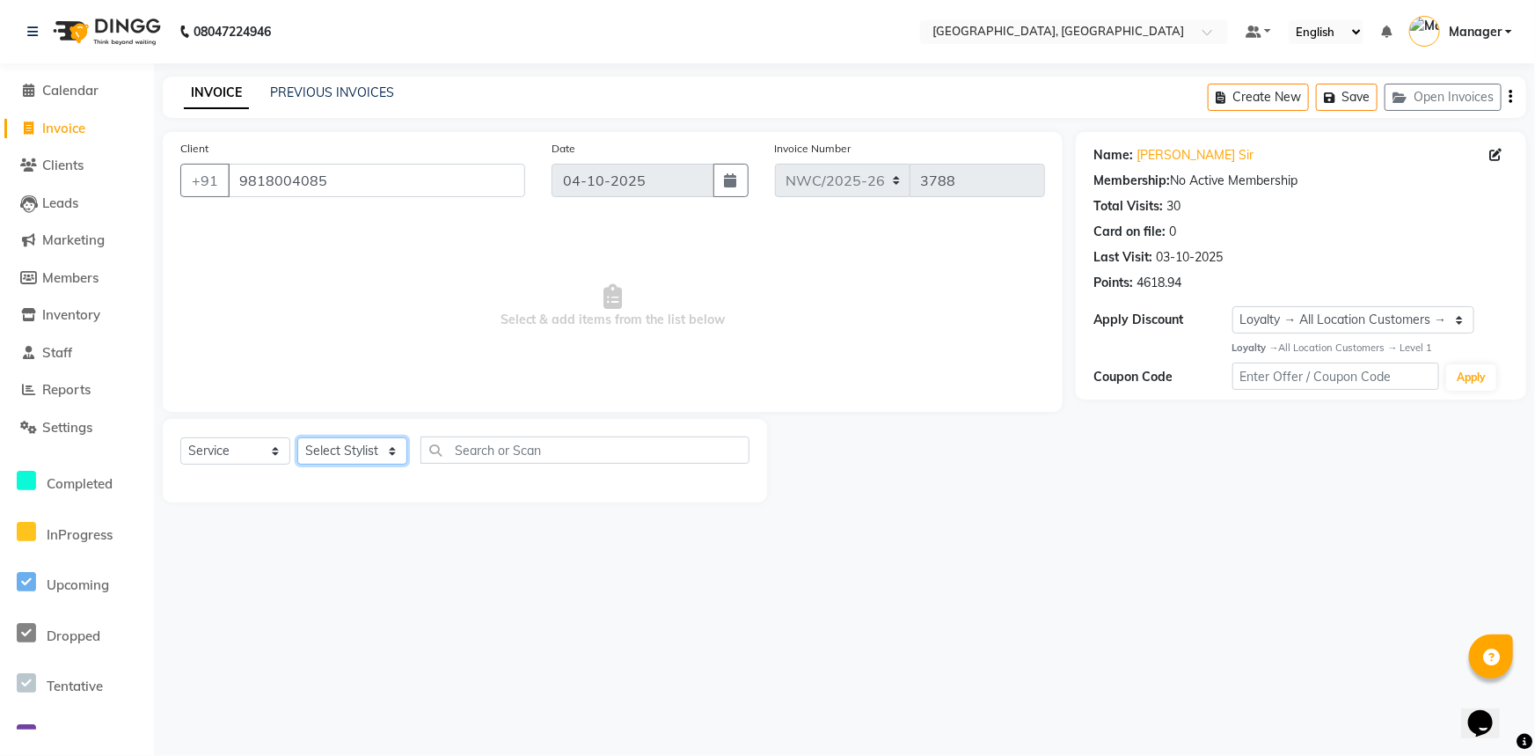
drag, startPoint x: 338, startPoint y: 462, endPoint x: 341, endPoint y: 445, distance: 16.9
click at [339, 461] on select "Select Stylist [PERSON_NAME]-pdct Arshad_asst Arun_pdct Ashish_asst Counter_Sal…" at bounding box center [352, 450] width 110 height 27
select select "84832"
click at [297, 437] on select "Select Stylist [PERSON_NAME]-pdct Arshad_asst Arun_pdct Ashish_asst Counter_Sal…" at bounding box center [352, 450] width 110 height 27
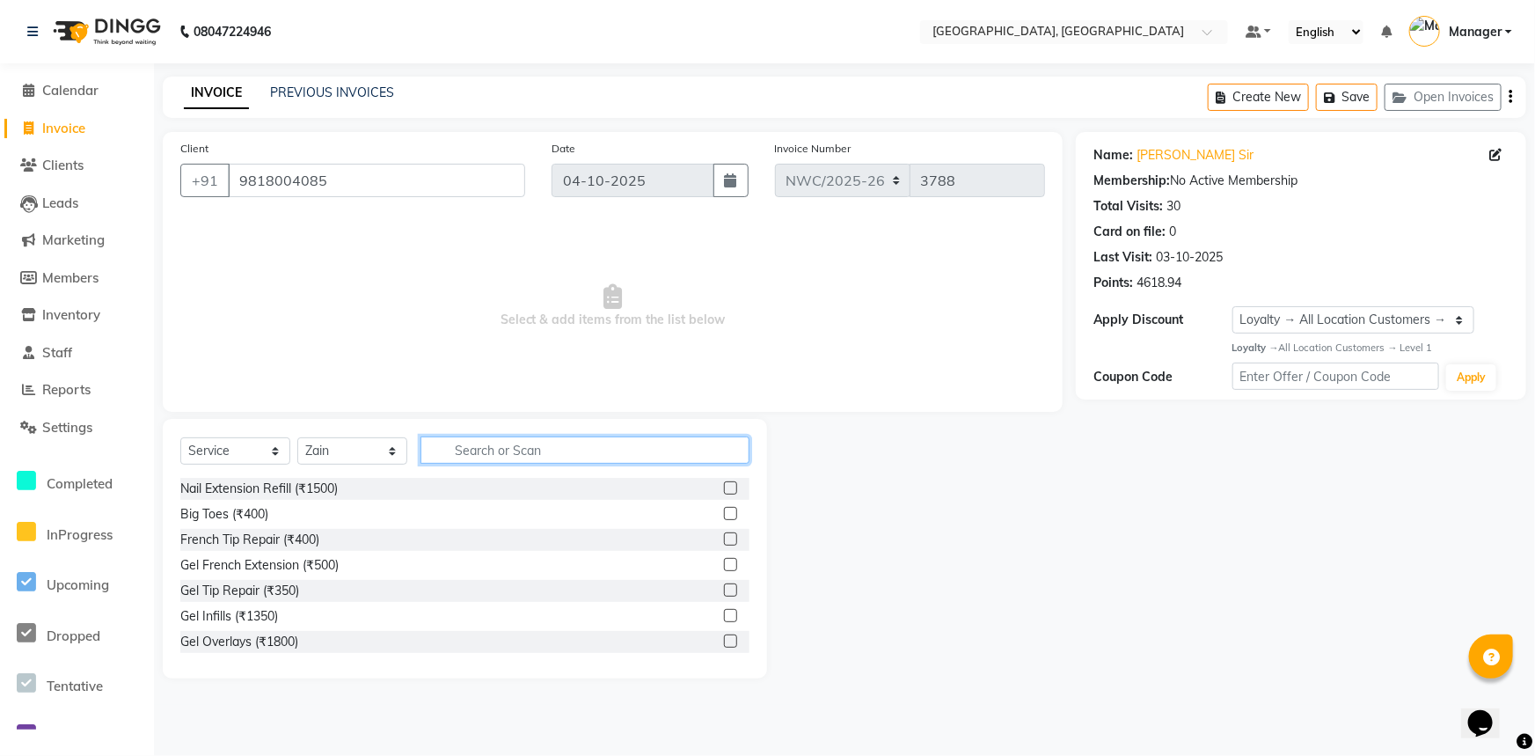
click at [465, 452] on input "text" at bounding box center [585, 449] width 329 height 27
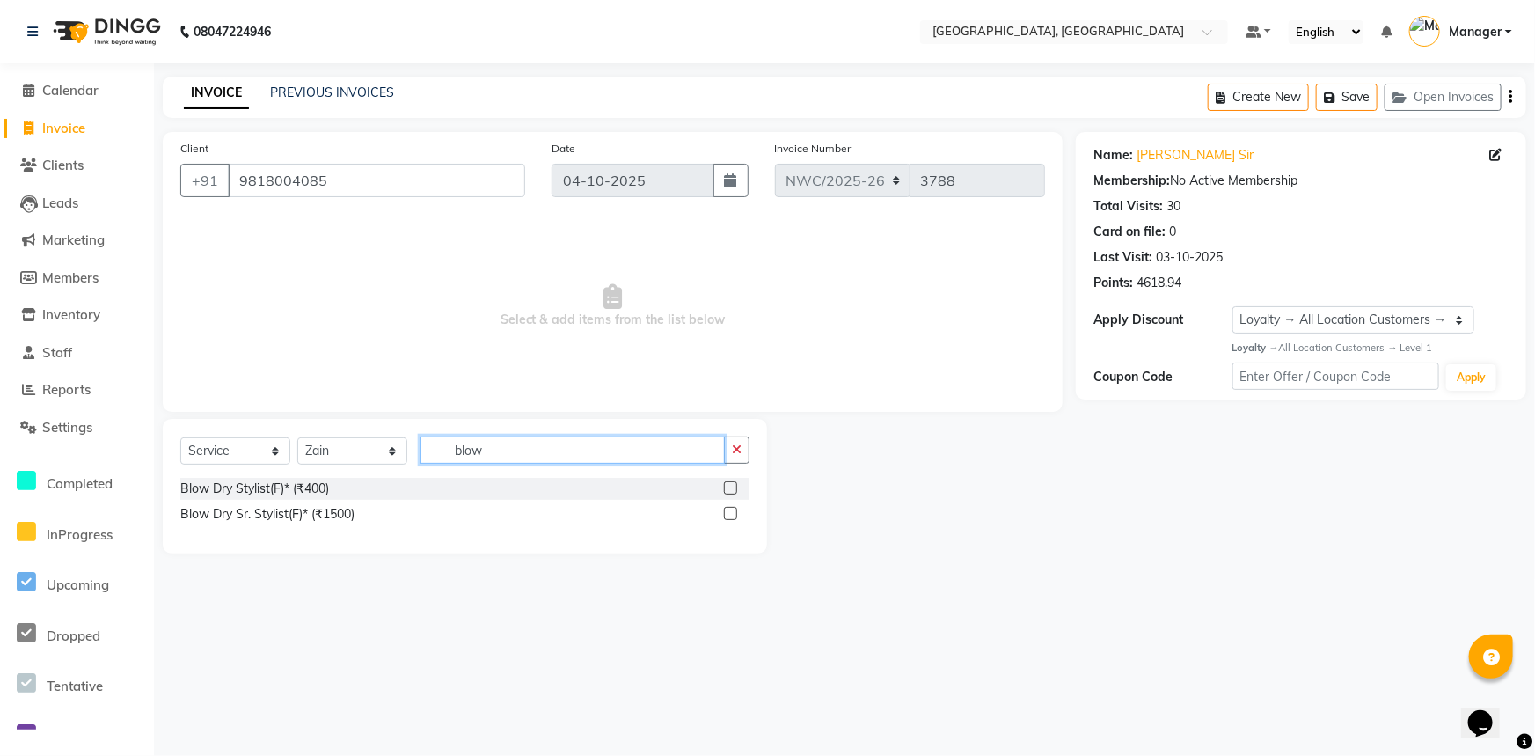
type input "blow"
click at [728, 492] on label at bounding box center [730, 487] width 13 height 13
click at [728, 492] on input "checkbox" at bounding box center [729, 488] width 11 height 11
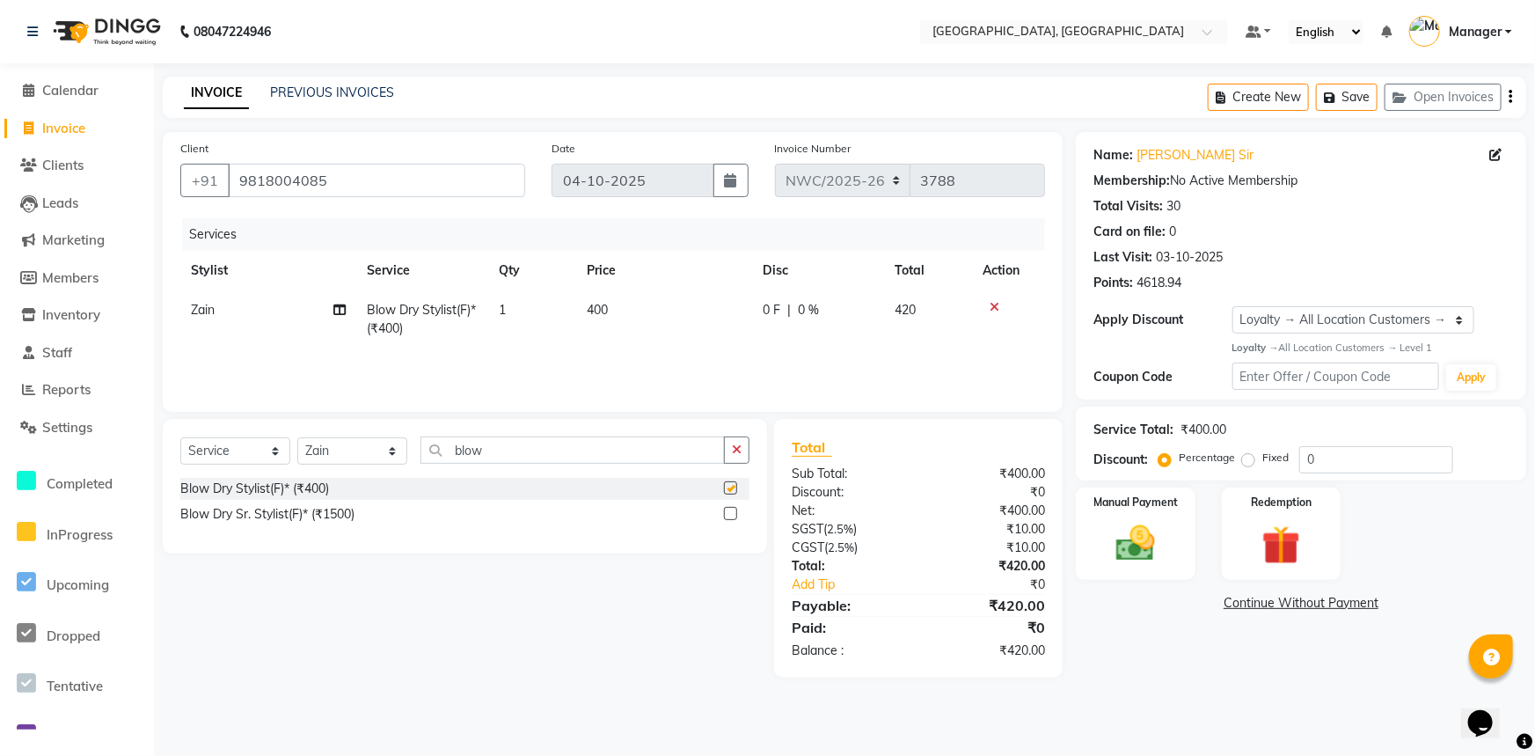
checkbox input "false"
click at [590, 322] on td "400" at bounding box center [664, 319] width 176 height 58
select select "84832"
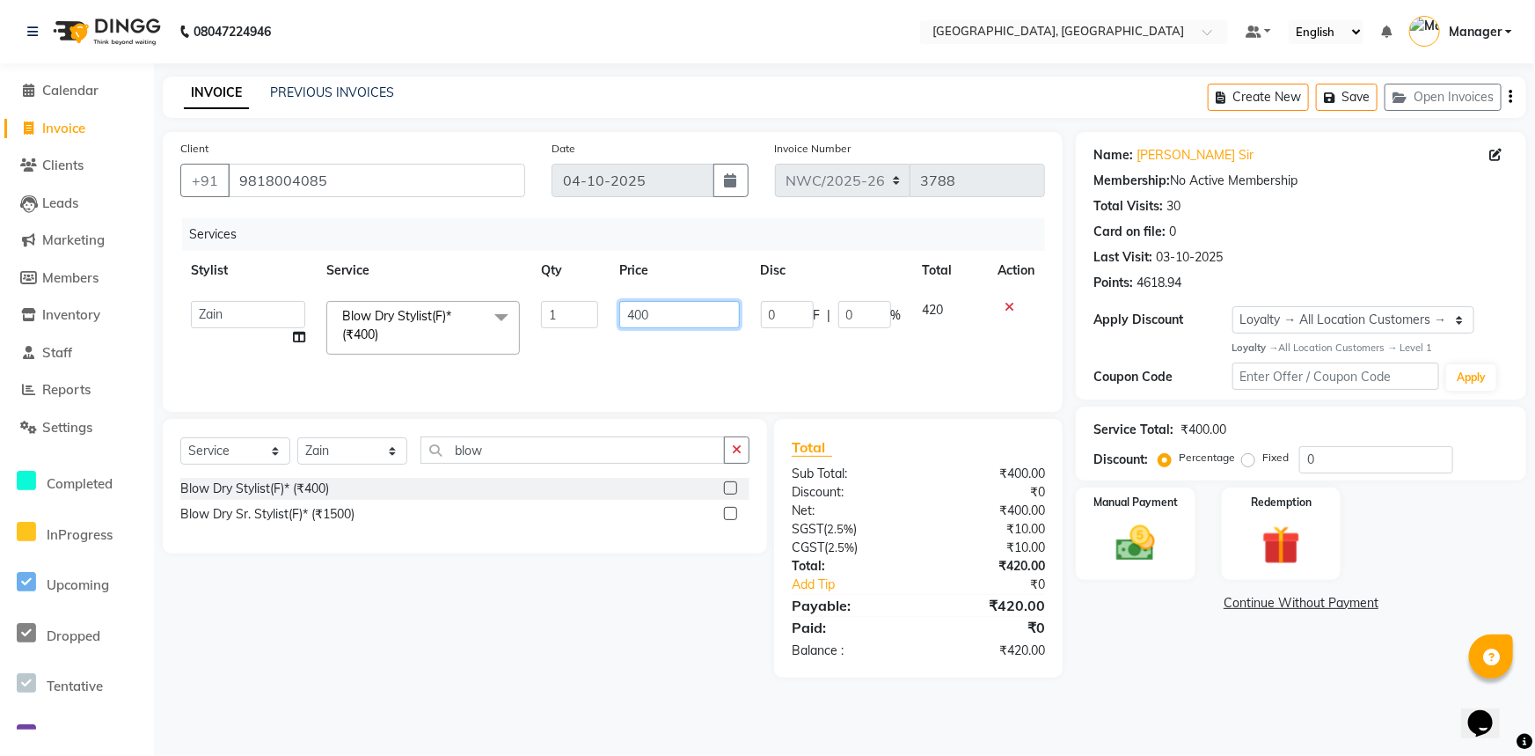
drag, startPoint x: 671, startPoint y: 316, endPoint x: 594, endPoint y: 397, distance: 112.0
click at [562, 326] on tr "[PERSON_NAME]-pdct Arshad_asst Arun_pdct Ashish_asst Counter_Sales [PERSON_NAME…" at bounding box center [612, 327] width 865 height 75
type input "600"
click at [672, 355] on div "Services Stylist Service Qty Price Disc Total Action [PERSON_NAME]-pdct Arshad_…" at bounding box center [612, 306] width 865 height 176
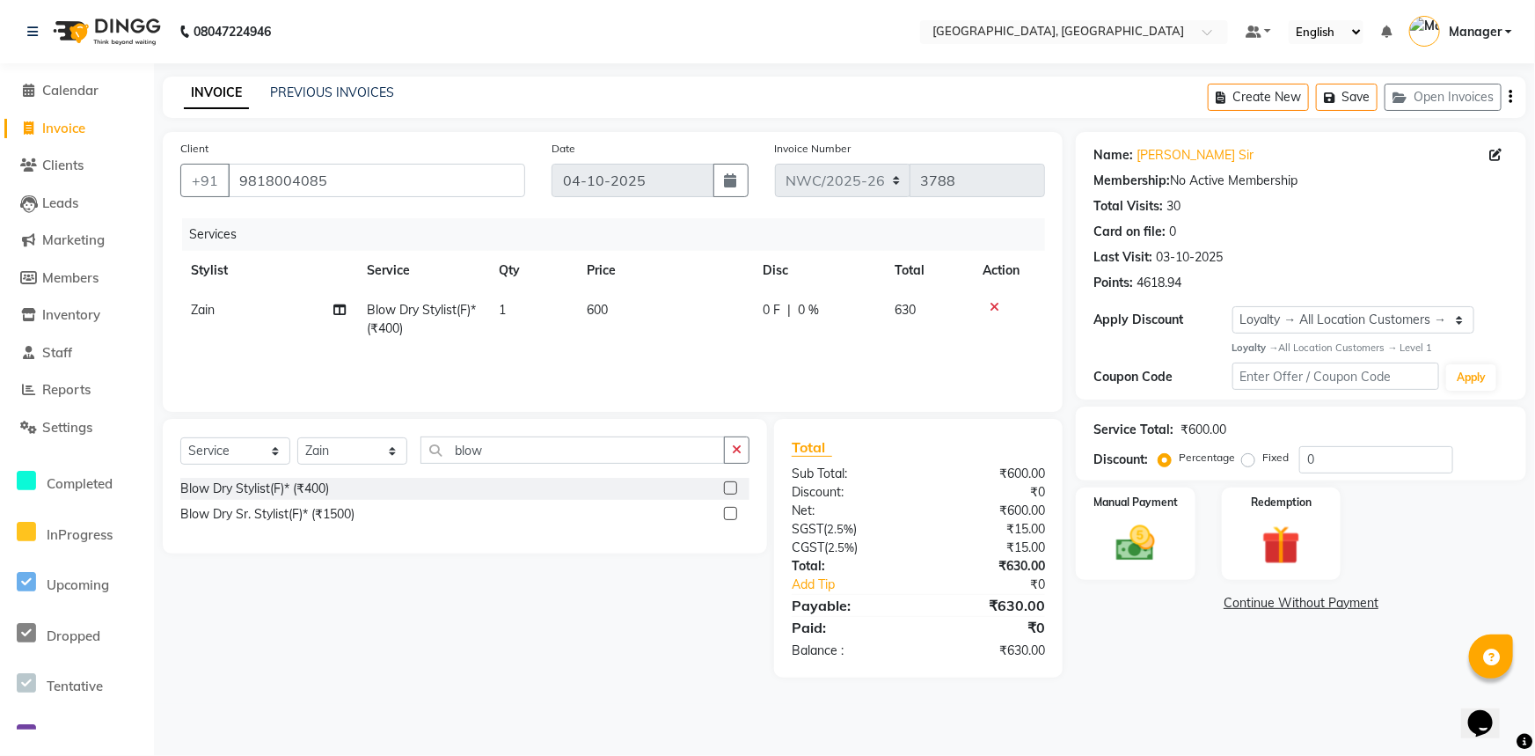
drag, startPoint x: 1105, startPoint y: 542, endPoint x: 1132, endPoint y: 582, distance: 47.6
click at [1105, 543] on img at bounding box center [1135, 543] width 63 height 45
click at [1221, 599] on span "UPI" at bounding box center [1217, 604] width 27 height 20
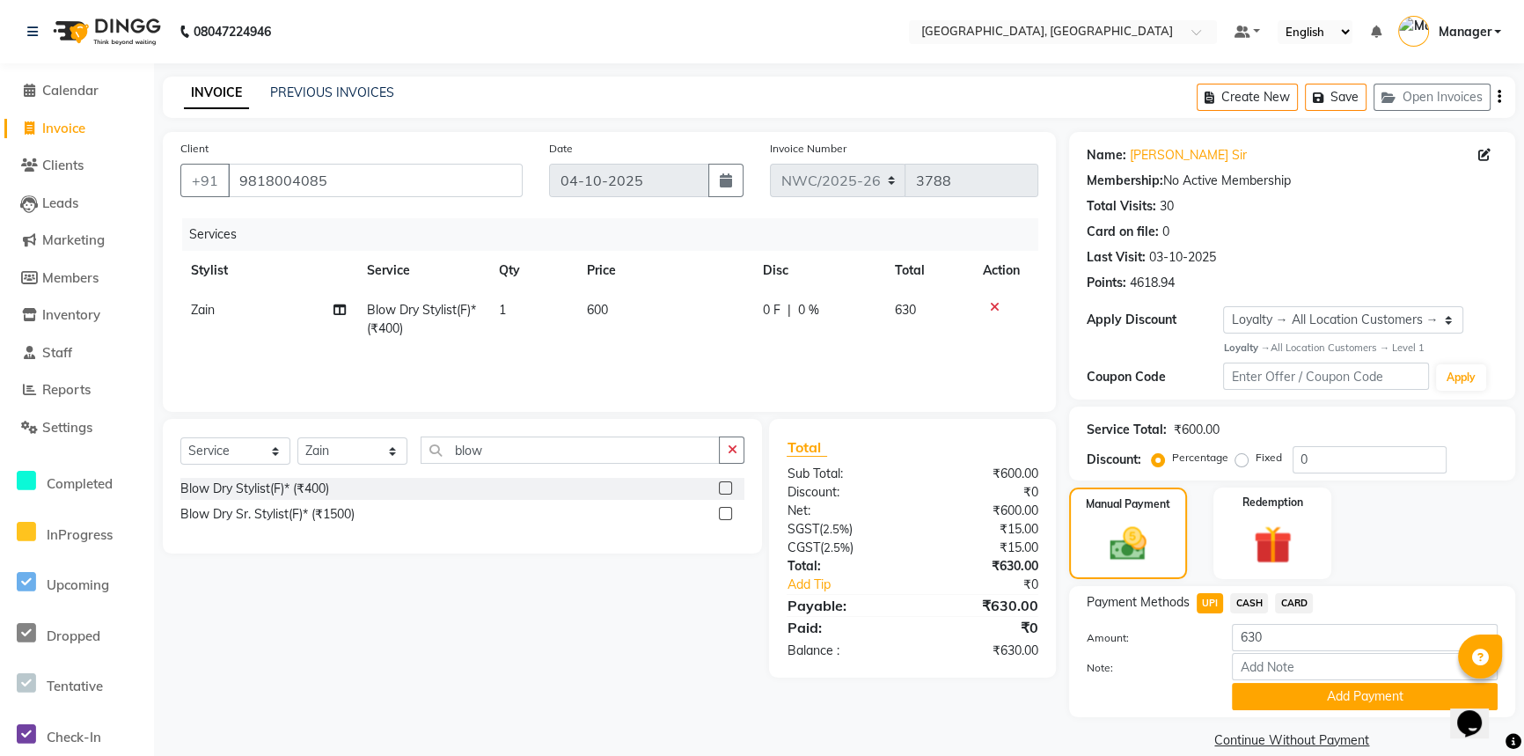
scroll to position [23, 0]
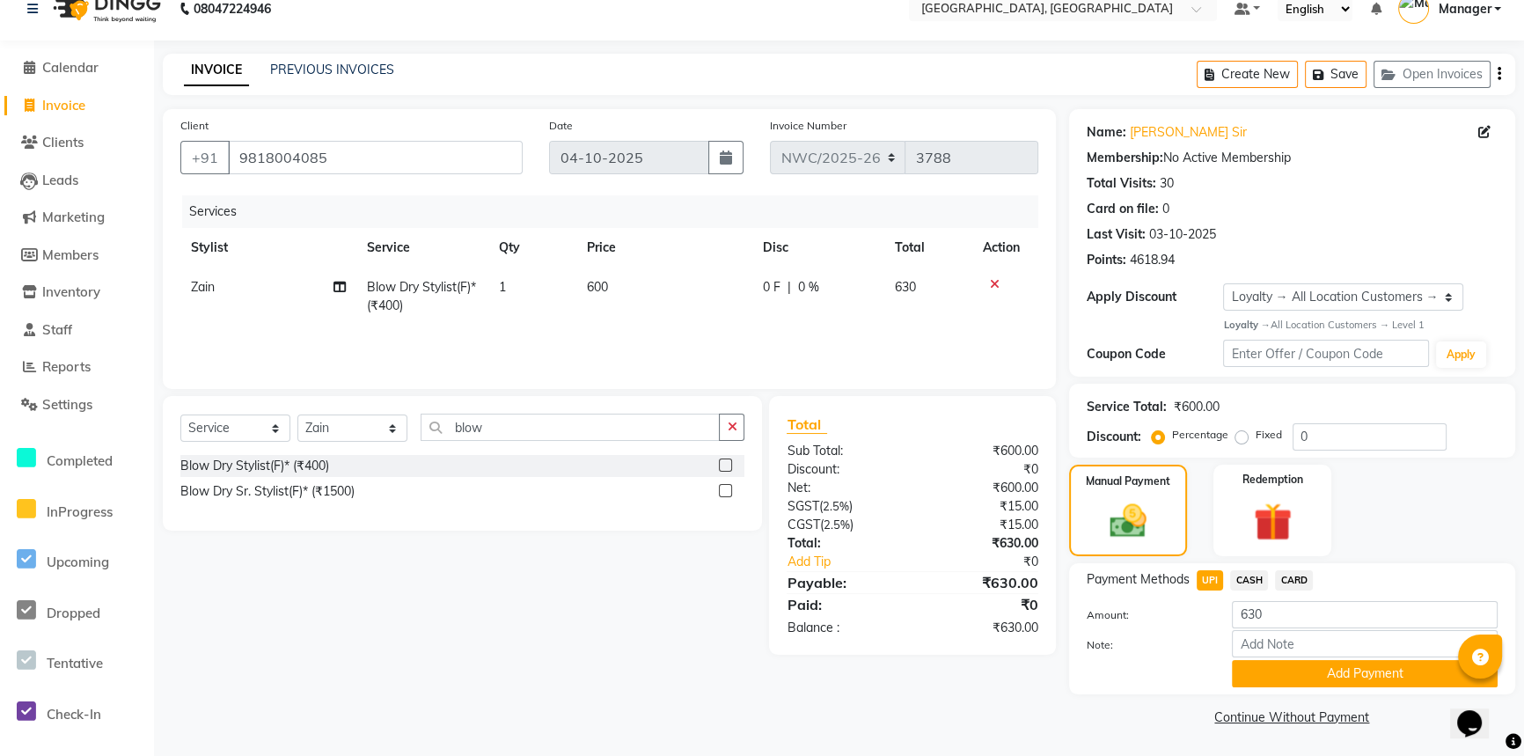
click at [1285, 686] on div "Payment Methods UPI CASH CARD Amount: 630 Note: Add Payment" at bounding box center [1292, 628] width 446 height 131
click at [1289, 679] on button "Add Payment" at bounding box center [1365, 673] width 266 height 27
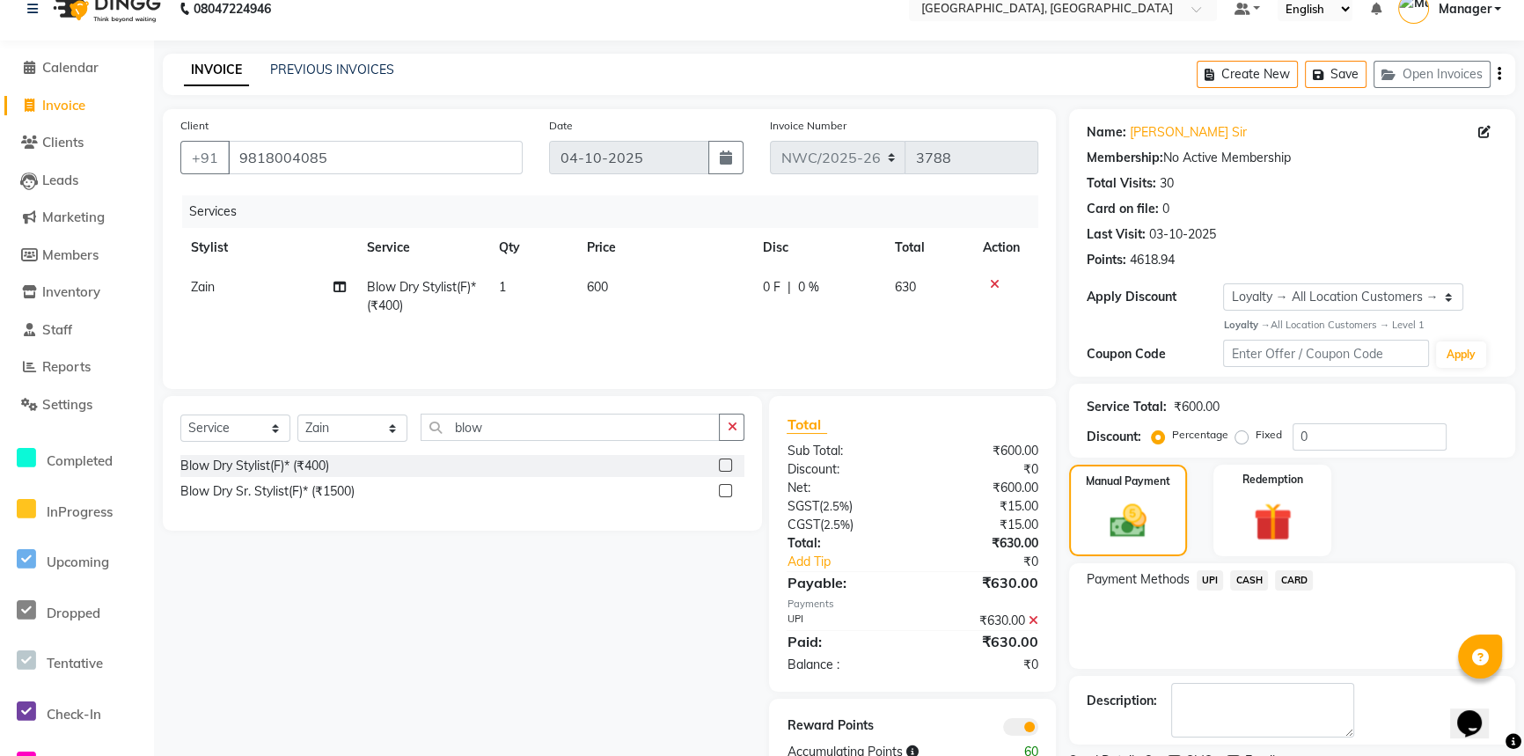
scroll to position [97, 0]
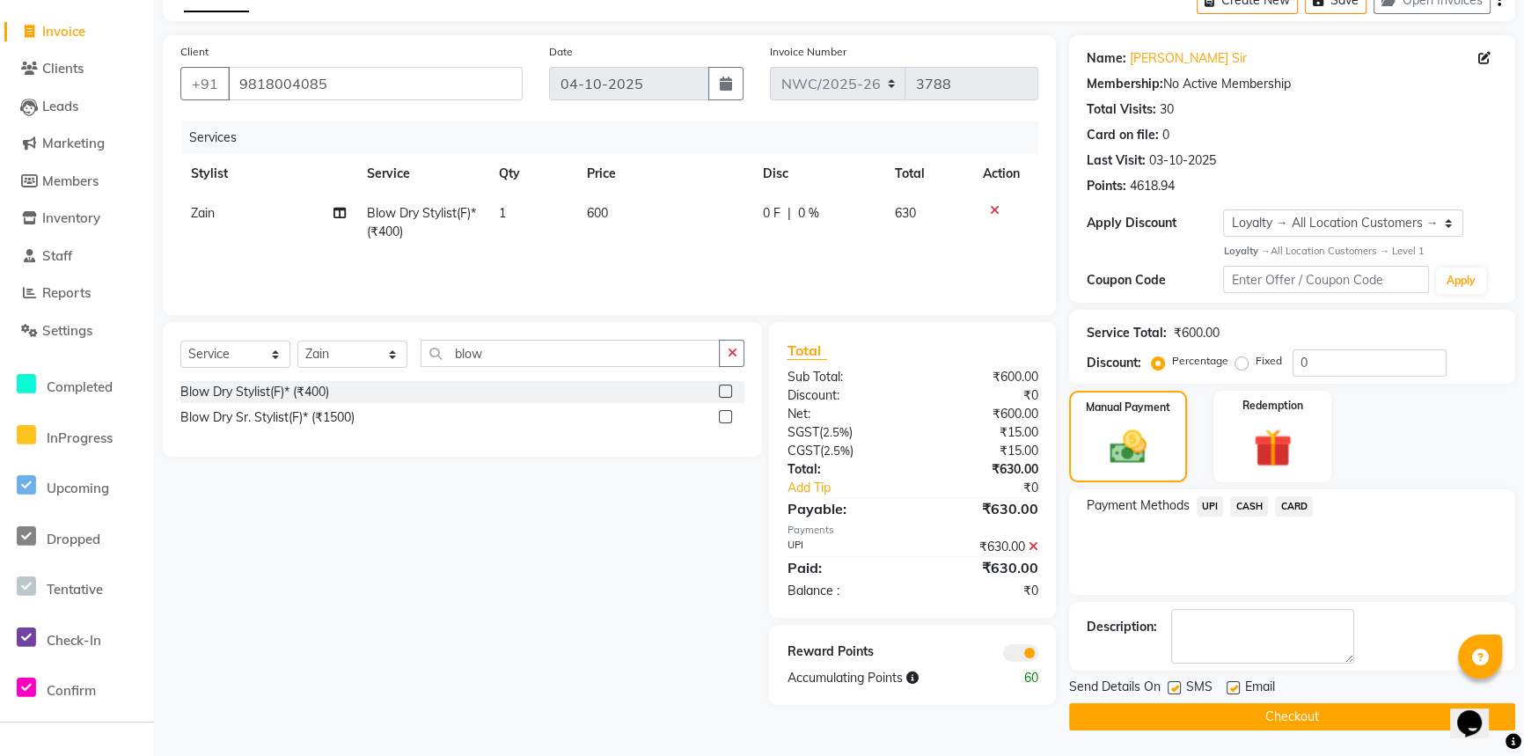
click at [1197, 712] on button "Checkout" at bounding box center [1292, 716] width 446 height 27
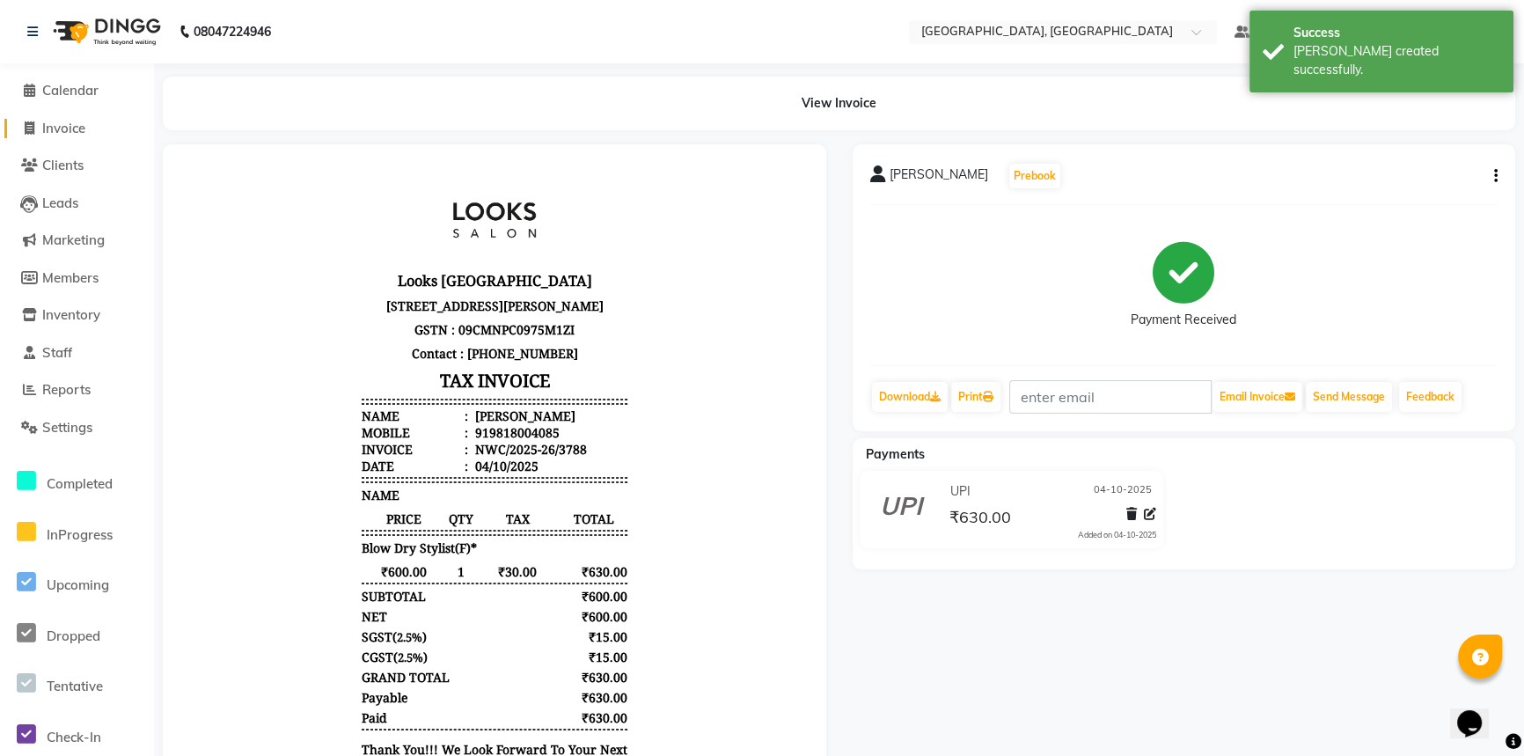
drag, startPoint x: 79, startPoint y: 135, endPoint x: 304, endPoint y: 0, distance: 262.4
click at [79, 135] on span "Invoice" at bounding box center [63, 128] width 43 height 17
select select "service"
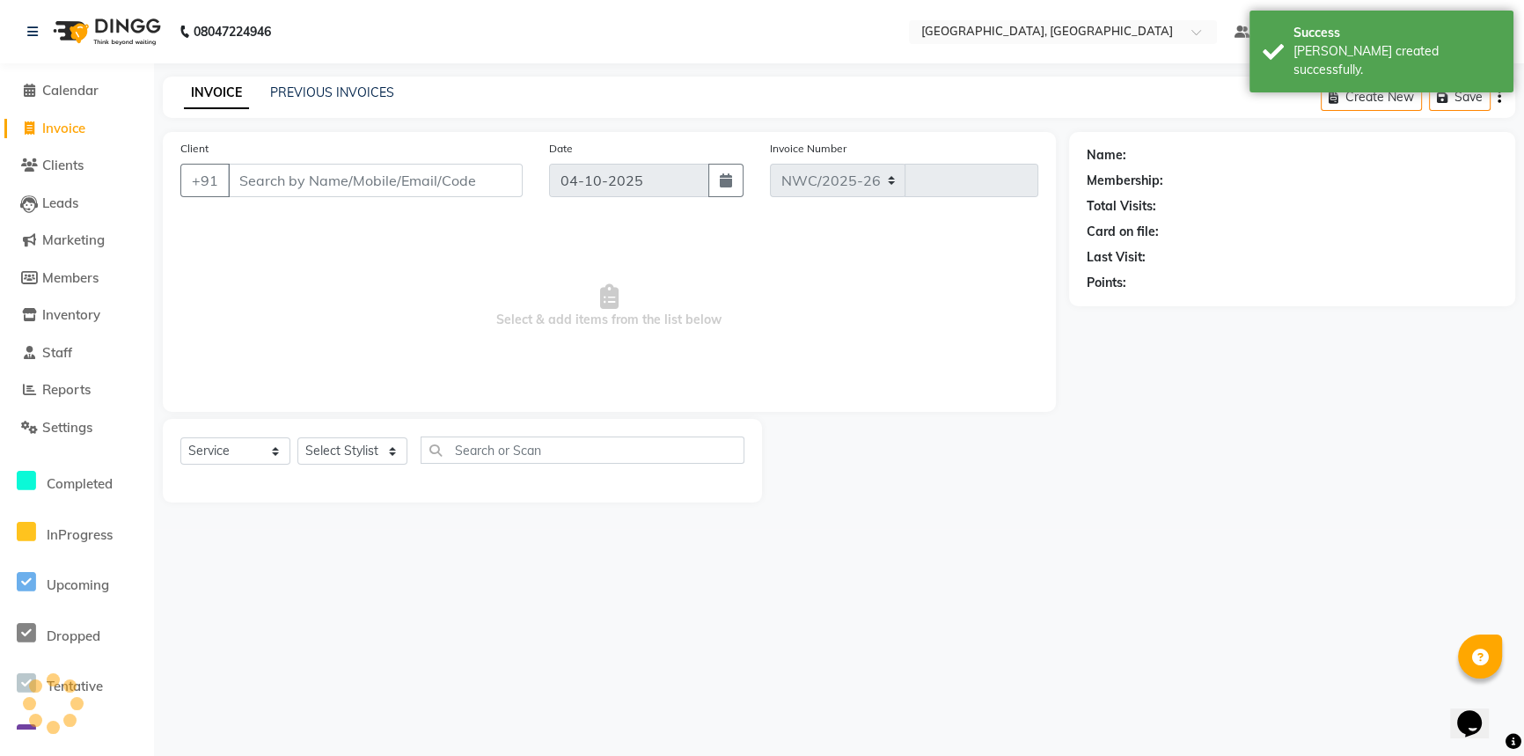
select select "8574"
type input "3789"
